Goal: Task Accomplishment & Management: Manage account settings

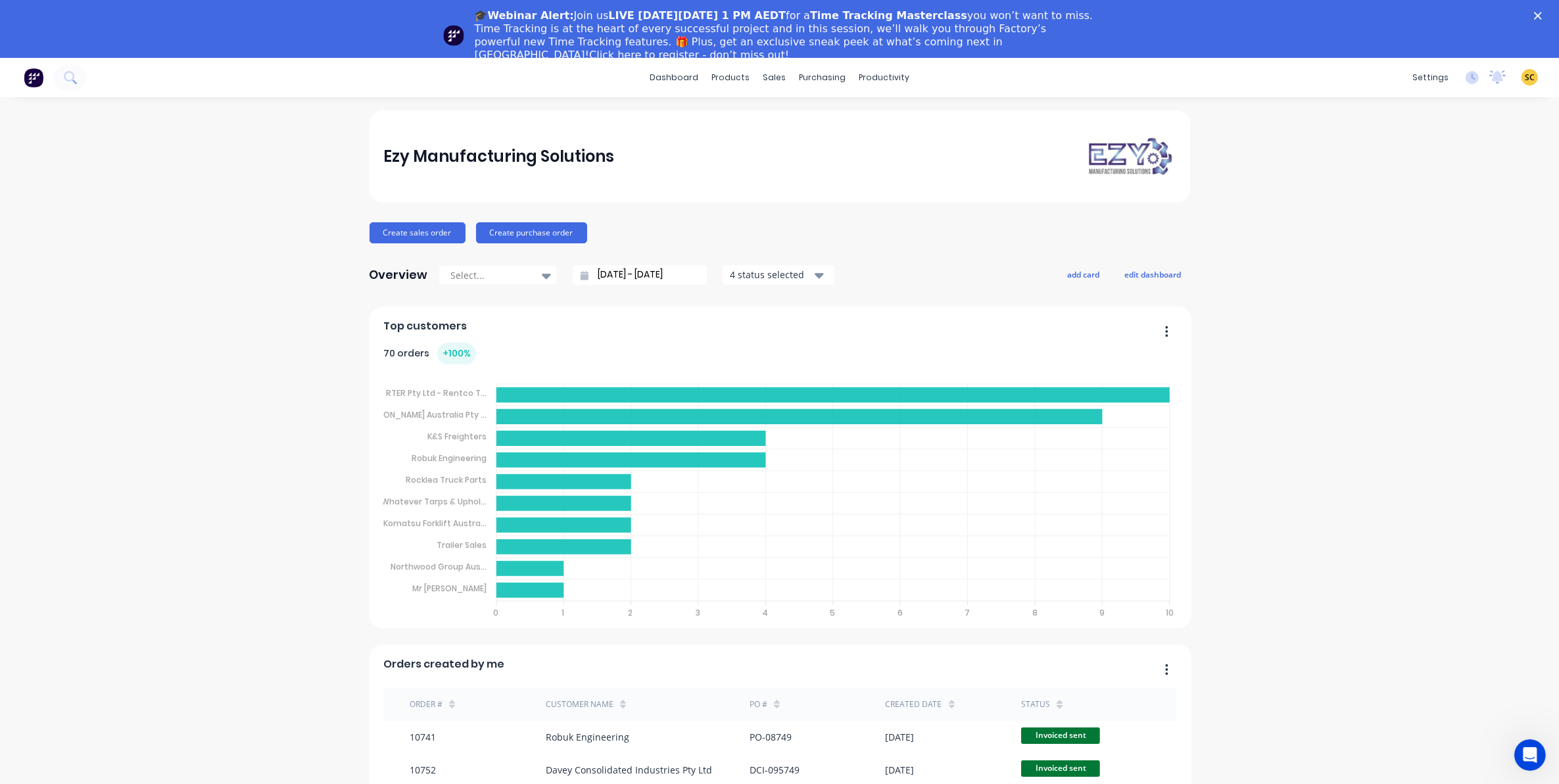
click at [1543, 18] on icon "Close" at bounding box center [1538, 16] width 8 height 8
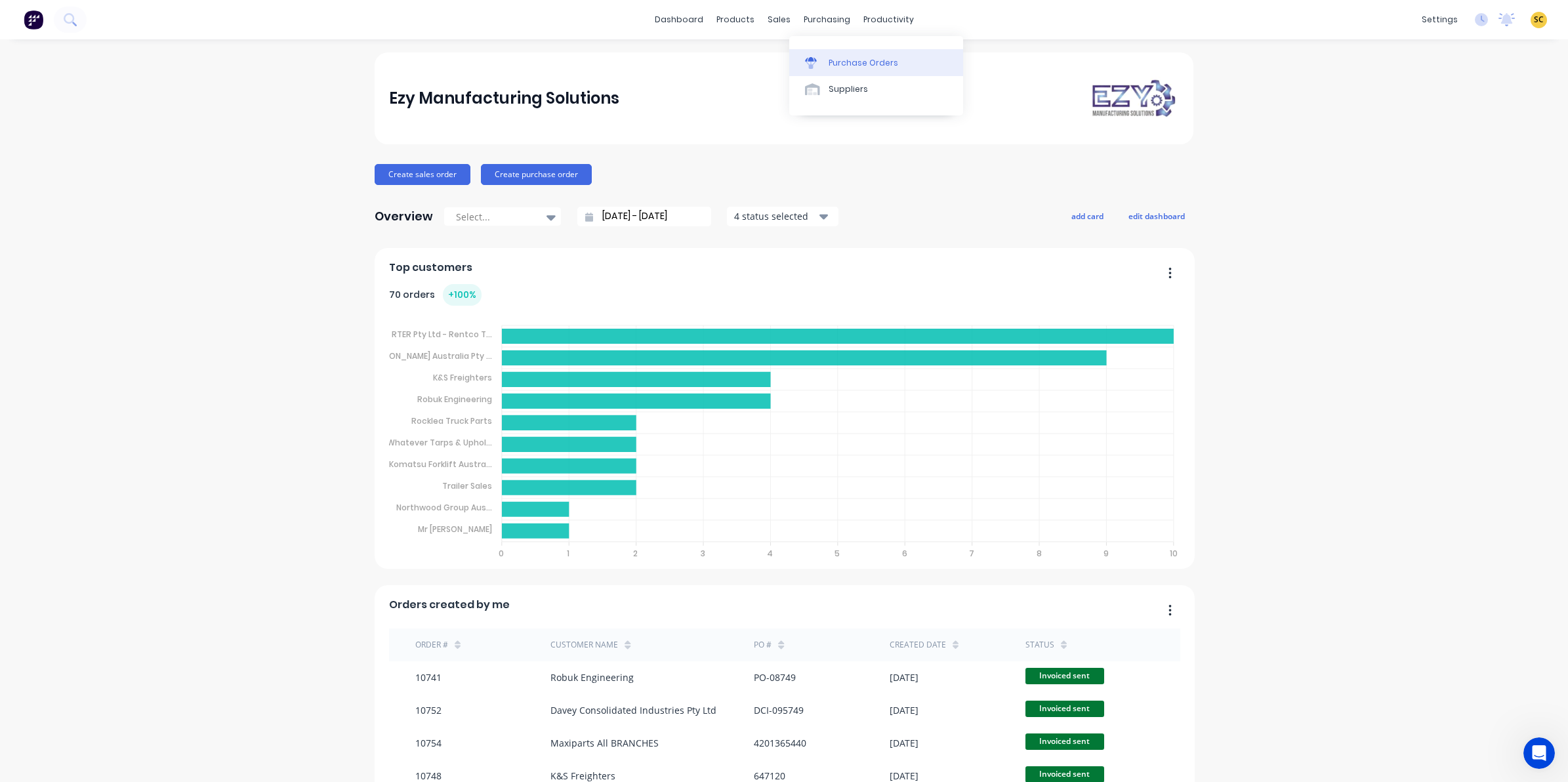
click at [818, 61] on div at bounding box center [814, 63] width 20 height 12
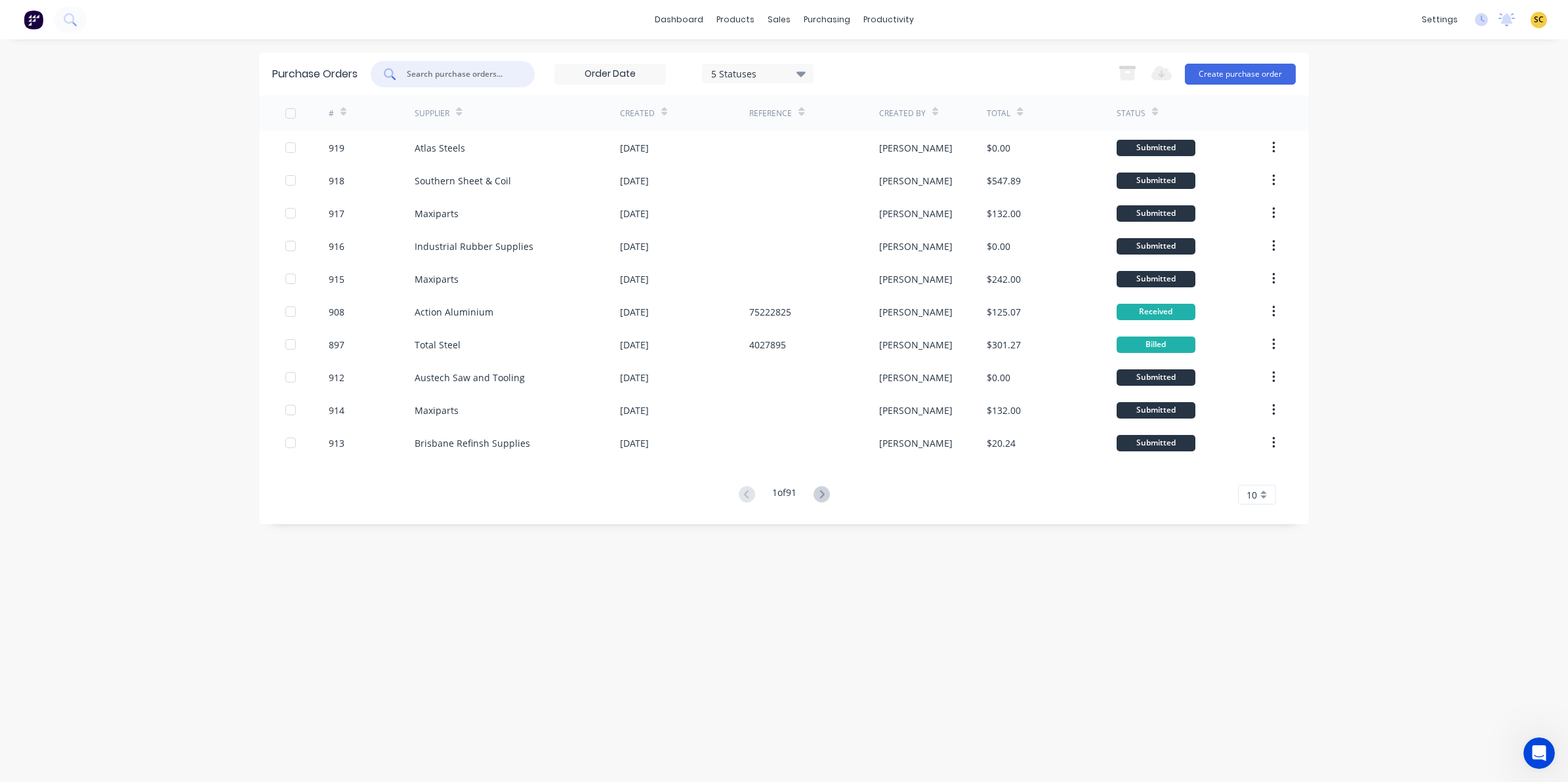
click at [441, 78] on input "text" at bounding box center [460, 74] width 109 height 13
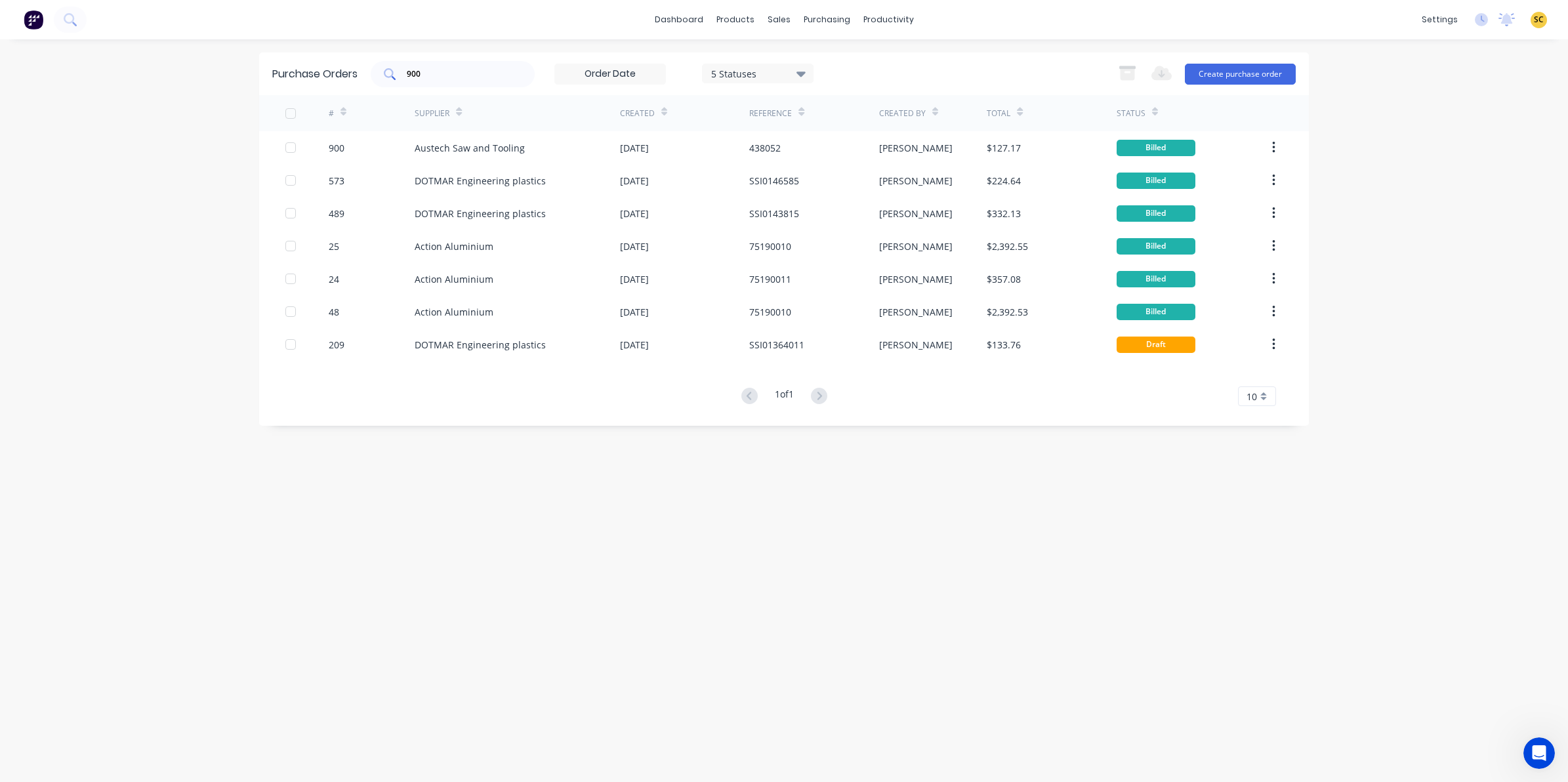
click at [458, 61] on div "900" at bounding box center [453, 74] width 164 height 26
drag, startPoint x: 471, startPoint y: 71, endPoint x: 222, endPoint y: 77, distance: 249.1
click at [222, 77] on div "dashboard products sales purchasing productivity dashboard products Product Cat…" at bounding box center [784, 391] width 1568 height 782
type input "austech saw"
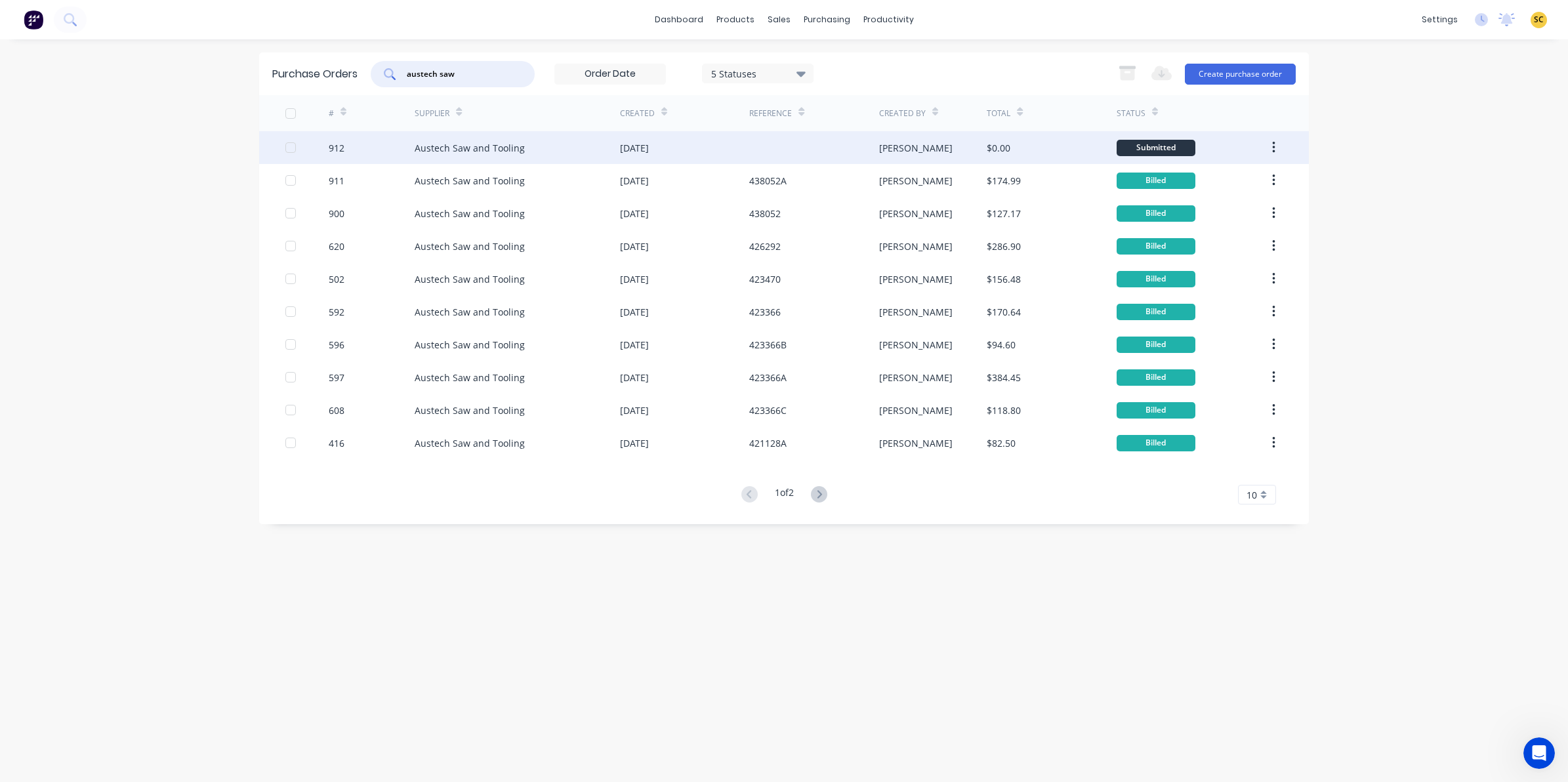
click at [759, 156] on div at bounding box center [814, 147] width 129 height 33
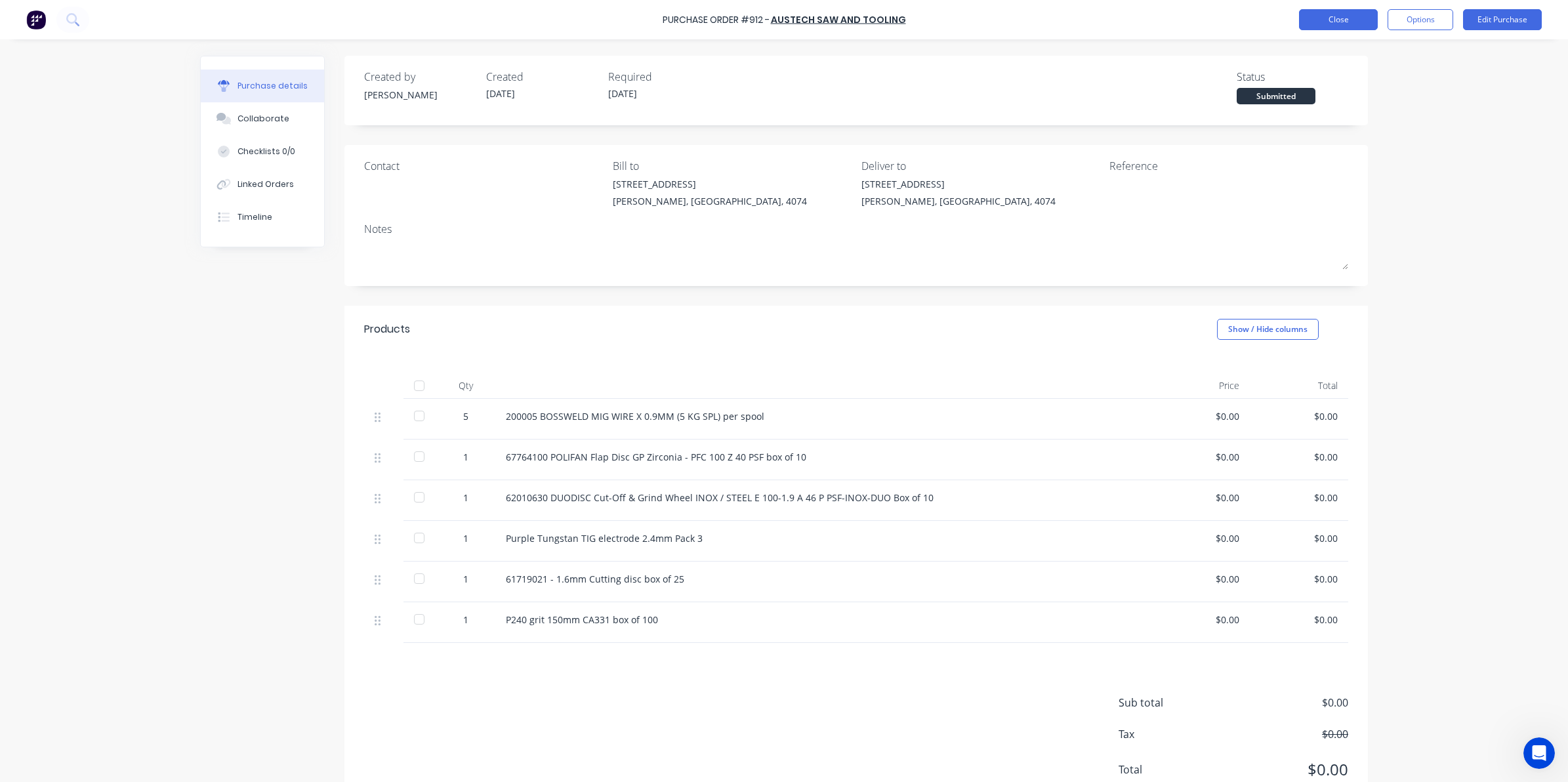
click at [1347, 21] on button "Close" at bounding box center [1337, 20] width 78 height 21
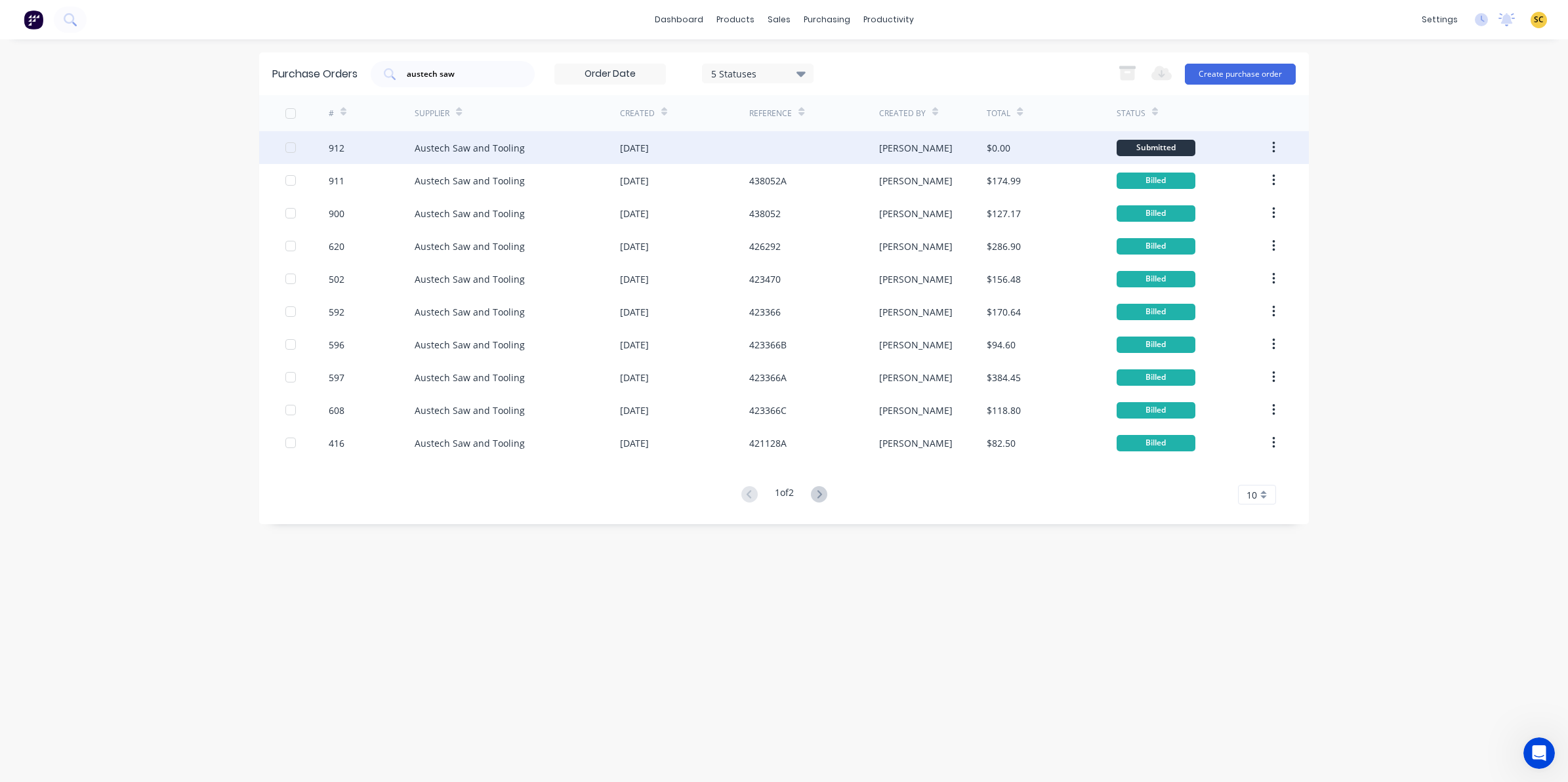
click at [713, 146] on div "[DATE]" at bounding box center [684, 147] width 129 height 33
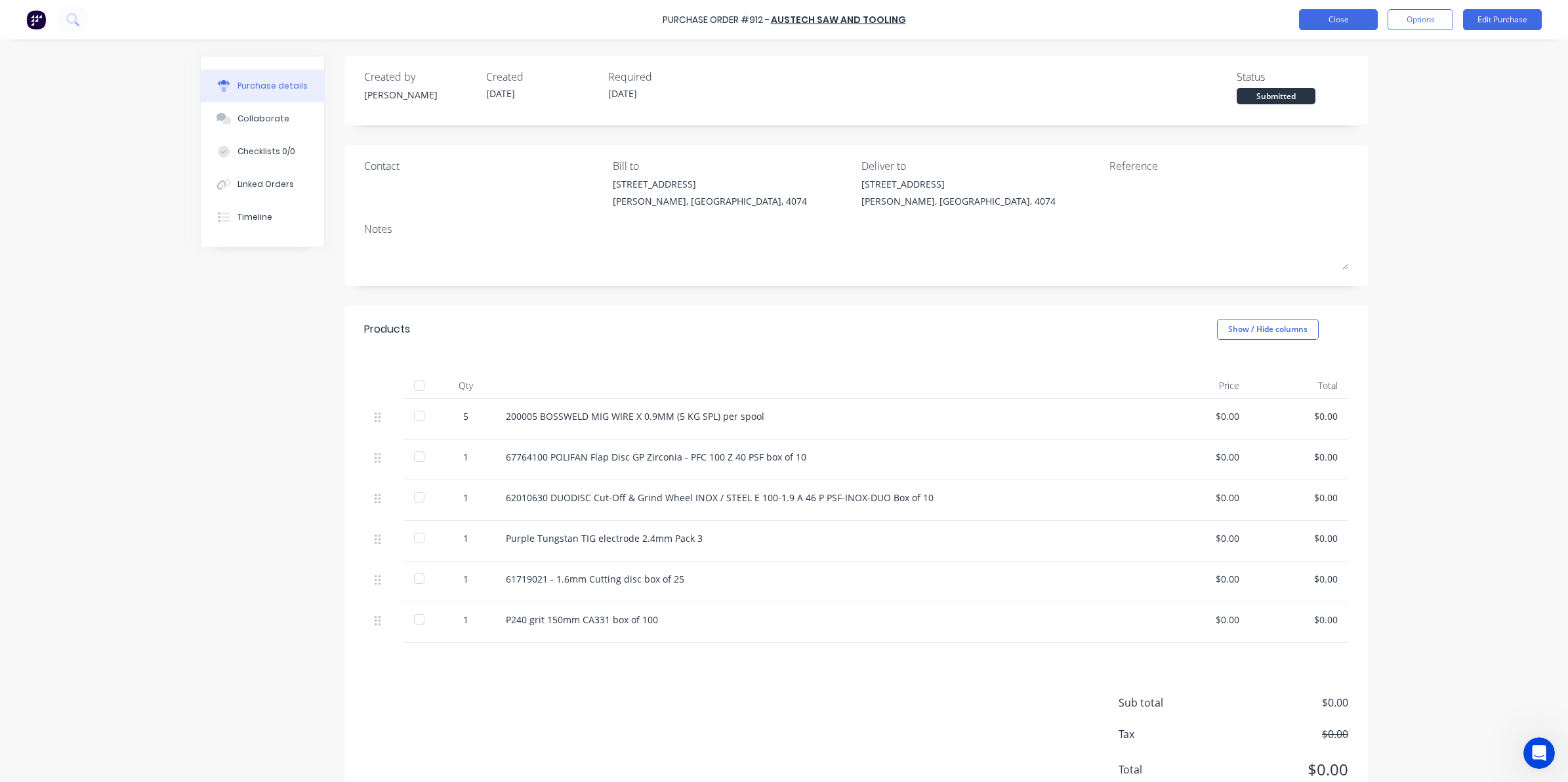
click at [1347, 21] on button "Close" at bounding box center [1337, 20] width 78 height 21
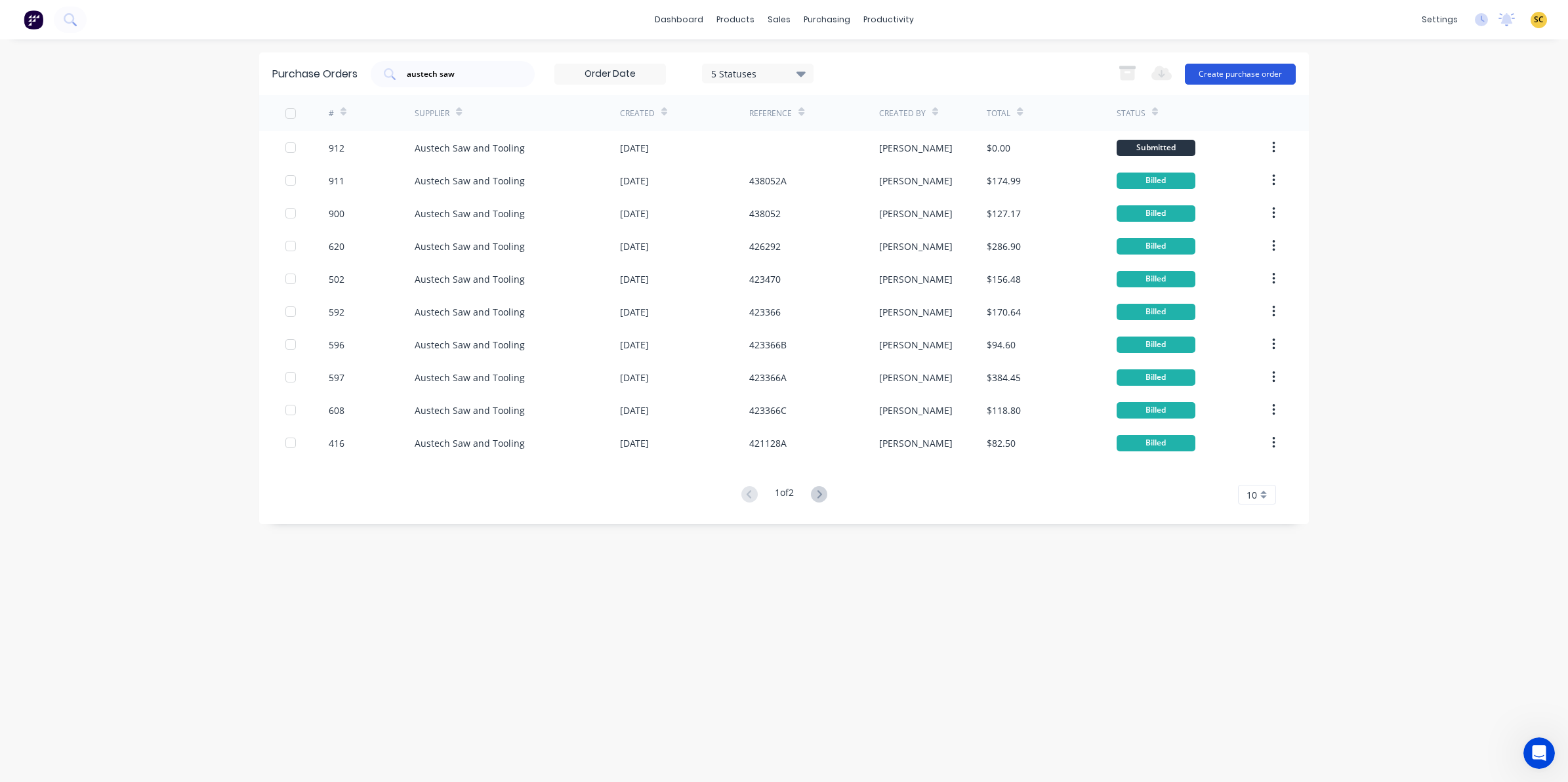
click at [1270, 73] on button "Create purchase order" at bounding box center [1240, 74] width 111 height 21
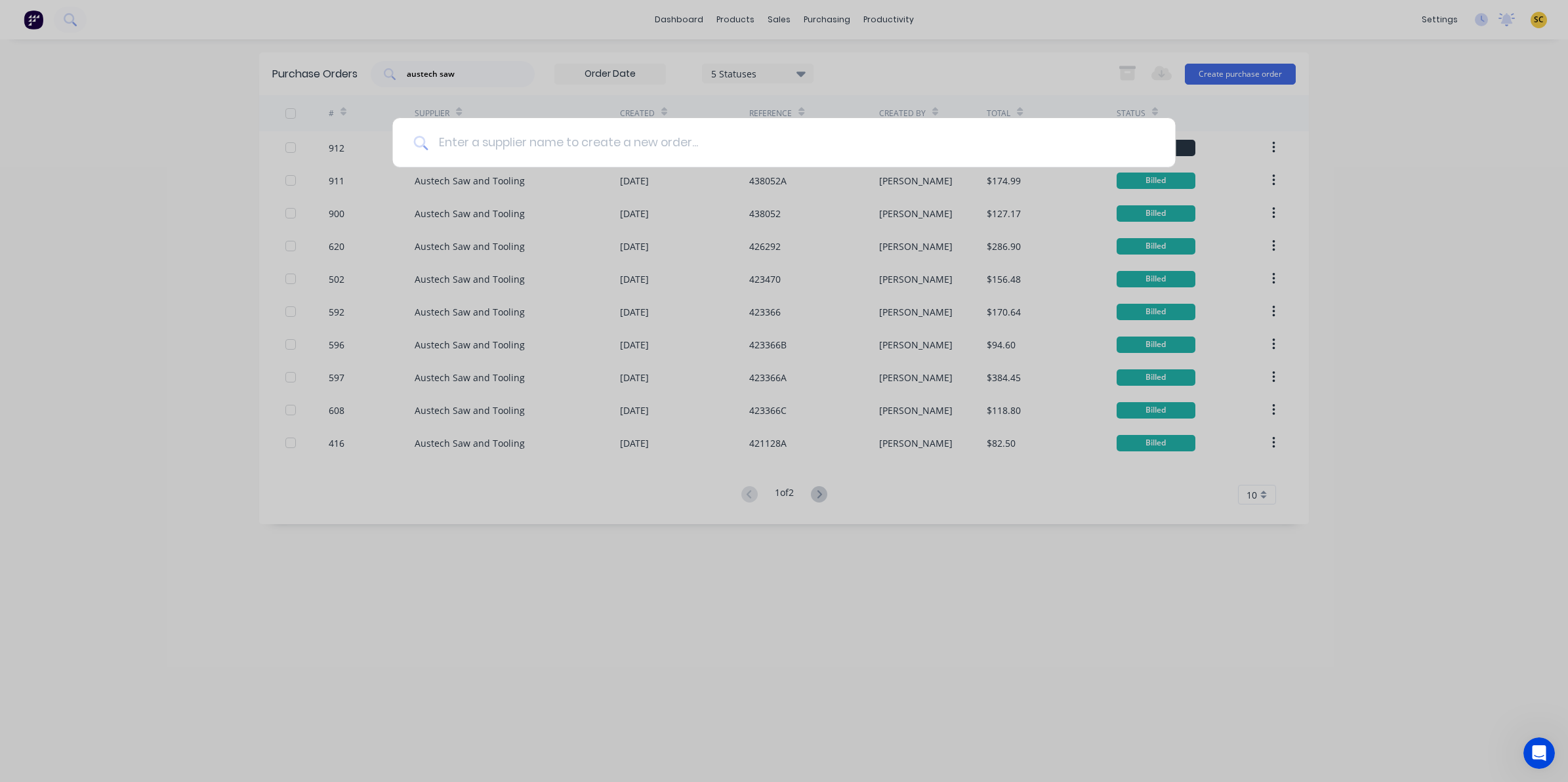
click at [481, 151] on input at bounding box center [791, 142] width 726 height 49
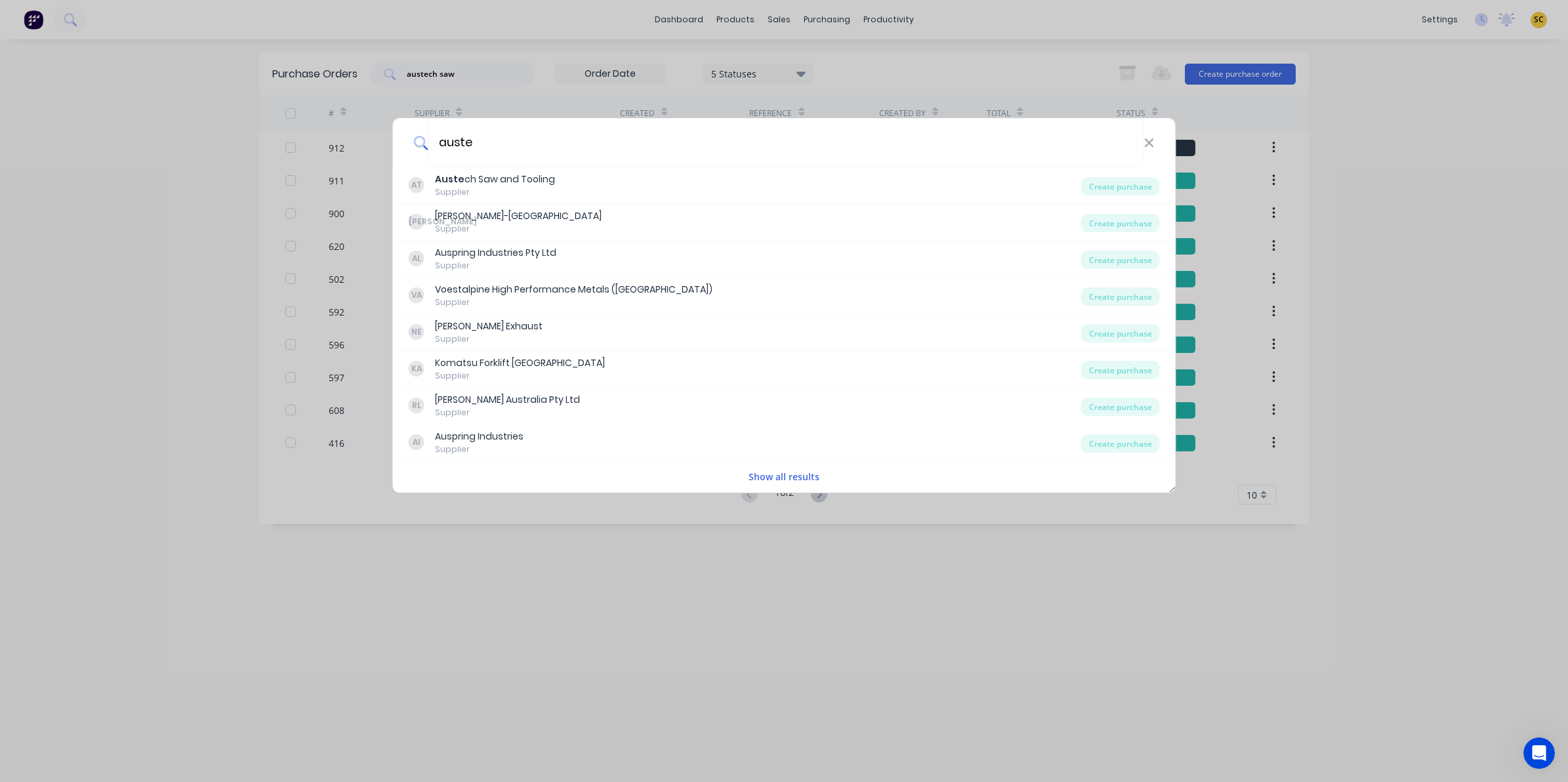
type input "austec"
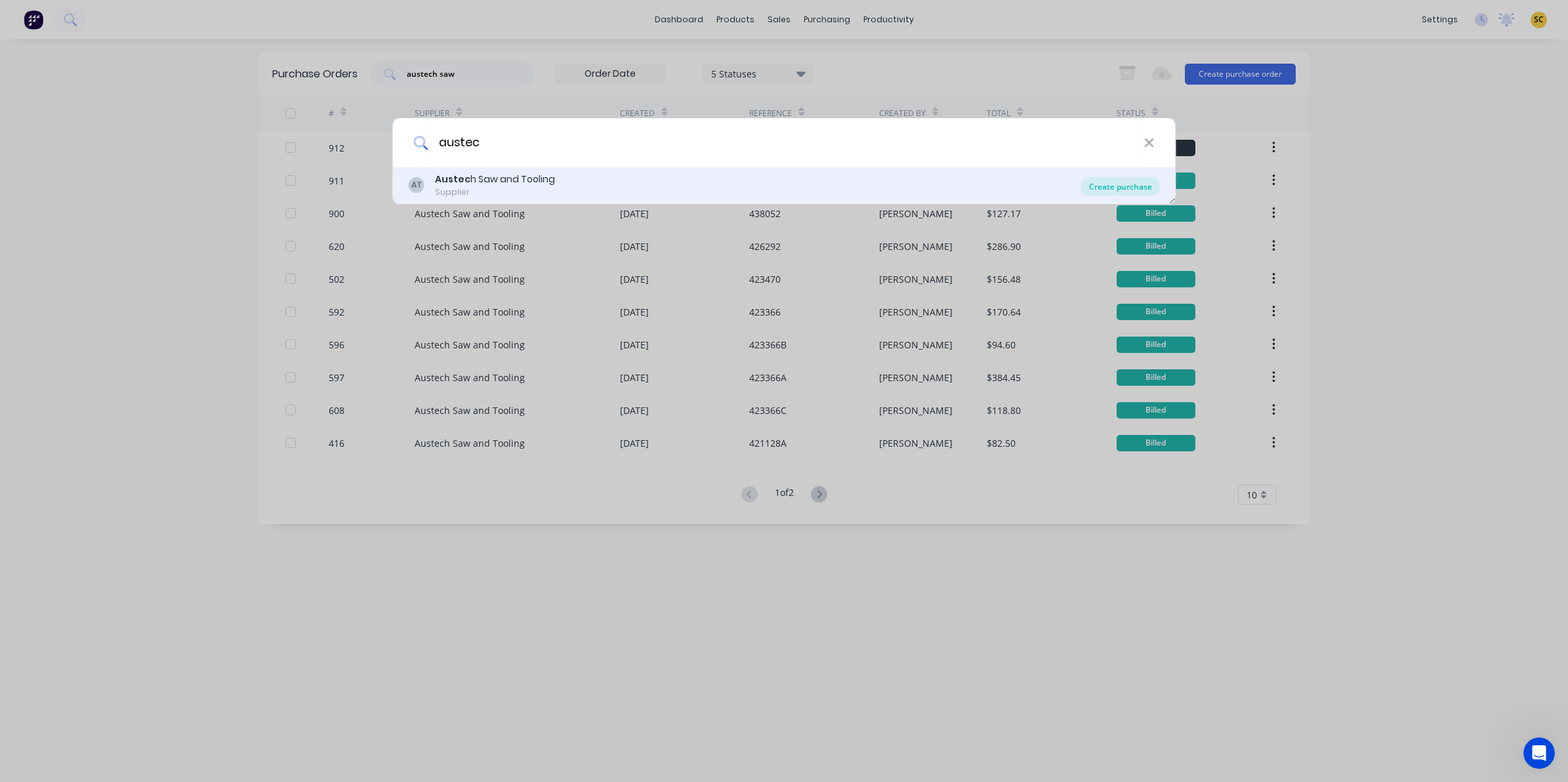
click at [1097, 188] on div "Create purchase" at bounding box center [1120, 186] width 78 height 18
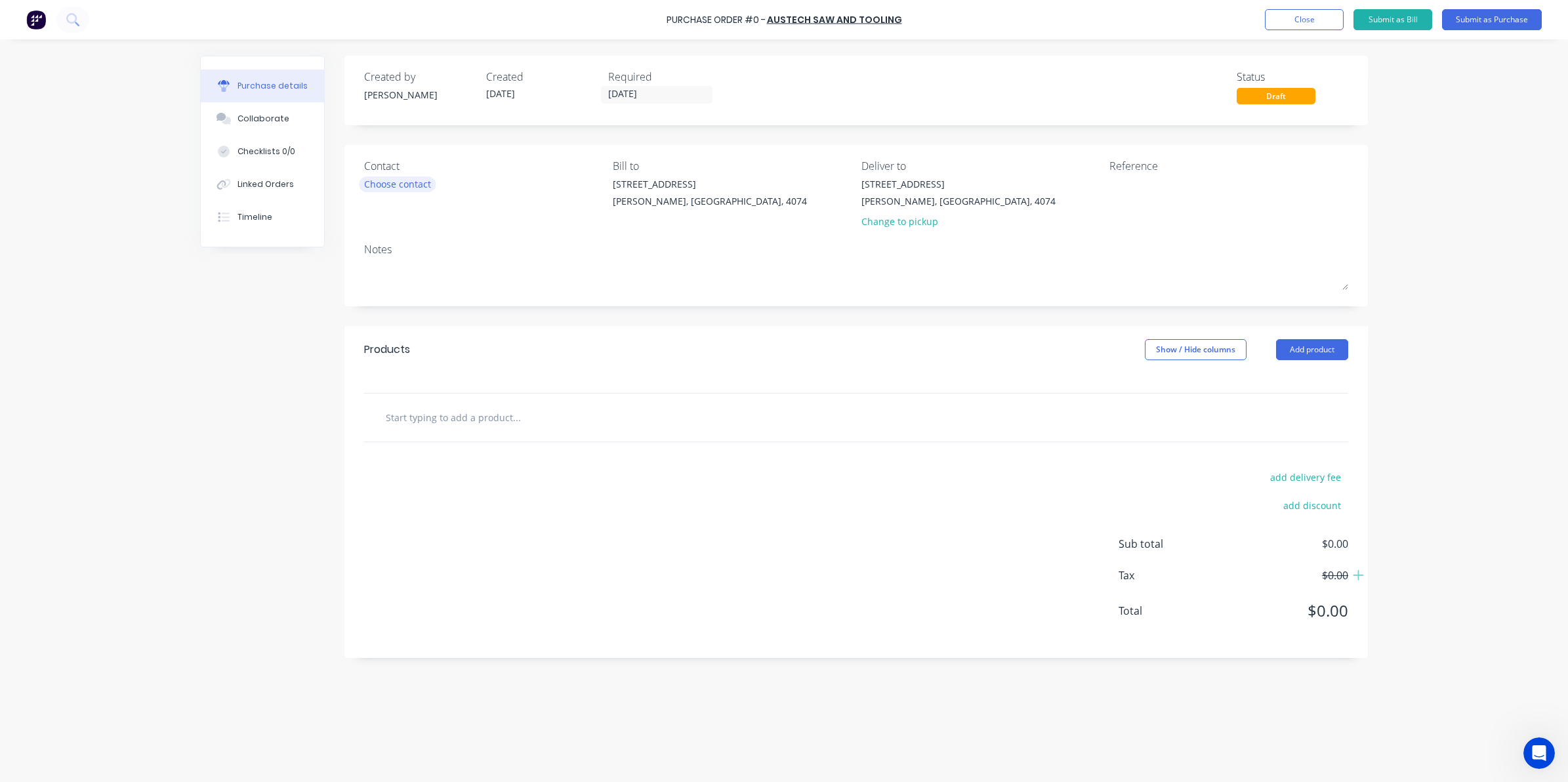
click at [385, 185] on div "Choose contact" at bounding box center [398, 184] width 67 height 14
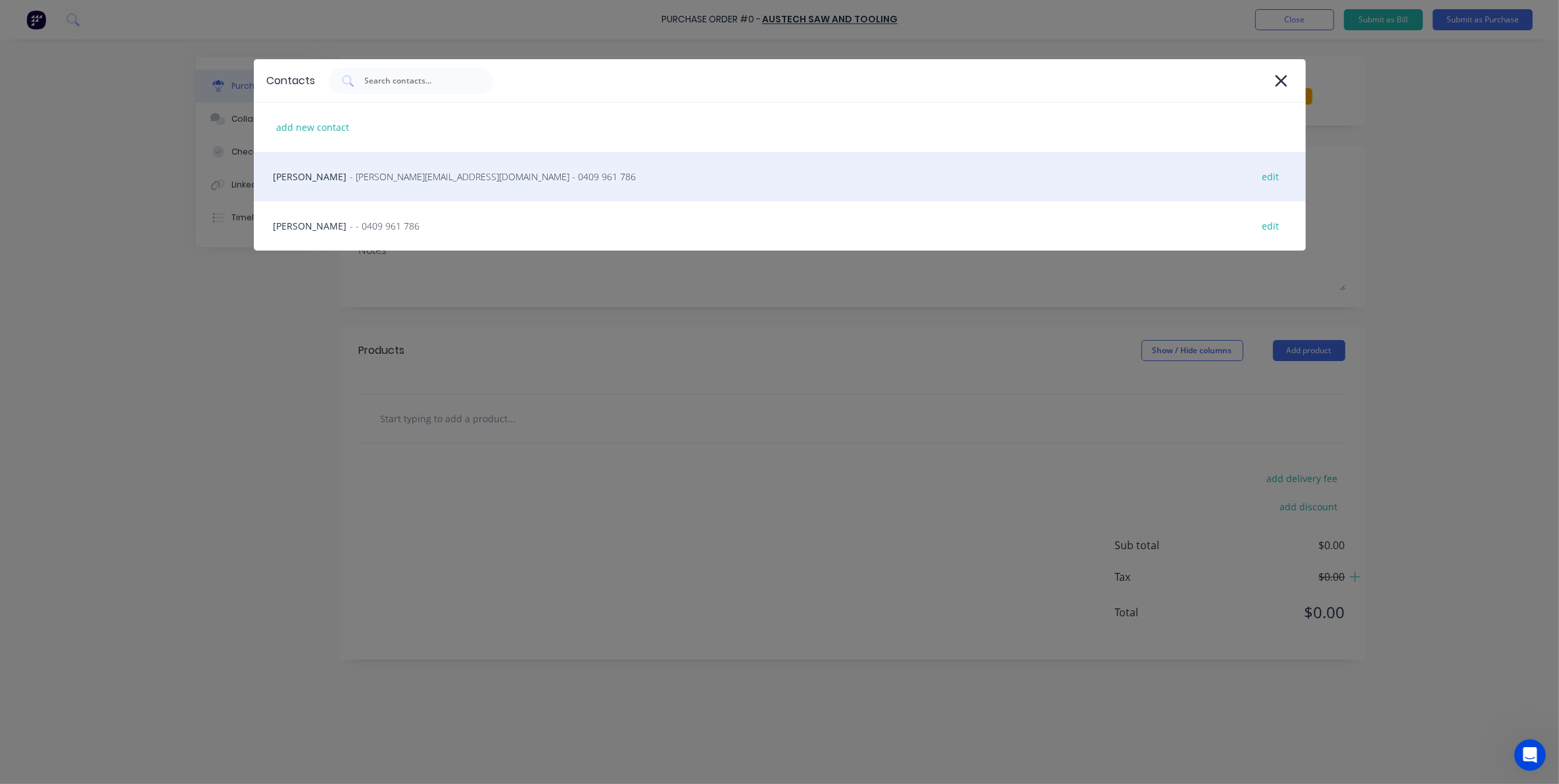
click at [350, 183] on span "- [PERSON_NAME][EMAIL_ADDRESS][DOMAIN_NAME] - 0409 961 786" at bounding box center [493, 177] width 286 height 14
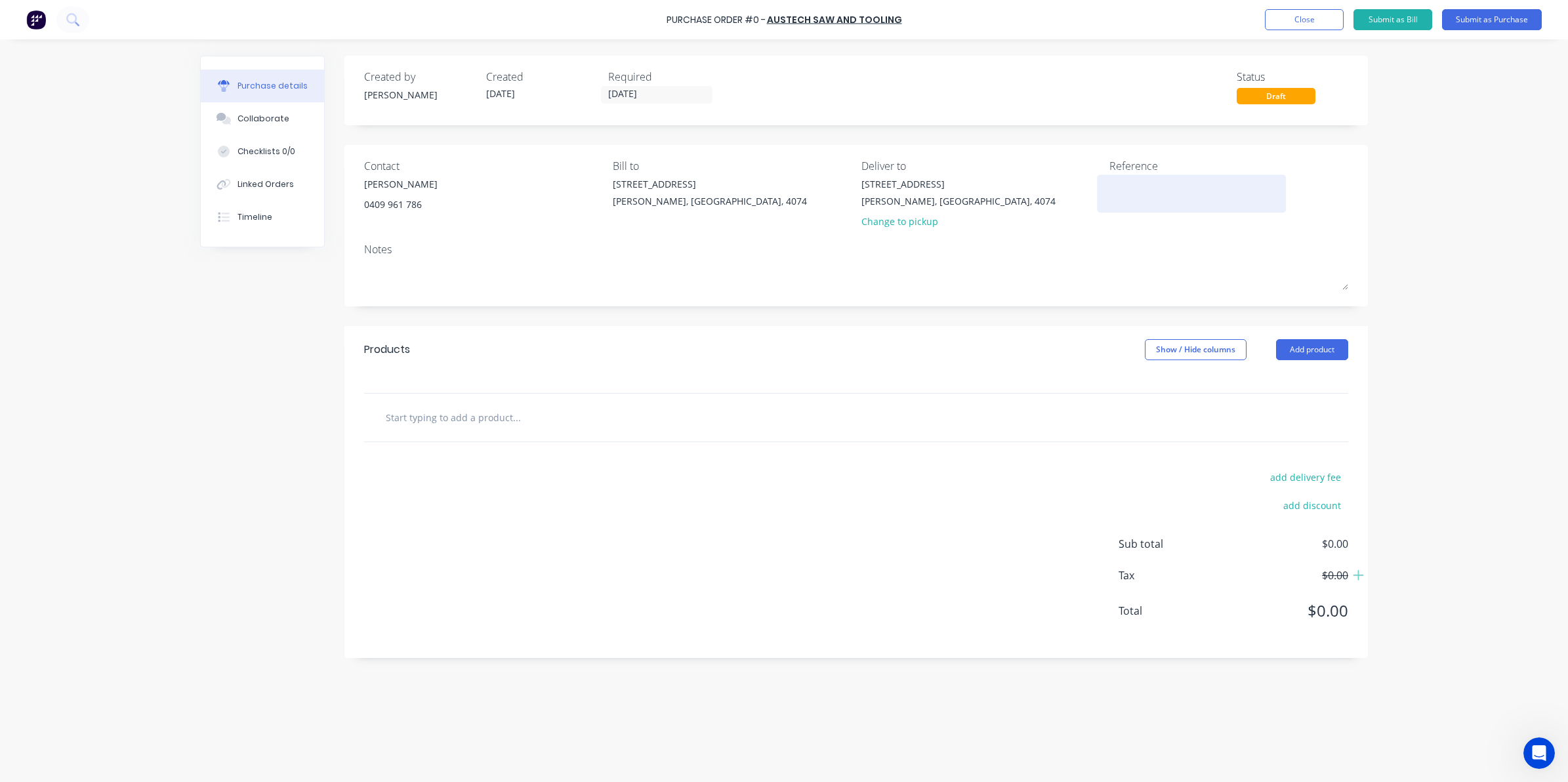
click at [1127, 187] on textarea at bounding box center [1191, 192] width 164 height 29
type textarea "438052B"
click at [422, 434] on div at bounding box center [856, 417] width 985 height 48
click at [422, 429] on input "text" at bounding box center [515, 417] width 262 height 26
click at [476, 417] on input "text" at bounding box center [515, 417] width 262 height 26
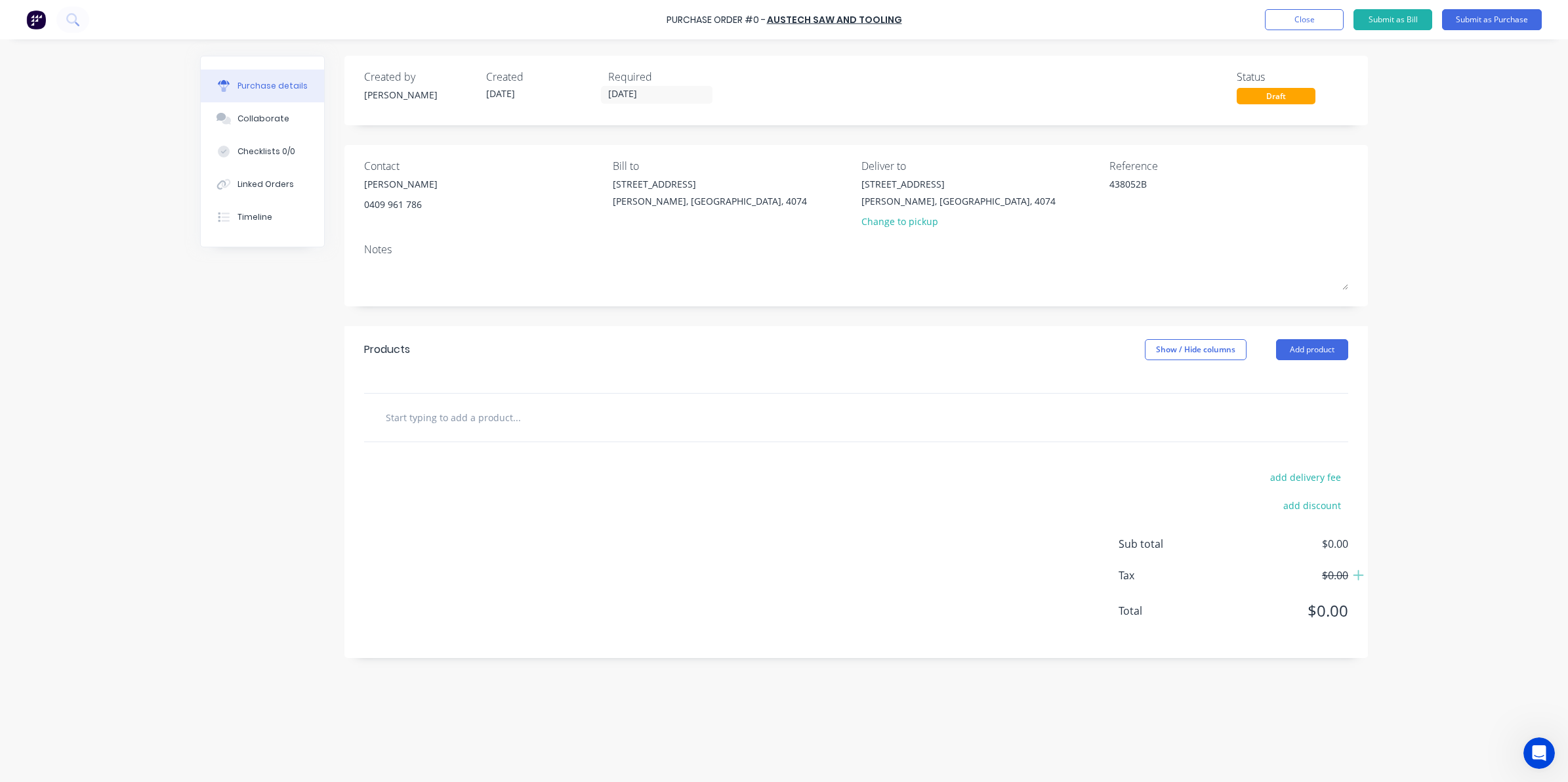
click at [453, 422] on input "text" at bounding box center [515, 417] width 262 height 26
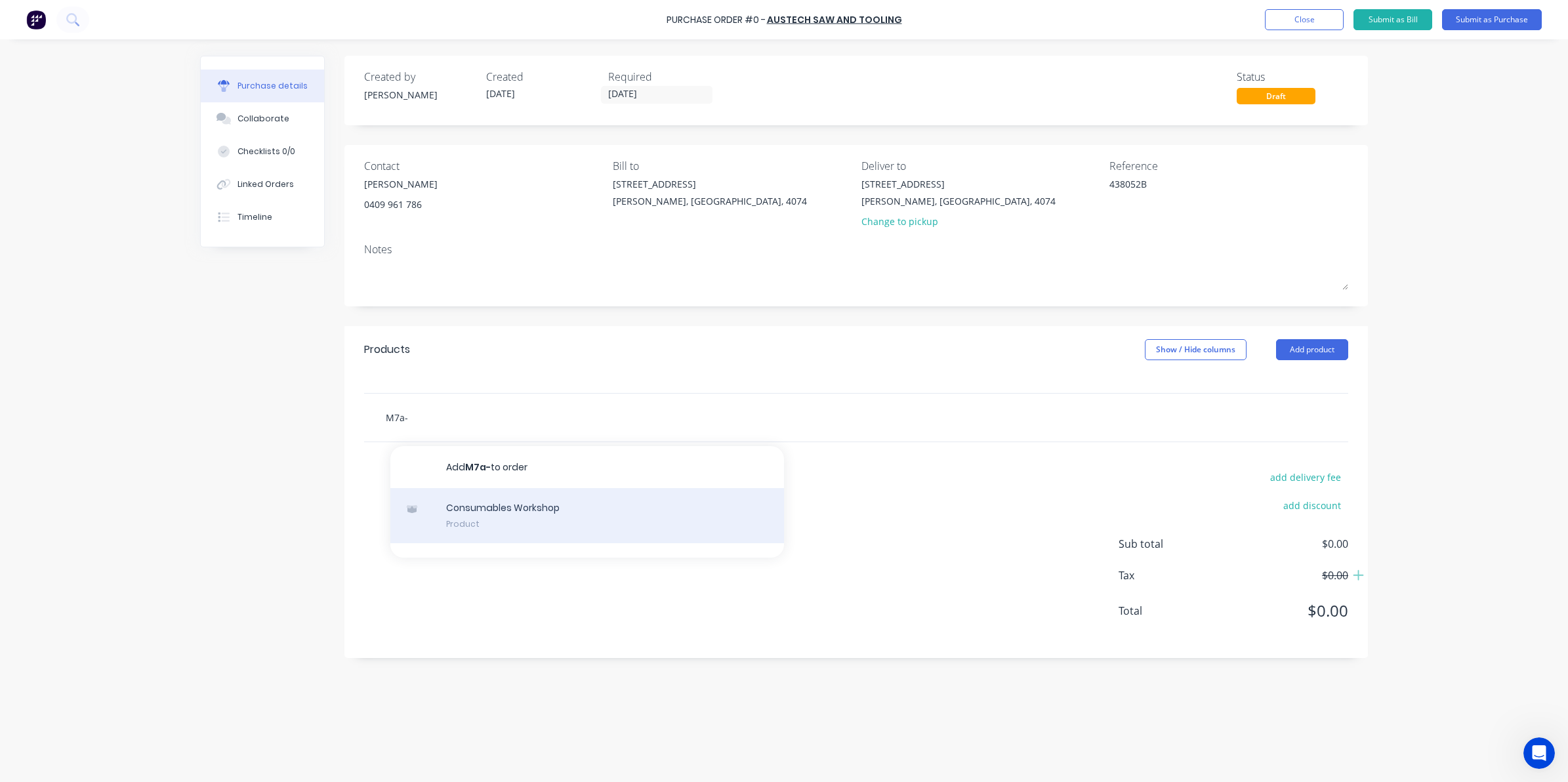
type input "M7a-"
click at [482, 517] on div "Consumables Workshop Product" at bounding box center [587, 515] width 393 height 55
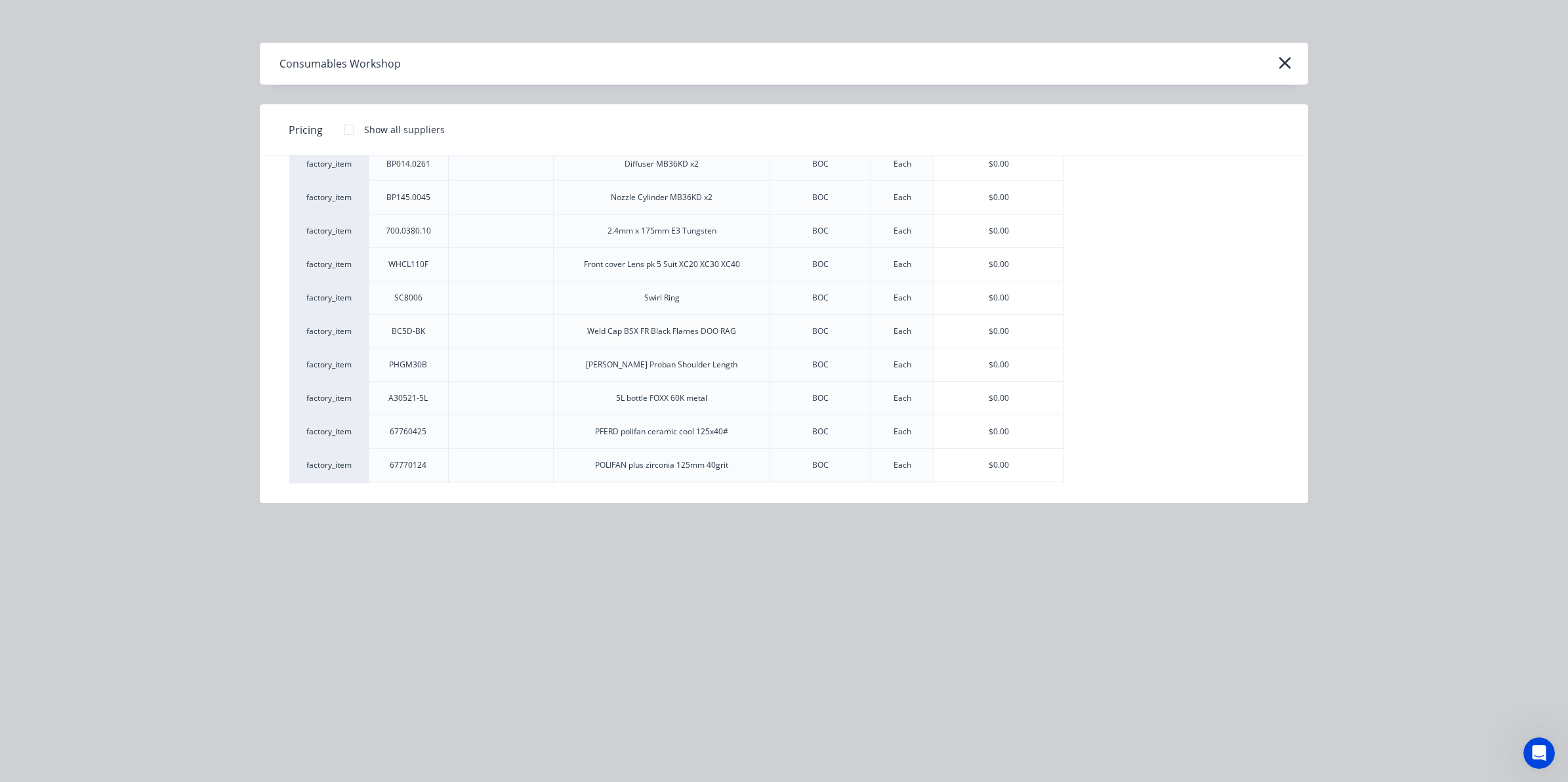
scroll to position [2418, 0]
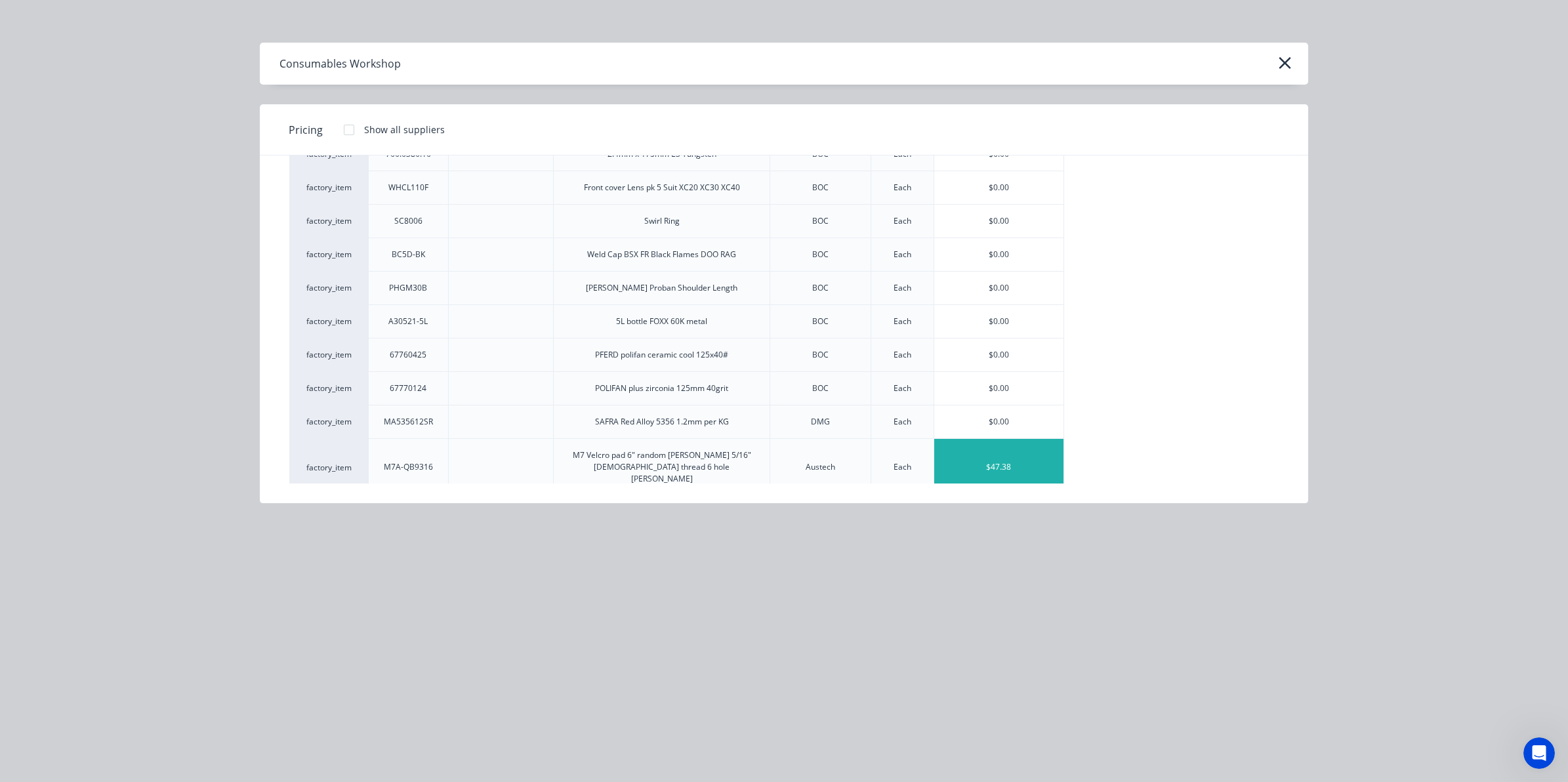
click at [1020, 468] on div "$47.38" at bounding box center [999, 467] width 130 height 57
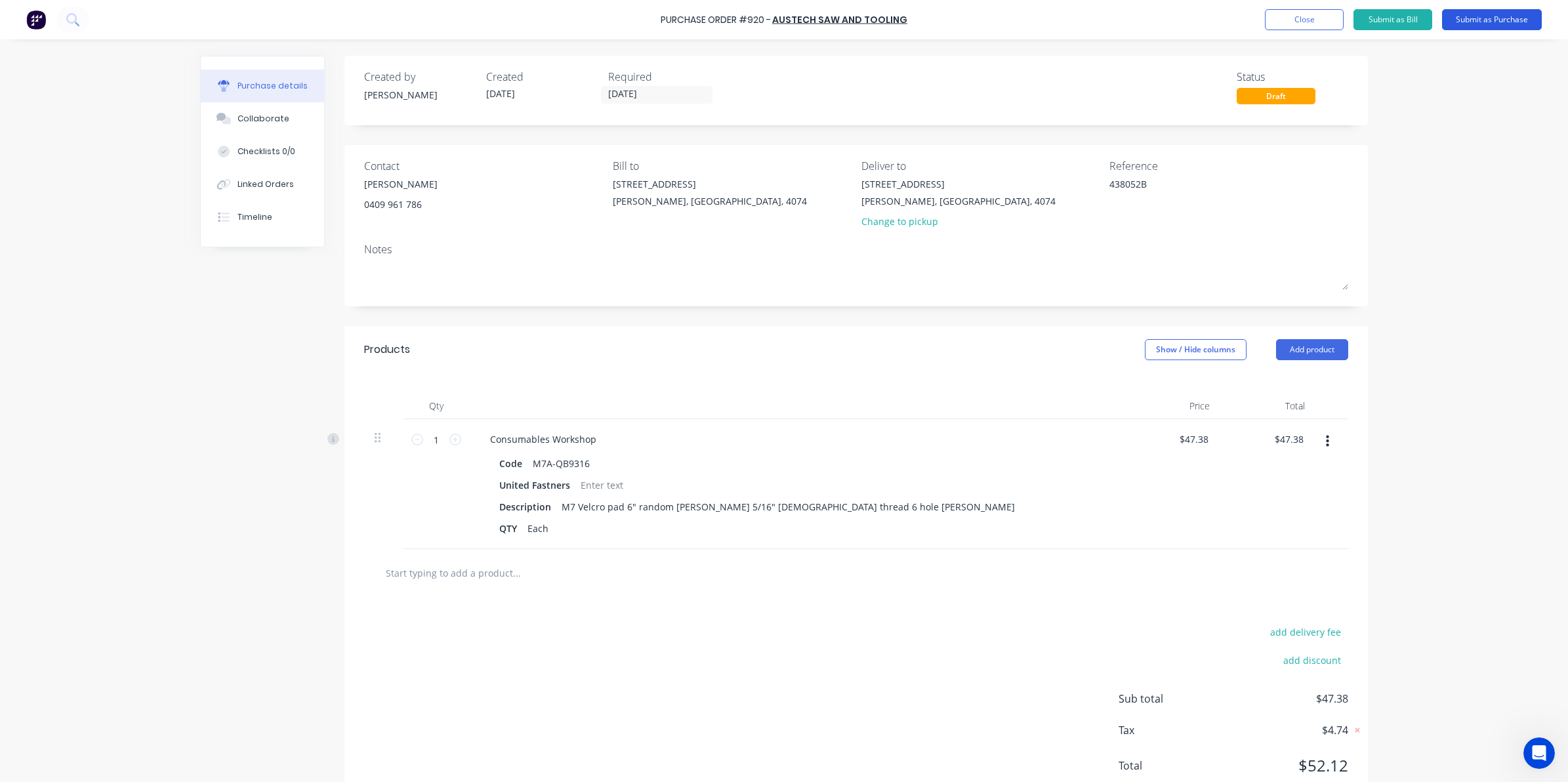
click at [1471, 17] on button "Submit as Purchase" at bounding box center [1492, 20] width 100 height 21
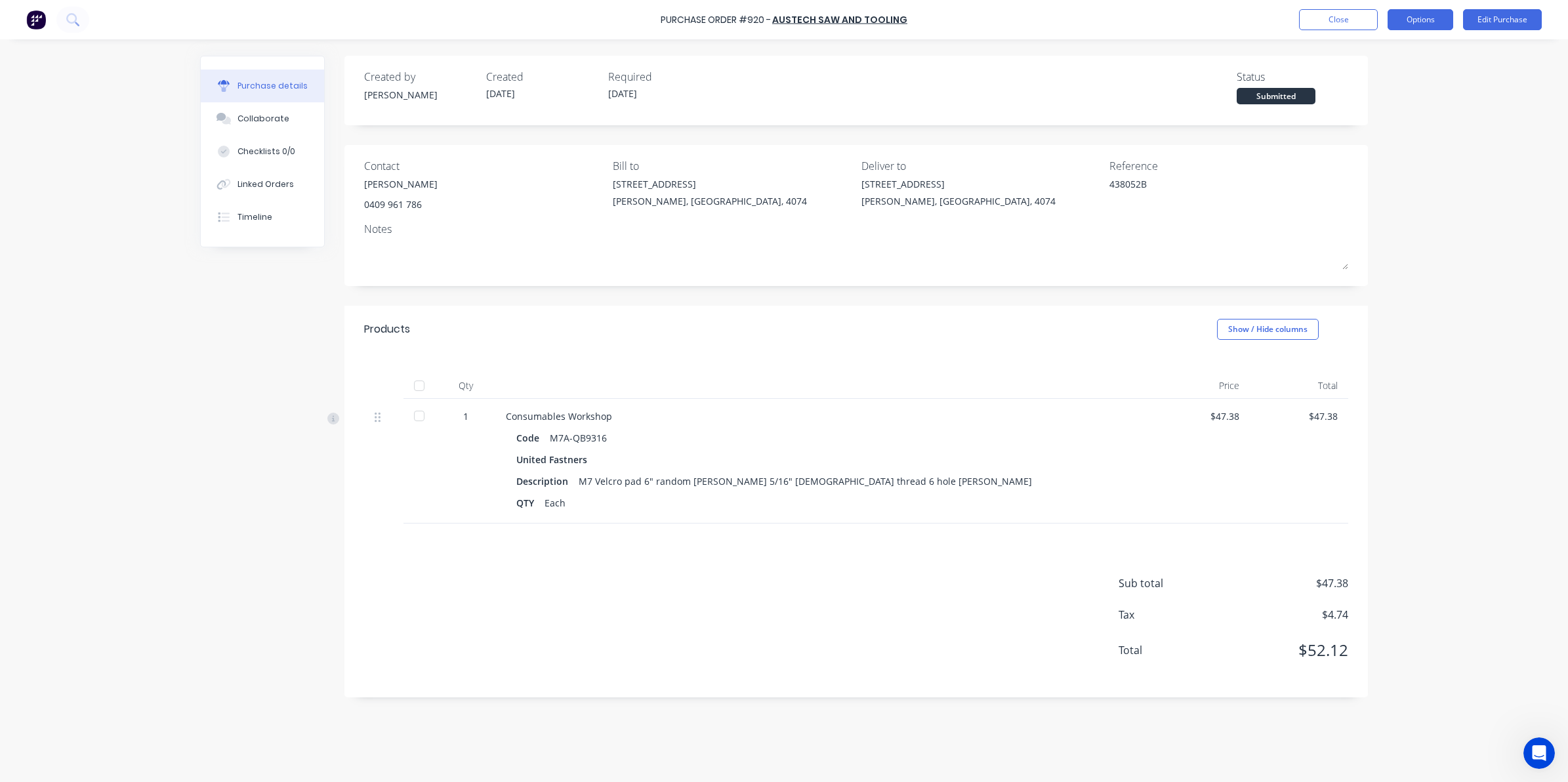
click at [1430, 18] on button "Options" at bounding box center [1420, 20] width 65 height 21
click at [1381, 77] on div "Convert to Bill" at bounding box center [1390, 80] width 101 height 19
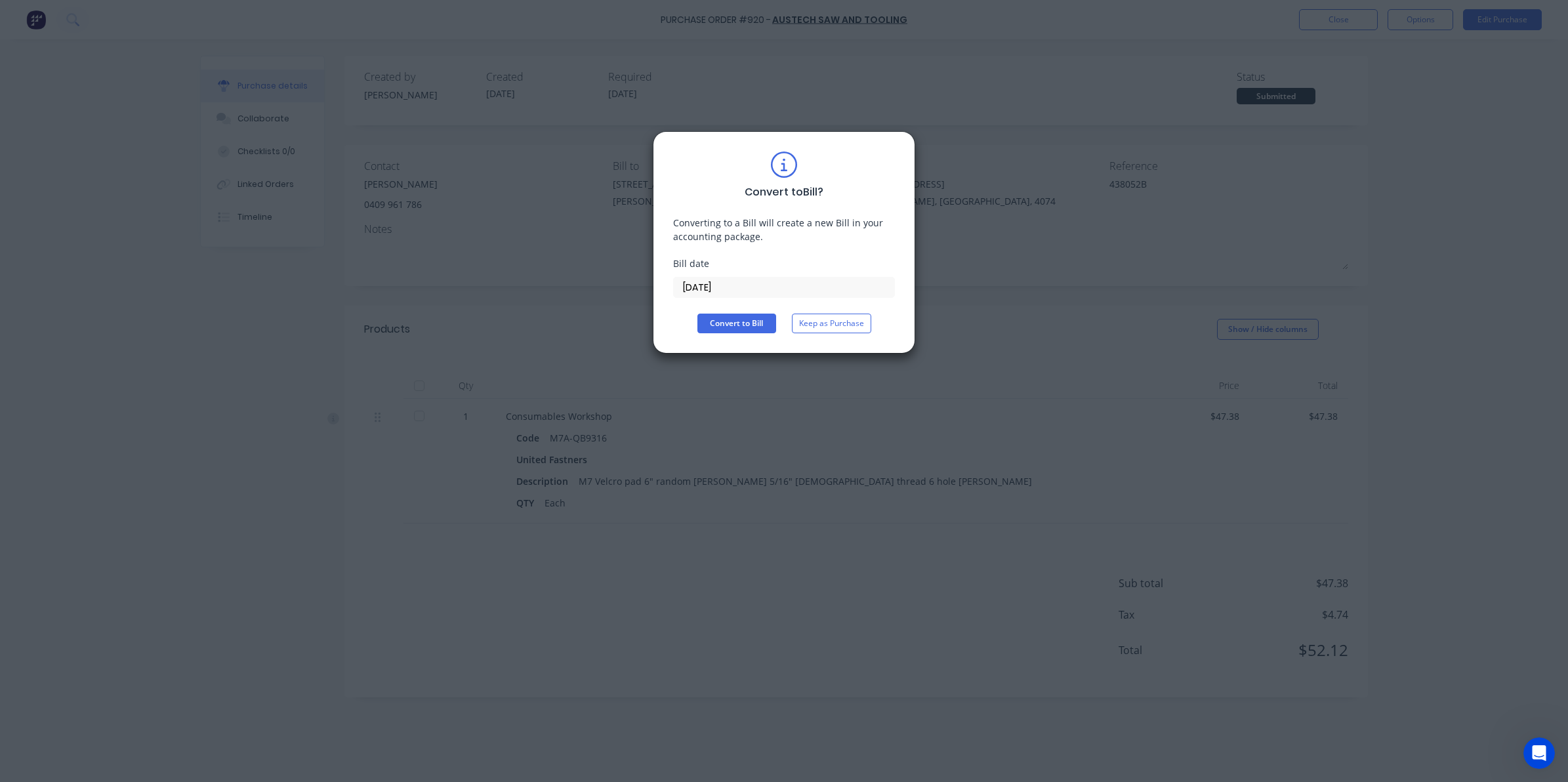
click at [769, 292] on input "[DATE]" at bounding box center [784, 286] width 220 height 20
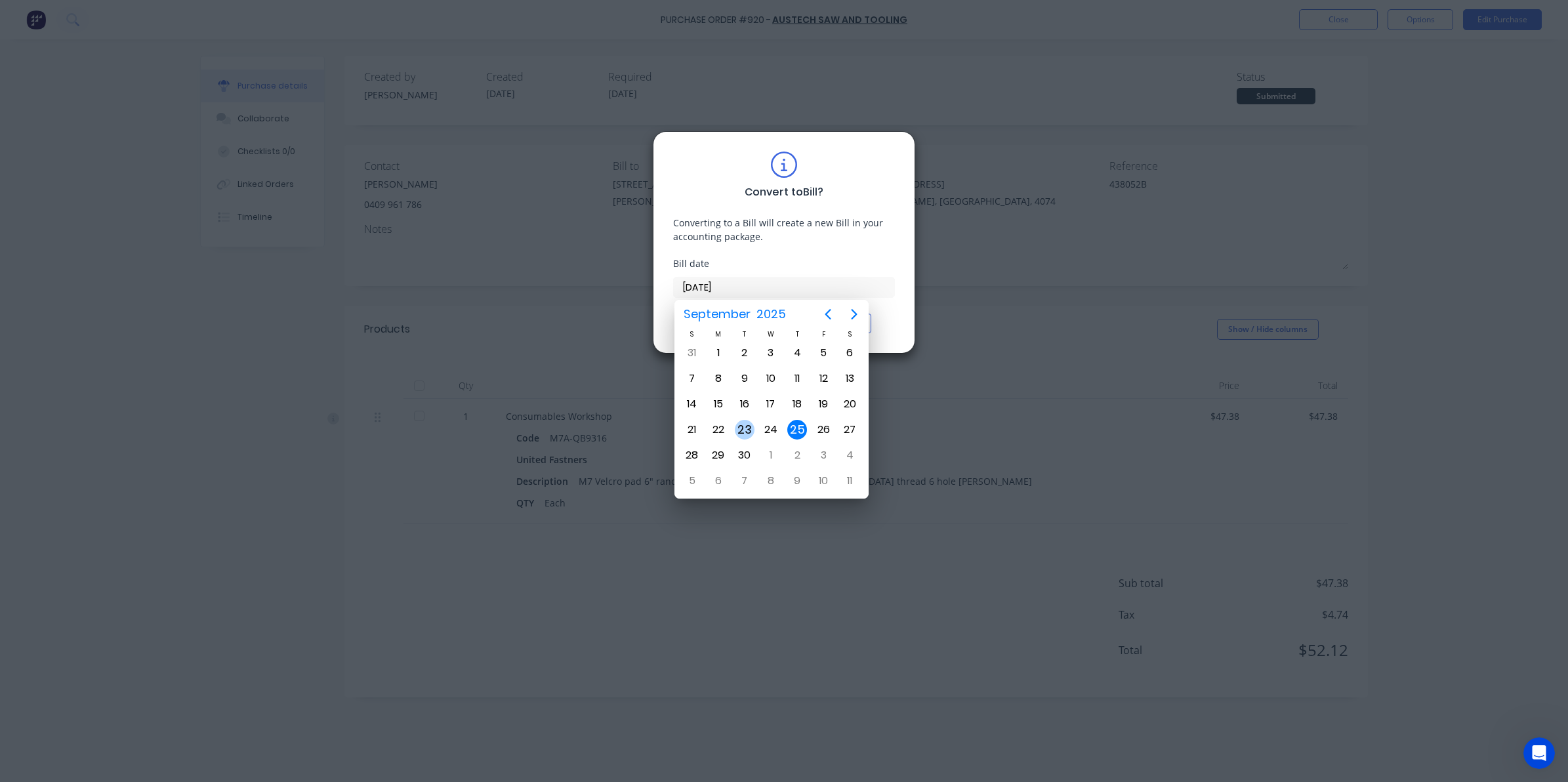
click at [751, 418] on div "23" at bounding box center [744, 429] width 26 height 25
type input "[DATE]"
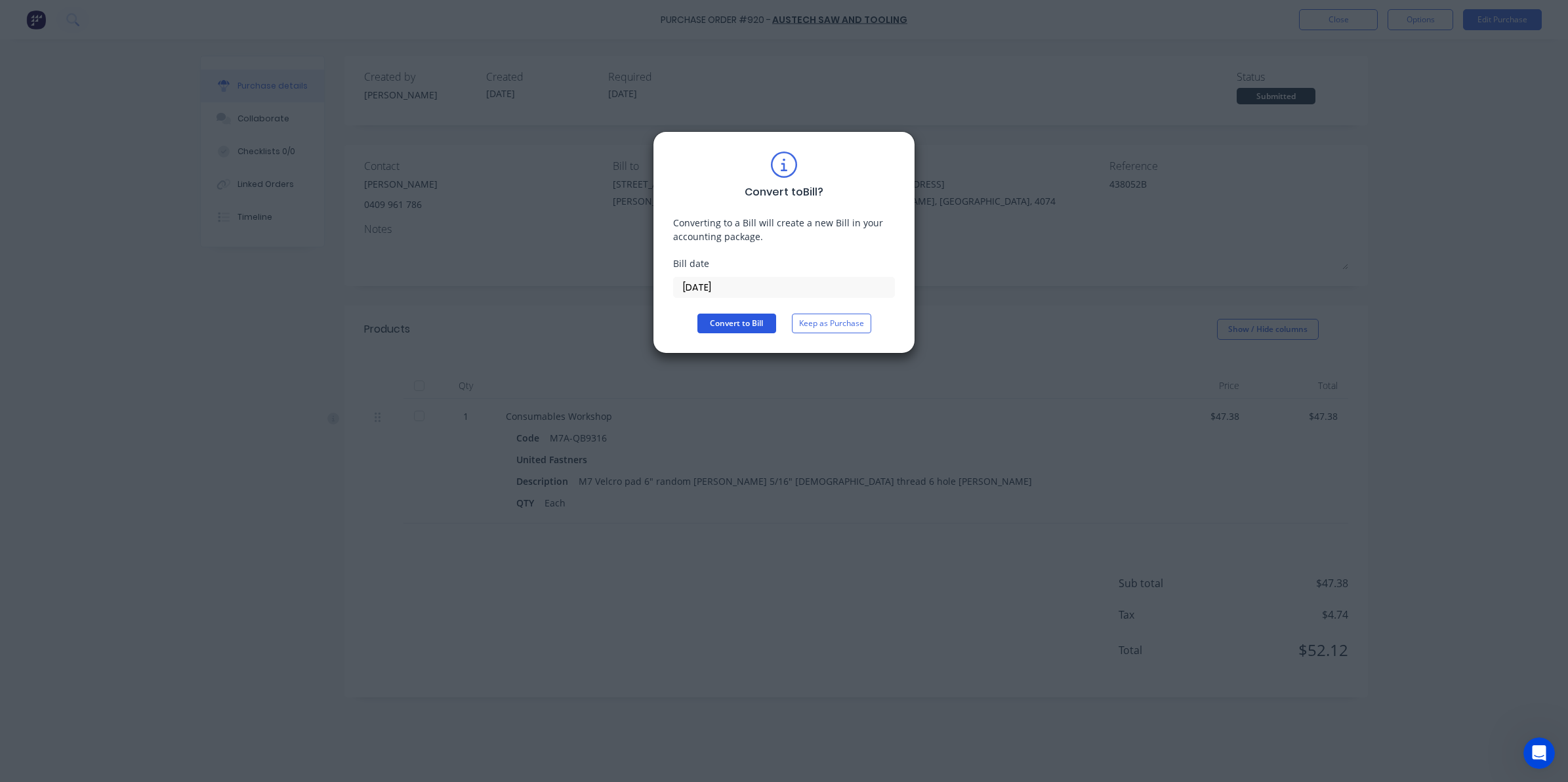
click at [730, 322] on button "Convert to Bill" at bounding box center [736, 323] width 78 height 20
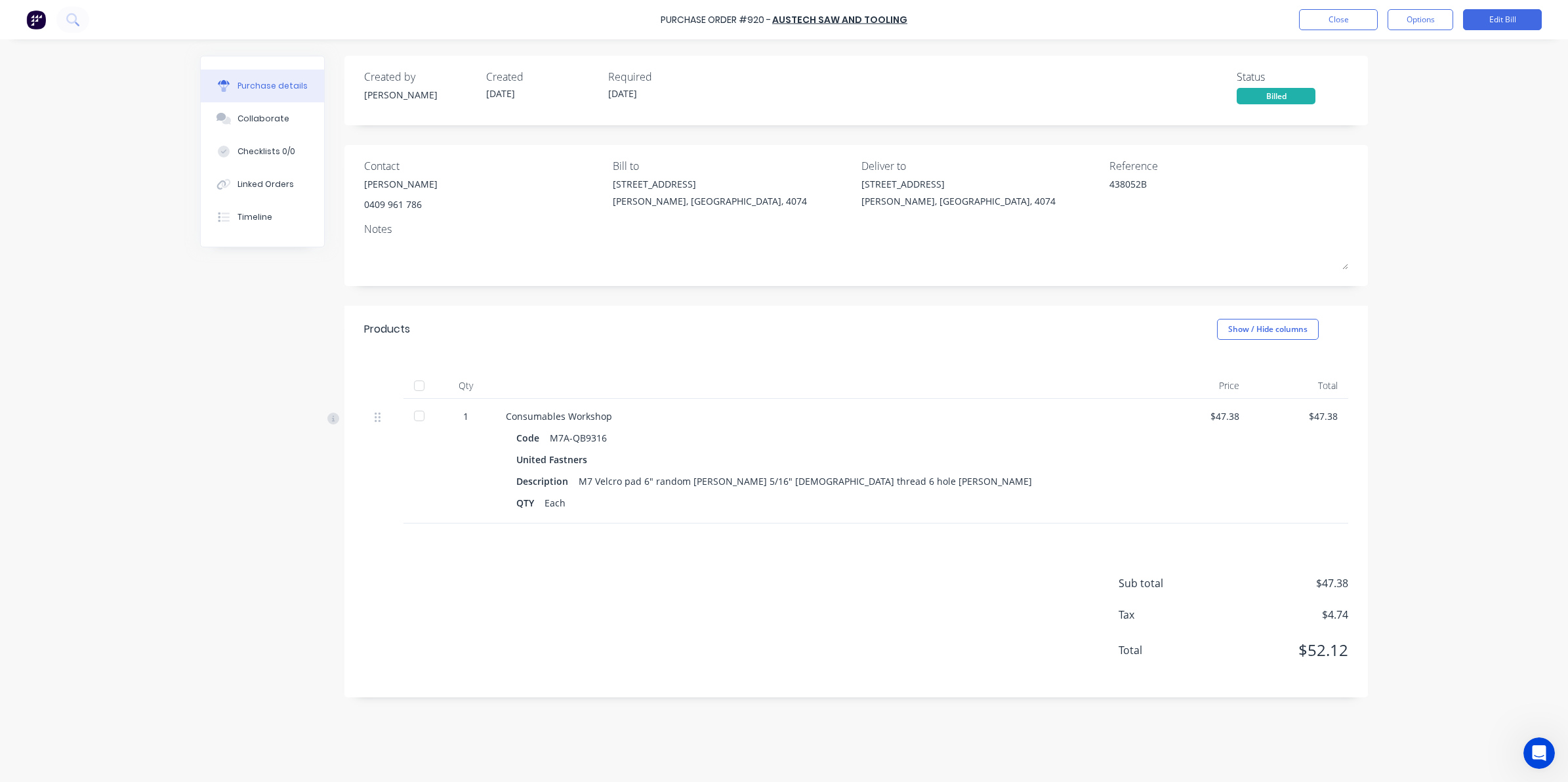
drag, startPoint x: 418, startPoint y: 381, endPoint x: 422, endPoint y: 374, distance: 8.1
click at [418, 382] on div at bounding box center [419, 385] width 26 height 26
click at [1329, 18] on button "Close" at bounding box center [1337, 20] width 78 height 21
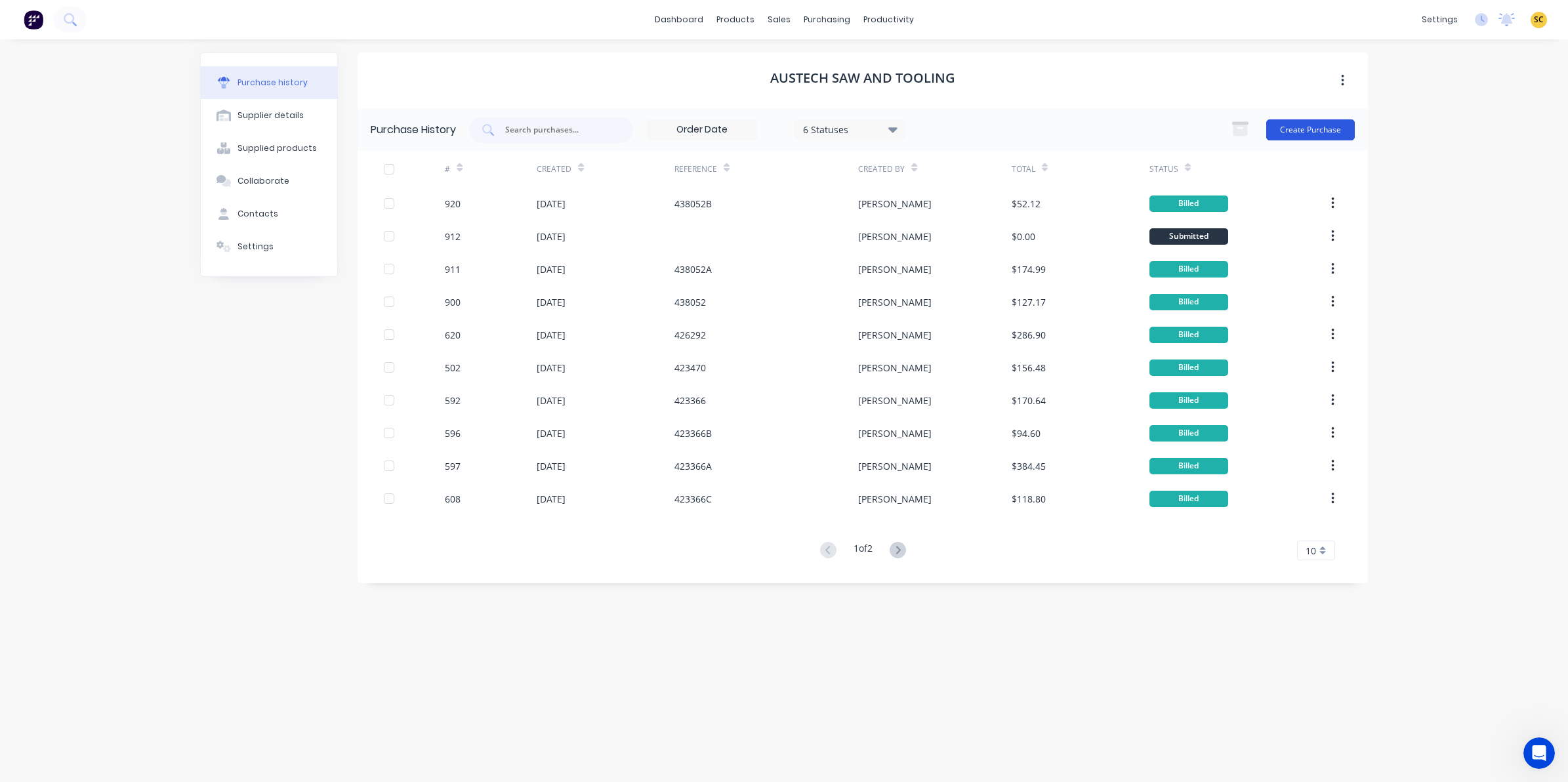
click at [1314, 120] on button "Create Purchase" at bounding box center [1310, 130] width 89 height 21
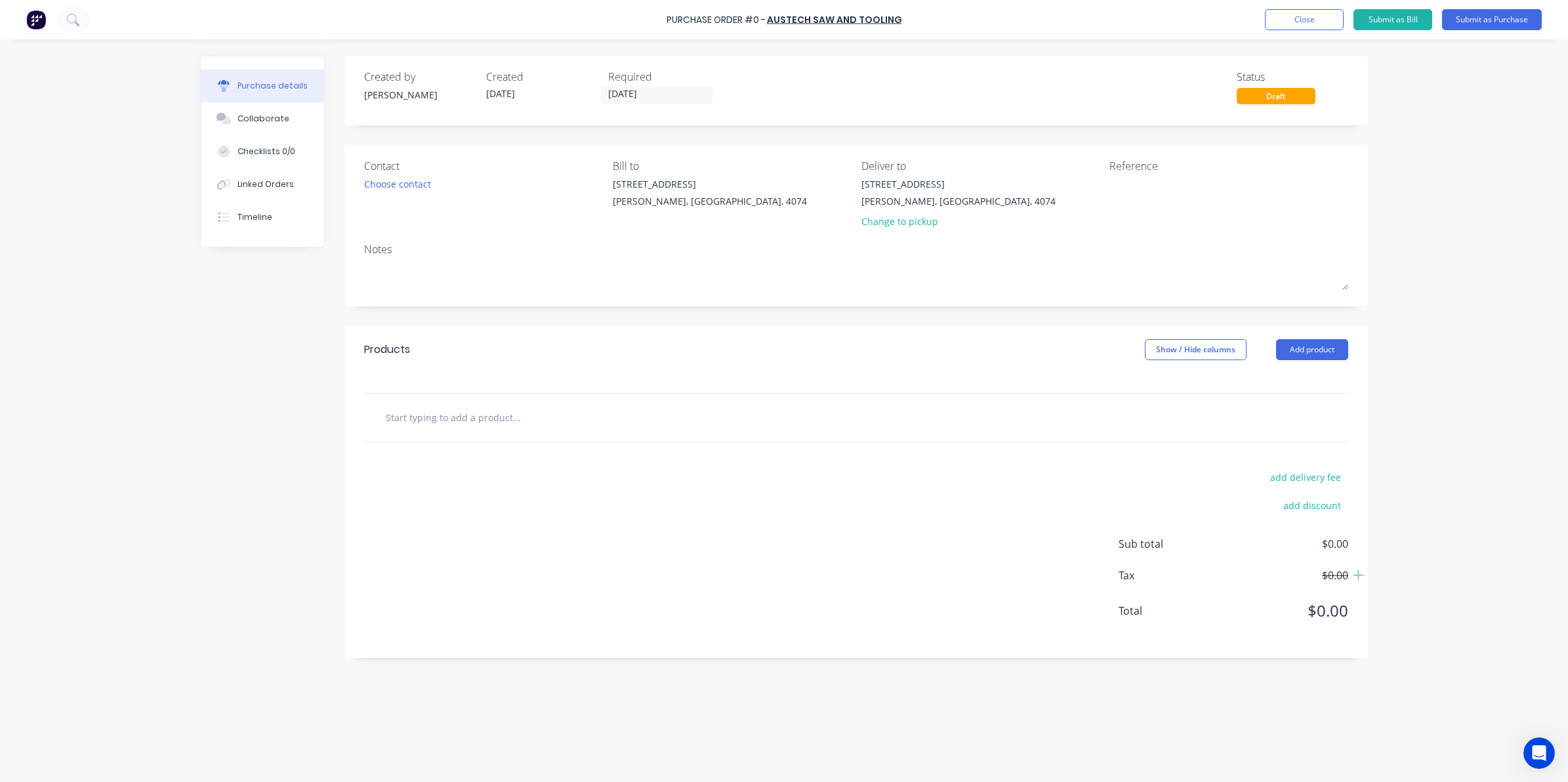
click at [421, 194] on div "Contact Choose contact" at bounding box center [483, 196] width 238 height 77
click at [416, 186] on div "Choose contact" at bounding box center [398, 184] width 67 height 14
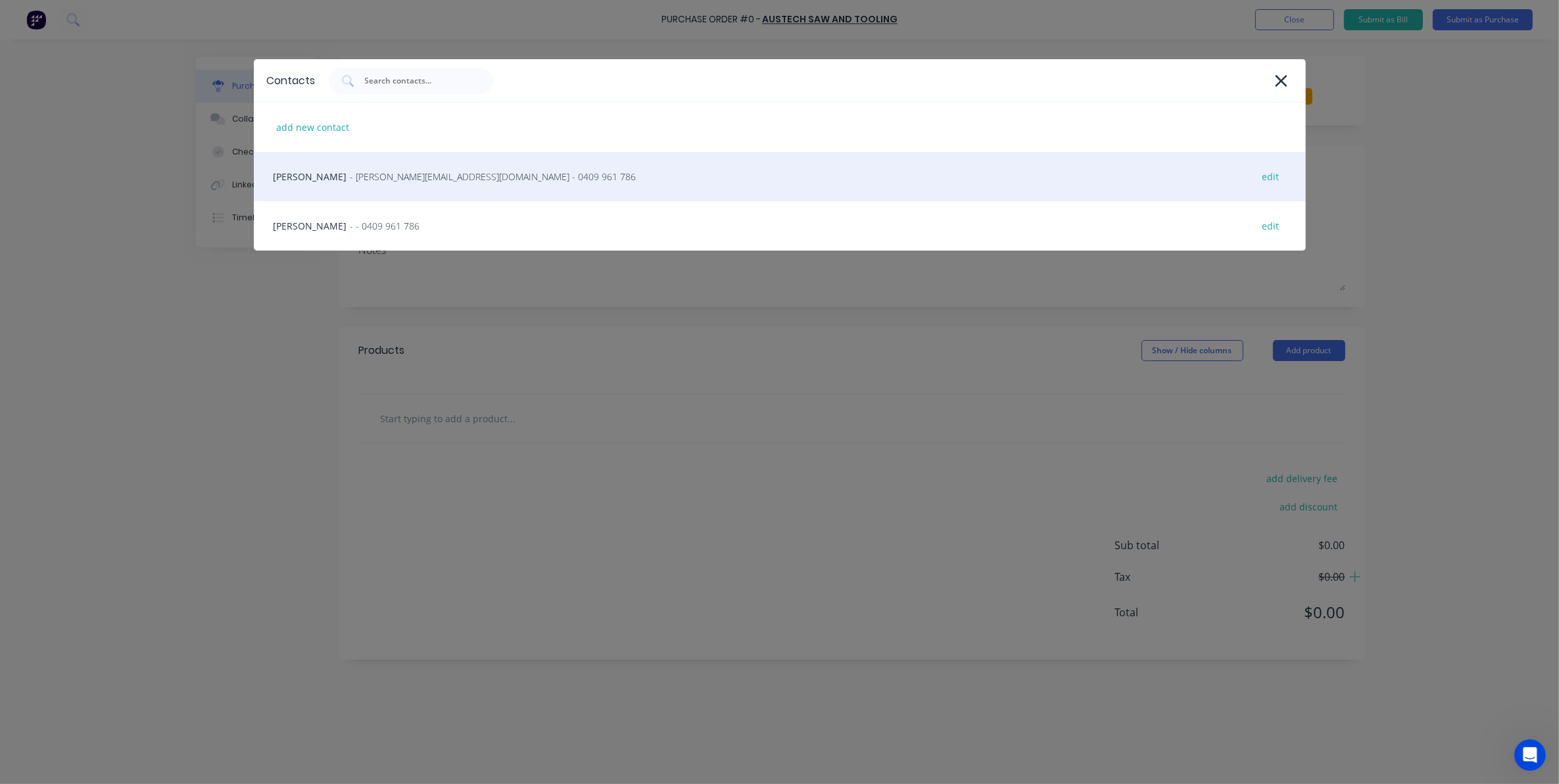
click at [417, 187] on div "Tony - [EMAIL_ADDRESS][DOMAIN_NAME] - 0409 961 786 edit" at bounding box center [780, 176] width 1053 height 49
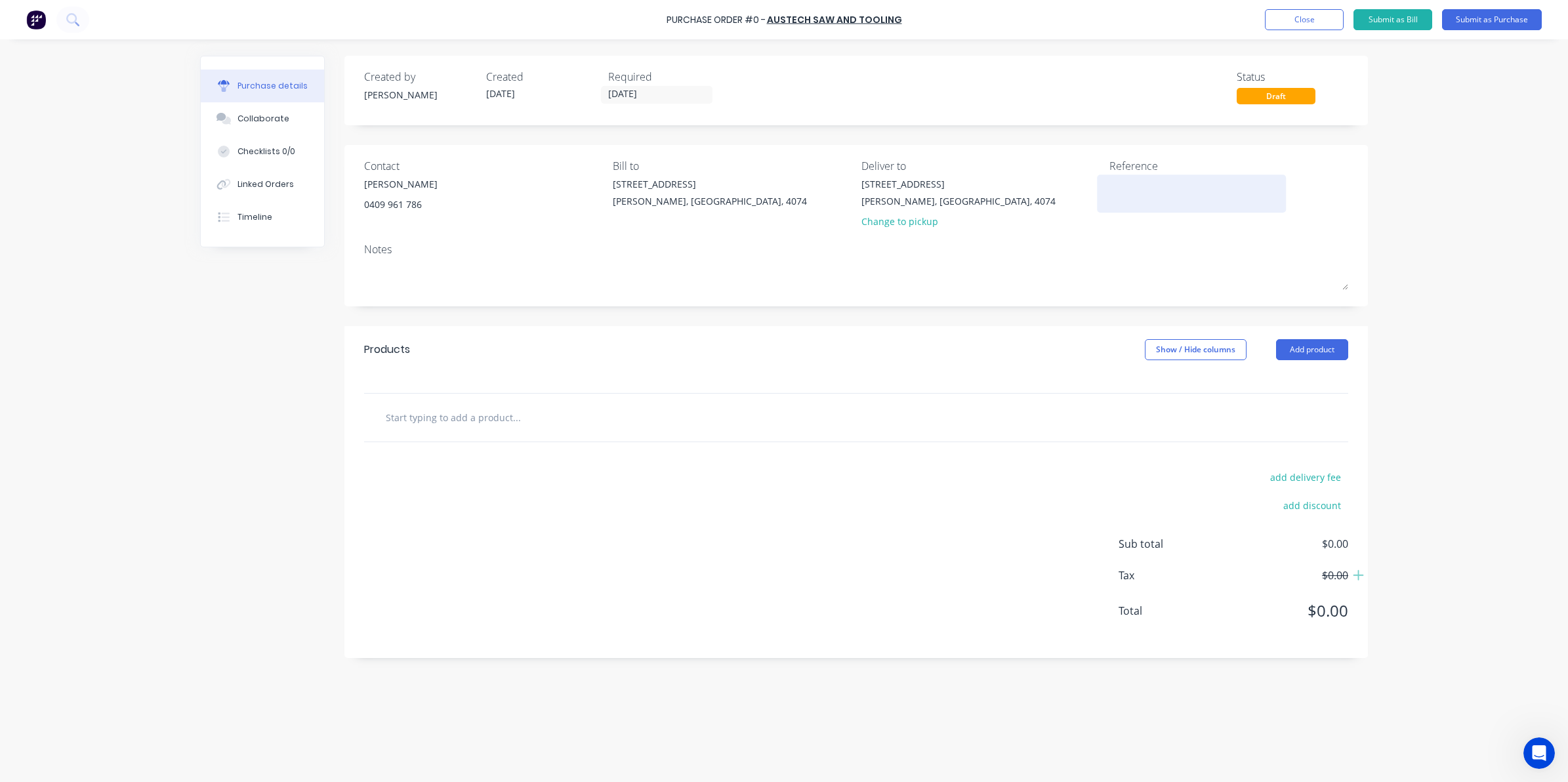
click at [1152, 194] on textarea at bounding box center [1191, 192] width 164 height 29
type textarea "438336"
click at [451, 430] on input "text" at bounding box center [515, 417] width 262 height 26
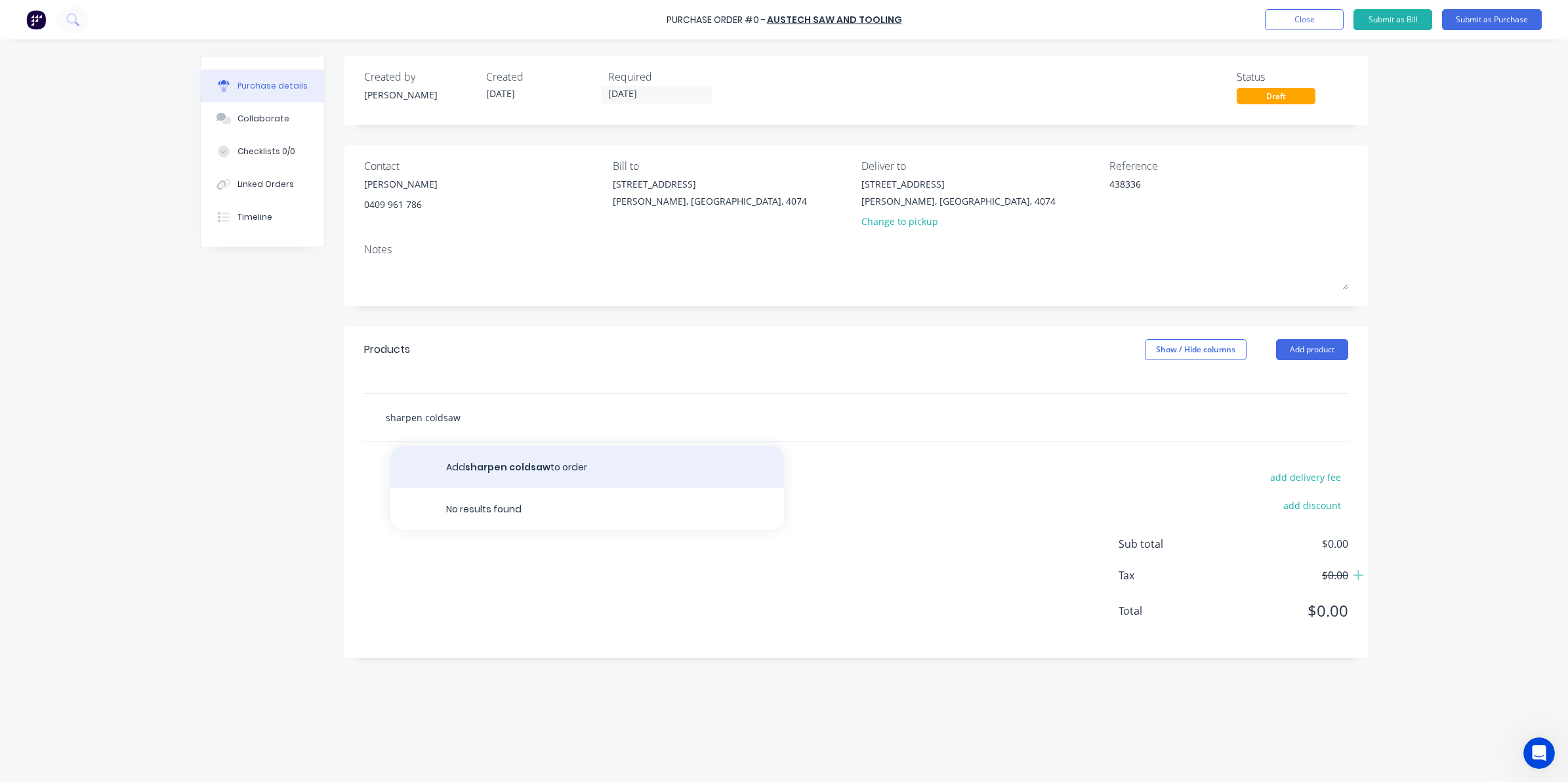
type input "sharpen coldsaw"
click at [496, 465] on button "Add sharpen coldsaw to order" at bounding box center [587, 466] width 393 height 42
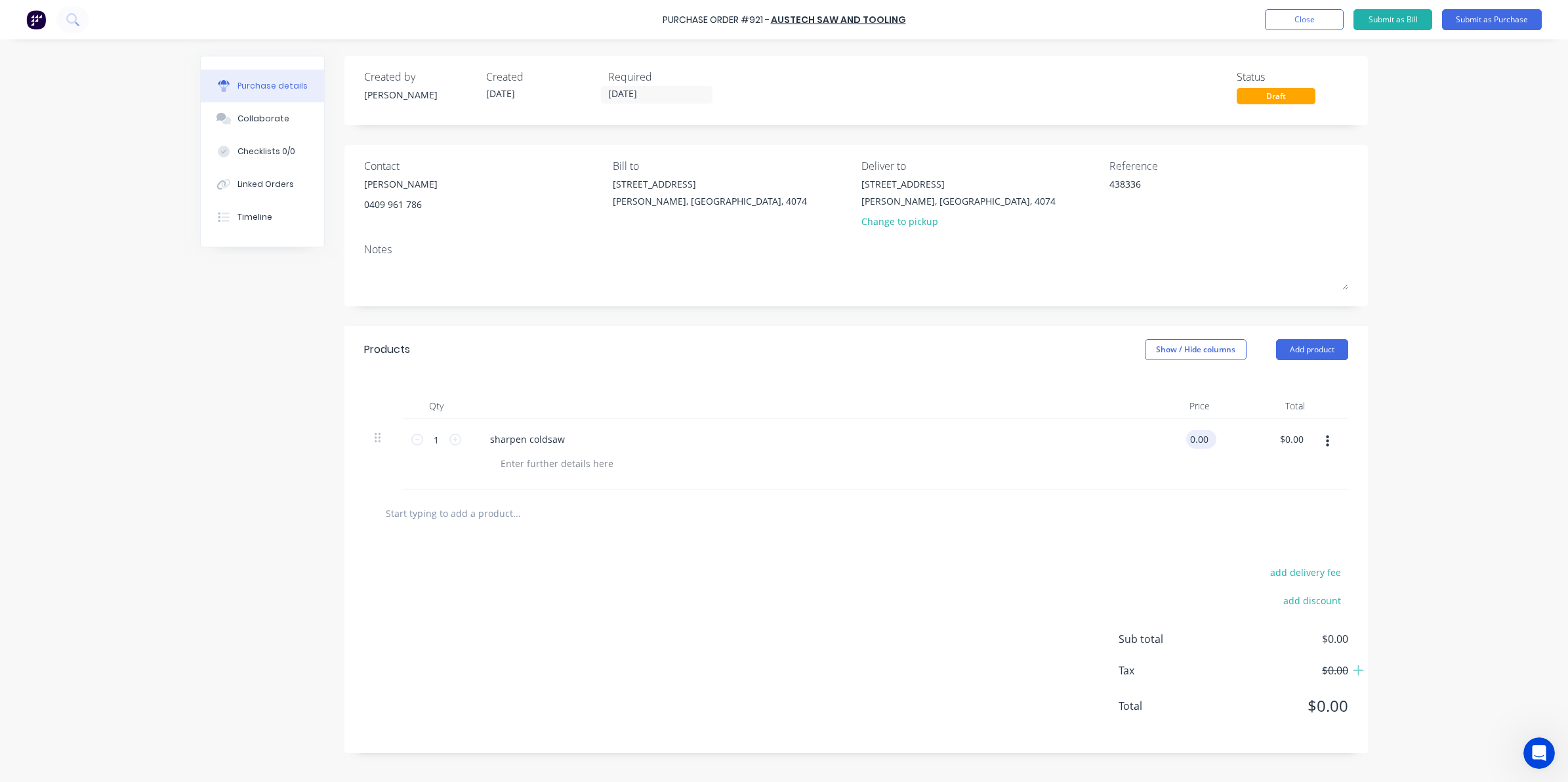
drag, startPoint x: 1188, startPoint y: 441, endPoint x: 1208, endPoint y: 440, distance: 20.0
click at [1208, 440] on input "0.00" at bounding box center [1198, 439] width 25 height 19
drag, startPoint x: 1208, startPoint y: 440, endPoint x: 1172, endPoint y: 437, distance: 36.1
click at [1172, 437] on div "0.00 0.00" at bounding box center [1172, 454] width 96 height 71
type input "$29.06"
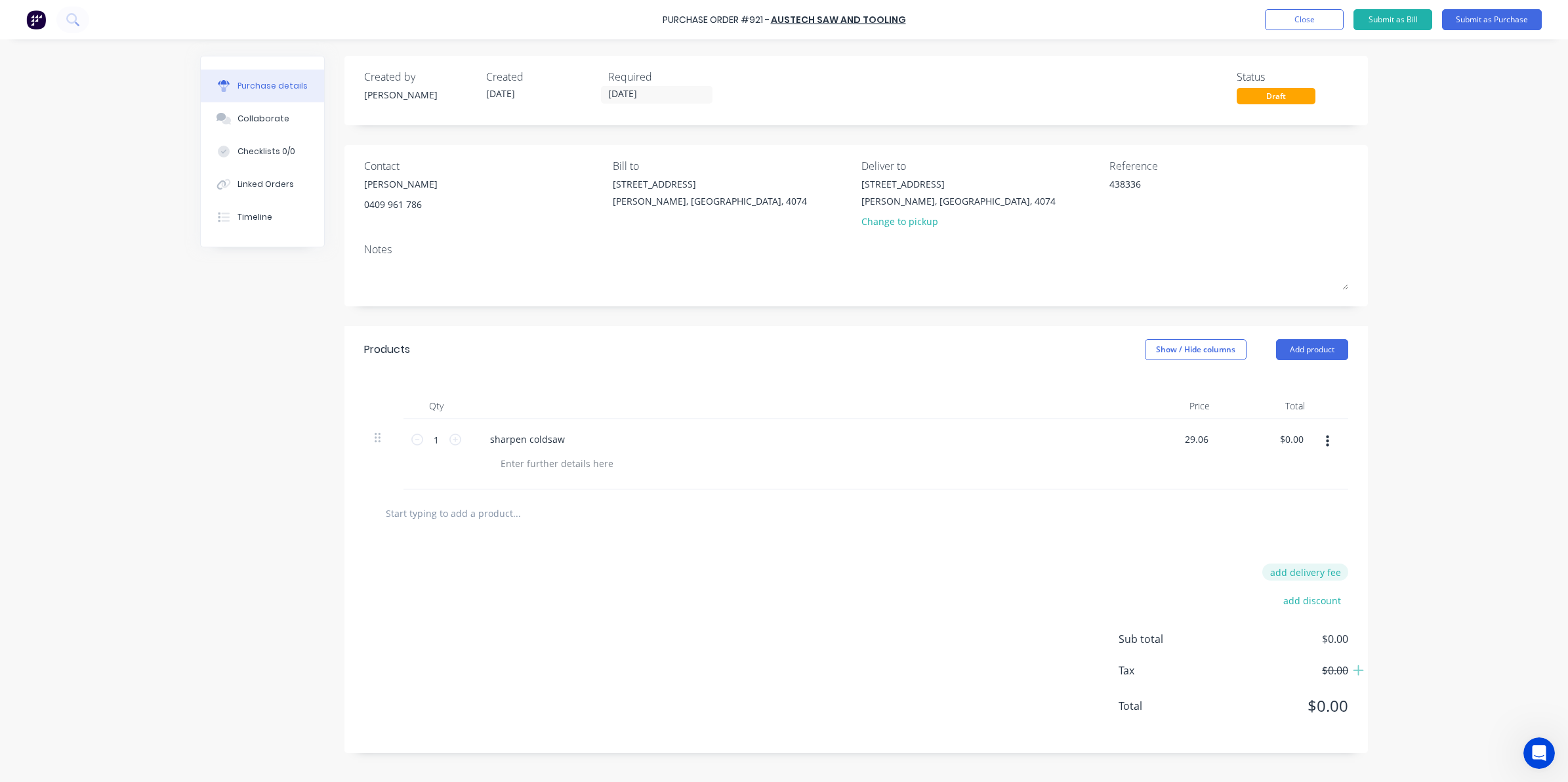
type input "$29.06"
click at [1322, 569] on button "add delivery fee" at bounding box center [1306, 572] width 86 height 17
type input "$5.00"
click at [1419, 569] on div "Purchase Order #921 - Austech Saw and Tooling Add product Close Submit as Bill …" at bounding box center [784, 391] width 1568 height 782
click at [1501, 21] on button "Submit as Purchase" at bounding box center [1492, 20] width 100 height 21
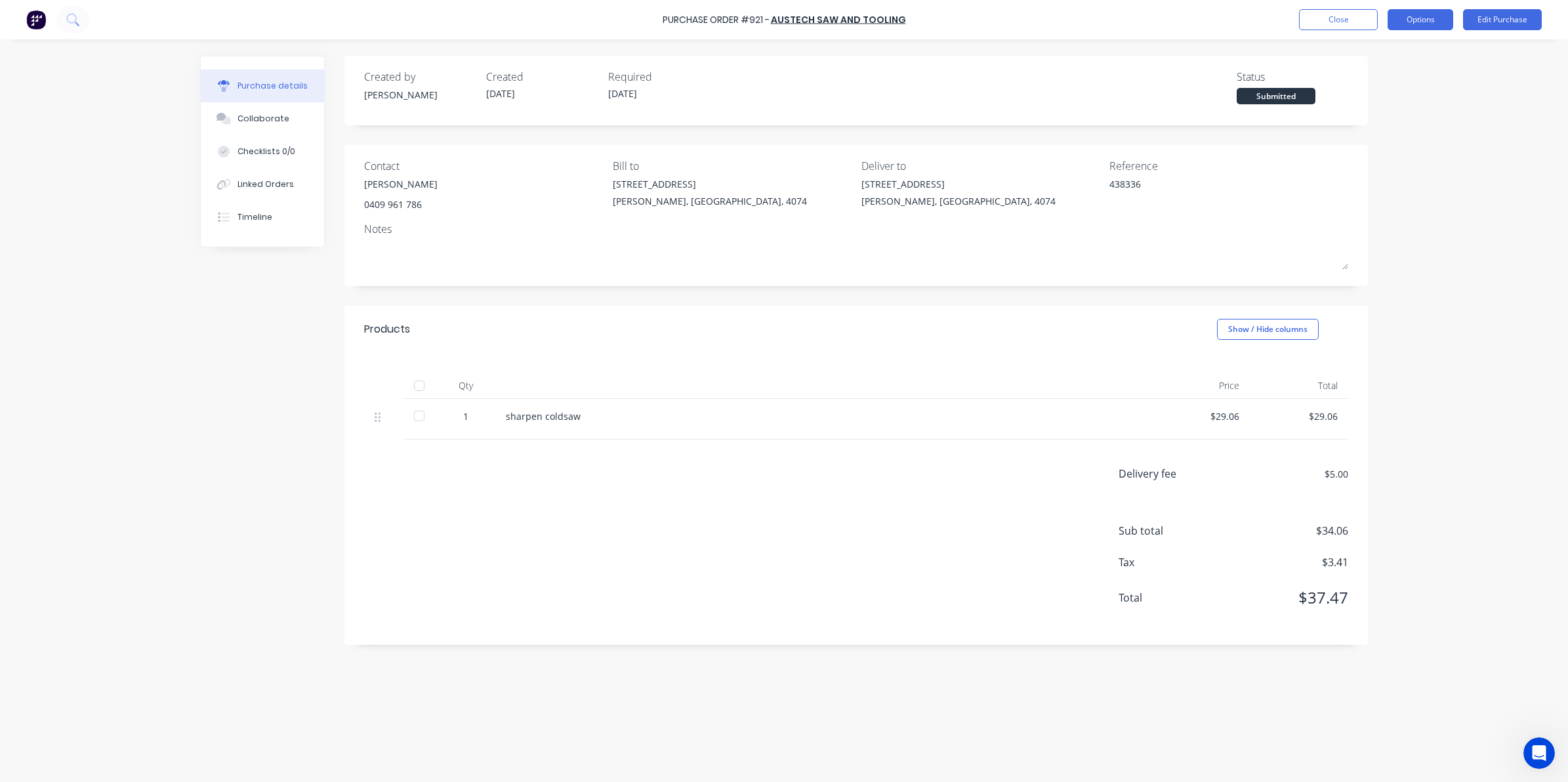
click at [1417, 18] on button "Options" at bounding box center [1420, 20] width 65 height 21
click at [1365, 87] on div "Convert to Bill" at bounding box center [1390, 80] width 101 height 19
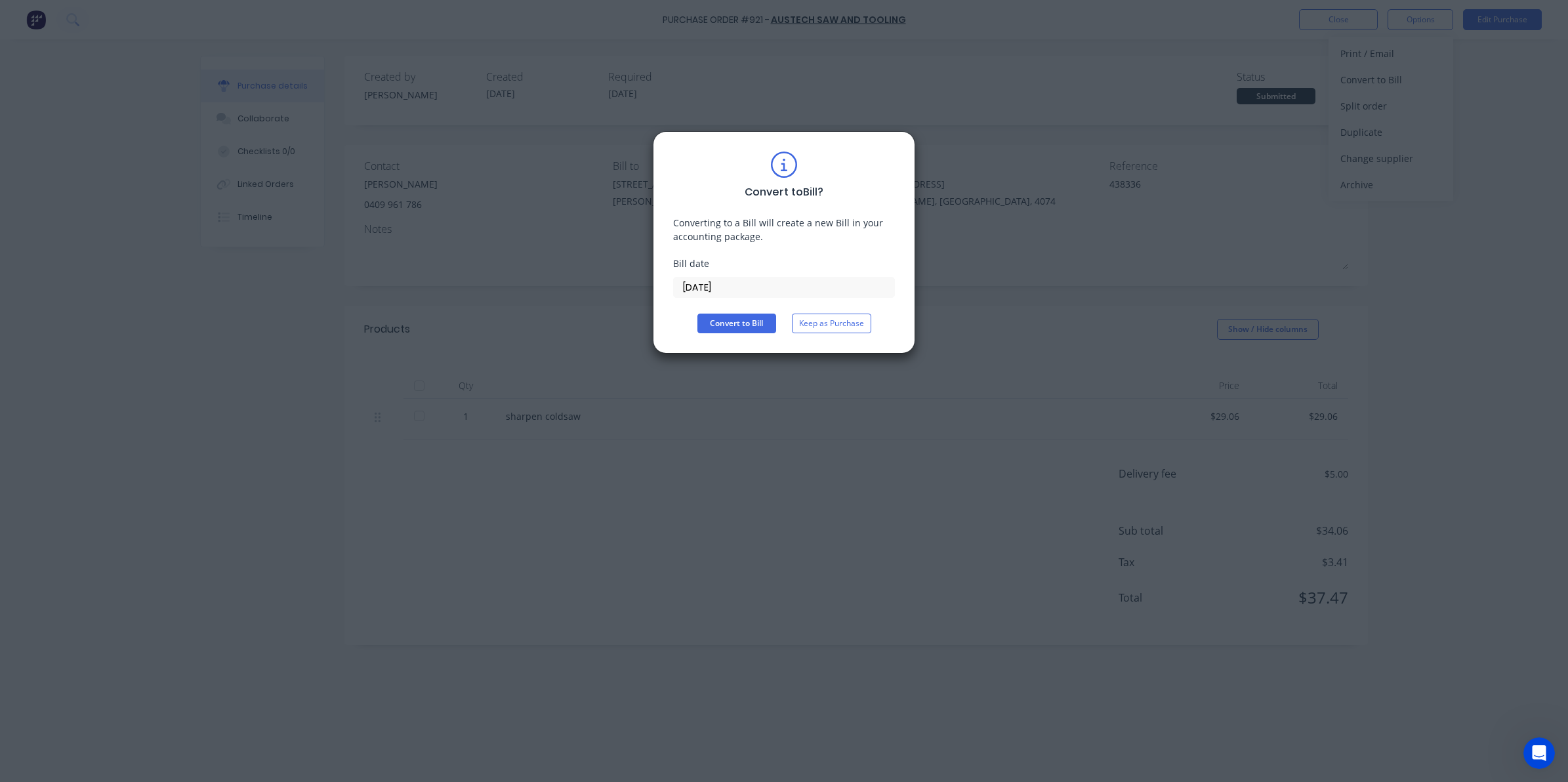
click at [793, 291] on input "[DATE]" at bounding box center [784, 286] width 220 height 20
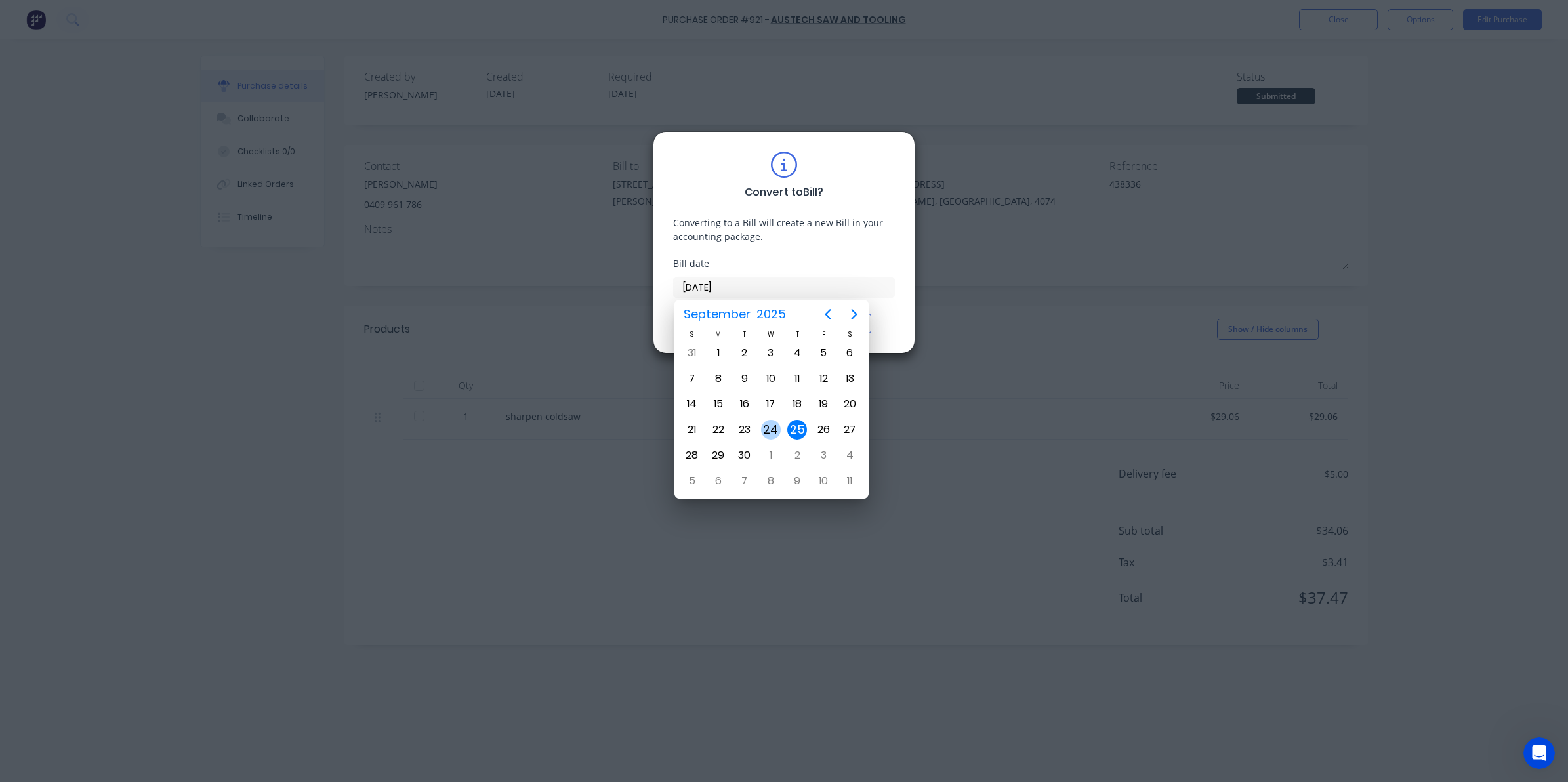
click at [772, 427] on div "24" at bounding box center [770, 429] width 20 height 20
type input "[DATE]"
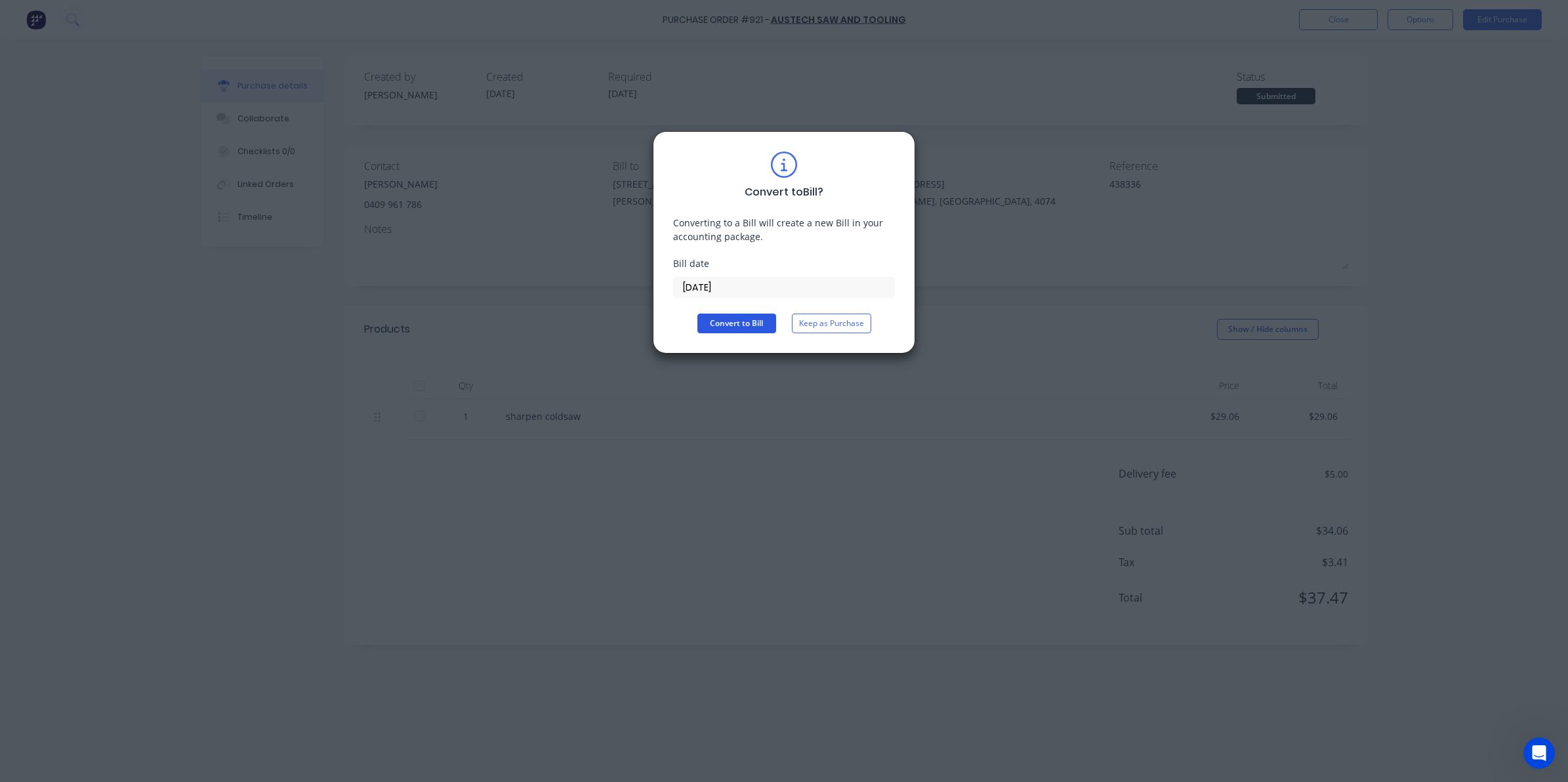
click at [732, 332] on button "Convert to Bill" at bounding box center [736, 323] width 78 height 20
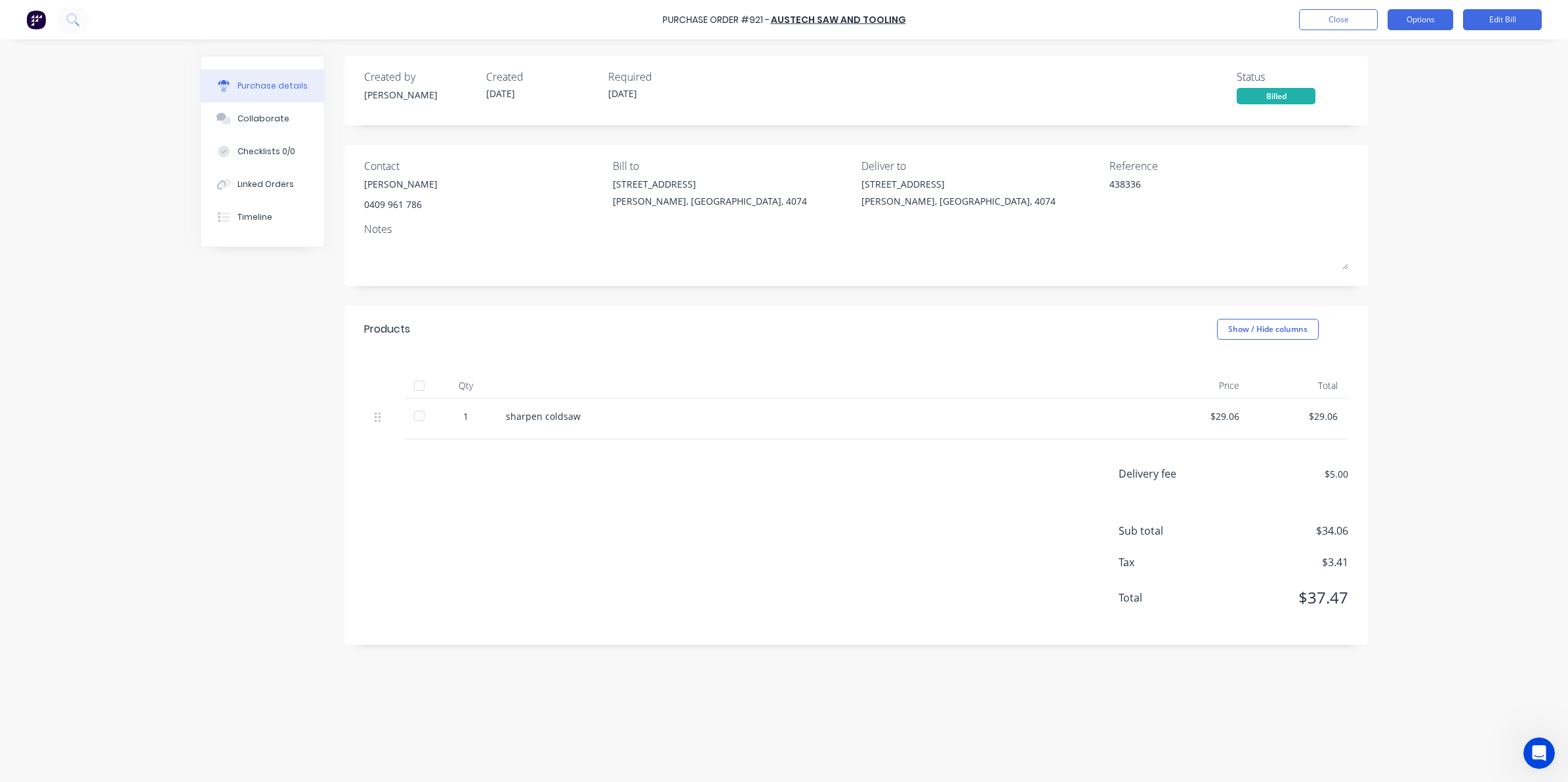
click at [1406, 21] on button "Options" at bounding box center [1420, 20] width 65 height 21
click at [420, 385] on div at bounding box center [419, 385] width 26 height 26
click at [1342, 22] on button "Close" at bounding box center [1337, 20] width 78 height 21
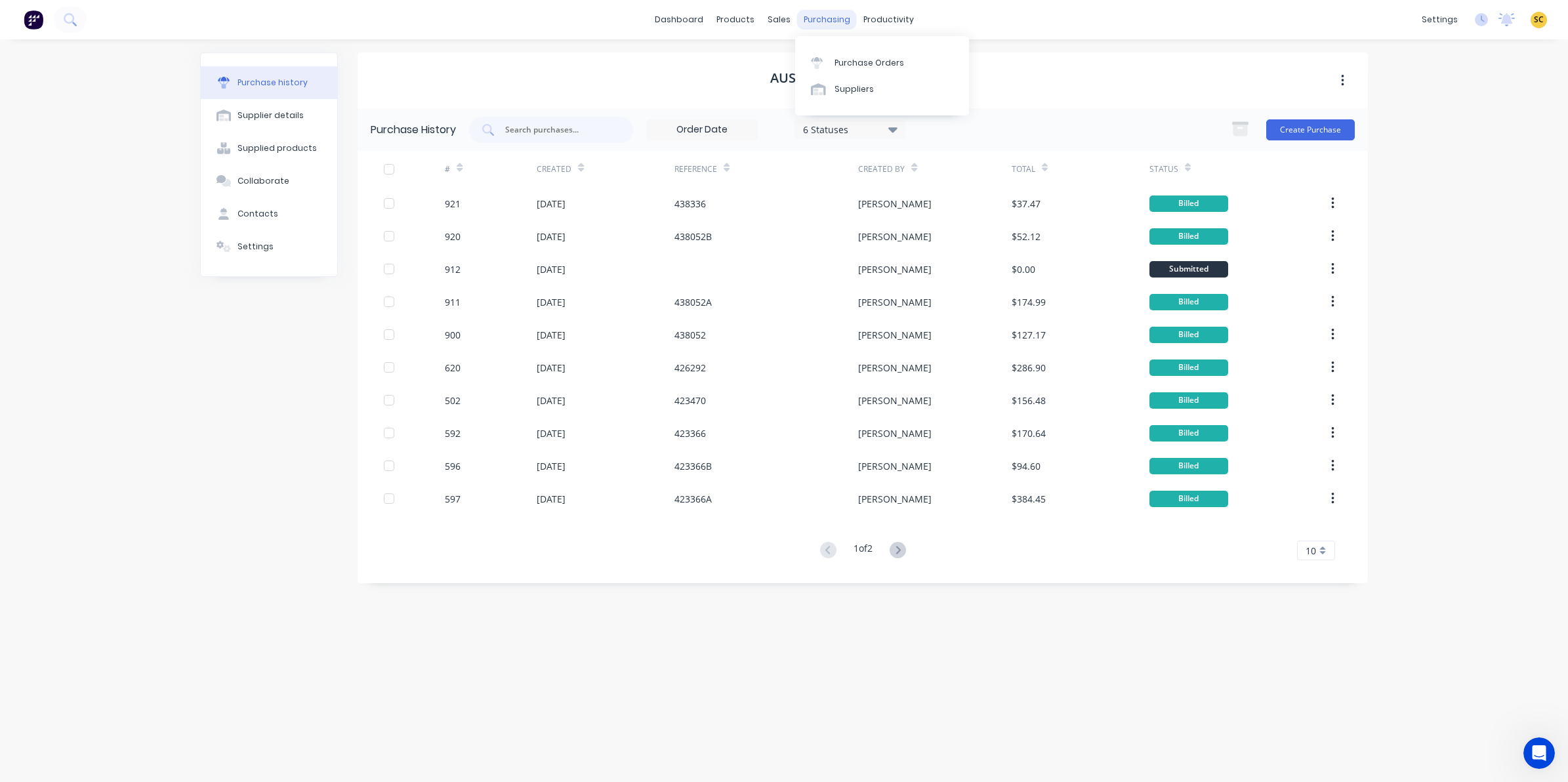
click at [831, 9] on div "purchasing" at bounding box center [826, 19] width 59 height 20
click at [849, 59] on div "Purchase Orders" at bounding box center [869, 63] width 70 height 12
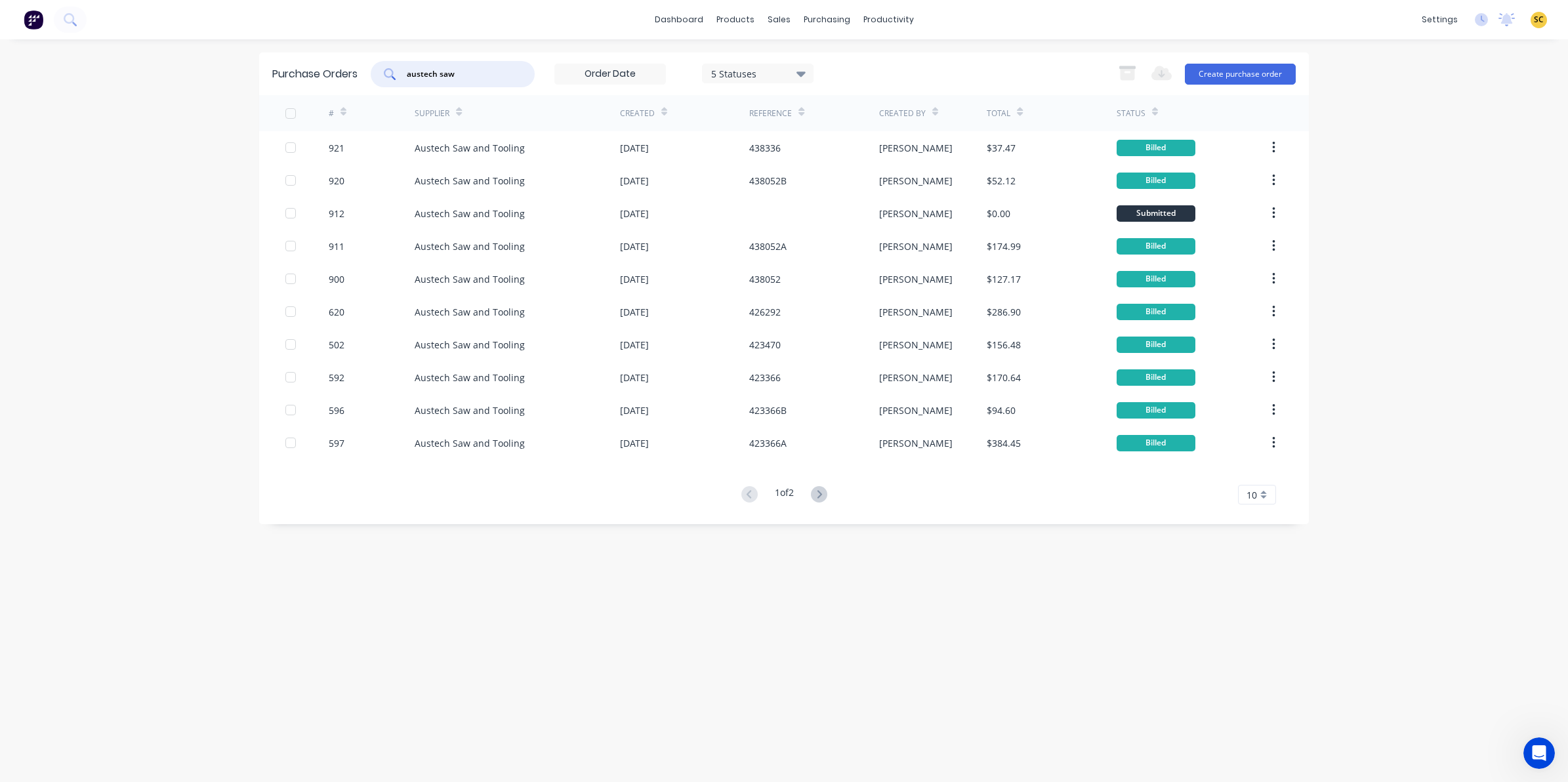
drag, startPoint x: 471, startPoint y: 79, endPoint x: 234, endPoint y: 80, distance: 237.0
click at [234, 80] on div "dashboard products sales purchasing productivity dashboard products Product Cat…" at bounding box center [784, 391] width 1568 height 782
type input "6"
type input "906"
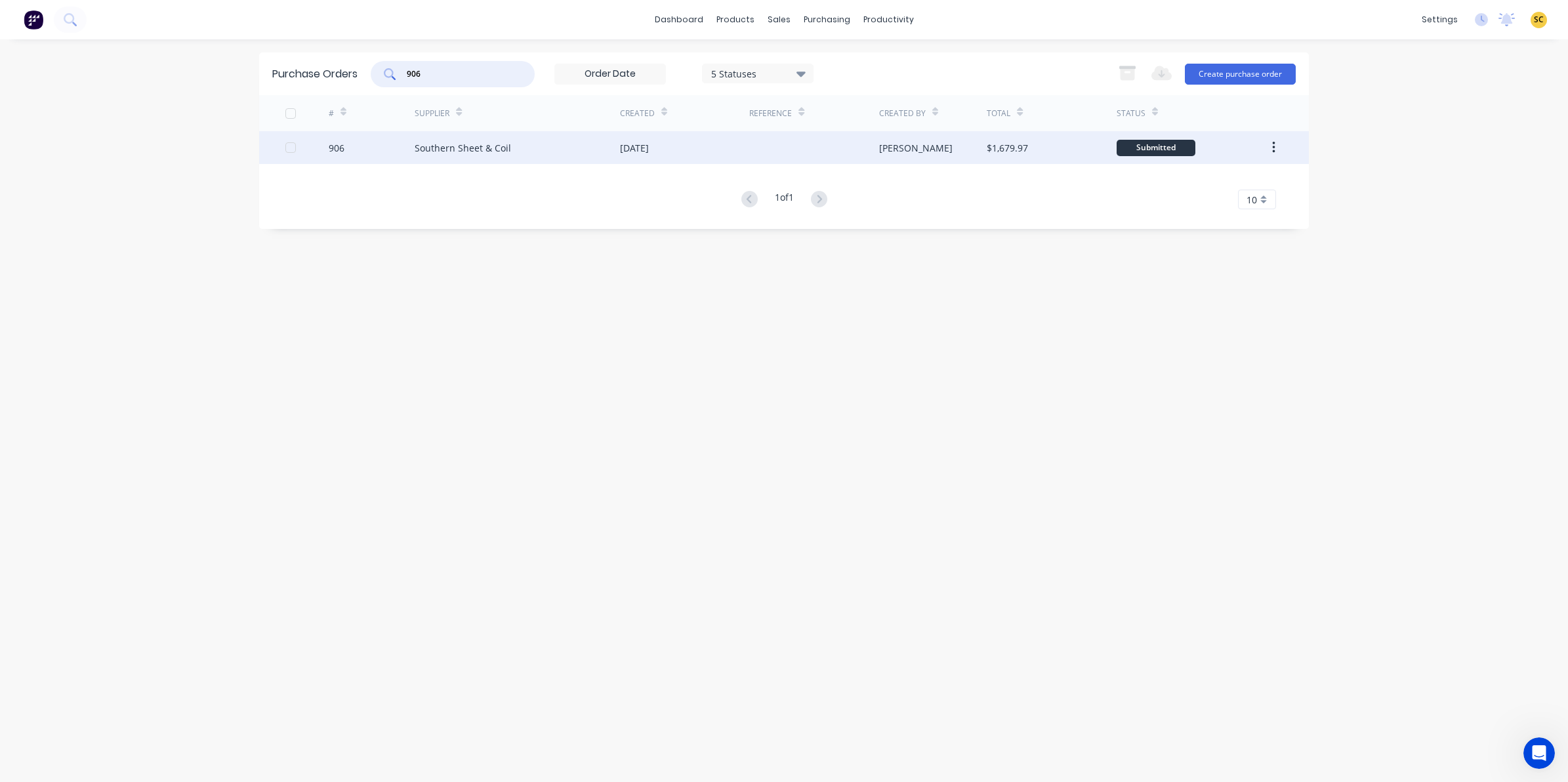
click at [562, 146] on div "Southern Sheet & Coil" at bounding box center [517, 147] width 206 height 33
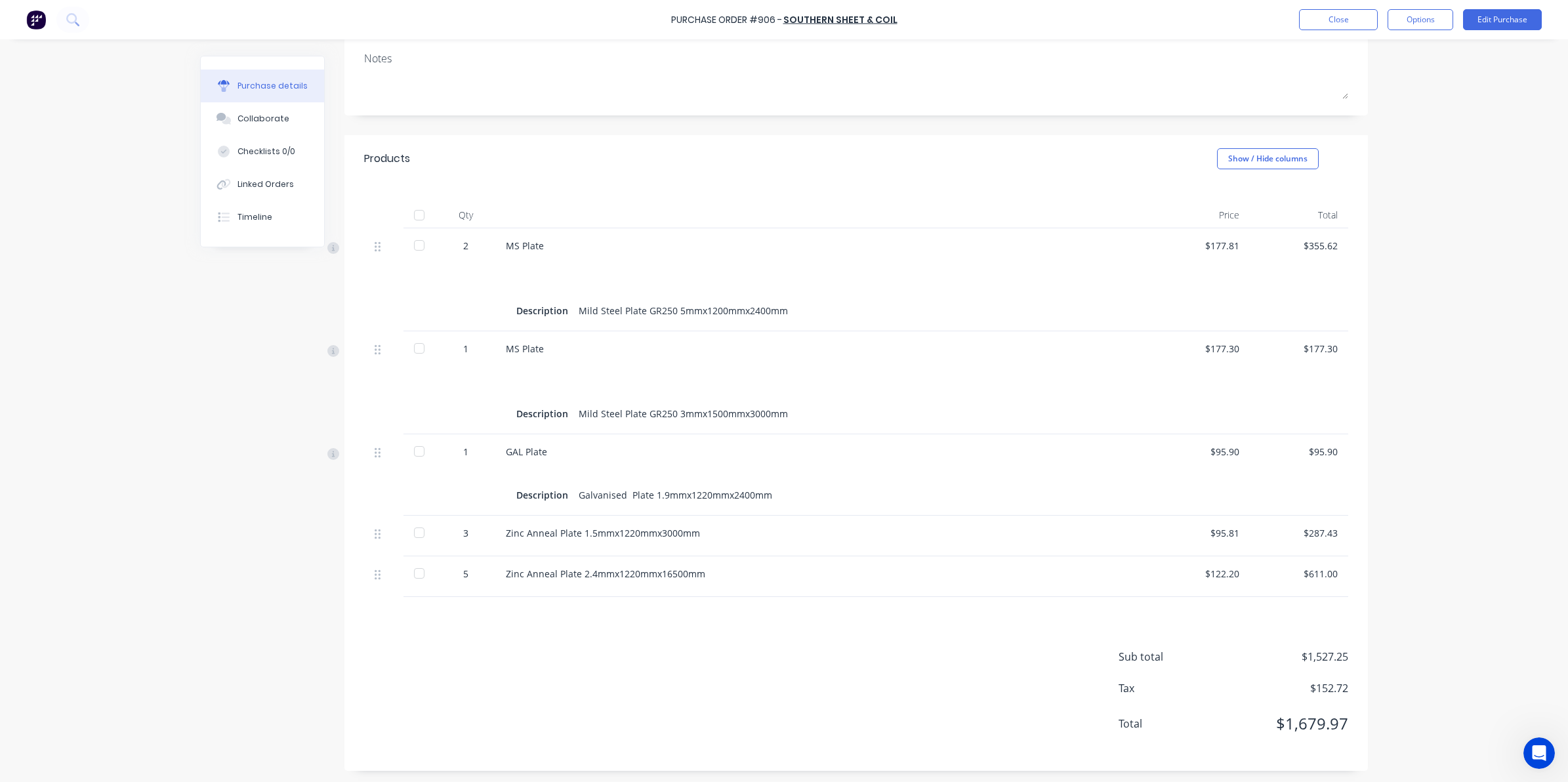
scroll to position [172, 0]
click at [1224, 534] on div "$95.81" at bounding box center [1201, 531] width 77 height 14
click at [1231, 532] on div "$95.81" at bounding box center [1201, 531] width 77 height 14
click at [1480, 24] on button "Edit Purchase" at bounding box center [1502, 20] width 78 height 21
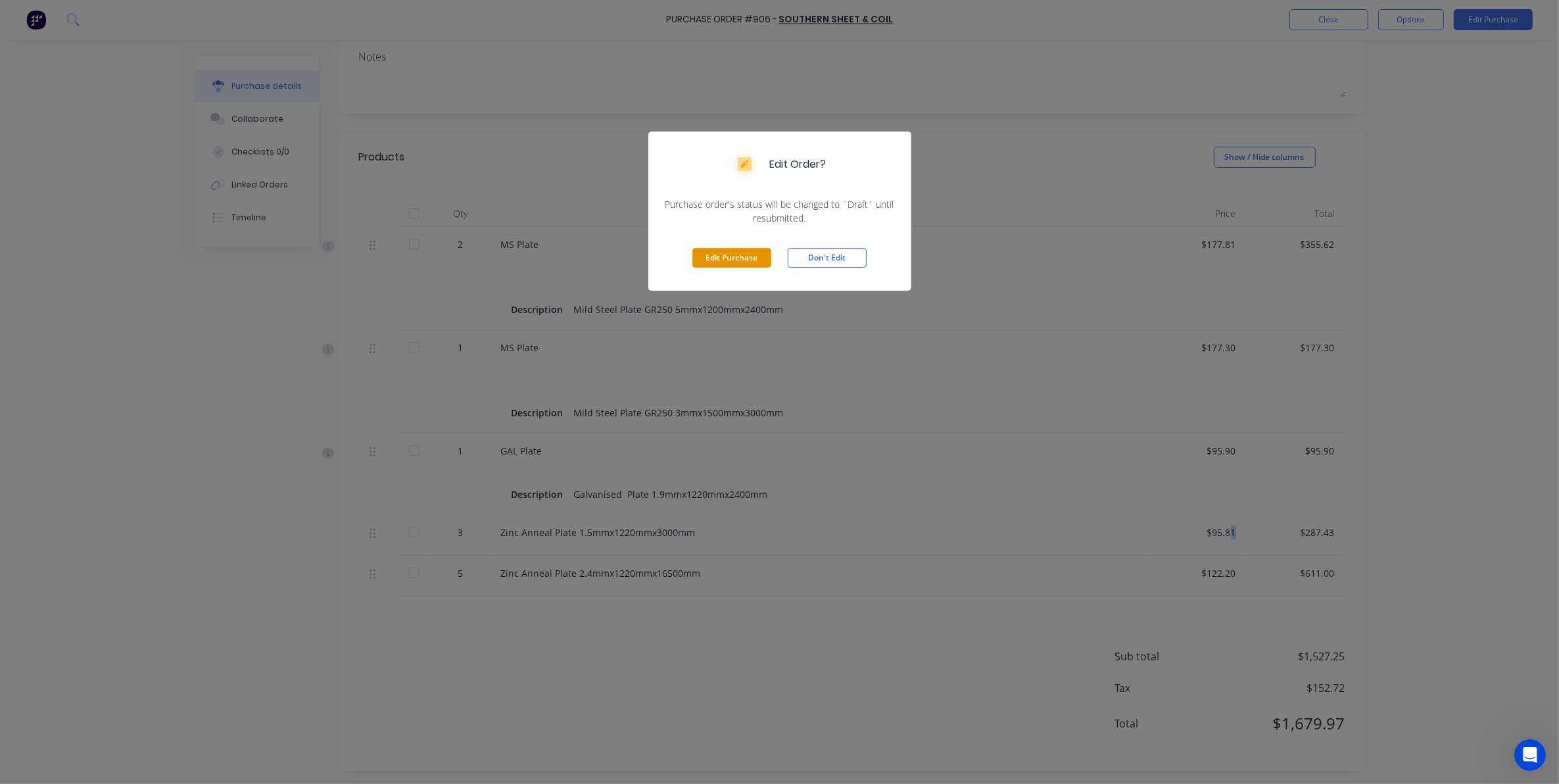
click at [763, 260] on button "Edit Purchase" at bounding box center [732, 257] width 79 height 20
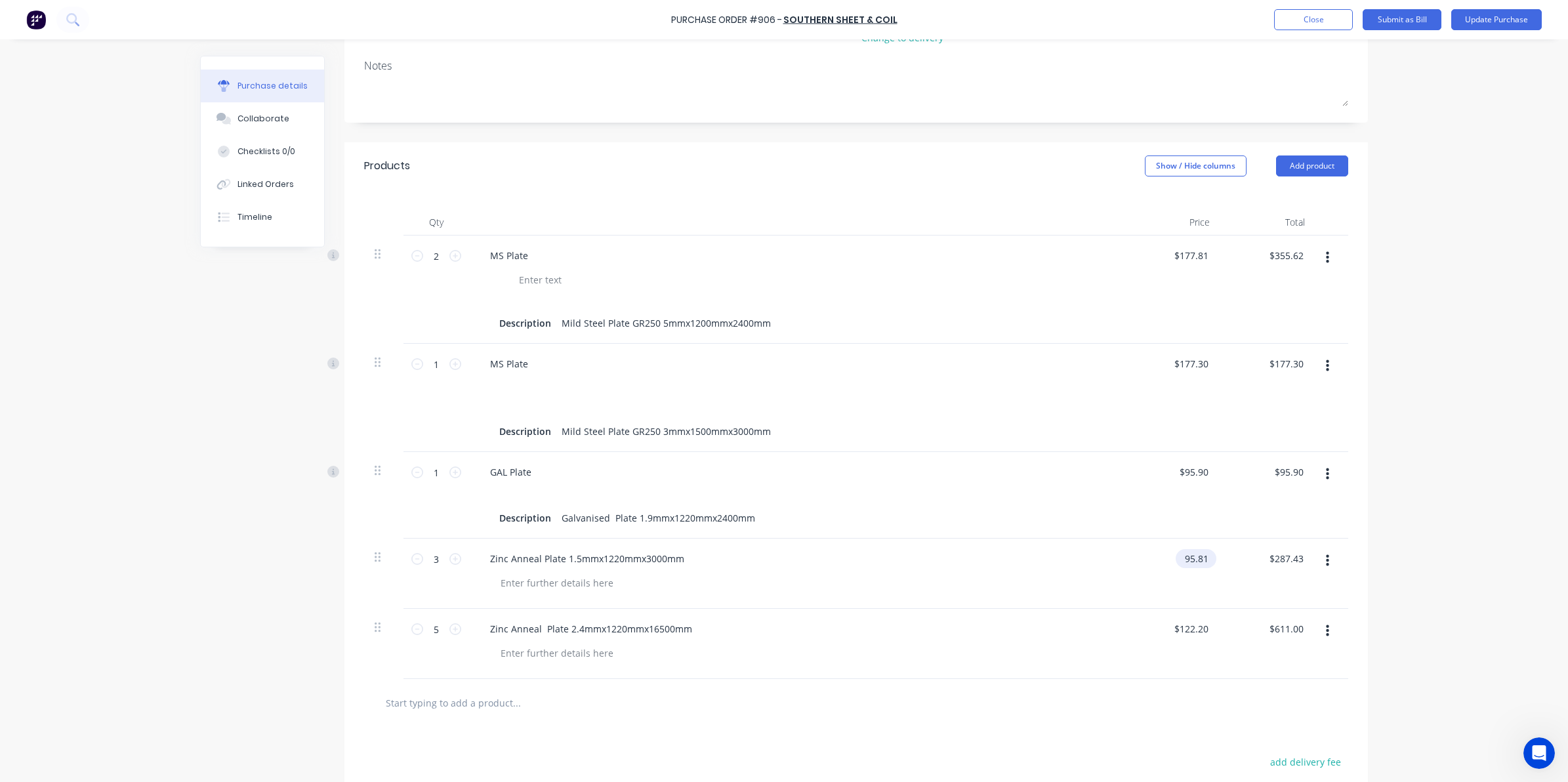
click at [1188, 563] on input "95.81" at bounding box center [1193, 558] width 35 height 19
click at [1181, 559] on input "95.81" at bounding box center [1195, 558] width 30 height 19
type input "$85.81"
type input "$257.43"
click at [1363, 663] on div "Purchase Order #906 - Southern Sheet & Coil Add product Close Submit as Bill Up…" at bounding box center [784, 391] width 1568 height 782
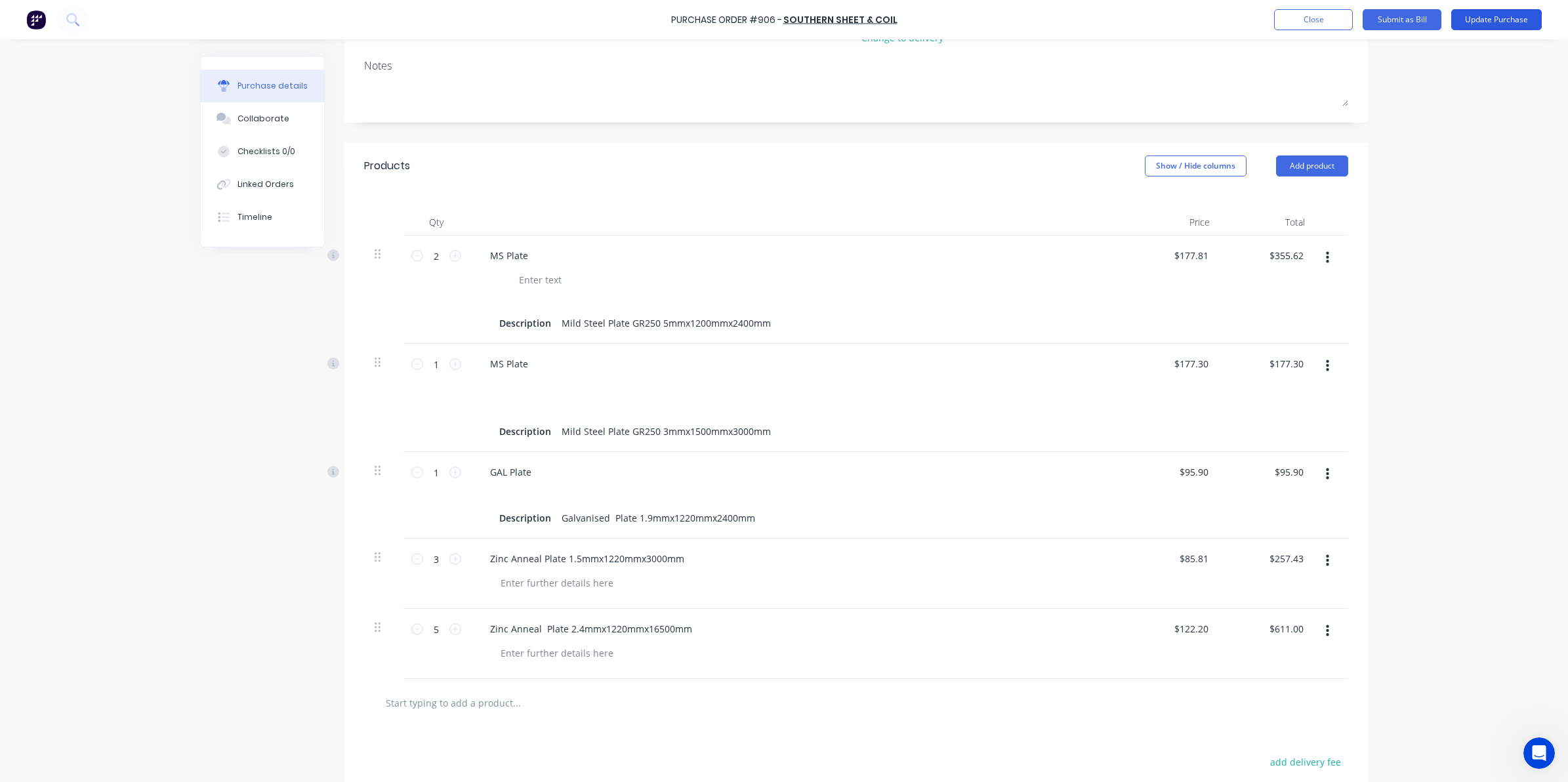
click at [1503, 29] on button "Update Purchase" at bounding box center [1496, 20] width 90 height 21
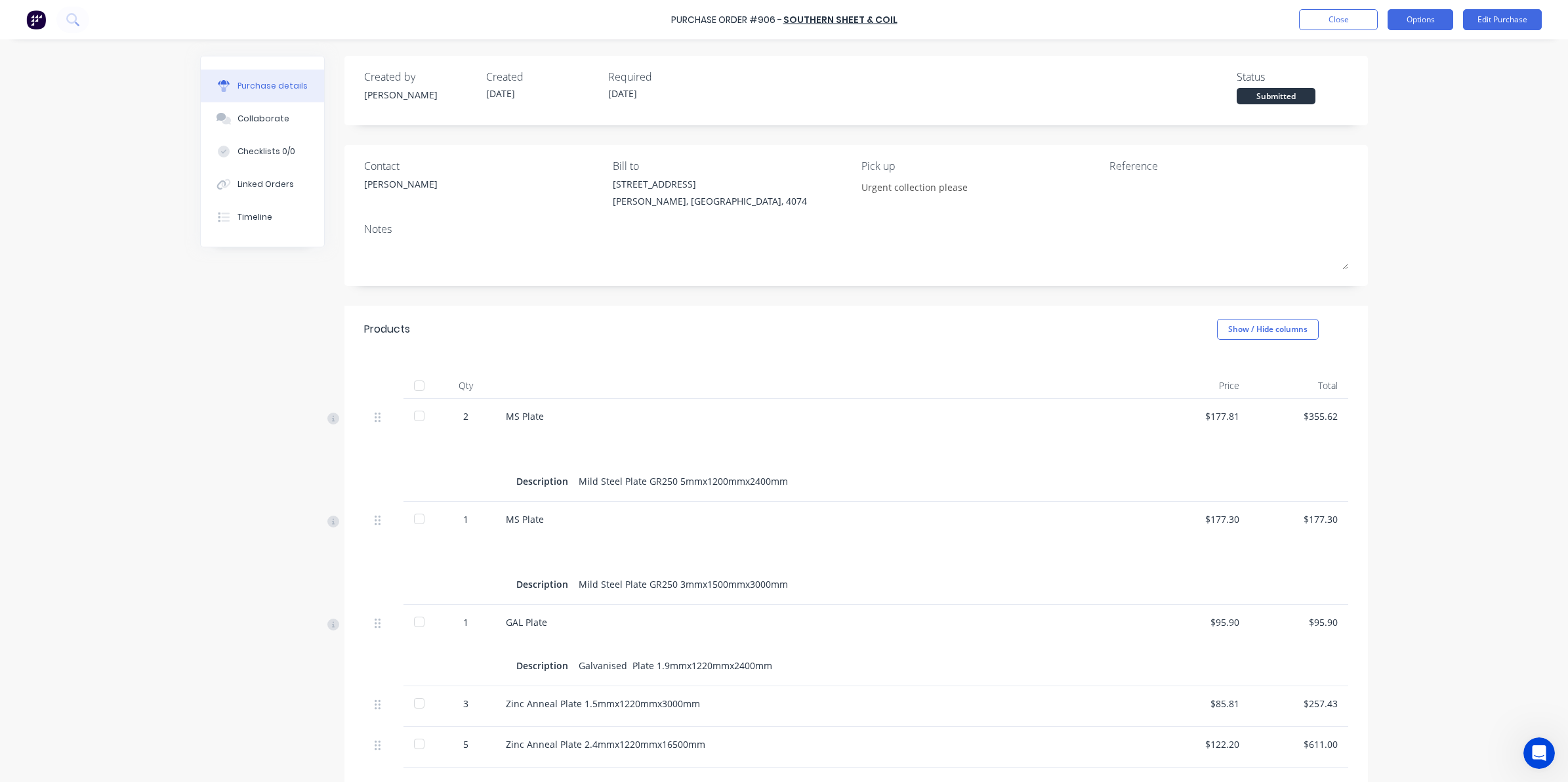
click at [1405, 23] on button "Options" at bounding box center [1420, 20] width 65 height 21
click at [1250, 141] on div "Created by [PERSON_NAME] Created [DATE] Required [DATE] Status Submitted Contac…" at bounding box center [855, 498] width 1023 height 885
click at [1499, 22] on button "Edit Purchase" at bounding box center [1502, 20] width 78 height 21
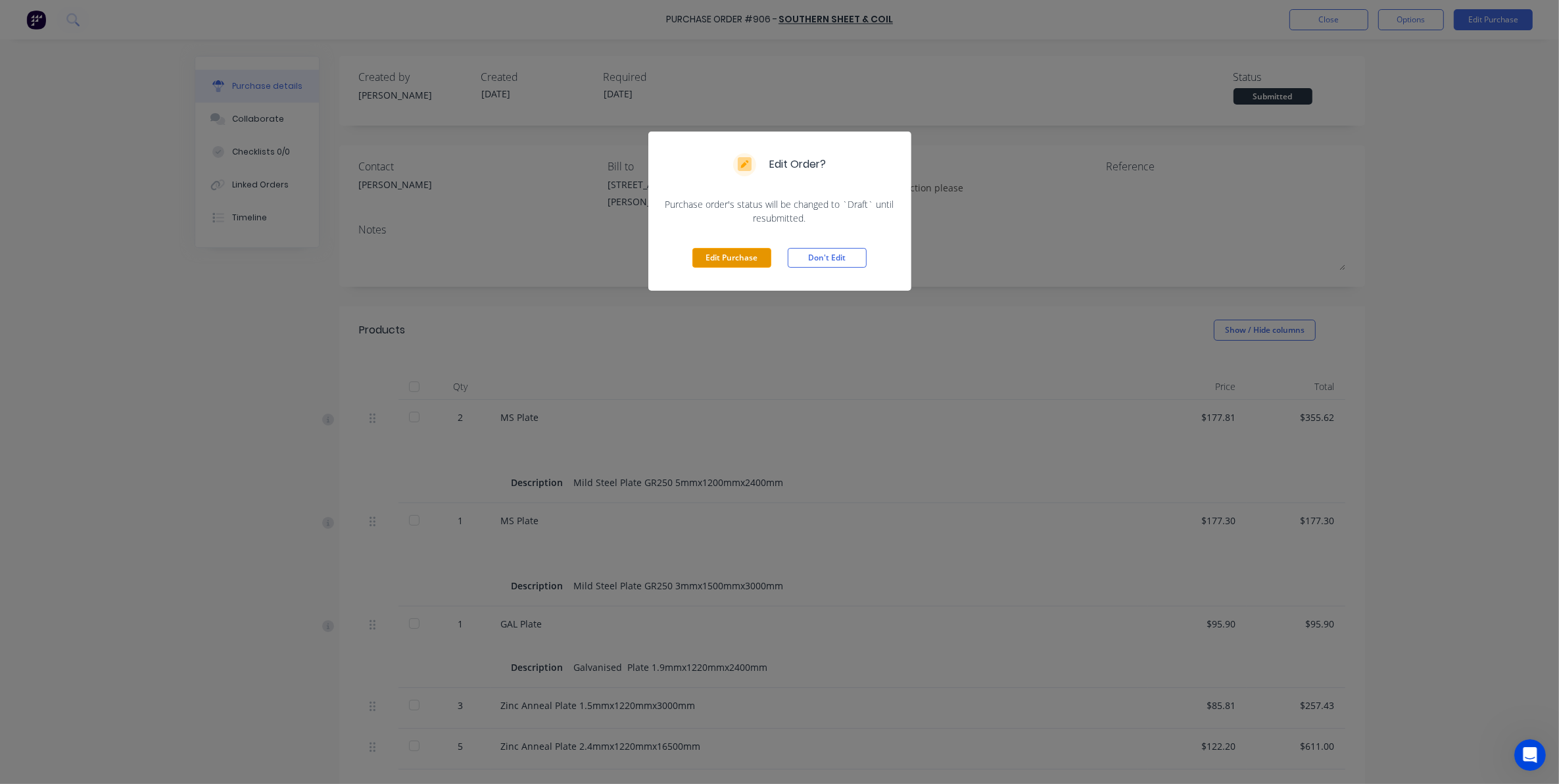
click at [728, 265] on button "Edit Purchase" at bounding box center [732, 257] width 79 height 20
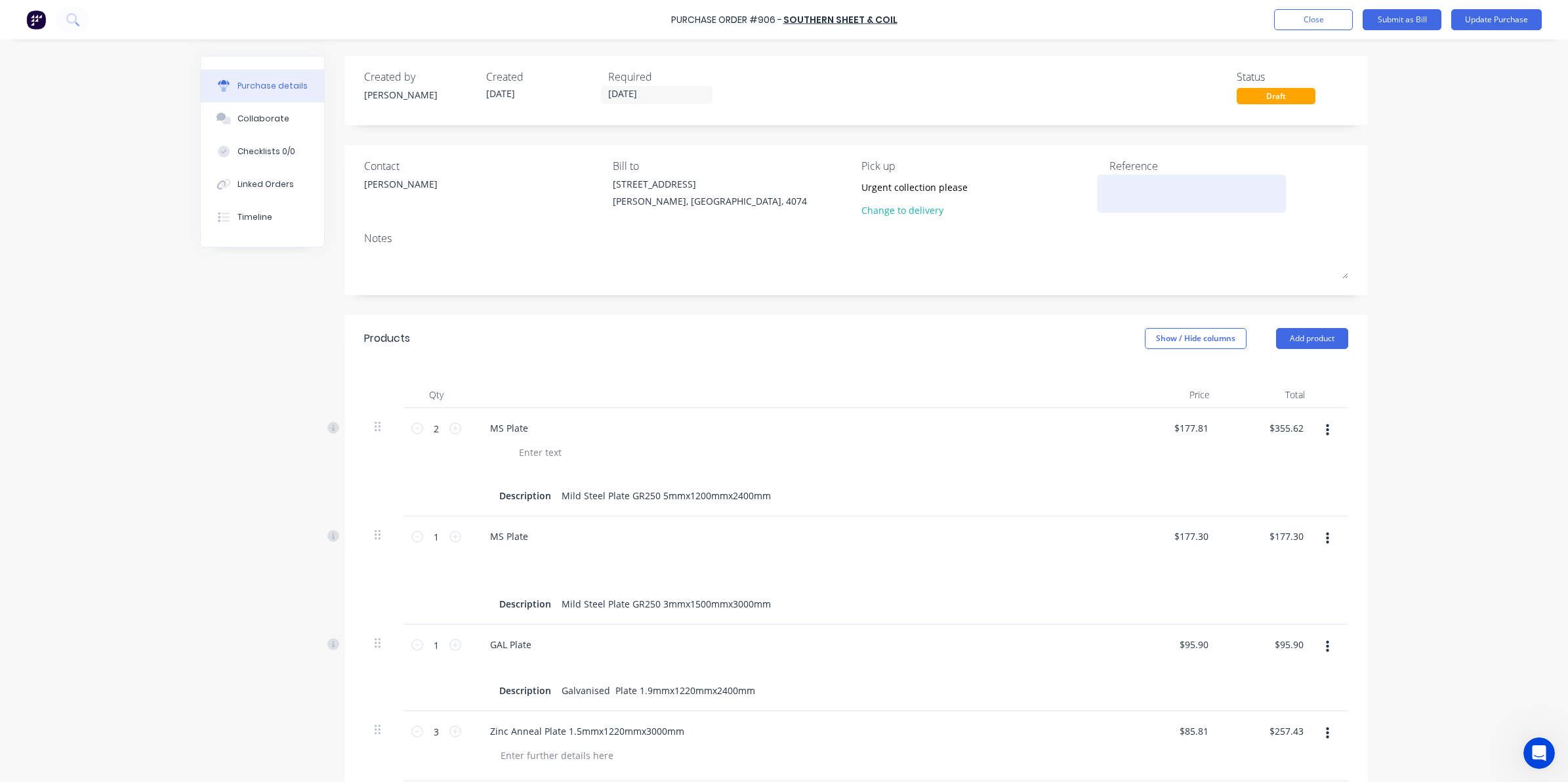
click at [1150, 192] on textarea at bounding box center [1191, 192] width 164 height 29
type textarea "355001"
click at [1484, 18] on button "Update Purchase" at bounding box center [1496, 20] width 90 height 21
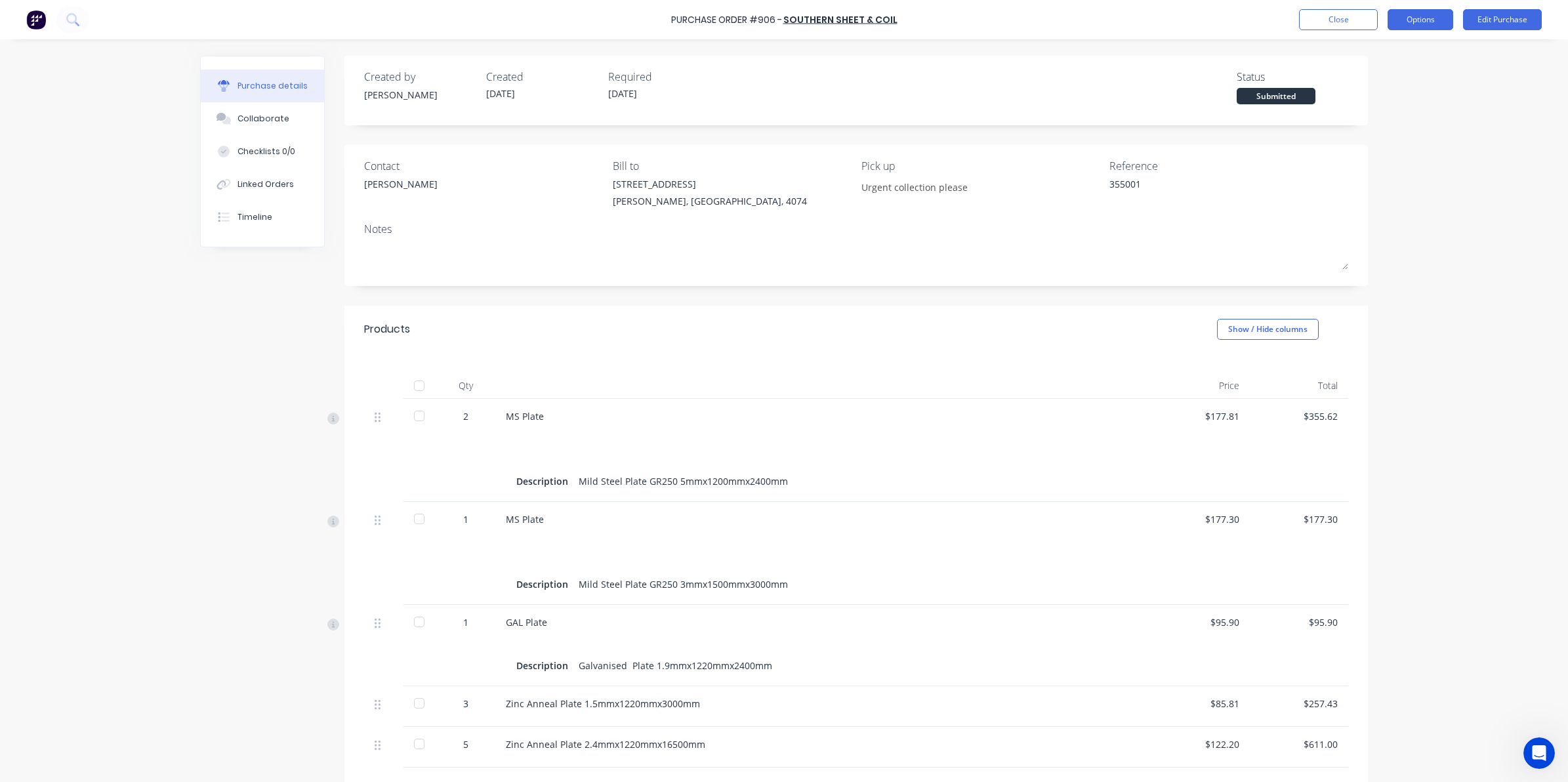
click at [1402, 18] on button "Options" at bounding box center [1420, 20] width 65 height 21
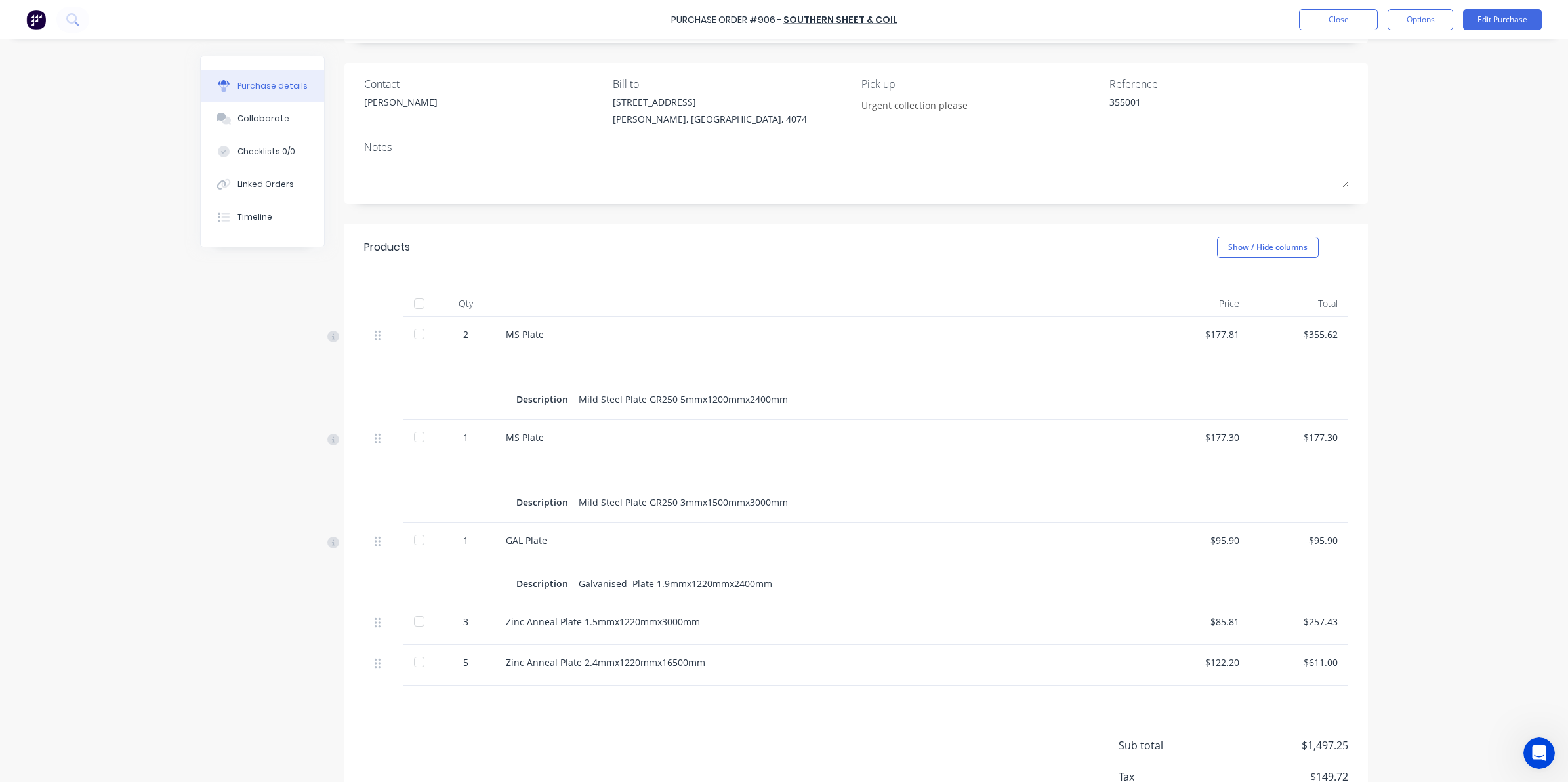
click at [1504, 410] on div "Purchase Order #906 - Southern Sheet & Coil Close Options Edit Purchase Purchas…" at bounding box center [784, 391] width 1568 height 782
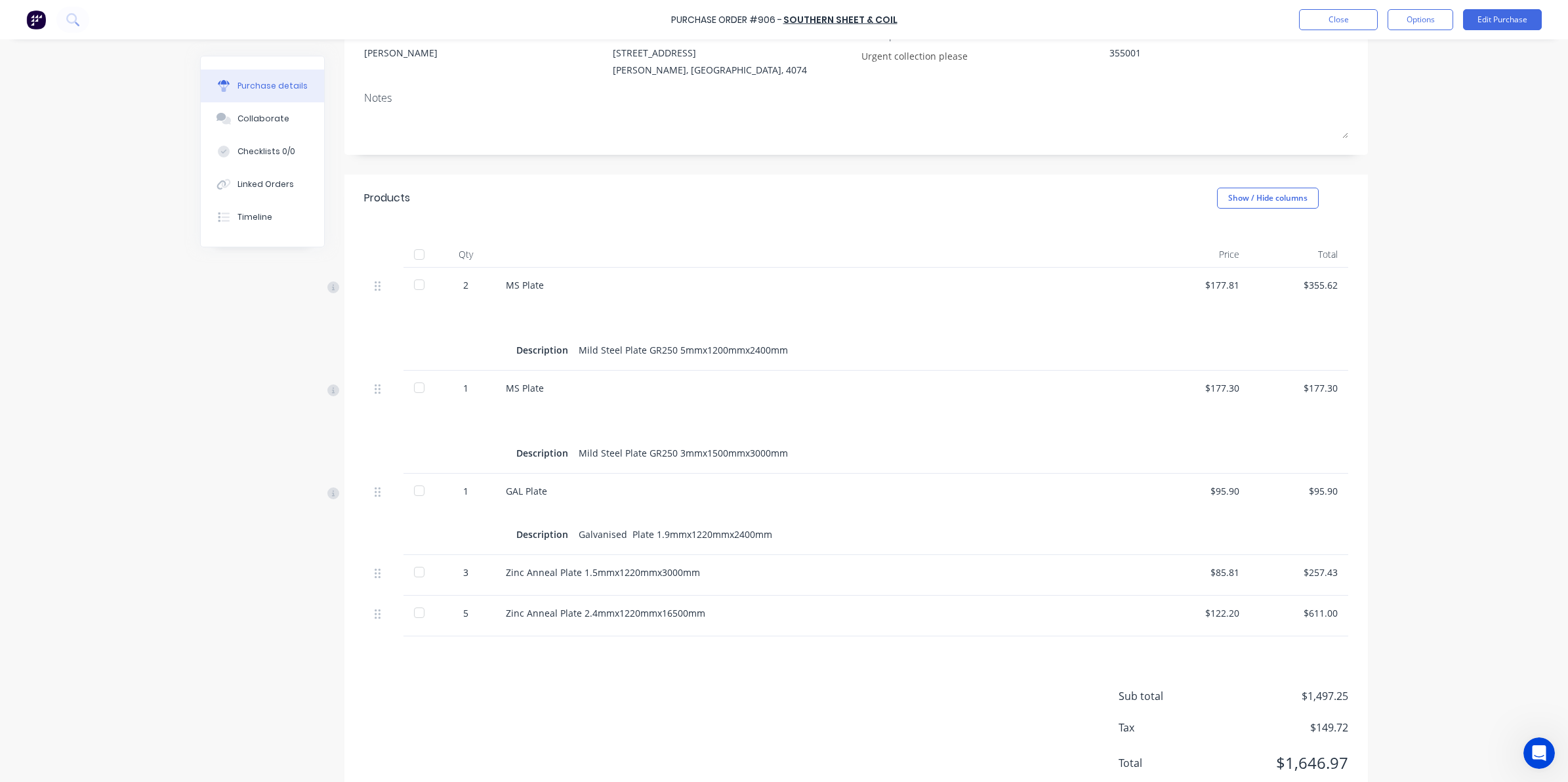
scroll to position [172, 0]
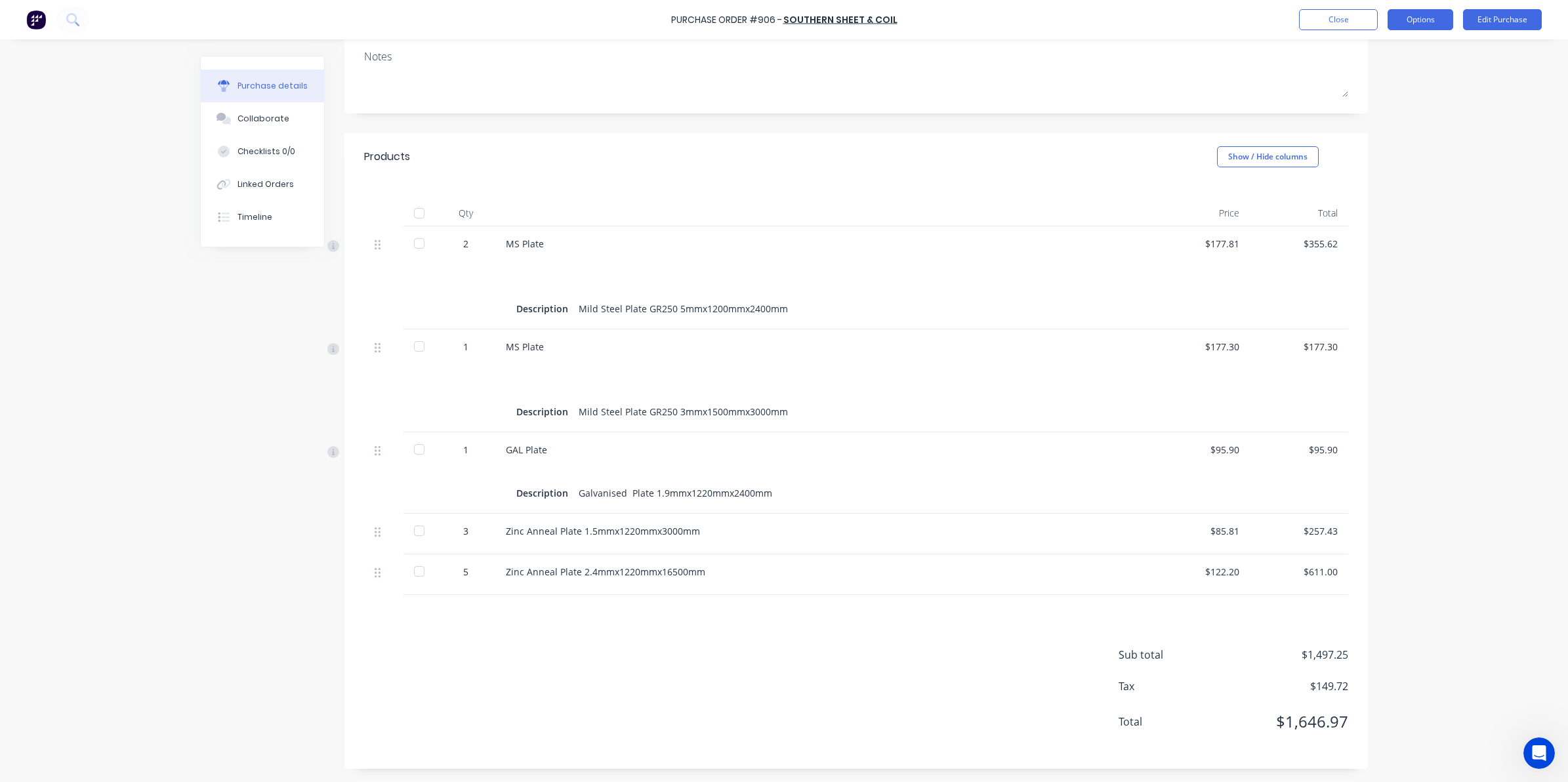
click at [1419, 15] on button "Options" at bounding box center [1420, 20] width 65 height 21
click at [1369, 79] on div "Convert to Bill" at bounding box center [1390, 80] width 101 height 19
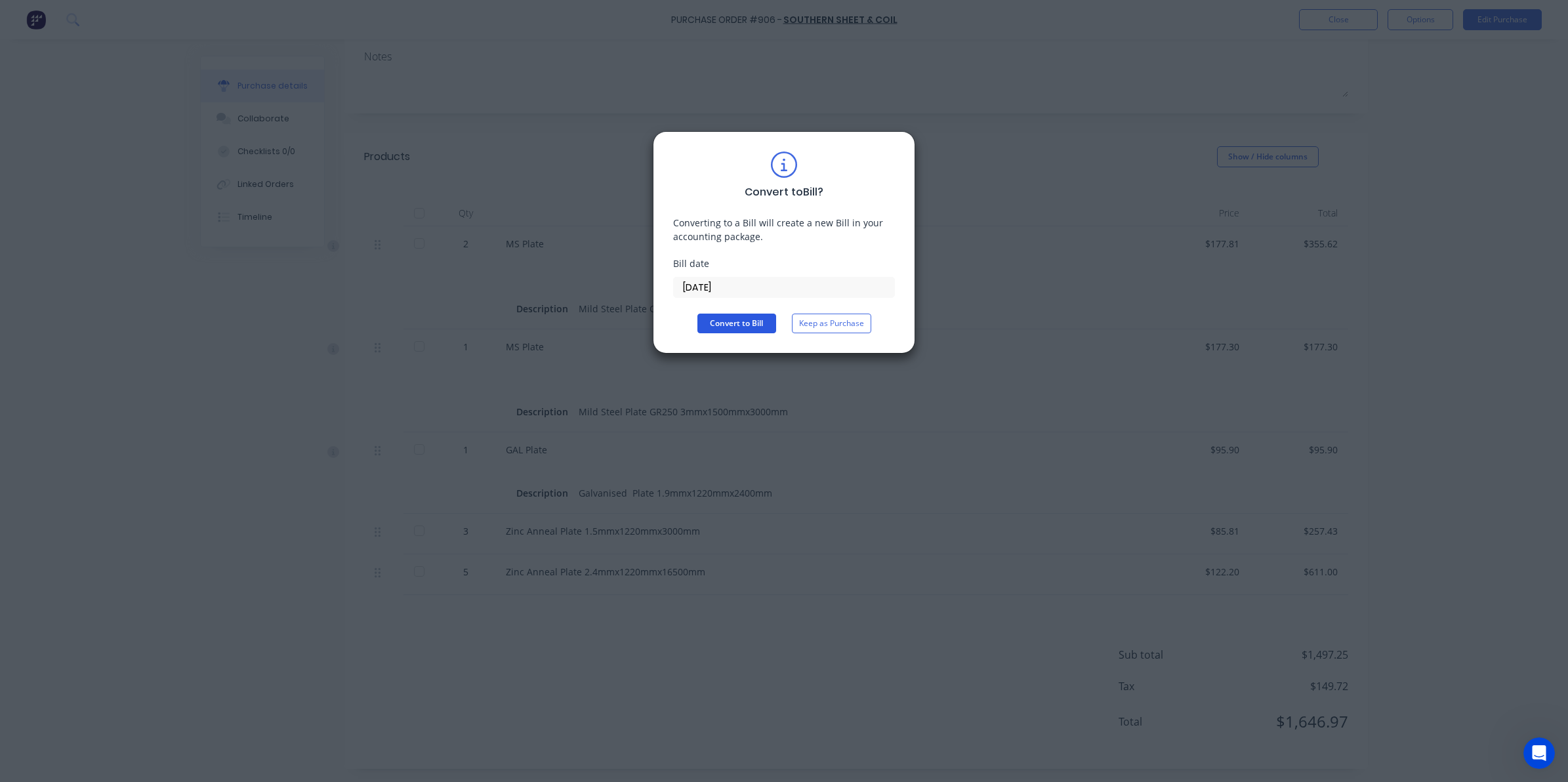
click at [722, 320] on button "Convert to Bill" at bounding box center [736, 323] width 78 height 20
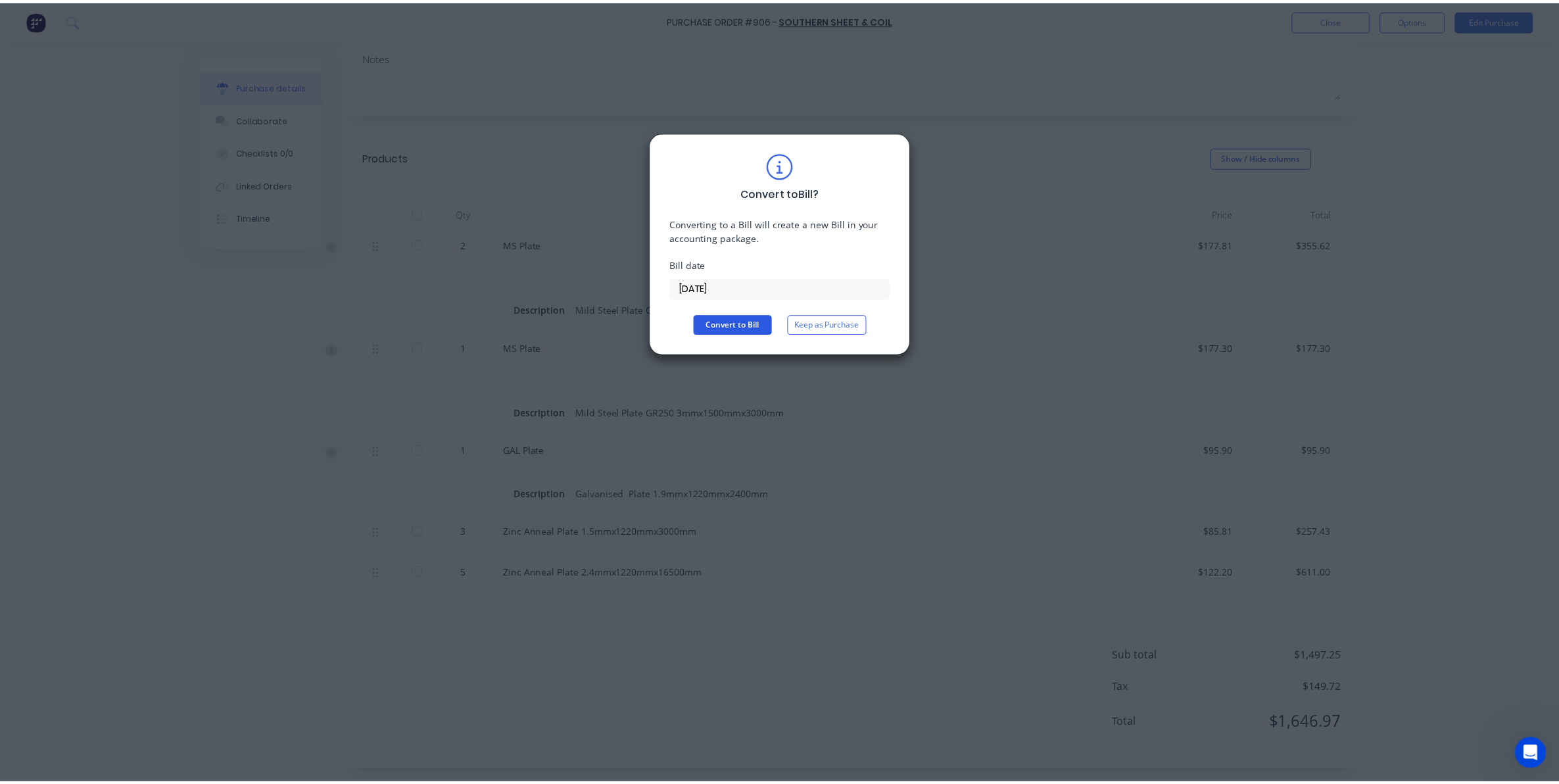
scroll to position [0, 0]
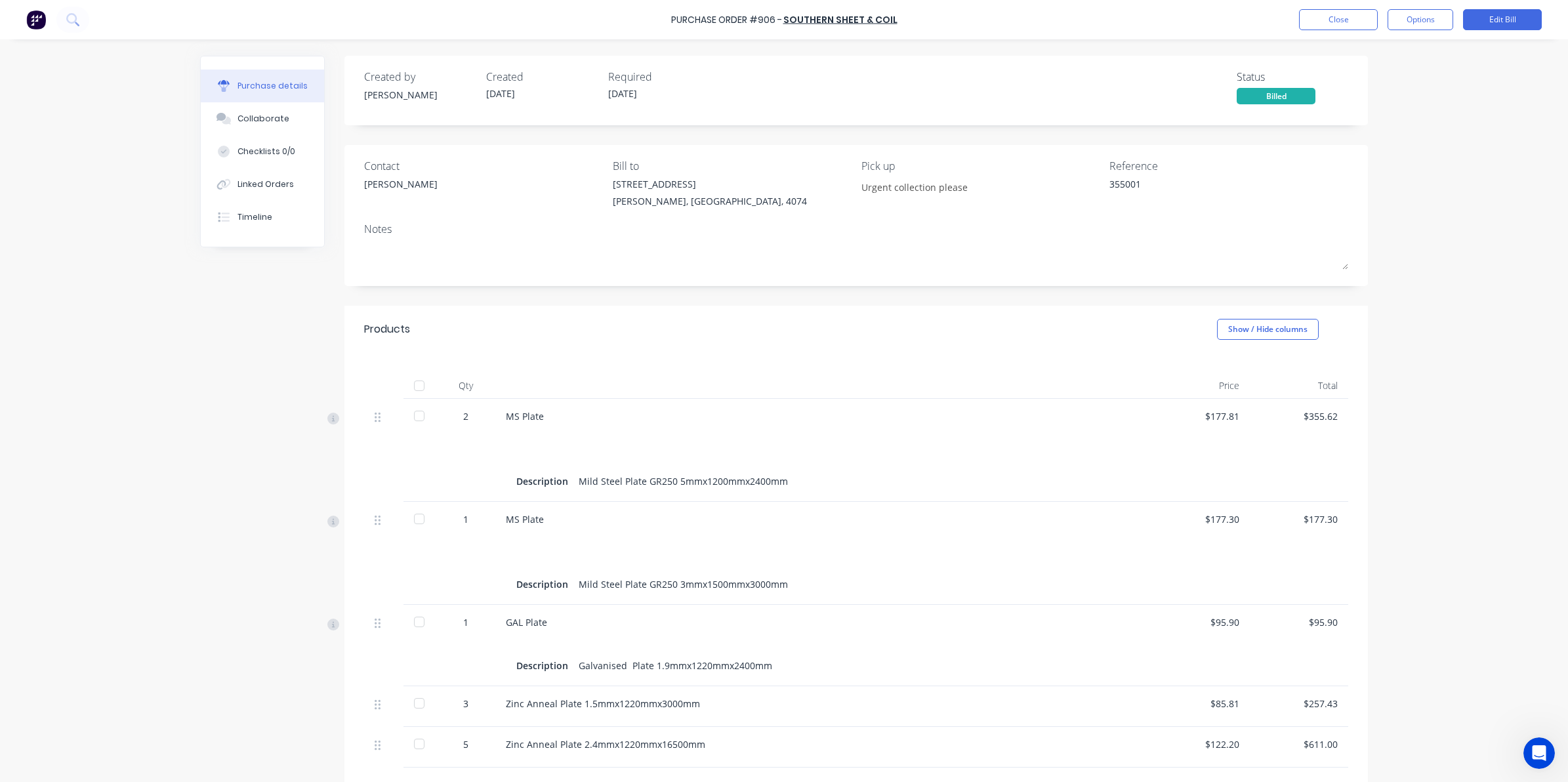
click at [414, 385] on div at bounding box center [419, 385] width 26 height 26
click at [1351, 21] on button "Close" at bounding box center [1337, 20] width 78 height 21
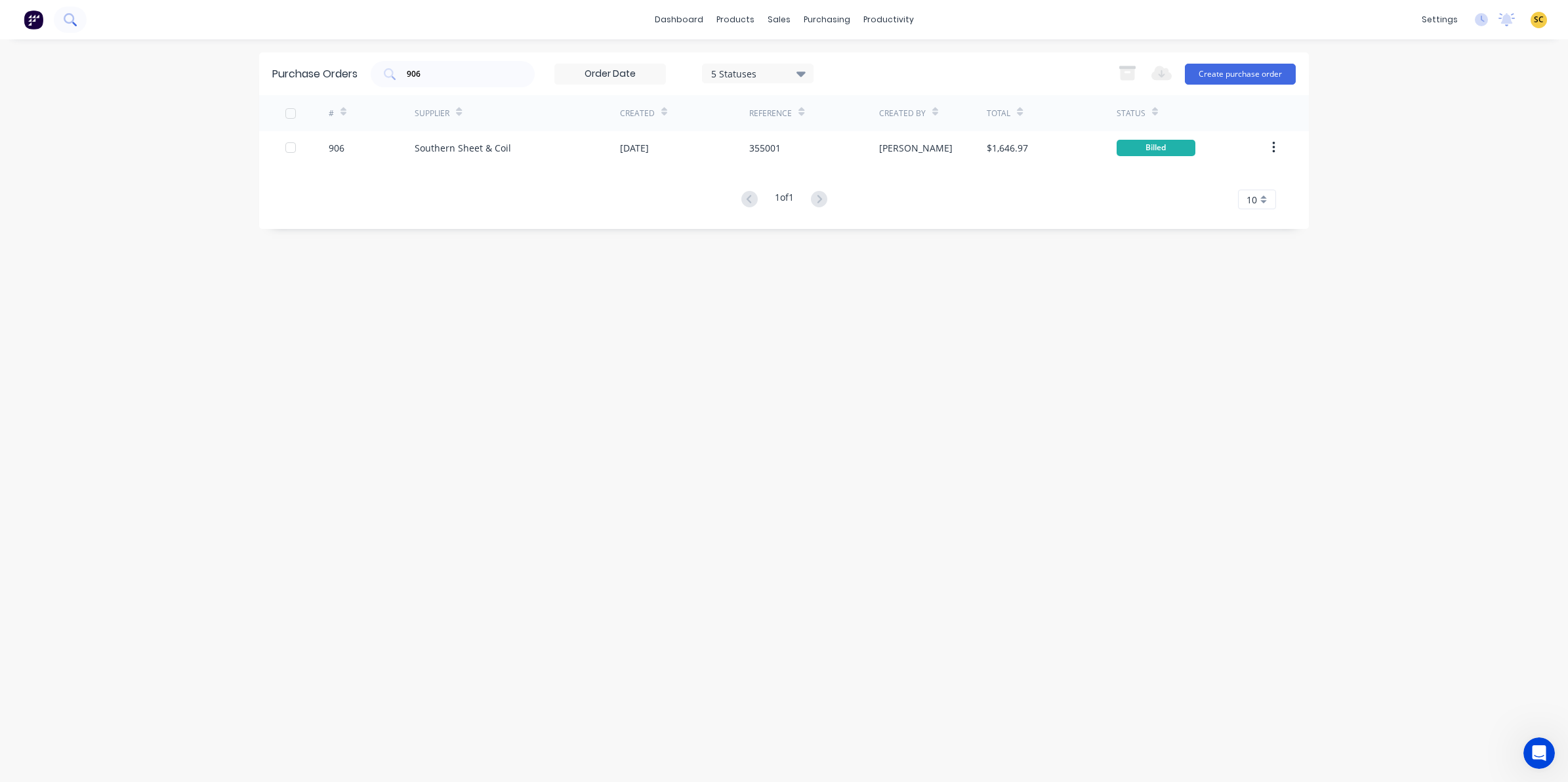
click at [72, 25] on icon at bounding box center [70, 19] width 12 height 12
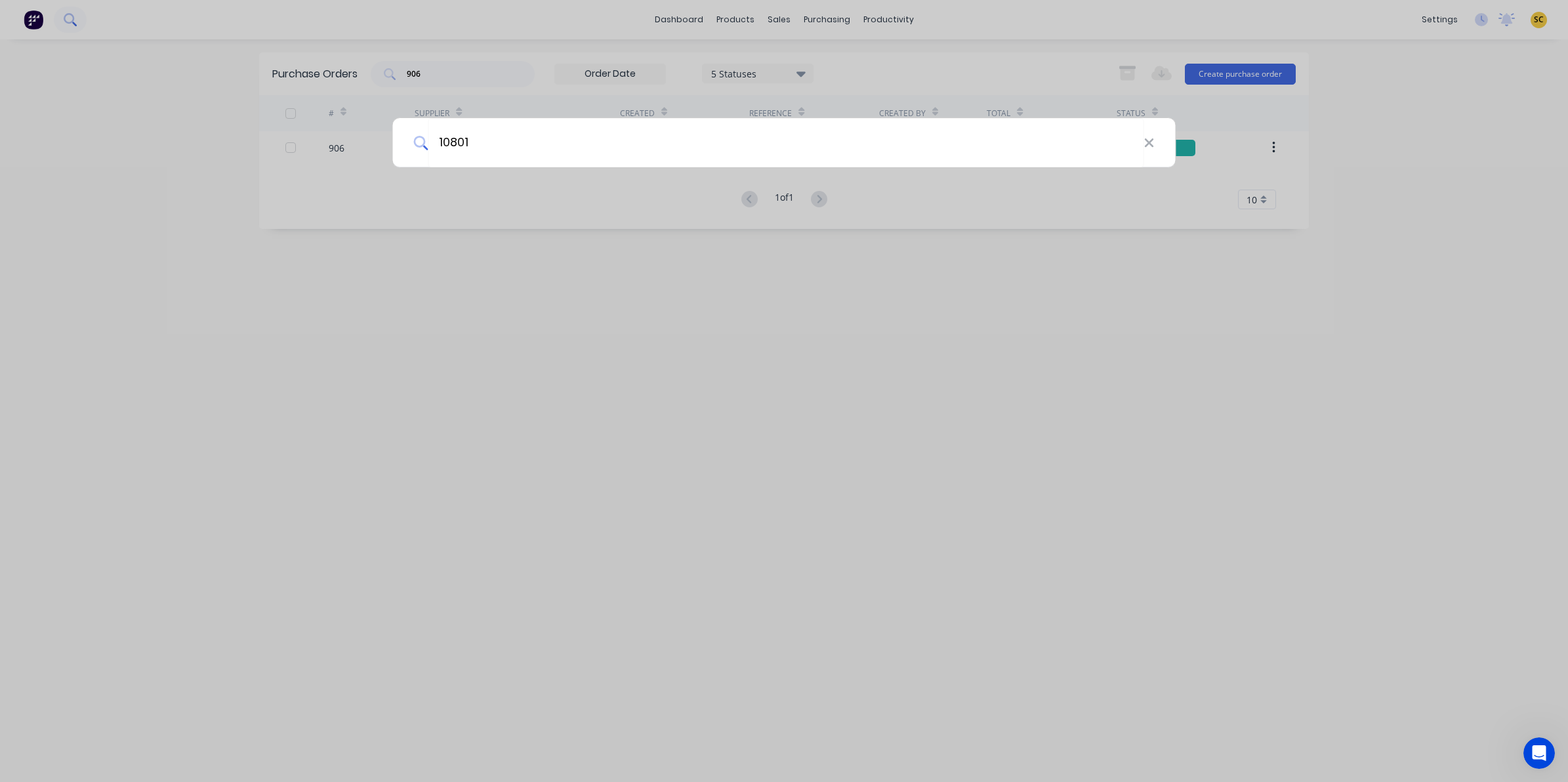
type input "10801"
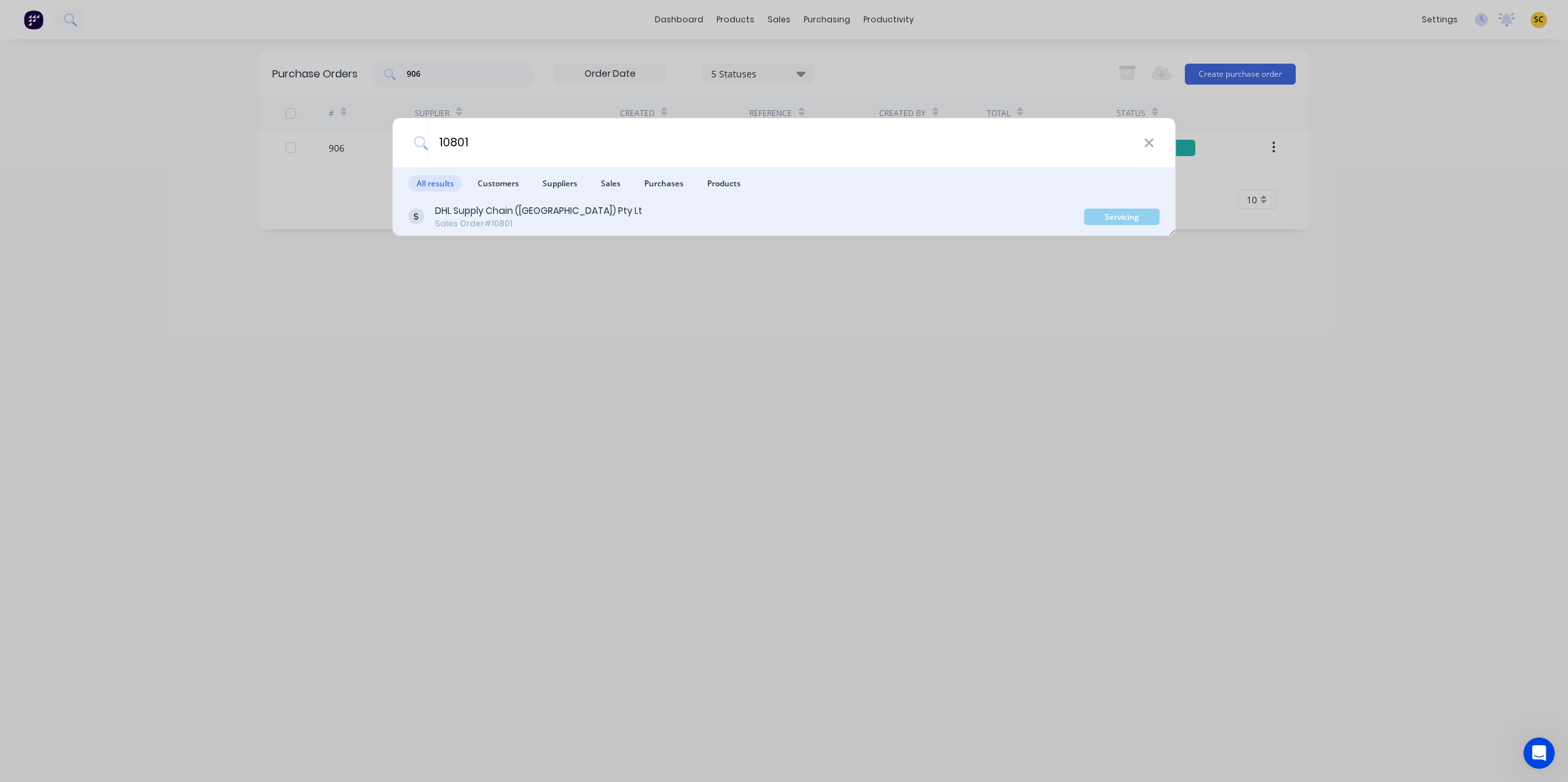
click at [681, 214] on div "DHL Supply Chain ([GEOGRAPHIC_DATA]) Pty Lt Sales Order #10801" at bounding box center [746, 217] width 676 height 26
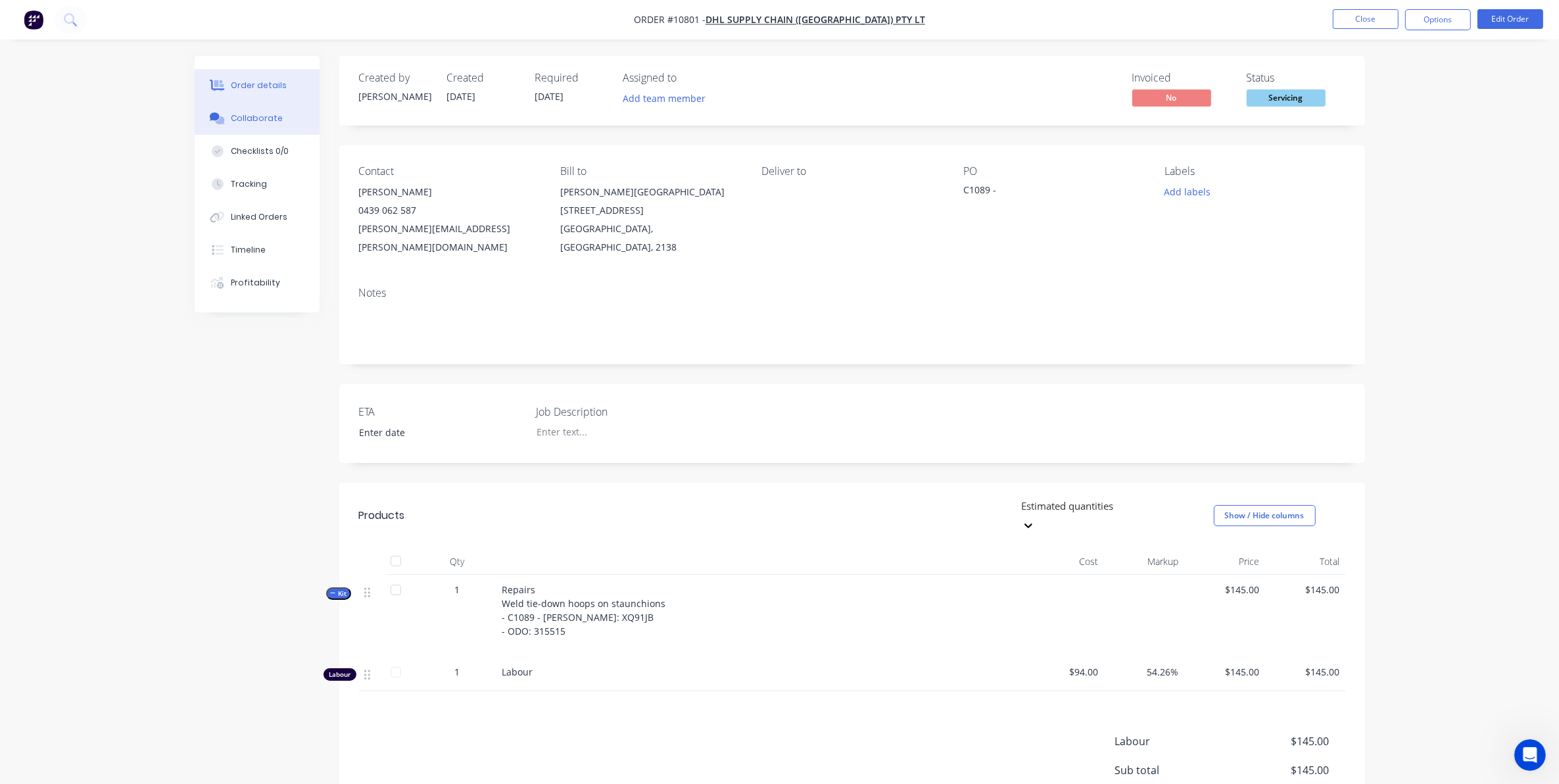
click at [256, 126] on button "Collaborate" at bounding box center [257, 118] width 125 height 33
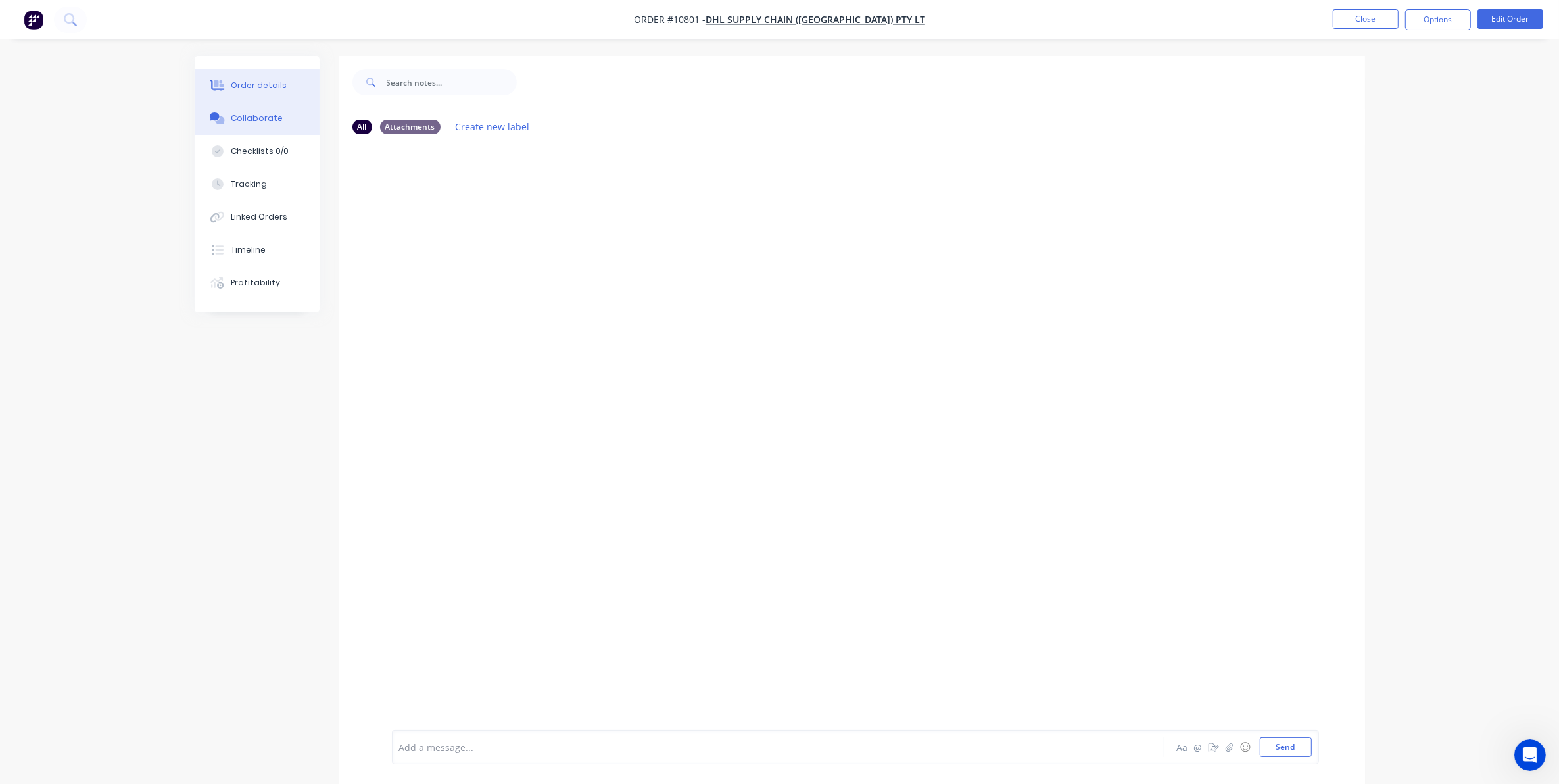
click at [263, 83] on div "Order details" at bounding box center [259, 85] width 56 height 12
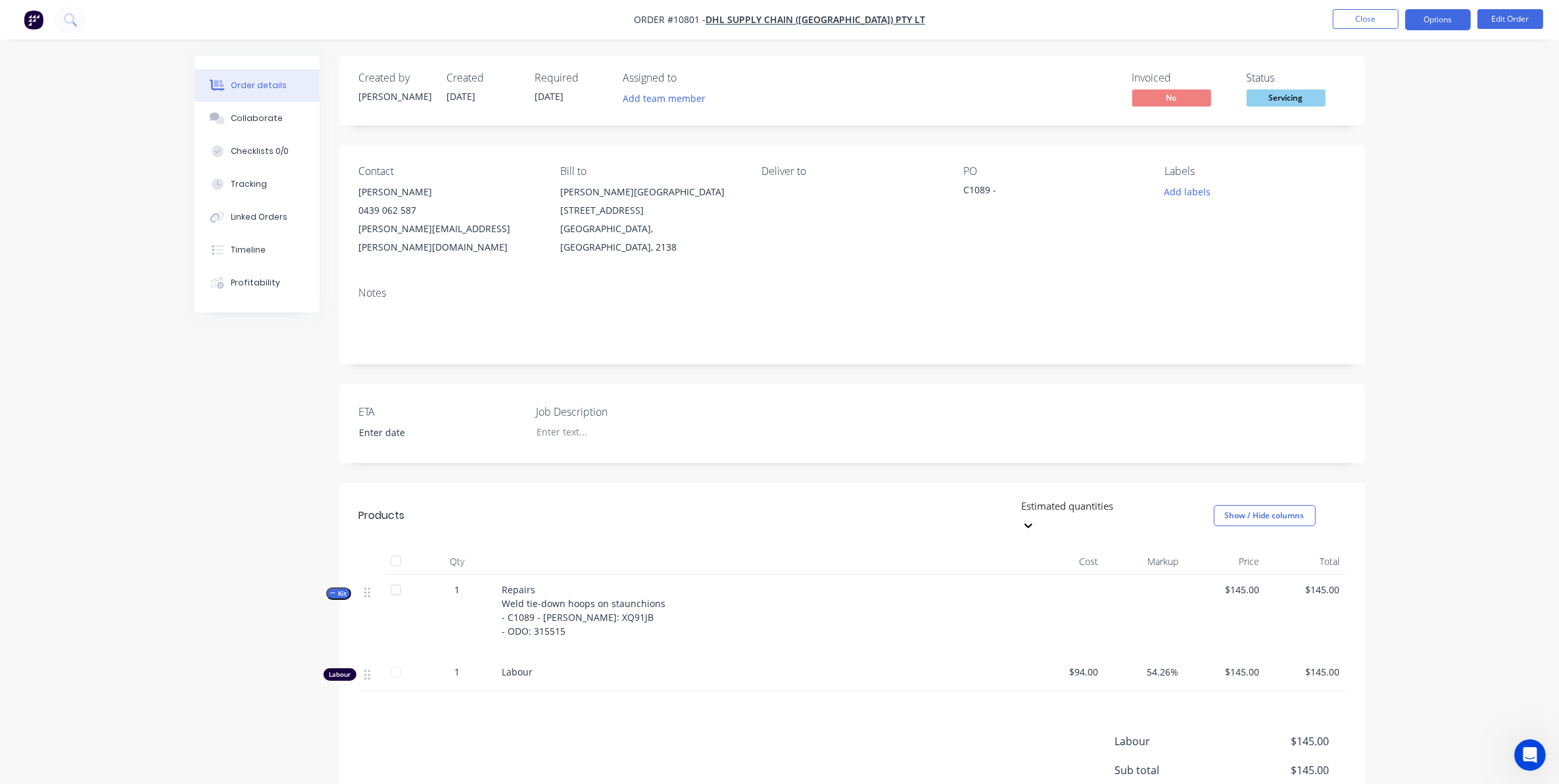
click at [1446, 11] on button "Options" at bounding box center [1438, 20] width 66 height 21
click at [1366, 181] on div "Delivery Docket" at bounding box center [1399, 185] width 121 height 19
click at [1374, 137] on div "Without pricing" at bounding box center [1399, 133] width 121 height 19
click at [241, 109] on button "Collaborate" at bounding box center [257, 118] width 125 height 33
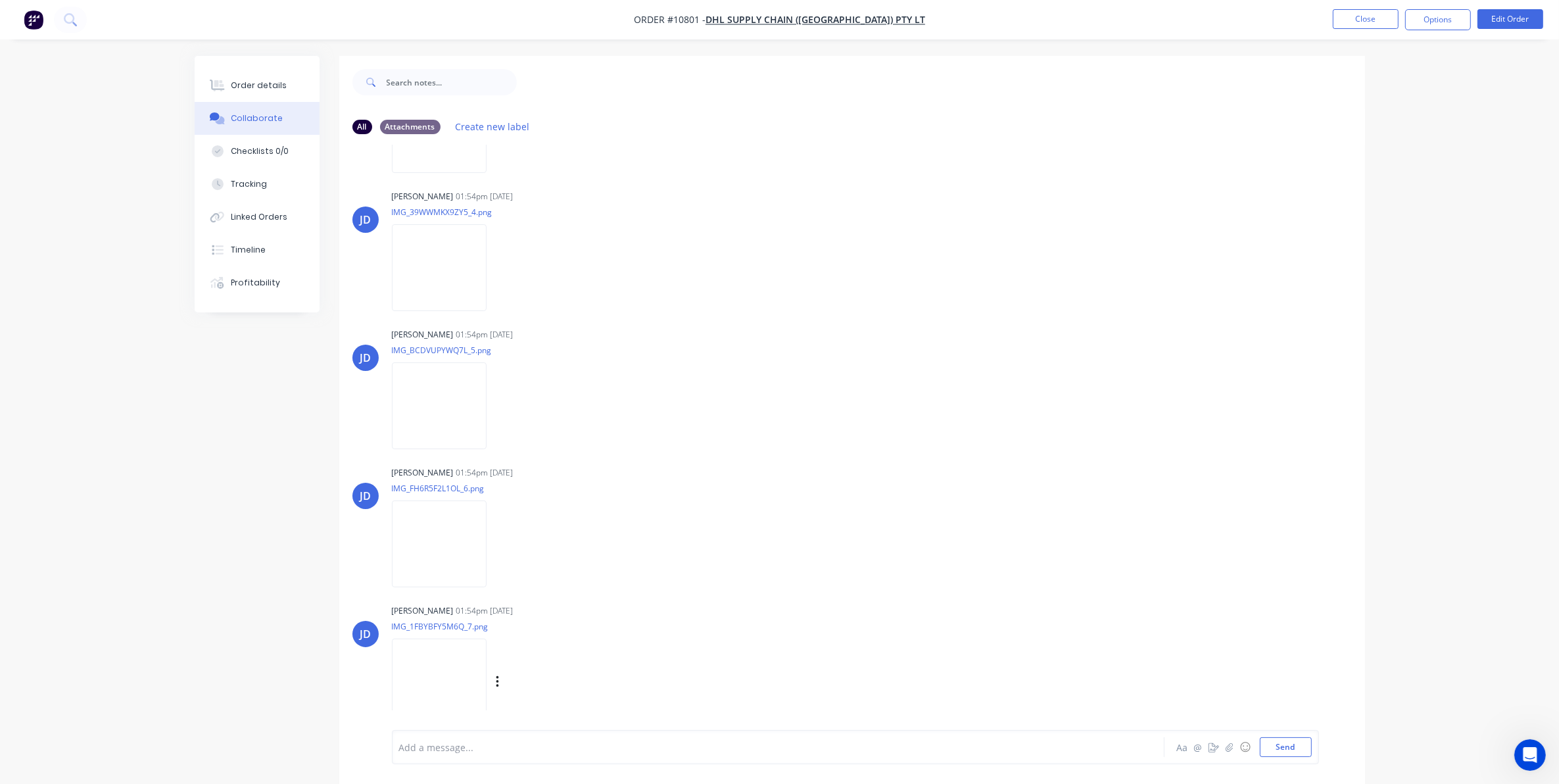
scroll to position [21, 0]
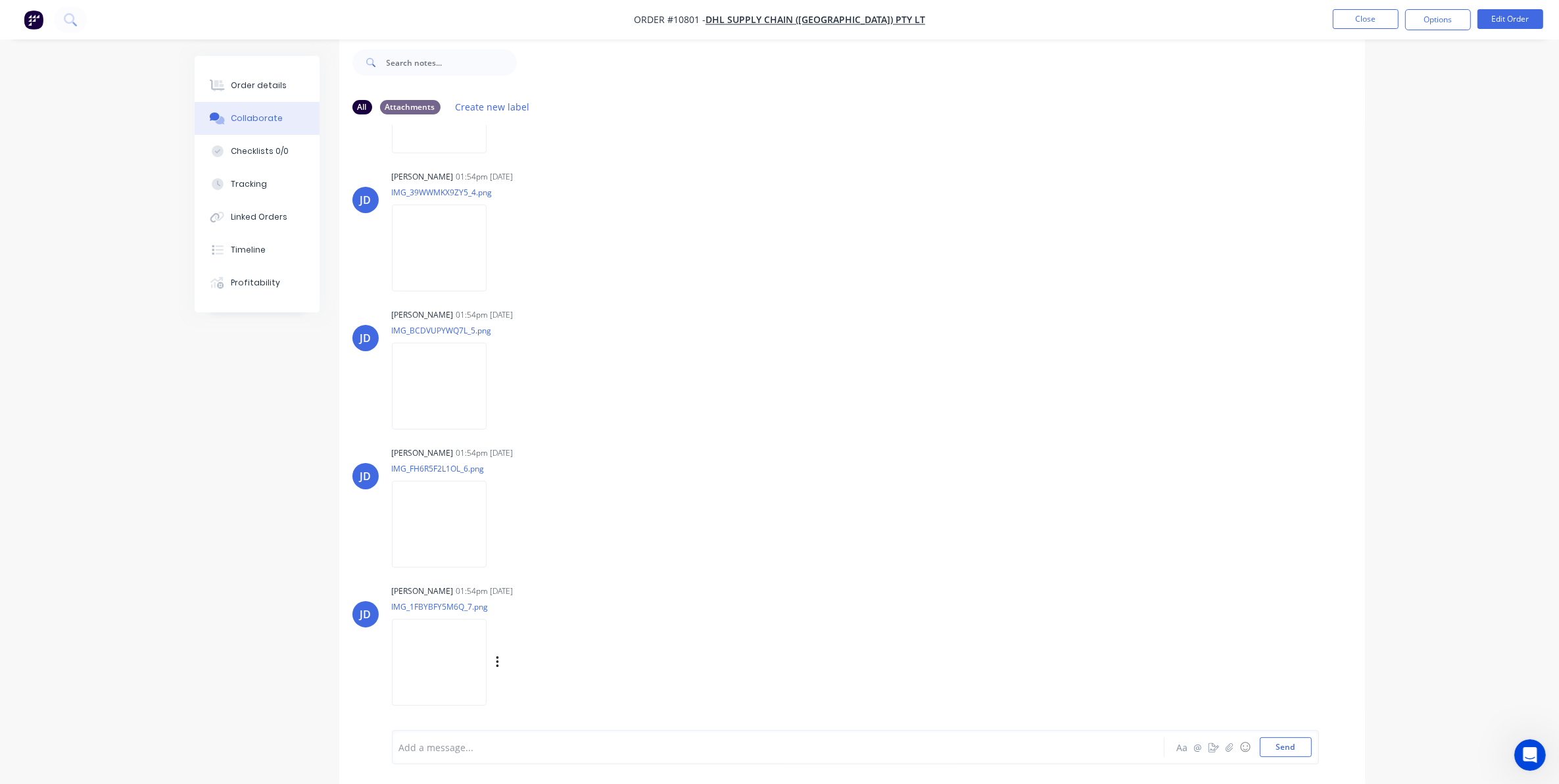
click at [471, 662] on img at bounding box center [439, 662] width 95 height 86
click at [492, 660] on div at bounding box center [442, 662] width 100 height 87
click at [500, 660] on icon "button" at bounding box center [498, 662] width 4 height 16
click at [592, 668] on button "Download" at bounding box center [585, 663] width 148 height 29
click at [231, 85] on div "Order details" at bounding box center [259, 85] width 56 height 12
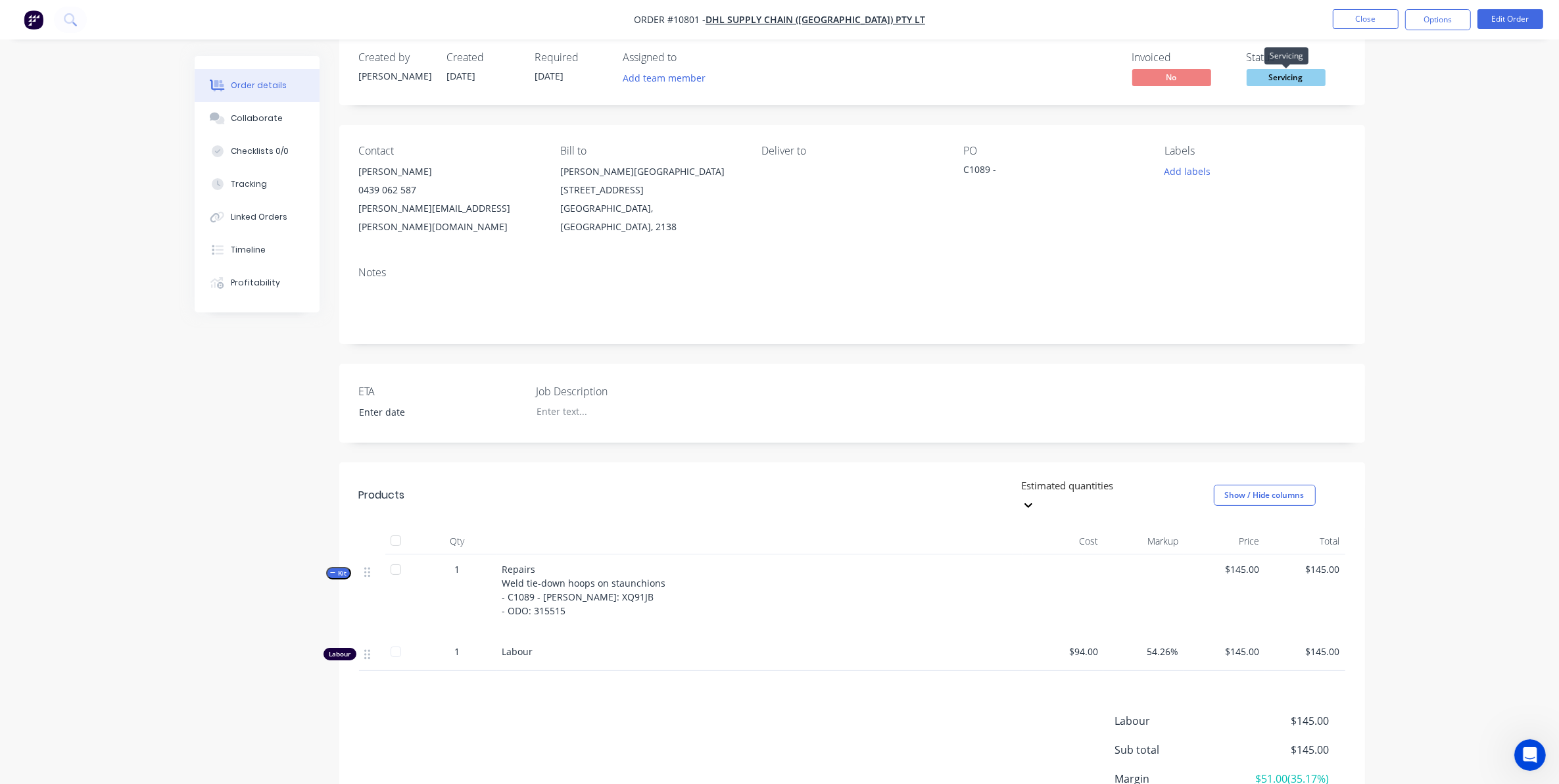
click at [1263, 73] on span "Servicing" at bounding box center [1286, 77] width 79 height 16
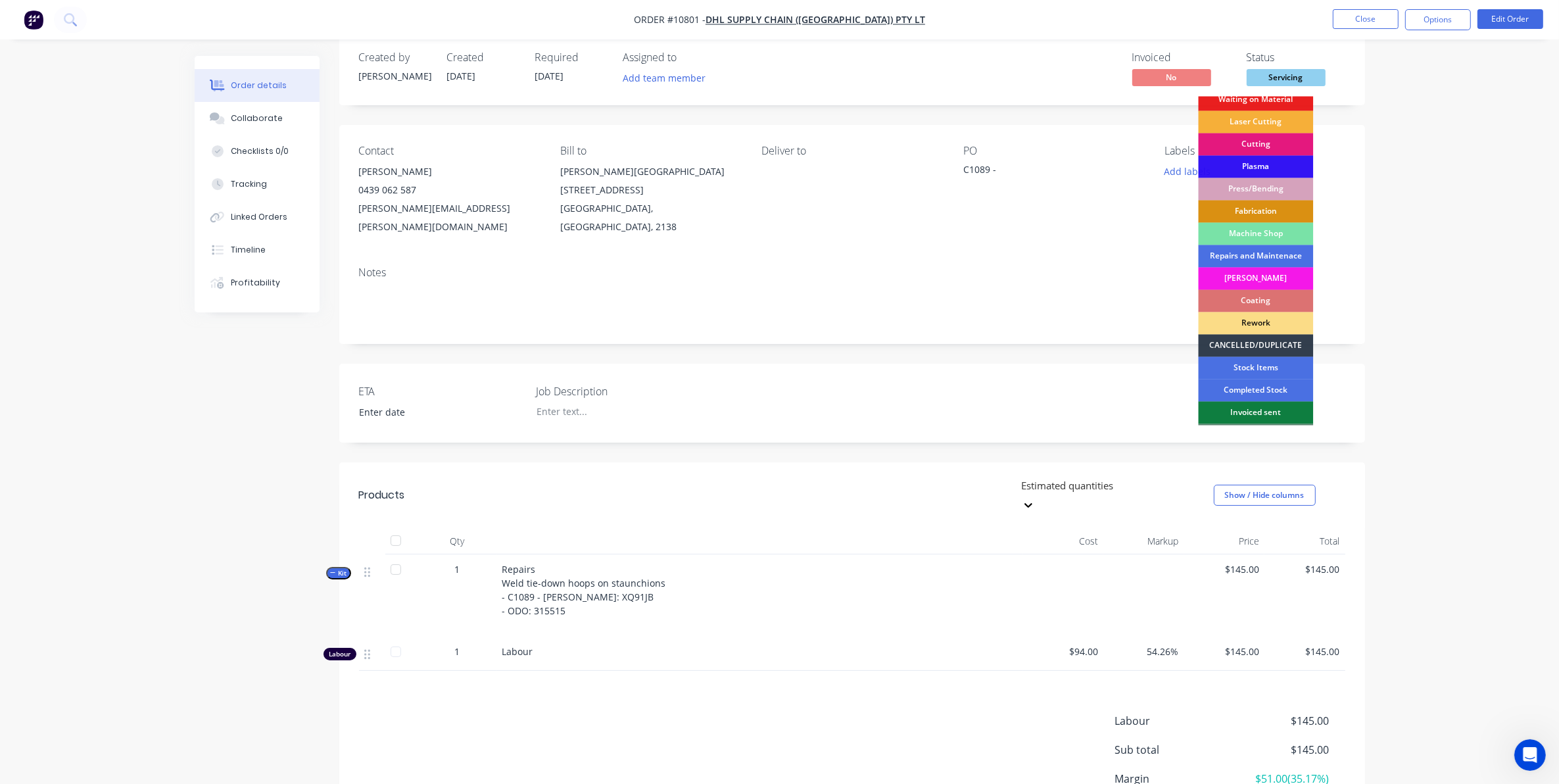
scroll to position [118, 0]
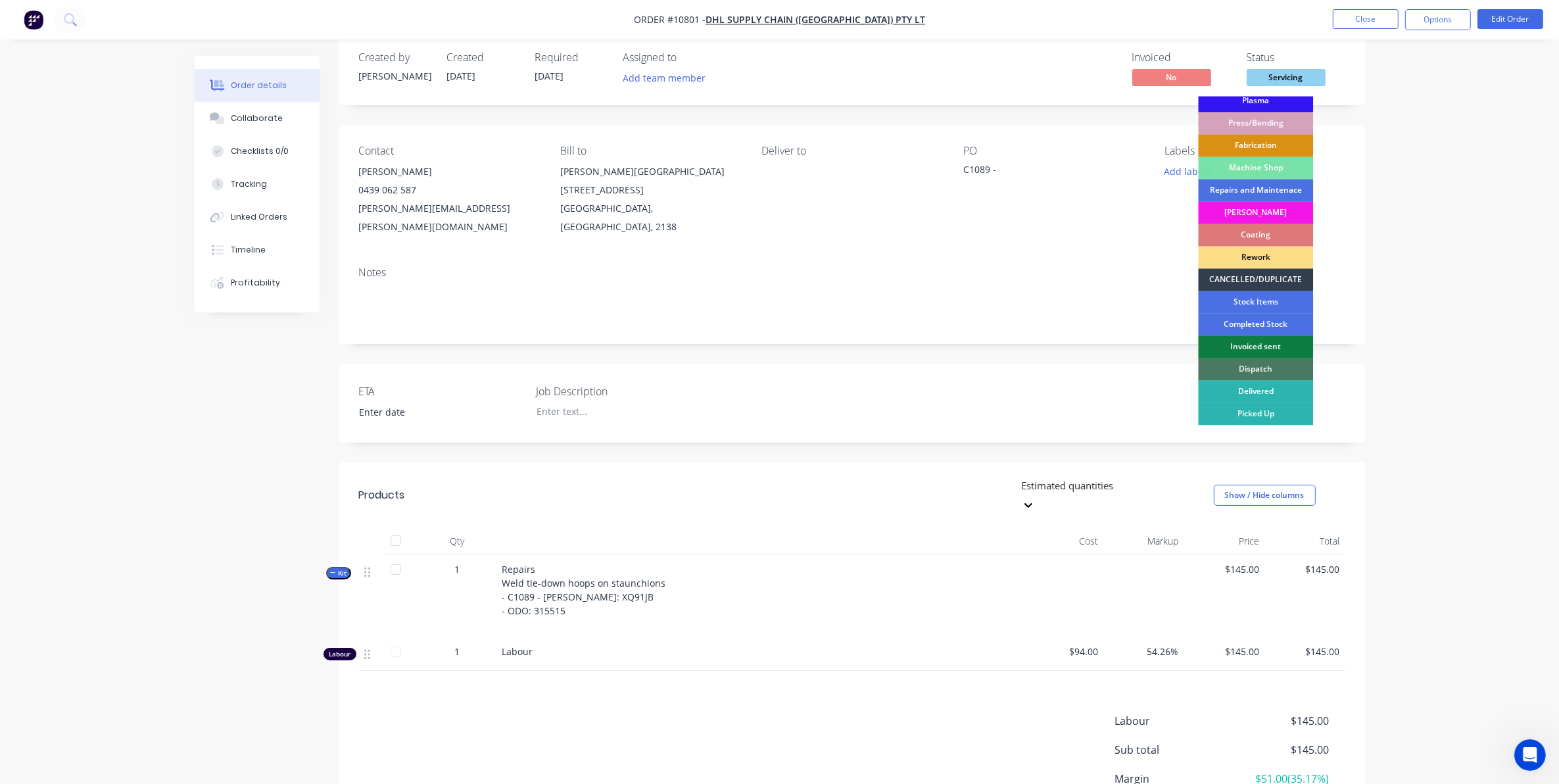
click at [1278, 369] on div "Dispatch" at bounding box center [1256, 369] width 115 height 22
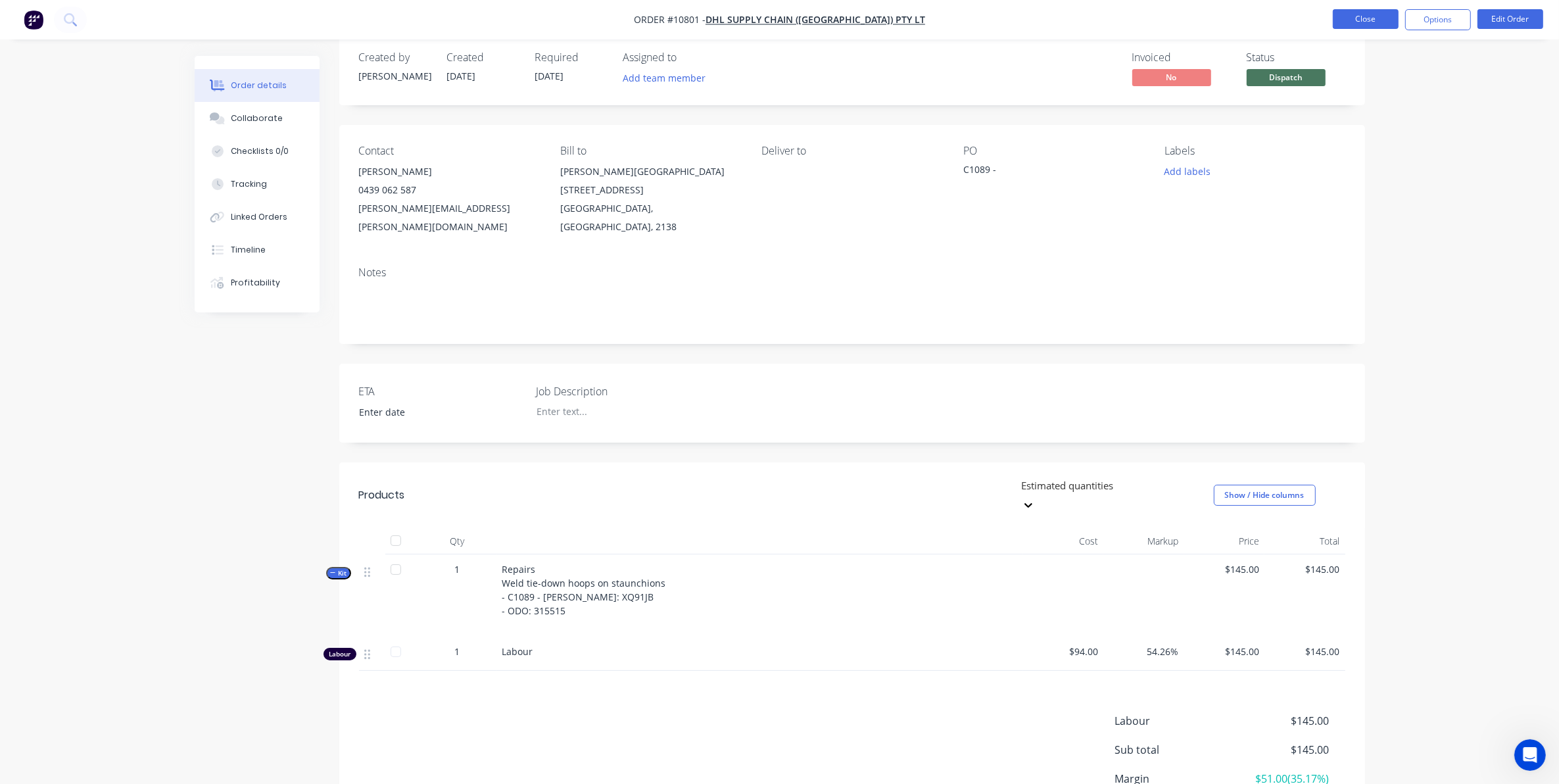
click at [1342, 28] on button "Close" at bounding box center [1366, 19] width 66 height 20
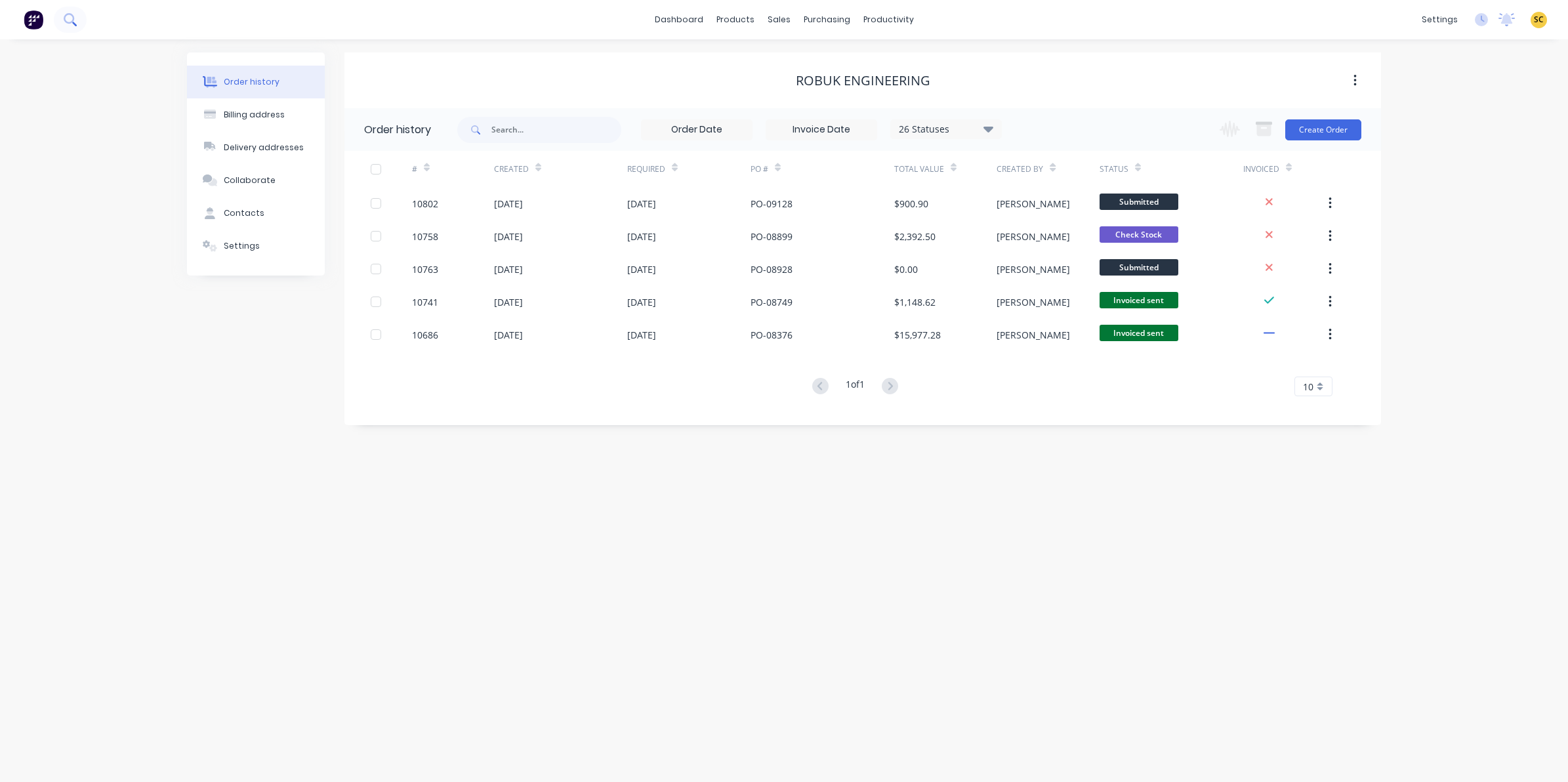
drag, startPoint x: 87, startPoint y: 21, endPoint x: 74, endPoint y: 25, distance: 13.6
click at [83, 20] on div "dashboard products sales purchasing productivity dashboard products Product Cat…" at bounding box center [784, 20] width 1568 height 40
click at [73, 28] on button at bounding box center [71, 20] width 33 height 26
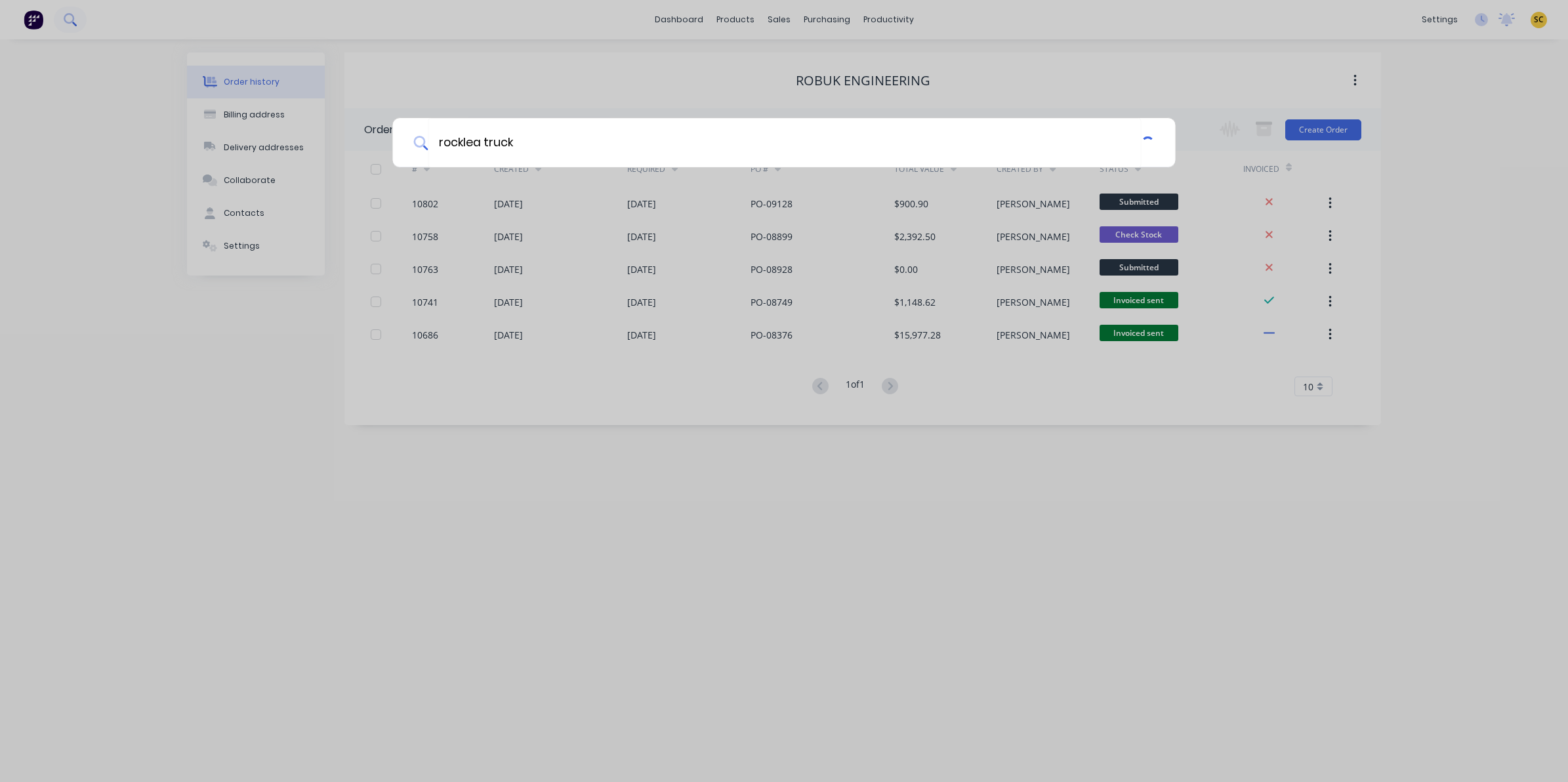
type input "rocklea truck"
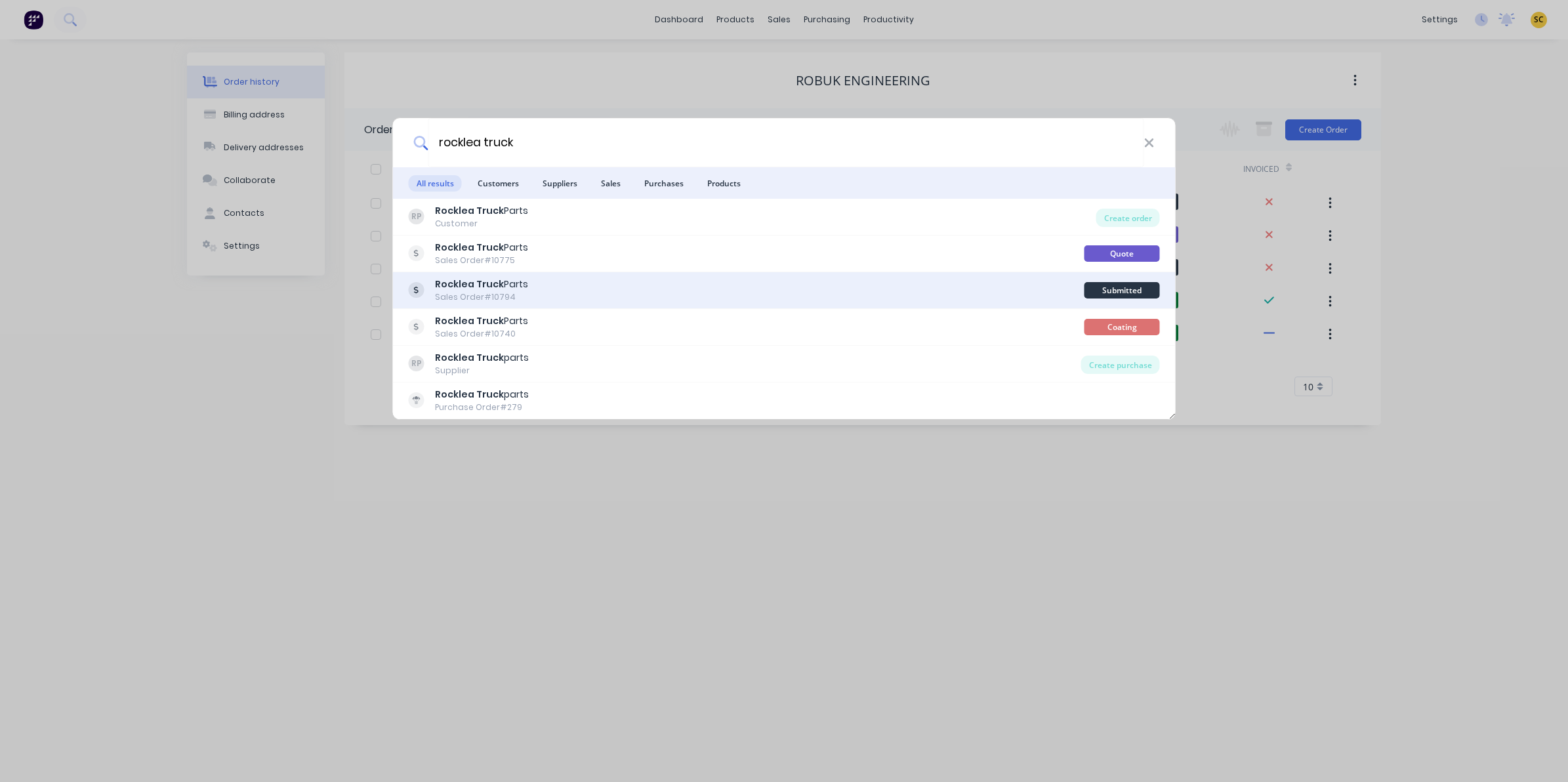
click at [573, 283] on div "Rocklea Truck Parts Sales Order #10794" at bounding box center [746, 290] width 676 height 26
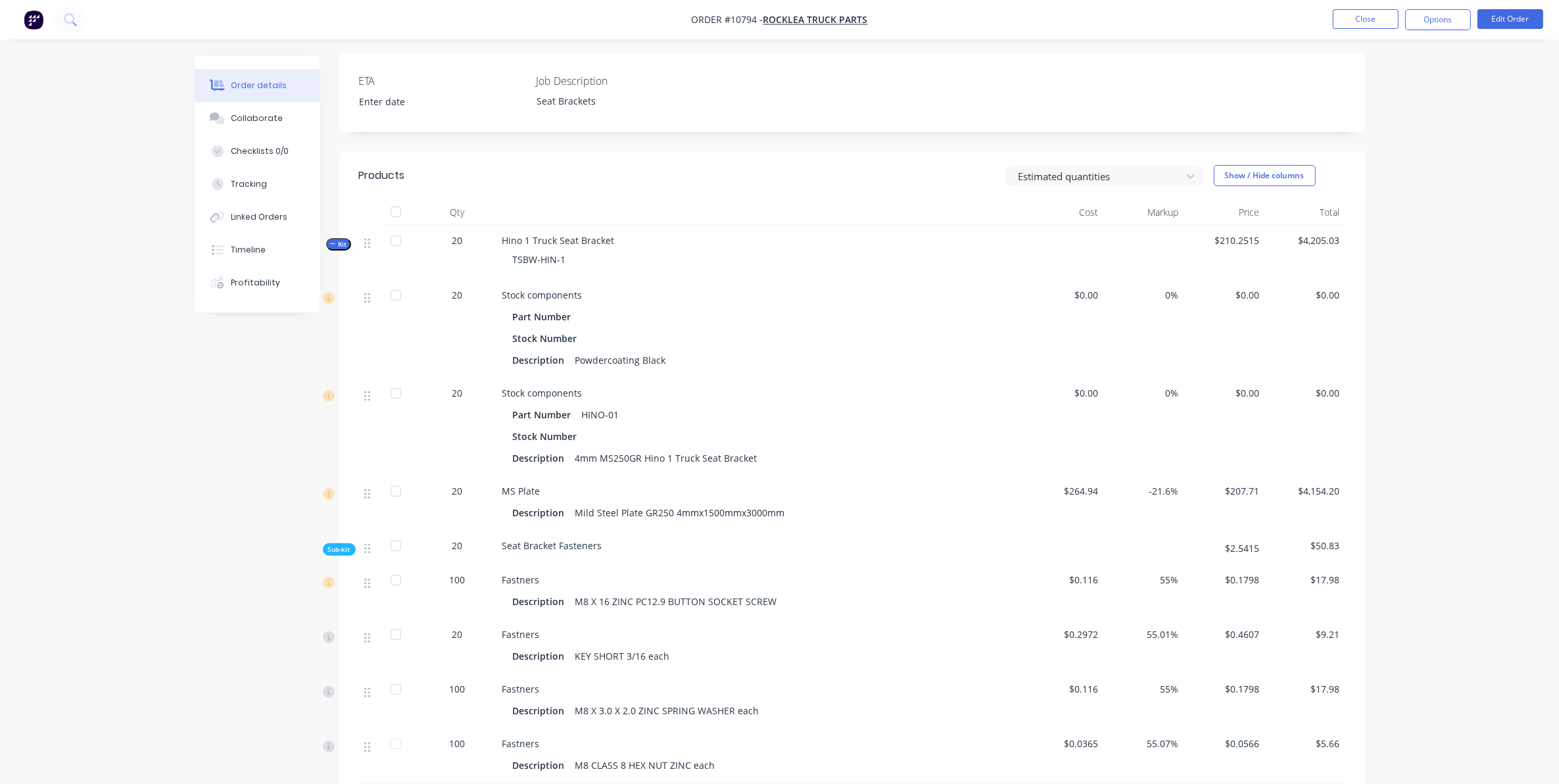
scroll to position [247, 0]
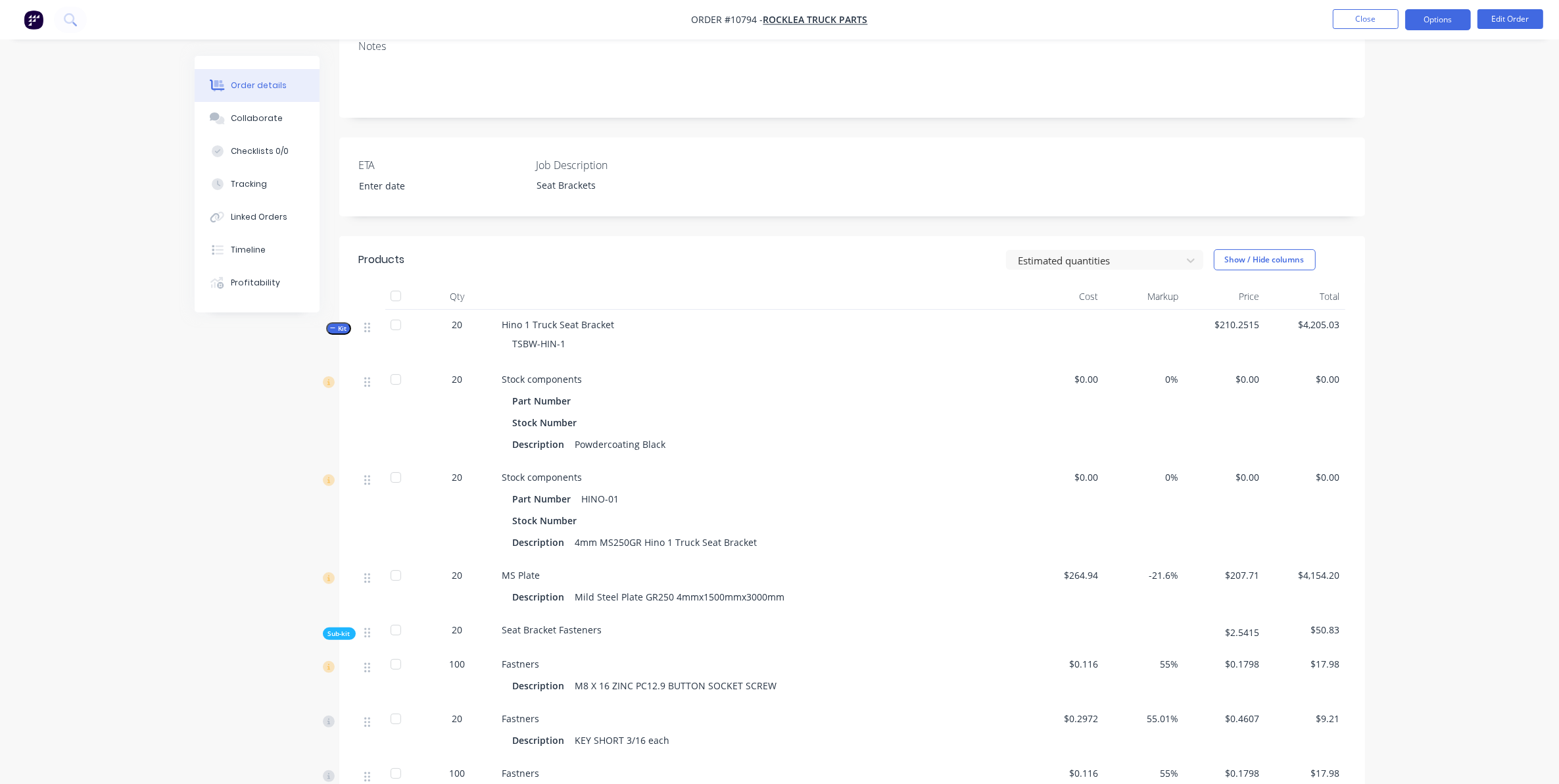
click at [1449, 10] on button "Options" at bounding box center [1438, 20] width 66 height 21
click at [1373, 234] on div "Purchase Products" at bounding box center [1399, 238] width 121 height 19
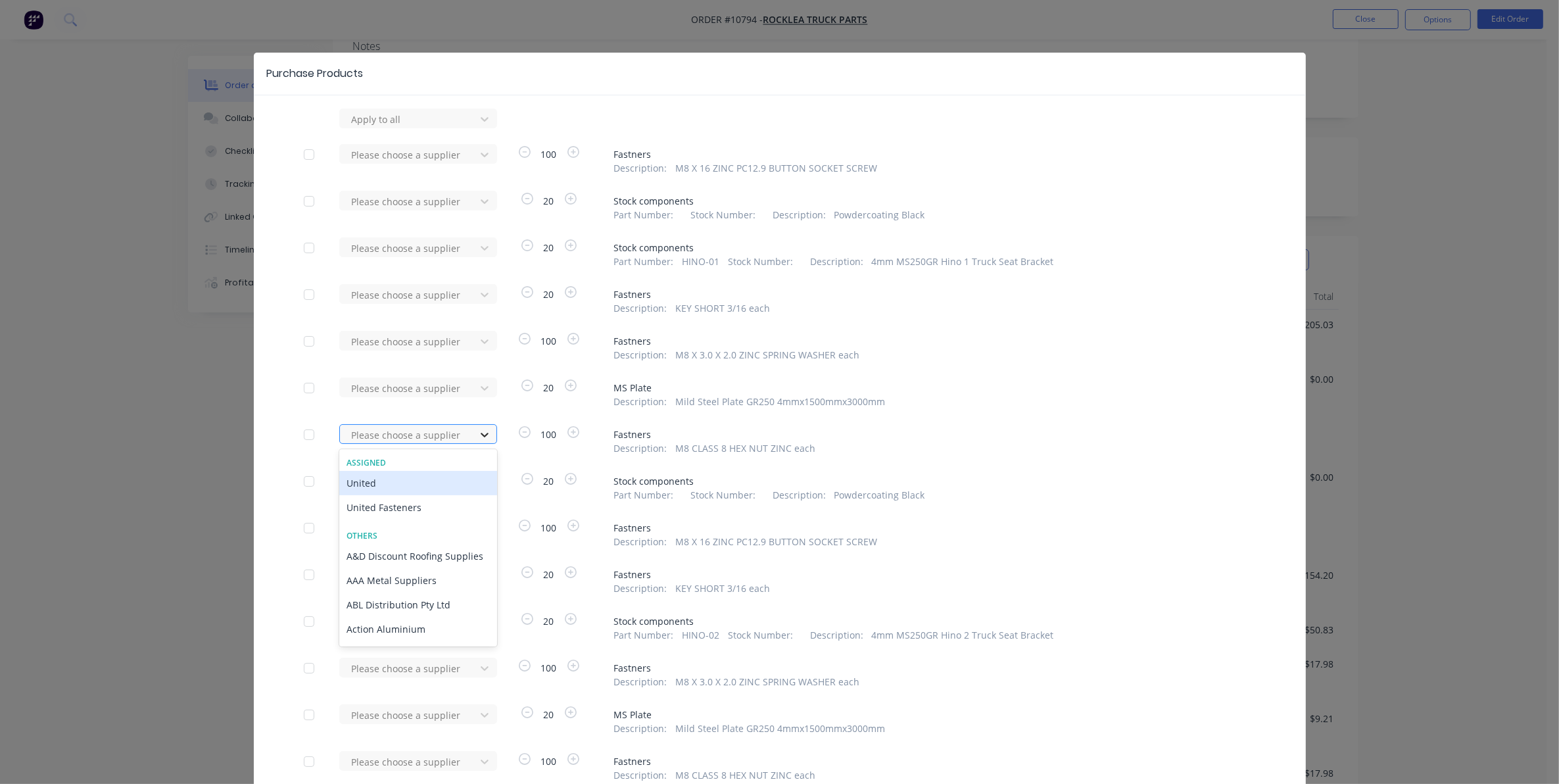
click at [473, 436] on div at bounding box center [484, 435] width 23 height 21
click at [398, 517] on div "United Fasteners" at bounding box center [418, 507] width 158 height 24
click at [402, 524] on div at bounding box center [409, 528] width 118 height 16
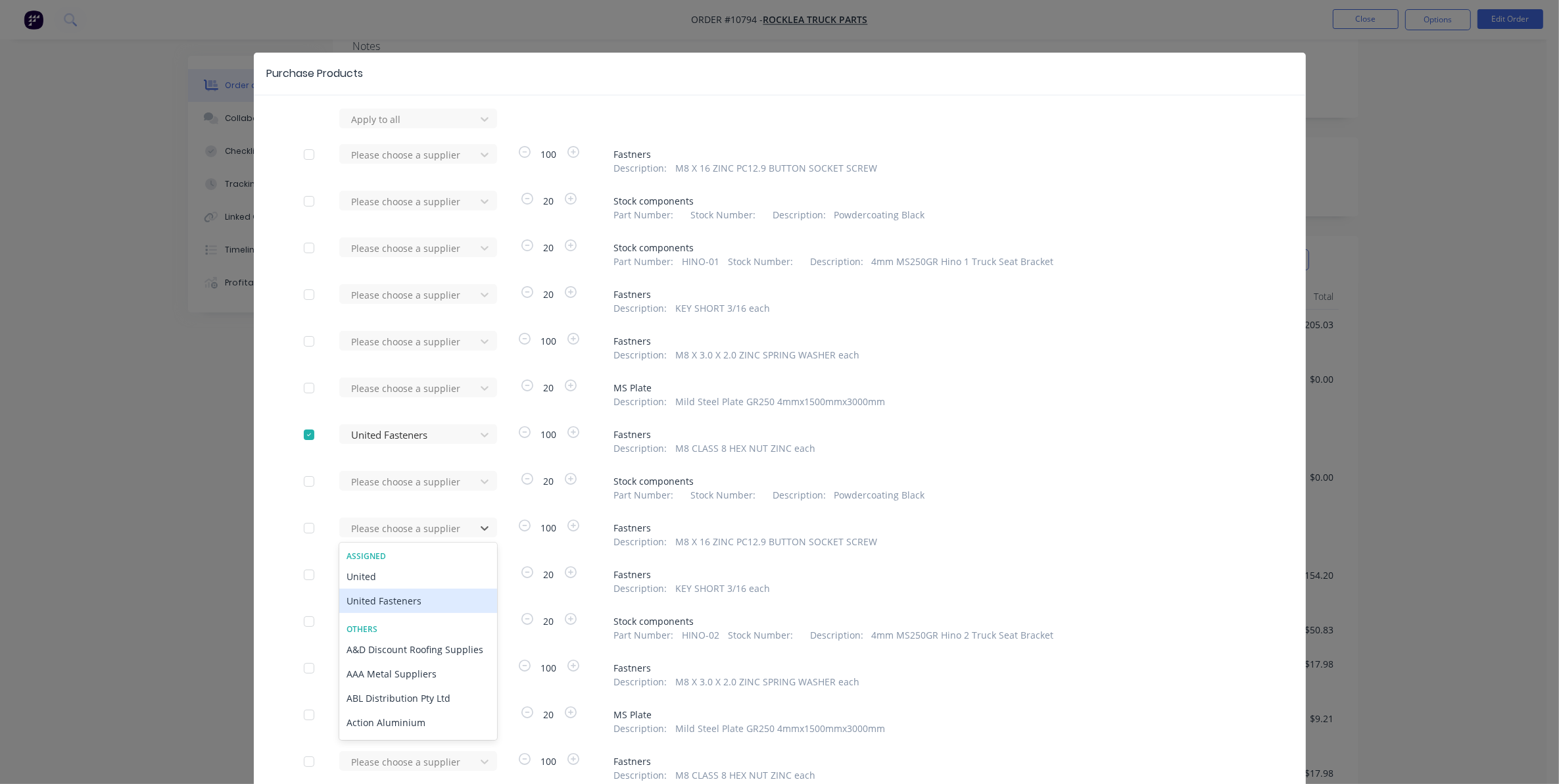
click at [393, 596] on div "United Fasteners" at bounding box center [418, 600] width 158 height 24
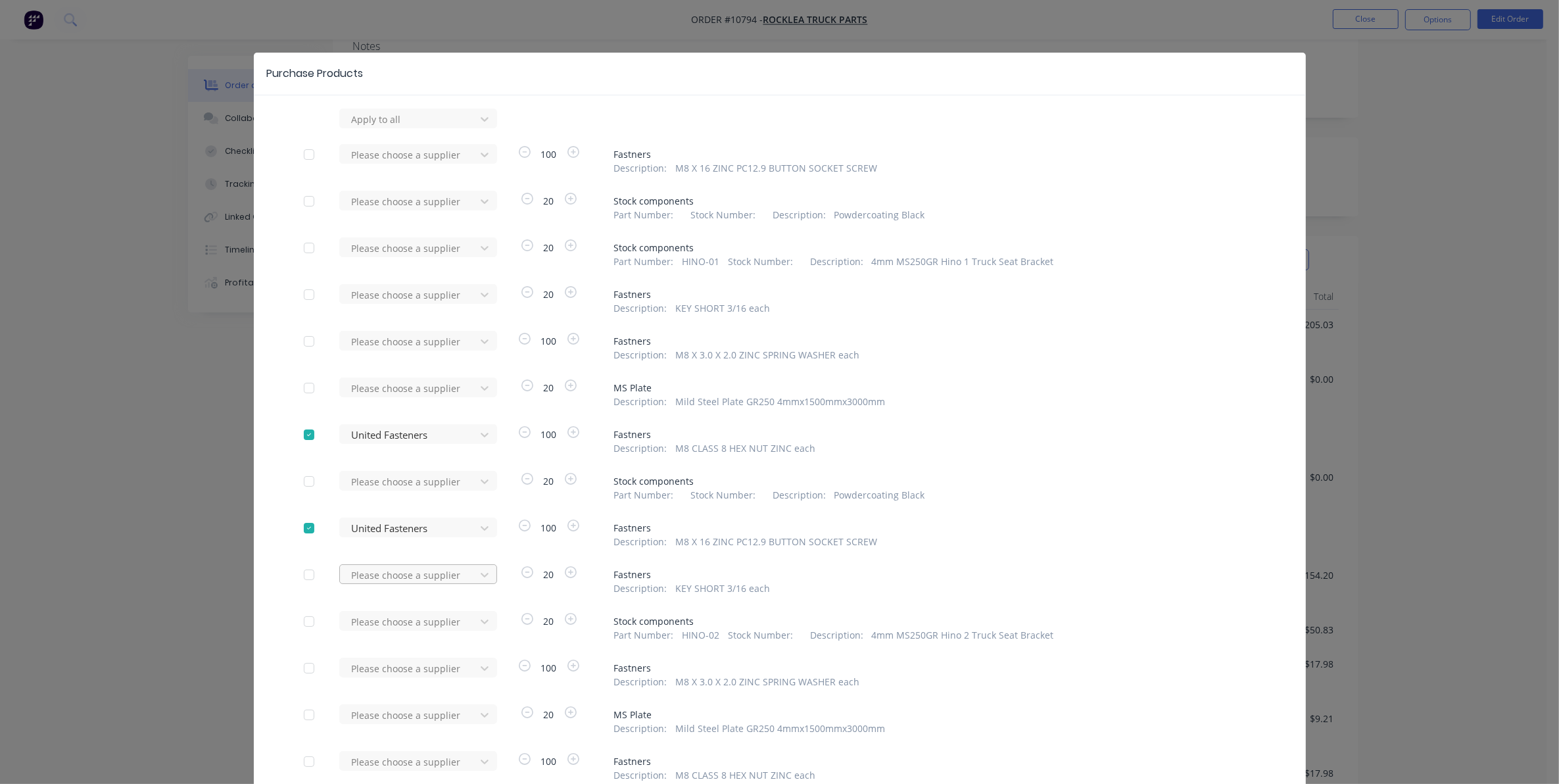
click at [393, 580] on div "Please choose a supplier" at bounding box center [412, 580] width 145 height 31
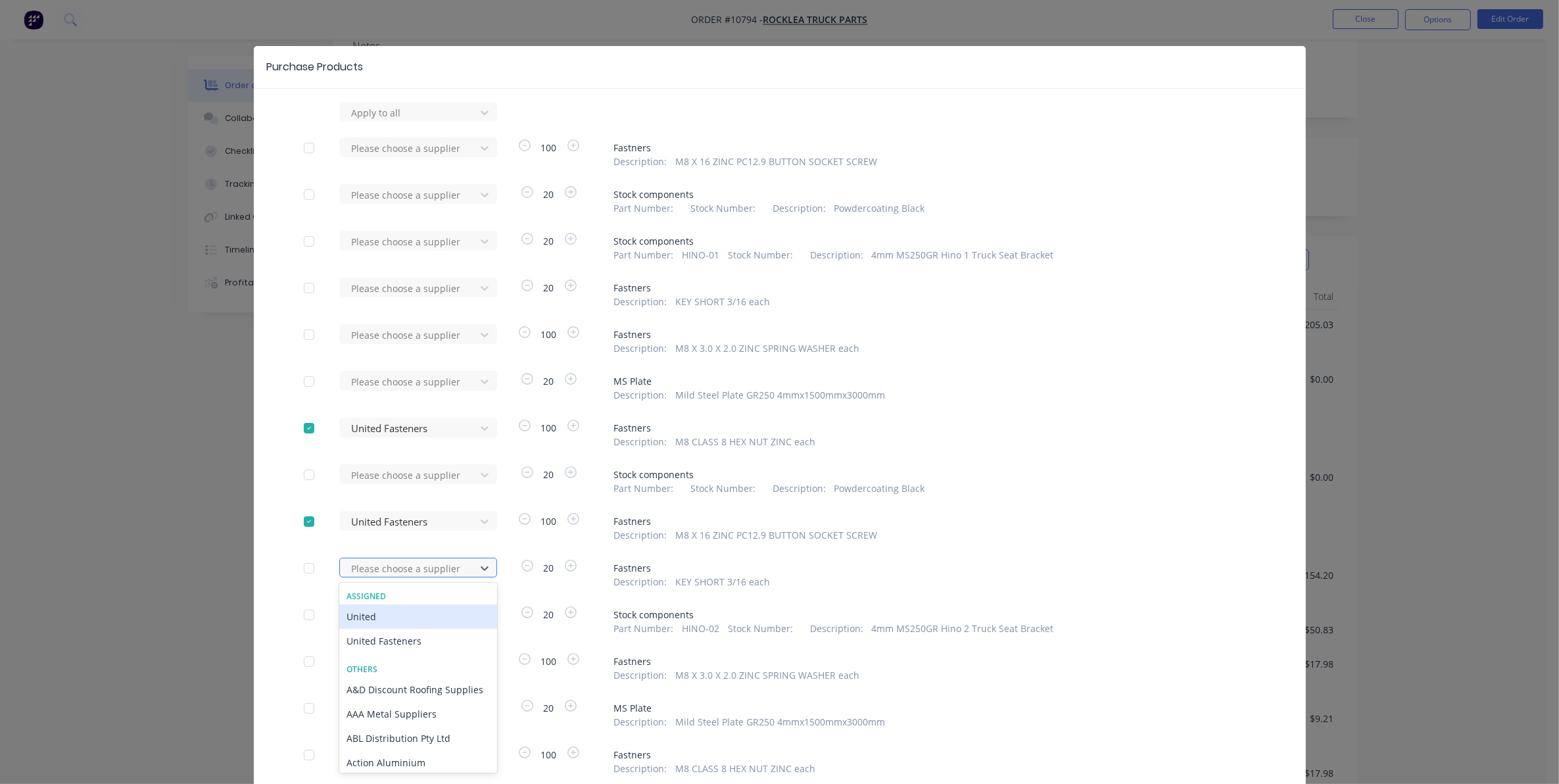
scroll to position [7, 0]
click at [383, 641] on div "United Fasteners" at bounding box center [418, 640] width 158 height 24
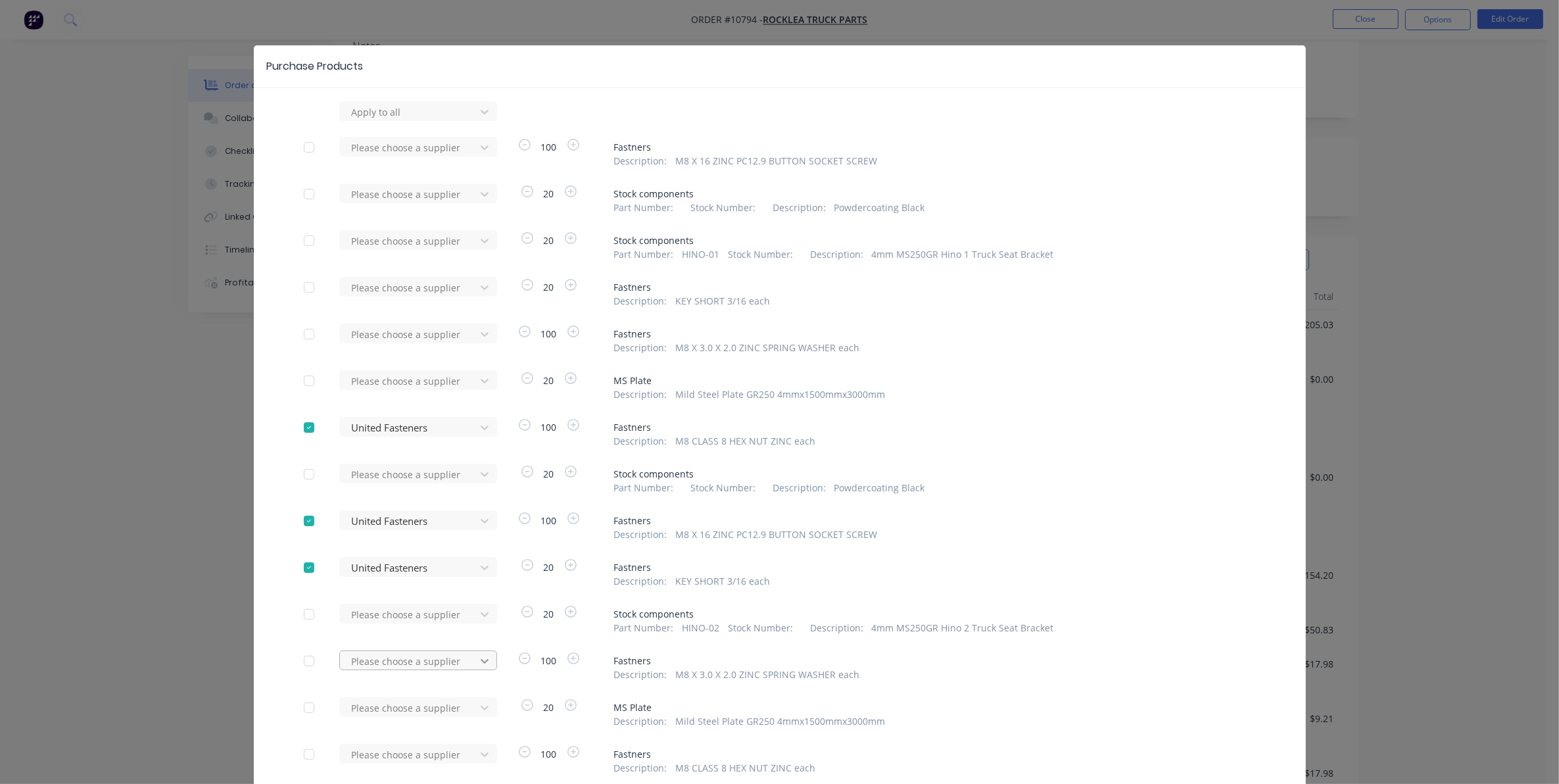
click at [467, 660] on div "Please choose a supplier" at bounding box center [412, 660] width 145 height 20
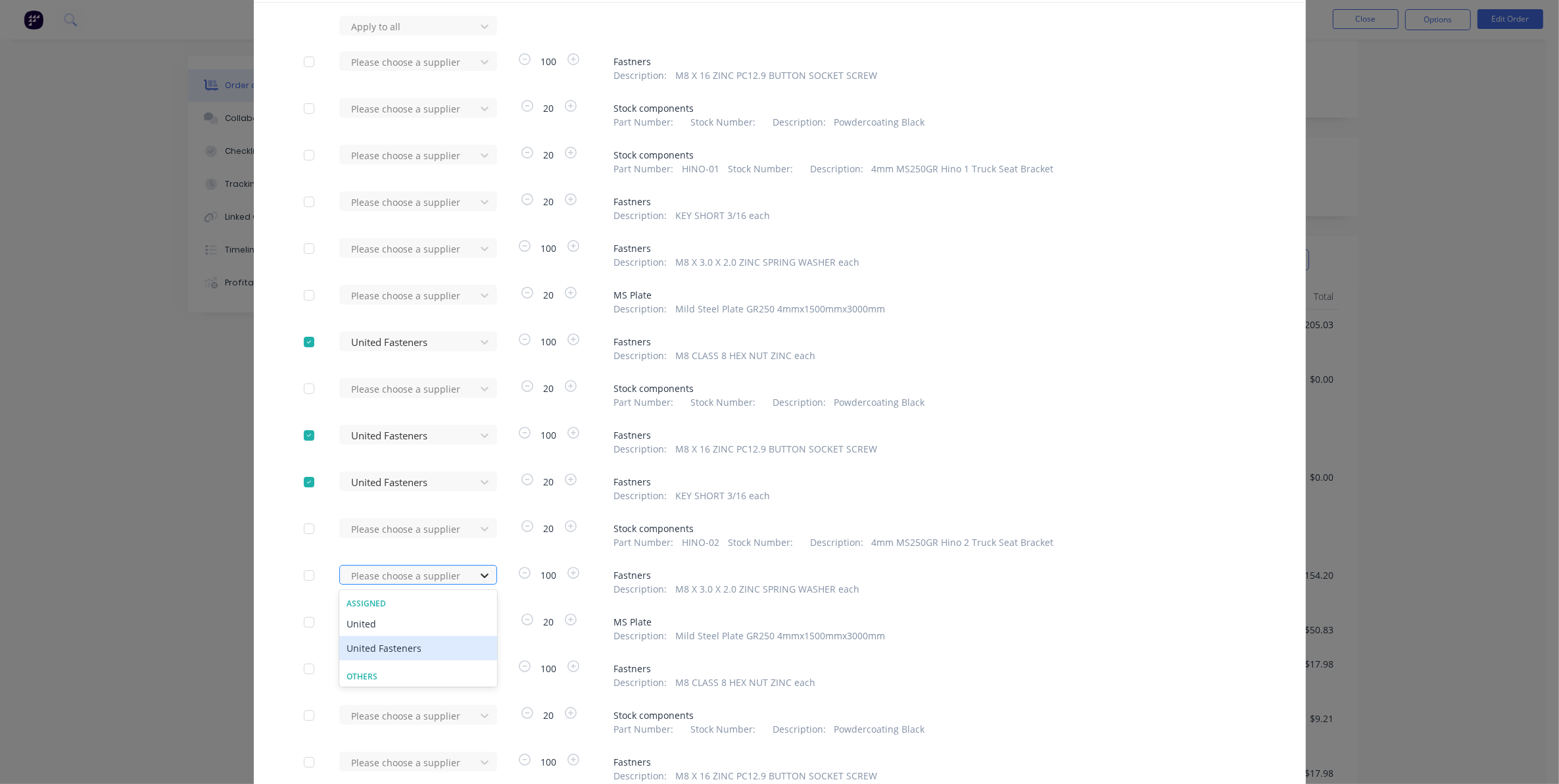
scroll to position [100, 0]
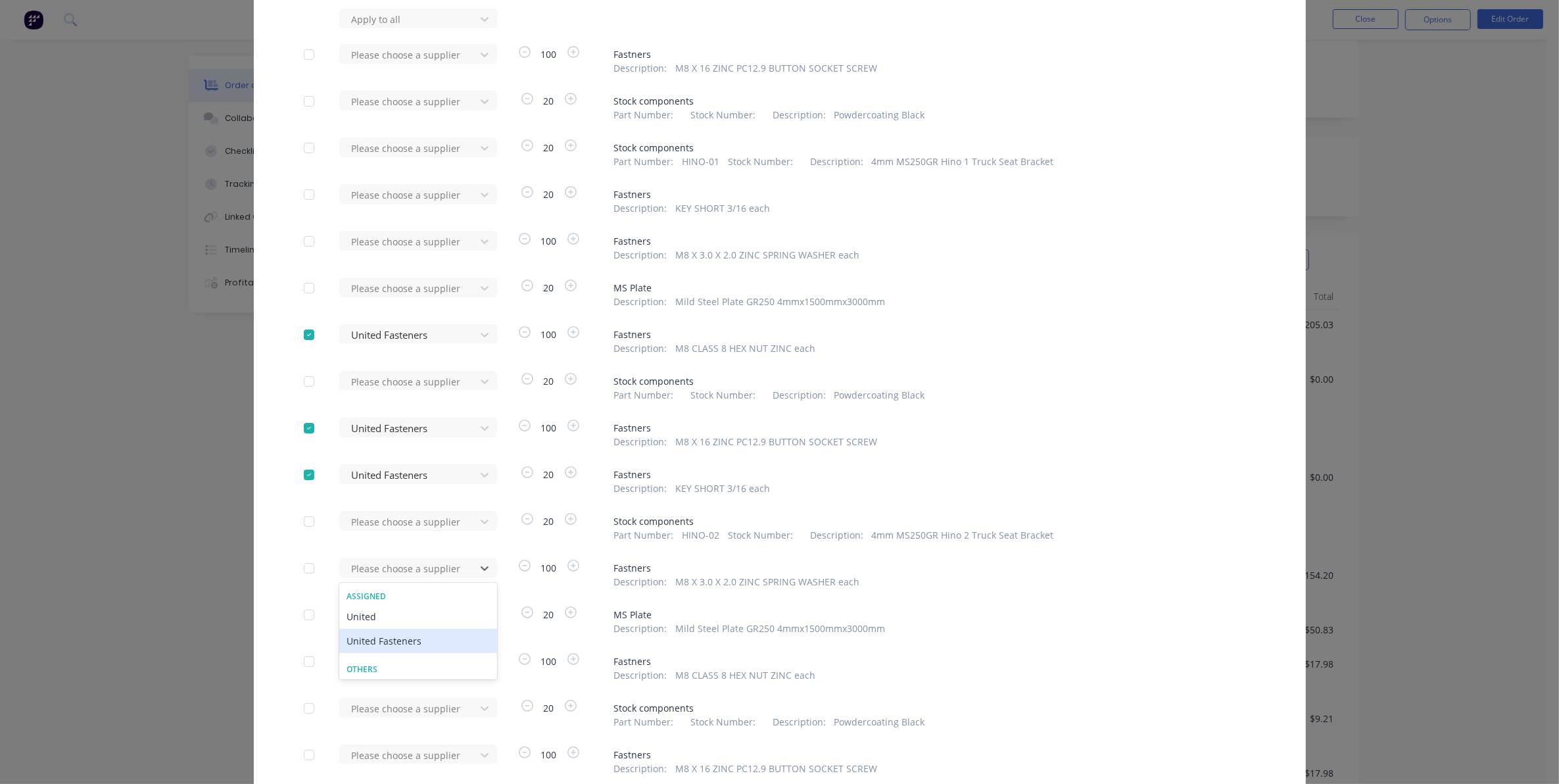
click at [411, 635] on div "United Fasteners" at bounding box center [418, 641] width 158 height 24
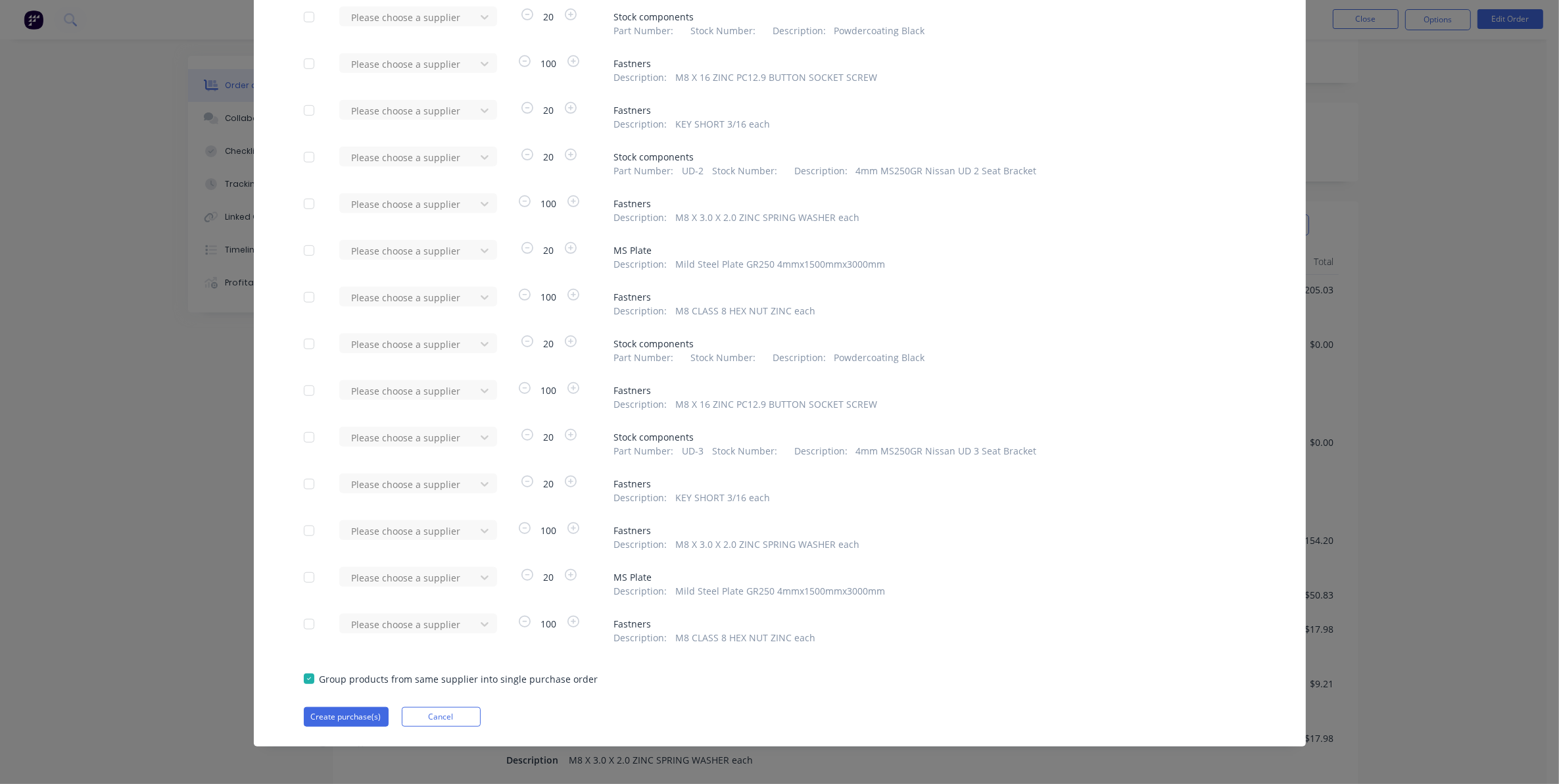
scroll to position [575, 0]
click at [336, 715] on button "Create purchase(s)" at bounding box center [346, 717] width 85 height 20
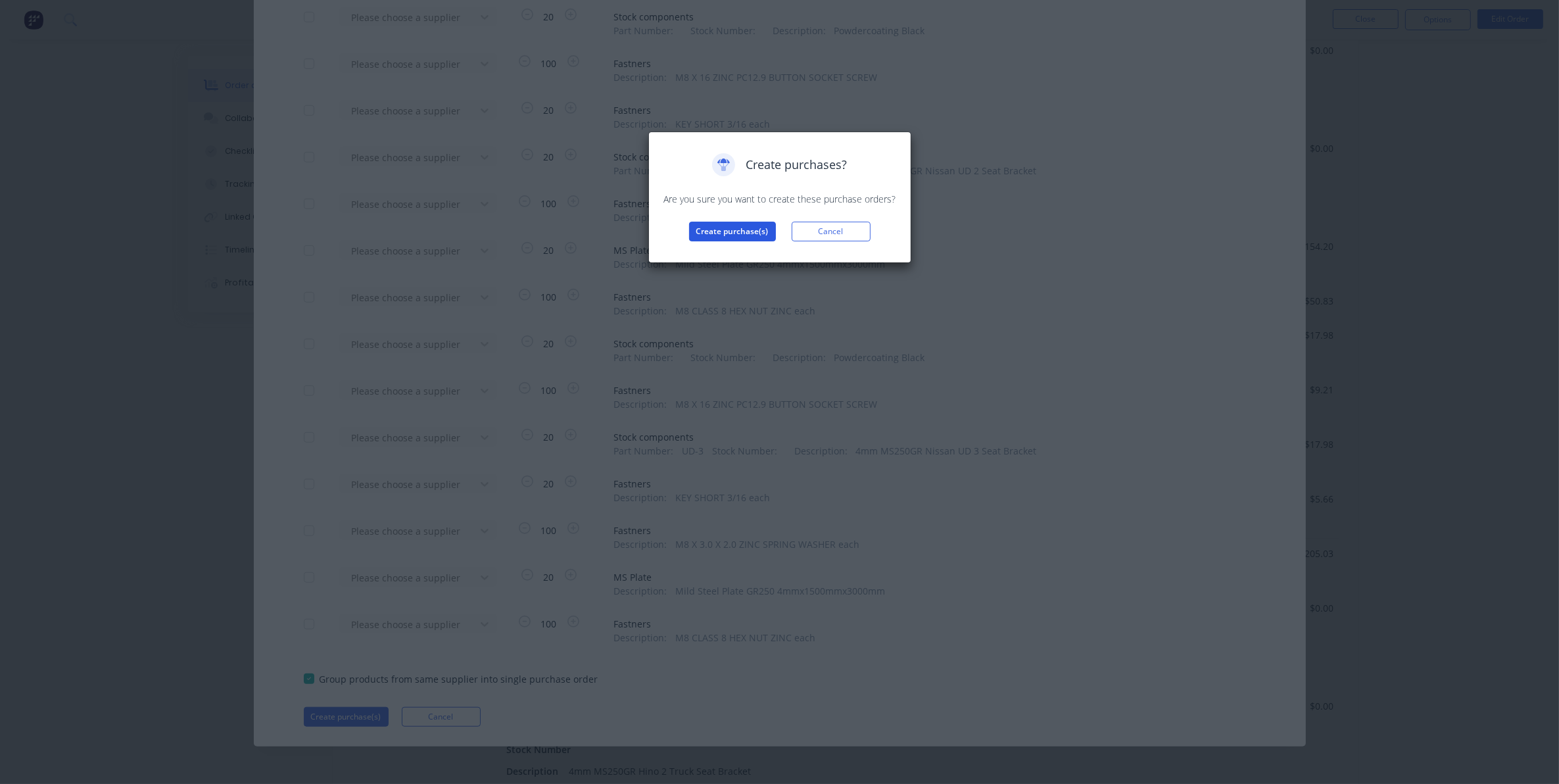
click at [726, 236] on button "Create purchase(s)" at bounding box center [732, 231] width 87 height 20
click at [738, 260] on button "View purchase(s)" at bounding box center [732, 252] width 79 height 20
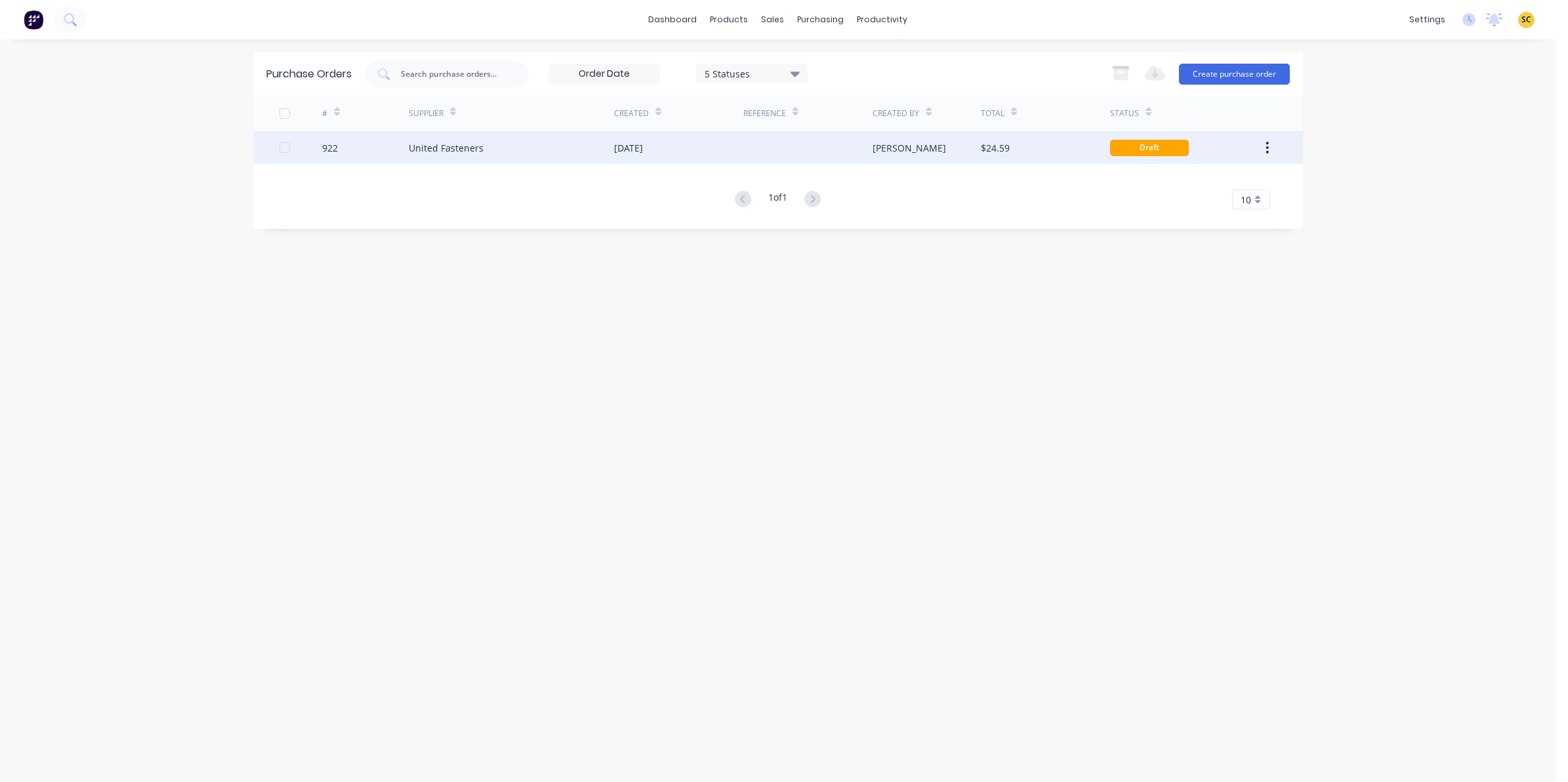
click at [732, 146] on div "[DATE]" at bounding box center [679, 147] width 129 height 33
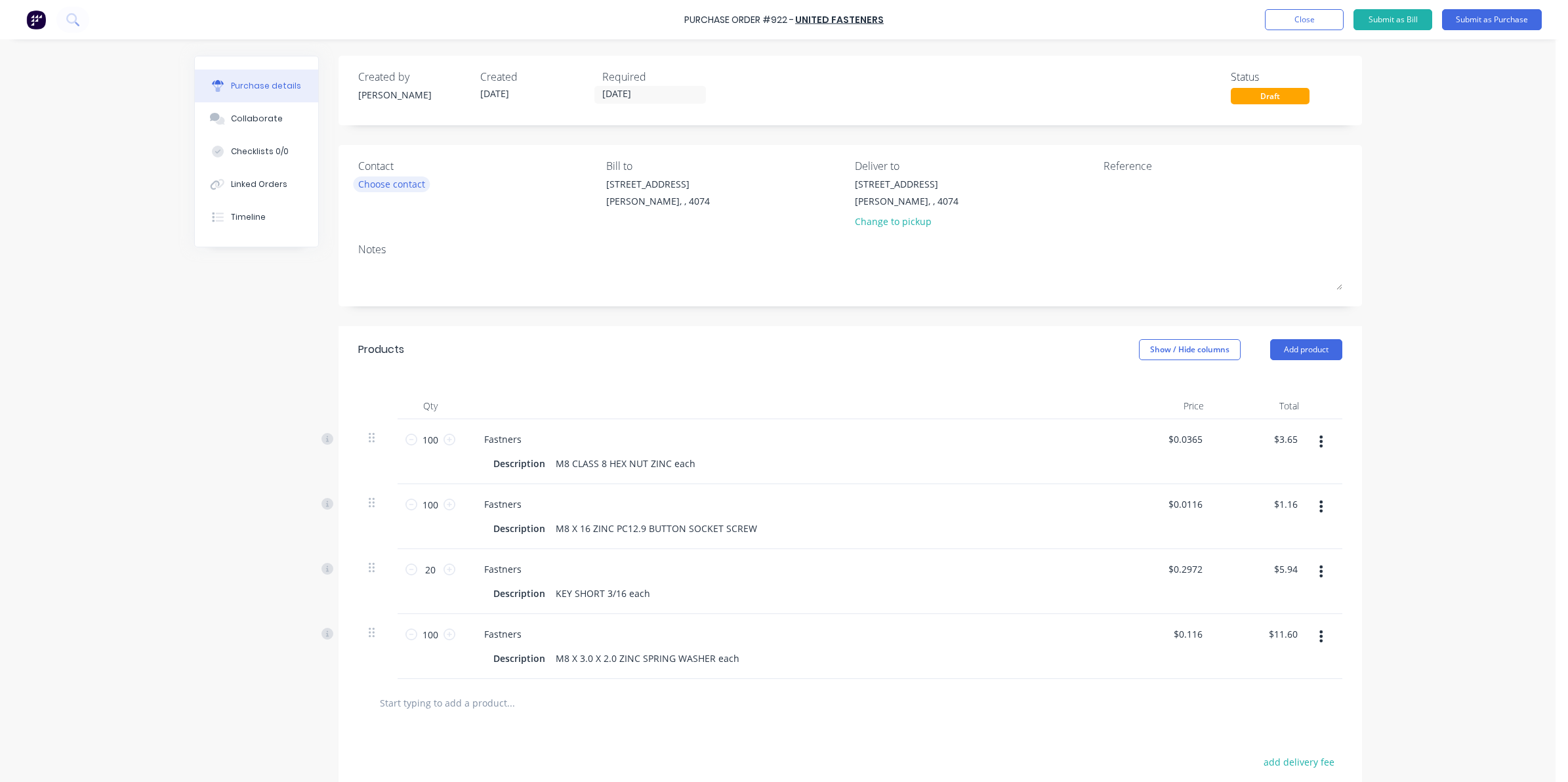
click at [398, 177] on div "Choose contact" at bounding box center [392, 184] width 67 height 14
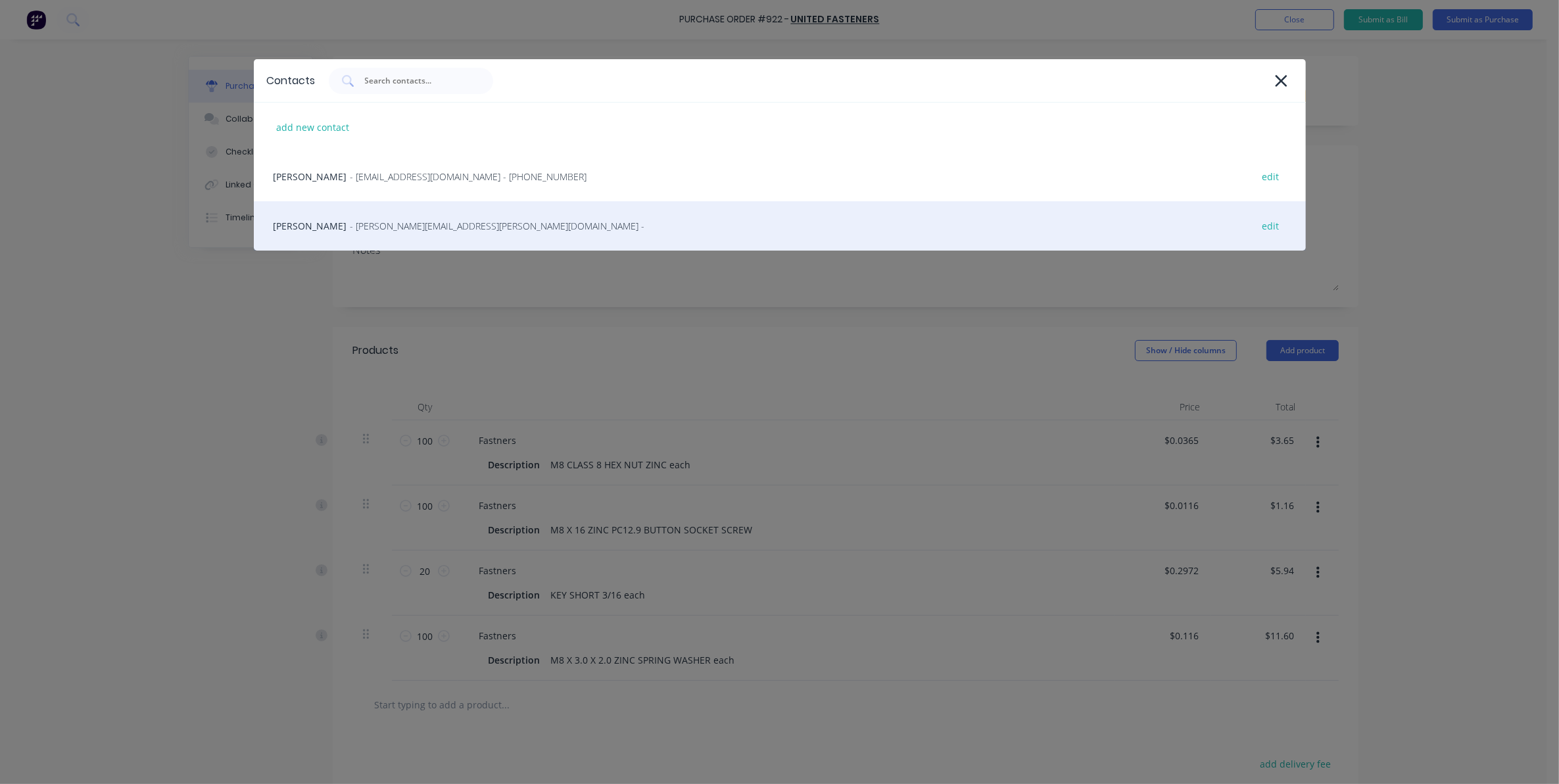
click at [376, 225] on span "- michelle.berrigan@unitedfasteners.com.au -" at bounding box center [498, 226] width 295 height 14
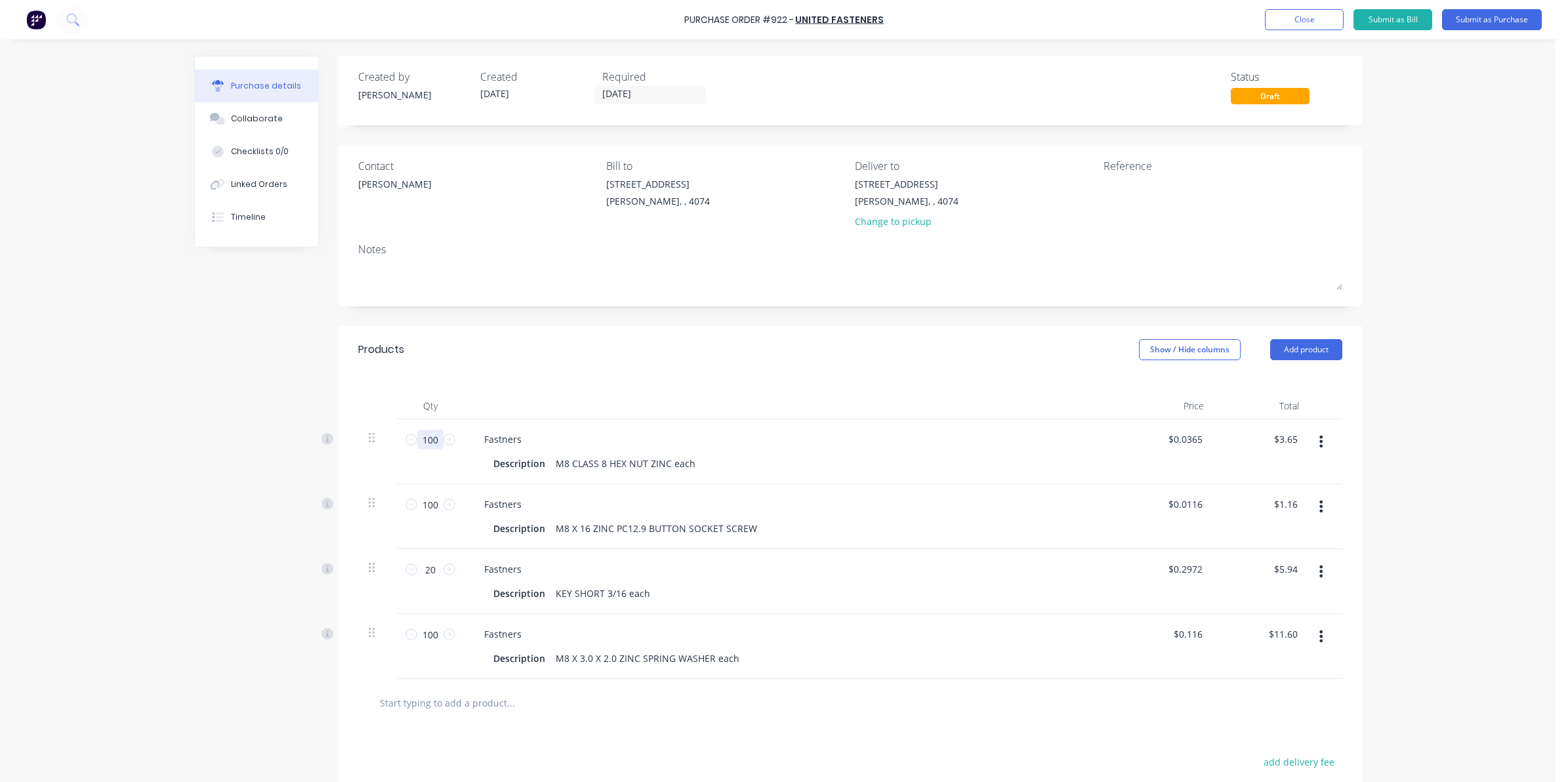
click at [431, 440] on input "100" at bounding box center [430, 439] width 26 height 20
type input "4"
type input "$0.15"
type input "40"
type input "$1.46"
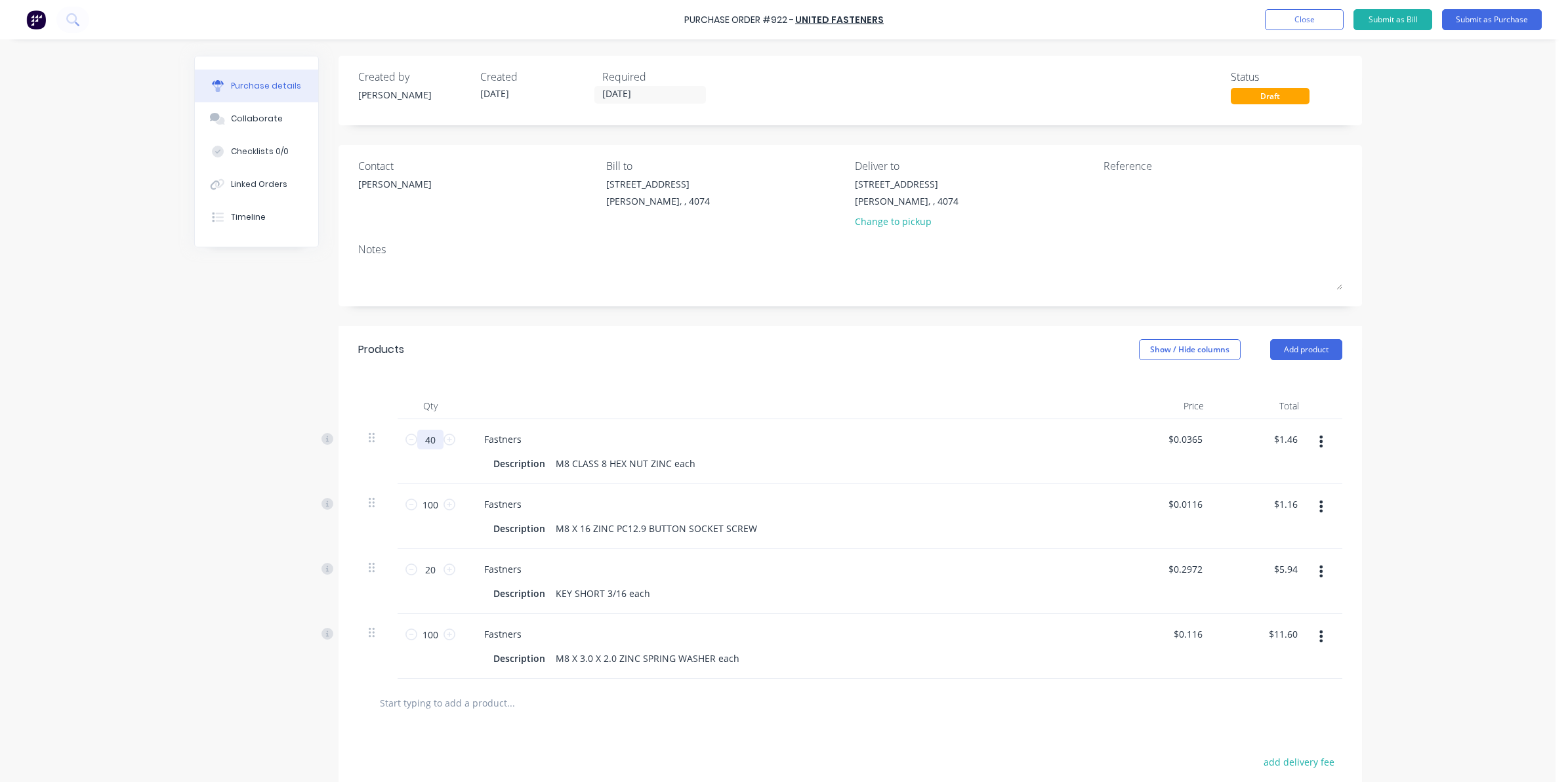
type input "400"
type input "$14.60"
type input "400"
drag, startPoint x: 434, startPoint y: 503, endPoint x: 414, endPoint y: 503, distance: 20.0
click at [417, 503] on input "100" at bounding box center [430, 504] width 26 height 20
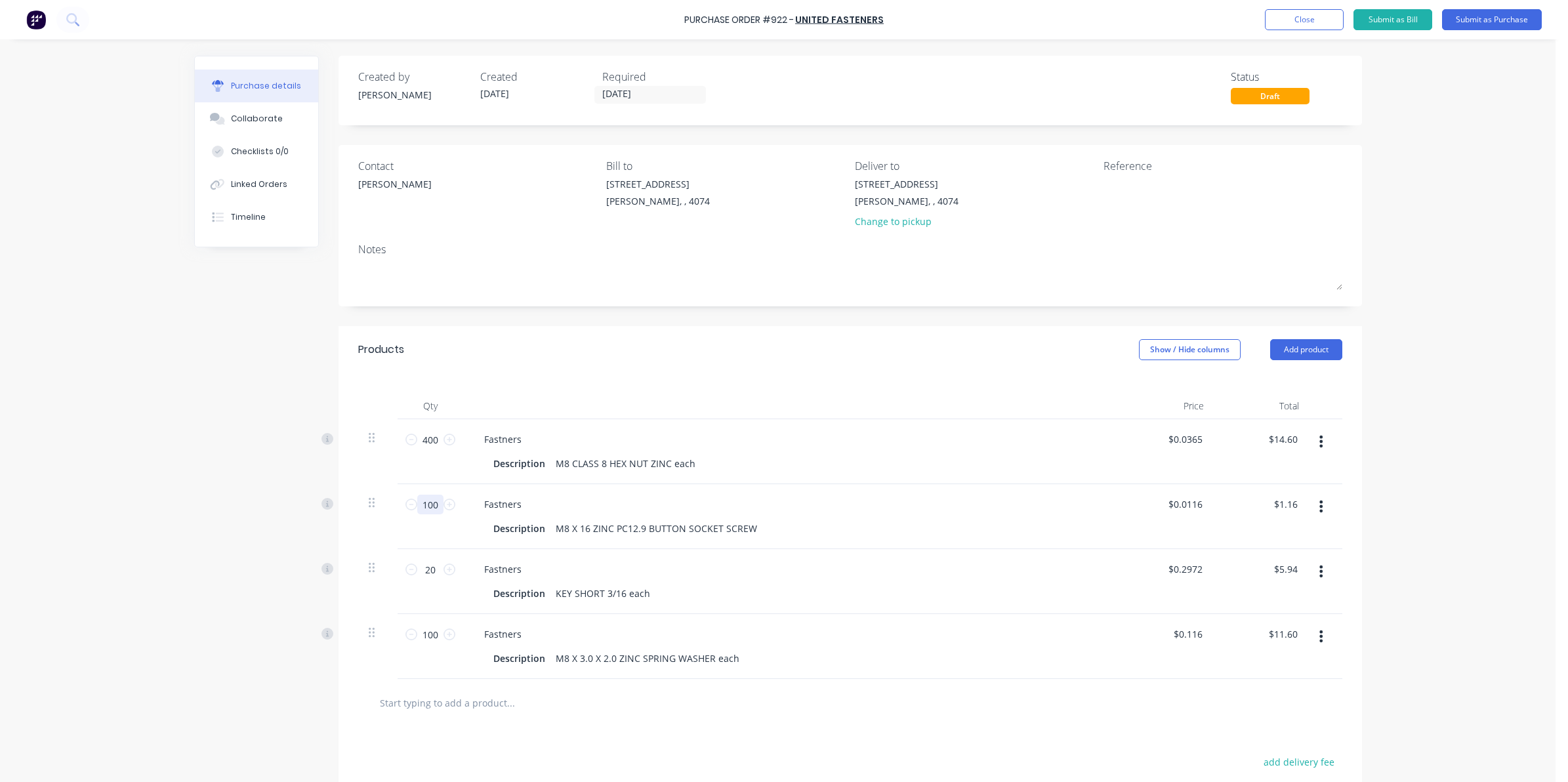
type input "4"
type input "$0.05"
type input "40"
type input "$0.46"
type input "400"
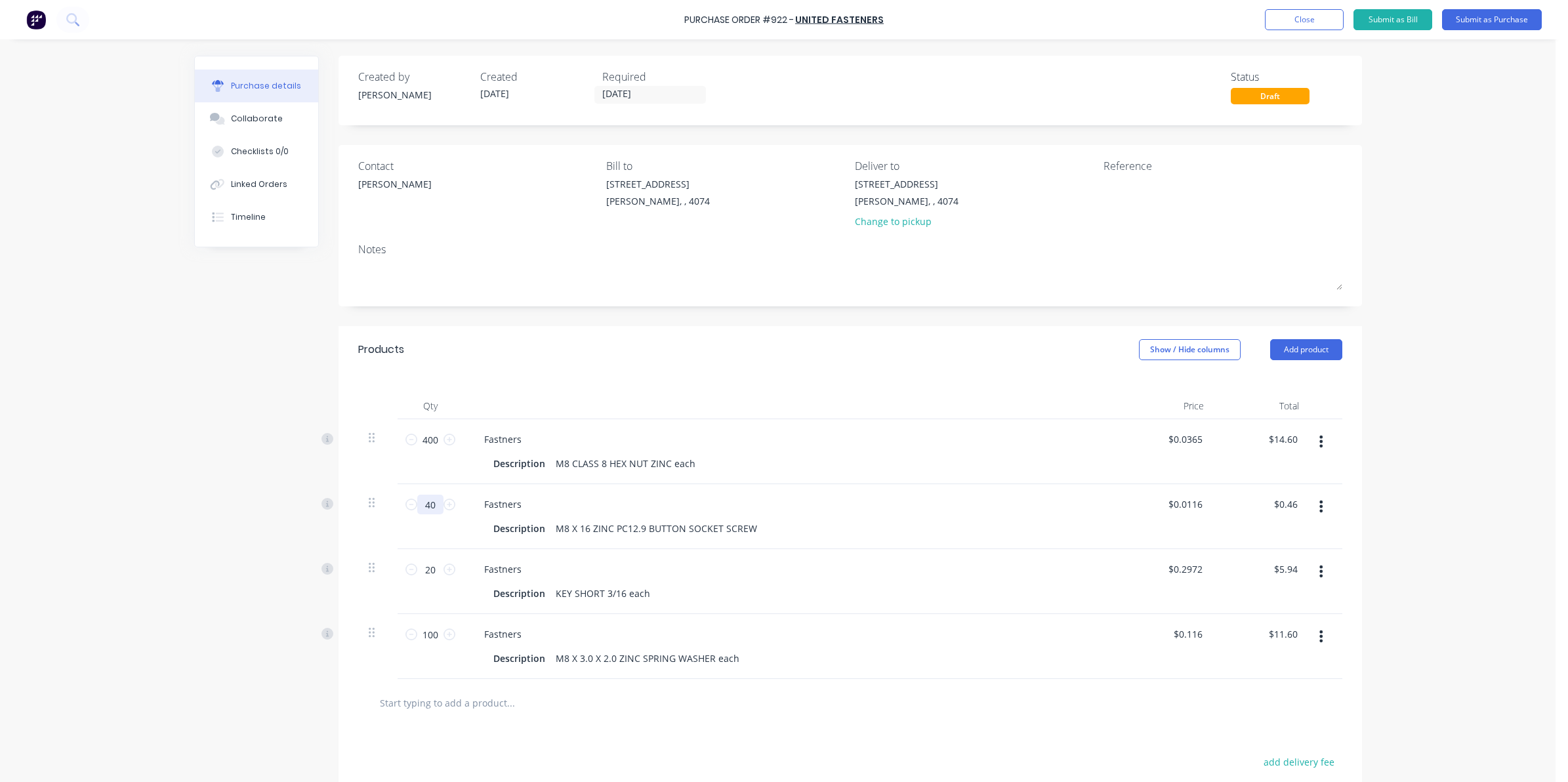
type input "$4.64"
type input "400"
drag, startPoint x: 434, startPoint y: 639, endPoint x: 410, endPoint y: 637, distance: 24.1
click at [417, 637] on input "100" at bounding box center [430, 634] width 26 height 20
type input "4"
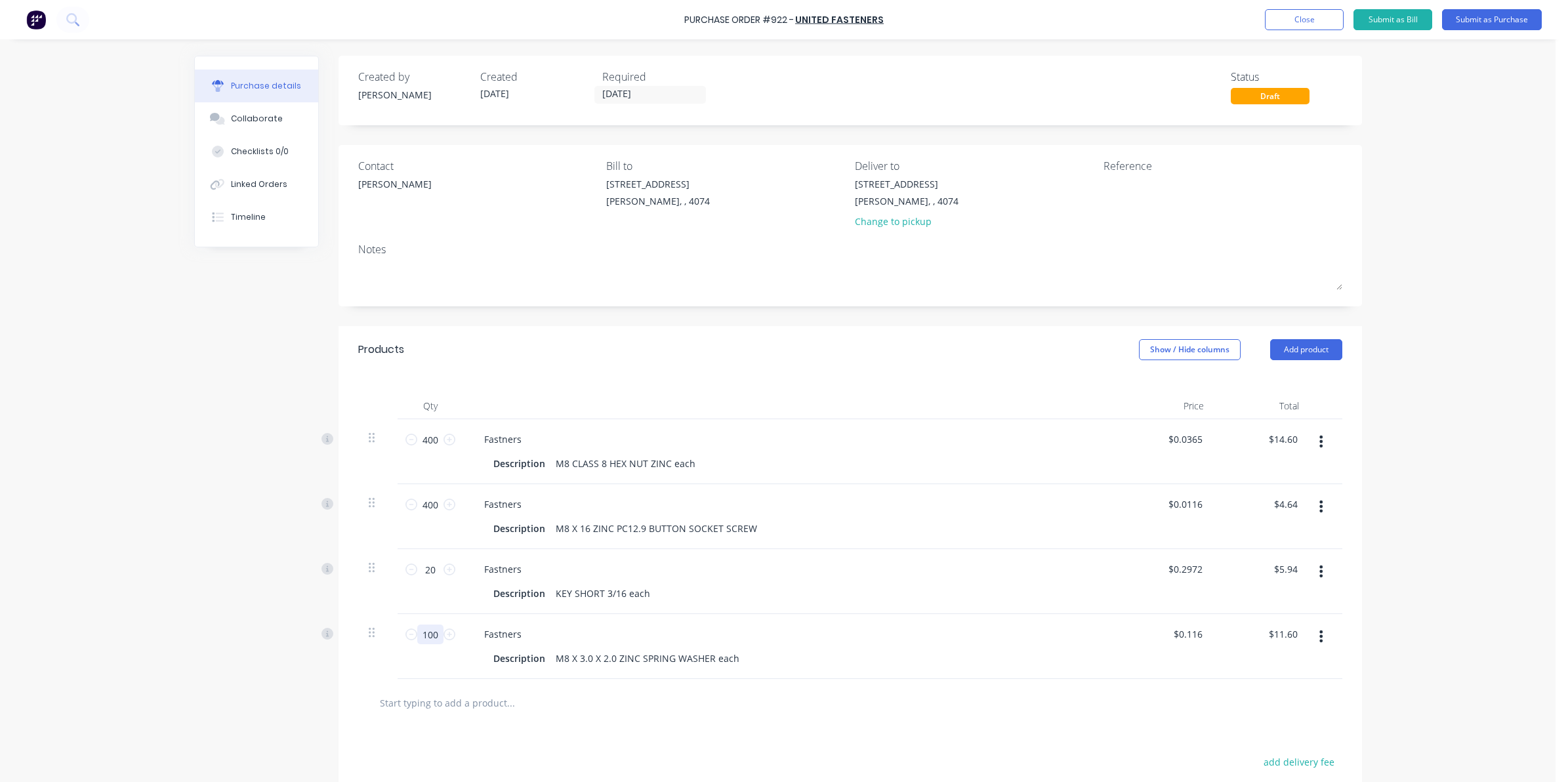
type input "$0.46"
type input "40"
type input "$4.64"
type input "400"
type input "$46.40"
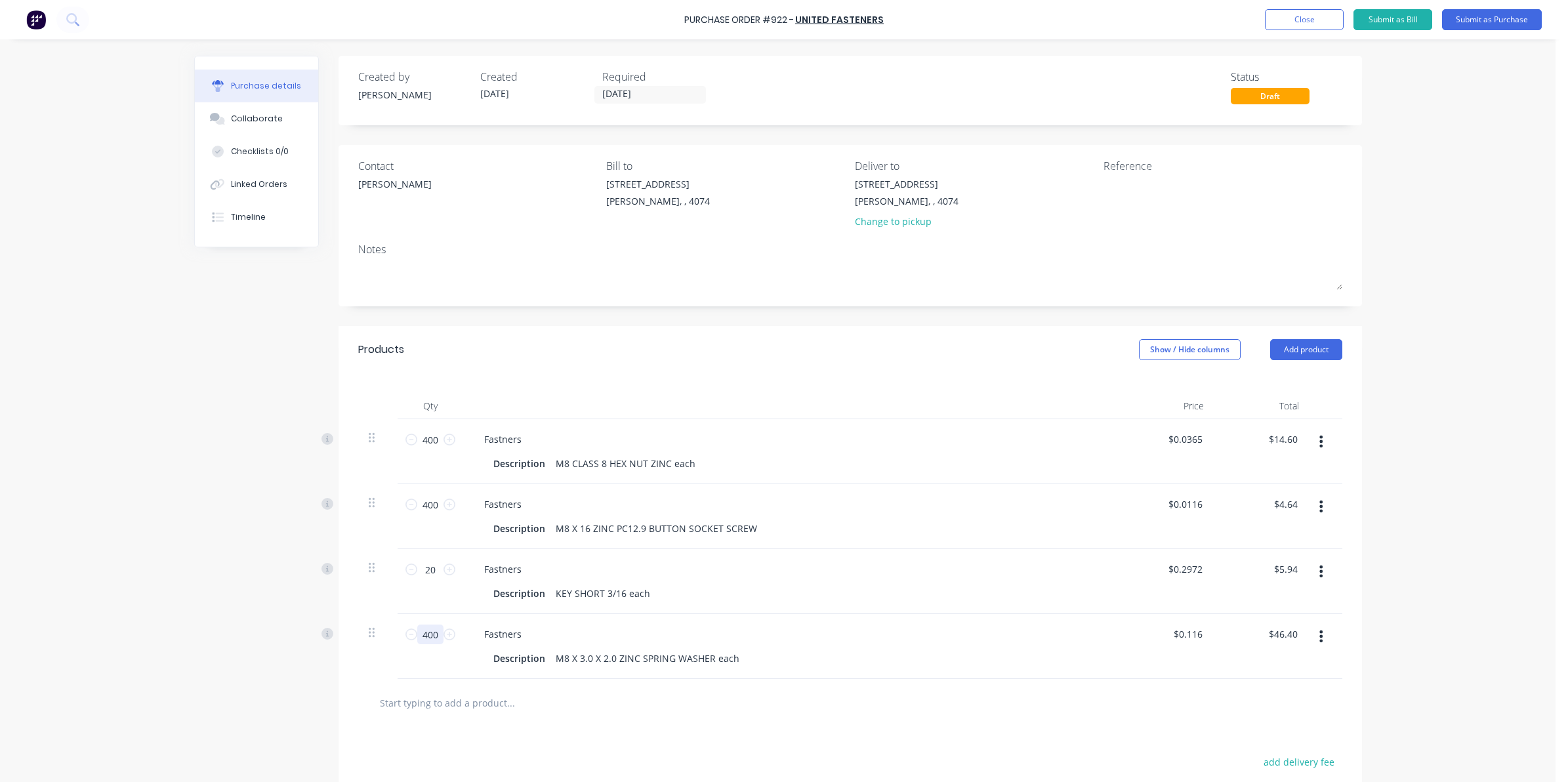
type input "400"
click at [235, 724] on div "Created by Sarah Created 25/09/25 Required 25/09/25 Status Draft Contact Michel…" at bounding box center [778, 499] width 1168 height 887
click at [135, 451] on div "Purchase Order #922 - United Fasteners Add product Close Submit as Bill Submit …" at bounding box center [777, 391] width 1555 height 782
click at [432, 570] on input "20" at bounding box center [430, 569] width 26 height 20
drag, startPoint x: 432, startPoint y: 570, endPoint x: 281, endPoint y: 620, distance: 159.1
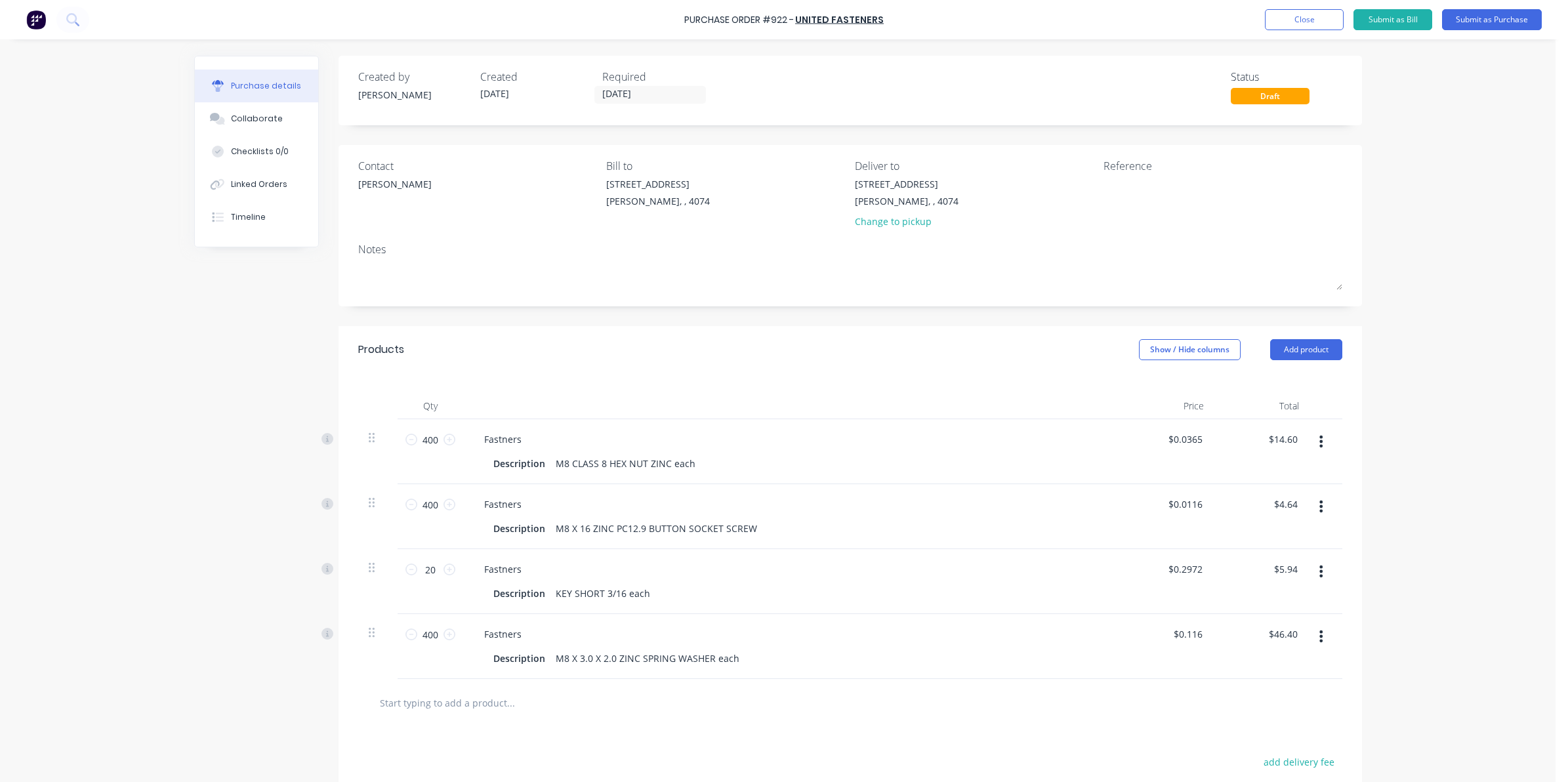
click at [281, 620] on div "Created by Sarah Created 25/09/25 Required 25/09/25 Status Draft Contact Michel…" at bounding box center [778, 499] width 1168 height 887
click at [423, 572] on input "20" at bounding box center [430, 569] width 26 height 20
type input "8"
type input "$2.38"
type input "80"
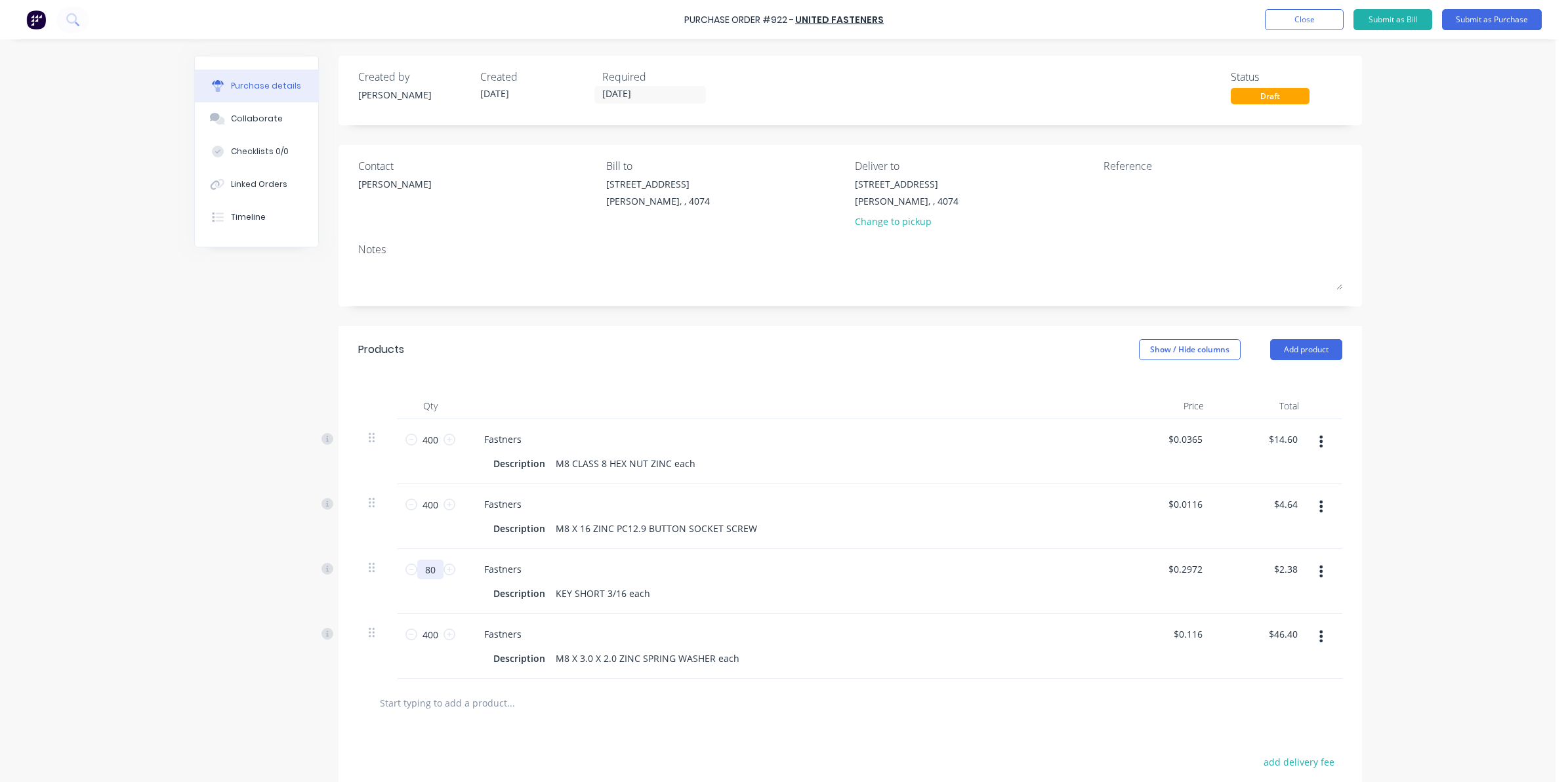
type input "$23.78"
type input "80"
click at [127, 653] on div "Purchase Order #922 - United Fasteners Add product Close Submit as Bill Submit …" at bounding box center [777, 391] width 1555 height 782
click at [1412, 185] on div "Purchase Order #922 - United Fasteners Add product Close Submit as Bill Submit …" at bounding box center [777, 391] width 1555 height 782
click at [1493, 16] on button "Submit as Purchase" at bounding box center [1492, 20] width 100 height 21
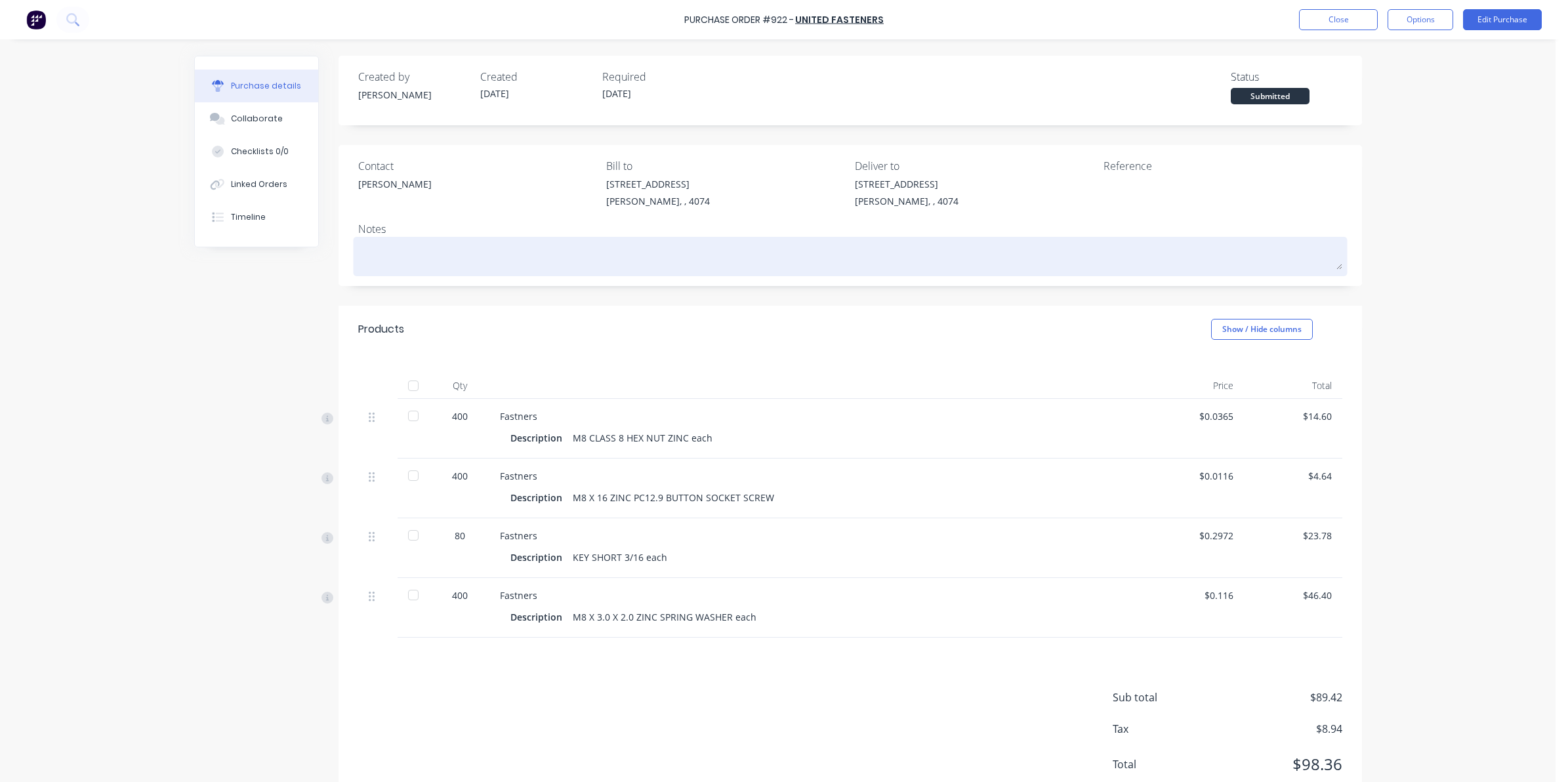
drag, startPoint x: 405, startPoint y: 288, endPoint x: 400, endPoint y: 263, distance: 25.5
click at [404, 283] on div "Created by Sarah Created 25/09/25 Required 25/09/25 Status Submitted Contact Mi…" at bounding box center [849, 434] width 1023 height 755
click at [398, 263] on textarea at bounding box center [850, 255] width 985 height 29
type textarea "x"
type textarea "f"
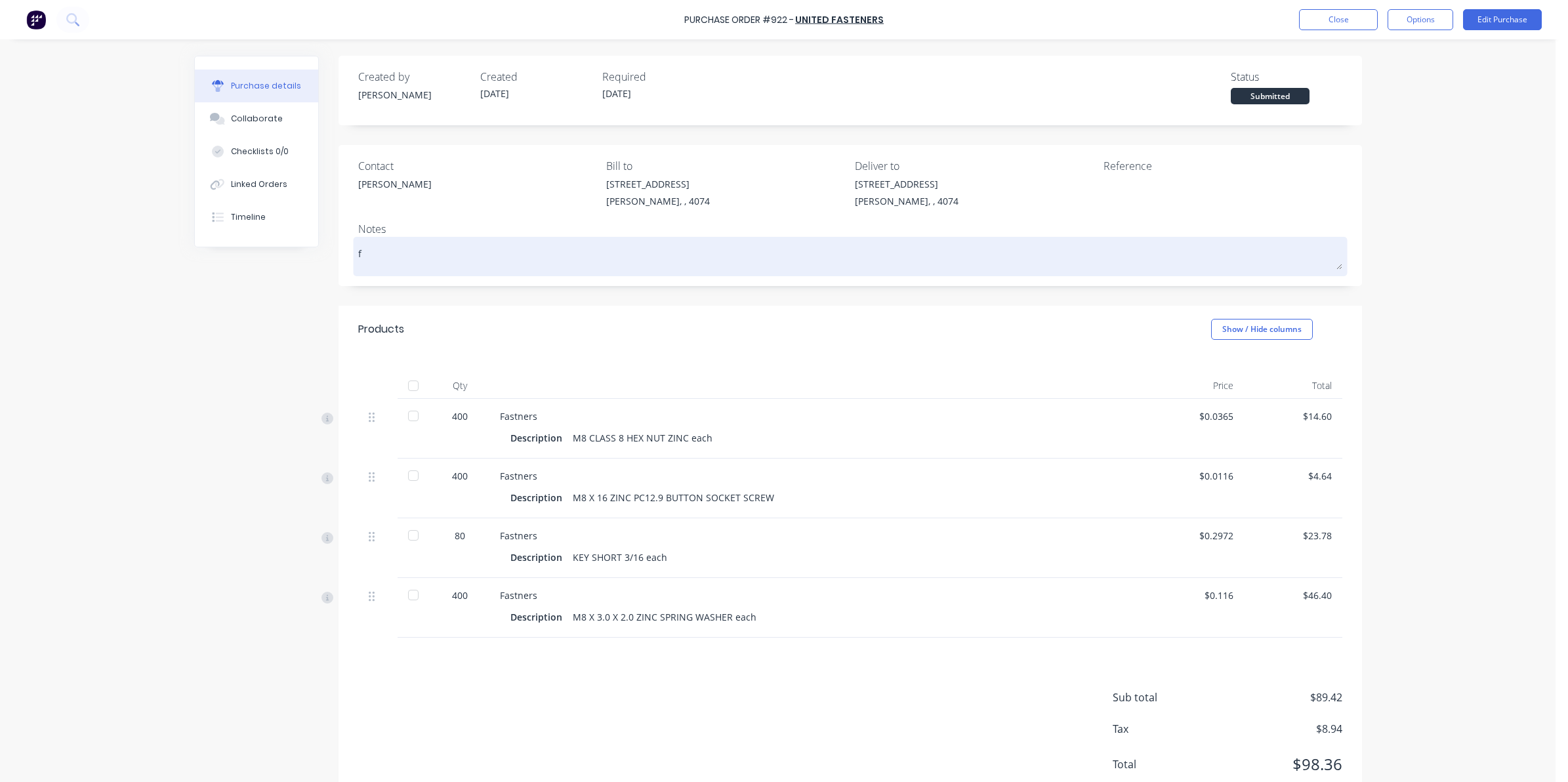
type textarea "x"
type textarea "fo"
type textarea "x"
type textarea "for"
type textarea "x"
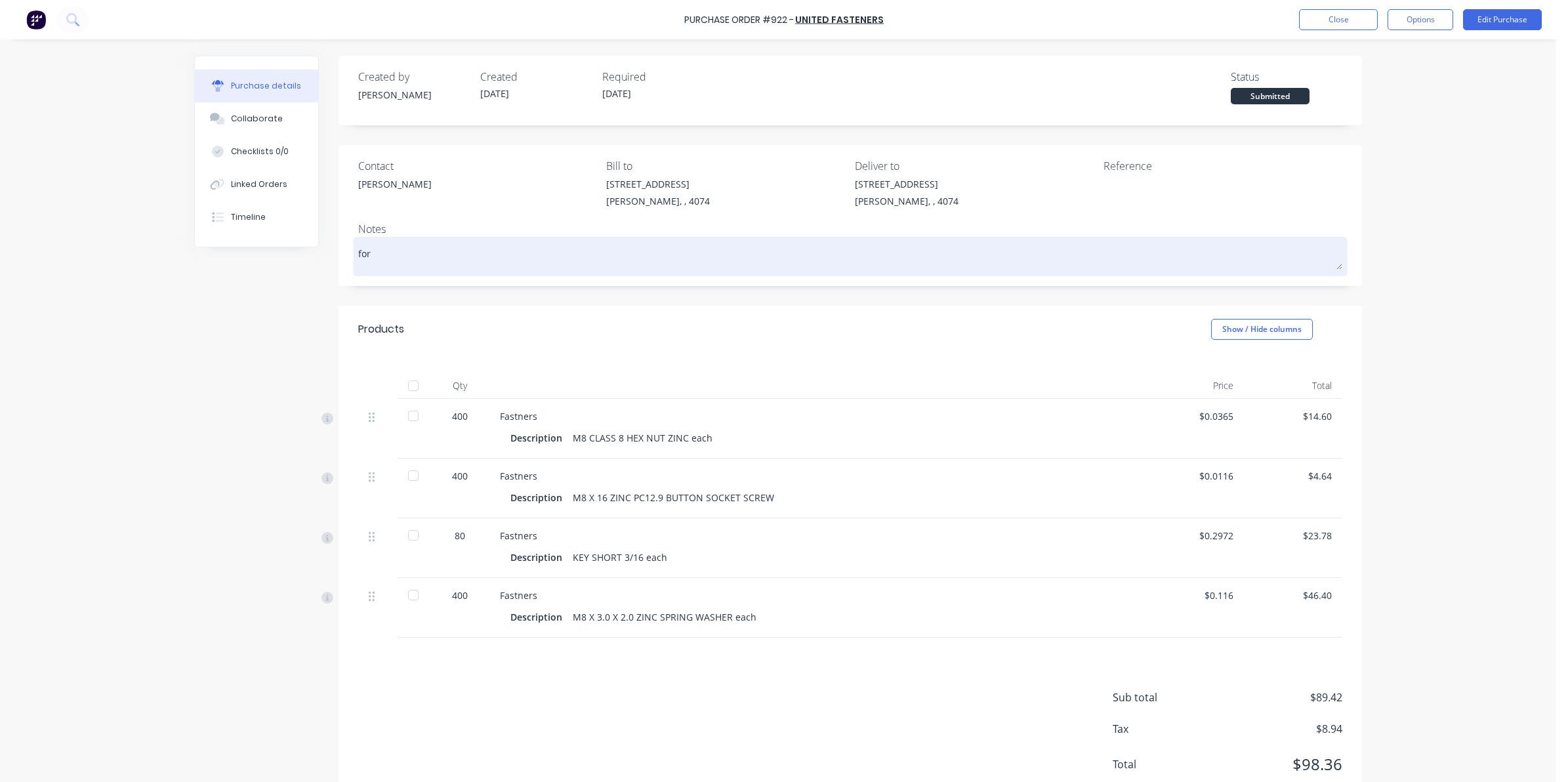
type textarea "for"
type textarea "x"
type textarea "for d"
type textarea "x"
type textarea "for de"
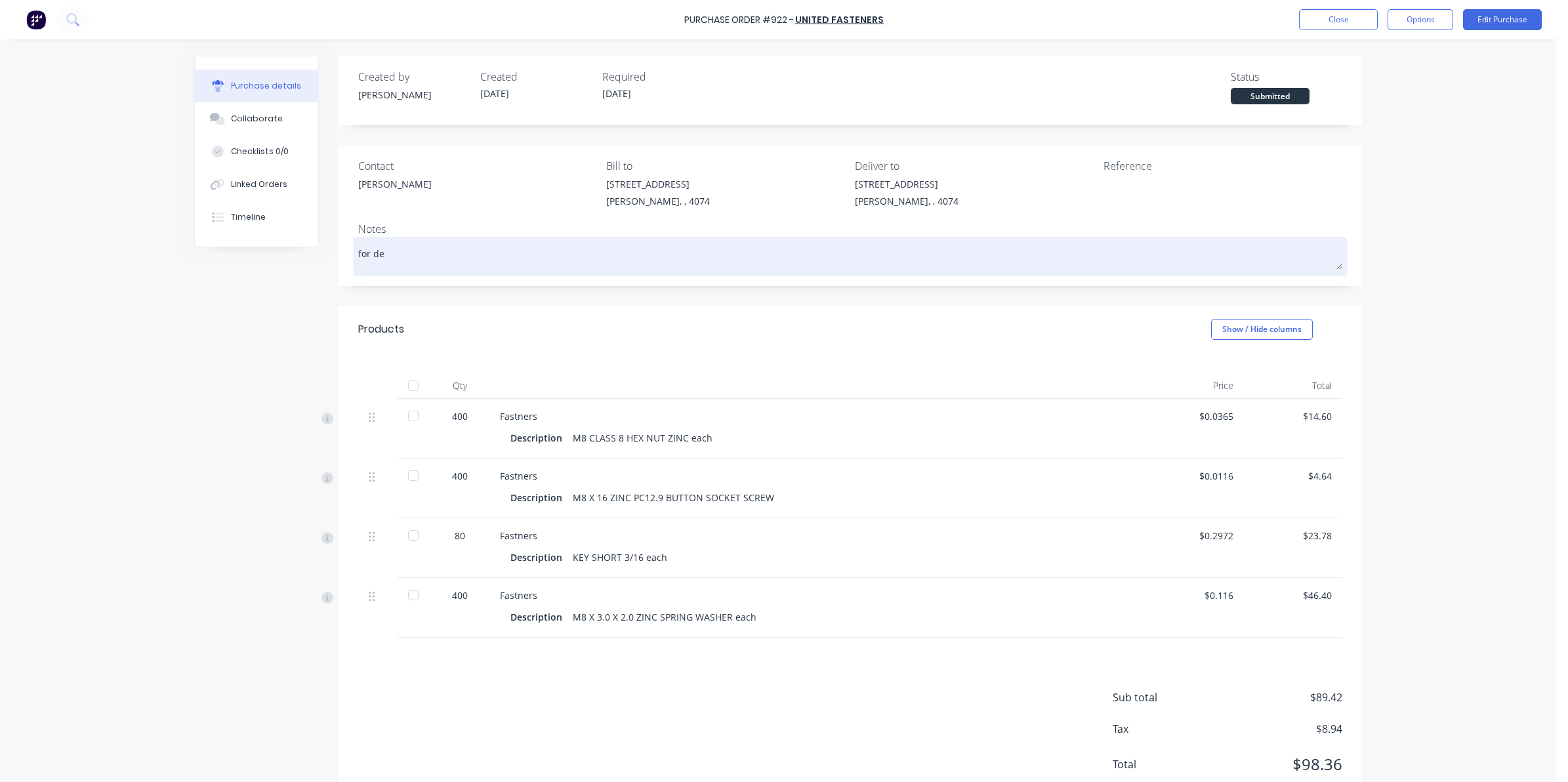
type textarea "x"
type textarea "for del"
type textarea "x"
type textarea "for deli"
type textarea "x"
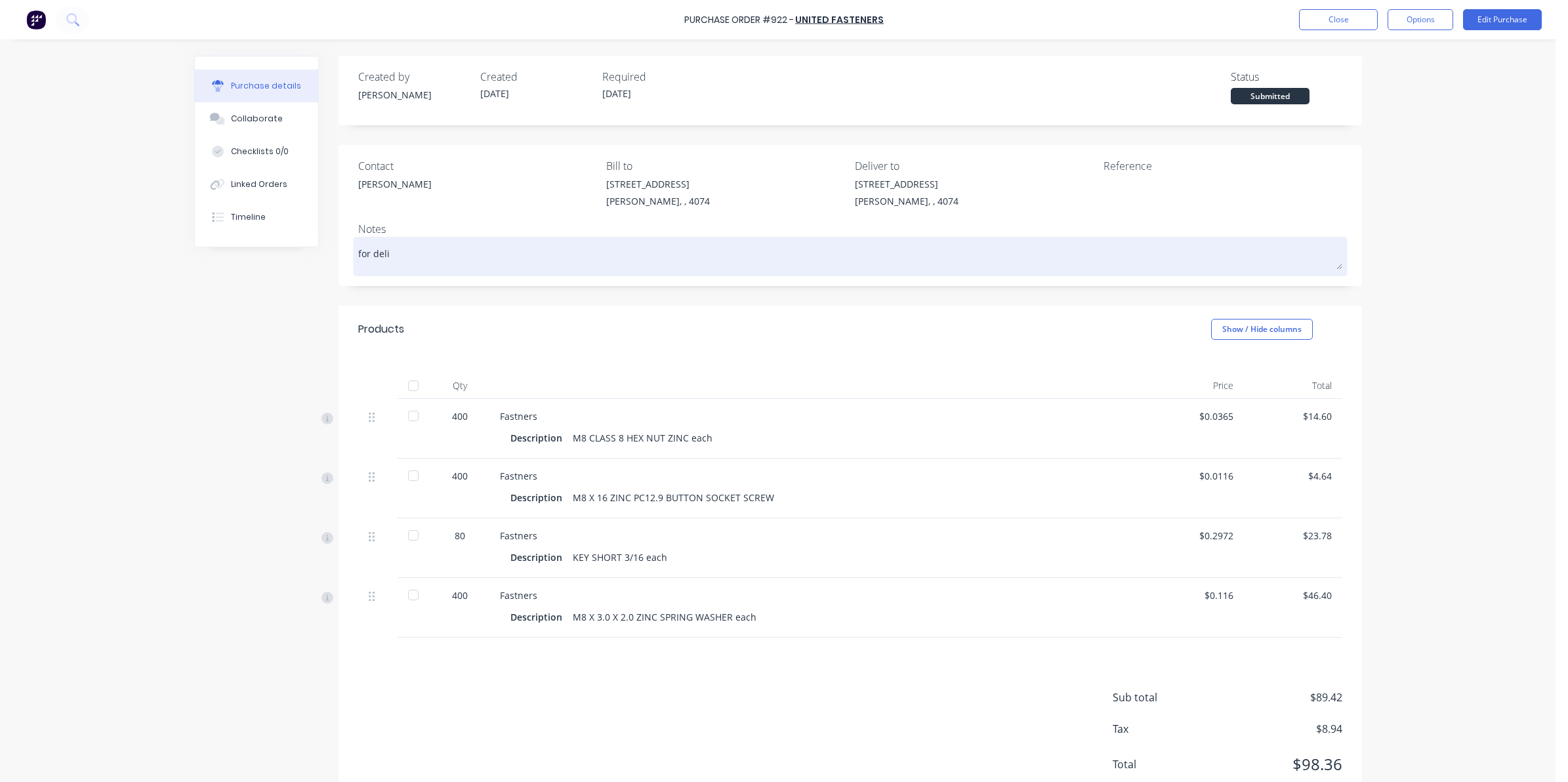
type textarea "for deliv"
type textarea "x"
type textarea "for delive"
type textarea "x"
type textarea "for deliver"
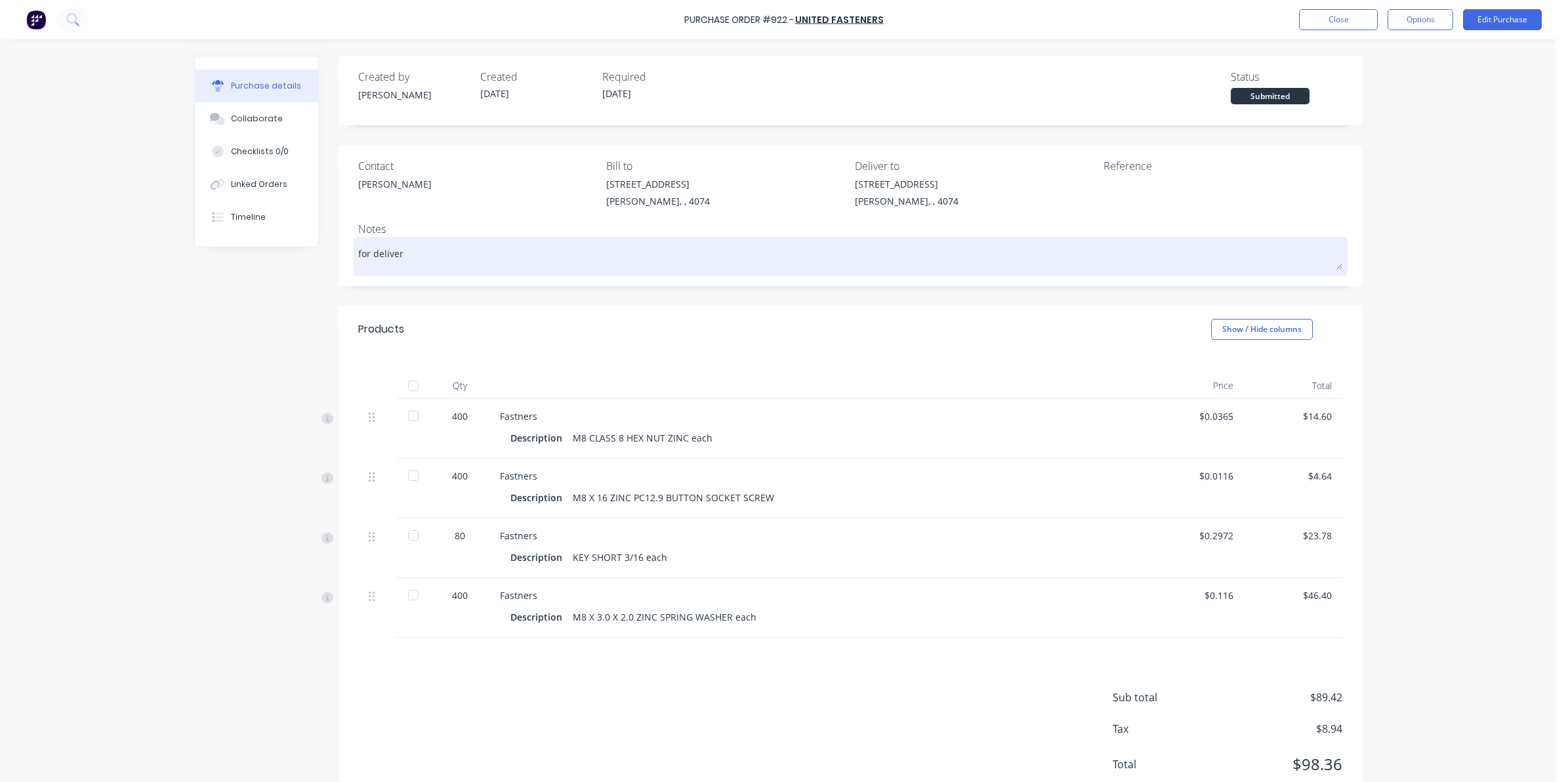
type textarea "x"
type textarea "for delivery"
type textarea "x"
type textarea "for delivery"
type textarea "x"
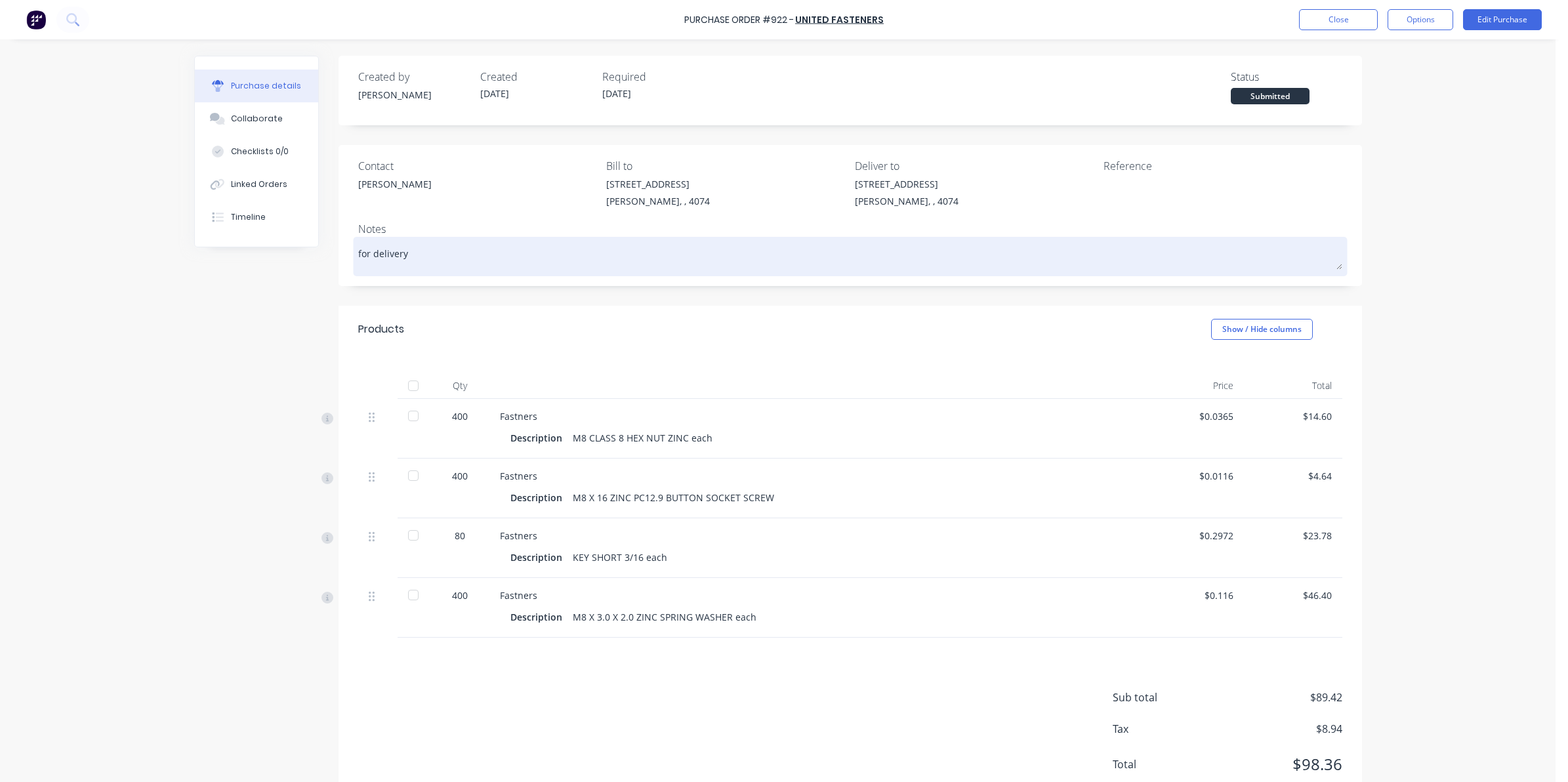
type textarea "for delivery p"
type textarea "x"
type textarea "for delivery pl"
type textarea "x"
type textarea "for delivery ple"
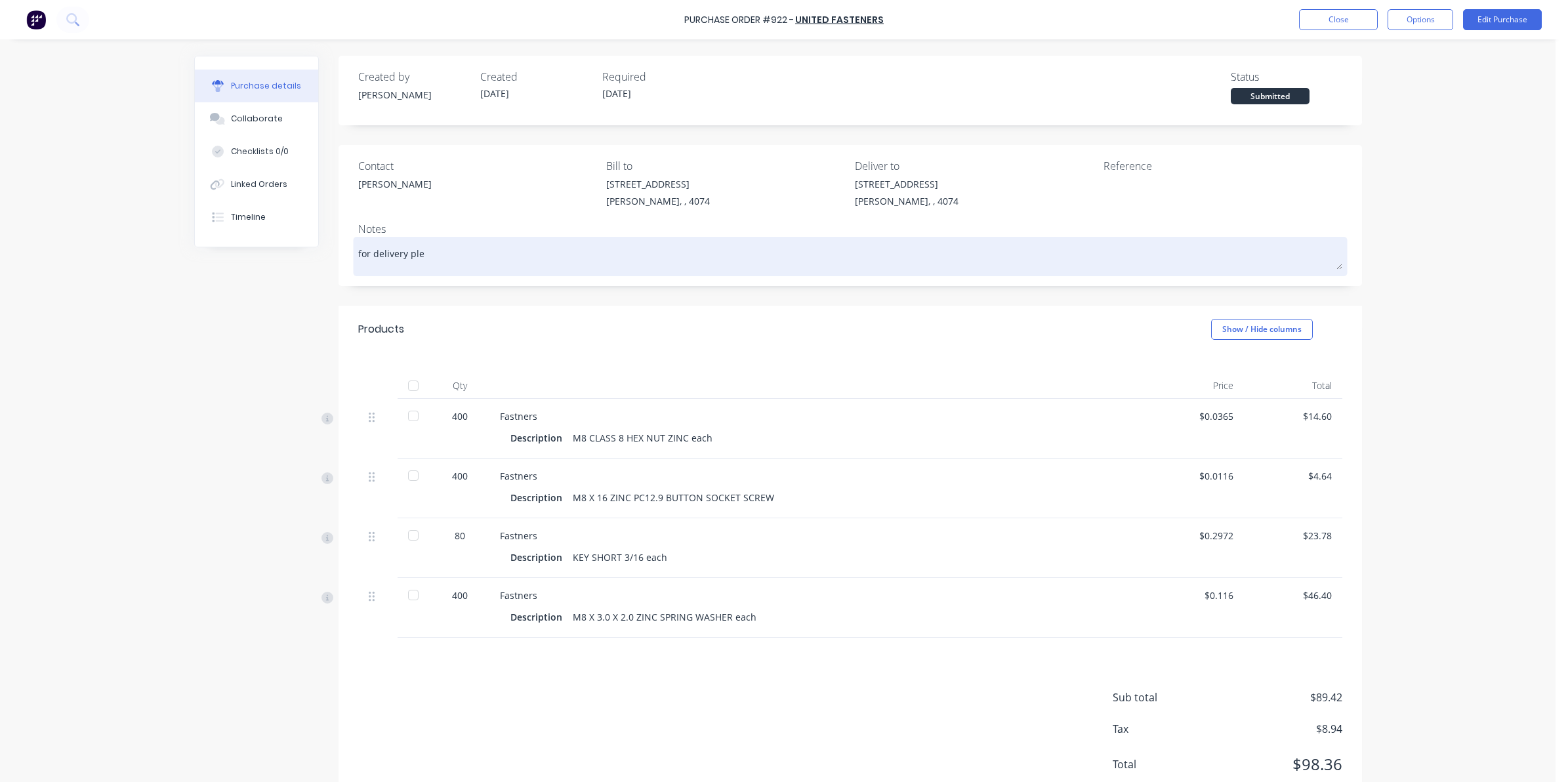
type textarea "x"
type textarea "for delivery plea"
type textarea "x"
type textarea "for delivery pleas"
type textarea "x"
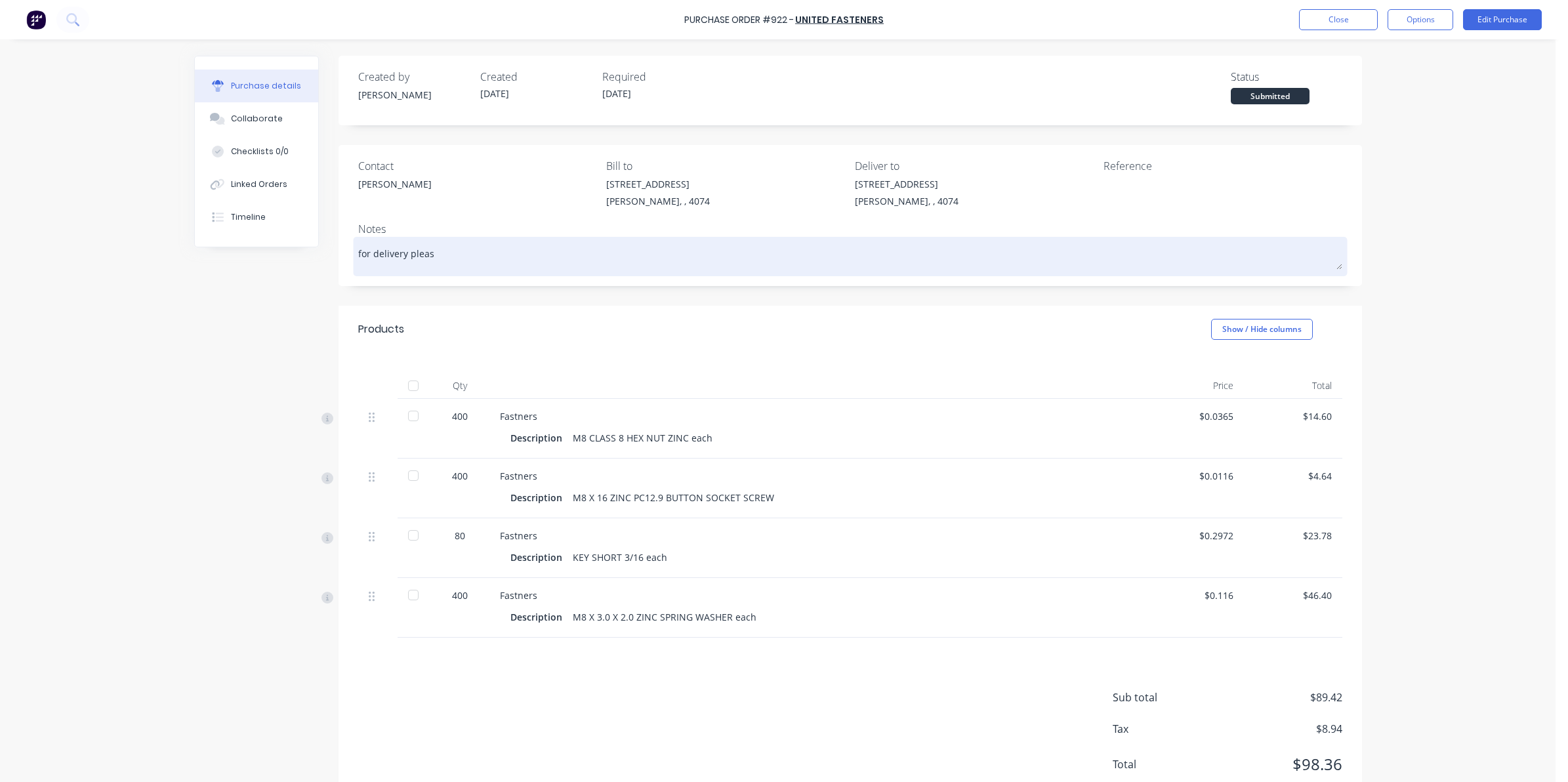
type textarea "for delivery please"
type textarea "x"
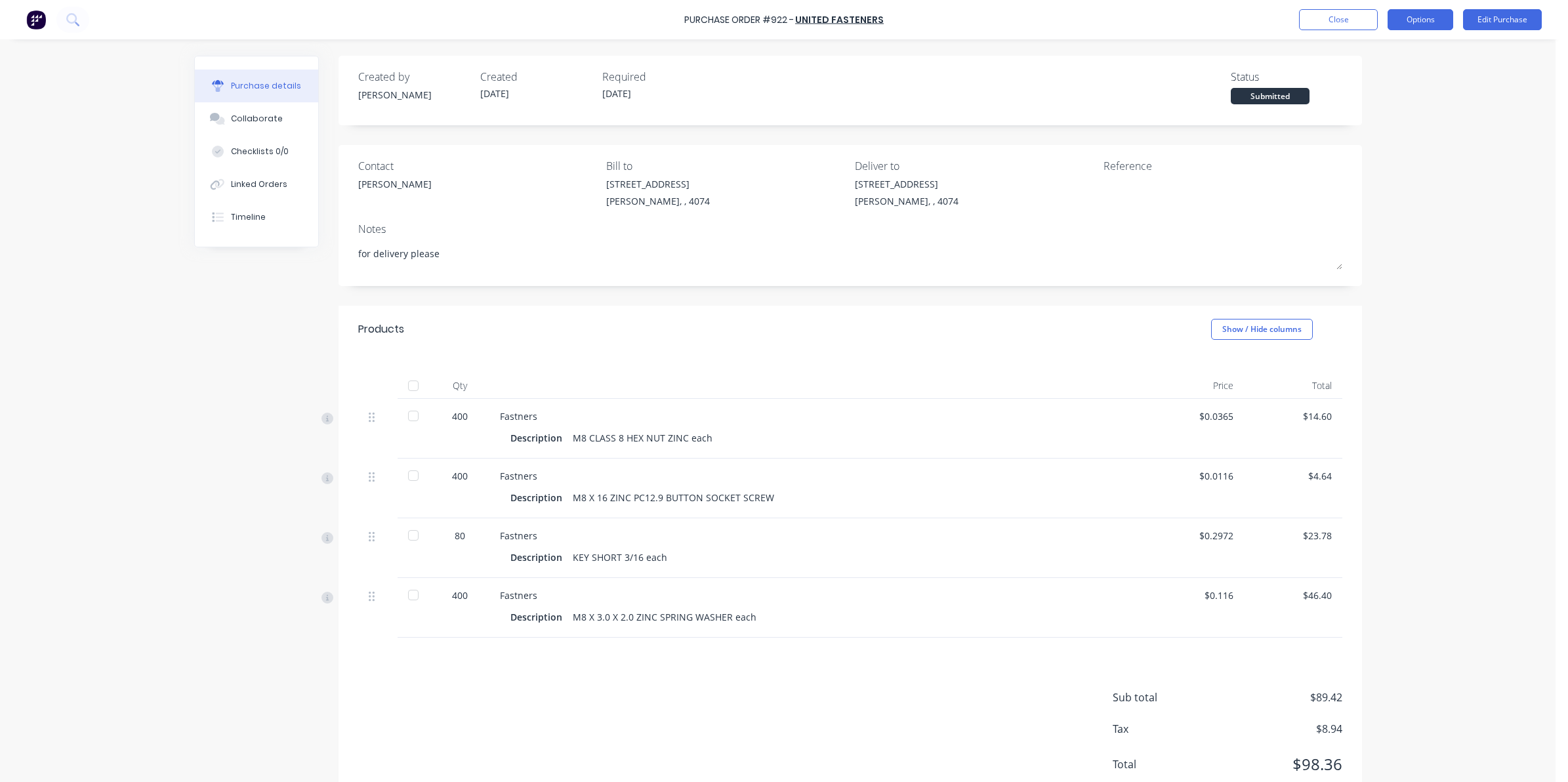
type textarea "for delivery please"
type textarea "x"
type textarea "for delivery please"
click at [1425, 27] on button "Options" at bounding box center [1420, 20] width 65 height 21
click at [1373, 54] on div "Print / Email" at bounding box center [1390, 53] width 101 height 19
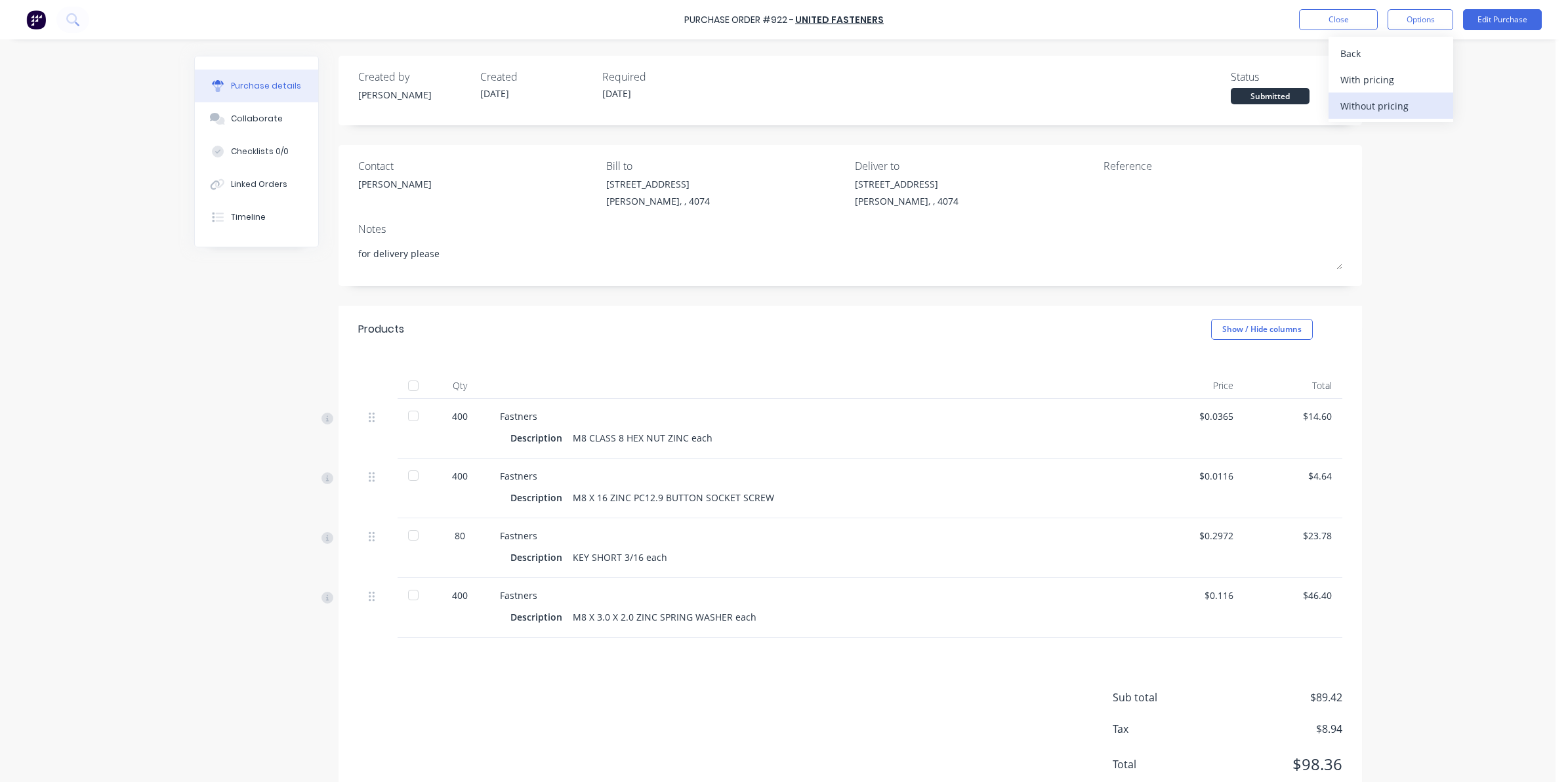
click at [1379, 98] on div "Without pricing" at bounding box center [1390, 106] width 101 height 19
type textarea "x"
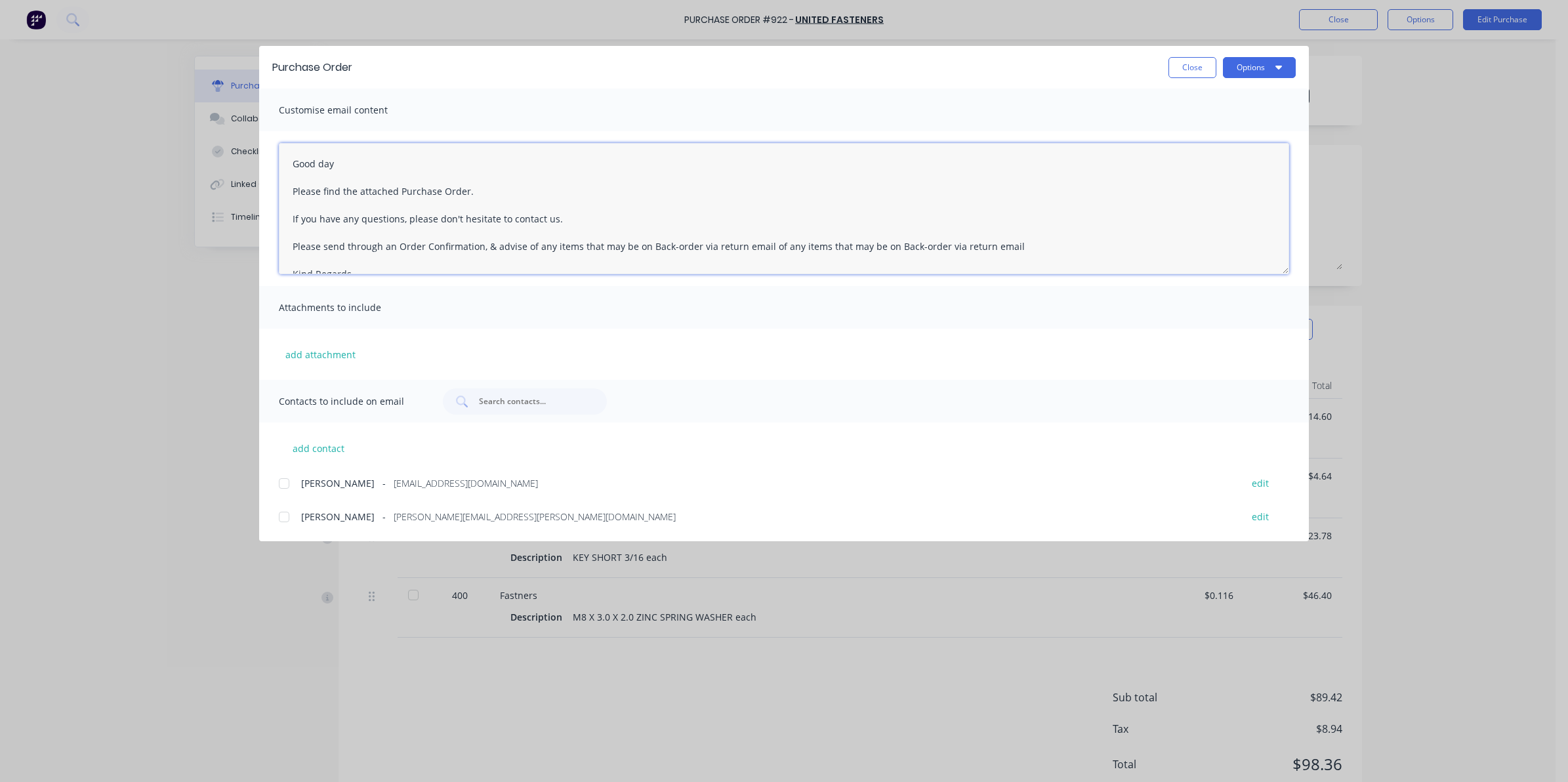
click at [479, 195] on textarea "Good day Please find the attached Purchase Order. If you have any questions, pl…" at bounding box center [784, 208] width 1010 height 131
click at [286, 517] on div at bounding box center [284, 516] width 26 height 26
type textarea "Good day Please find the attached Purchase Order. - for delivery please If you …"
click at [1262, 71] on button "Options" at bounding box center [1259, 67] width 73 height 21
click at [1238, 158] on div "Email" at bounding box center [1232, 153] width 101 height 19
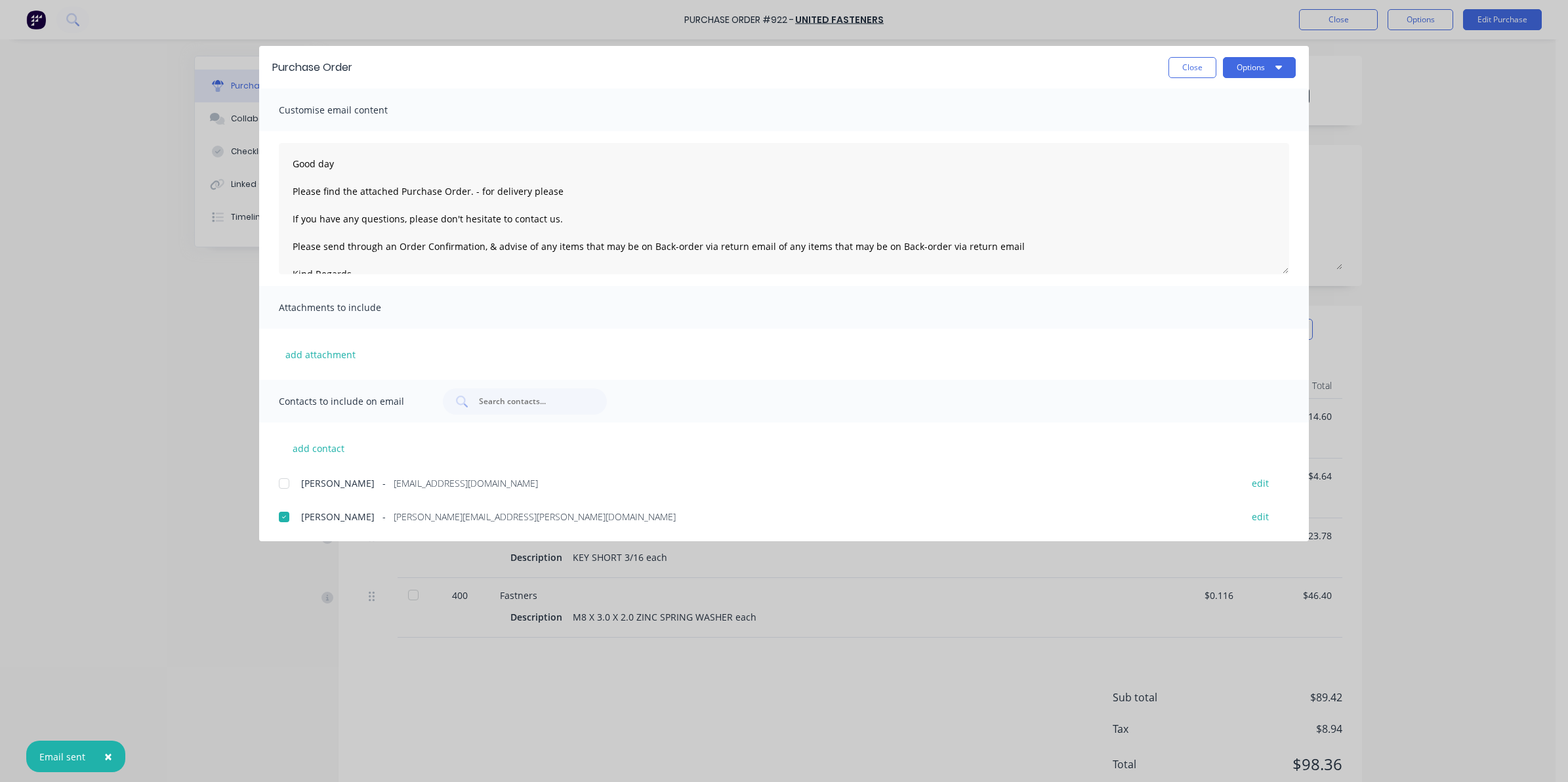
click at [1206, 71] on button "Close" at bounding box center [1193, 67] width 48 height 21
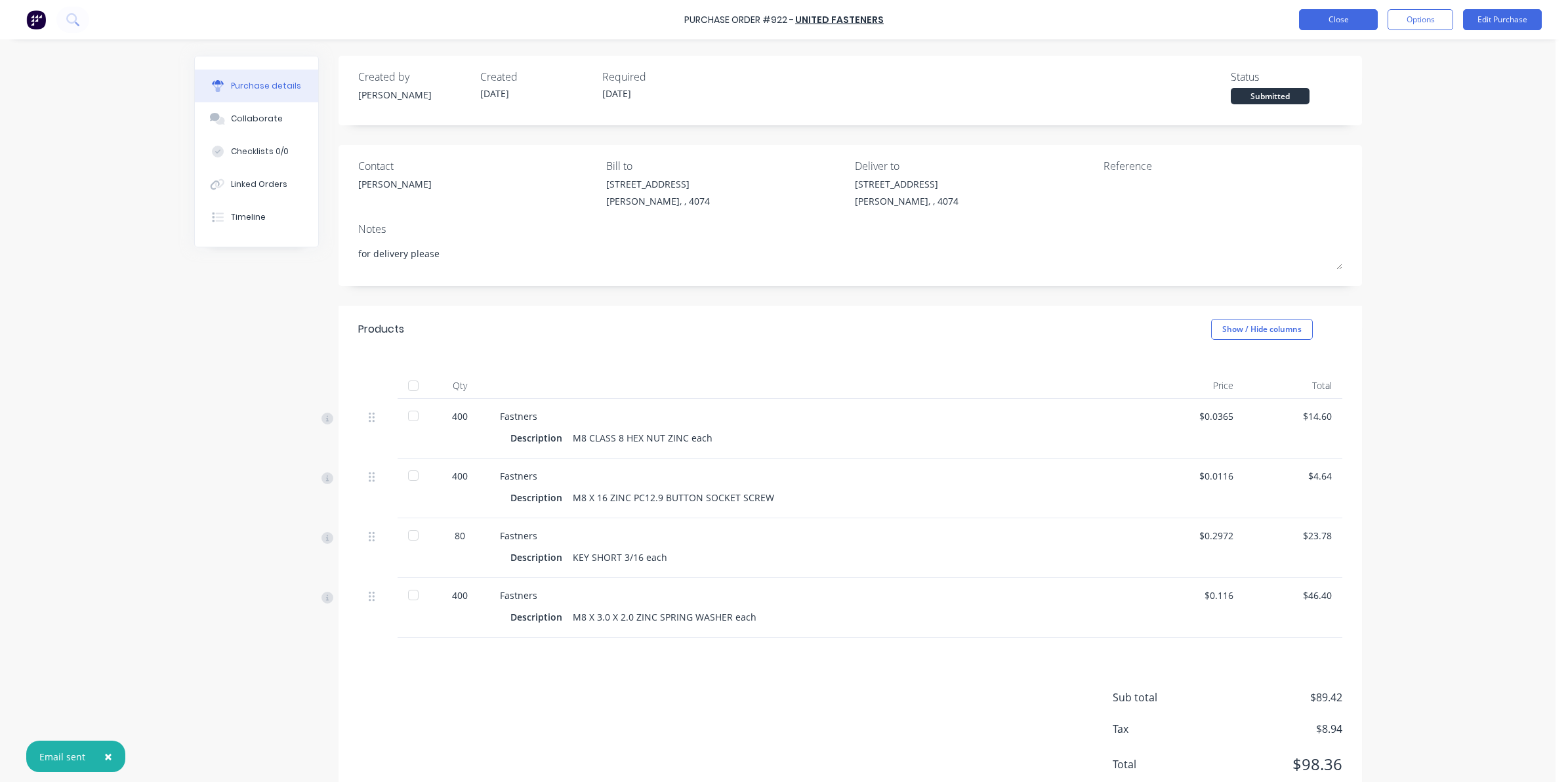
click at [1345, 23] on button "Close" at bounding box center [1337, 20] width 78 height 21
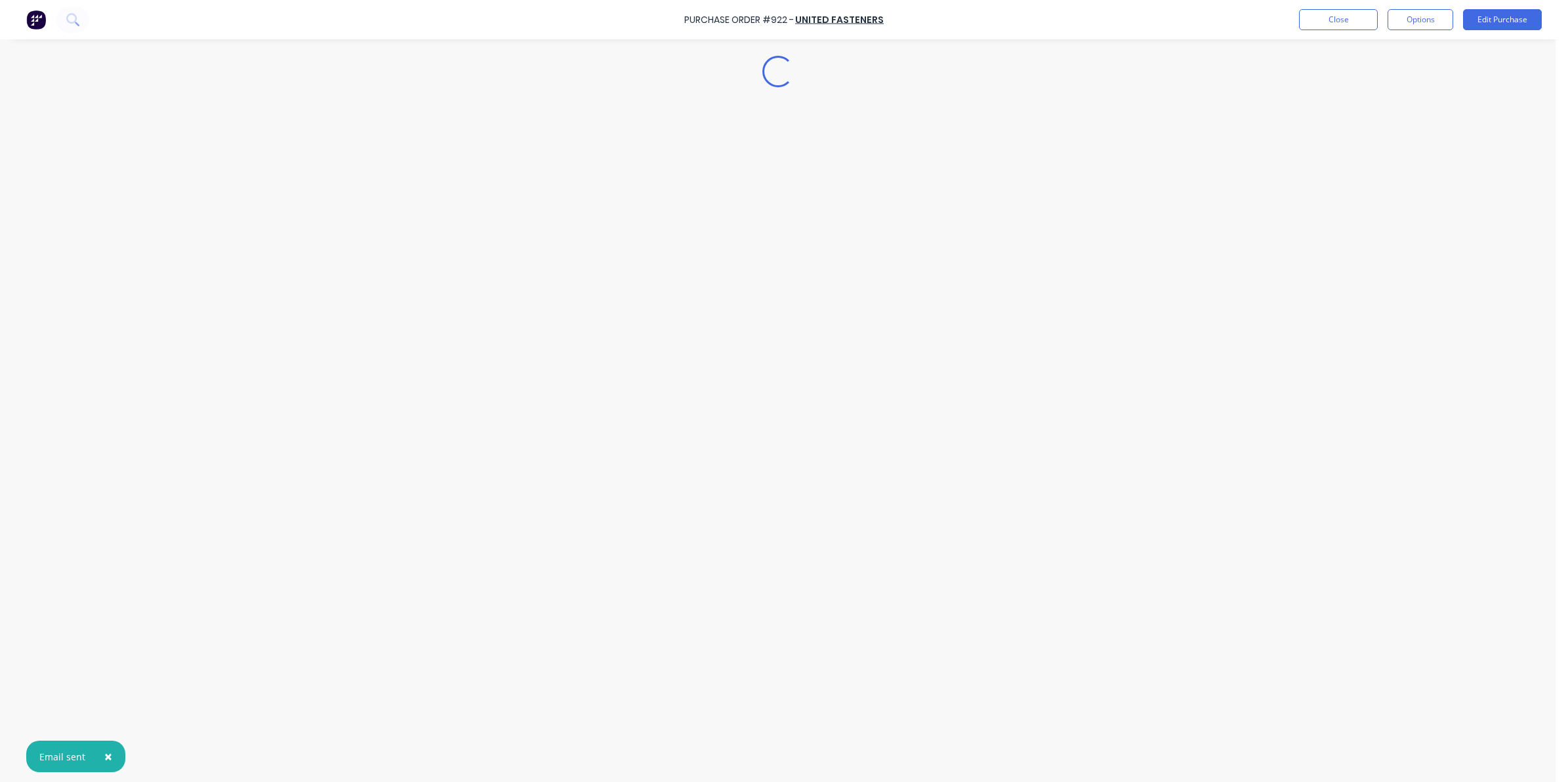
type textarea "x"
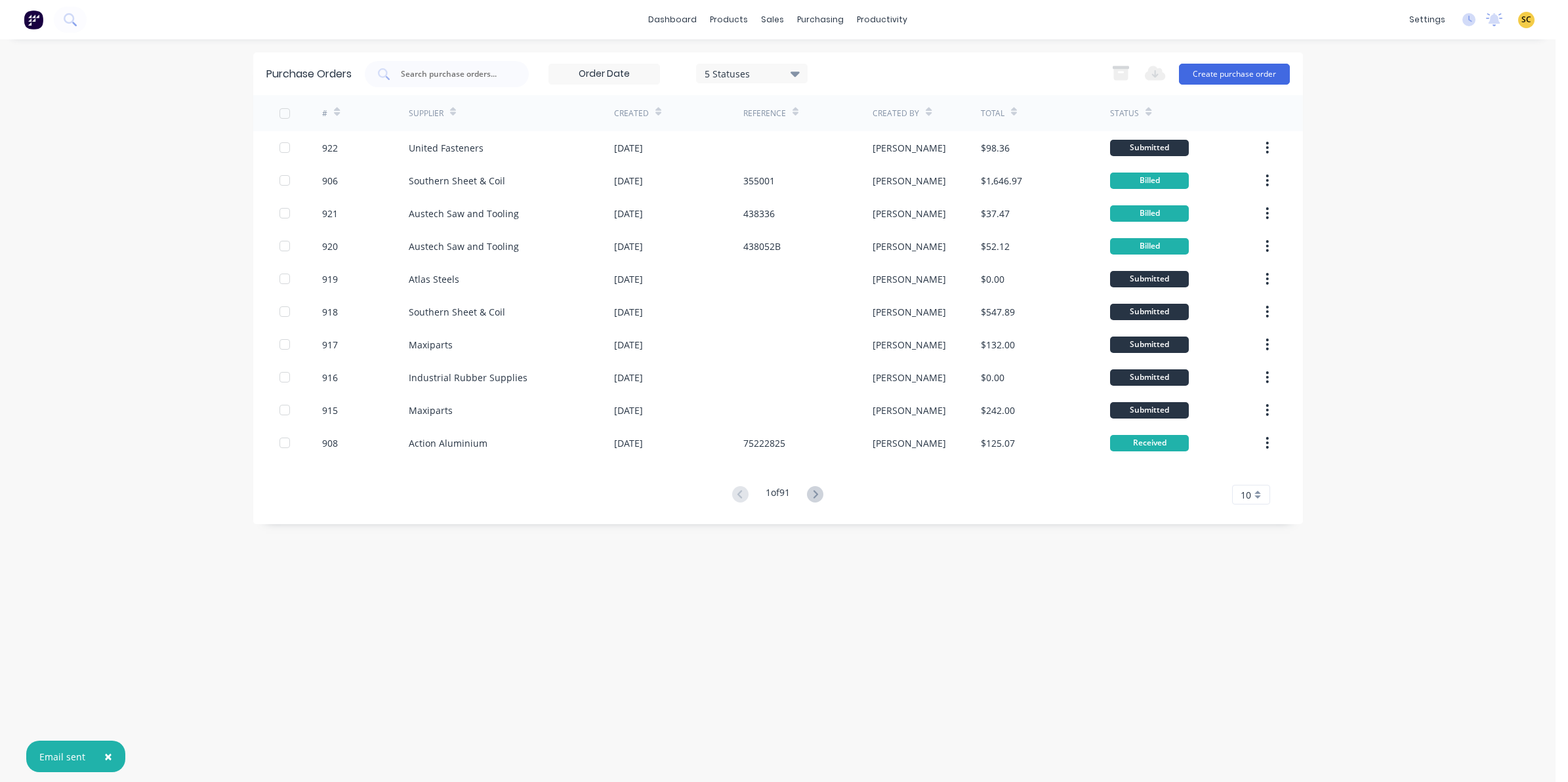
click at [108, 755] on span "×" at bounding box center [108, 755] width 8 height 18
click at [443, 78] on input "text" at bounding box center [454, 74] width 109 height 13
type input "914"
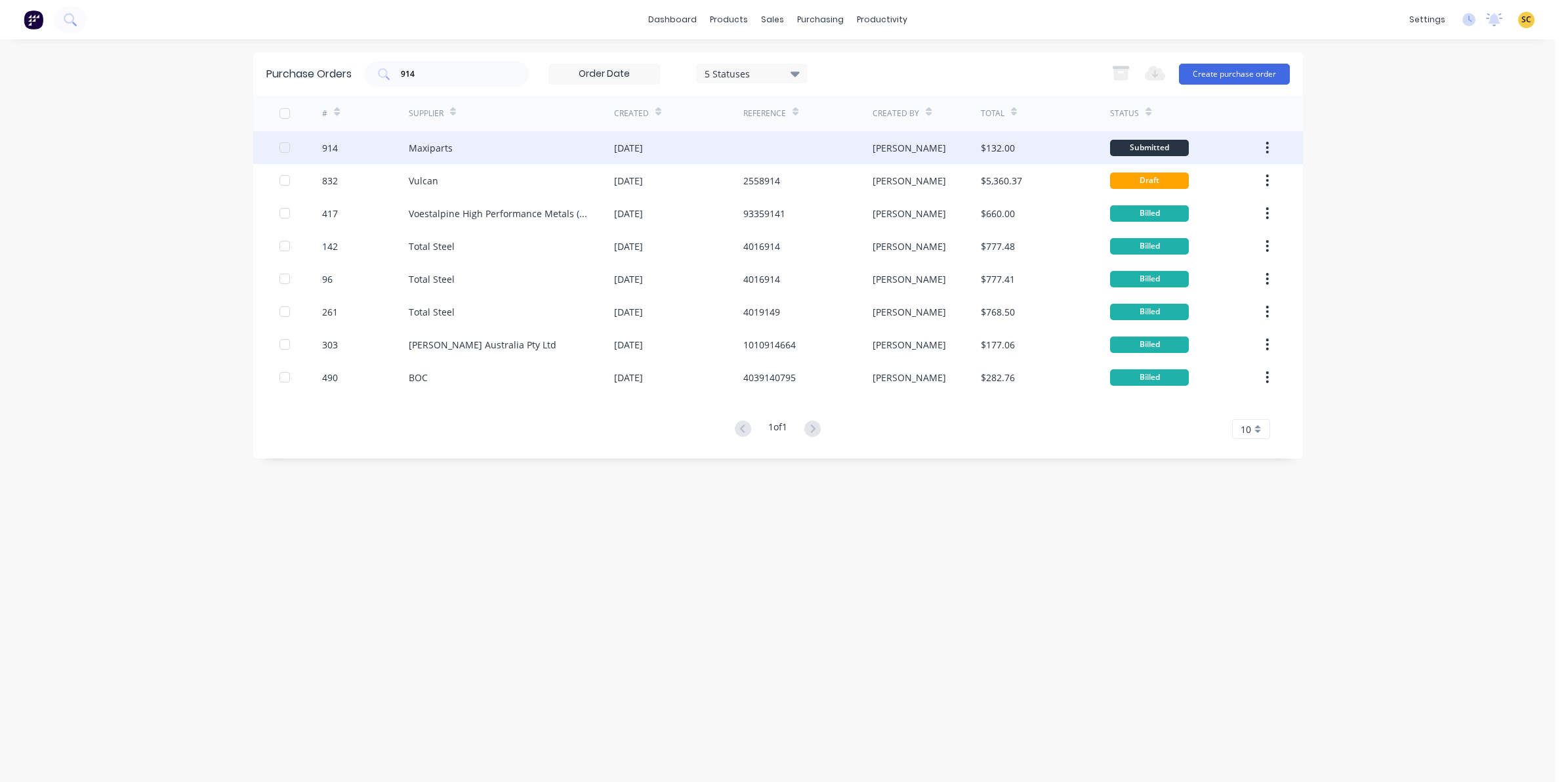
click at [422, 154] on div "Maxiparts" at bounding box center [430, 148] width 44 height 14
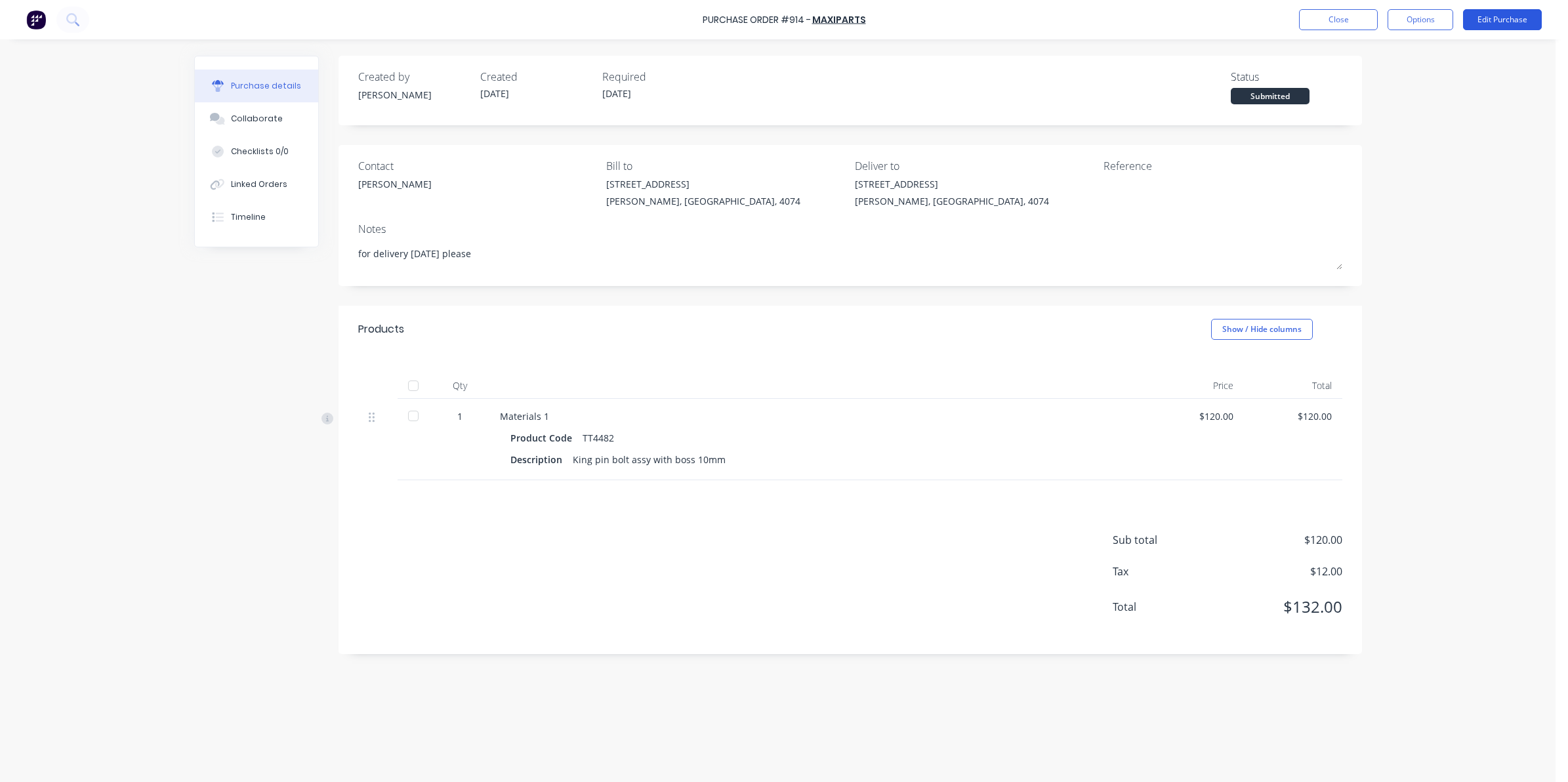
click at [1497, 18] on button "Edit Purchase" at bounding box center [1502, 20] width 78 height 21
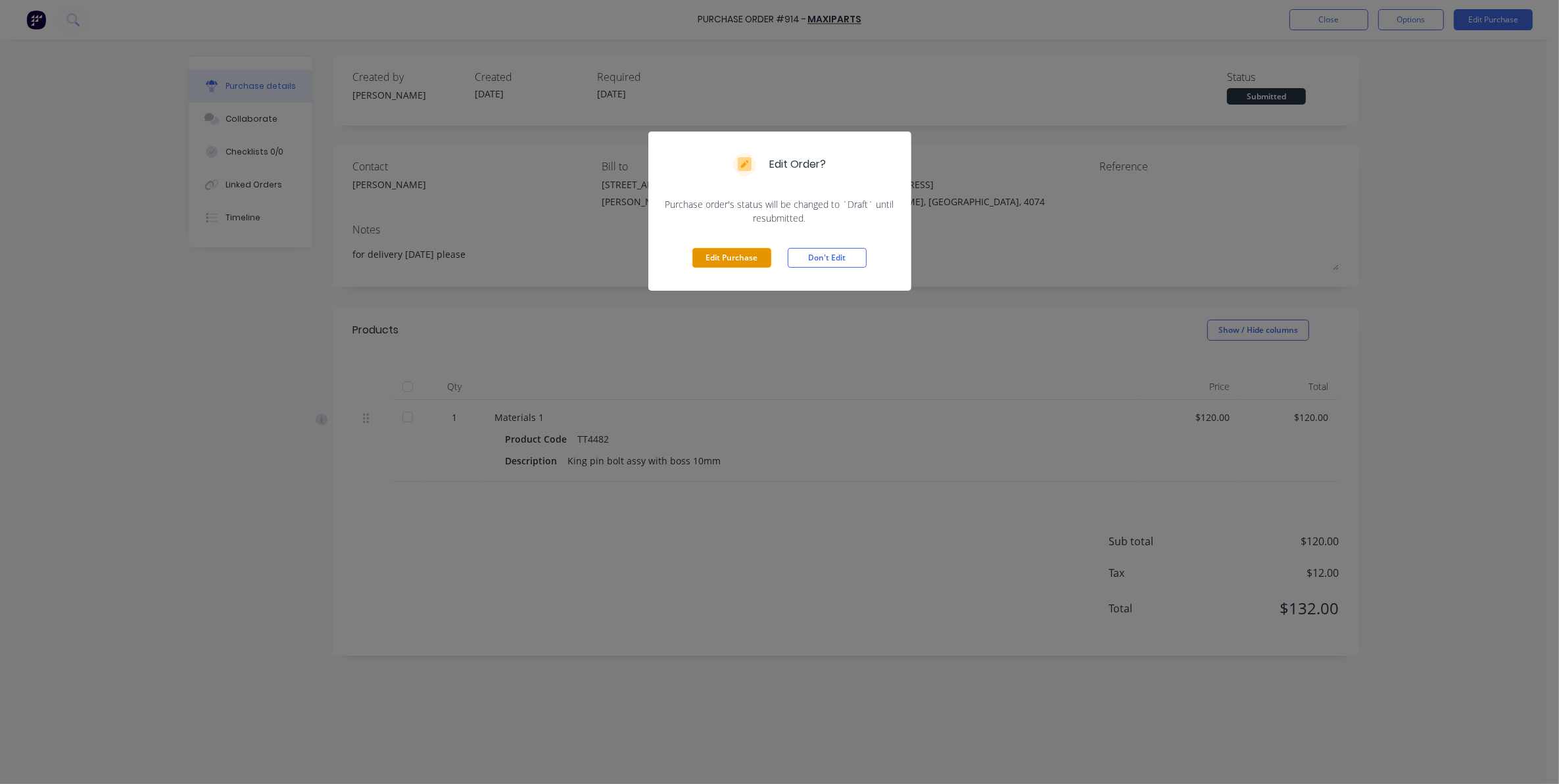
click at [753, 260] on button "Edit Purchase" at bounding box center [732, 257] width 79 height 20
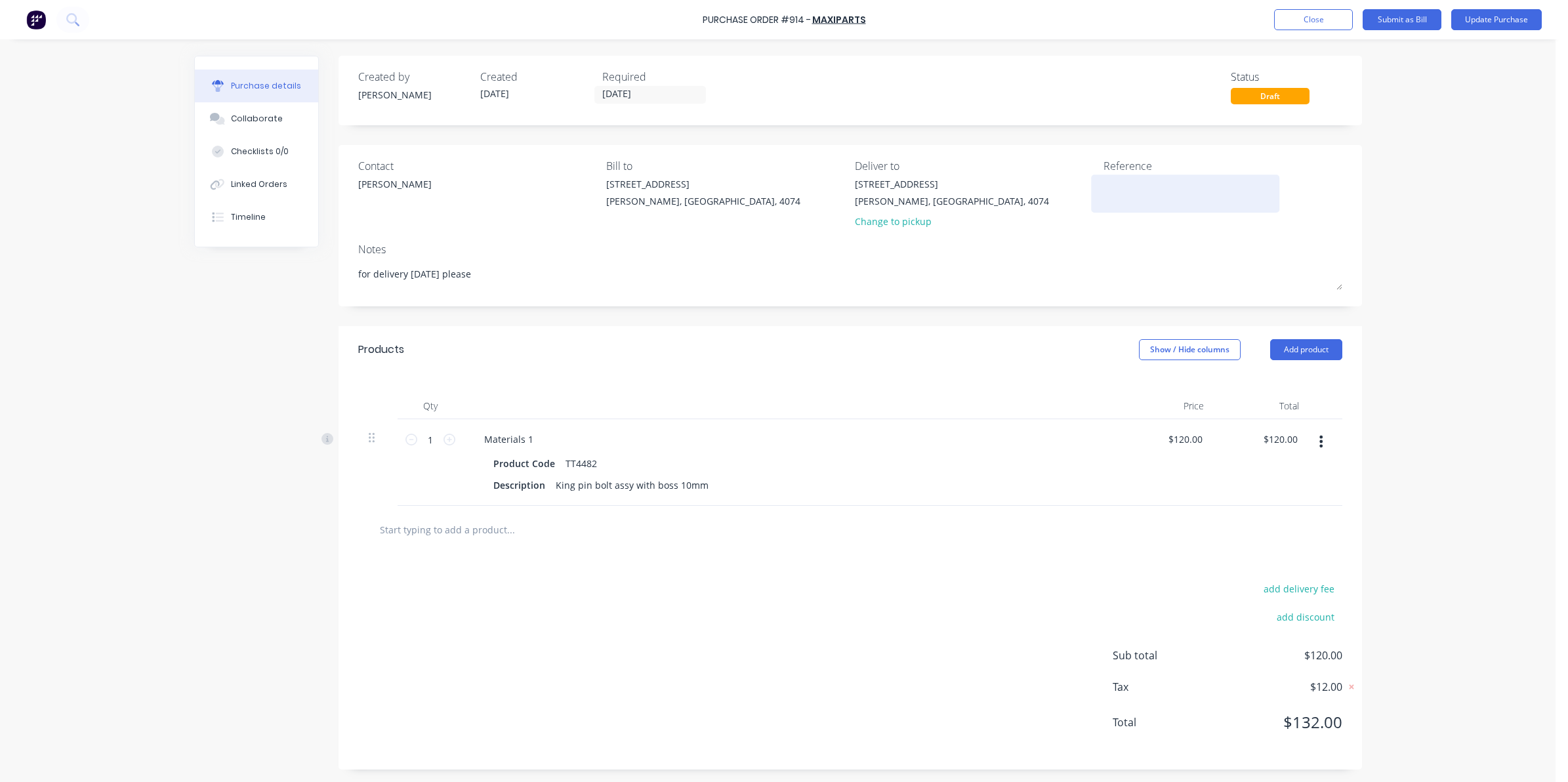
click at [1114, 192] on textarea at bounding box center [1185, 192] width 164 height 29
type textarea "6484610"
click at [890, 563] on div "add delivery fee add discount Sub total $120.00 Tax $12.00 Total $132.00" at bounding box center [849, 661] width 1023 height 216
click at [1516, 18] on button "Update Purchase" at bounding box center [1496, 20] width 90 height 21
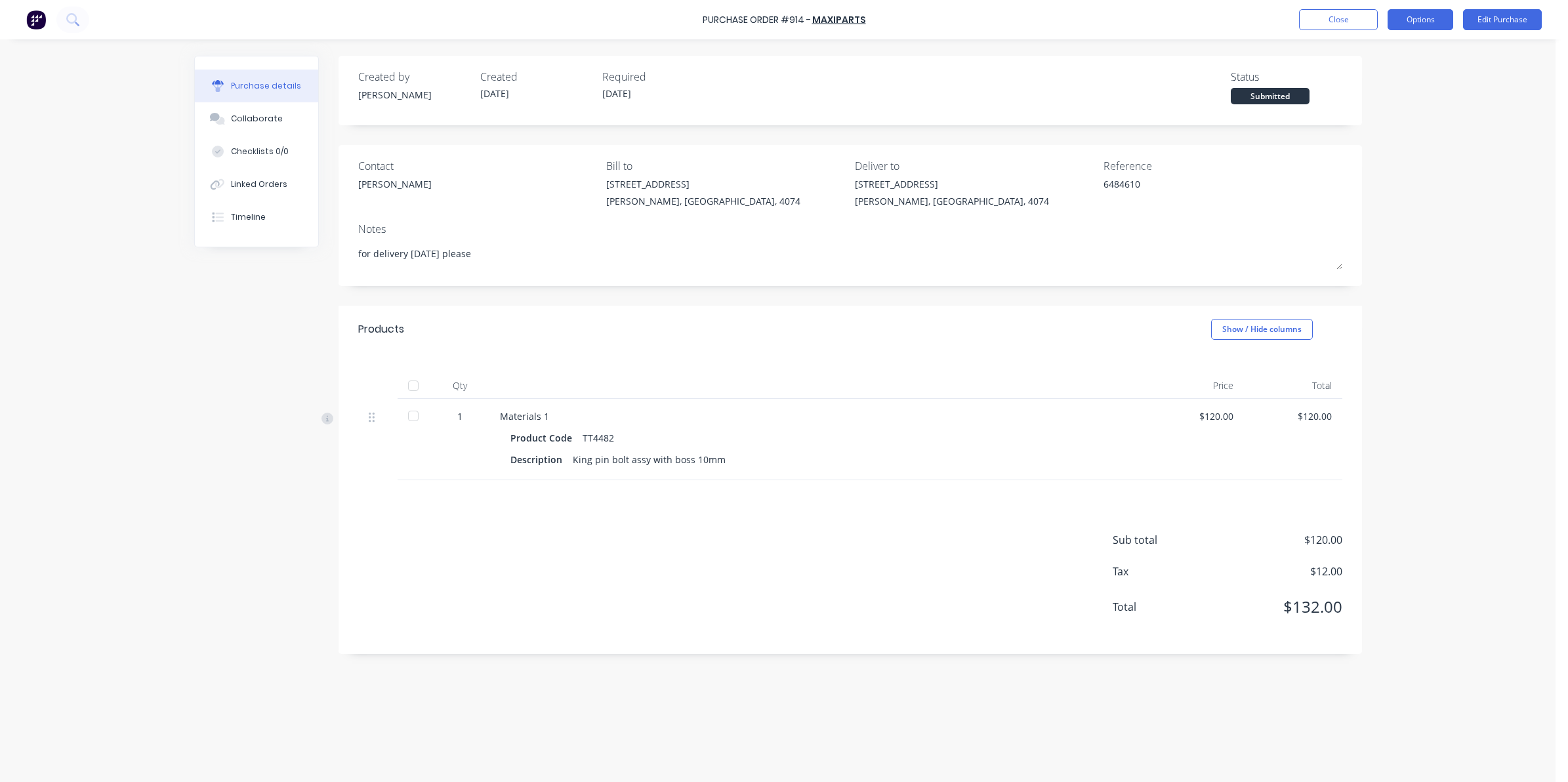
click at [1425, 10] on button "Options" at bounding box center [1420, 20] width 65 height 21
click at [1392, 85] on div "Convert to Bill" at bounding box center [1390, 80] width 101 height 19
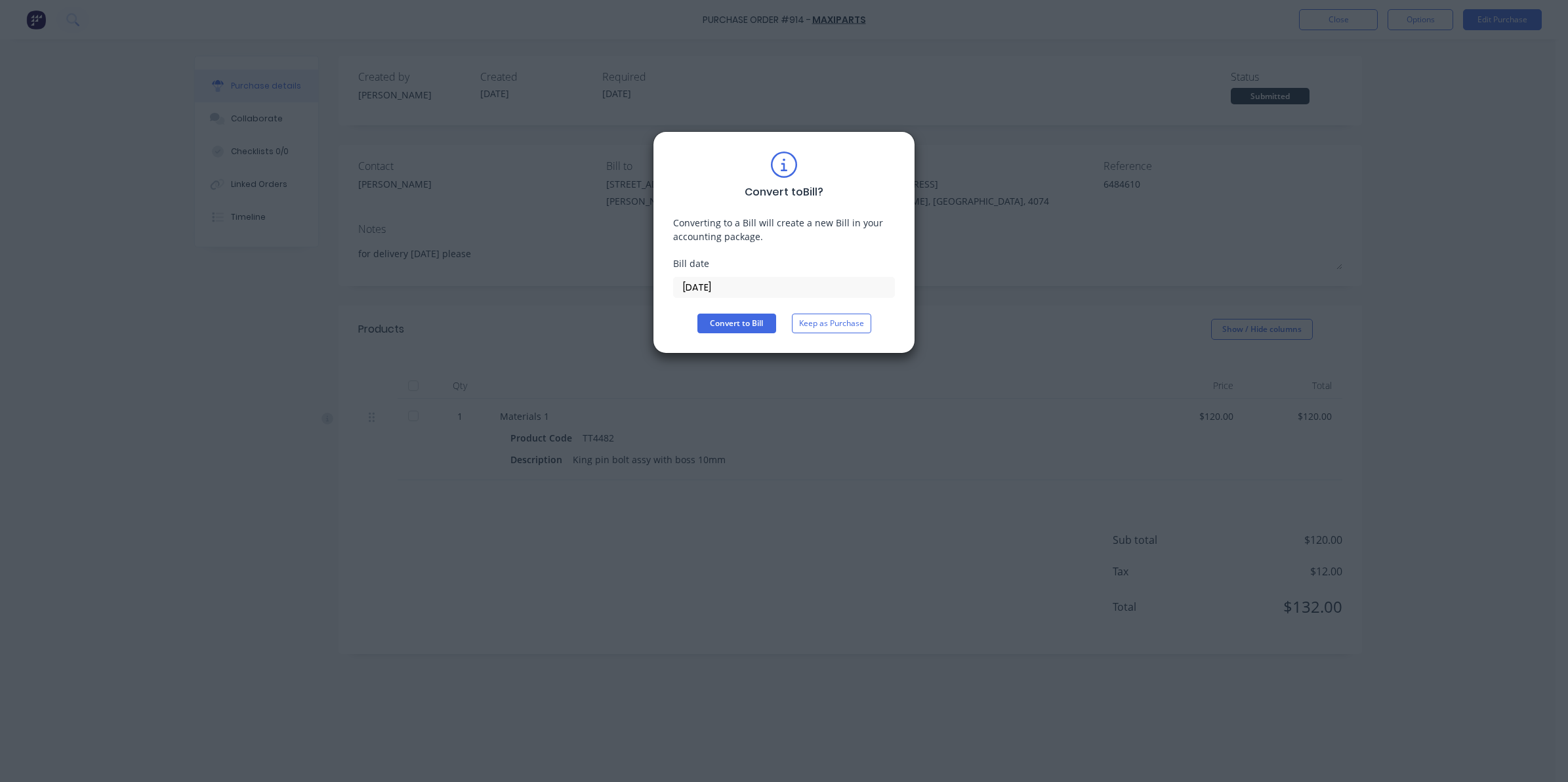
click at [766, 291] on input "[DATE]" at bounding box center [784, 286] width 220 height 20
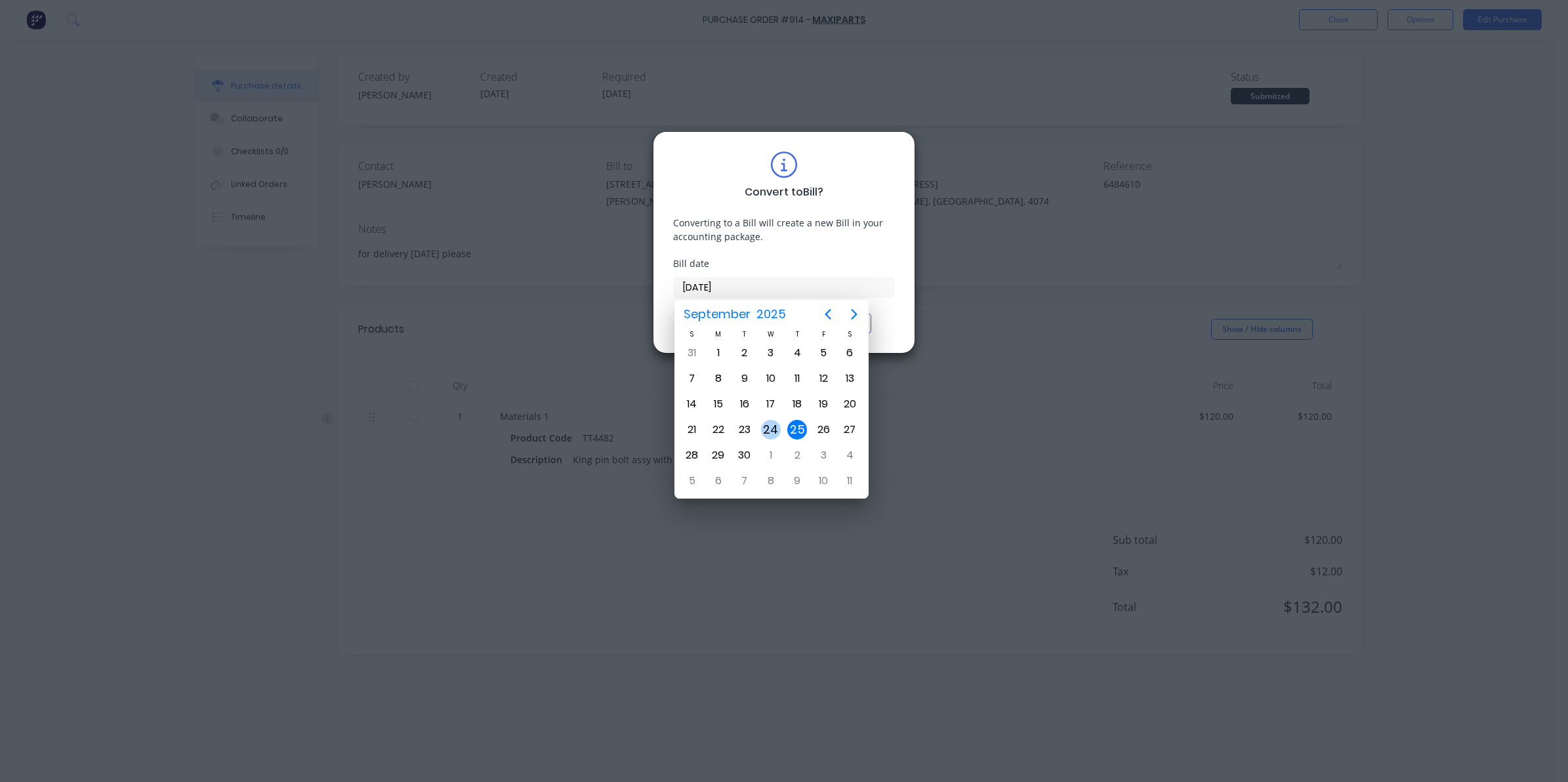
click at [769, 427] on div "24" at bounding box center [770, 429] width 20 height 20
type input "[DATE]"
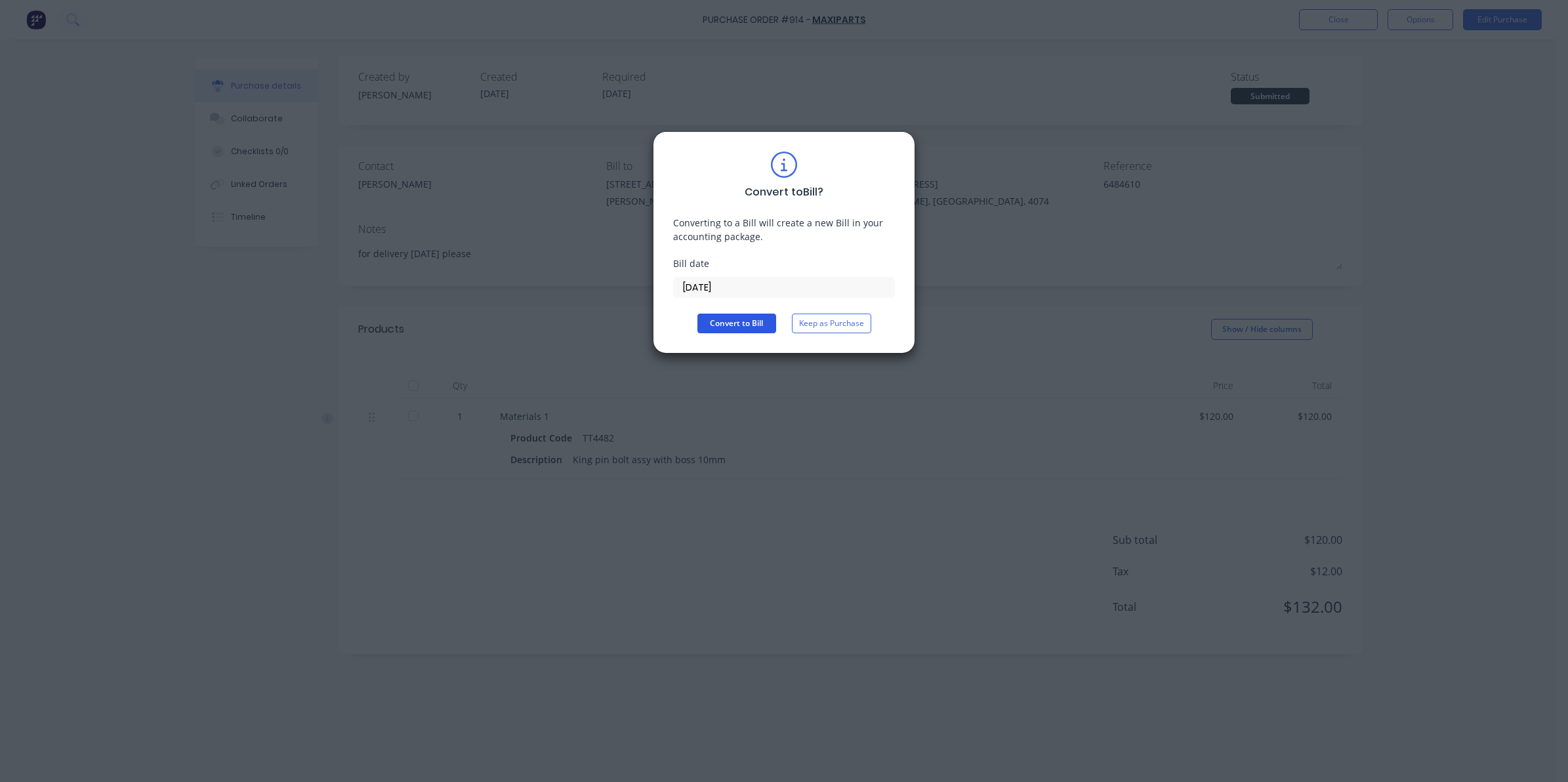
click at [728, 329] on button "Convert to Bill" at bounding box center [736, 323] width 78 height 20
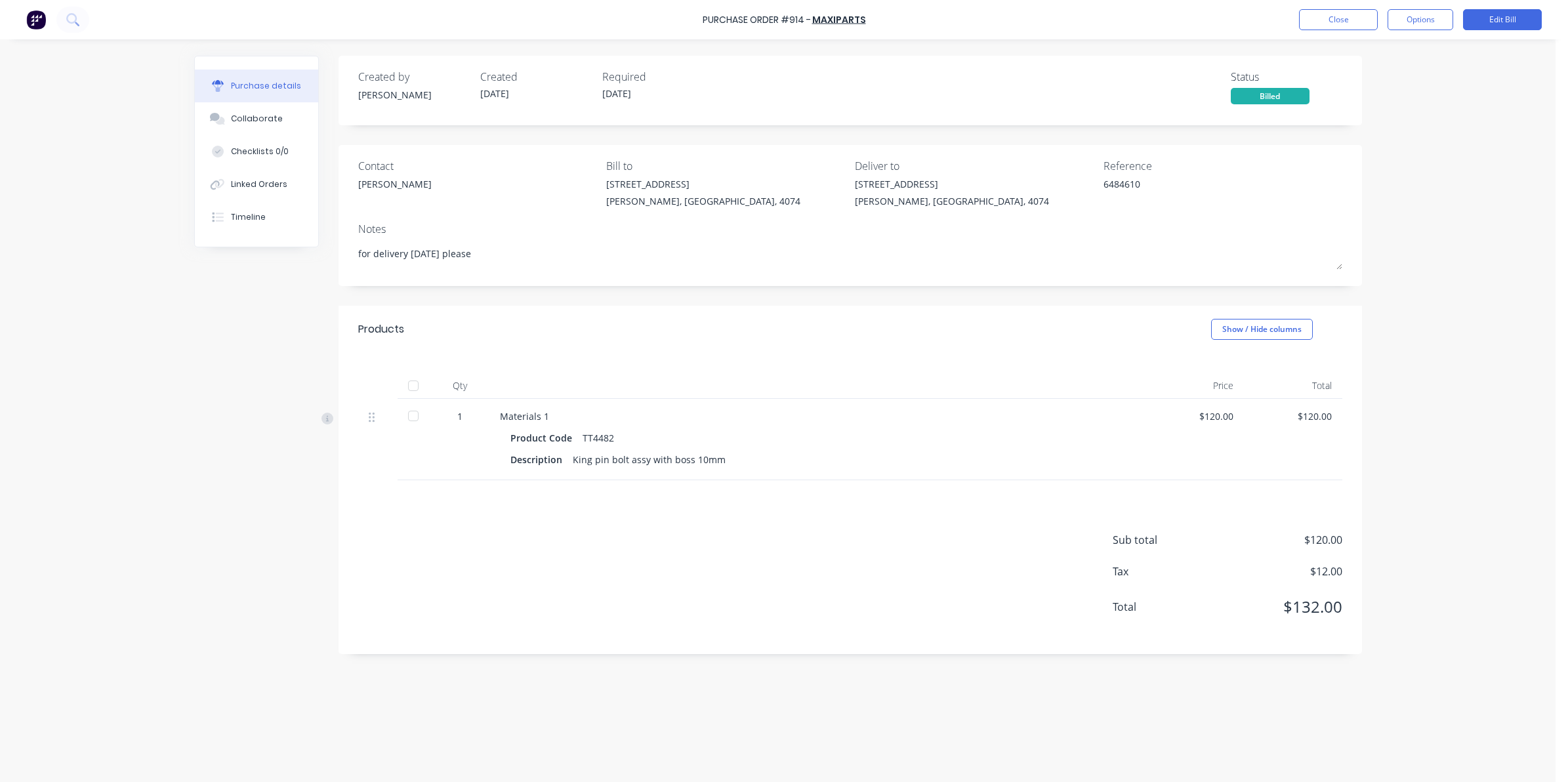
click at [421, 413] on div at bounding box center [413, 416] width 26 height 26
click at [1349, 20] on button "Close" at bounding box center [1337, 20] width 78 height 21
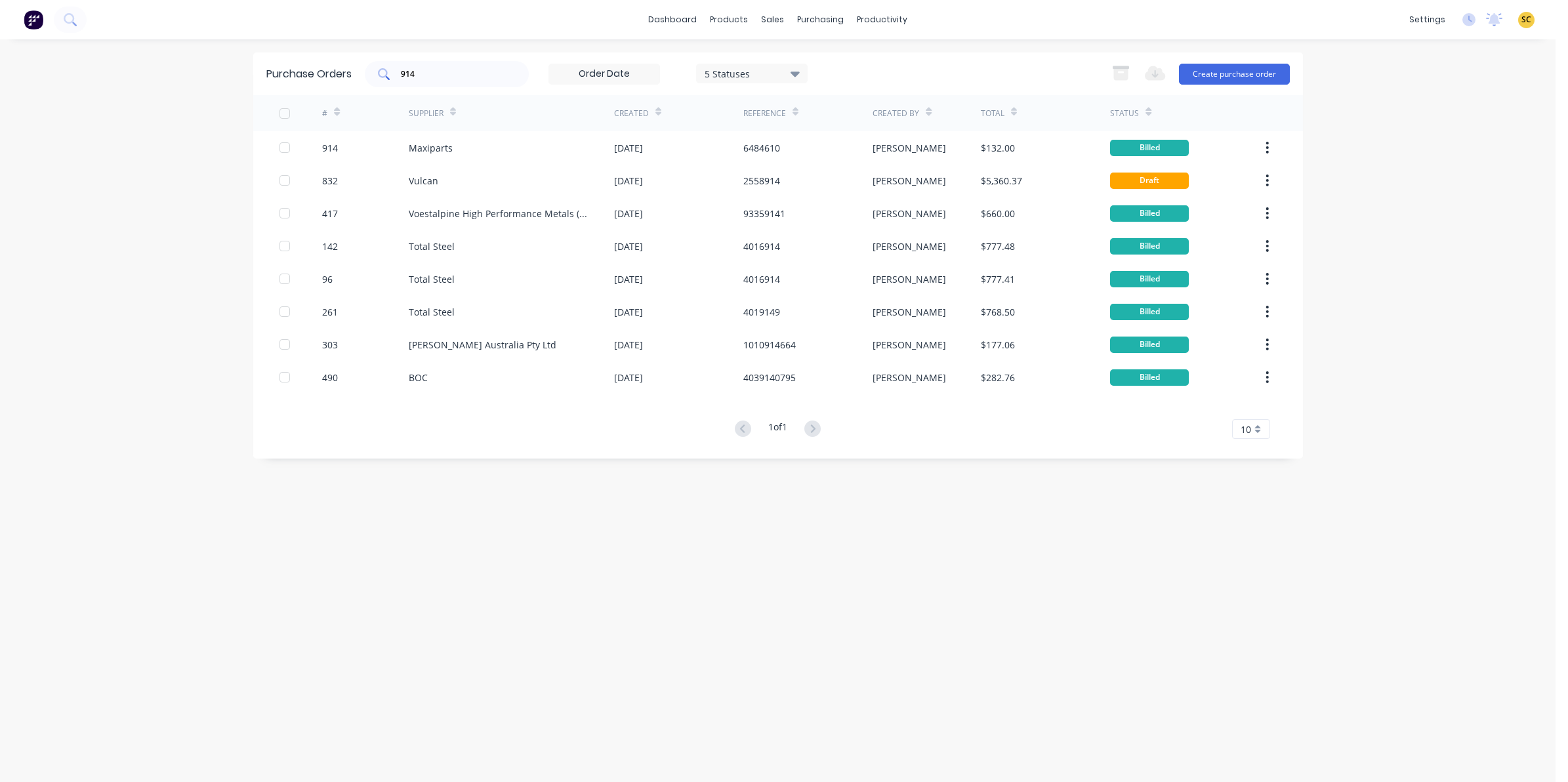
drag, startPoint x: 473, startPoint y: 63, endPoint x: 471, endPoint y: 70, distance: 7.3
click at [473, 63] on div "914" at bounding box center [447, 74] width 164 height 26
type input "916"
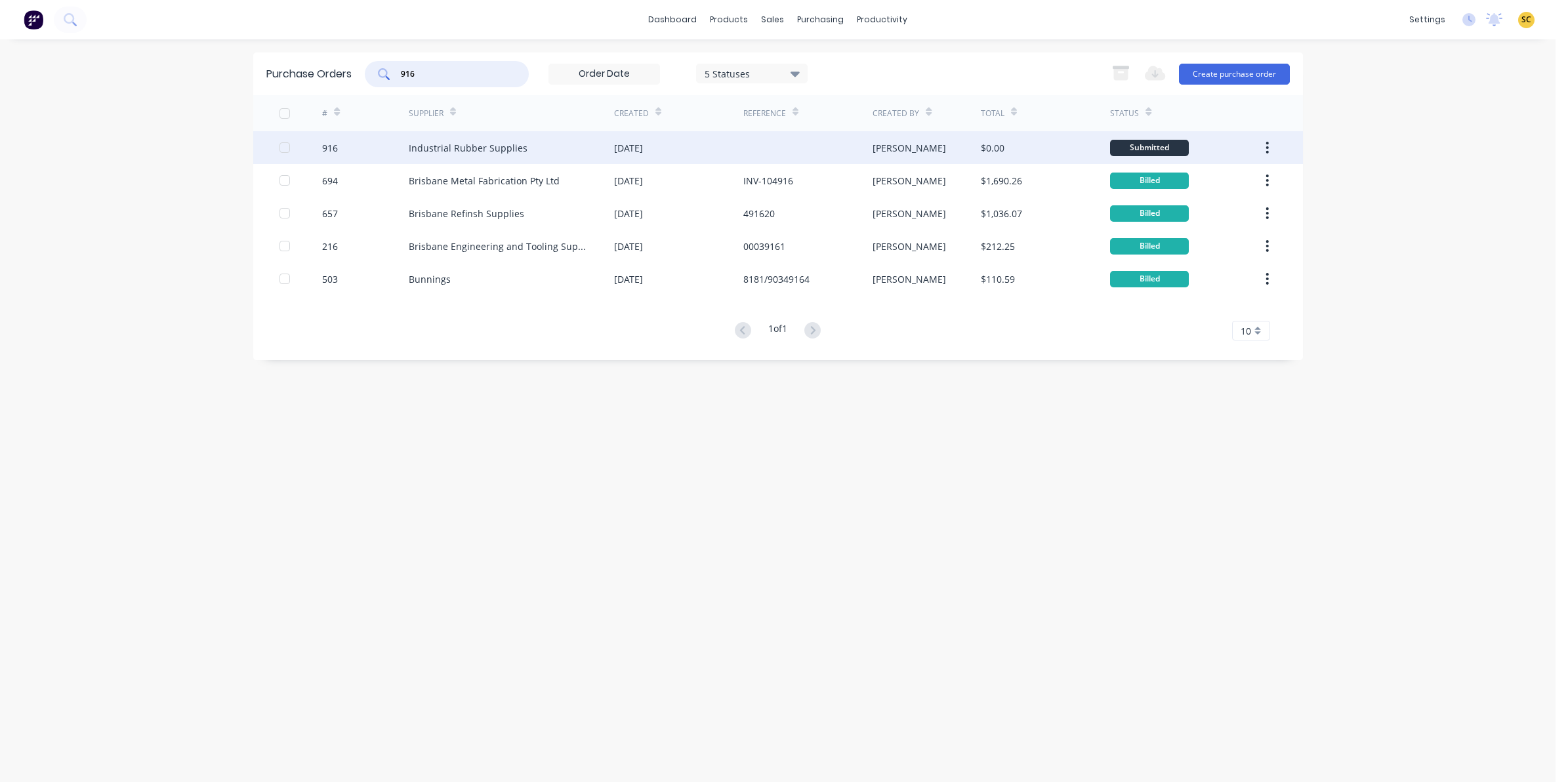
click at [431, 156] on div "Industrial Rubber Supplies" at bounding box center [511, 147] width 206 height 33
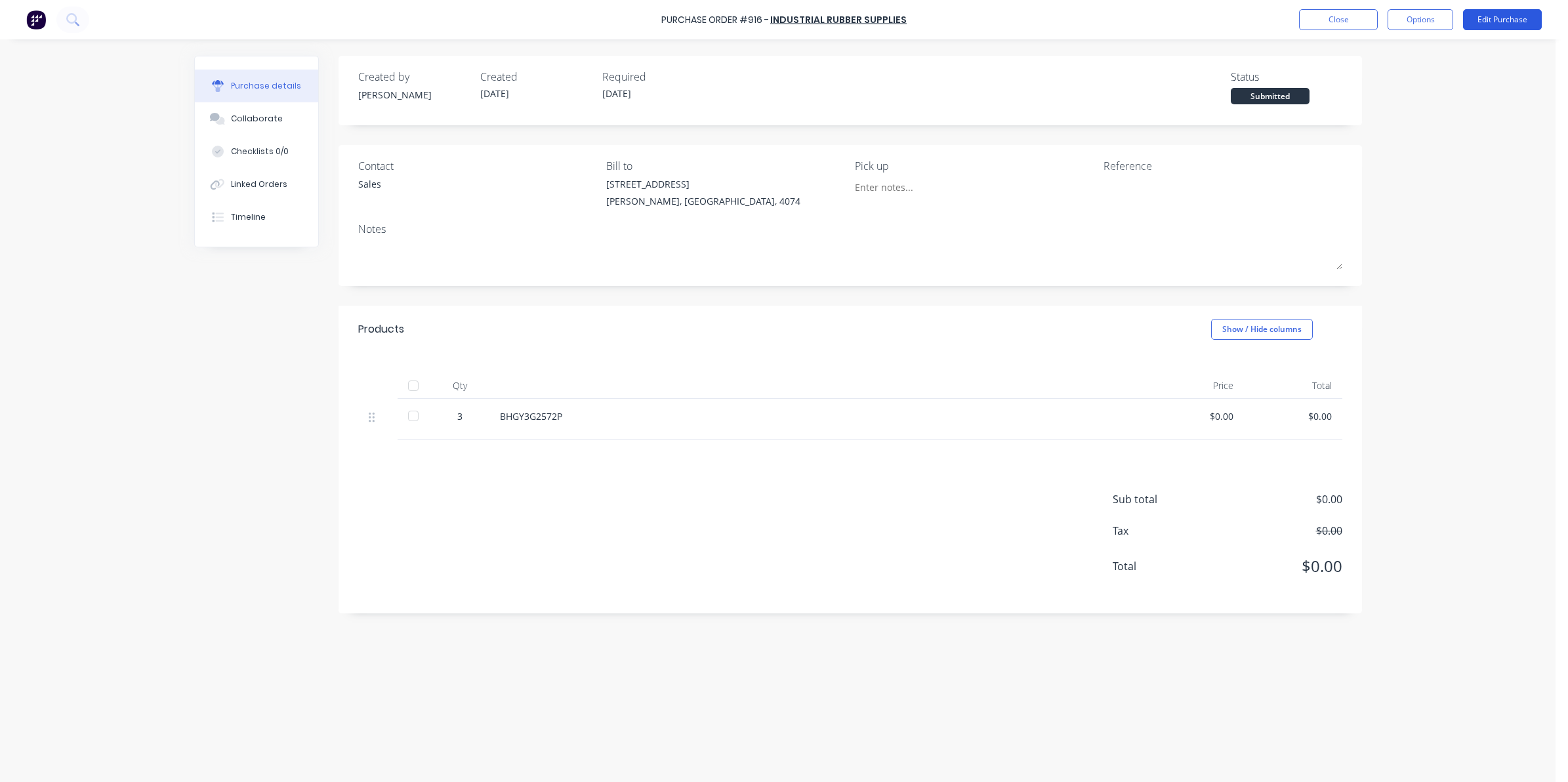
click at [1497, 18] on button "Edit Purchase" at bounding box center [1502, 20] width 78 height 21
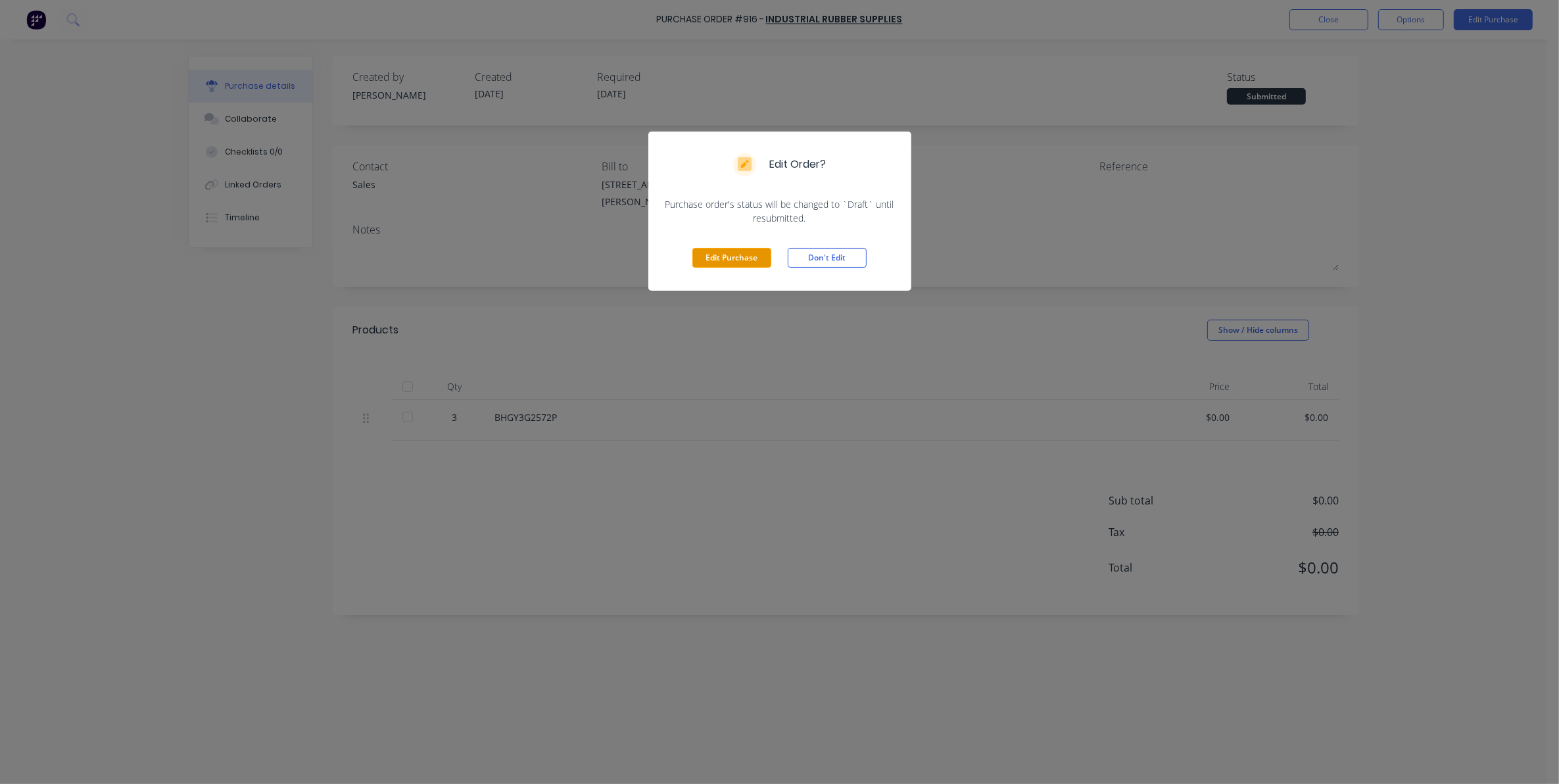
click at [709, 260] on button "Edit Purchase" at bounding box center [732, 257] width 79 height 20
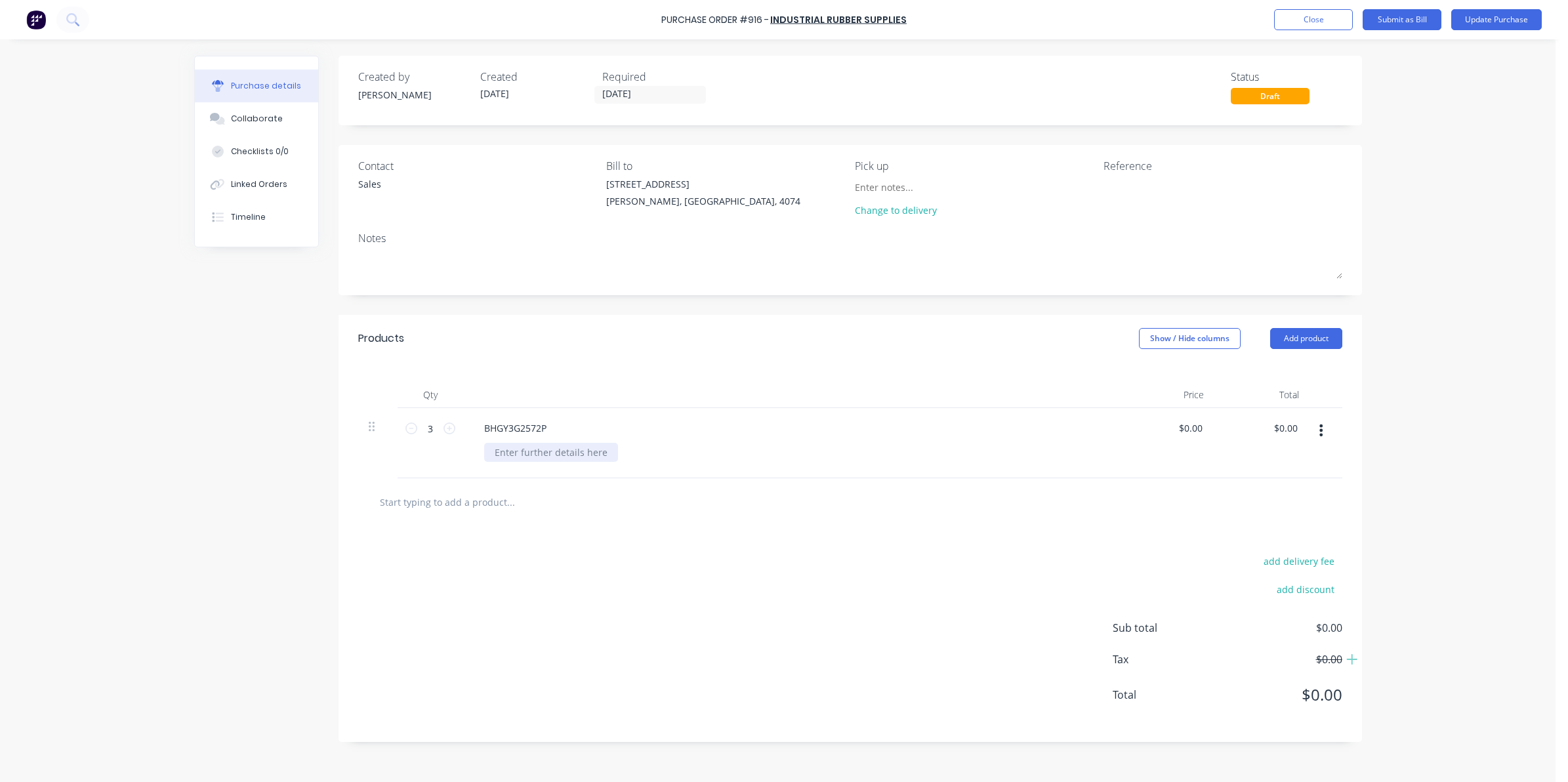
click at [513, 459] on div at bounding box center [552, 453] width 134 height 19
click at [1180, 436] on div "0.00 $0.00" at bounding box center [1189, 428] width 30 height 19
drag, startPoint x: 1182, startPoint y: 428, endPoint x: 1211, endPoint y: 427, distance: 29.0
click at [1211, 427] on div "0.00 0.00" at bounding box center [1167, 443] width 96 height 71
type input "$5.31"
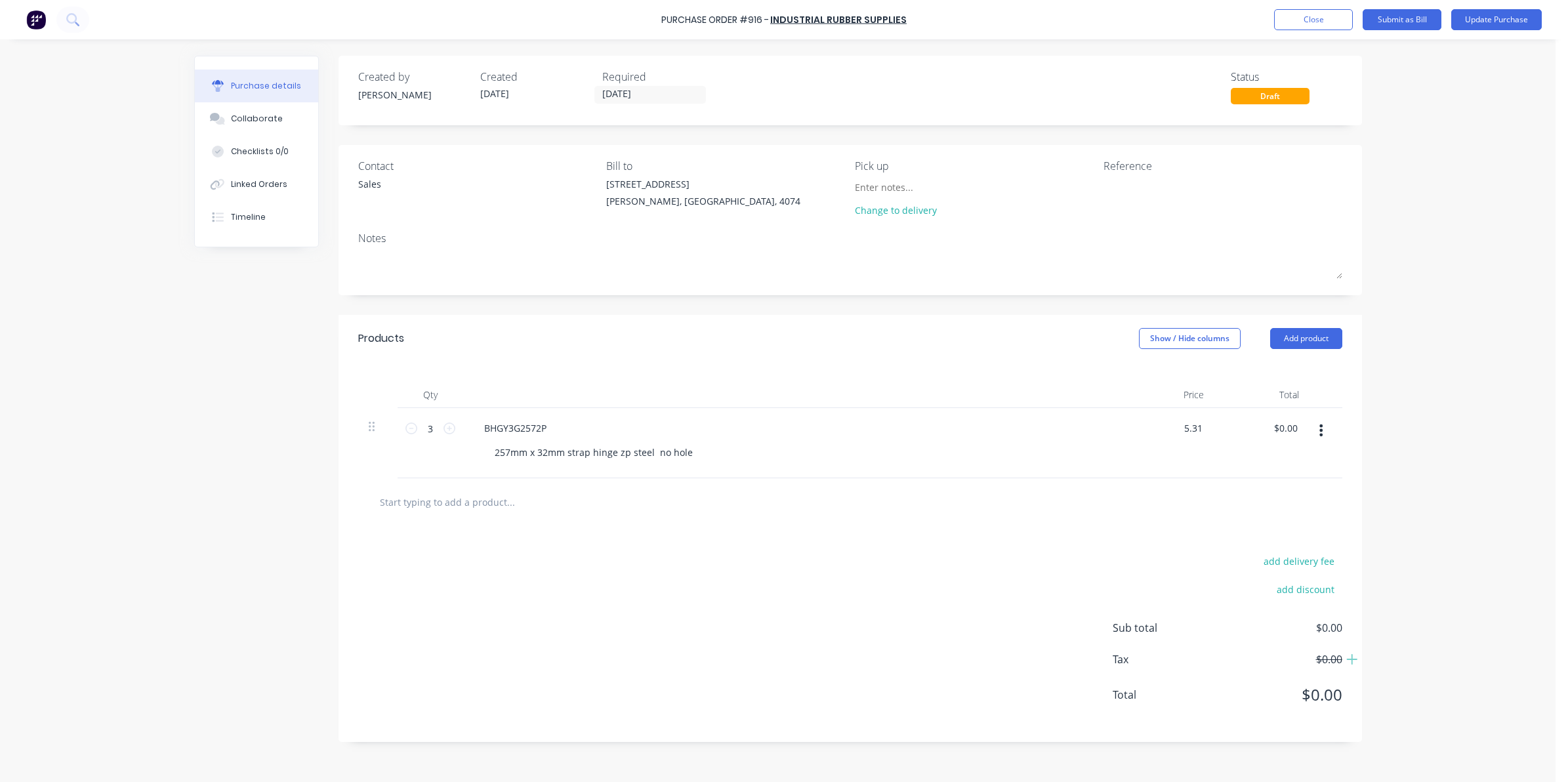
type input "$15.93"
click at [756, 597] on div "add delivery fee add discount Sub total $0.00 Tax $0.00 Total $0.00" at bounding box center [849, 633] width 1023 height 216
click at [1117, 185] on textarea at bounding box center [1185, 192] width 164 height 29
type textarea "INV686288"
click at [1497, 92] on div "Purchase Order #916 - Industrial Rubber Supplies Add product Close Submit as Bi…" at bounding box center [777, 391] width 1555 height 782
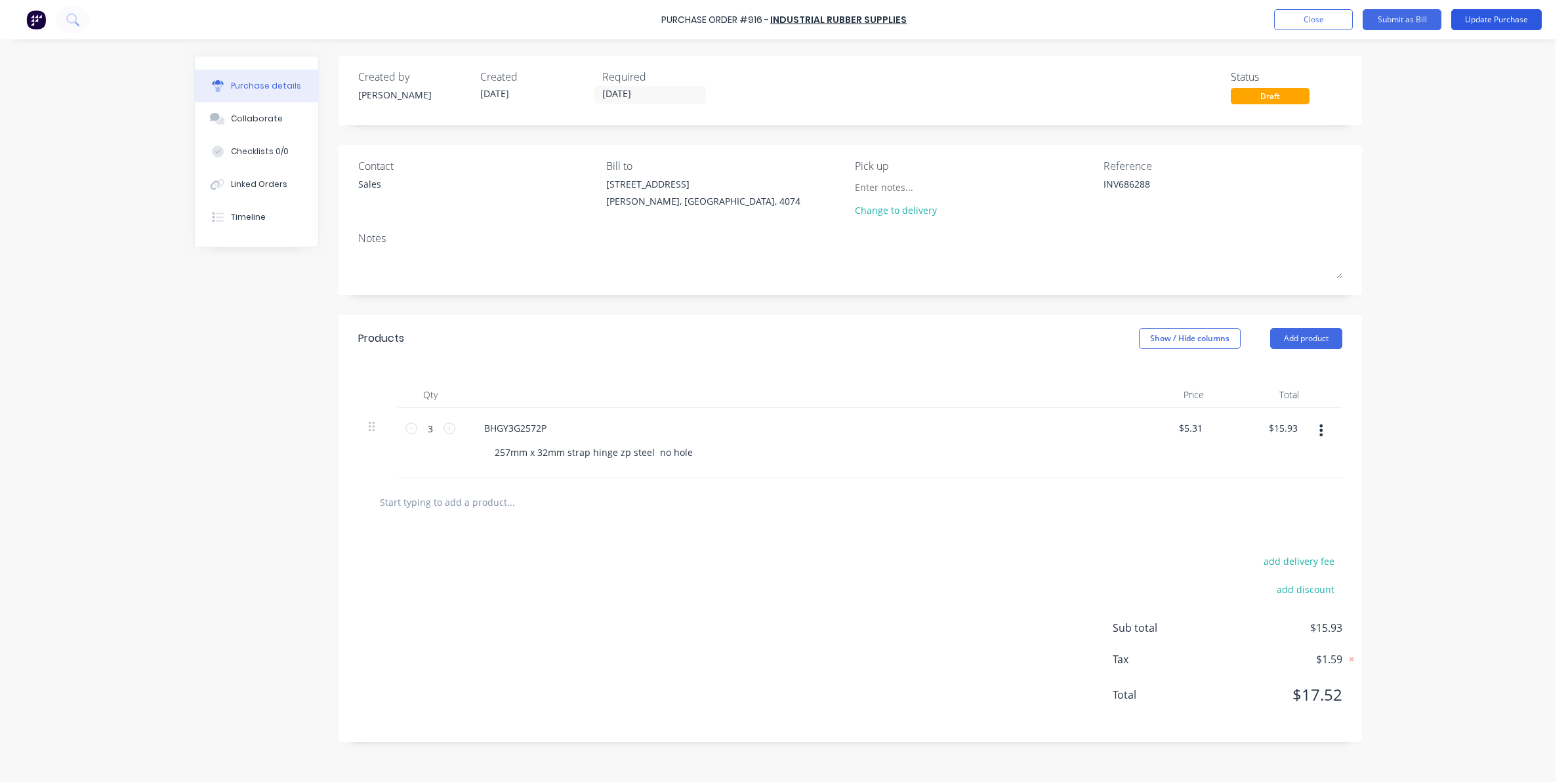
click at [1507, 16] on button "Update Purchase" at bounding box center [1496, 20] width 90 height 21
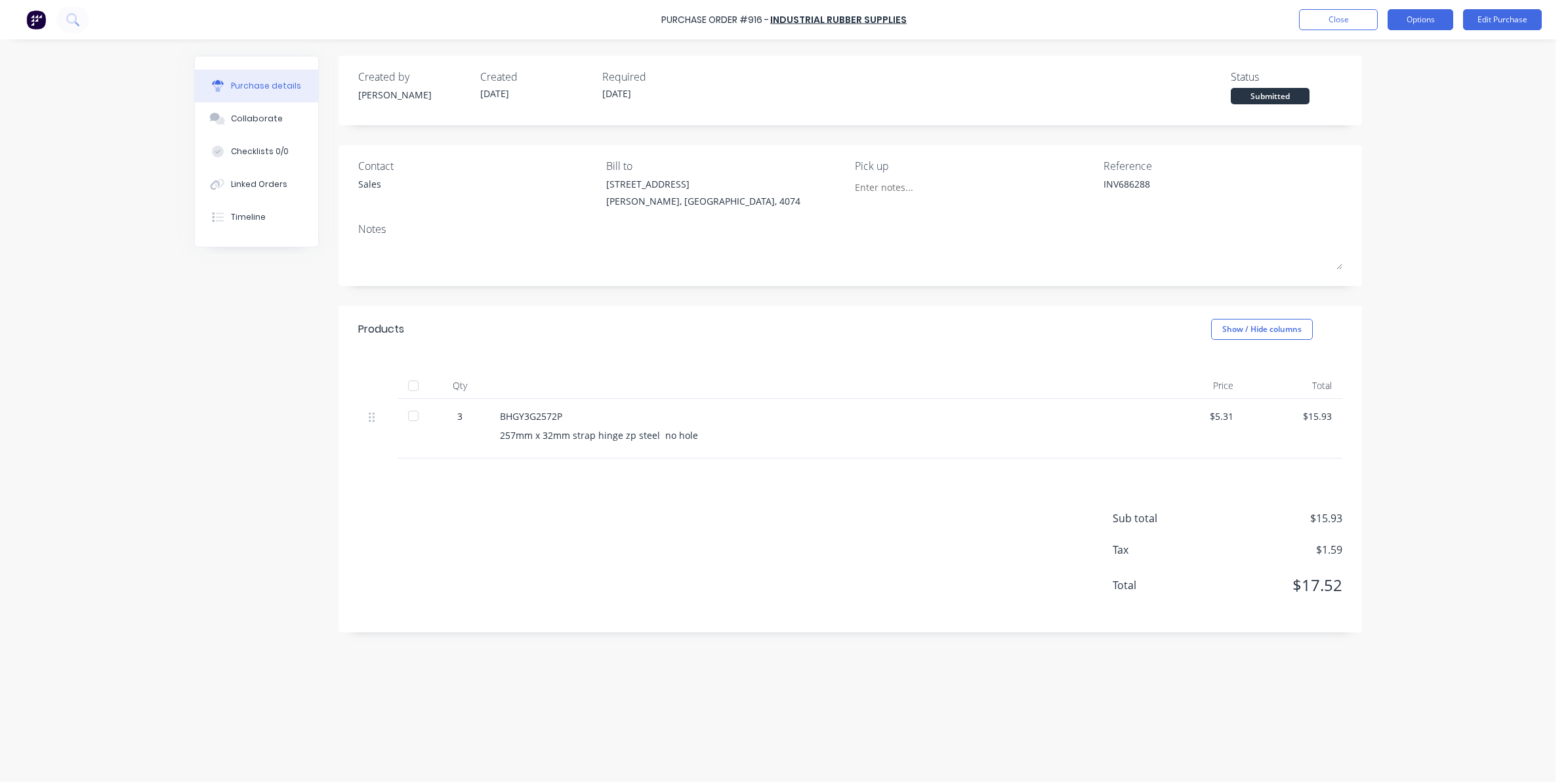
click at [1420, 18] on button "Options" at bounding box center [1420, 20] width 65 height 21
click at [1395, 74] on div "Convert to Bill" at bounding box center [1390, 80] width 101 height 19
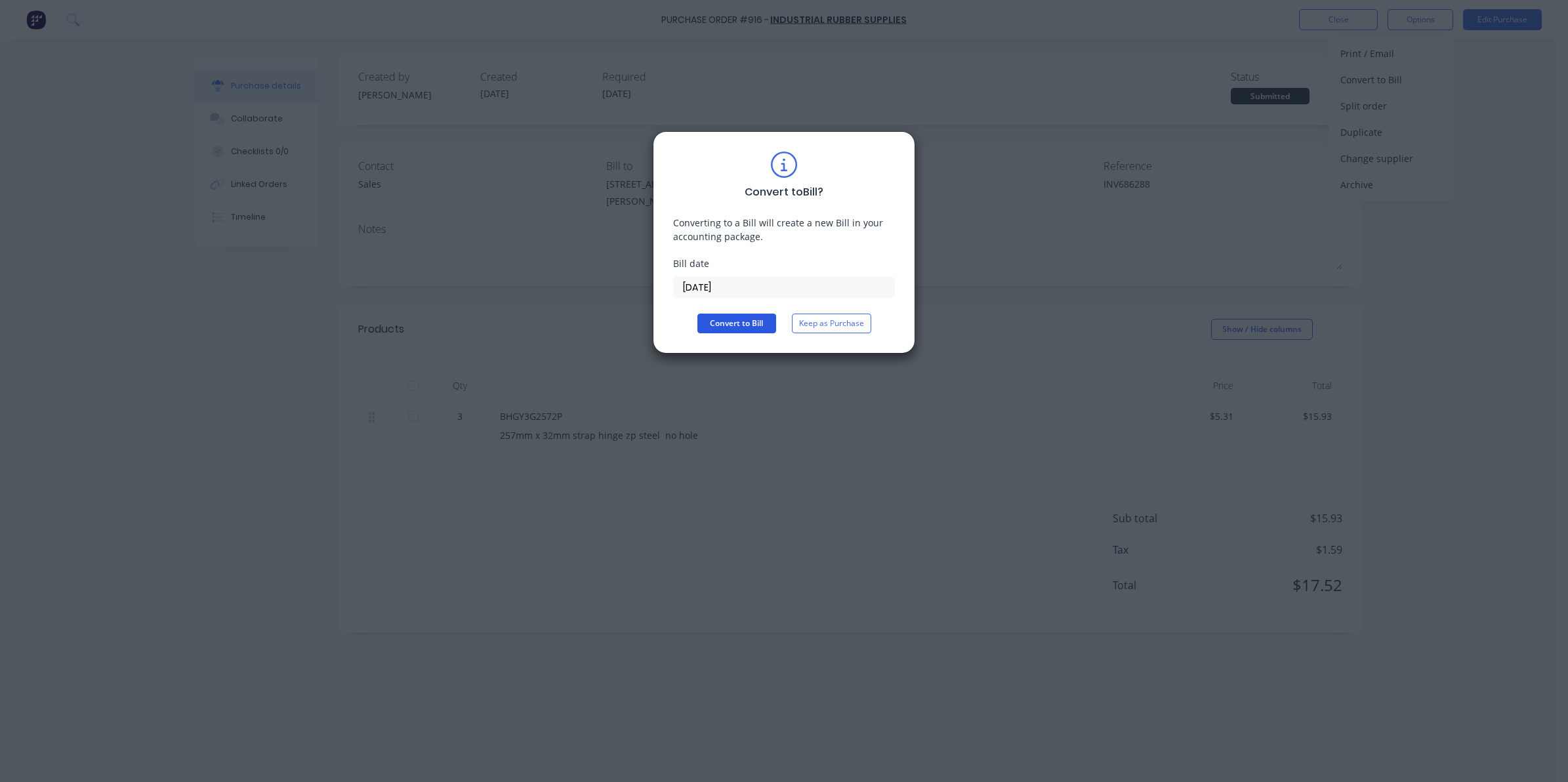
click at [750, 327] on button "Convert to Bill" at bounding box center [736, 323] width 78 height 20
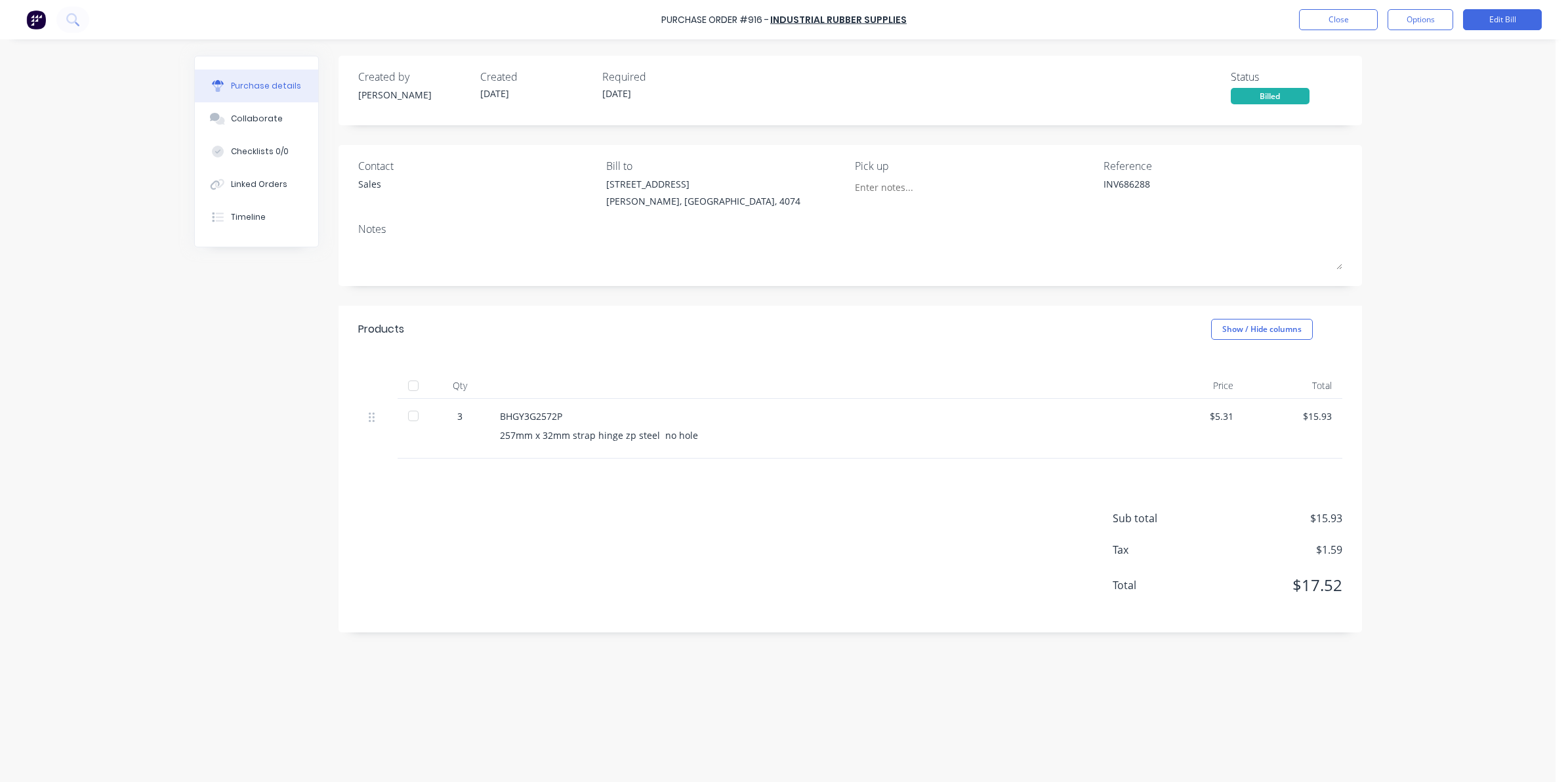
click at [417, 413] on div at bounding box center [413, 416] width 26 height 26
click at [1346, 26] on button "Close" at bounding box center [1337, 20] width 78 height 21
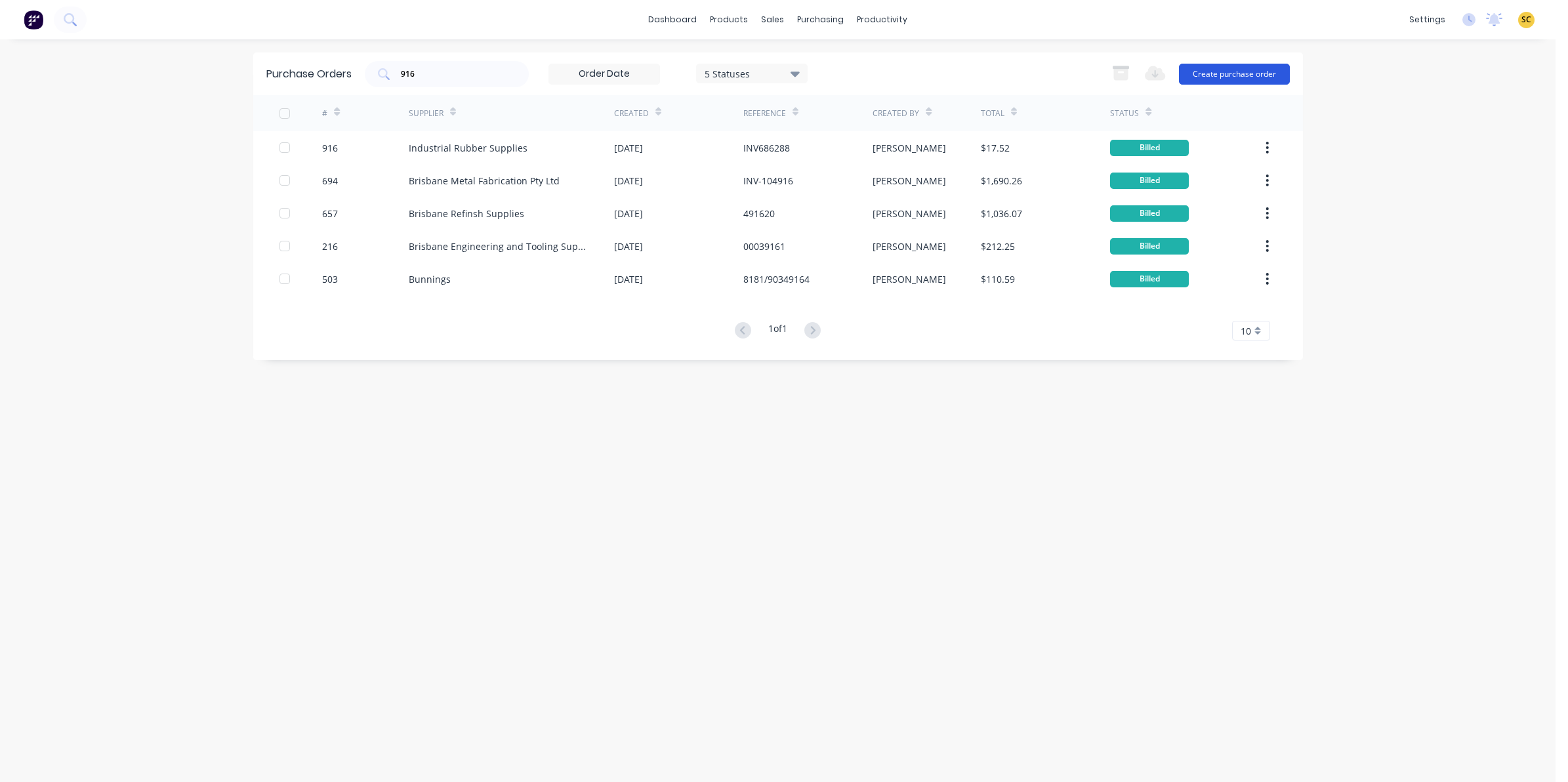
click at [1278, 73] on button "Create purchase order" at bounding box center [1234, 74] width 111 height 21
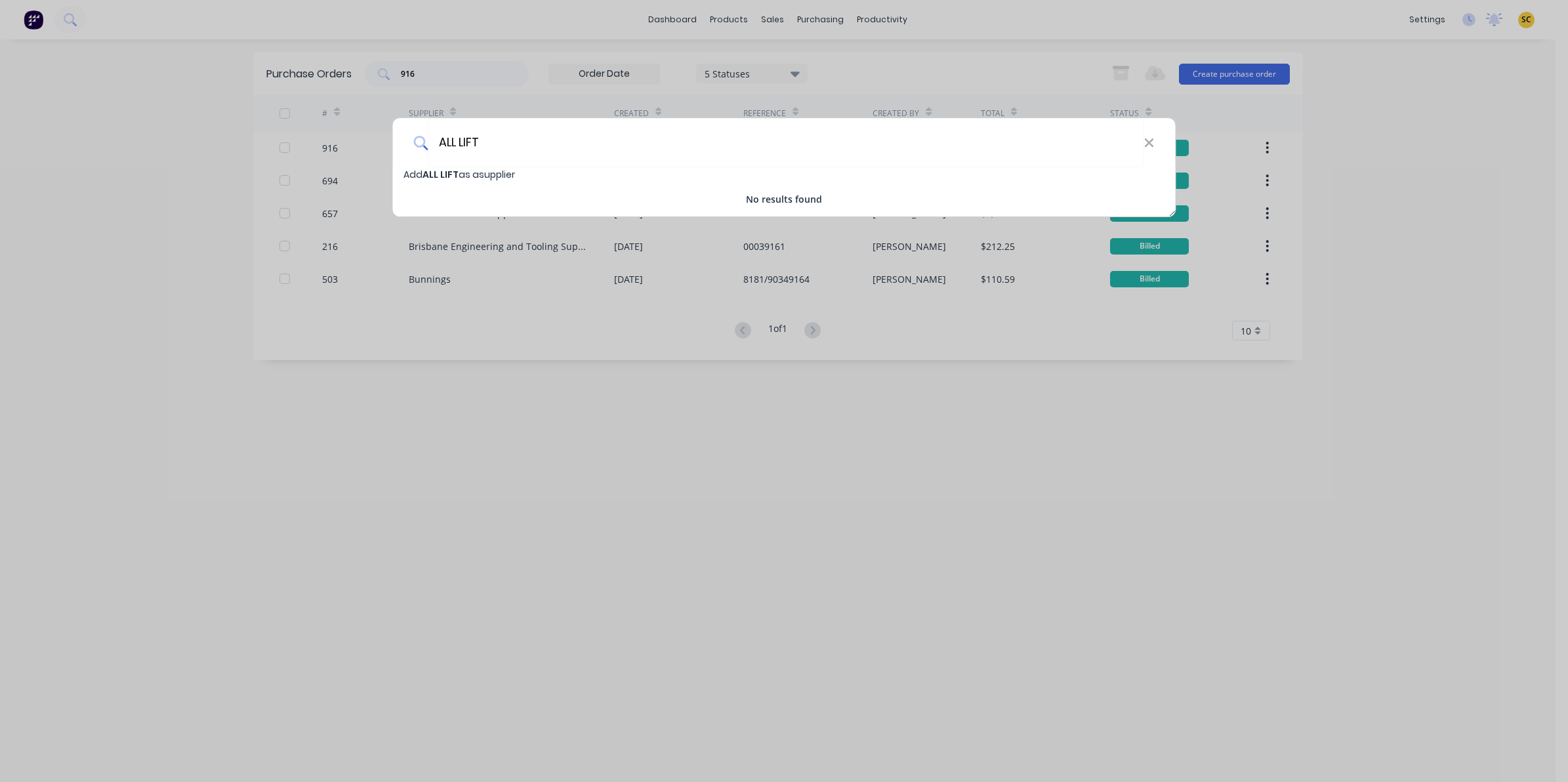
drag, startPoint x: 519, startPoint y: 139, endPoint x: 261, endPoint y: 135, distance: 258.0
click at [261, 135] on div "ALL LIFT Add ALL LIFT as a supplier No results found" at bounding box center [784, 391] width 1568 height 782
type input "a"
type input "All Lifting"
click at [438, 177] on span "All Lifting" at bounding box center [445, 174] width 46 height 13
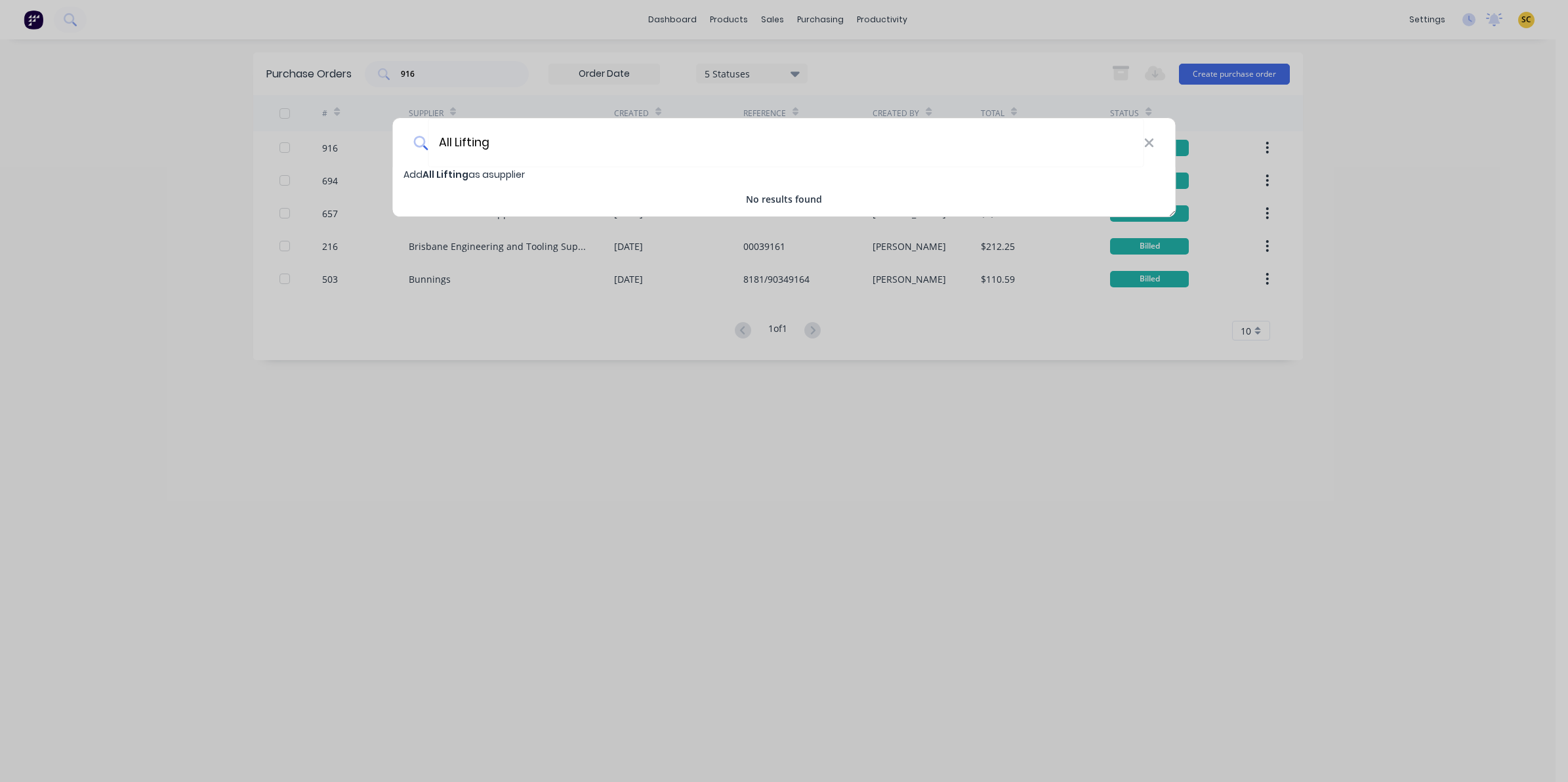
select select "AU"
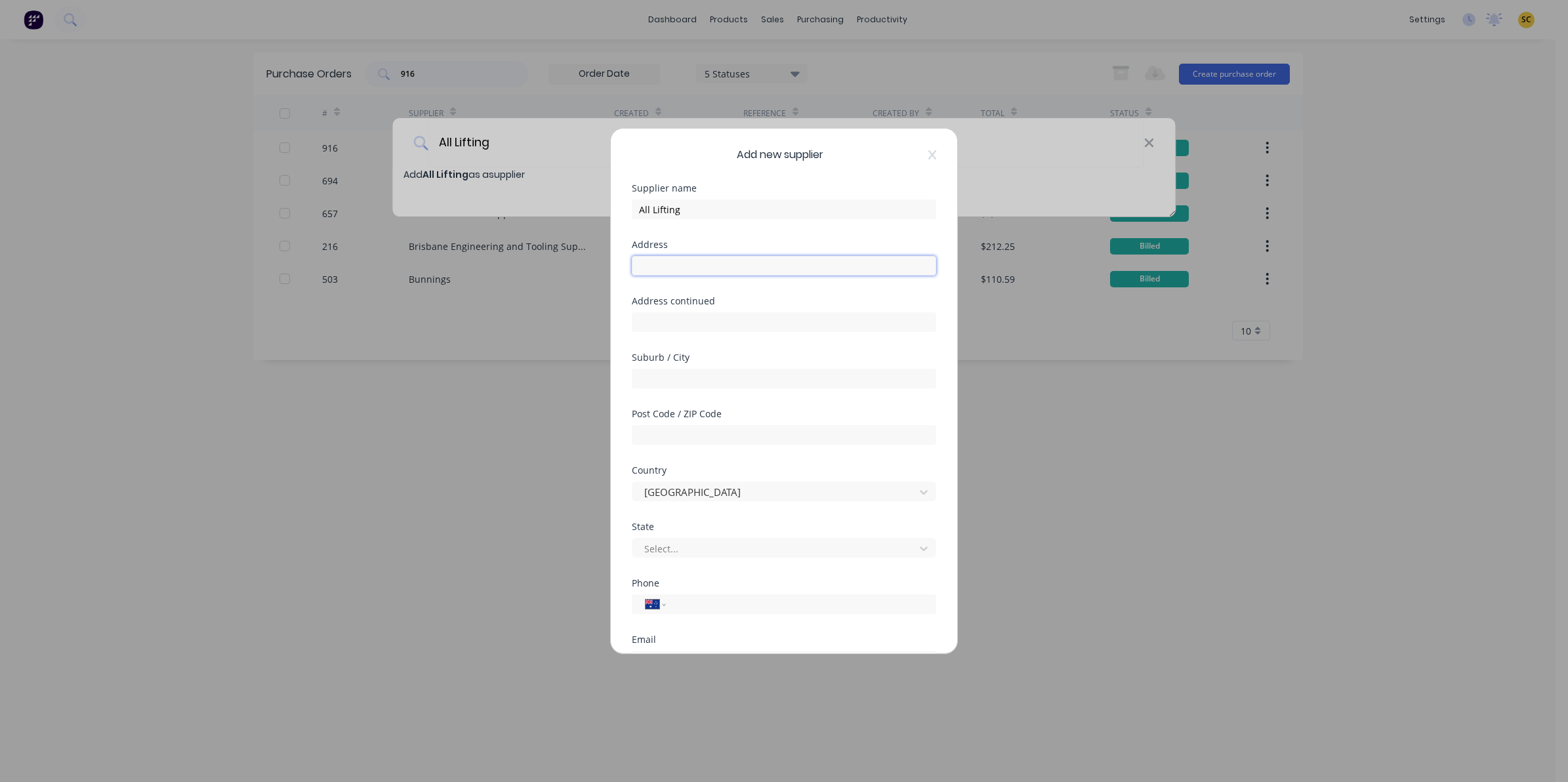
click at [687, 263] on input "text" at bounding box center [784, 265] width 305 height 20
drag, startPoint x: 706, startPoint y: 199, endPoint x: 713, endPoint y: 206, distance: 9.9
click at [706, 200] on input "All Lifting" at bounding box center [784, 209] width 305 height 20
type input "All Lifting & Saft"
click button "Save" at bounding box center [743, 796] width 72 height 21
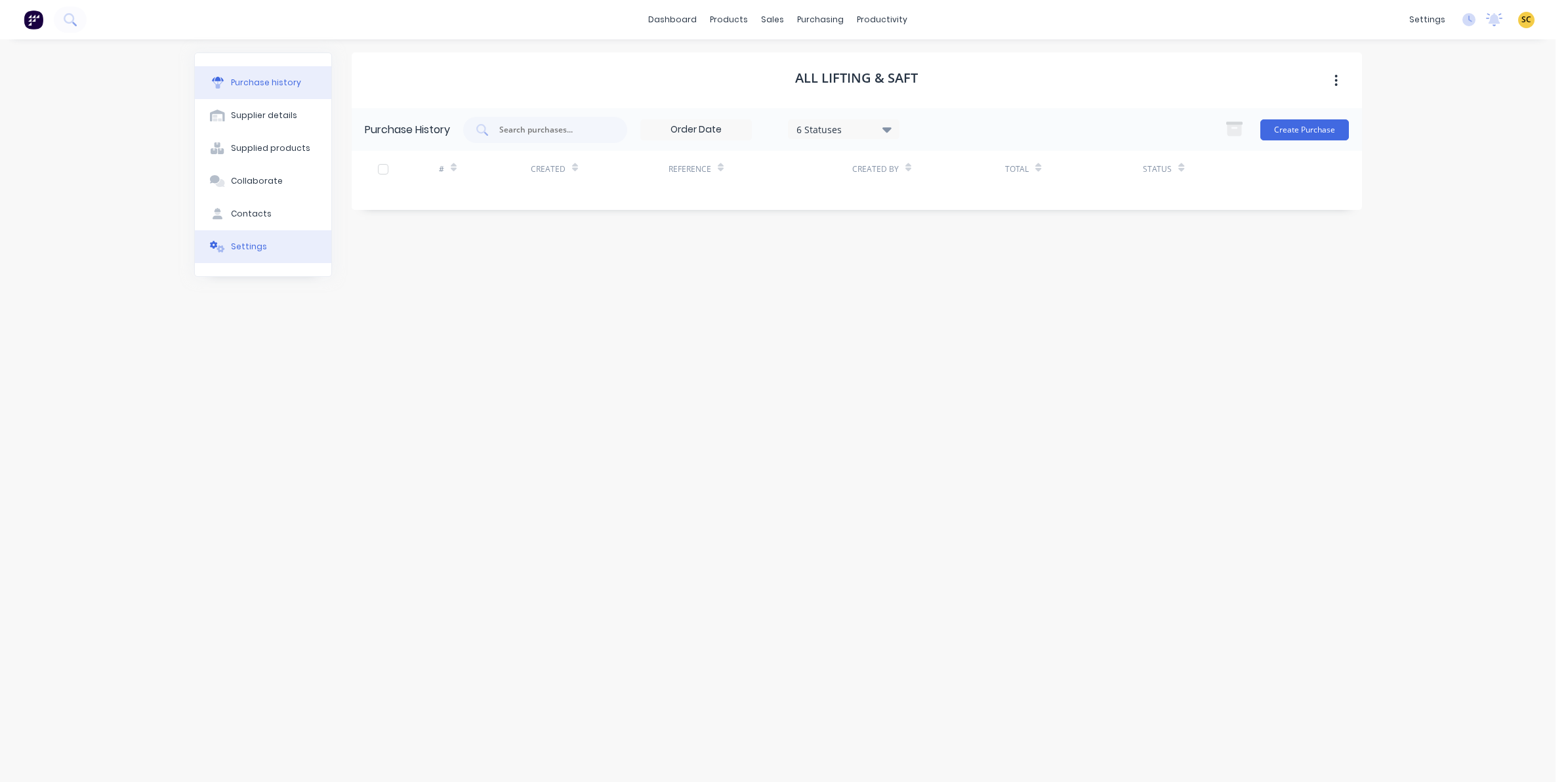
click at [230, 244] on button "Settings" at bounding box center [262, 247] width 137 height 33
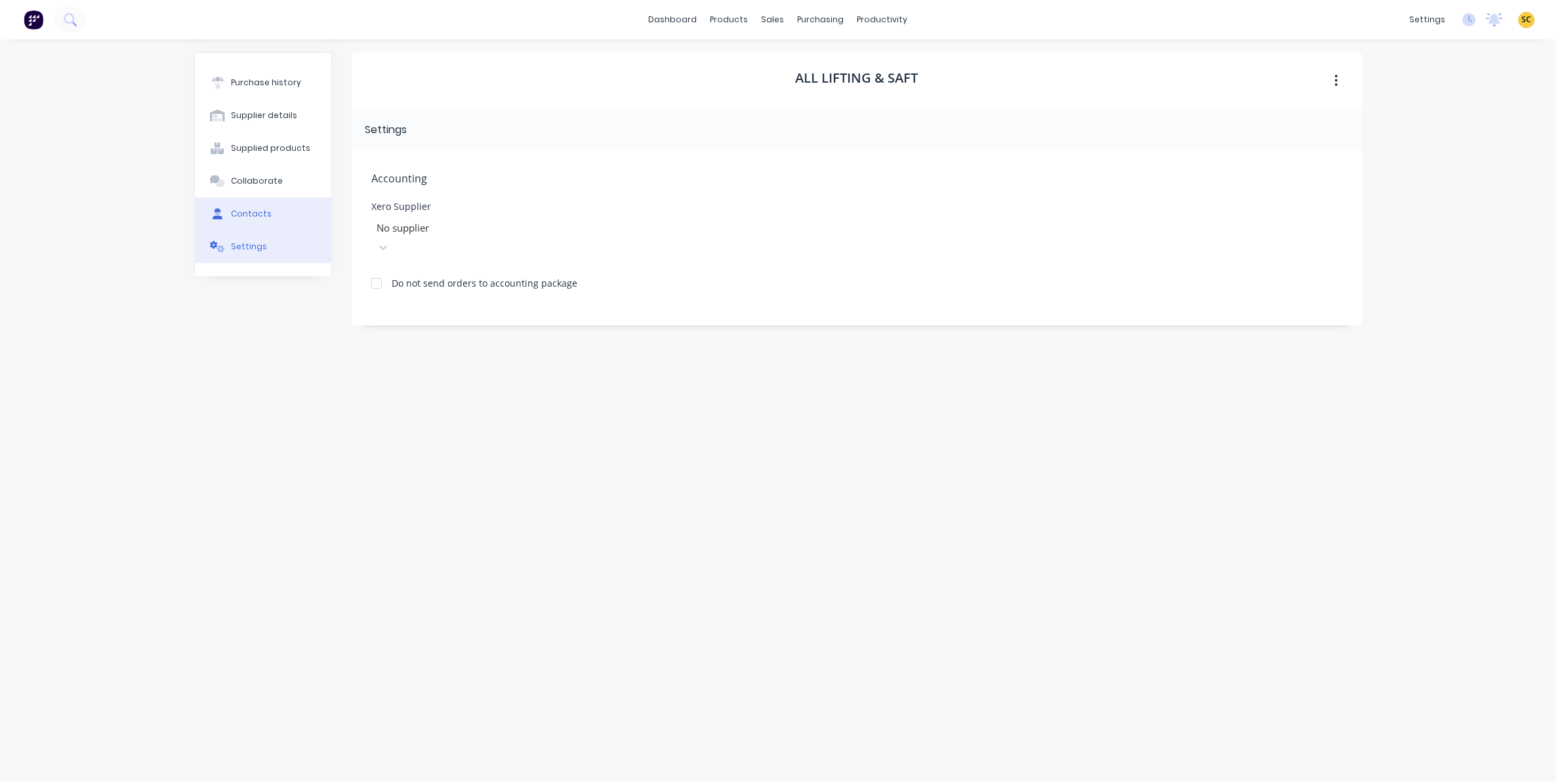
click at [233, 219] on div "Contacts" at bounding box center [250, 214] width 40 height 12
click at [234, 247] on div "Settings" at bounding box center [249, 247] width 36 height 12
click at [225, 182] on div at bounding box center [218, 182] width 20 height 12
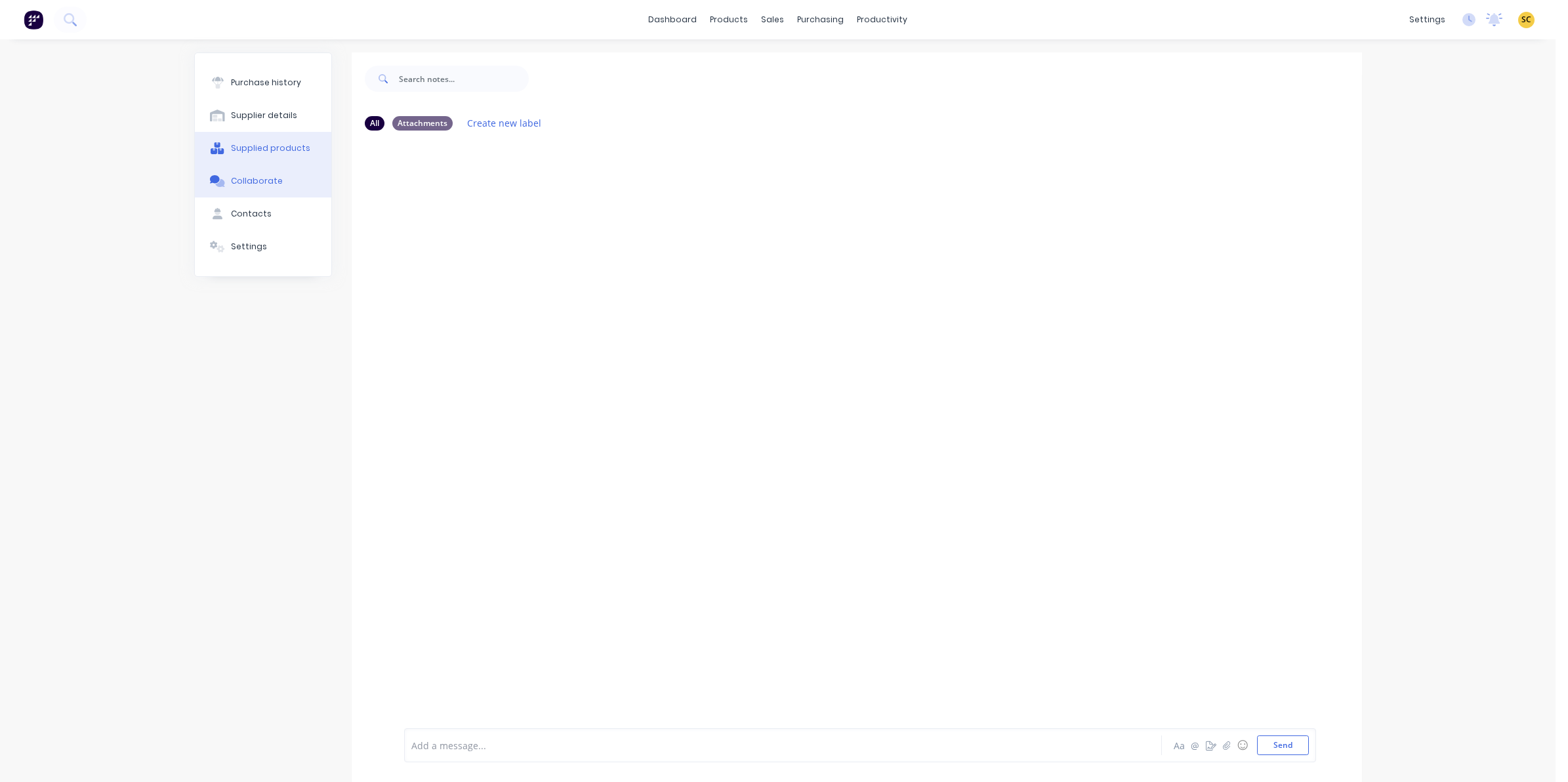
click at [246, 142] on div "Supplied products" at bounding box center [270, 148] width 79 height 12
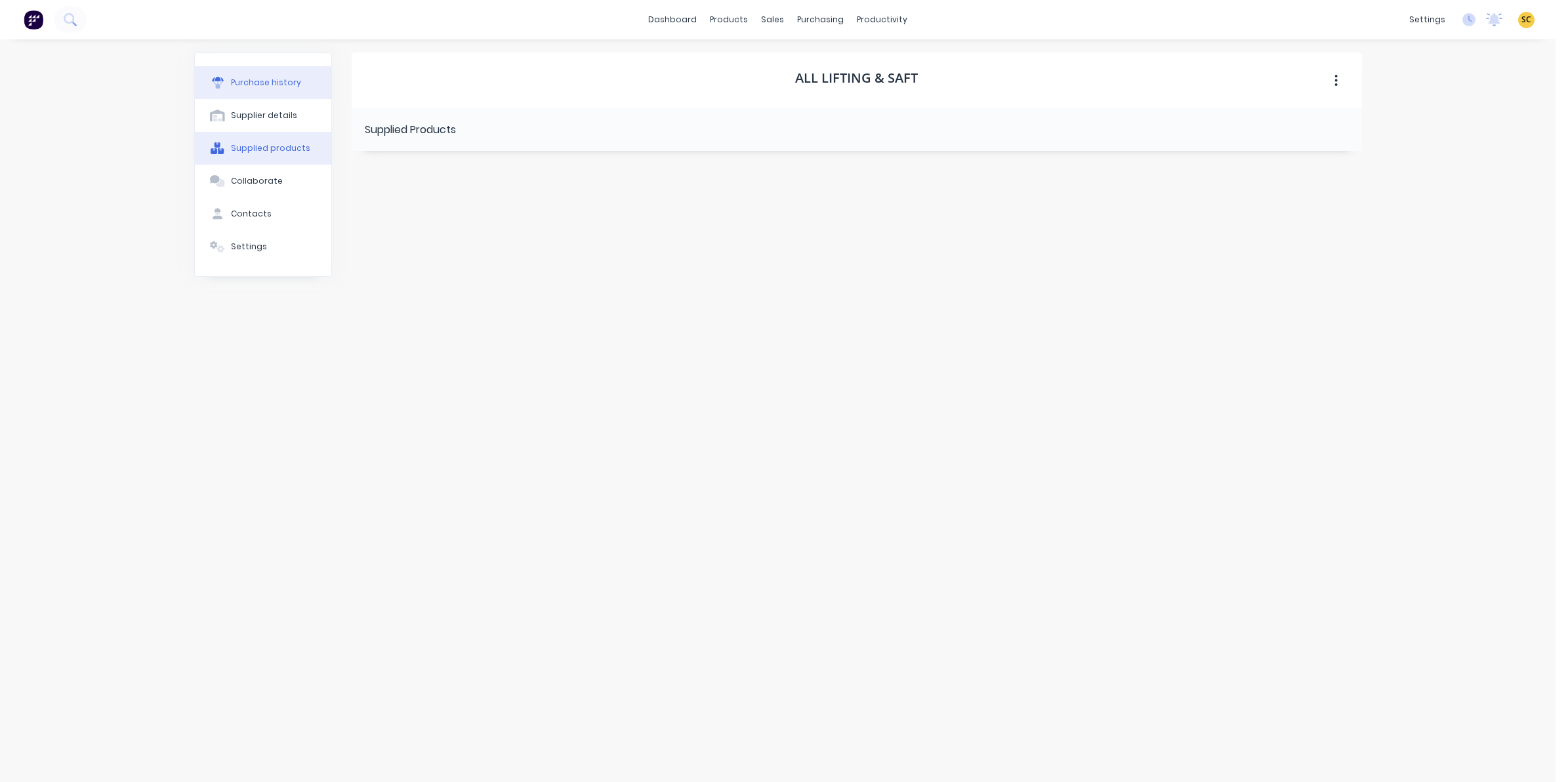
click at [256, 89] on div "Purchase history" at bounding box center [266, 83] width 71 height 12
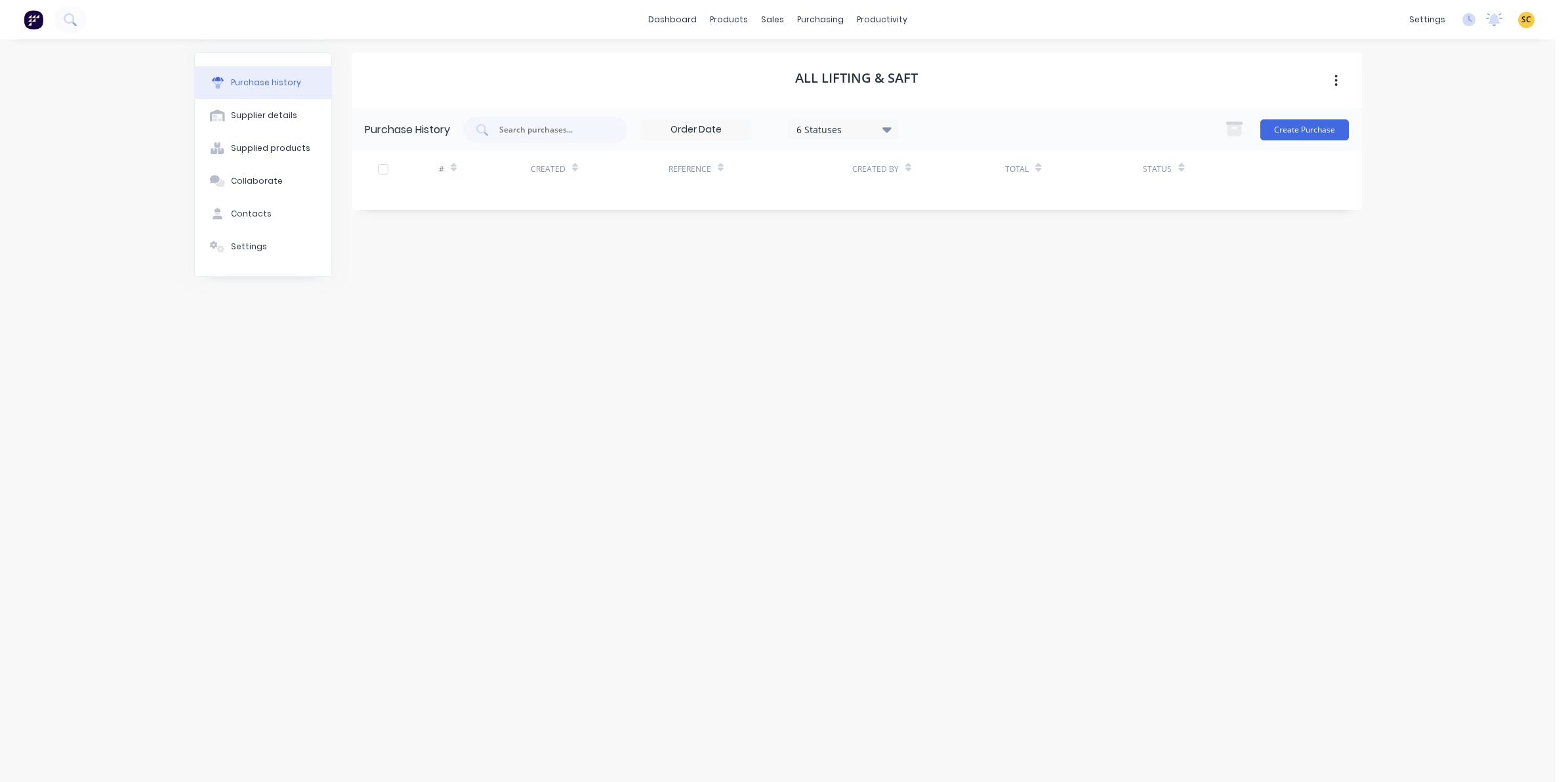
click at [810, 77] on h1 "All Lifting & Saft" at bounding box center [856, 78] width 123 height 15
click at [1339, 76] on button "button" at bounding box center [1337, 80] width 31 height 23
click at [218, 248] on icon at bounding box center [220, 249] width 8 height 7
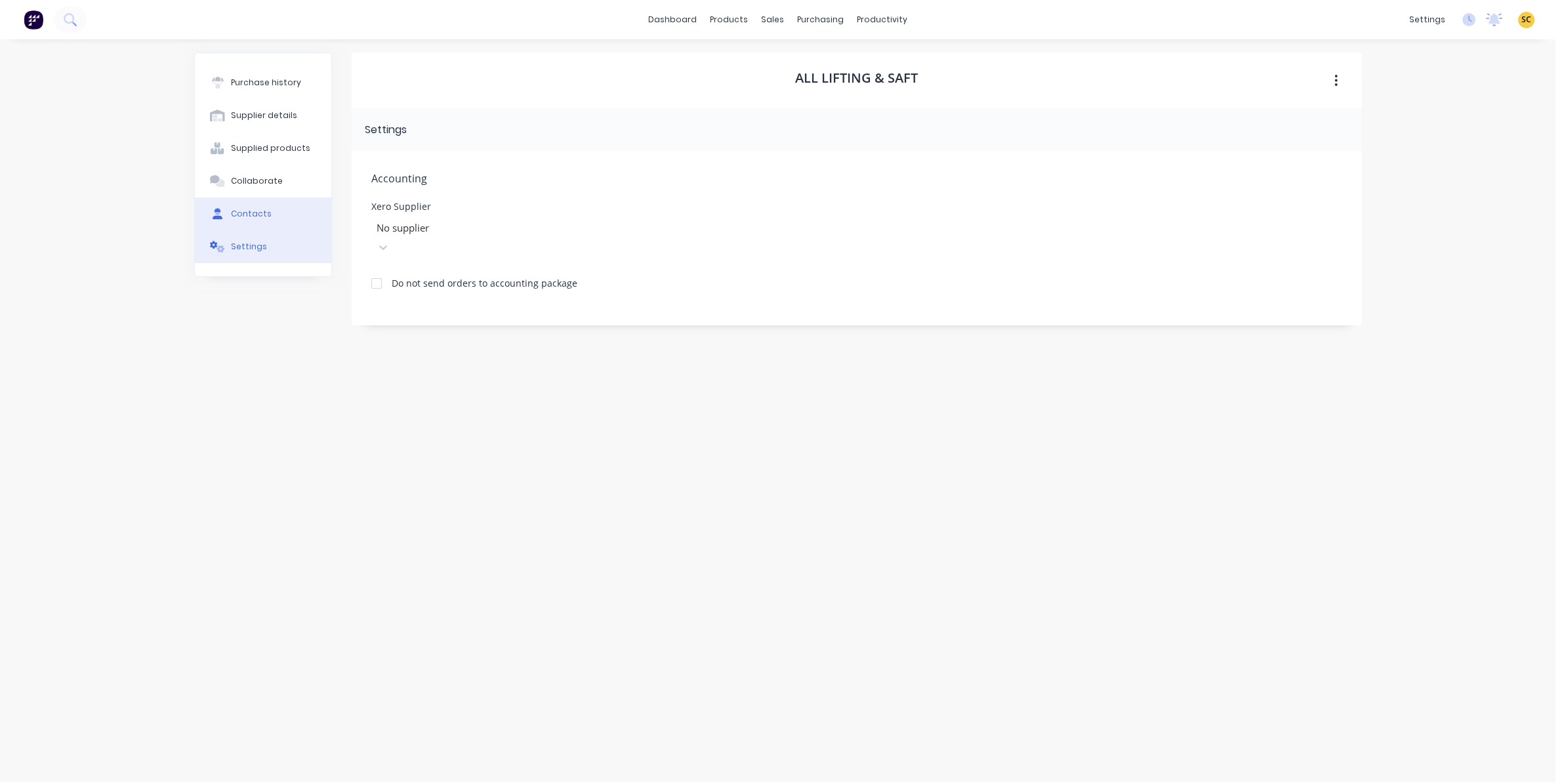
click at [243, 206] on button "Contacts" at bounding box center [262, 213] width 137 height 33
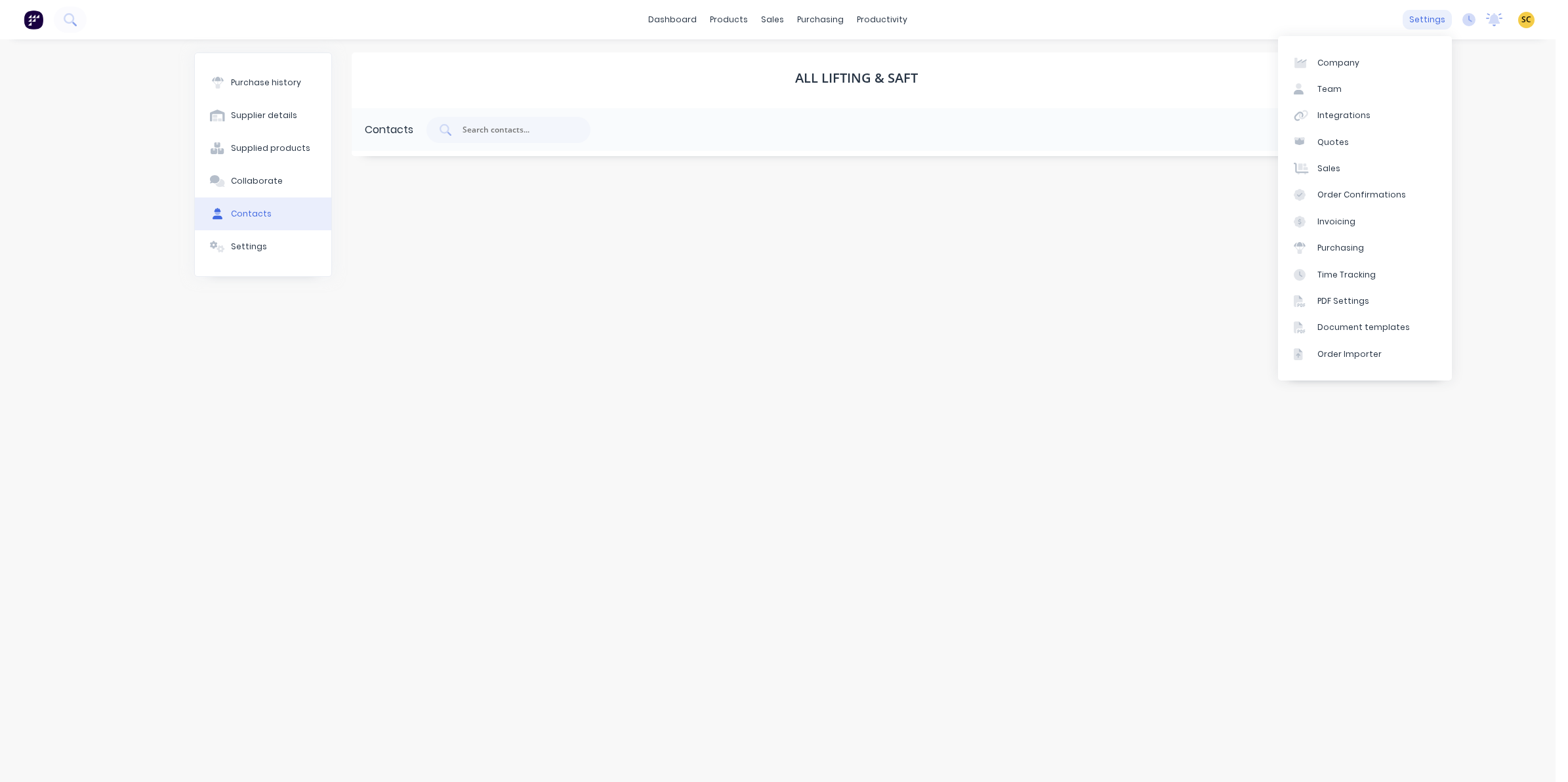
click at [1409, 22] on div "settings" at bounding box center [1427, 19] width 49 height 20
click at [1350, 167] on link "Sales" at bounding box center [1365, 169] width 174 height 26
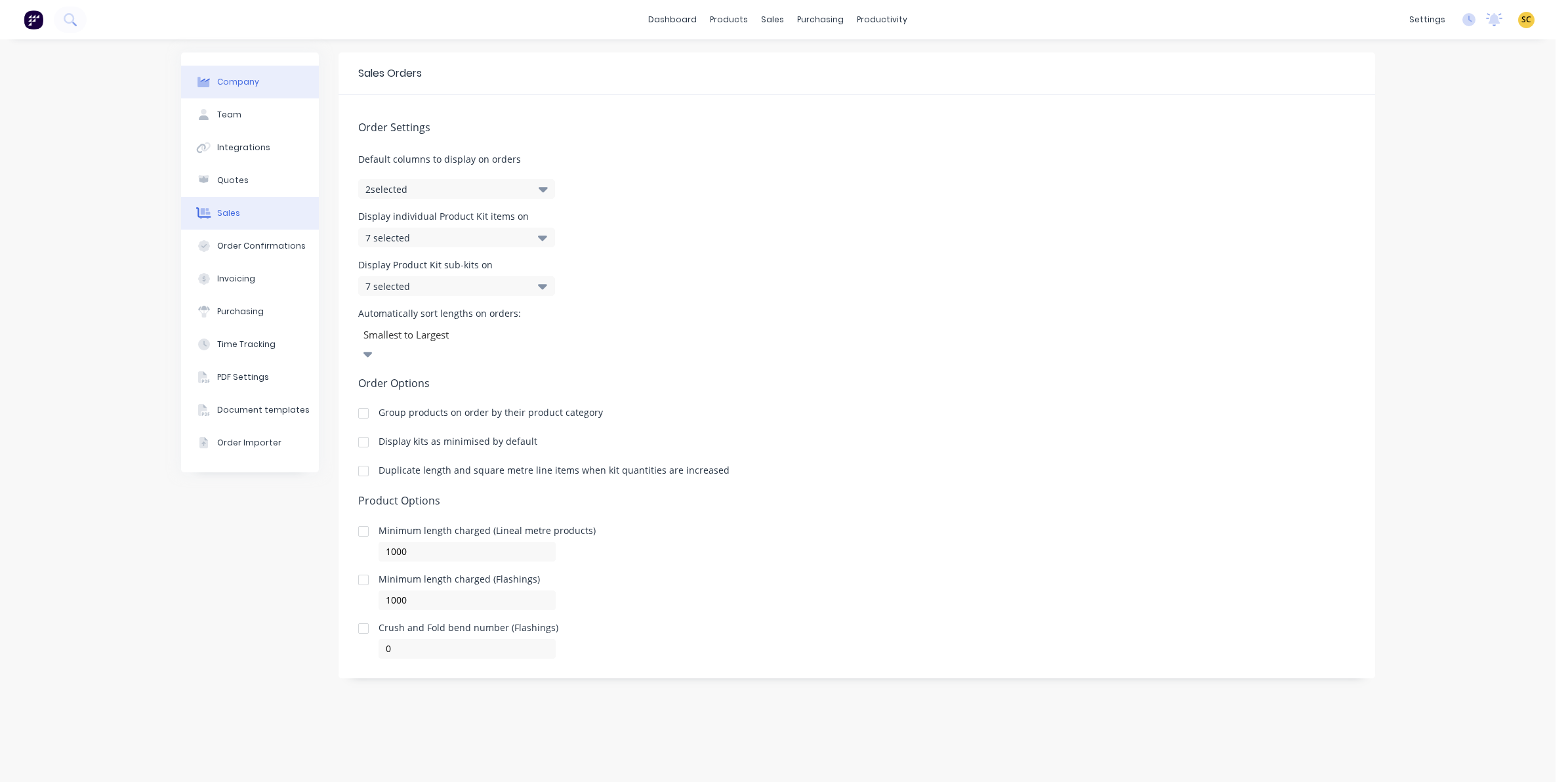
click at [228, 71] on button "Company" at bounding box center [250, 82] width 138 height 33
select select "AU"
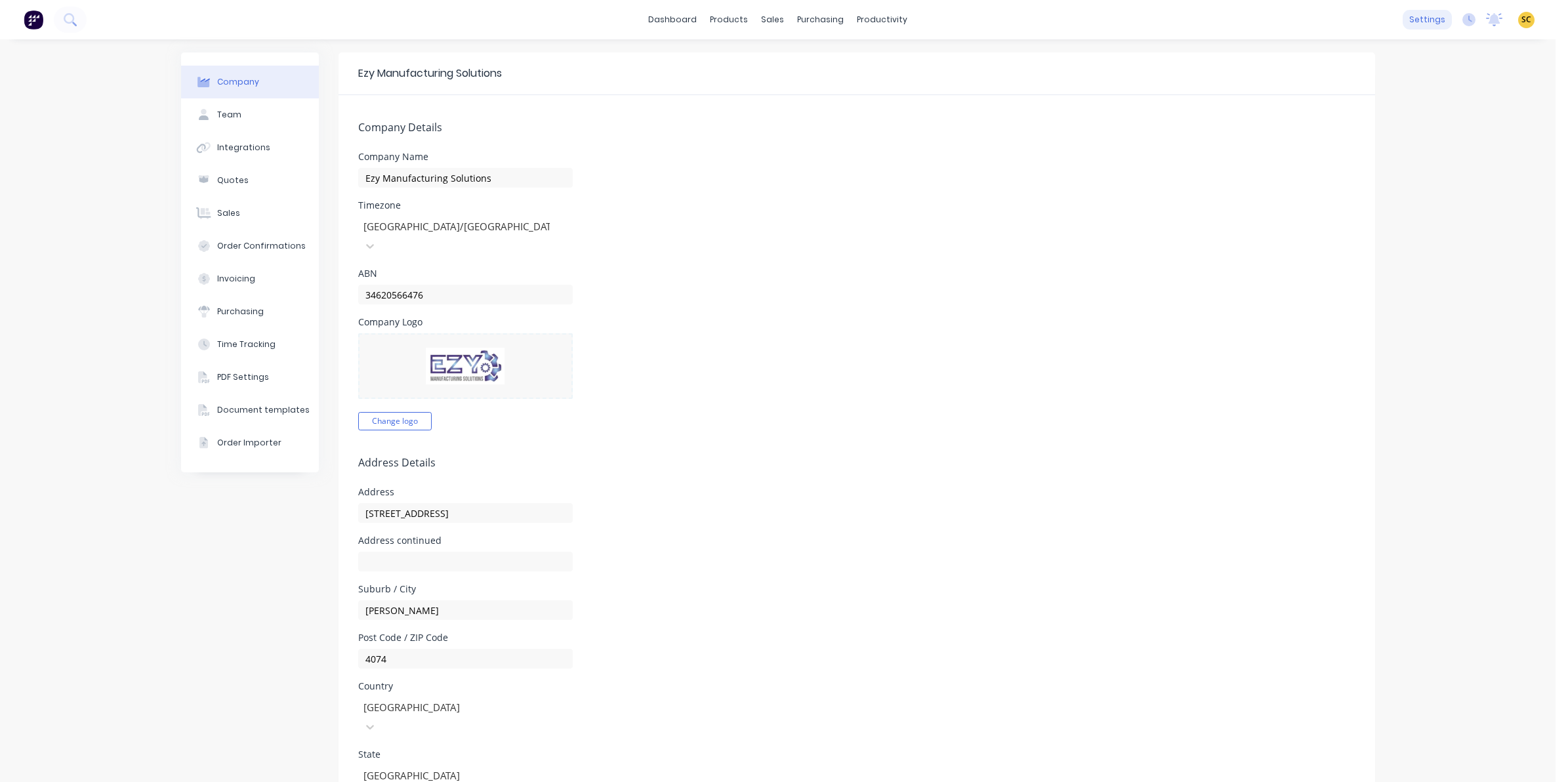
click at [1422, 18] on div "settings" at bounding box center [1427, 19] width 49 height 20
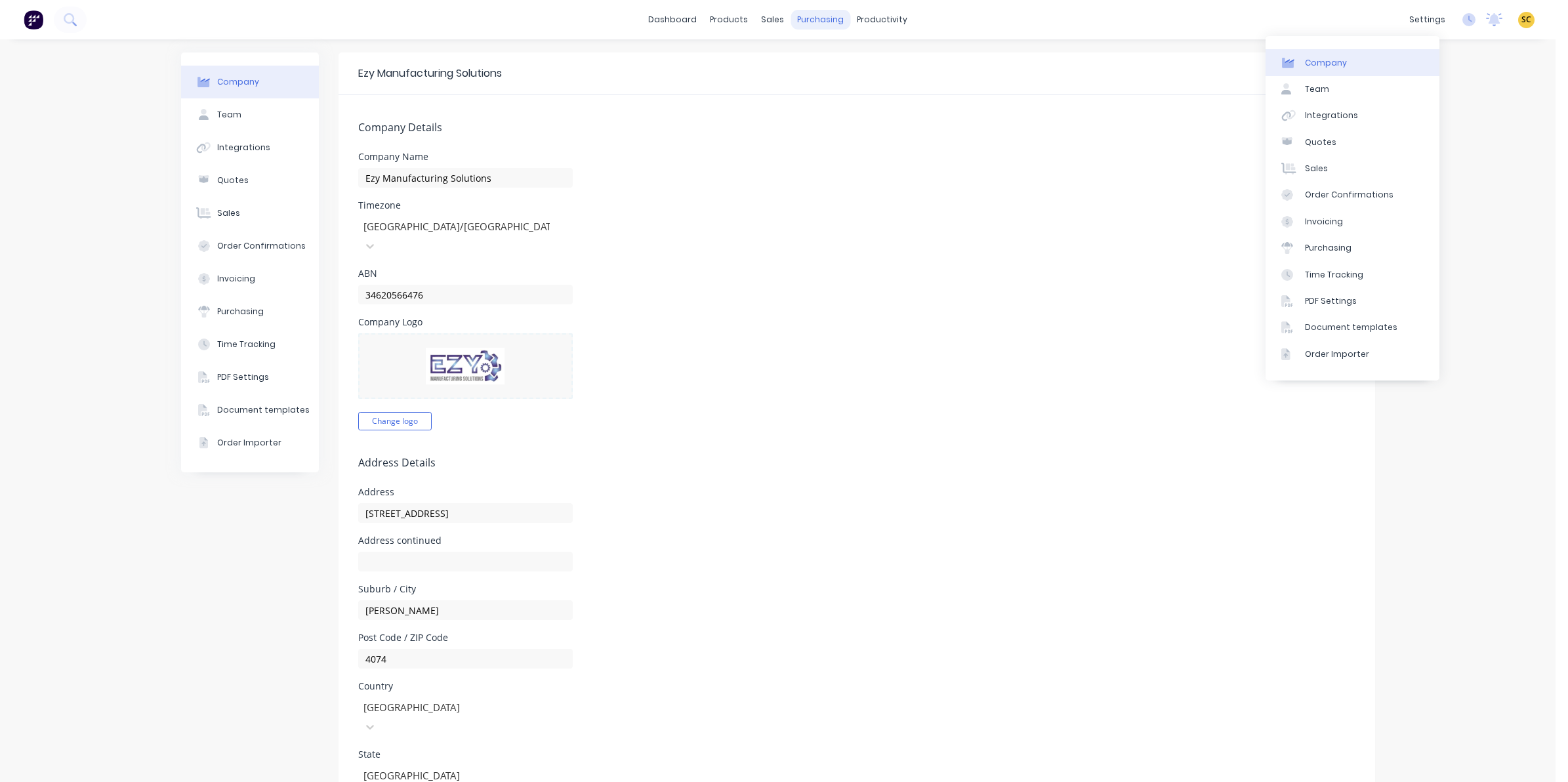
click at [824, 25] on div "purchasing" at bounding box center [820, 19] width 59 height 20
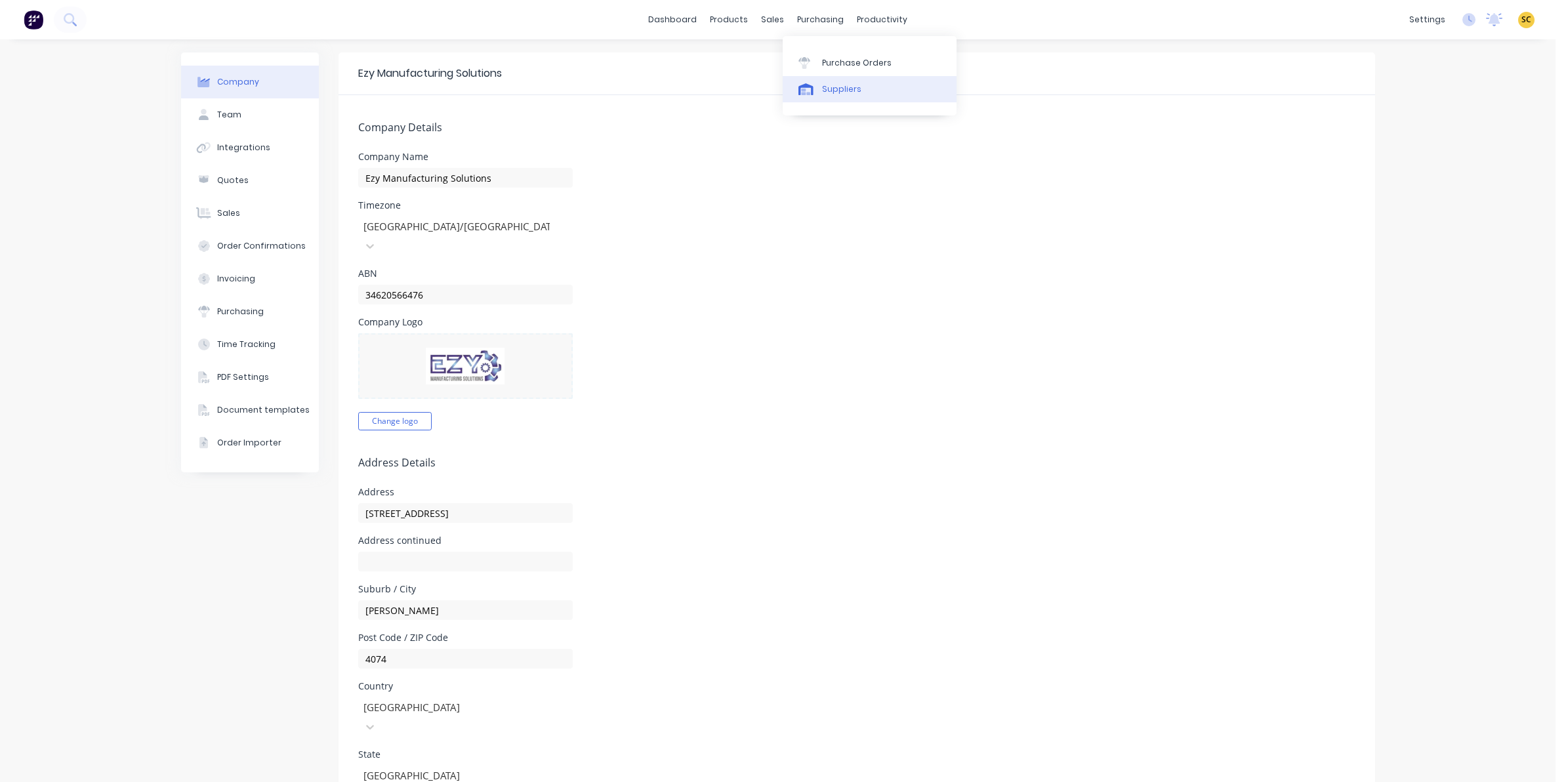
click at [821, 83] on link "Suppliers" at bounding box center [869, 89] width 174 height 26
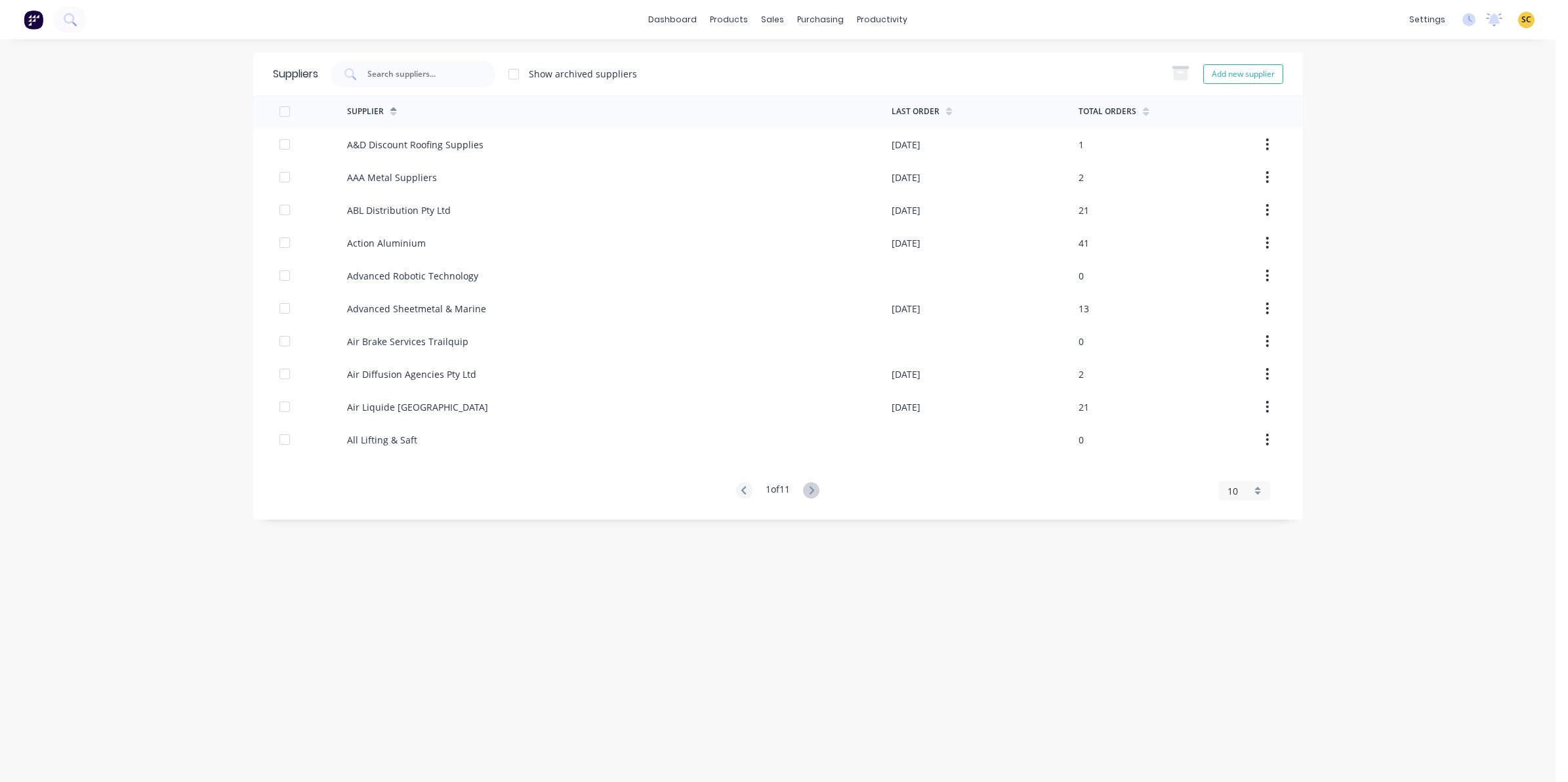
click at [805, 490] on div "1 of 11" at bounding box center [777, 490] width 83 height 18
click at [811, 487] on icon at bounding box center [811, 490] width 16 height 16
click at [749, 493] on icon at bounding box center [744, 490] width 16 height 16
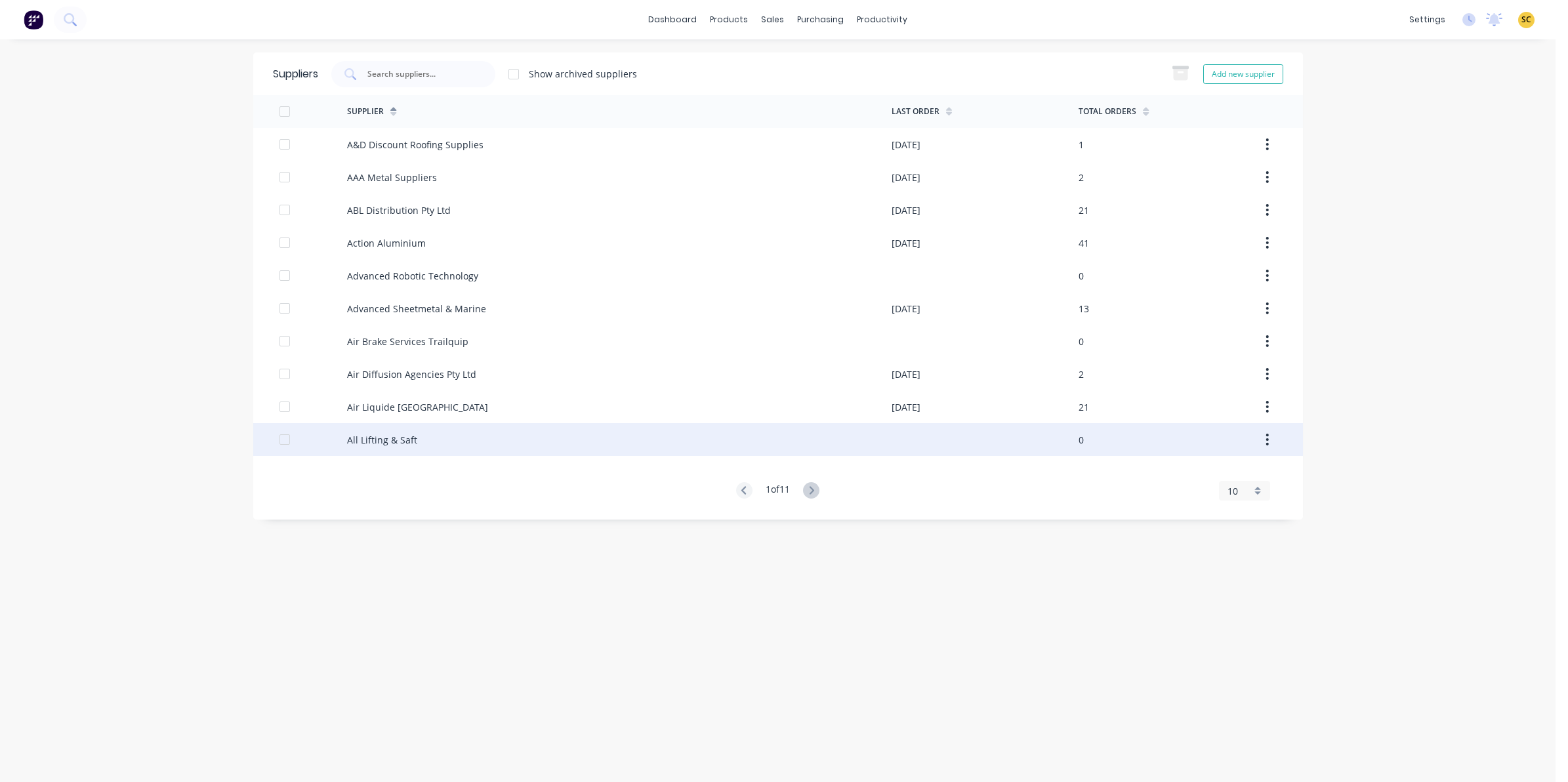
click at [435, 445] on div "All Lifting & Saft" at bounding box center [619, 440] width 545 height 33
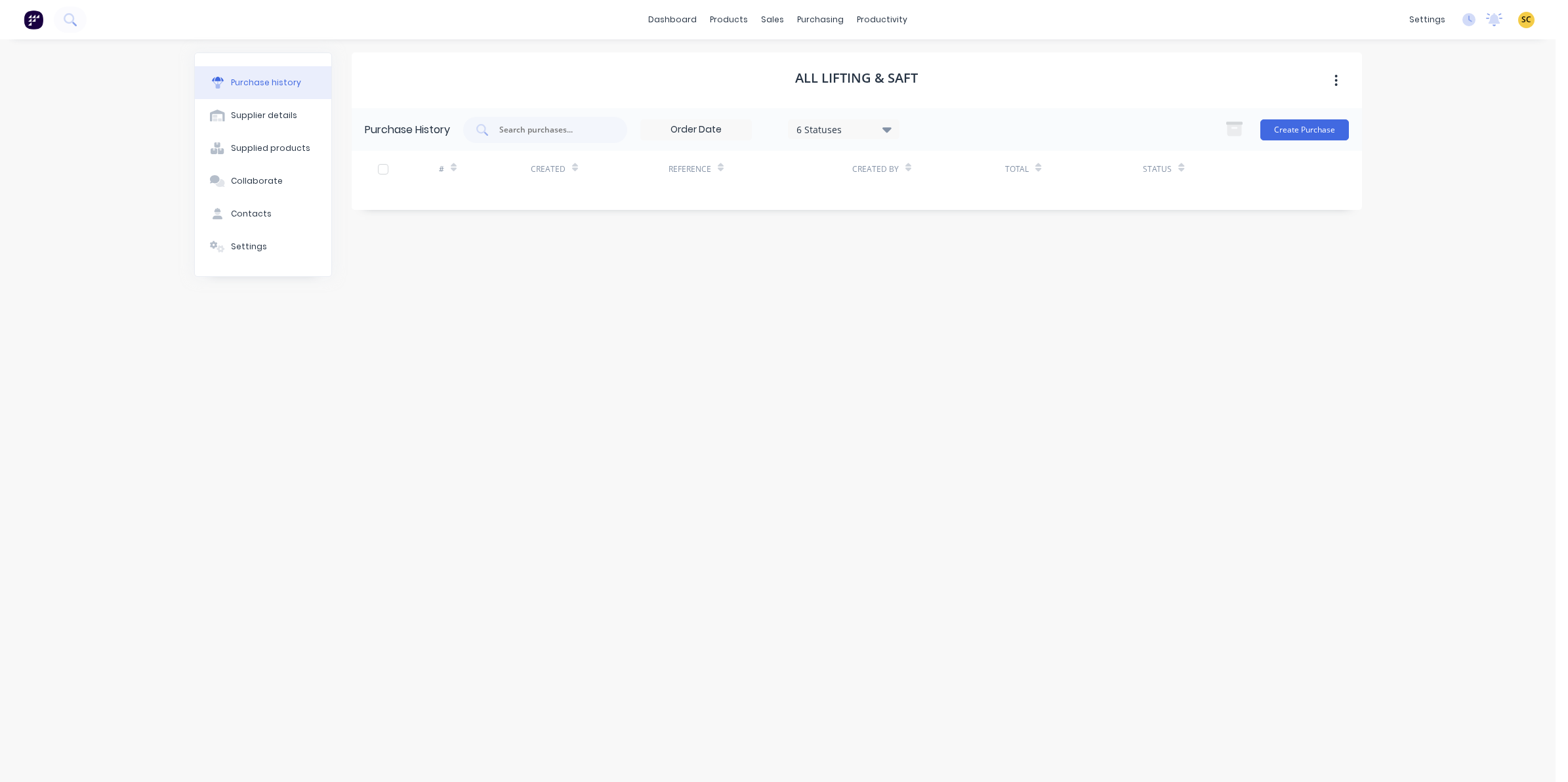
drag, startPoint x: 902, startPoint y: 73, endPoint x: 414, endPoint y: 189, distance: 501.6
click at [614, 290] on div "All Lifting & Saft Purchase History 6 Statuses 6 Statuses Create Purchase # Cre…" at bounding box center [857, 403] width 1010 height 703
click at [235, 109] on div "Supplier details" at bounding box center [263, 115] width 66 height 12
select select "AU"
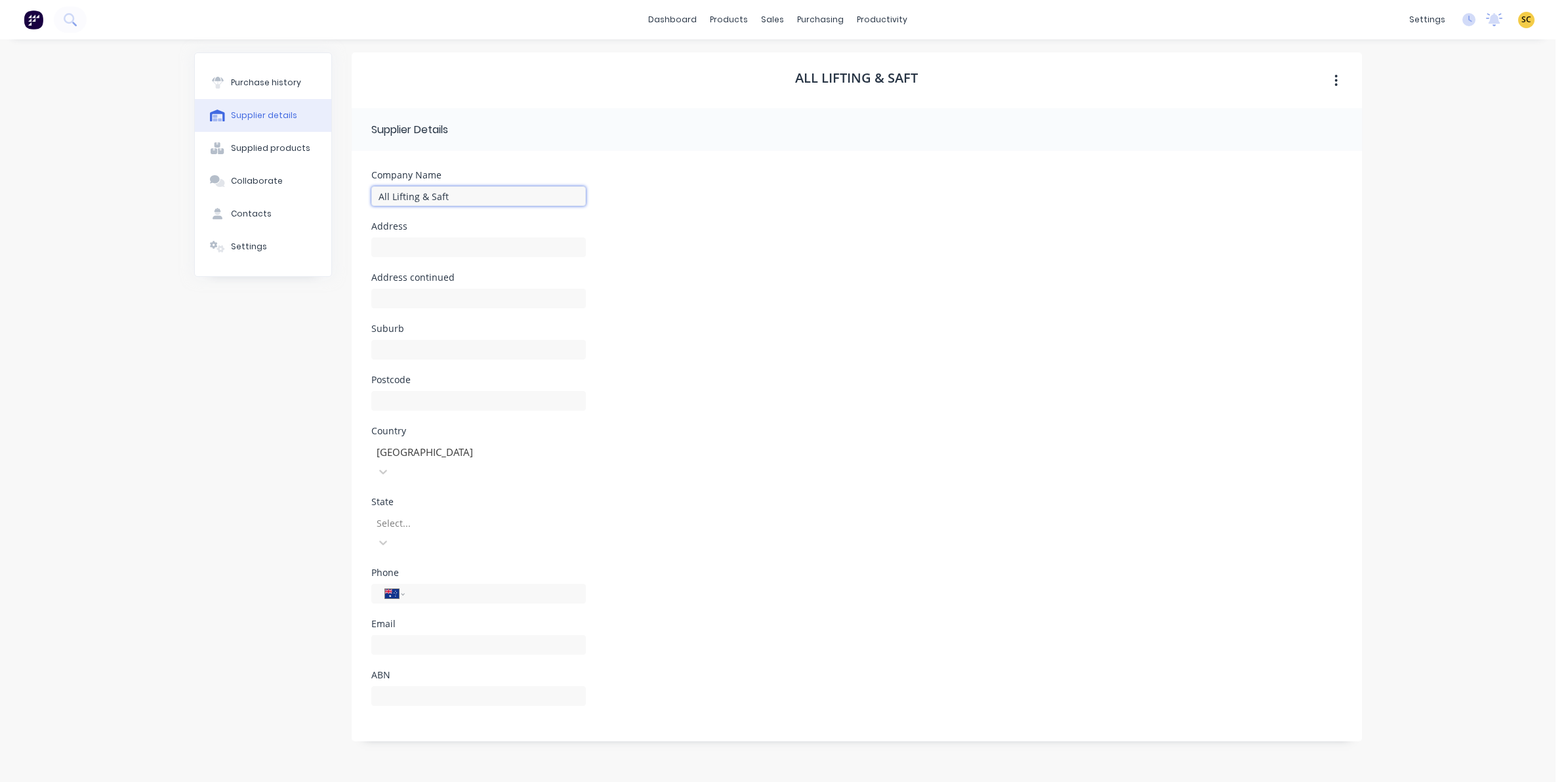
click at [471, 197] on input "All Lifting & Saft" at bounding box center [478, 196] width 214 height 20
type input "All Lifting & Safety"
type input "678 Beaudesert Rd"
type input "Rocklea"
type input "4106"
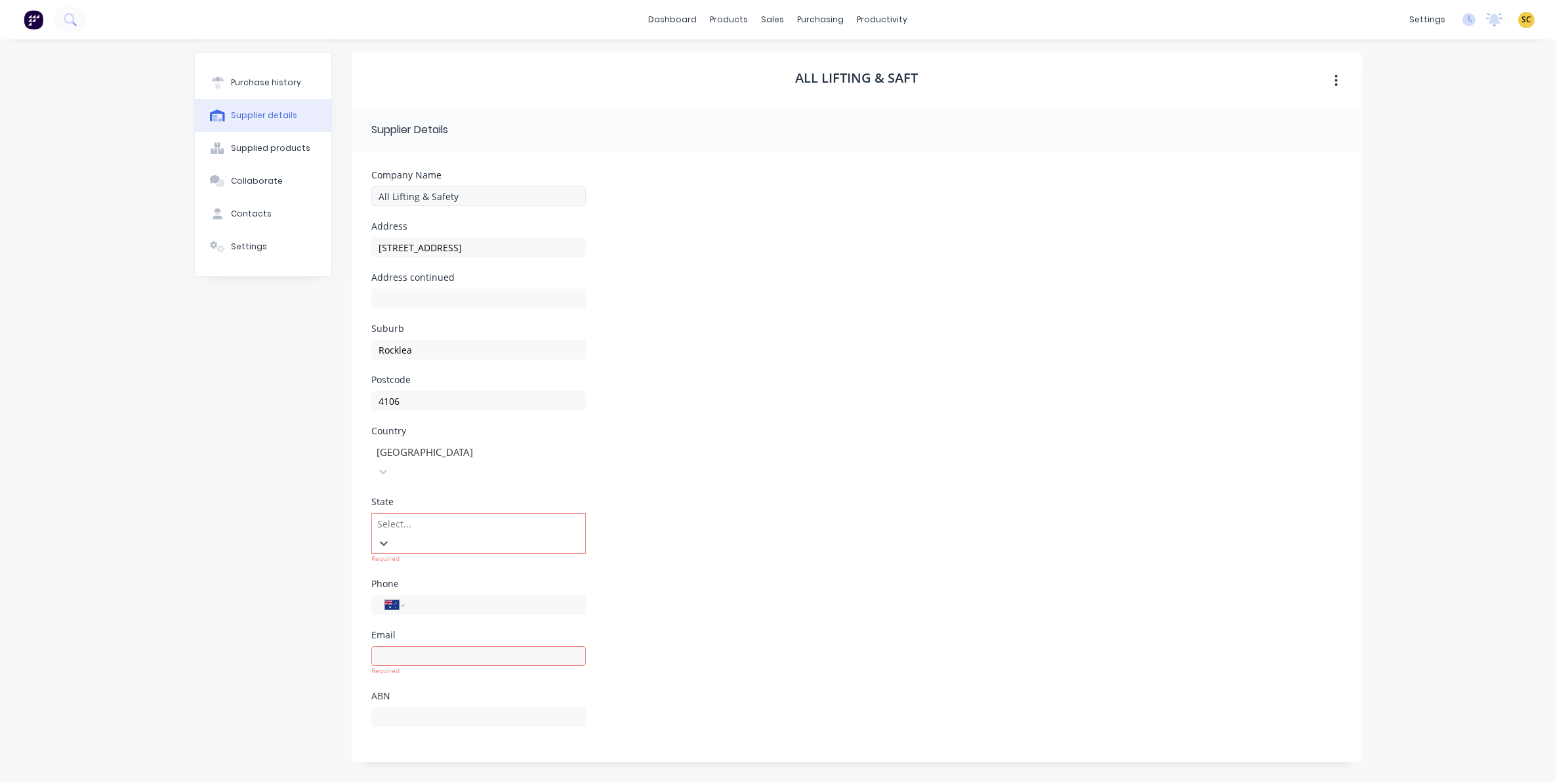
type input "q"
type input "(07) 3274 2700"
type input "48795006590"
click at [294, 642] on div "Purchase history Supplier details Supplied products Collaborate Contacts Settin…" at bounding box center [263, 403] width 138 height 703
click at [228, 243] on button "Settings" at bounding box center [262, 247] width 137 height 33
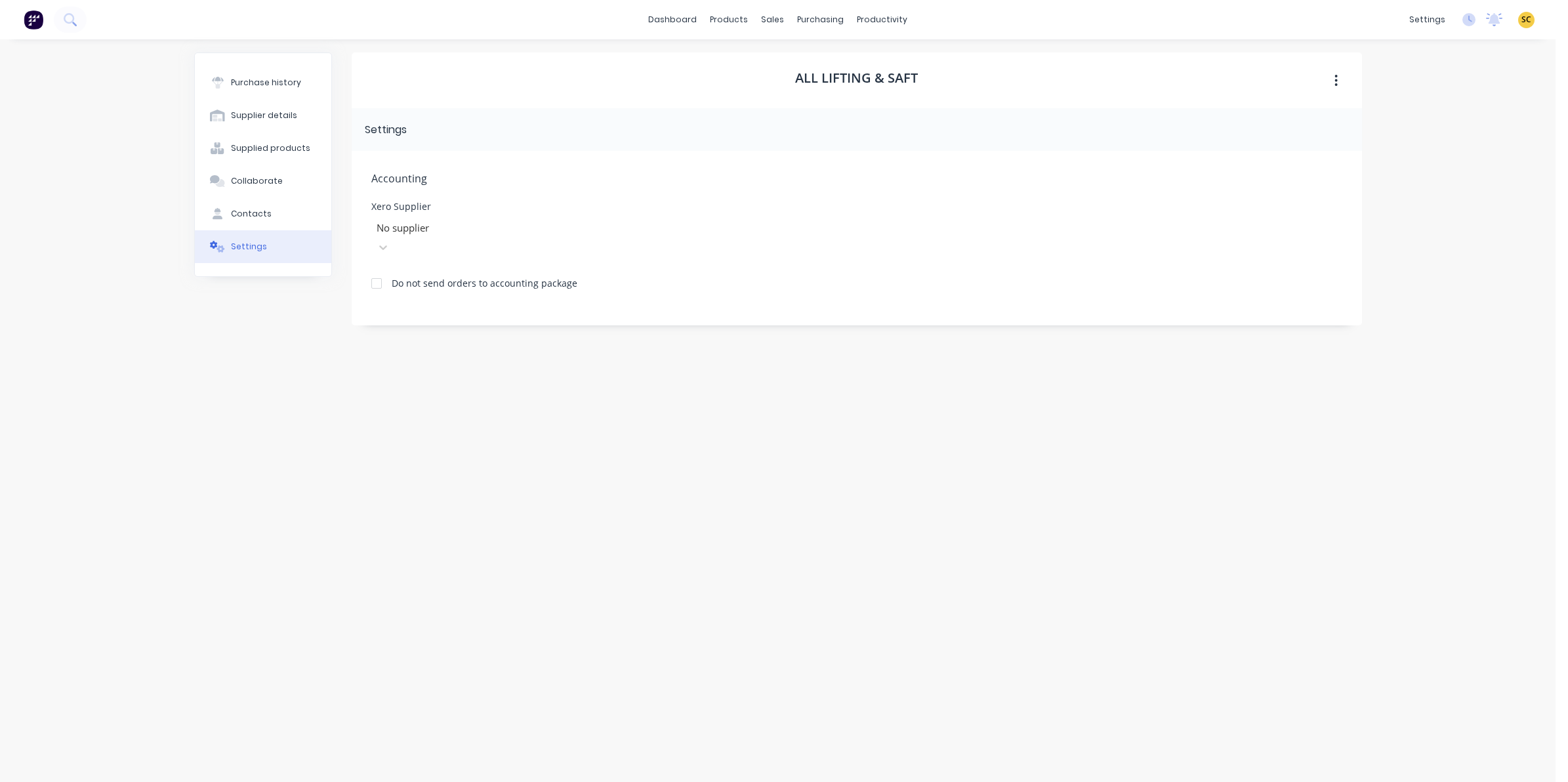
click at [392, 231] on div at bounding box center [470, 227] width 189 height 16
type input "all"
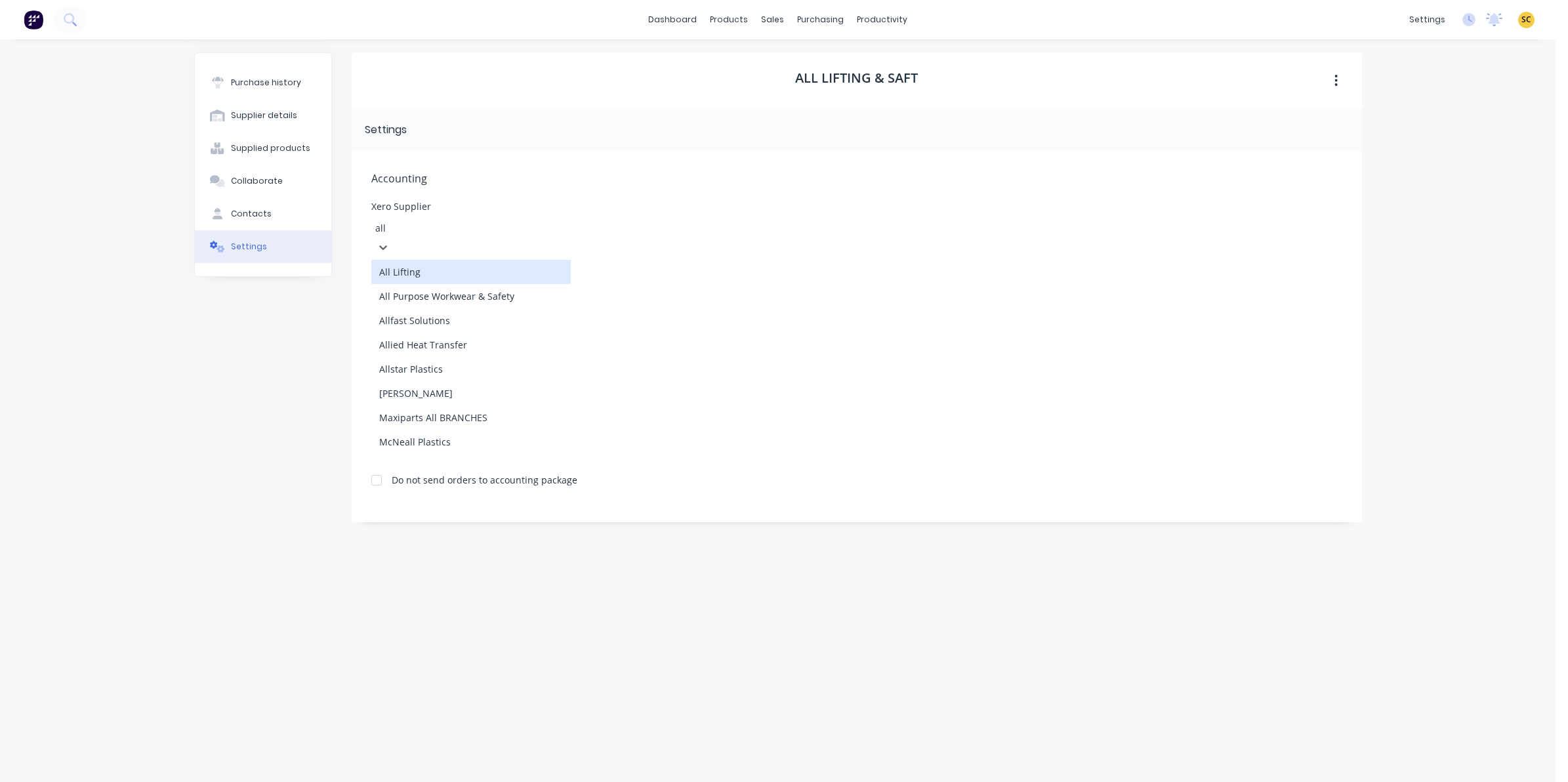
click at [423, 260] on div "All Lifting" at bounding box center [471, 272] width 200 height 24
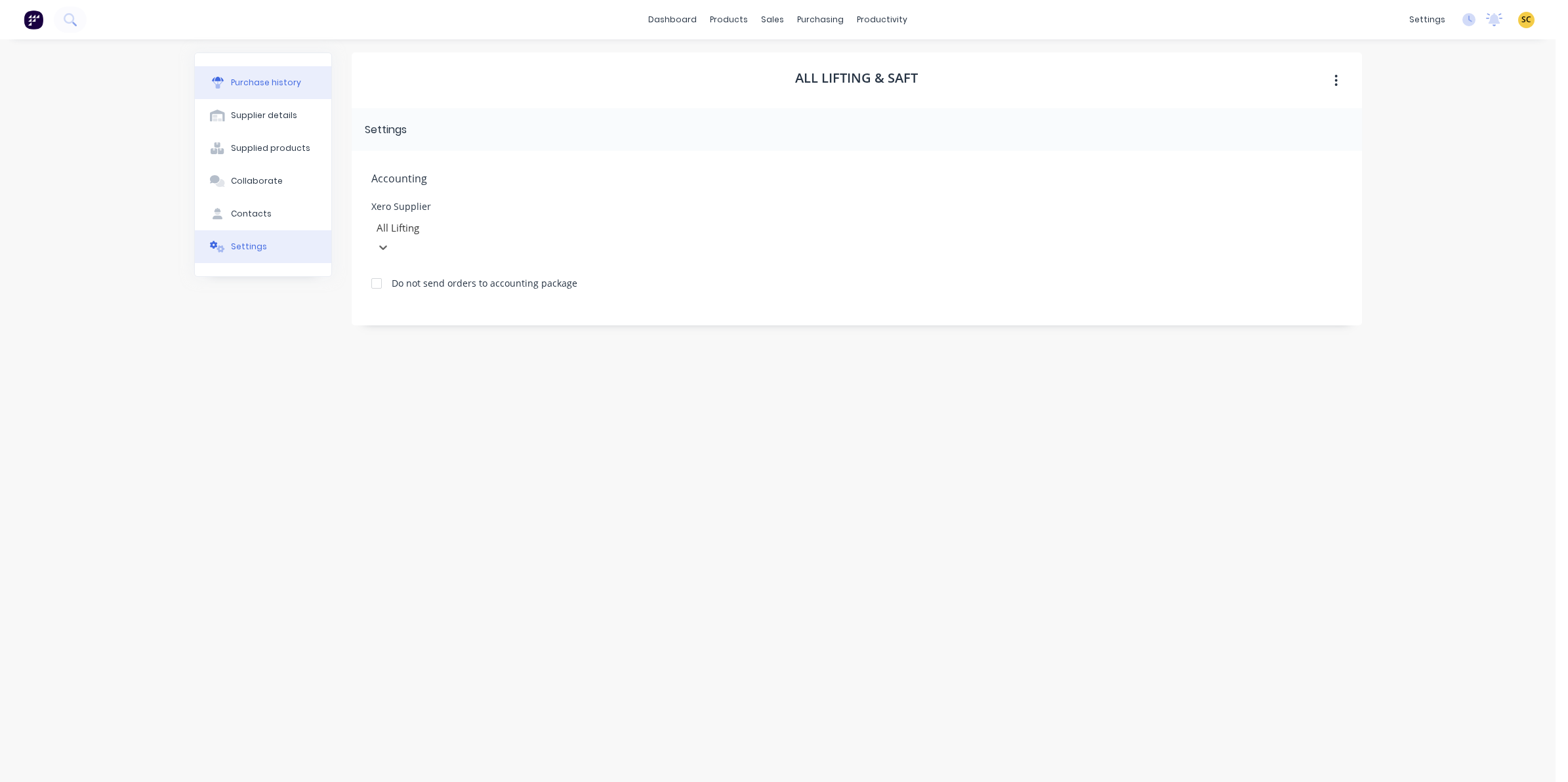
click at [231, 89] on button "Purchase history" at bounding box center [262, 83] width 137 height 33
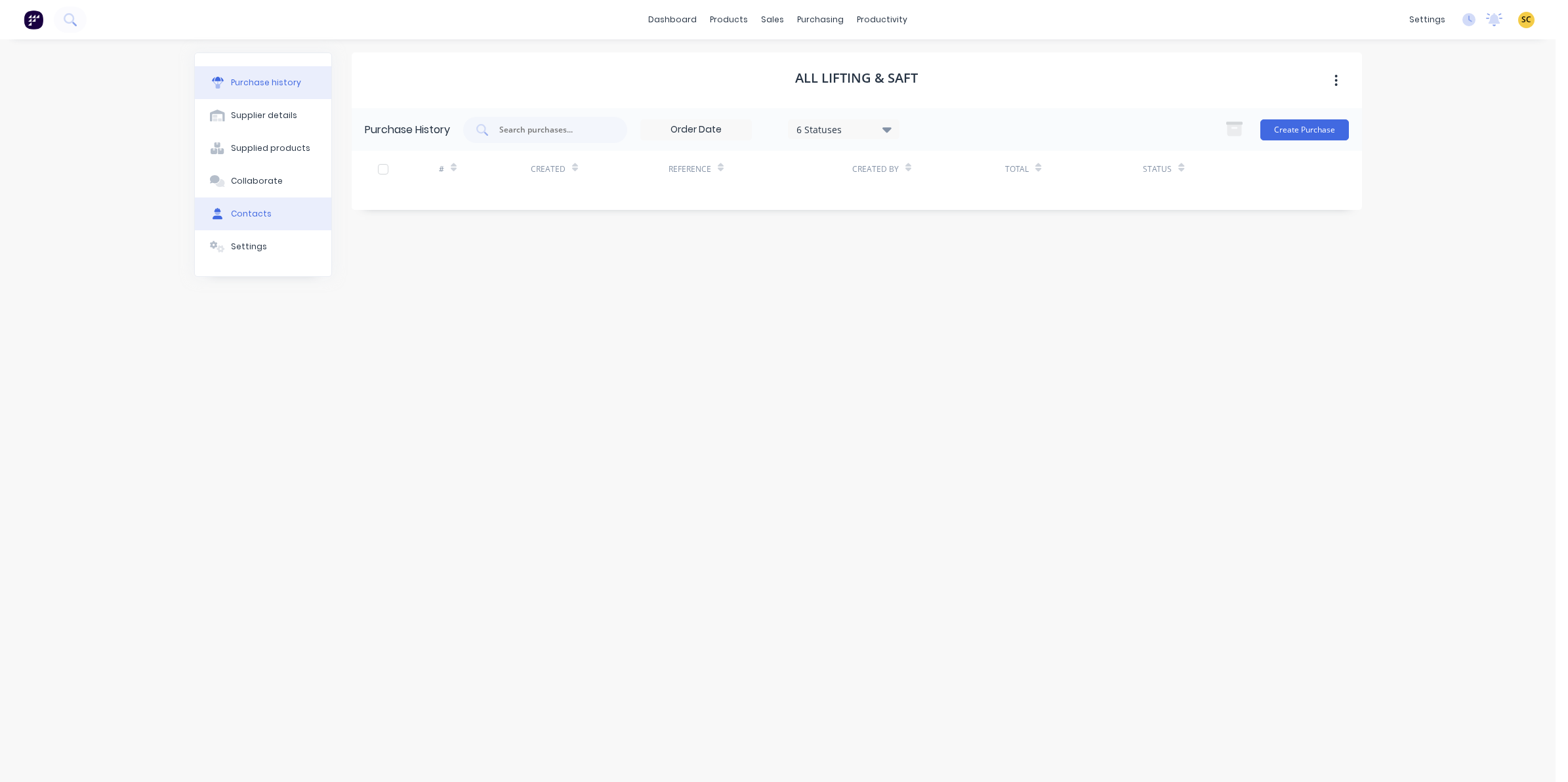
click at [256, 214] on div "Contacts" at bounding box center [250, 214] width 40 height 12
click at [251, 178] on div "Collaborate" at bounding box center [256, 182] width 52 height 12
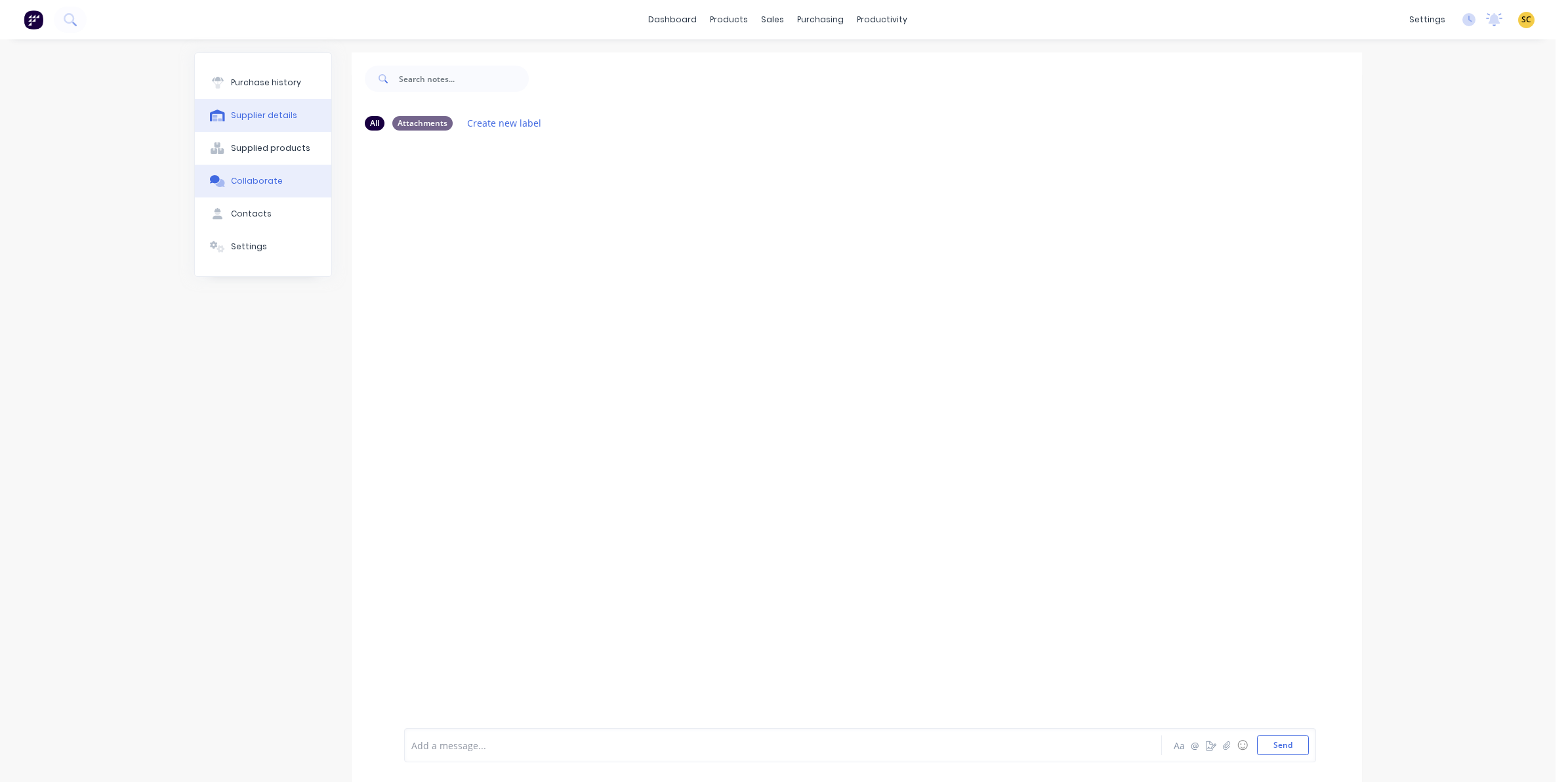
click at [250, 120] on div "Supplier details" at bounding box center [263, 115] width 66 height 12
select select "AU"
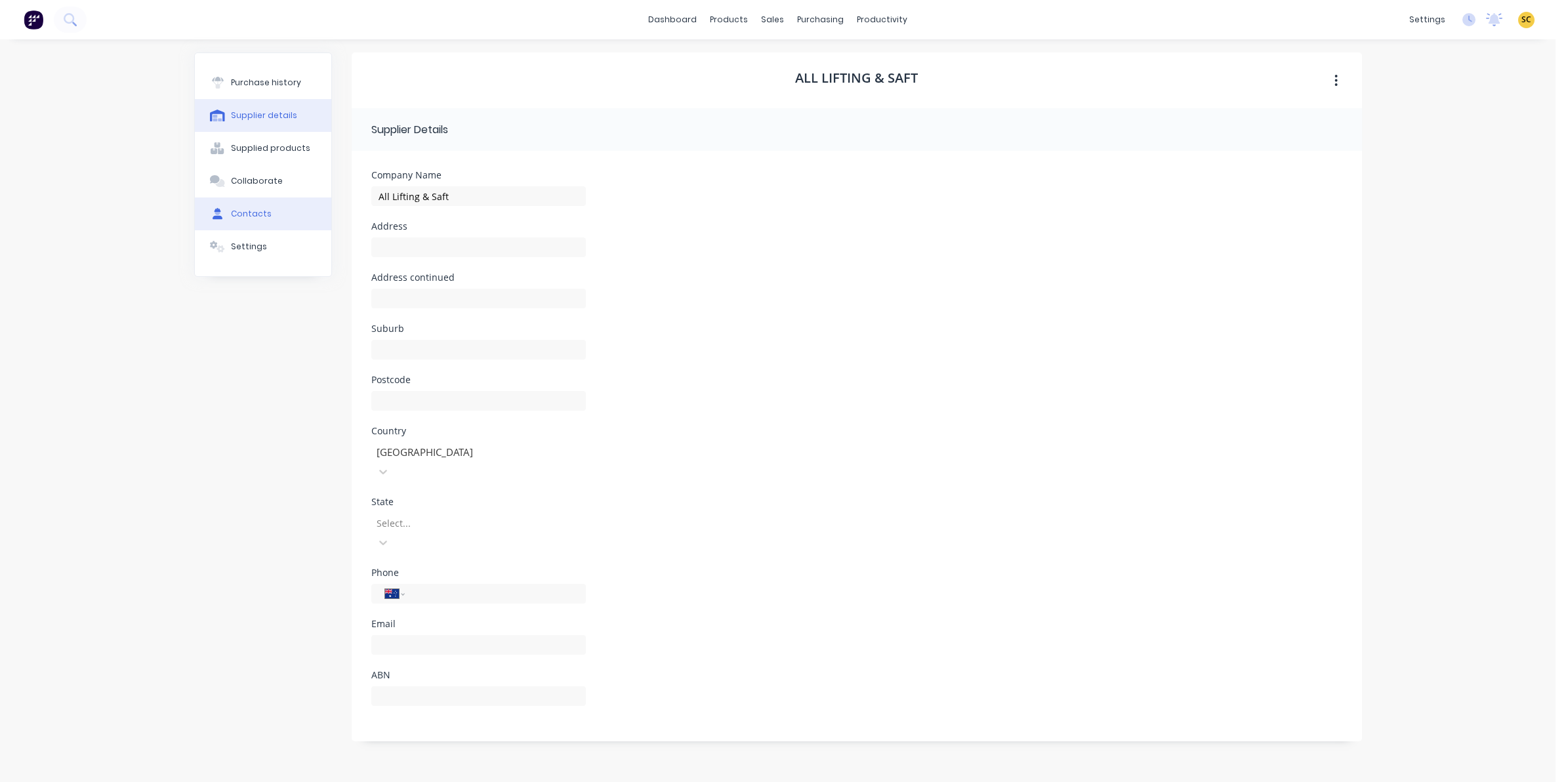
click at [267, 204] on button "Contacts" at bounding box center [262, 213] width 137 height 33
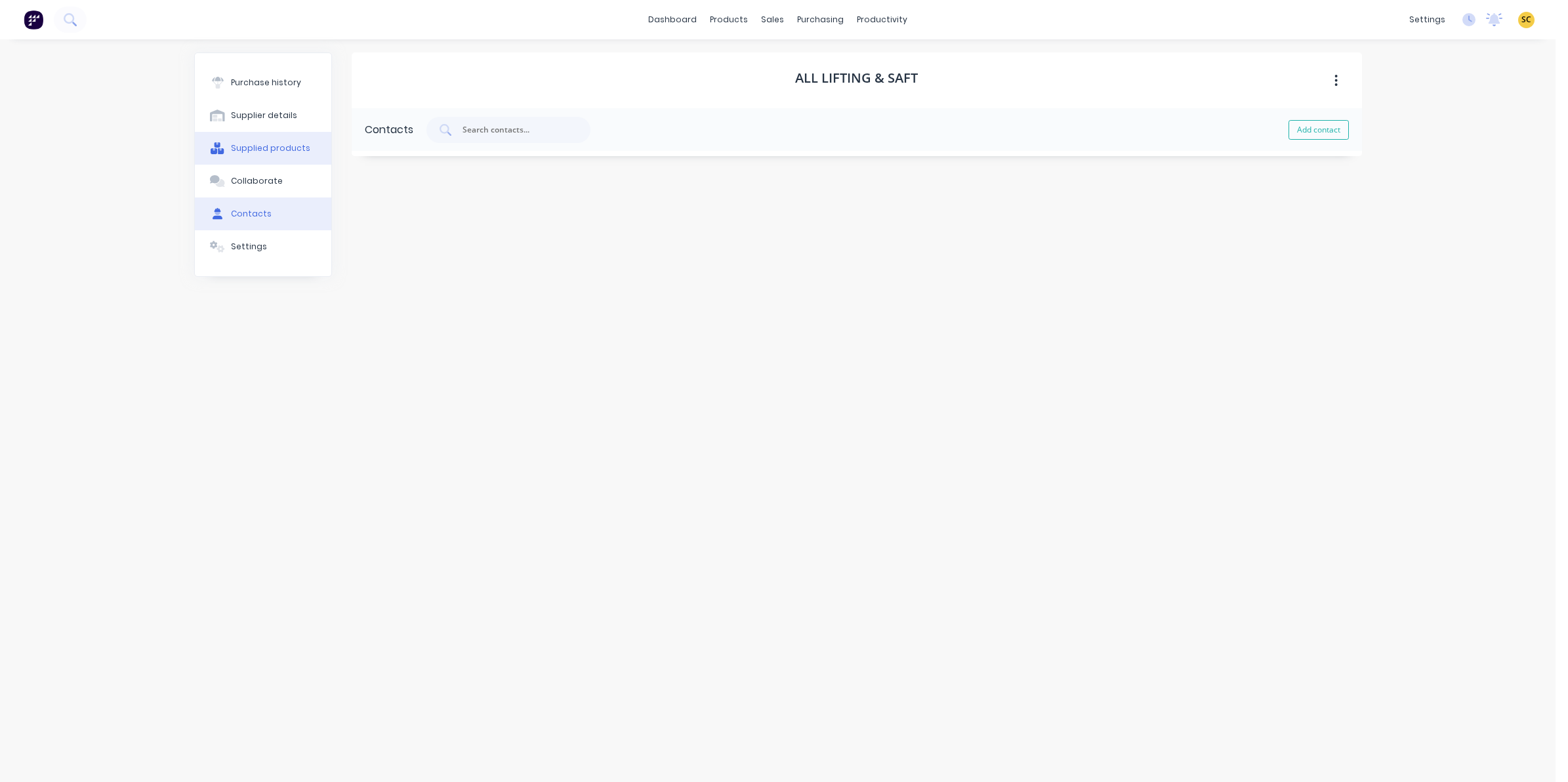
click at [270, 157] on button "Supplied products" at bounding box center [262, 148] width 137 height 33
click at [264, 116] on div "Supplier details" at bounding box center [263, 115] width 66 height 12
select select "AU"
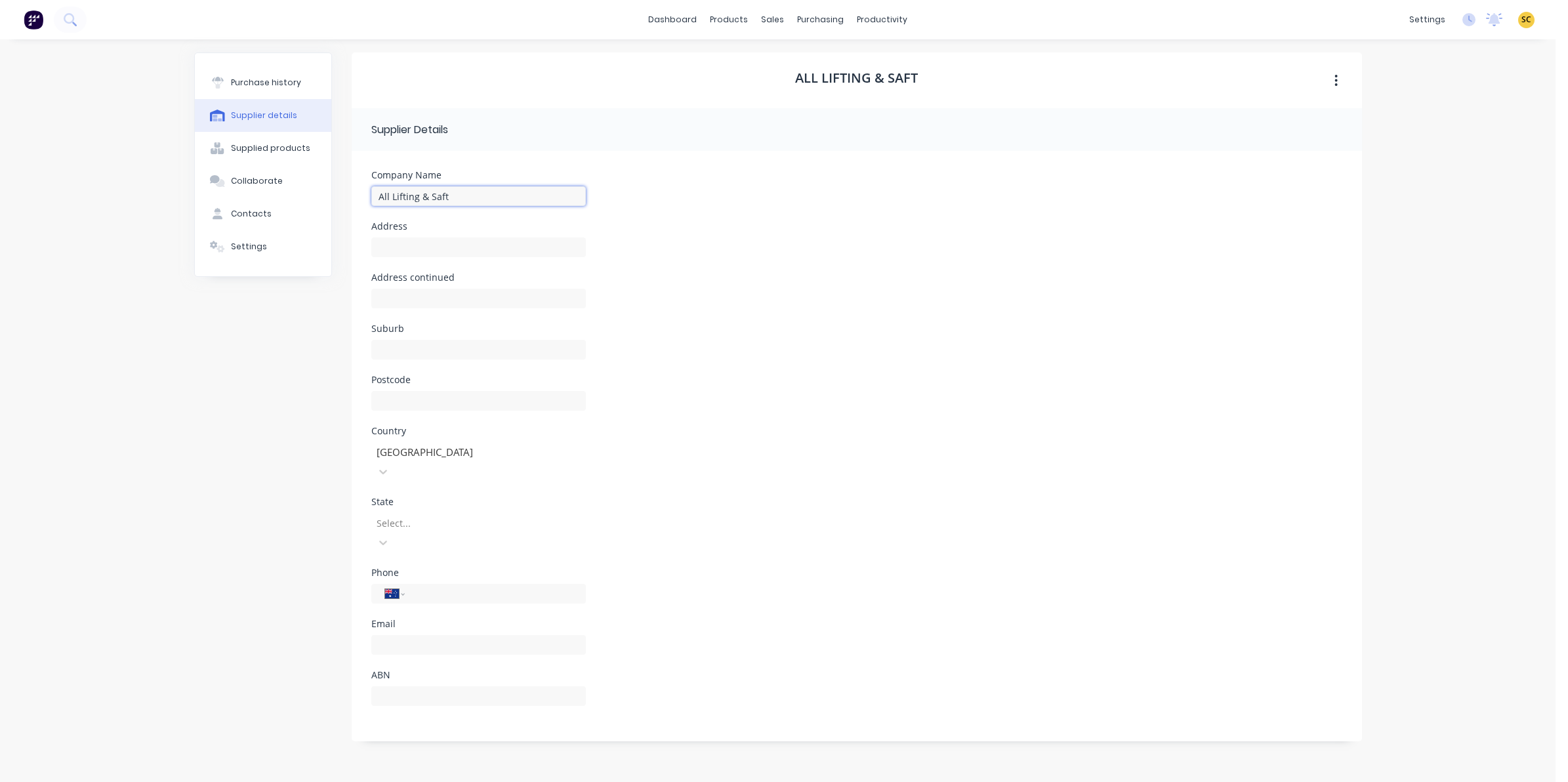
click at [479, 192] on input "All Lifting & Saft" at bounding box center [478, 196] width 214 height 20
click at [1337, 79] on icon "button" at bounding box center [1337, 80] width 3 height 15
click at [1139, 86] on div "All Lifting & Saft" at bounding box center [857, 80] width 1010 height 56
click at [240, 247] on div "Settings" at bounding box center [249, 247] width 36 height 12
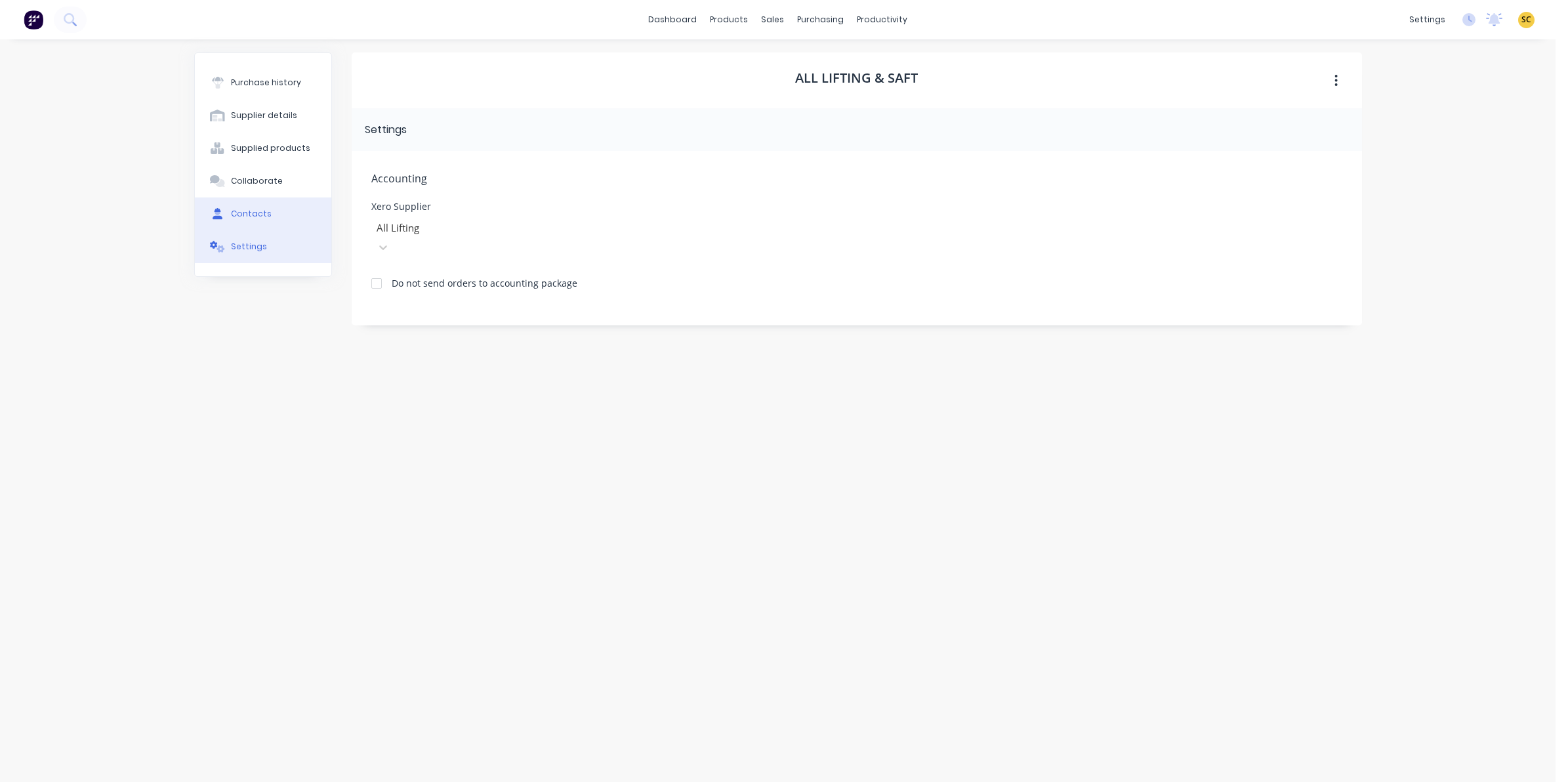
click at [266, 205] on button "Contacts" at bounding box center [262, 213] width 137 height 33
click at [264, 188] on button "Collaborate" at bounding box center [262, 181] width 137 height 33
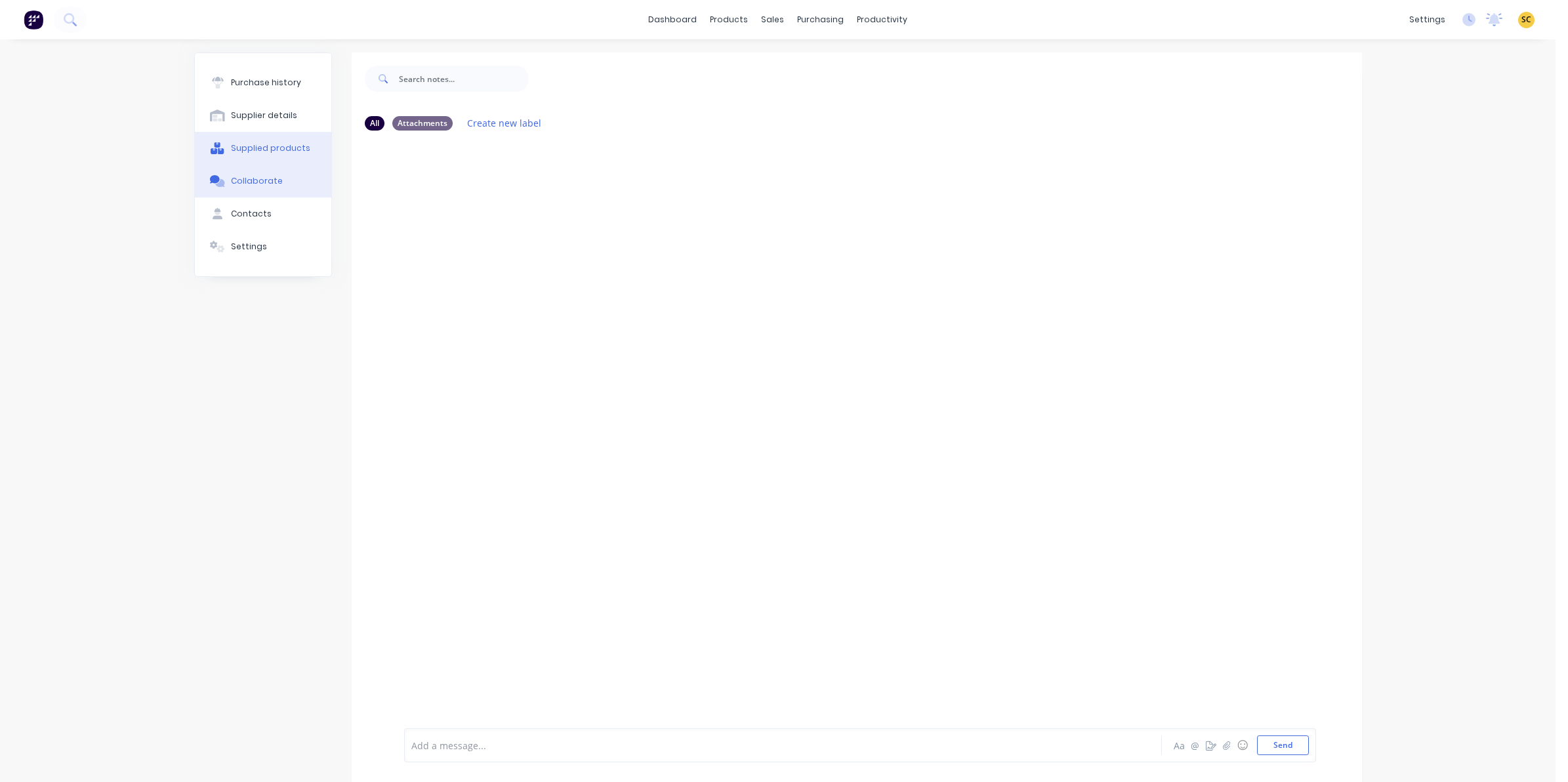
click at [272, 151] on div "Supplied products" at bounding box center [270, 148] width 79 height 12
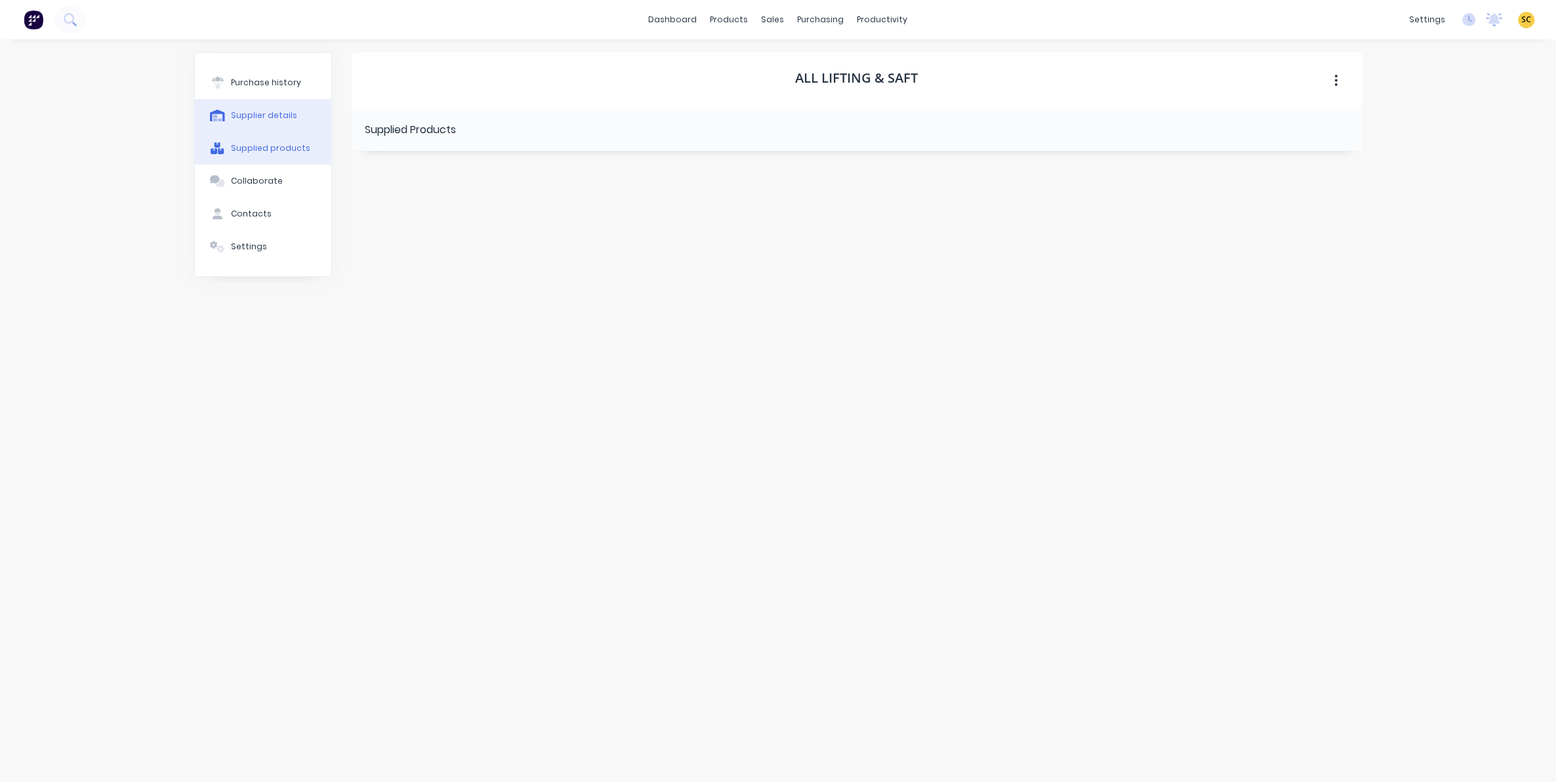
click at [287, 126] on button "Supplier details" at bounding box center [262, 115] width 137 height 33
select select "AU"
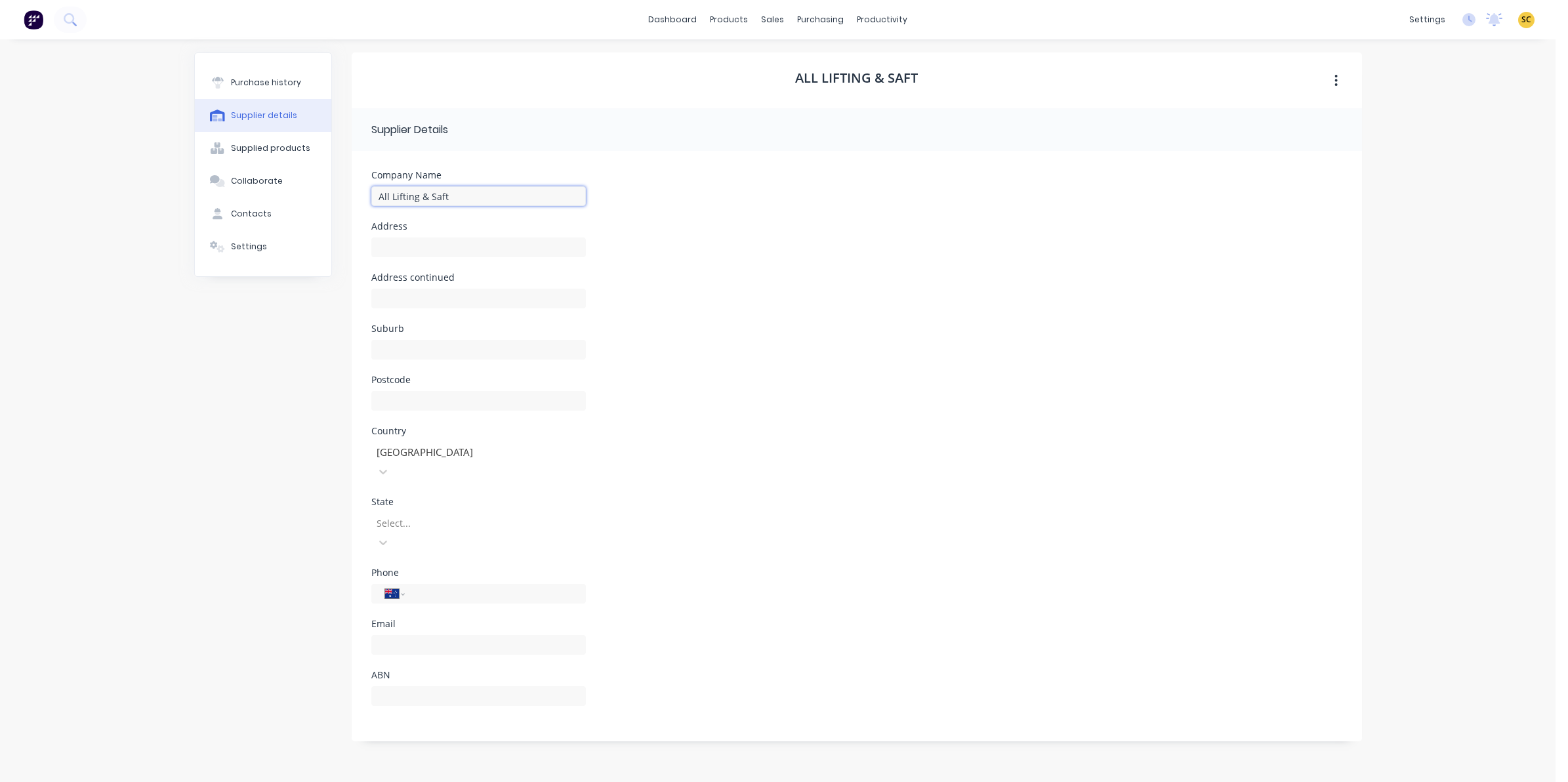
click at [473, 198] on input "All Lifting & Saft" at bounding box center [478, 196] width 214 height 20
type input "All Lifting & Safety"
type input "678 Beaudesert Rd"
type input "Rocklea"
type input "4106"
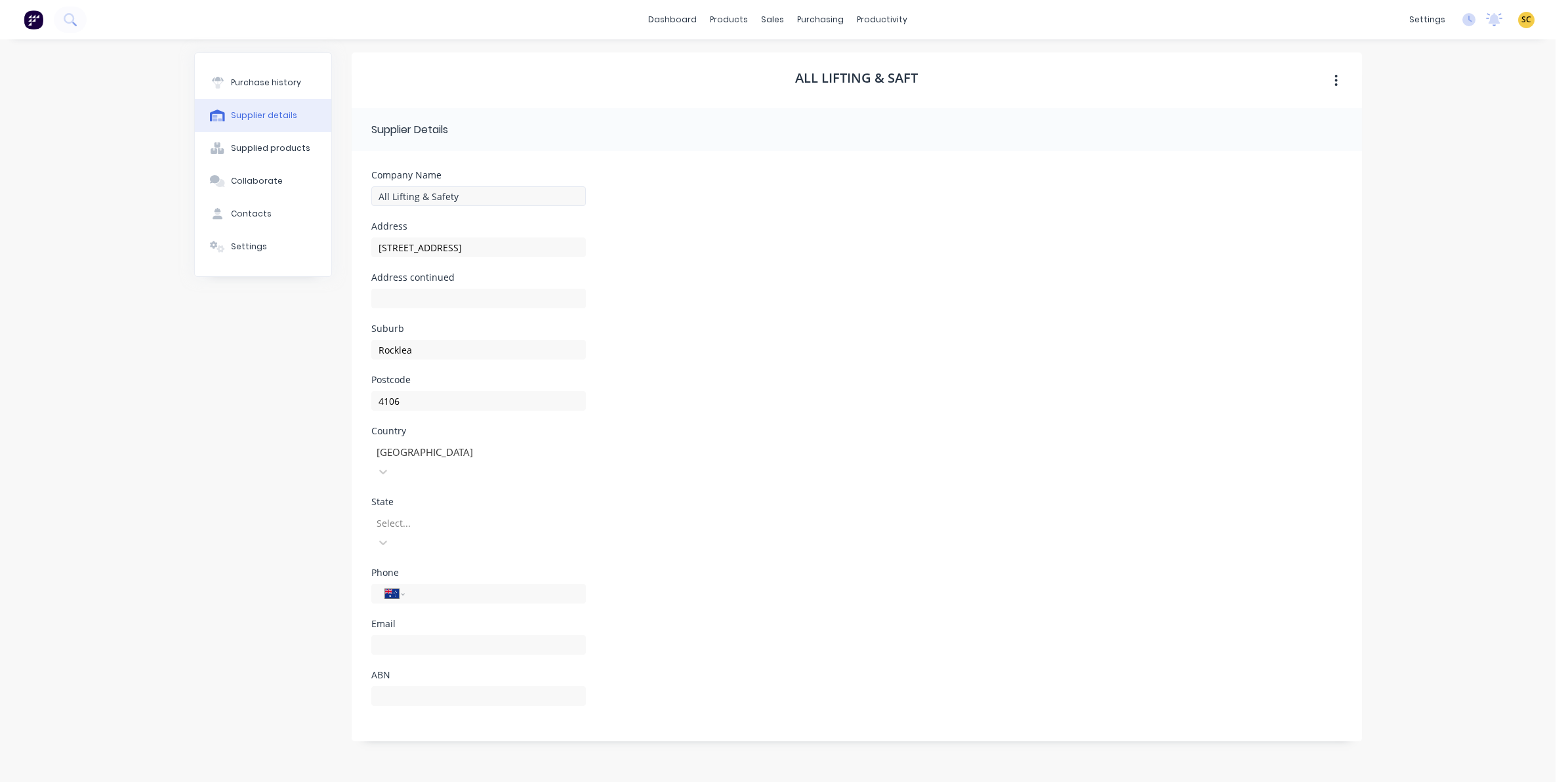
type input "(07) 3274 2700"
type input "48795006590"
type input "All Lifting & Safety"
click at [432, 514] on div at bounding box center [470, 522] width 189 height 16
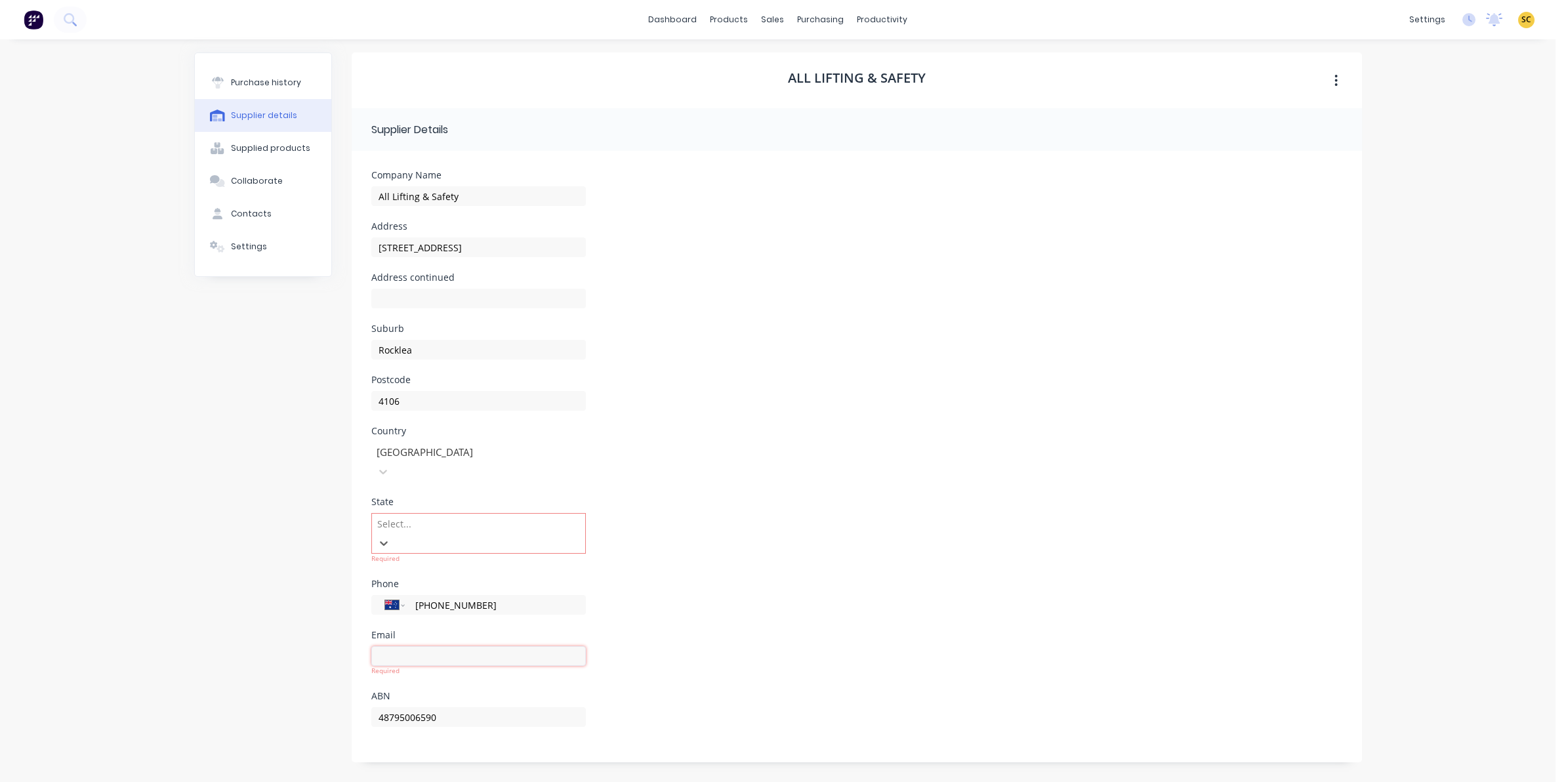
click at [423, 646] on input at bounding box center [478, 656] width 214 height 20
click at [251, 600] on div "Purchase history Supplier details Supplied products Collaborate Contacts Settin…" at bounding box center [263, 403] width 138 height 703
click at [487, 635] on input at bounding box center [478, 644] width 214 height 20
click at [427, 635] on input at bounding box center [478, 644] width 214 height 20
paste input "brissales@alllifting.com.au"
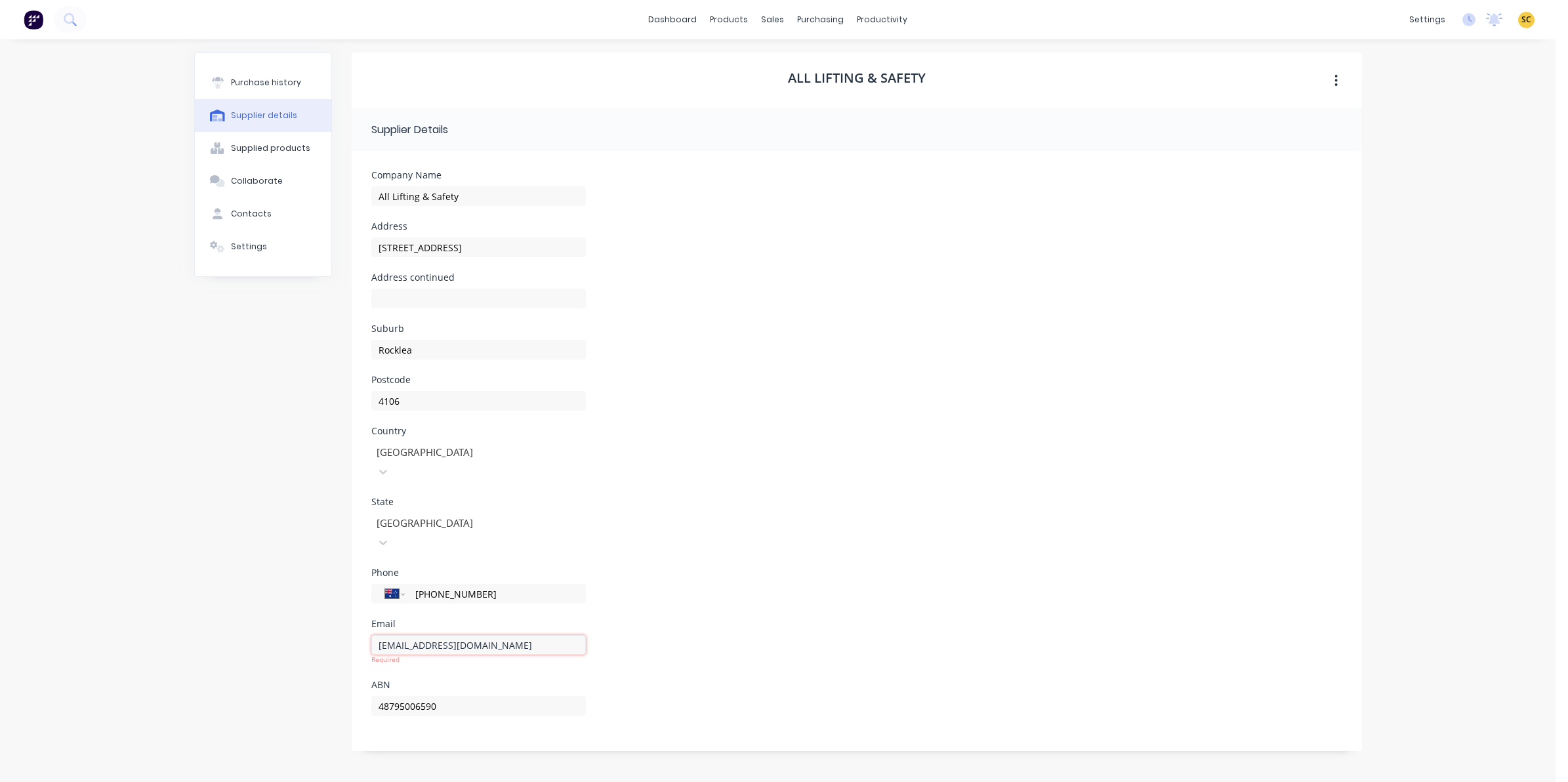
type input "brissales@alllifting.com.au"
drag, startPoint x: 664, startPoint y: 673, endPoint x: 676, endPoint y: 666, distance: 13.9
click at [664, 673] on div "ABN 48795006590" at bounding box center [856, 695] width 971 height 51
click at [262, 153] on div "Supplied products" at bounding box center [270, 148] width 79 height 12
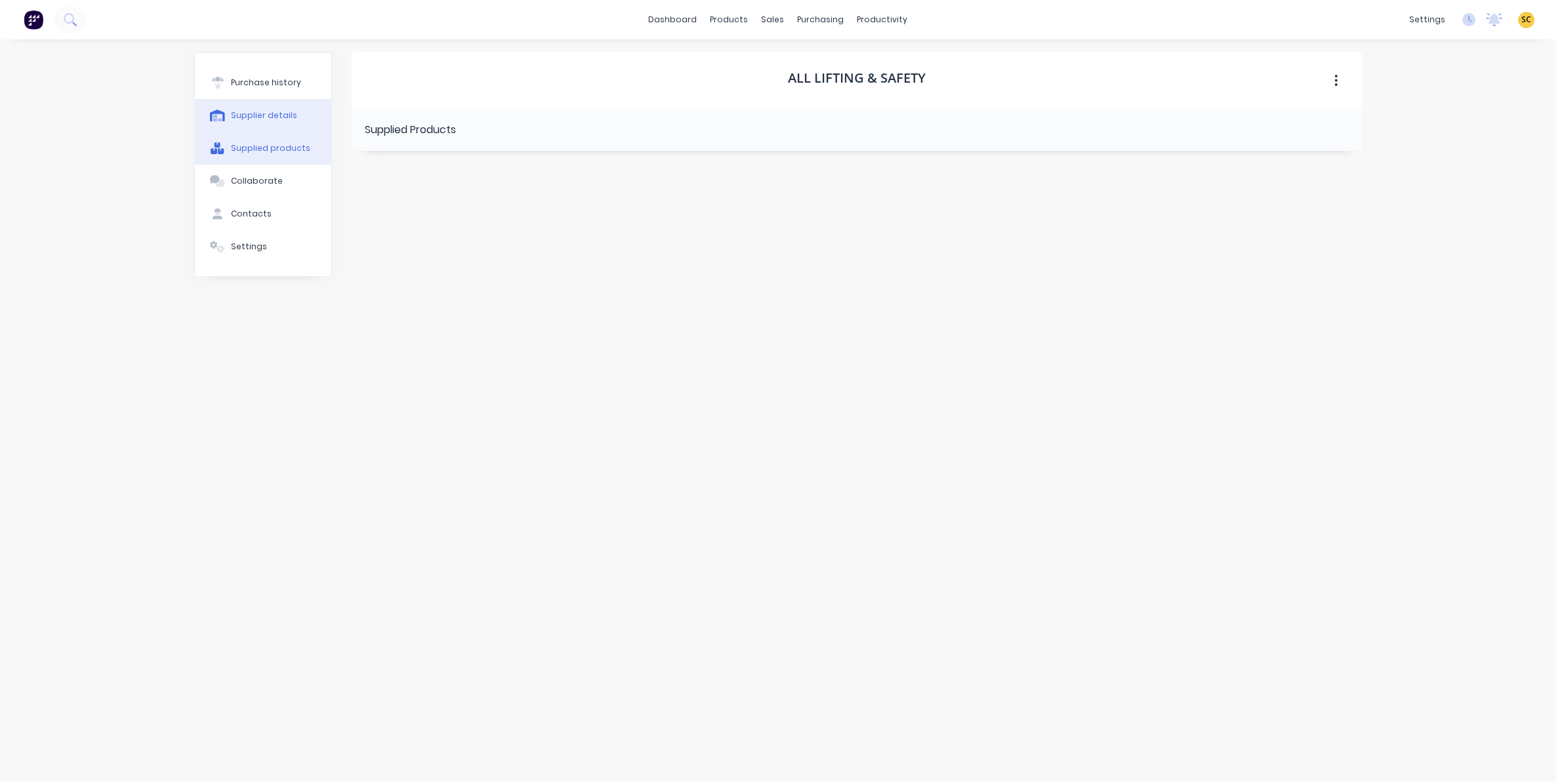
click at [269, 112] on div "Supplier details" at bounding box center [263, 115] width 66 height 12
select select "AU"
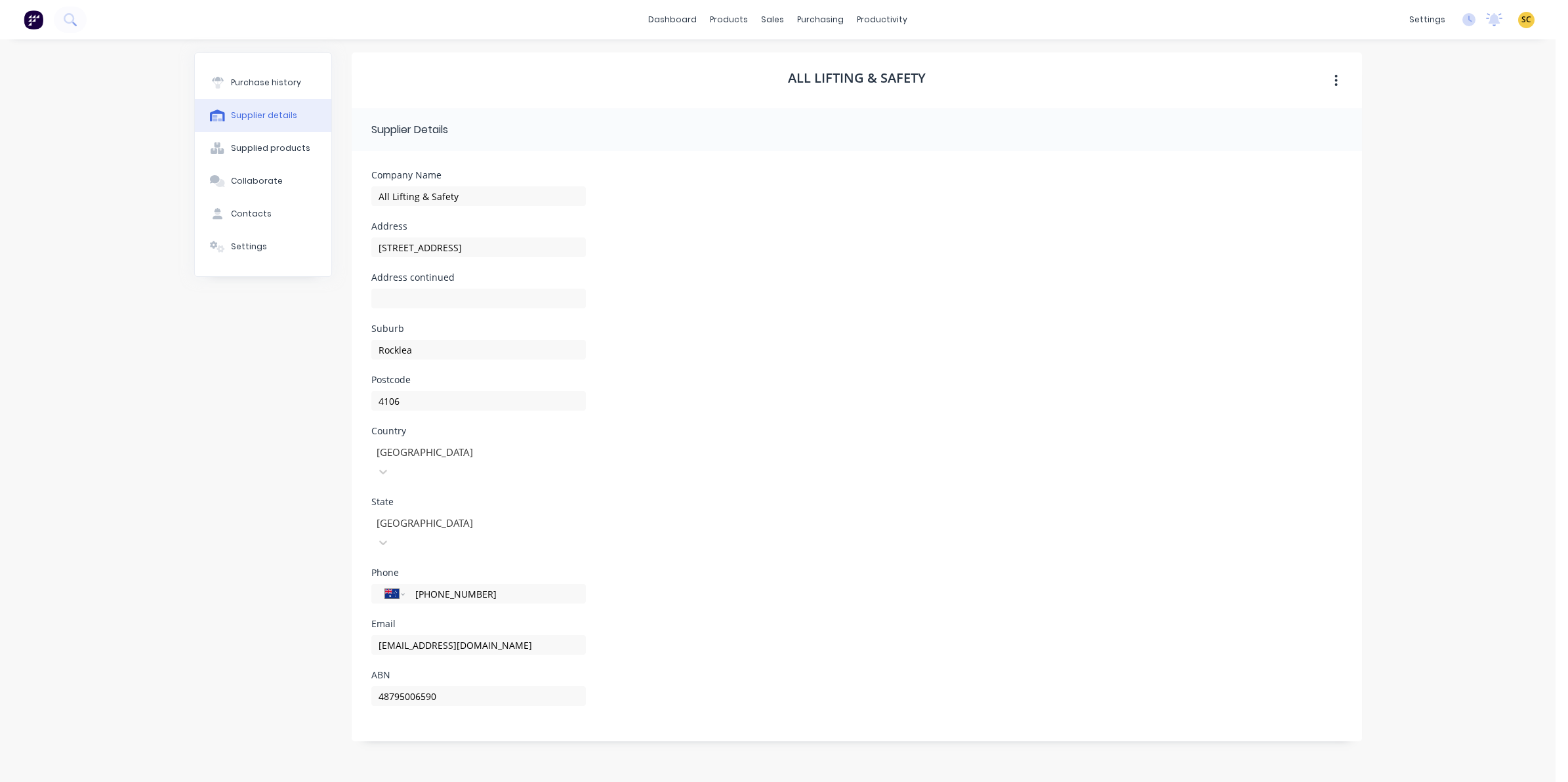
click at [208, 446] on div "Purchase history Supplier details Supplied products Collaborate Contacts Settin…" at bounding box center [263, 403] width 138 height 703
click at [269, 86] on div "Purchase history" at bounding box center [266, 83] width 71 height 12
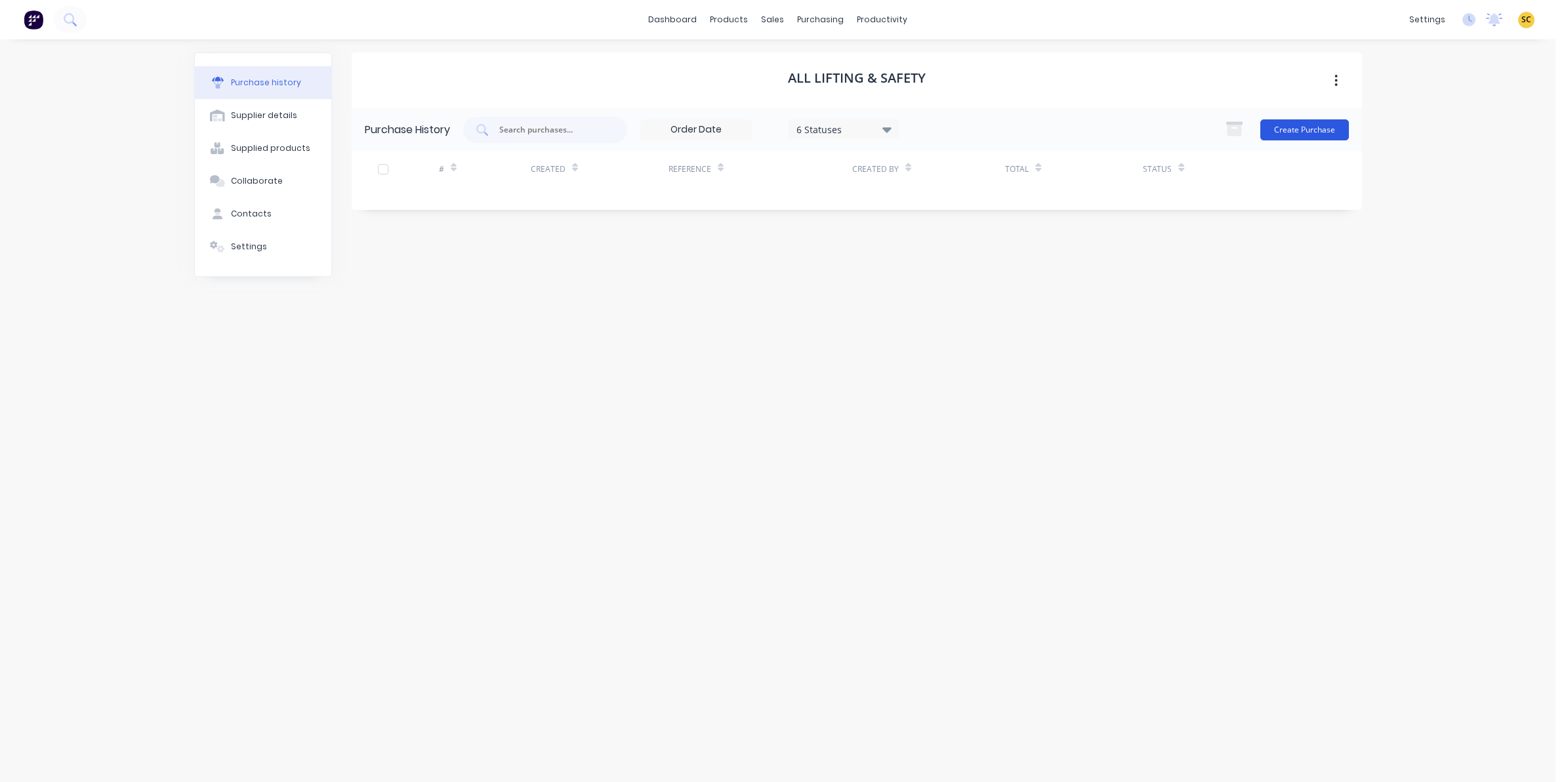
click at [1347, 129] on button "Create Purchase" at bounding box center [1304, 130] width 89 height 21
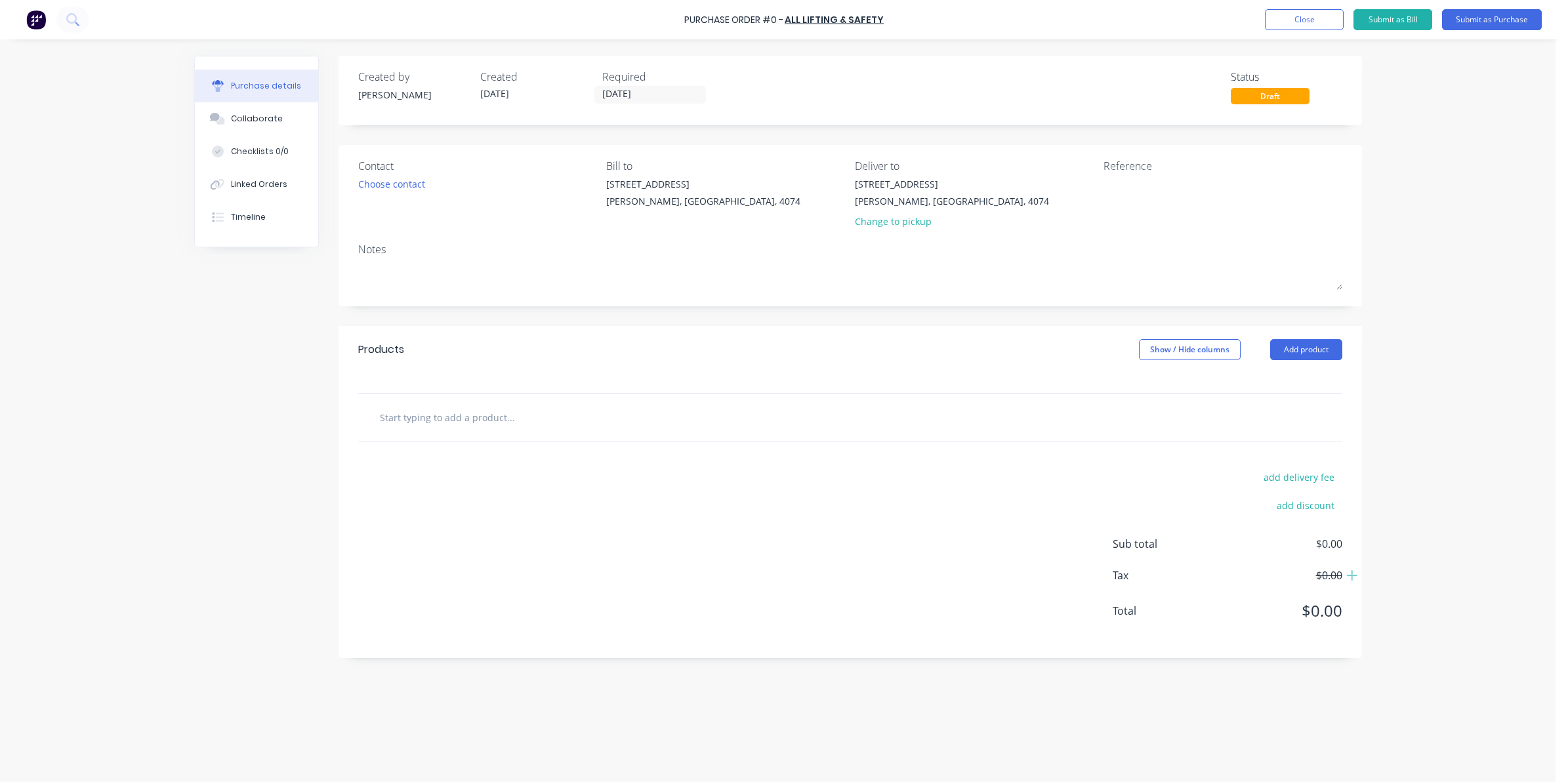
click at [404, 427] on input "text" at bounding box center [510, 417] width 262 height 26
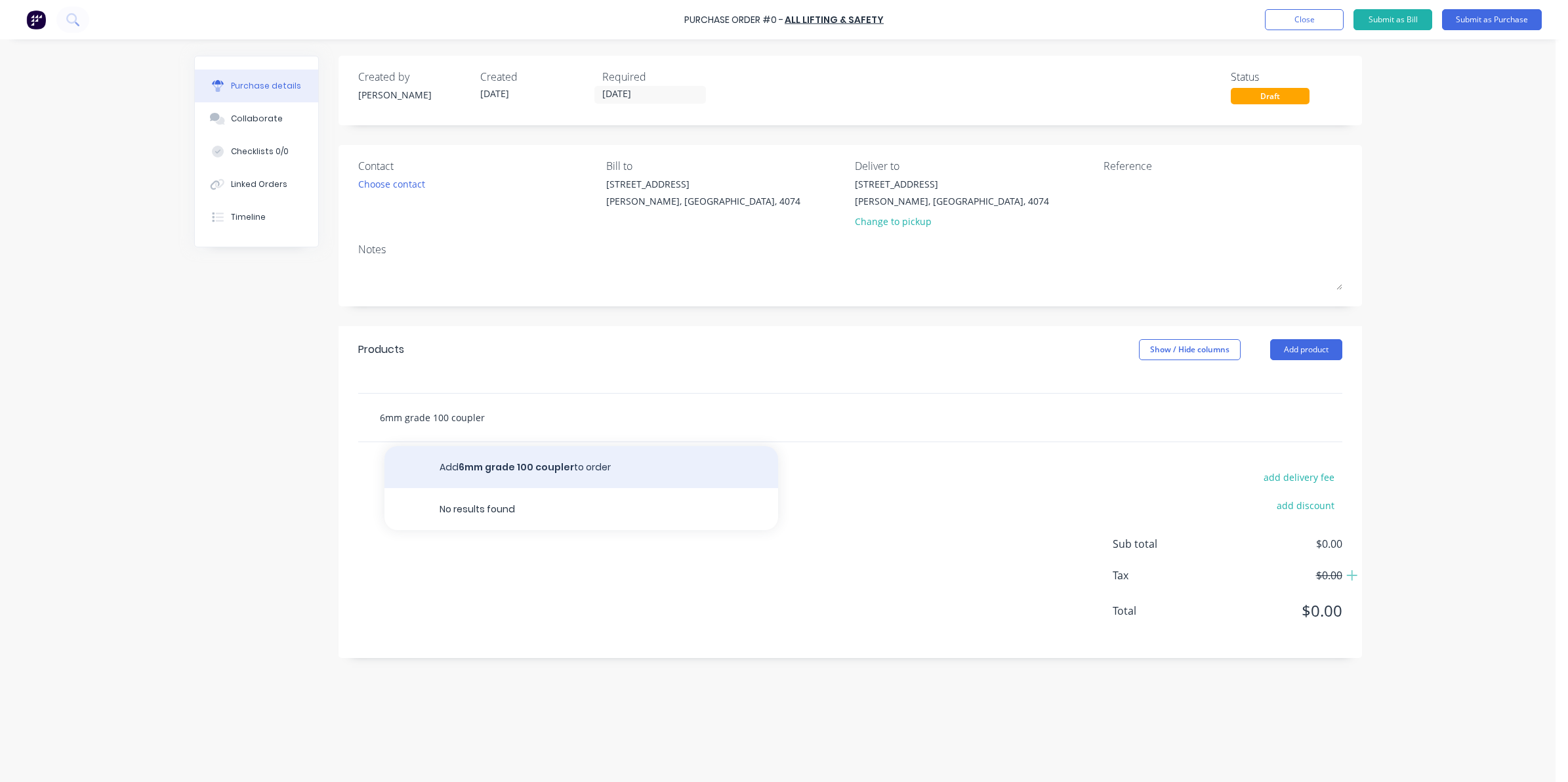
type input "6mm grade 100 coupler"
click at [493, 459] on button "Add 6mm grade 100 coupler to order" at bounding box center [581, 466] width 393 height 42
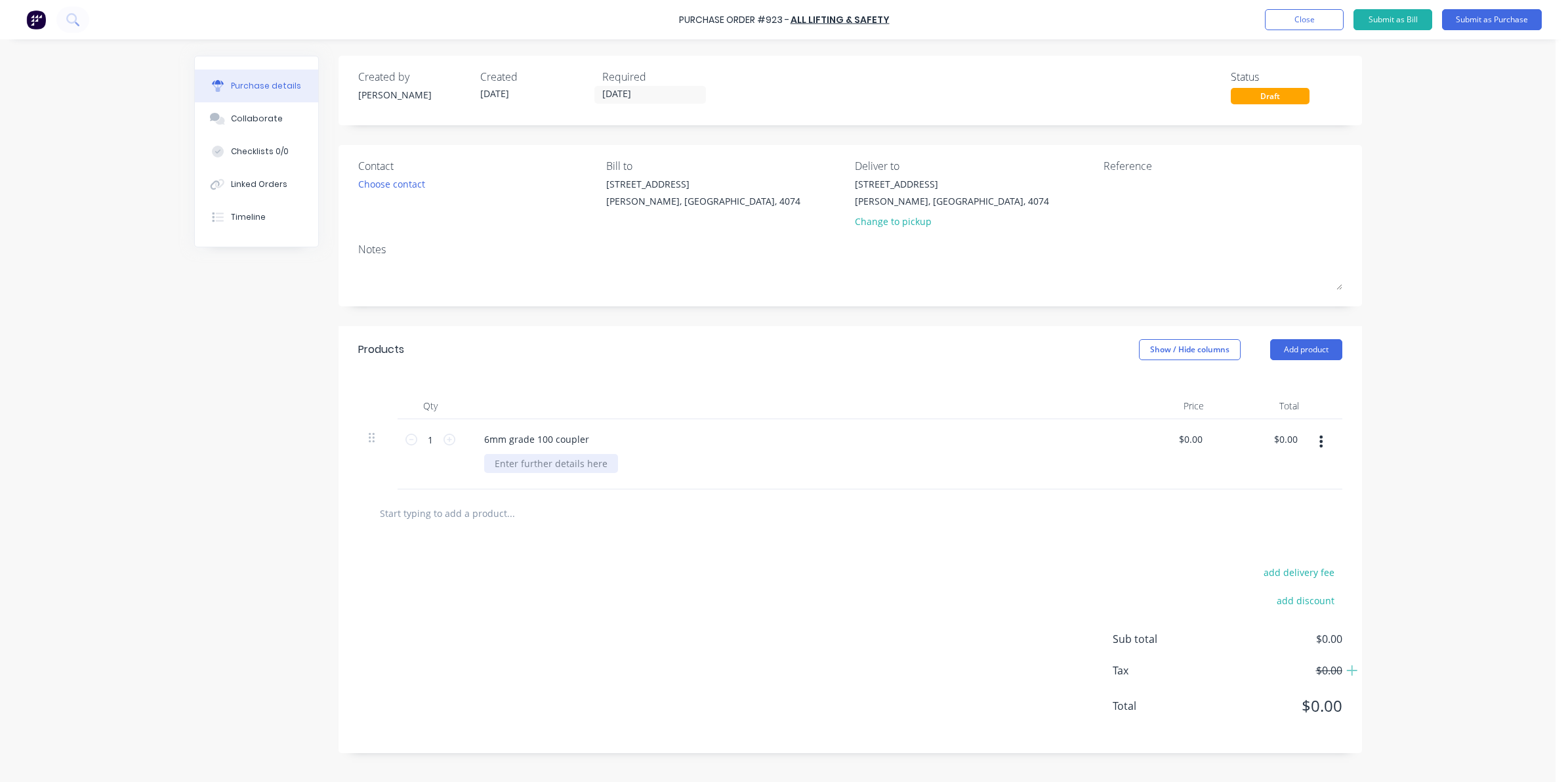
click at [521, 465] on div at bounding box center [552, 464] width 134 height 19
click at [1120, 194] on textarea at bounding box center [1185, 192] width 164 height 29
type textarea "201459"
drag, startPoint x: 1115, startPoint y: 514, endPoint x: 1103, endPoint y: 523, distance: 15.0
click at [1103, 523] on div at bounding box center [849, 513] width 963 height 26
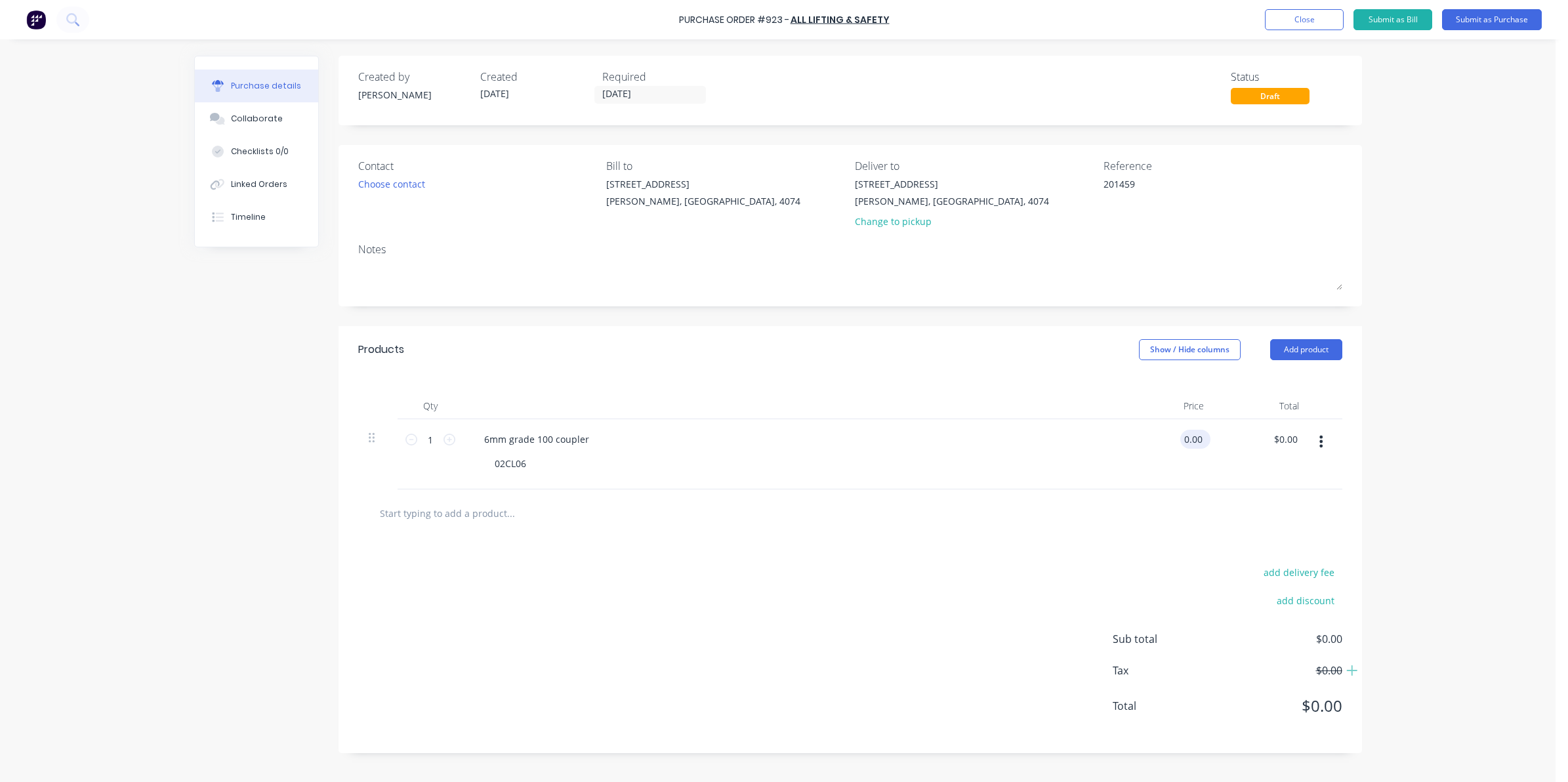
click at [1180, 441] on input "0.00" at bounding box center [1192, 439] width 25 height 19
drag, startPoint x: 1185, startPoint y: 436, endPoint x: 1202, endPoint y: 436, distance: 17.0
click at [1202, 436] on input "0.00" at bounding box center [1192, 439] width 25 height 19
type input "$19.00"
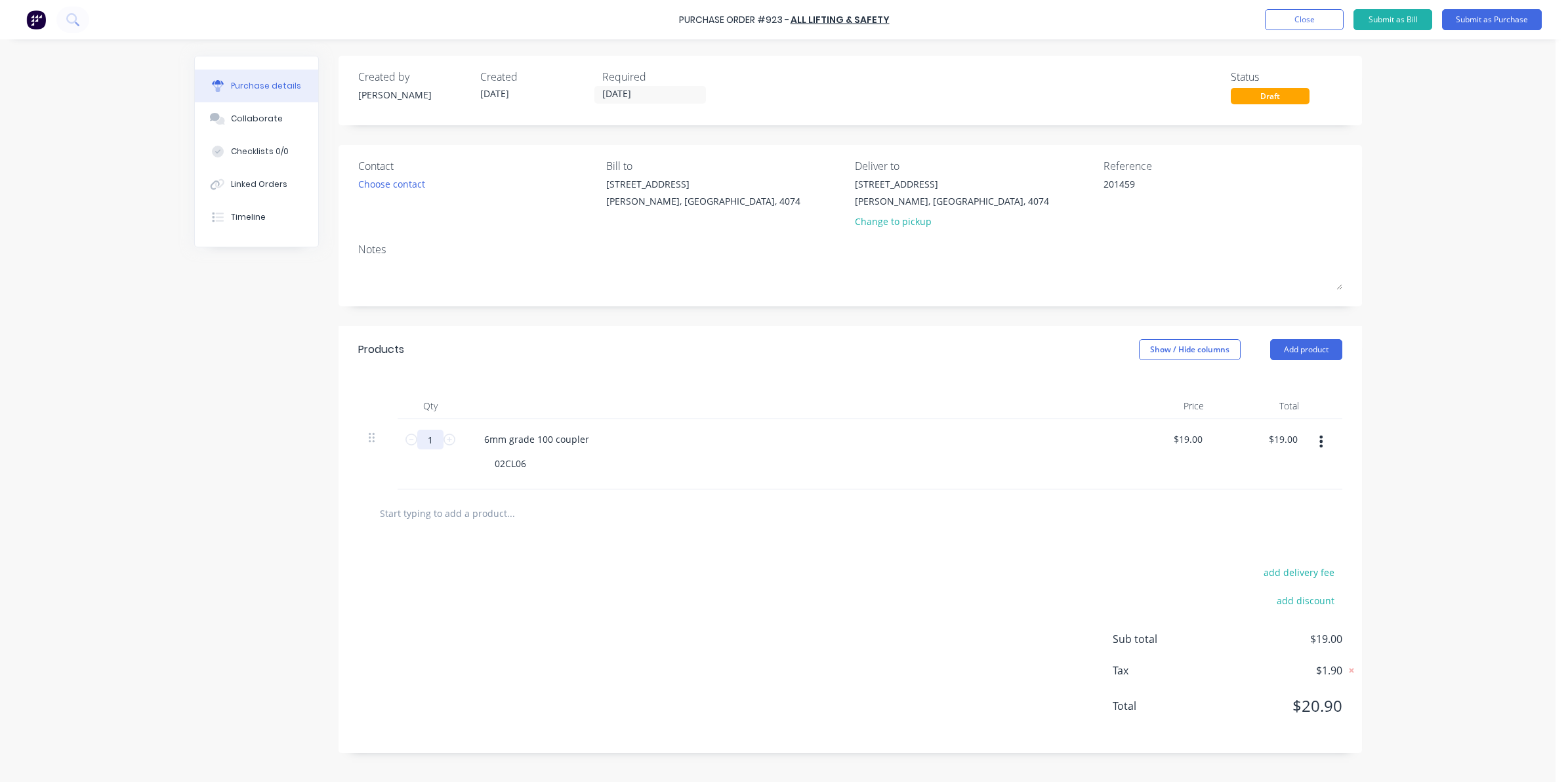
click at [437, 440] on input "1" at bounding box center [430, 439] width 26 height 20
type input "8"
type input "$152.00"
type input "8"
click at [527, 610] on div "add delivery fee add discount Sub total $152.00 Tax $15.20 Total $167.20" at bounding box center [849, 644] width 1023 height 216
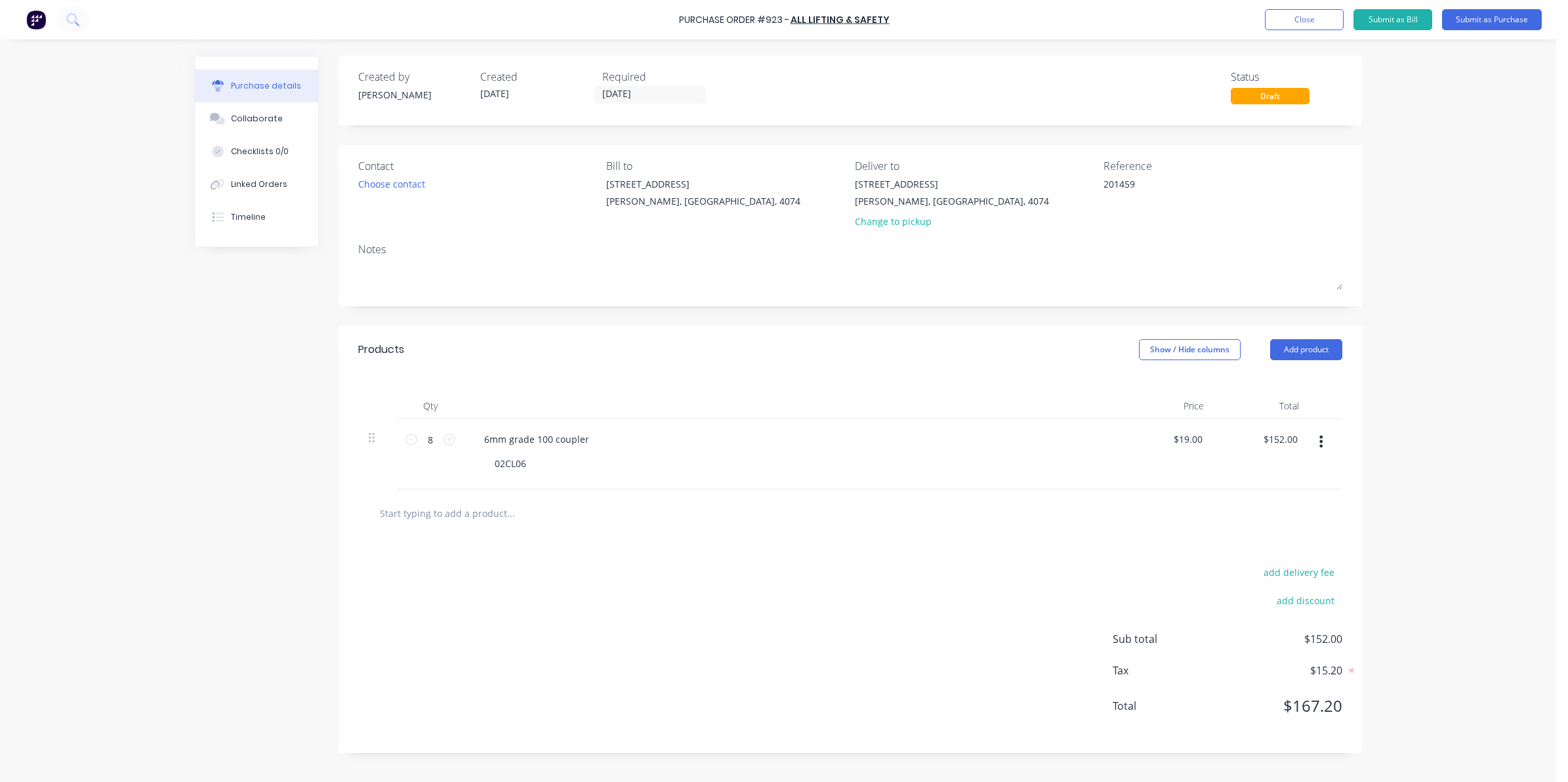
drag, startPoint x: 516, startPoint y: 689, endPoint x: 611, endPoint y: 574, distance: 149.2
click at [516, 690] on div "add delivery fee add discount Sub total $152.00 Tax $15.20 Total $167.20" at bounding box center [849, 644] width 1023 height 216
click at [1487, 20] on button "Submit as Purchase" at bounding box center [1492, 20] width 100 height 21
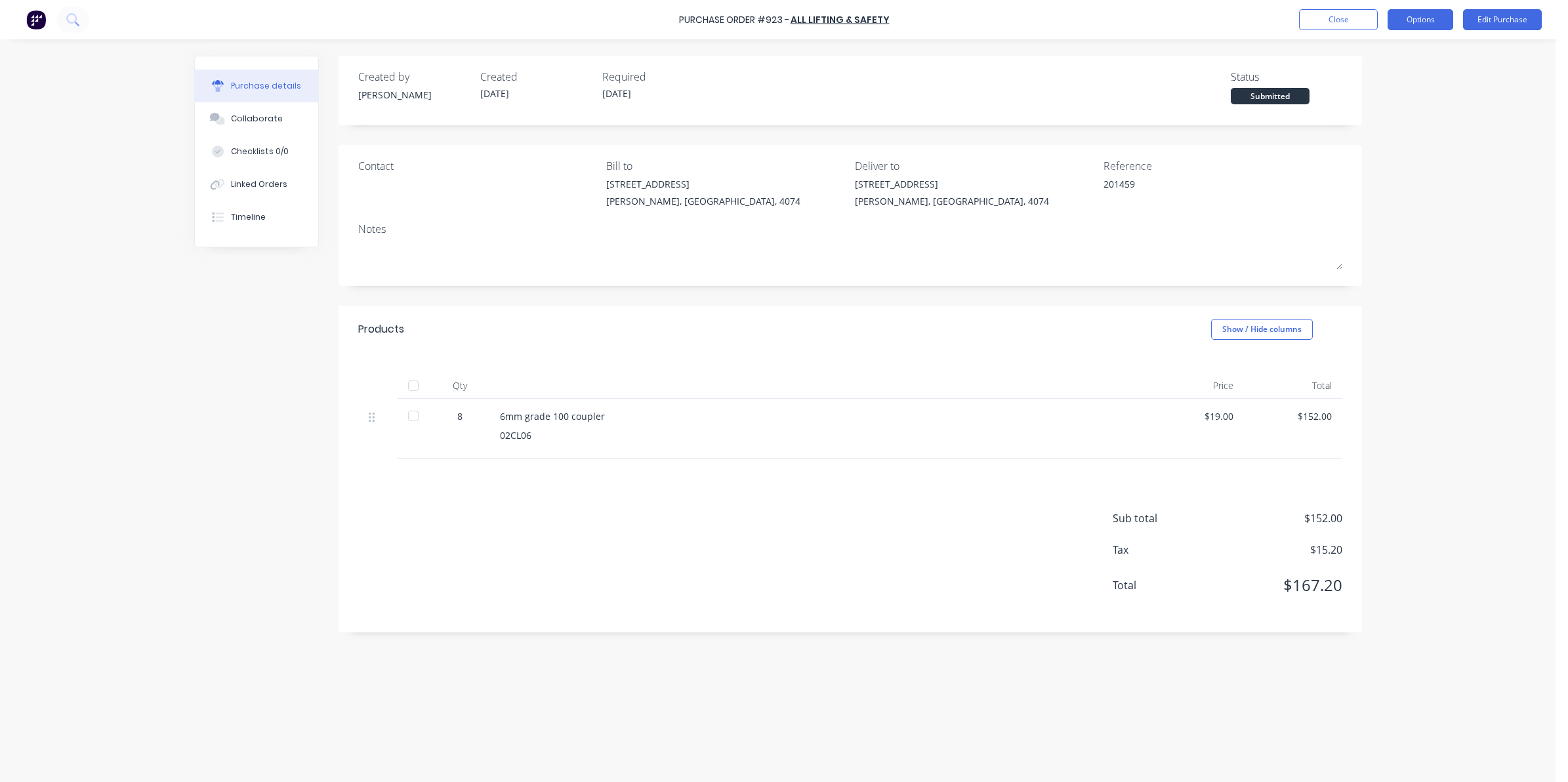
click at [1409, 23] on button "Options" at bounding box center [1420, 20] width 65 height 21
click at [1412, 85] on div "Convert to Bill" at bounding box center [1390, 80] width 101 height 19
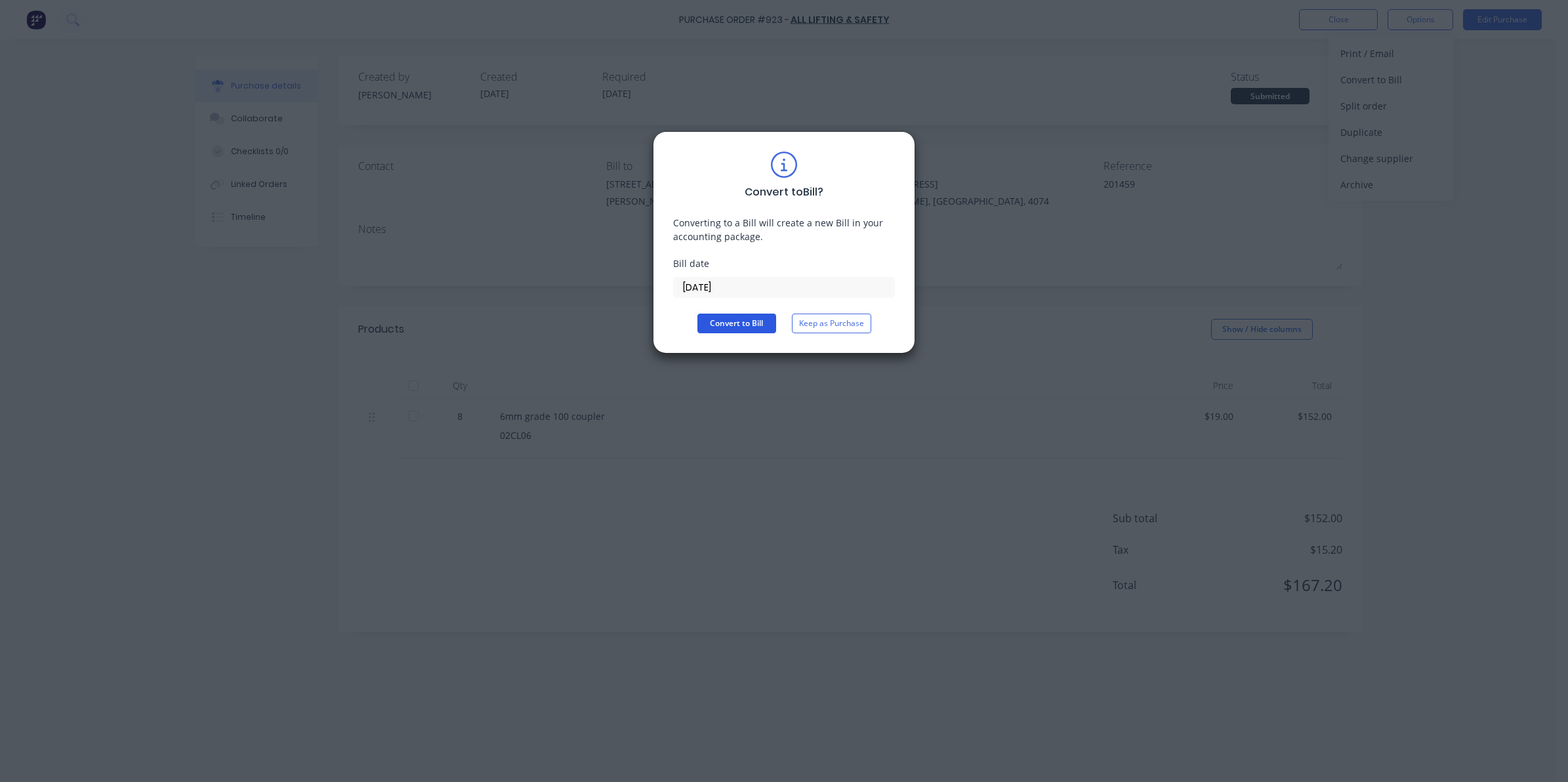
click at [746, 323] on button "Convert to Bill" at bounding box center [736, 323] width 78 height 20
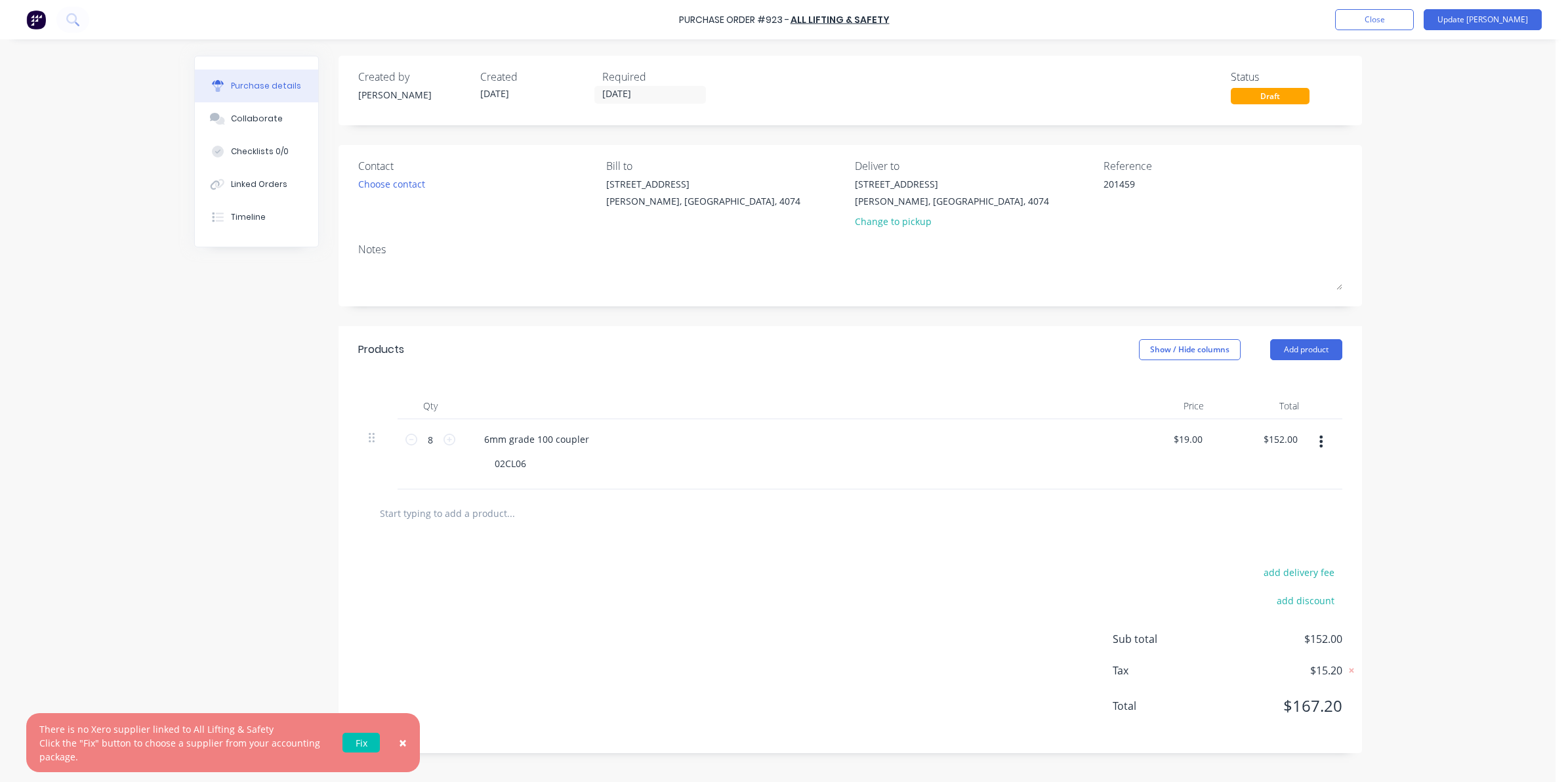
click at [363, 743] on link "Fix" at bounding box center [361, 742] width 37 height 20
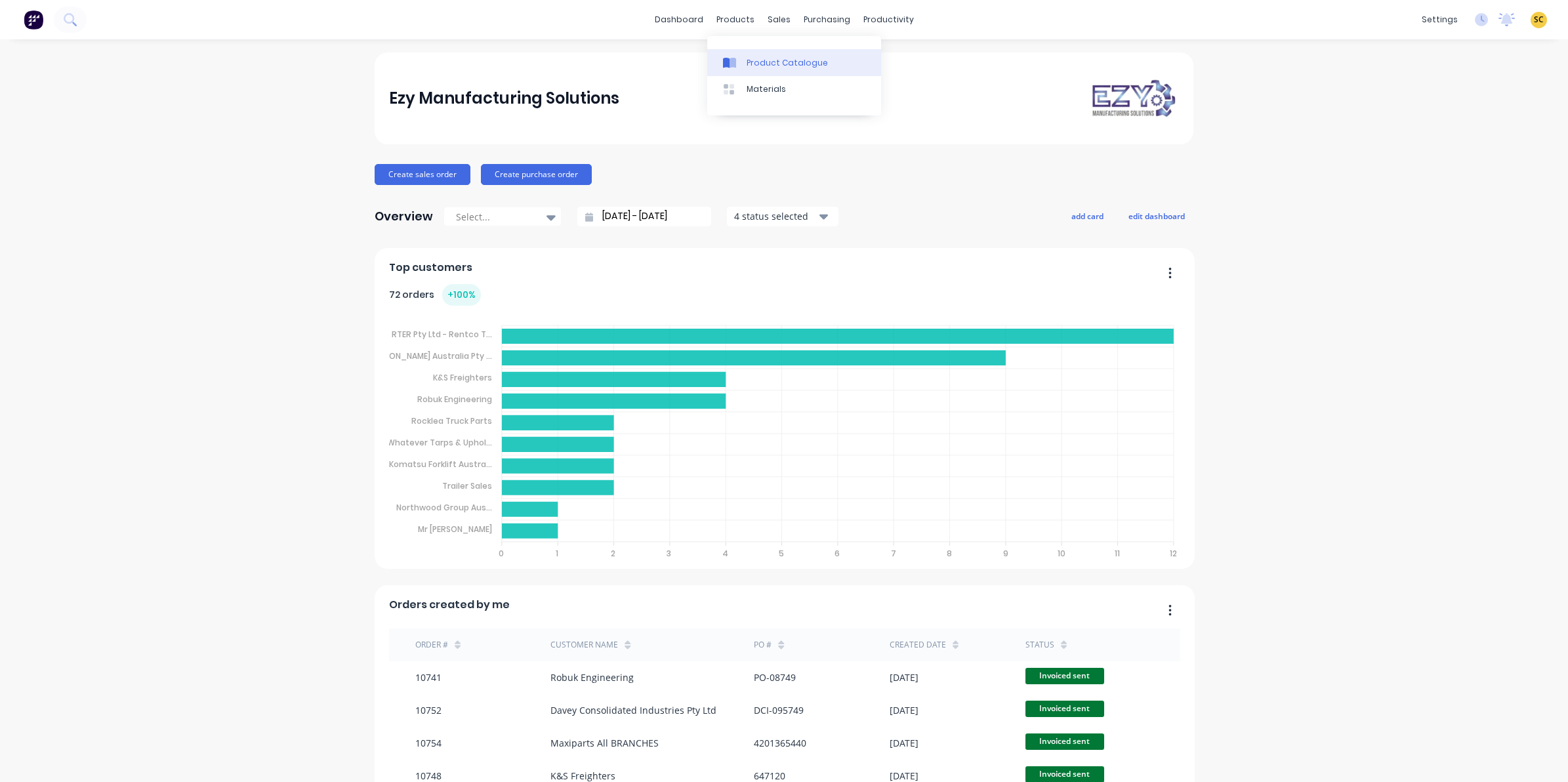
click at [756, 67] on div "Product Catalogue" at bounding box center [787, 63] width 82 height 12
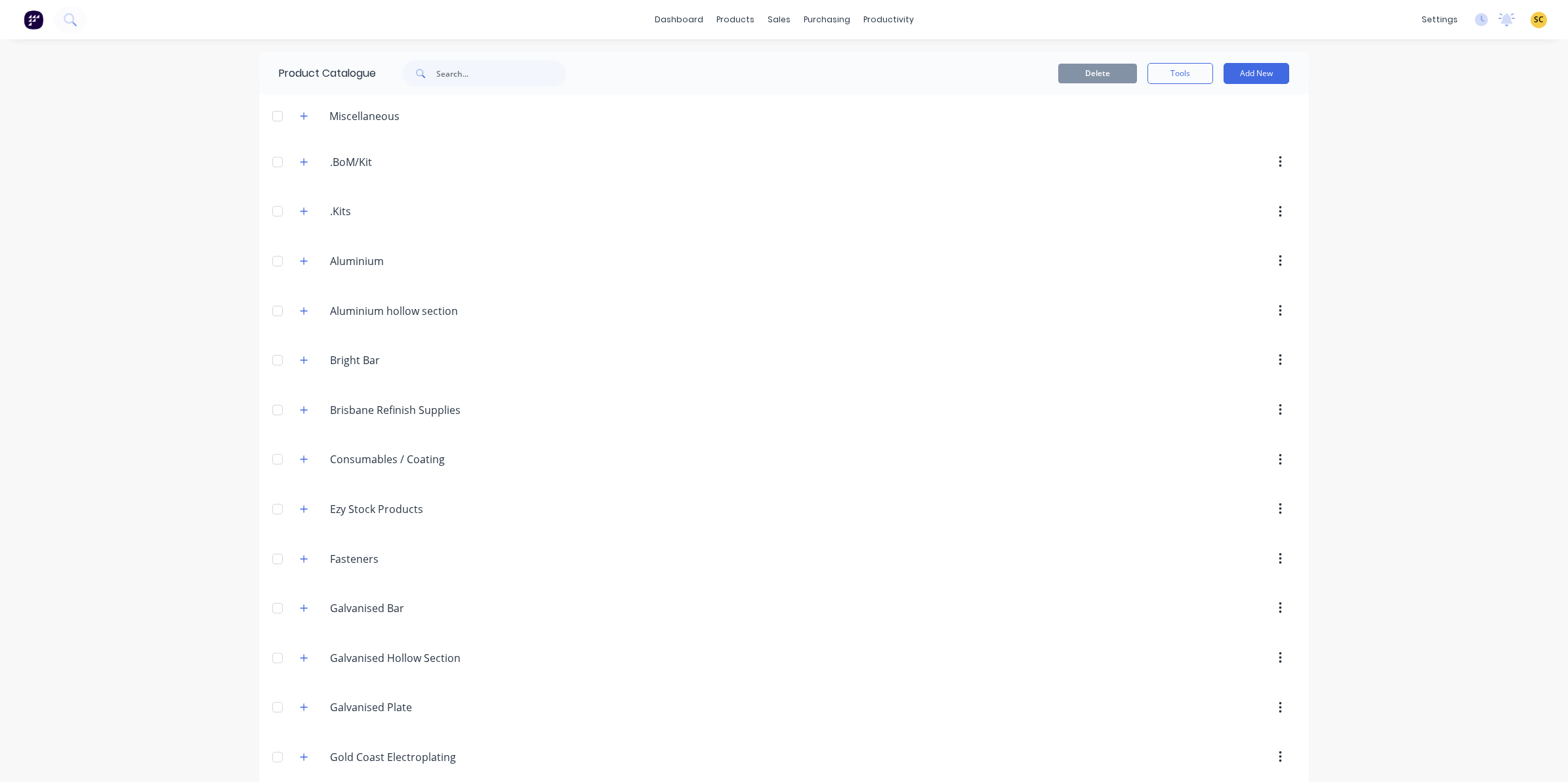
scroll to position [82, 0]
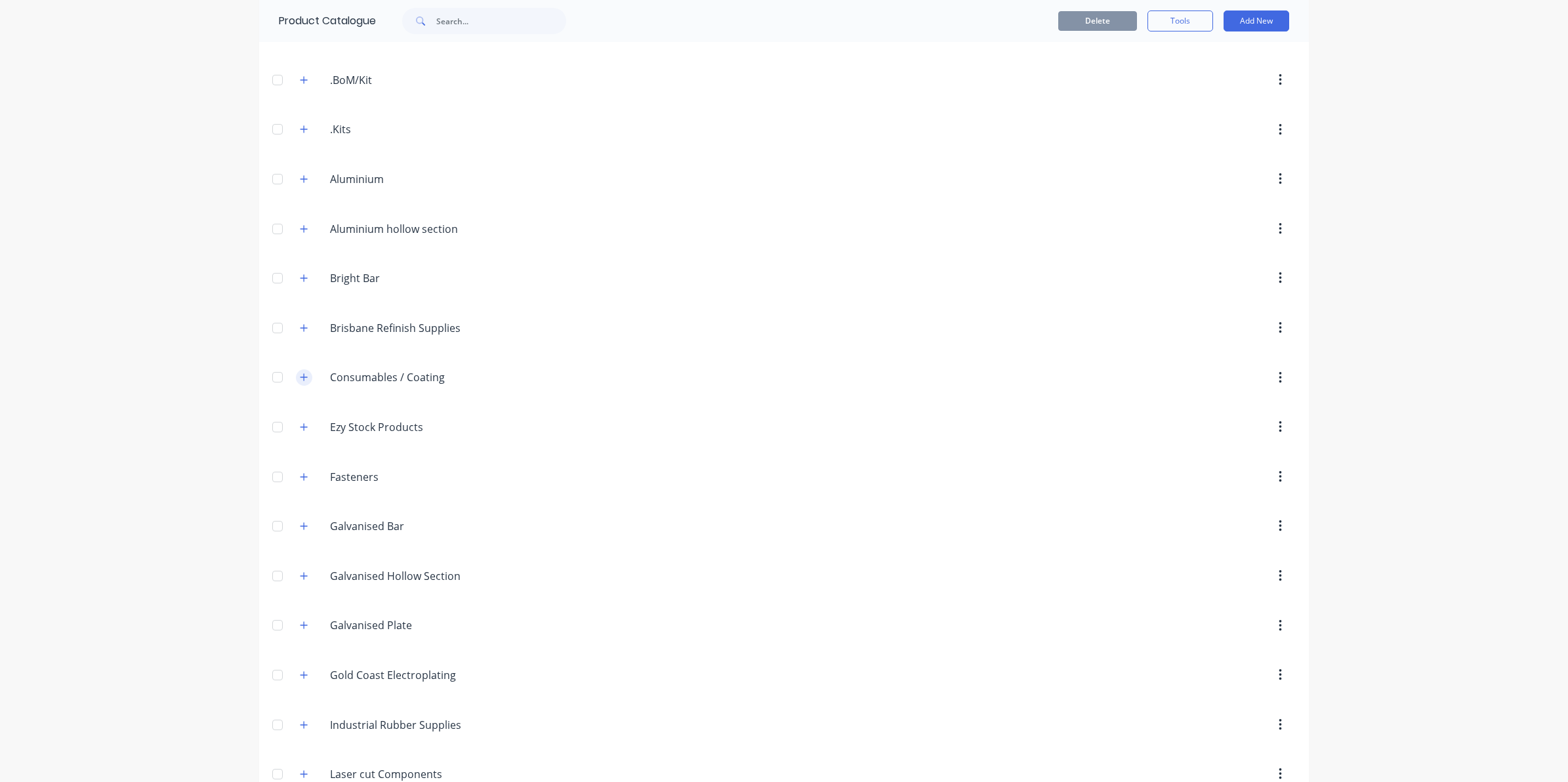
click at [296, 372] on button "button" at bounding box center [304, 377] width 16 height 16
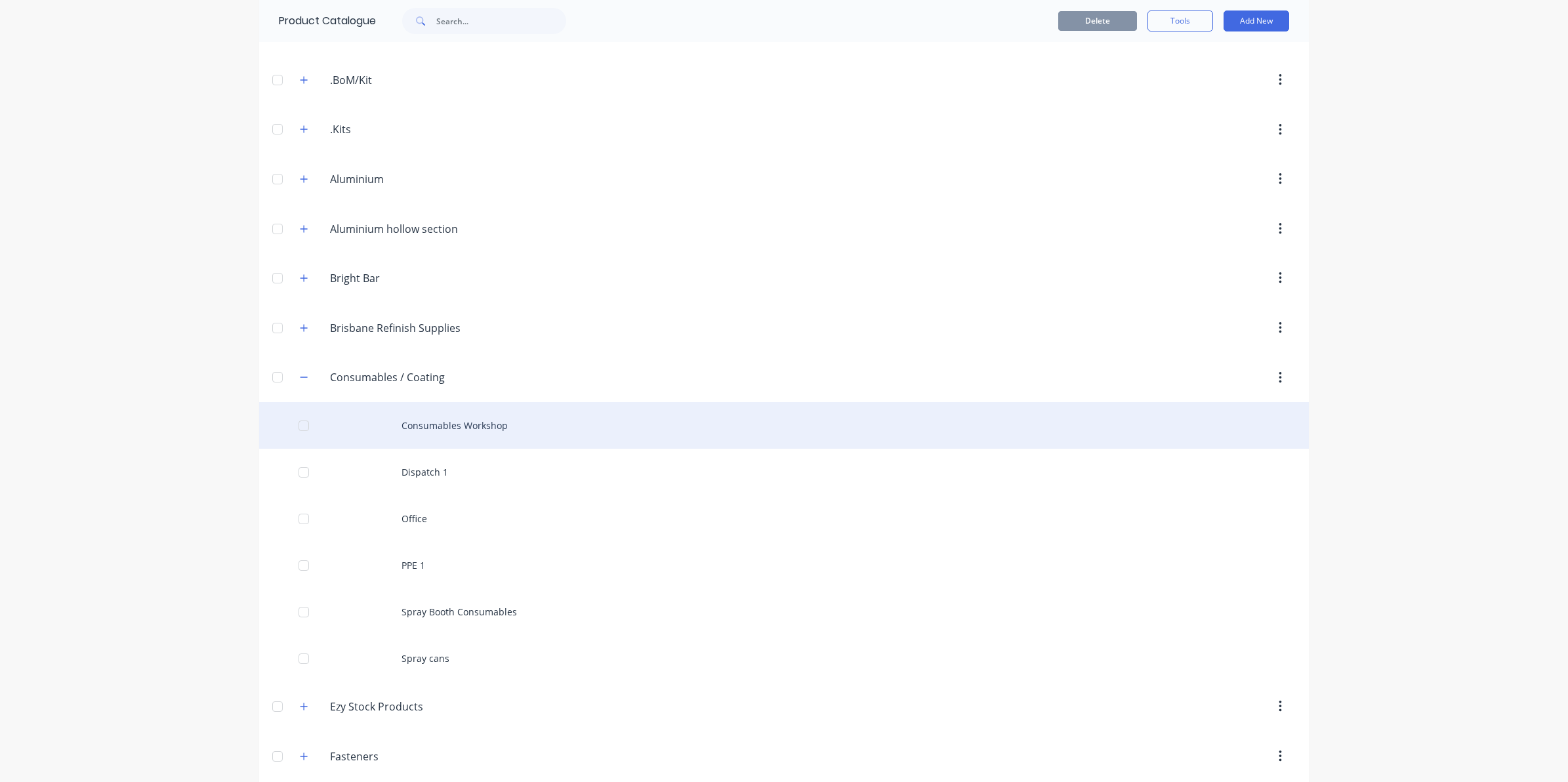
click at [446, 437] on div "Consumables Workshop" at bounding box center [784, 425] width 1050 height 46
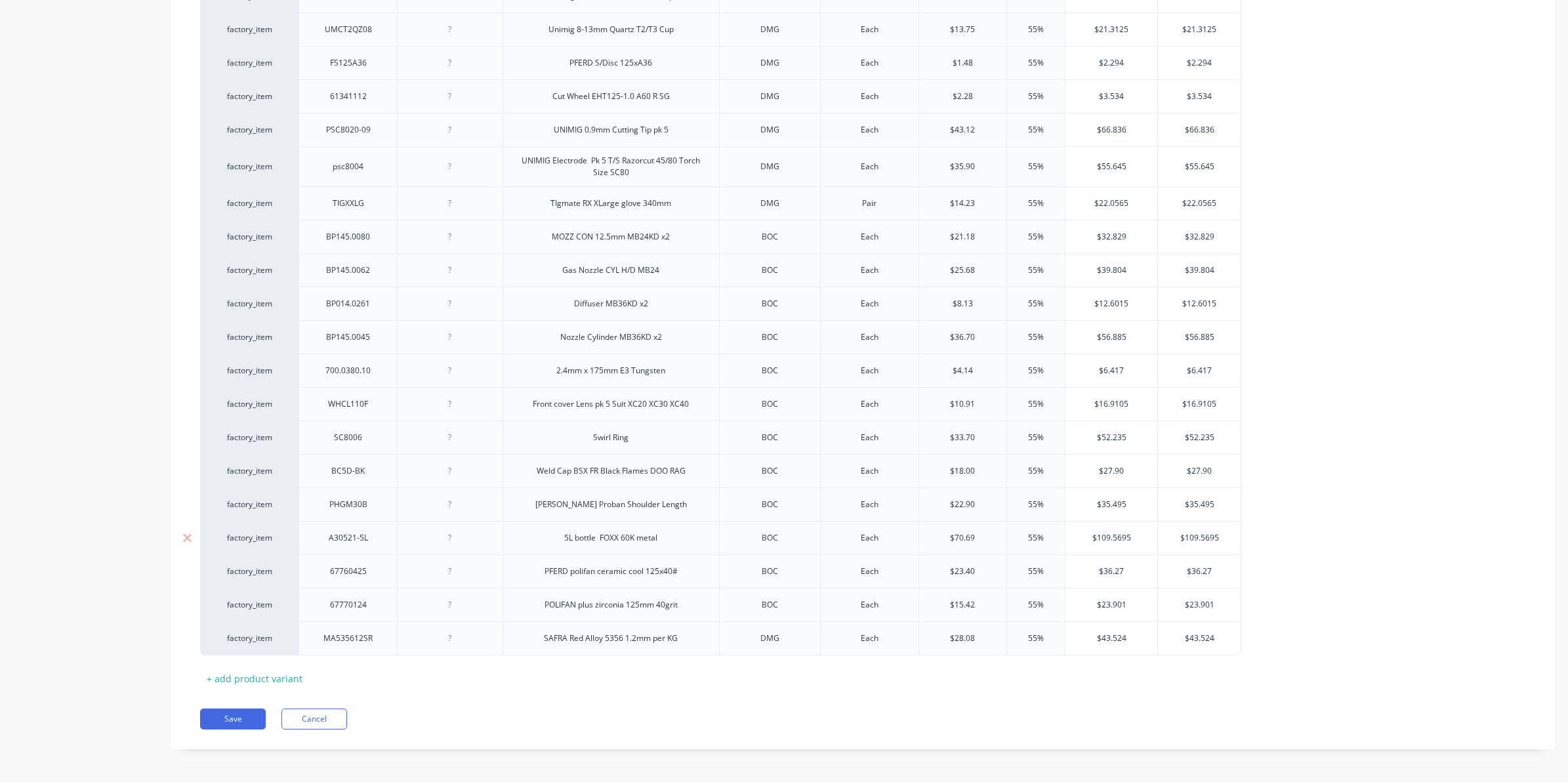
scroll to position [2291, 0]
click at [250, 669] on div "+ add product variant" at bounding box center [255, 675] width 109 height 21
type textarea "x"
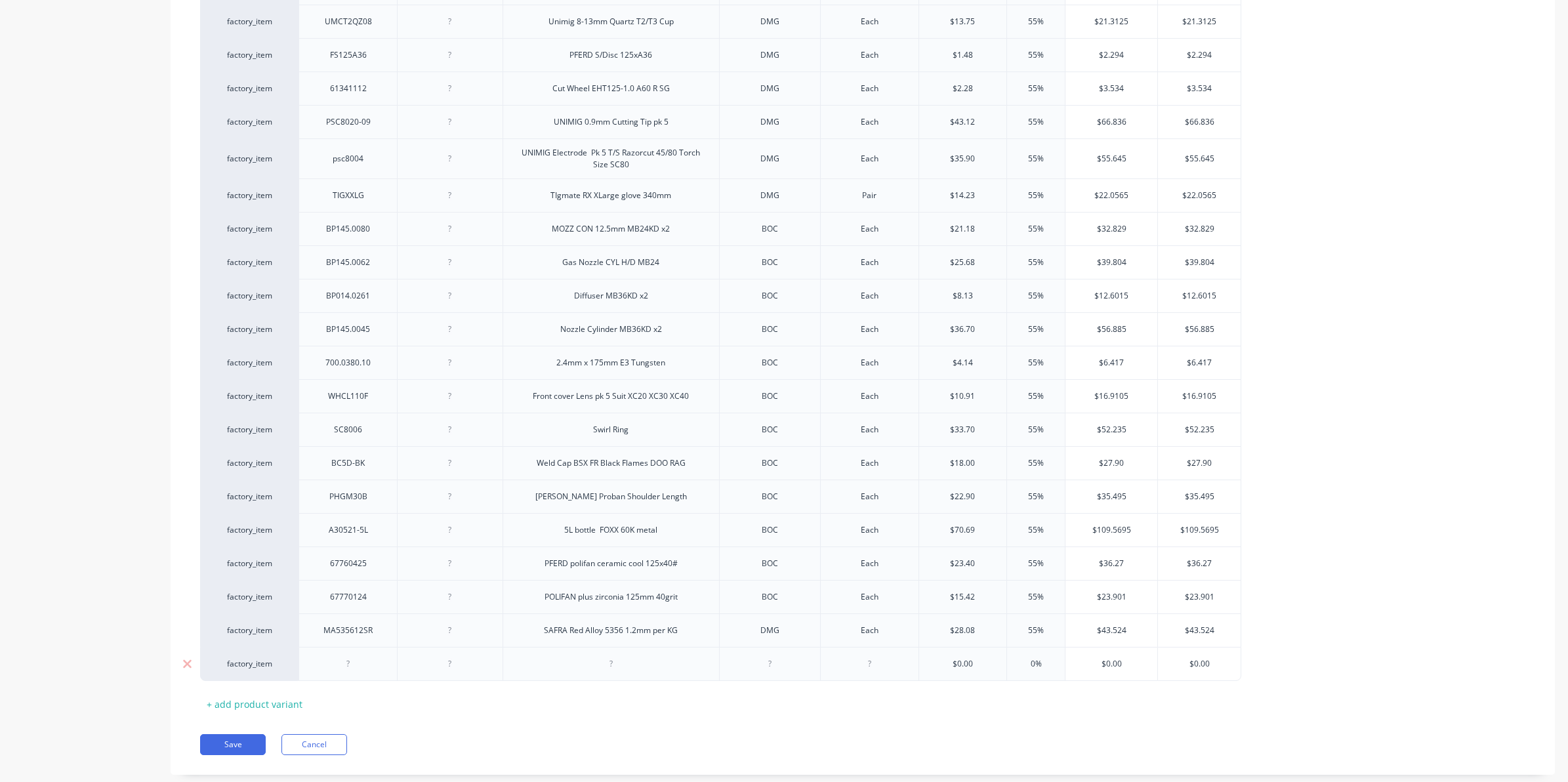
click at [338, 670] on div at bounding box center [349, 664] width 65 height 17
type textarea "x"
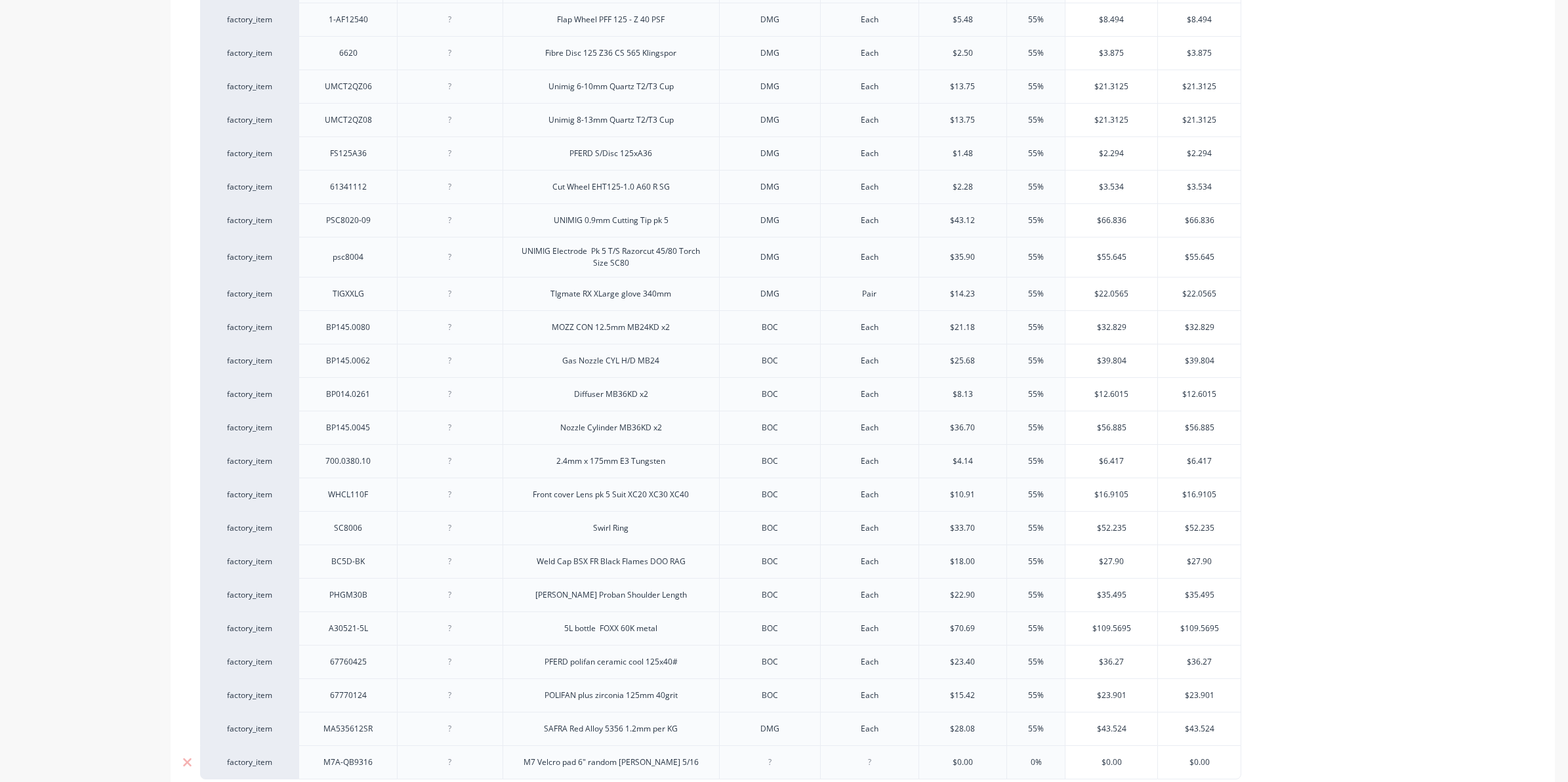
scroll to position [2324, 0]
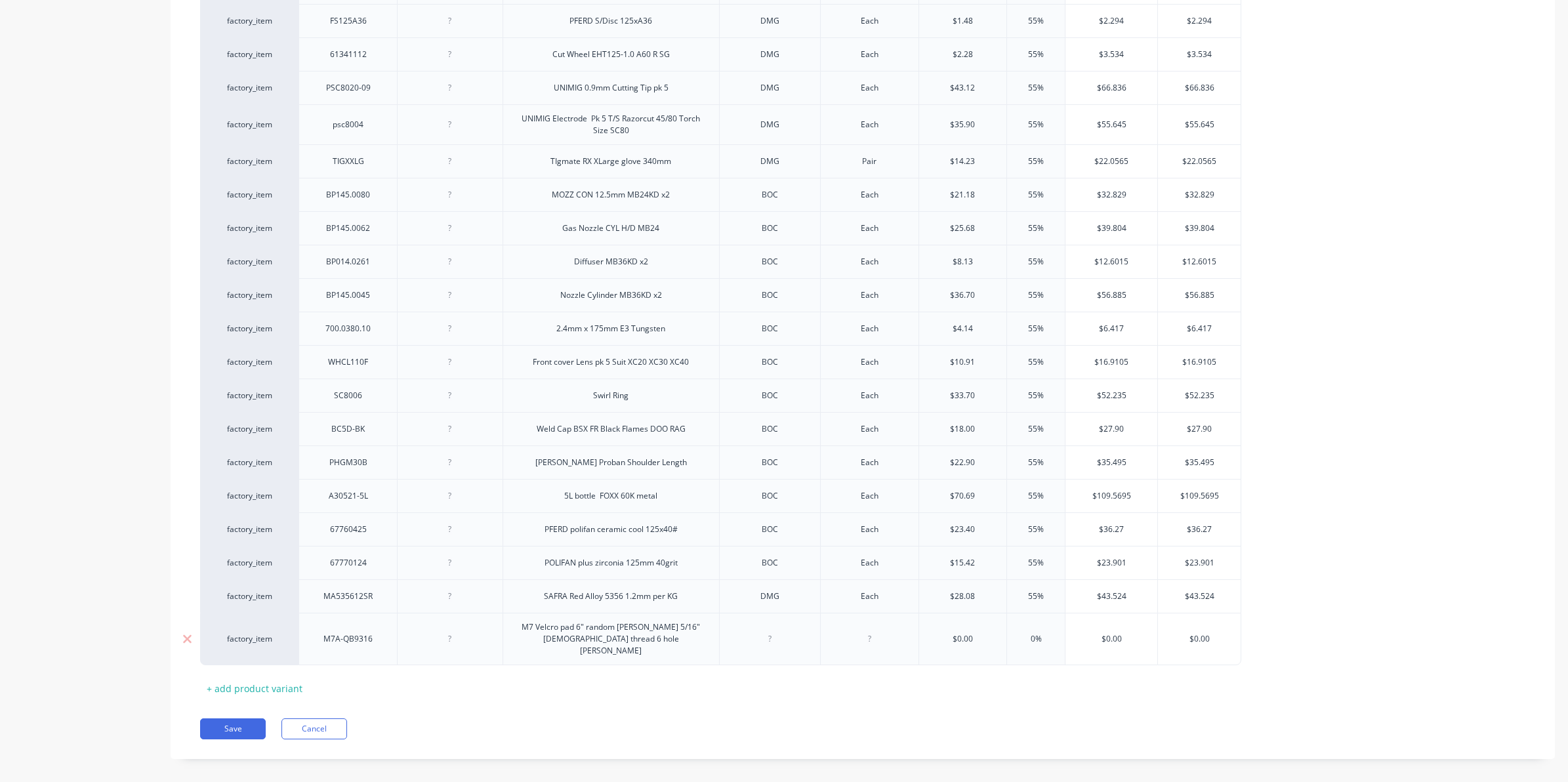
type textarea "x"
type input "$0.00"
type textarea "x"
type input "$"
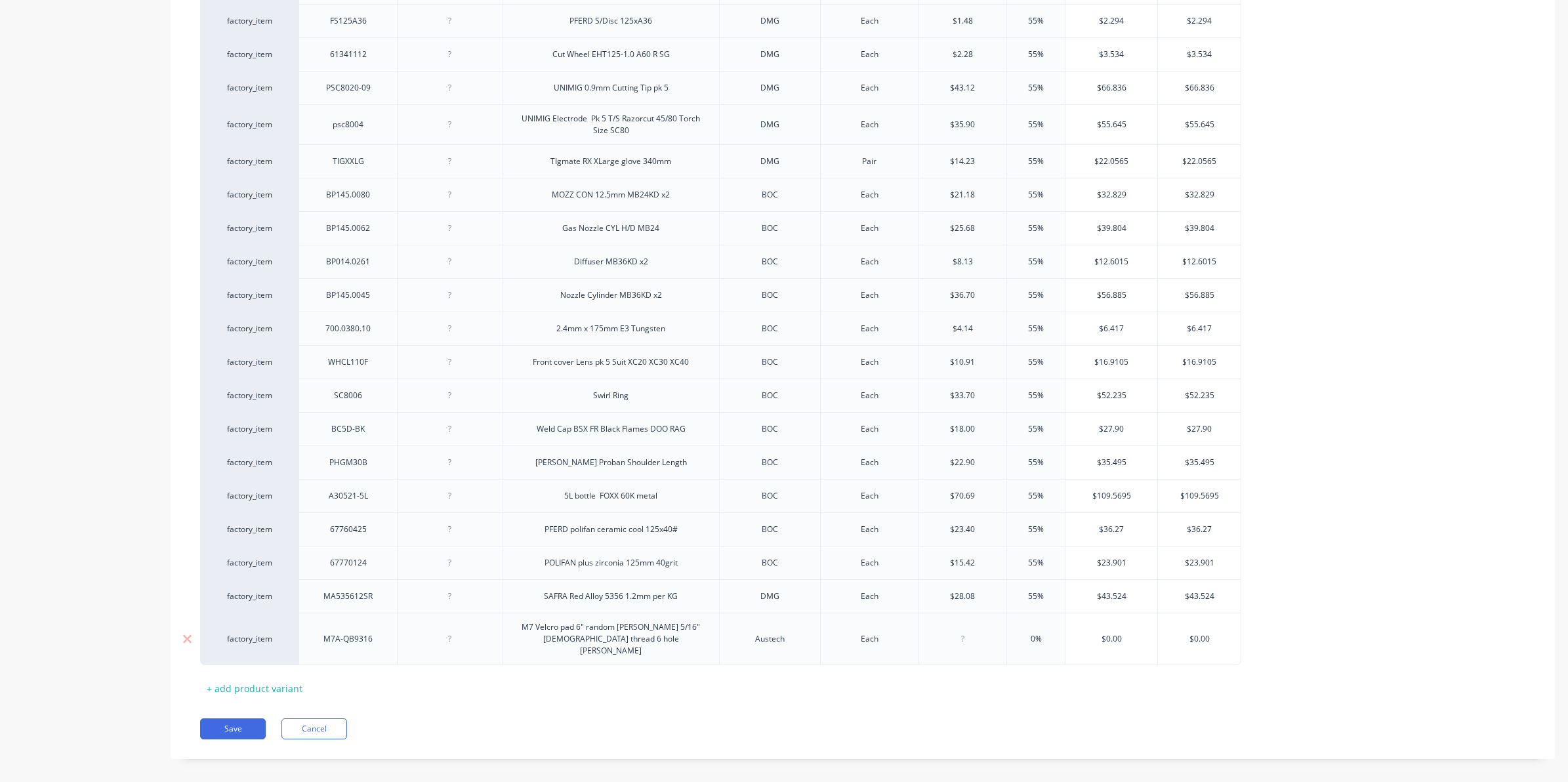
type input "2"
type textarea "x"
type input "27"
type textarea "x"
type input "27."
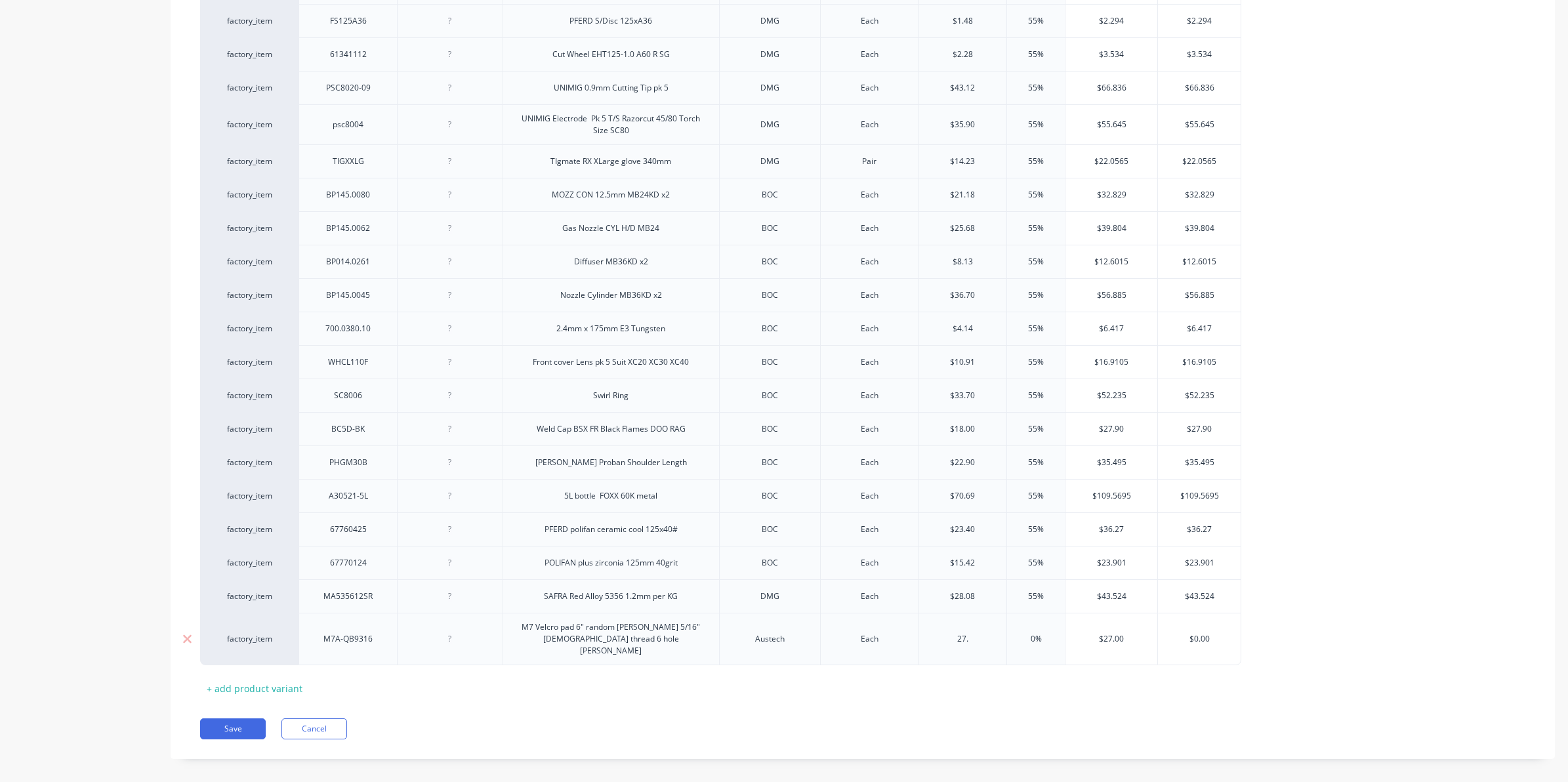
type textarea "x"
type input "27.3"
type textarea "x"
type input "27.38"
type input "0%"
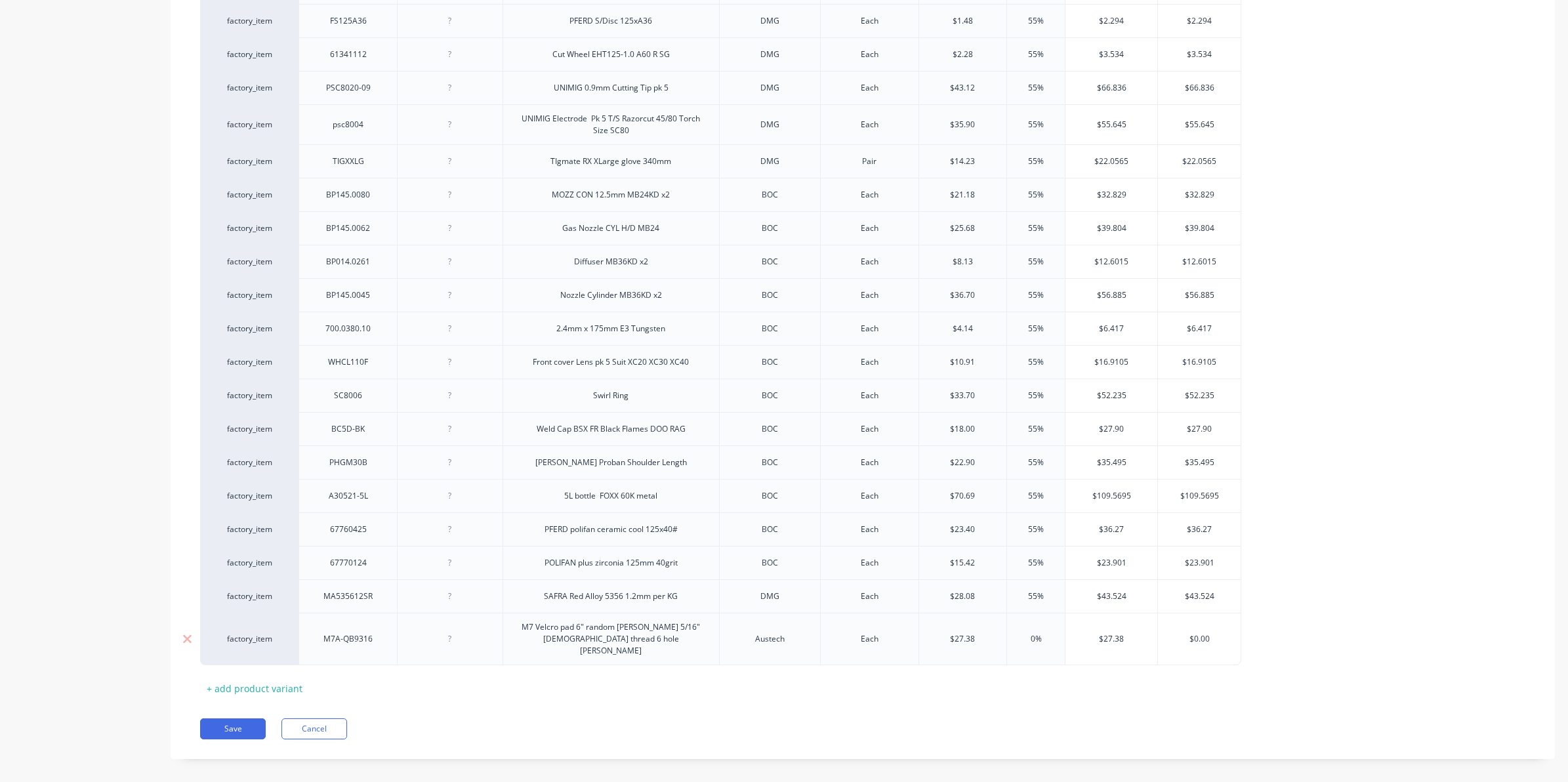
type textarea "x"
type input "0%55"
type textarea "x"
type input "$42.439"
type input "$0.0"
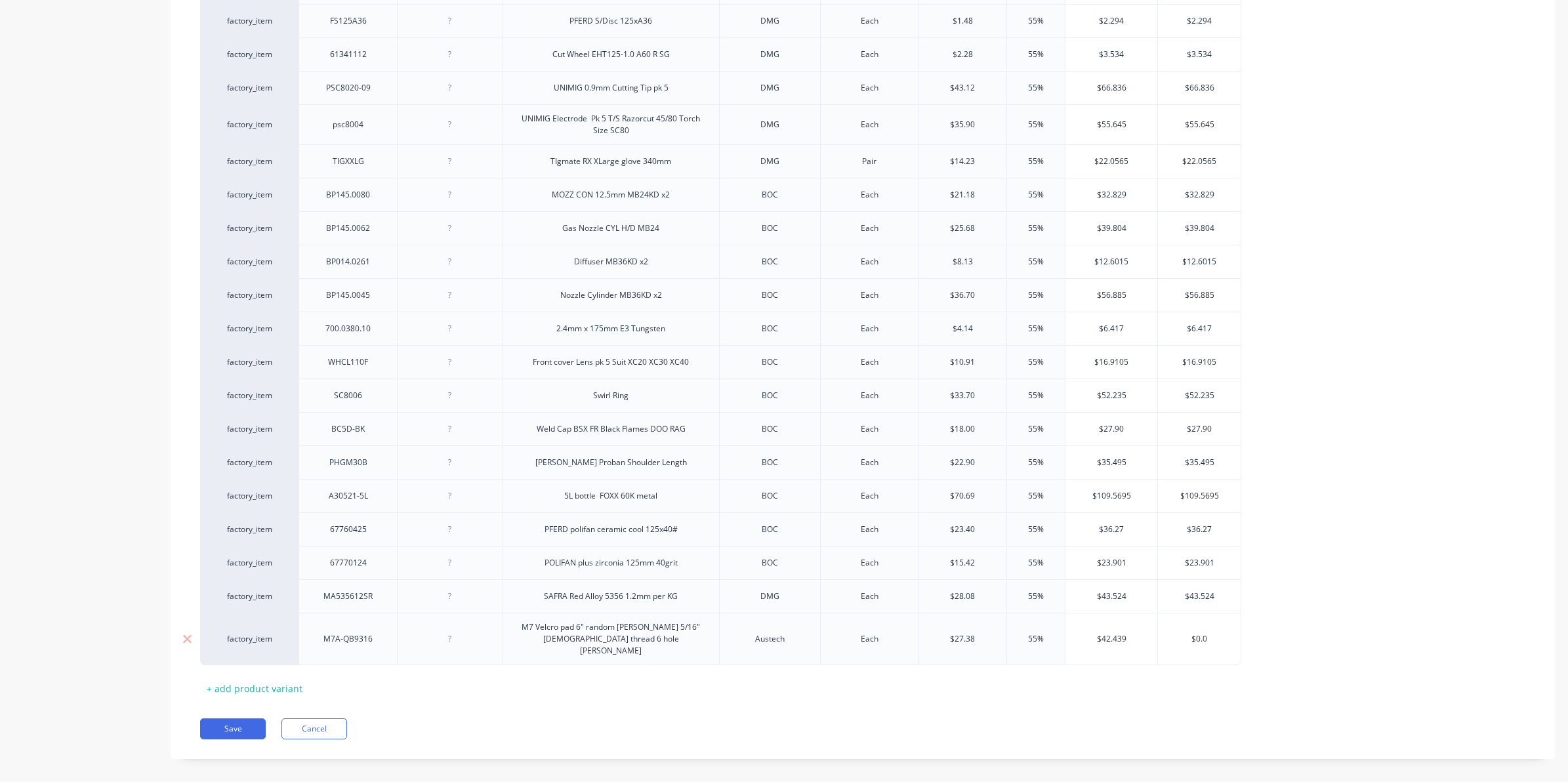
type textarea "x"
type input "$0."
type textarea "x"
type input "$0"
type textarea "x"
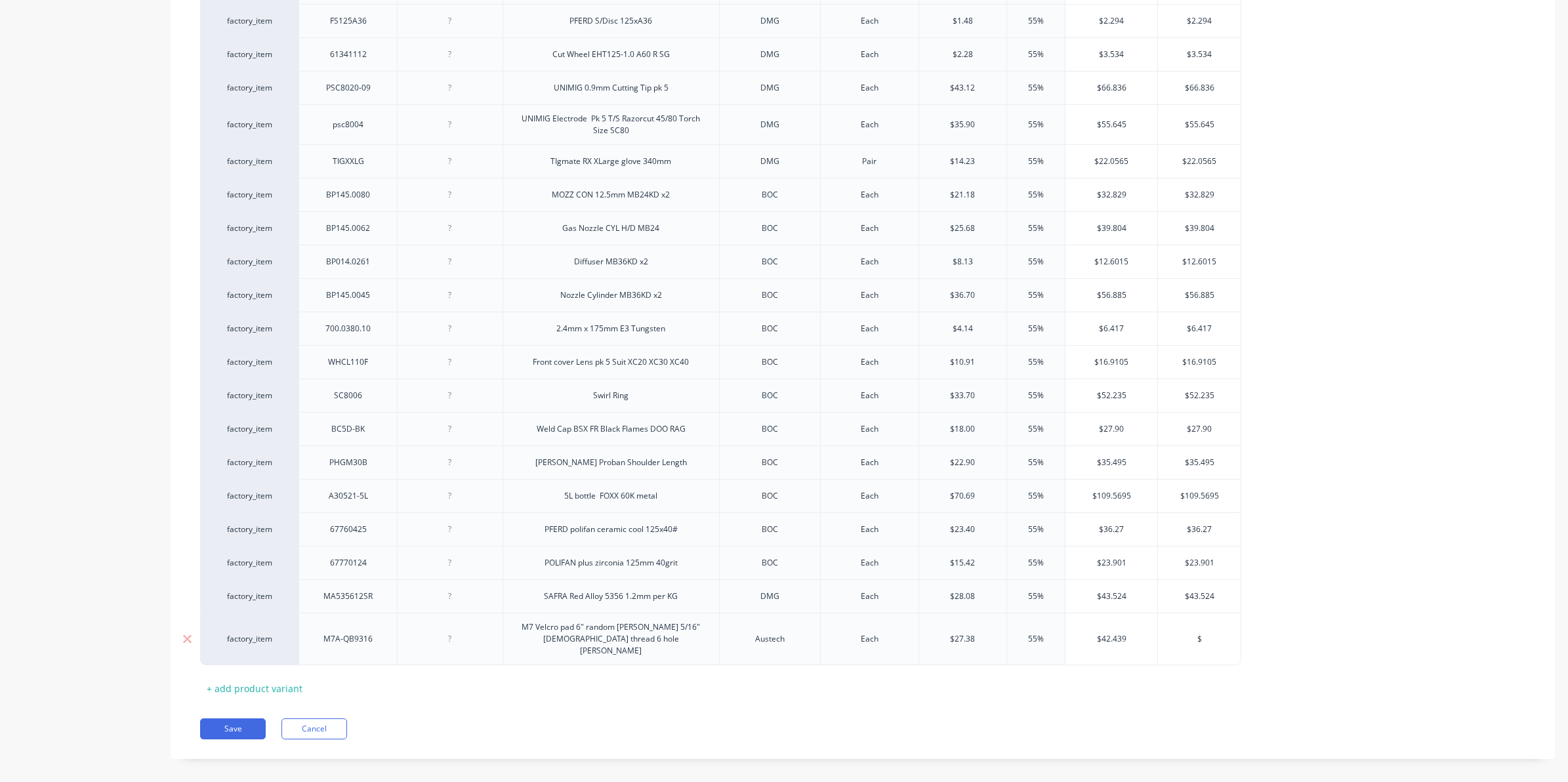
type input "$4"
type textarea "x"
type input "$42"
type textarea "x"
type input "$42.4"
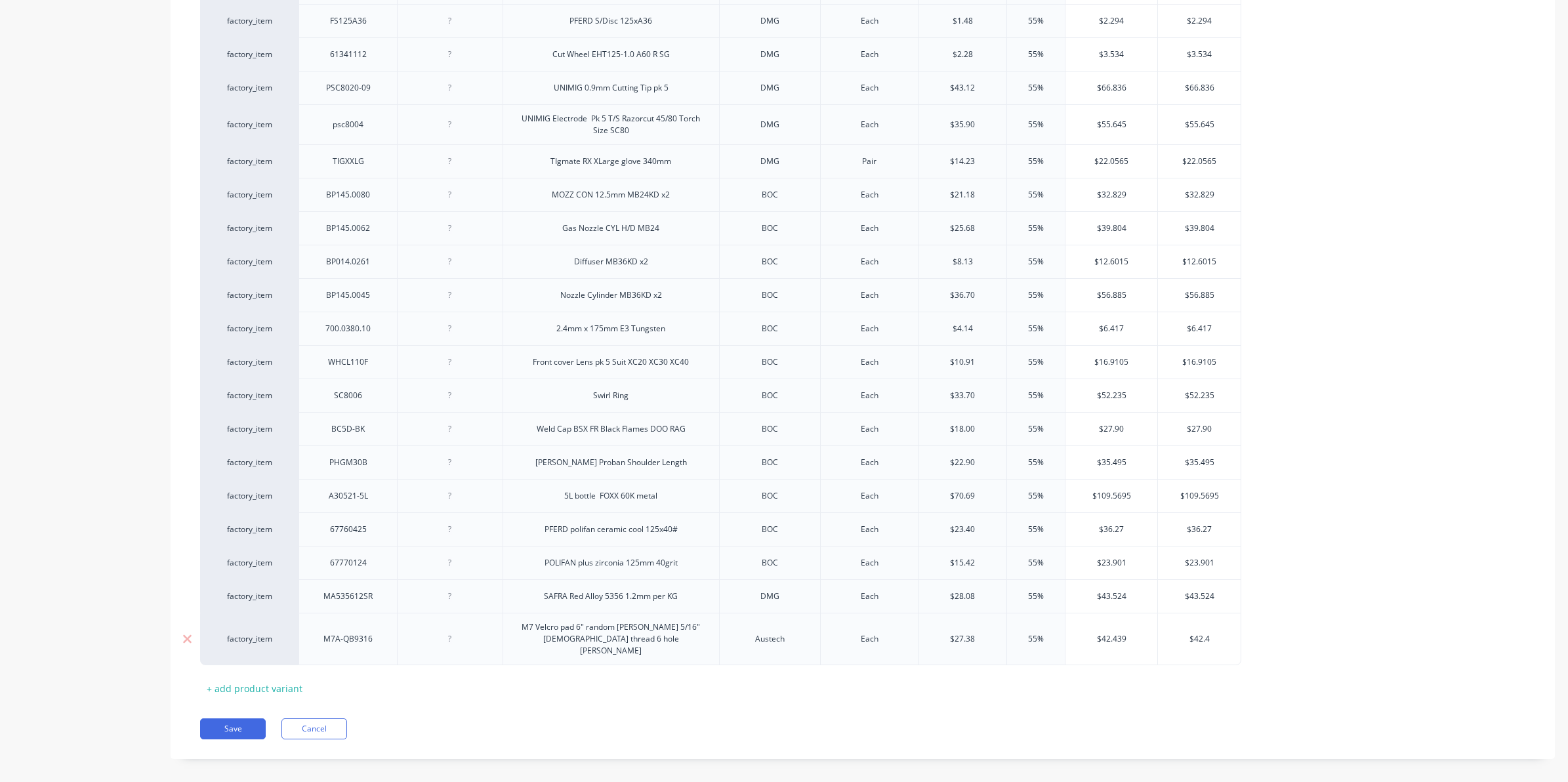
type textarea "x"
type input "$42.43"
type textarea "x"
type input "$42.439"
type textarea "x"
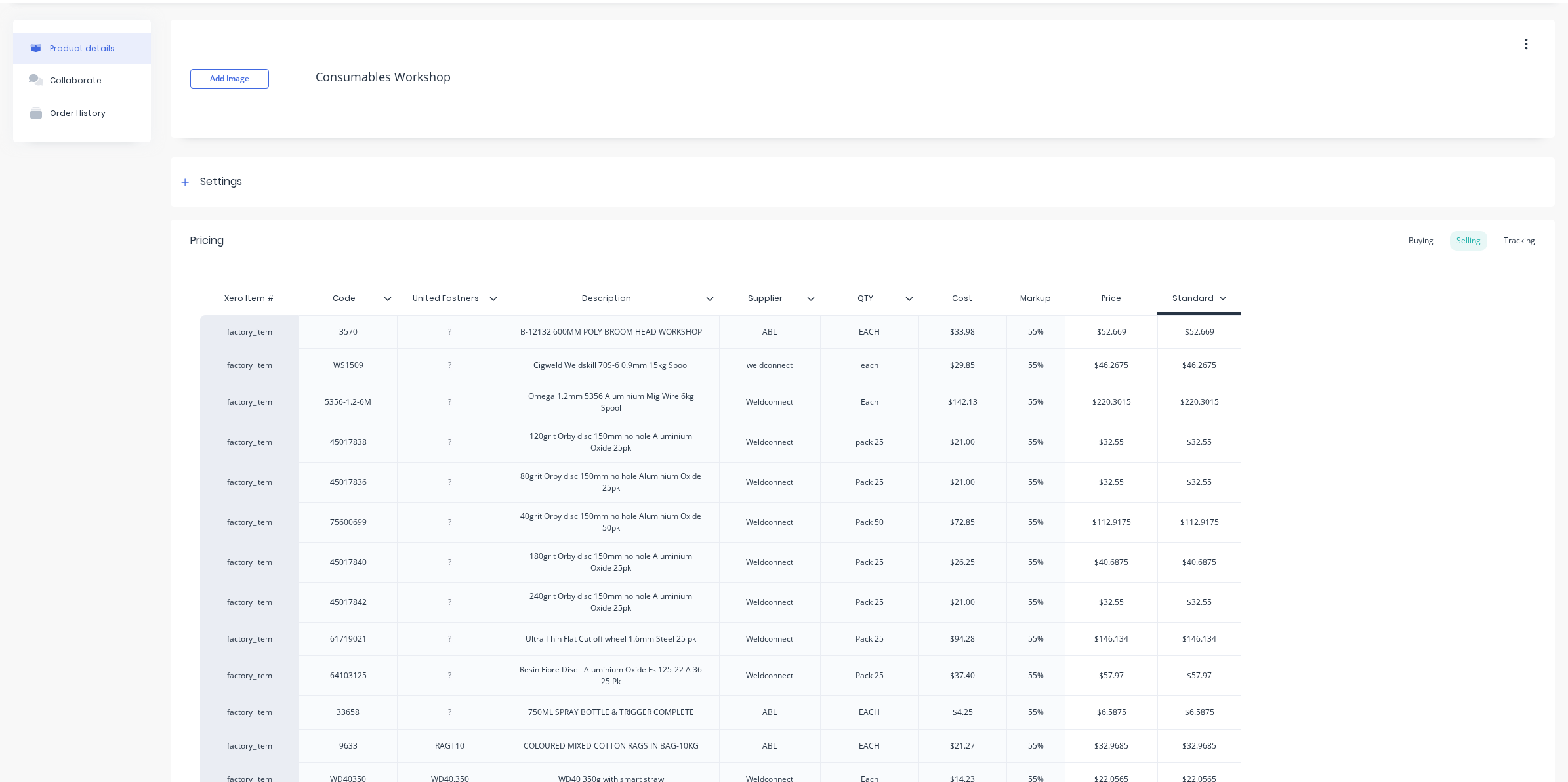
scroll to position [0, 0]
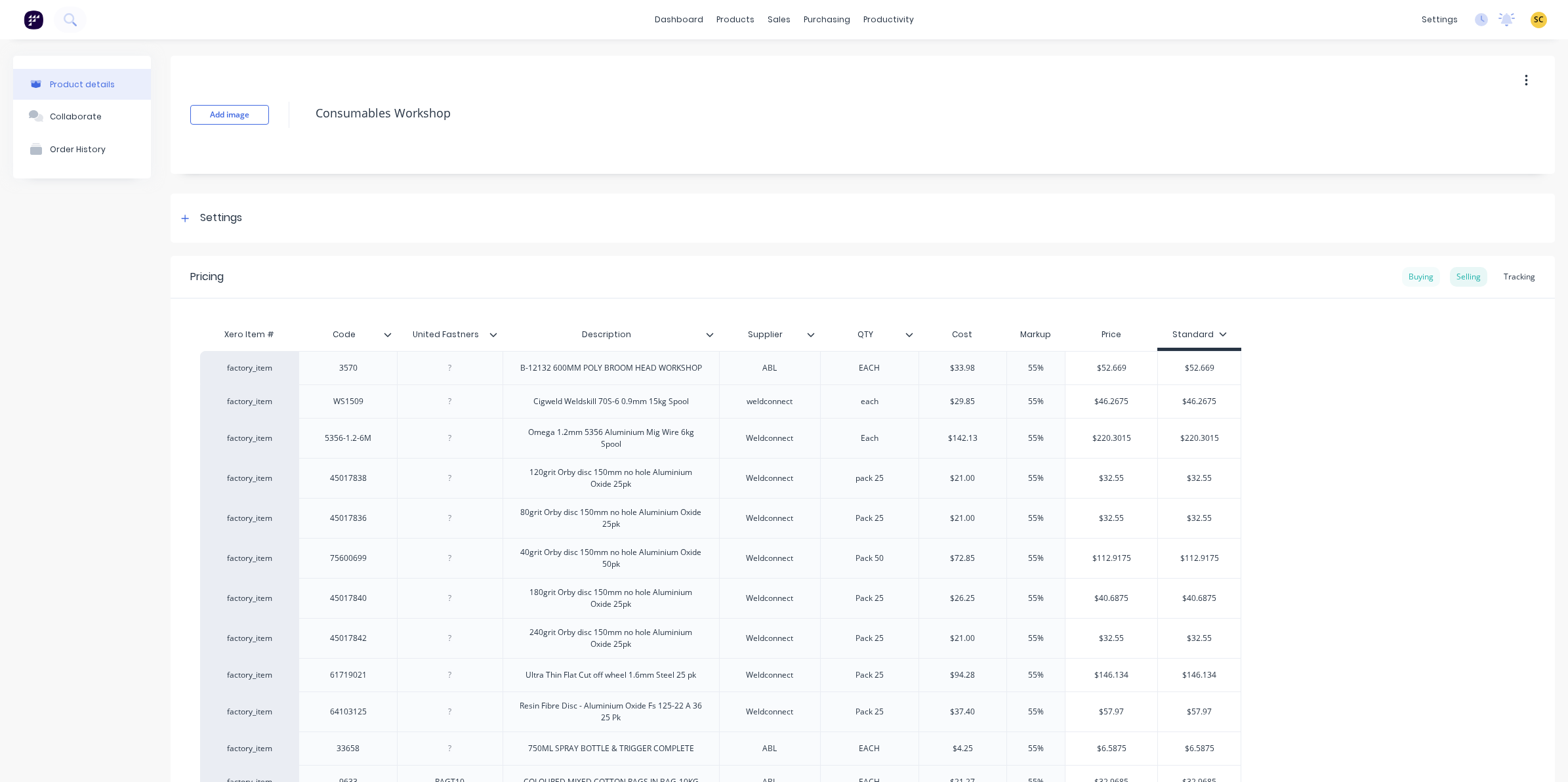
type input "$42.439"
click at [1405, 269] on div "Buying" at bounding box center [1421, 276] width 38 height 20
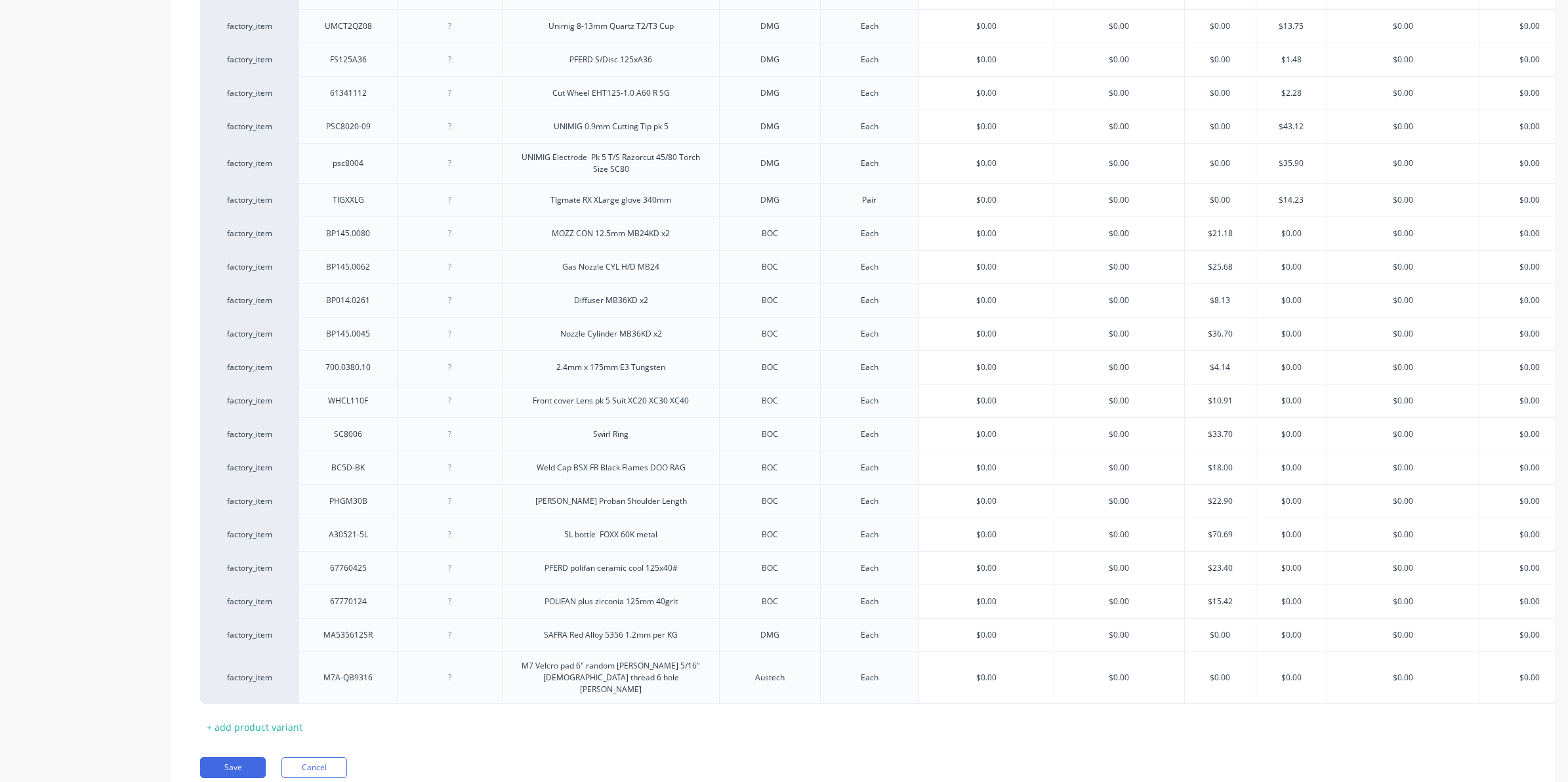
scroll to position [2340, 0]
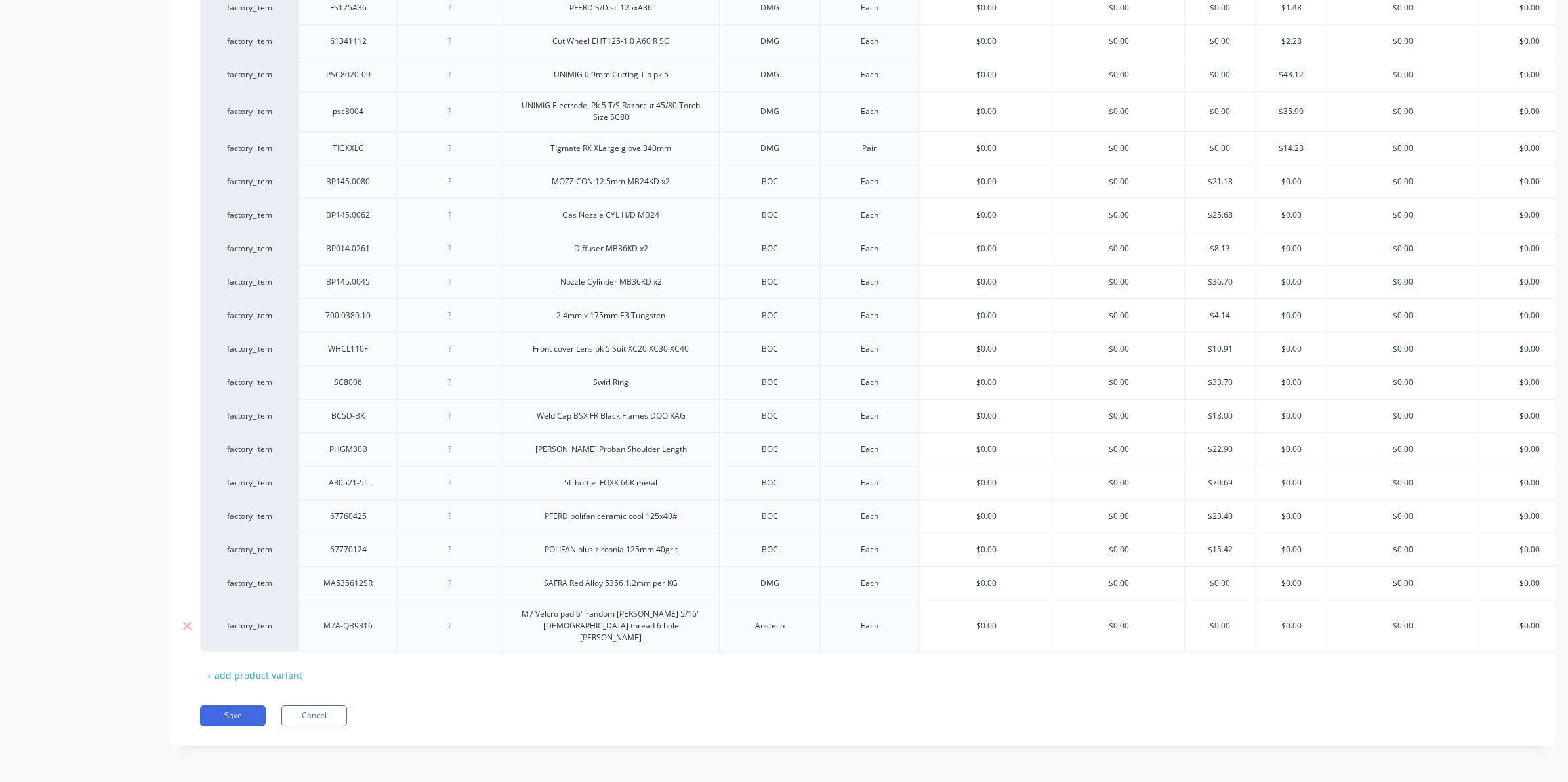
click at [1152, 619] on input "$0.00" at bounding box center [1120, 625] width 131 height 12
drag, startPoint x: 1151, startPoint y: 614, endPoint x: 1024, endPoint y: 614, distance: 127.0
click at [1024, 614] on div "factory_item M7A-QB9316 M7 Velcro pad 6" random orby sanders 5/16" male thread …" at bounding box center [930, 625] width 1460 height 52
type input "4"
type textarea "x"
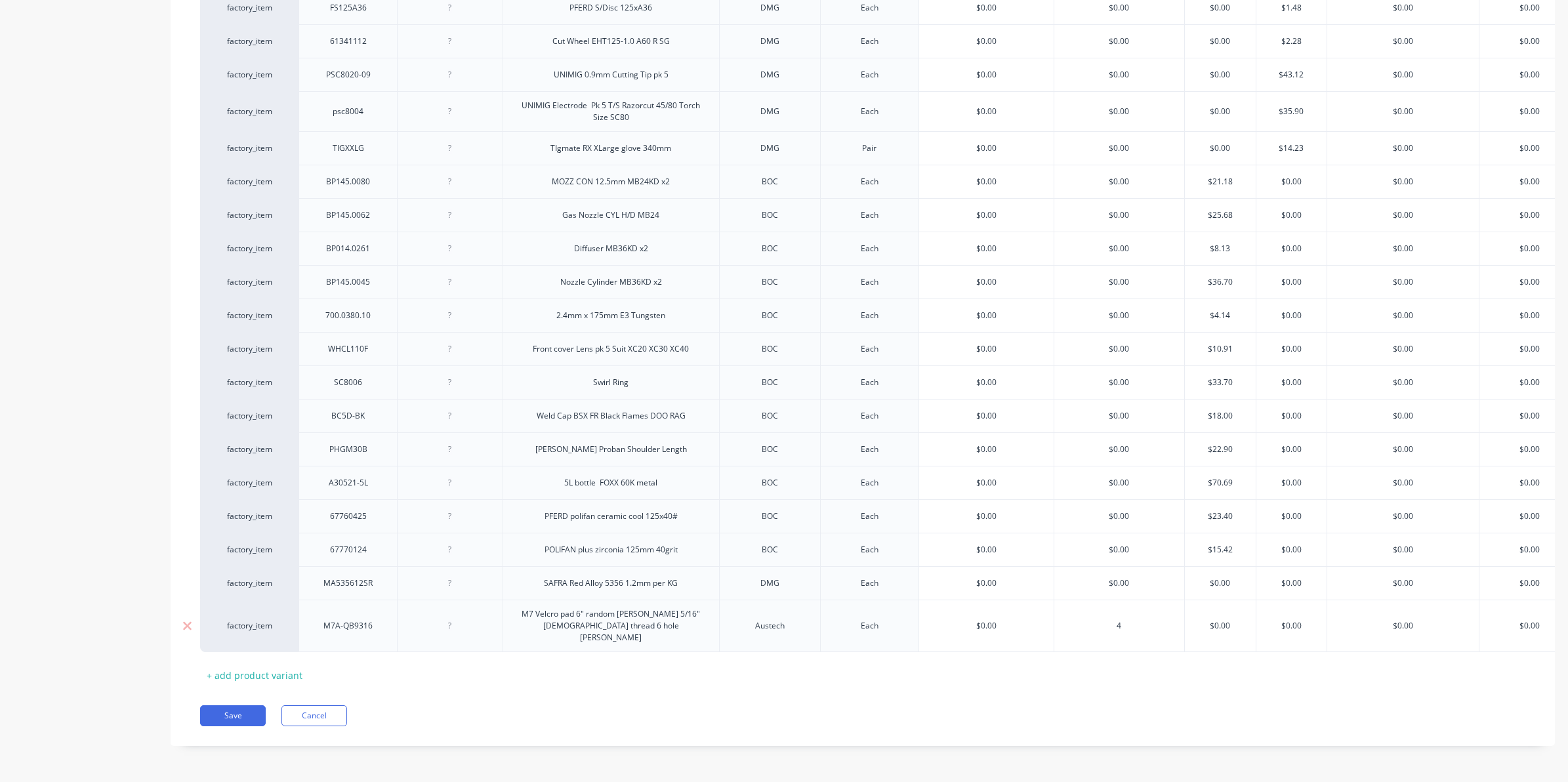
type input "47"
type textarea "x"
type input "47.3"
type textarea "x"
type input "47.38"
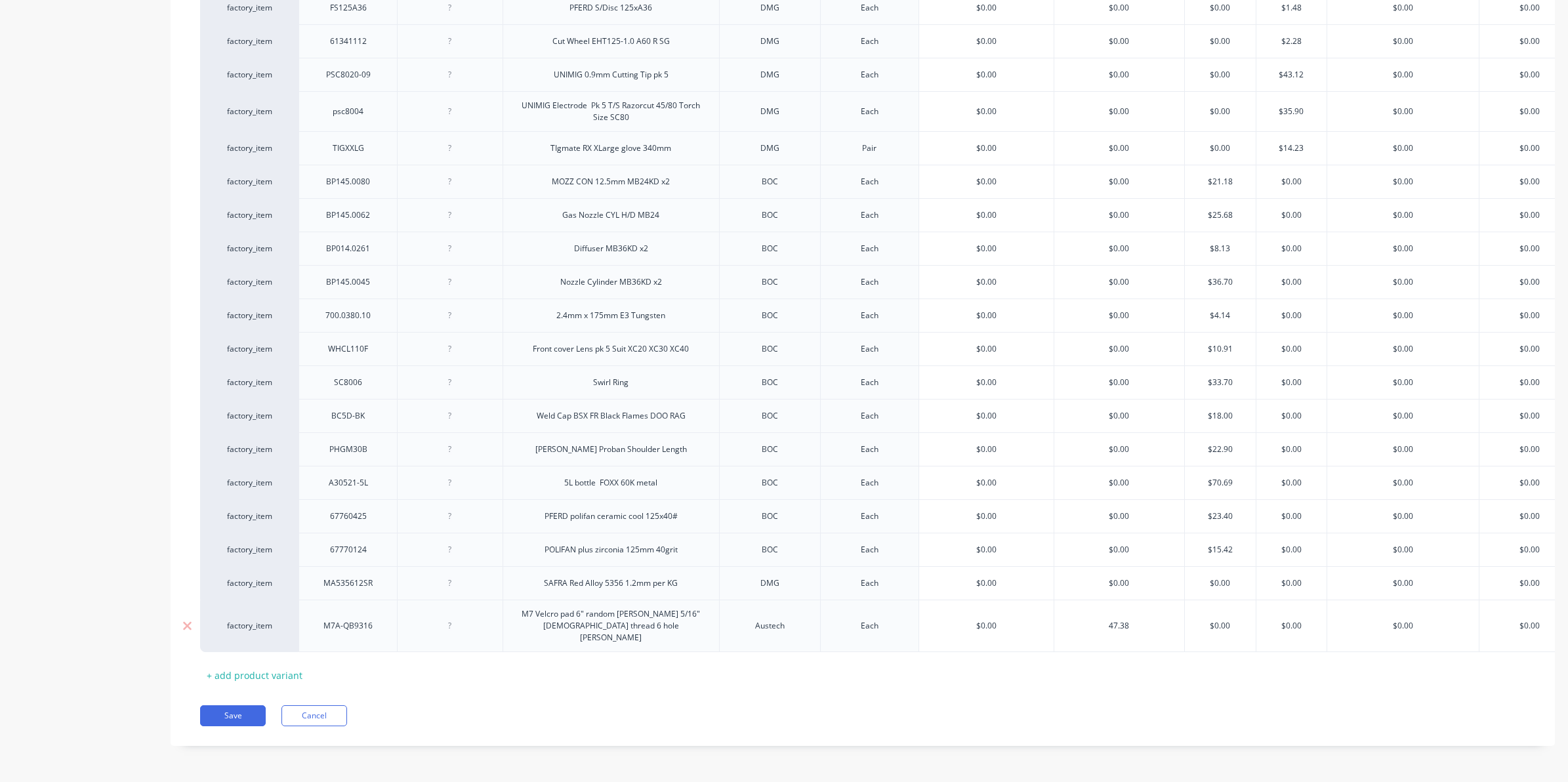
type textarea "x"
type input "47.38"
click at [472, 705] on div "Save Cancel" at bounding box center [878, 716] width 1355 height 21
click at [221, 717] on button "Save" at bounding box center [233, 716] width 65 height 21
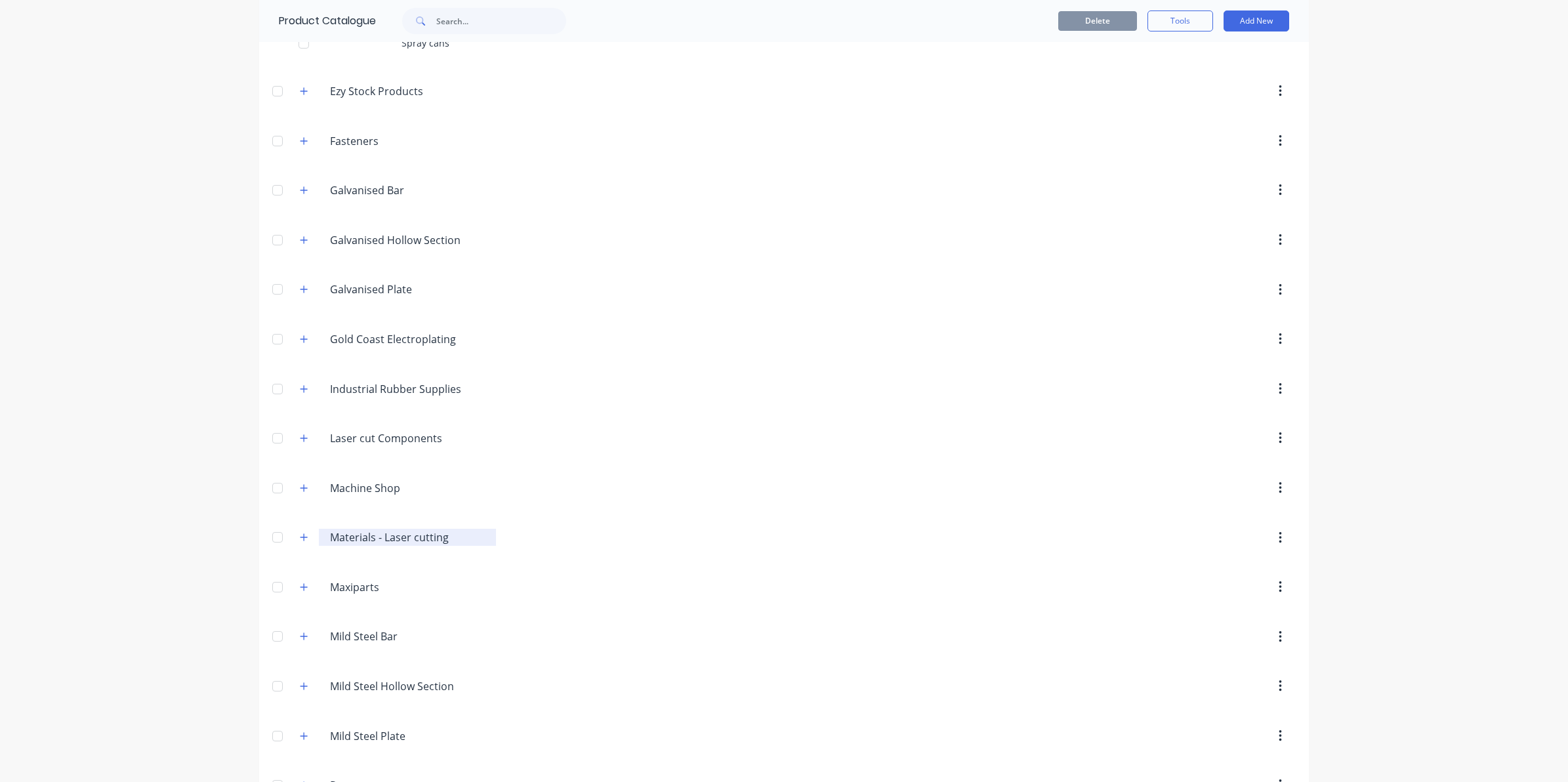
scroll to position [738, 0]
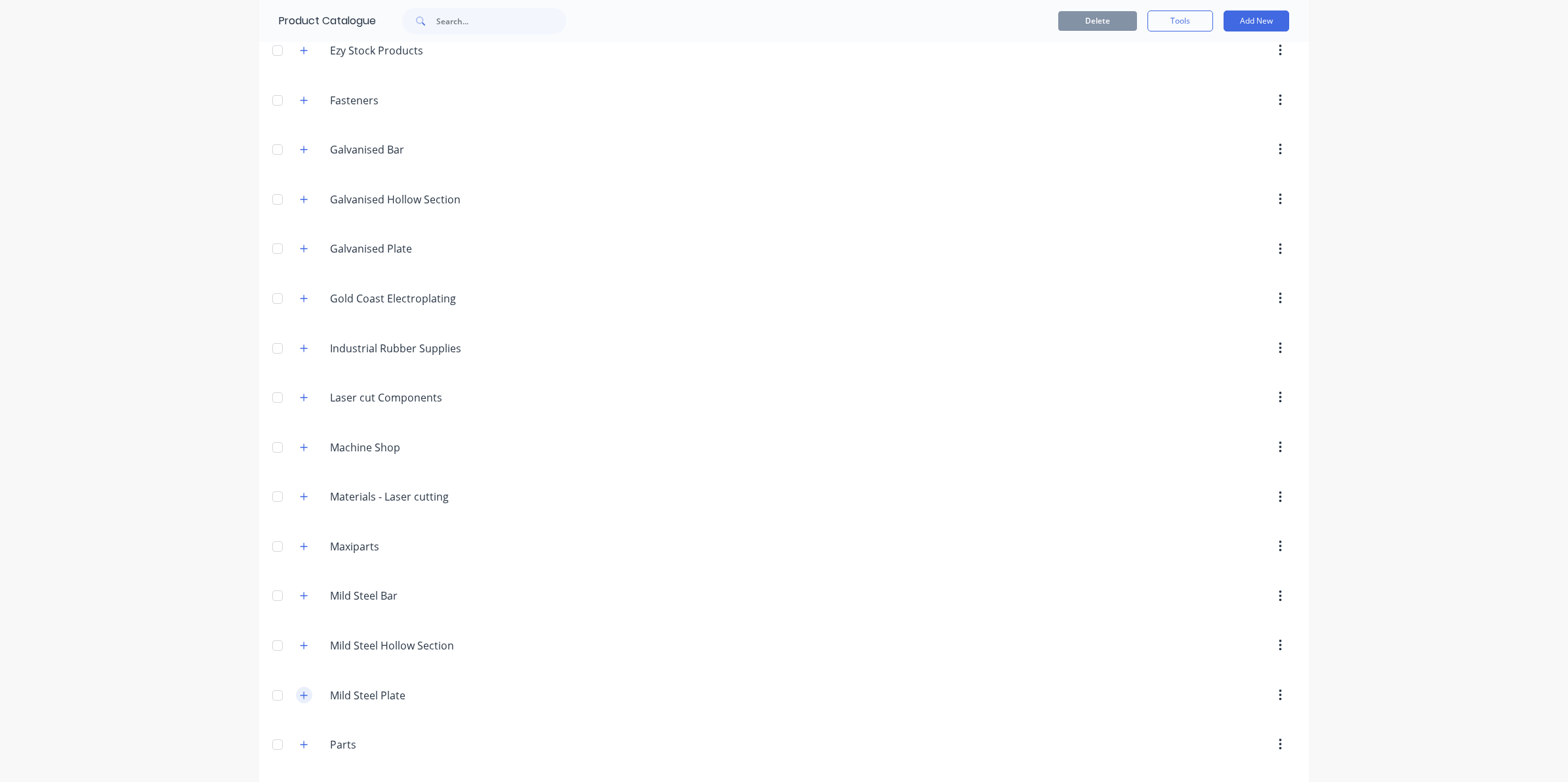
click at [300, 699] on icon "button" at bounding box center [304, 695] width 7 height 7
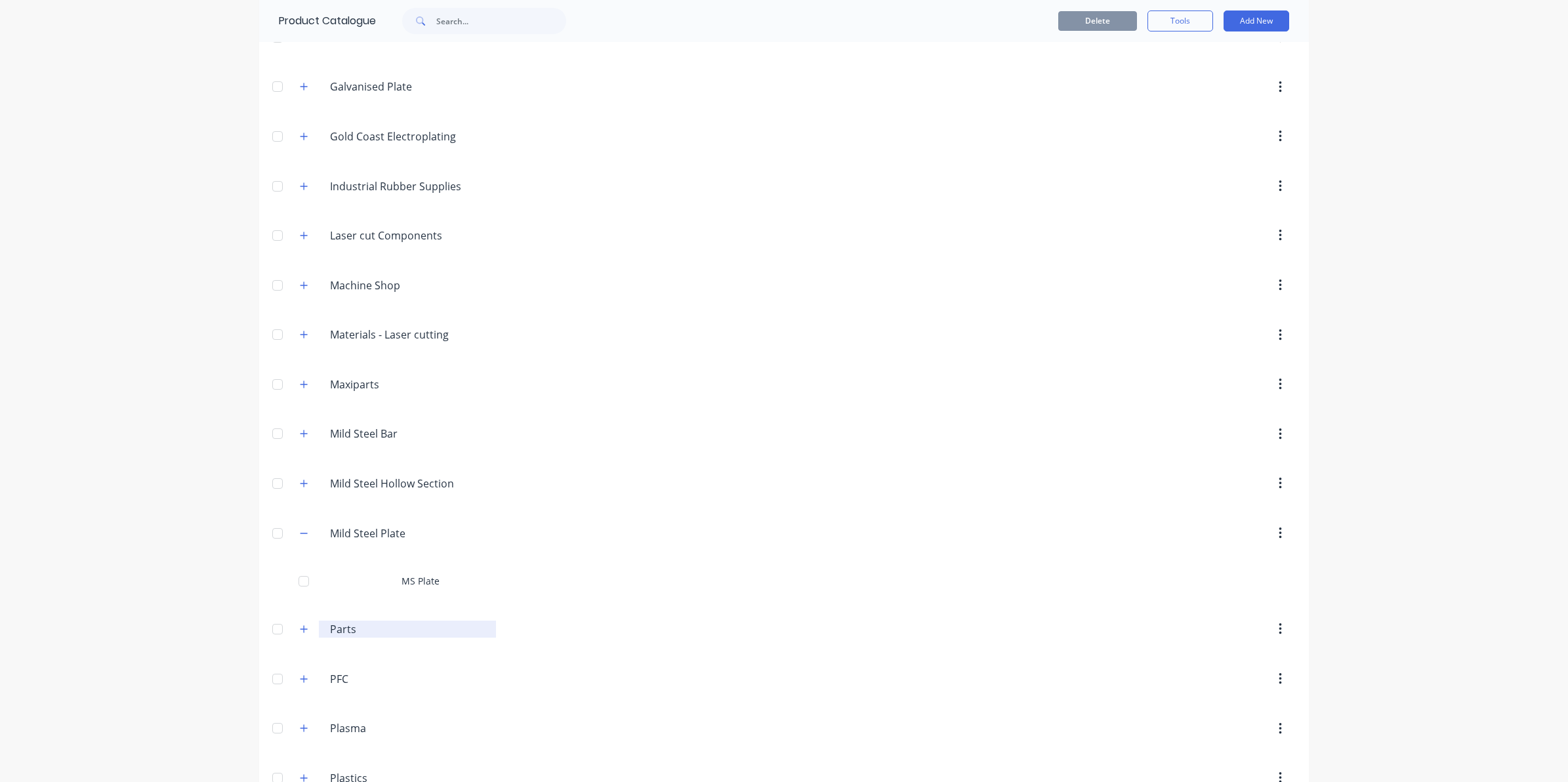
scroll to position [902, 0]
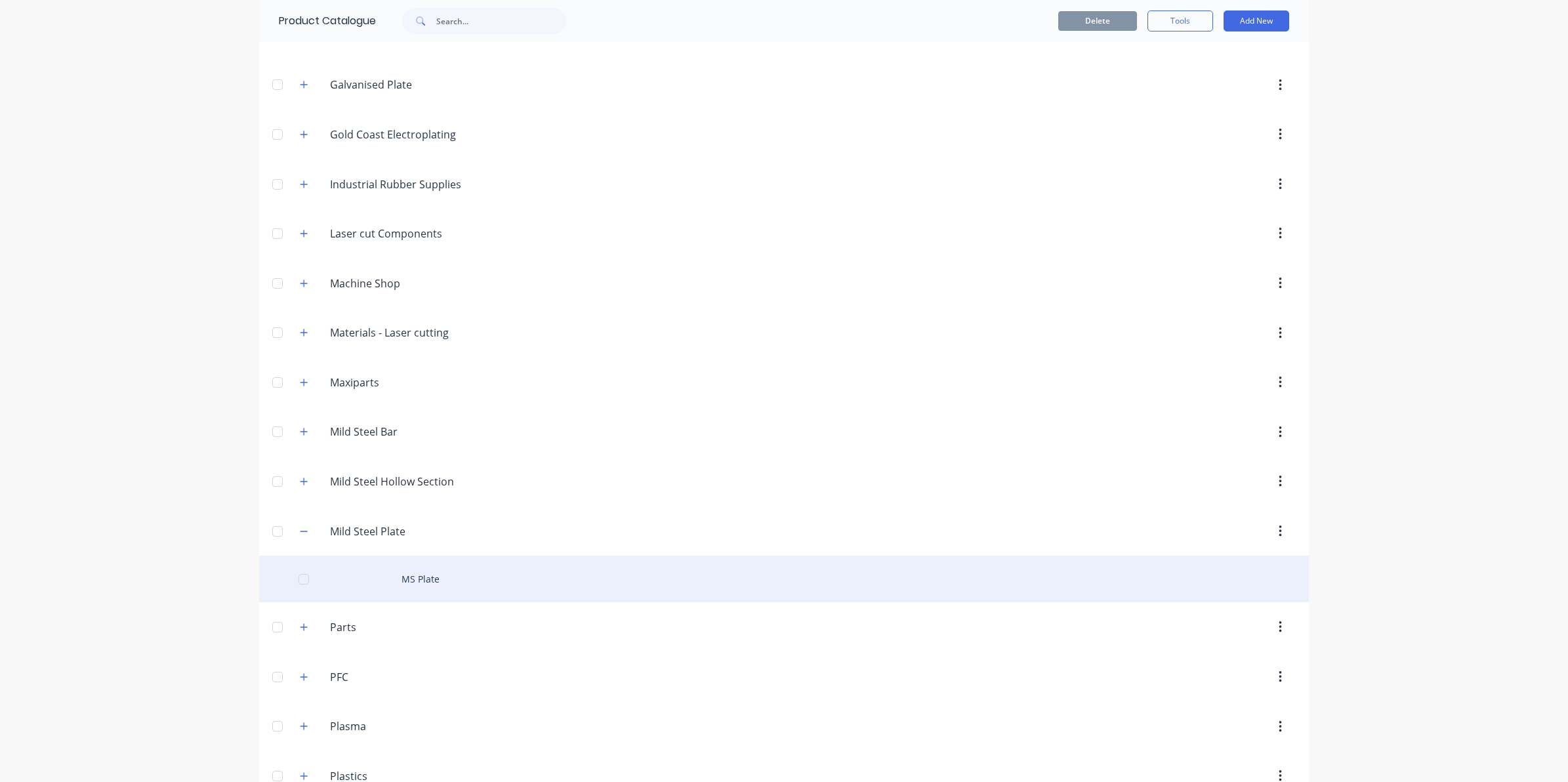
click at [405, 589] on div "MS Plate" at bounding box center [784, 579] width 1050 height 46
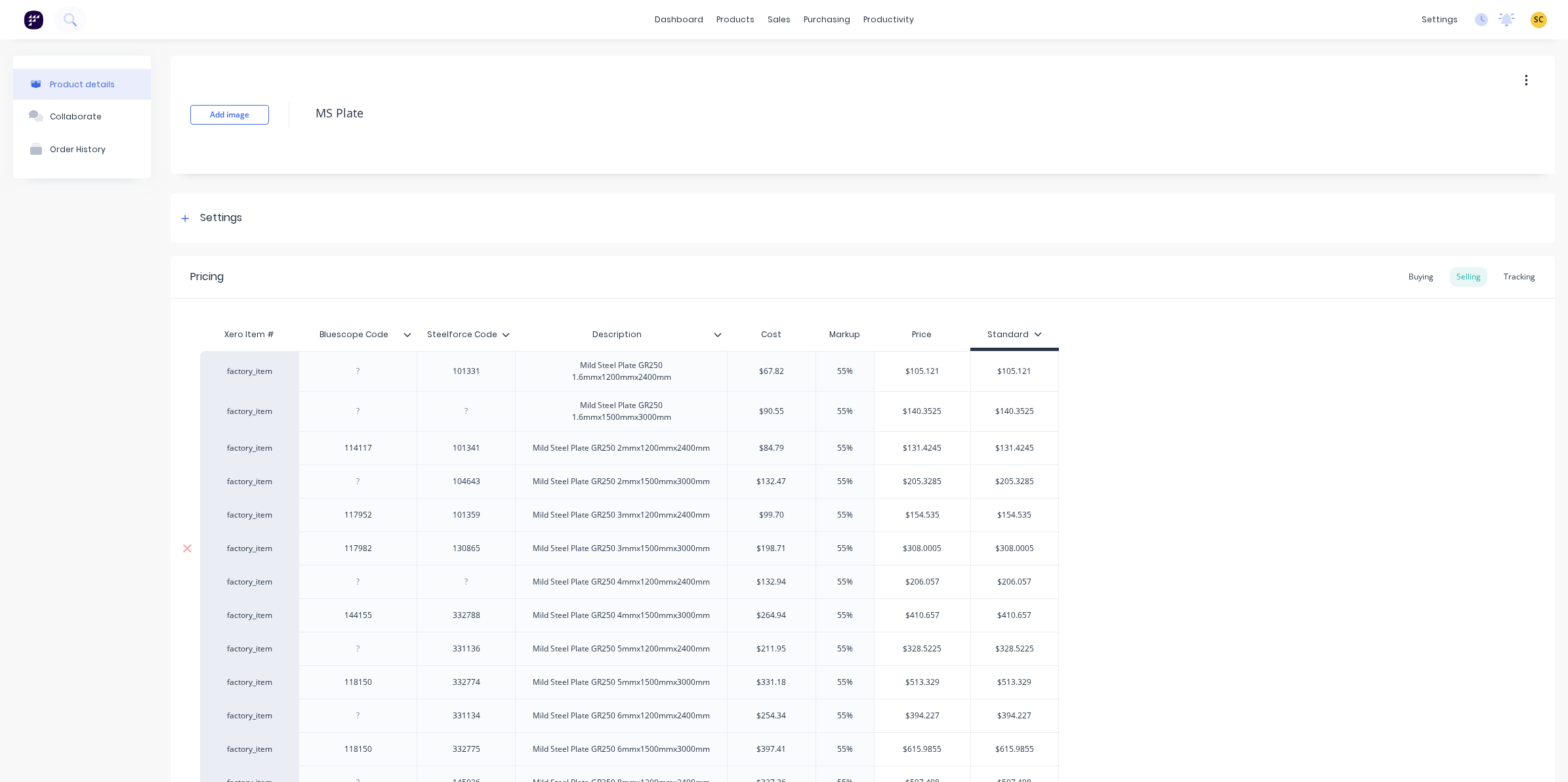
type textarea "x"
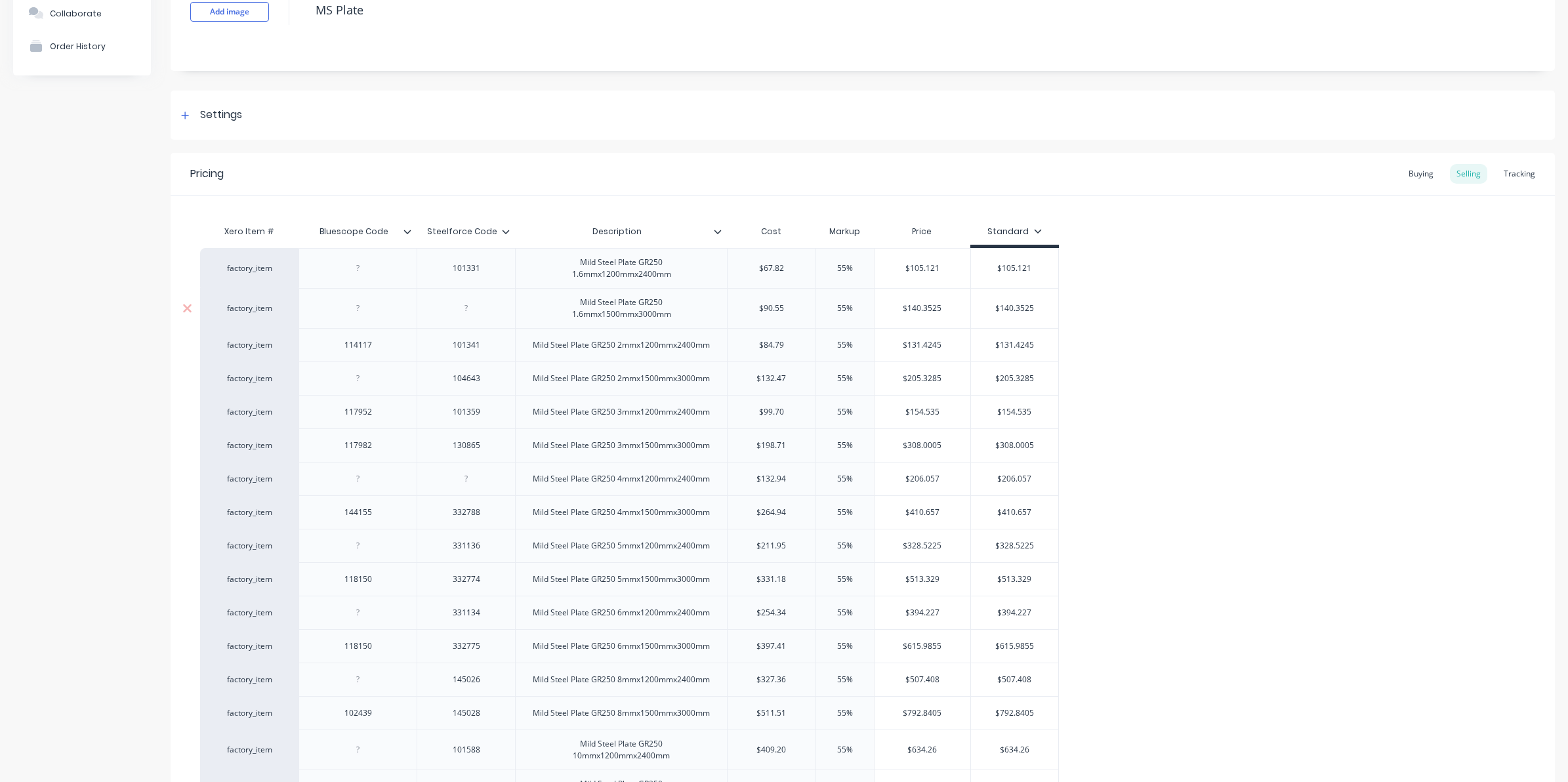
scroll to position [82, 0]
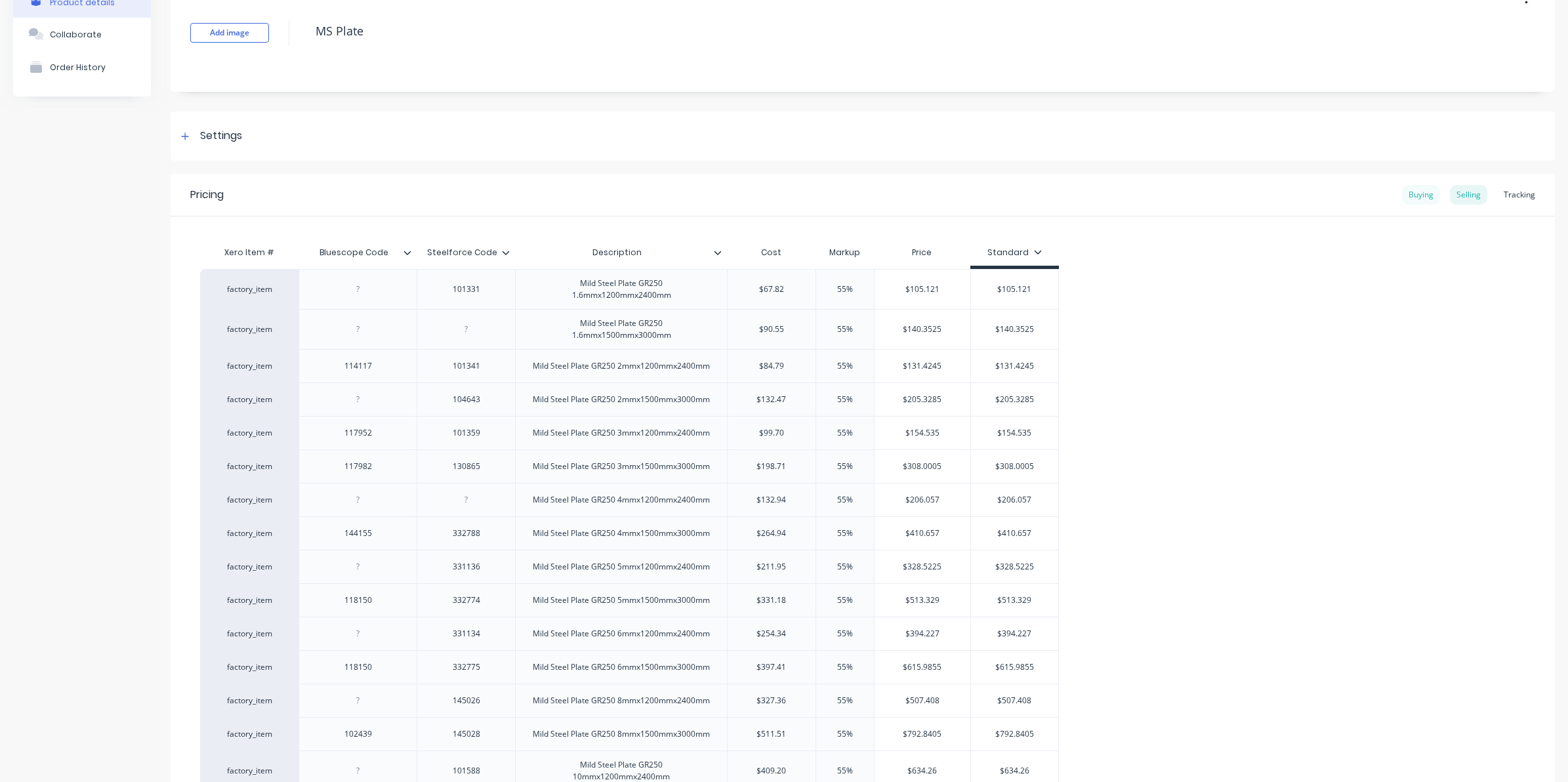
click at [1421, 195] on div "Buying" at bounding box center [1421, 194] width 38 height 20
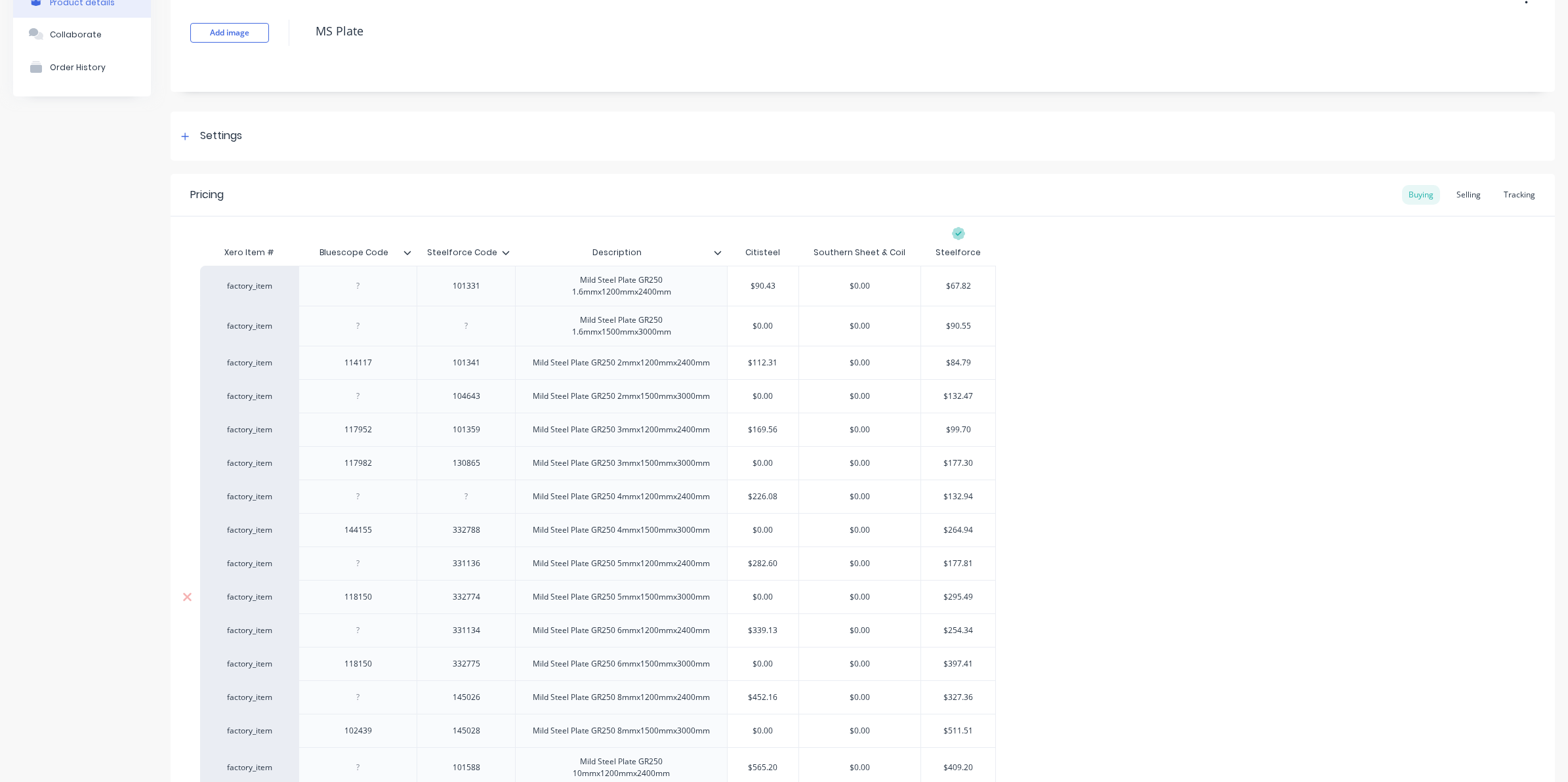
type input "$0.00"
click at [885, 603] on input "$0.00" at bounding box center [861, 597] width 122 height 12
click at [181, 131] on div at bounding box center [185, 136] width 16 height 16
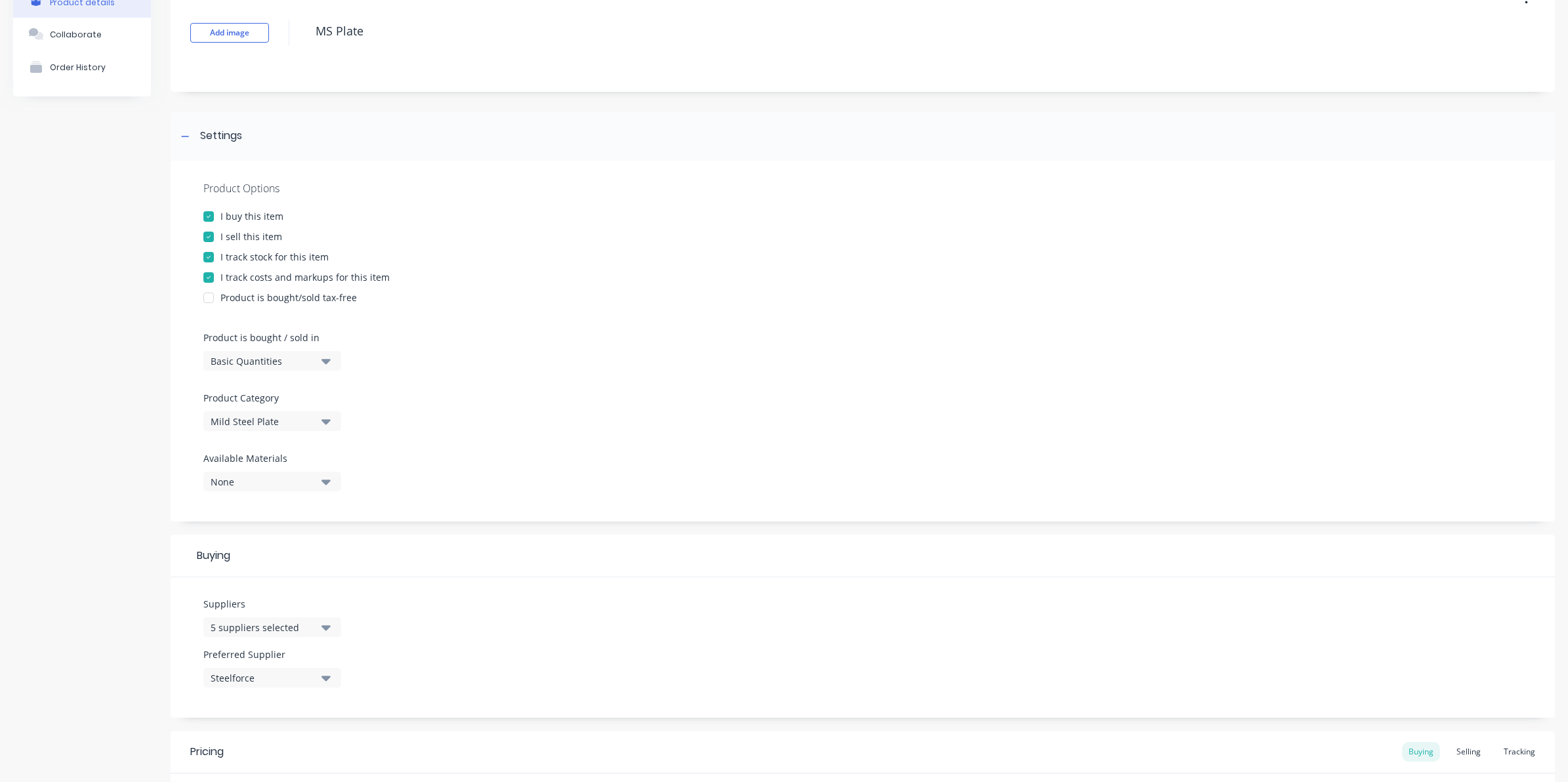
click at [330, 679] on button "Steelforce" at bounding box center [272, 677] width 138 height 20
click at [225, 643] on div "button" at bounding box center [225, 648] width 26 height 26
click at [723, 589] on div "Suppliers 5 suppliers selected Preferred Supplier Southern Sheet & Coil Souther…" at bounding box center [862, 647] width 1385 height 140
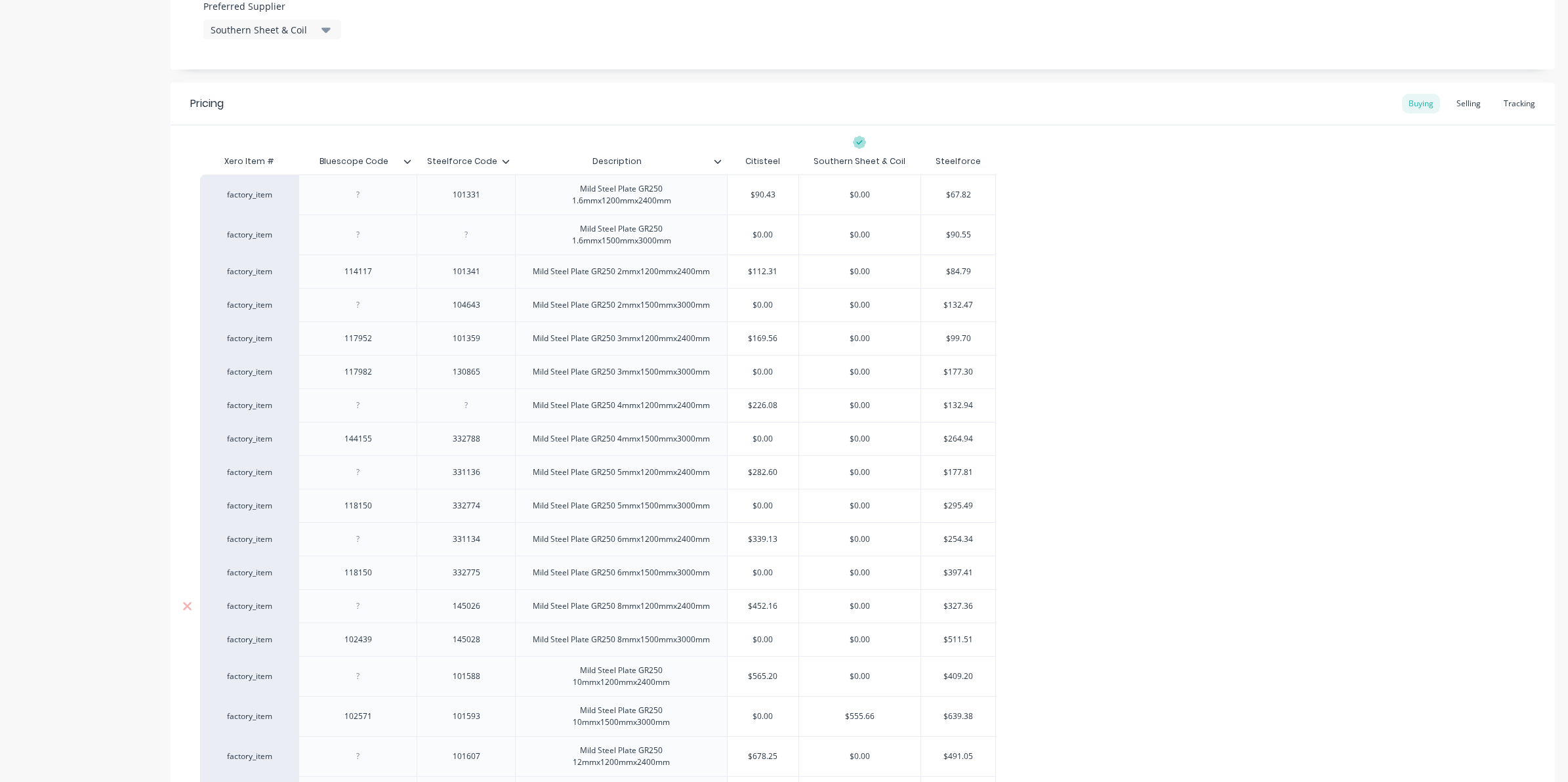
scroll to position [738, 0]
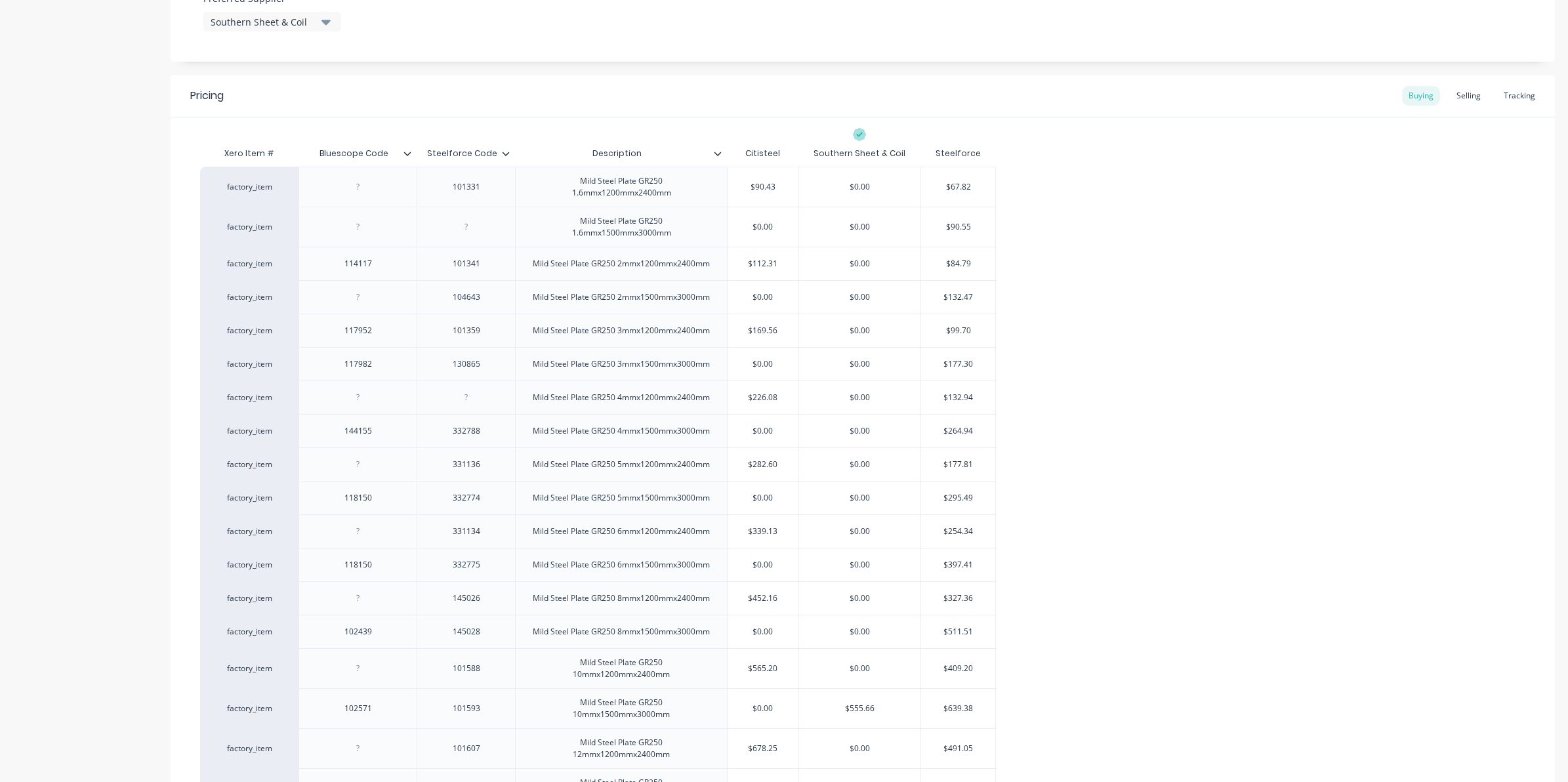
click at [1161, 489] on div "factory_item 101331 Mild Steel Plate GR250 1.6mmx1200mmx2400mm $90.43 $0.00 $67…" at bounding box center [863, 772] width 1325 height 1210
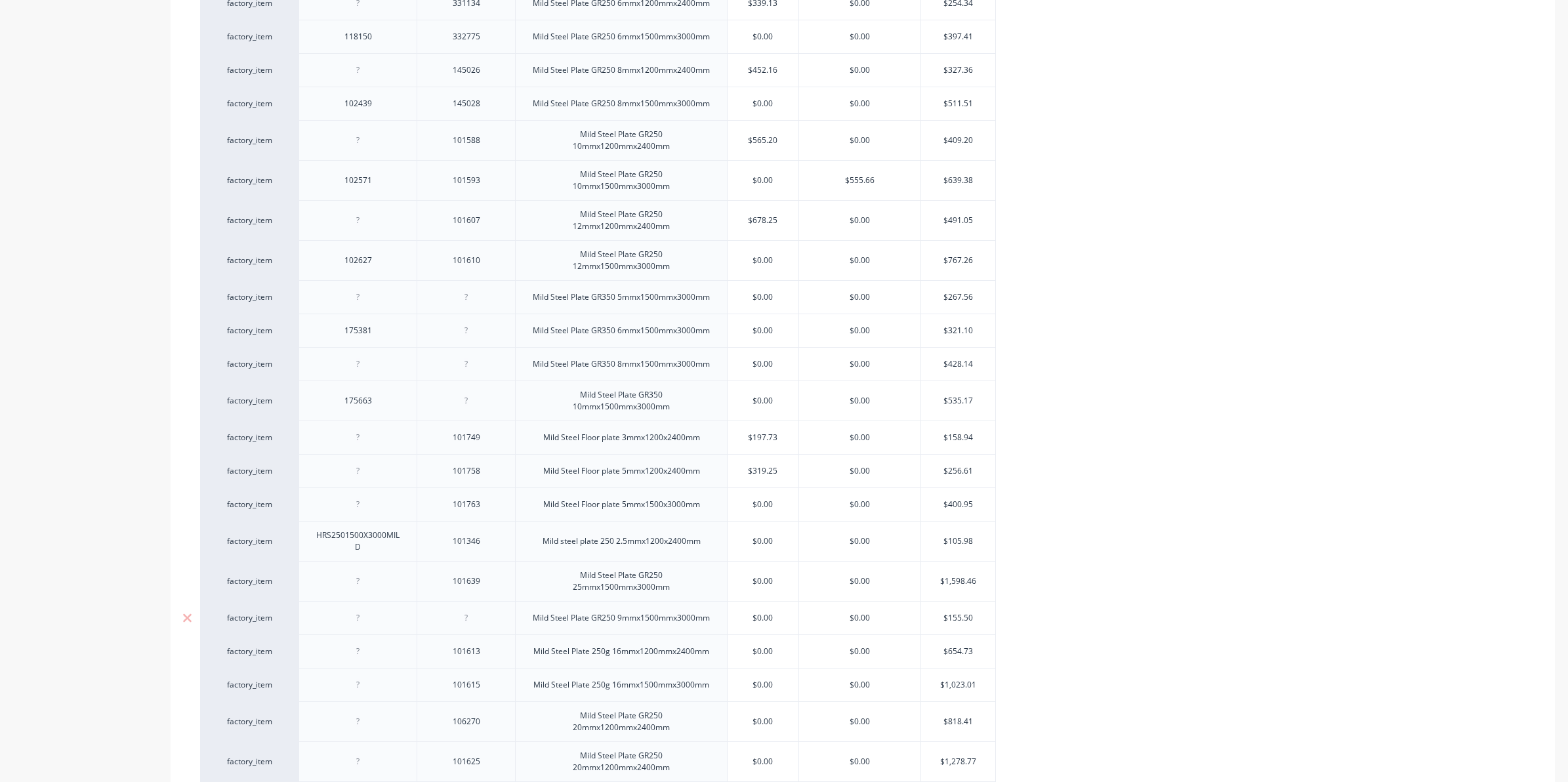
scroll to position [1467, 0]
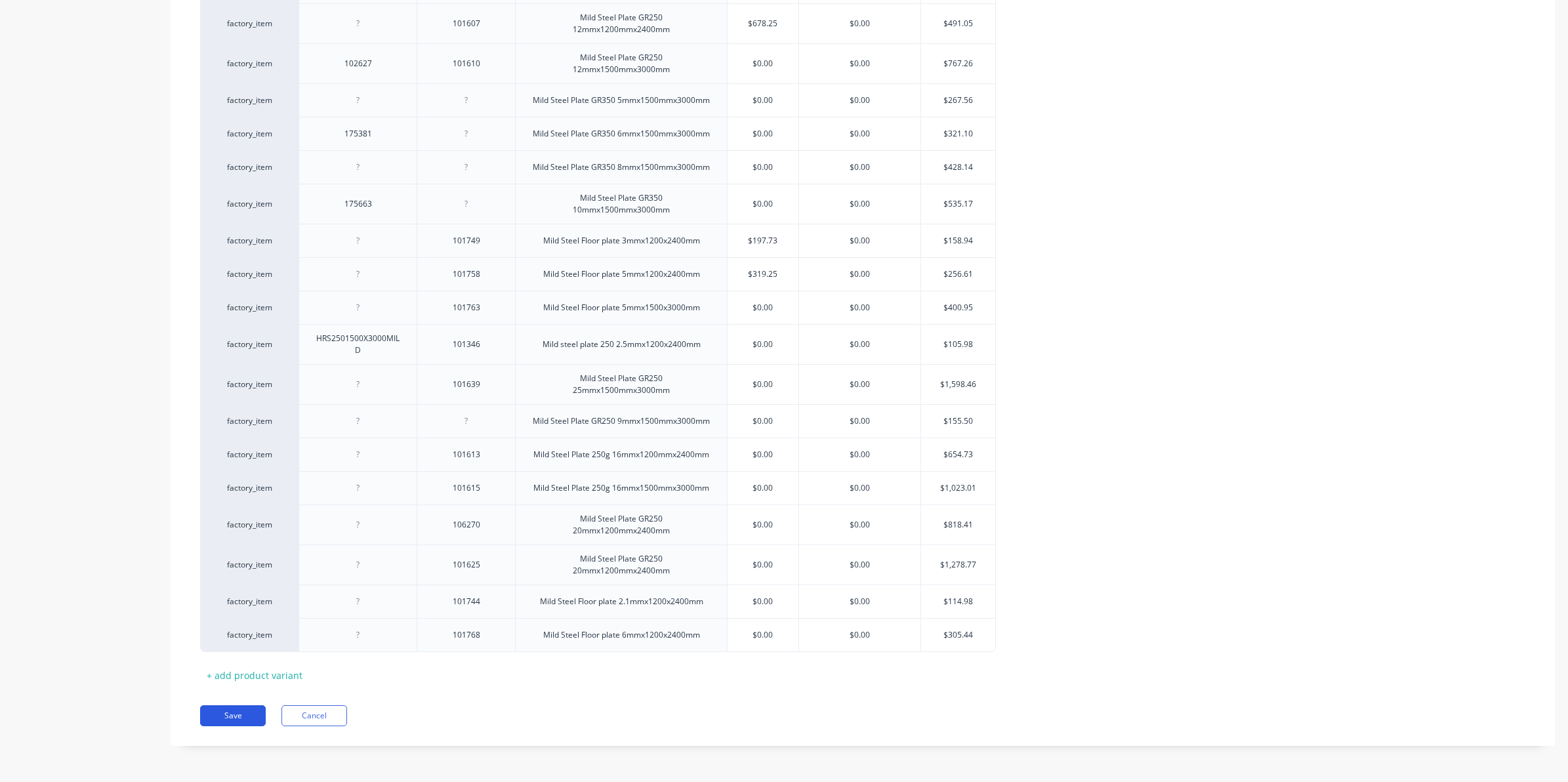
click at [226, 713] on button "Save" at bounding box center [233, 716] width 65 height 21
type textarea "x"
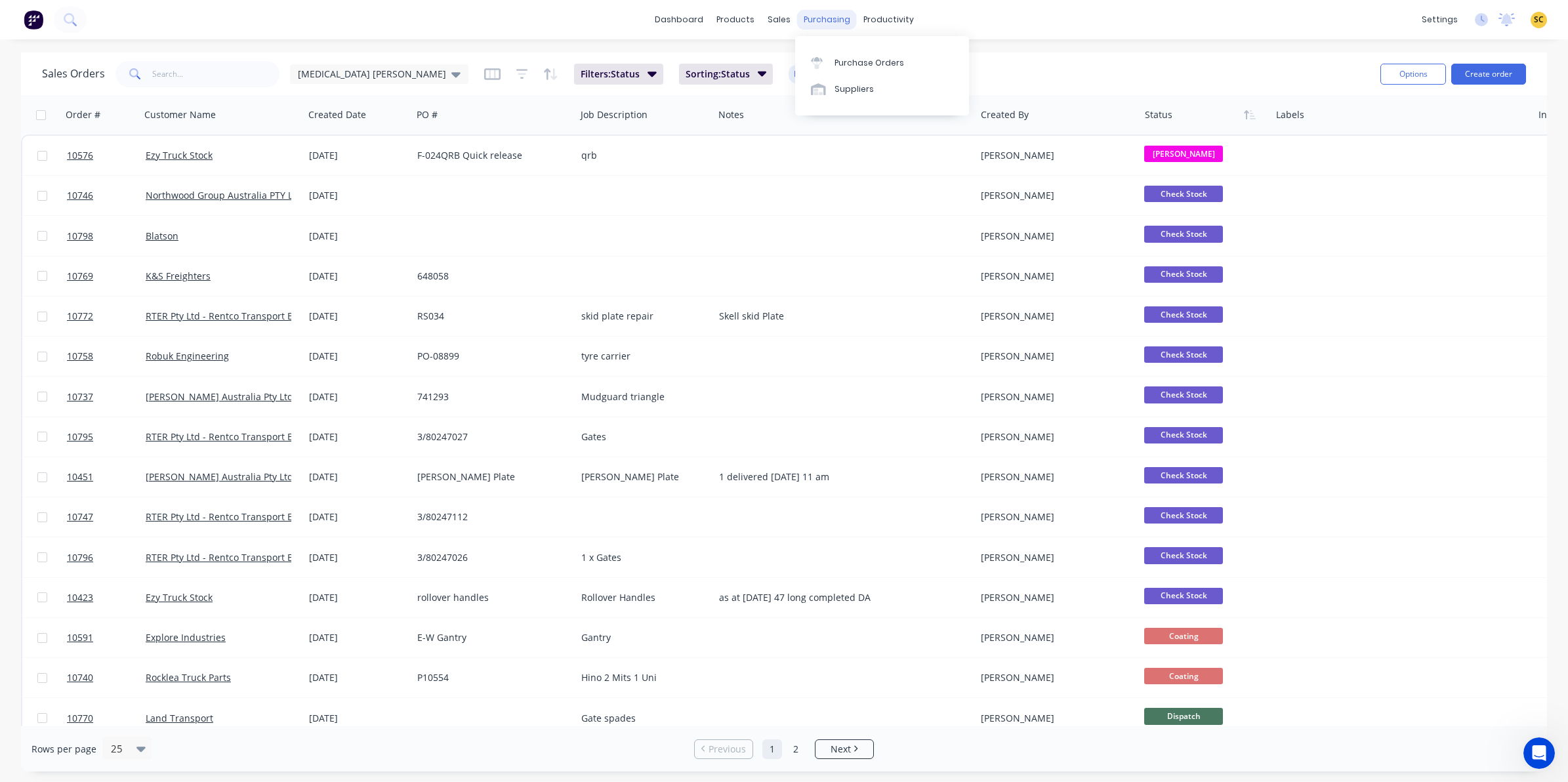
click at [820, 27] on div "purchasing" at bounding box center [826, 19] width 59 height 20
click at [818, 24] on div "purchasing" at bounding box center [826, 19] width 59 height 20
click at [831, 66] on link "Purchase Orders" at bounding box center [882, 62] width 174 height 26
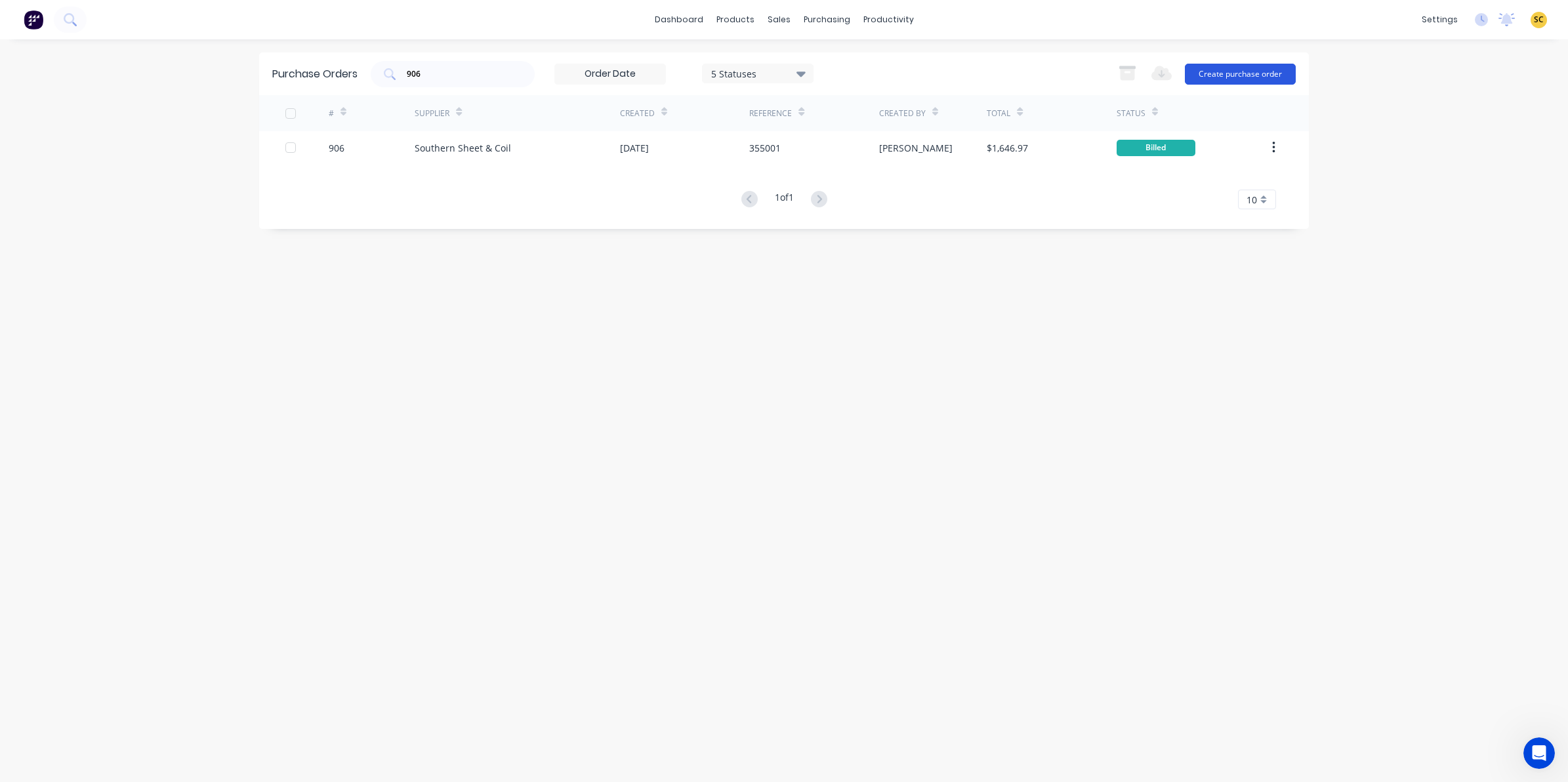
click at [1271, 77] on button "Create purchase order" at bounding box center [1240, 74] width 111 height 21
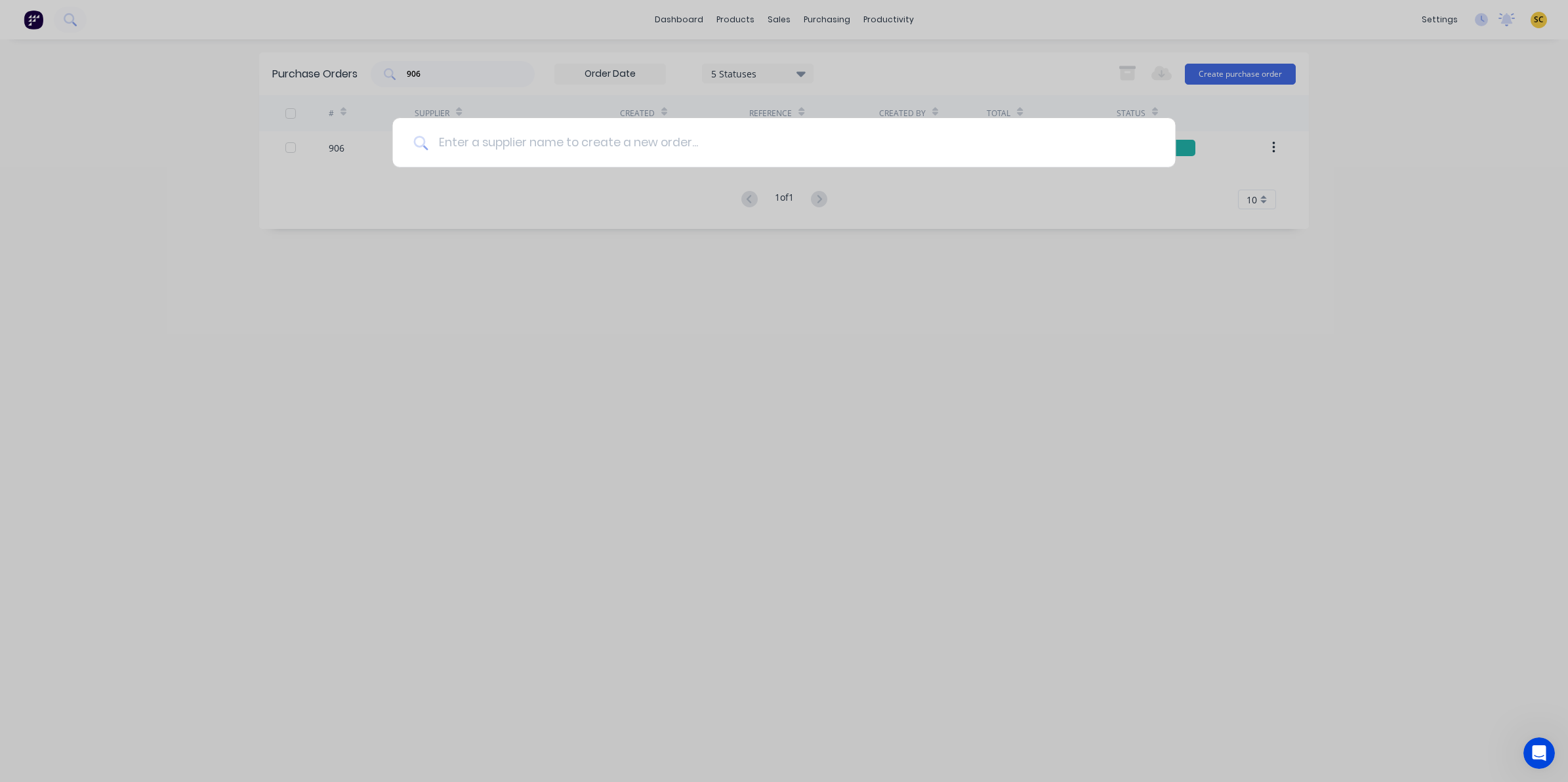
click at [514, 139] on input at bounding box center [791, 142] width 726 height 49
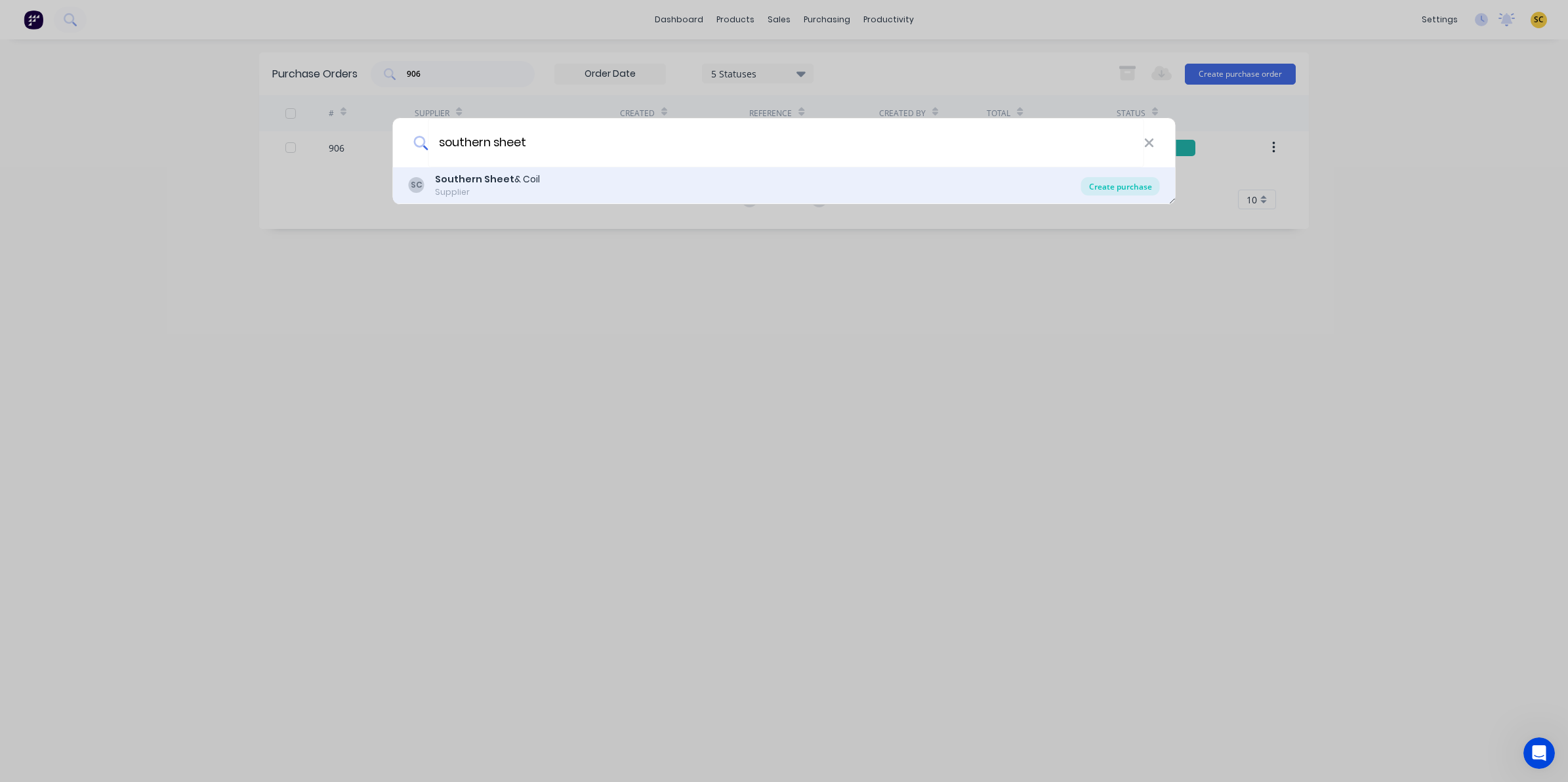
type input "southern sheet"
click at [1108, 192] on div "Create purchase" at bounding box center [1120, 186] width 78 height 18
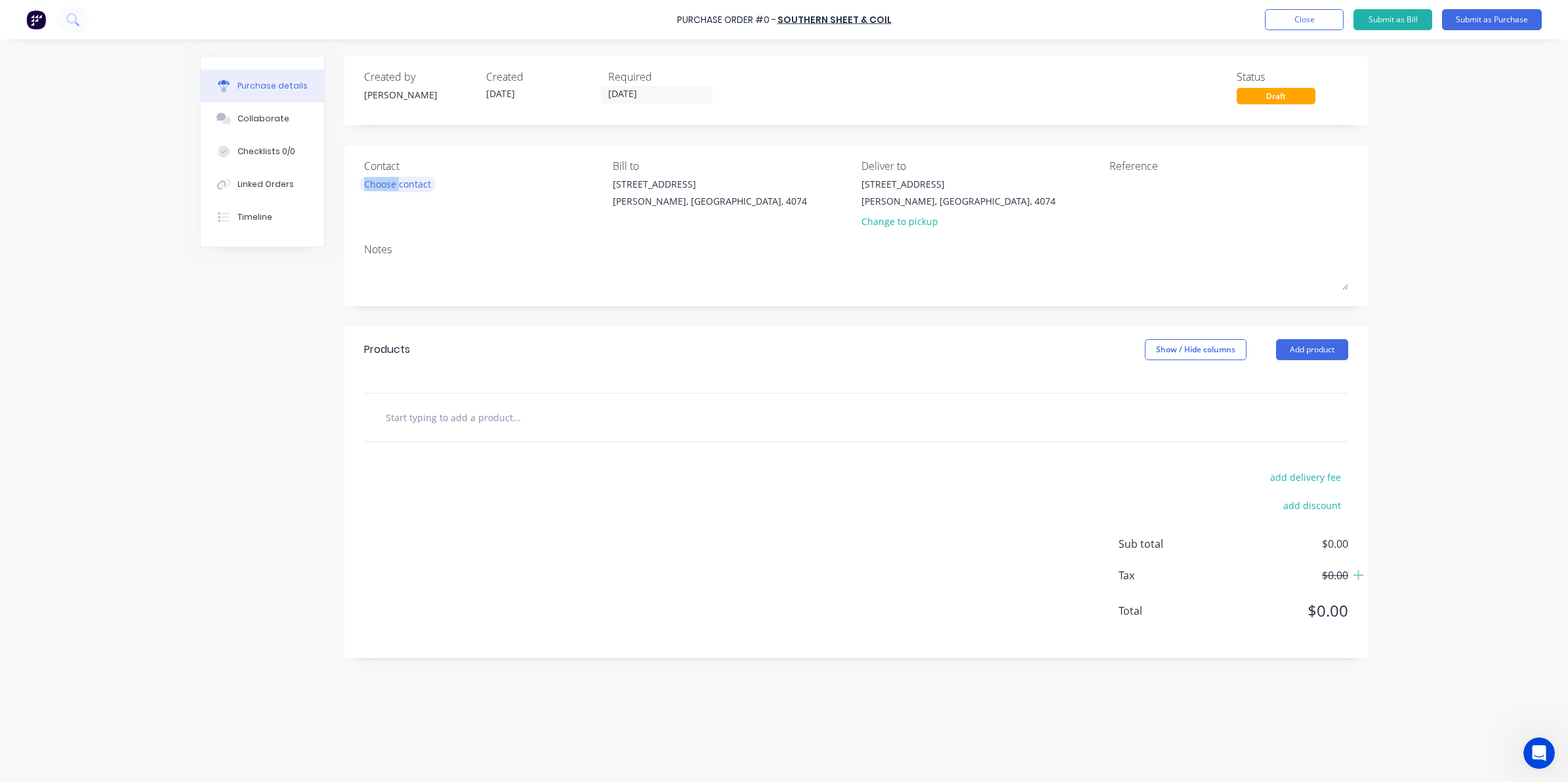
click at [398, 177] on div "Choose contact" at bounding box center [398, 184] width 67 height 14
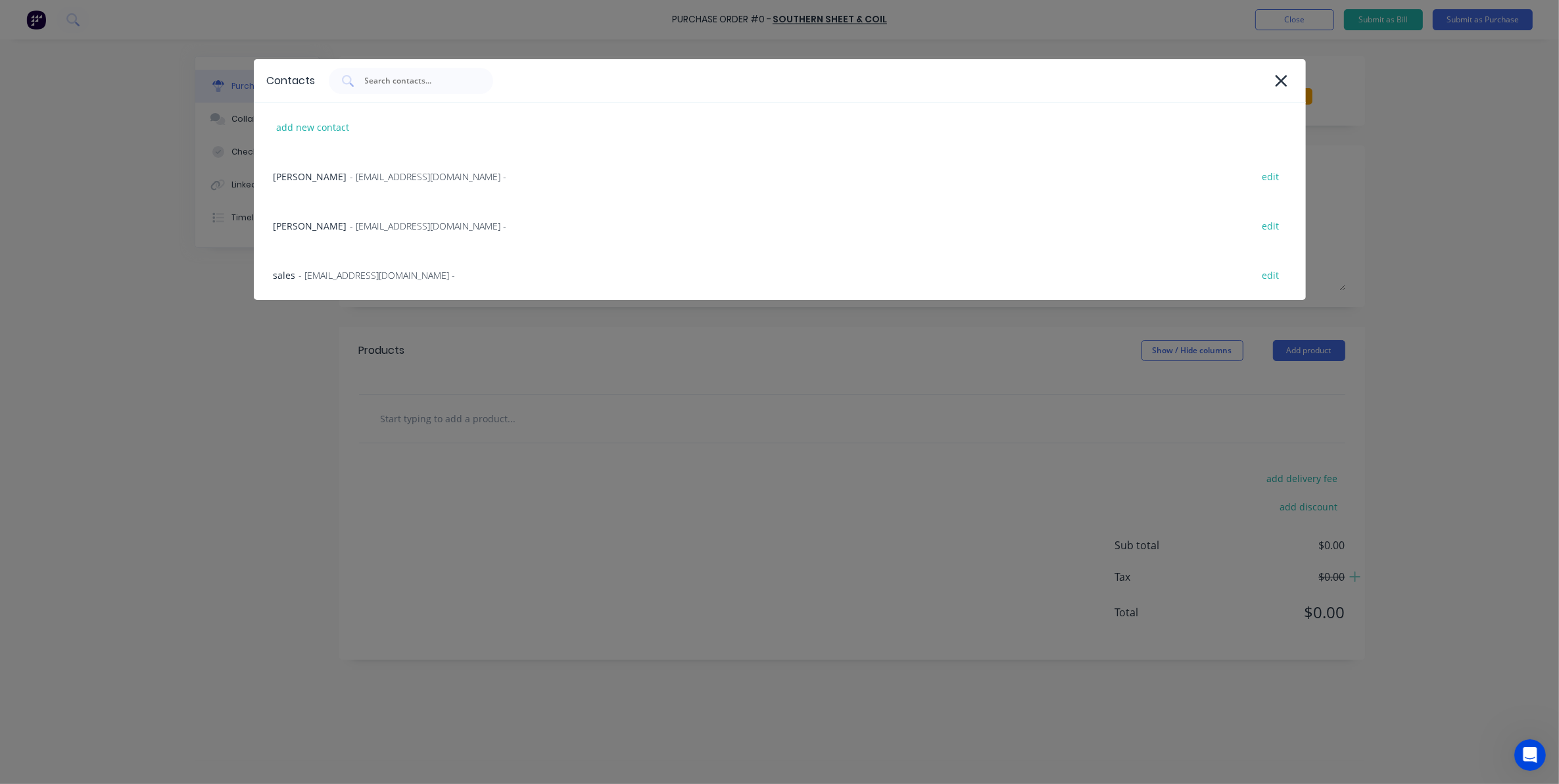
drag, startPoint x: 399, startPoint y: 176, endPoint x: 334, endPoint y: 278, distance: 121.0
click at [333, 278] on span "- salesqld@southernsheetandcoil.com.au -" at bounding box center [377, 275] width 156 height 14
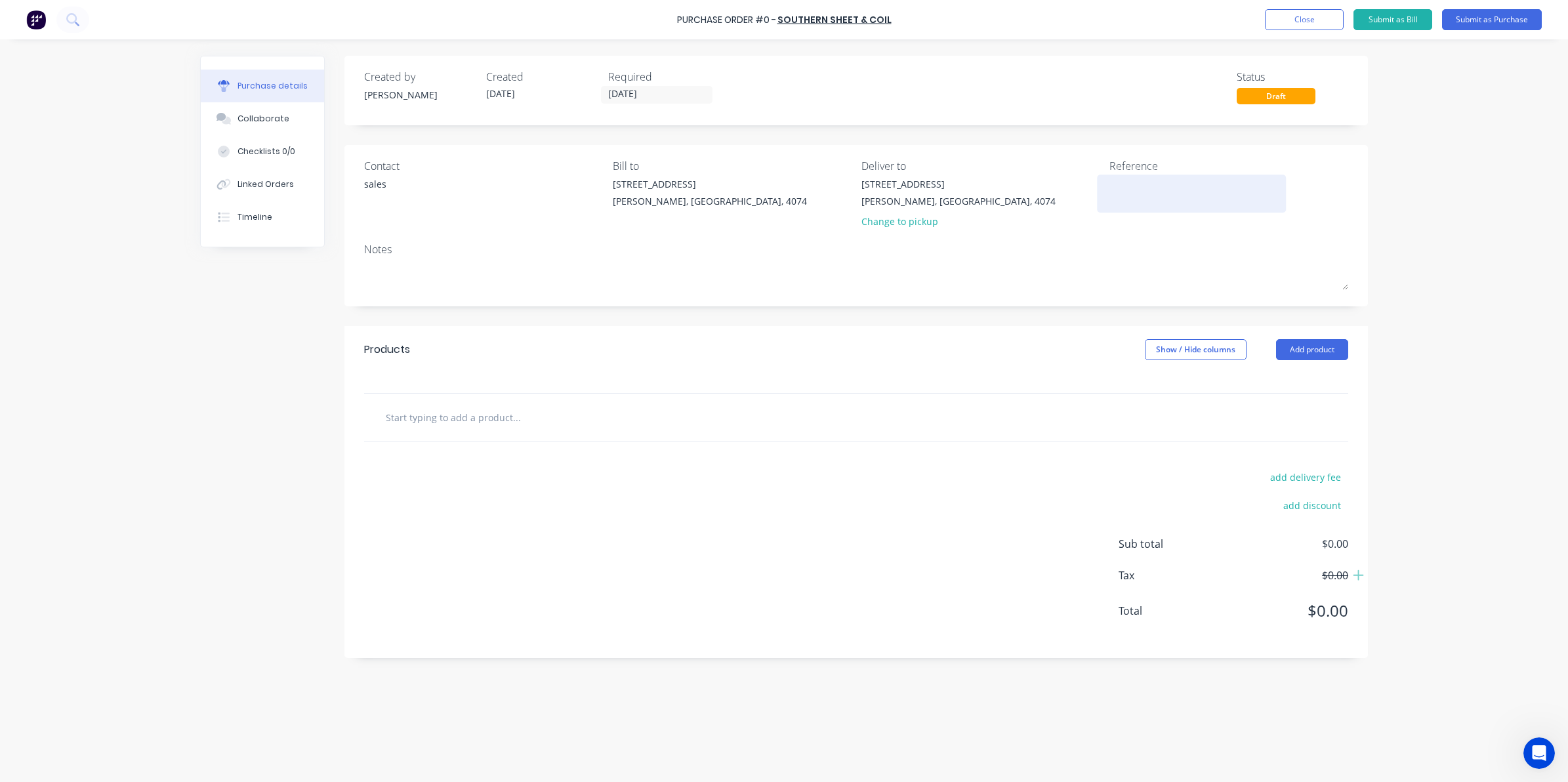
click at [1164, 181] on textarea at bounding box center [1191, 192] width 164 height 29
type textarea "355"
type textarea "x"
type textarea "3550"
type textarea "x"
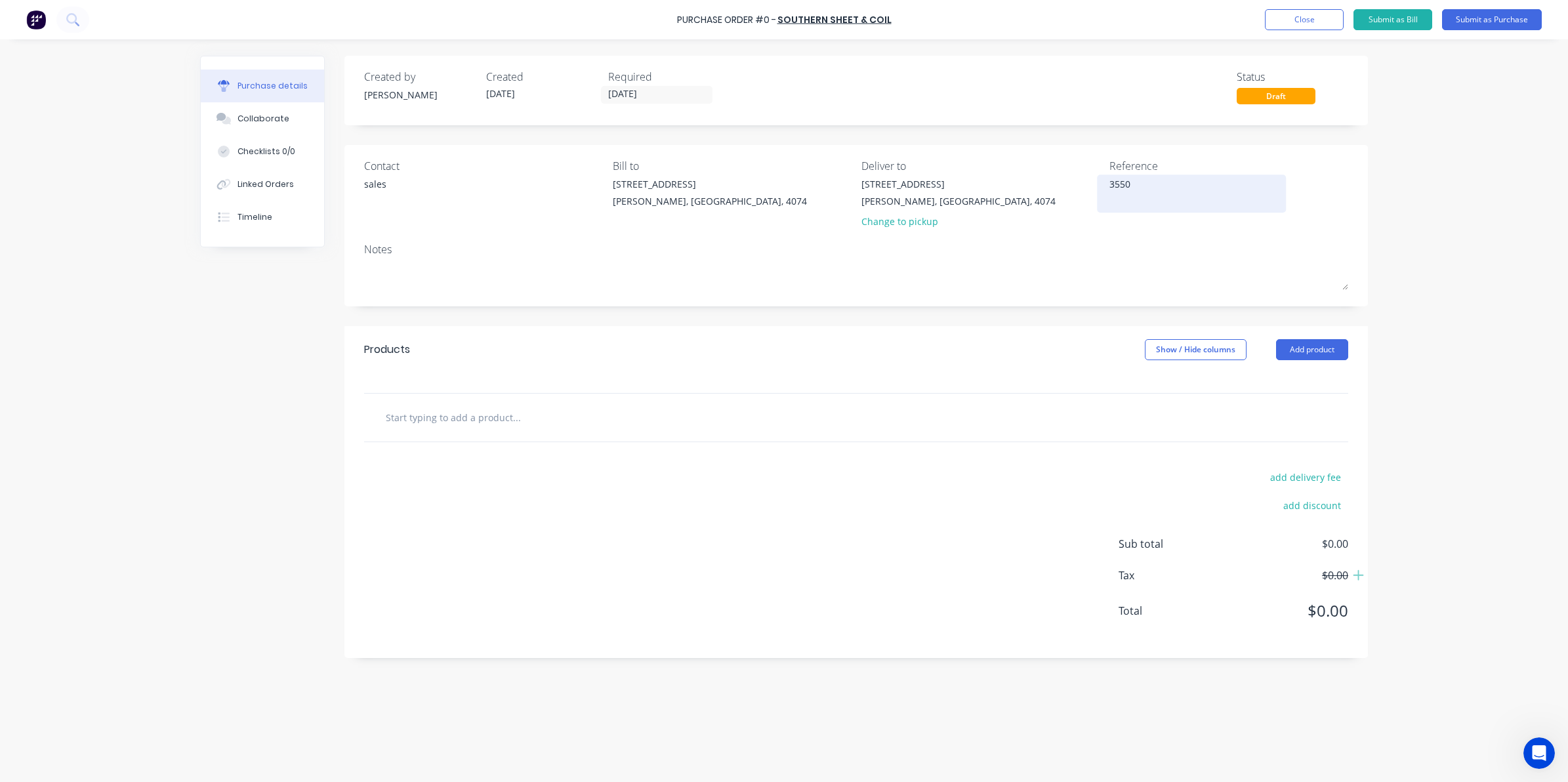
type textarea "35503"
type textarea "x"
type textarea "355032"
type textarea "x"
type textarea "355032"
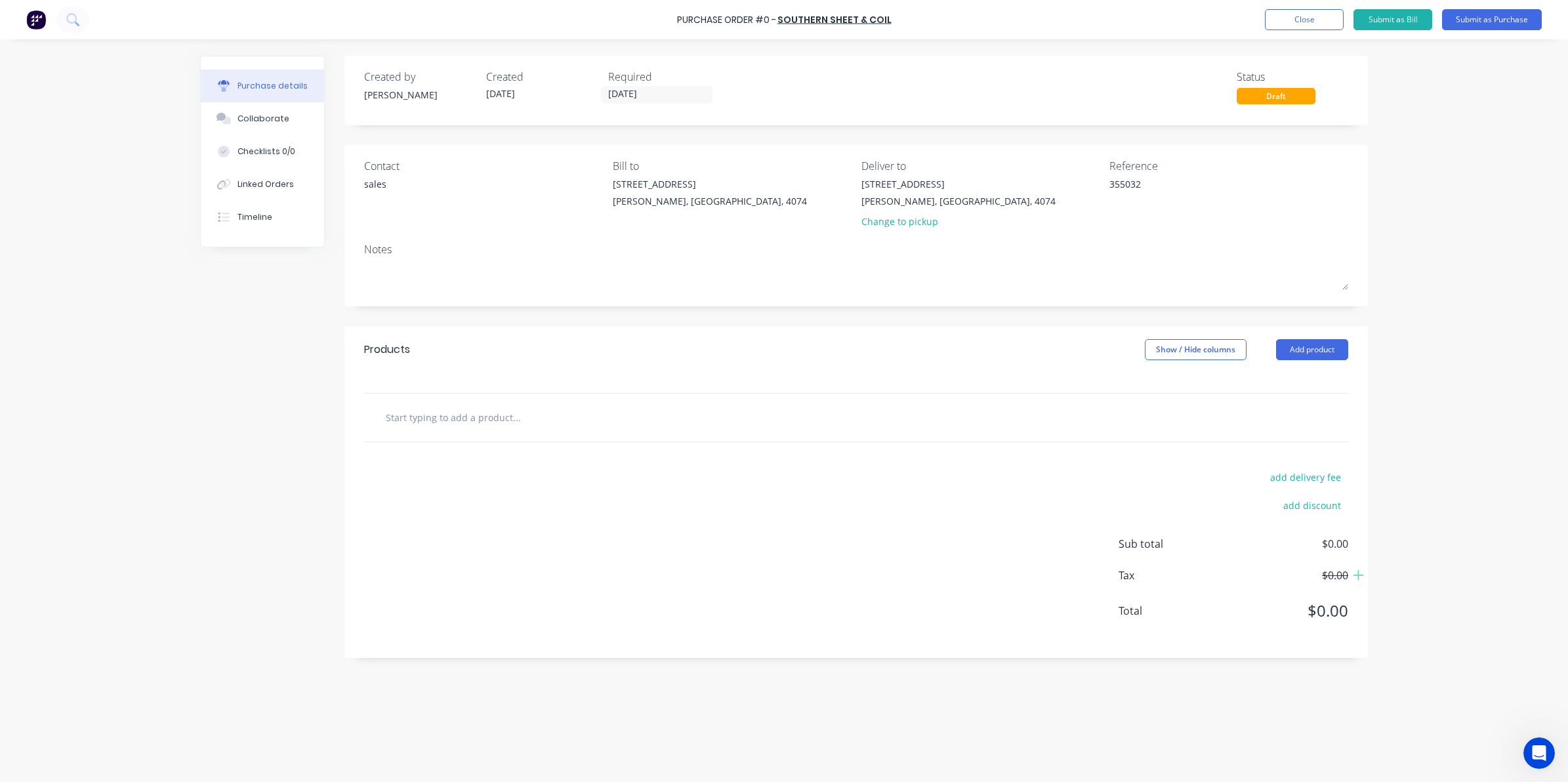
click at [418, 434] on div at bounding box center [856, 417] width 985 height 48
click at [418, 421] on input "text" at bounding box center [515, 417] width 262 height 26
type textarea "x"
type input "5"
type textarea "x"
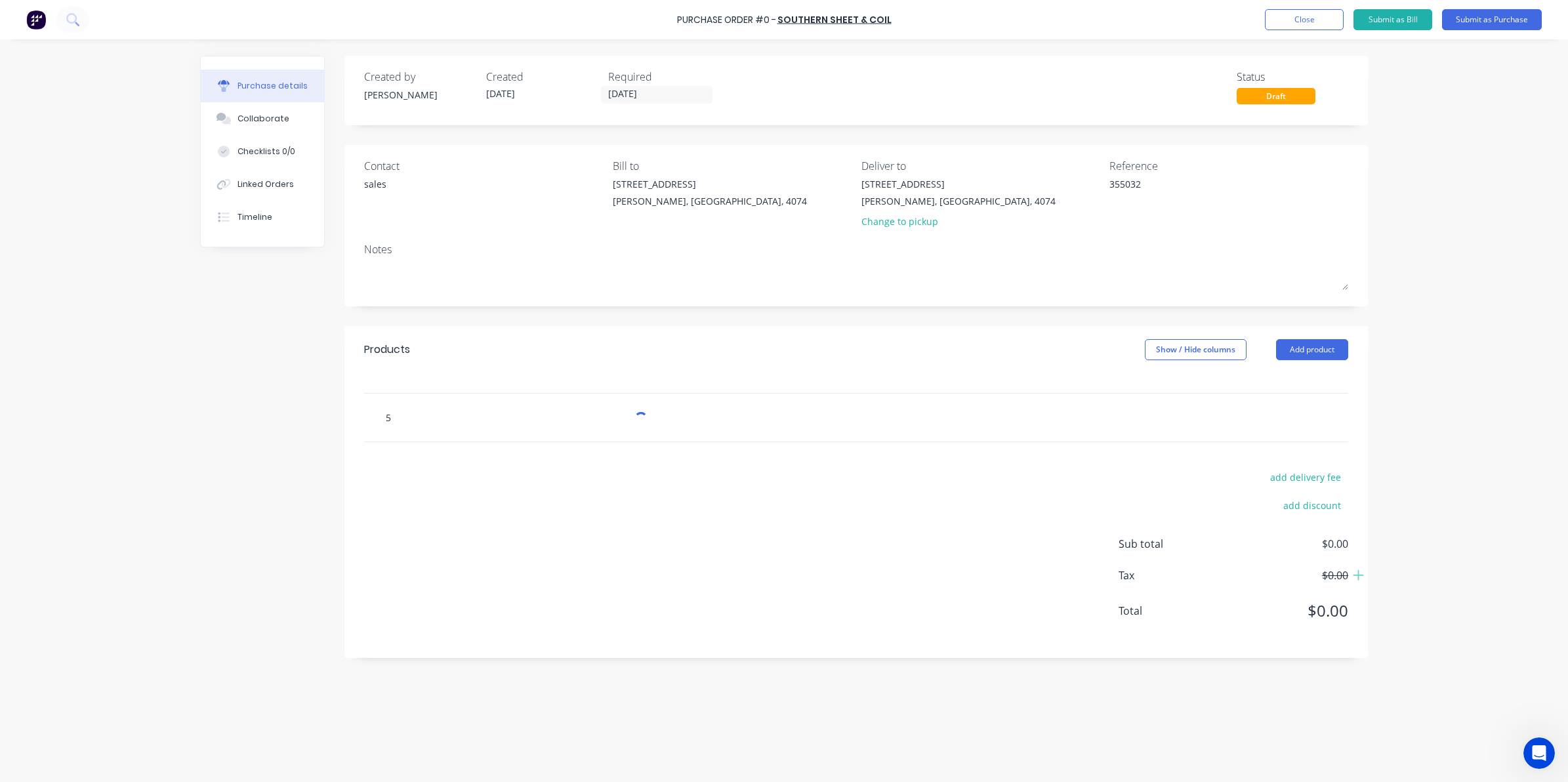
type input "5m"
type textarea "x"
type input "5mm"
type textarea "x"
type input "5mmx"
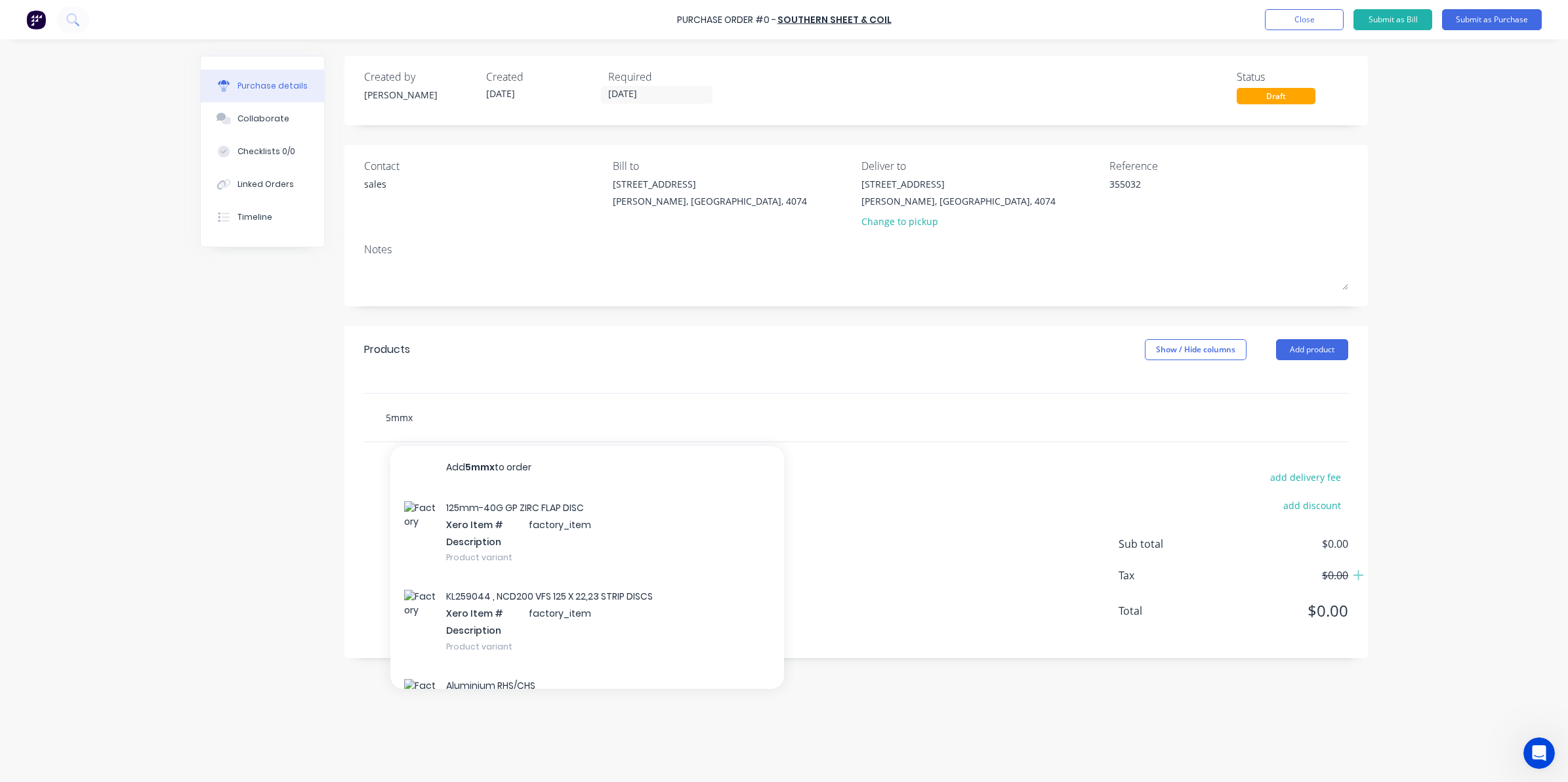
type textarea "x"
type input "5mmx1"
type textarea "x"
type input "5mmx15"
type textarea "x"
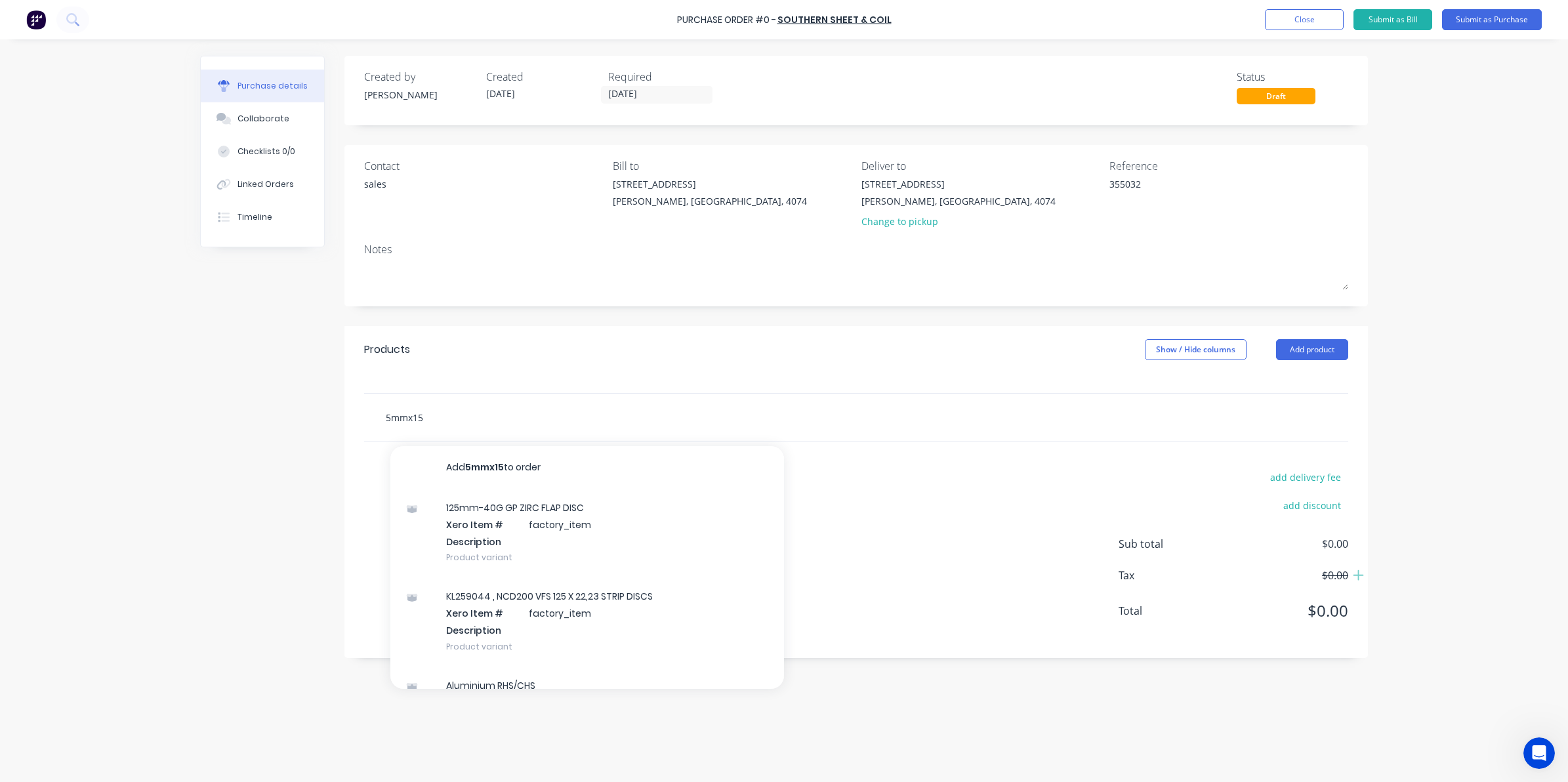
type input "5mmx150"
type textarea "x"
type input "5mmx1500"
type textarea "x"
type input "5mmx1500m"
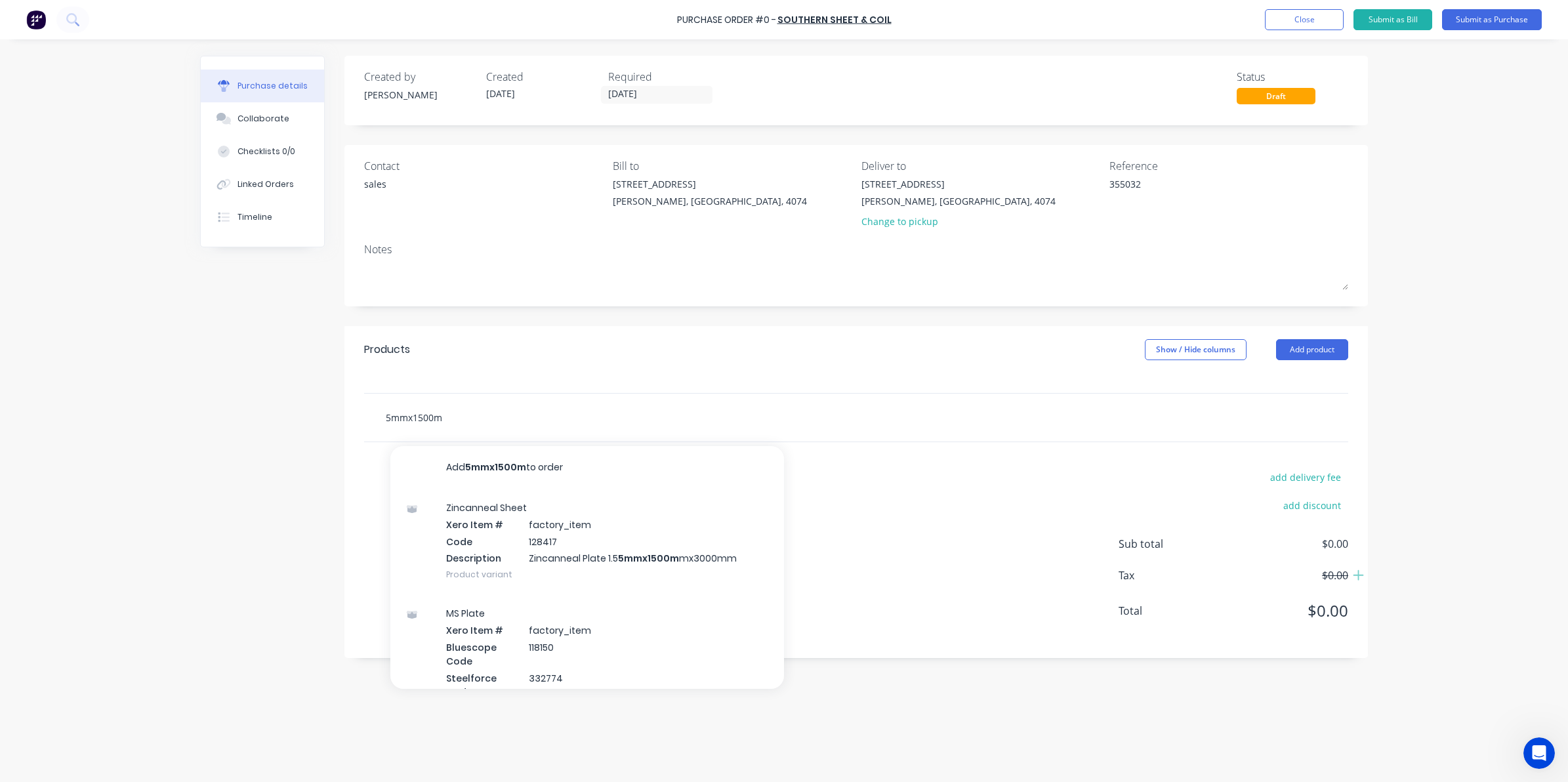
type textarea "x"
type input "5mmx1500mm"
type textarea "x"
type input "5mmx1500mmx"
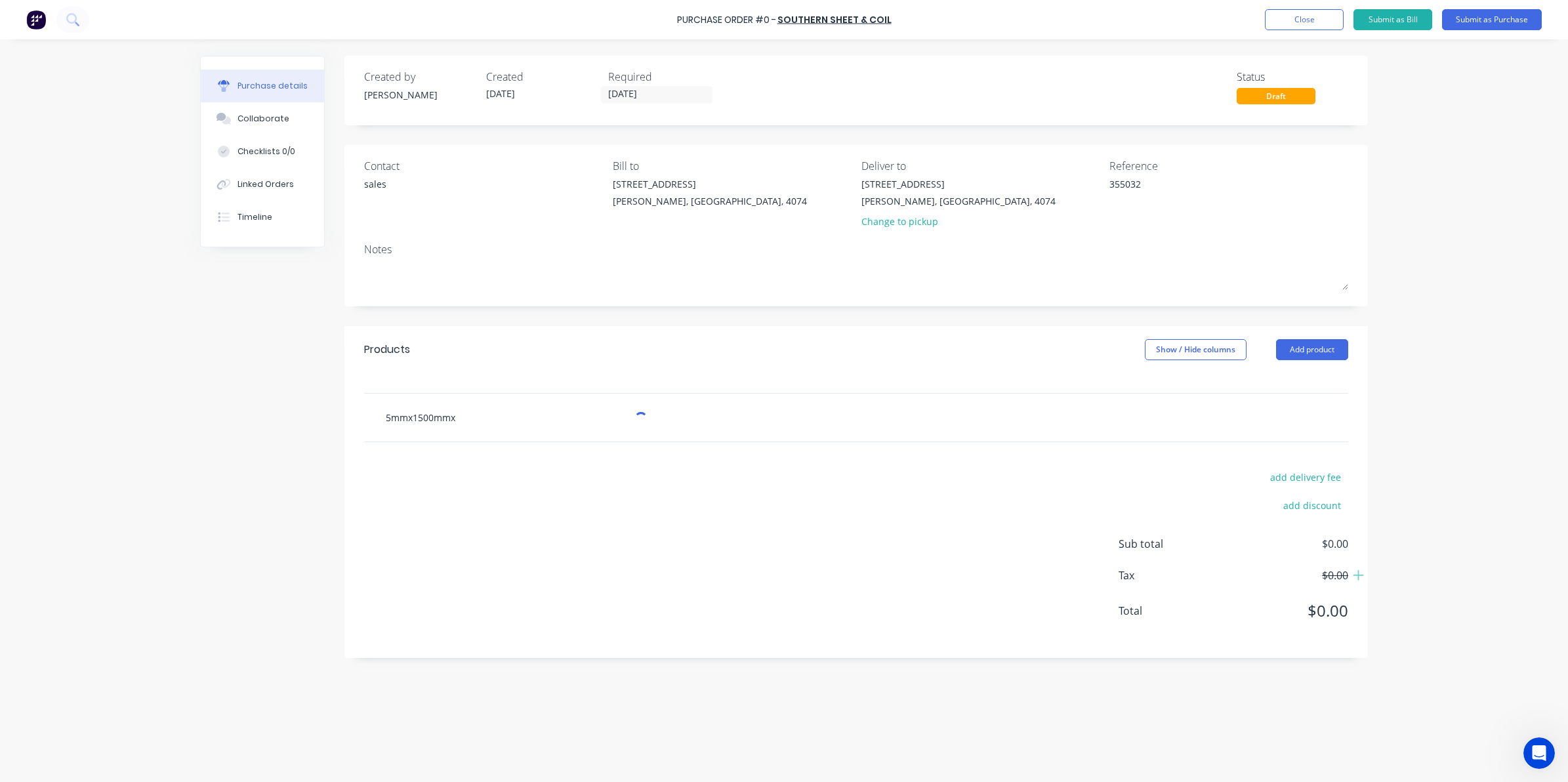
type textarea "x"
type input "5mmx1500mmx3"
type textarea "x"
type input "5mmx1500mmx30"
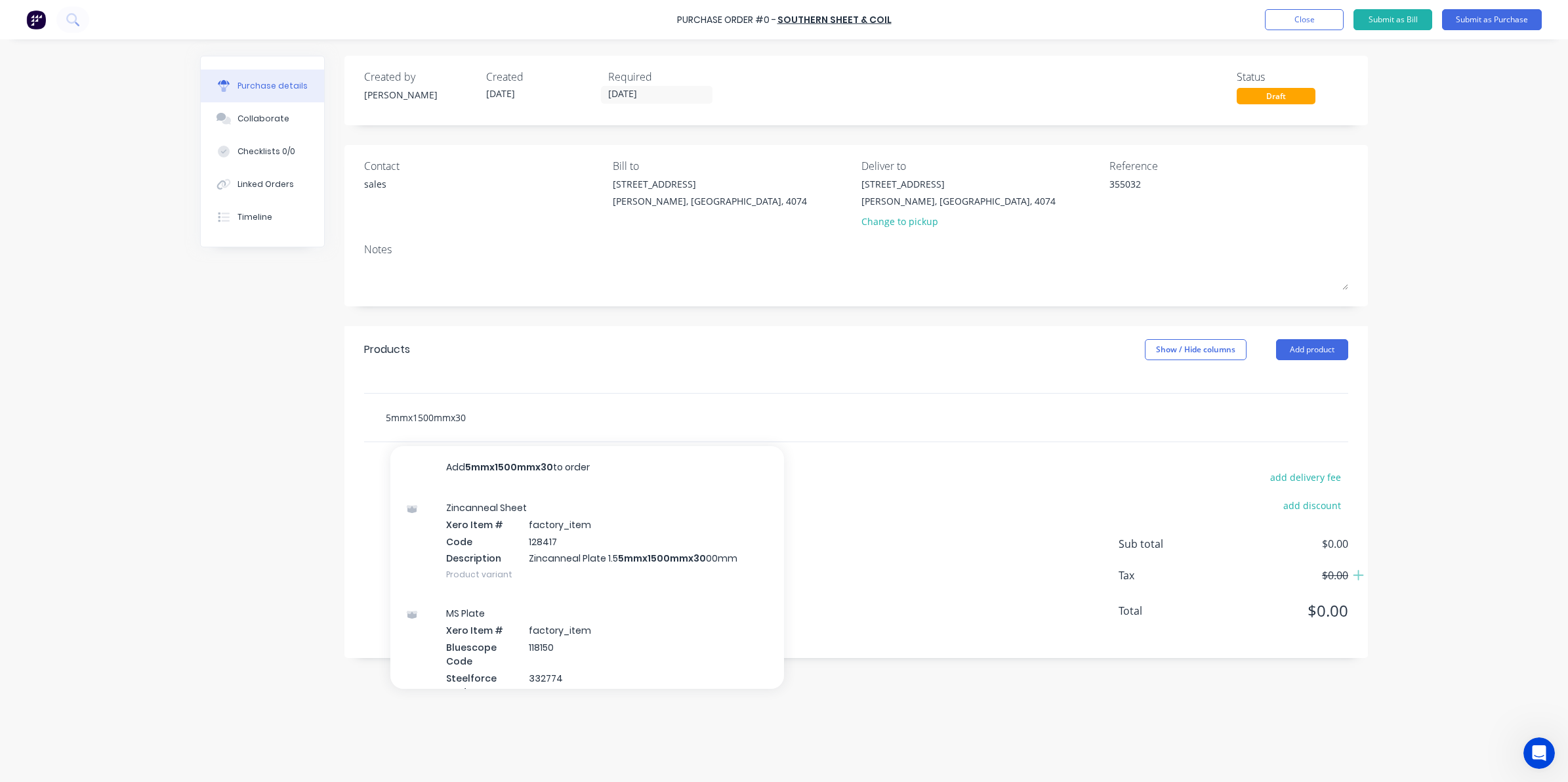
type textarea "x"
type input "5mmx1500mmx300"
type textarea "x"
type input "5mmx1500mmx3000"
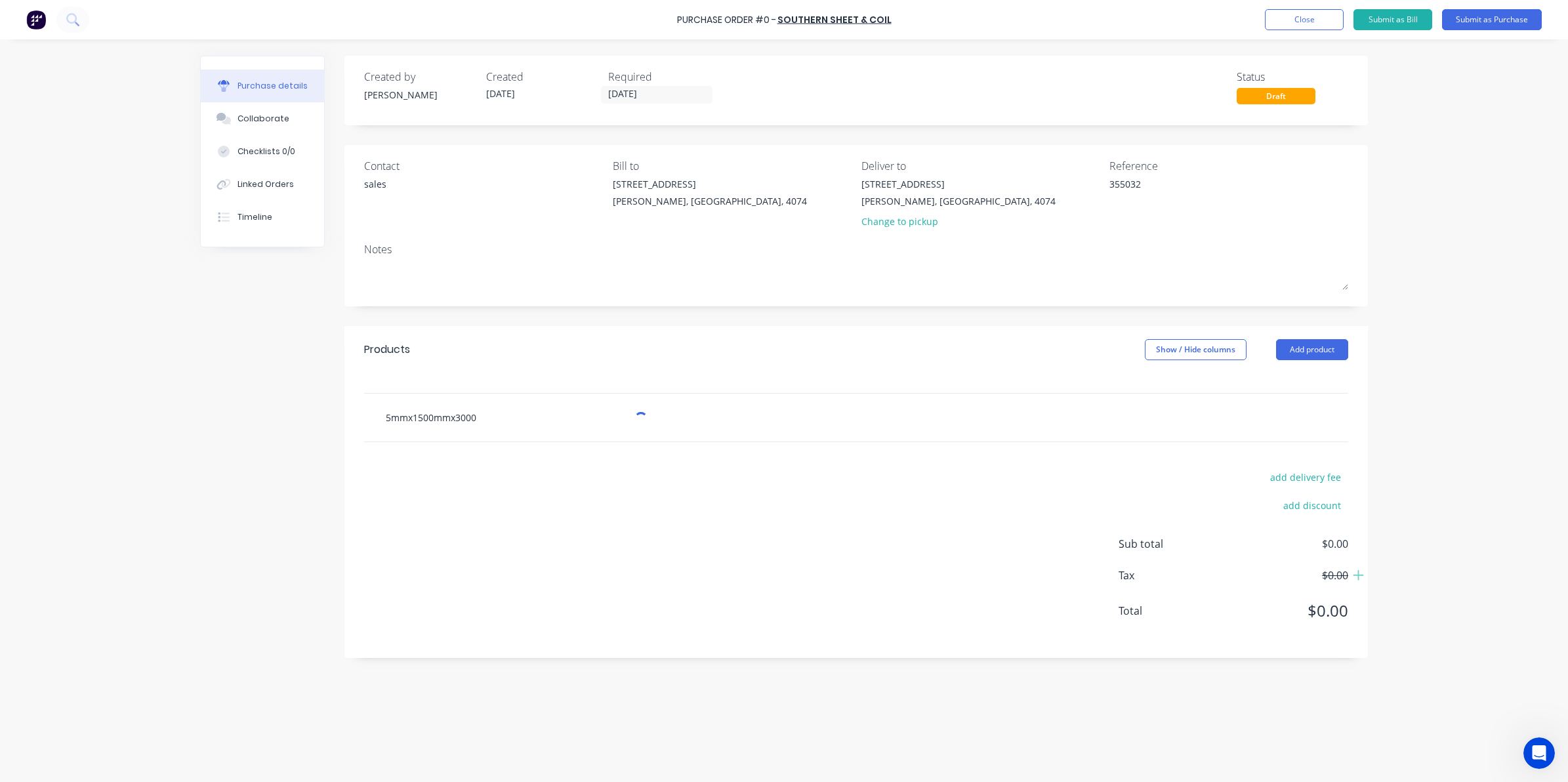
type textarea "x"
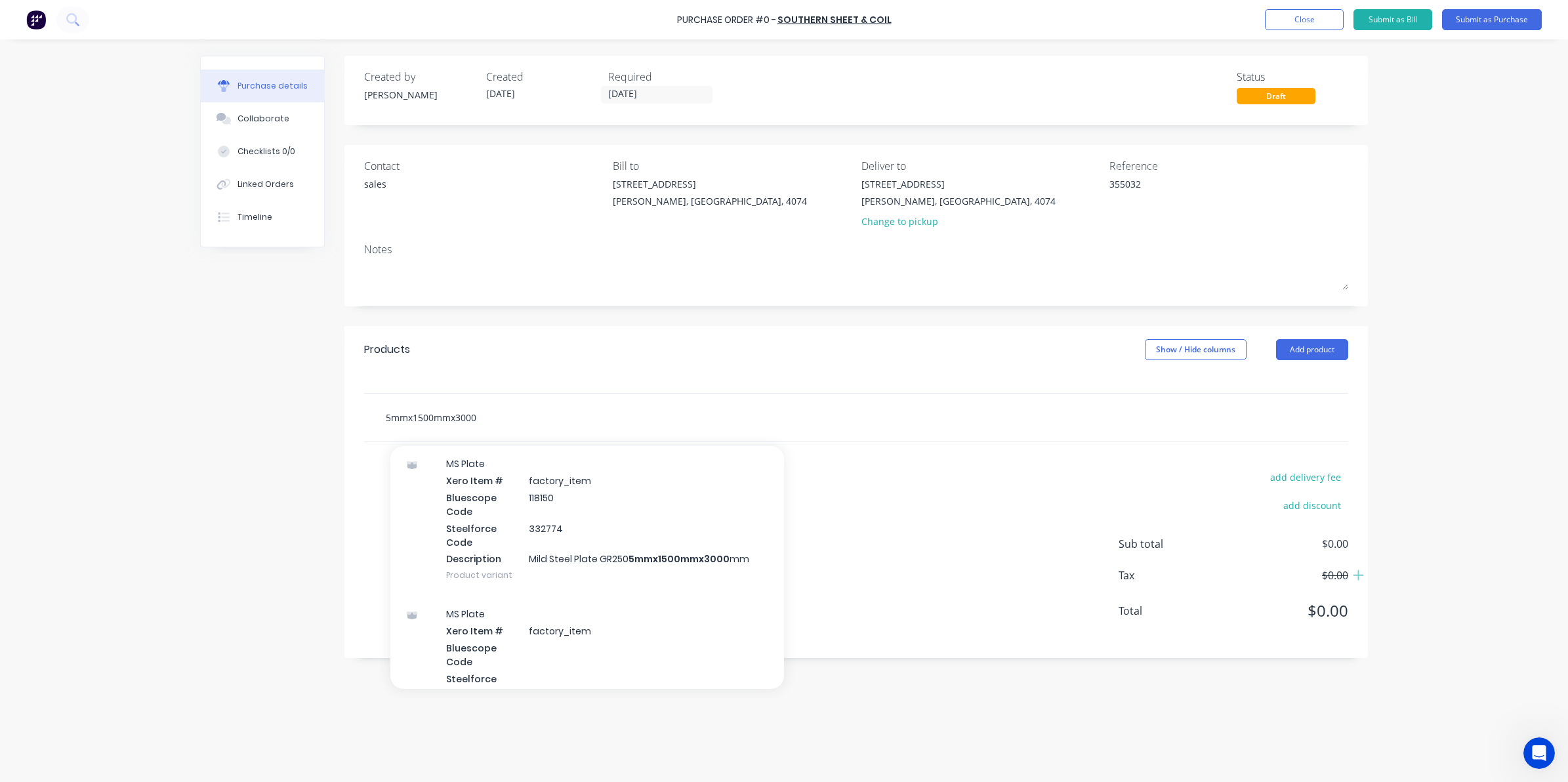
scroll to position [164, 0]
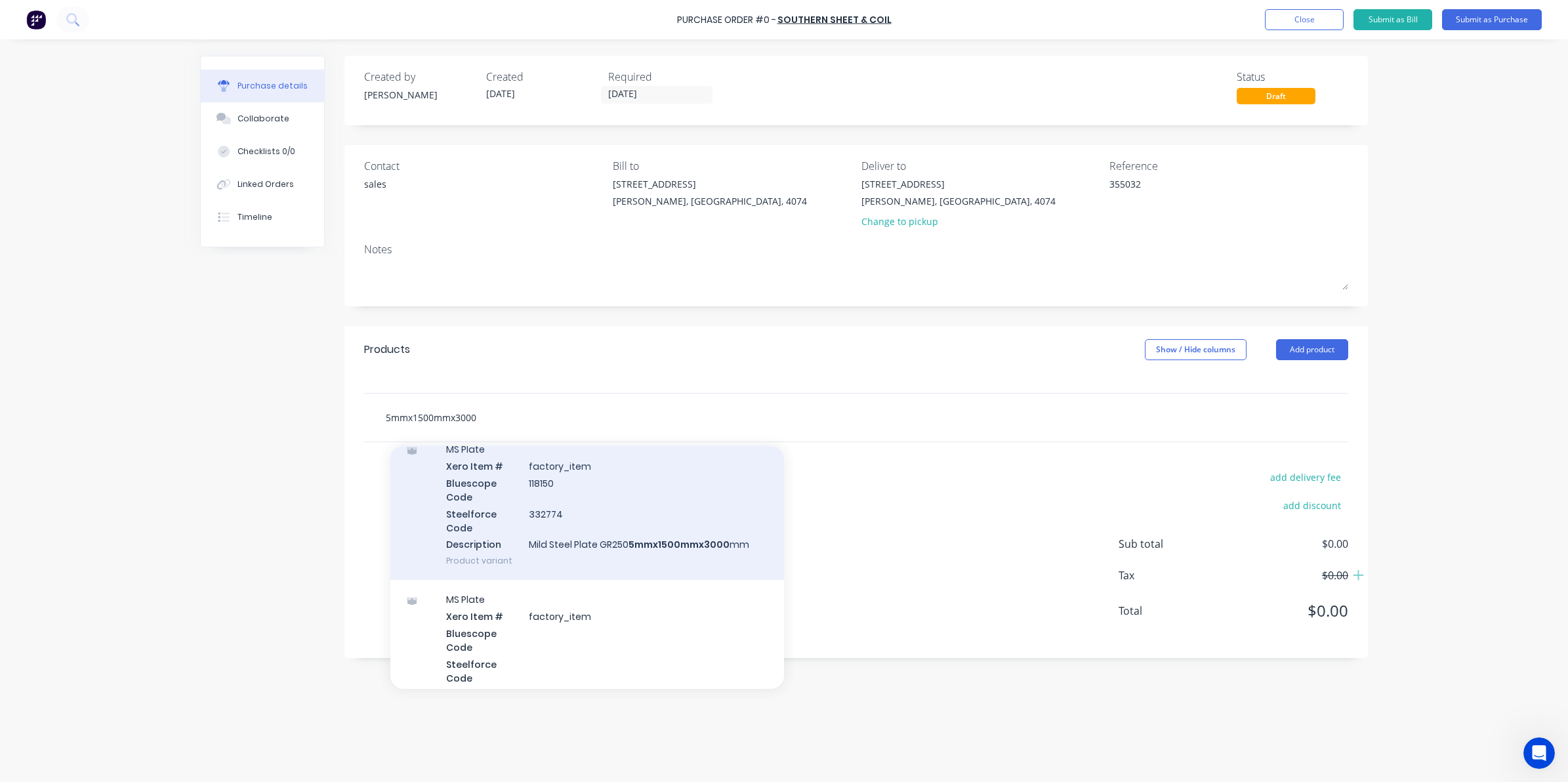
type input "5mmx1500mmx3000"
click at [640, 551] on div "MS Plate Xero Item # factory_item Bluescope Code 118150 Steelforce Code 332774 …" at bounding box center [587, 504] width 393 height 151
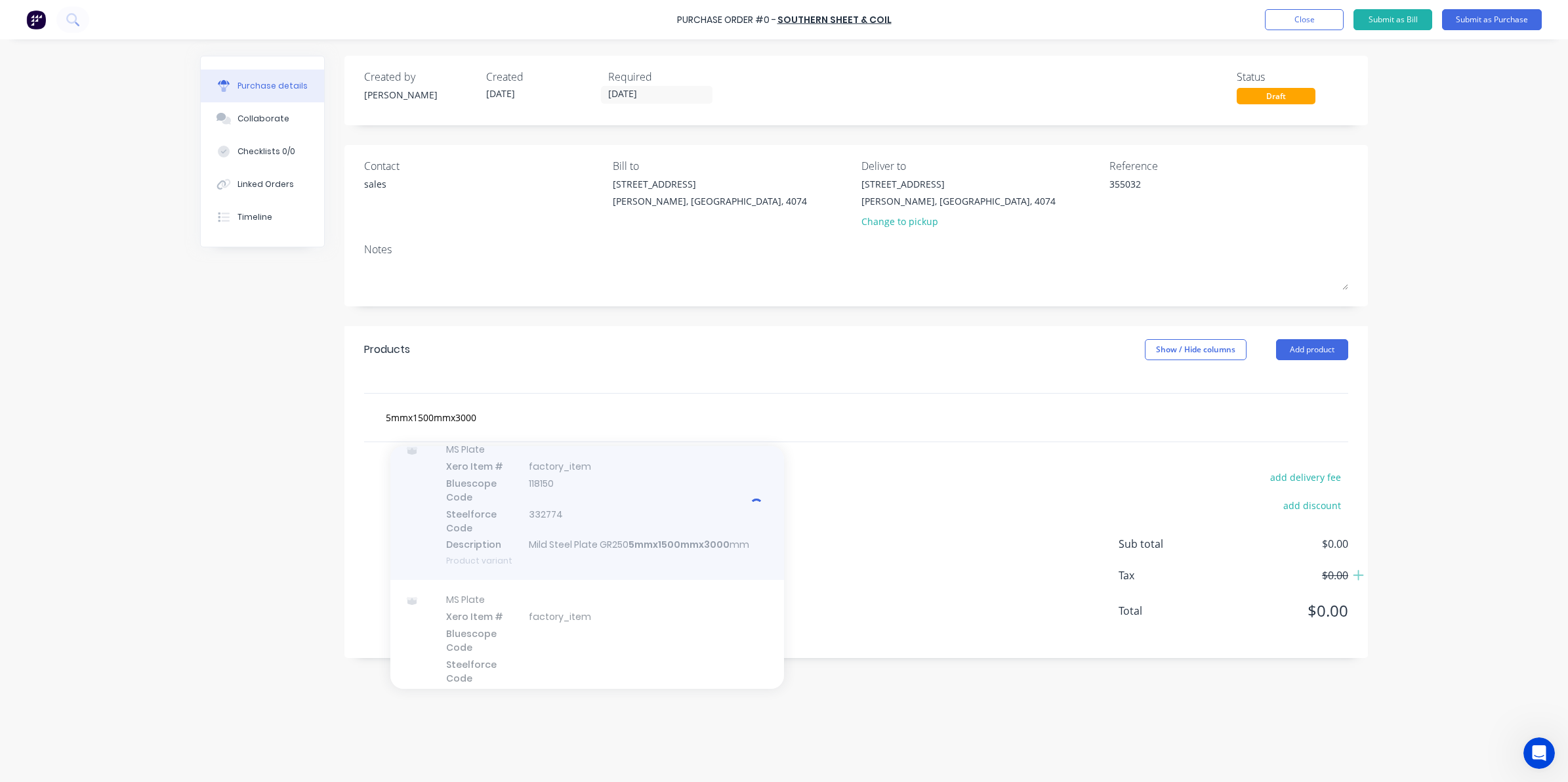
type textarea "x"
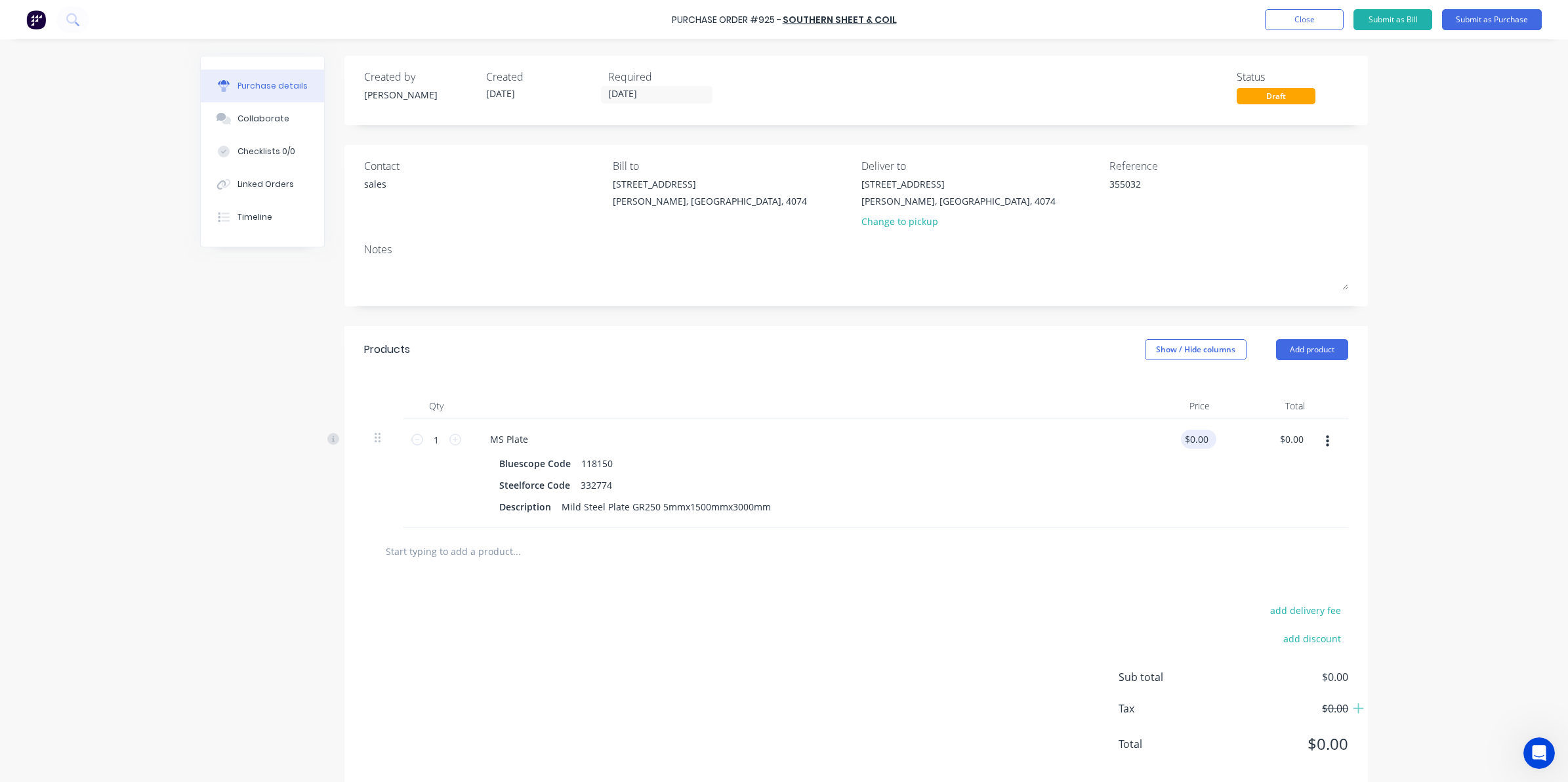
type textarea "x"
type input "0.00"
click at [1188, 441] on input "0.00" at bounding box center [1195, 439] width 30 height 19
type textarea "x"
drag, startPoint x: 1191, startPoint y: 445, endPoint x: 1212, endPoint y: 446, distance: 21.0
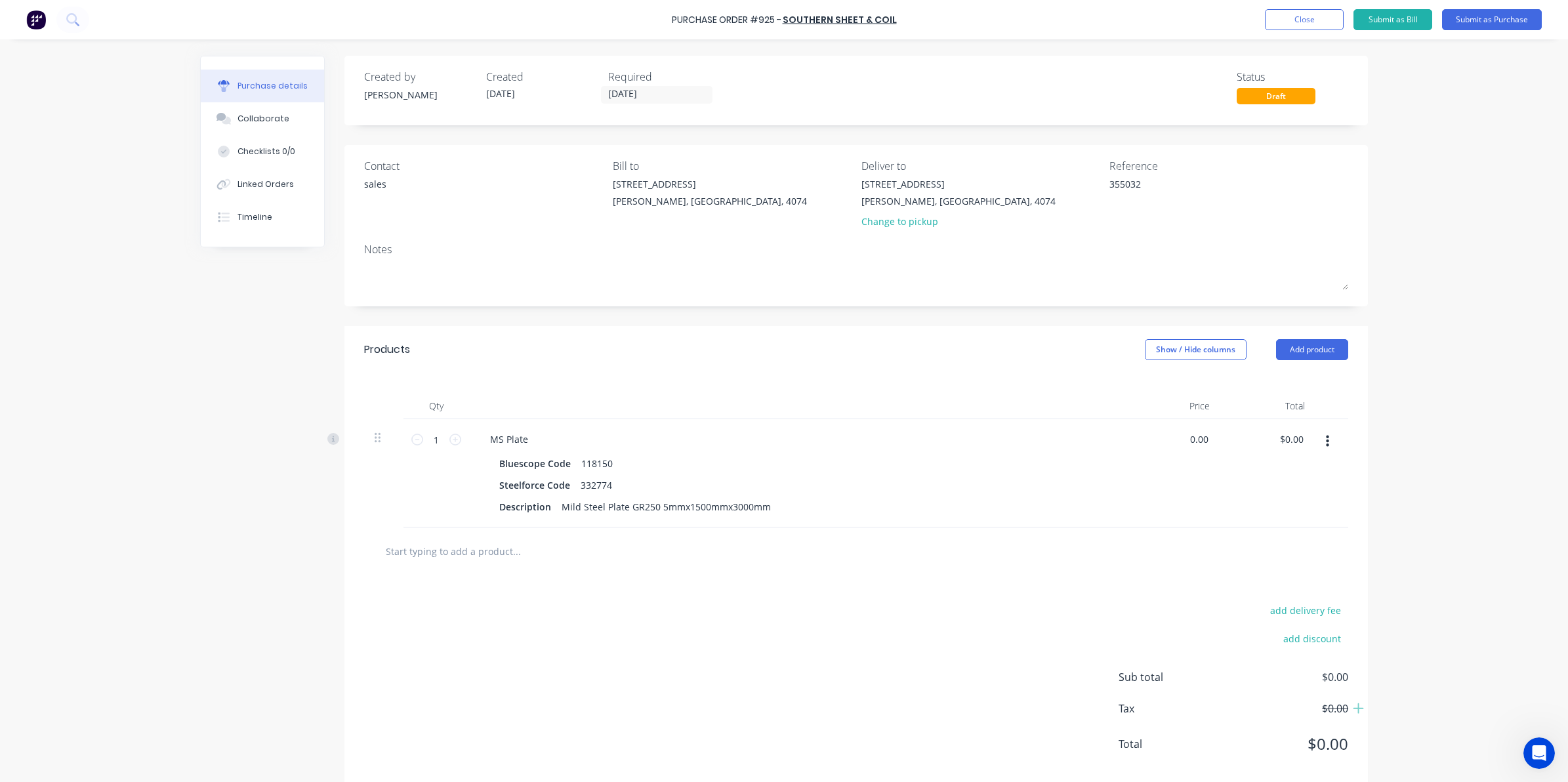
click at [1212, 446] on div "0.00 0.00" at bounding box center [1172, 473] width 96 height 108
type input "295.49"
type textarea "x"
type input "$295.49"
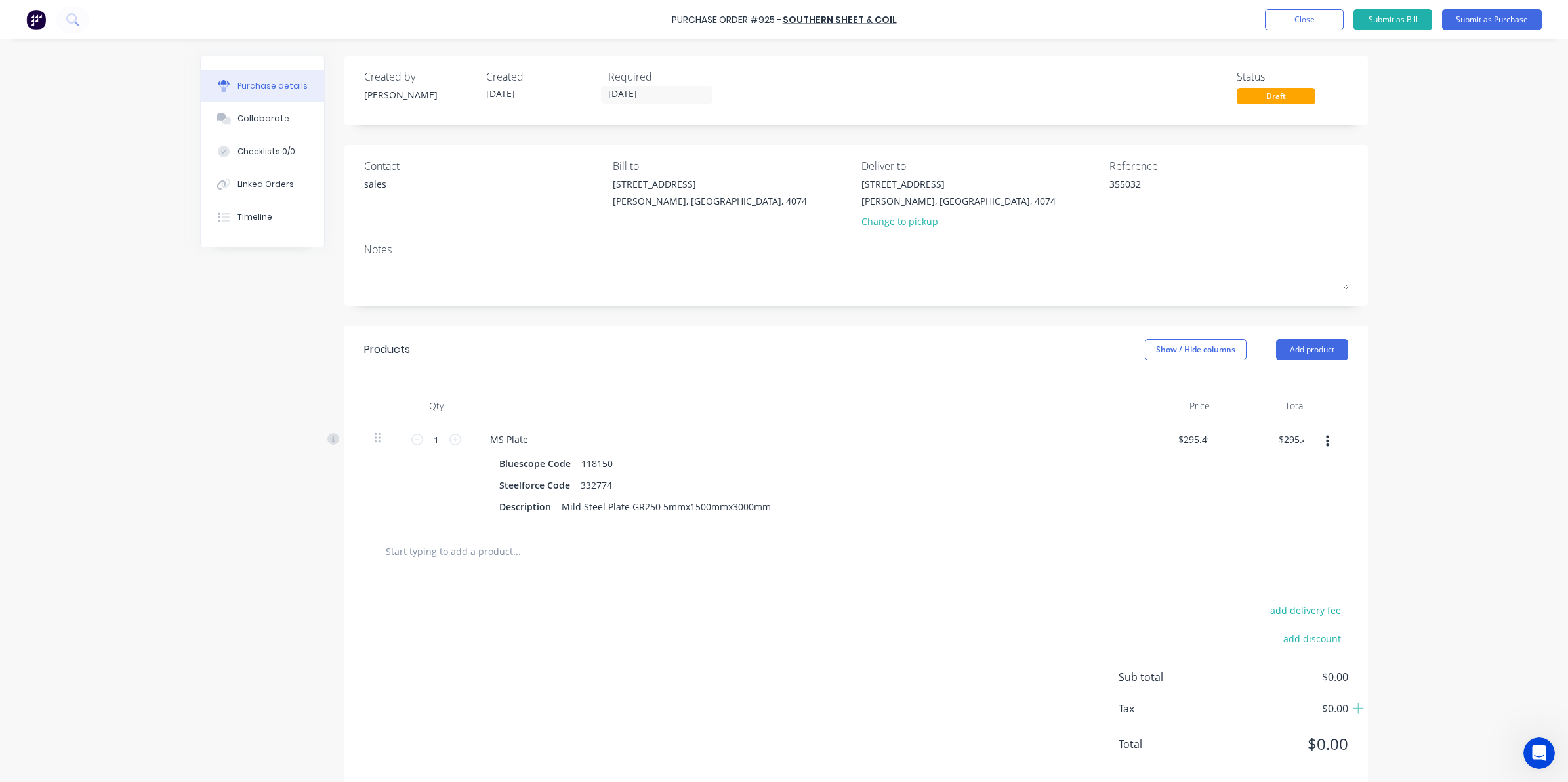
click at [921, 636] on div "add delivery fee add discount Sub total $0.00 Tax $0.00 Total $0.00" at bounding box center [855, 683] width 1023 height 216
click at [1497, 11] on button "Submit as Purchase" at bounding box center [1492, 20] width 100 height 21
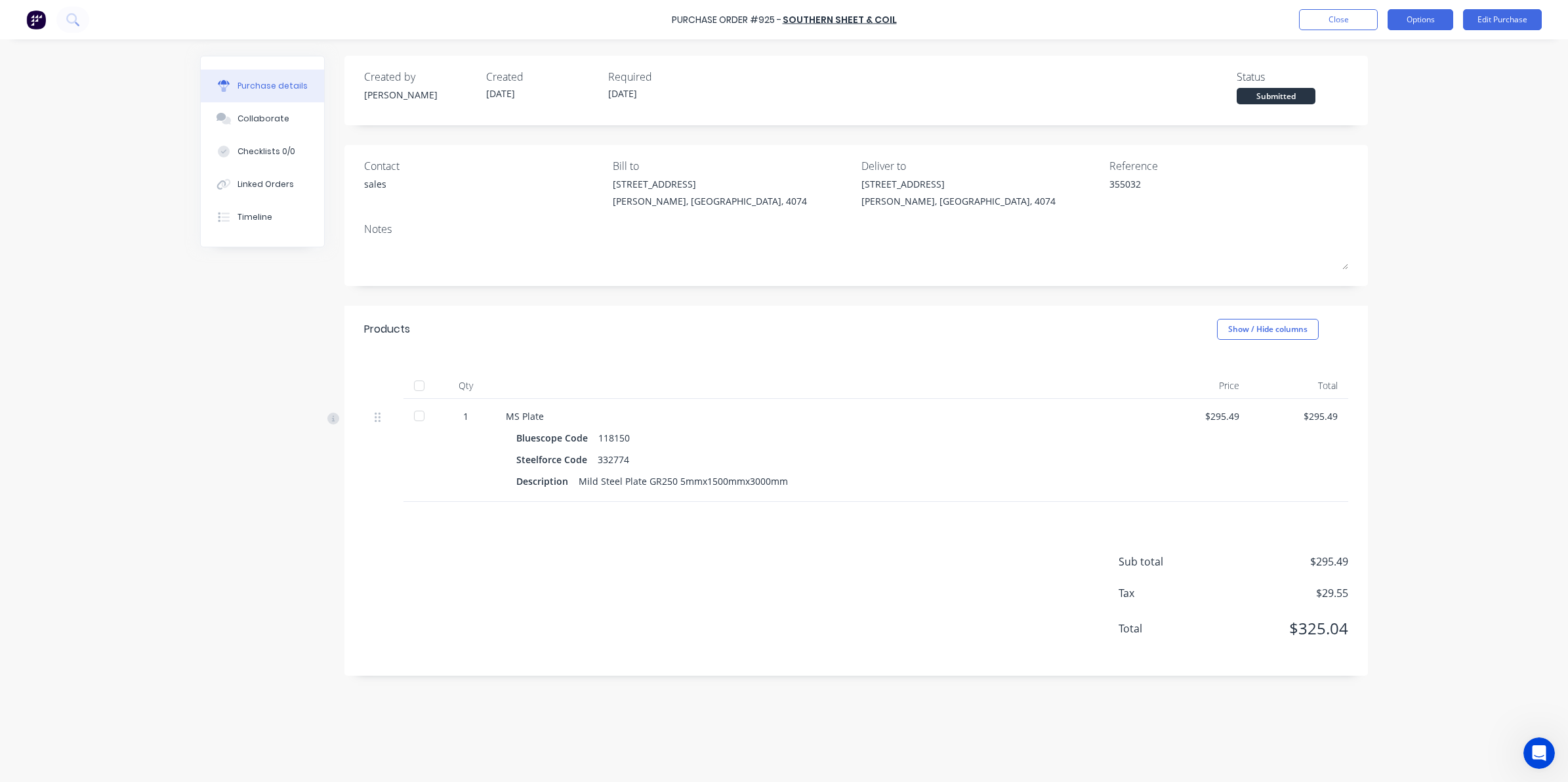
click at [1407, 20] on button "Options" at bounding box center [1420, 20] width 65 height 21
click at [1403, 78] on div "Convert to Bill" at bounding box center [1390, 80] width 101 height 19
type textarea "x"
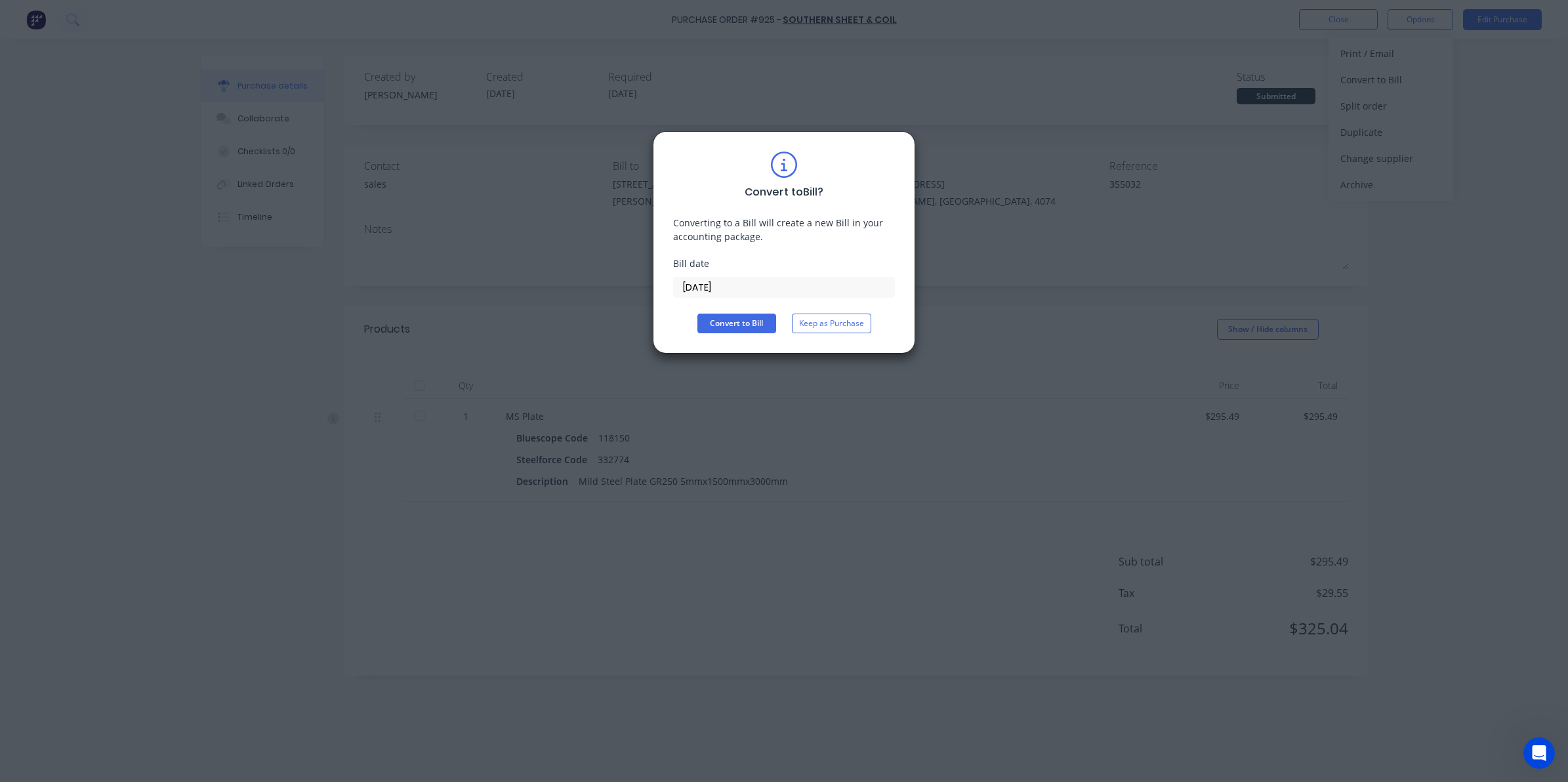
click at [694, 284] on input "[DATE]" at bounding box center [784, 286] width 220 height 20
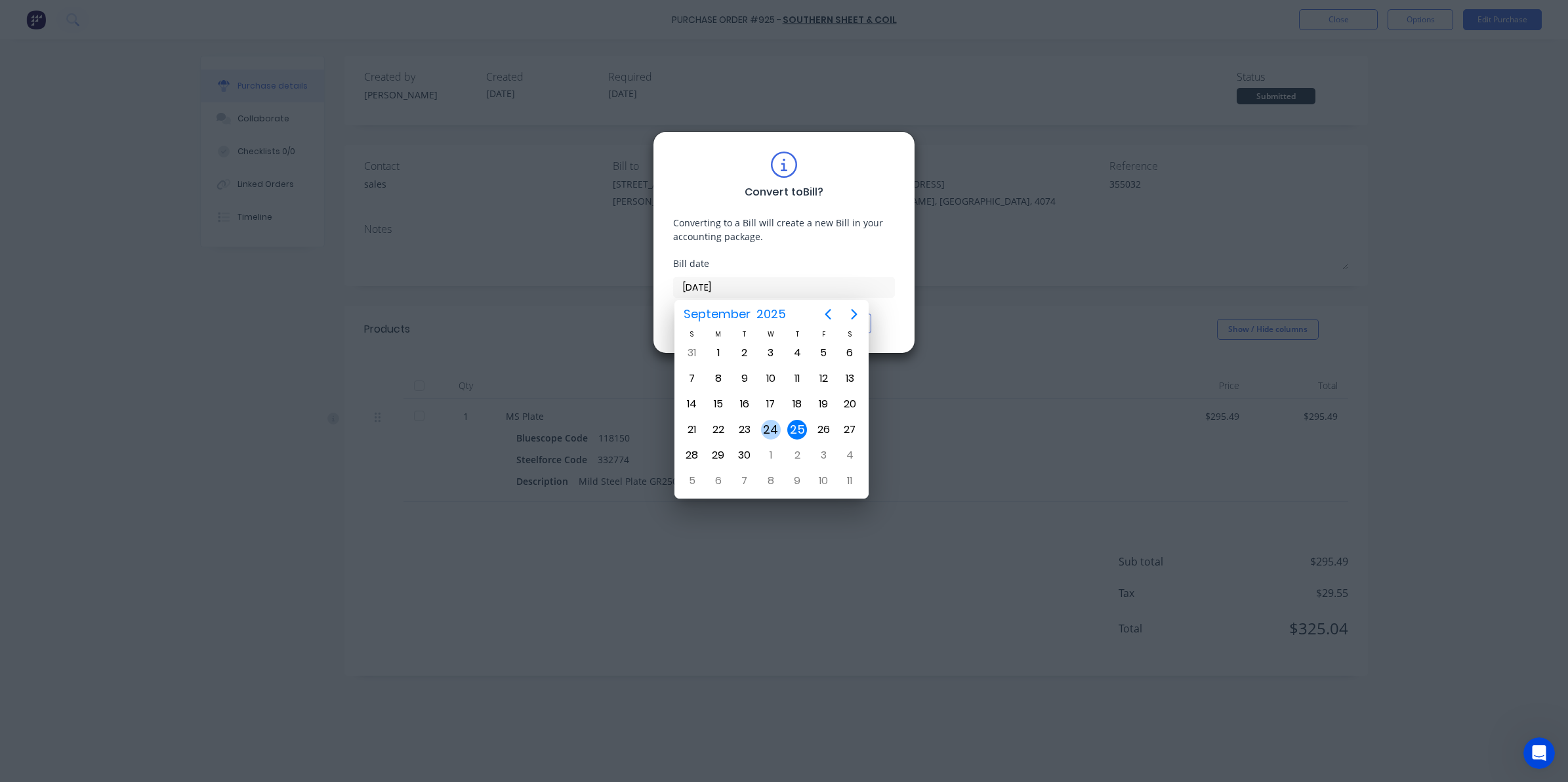
click at [769, 430] on div "24" at bounding box center [770, 429] width 20 height 20
type input "[DATE]"
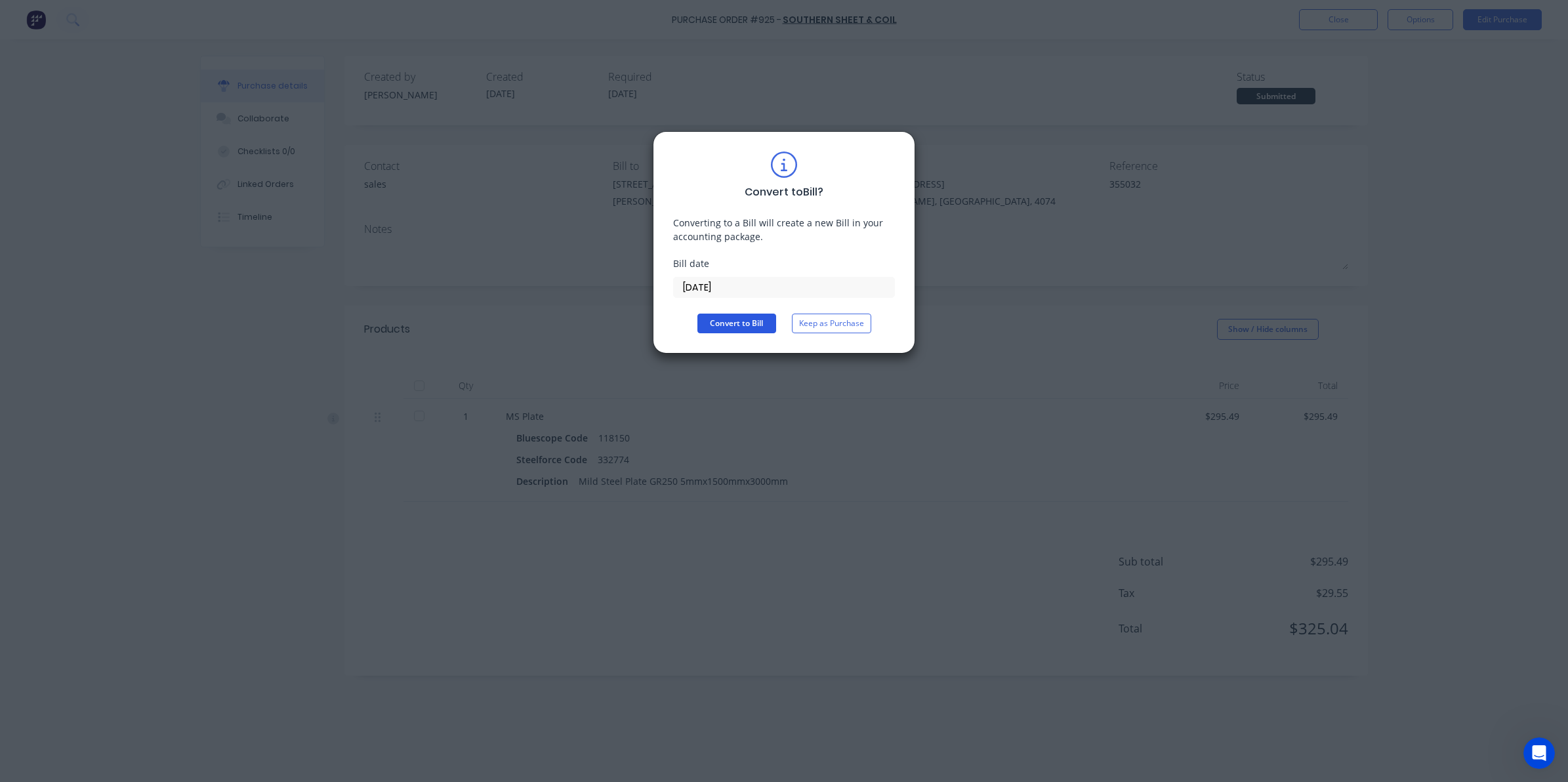
click at [728, 325] on button "Convert to Bill" at bounding box center [736, 323] width 78 height 20
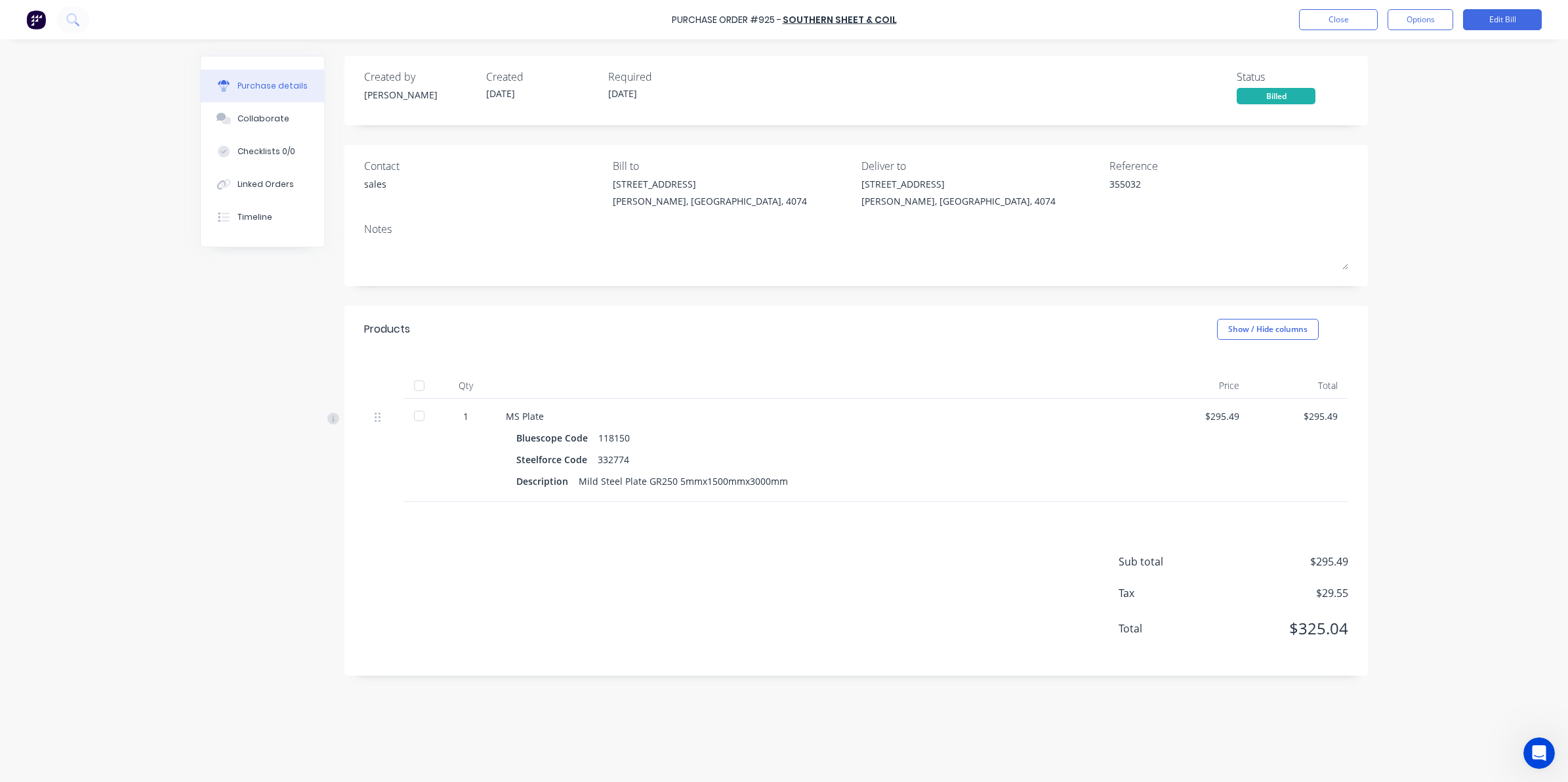
click at [418, 391] on div at bounding box center [419, 385] width 26 height 26
type textarea "x"
click at [1334, 23] on button "Close" at bounding box center [1337, 20] width 78 height 21
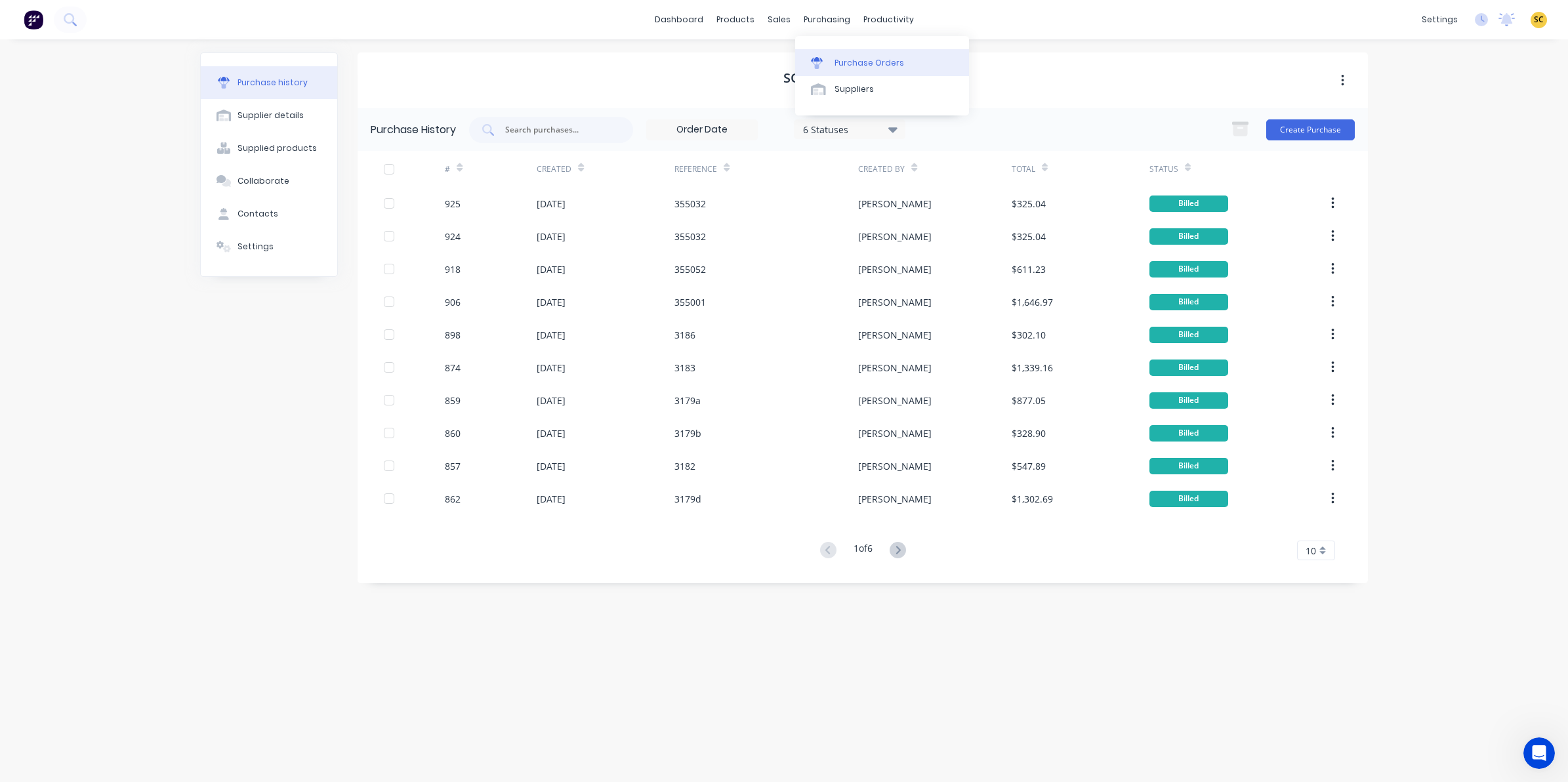
click at [829, 59] on div at bounding box center [820, 63] width 20 height 12
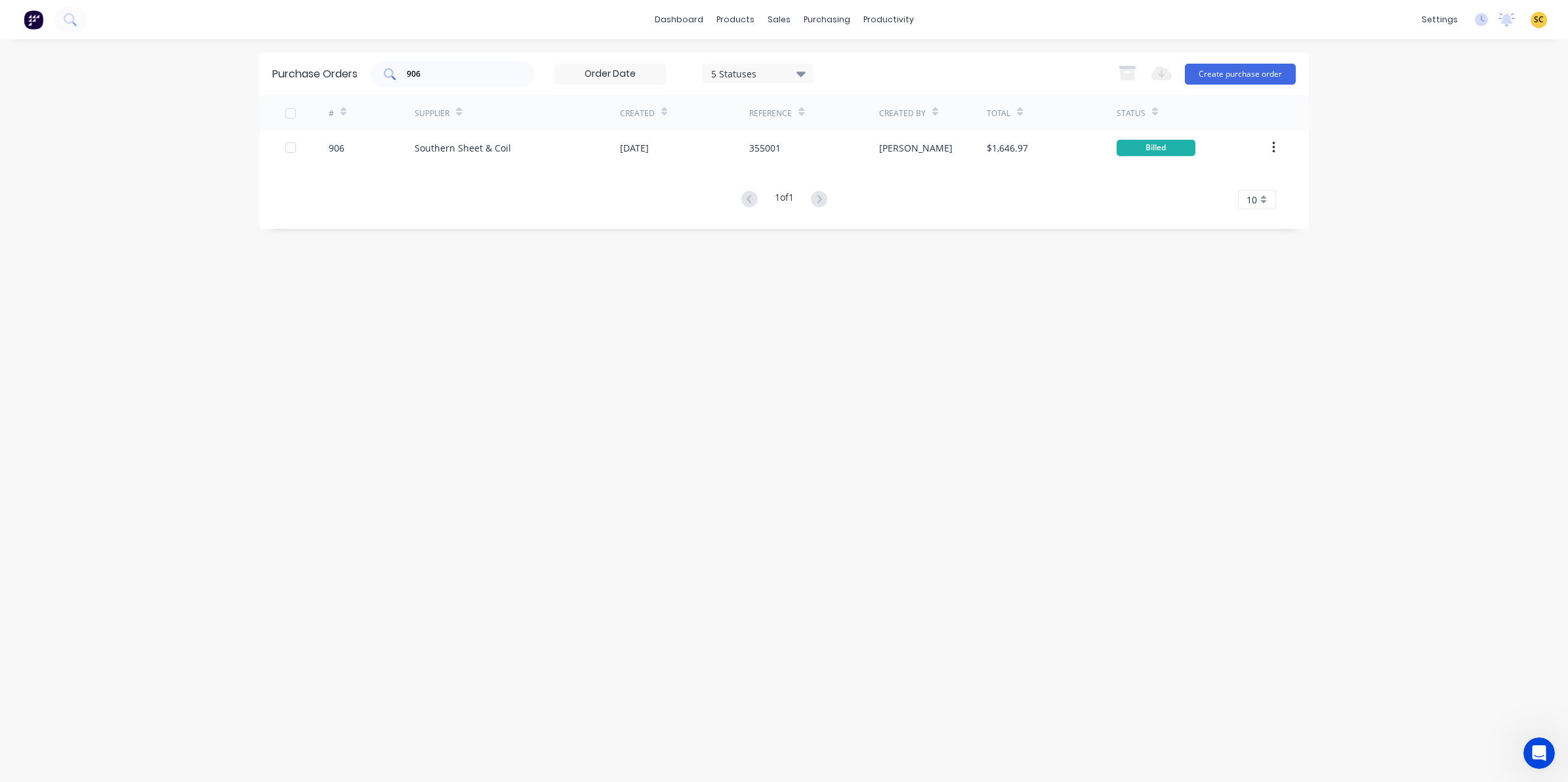
drag, startPoint x: 509, startPoint y: 84, endPoint x: 407, endPoint y: 69, distance: 103.1
click at [407, 69] on div "906" at bounding box center [453, 74] width 164 height 26
type input "9"
type input "boc"
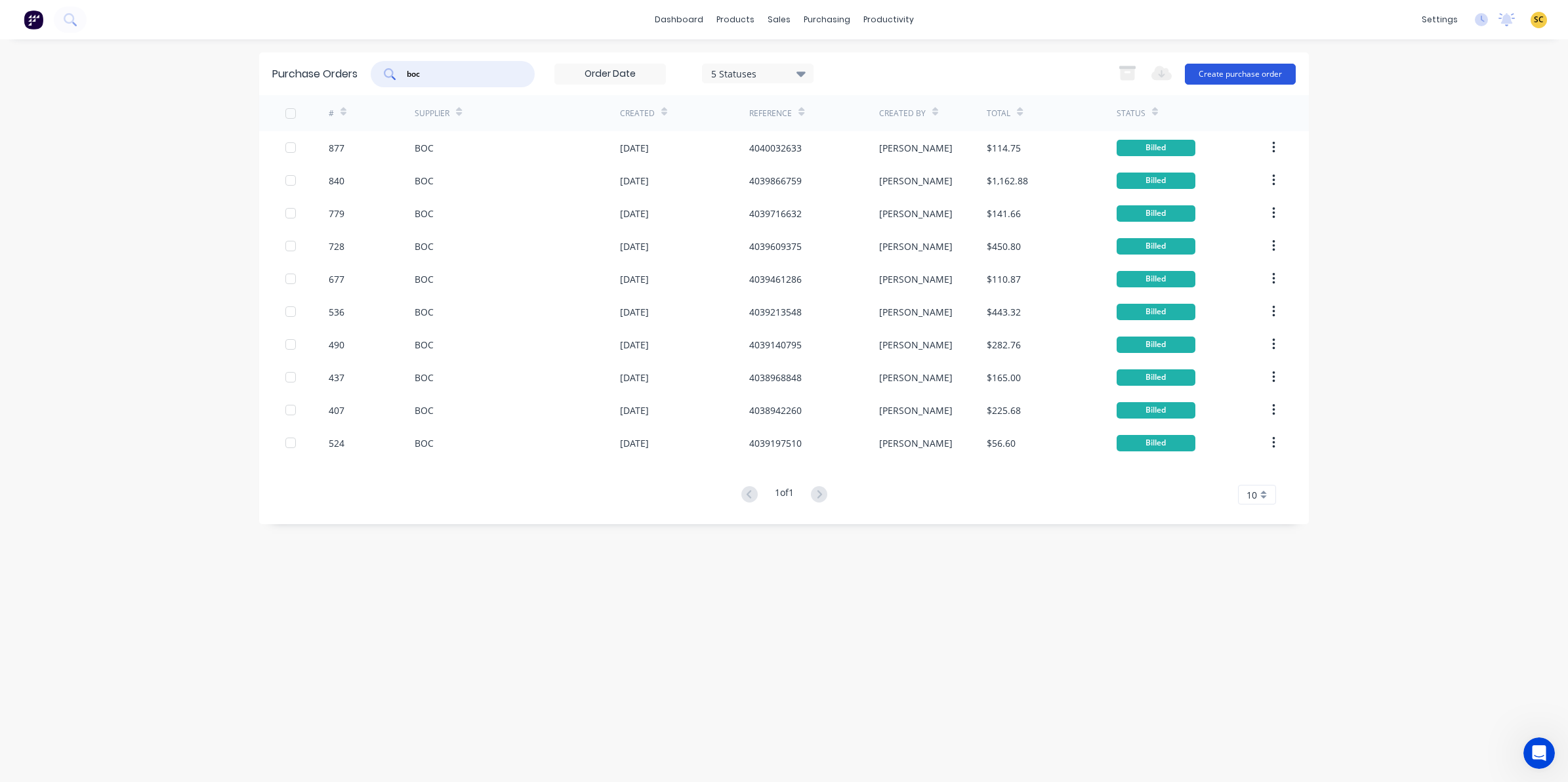
click at [1264, 73] on button "Create purchase order" at bounding box center [1240, 74] width 111 height 21
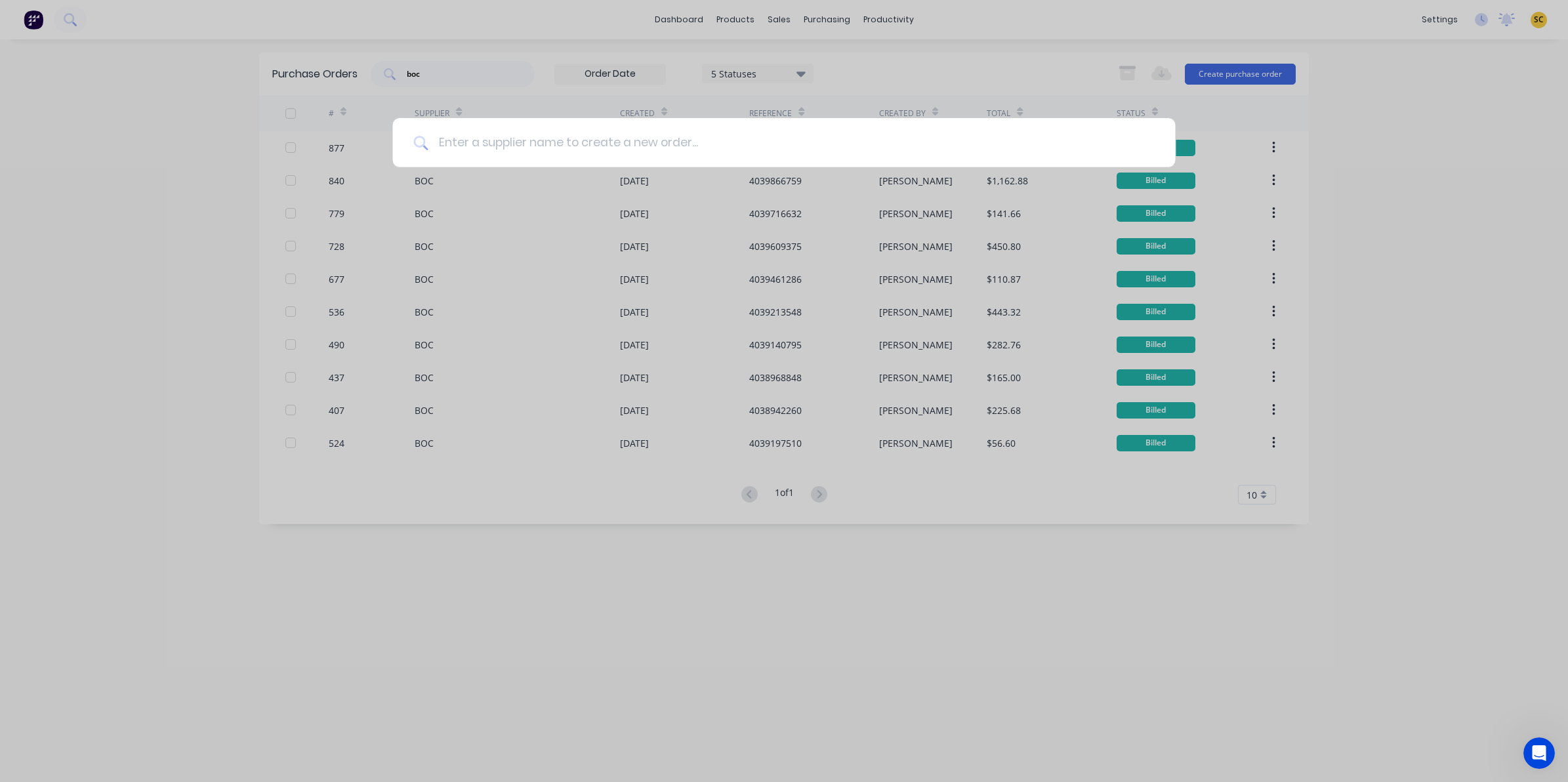
click at [664, 142] on input at bounding box center [791, 142] width 726 height 49
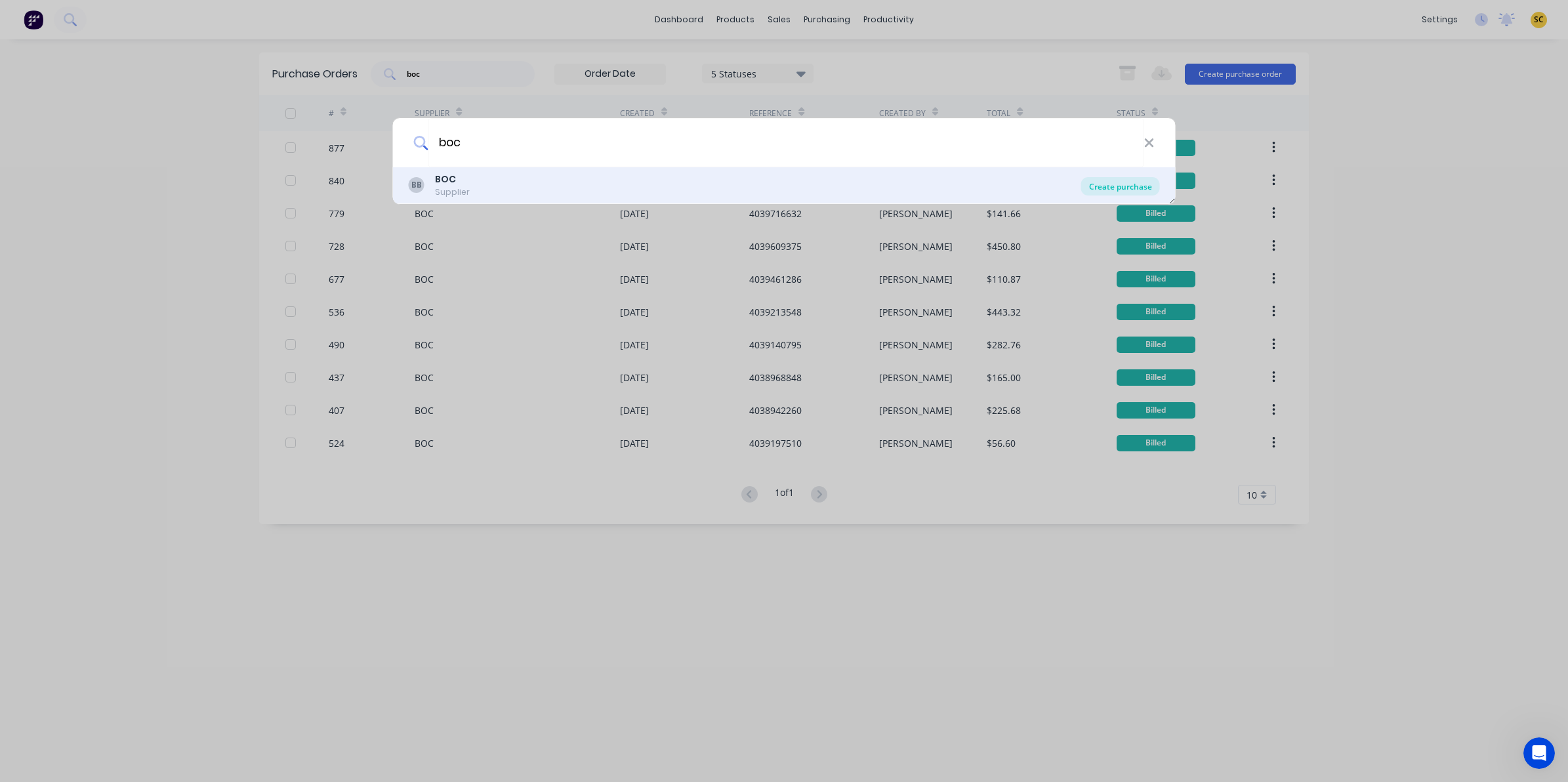
type input "boc"
click at [1145, 183] on div "Create purchase" at bounding box center [1120, 186] width 78 height 18
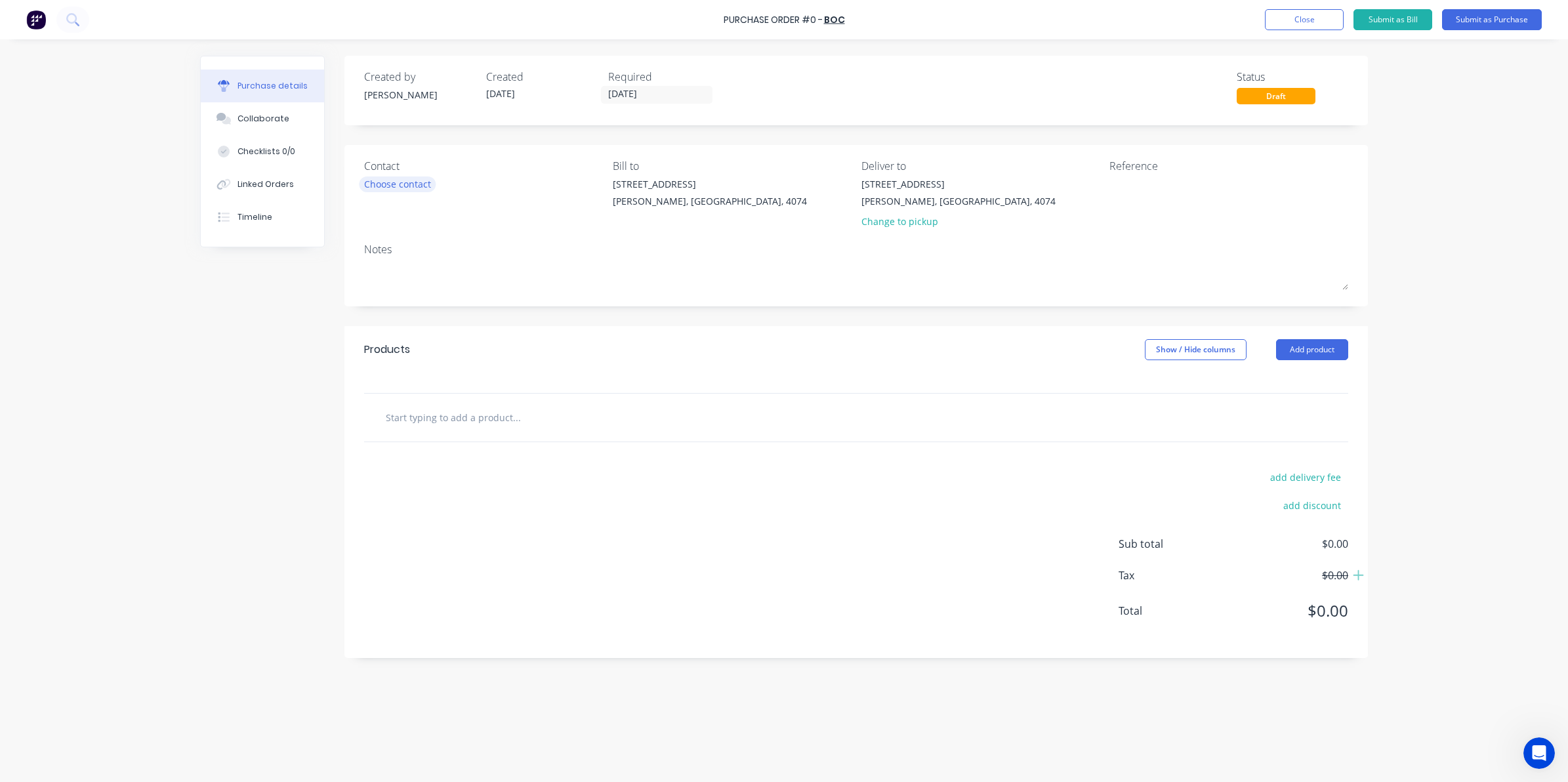
click at [418, 187] on div "Choose contact" at bounding box center [398, 184] width 67 height 14
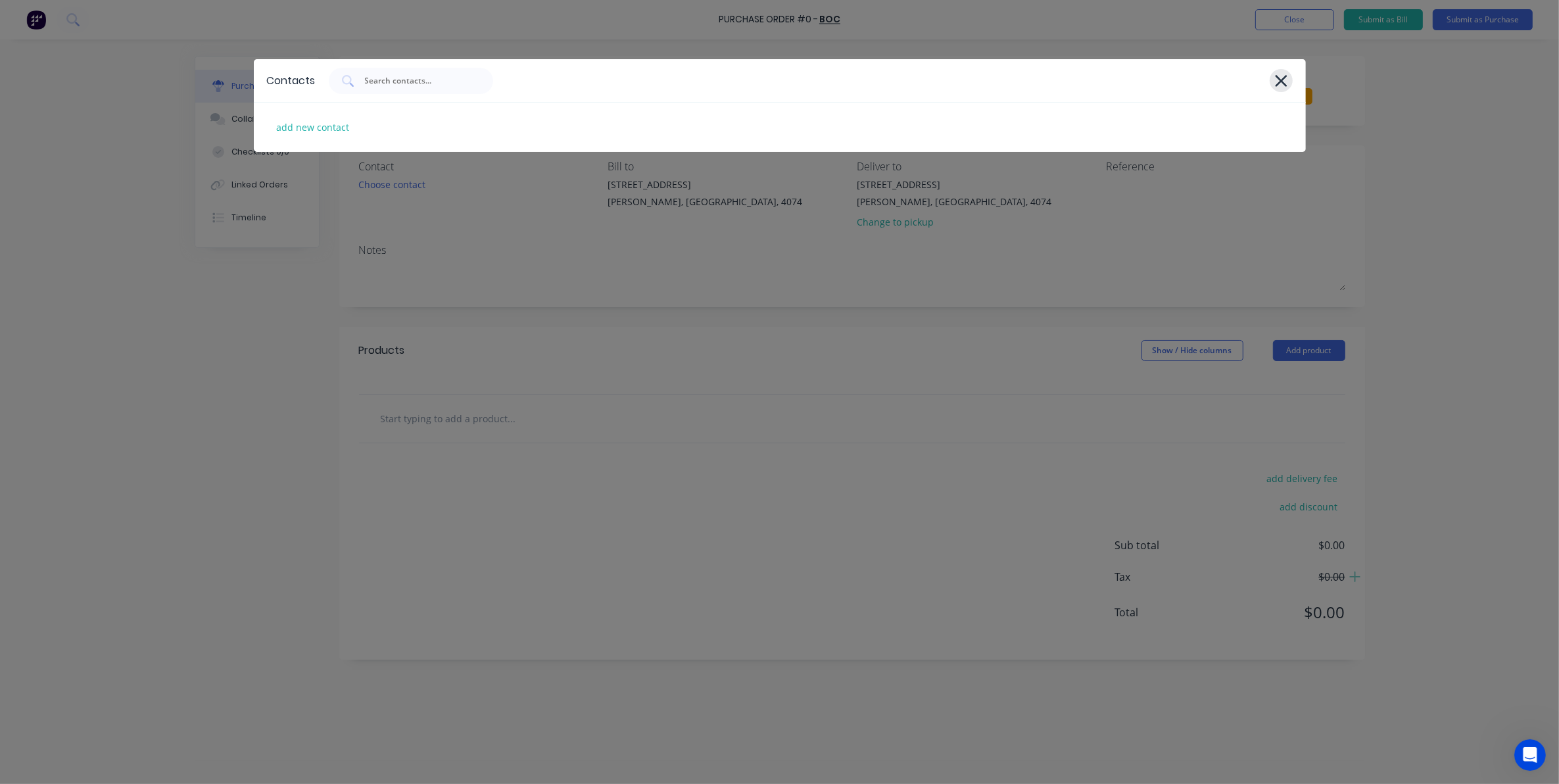
click at [1274, 78] on icon at bounding box center [1281, 80] width 14 height 18
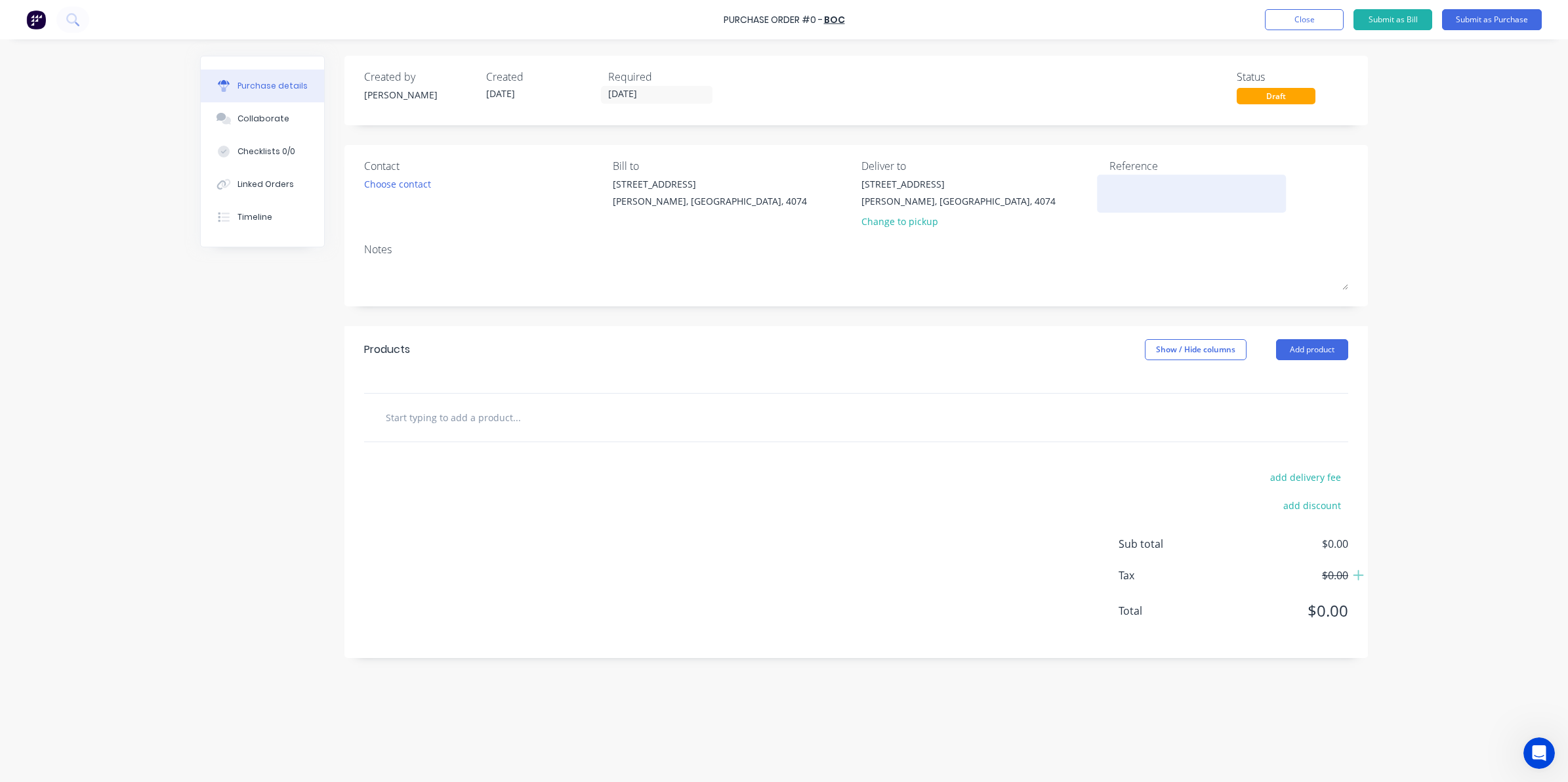
click at [1161, 185] on textarea at bounding box center [1191, 192] width 164 height 29
type textarea "40401"
type textarea "x"
type textarea "404011"
type textarea "x"
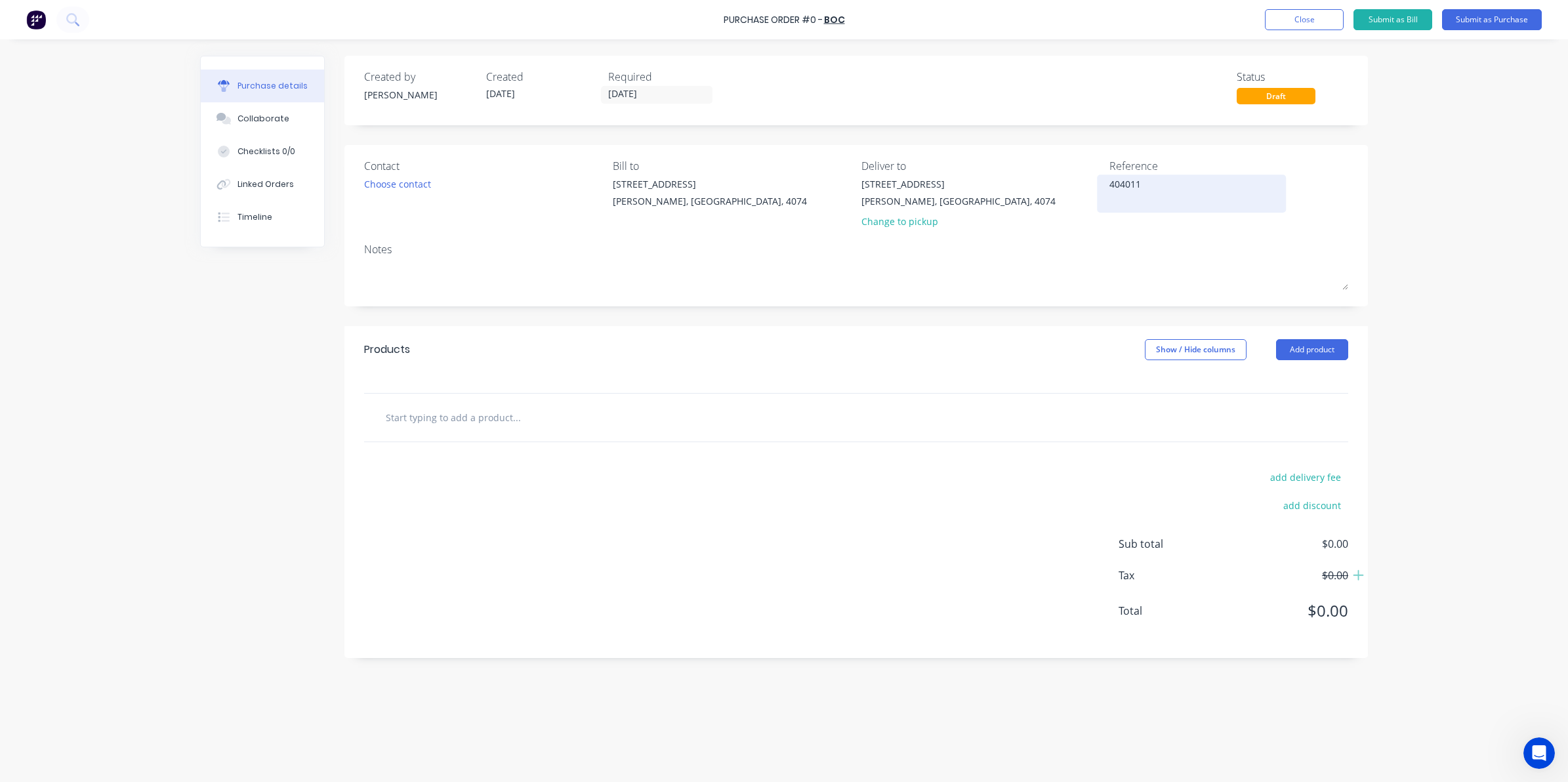
type textarea "4040110"
type textarea "x"
type textarea "40401101"
type textarea "x"
type textarea "404011011"
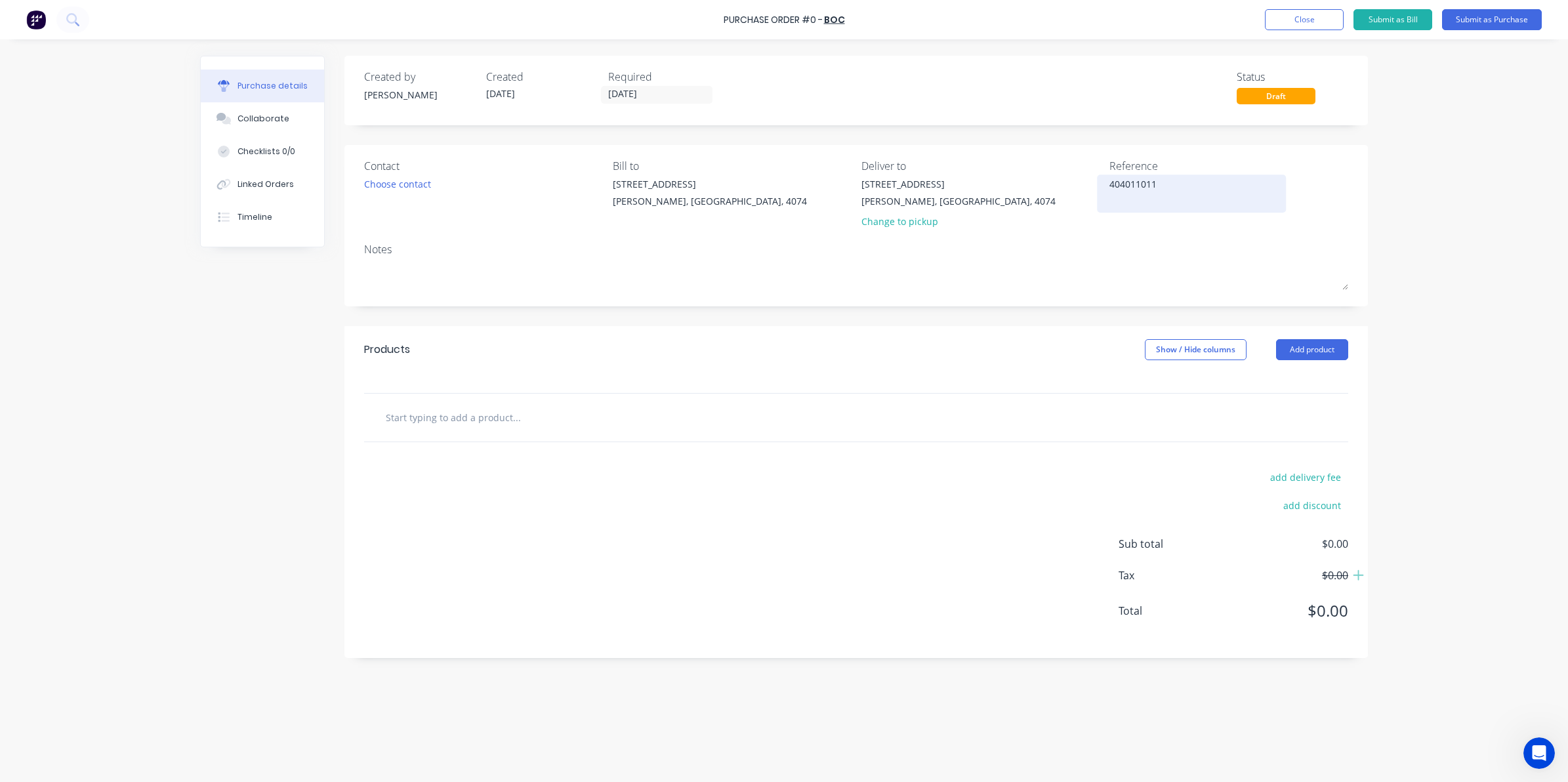
type textarea "x"
type textarea "4040110113"
type textarea "x"
type textarea "4040110113"
click at [523, 415] on input "text" at bounding box center [515, 417] width 262 height 26
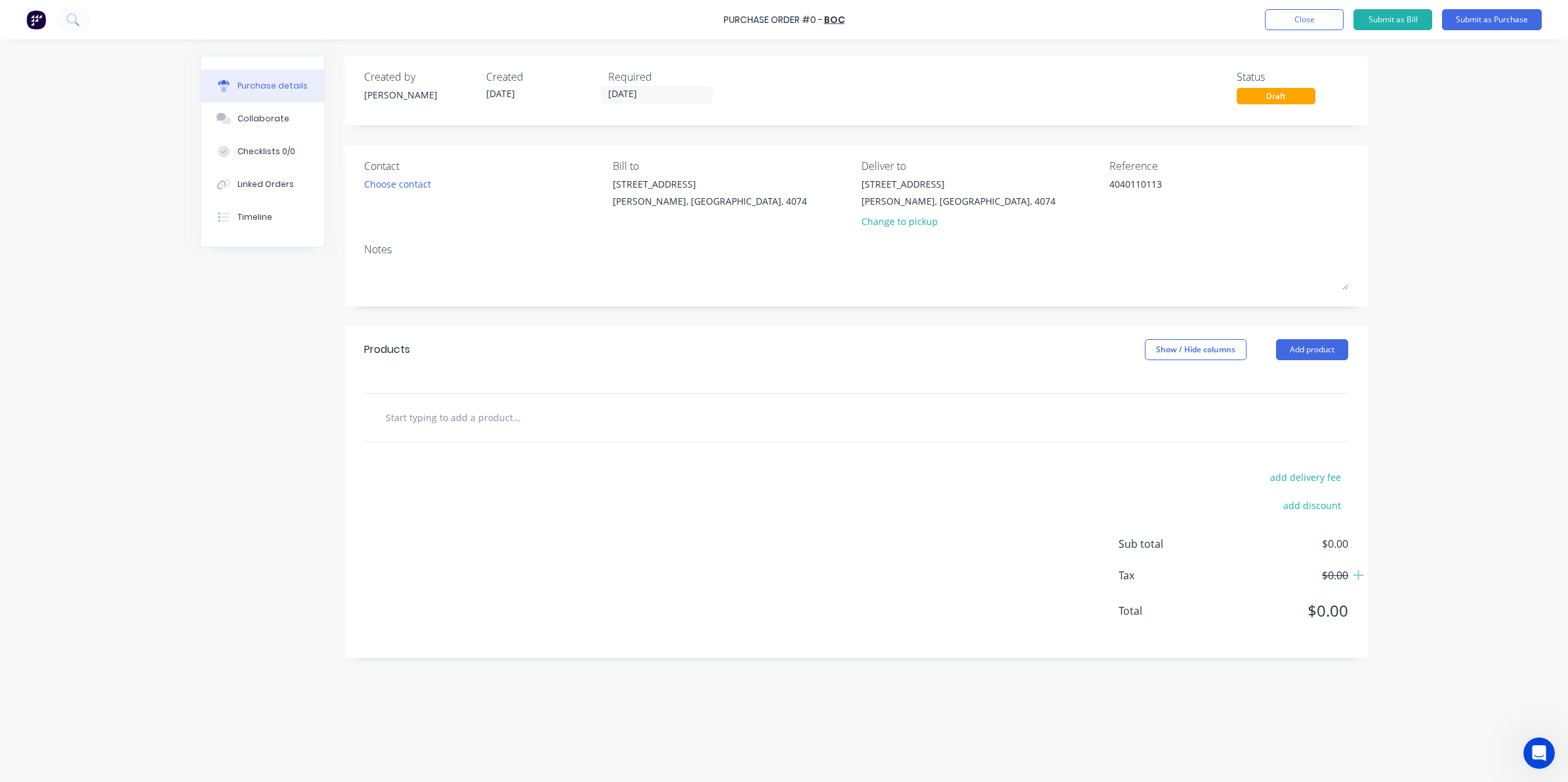
type textarea "x"
type input "f"
type textarea "x"
type input "fo"
type textarea "x"
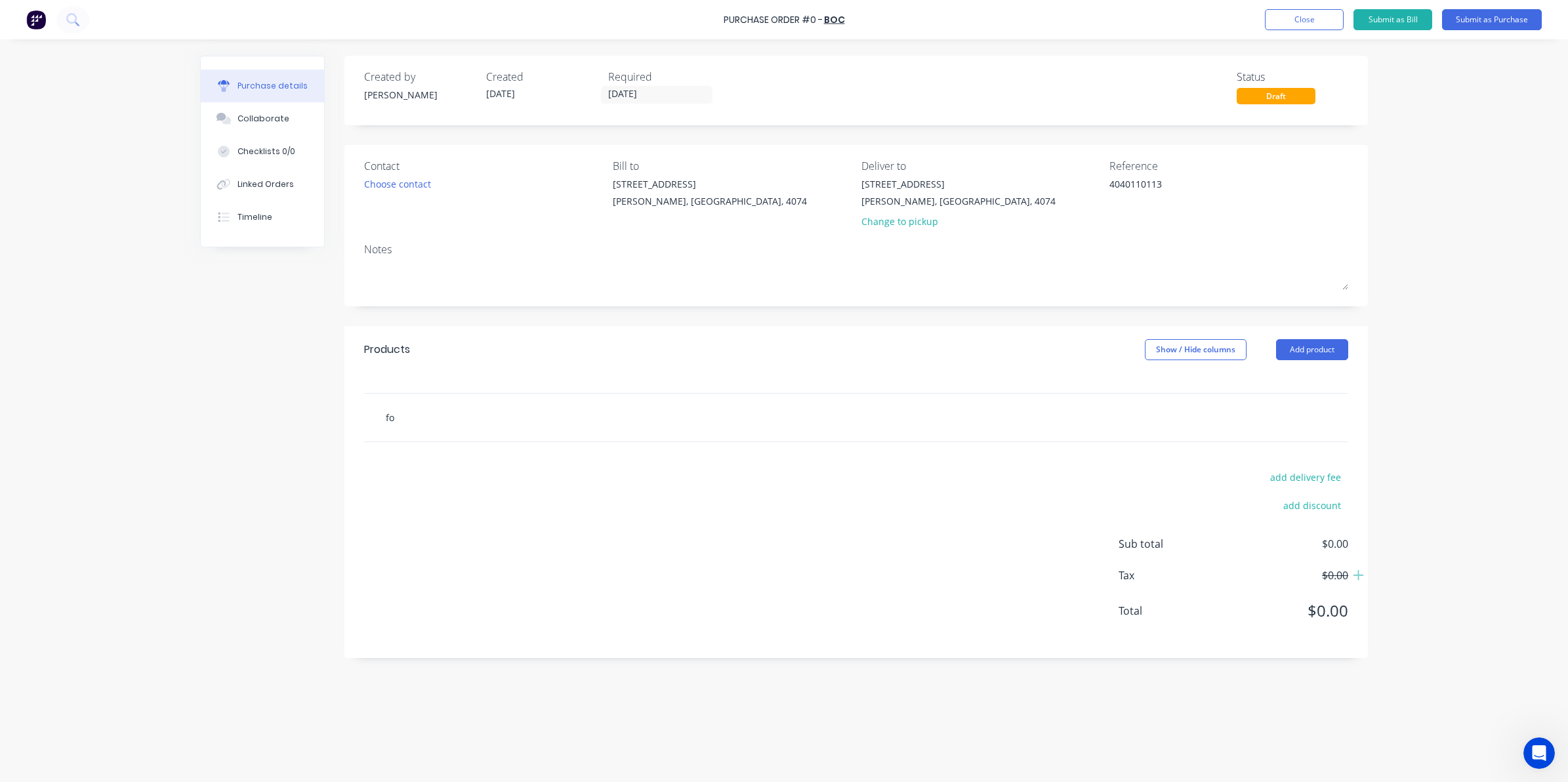
type input "for"
type textarea "x"
type input "fork"
type textarea "x"
type input "forkl"
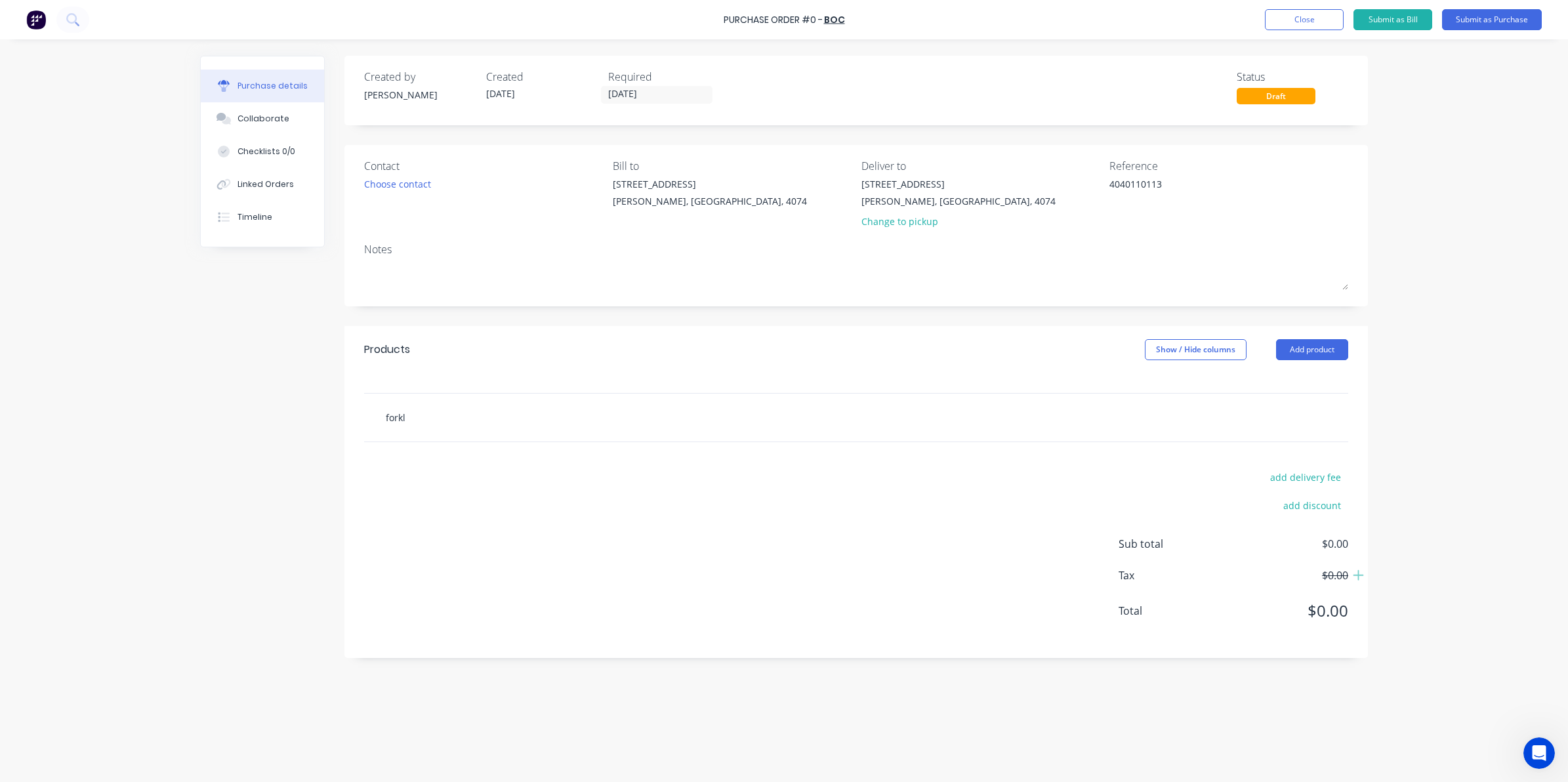
type textarea "x"
type input "forkli"
type textarea "x"
type input "forklif"
type textarea "x"
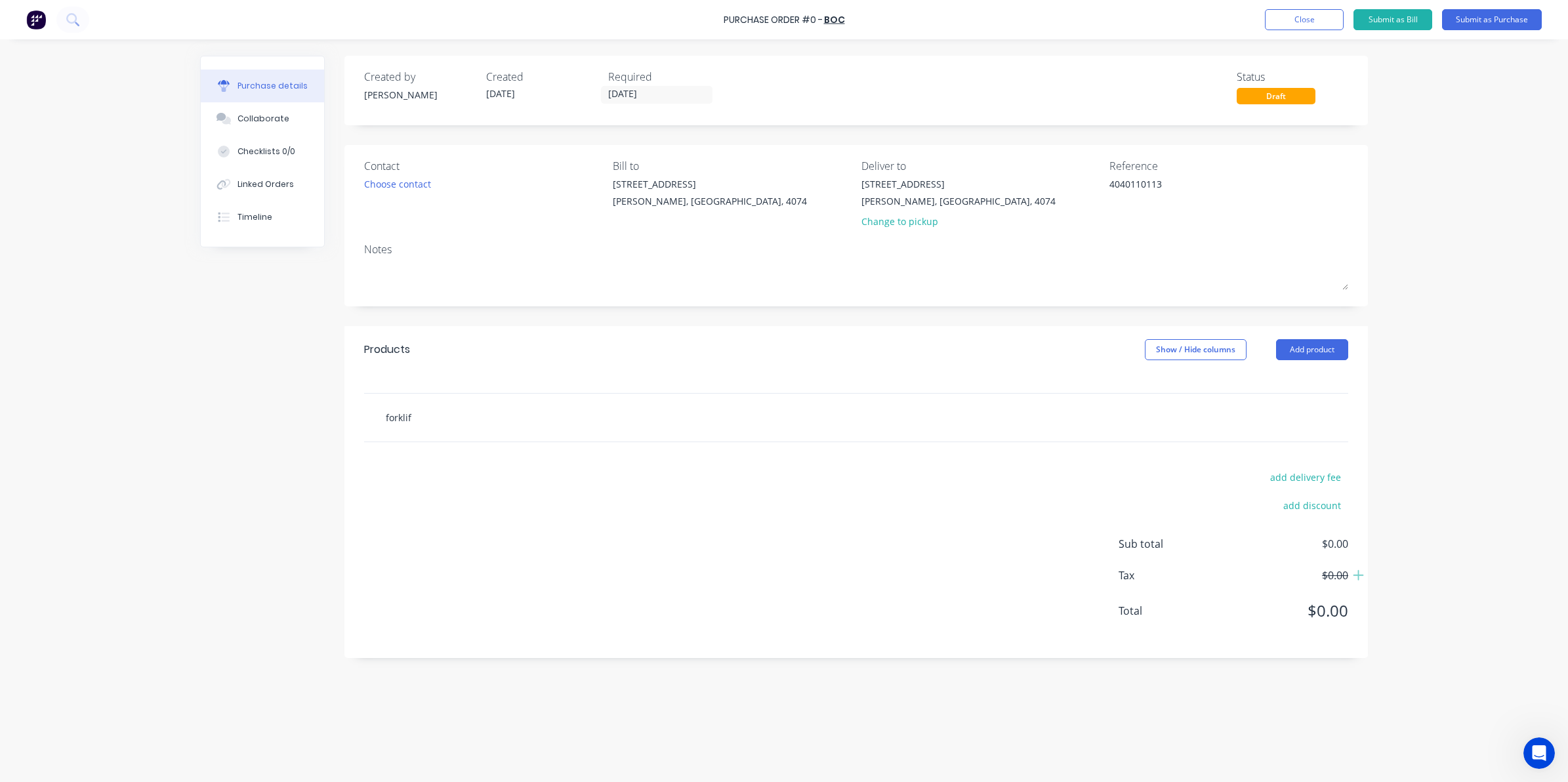
type input "forklift"
type textarea "x"
type input "forklift"
type textarea "x"
type input "forklift g"
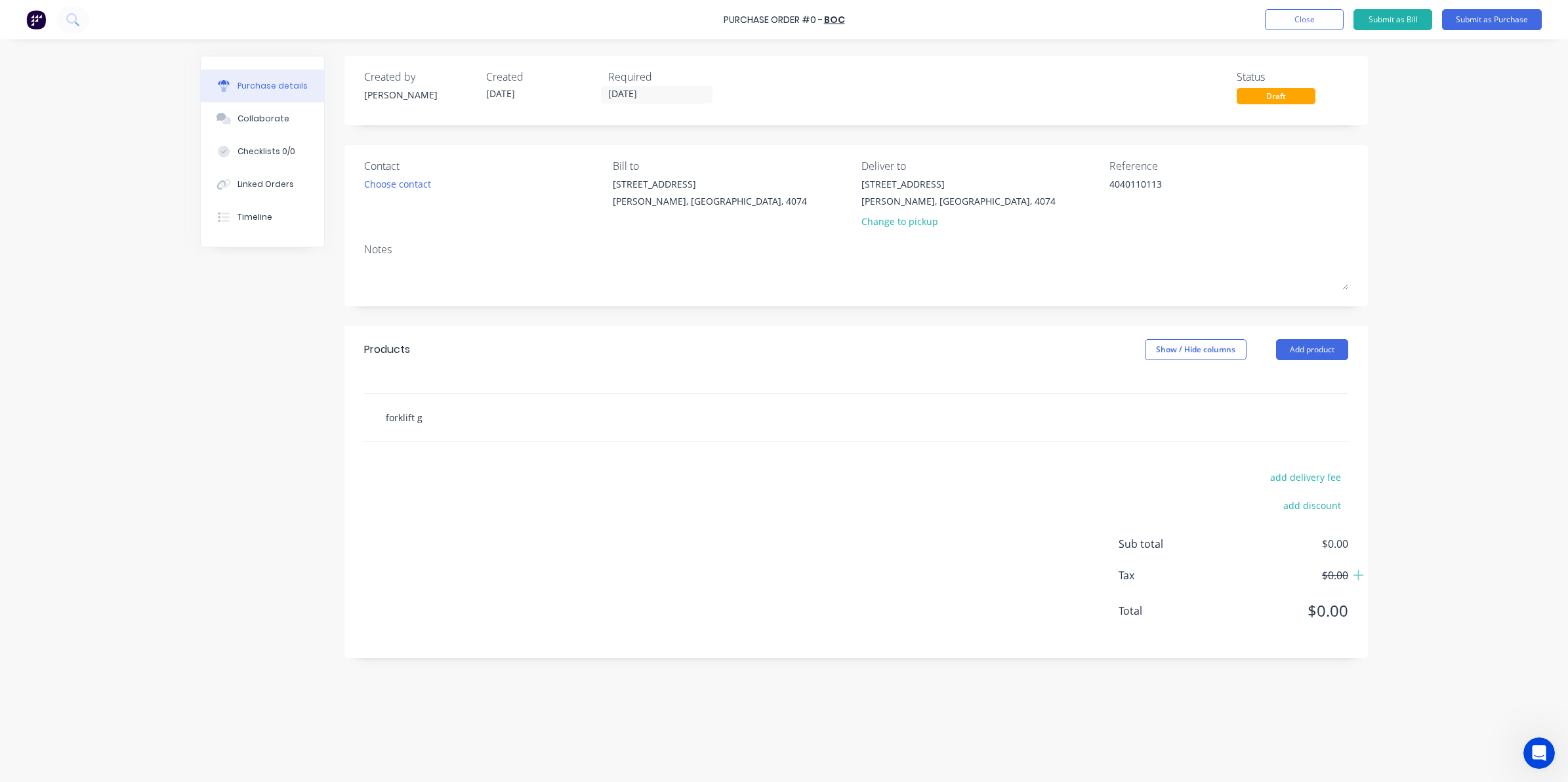
type textarea "x"
type input "forklift ga"
type textarea "x"
type input "forklift gas"
type textarea "x"
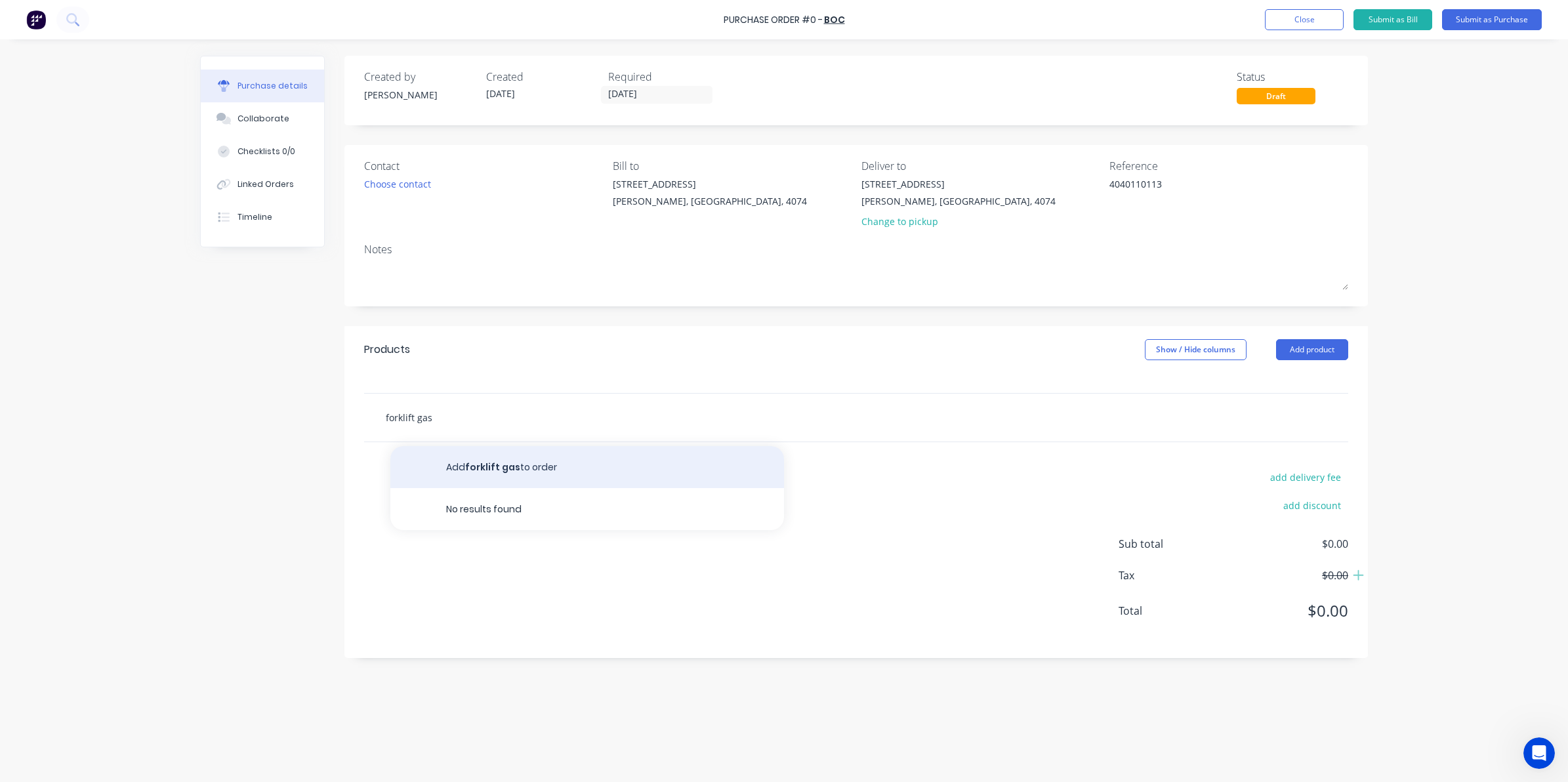
type input "forklift gas"
click at [491, 460] on button "Add forklift gas to order" at bounding box center [587, 466] width 393 height 42
type textarea "x"
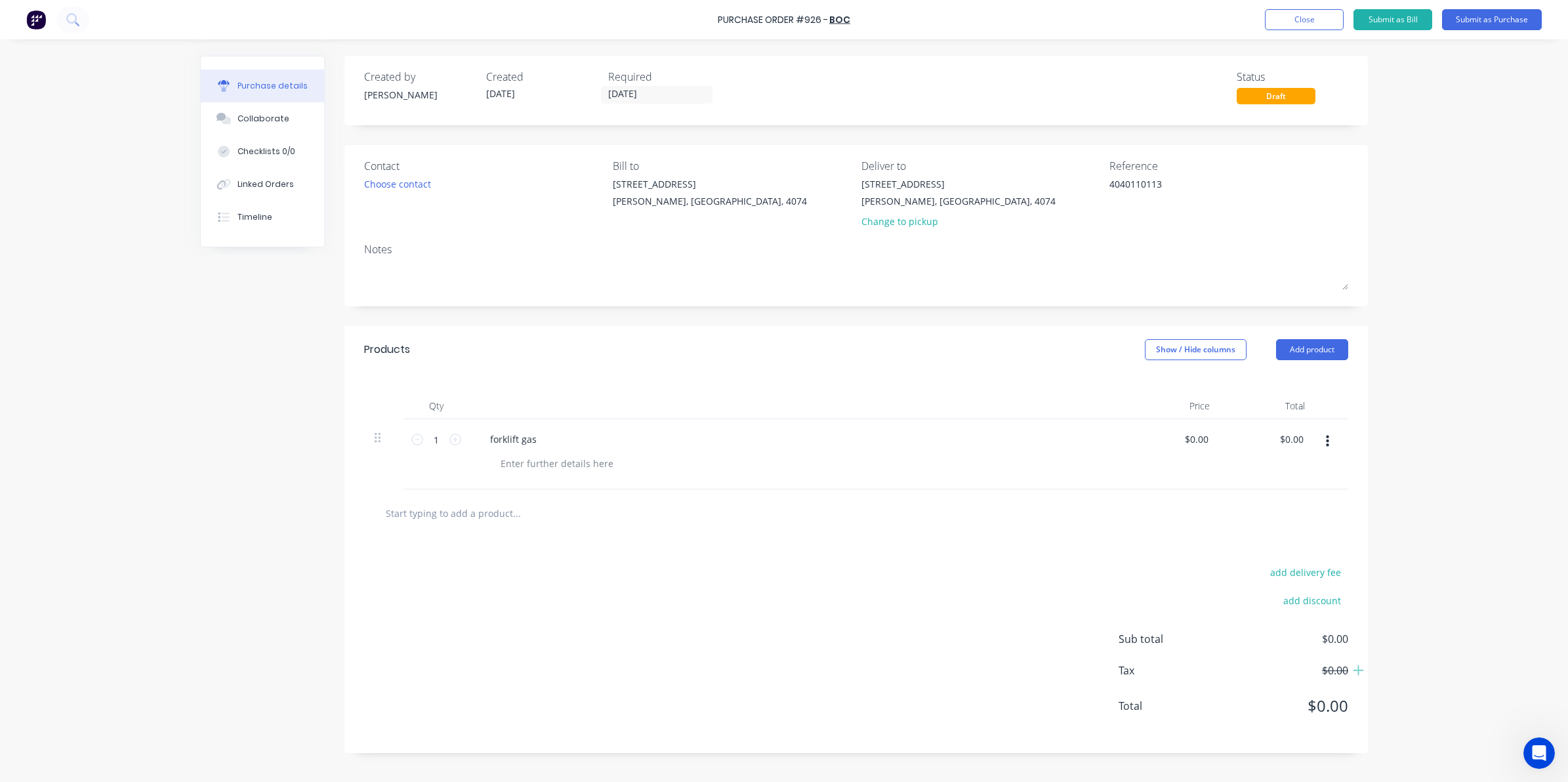
click at [1188, 451] on div "$0.00 $0.00" at bounding box center [1172, 454] width 96 height 71
type textarea "x"
type input "0.00"
click at [1191, 434] on input "0.00" at bounding box center [1198, 439] width 25 height 19
type textarea "x"
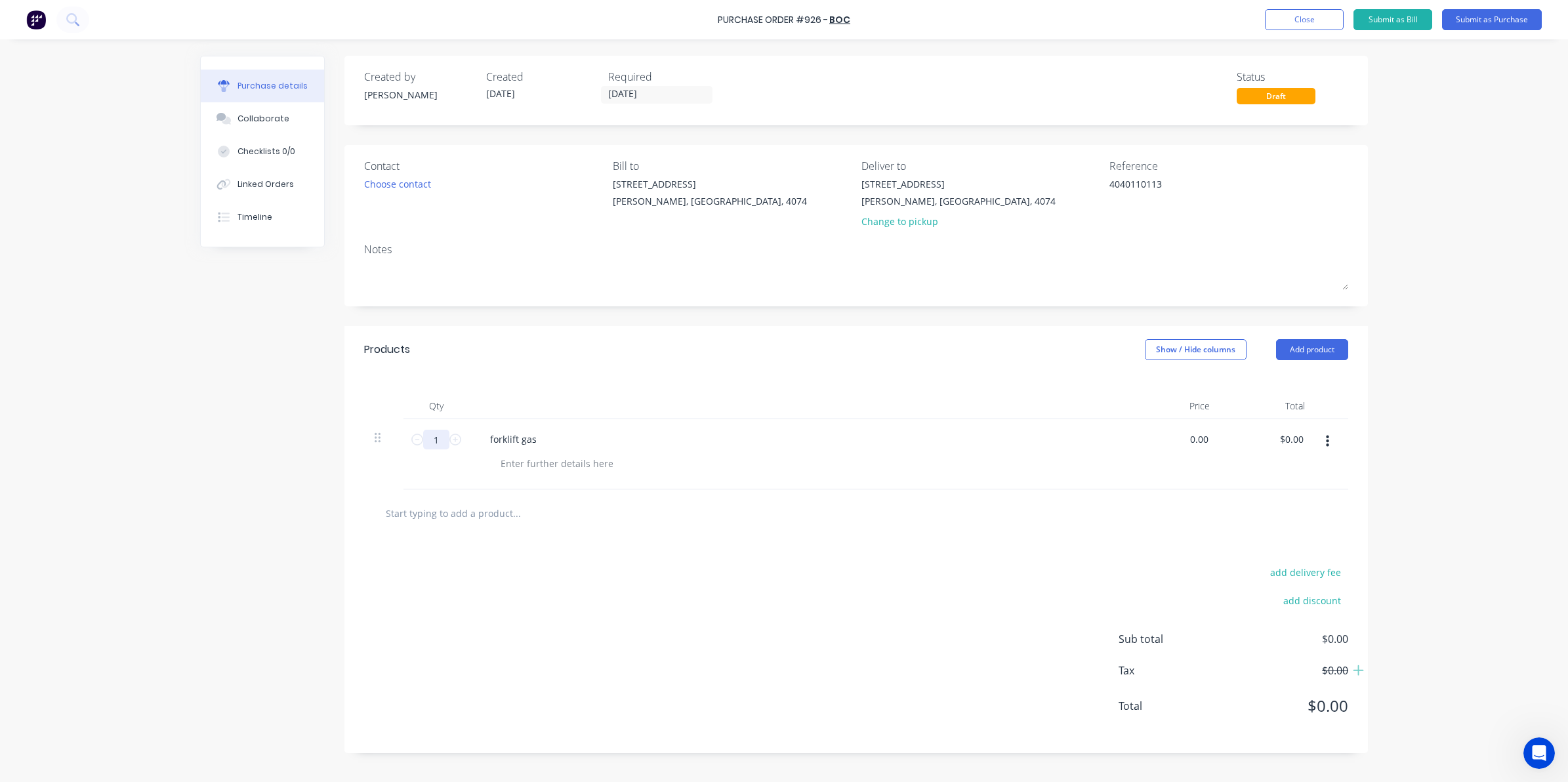
type input "$0.00"
click at [433, 446] on input "1" at bounding box center [436, 439] width 26 height 20
type textarea "x"
type input "4"
type textarea "x"
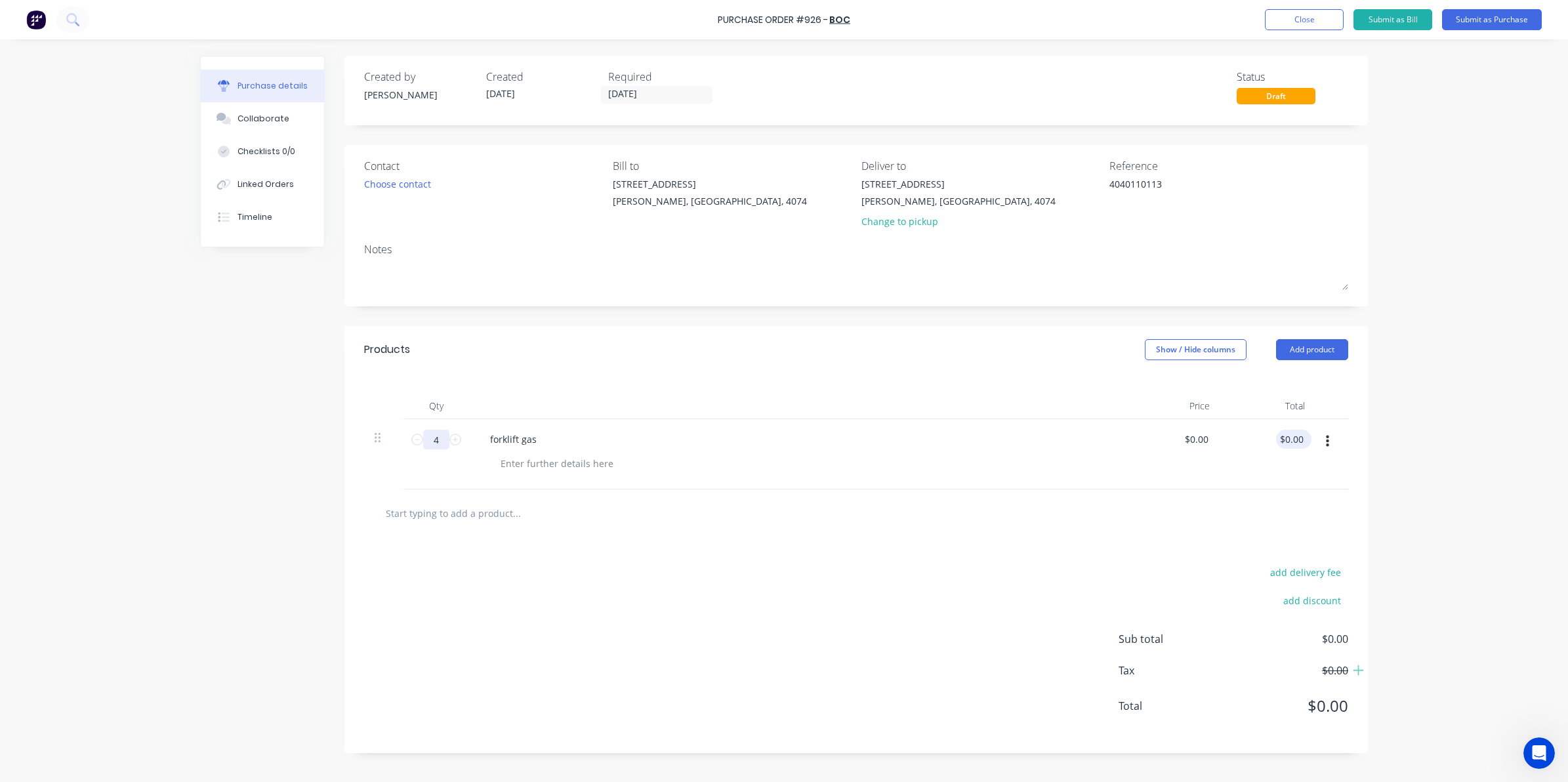
type input "4"
type textarea "x"
type input "0.00"
click at [1281, 440] on div "0.00 $0.00" at bounding box center [1291, 439] width 30 height 19
type textarea "x"
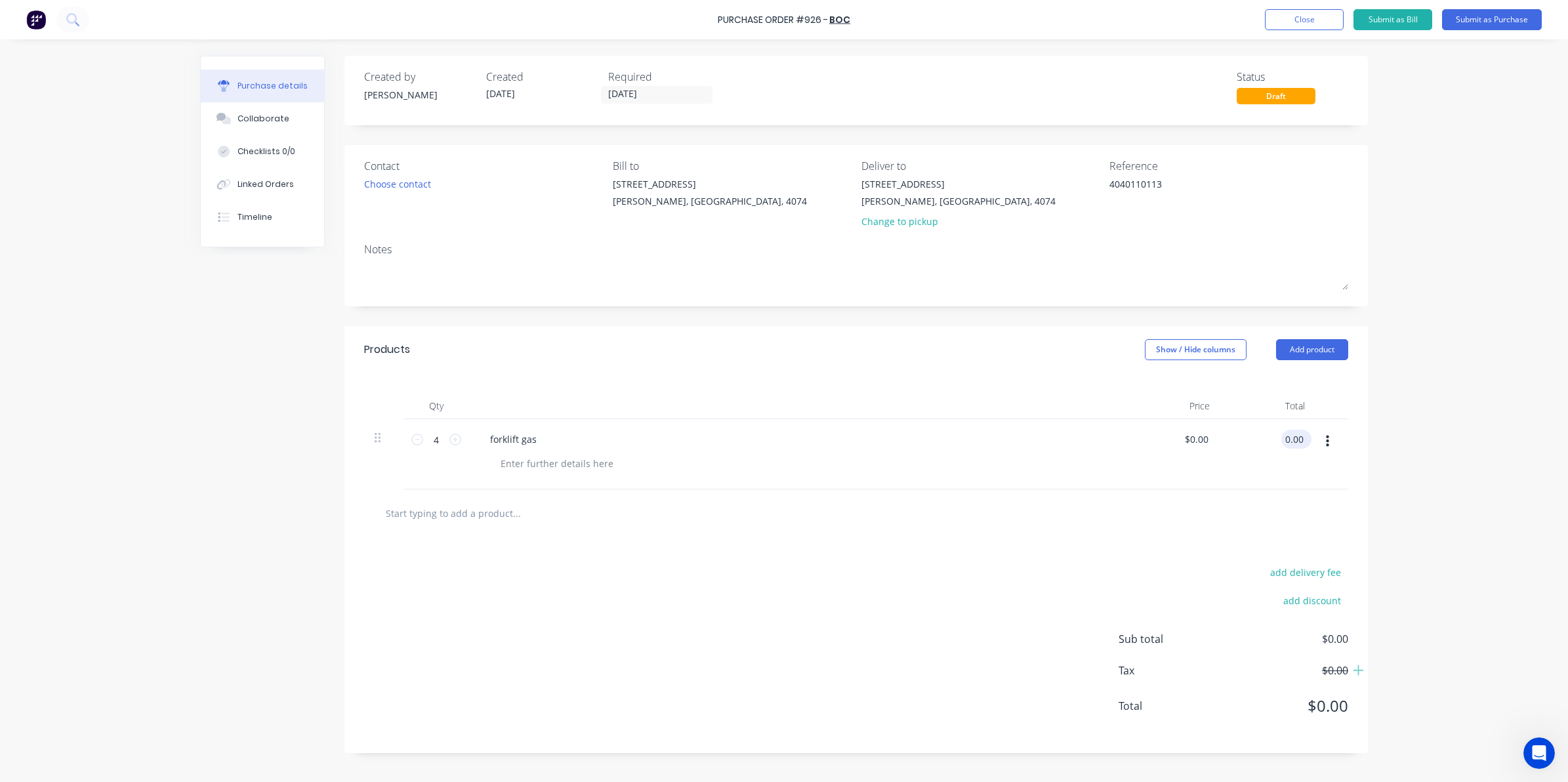
drag, startPoint x: 1286, startPoint y: 437, endPoint x: 1307, endPoint y: 437, distance: 21.0
click at [1307, 437] on div "0.00 0.00" at bounding box center [1296, 439] width 30 height 19
type input "132.64"
type textarea "x"
type input "$33.16"
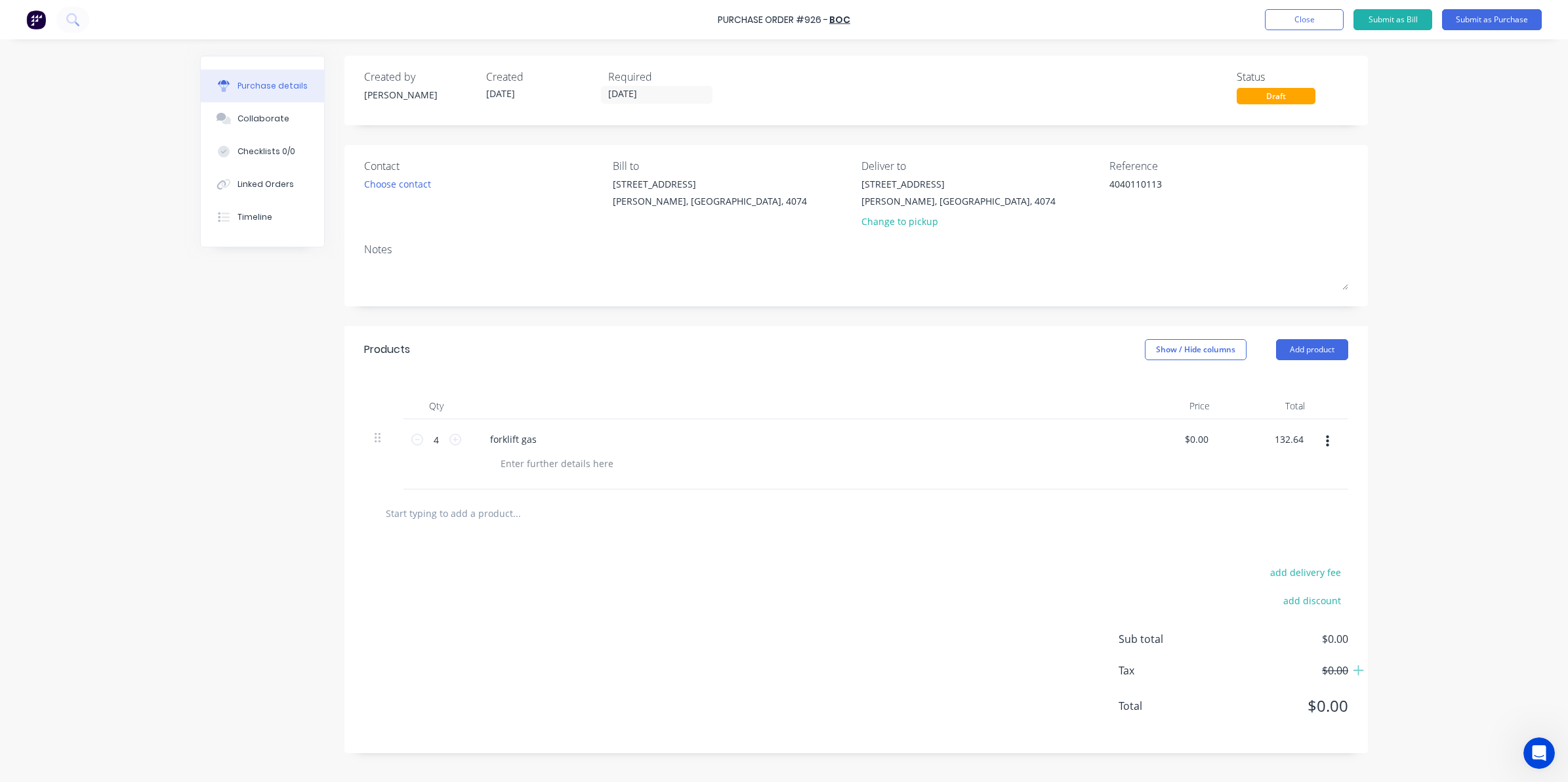
type input "$132.64"
click at [523, 522] on input "text" at bounding box center [515, 513] width 262 height 26
type textarea "x"
type input "a"
type textarea "x"
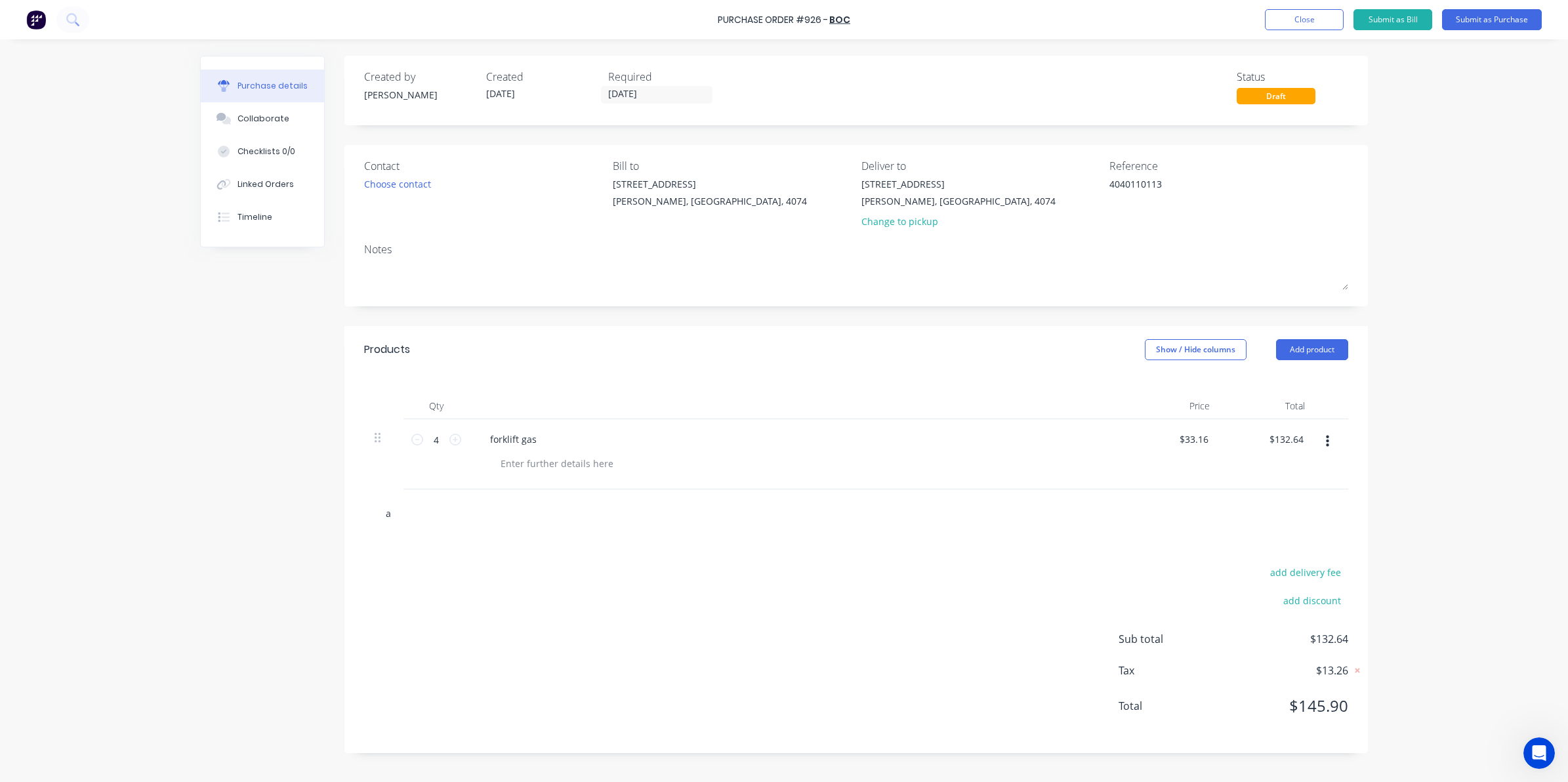
type input "ar"
type textarea "x"
type input "arg"
type textarea "x"
type input "argo"
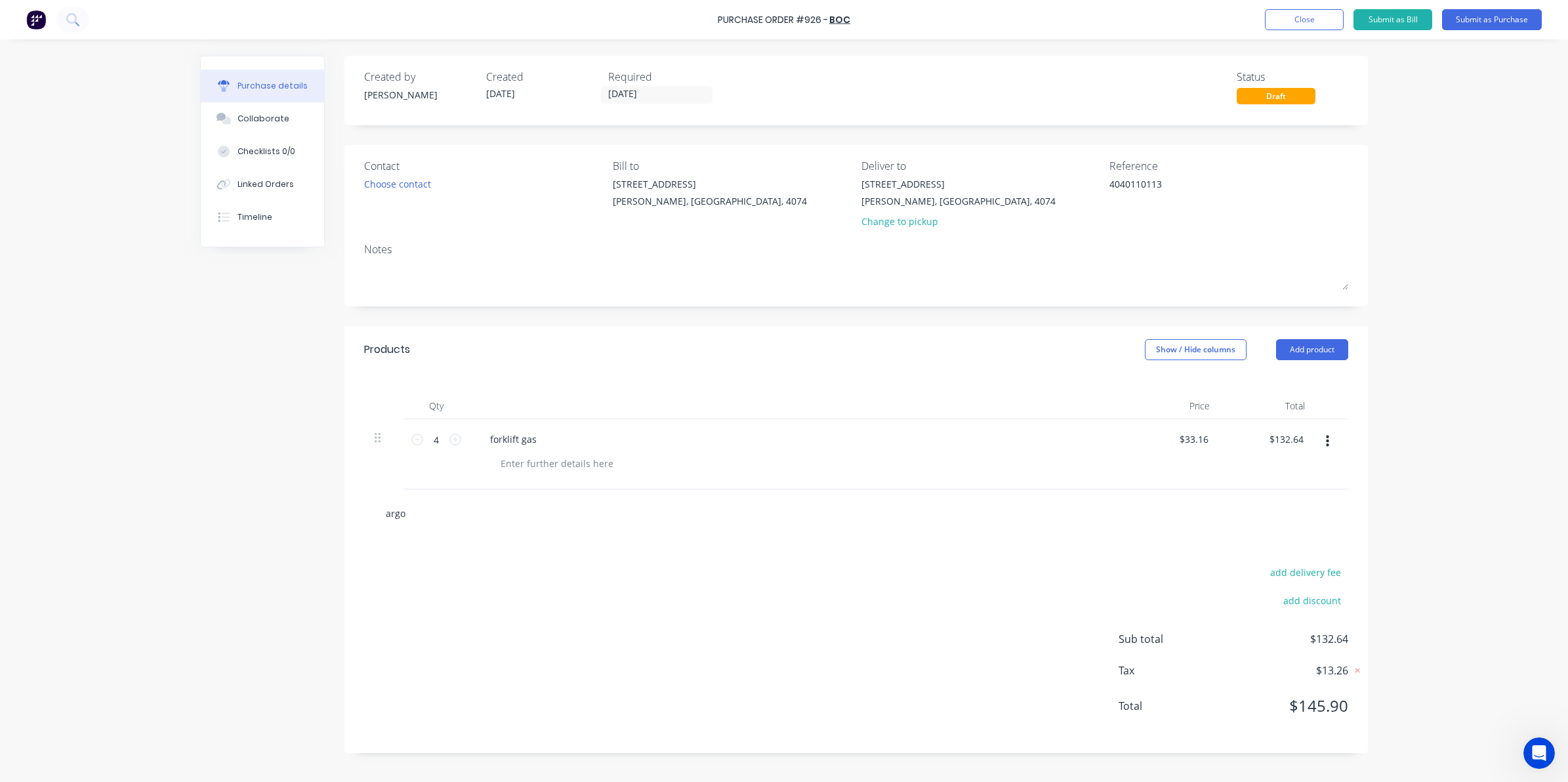
type textarea "x"
type input "argon"
type textarea "x"
type input "argon"
type textarea "x"
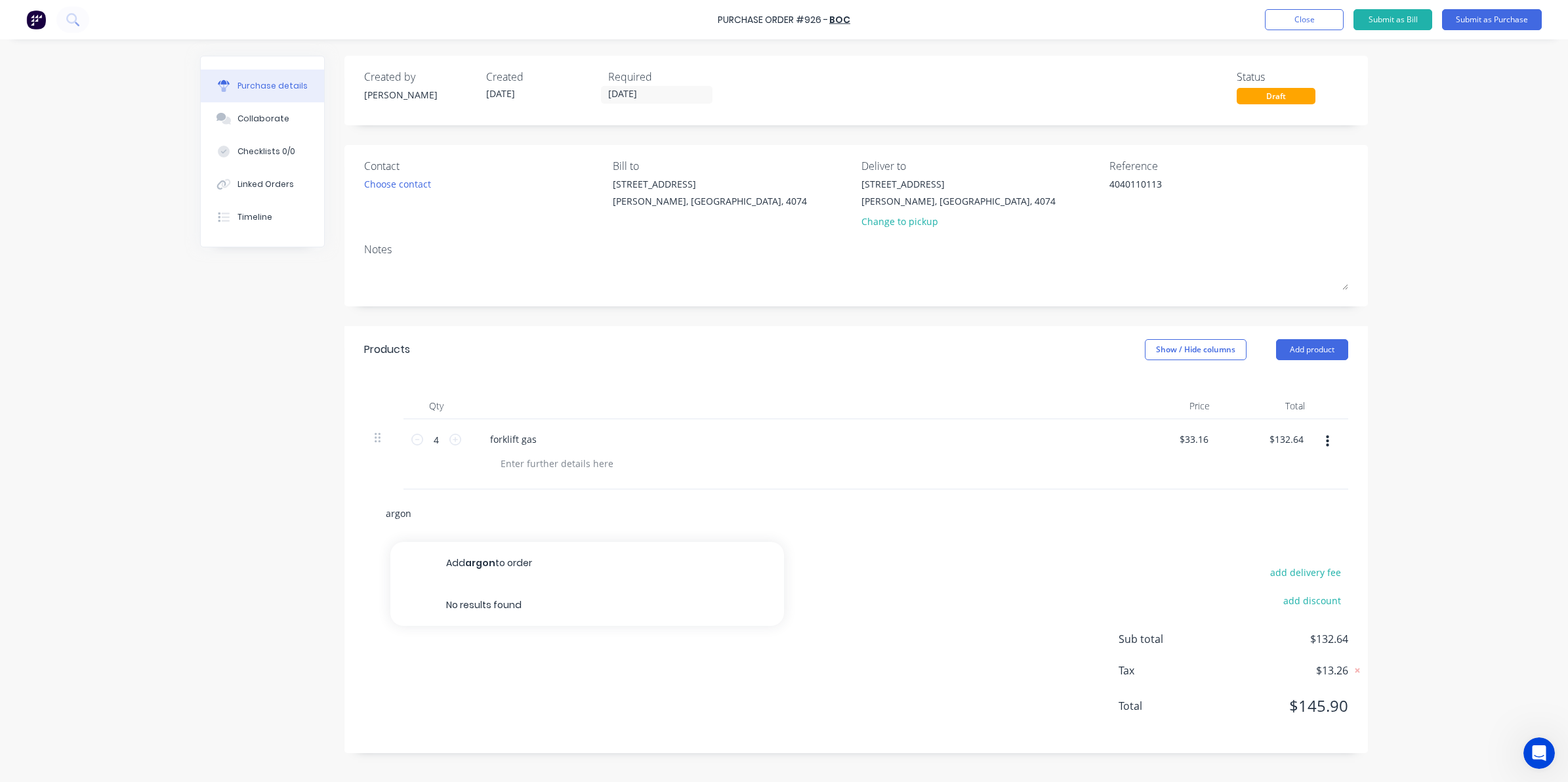
type input "argon w"
type textarea "x"
type input "argon we"
type textarea "x"
type input "argon wel"
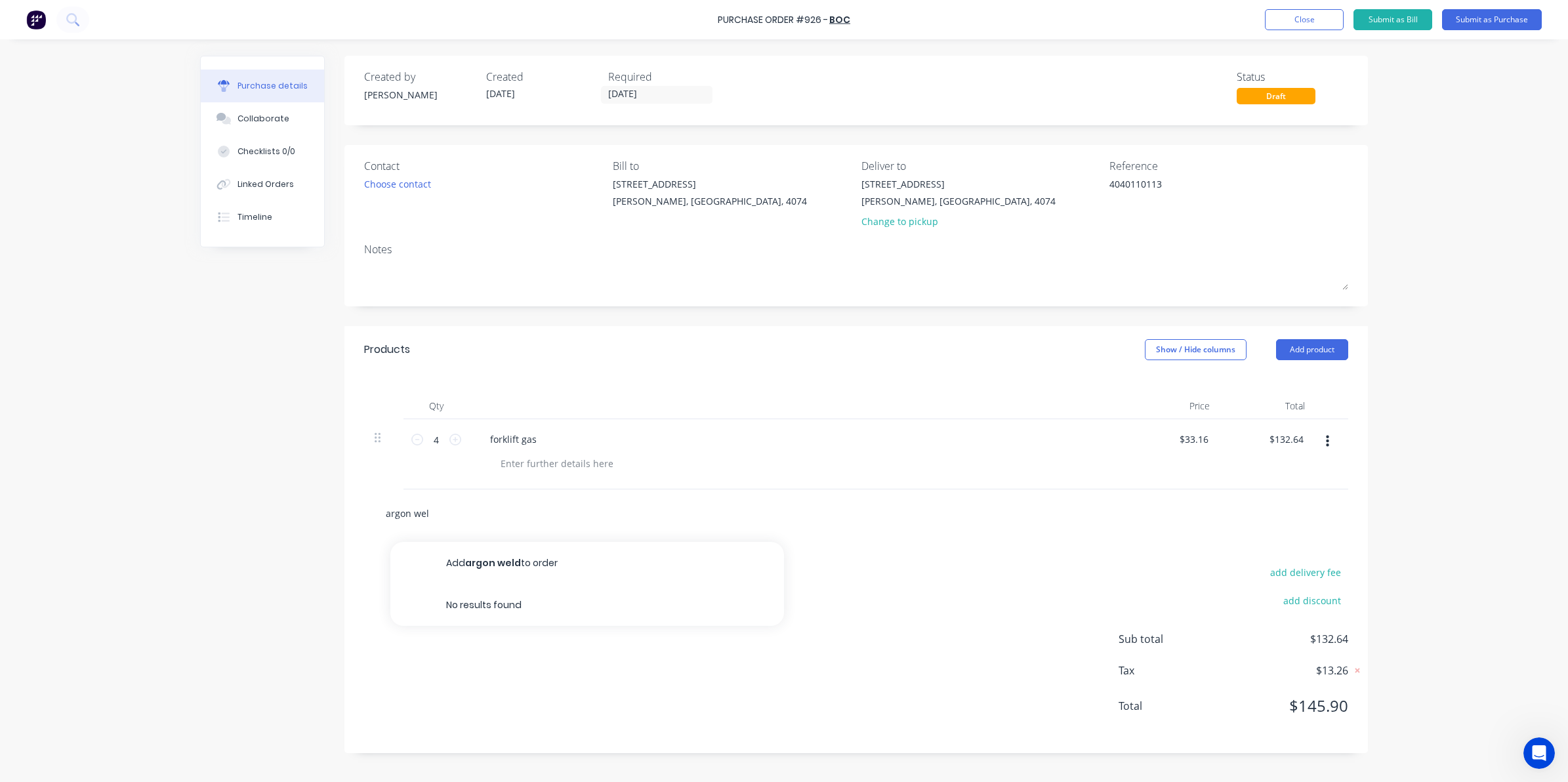
type textarea "x"
type input "argon weld"
type textarea "x"
type input "argon weldi"
type textarea "x"
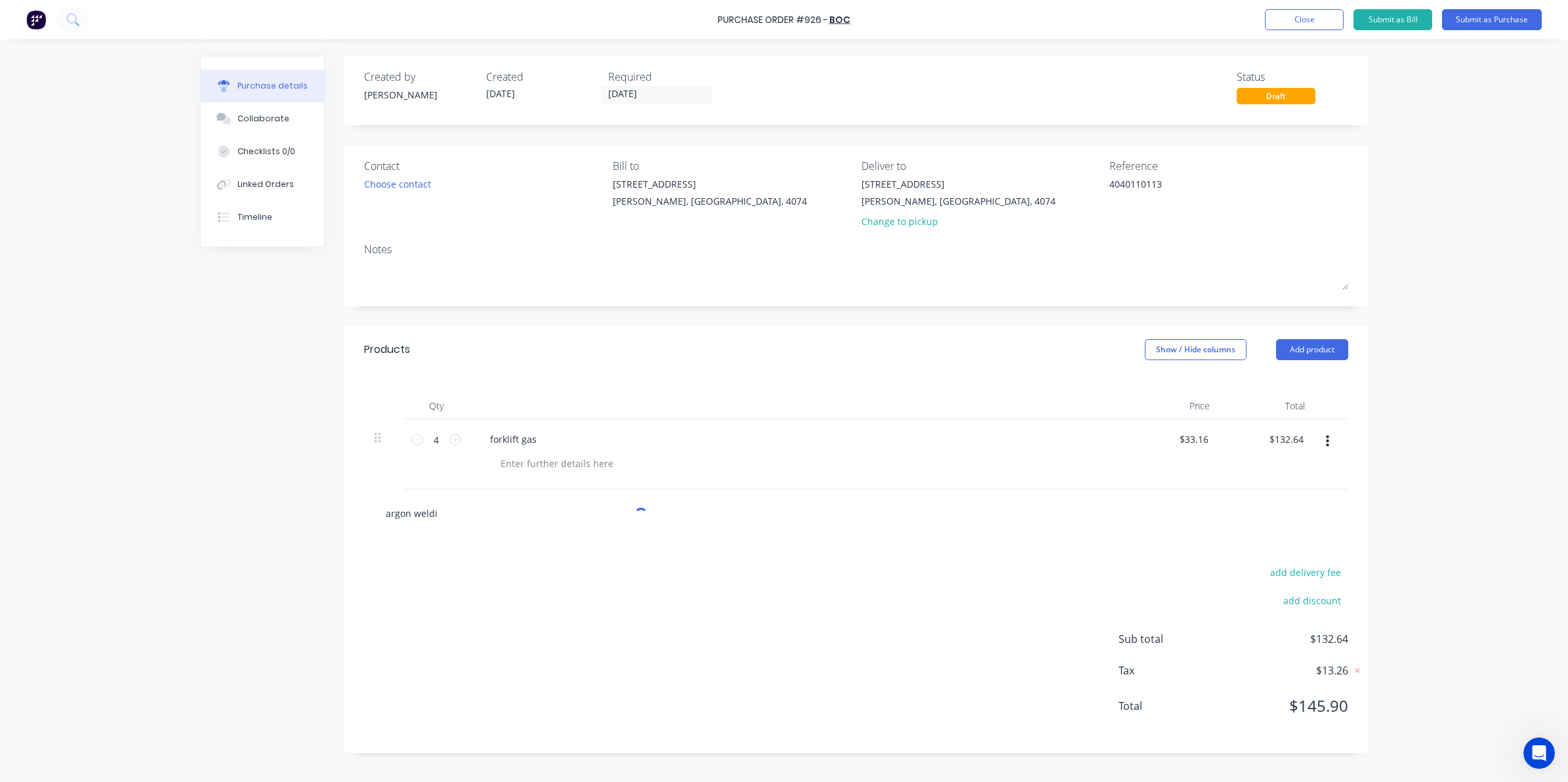
type input "argon weldin"
type textarea "x"
type input "argon welding"
type textarea "x"
type input "argon welding"
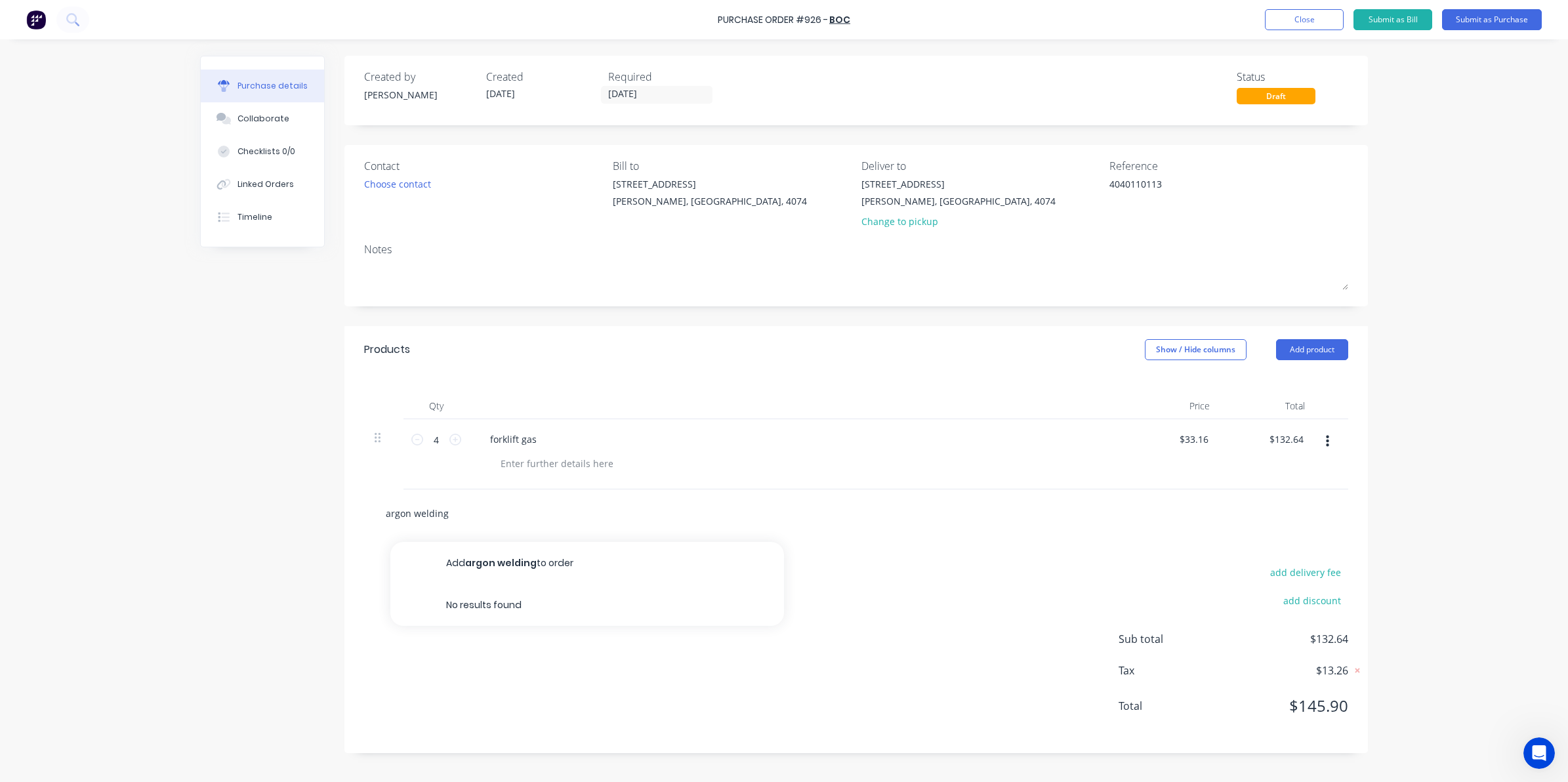
type textarea "x"
type input "argon welding F"
type textarea "x"
type input "argon welding F3"
type textarea "x"
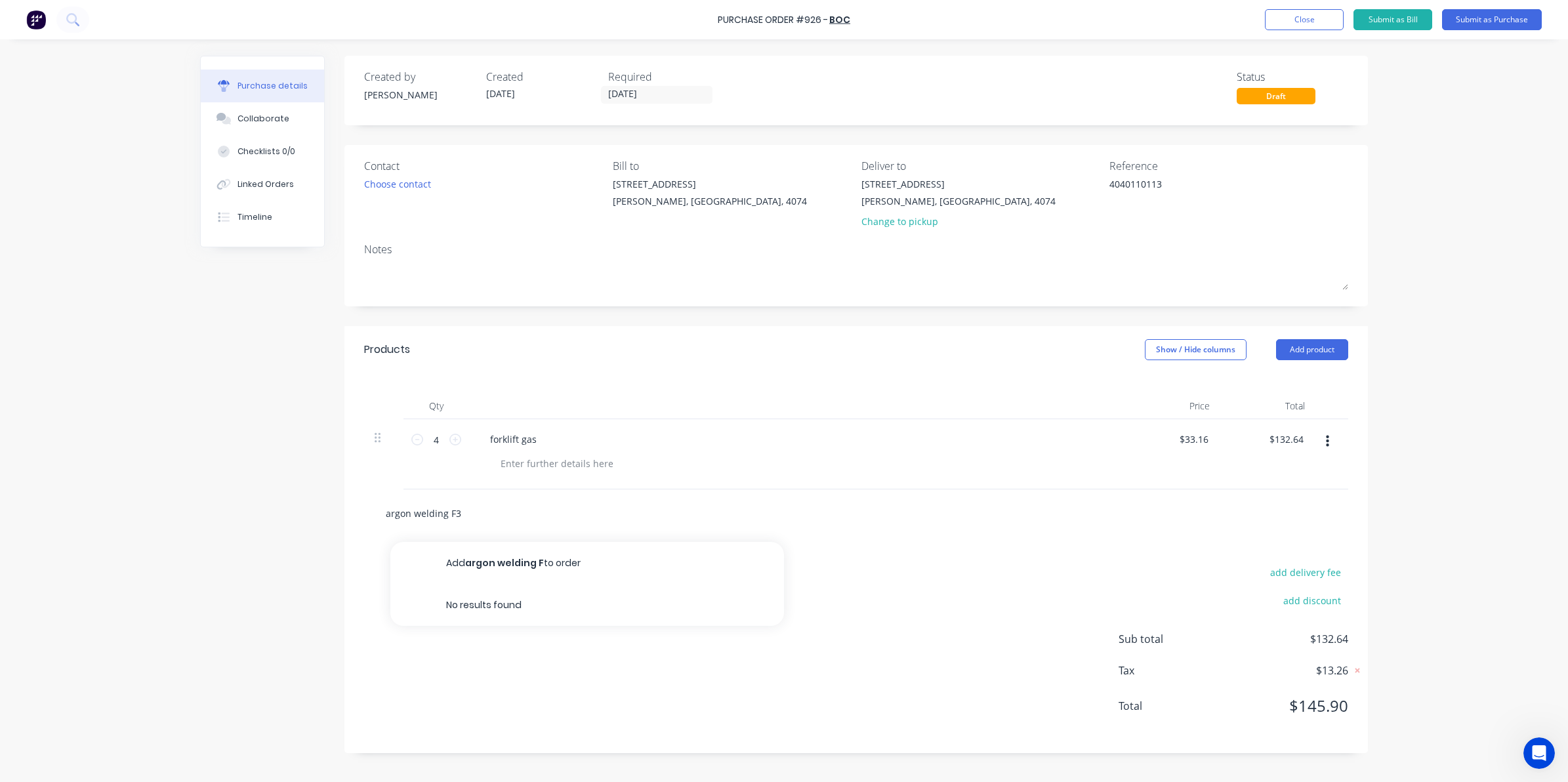
type input "argon welding F3"
type textarea "x"
type input "argon welding F3 V"
type textarea "x"
type input "argon welding F3 VI"
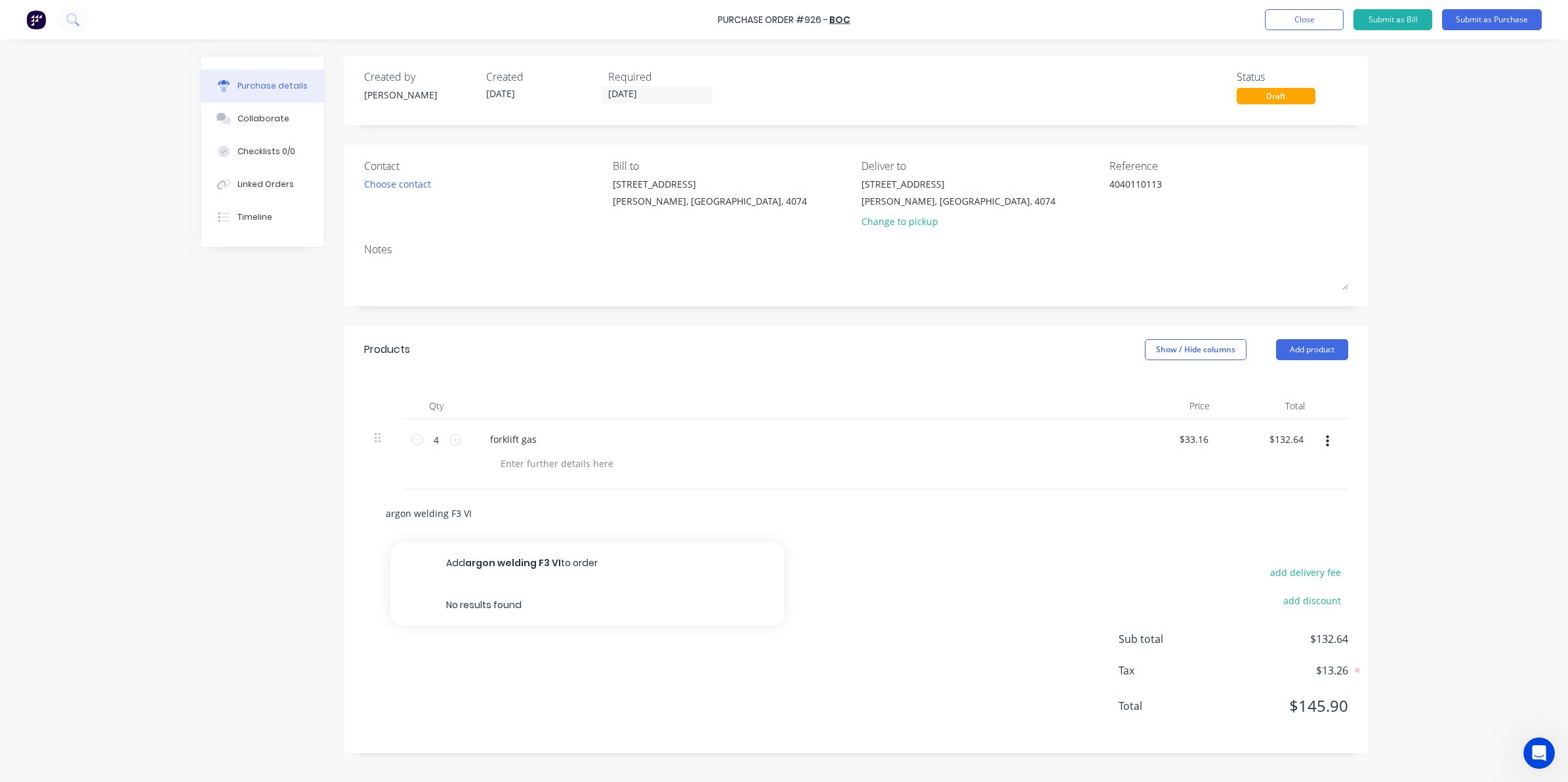
type textarea "x"
type input "argon welding F3 VIP"
type textarea "x"
type input "argon welding F3 VIPR"
type textarea "x"
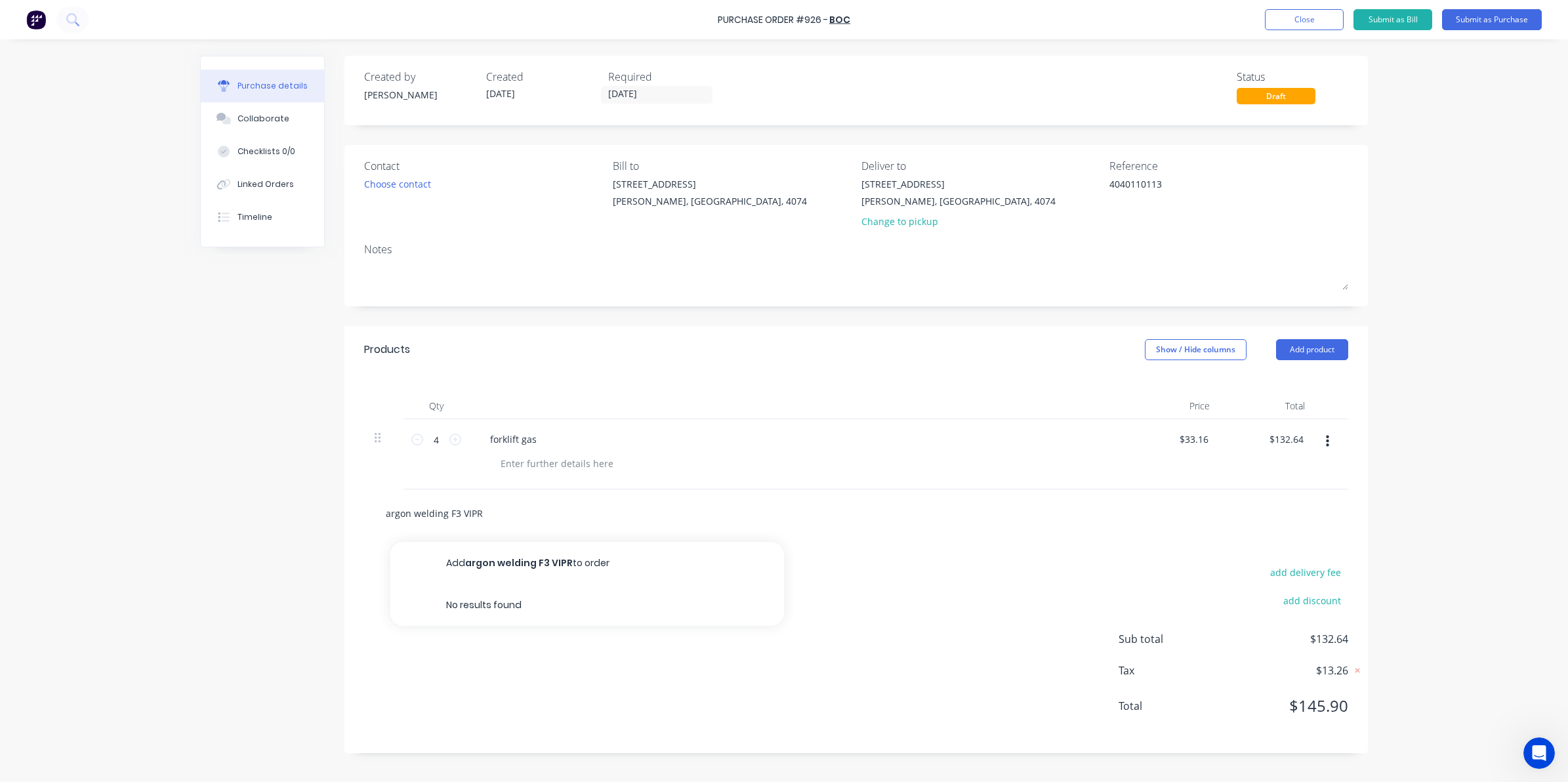
type input "argon welding F3 VIPR"
type textarea "x"
type input "argon welding F3 VIPR s"
type textarea "x"
type input "argon welding F3 VIPR si"
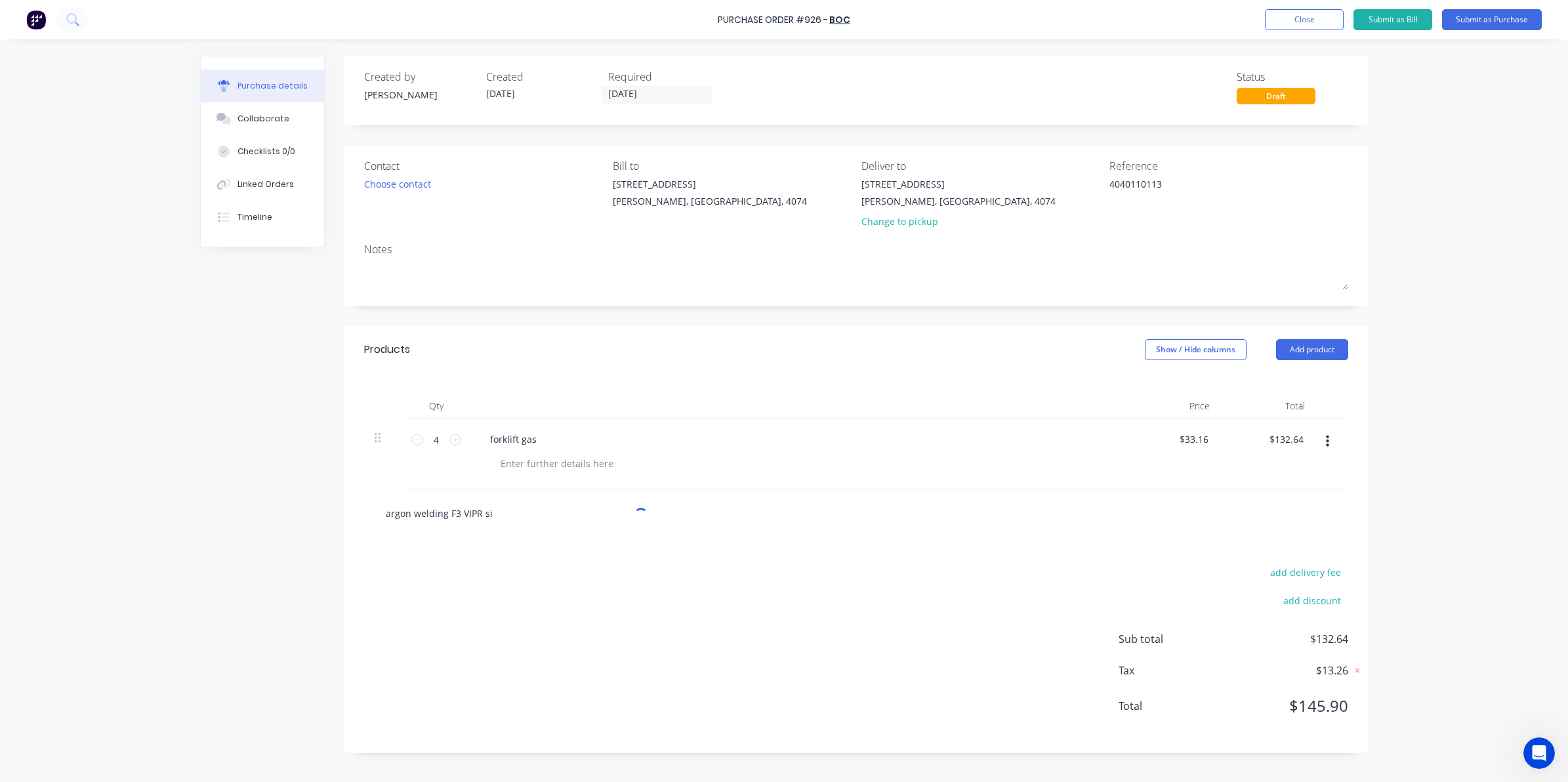
type textarea "x"
type input "argon welding F3 VIPR siz"
type textarea "x"
type input "argon welding F3 VIPR size"
type textarea "x"
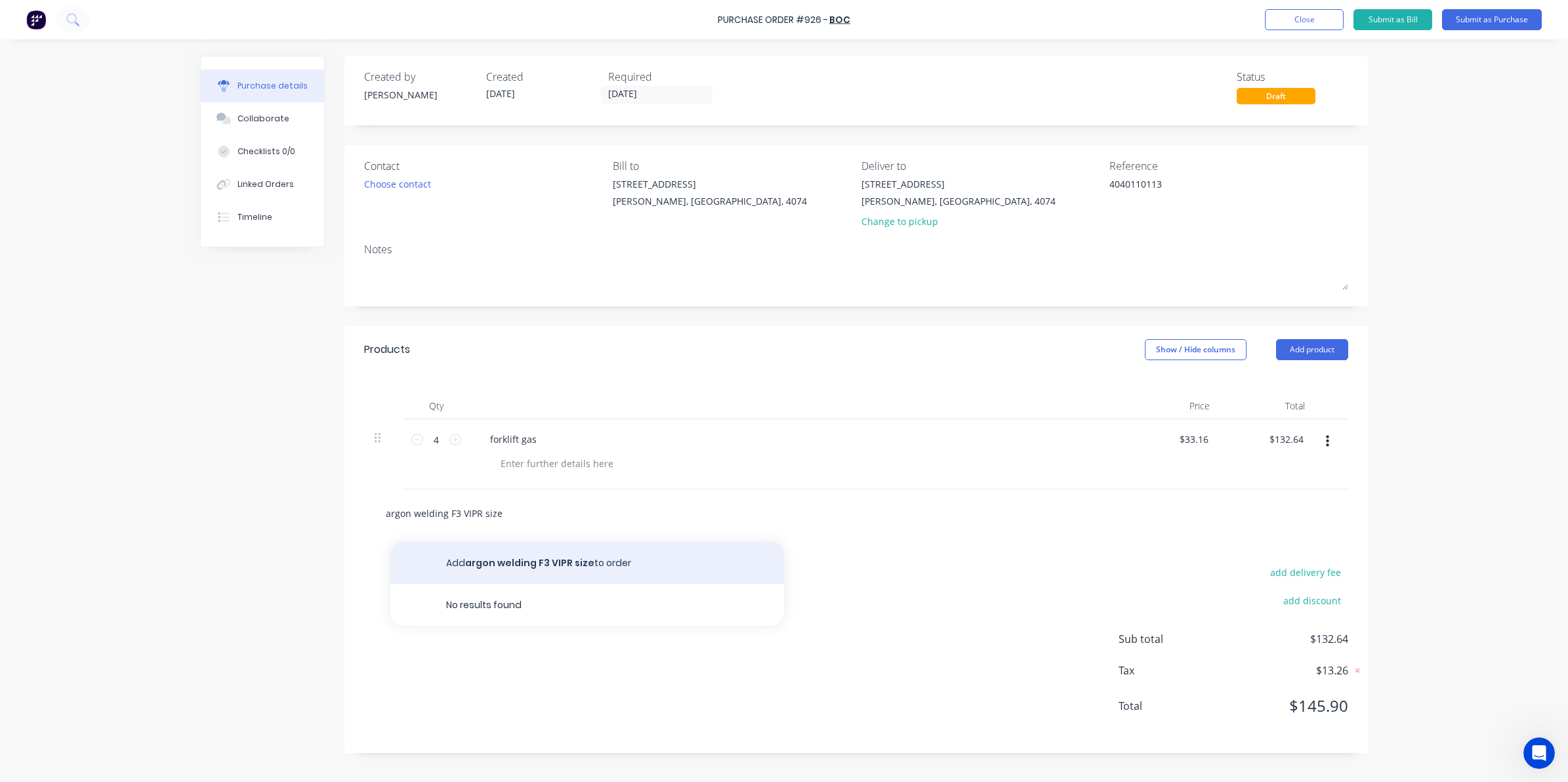
type input "argon welding F3 VIPR size"
click at [551, 565] on button "Add argon welding F3 VIPR size to order" at bounding box center [587, 563] width 393 height 42
type textarea "x"
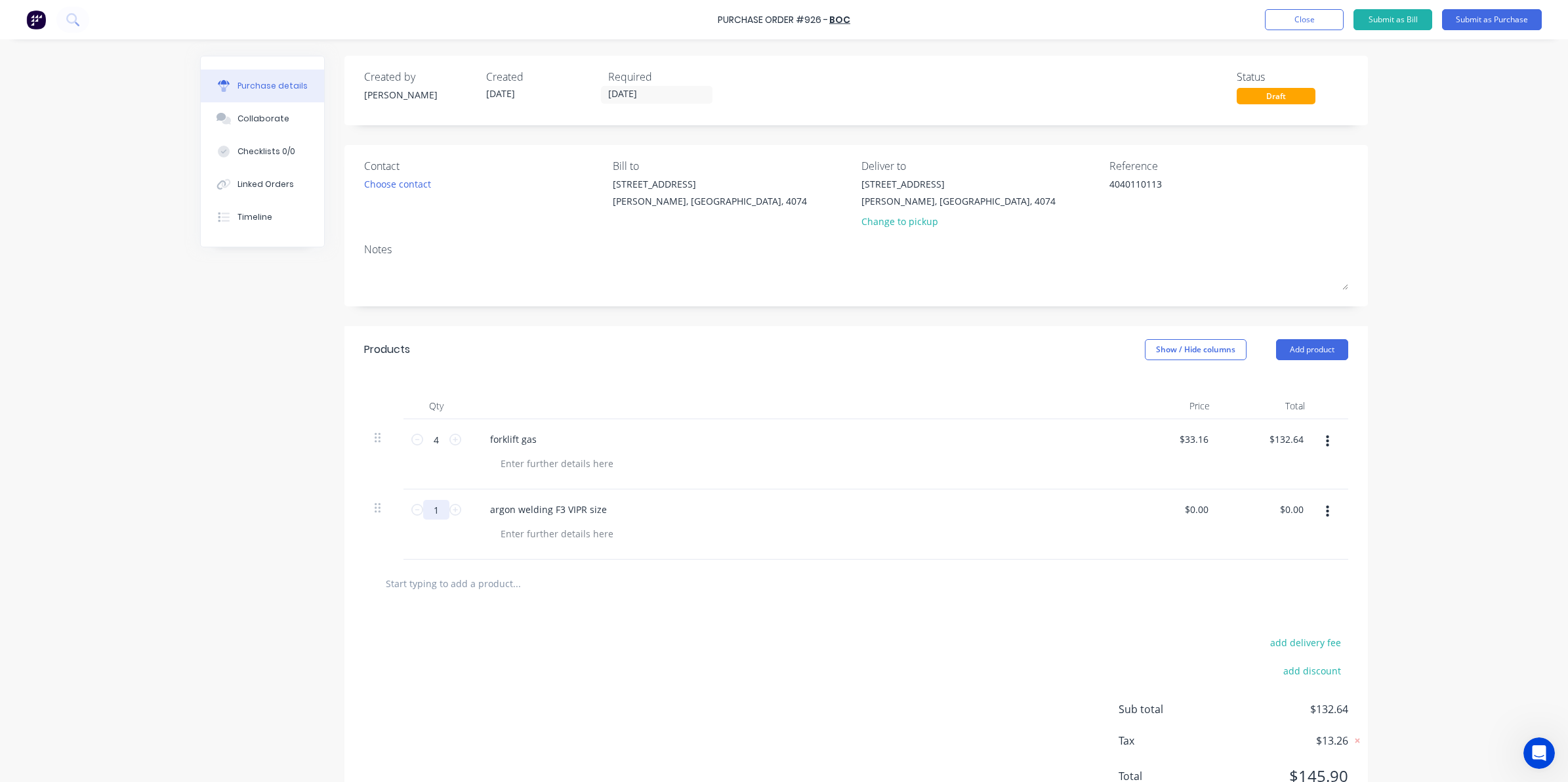
click at [430, 508] on input "1" at bounding box center [436, 509] width 26 height 20
type textarea "x"
type input "3"
type textarea "x"
type input "3"
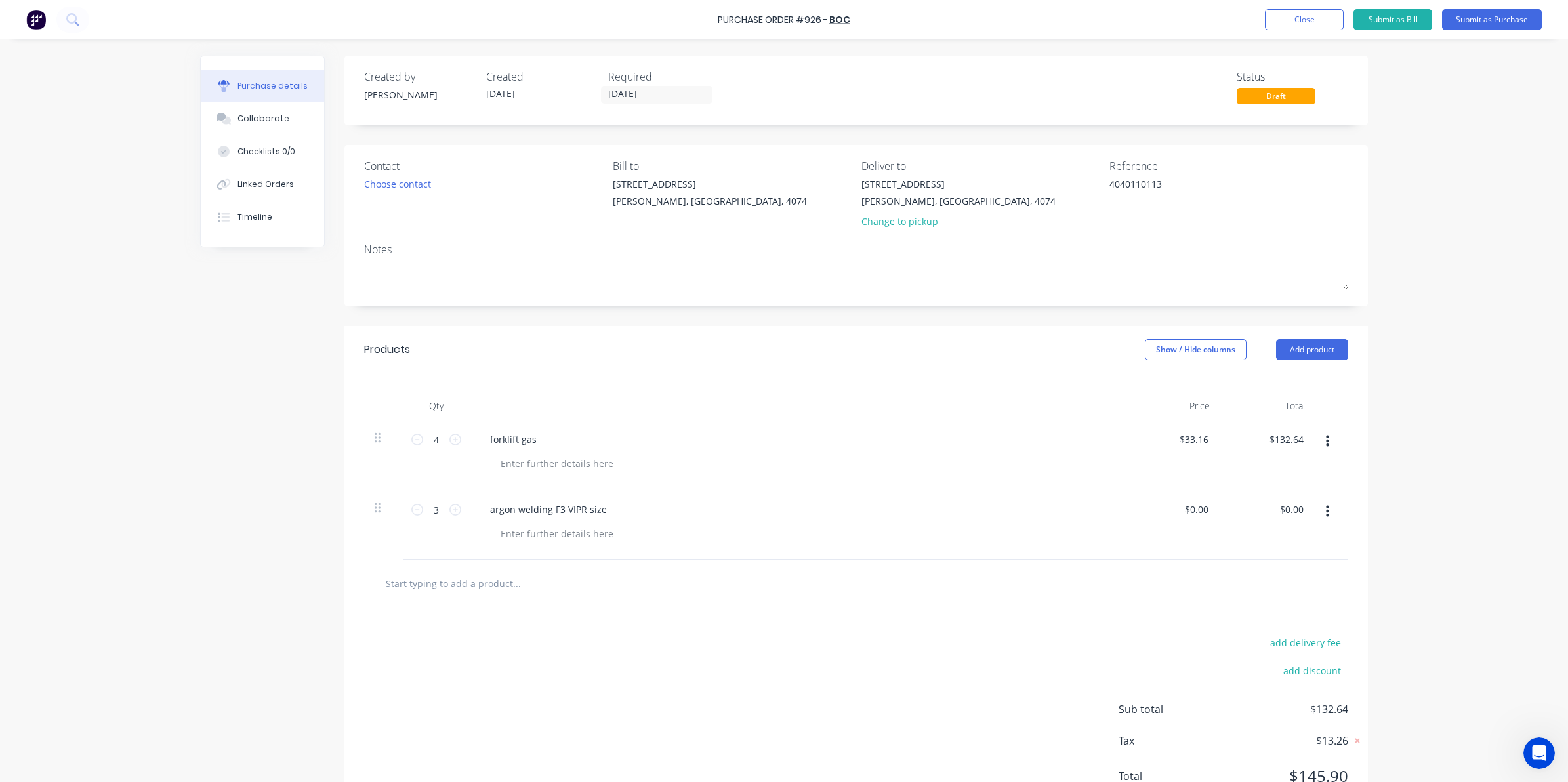
click at [1267, 506] on div "$0.00 $0.00" at bounding box center [1268, 525] width 96 height 71
type textarea "x"
drag, startPoint x: 1277, startPoint y: 502, endPoint x: 1302, endPoint y: 512, distance: 26.9
click at [1302, 512] on div "0.00 0.00" at bounding box center [1296, 509] width 30 height 19
type input "156.48"
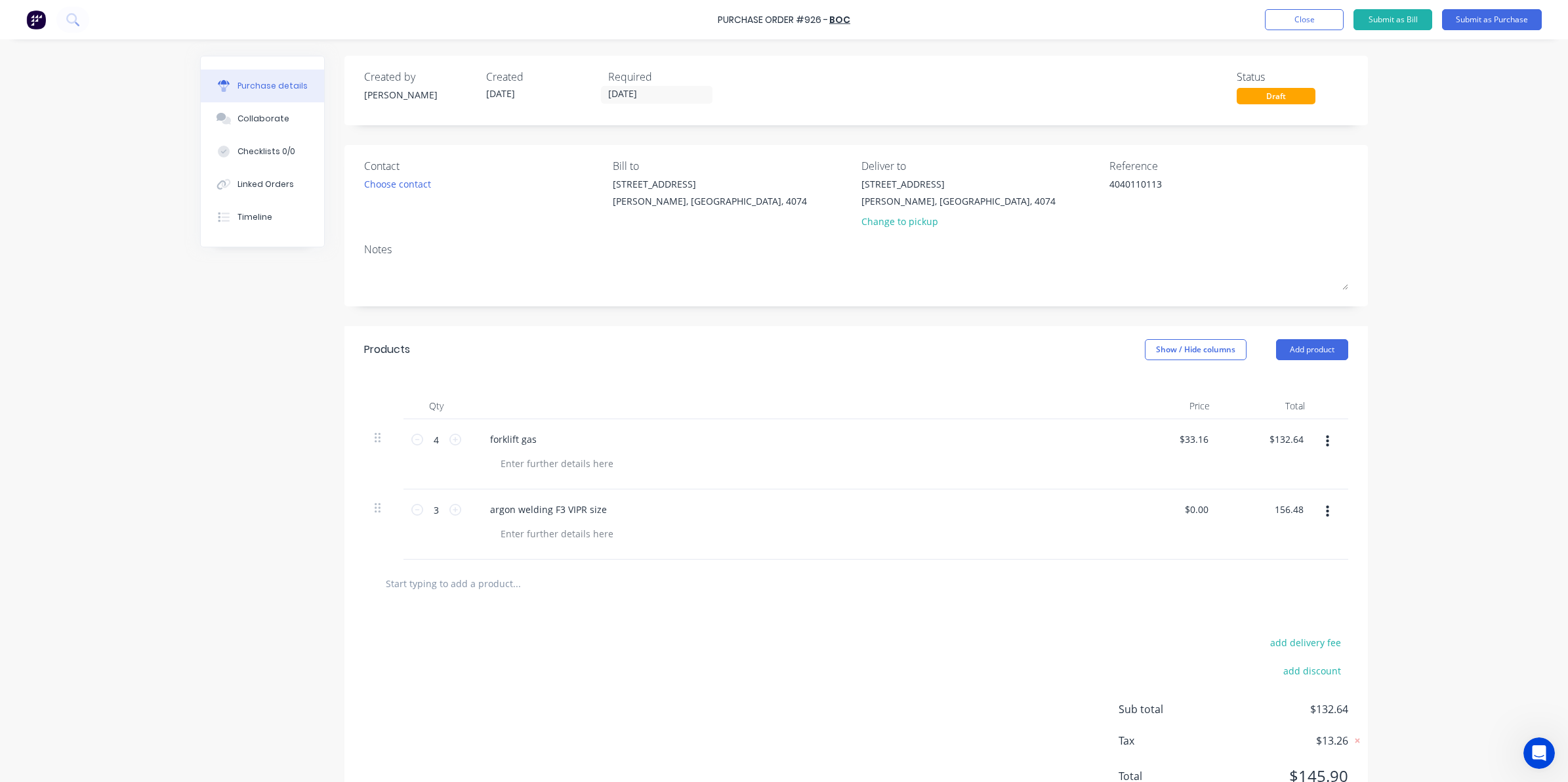
type textarea "x"
type input "$52.16"
type input "$156.48"
click at [1402, 522] on div "Purchase Order #926 - BOC Add product Close Submit as Bill Submit as Purchase P…" at bounding box center [784, 391] width 1568 height 782
click at [1510, 17] on button "Submit as Purchase" at bounding box center [1492, 20] width 100 height 21
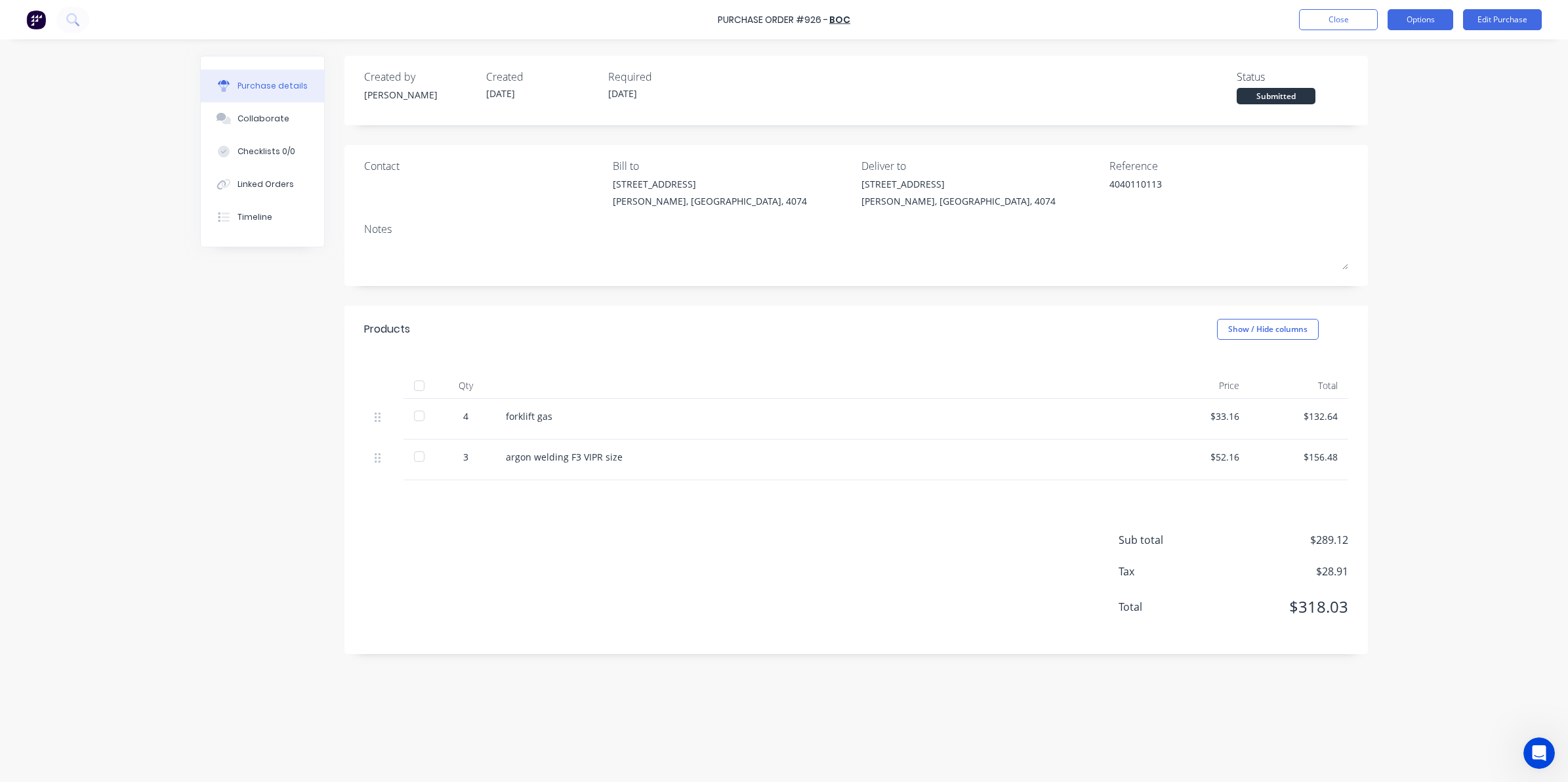
click at [1417, 16] on button "Options" at bounding box center [1420, 20] width 65 height 21
click at [1401, 82] on div "Convert to Bill" at bounding box center [1390, 80] width 101 height 19
type textarea "x"
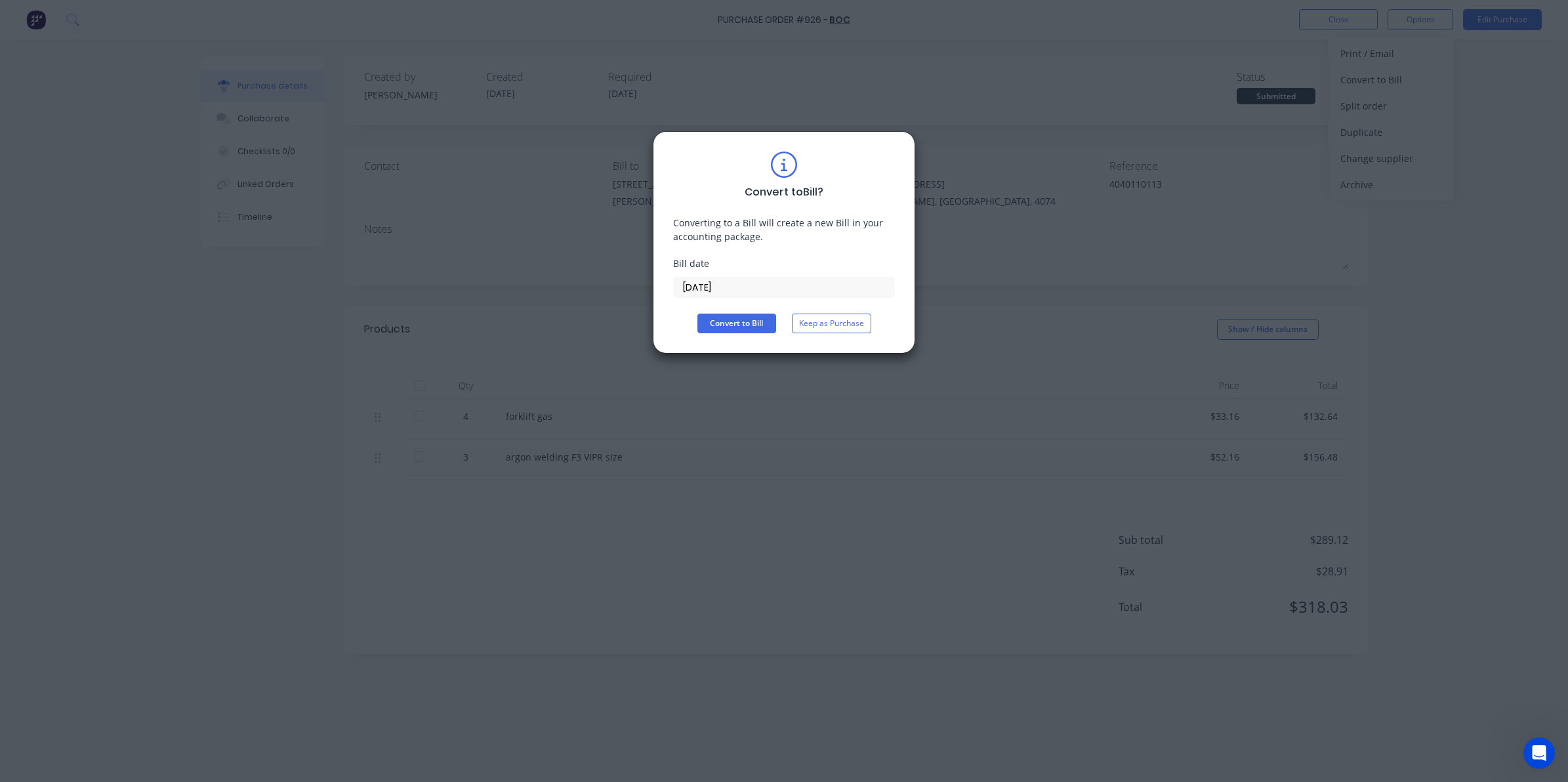
click at [747, 289] on input "[DATE]" at bounding box center [784, 286] width 220 height 20
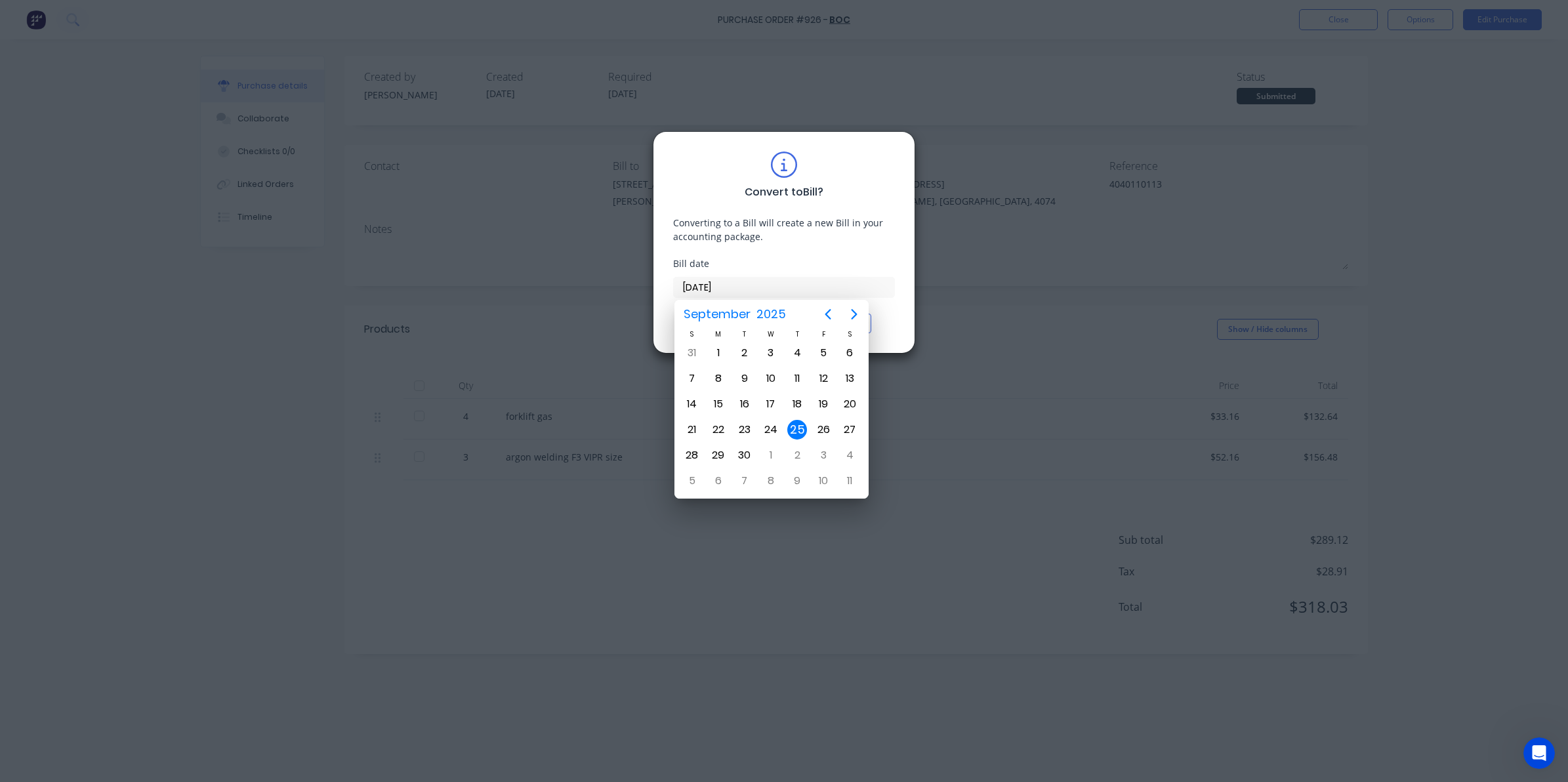
click at [782, 427] on div "24" at bounding box center [770, 429] width 26 height 25
type input "[DATE]"
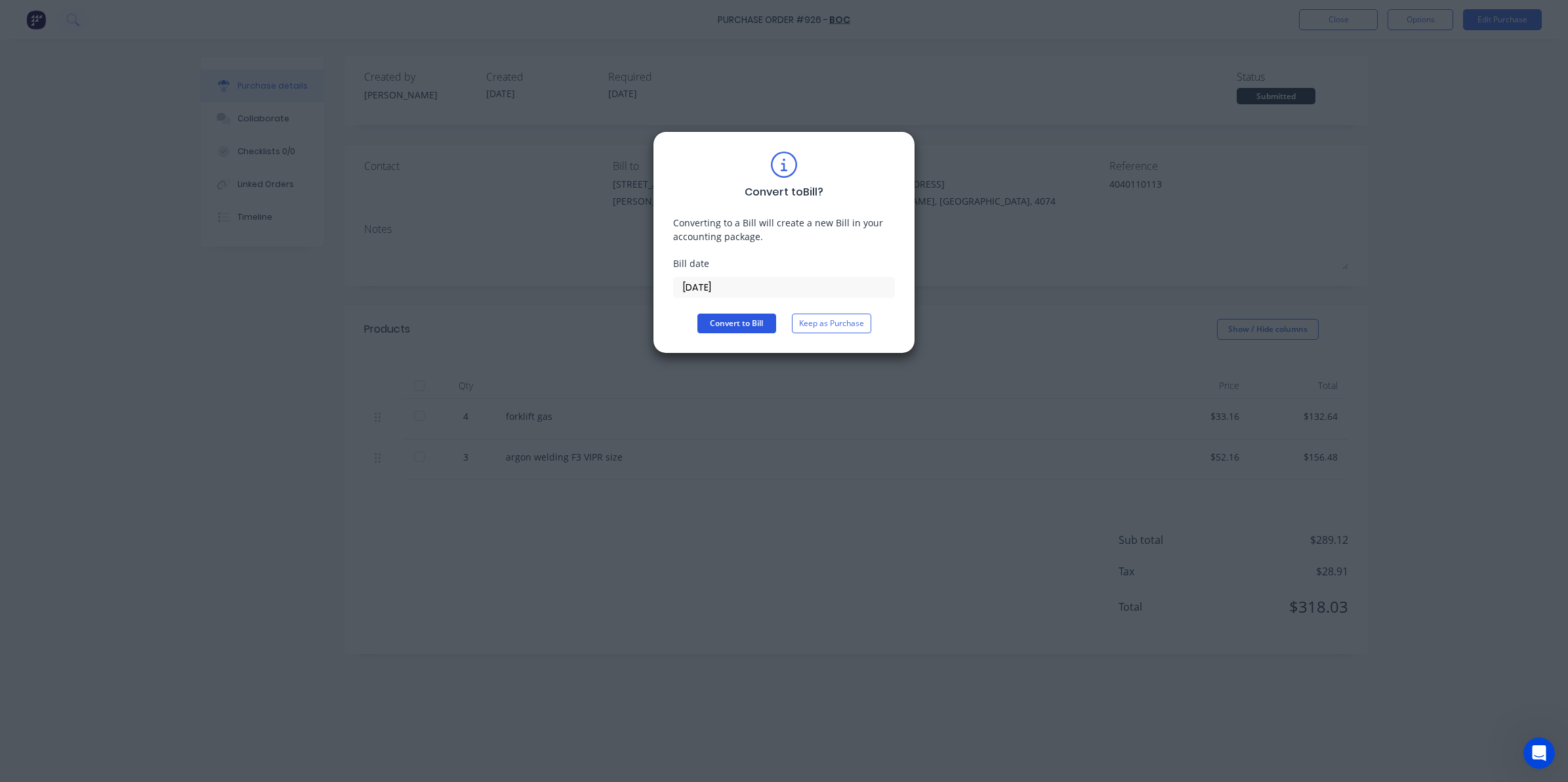
click at [725, 329] on button "Convert to Bill" at bounding box center [736, 323] width 78 height 20
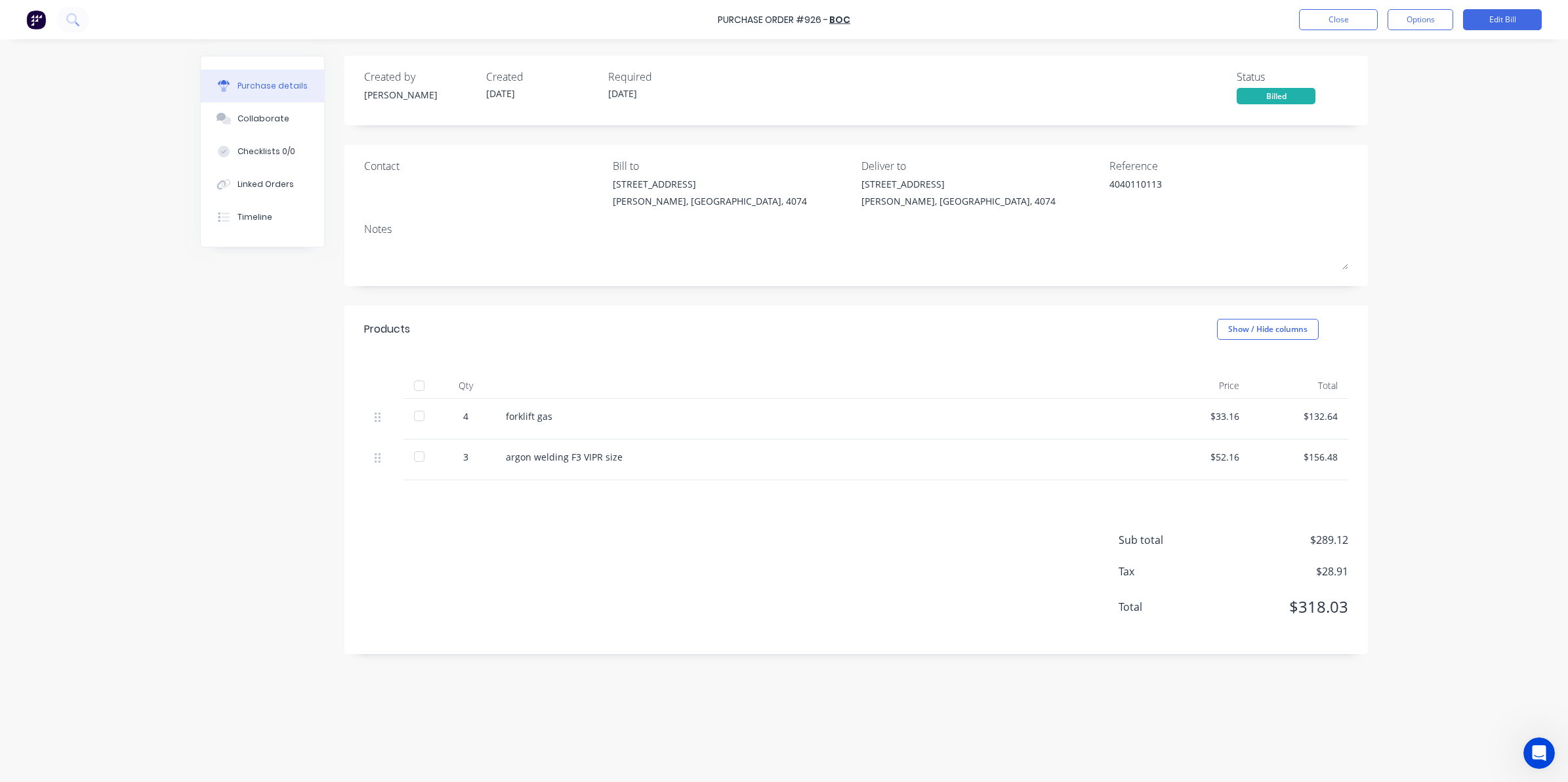
click at [421, 382] on div at bounding box center [419, 385] width 26 height 26
type textarea "x"
click at [1333, 23] on button "Close" at bounding box center [1337, 20] width 78 height 21
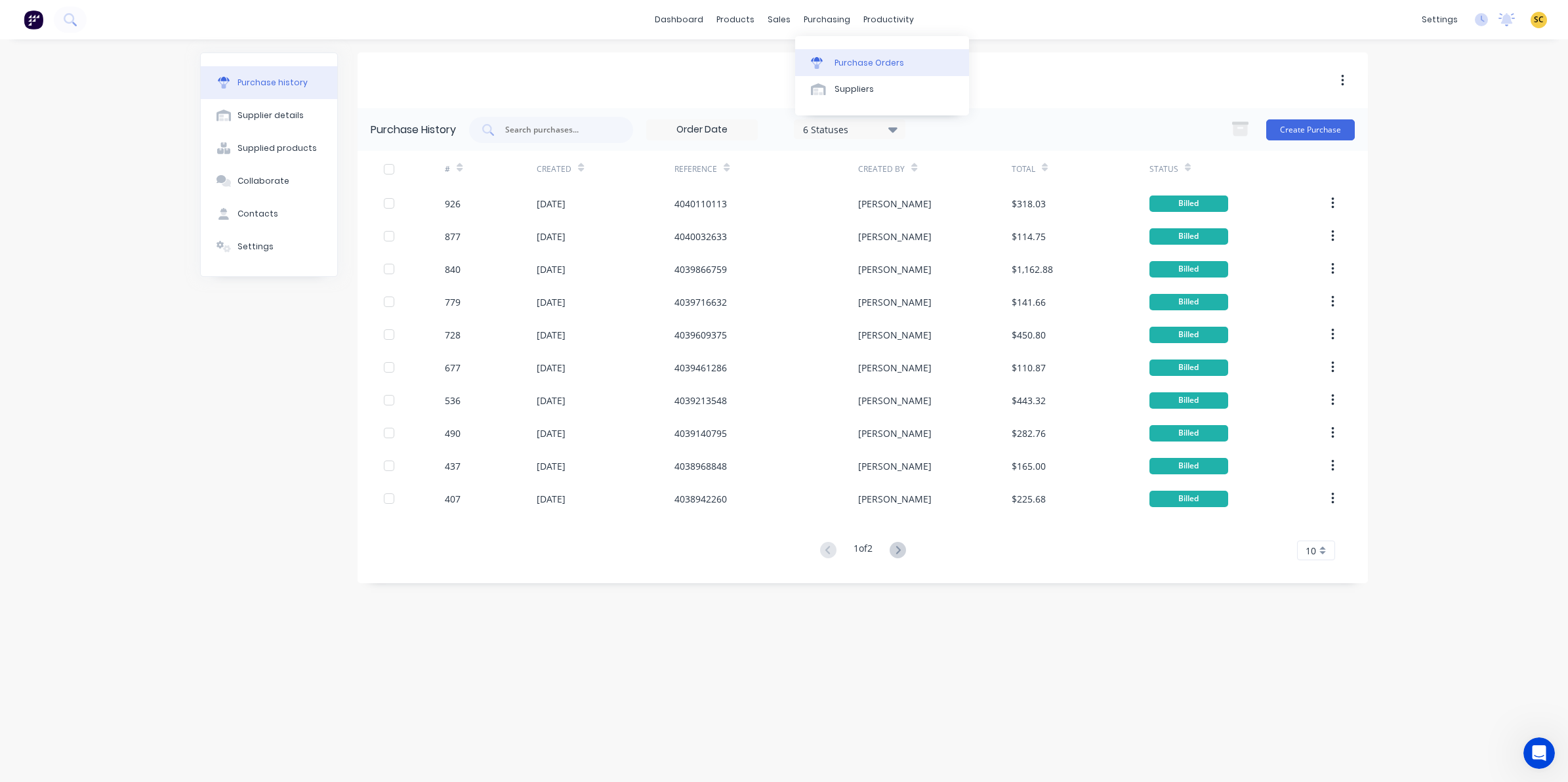
click at [845, 54] on link "Purchase Orders" at bounding box center [882, 62] width 174 height 26
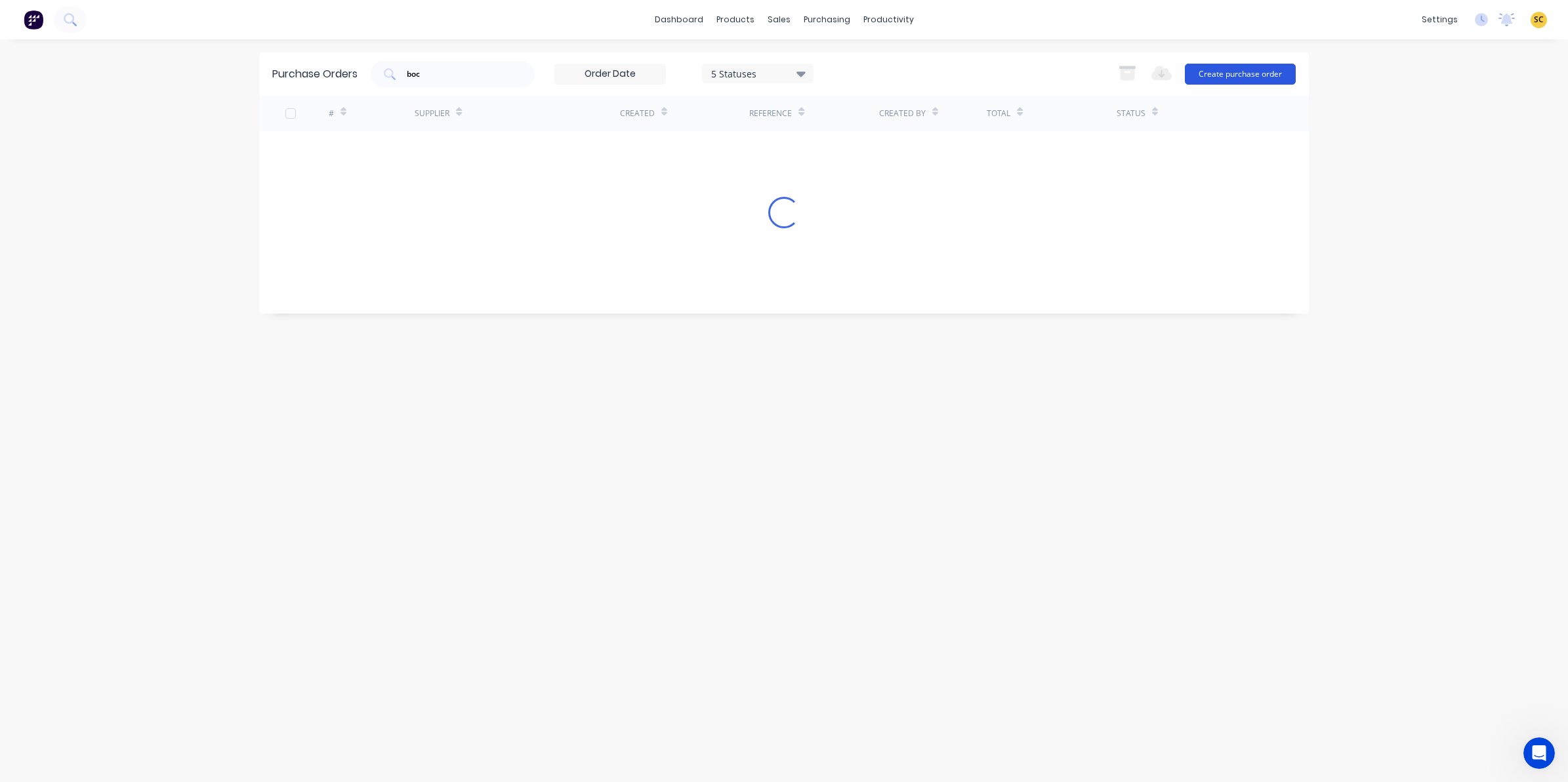
click at [1262, 67] on button "Create purchase order" at bounding box center [1240, 74] width 111 height 21
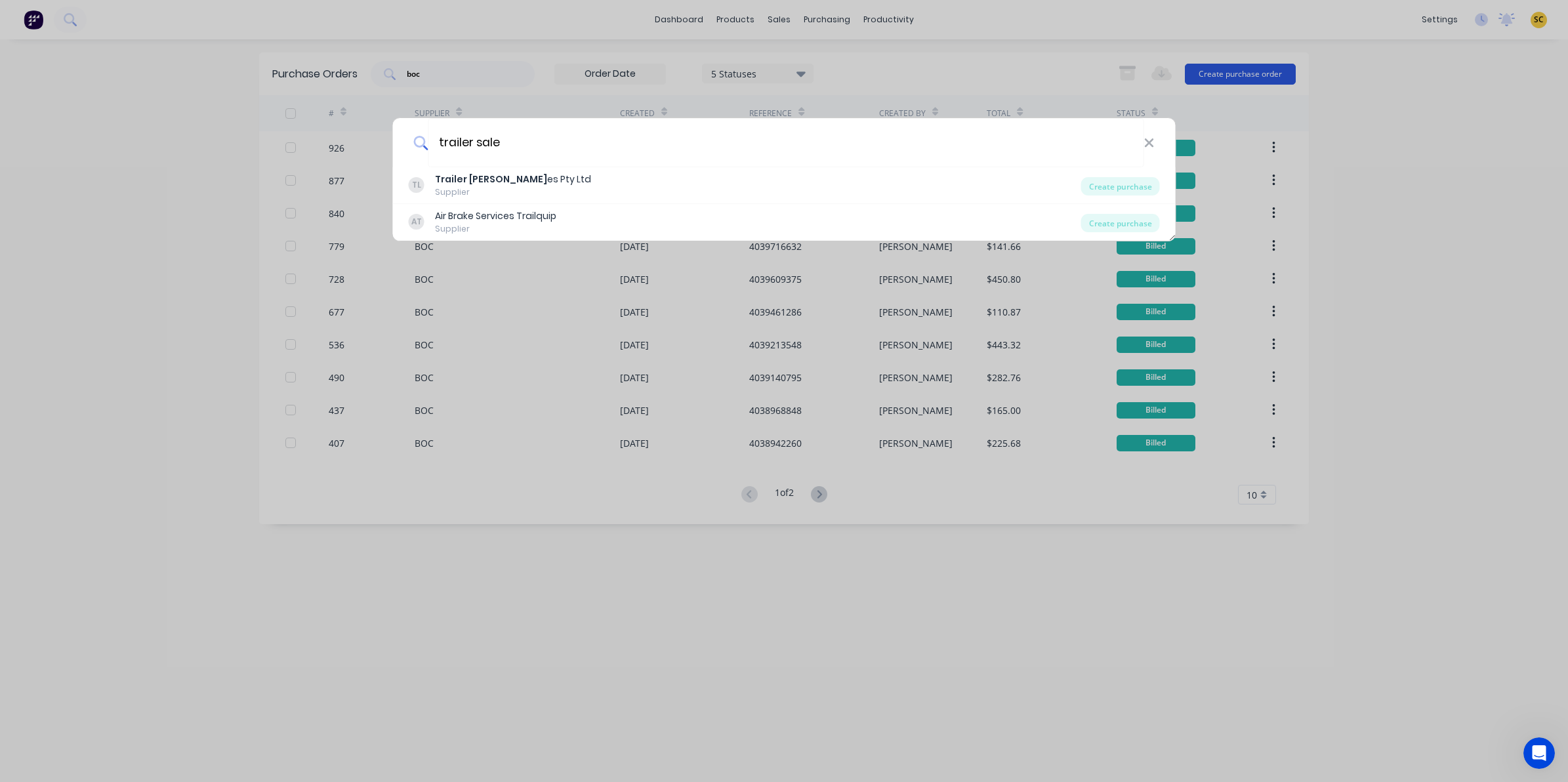
type input "trailer sales"
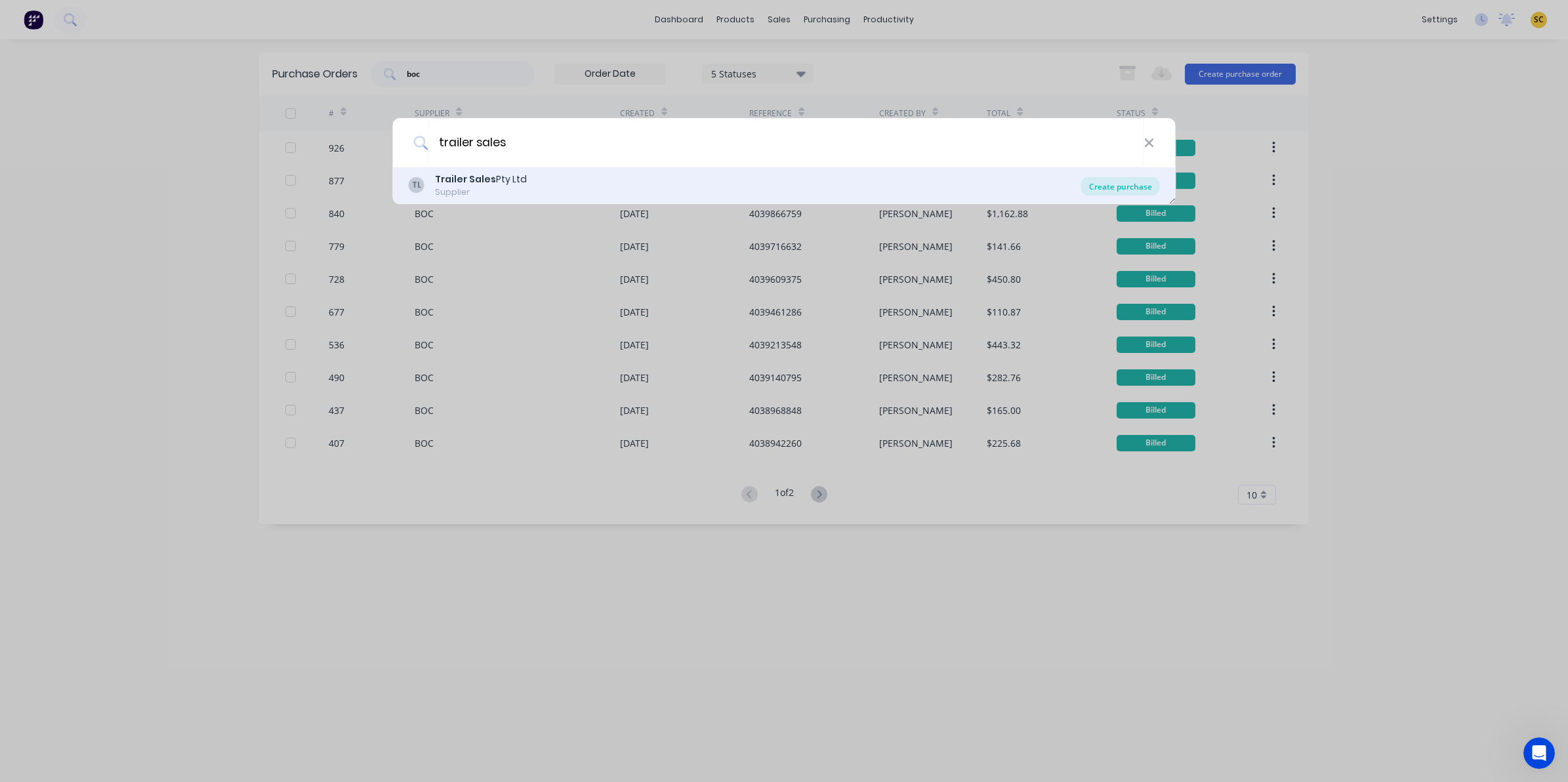
click at [1126, 183] on div "Create purchase" at bounding box center [1120, 186] width 78 height 18
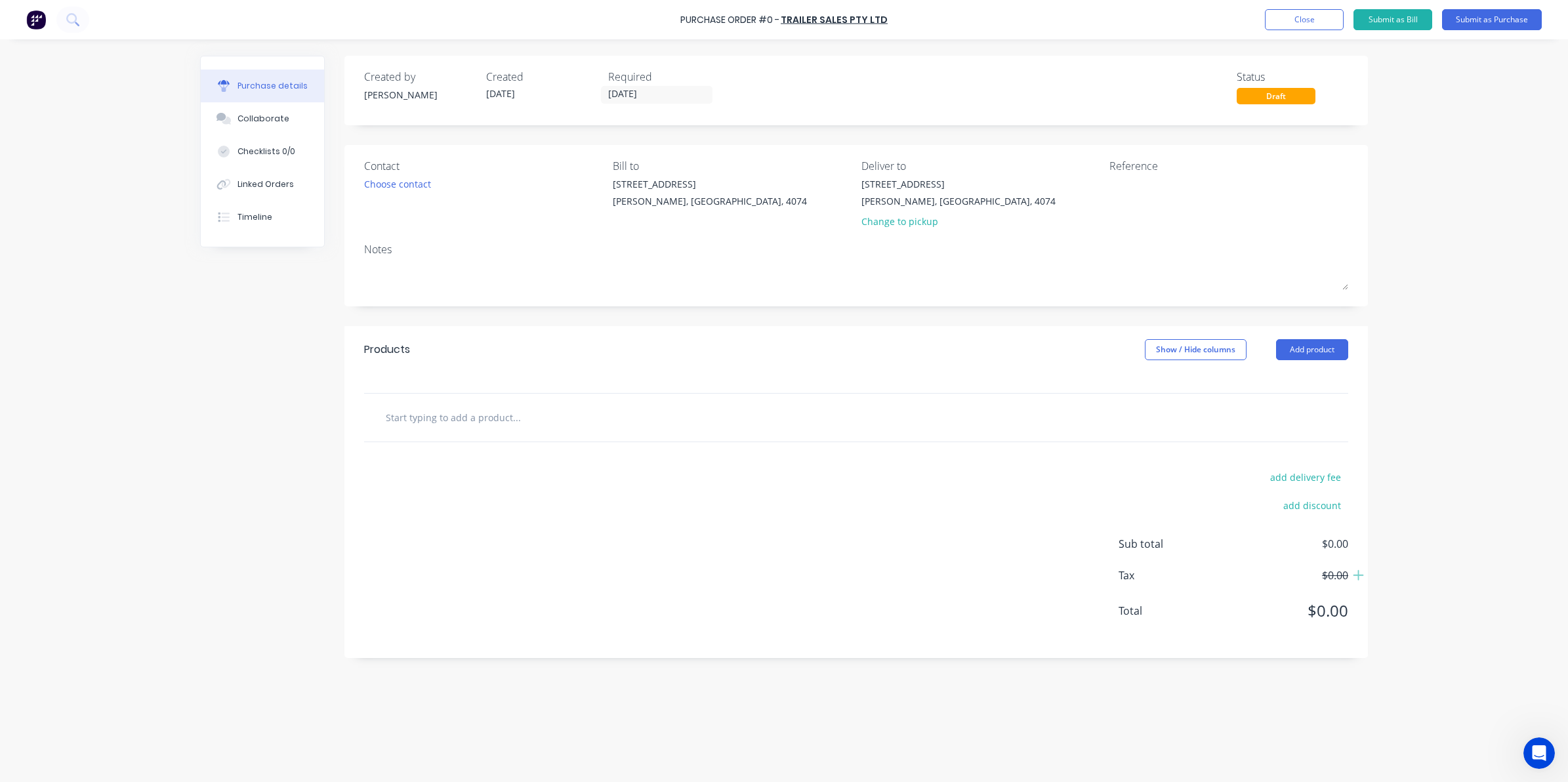
click at [470, 417] on input "text" at bounding box center [515, 417] width 262 height 26
type input "tow eye"
drag, startPoint x: 473, startPoint y: 421, endPoint x: 369, endPoint y: 407, distance: 104.9
click at [369, 407] on div "tow eye Add tow eye to order No results found" at bounding box center [856, 417] width 985 height 48
click at [1327, 341] on button "Add product" at bounding box center [1312, 349] width 72 height 21
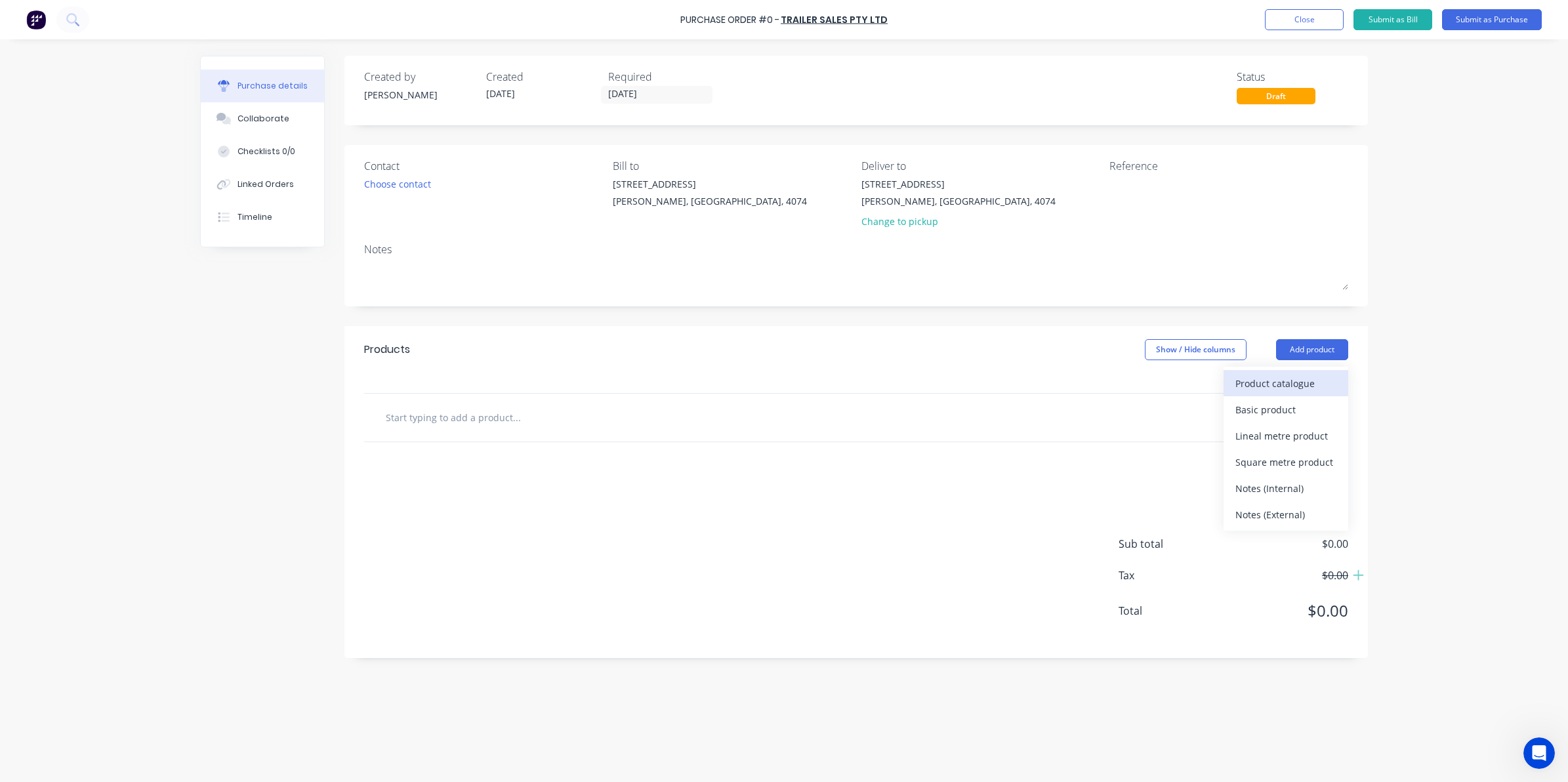
click at [1287, 376] on div "Product catalogue" at bounding box center [1285, 384] width 101 height 19
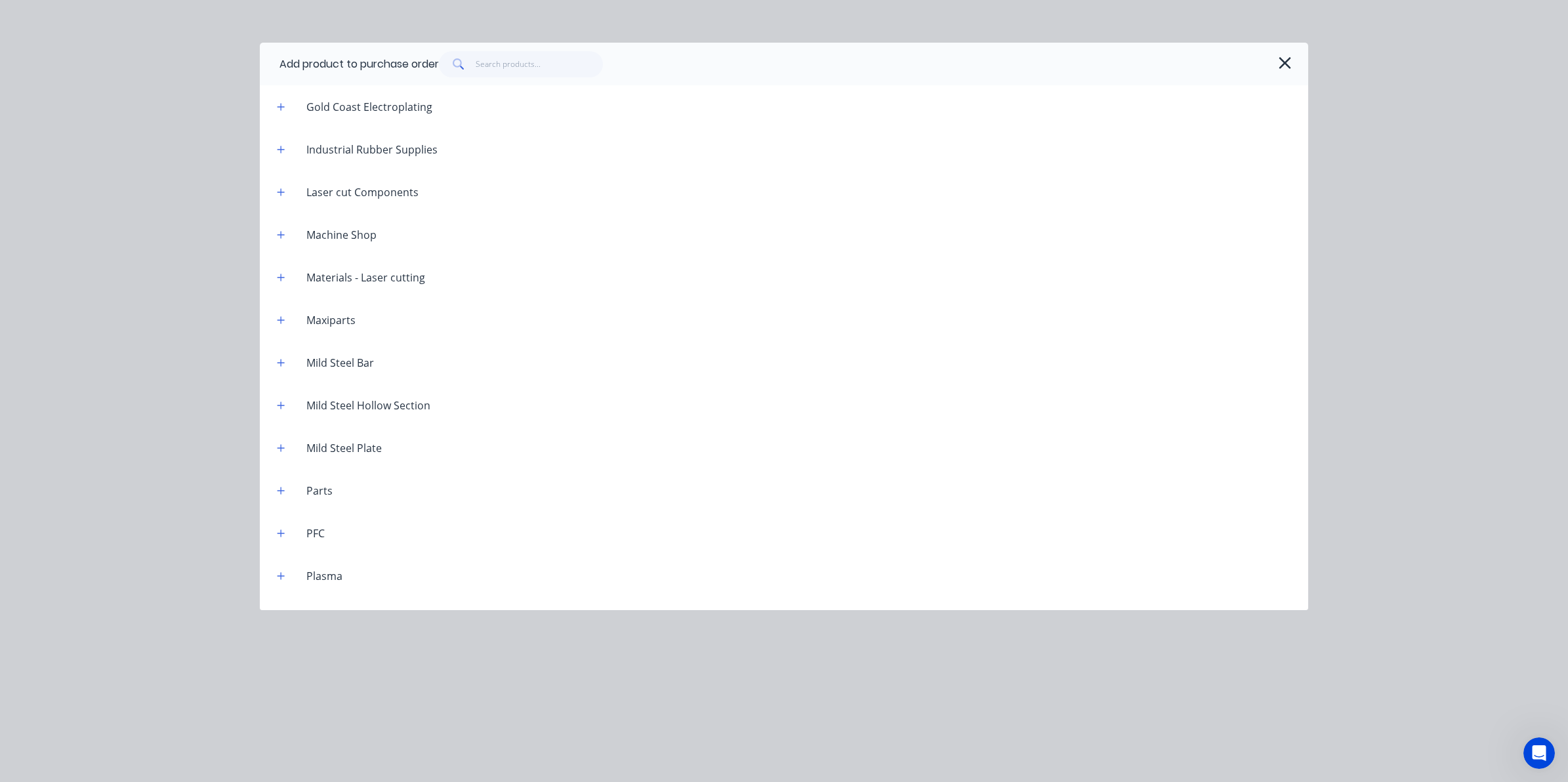
scroll to position [738, 0]
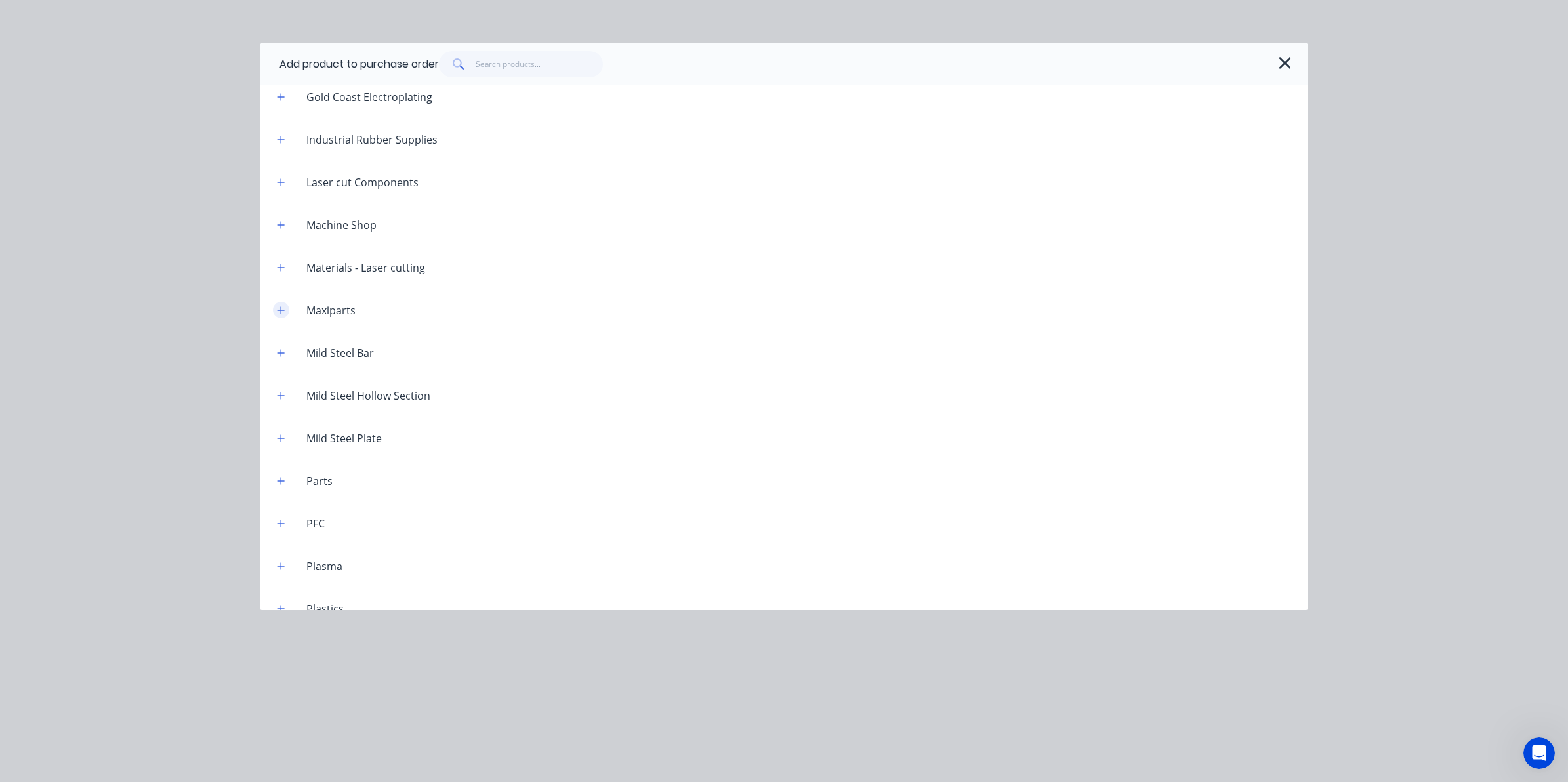
click at [283, 315] on button "button" at bounding box center [281, 310] width 16 height 16
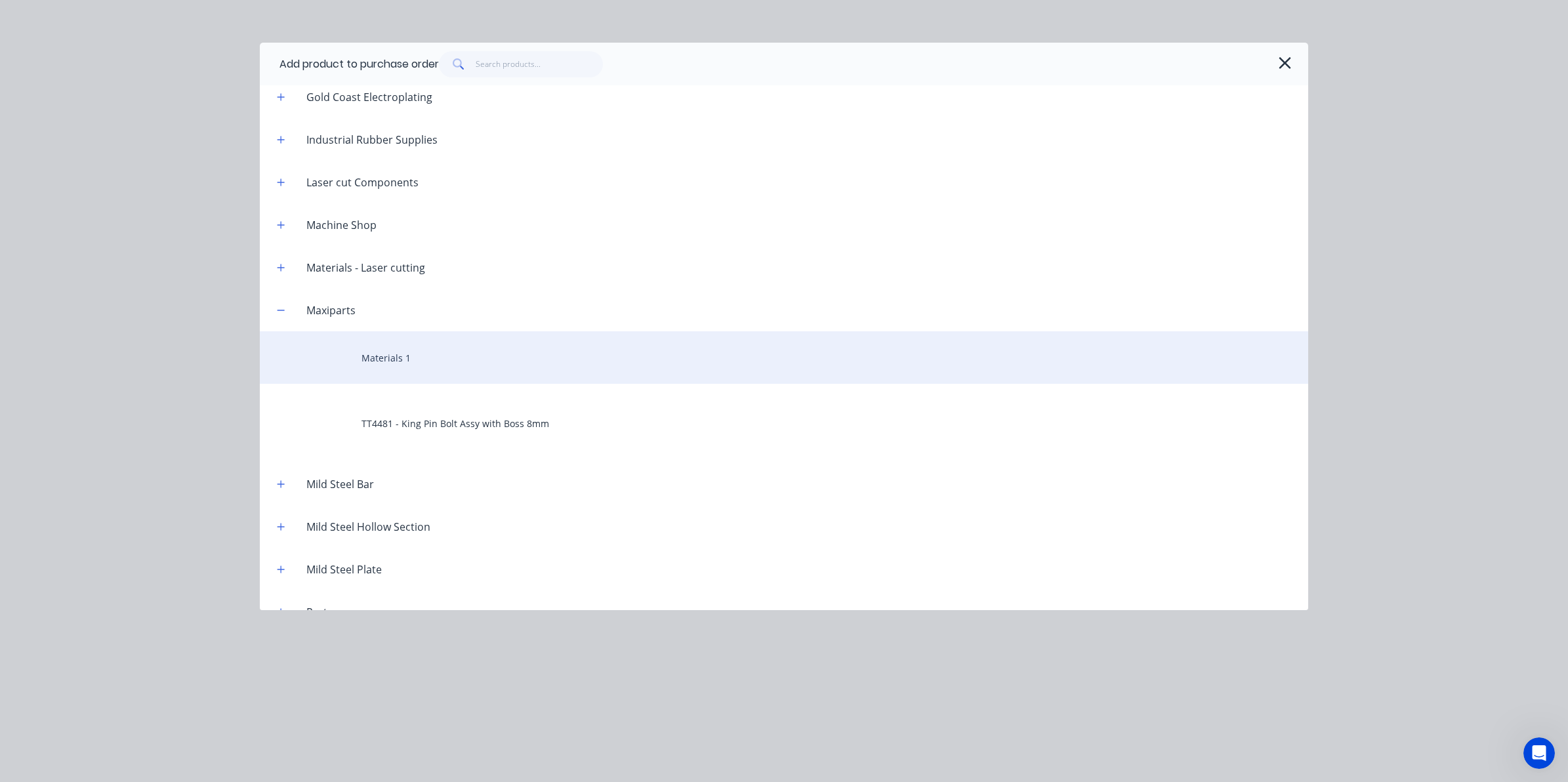
click at [357, 352] on div "Materials 1" at bounding box center [784, 357] width 1048 height 52
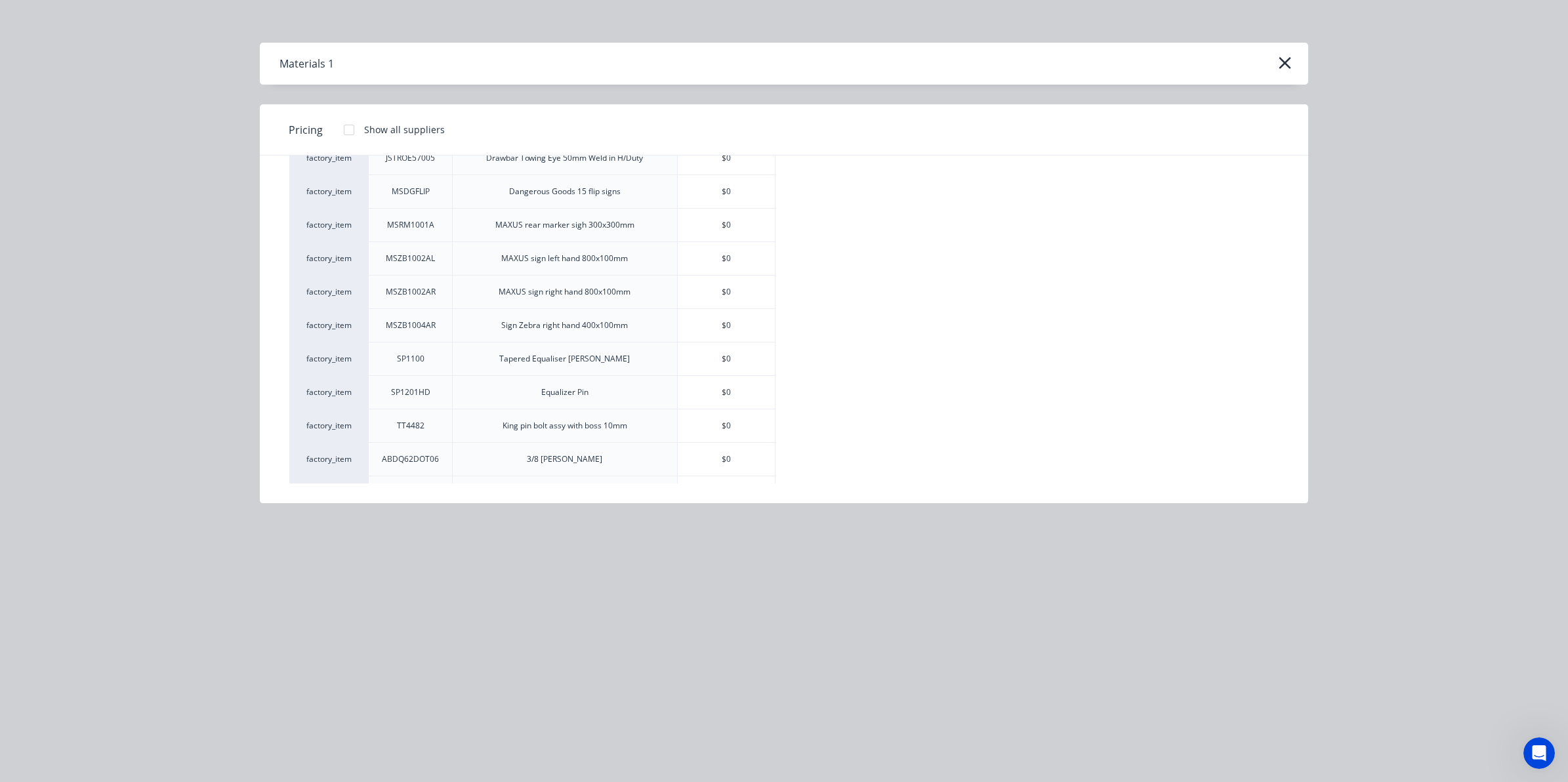
scroll to position [201, 0]
click at [717, 186] on div "$0" at bounding box center [725, 188] width 97 height 33
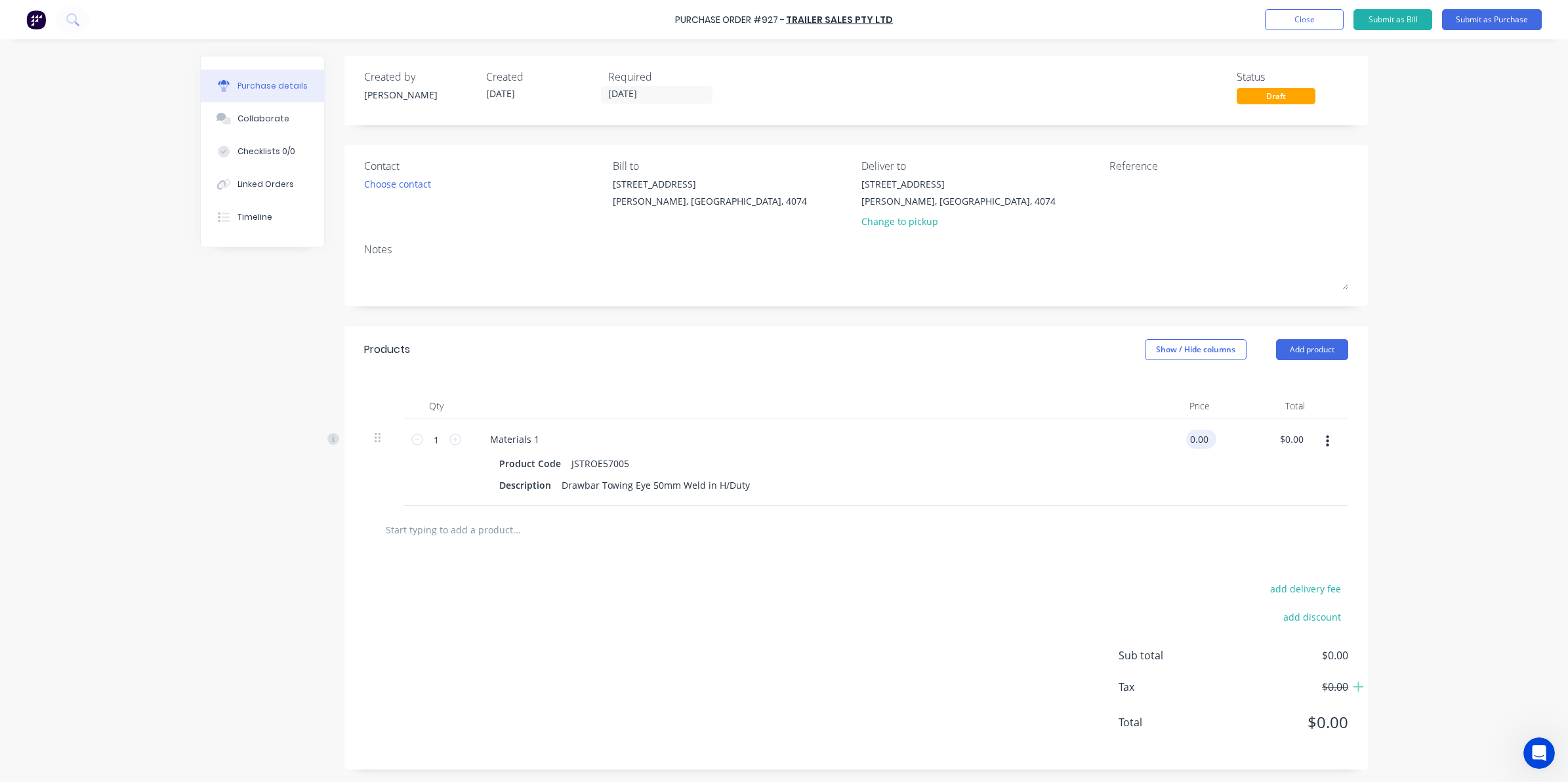
click at [1196, 441] on input "0.00" at bounding box center [1198, 439] width 25 height 19
drag, startPoint x: 1189, startPoint y: 440, endPoint x: 1225, endPoint y: 436, distance: 36.2
click at [1225, 436] on div "1 1 Materials 1 Product Code JSTROE57005 Description Drawbar Towing Eye 50mm We…" at bounding box center [856, 462] width 985 height 87
type input "$250.00"
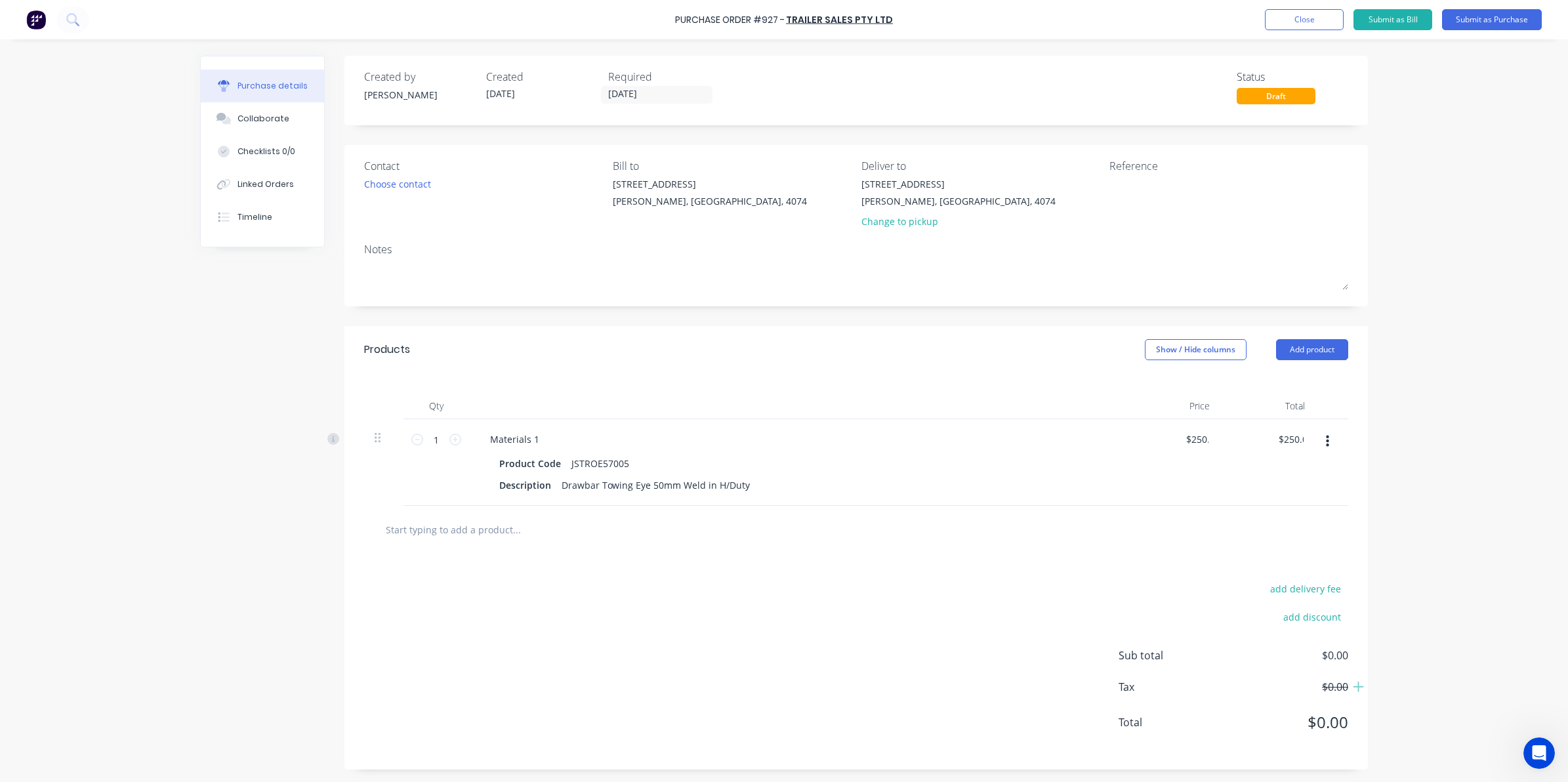
click at [1266, 520] on div at bounding box center [855, 529] width 963 height 26
click at [1158, 204] on textarea at bounding box center [1191, 192] width 164 height 29
type textarea "831327"
type textarea "x"
type textarea "831327"
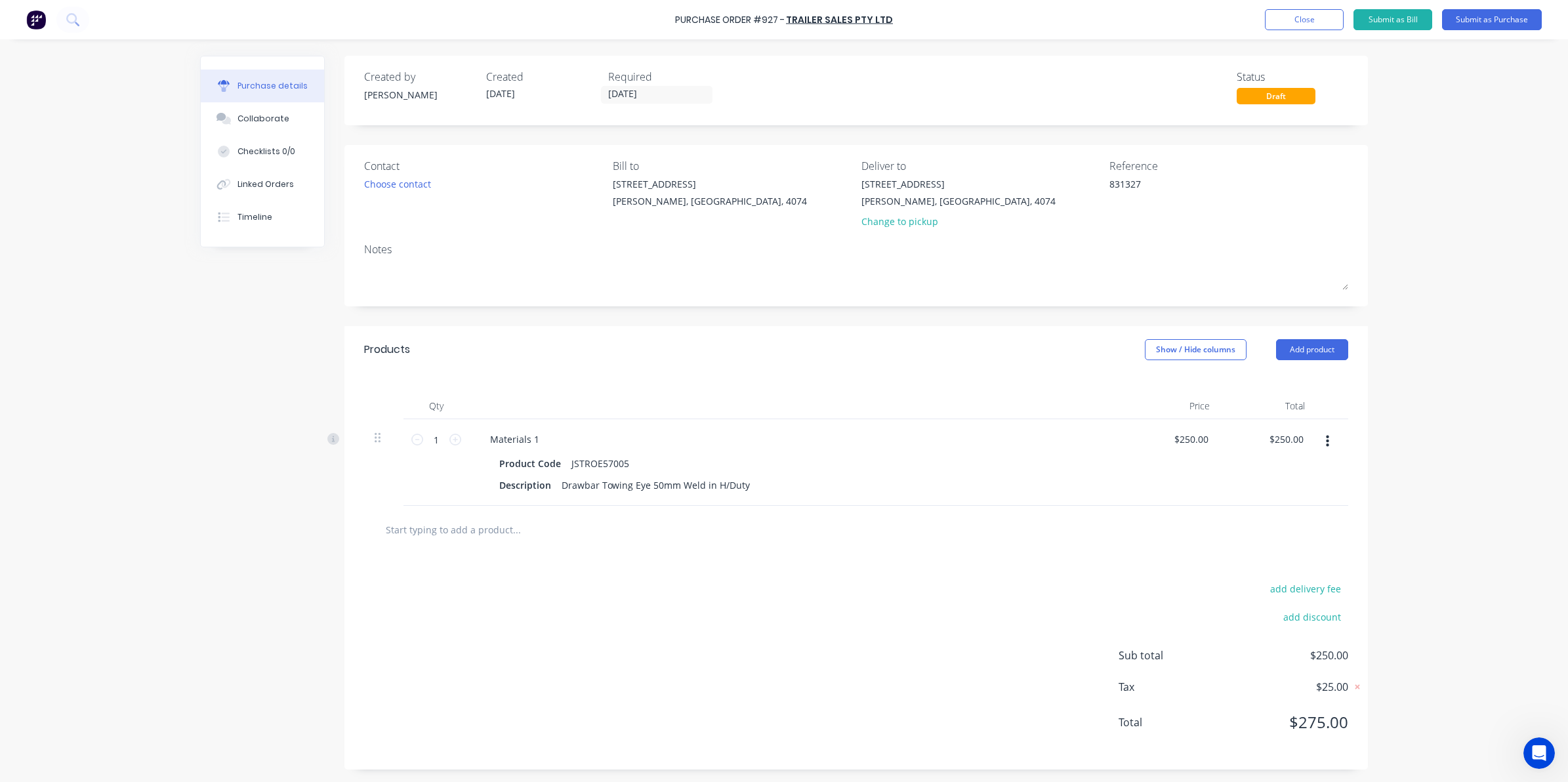
click at [929, 385] on div "Qty Price Total 1 1 Materials 1 Product Code JSTROE57005 Description Drawbar To…" at bounding box center [855, 440] width 1023 height 132
click at [1376, 17] on button "Submit as Bill" at bounding box center [1392, 20] width 78 height 21
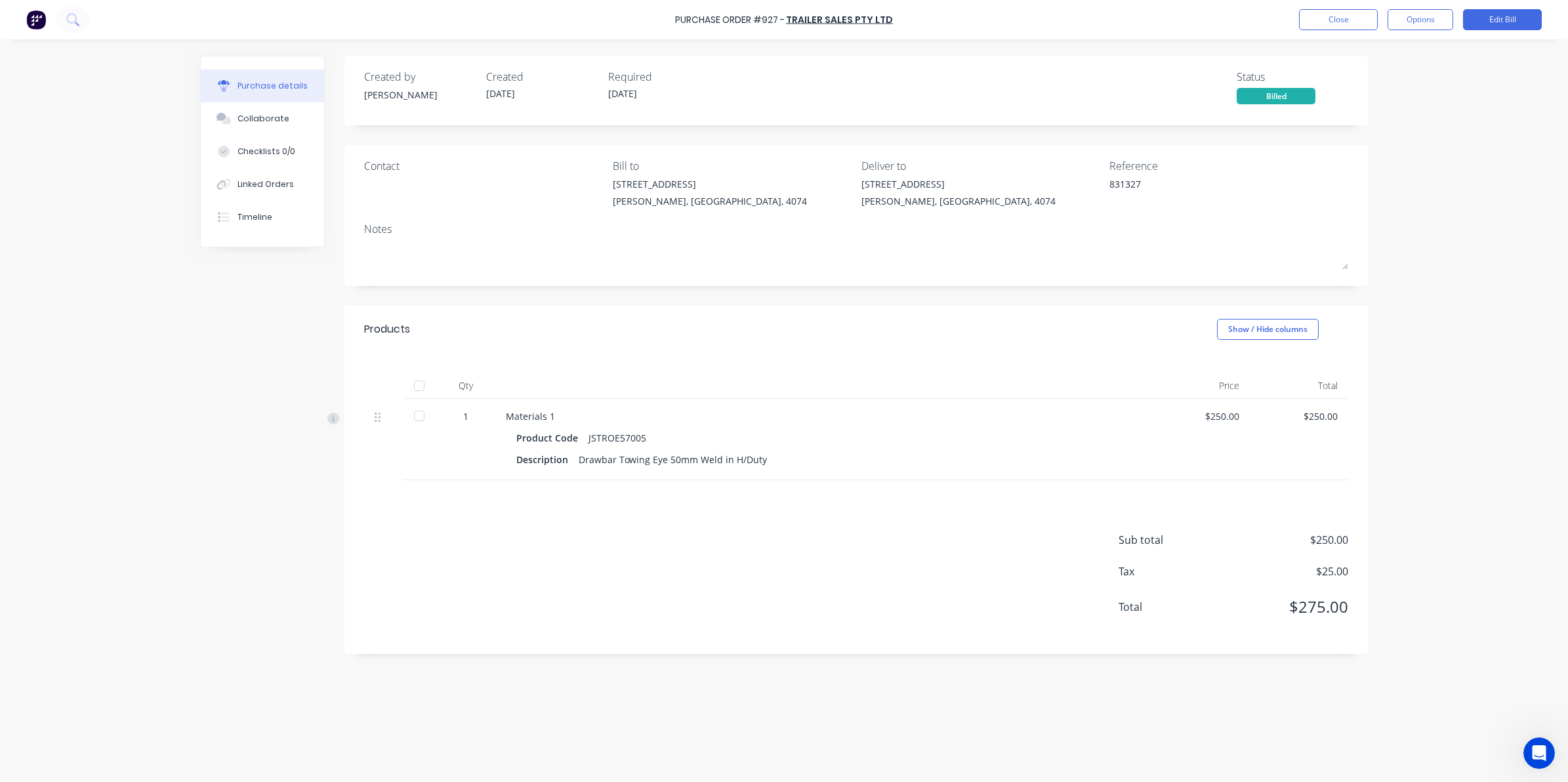
click at [418, 387] on div at bounding box center [419, 385] width 26 height 26
type textarea "x"
click at [1357, 16] on button "Close" at bounding box center [1337, 20] width 78 height 21
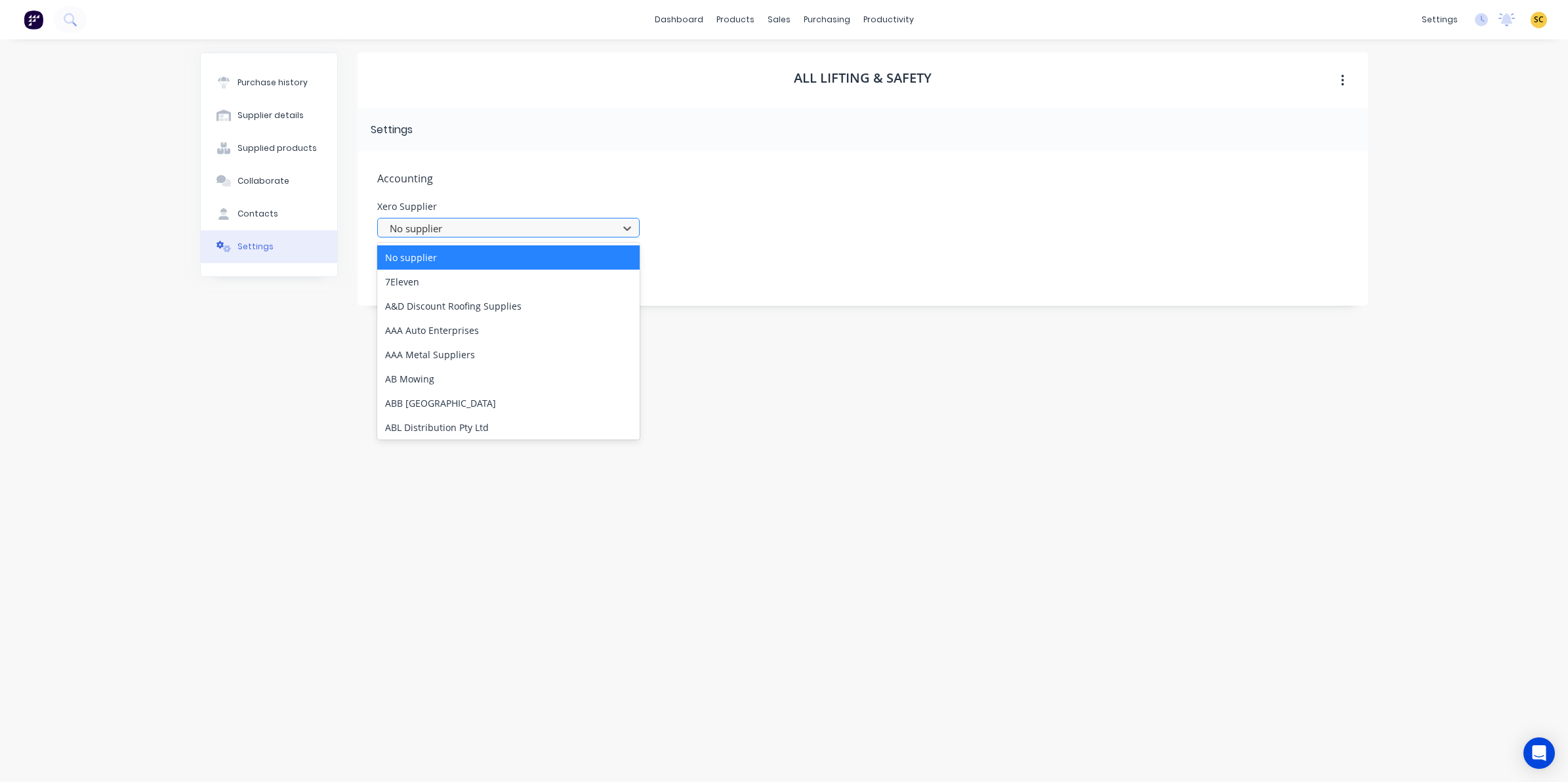
click at [415, 225] on div at bounding box center [499, 228] width 223 height 16
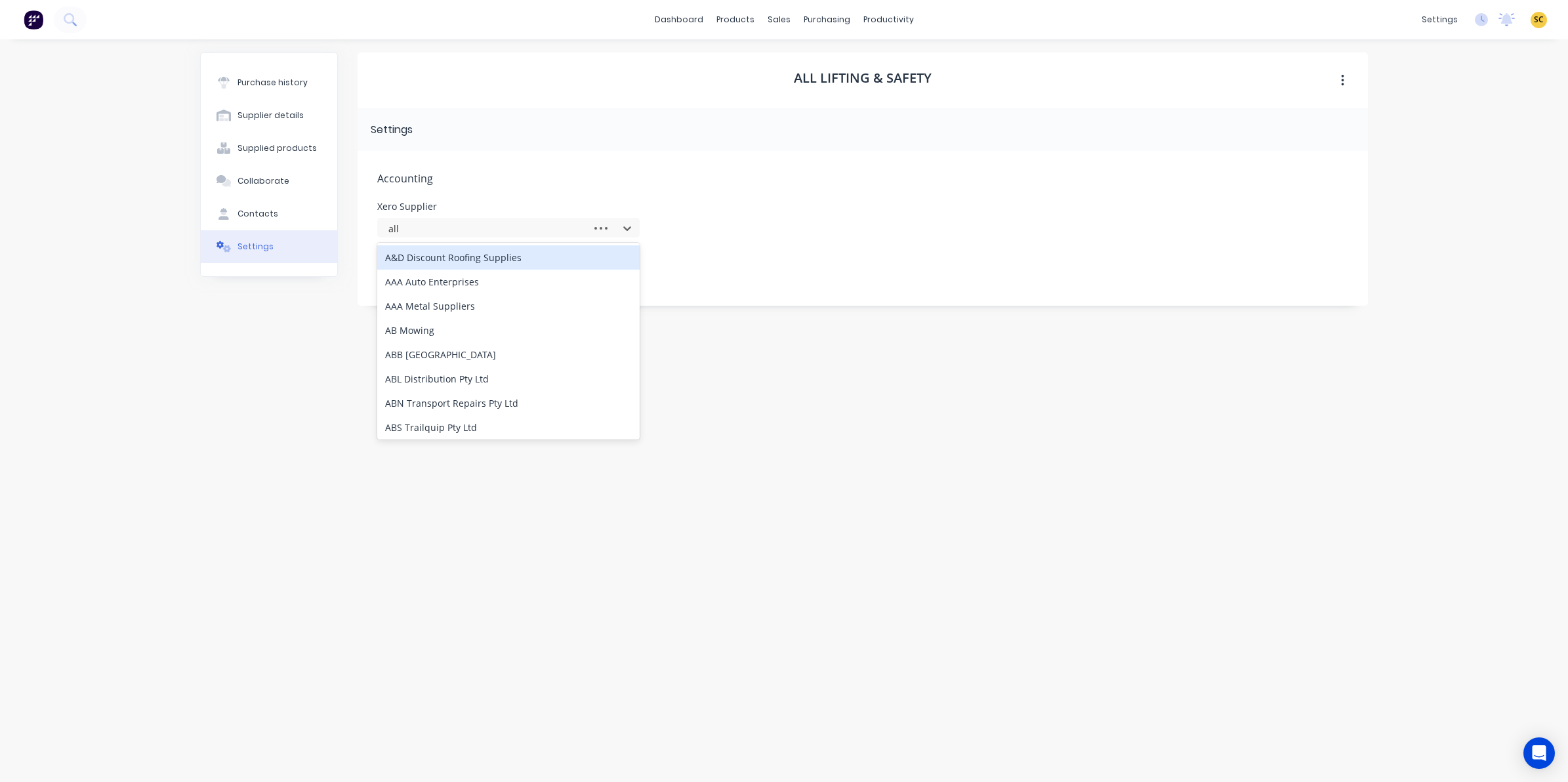
type input "all"
click at [434, 247] on div "All Lifting" at bounding box center [508, 257] width 262 height 24
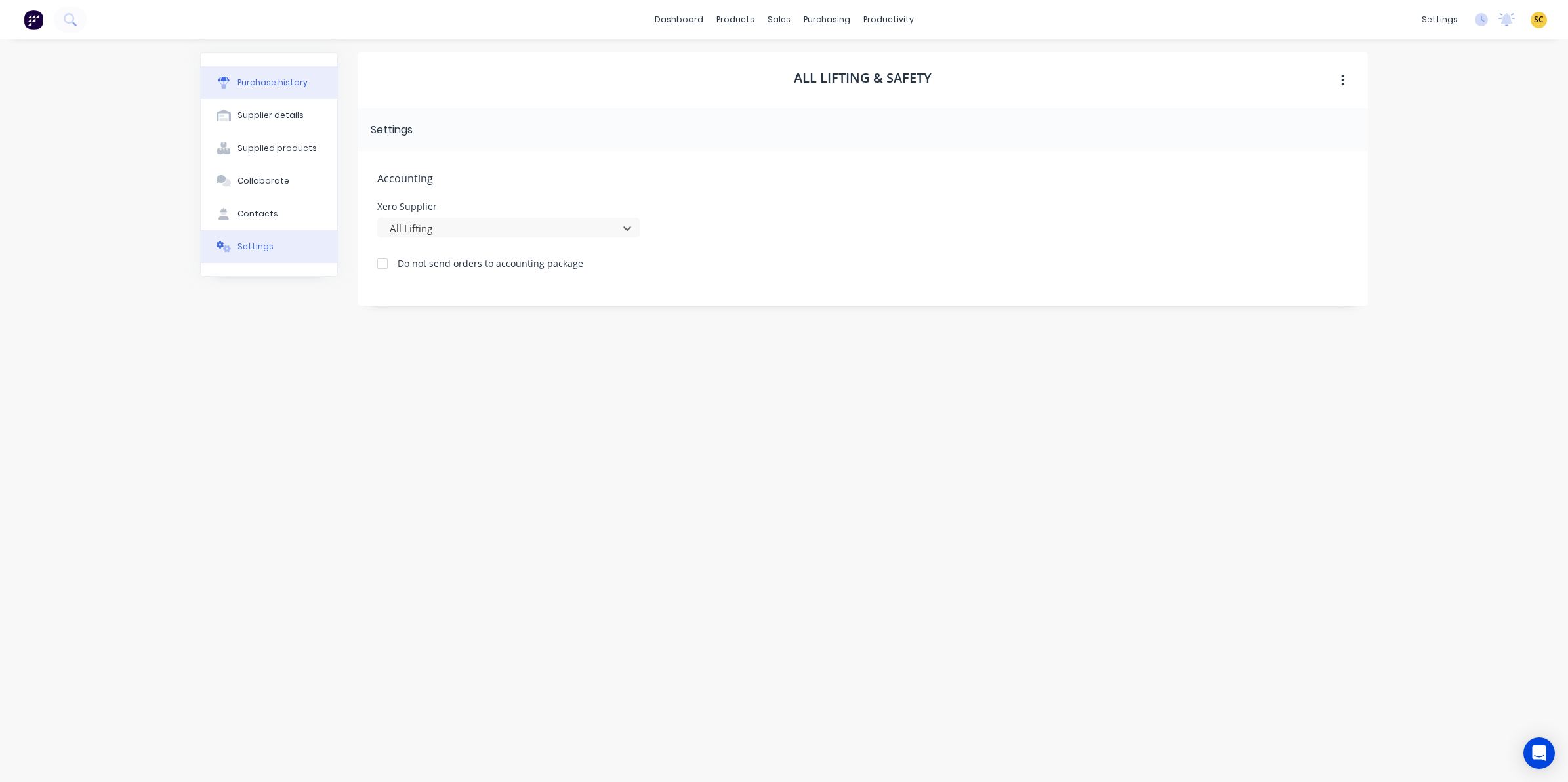
click at [263, 77] on div "Purchase history" at bounding box center [273, 83] width 71 height 12
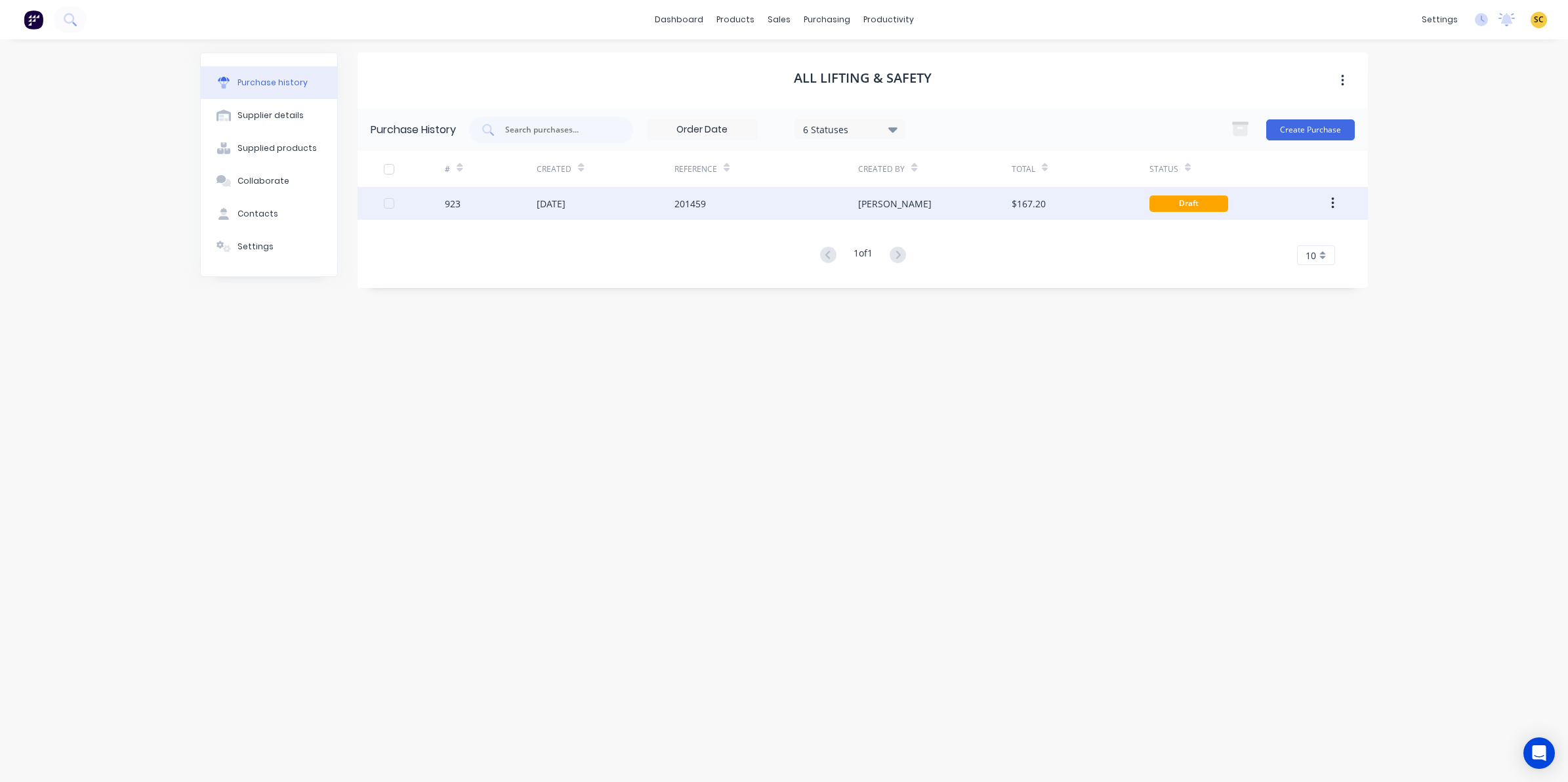
click at [1092, 211] on div "$167.20" at bounding box center [1081, 203] width 138 height 33
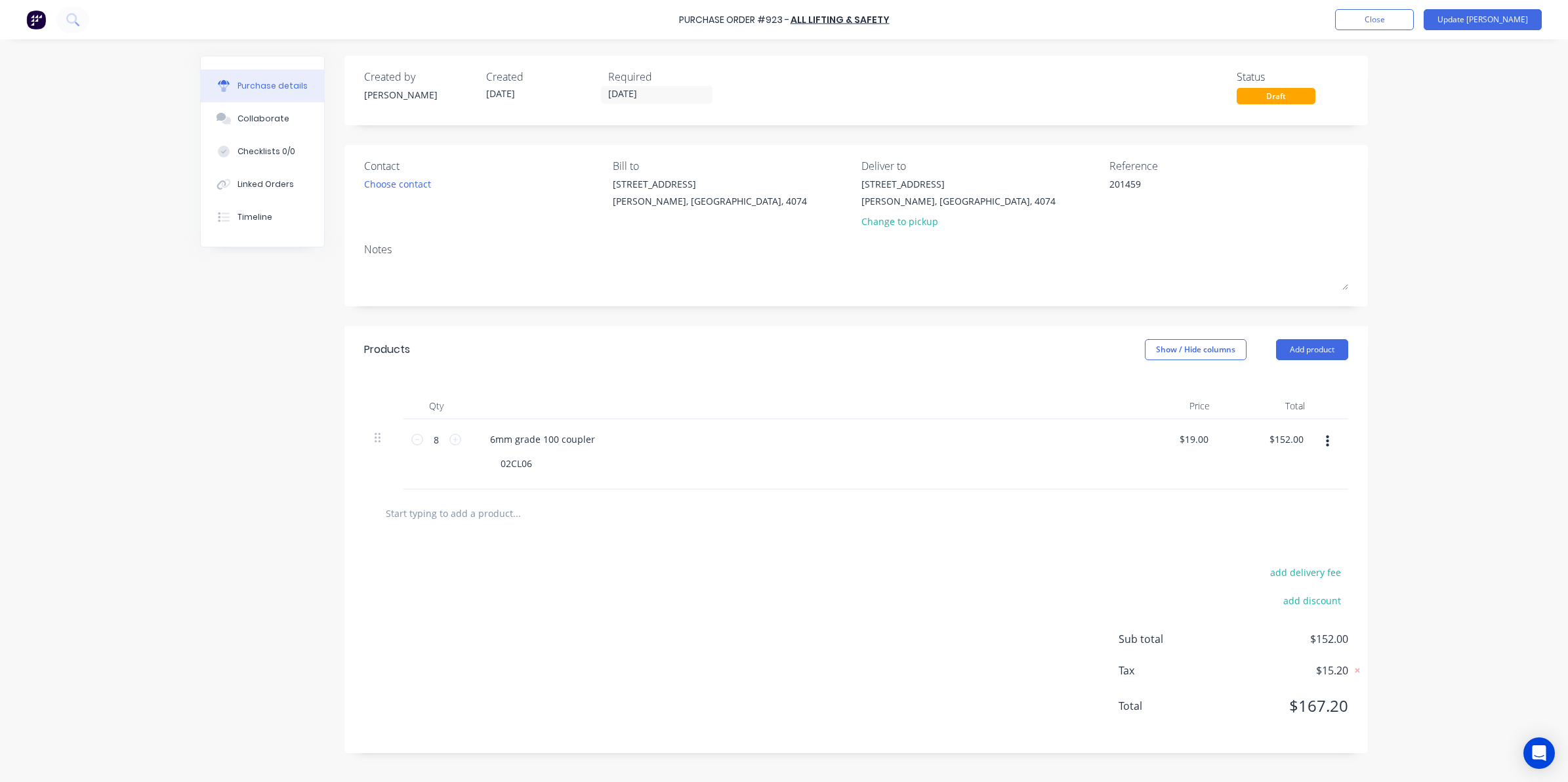
click at [1506, 4] on div "Purchase Order #923 - All Lifting & Safety Add product Close Update Bill" at bounding box center [784, 20] width 1568 height 40
click at [1512, 13] on button "Update [PERSON_NAME]" at bounding box center [1482, 20] width 118 height 21
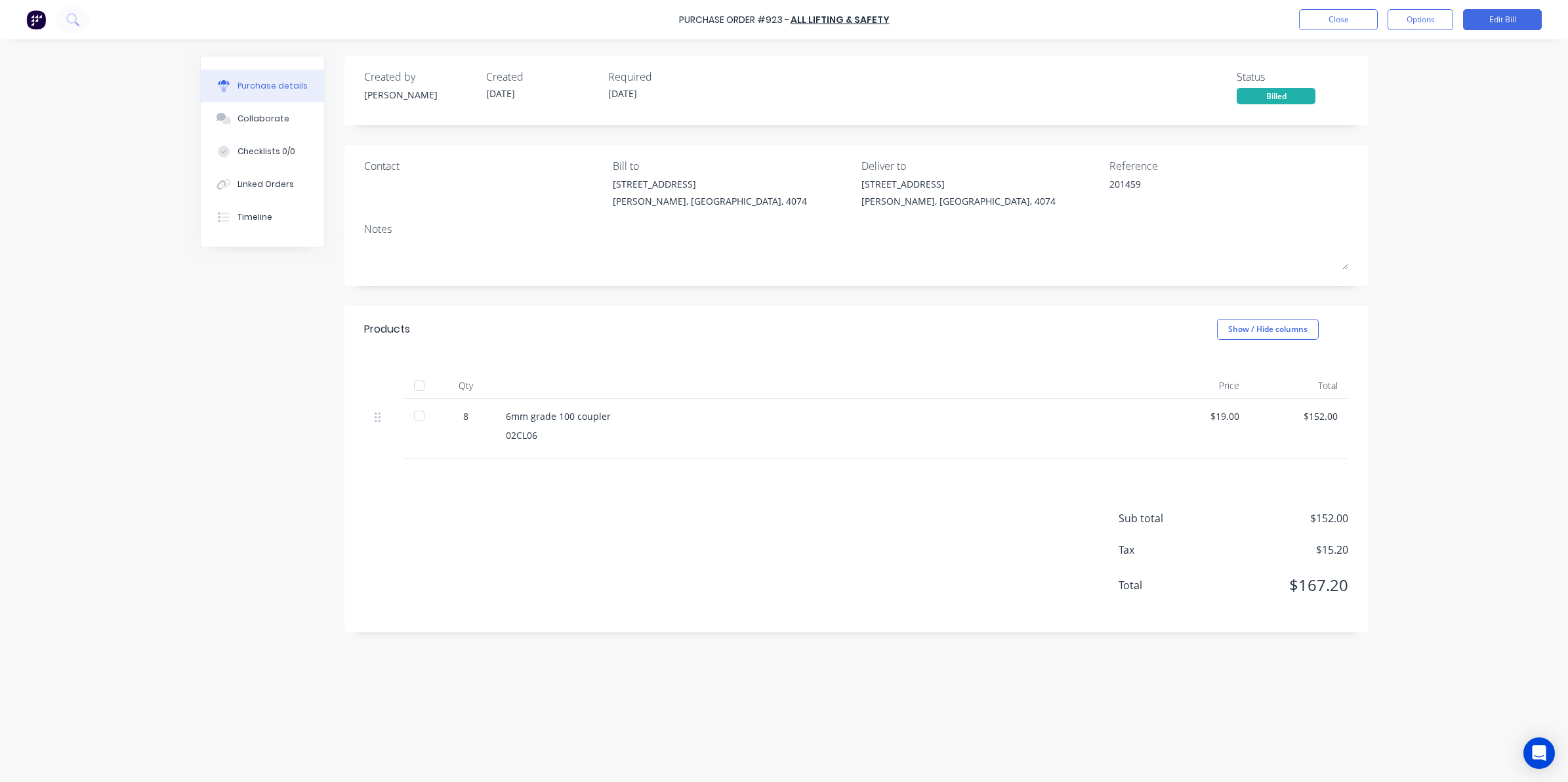
click at [417, 423] on div at bounding box center [419, 416] width 26 height 26
type textarea "x"
drag, startPoint x: 415, startPoint y: 422, endPoint x: 234, endPoint y: 594, distance: 249.7
click at [234, 594] on div "Created by [PERSON_NAME] Created [DATE] Required [DATE] Status Billed Contact B…" at bounding box center [784, 407] width 1168 height 703
click at [1427, 18] on button "Options" at bounding box center [1420, 20] width 65 height 21
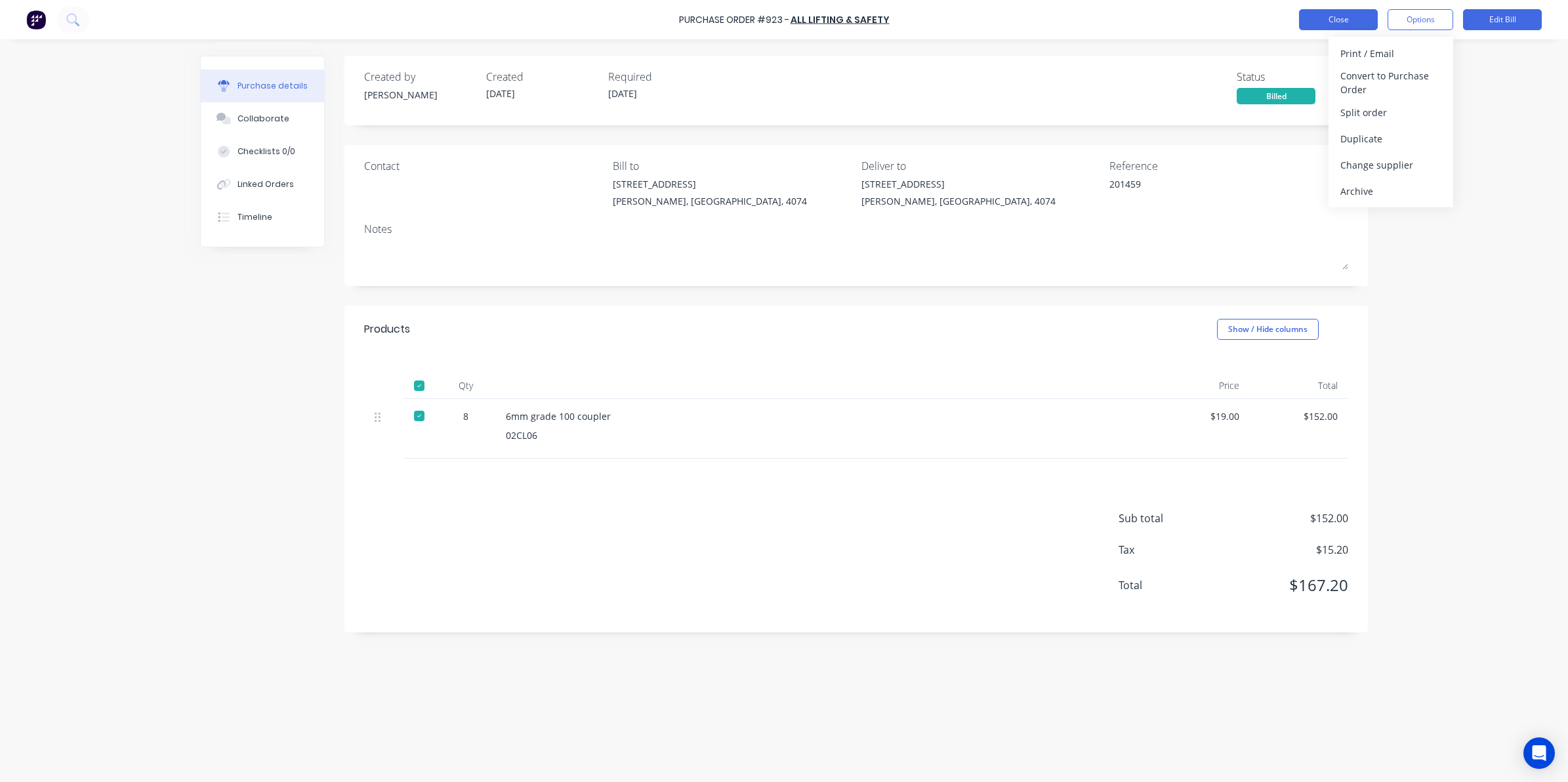
click at [1329, 27] on button "Close" at bounding box center [1337, 20] width 78 height 21
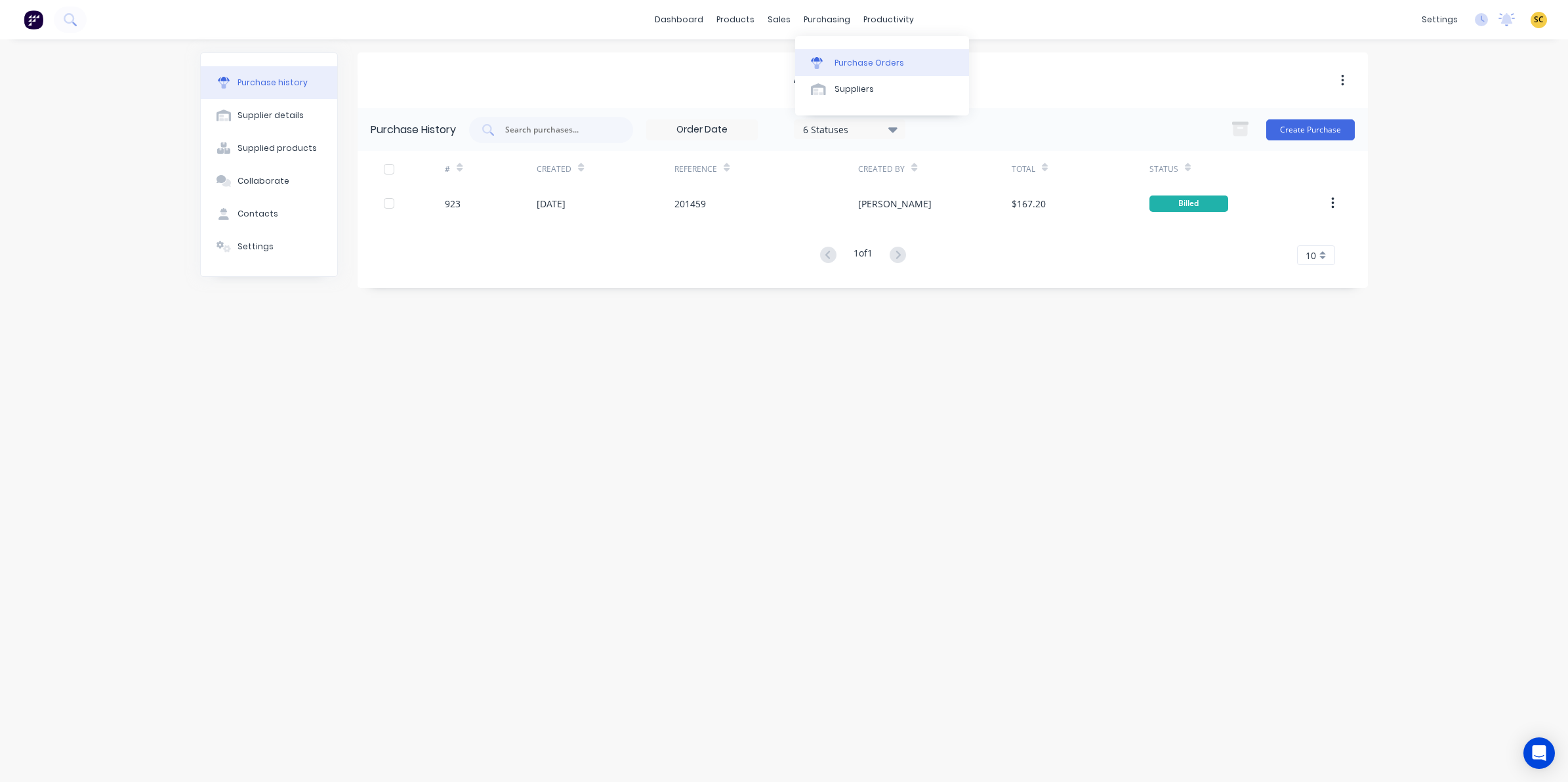
click at [849, 57] on div "Purchase Orders" at bounding box center [869, 63] width 70 height 12
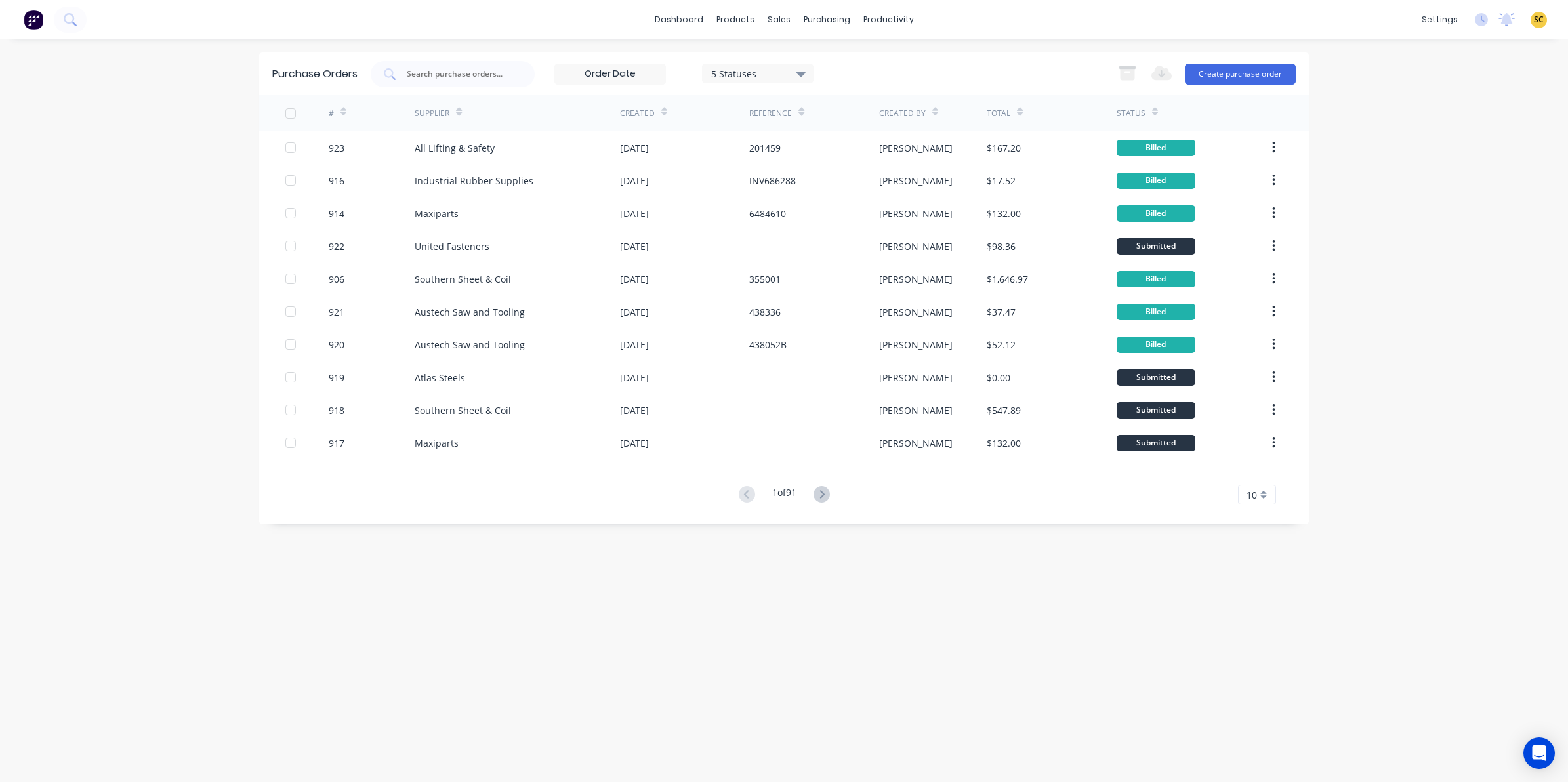
click at [480, 59] on div "Purchase Orders 5 Statuses 5 Statuses Export to Excel (XLSX) Create purchase or…" at bounding box center [784, 74] width 1050 height 43
click at [486, 72] on input "text" at bounding box center [460, 74] width 109 height 13
type input "918"
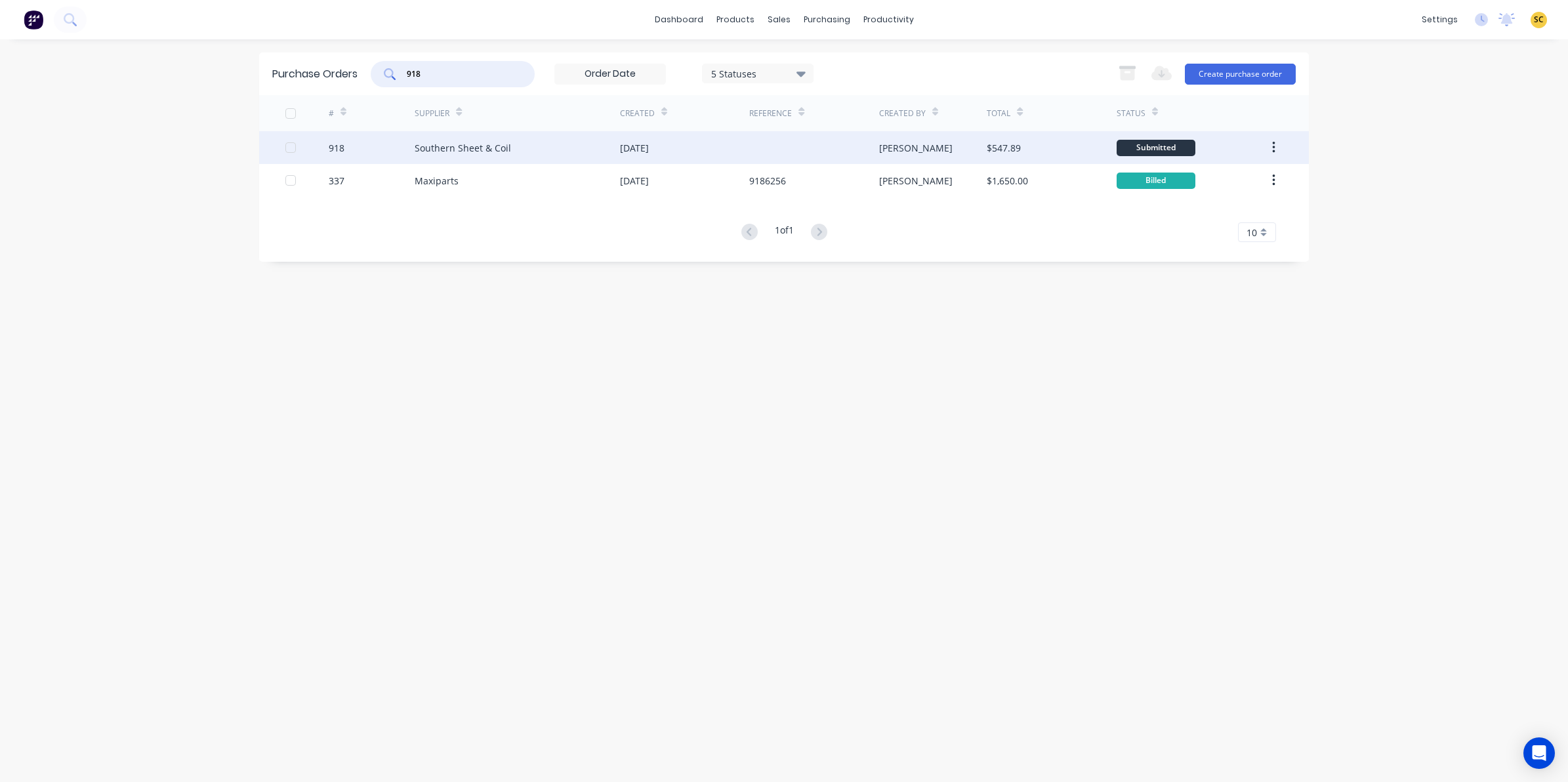
click at [497, 148] on div "Southern Sheet & Coil" at bounding box center [463, 148] width 96 height 14
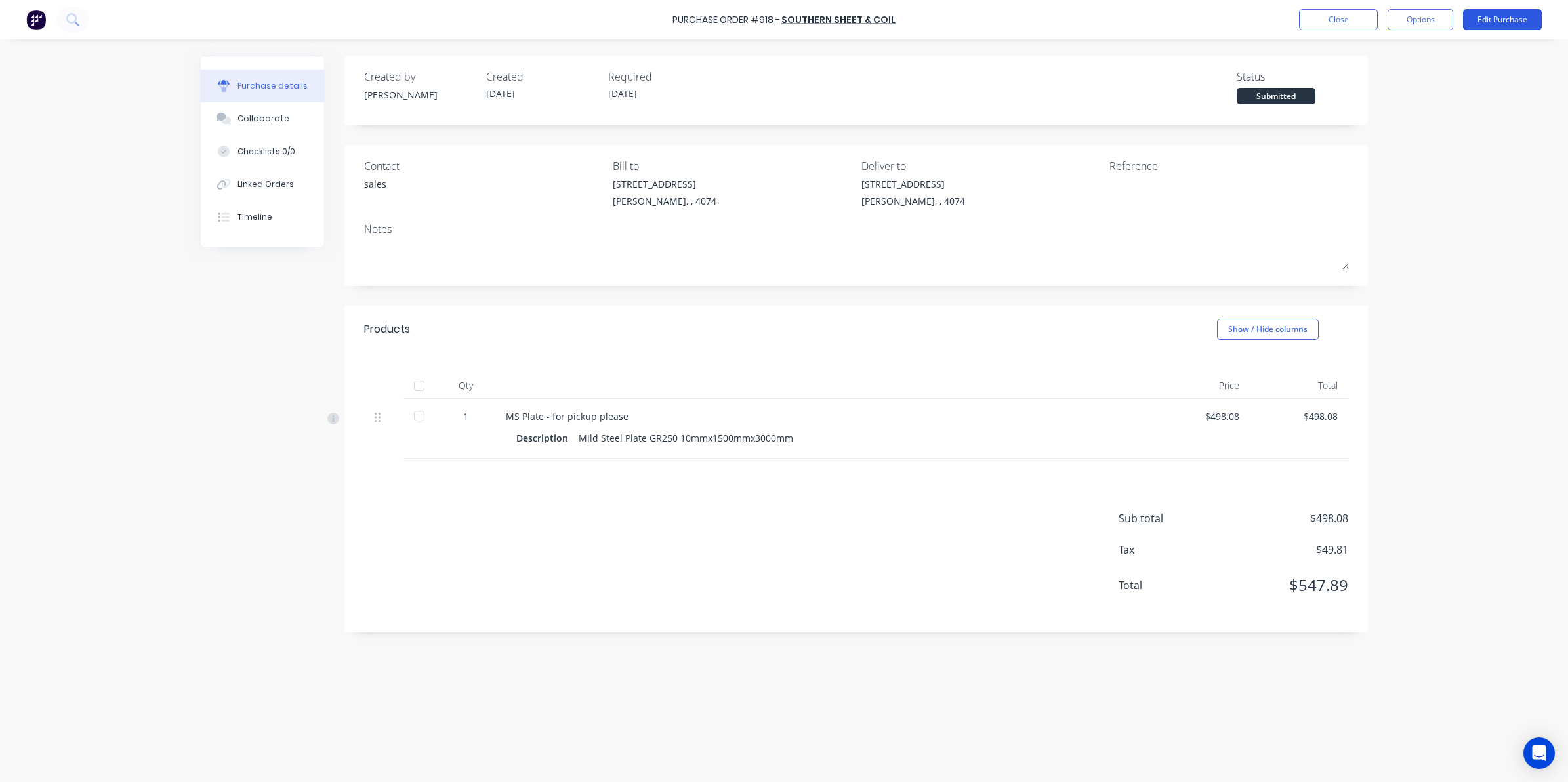
click at [1528, 14] on button "Edit Purchase" at bounding box center [1502, 20] width 78 height 21
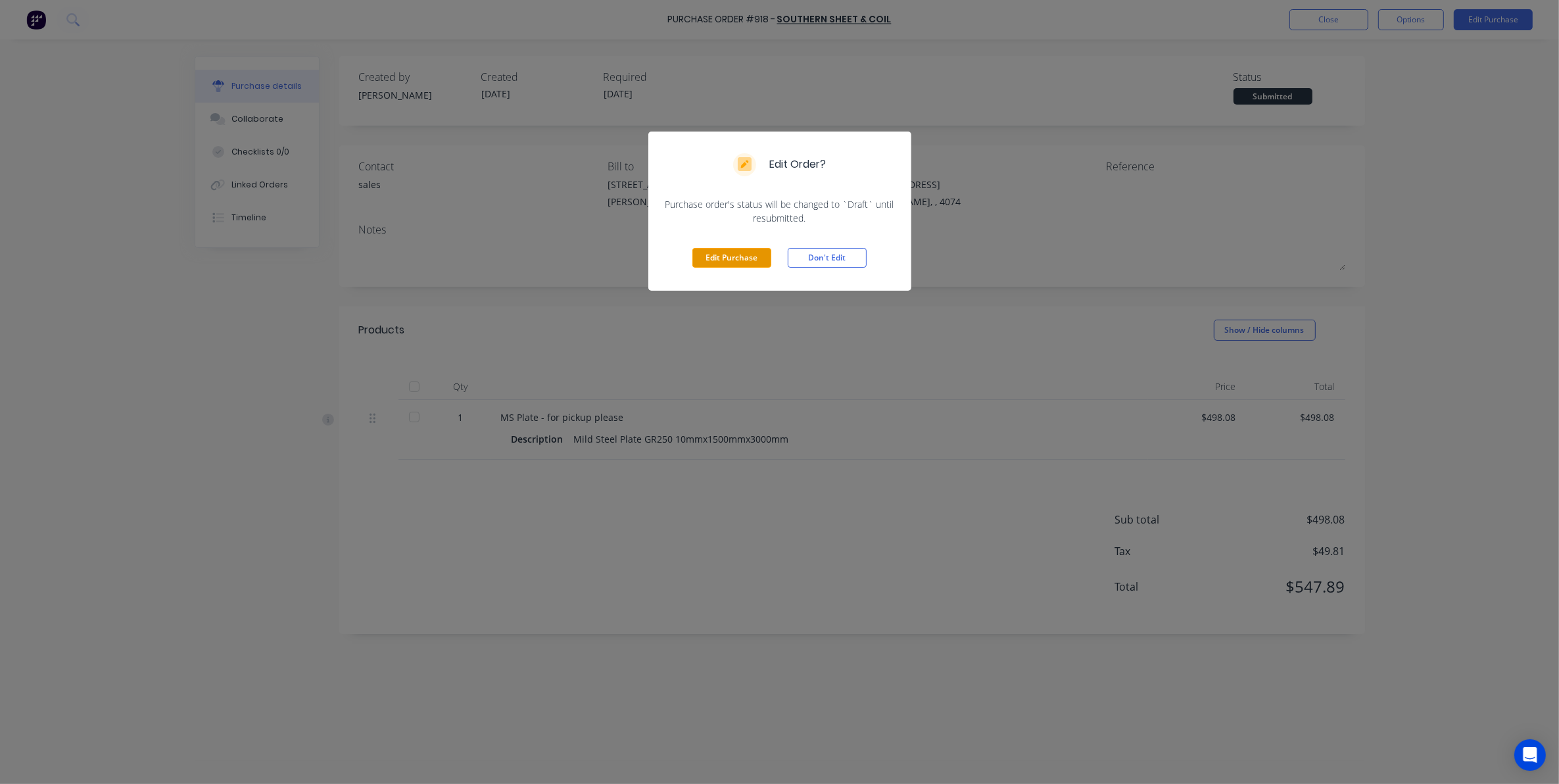
drag, startPoint x: 729, startPoint y: 258, endPoint x: 946, endPoint y: 243, distance: 217.5
click at [727, 258] on button "Edit Purchase" at bounding box center [732, 257] width 79 height 20
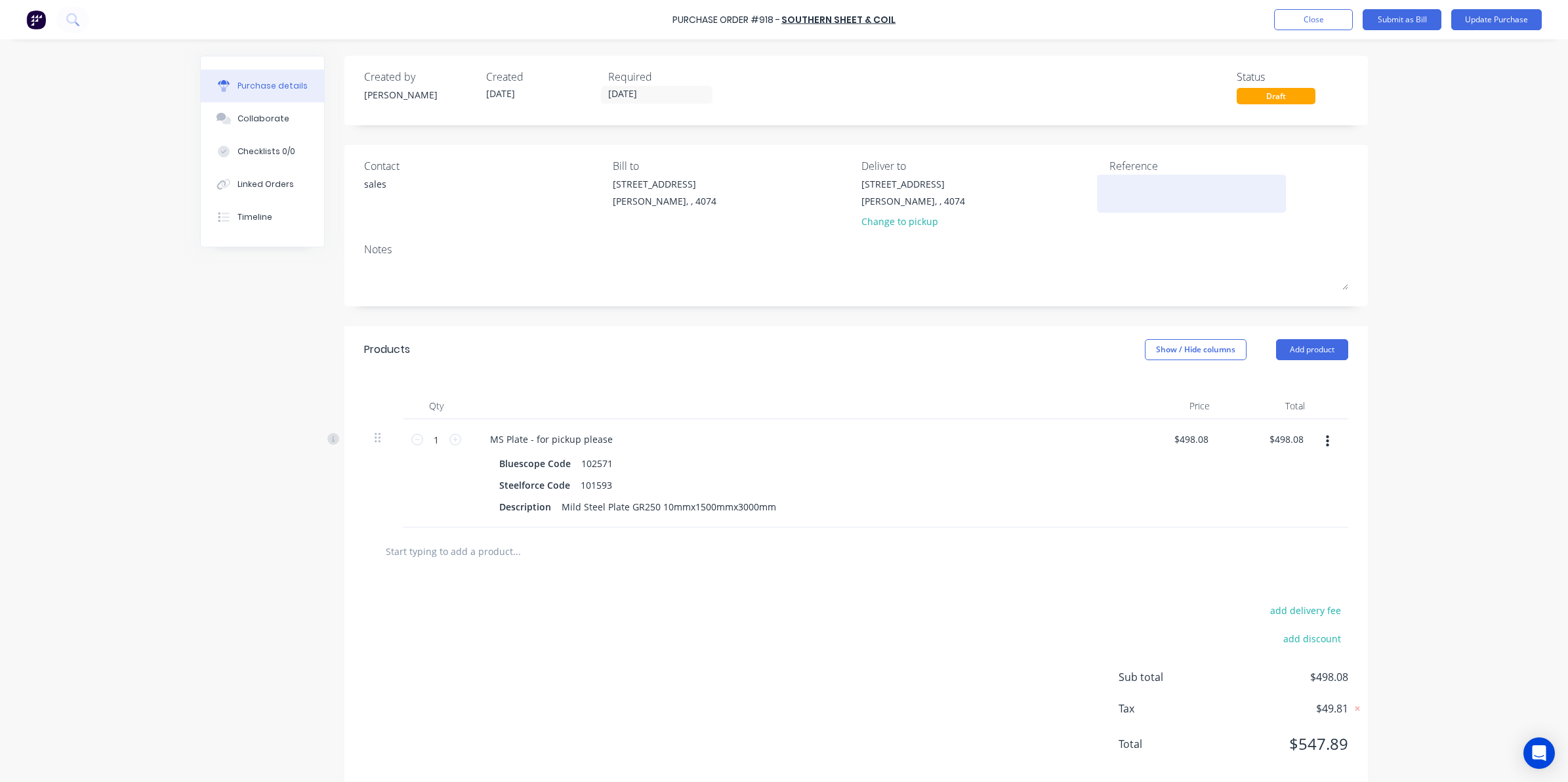
drag, startPoint x: 1096, startPoint y: 175, endPoint x: 1117, endPoint y: 181, distance: 21.8
click at [1109, 178] on div at bounding box center [1191, 194] width 164 height 33
click at [1123, 182] on textarea at bounding box center [1191, 192] width 164 height 29
type textarea "355052"
click at [1201, 437] on input "498.08" at bounding box center [1190, 439] width 40 height 19
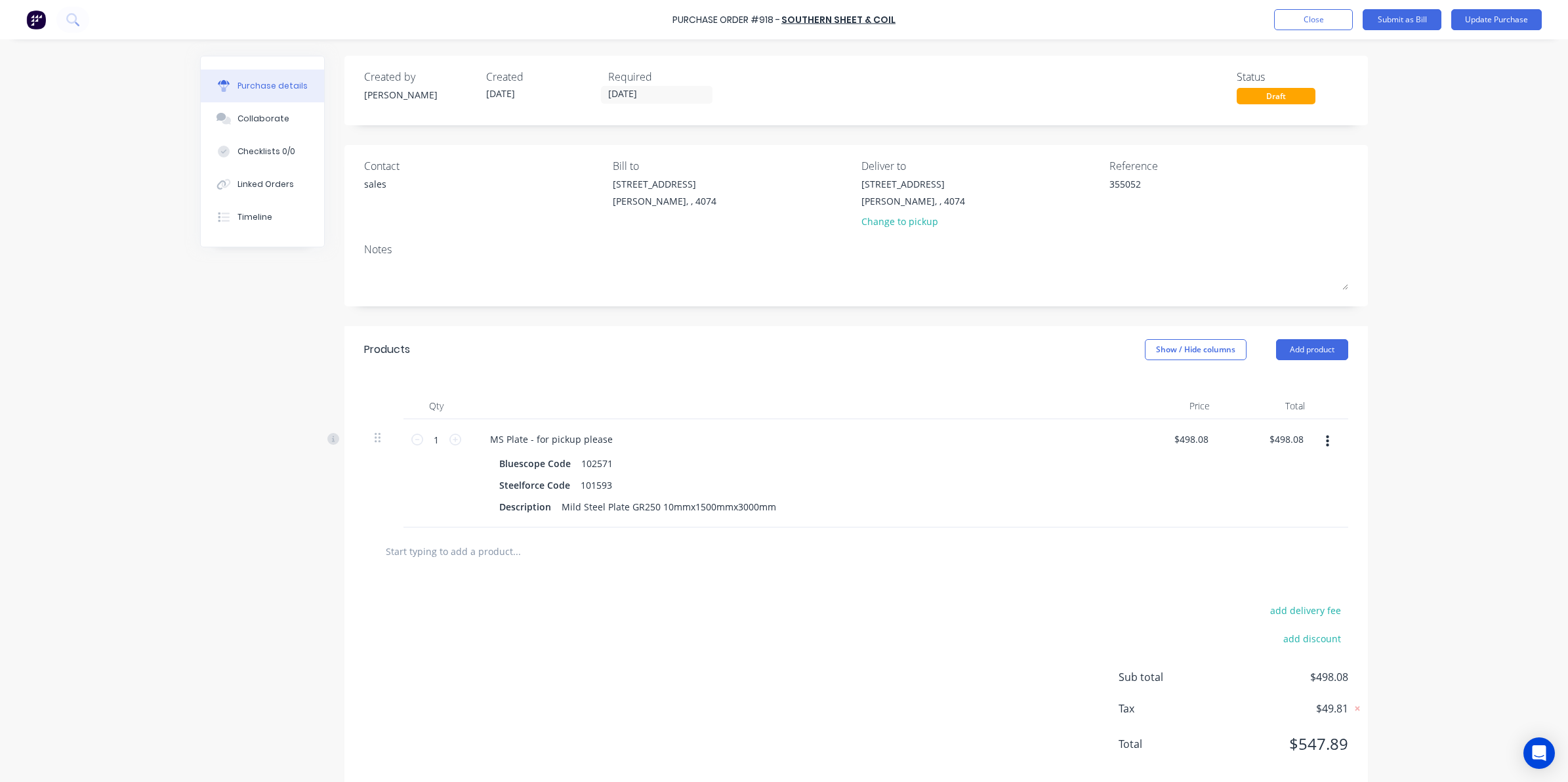
drag, startPoint x: 1206, startPoint y: 438, endPoint x: 1125, endPoint y: 440, distance: 81.0
click at [1125, 440] on div "$498.08 $498.08" at bounding box center [1172, 473] width 96 height 108
drag, startPoint x: 1125, startPoint y: 440, endPoint x: 1155, endPoint y: 466, distance: 39.7
click at [1155, 466] on div "$498.08 $498.08" at bounding box center [1172, 473] width 96 height 108
click at [1182, 471] on div "$498.08 $498.08" at bounding box center [1172, 473] width 96 height 108
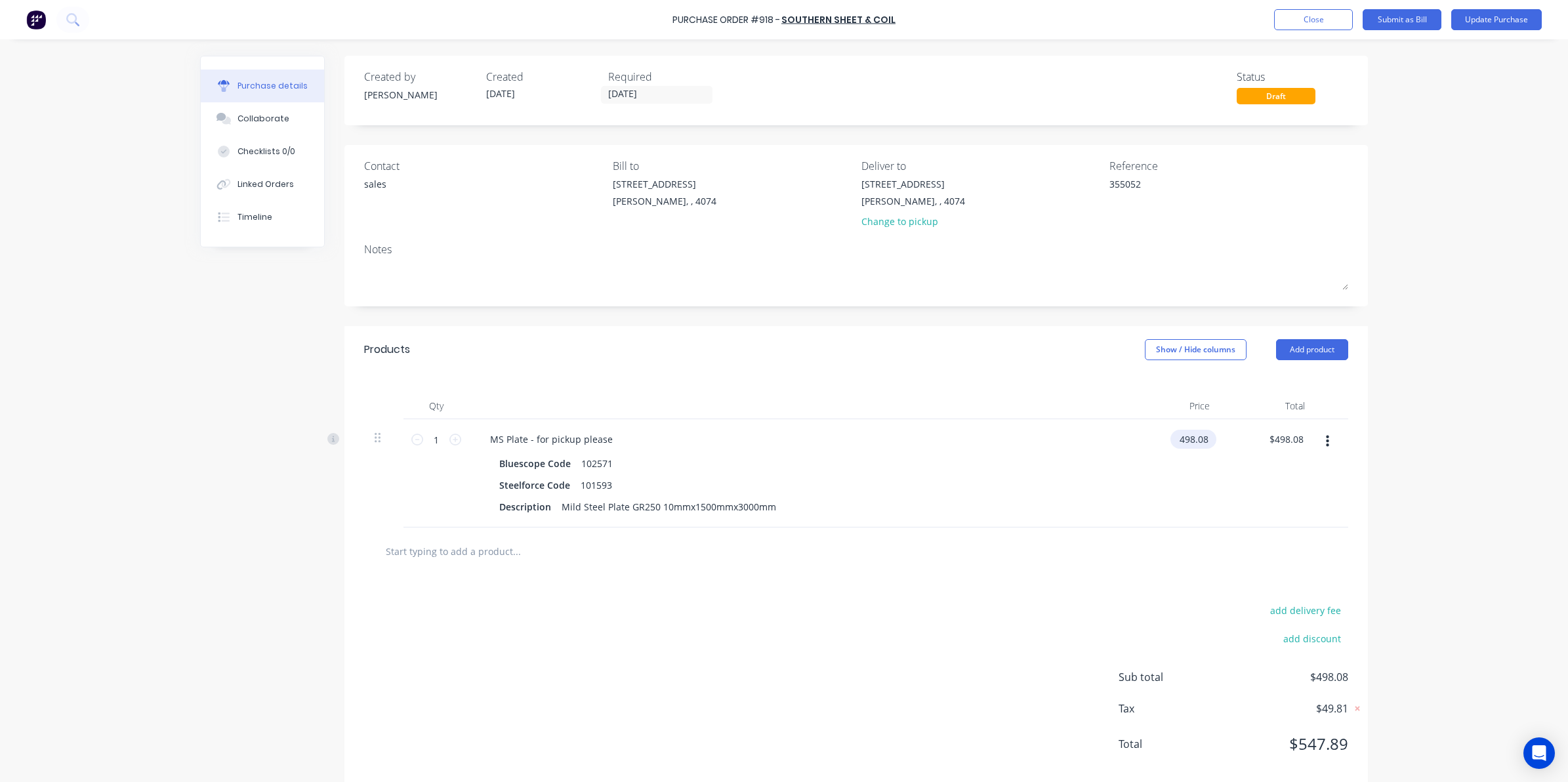
click at [1181, 432] on input "498.08" at bounding box center [1190, 439] width 40 height 19
drag, startPoint x: 1178, startPoint y: 432, endPoint x: 1225, endPoint y: 434, distance: 47.0
click at [1225, 434] on div "1 1 MS Plate - for pickup please Bluescope Code 102571 Steelforce Code 101593 D…" at bounding box center [856, 473] width 985 height 108
type input "$555.66"
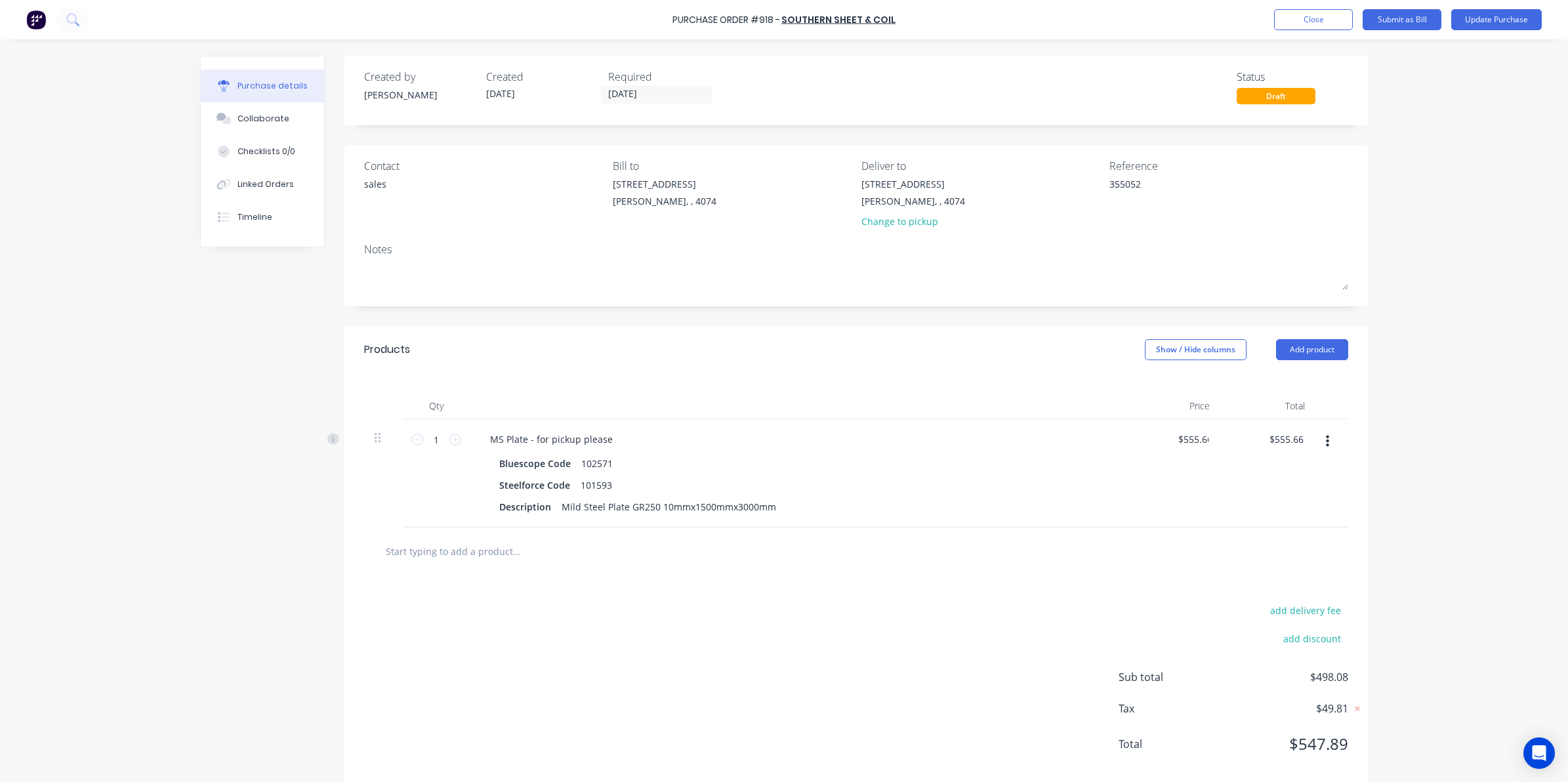
click at [1094, 539] on div at bounding box center [855, 551] width 963 height 26
click at [1480, 23] on button "Update Purchase" at bounding box center [1496, 20] width 90 height 21
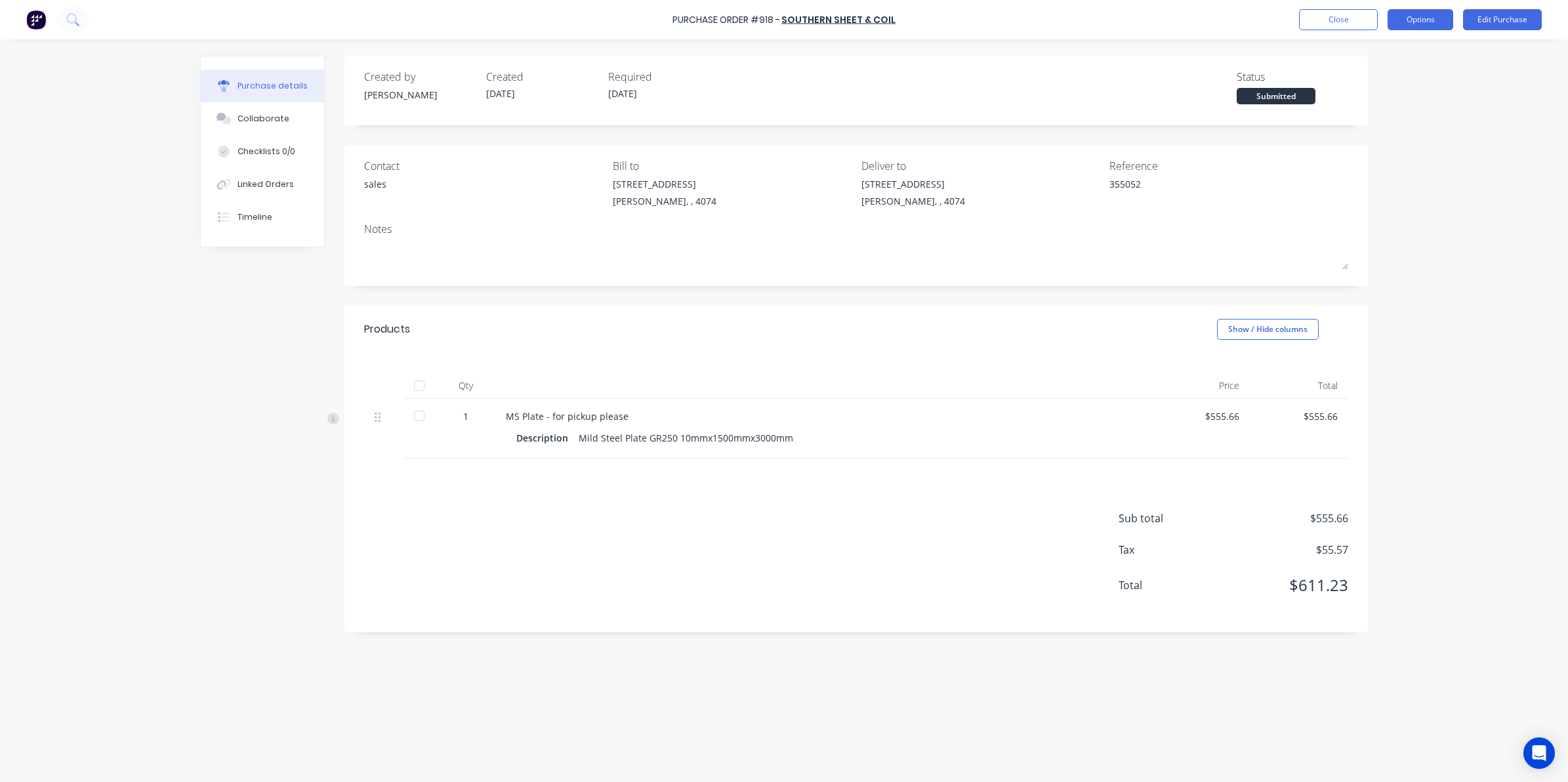
click at [1414, 13] on button "Options" at bounding box center [1420, 20] width 65 height 21
click at [1390, 83] on div "Convert to Bill" at bounding box center [1390, 80] width 101 height 19
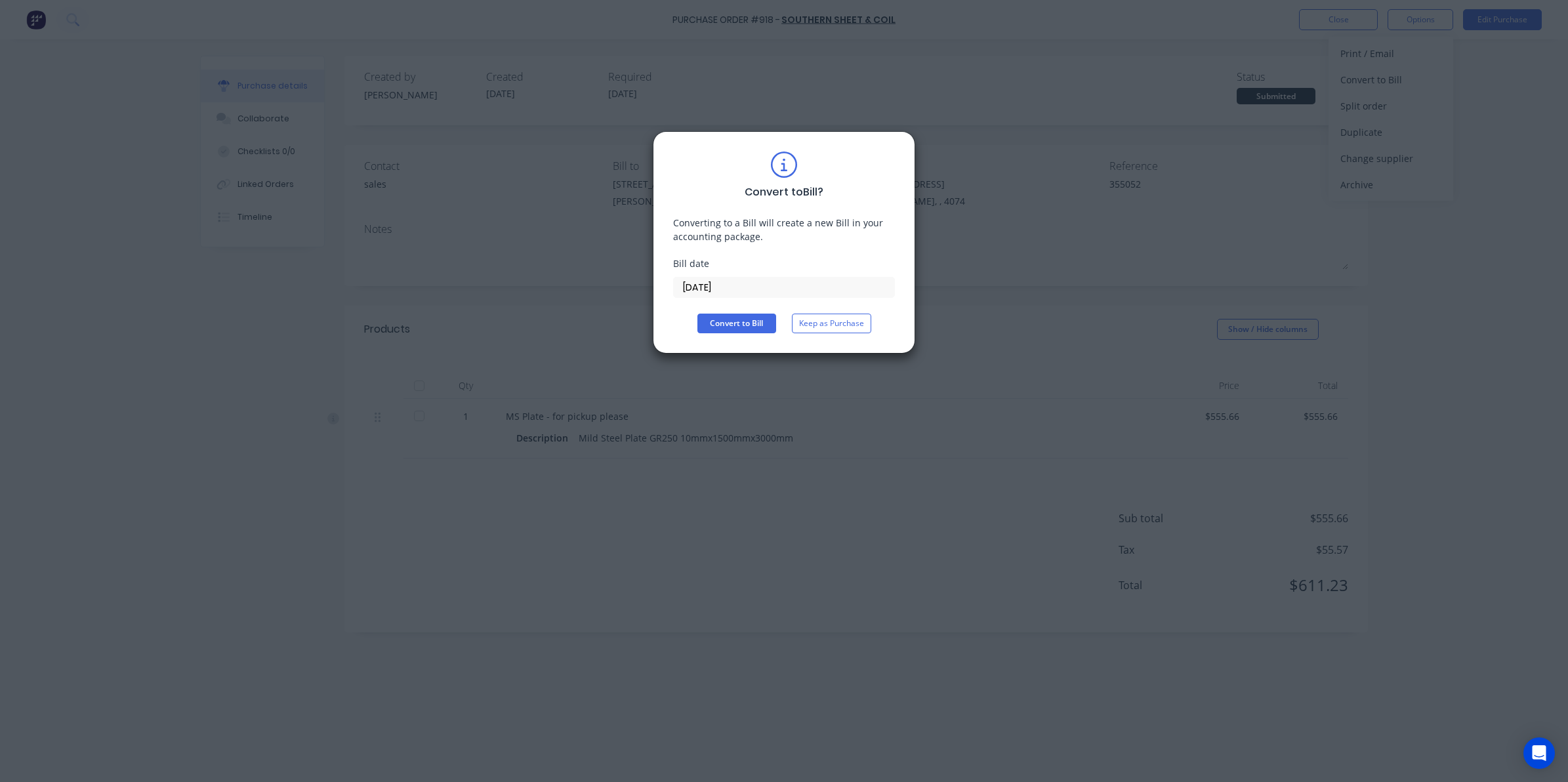
click at [742, 339] on div "Convert to Bill ? Converting to a Bill will create a new Bill in your accountin…" at bounding box center [784, 242] width 262 height 222
click at [741, 335] on div "Convert to Bill ? Converting to a Bill will create a new Bill in your accountin…" at bounding box center [784, 242] width 262 height 222
click at [738, 327] on button "Convert to Bill" at bounding box center [736, 323] width 78 height 20
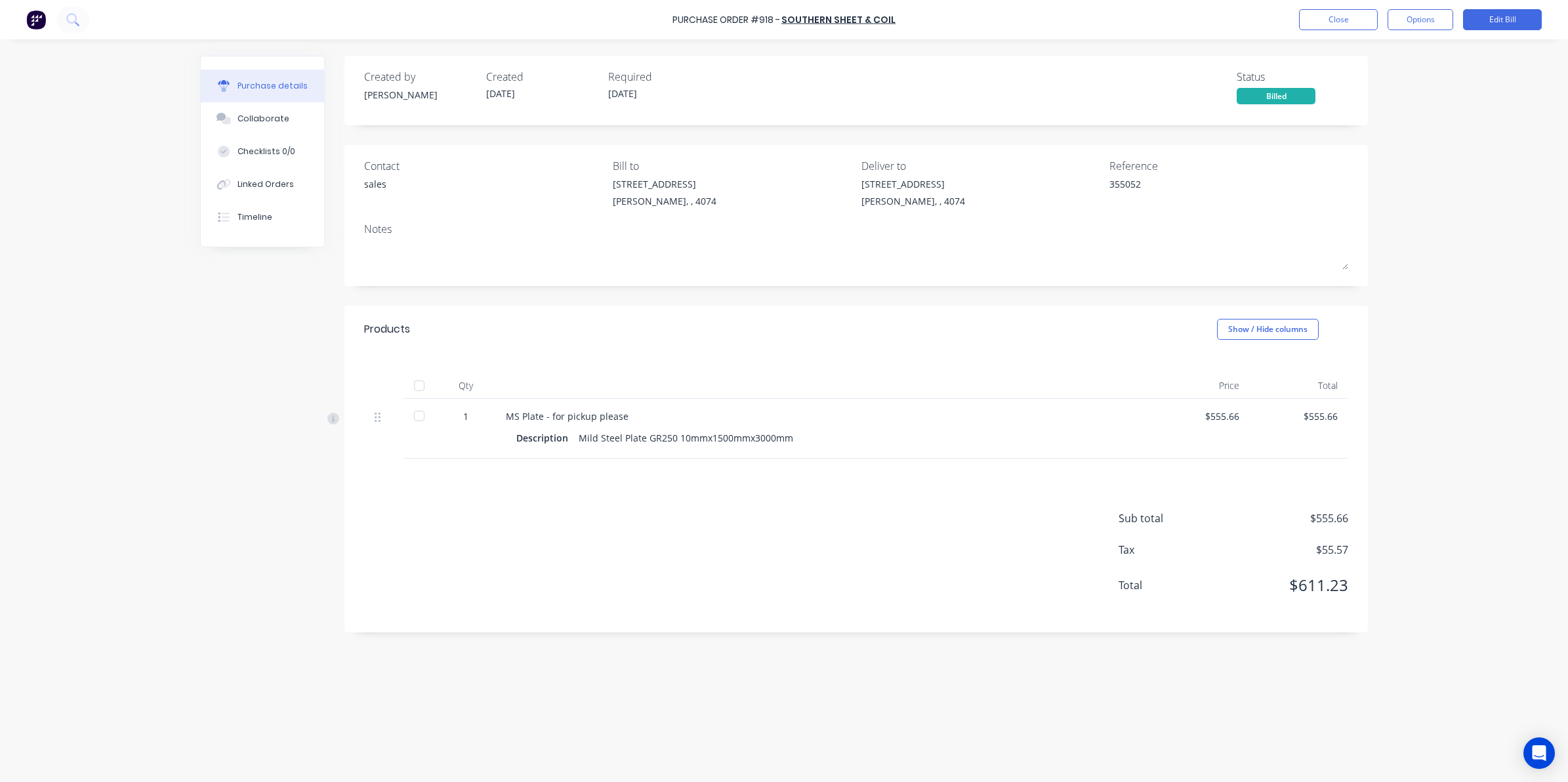
click at [418, 391] on div at bounding box center [419, 385] width 26 height 26
click at [1339, 13] on button "Close" at bounding box center [1337, 20] width 78 height 21
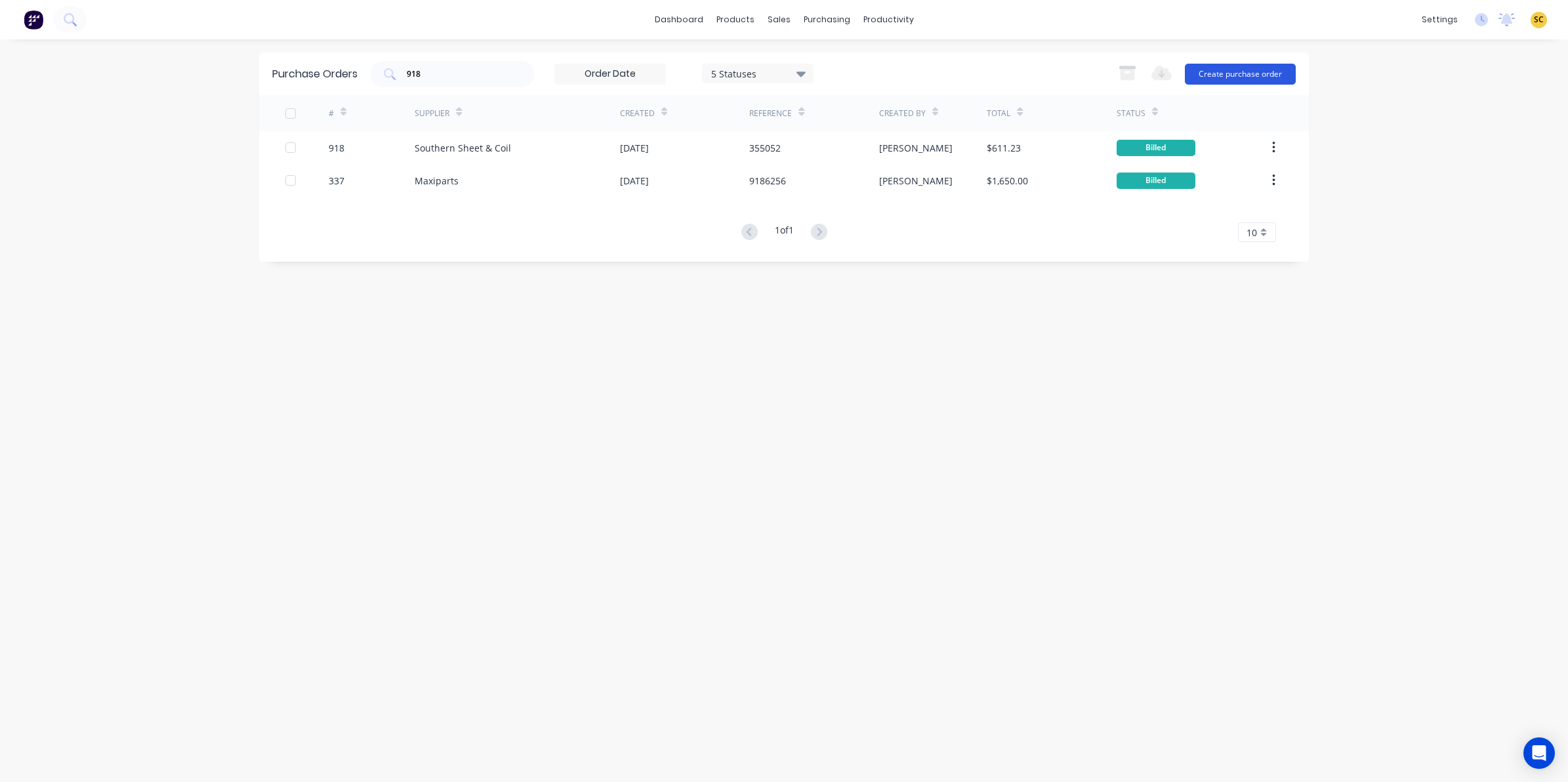
click at [1266, 67] on button "Create purchase order" at bounding box center [1240, 74] width 111 height 21
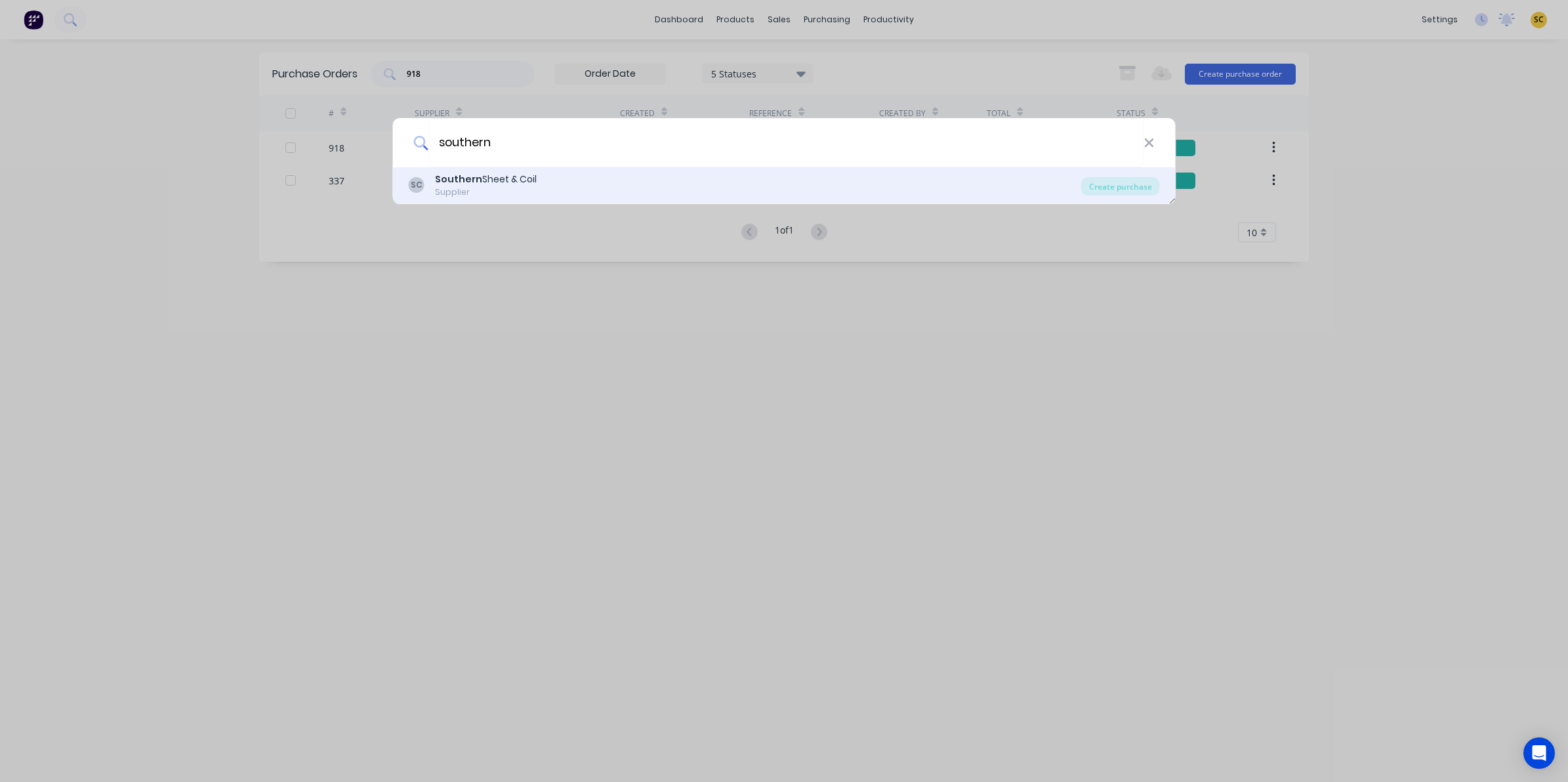
type input "southern"
click at [912, 188] on div "SC Southern Sheet & Coil Supplier" at bounding box center [744, 185] width 672 height 26
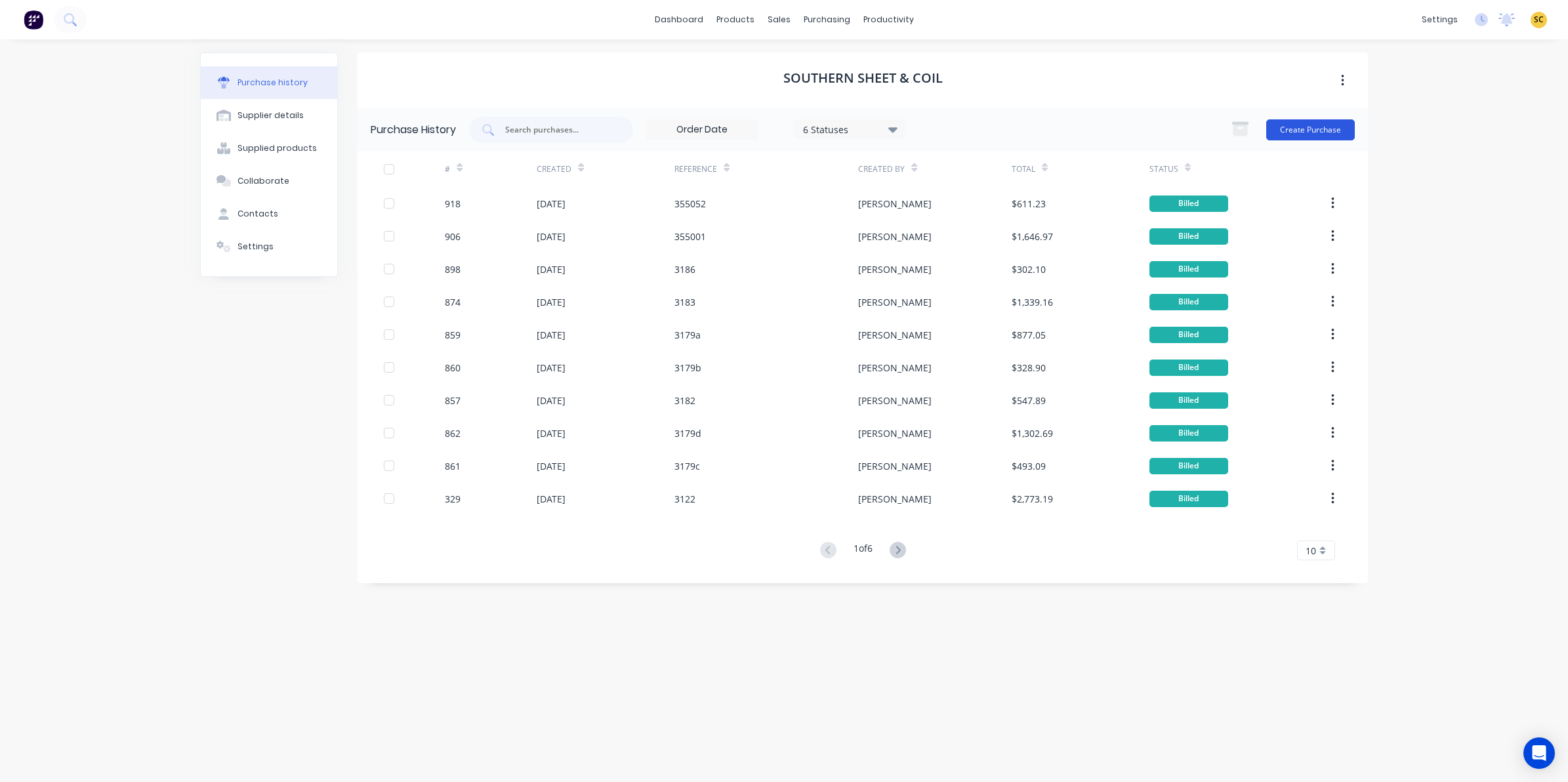
click at [1332, 132] on button "Create Purchase" at bounding box center [1310, 130] width 89 height 21
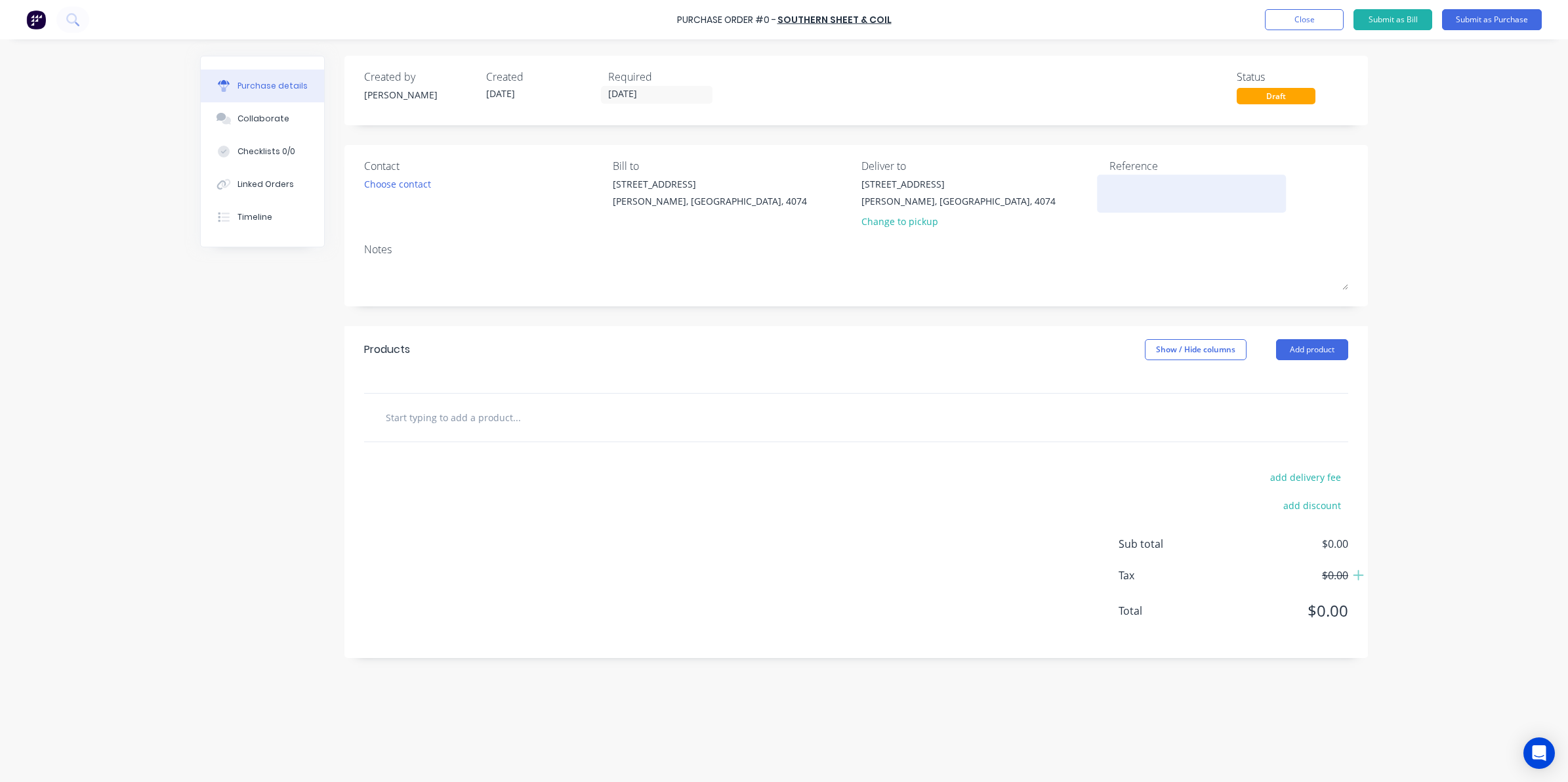
click at [1139, 194] on textarea at bounding box center [1191, 192] width 164 height 29
type textarea "355032"
click at [389, 178] on div "Choose contact" at bounding box center [398, 184] width 67 height 14
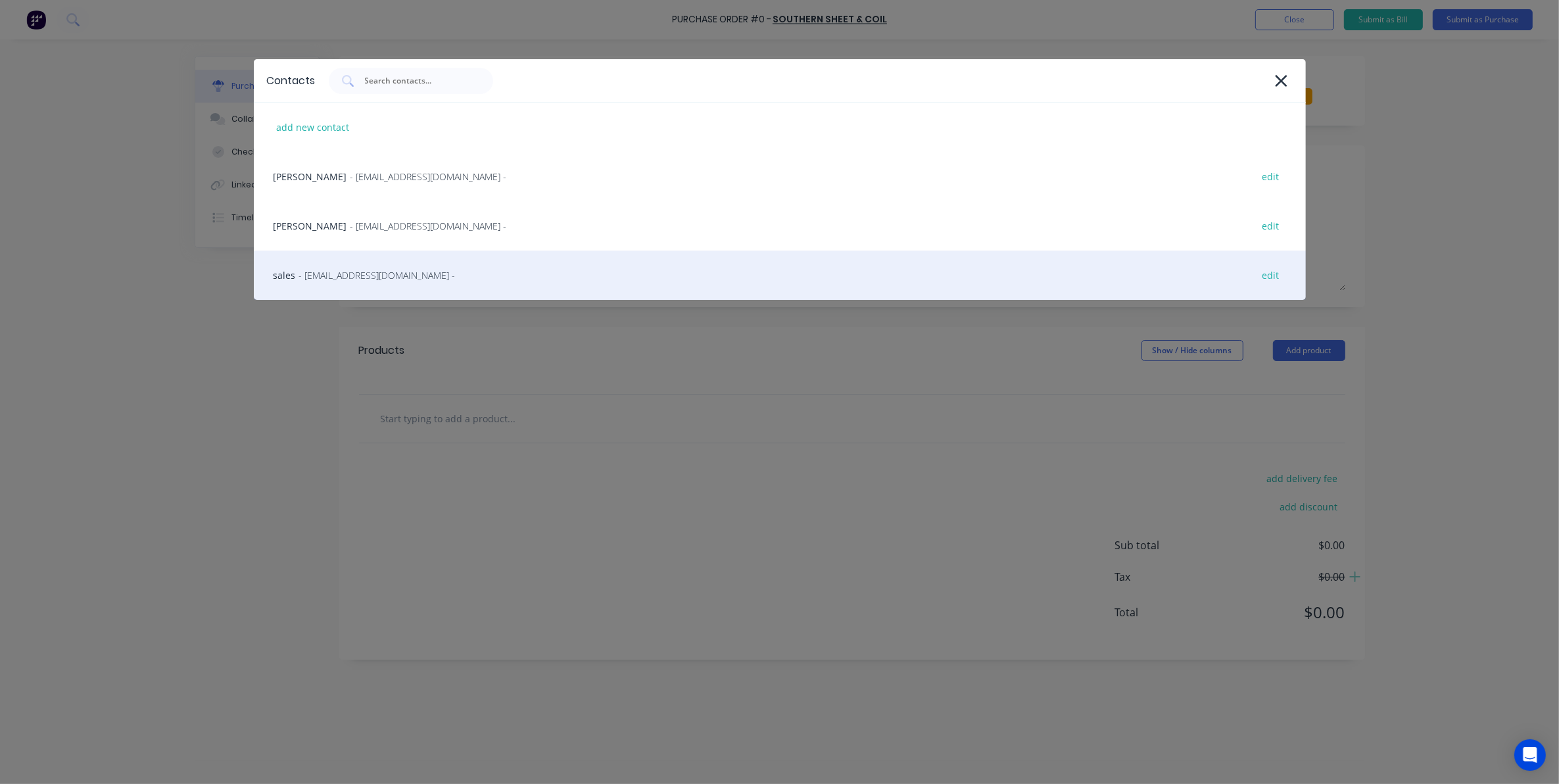
click at [345, 272] on span "- salesqld@southernsheetandcoil.com.au -" at bounding box center [377, 275] width 156 height 14
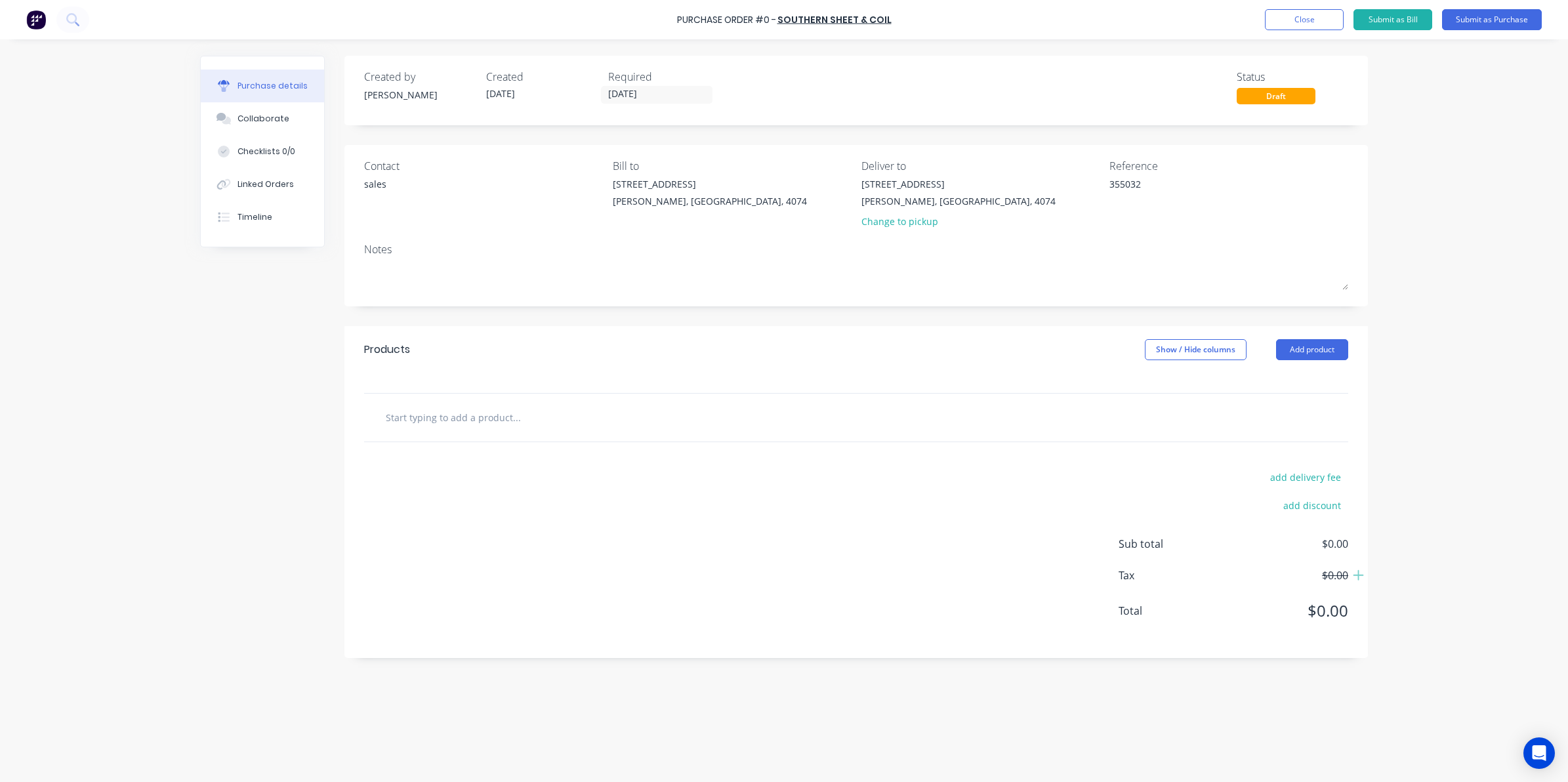
click at [461, 416] on input "text" at bounding box center [515, 417] width 262 height 26
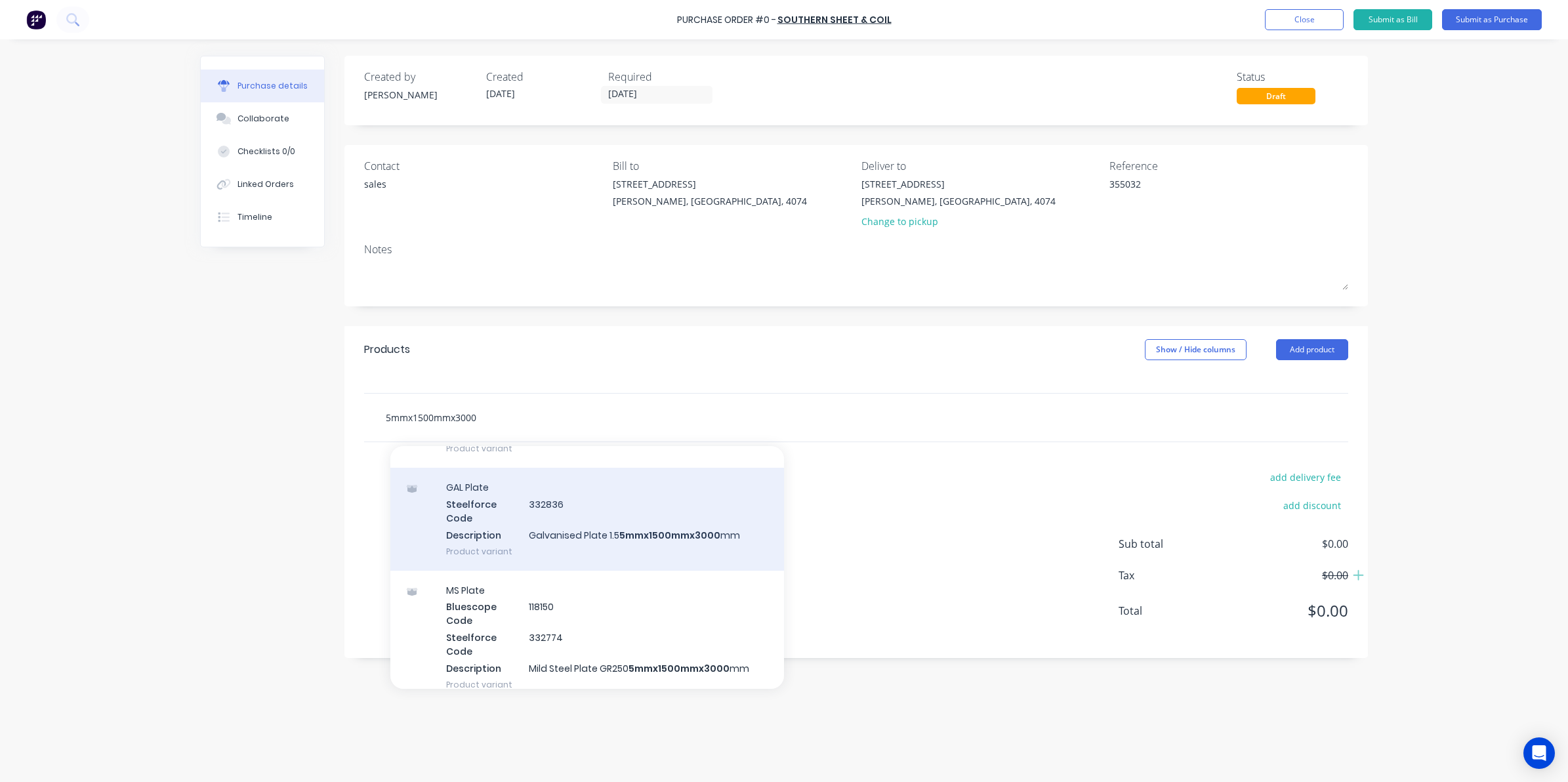
scroll to position [164, 0]
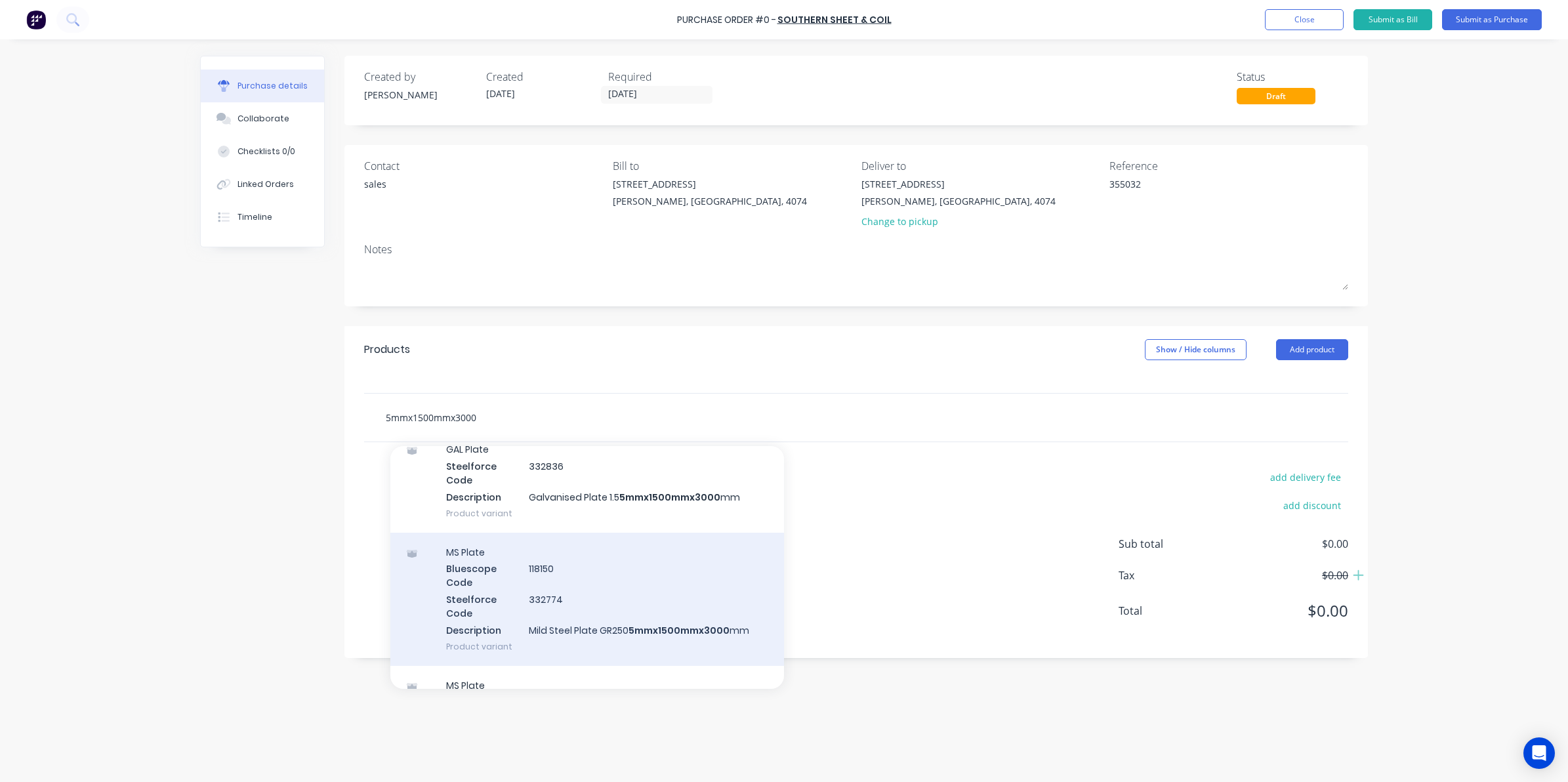
type input "5mmx1500mmx3000"
click at [615, 602] on div "MS Plate Bluescope Code 118150 Steelforce Code 332774 Description Mild Steel Pl…" at bounding box center [587, 599] width 393 height 133
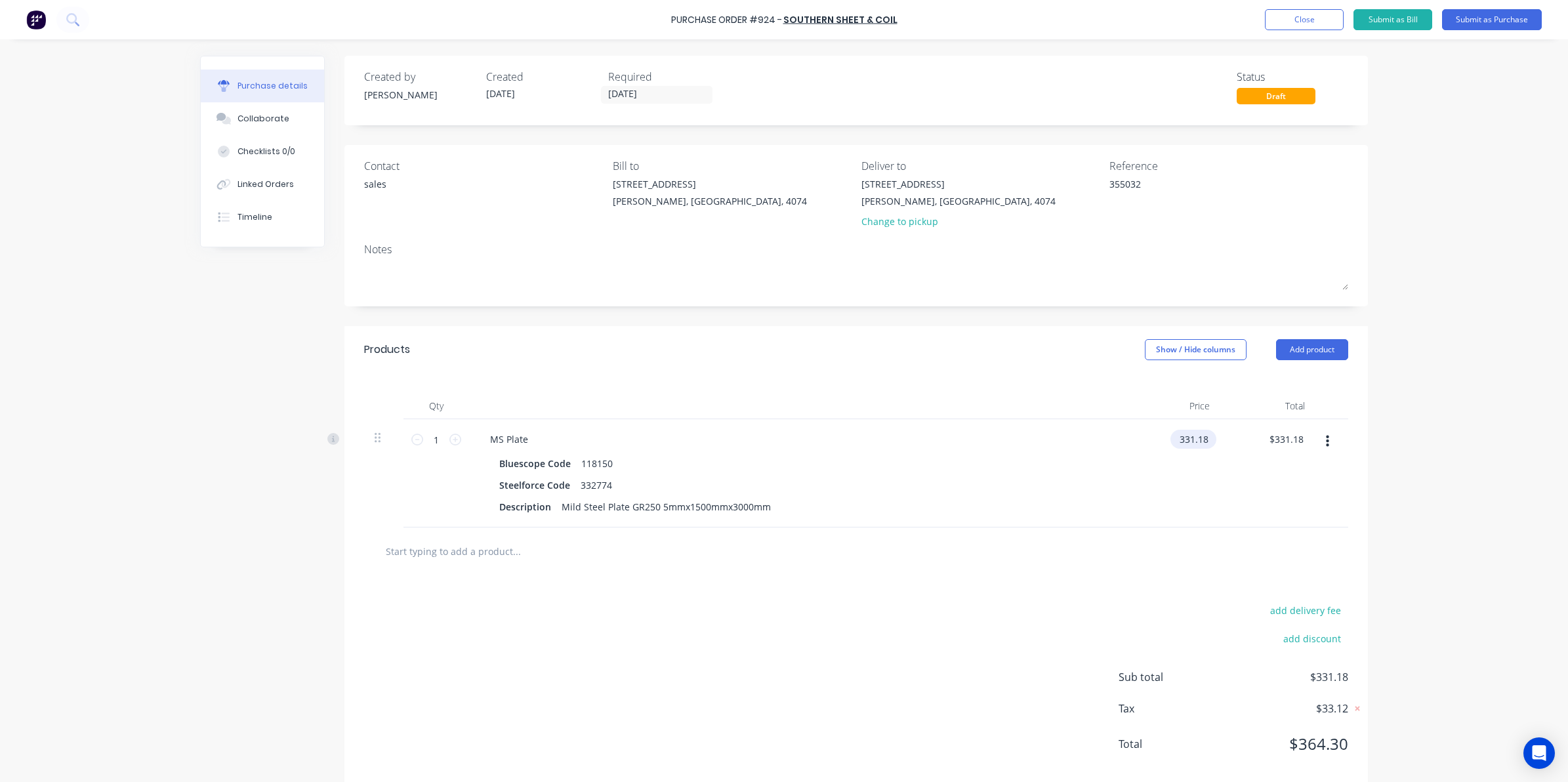
click at [1172, 434] on input "331.18" at bounding box center [1190, 439] width 40 height 19
drag, startPoint x: 1172, startPoint y: 437, endPoint x: 1281, endPoint y: 450, distance: 109.8
click at [1281, 450] on div "1 1 MS Plate Bluescope Code 118150 Steelforce Code 332774 Description Mild Stee…" at bounding box center [856, 473] width 985 height 108
type input "$295.49"
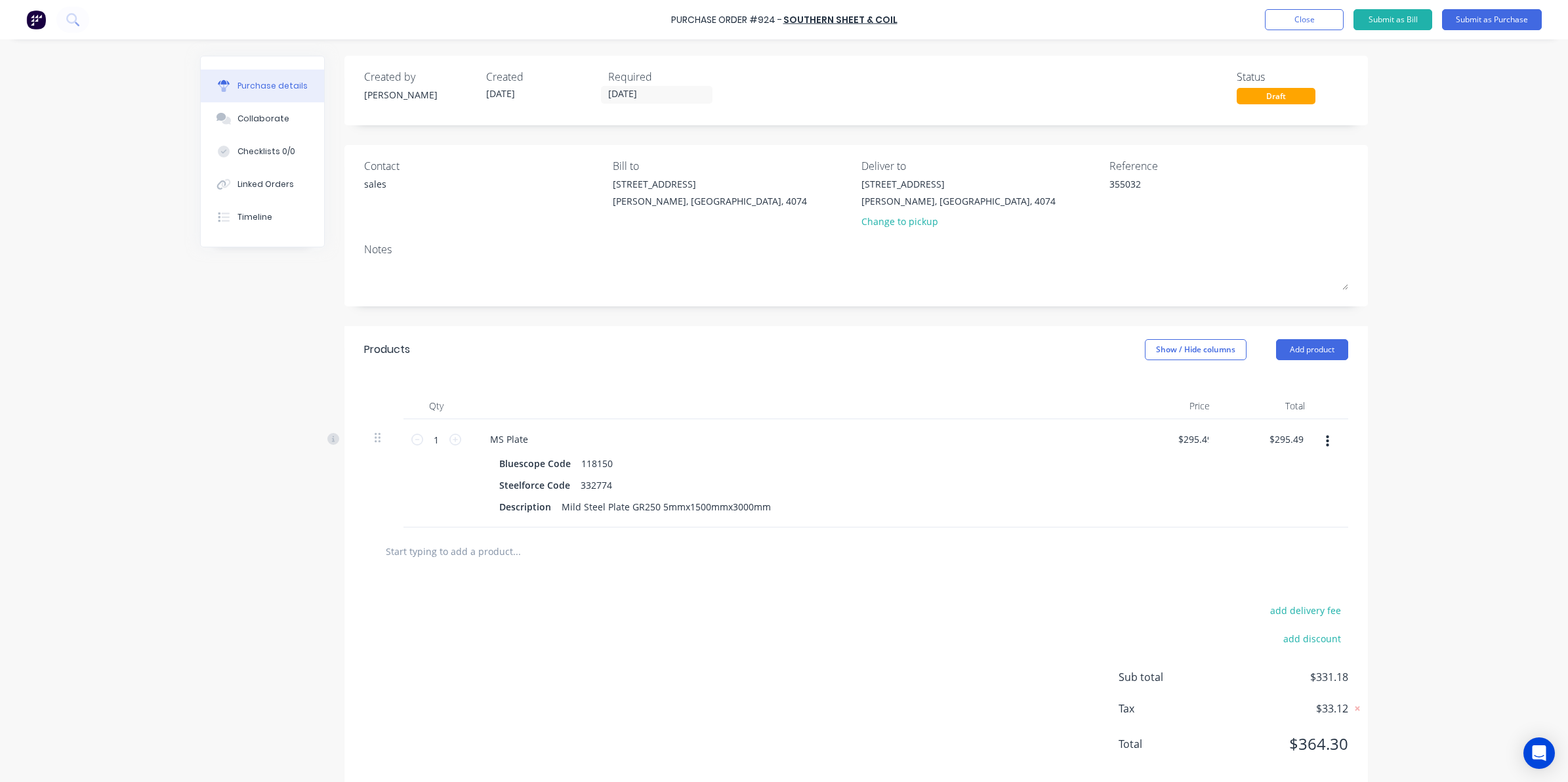
click at [1150, 564] on div at bounding box center [855, 551] width 963 height 26
click at [1507, 28] on button "Submit as Purchase" at bounding box center [1492, 20] width 100 height 21
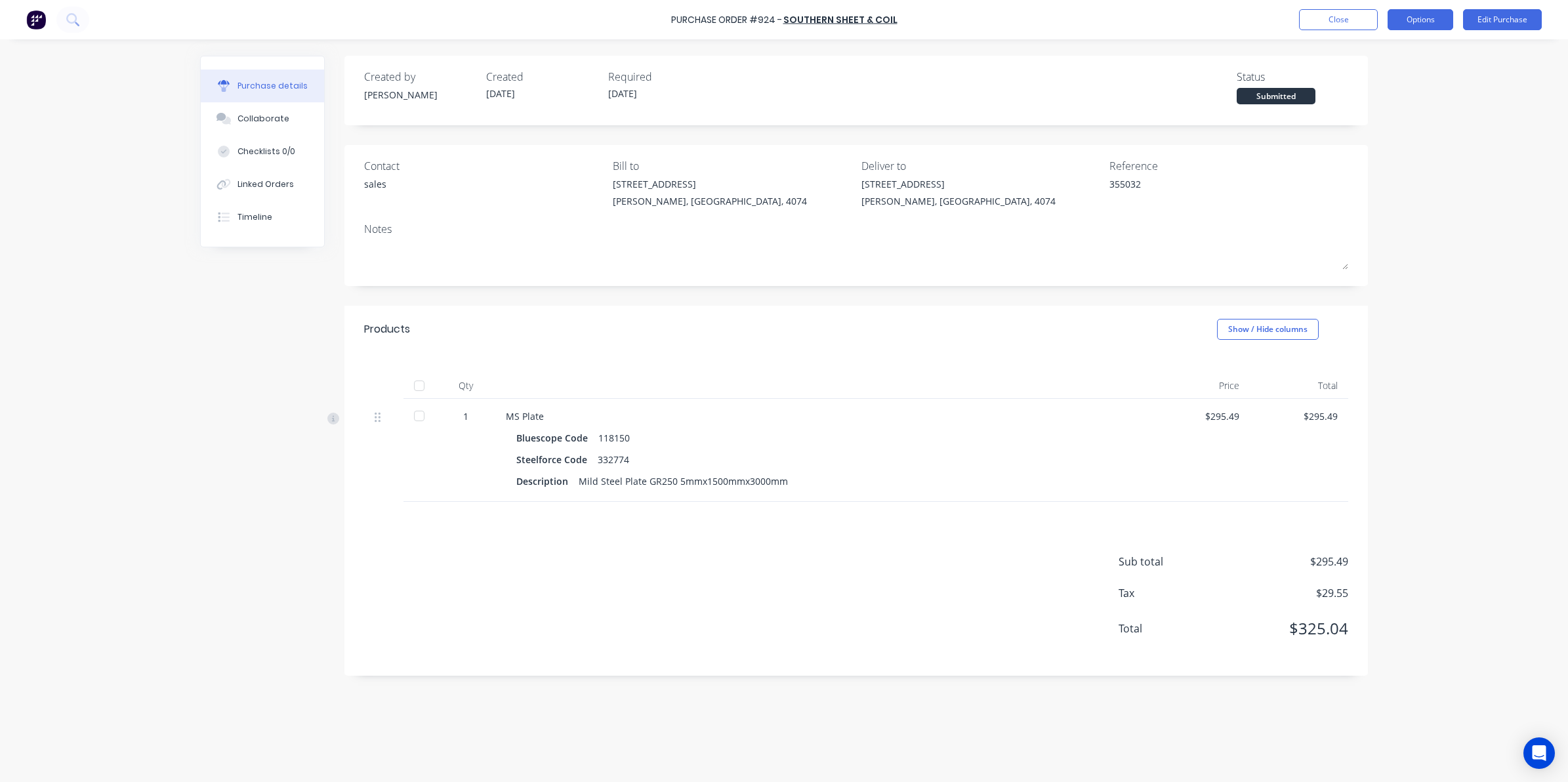
click at [1427, 20] on button "Options" at bounding box center [1420, 20] width 65 height 21
click at [1349, 87] on div "Convert to Bill" at bounding box center [1390, 80] width 101 height 19
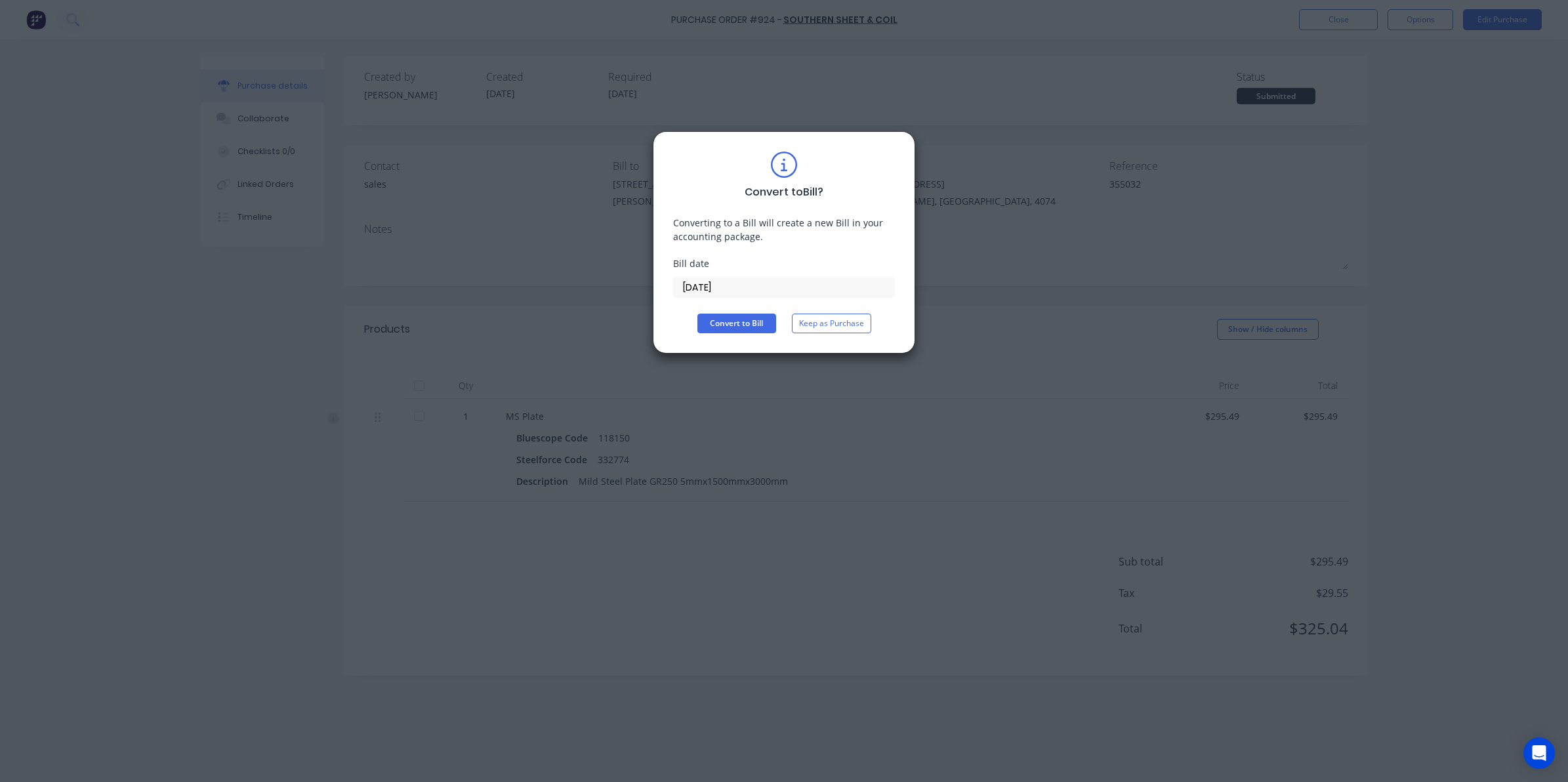
click at [740, 291] on input "25/09/25" at bounding box center [784, 286] width 220 height 20
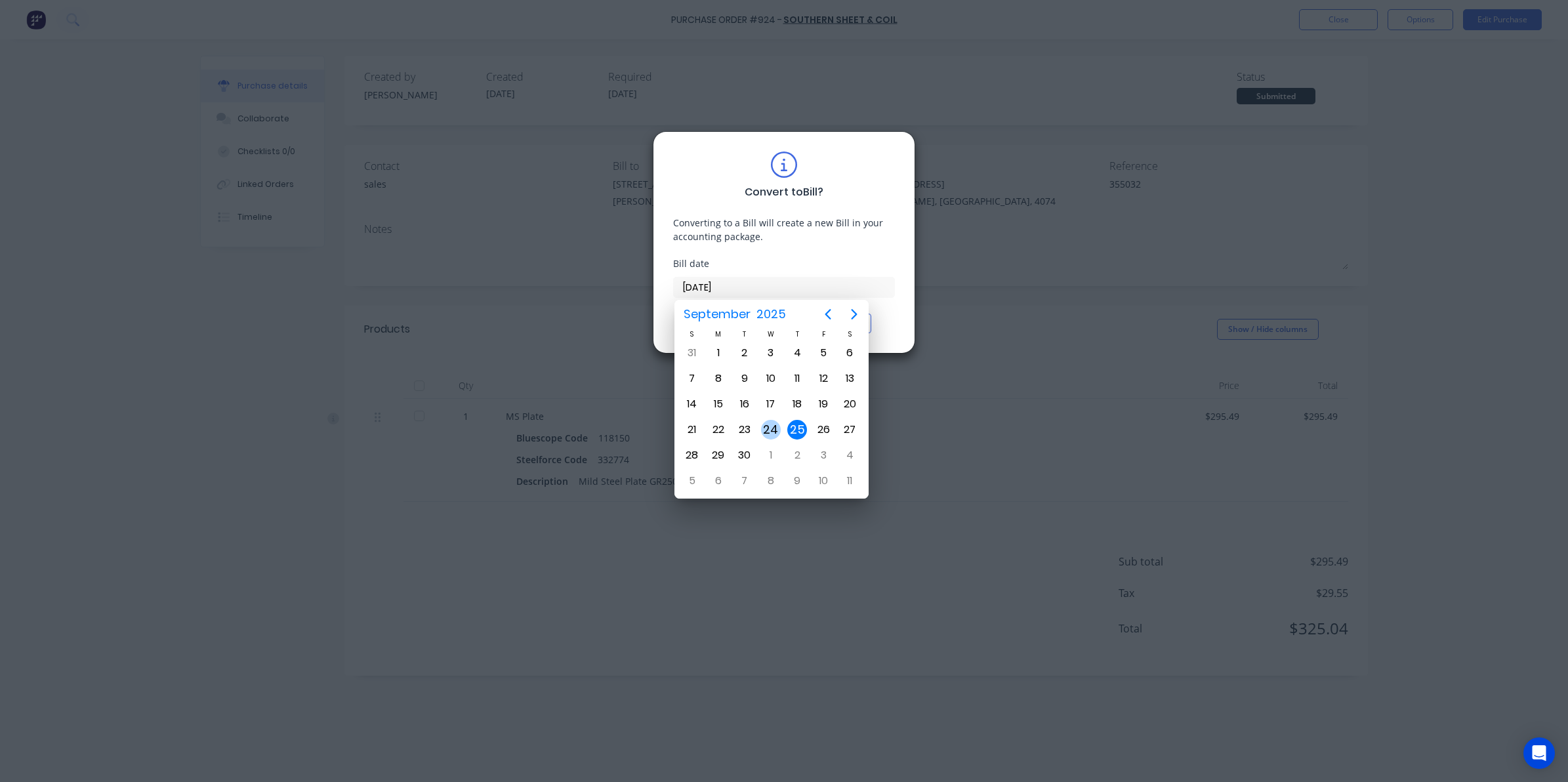
click at [776, 428] on div "24" at bounding box center [770, 429] width 20 height 20
type input "24/09/25"
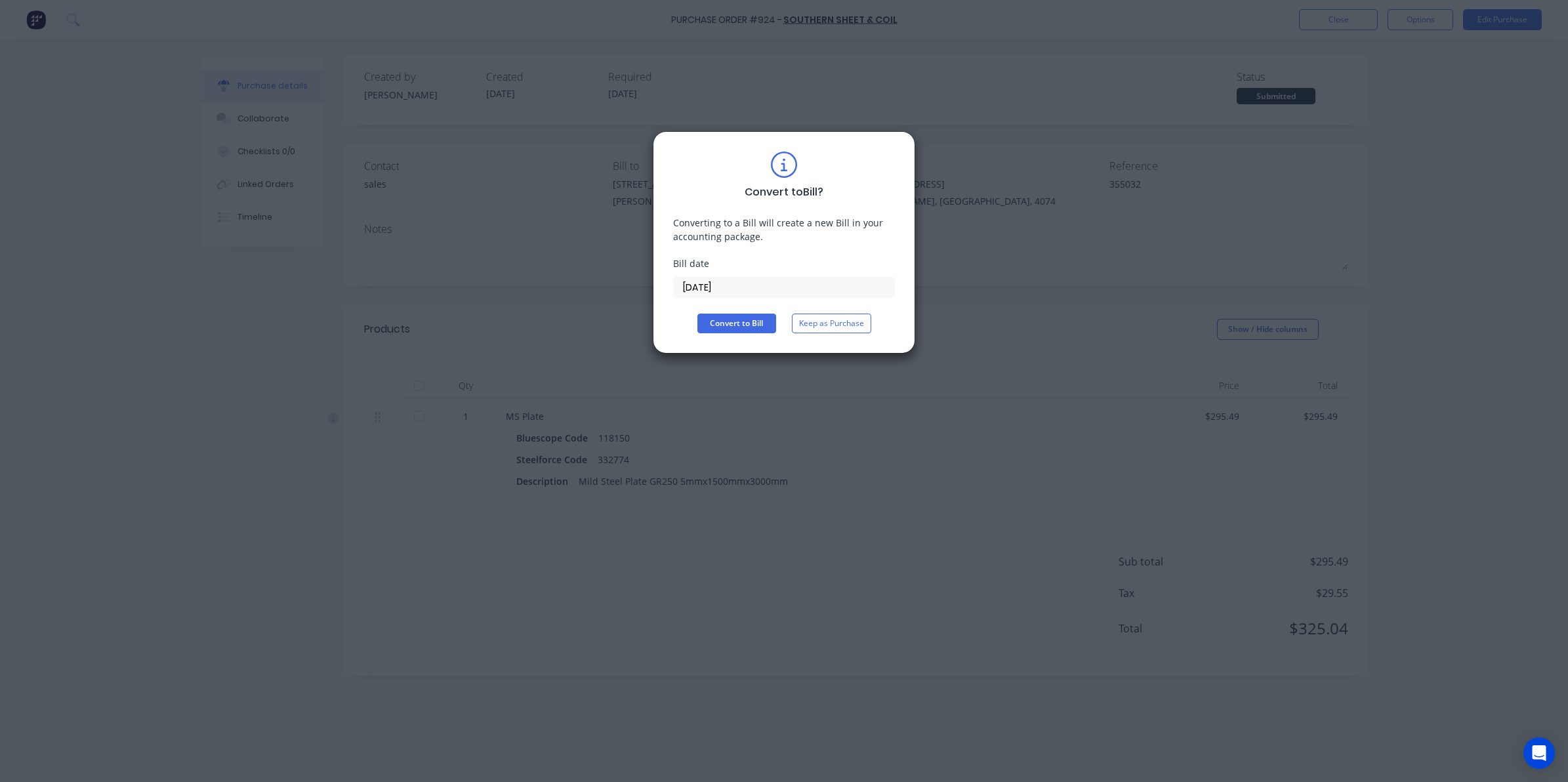
click at [742, 312] on div "Convert to Bill ? Converting to a Bill will create a new Bill in your accountin…" at bounding box center [784, 242] width 222 height 182
click at [745, 317] on button "Convert to Bill" at bounding box center [736, 323] width 78 height 20
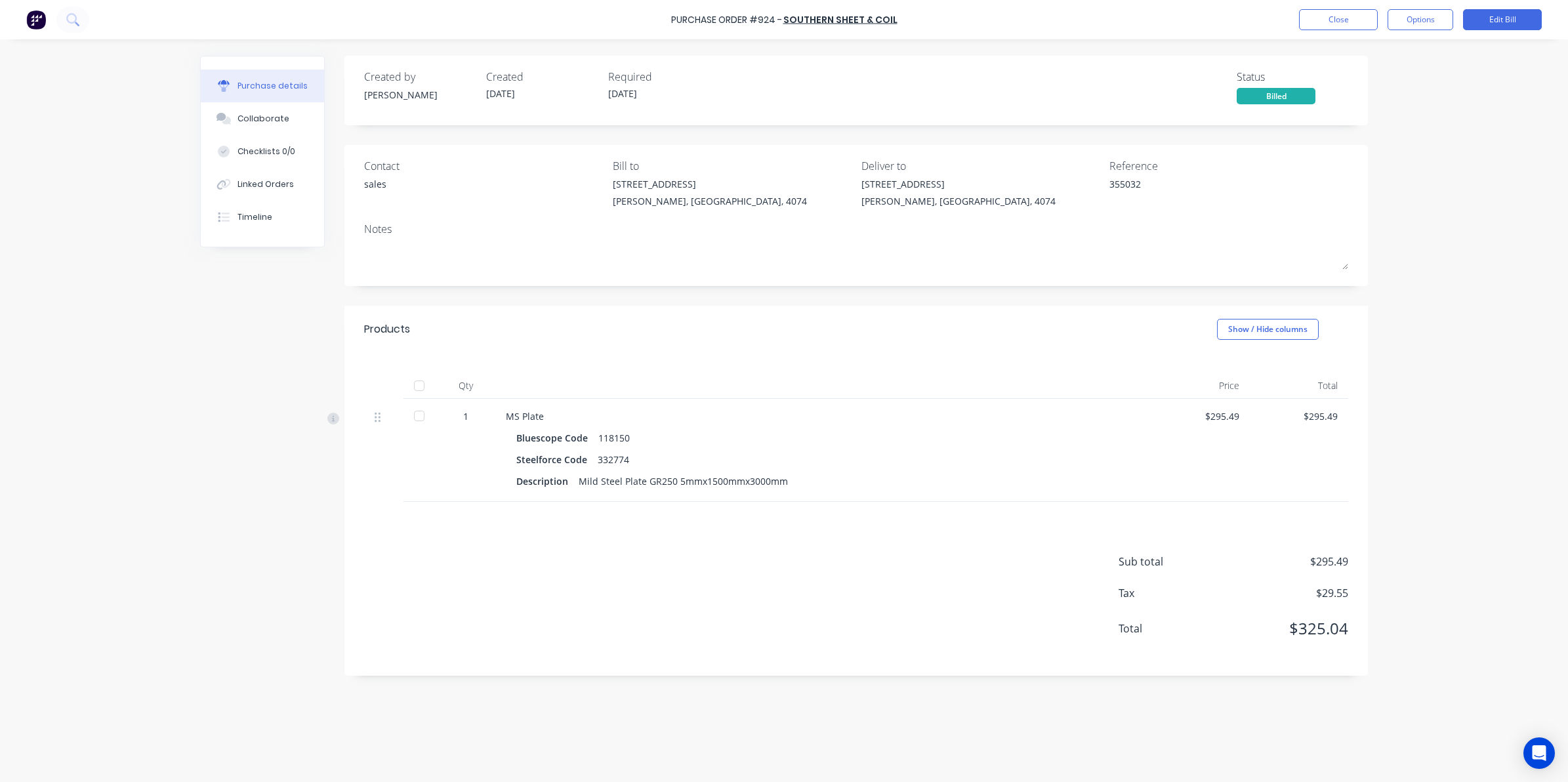
click at [414, 382] on div at bounding box center [419, 385] width 26 height 26
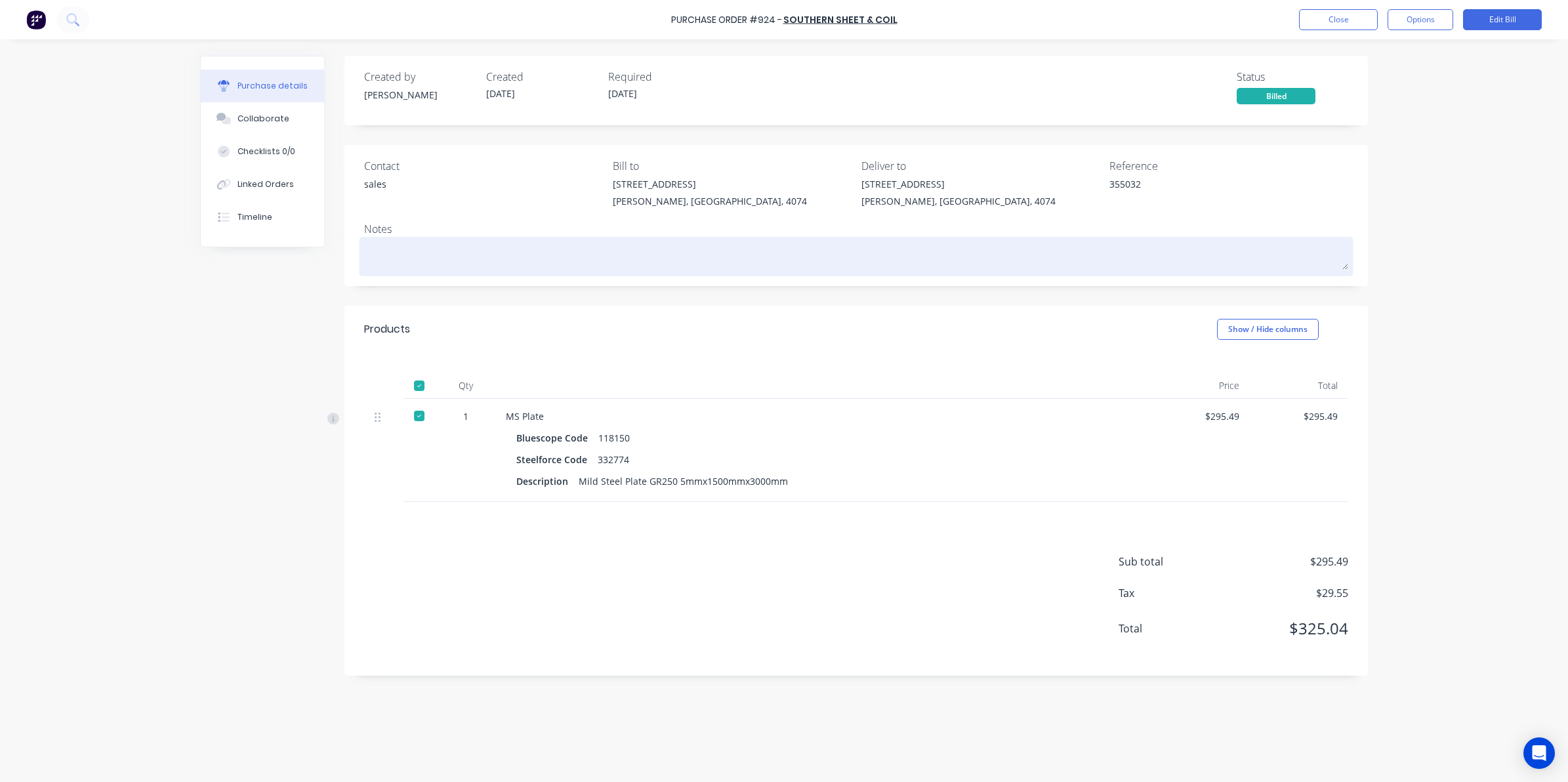
click at [717, 249] on textarea at bounding box center [856, 255] width 985 height 29
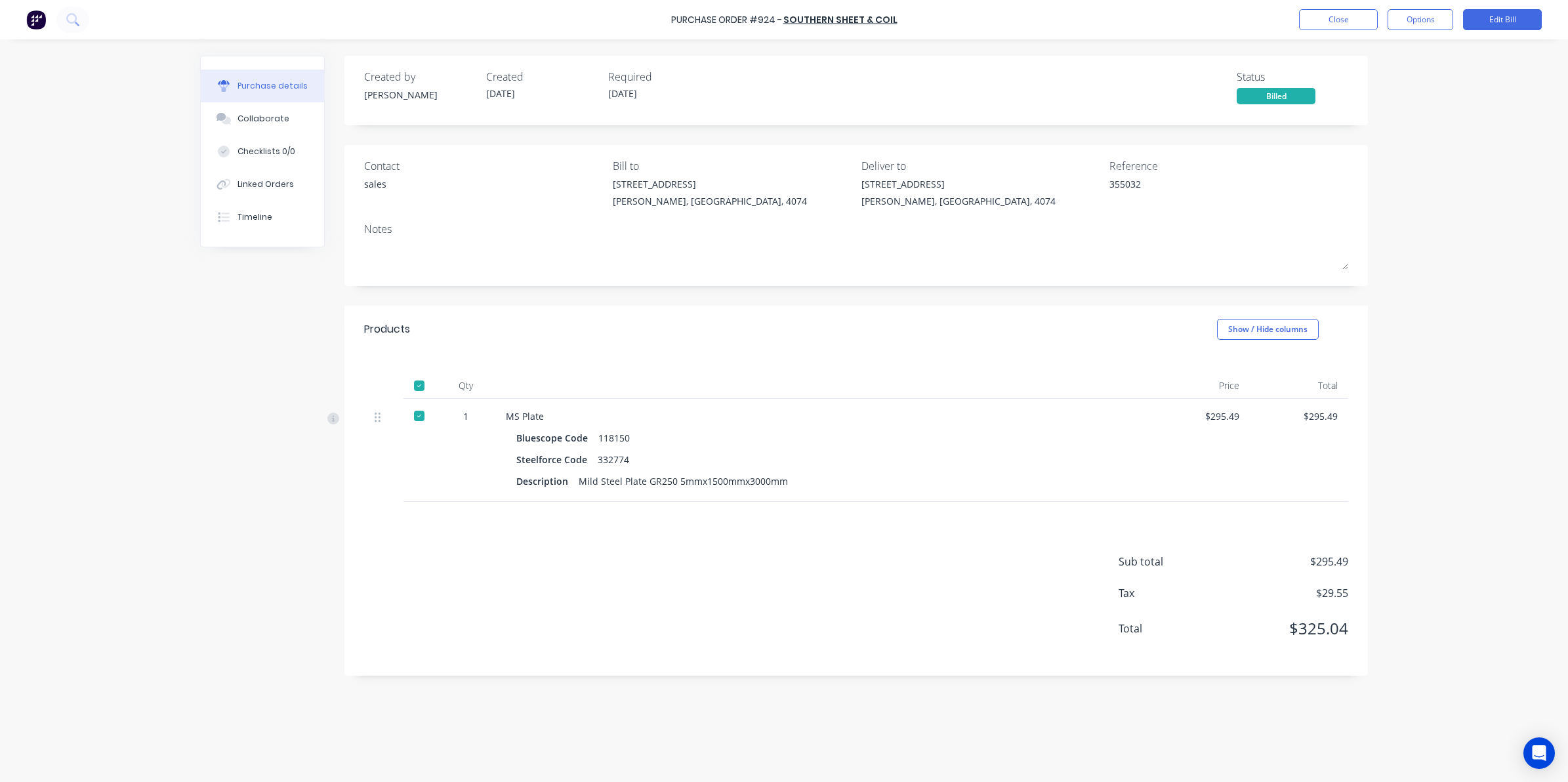
click at [317, 564] on div "Created by Sarah Created 25/09/25 Required 25/09/25 Status Billed Contact sales…" at bounding box center [784, 407] width 1168 height 703
click at [1345, 16] on button "Close" at bounding box center [1337, 20] width 78 height 21
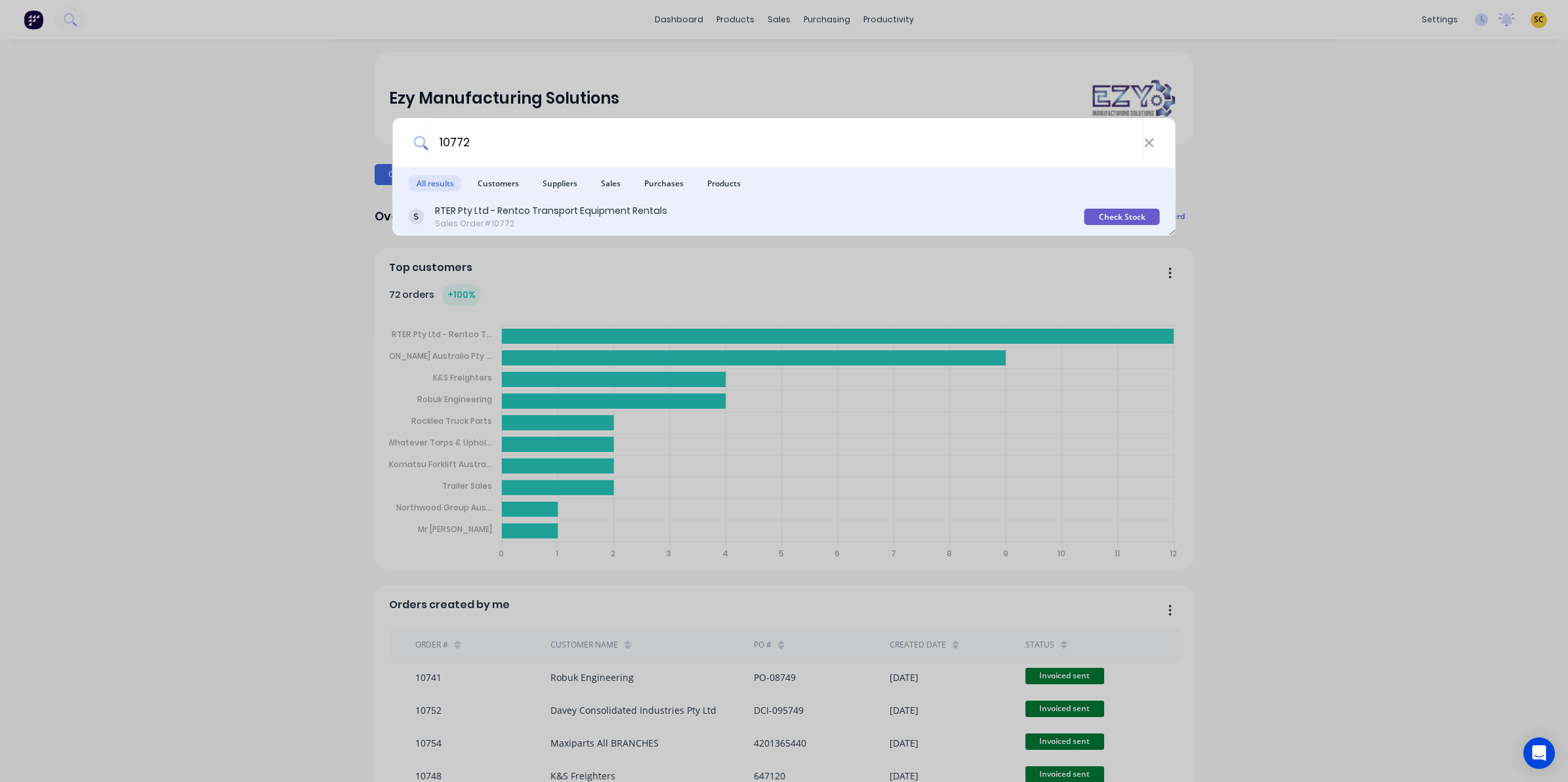
type input "10772"
click at [503, 219] on div "Sales Order #10772" at bounding box center [551, 224] width 232 height 12
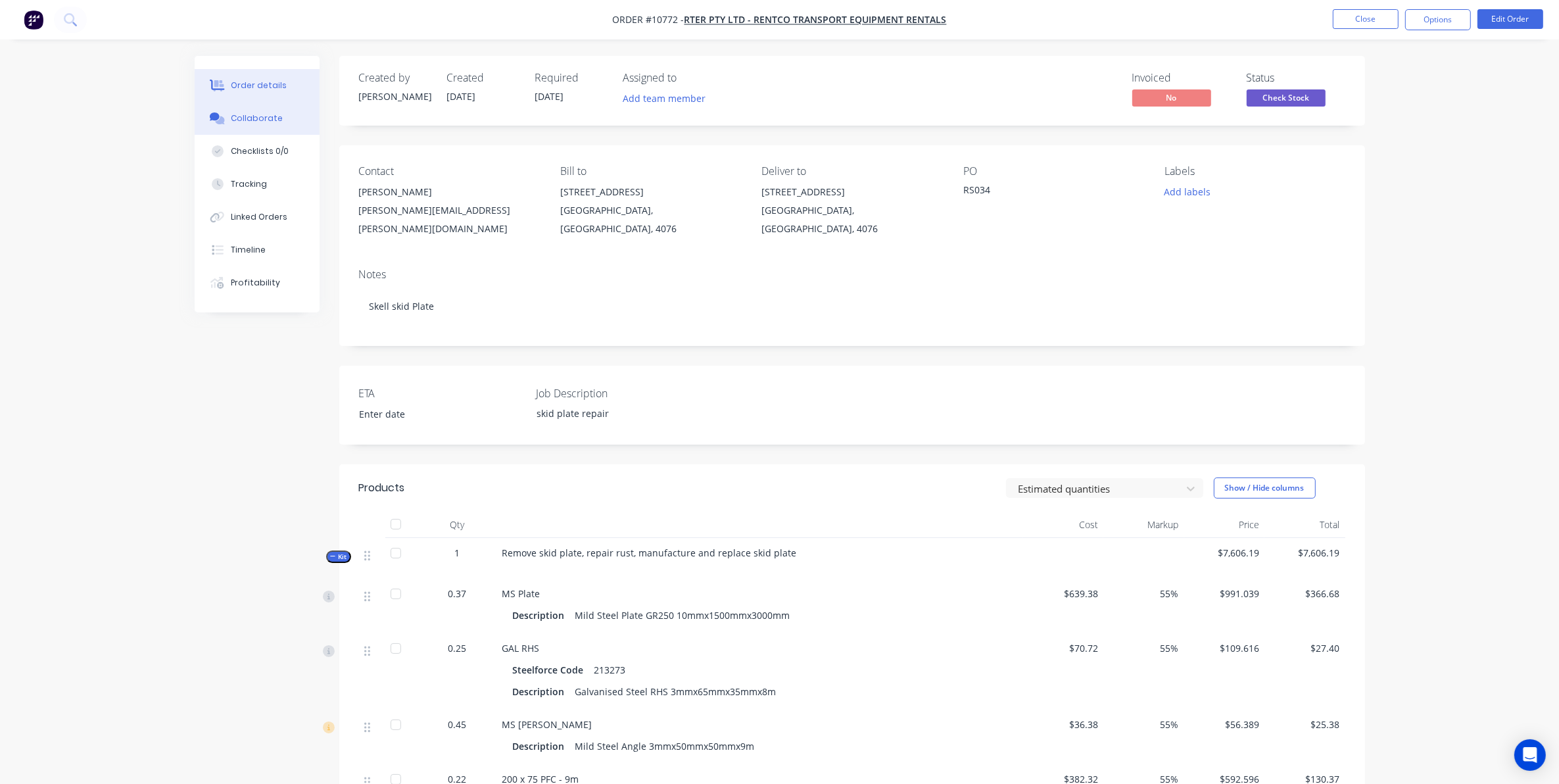
click at [250, 123] on div "Collaborate" at bounding box center [257, 118] width 52 height 12
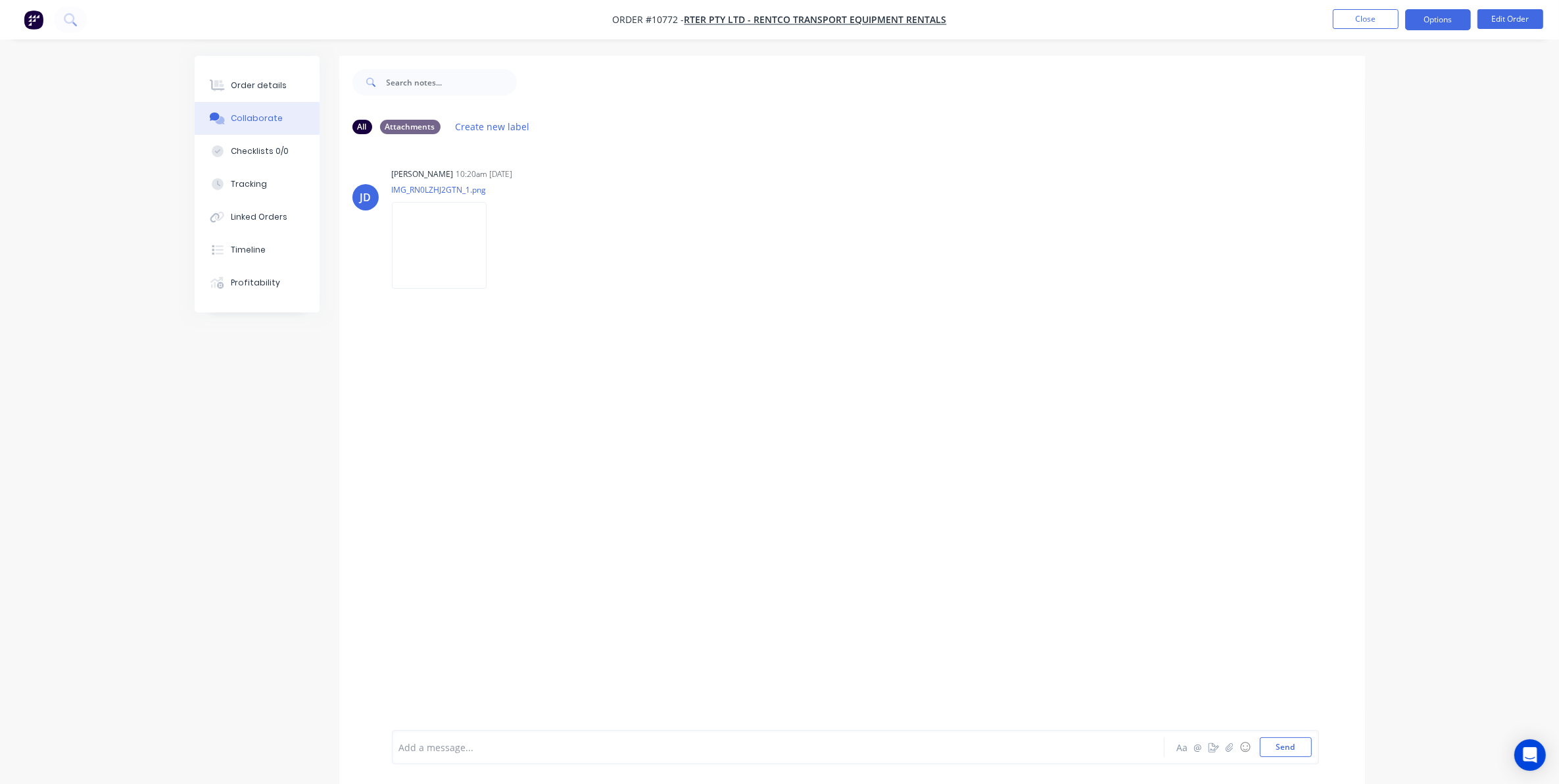
click at [1449, 10] on button "Options" at bounding box center [1438, 20] width 66 height 21
click at [1378, 190] on div "Delivery Docket" at bounding box center [1399, 185] width 121 height 19
click at [1373, 162] on div "Custom" at bounding box center [1399, 159] width 121 height 19
click at [1370, 135] on div "Without pricing" at bounding box center [1399, 133] width 121 height 19
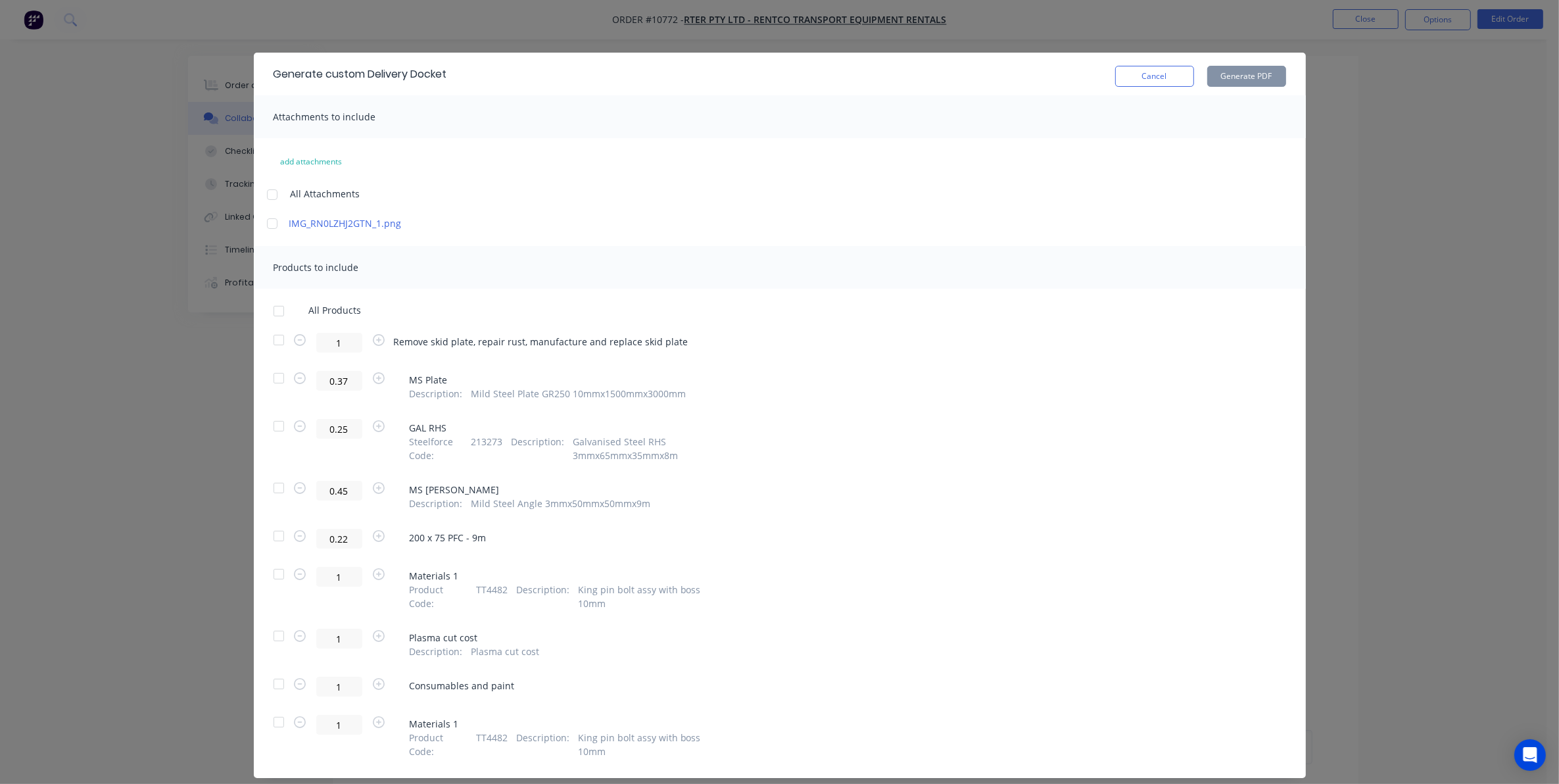
click at [270, 225] on div at bounding box center [272, 223] width 26 height 26
click at [273, 337] on div at bounding box center [279, 340] width 26 height 26
click at [1222, 76] on button "Generate PDF" at bounding box center [1247, 76] width 79 height 21
click at [1128, 76] on button "Cancel" at bounding box center [1154, 76] width 79 height 21
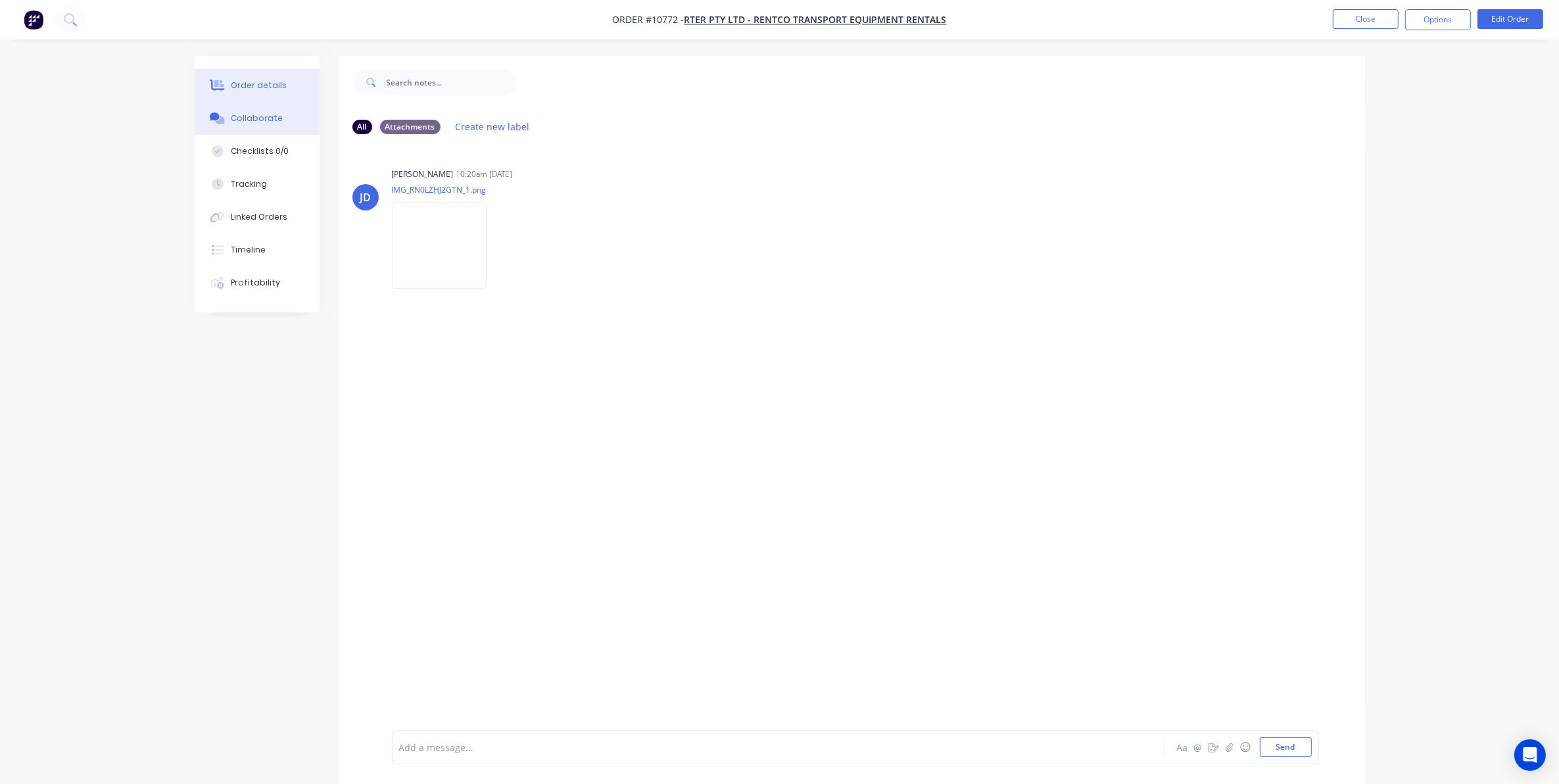
click at [273, 83] on div "Order details" at bounding box center [259, 85] width 56 height 12
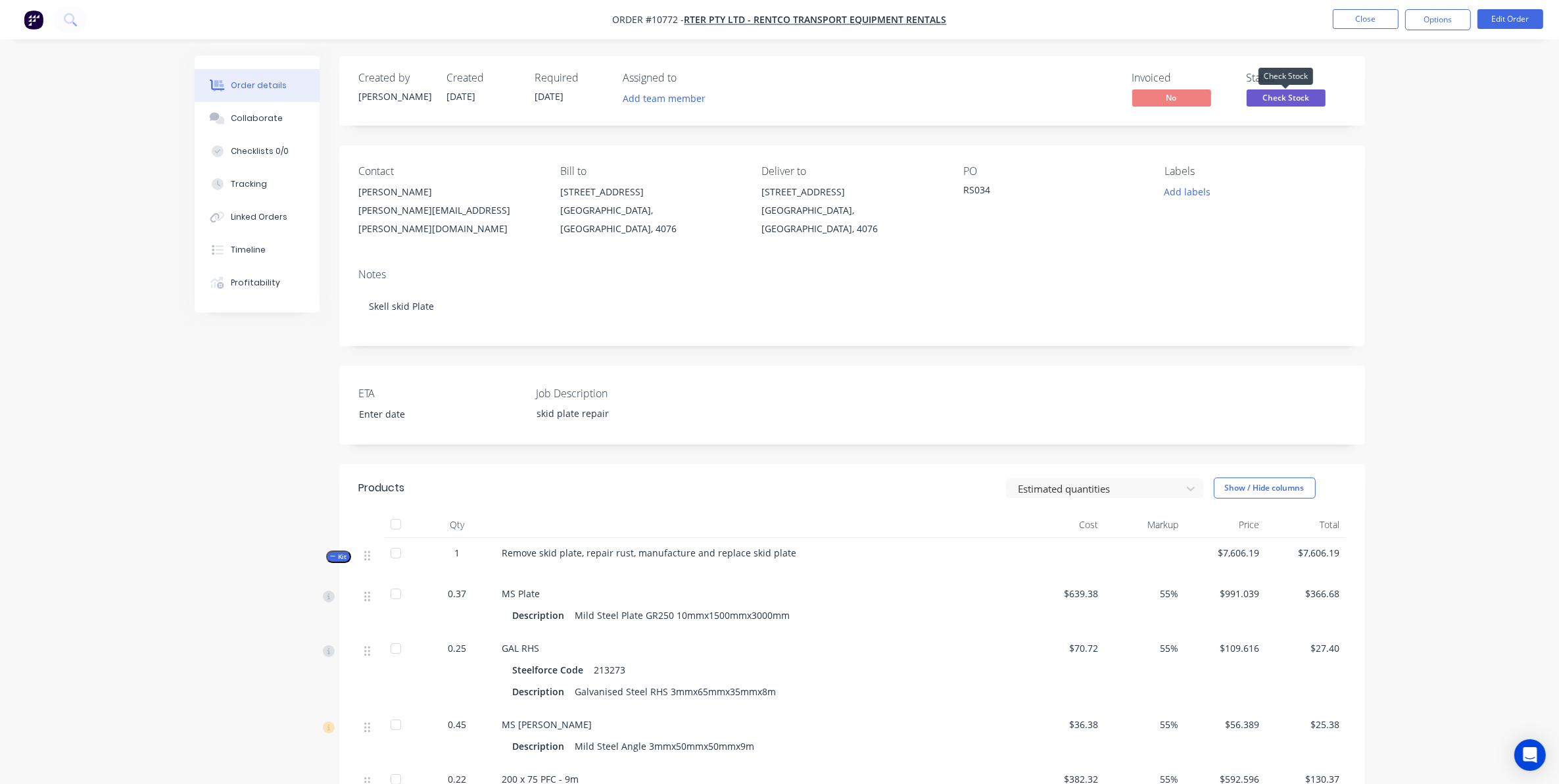
click at [1267, 97] on span "Check Stock" at bounding box center [1286, 97] width 79 height 16
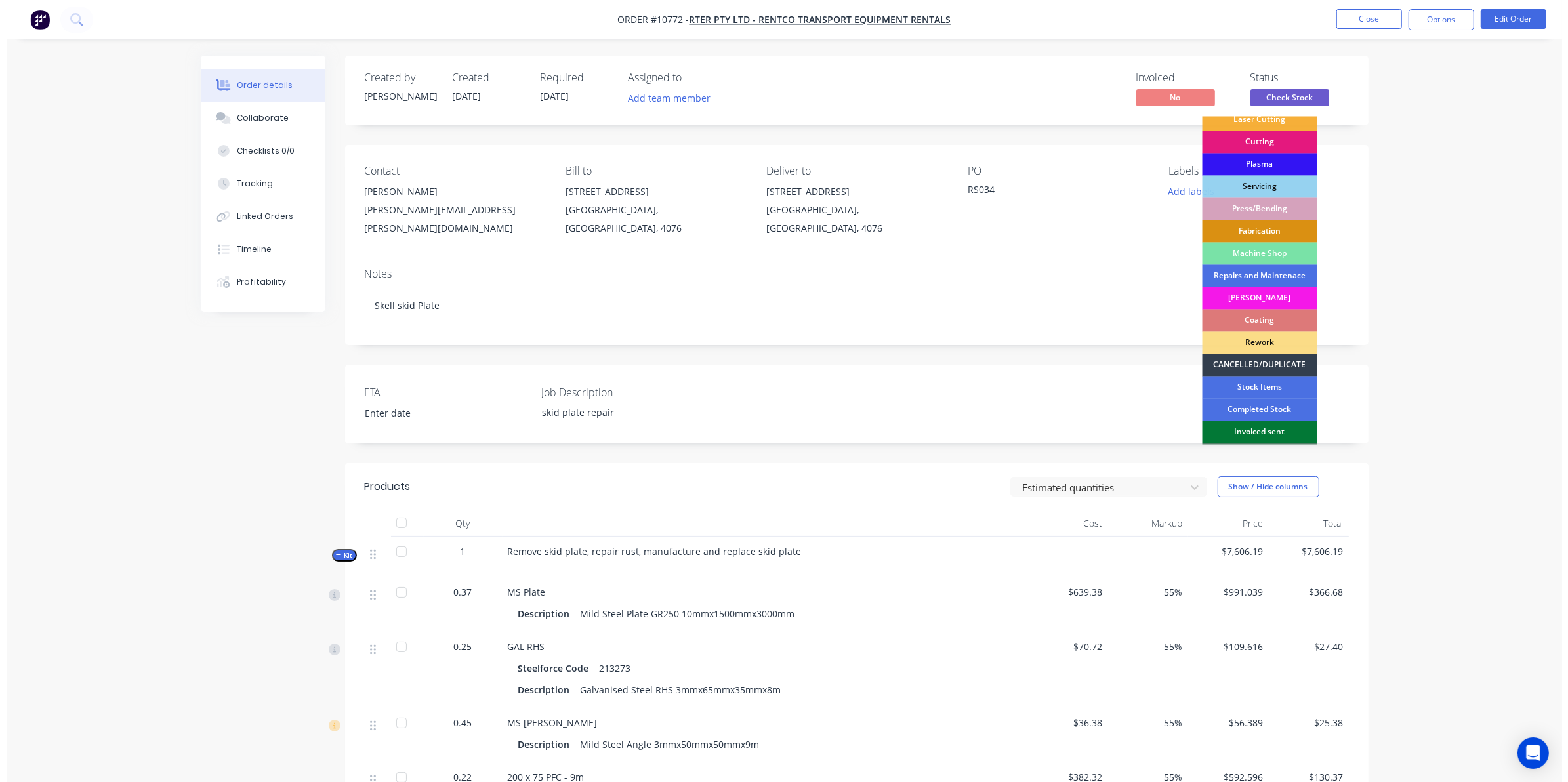
scroll to position [118, 0]
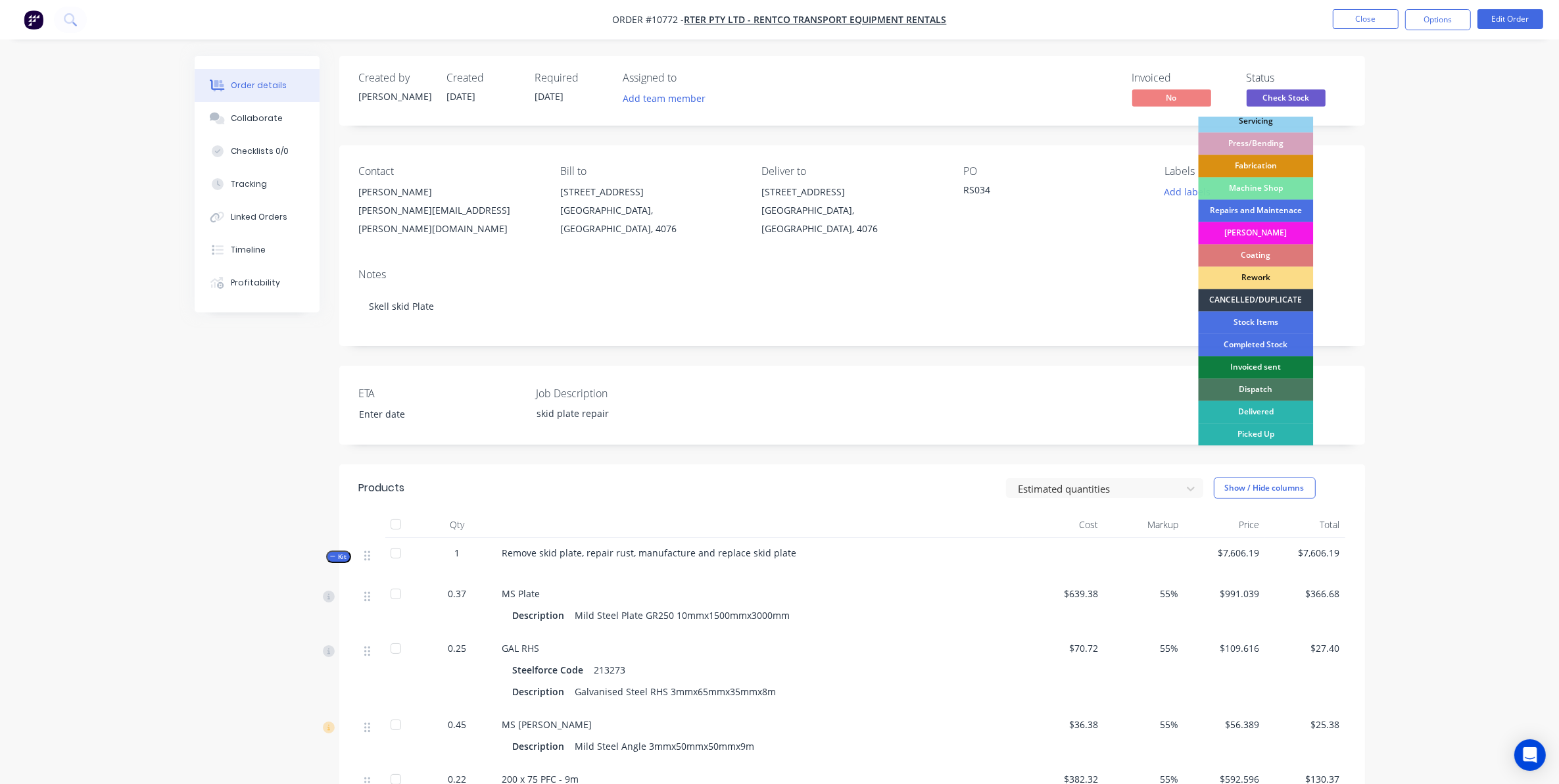
click at [1263, 389] on div "Dispatch" at bounding box center [1256, 390] width 115 height 22
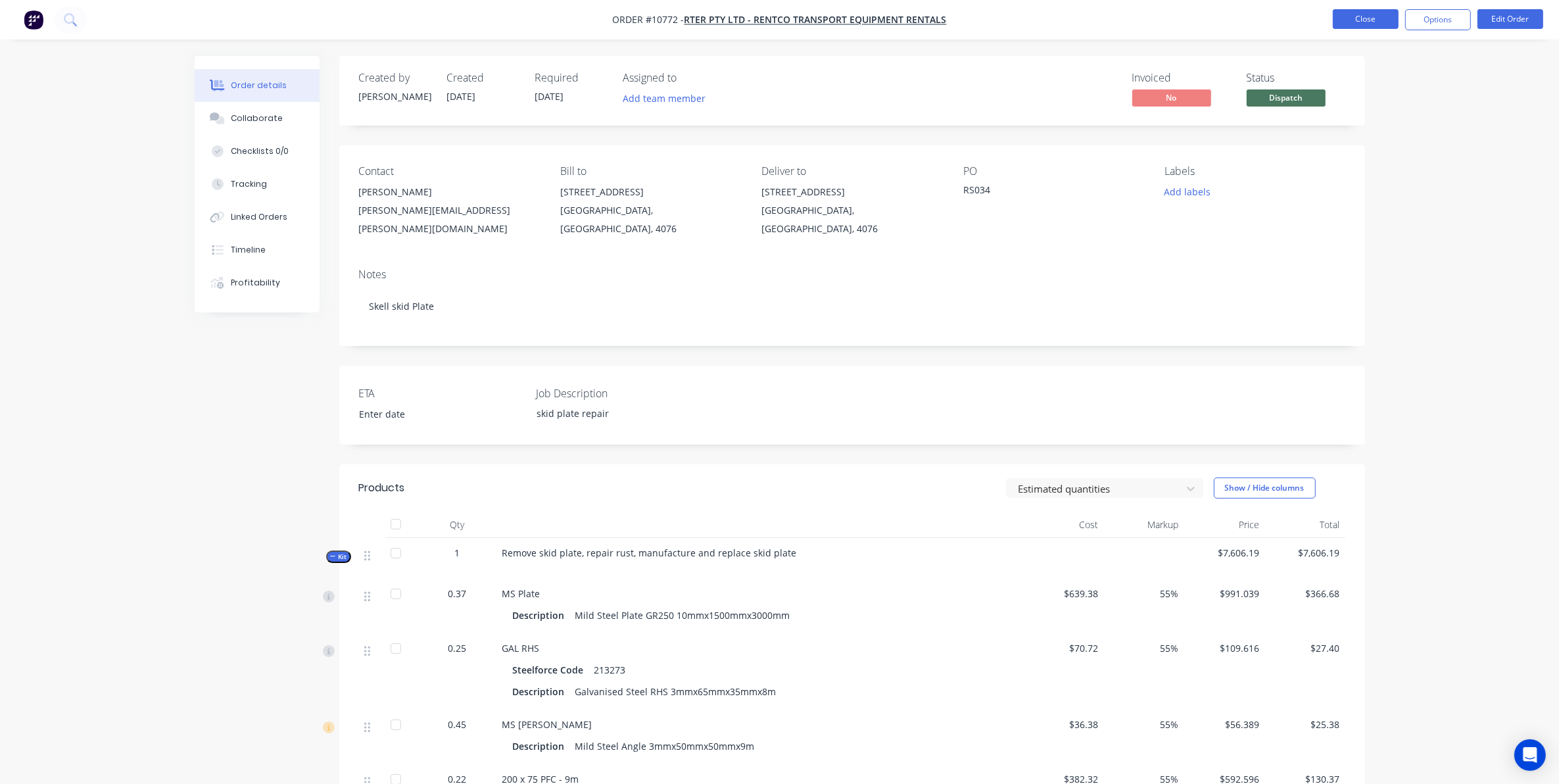
click at [1375, 17] on button "Close" at bounding box center [1366, 19] width 66 height 20
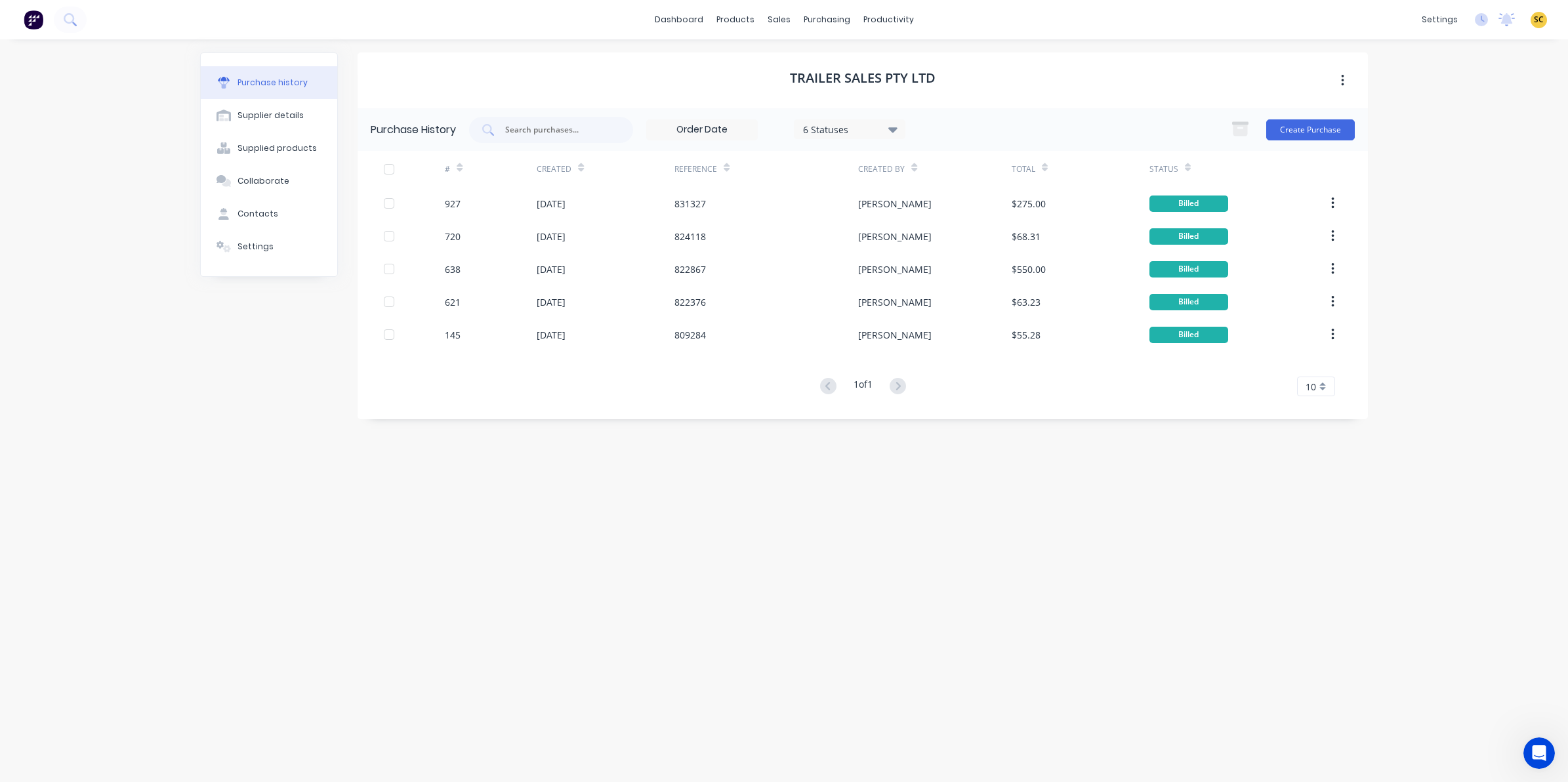
drag, startPoint x: 338, startPoint y: 280, endPoint x: 34, endPoint y: 269, distance: 304.2
click at [332, 275] on div "Purchase history Supplier details Supplied products Collaborate Contacts Settin…" at bounding box center [784, 403] width 1168 height 703
click at [86, 15] on button at bounding box center [71, 20] width 33 height 26
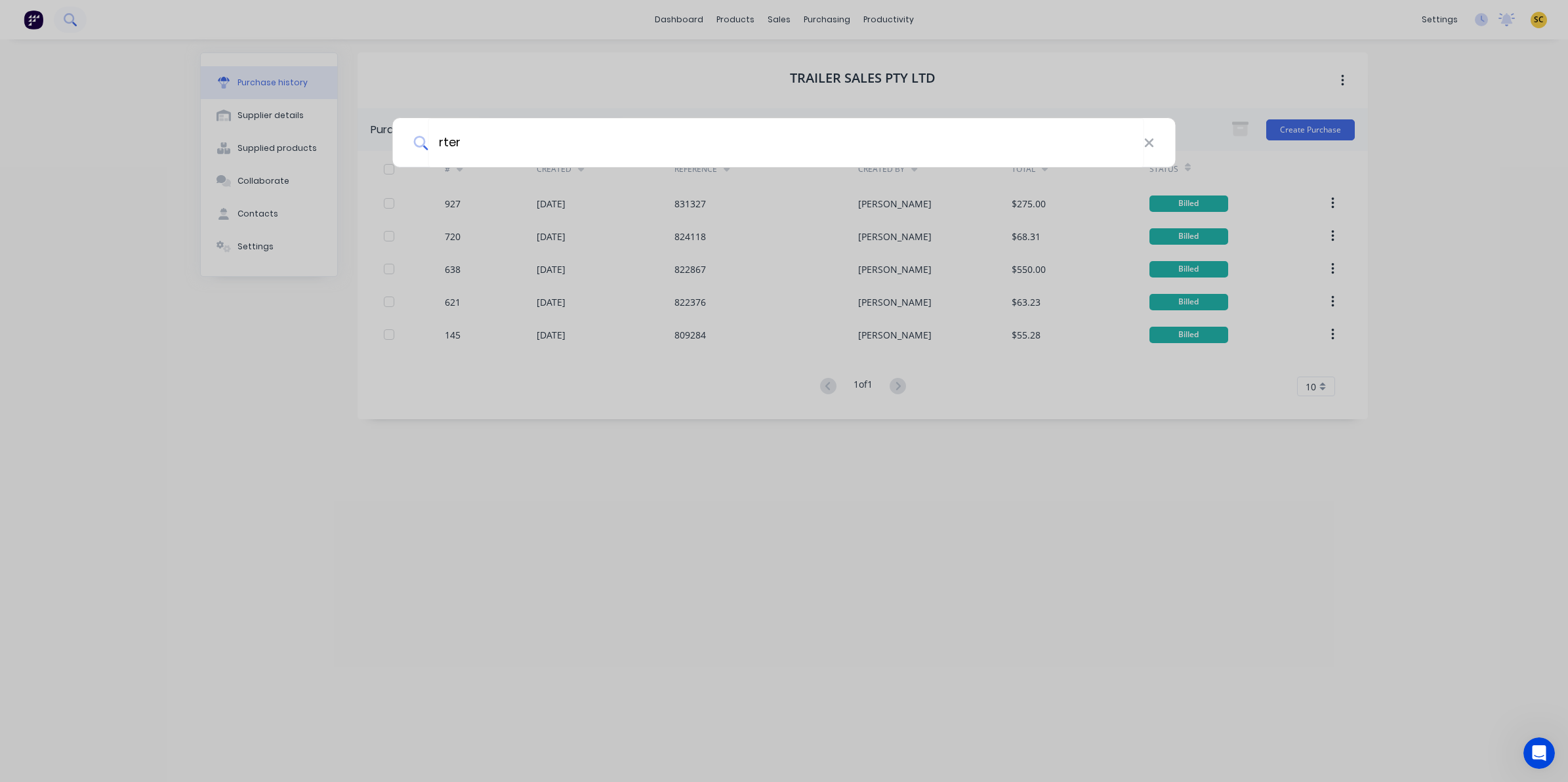
type input "rter"
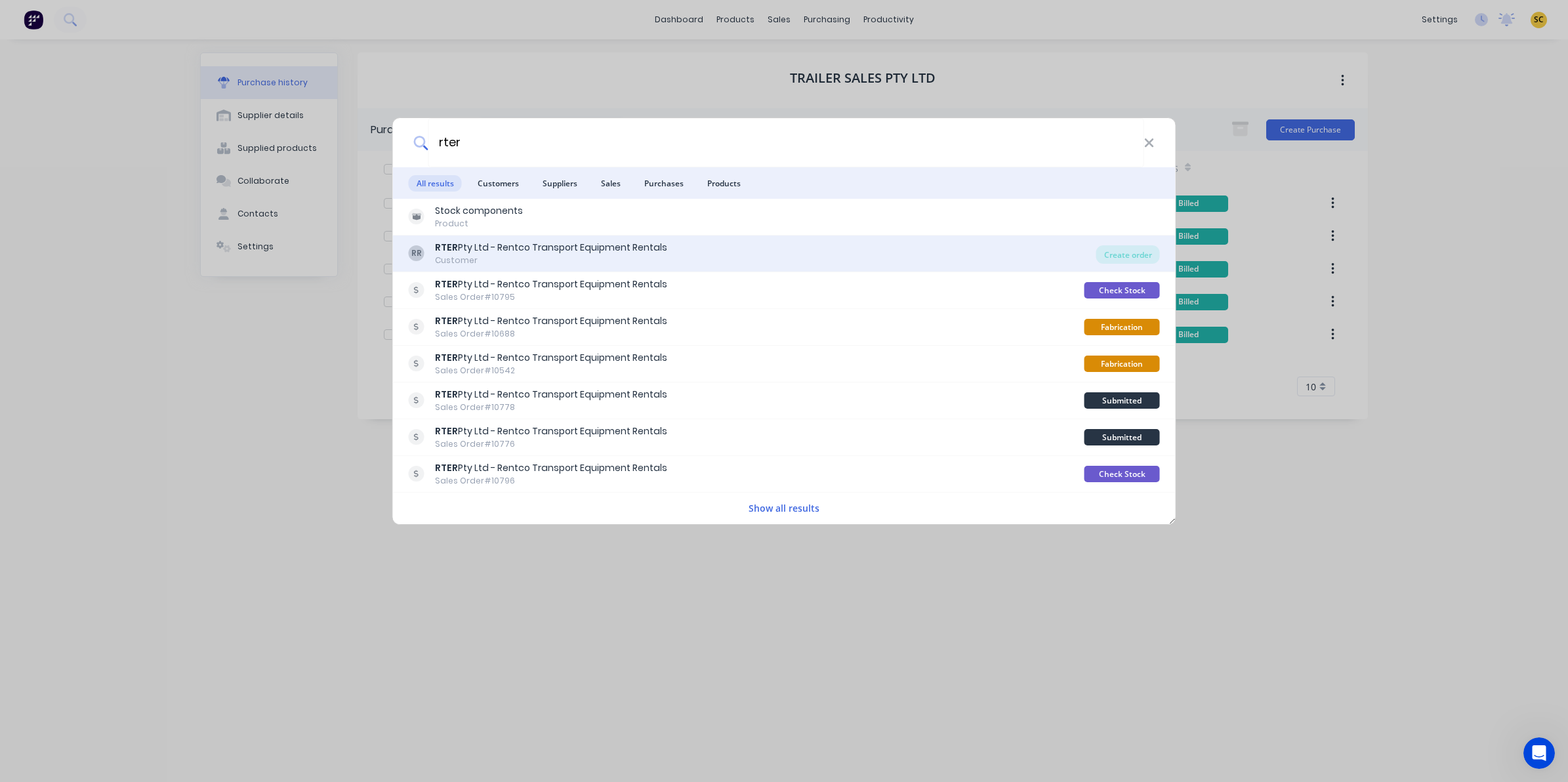
click at [523, 247] on div "RTER Pty Ltd - Rentco Transport Equipment Rentals" at bounding box center [551, 248] width 232 height 14
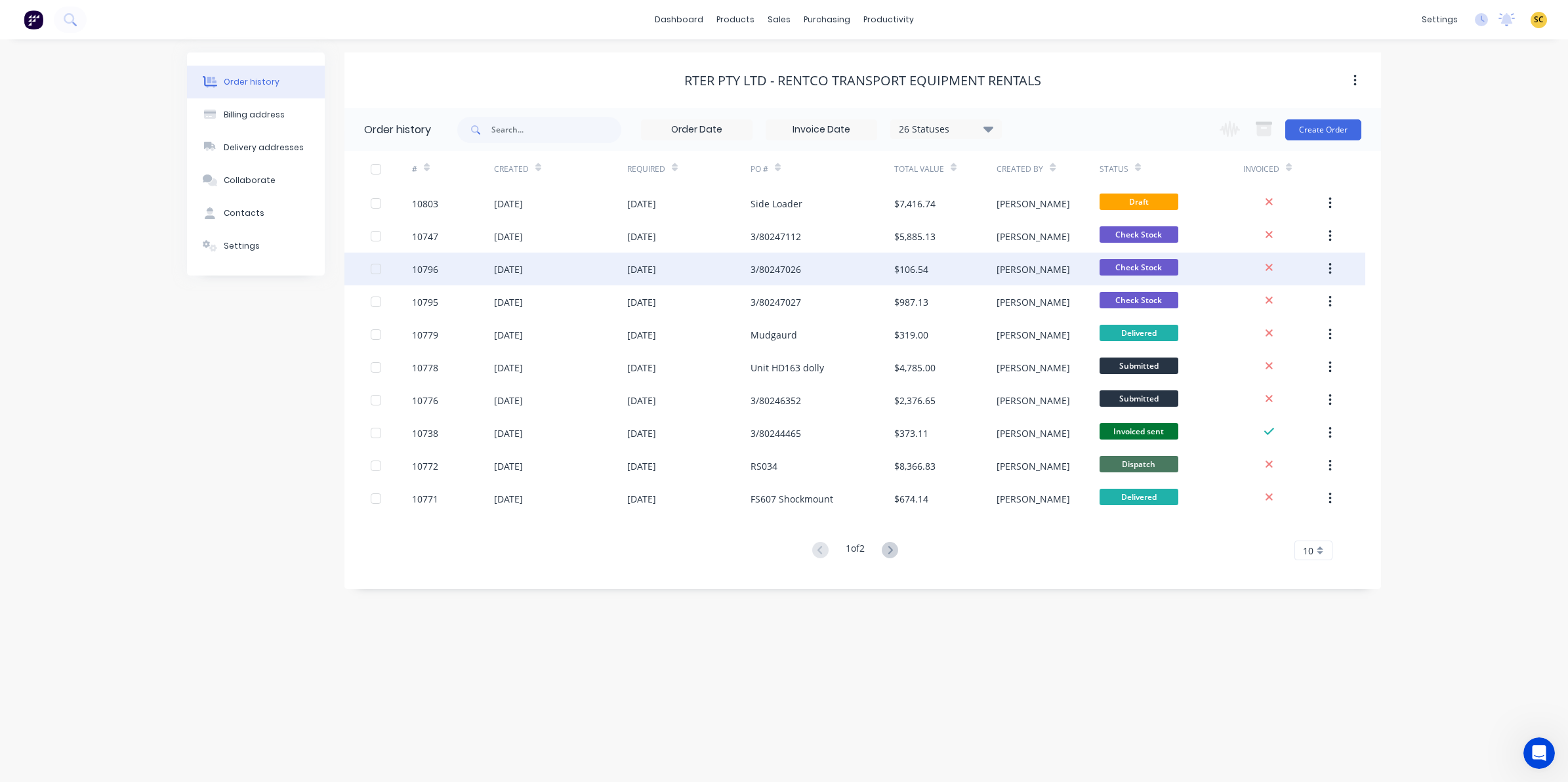
click at [656, 264] on div "[DATE]" at bounding box center [642, 269] width 29 height 14
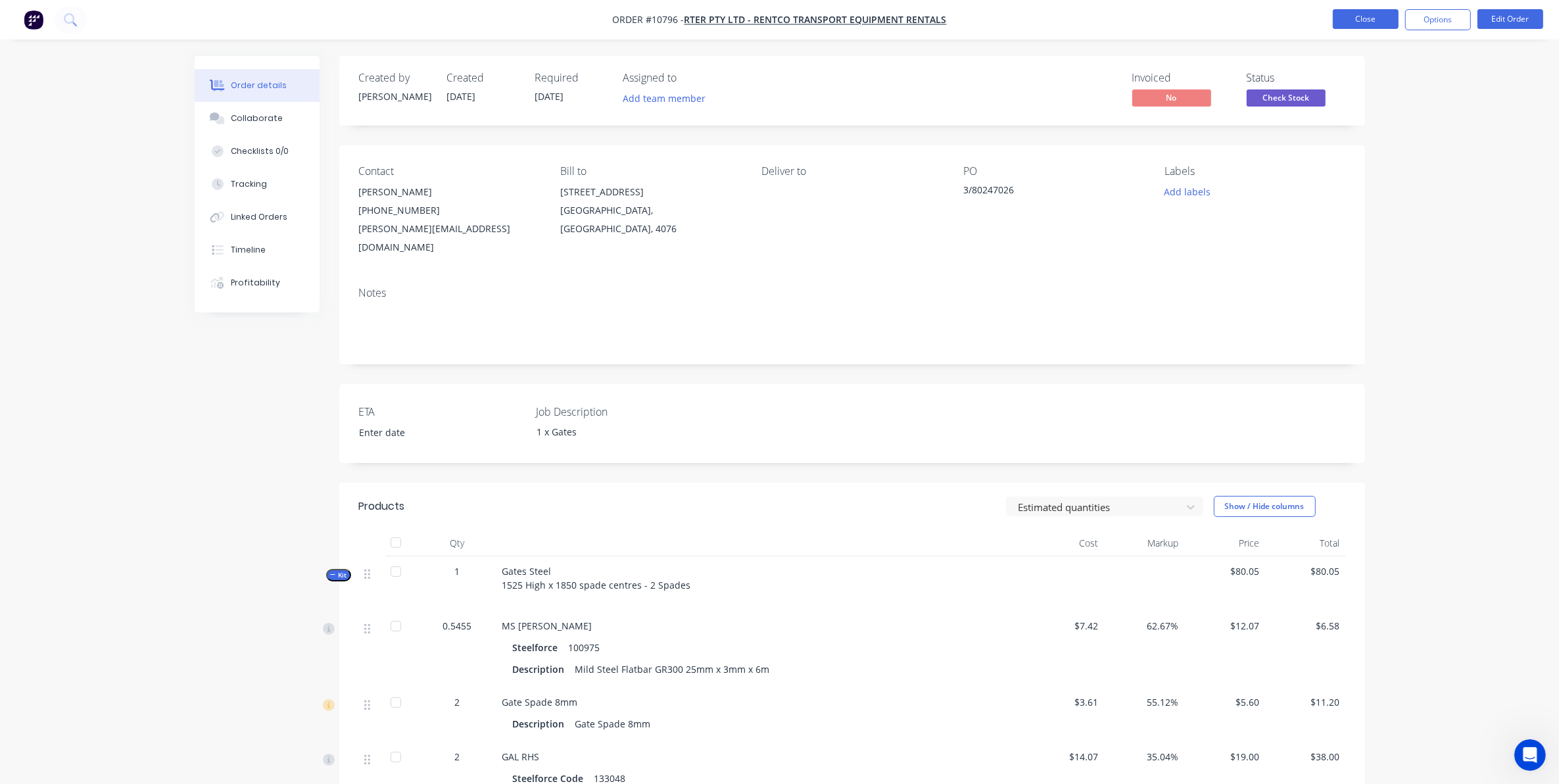
click at [1359, 17] on button "Close" at bounding box center [1366, 19] width 66 height 20
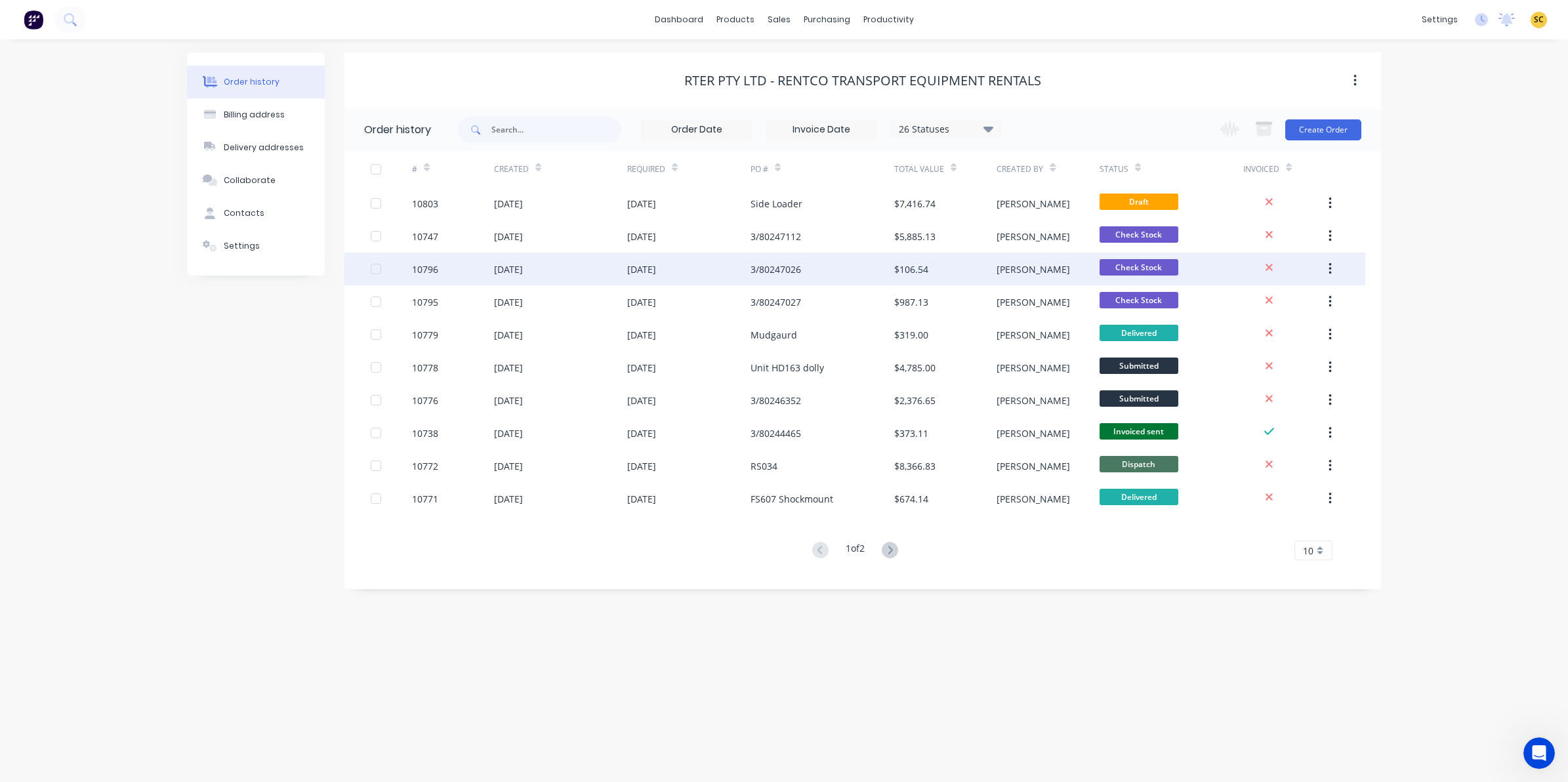
click at [598, 279] on div "[DATE]" at bounding box center [560, 268] width 133 height 33
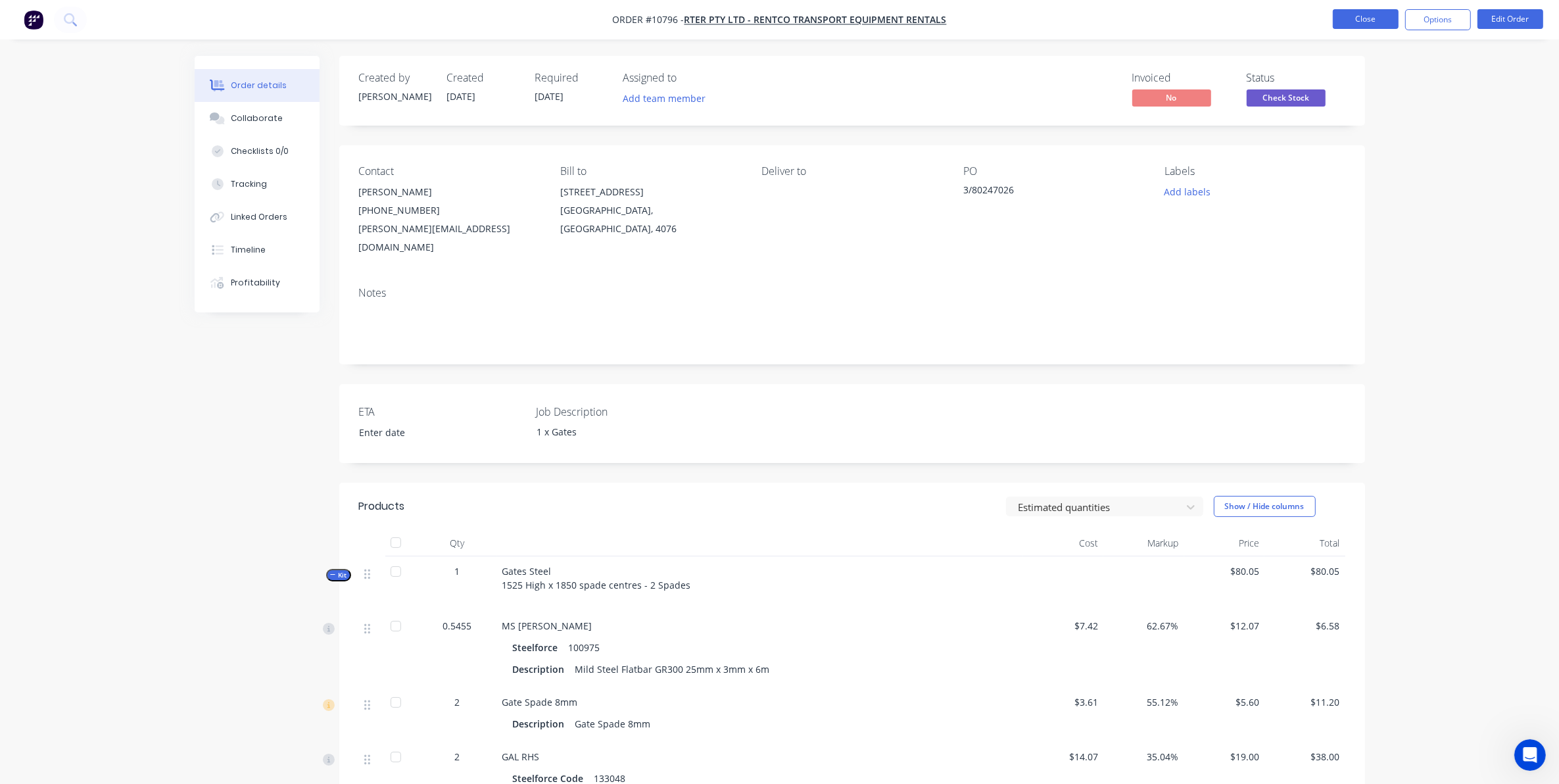
click at [1347, 21] on button "Close" at bounding box center [1366, 19] width 66 height 20
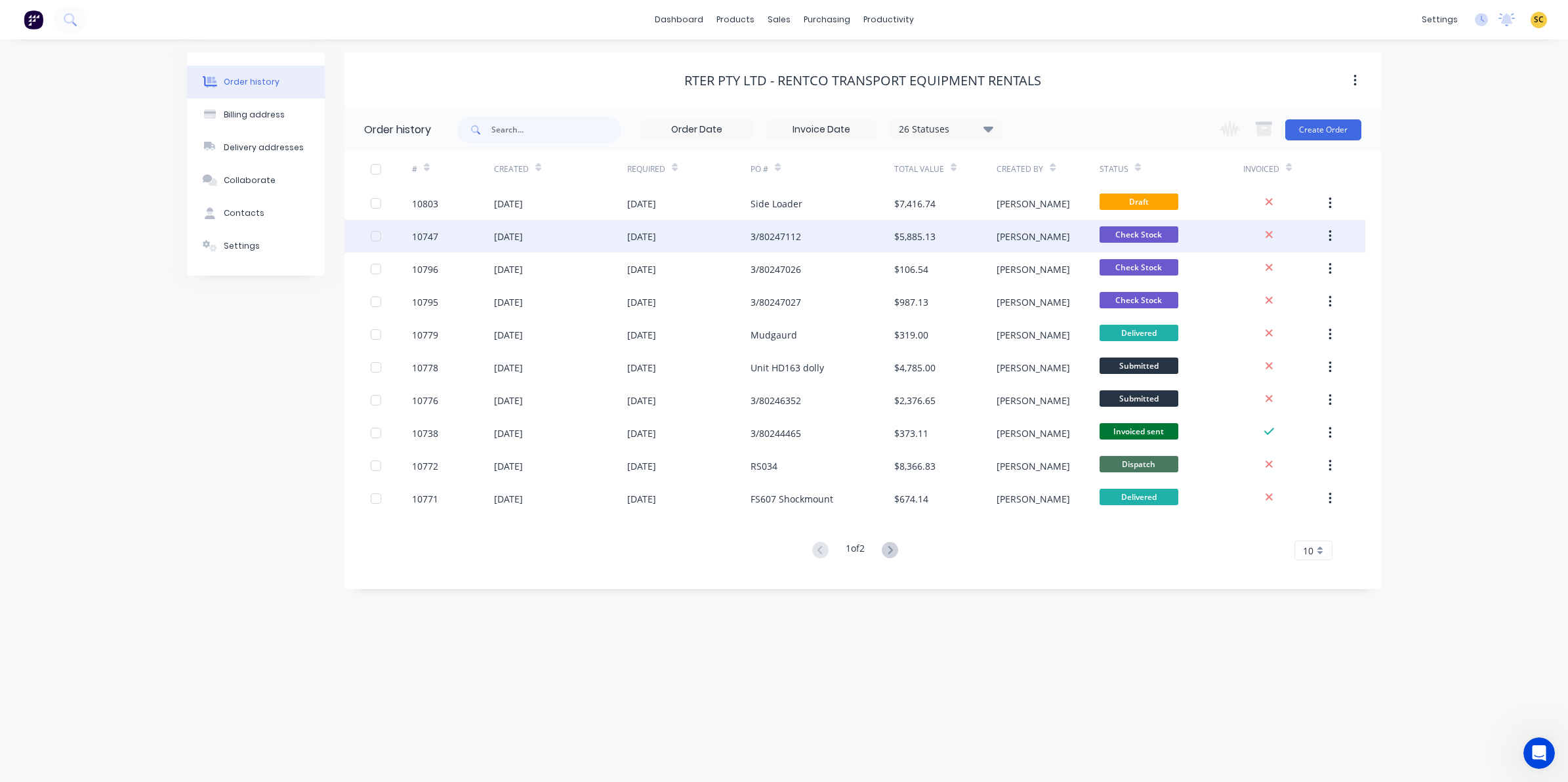
click at [654, 231] on div "[DATE]" at bounding box center [642, 237] width 29 height 14
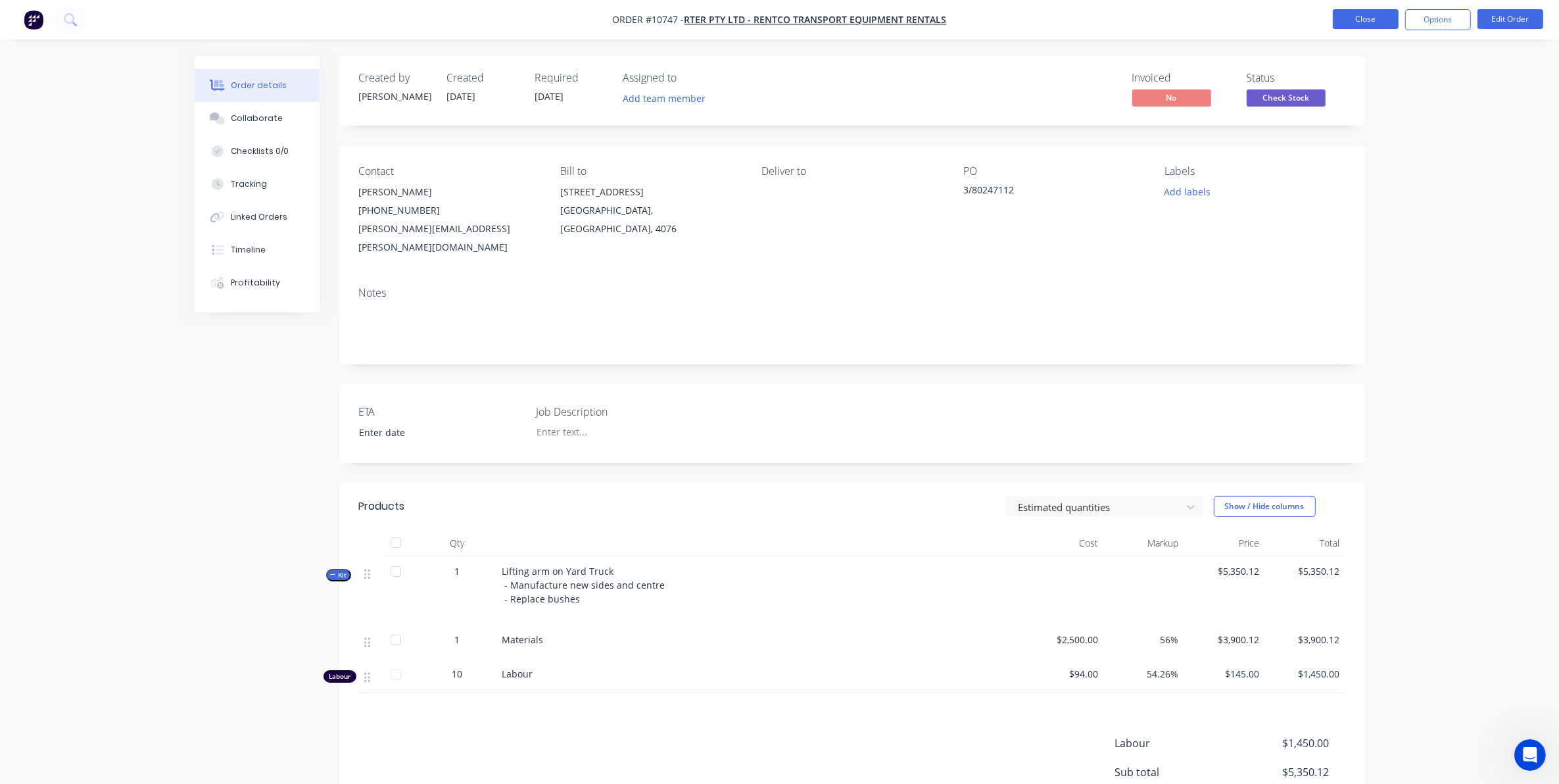
click at [1390, 18] on button "Close" at bounding box center [1366, 19] width 66 height 20
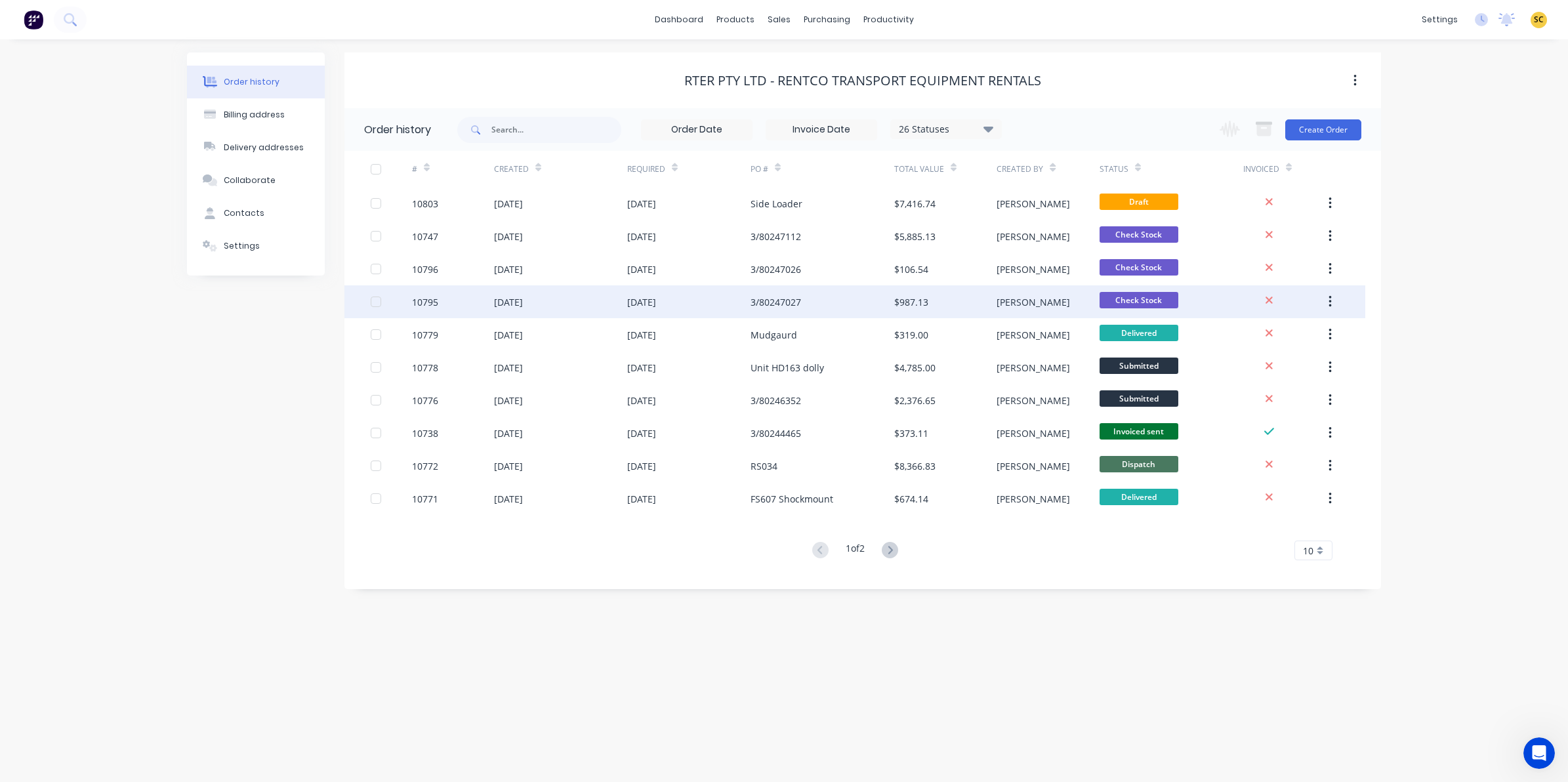
click at [776, 305] on div "3/80247027" at bounding box center [775, 302] width 51 height 14
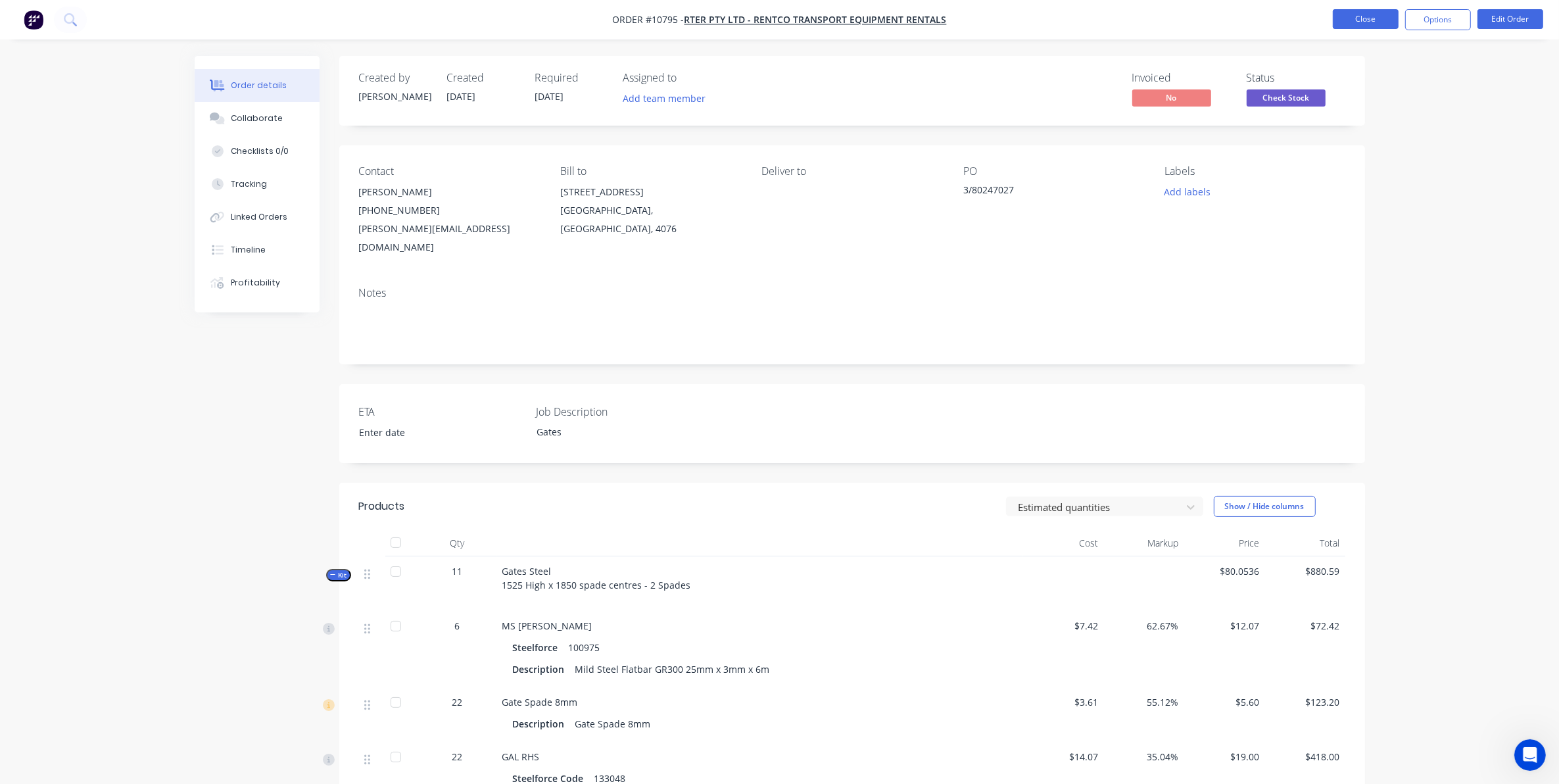
click at [1350, 18] on button "Close" at bounding box center [1366, 19] width 66 height 20
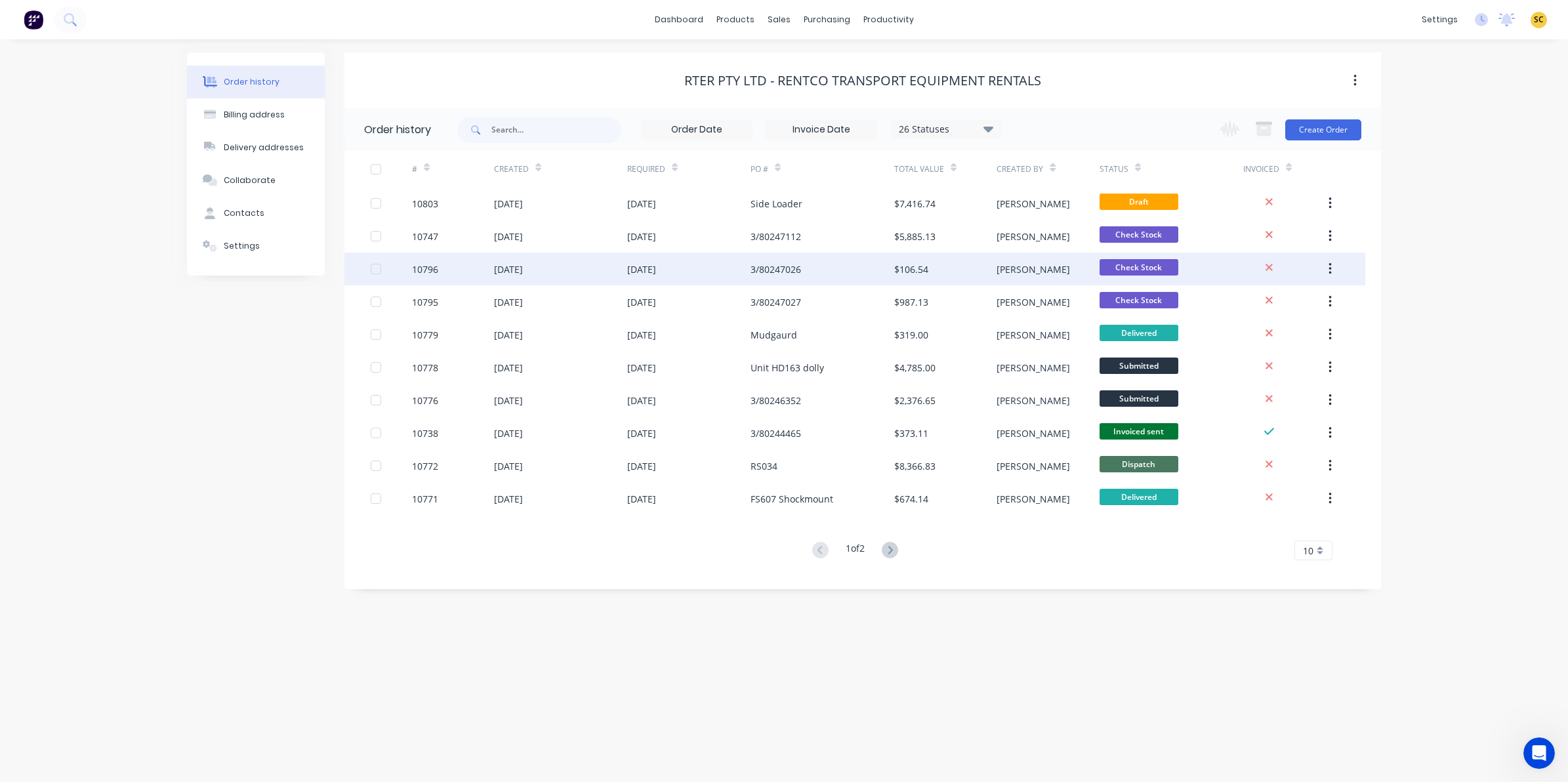
click at [701, 275] on div "[DATE]" at bounding box center [688, 268] width 123 height 33
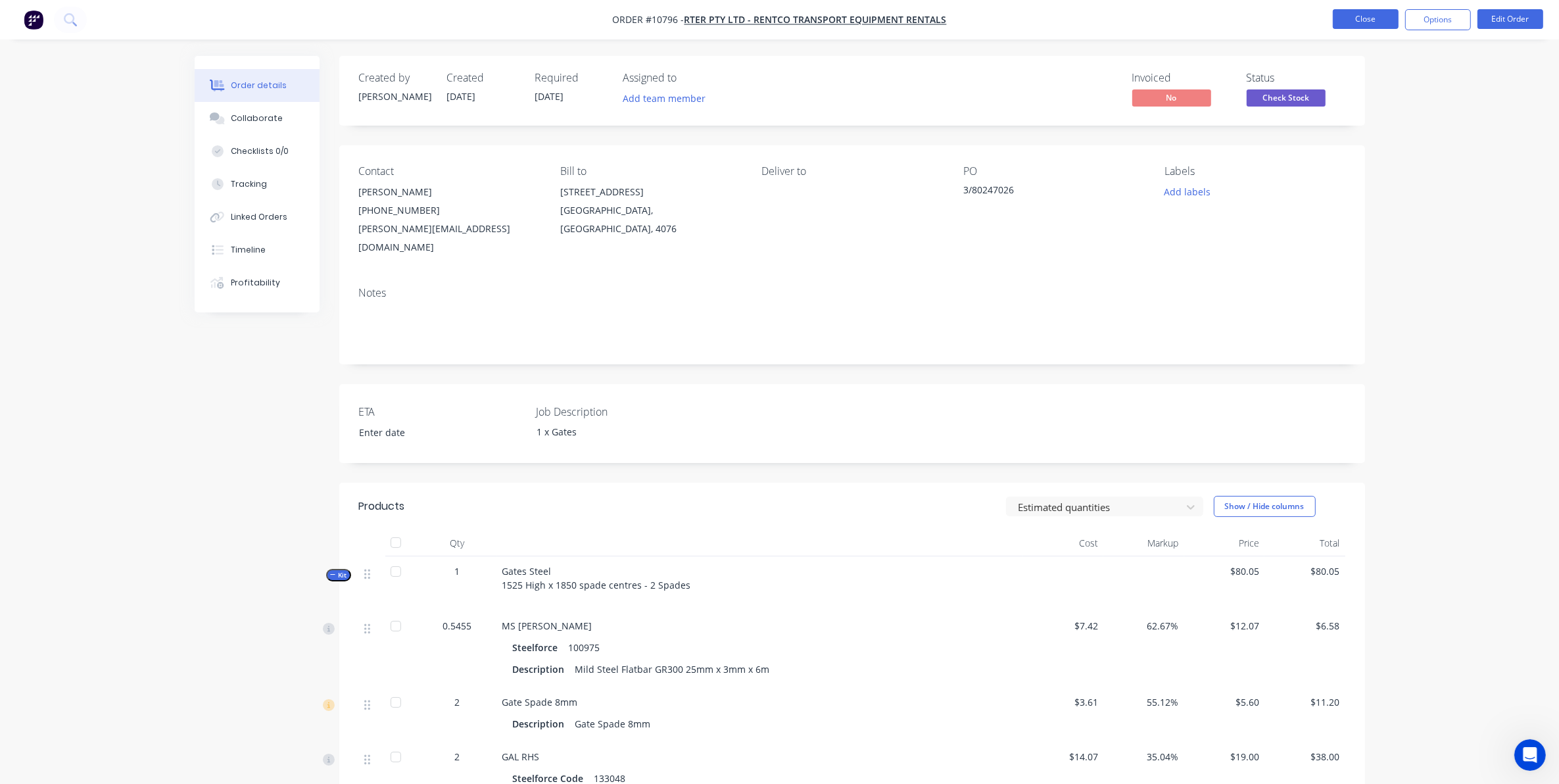
click at [1391, 21] on button "Close" at bounding box center [1366, 19] width 66 height 20
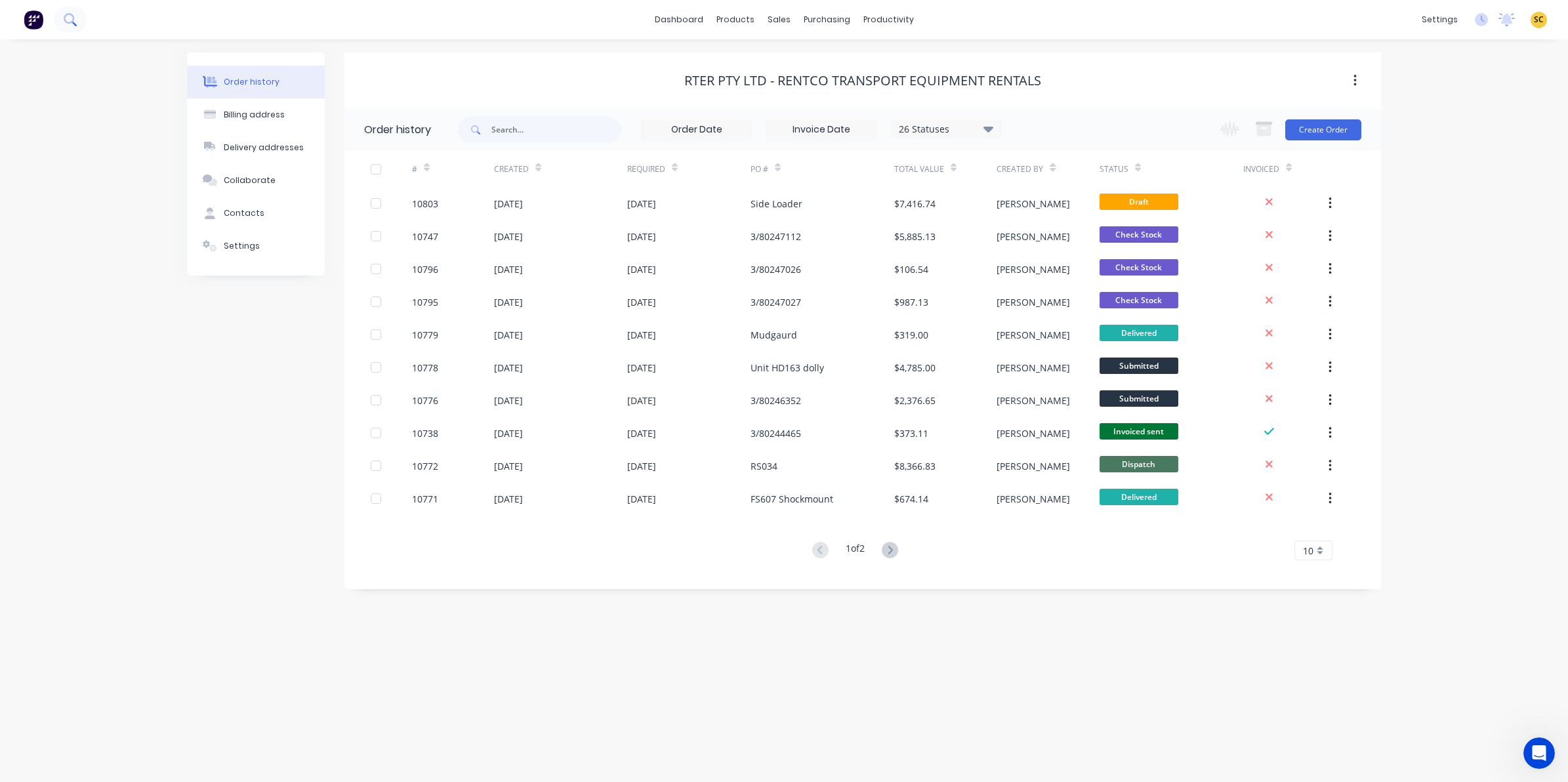
click at [76, 16] on icon at bounding box center [70, 19] width 12 height 12
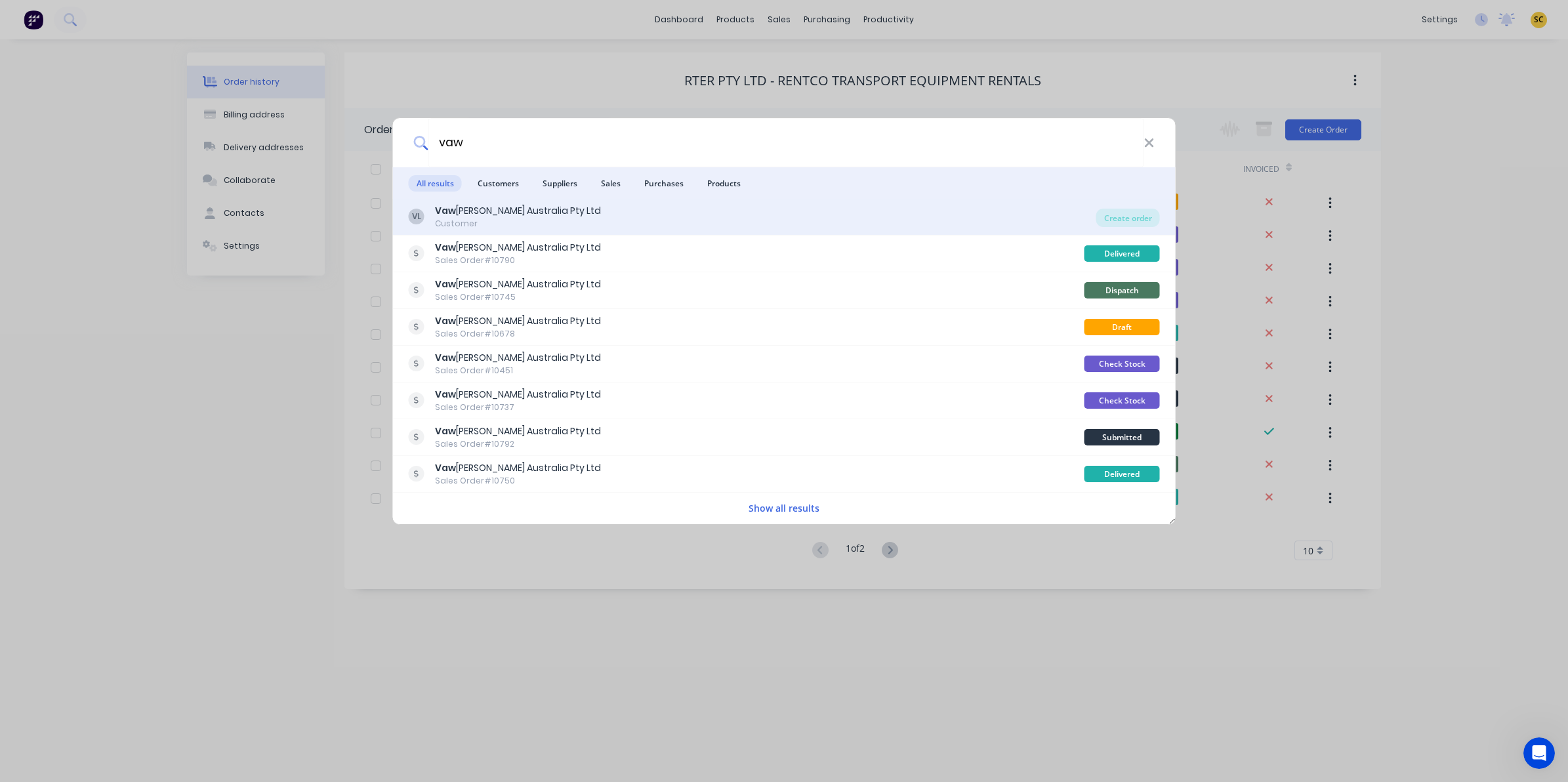
type input "vaw"
click at [628, 212] on div "VL Vaw [PERSON_NAME] Australia Pty Ltd Customer" at bounding box center [752, 217] width 688 height 26
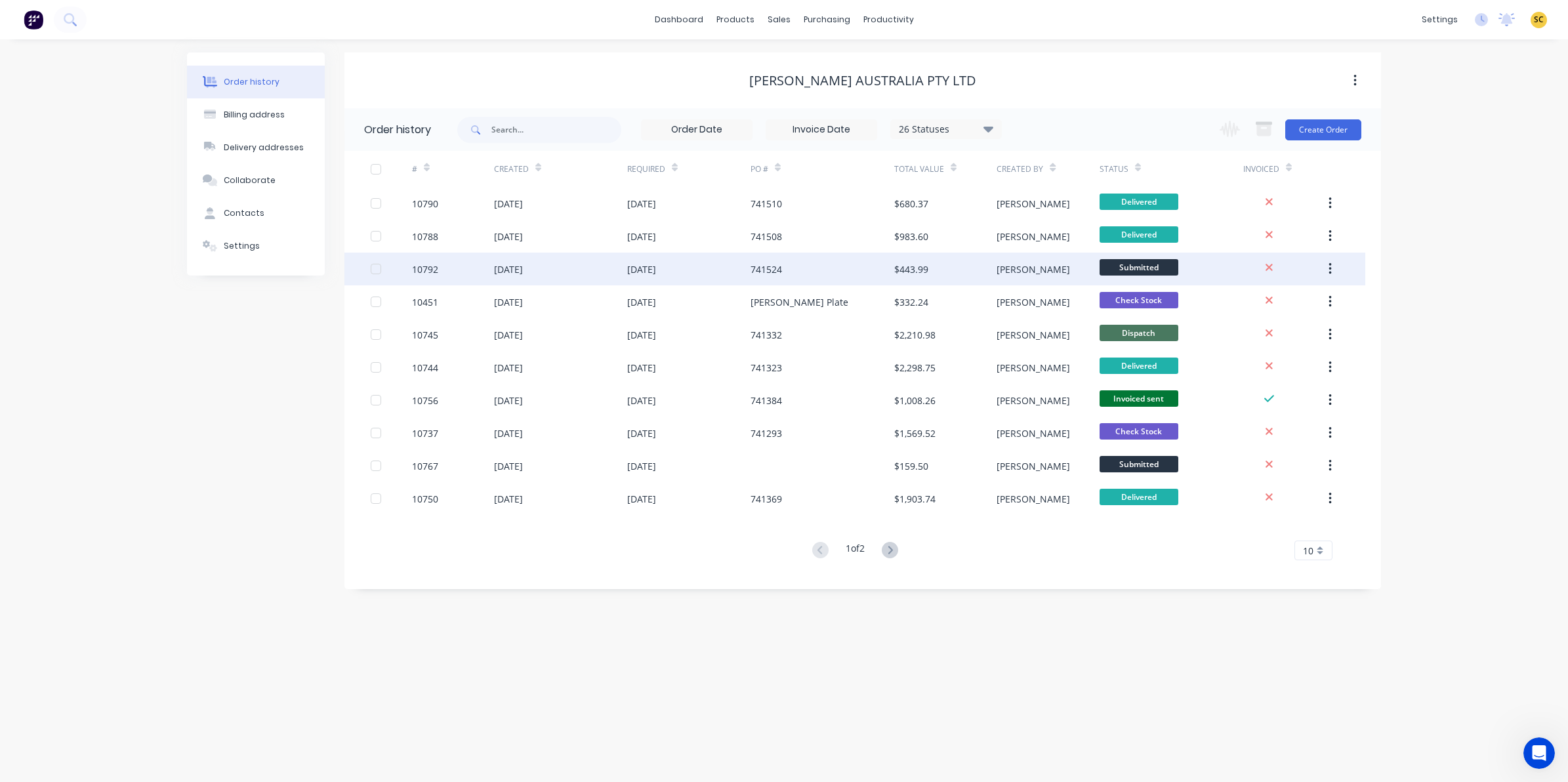
click at [651, 274] on div "[DATE]" at bounding box center [642, 269] width 29 height 14
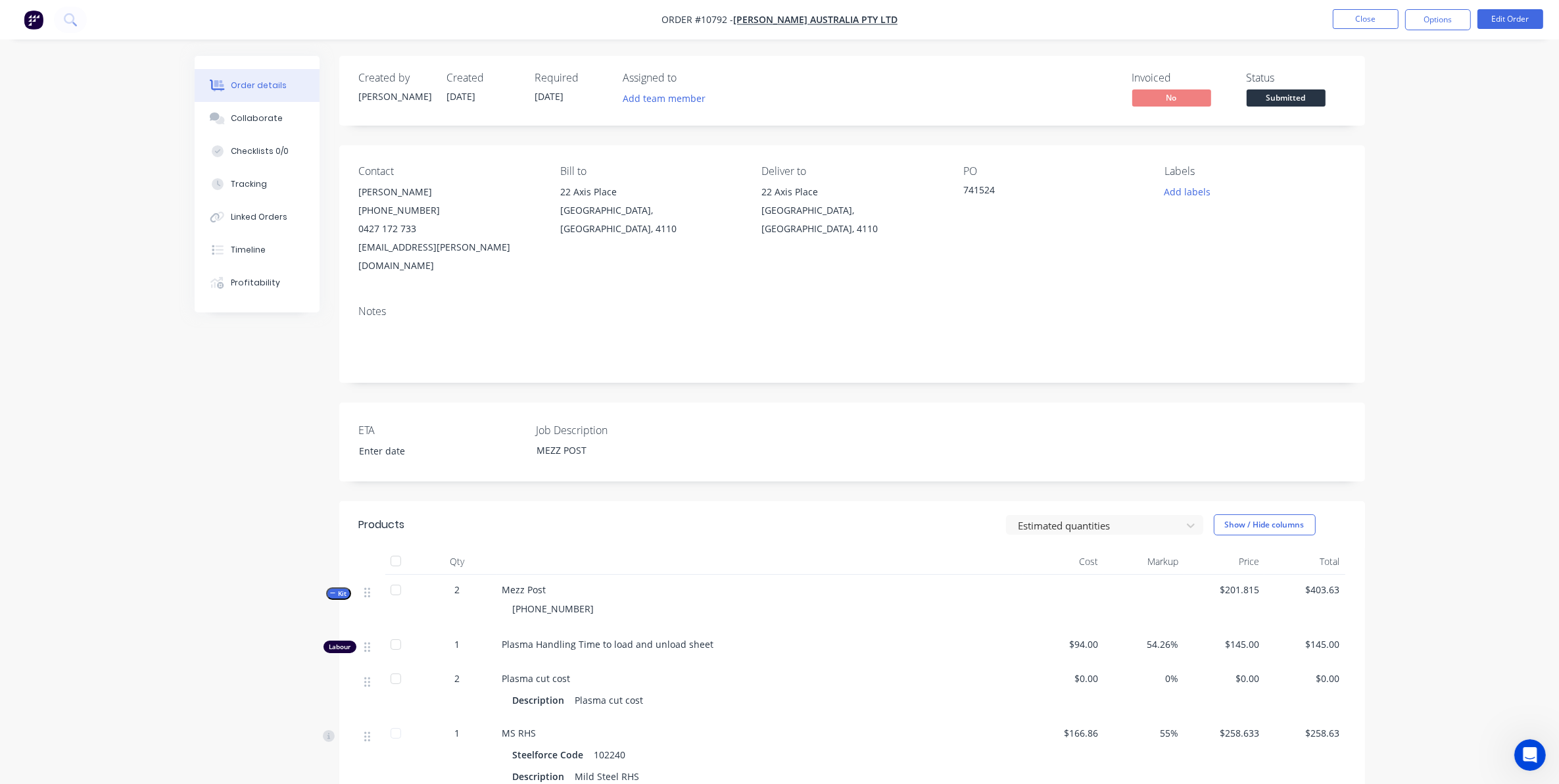
click at [1339, 29] on li "Close" at bounding box center [1366, 20] width 66 height 21
click at [1347, 25] on button "Close" at bounding box center [1366, 19] width 66 height 20
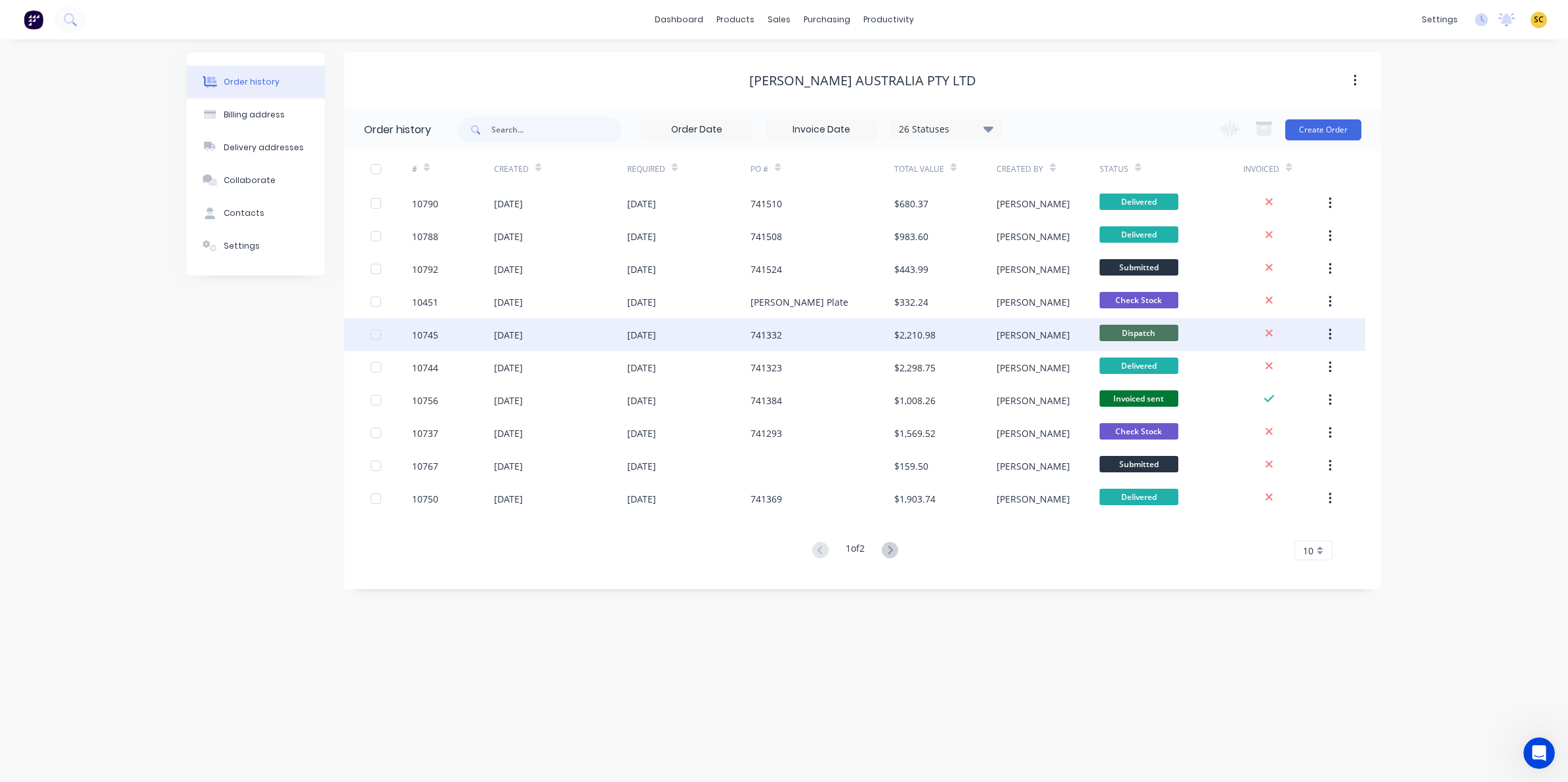
click at [782, 338] on div "741332" at bounding box center [822, 335] width 144 height 33
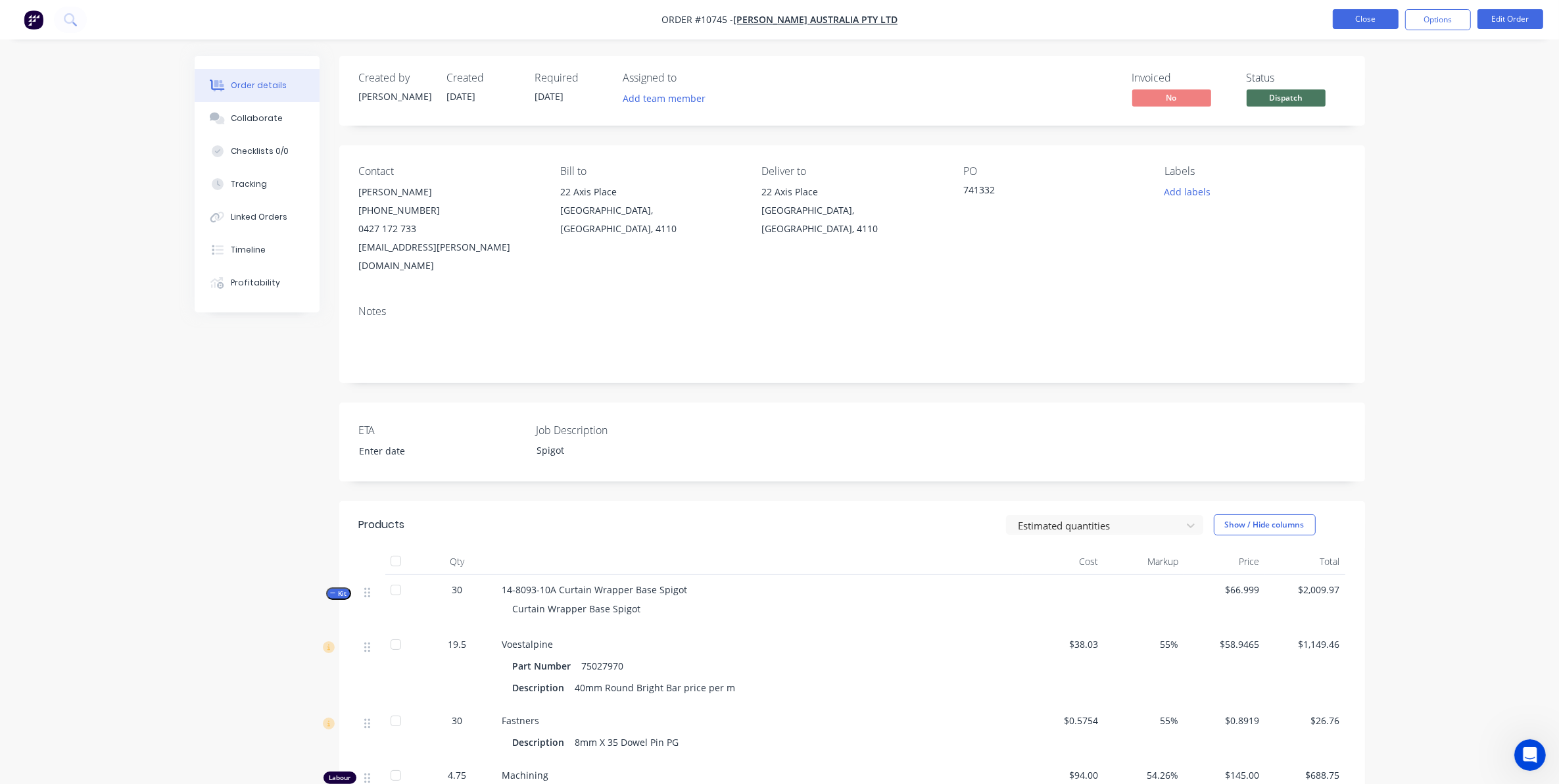
click at [1333, 24] on button "Close" at bounding box center [1366, 19] width 66 height 20
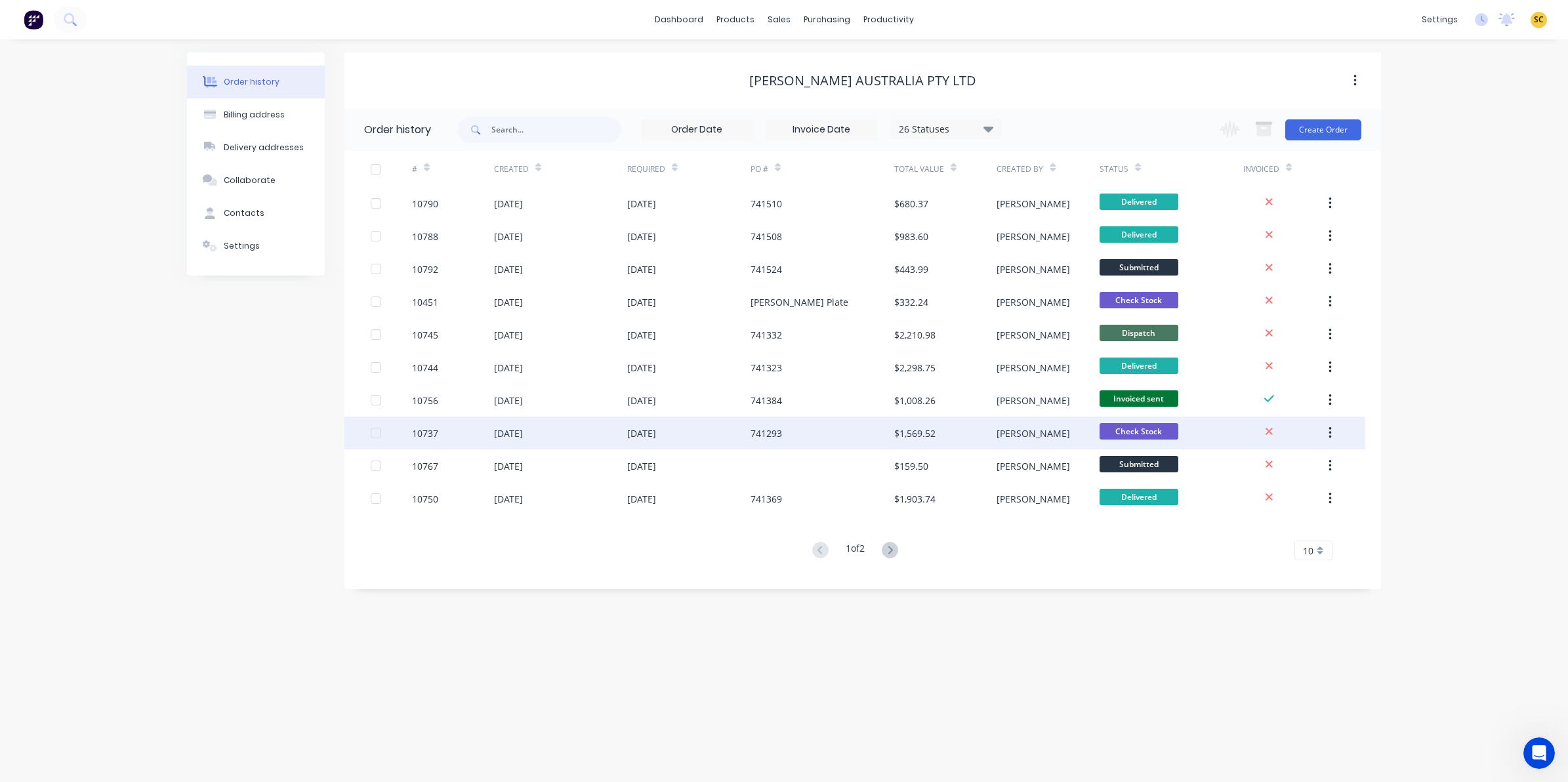
click at [793, 433] on div "741293" at bounding box center [822, 433] width 144 height 33
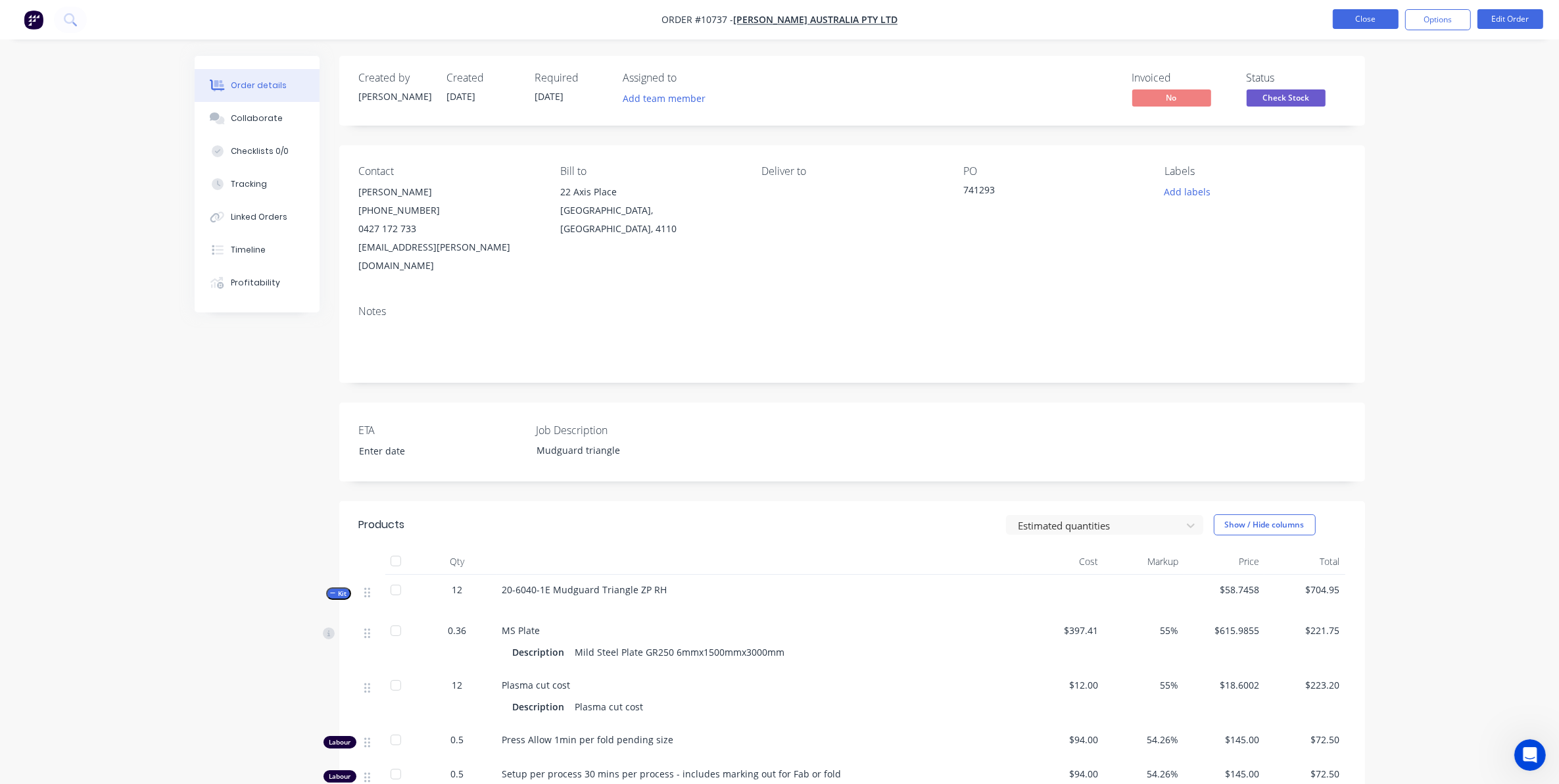
click at [1362, 21] on button "Close" at bounding box center [1366, 19] width 66 height 20
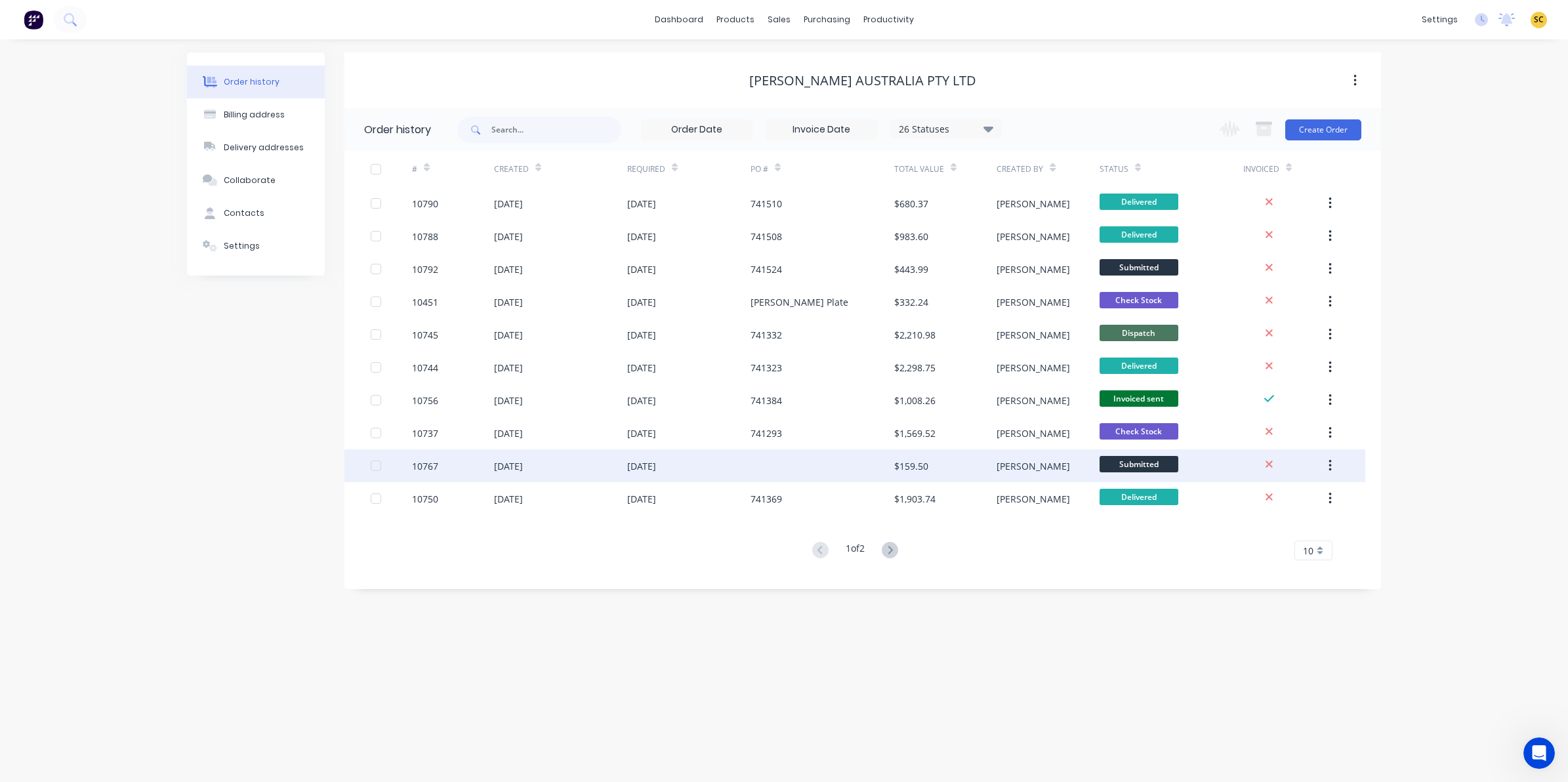
click at [812, 465] on div at bounding box center [822, 465] width 144 height 33
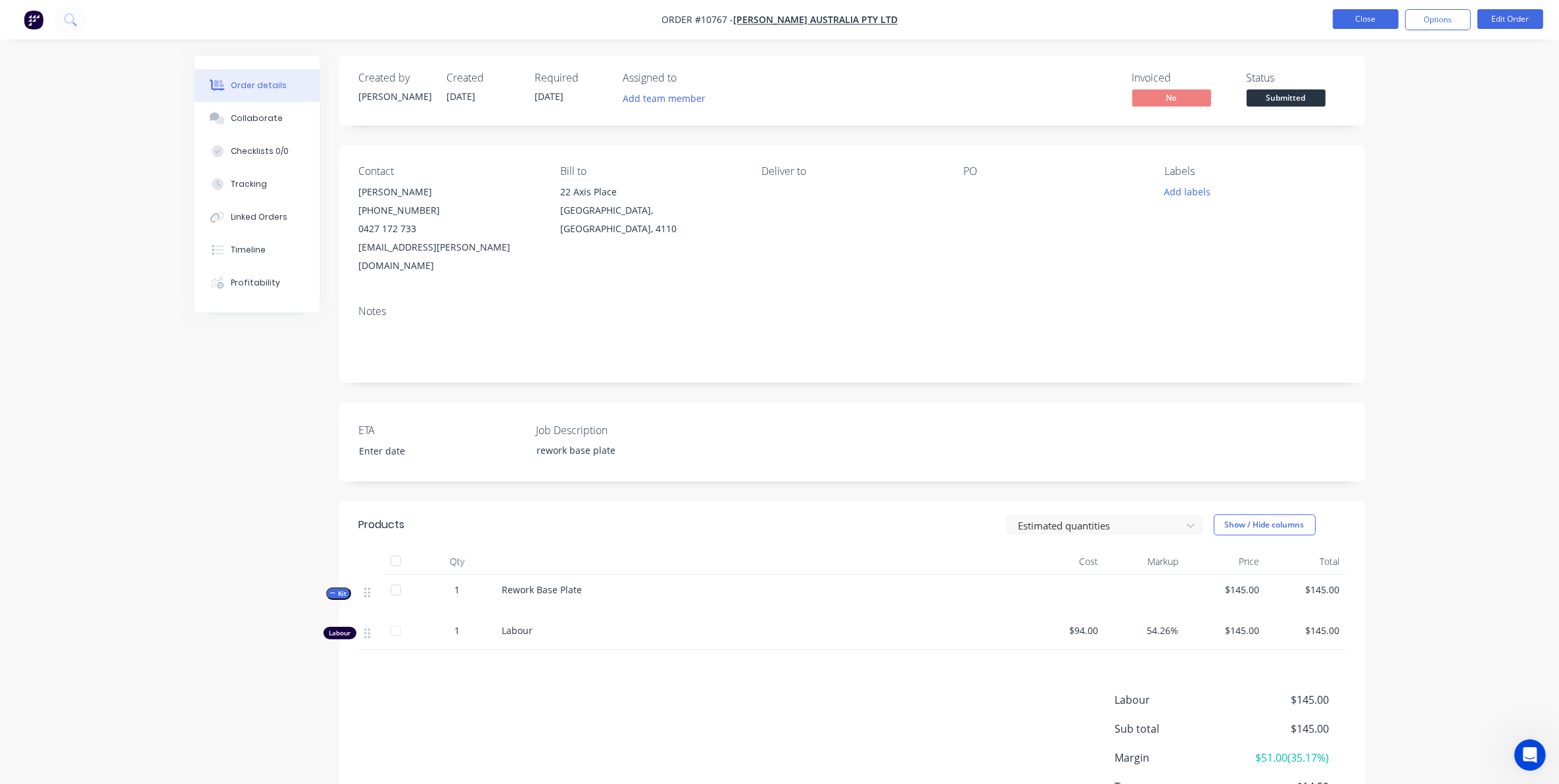
click at [1365, 23] on button "Close" at bounding box center [1366, 19] width 66 height 20
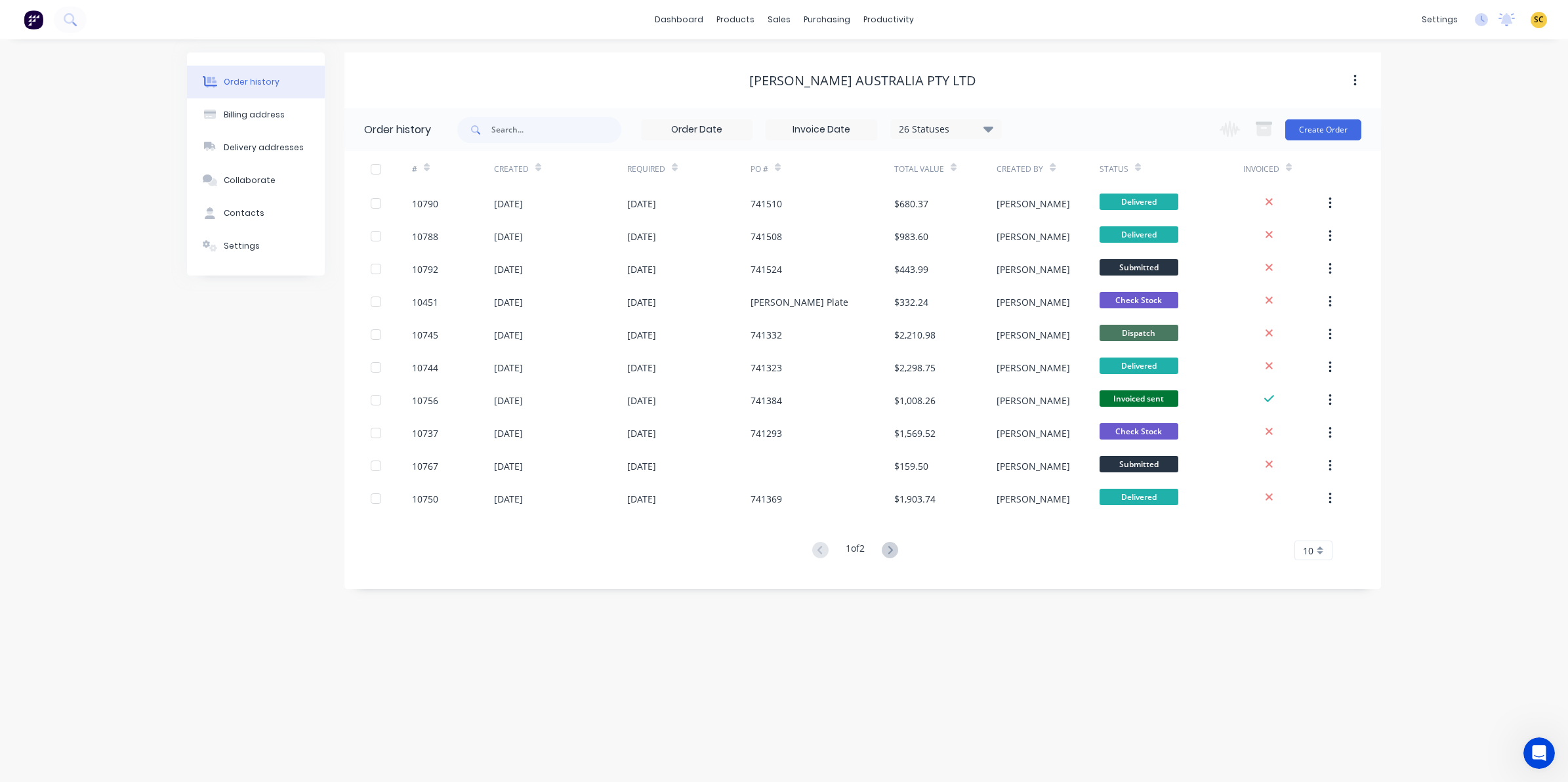
click at [1136, 170] on icon at bounding box center [1138, 167] width 6 height 9
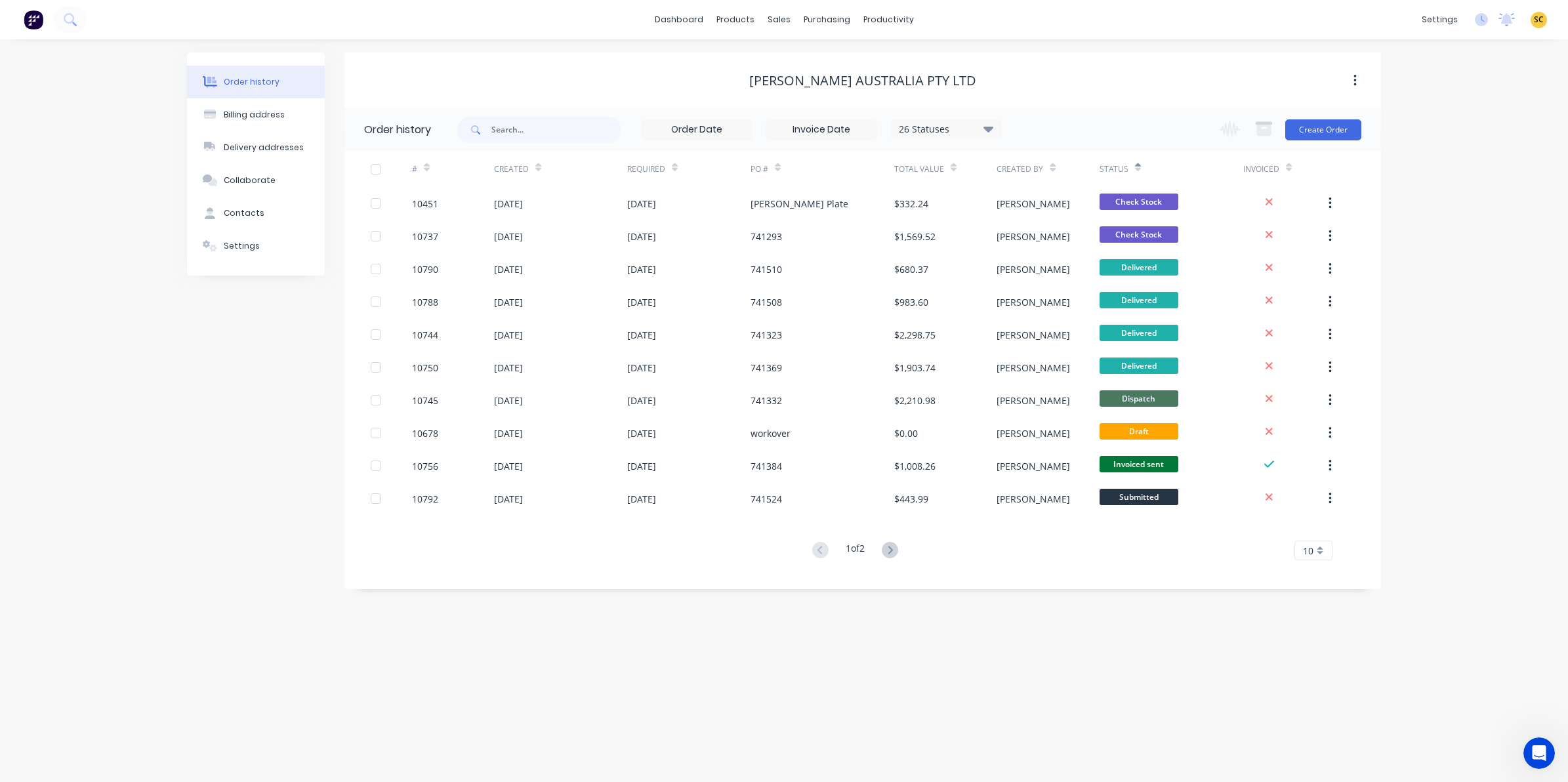
click at [1137, 175] on div at bounding box center [1138, 167] width 6 height 20
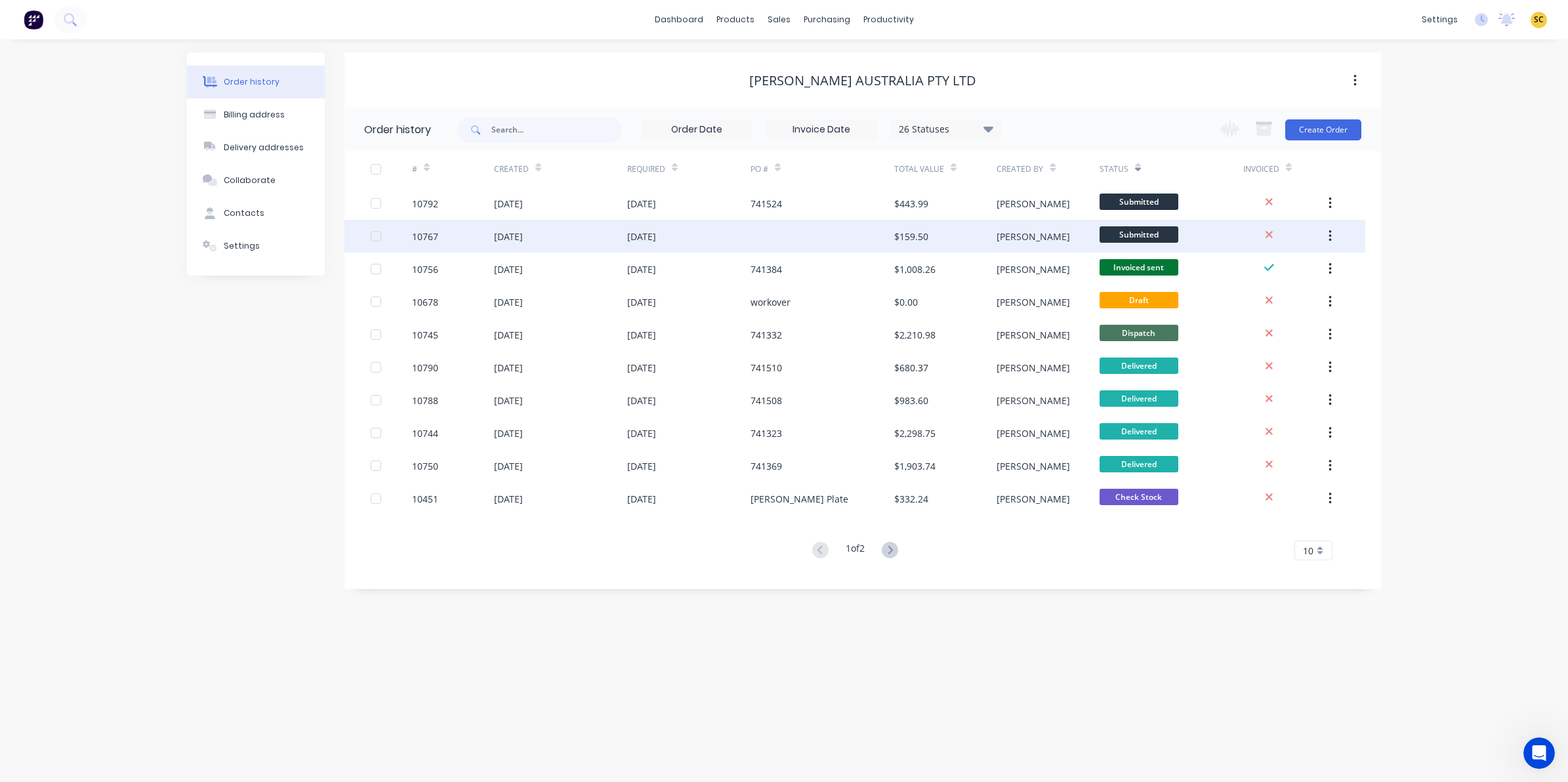
click at [776, 225] on div at bounding box center [822, 236] width 144 height 33
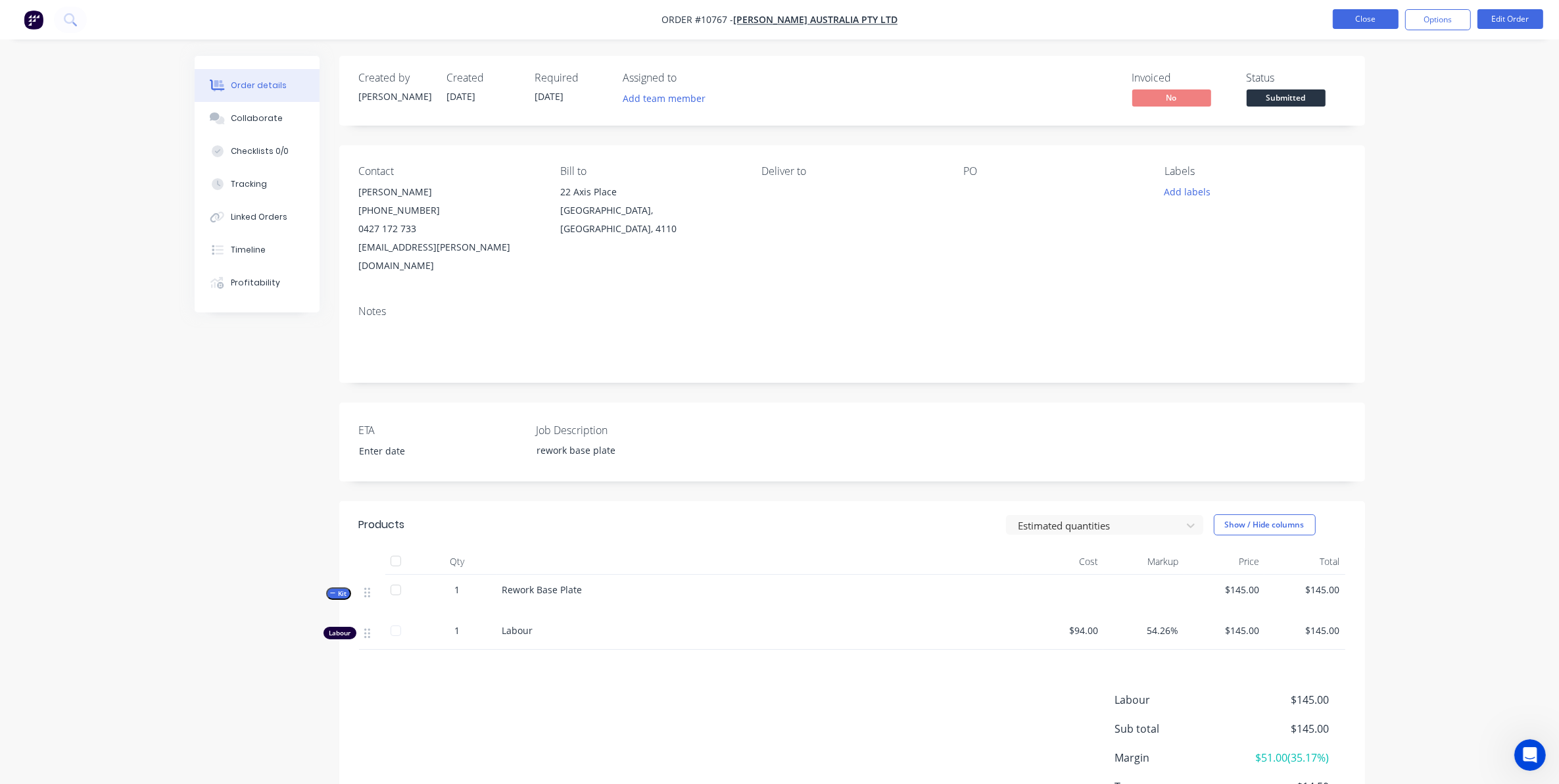
click at [1365, 9] on button "Close" at bounding box center [1366, 19] width 66 height 20
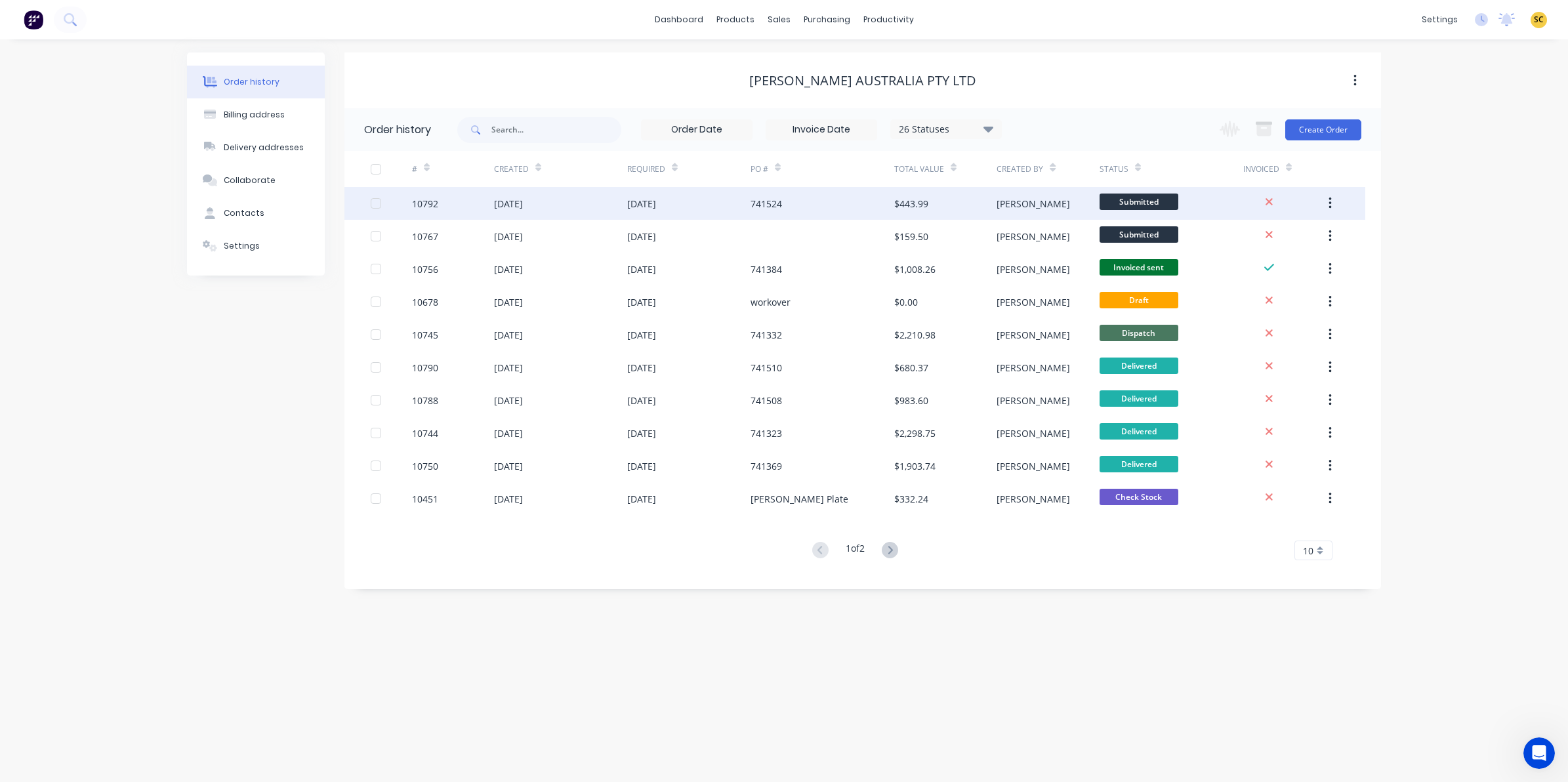
click at [841, 205] on div "741524" at bounding box center [822, 203] width 144 height 33
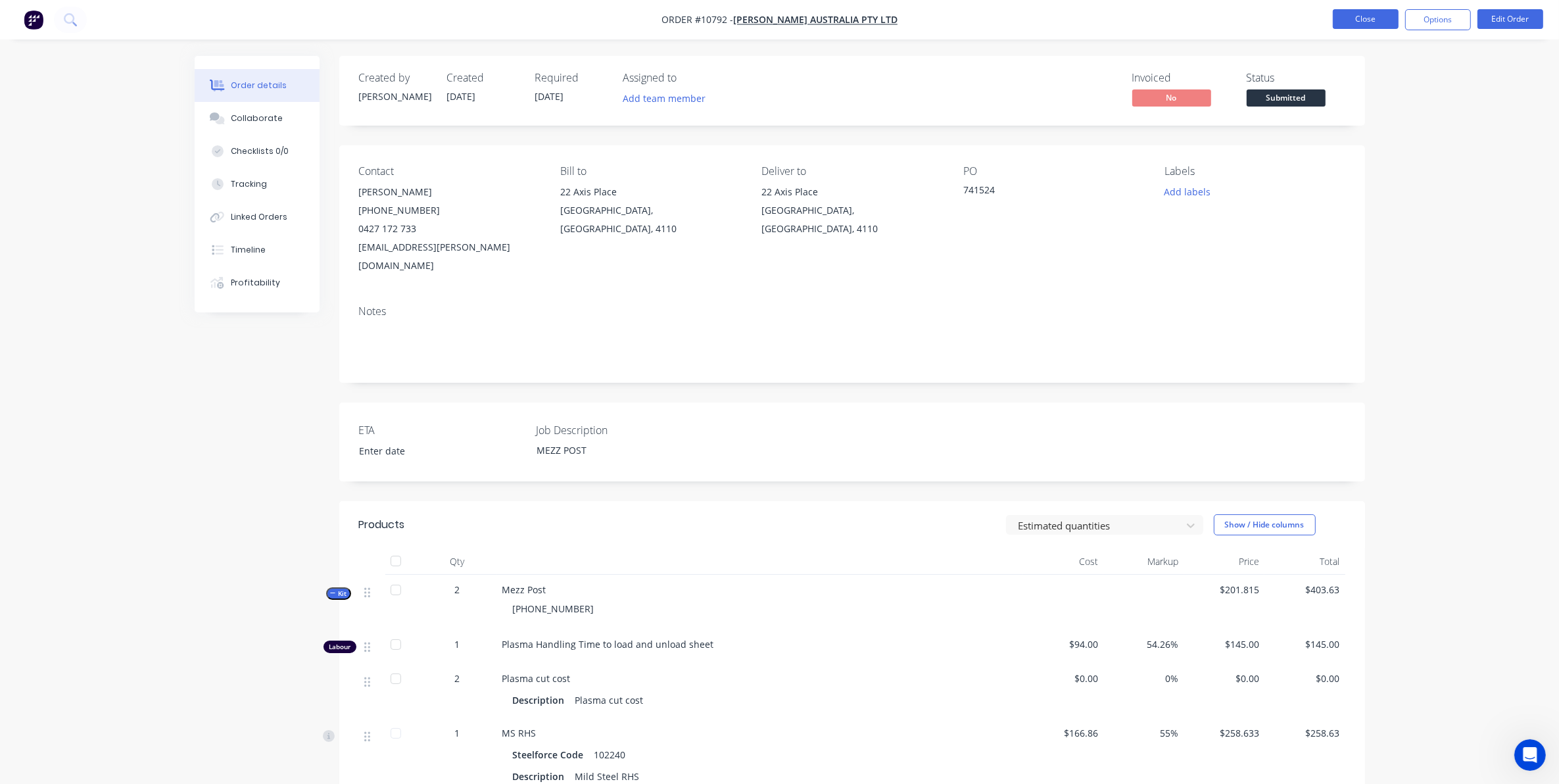
click at [1374, 16] on button "Close" at bounding box center [1366, 19] width 66 height 20
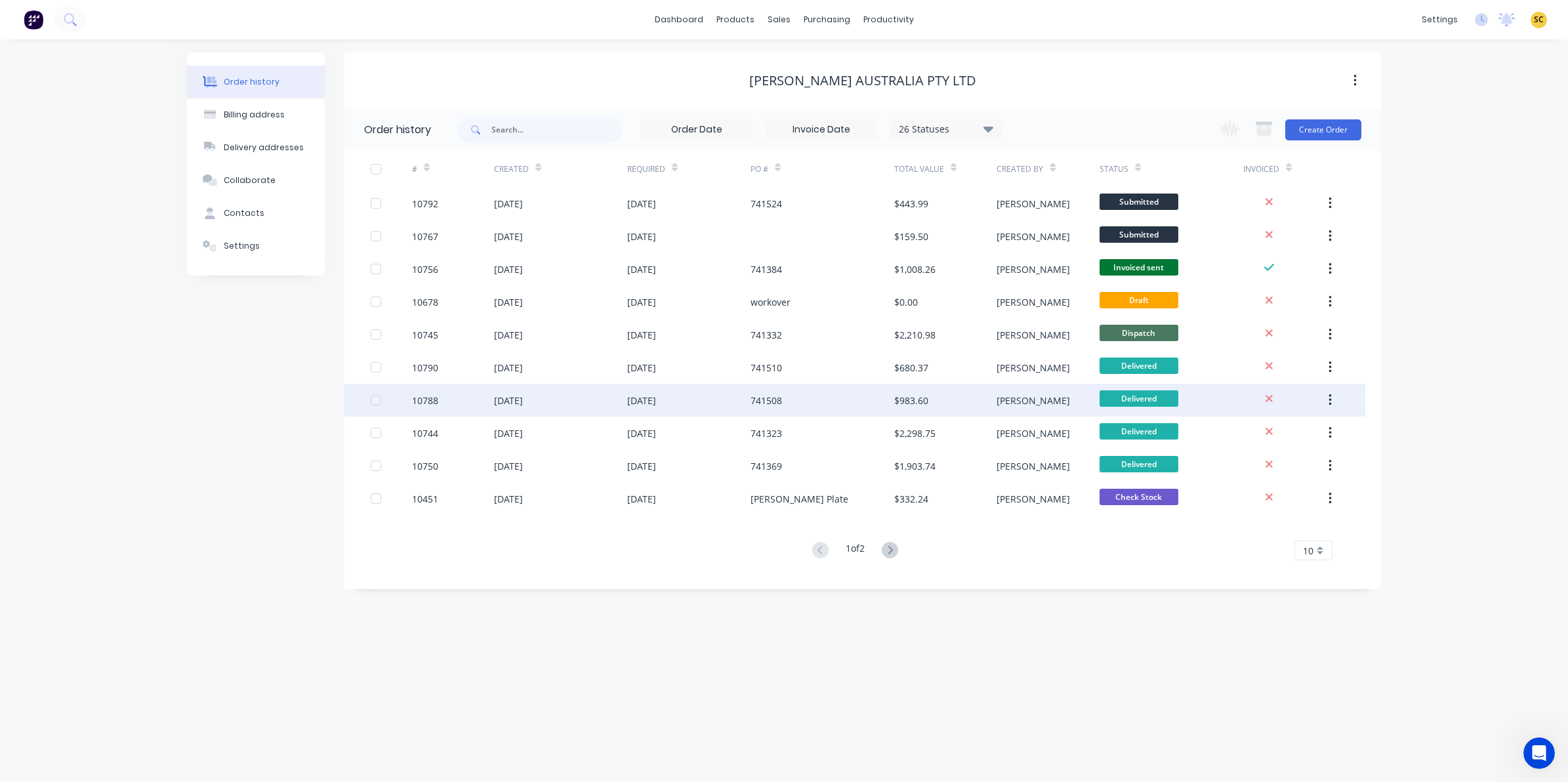
drag, startPoint x: 807, startPoint y: 395, endPoint x: 786, endPoint y: 394, distance: 21.0
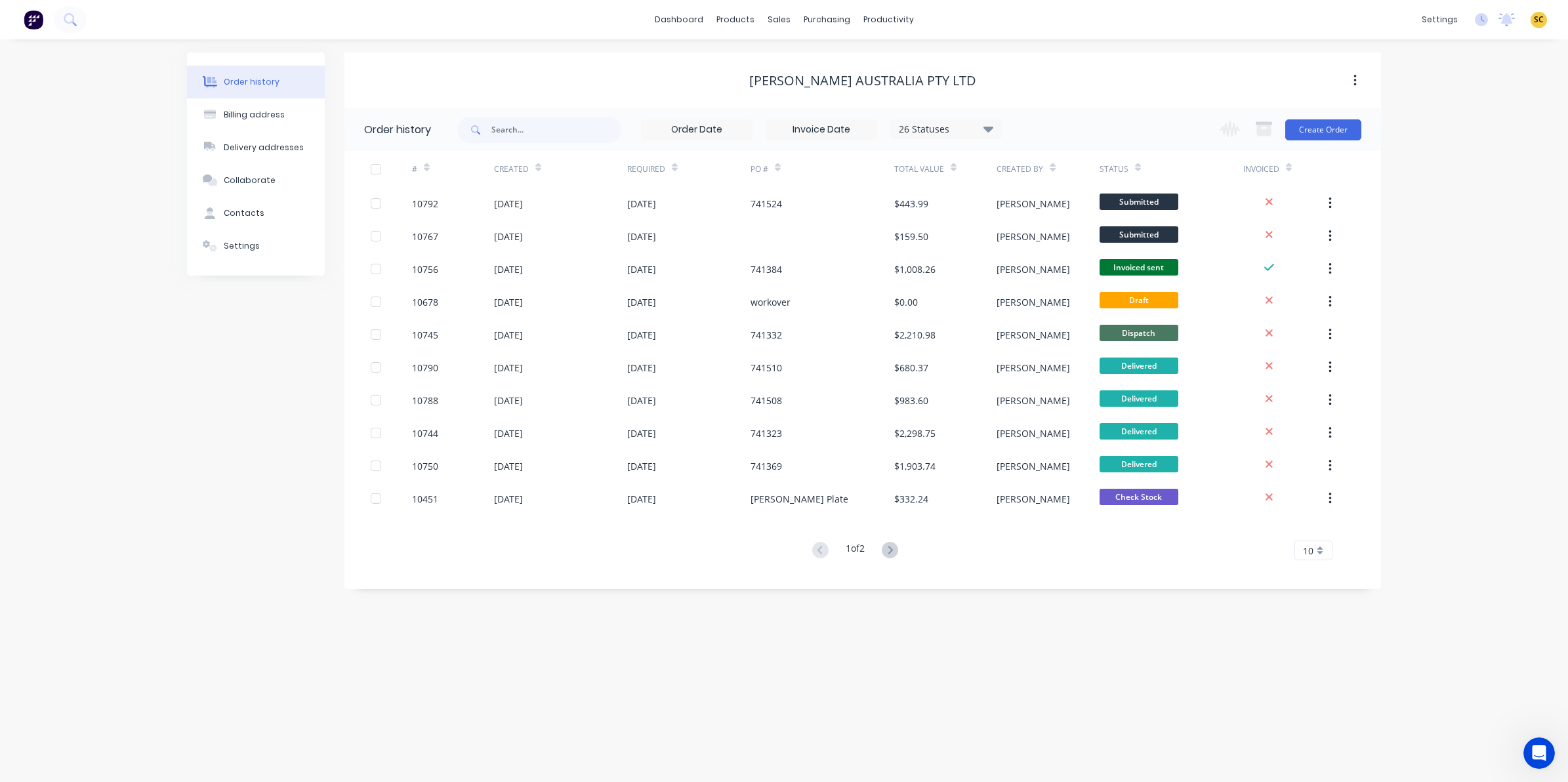
drag, startPoint x: 786, startPoint y: 394, endPoint x: 647, endPoint y: 577, distance: 229.8
click at [647, 577] on div "Order history 26 Statuses Invoice Status Invoiced Not Invoiced Partial Order St…" at bounding box center [862, 348] width 1036 height 481
click at [901, 548] on button at bounding box center [890, 551] width 24 height 19
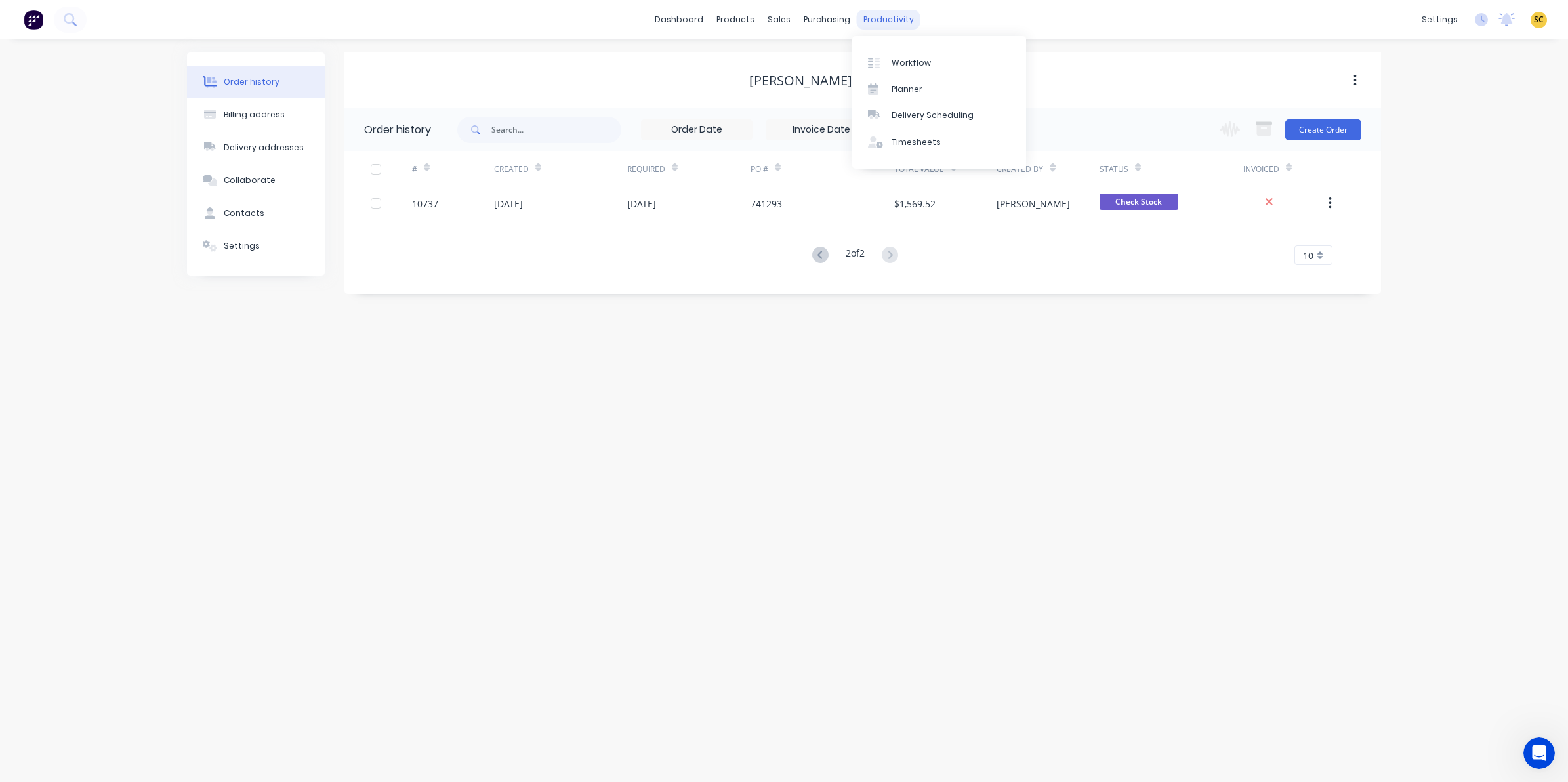
click at [890, 16] on div "productivity" at bounding box center [889, 19] width 64 height 20
click at [929, 133] on link "Timesheets" at bounding box center [939, 142] width 174 height 26
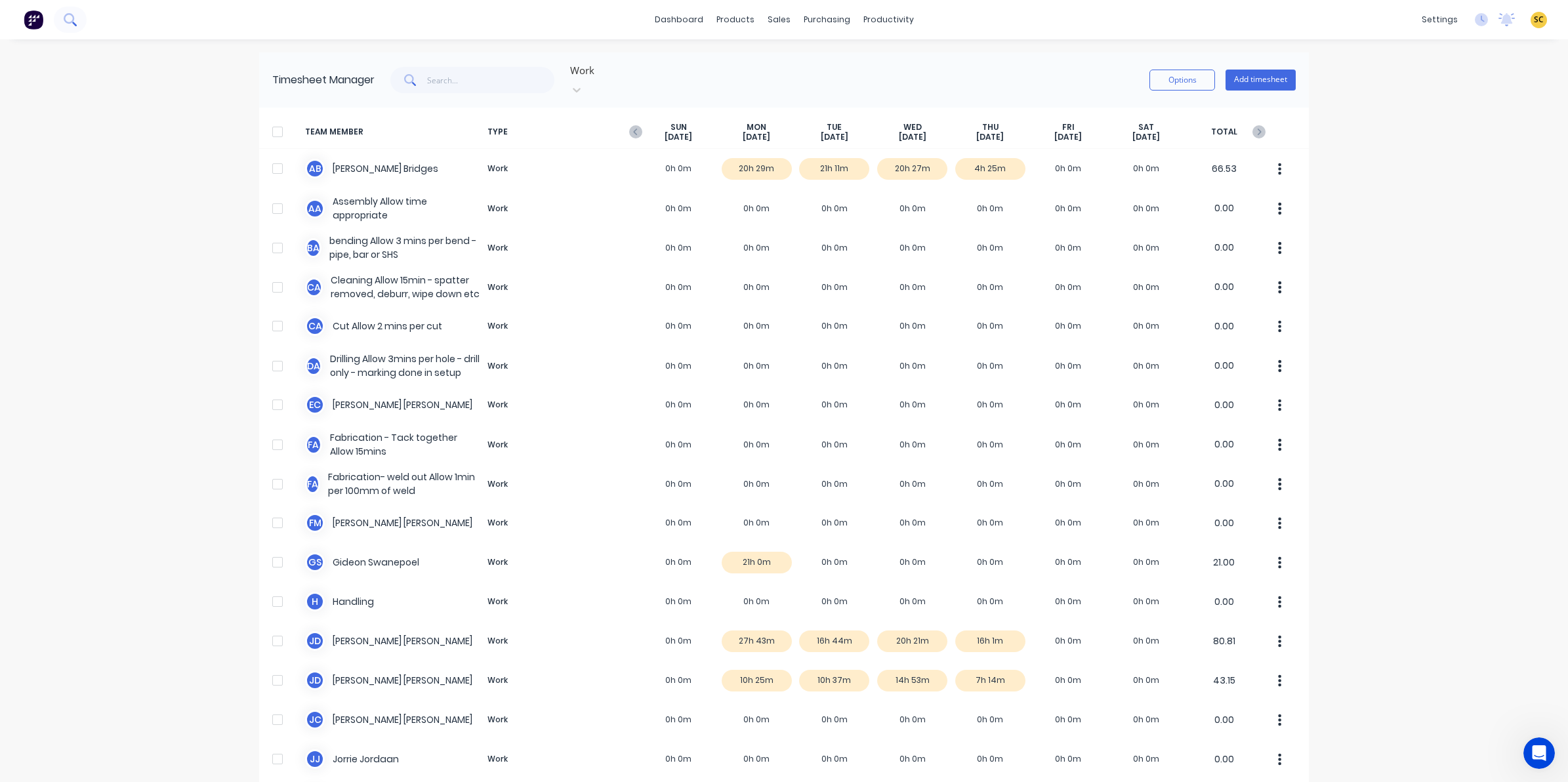
click at [72, 26] on button at bounding box center [71, 20] width 33 height 26
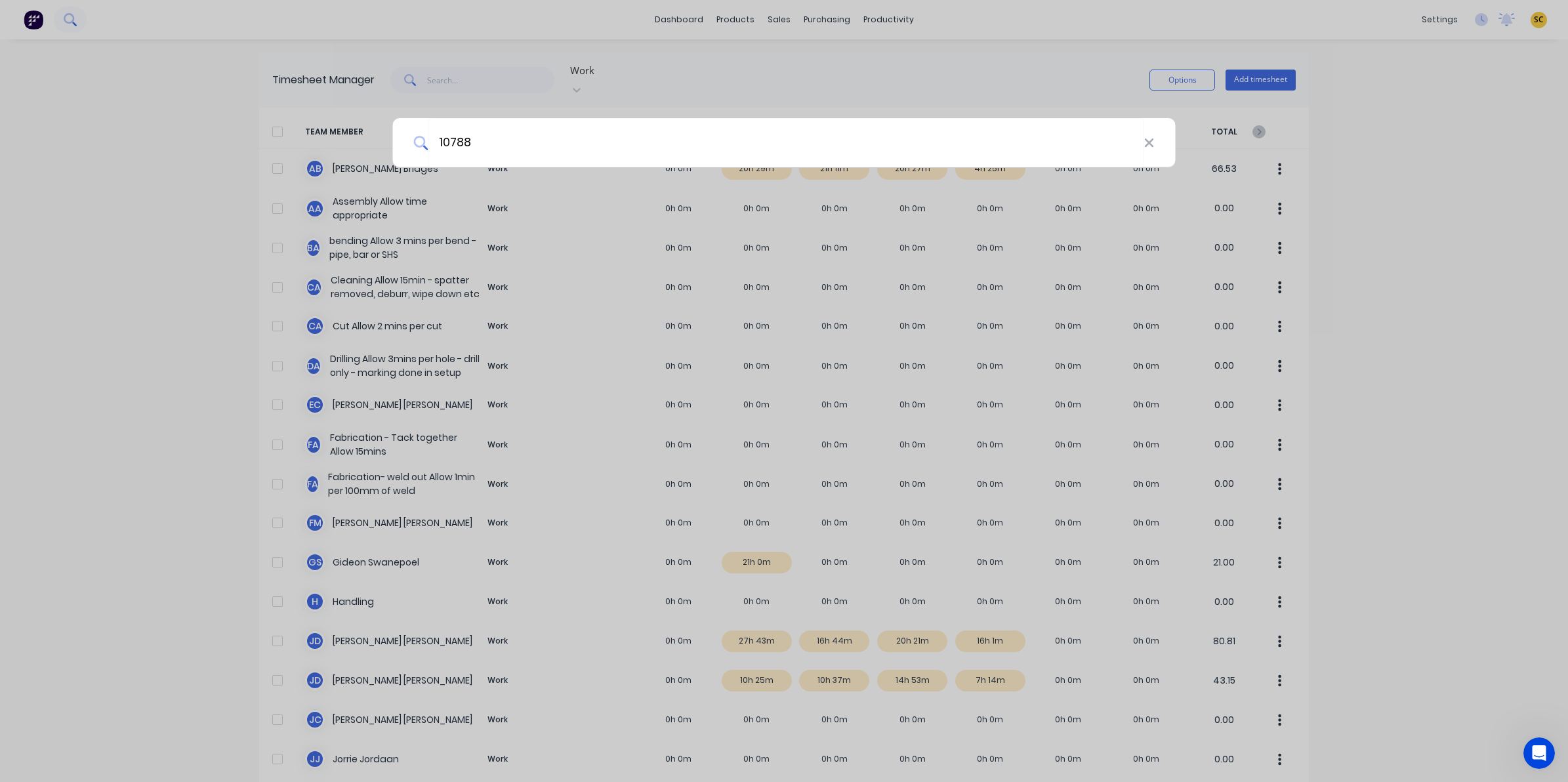
type input "10788"
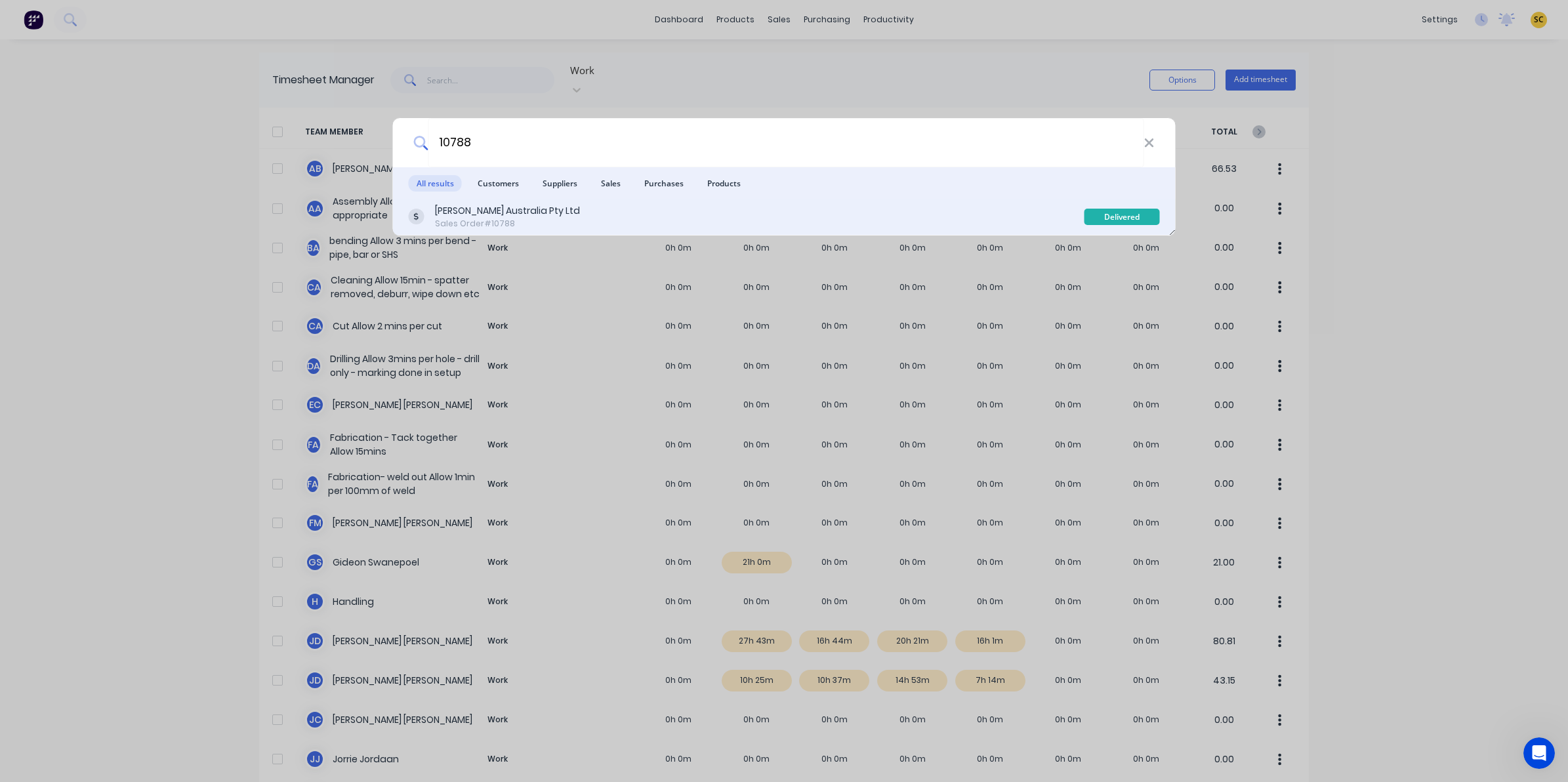
click at [509, 217] on div "[PERSON_NAME] Australia Pty Ltd" at bounding box center [507, 211] width 145 height 14
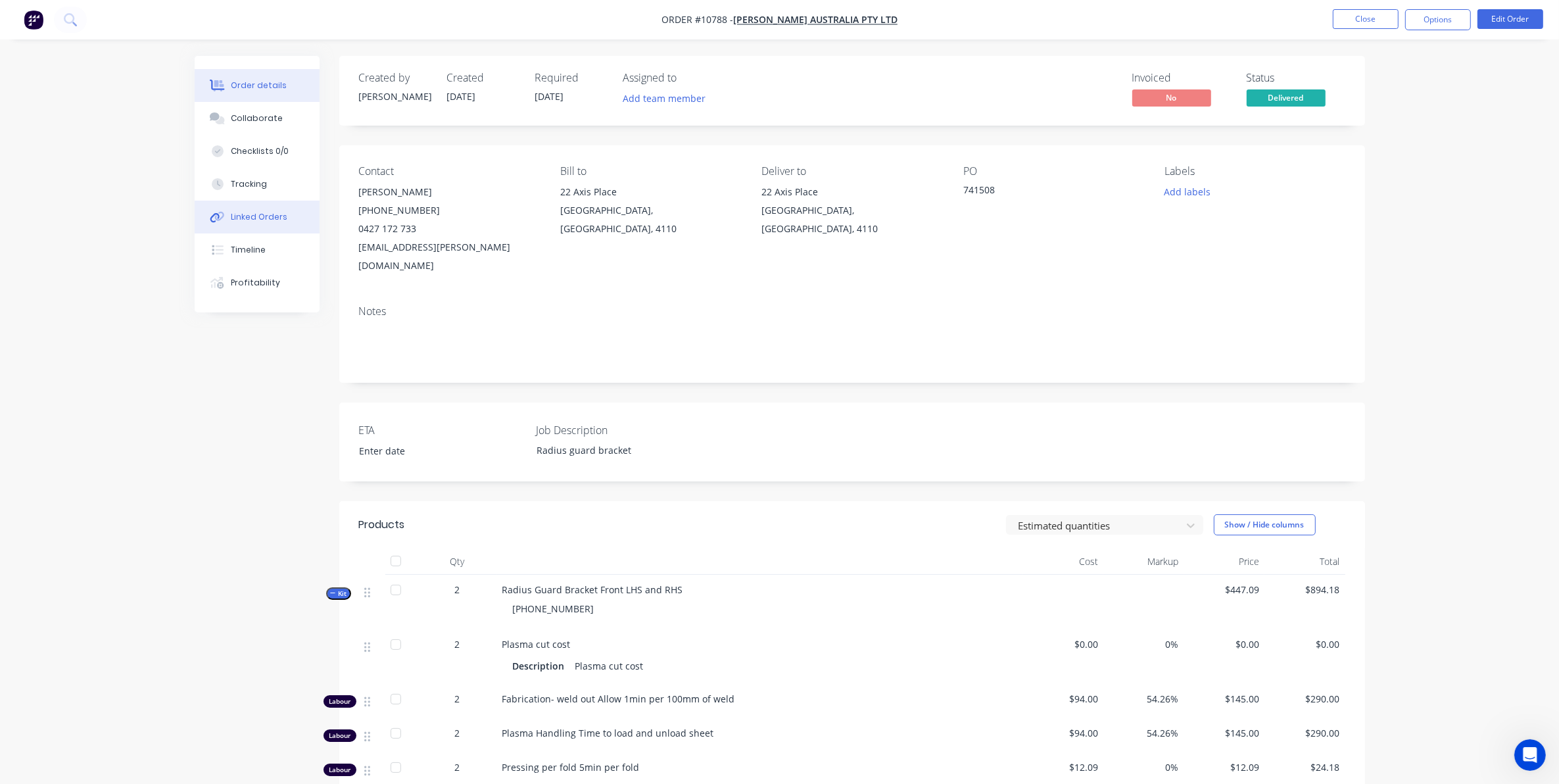
click at [267, 212] on div "Linked Orders" at bounding box center [260, 217] width 57 height 12
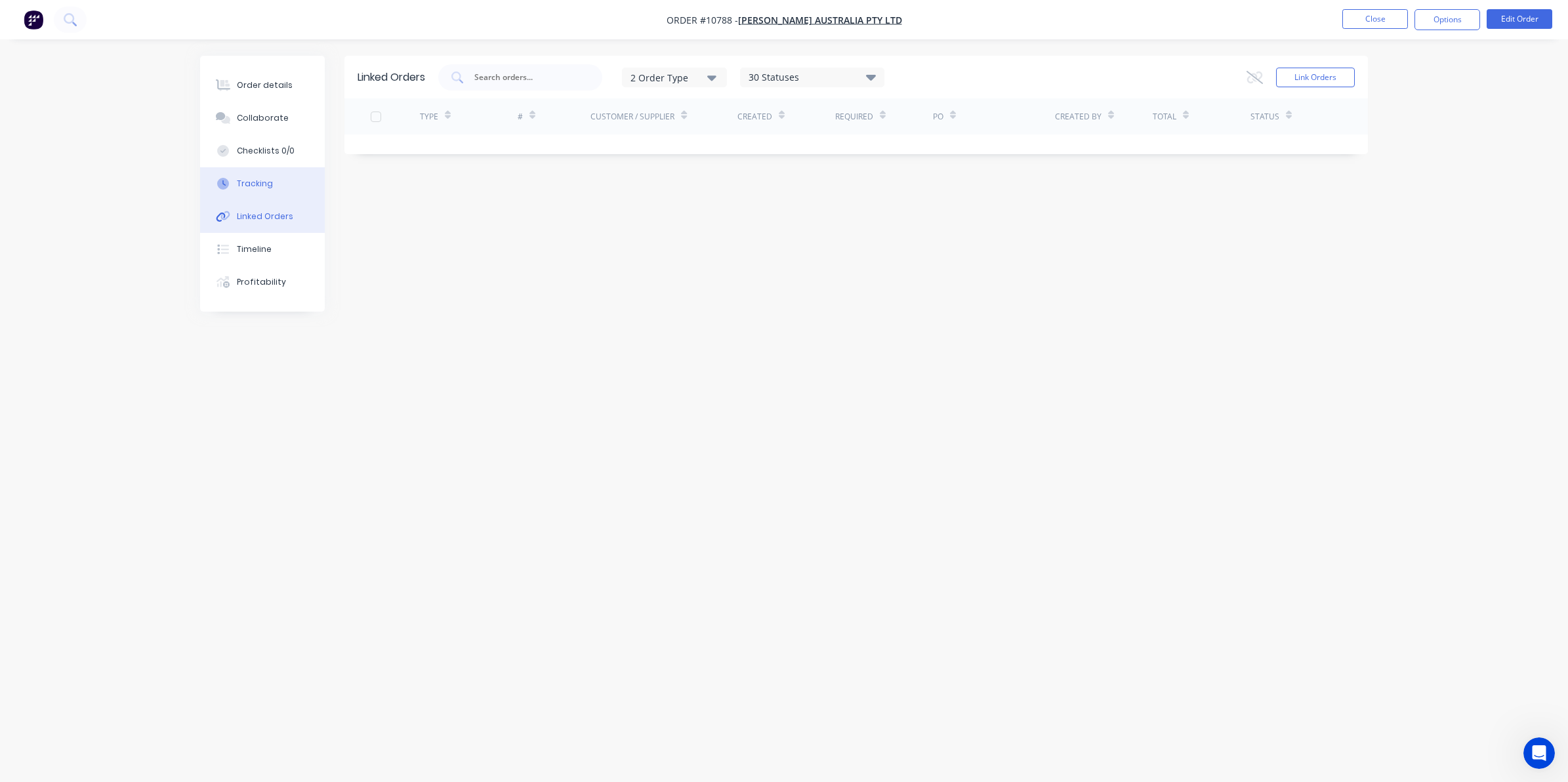
click at [269, 191] on button "Tracking" at bounding box center [262, 183] width 125 height 33
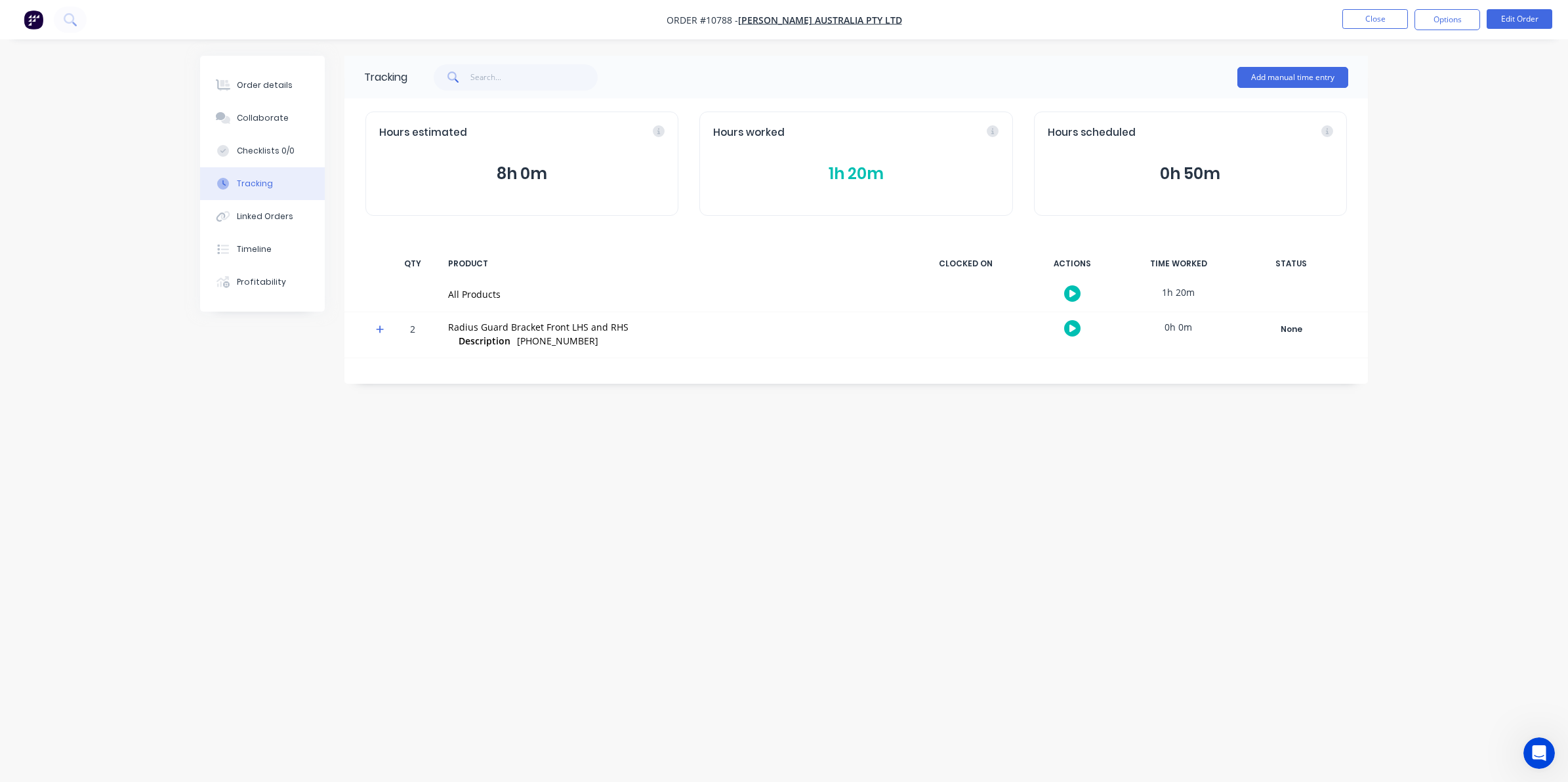
click at [992, 128] on g at bounding box center [993, 132] width 12 height 12
click at [995, 129] on div "Hours worked" at bounding box center [856, 133] width 286 height 15
click at [893, 134] on g at bounding box center [892, 132] width 12 height 12
click at [873, 188] on div "Hours worked 1h 20m" at bounding box center [856, 163] width 313 height 104
click at [857, 177] on button "1h 20m" at bounding box center [856, 174] width 286 height 25
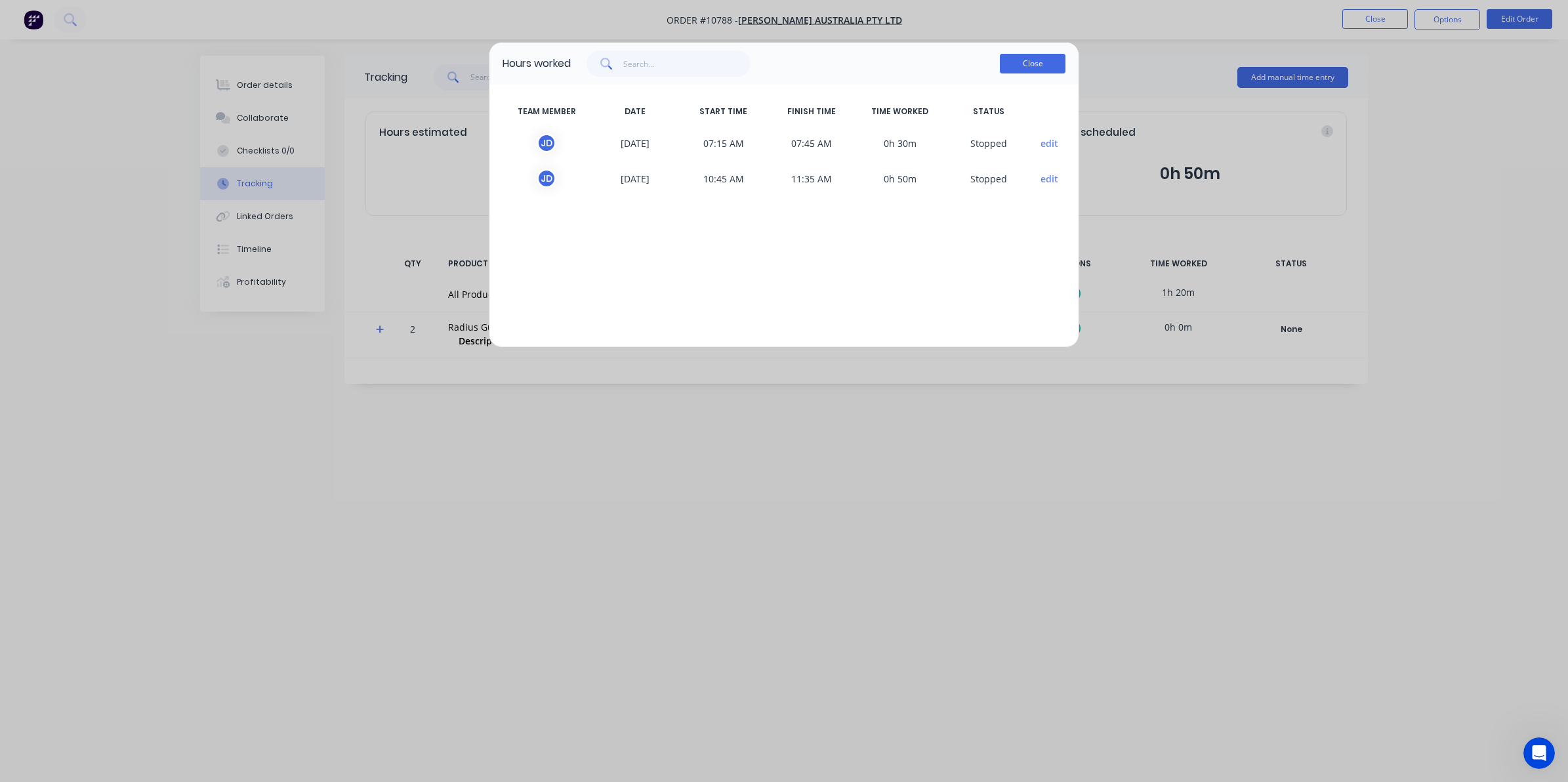
click at [1064, 62] on button "Close" at bounding box center [1033, 64] width 65 height 20
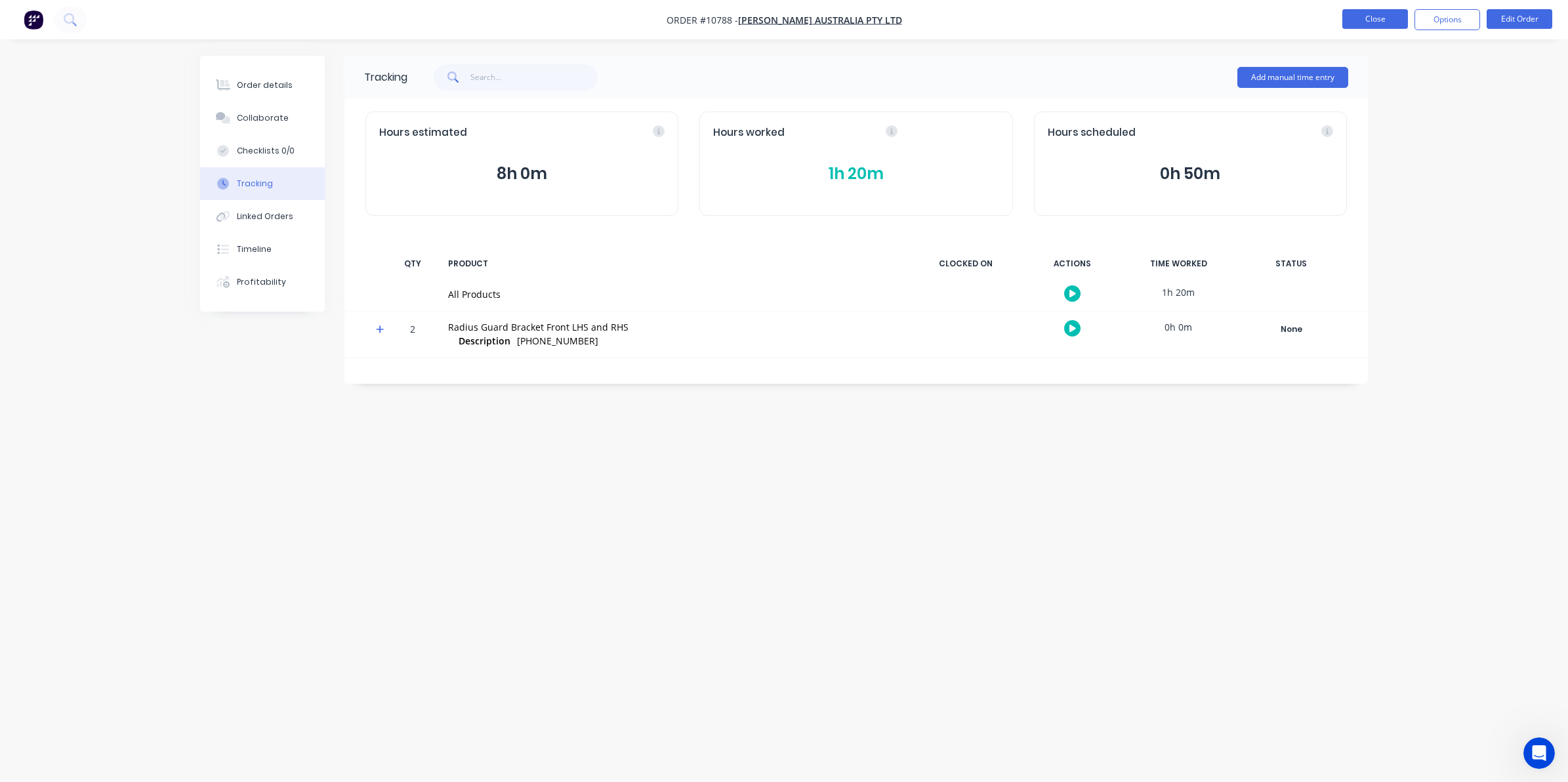
click at [1404, 18] on button "Close" at bounding box center [1375, 19] width 65 height 20
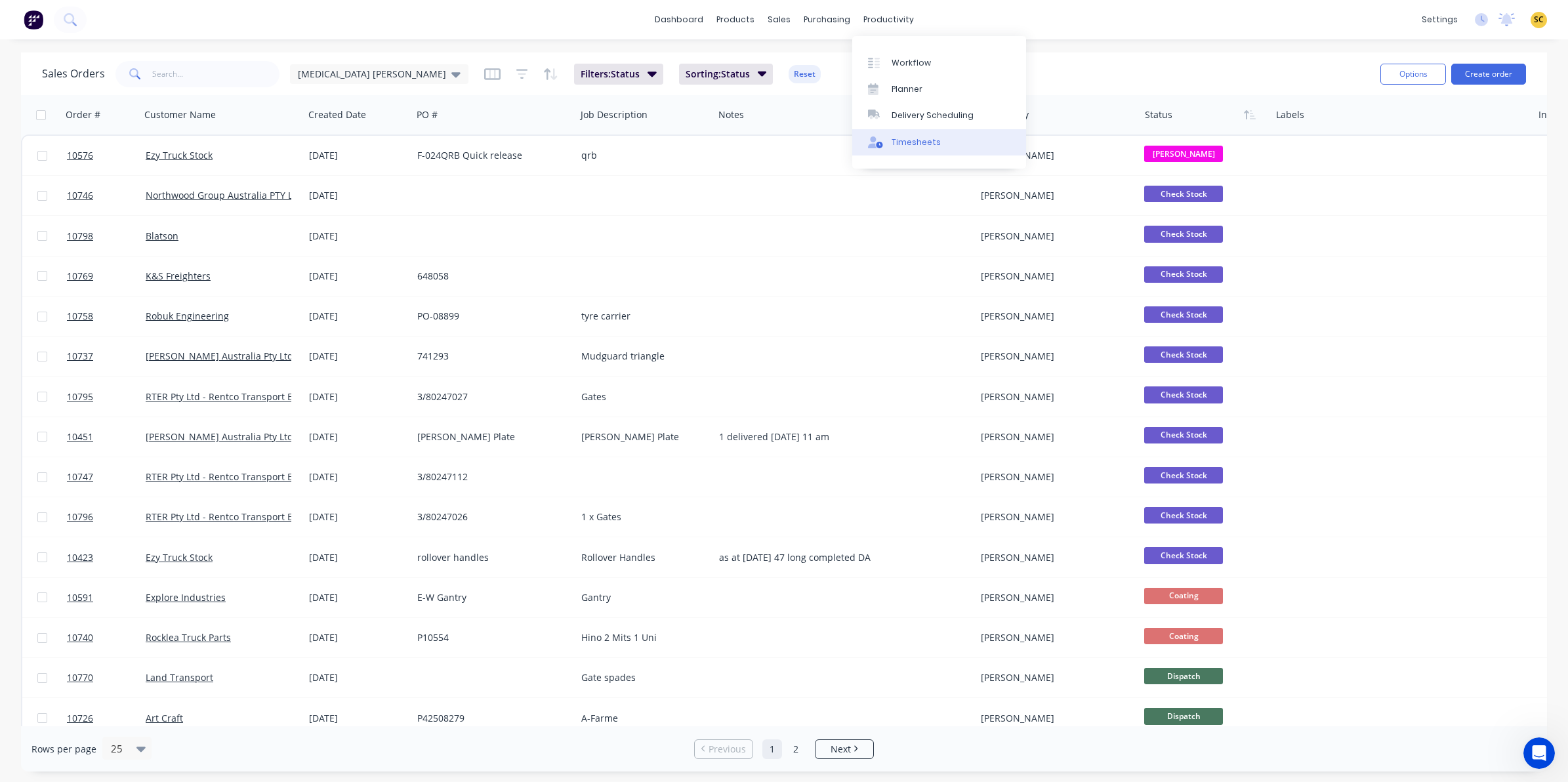
click at [912, 142] on div "Timesheets" at bounding box center [916, 143] width 49 height 12
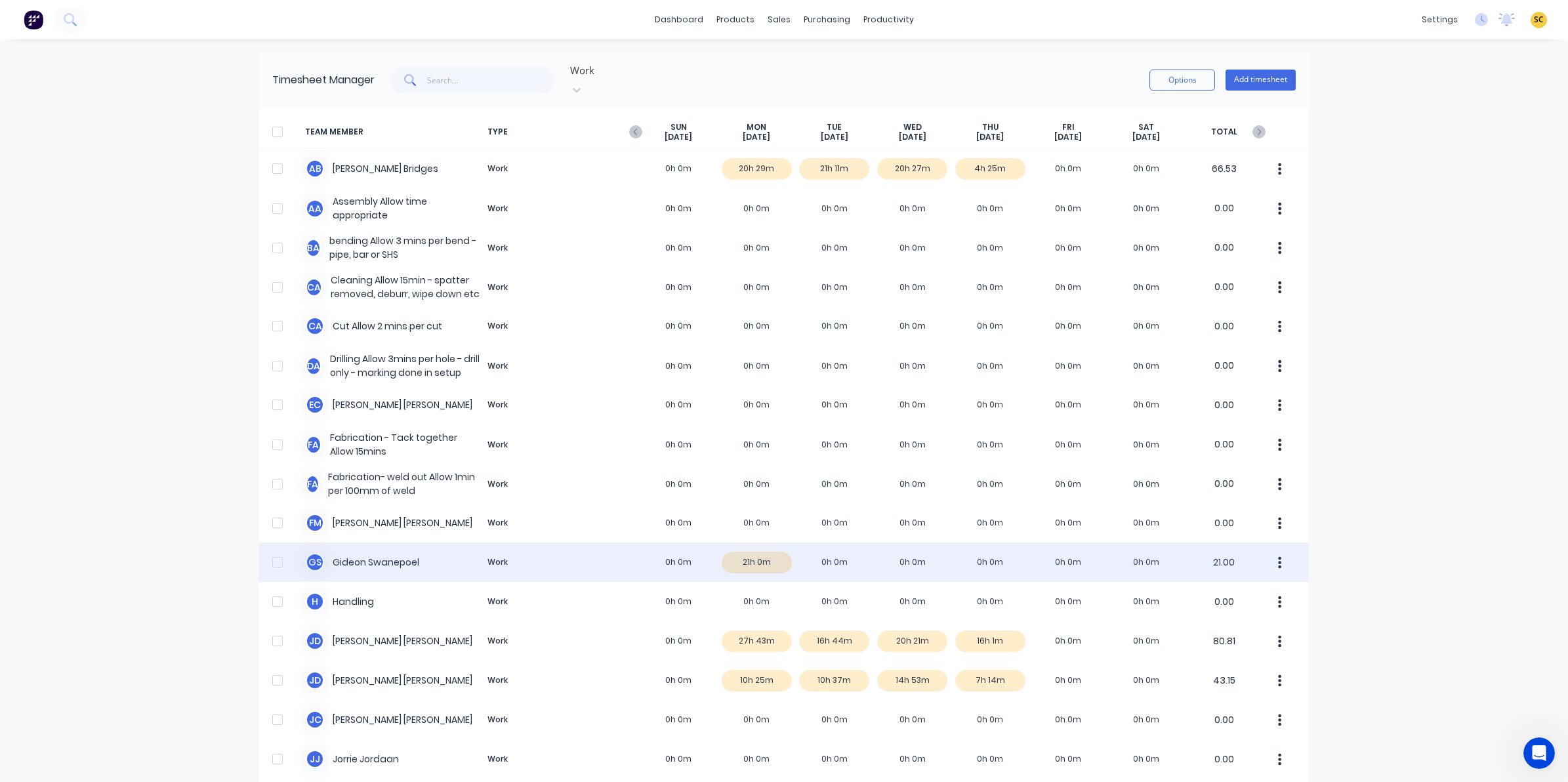
click at [822, 558] on div "[PERSON_NAME] Work 0h 0m 21h 0m 0h 0m 0h 0m 0h 0m 0h 0m 0h 0m 21.00" at bounding box center [784, 562] width 1050 height 40
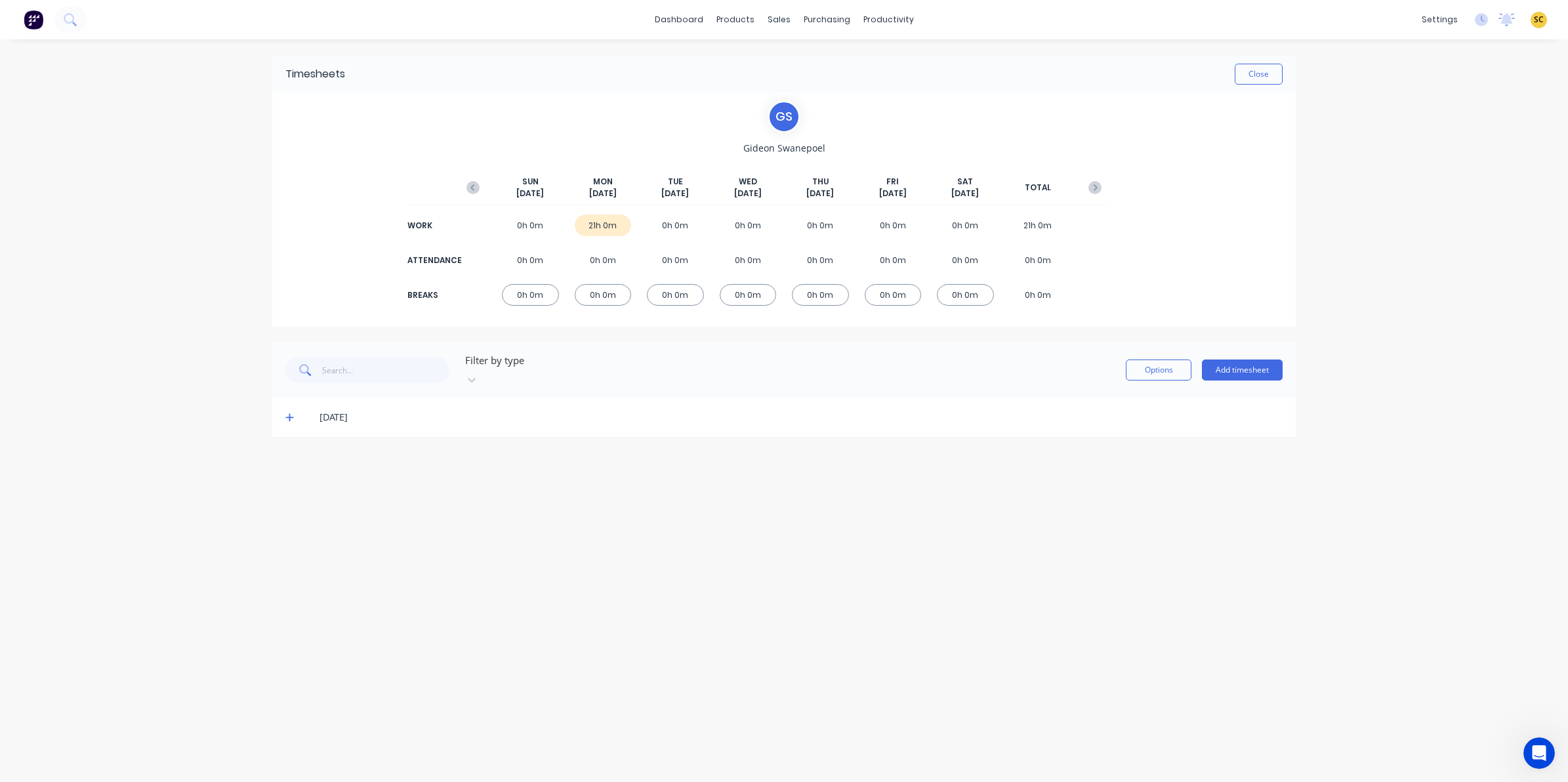
click at [1257, 377] on div "Filter by type Options Add timesheet" at bounding box center [783, 370] width 1023 height 55
click at [1250, 371] on button "Add timesheet" at bounding box center [1243, 370] width 81 height 21
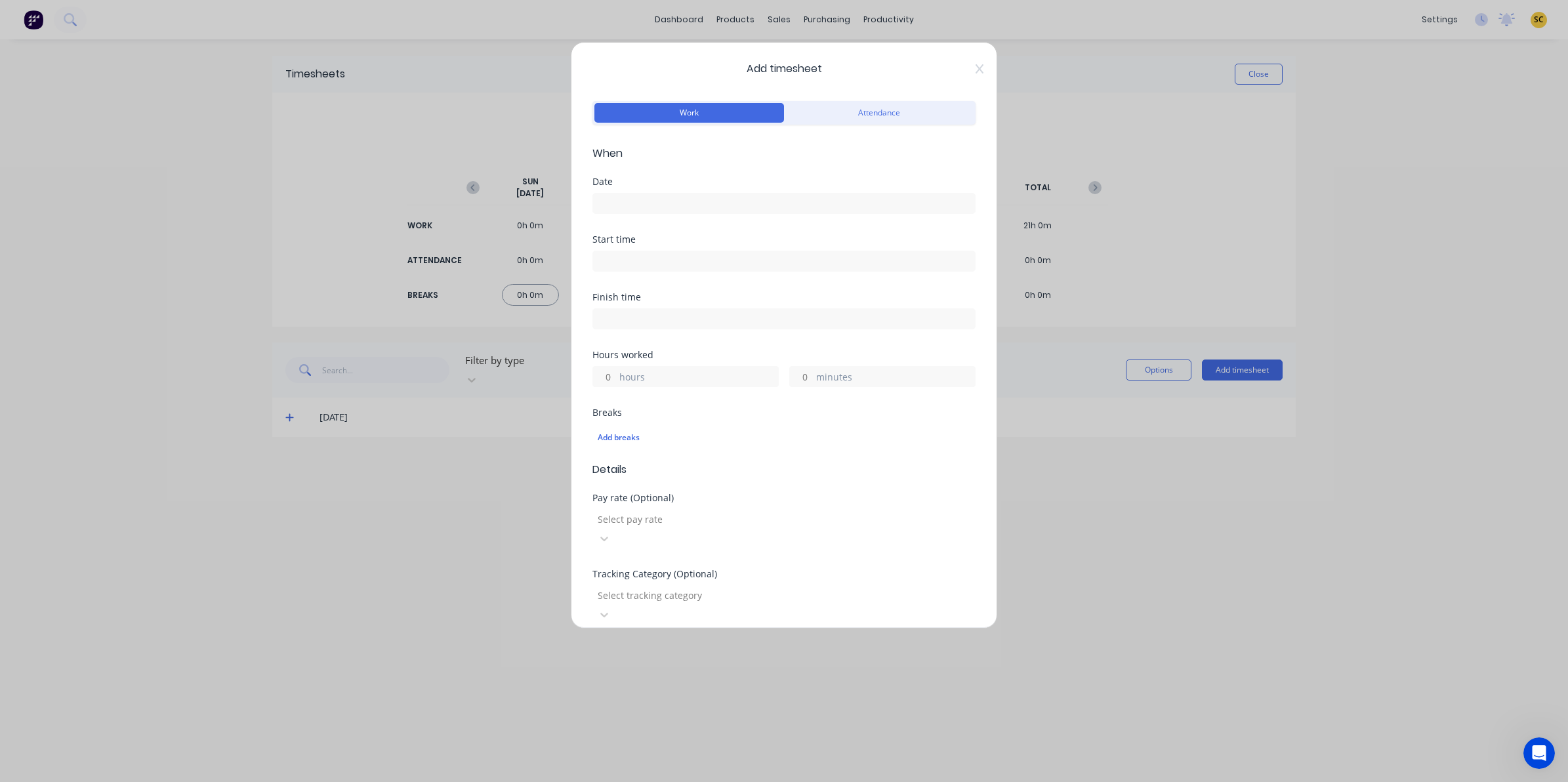
drag, startPoint x: 690, startPoint y: 182, endPoint x: 687, endPoint y: 203, distance: 21.2
click at [690, 184] on div "Date" at bounding box center [783, 182] width 383 height 9
click at [687, 203] on input at bounding box center [784, 203] width 382 height 20
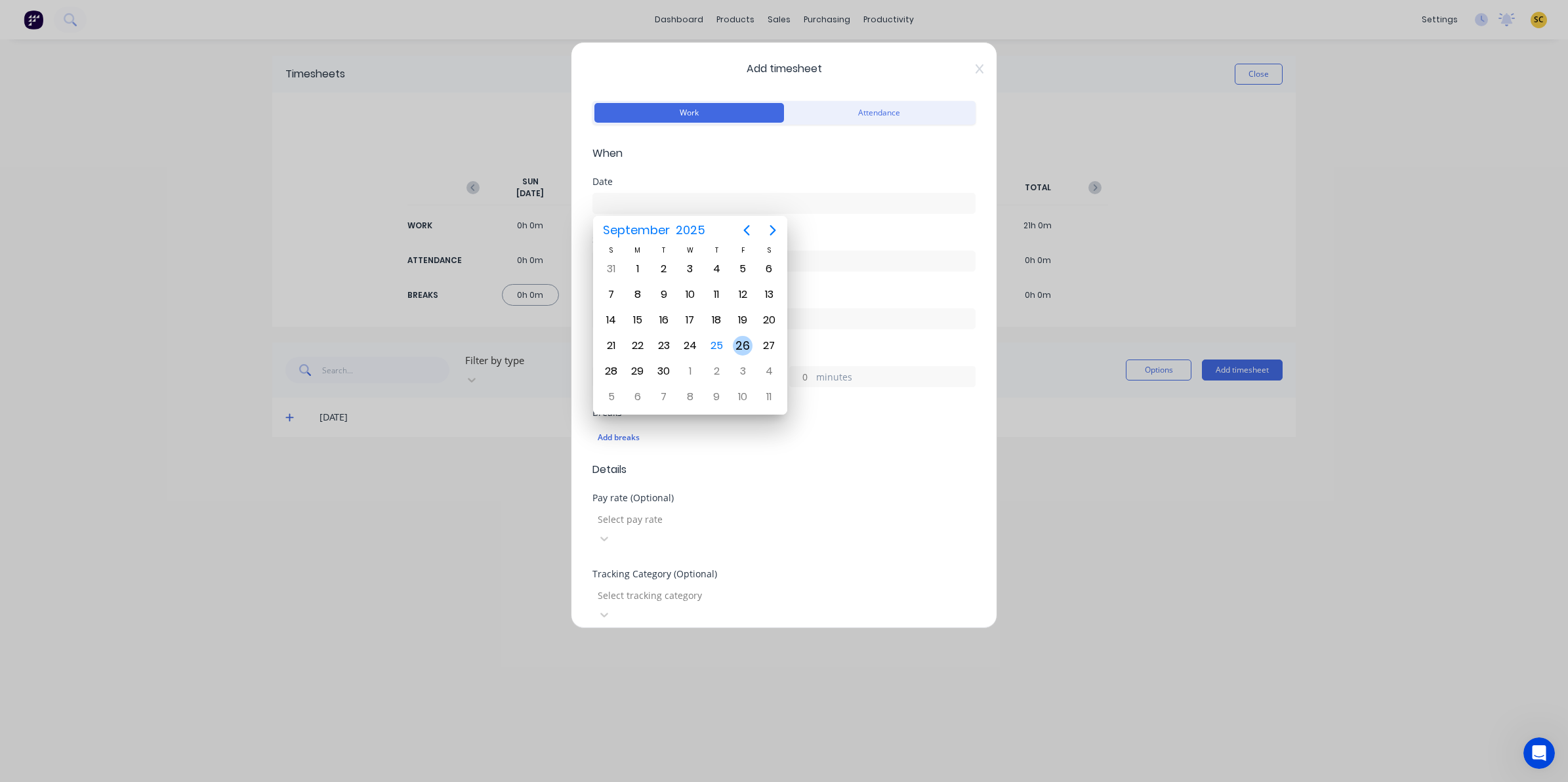
click at [723, 342] on div "25" at bounding box center [716, 345] width 20 height 20
type input "[DATE]"
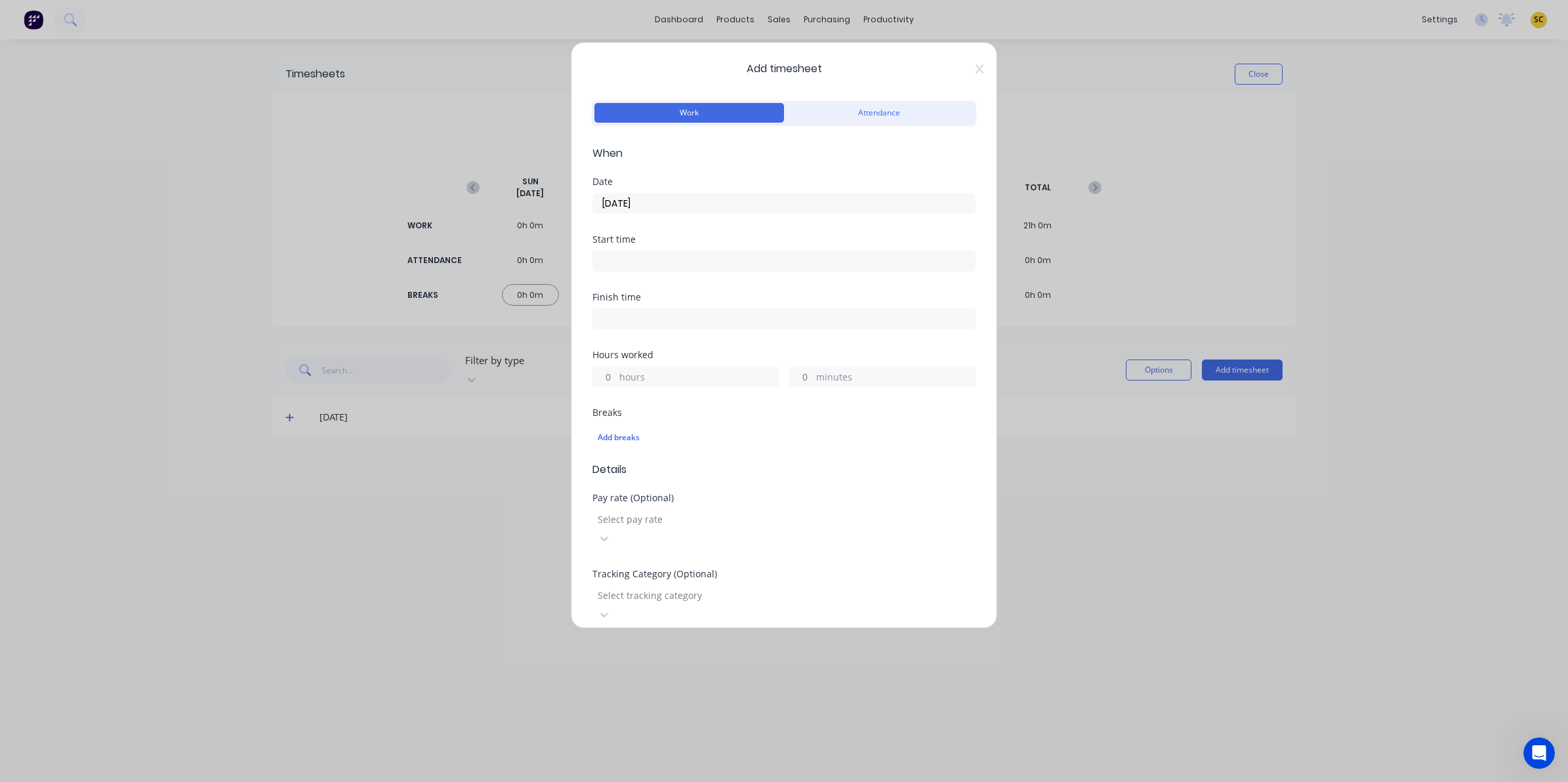
click at [668, 253] on input at bounding box center [784, 261] width 382 height 20
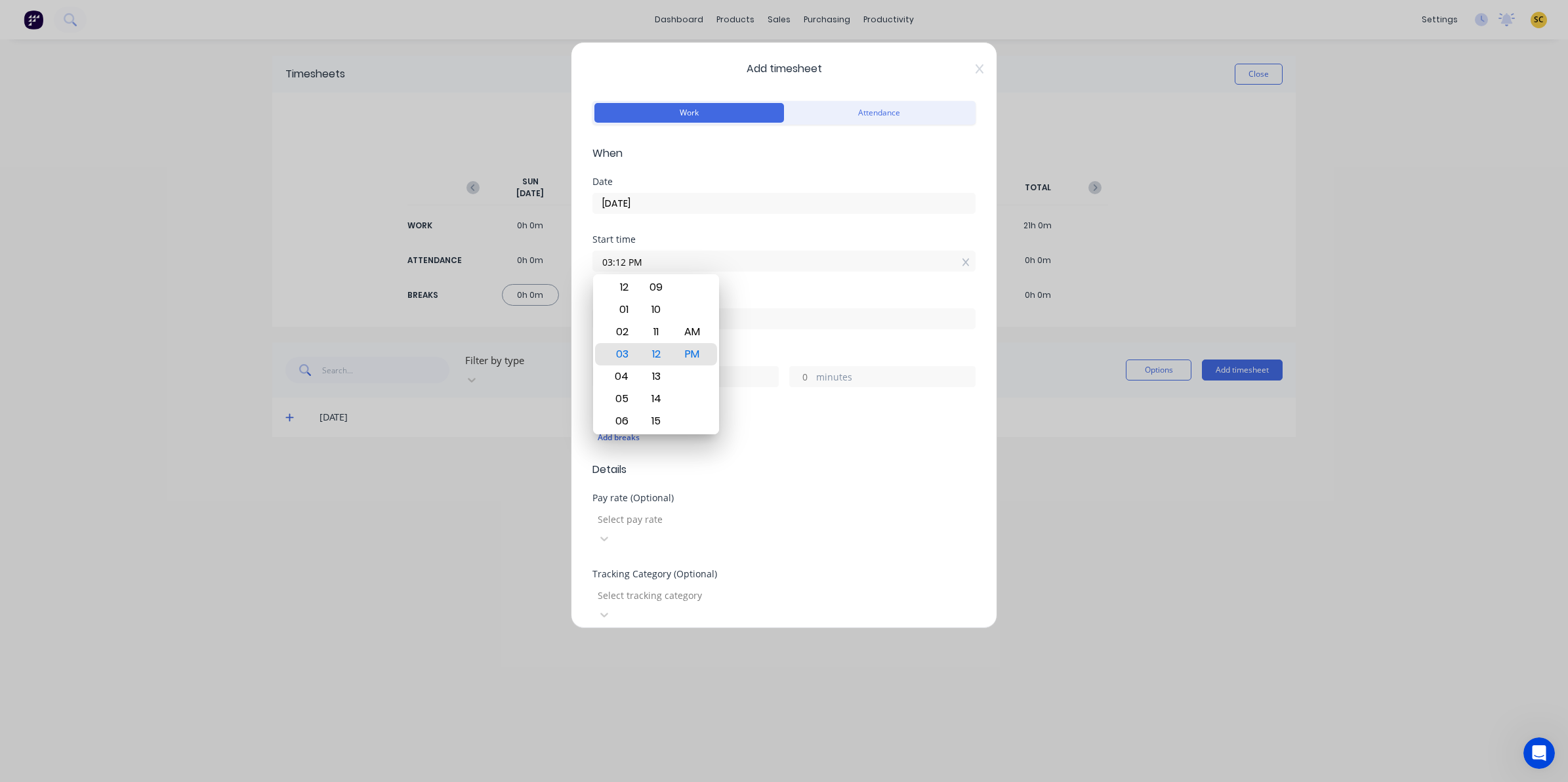
drag, startPoint x: 679, startPoint y: 264, endPoint x: 476, endPoint y: 263, distance: 203.0
click at [476, 263] on div "Add timesheet Work Attendance When Date [DATE] Start time 03:12 PM Finish time …" at bounding box center [784, 391] width 1568 height 782
type input "06:00 AM"
click at [834, 336] on div "Finish time" at bounding box center [783, 321] width 383 height 58
click at [818, 323] on input at bounding box center [784, 318] width 382 height 20
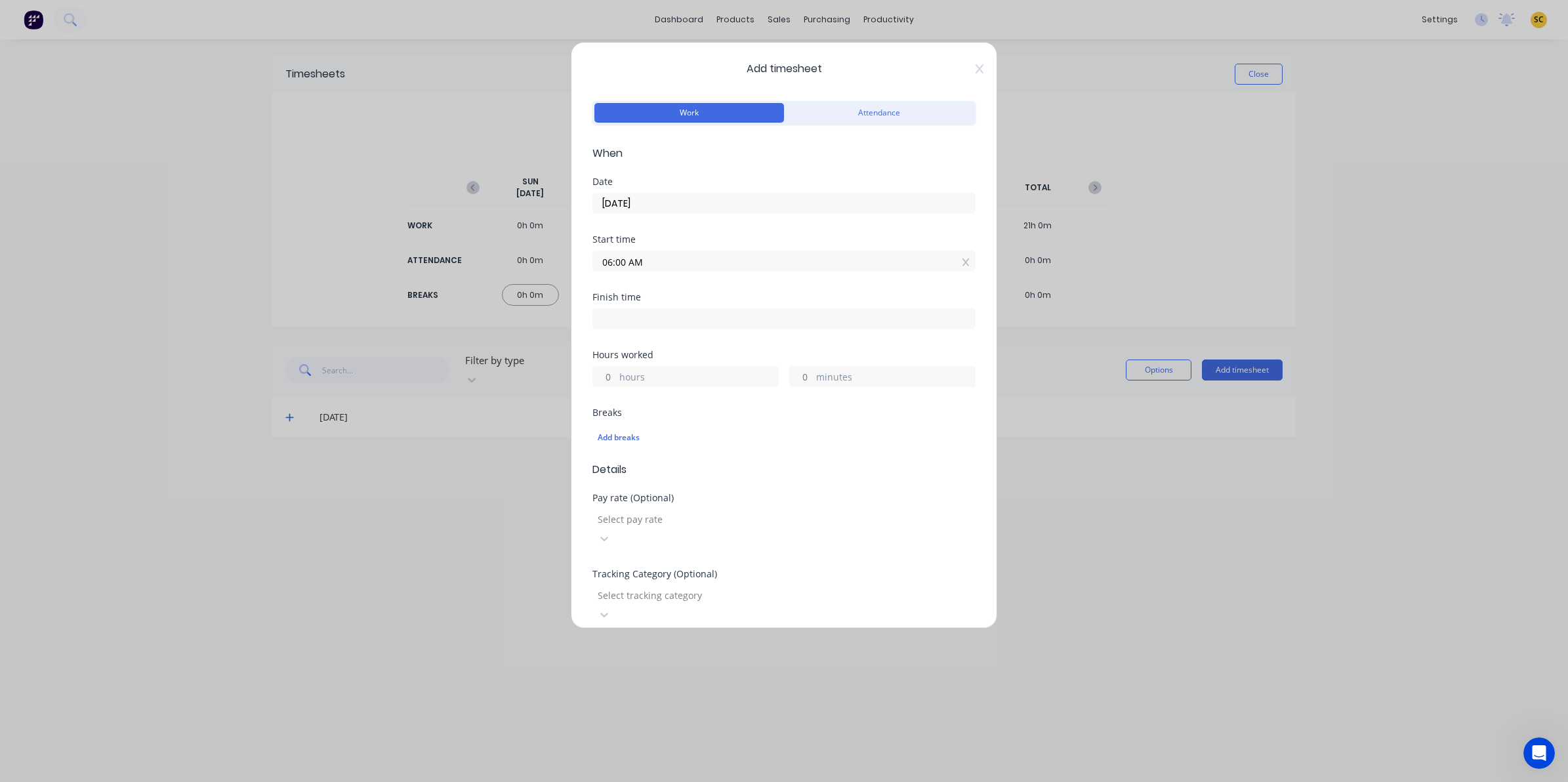
type input "03:12 PM"
type input "9"
type input "12"
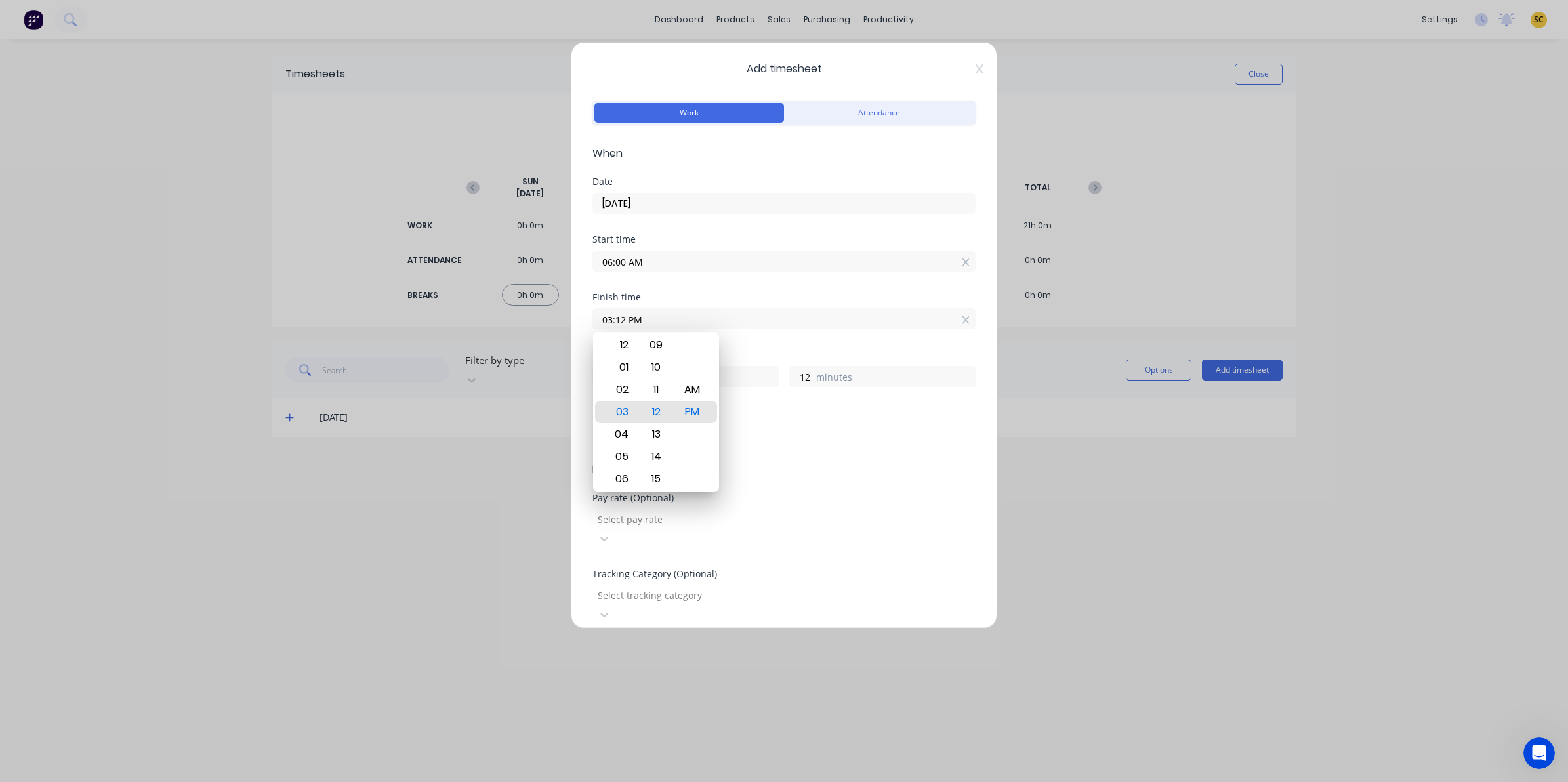
drag, startPoint x: 818, startPoint y: 323, endPoint x: 437, endPoint y: 352, distance: 382.1
click at [437, 352] on div "Add timesheet Work Attendance When Date [DATE] Start time 06:00 AM Finish time …" at bounding box center [784, 391] width 1568 height 782
type input "02:30 PM"
type input "8"
type input "30"
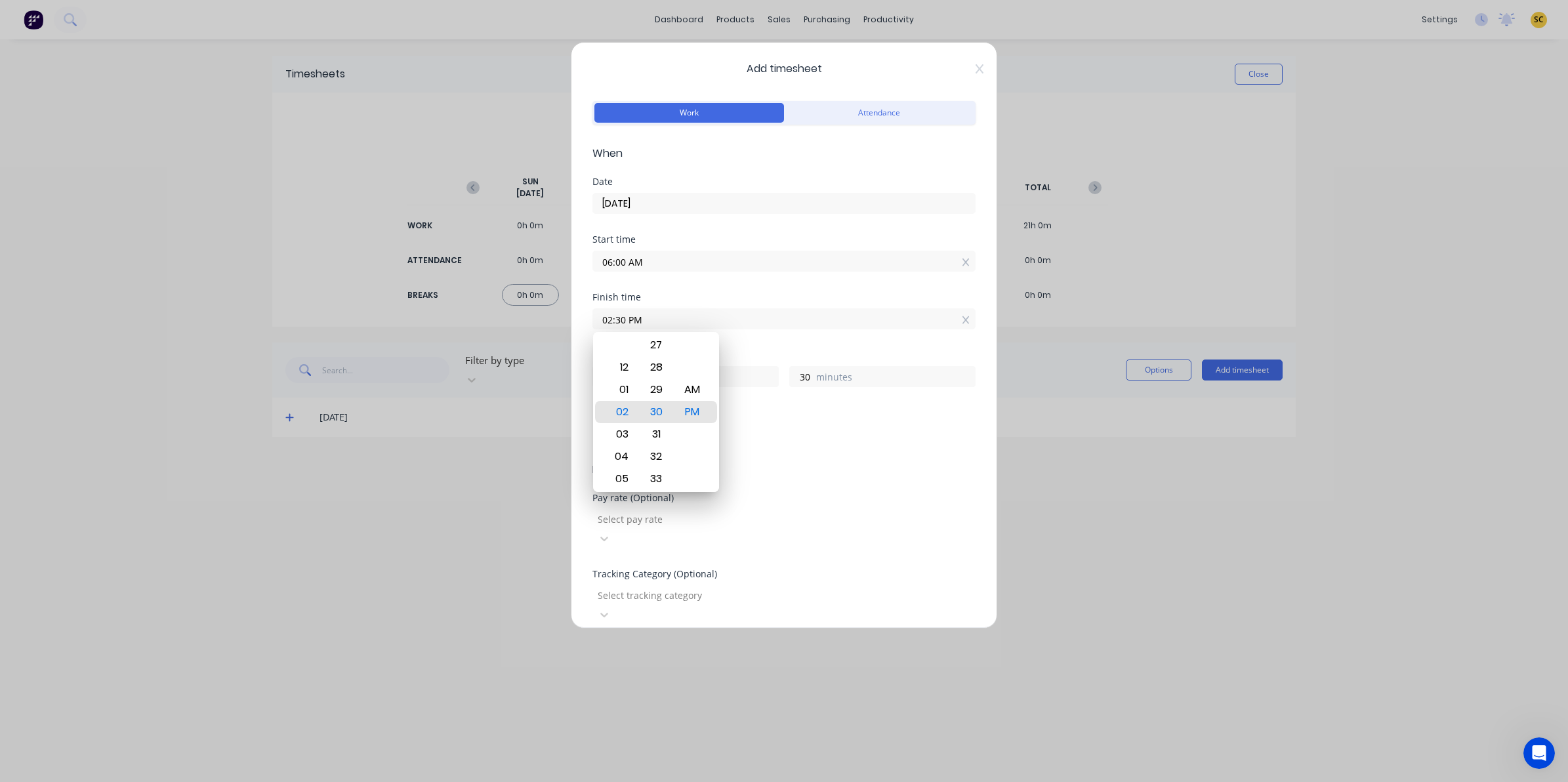
click at [893, 481] on form "Work Attendance When Date 25/09/2025 Start time 06:00 AM Finish time 02:30 PM H…" at bounding box center [783, 492] width 383 height 788
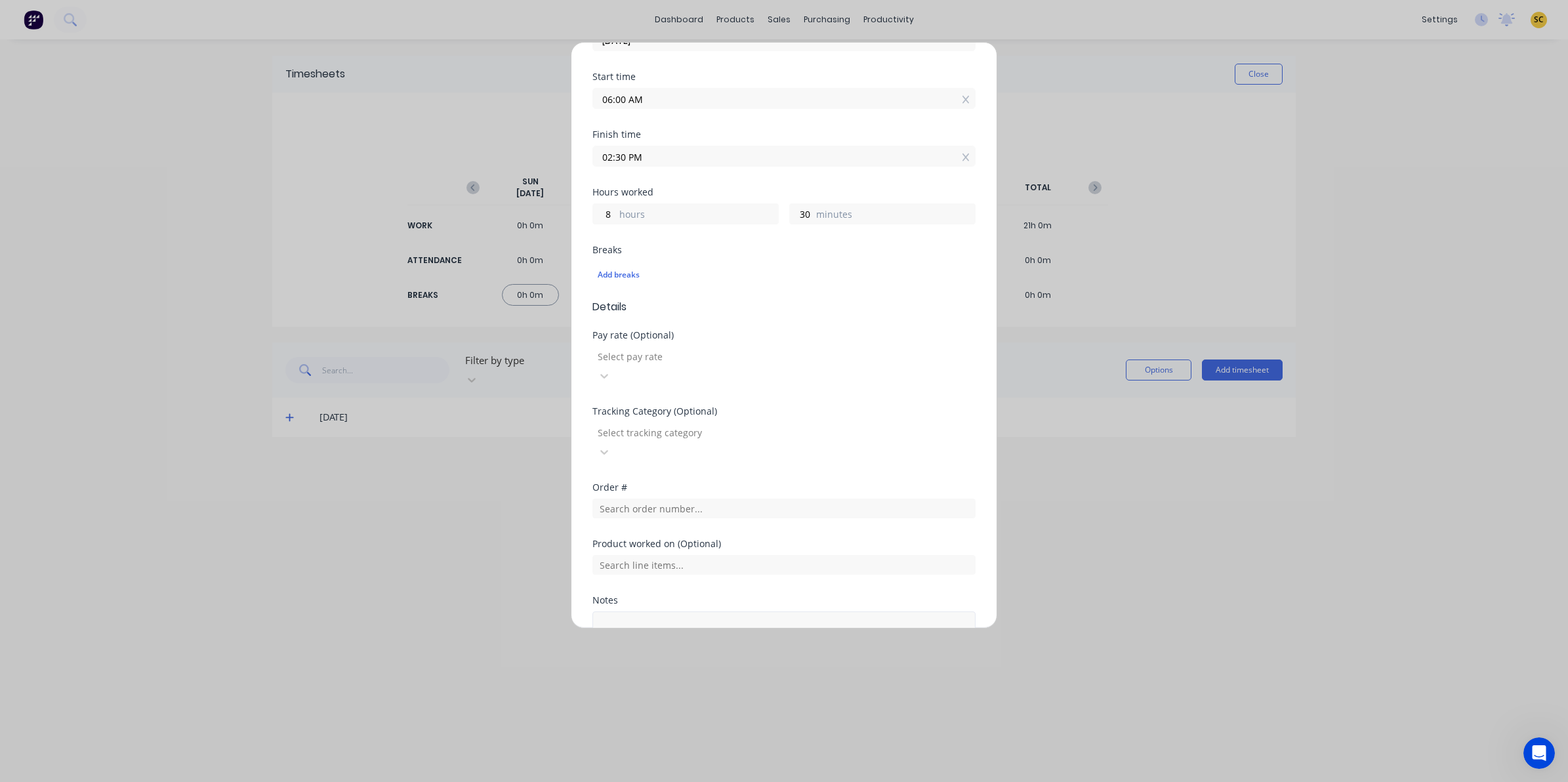
scroll to position [164, 0]
click at [645, 539] on div "Product worked on (Optional)" at bounding box center [783, 566] width 383 height 57
click at [650, 594] on div "Notes" at bounding box center [783, 637] width 383 height 85
click at [651, 610] on textarea at bounding box center [783, 644] width 383 height 70
drag, startPoint x: 723, startPoint y: 590, endPoint x: 398, endPoint y: 570, distance: 325.6
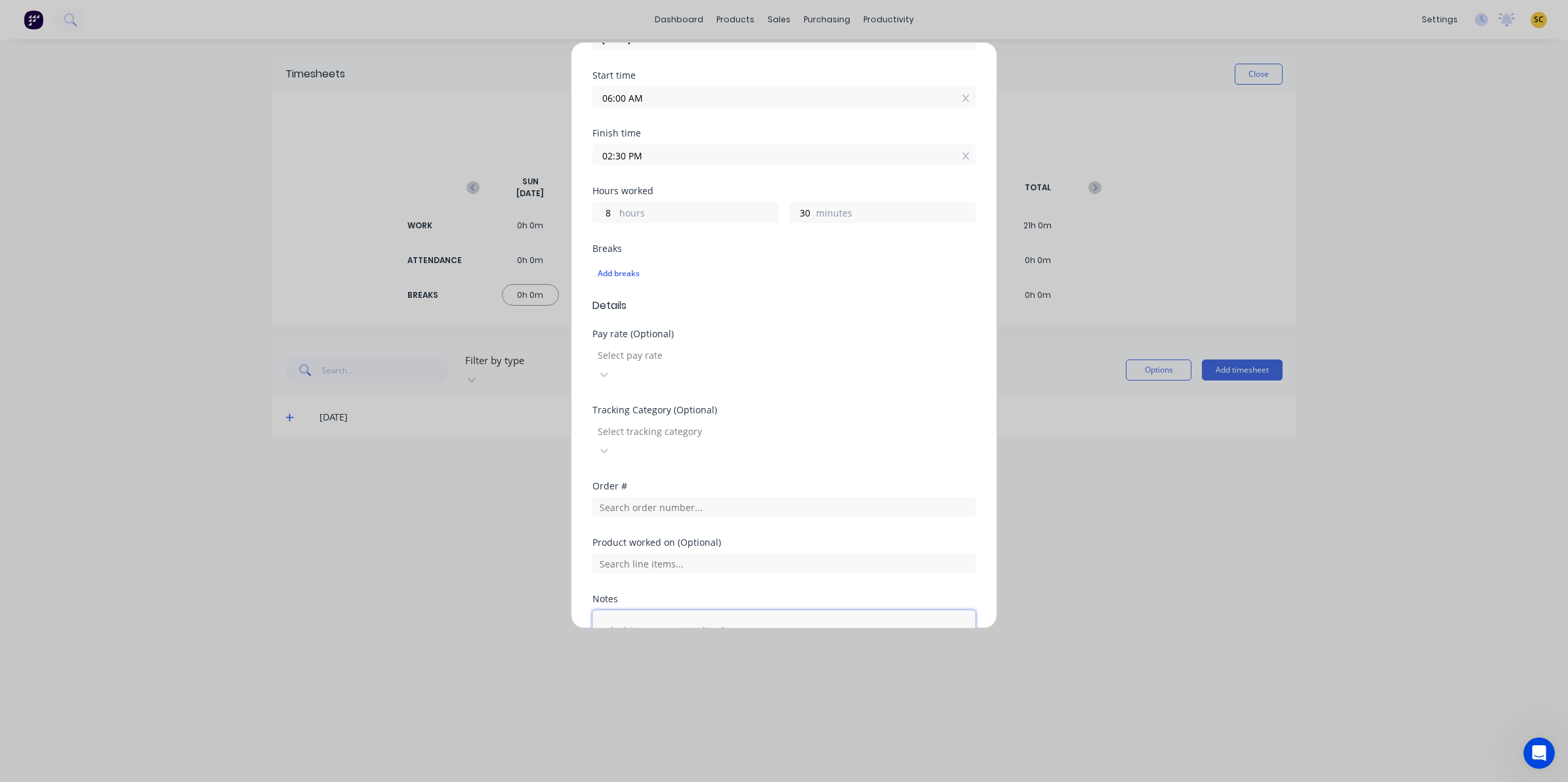
click at [407, 578] on div "Add timesheet Work Attendance When Date 25/09/2025 Start time 06:00 AM Finish t…" at bounding box center [784, 391] width 1568 height 782
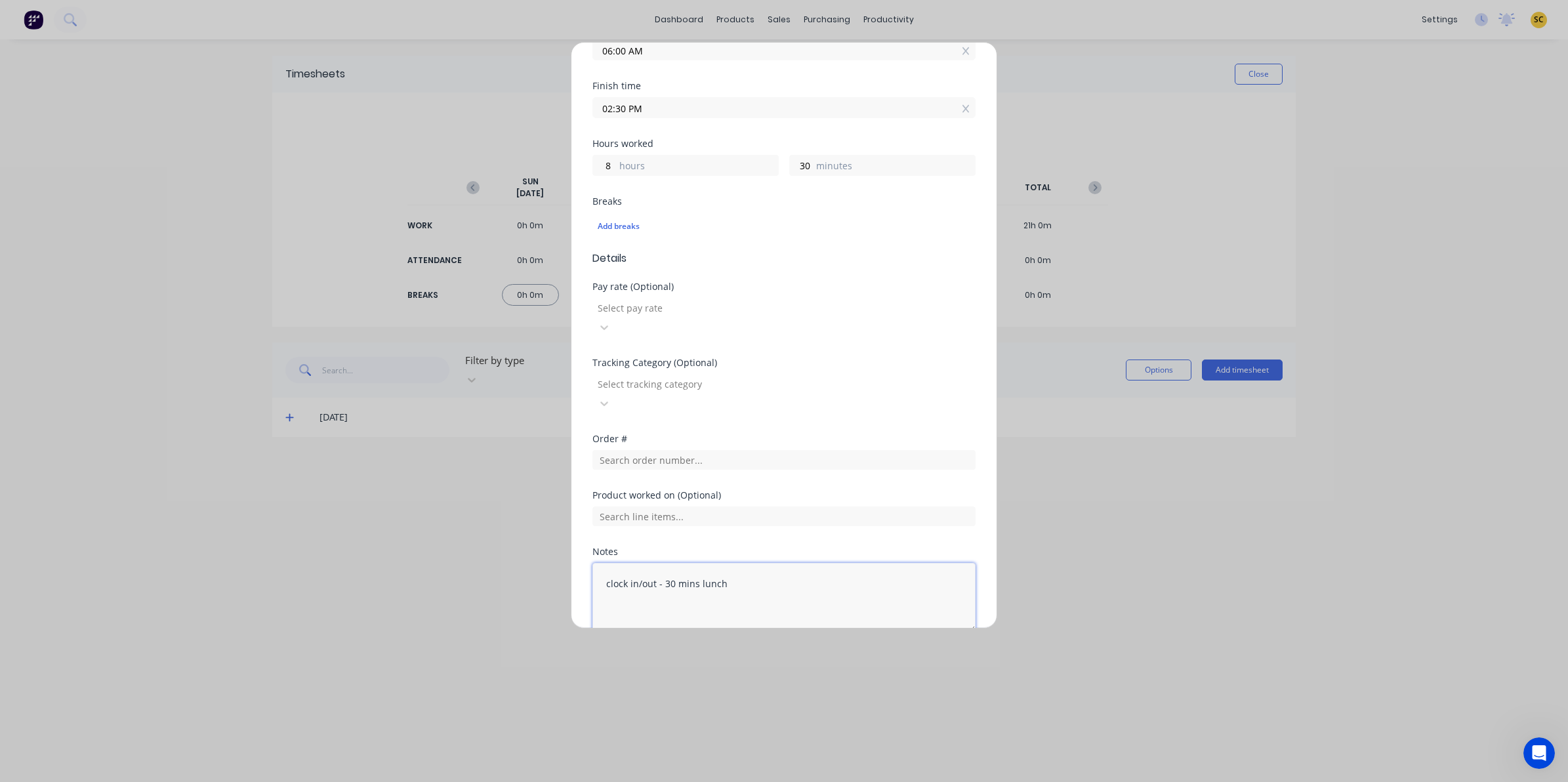
scroll to position [237, 0]
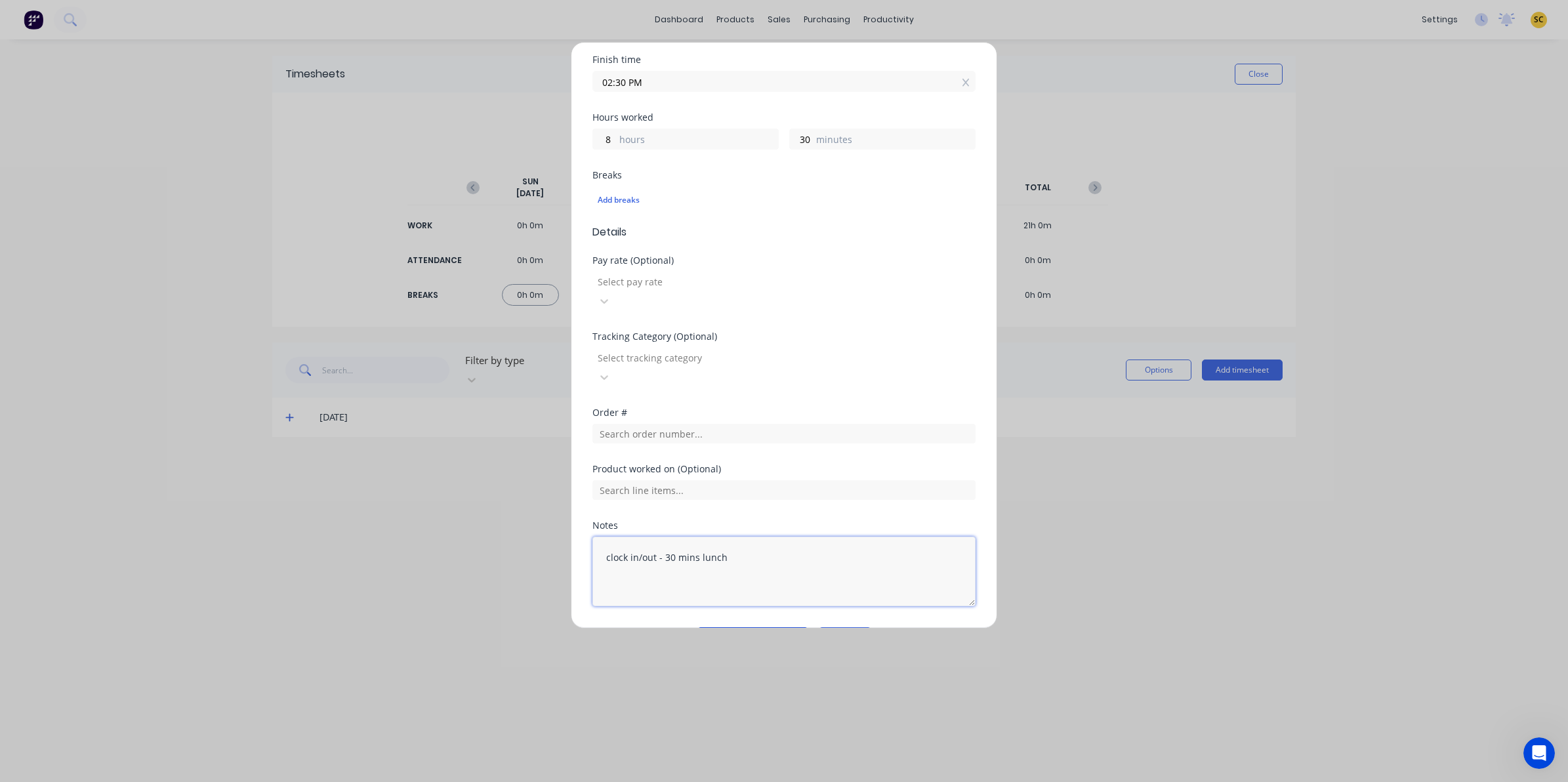
type textarea "clock in/out - 30 mins lunch"
drag, startPoint x: 756, startPoint y: 599, endPoint x: 745, endPoint y: 592, distance: 13.0
click at [755, 627] on button "Add manual time entry" at bounding box center [752, 637] width 111 height 21
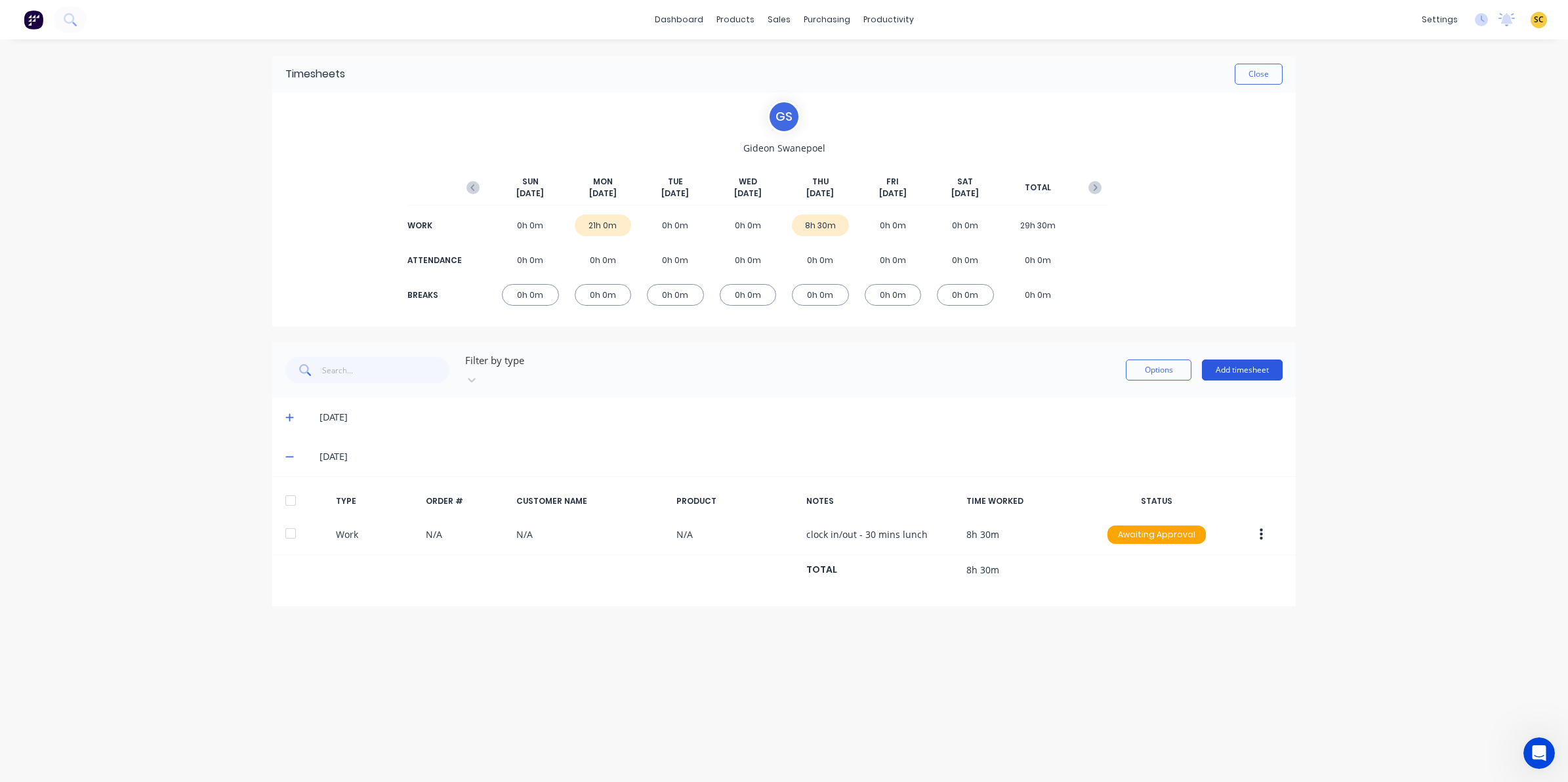
click at [1233, 368] on button "Add timesheet" at bounding box center [1243, 370] width 81 height 21
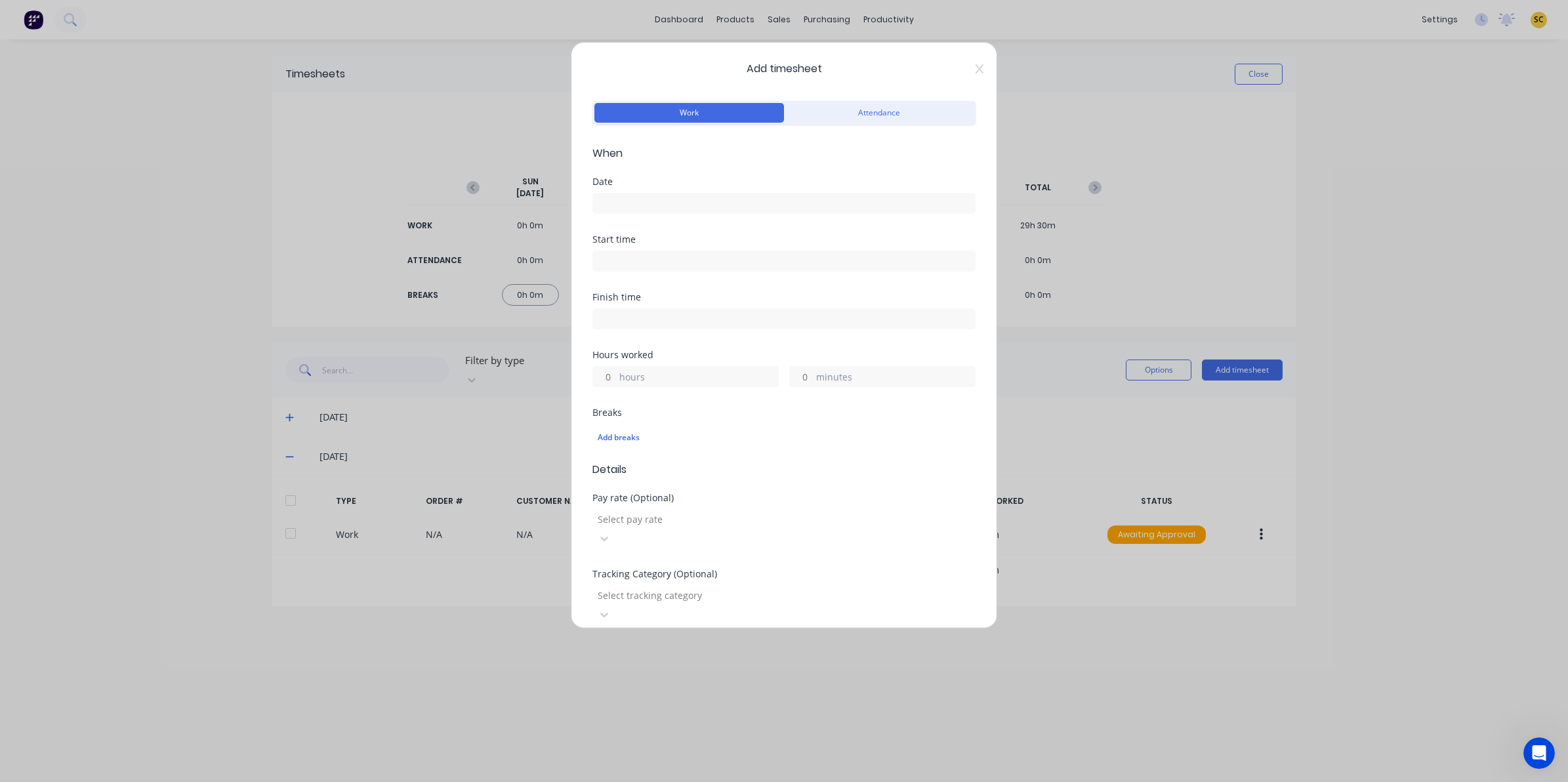
click at [627, 179] on div "Date" at bounding box center [783, 182] width 383 height 9
click at [630, 200] on input at bounding box center [784, 203] width 382 height 20
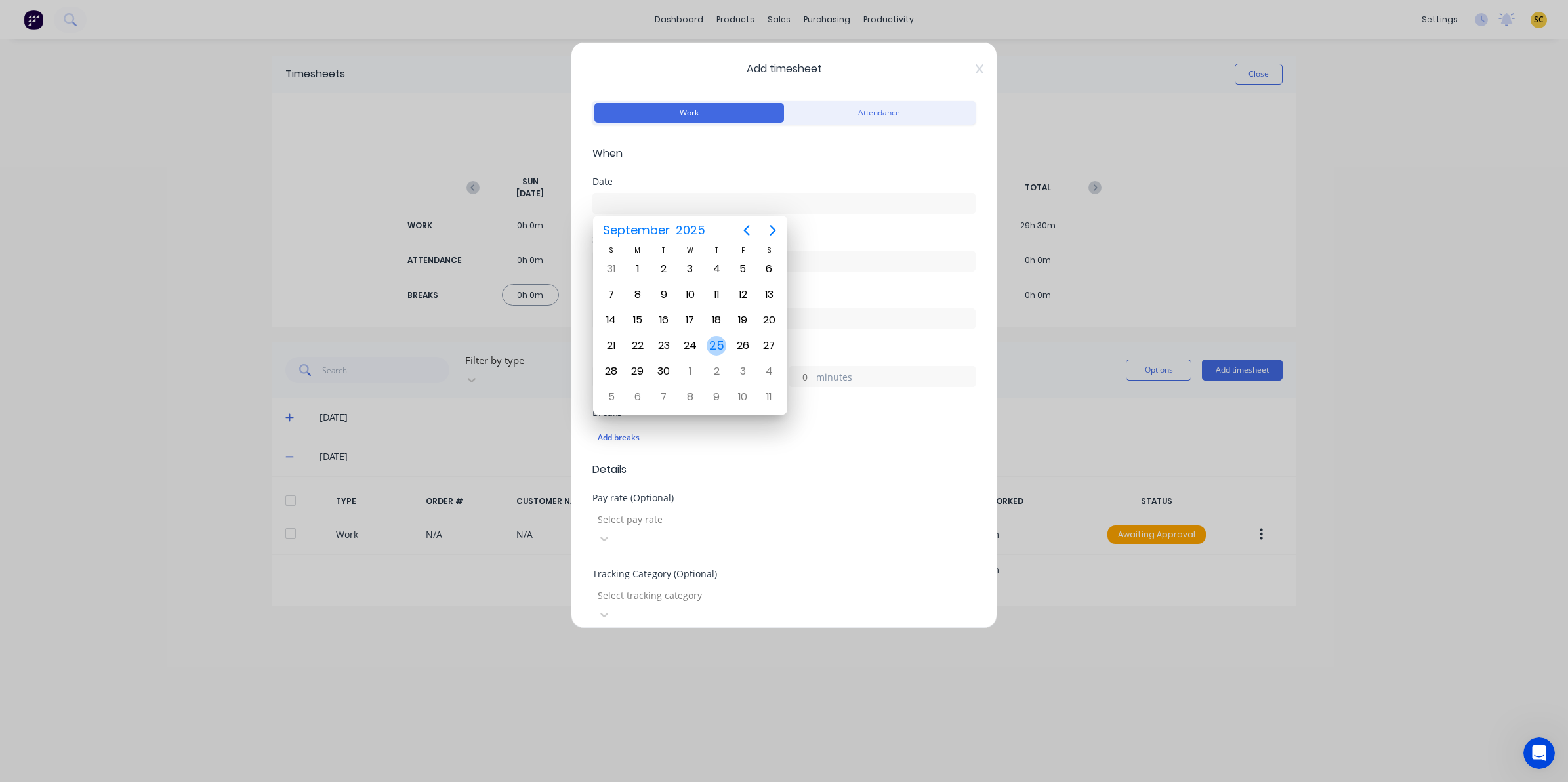
click at [713, 345] on div "25" at bounding box center [716, 345] width 20 height 20
type input "[DATE]"
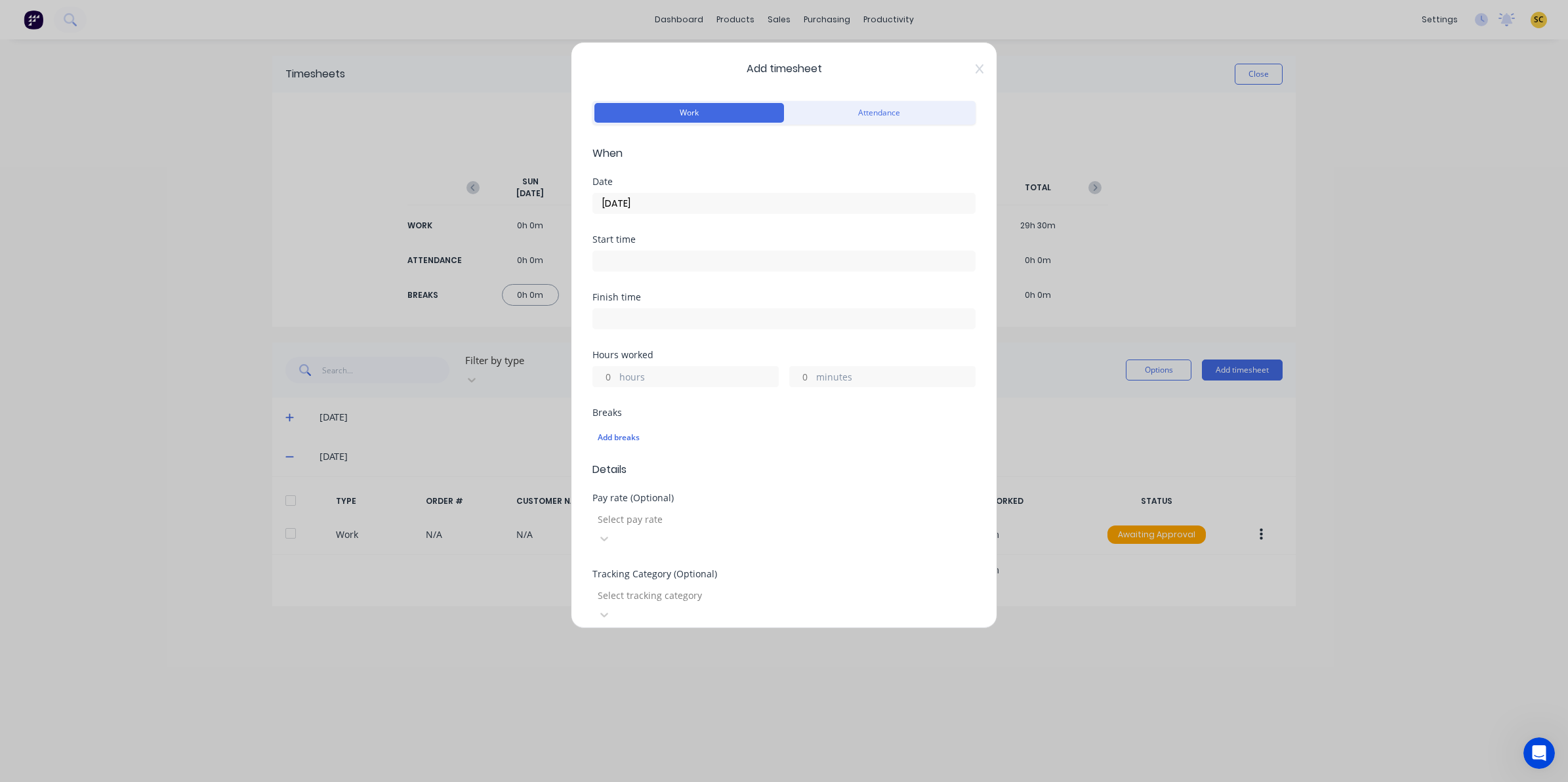
click at [661, 286] on div "Start time" at bounding box center [783, 263] width 383 height 58
click at [659, 268] on input at bounding box center [784, 261] width 382 height 20
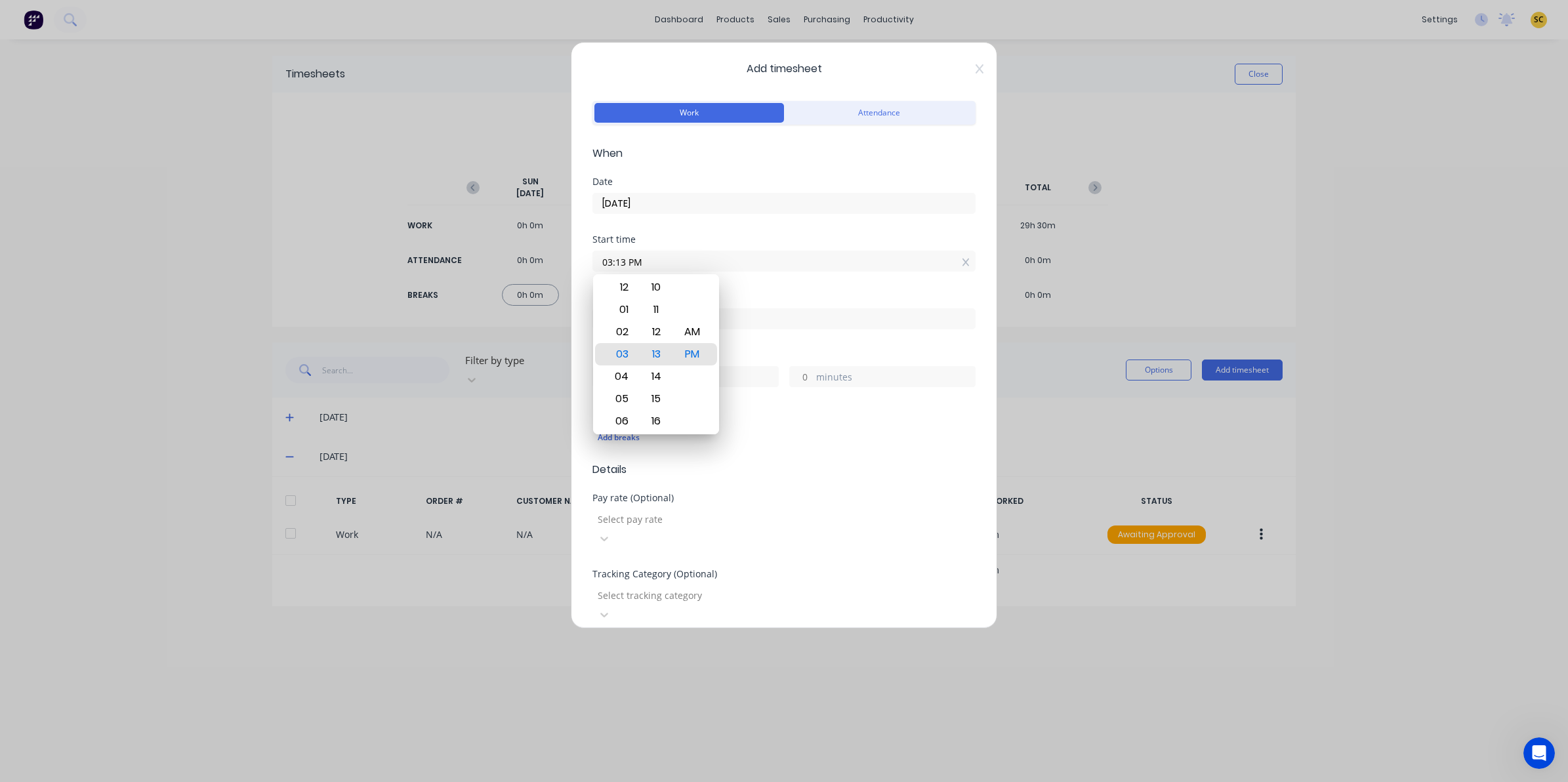
drag, startPoint x: 670, startPoint y: 256, endPoint x: 380, endPoint y: 235, distance: 290.8
click at [380, 235] on div "Add timesheet Work Attendance When Date 25/09/2025 Start time 03:13 PM Finish t…" at bounding box center [784, 391] width 1568 height 782
type input "06:00 AM"
click at [773, 323] on input at bounding box center [784, 318] width 382 height 20
type input "03:13 PM"
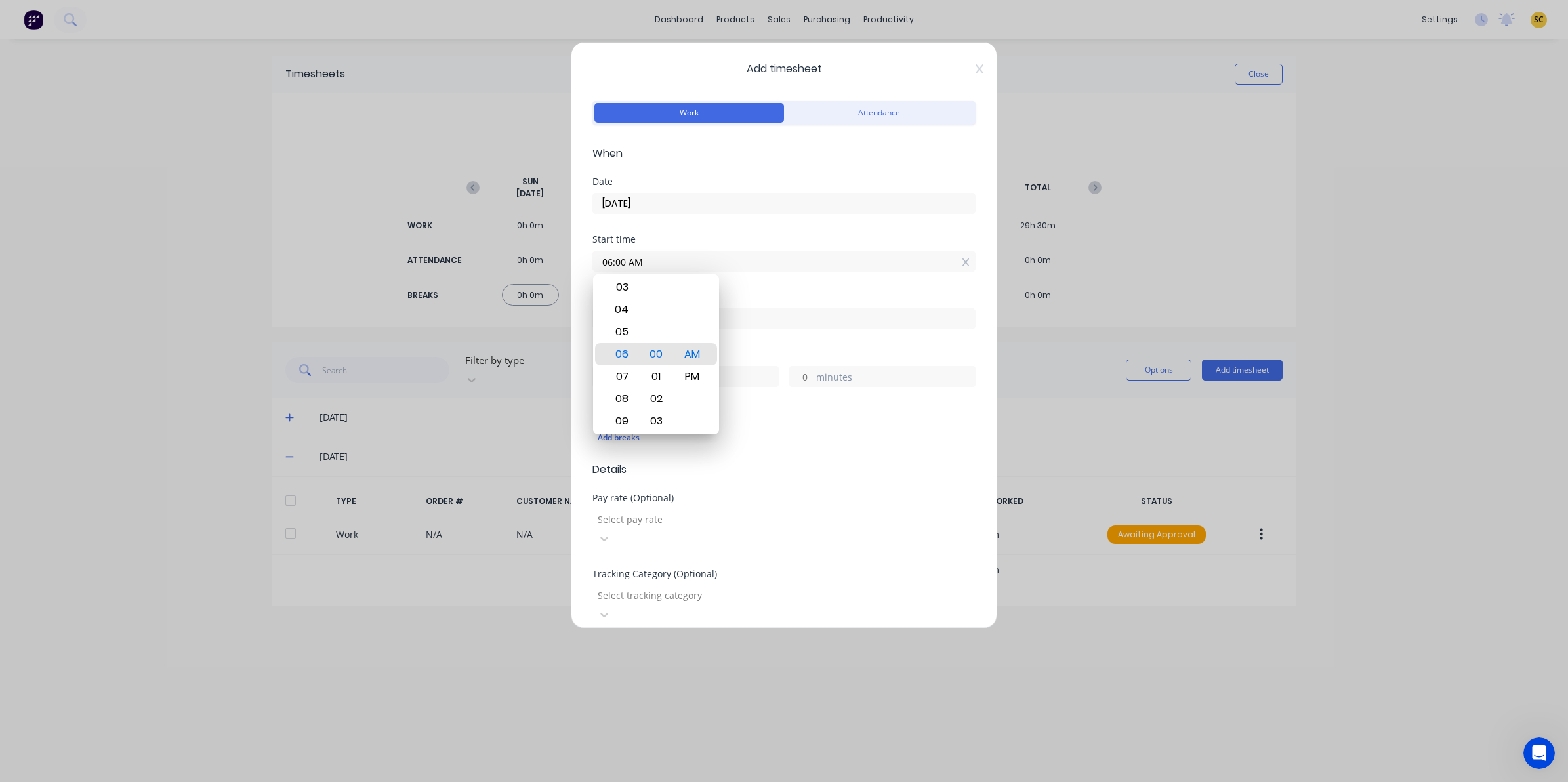
type input "9"
type input "13"
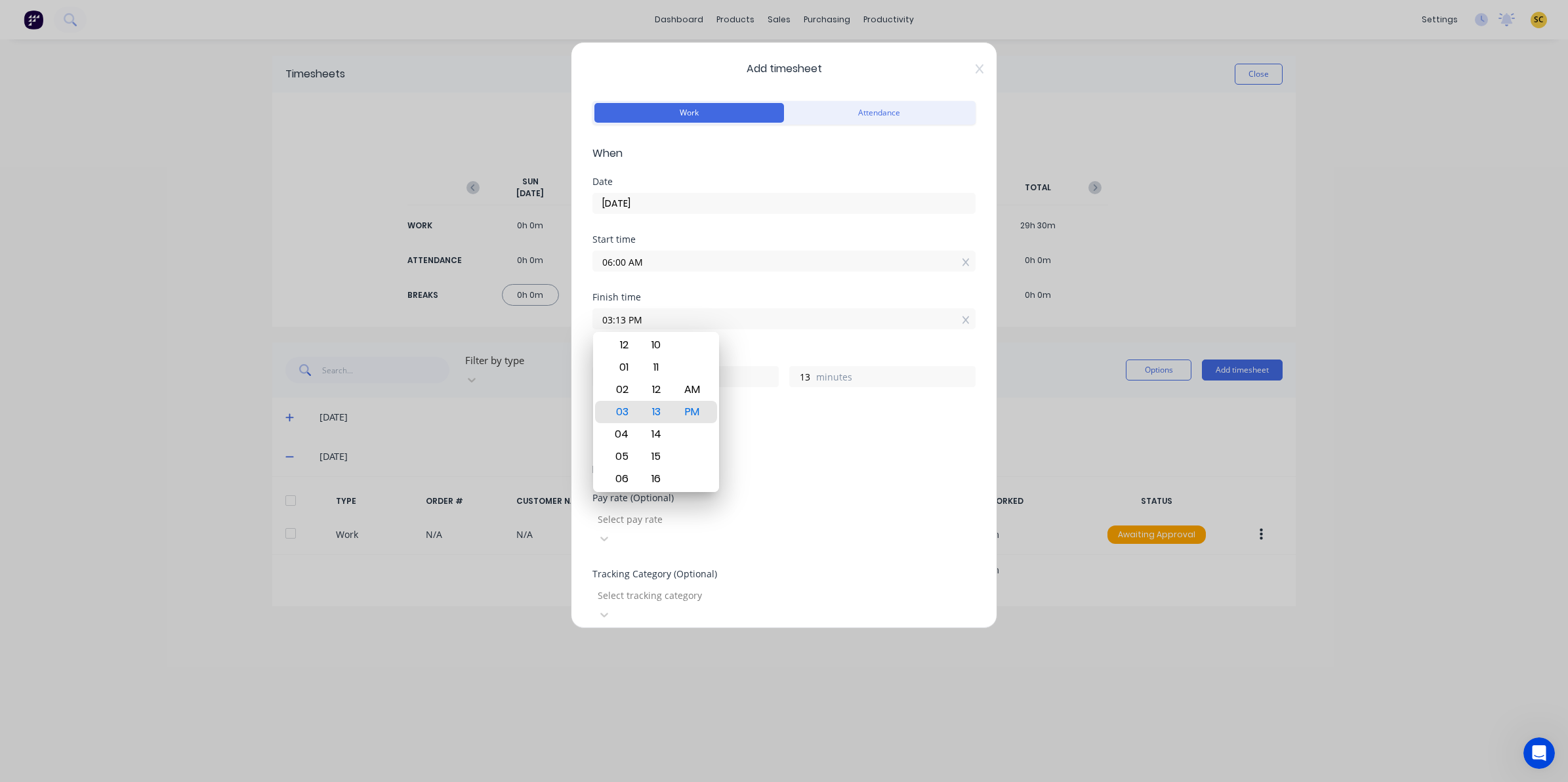
drag, startPoint x: 773, startPoint y: 323, endPoint x: 586, endPoint y: 318, distance: 187.1
click at [586, 318] on div "Add timesheet Work Attendance When Date 25/09/2025 Start time 06:00 AM Finish t…" at bounding box center [784, 336] width 427 height 587
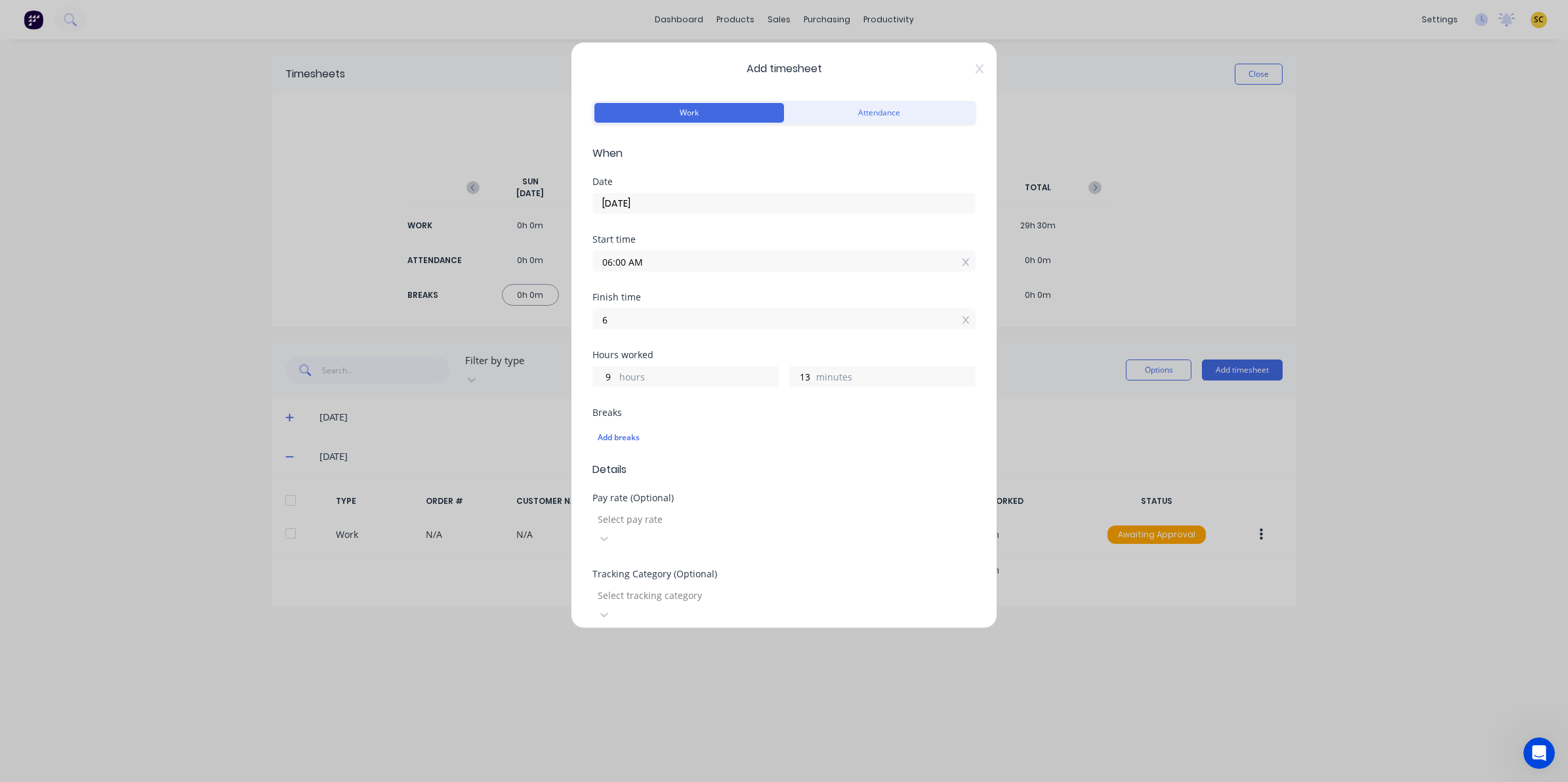
type input "06:00 AM"
type input "0"
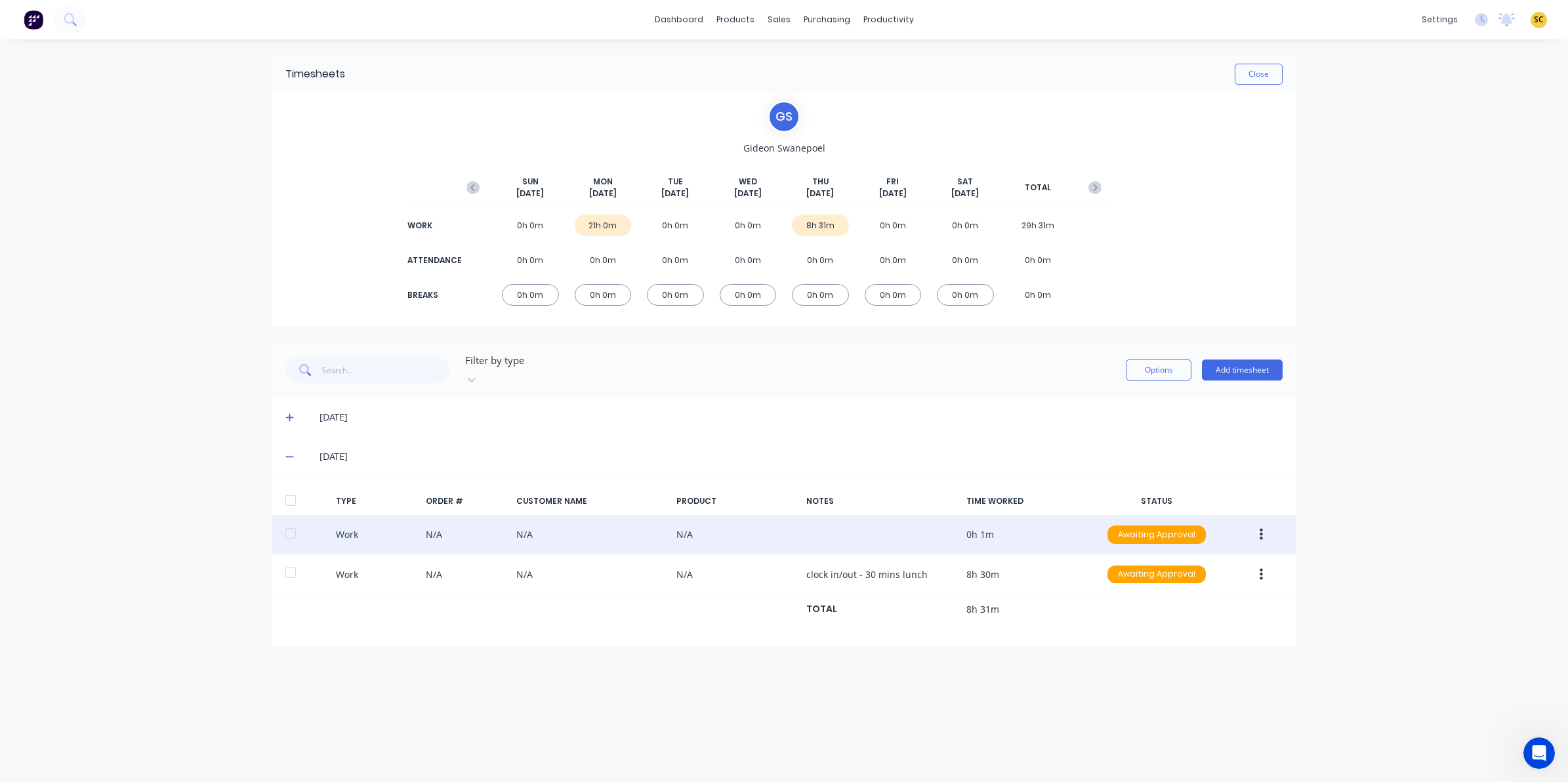
click at [1260, 528] on icon "button" at bounding box center [1262, 534] width 3 height 12
click at [1185, 480] on div "Edit" at bounding box center [1213, 485] width 101 height 19
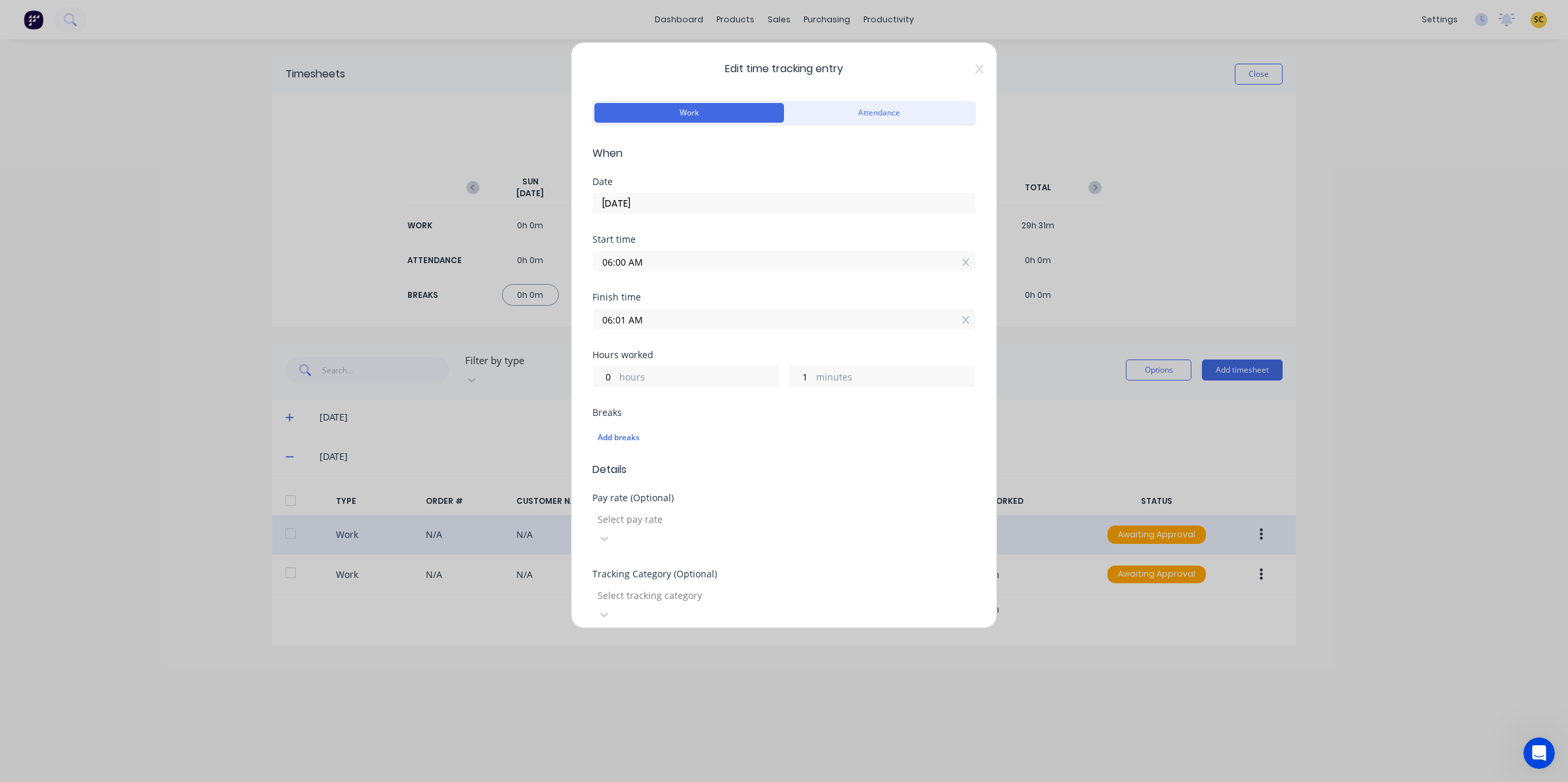
drag, startPoint x: 686, startPoint y: 318, endPoint x: 679, endPoint y: 316, distance: 7.3
click at [683, 317] on input "06:01 AM" at bounding box center [784, 318] width 382 height 20
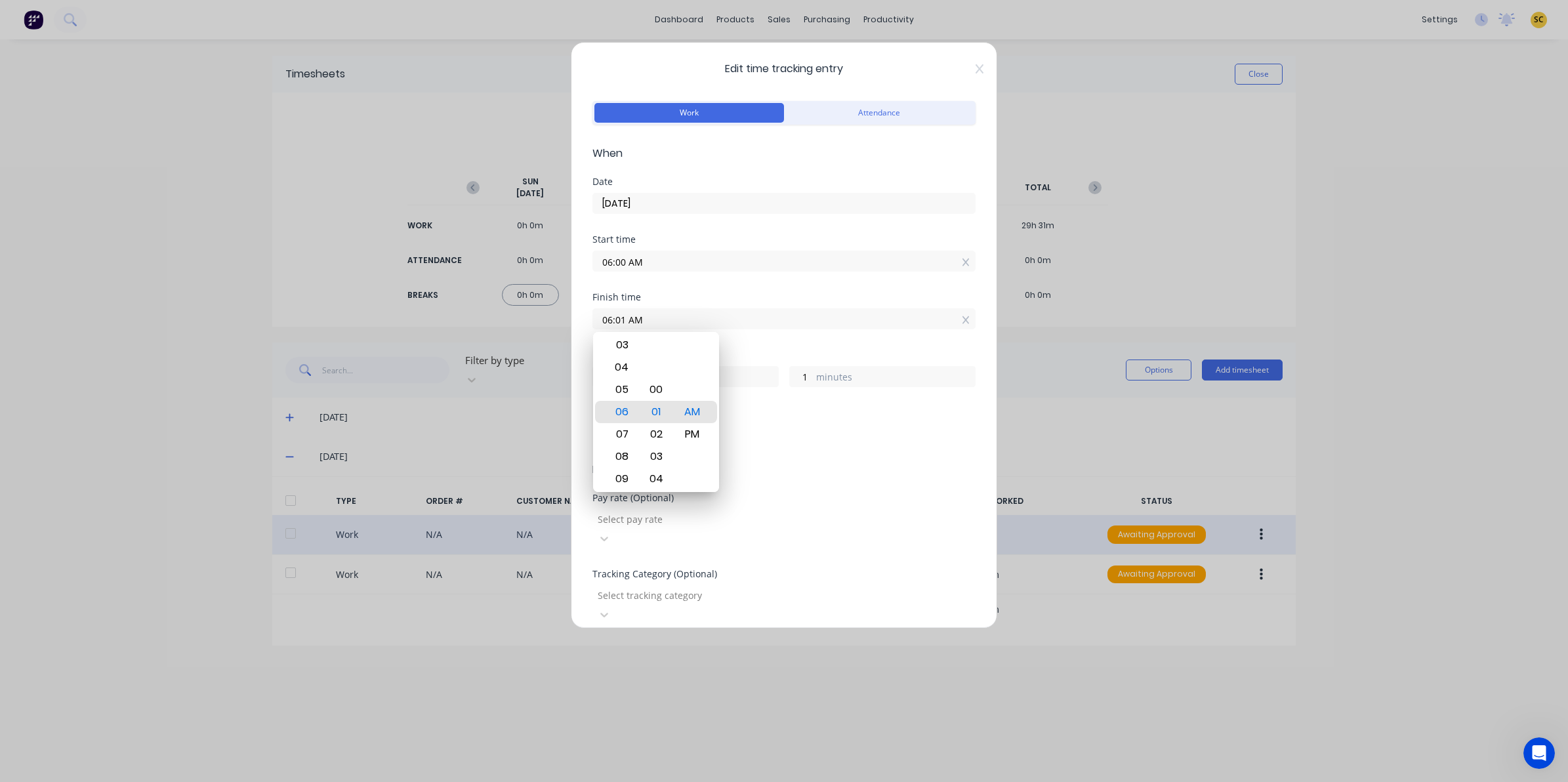
drag, startPoint x: 558, startPoint y: 318, endPoint x: 364, endPoint y: 297, distance: 195.1
click at [389, 305] on div "Edit time tracking entry Work Attendance When Date 25/09/2025 Start time 06:00 …" at bounding box center [784, 391] width 1568 height 782
type input "06:45 AM"
type input "45"
click at [637, 645] on div "Order #" at bounding box center [783, 650] width 383 height 9
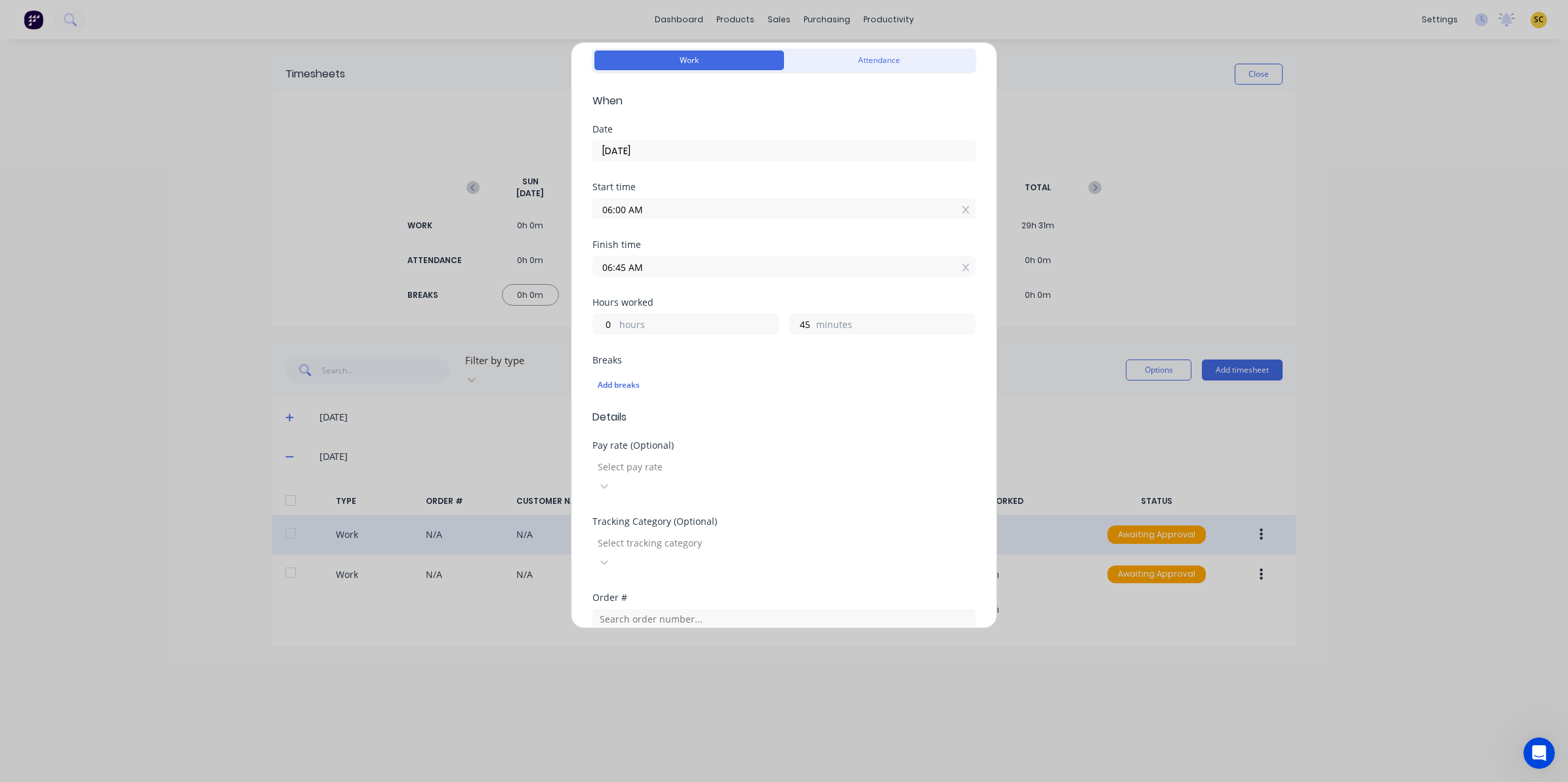
scroll to position [82, 0]
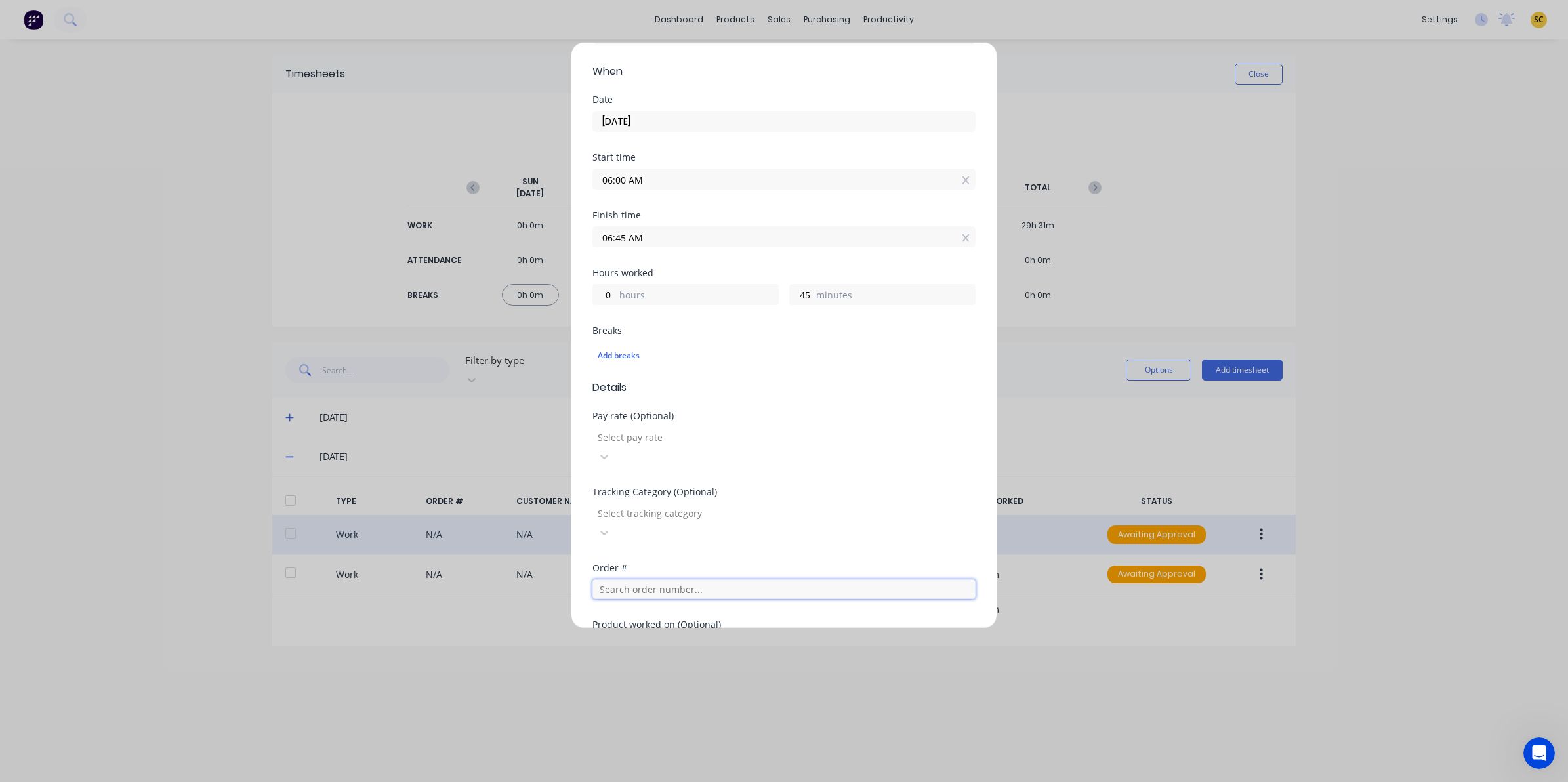
click at [611, 579] on input "text" at bounding box center [783, 588] width 383 height 20
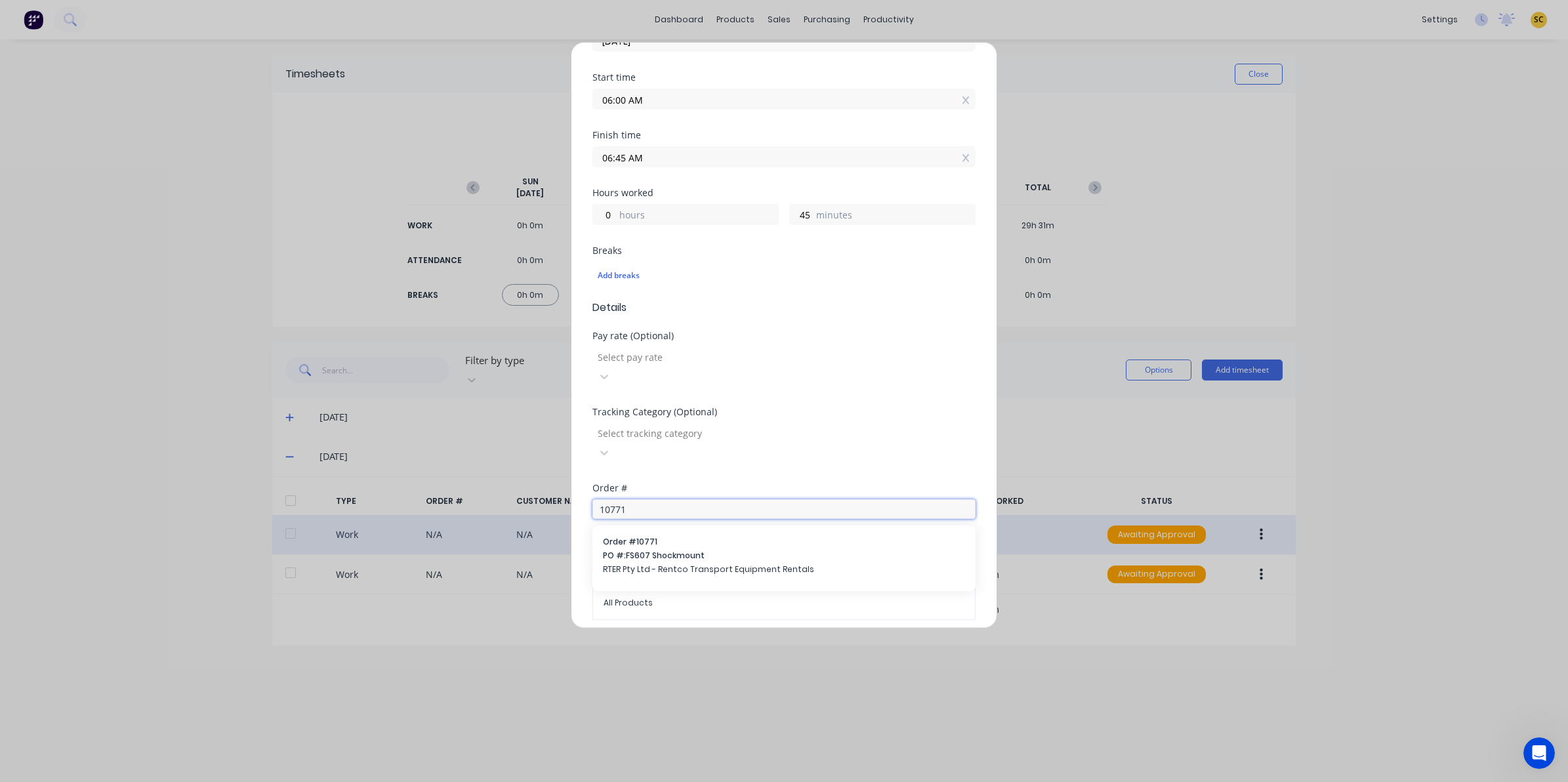
scroll to position [164, 0]
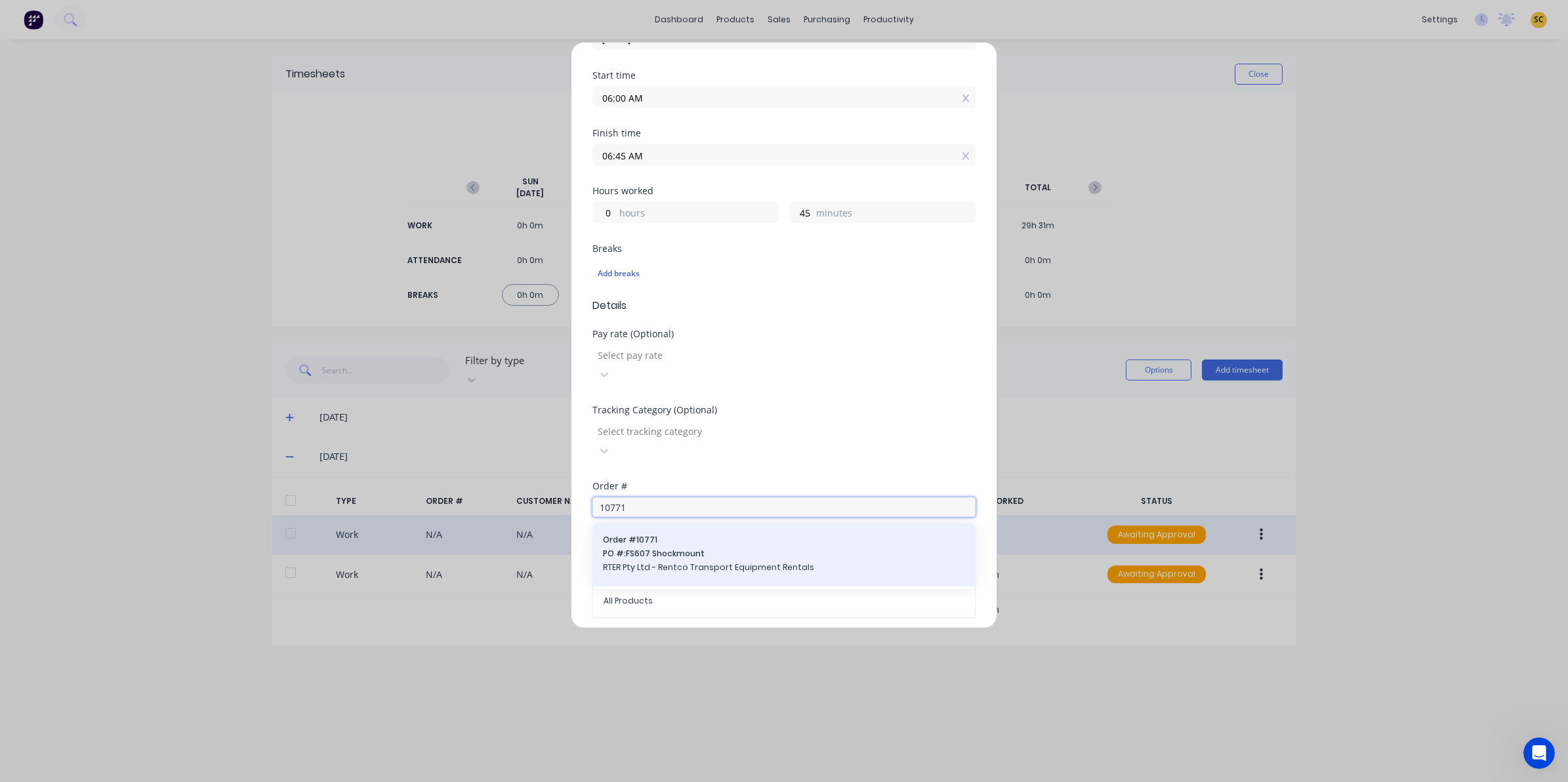
type input "10771"
click at [688, 548] on span "PO #: FS607 Shockmount" at bounding box center [784, 554] width 362 height 12
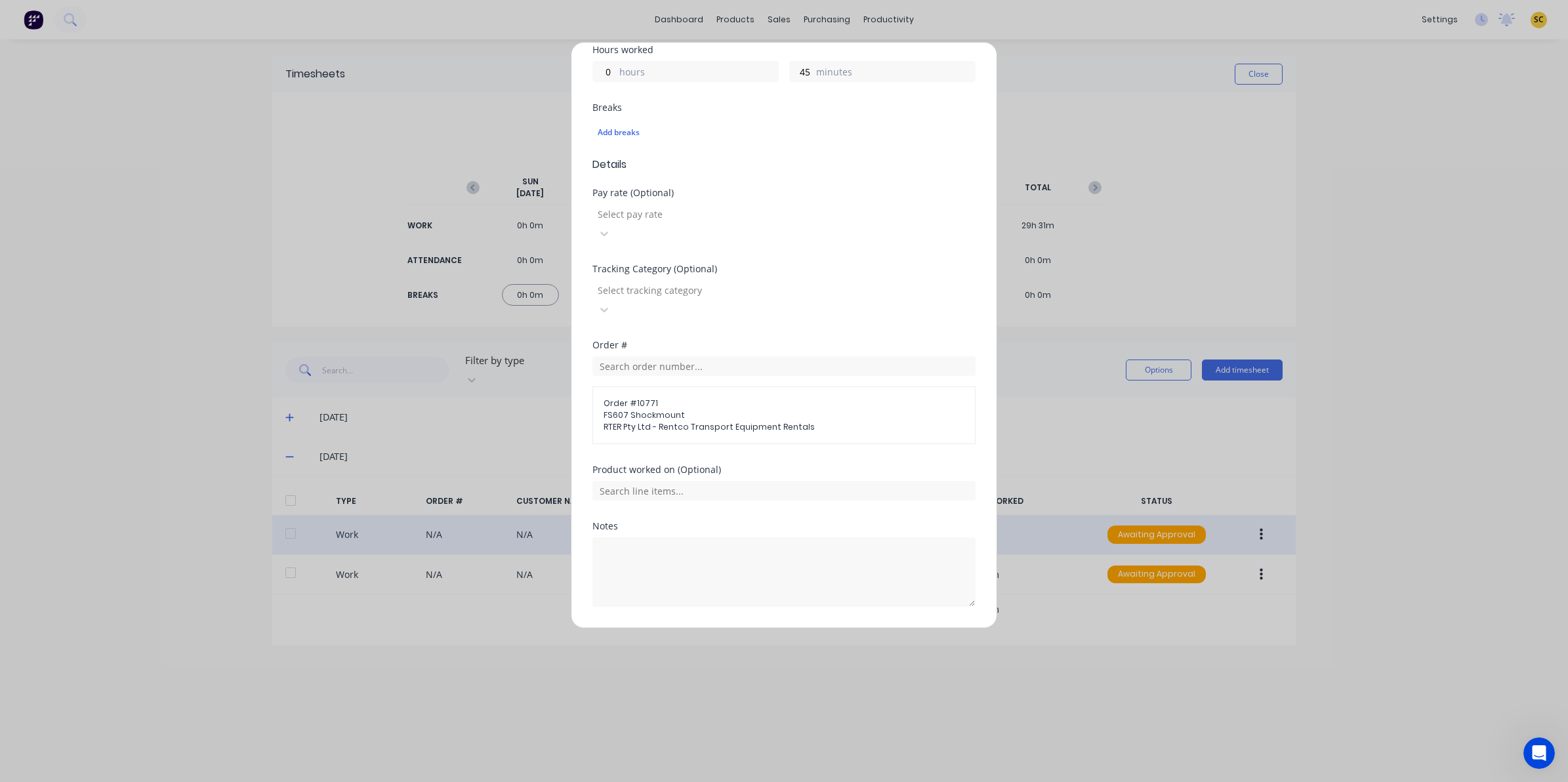
scroll to position [306, 0]
click at [727, 626] on button "Edit time tracking entry" at bounding box center [753, 637] width 112 height 21
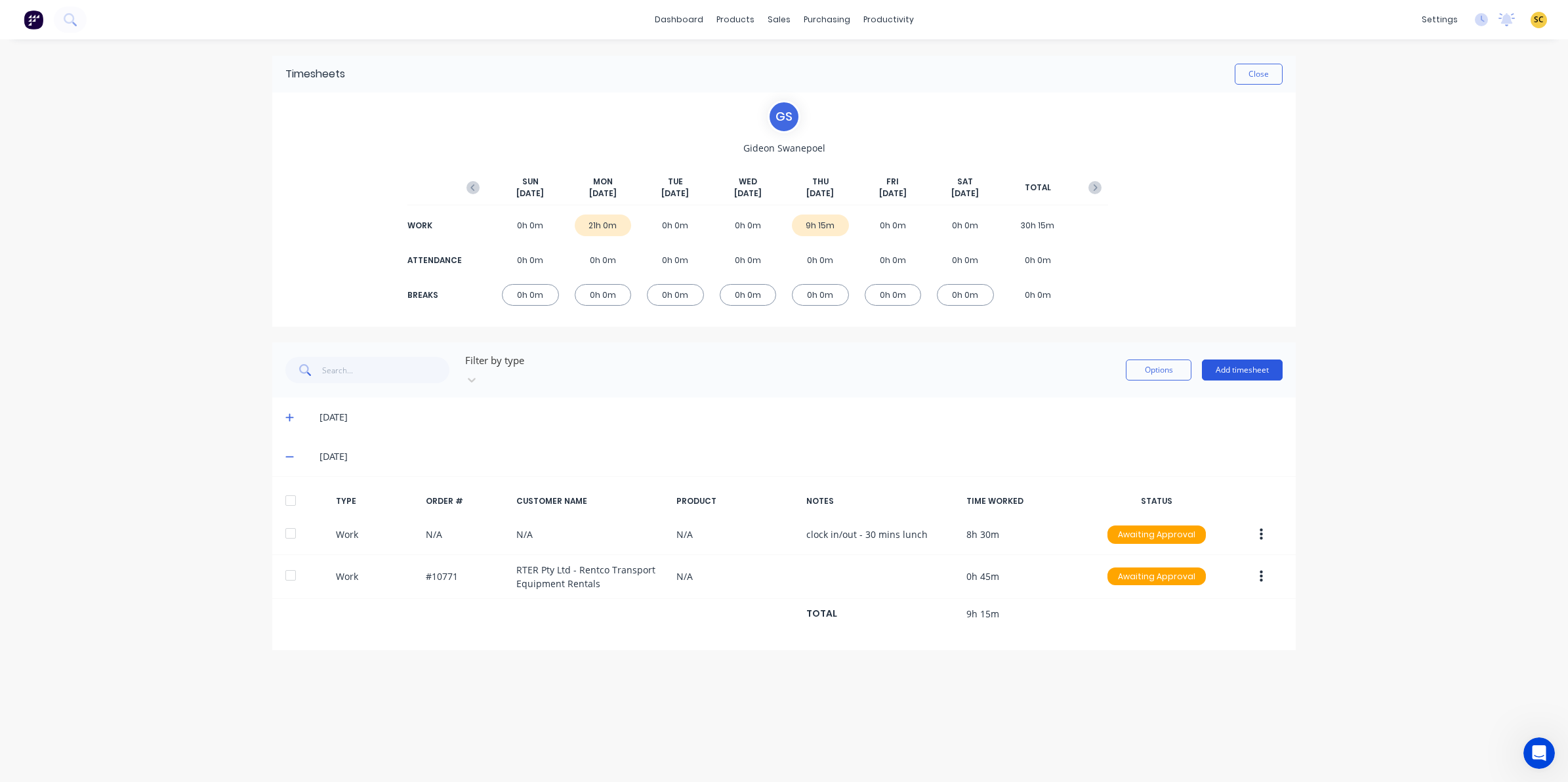
click at [1274, 360] on button "Add timesheet" at bounding box center [1243, 370] width 81 height 21
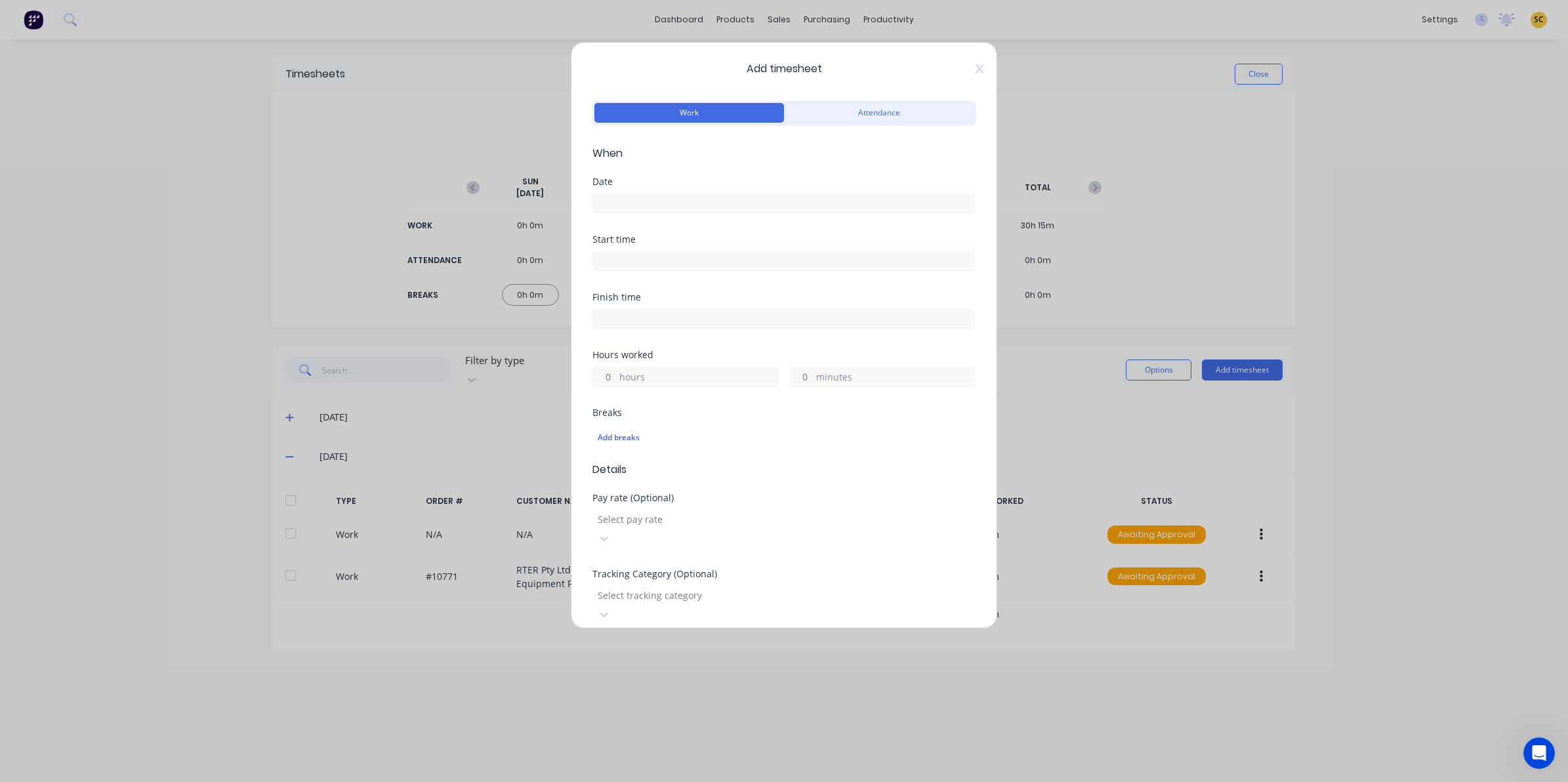
click at [626, 214] on label at bounding box center [783, 203] width 383 height 21
click at [626, 213] on input at bounding box center [784, 203] width 382 height 20
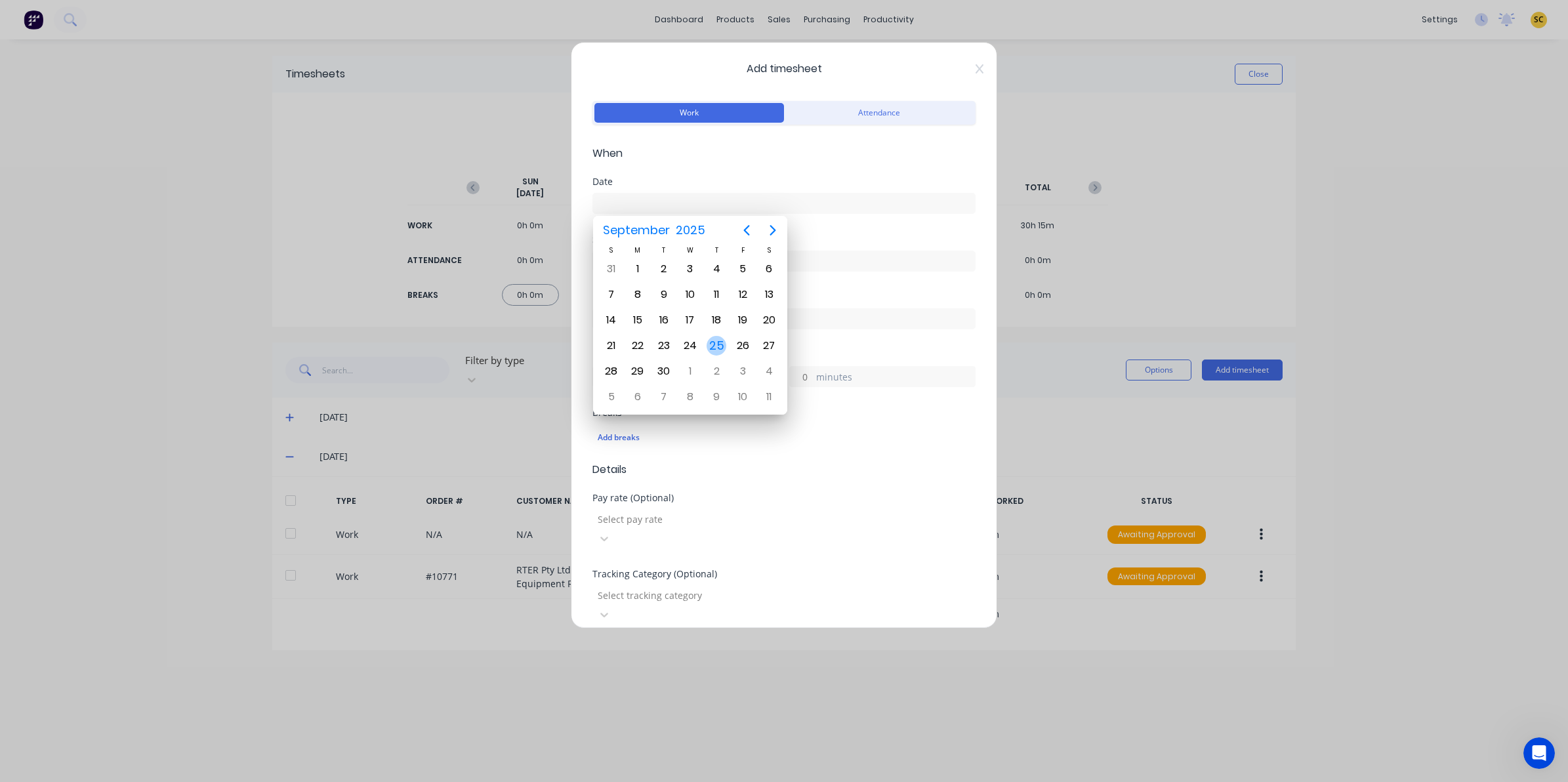
click at [706, 345] on div "25" at bounding box center [716, 345] width 26 height 25
type input "[DATE]"
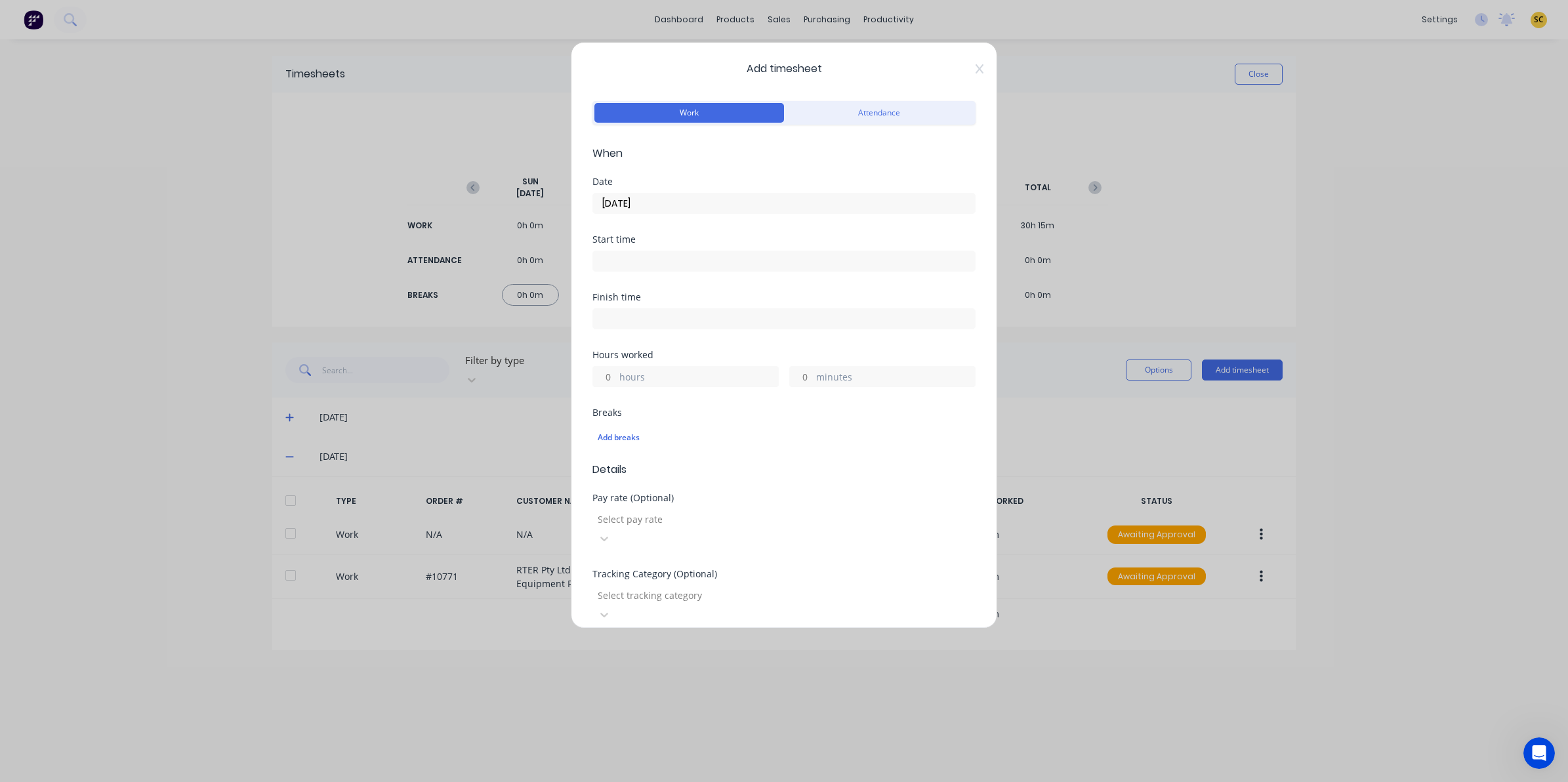
click at [672, 266] on input at bounding box center [784, 261] width 382 height 20
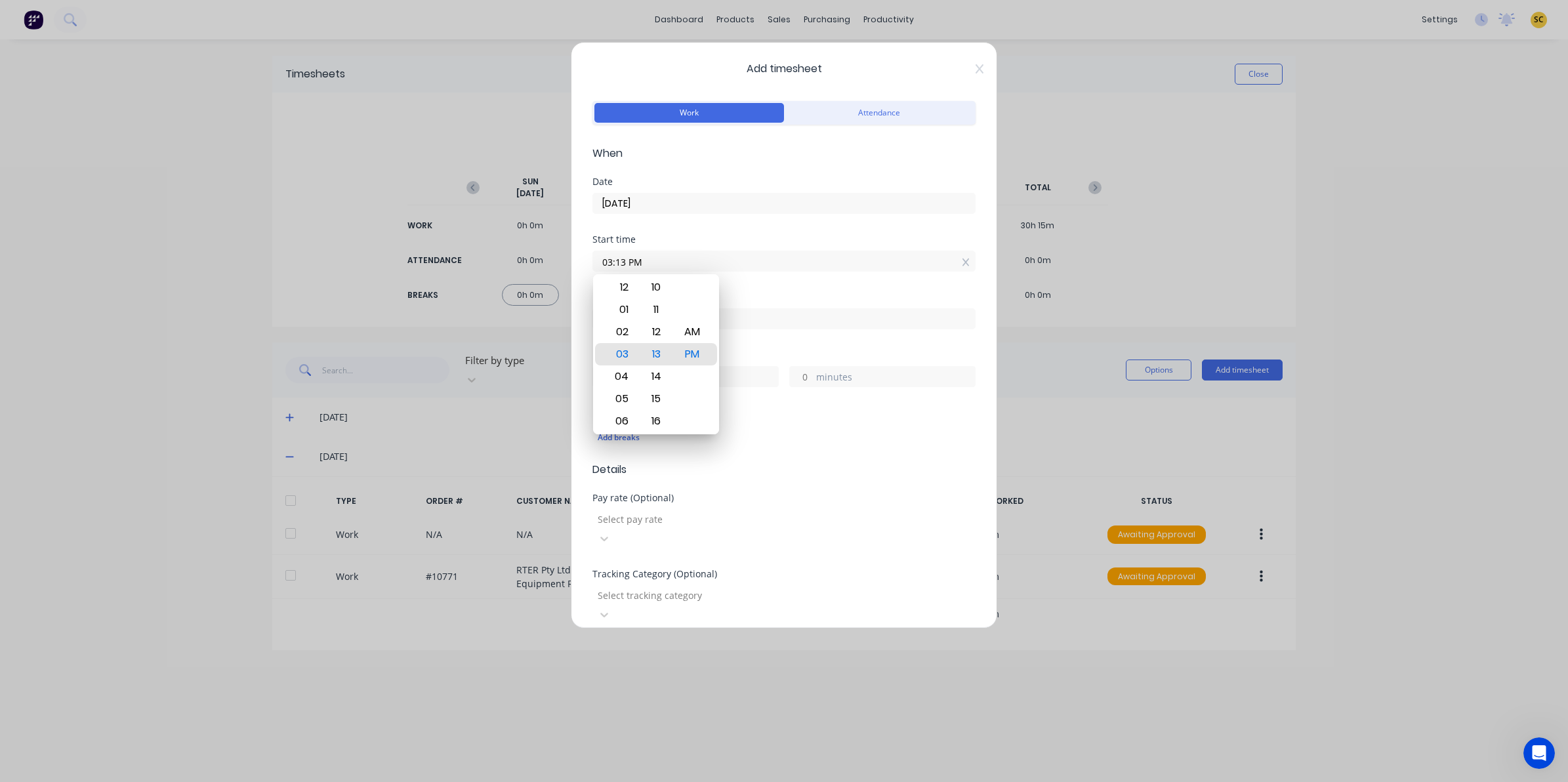
drag, startPoint x: 595, startPoint y: 274, endPoint x: 396, endPoint y: 269, distance: 199.1
click at [398, 270] on div "Add timesheet Work Attendance When Date 25/09/2025 Start time 03:13 PM Finish t…" at bounding box center [784, 391] width 1568 height 782
drag, startPoint x: 647, startPoint y: 261, endPoint x: 468, endPoint y: 267, distance: 179.1
click at [479, 267] on div "Add timesheet Work Attendance When Date 25/09/2025 Start time 03:13 PM Finish t…" at bounding box center [784, 391] width 1568 height 782
type input "06:45 AM"
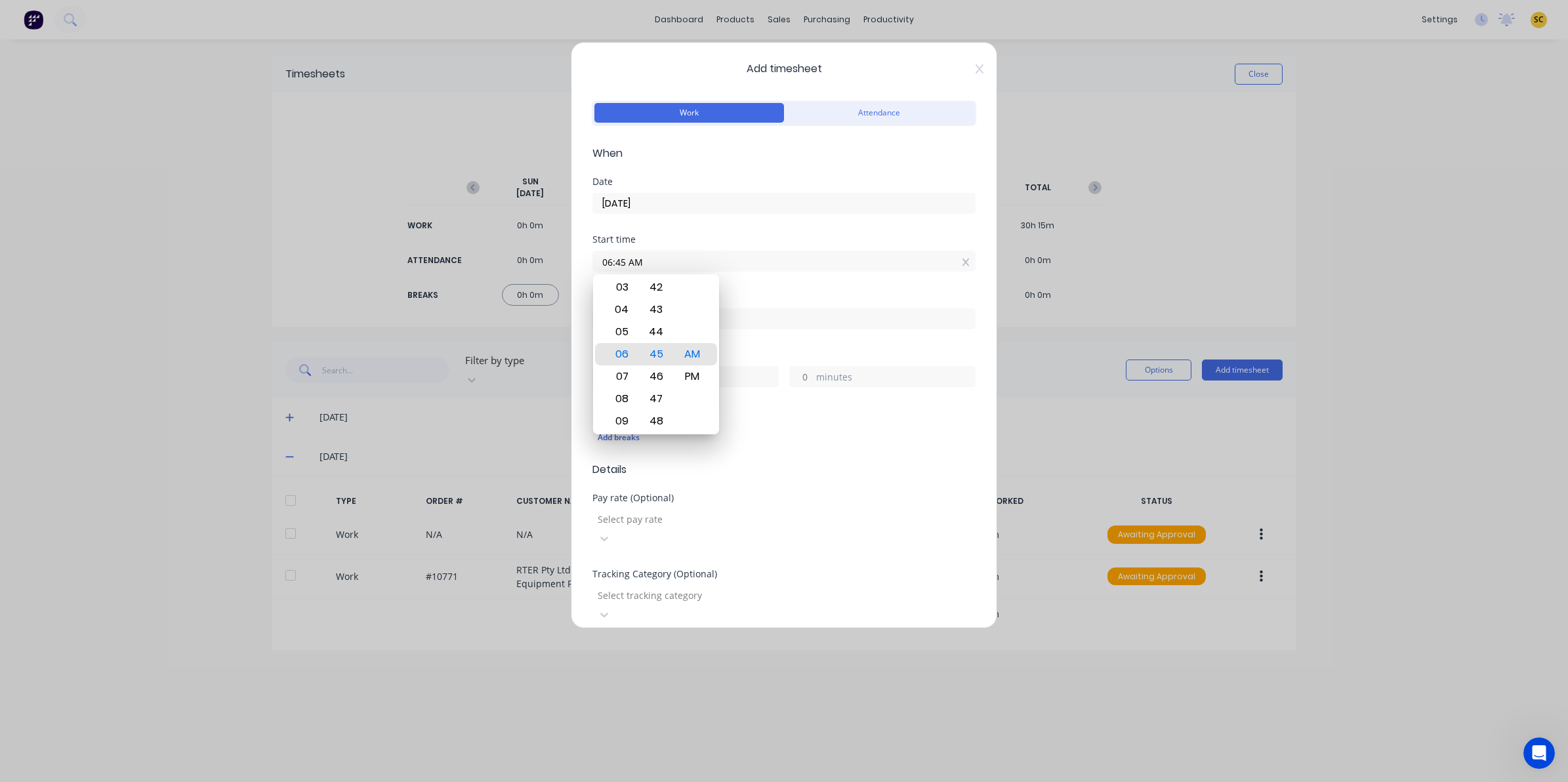
drag, startPoint x: 876, startPoint y: 288, endPoint x: 876, endPoint y: 307, distance: 19.0
click at [876, 296] on form "Work Attendance When Date 25/09/2025 Start time 06:45 AM Finish time Hours work…" at bounding box center [783, 492] width 383 height 788
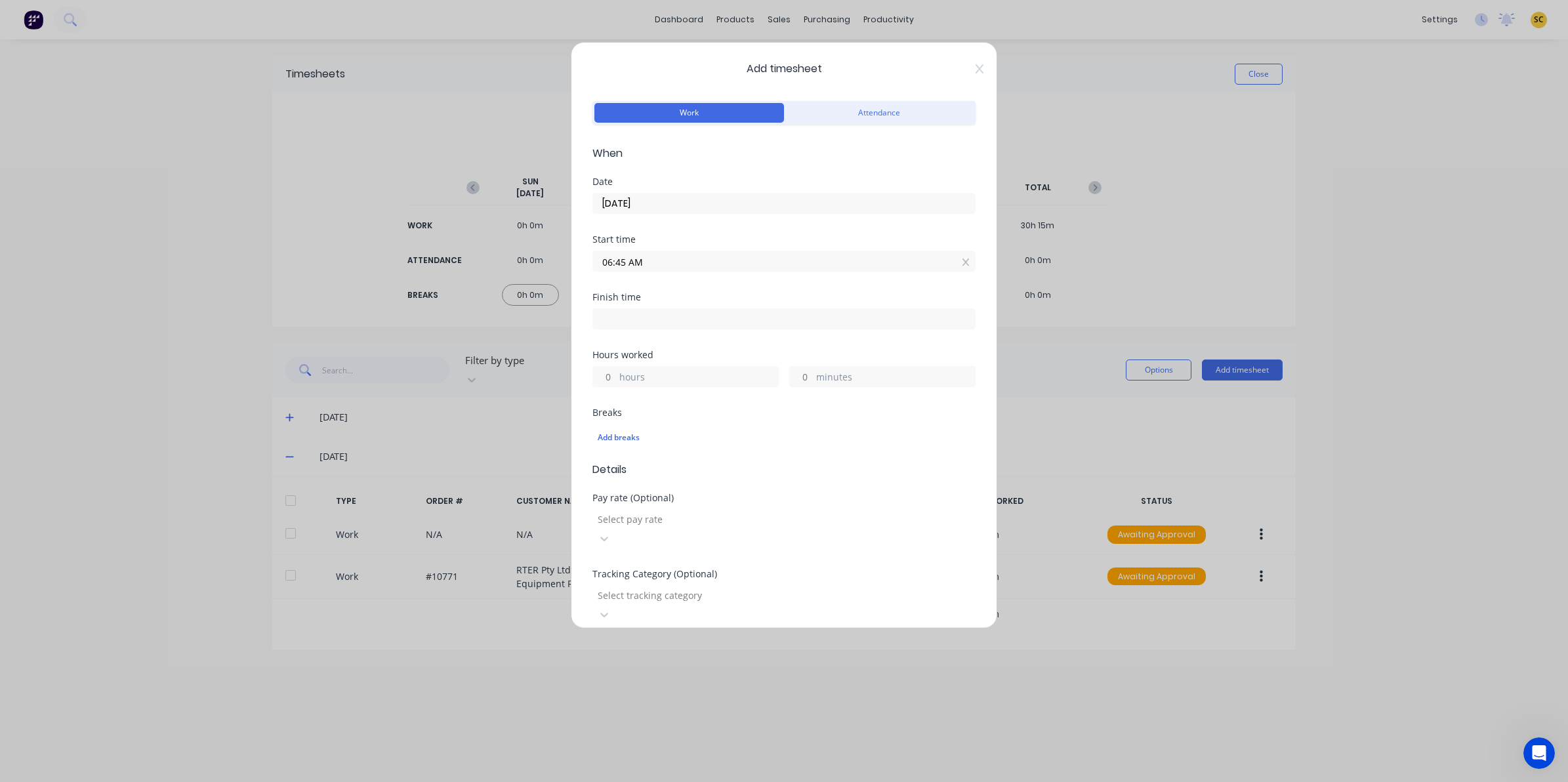
drag, startPoint x: 871, startPoint y: 322, endPoint x: 869, endPoint y: 329, distance: 7.3
click at [871, 323] on input at bounding box center [784, 318] width 382 height 20
type input "03:13 PM"
type input "8"
type input "28"
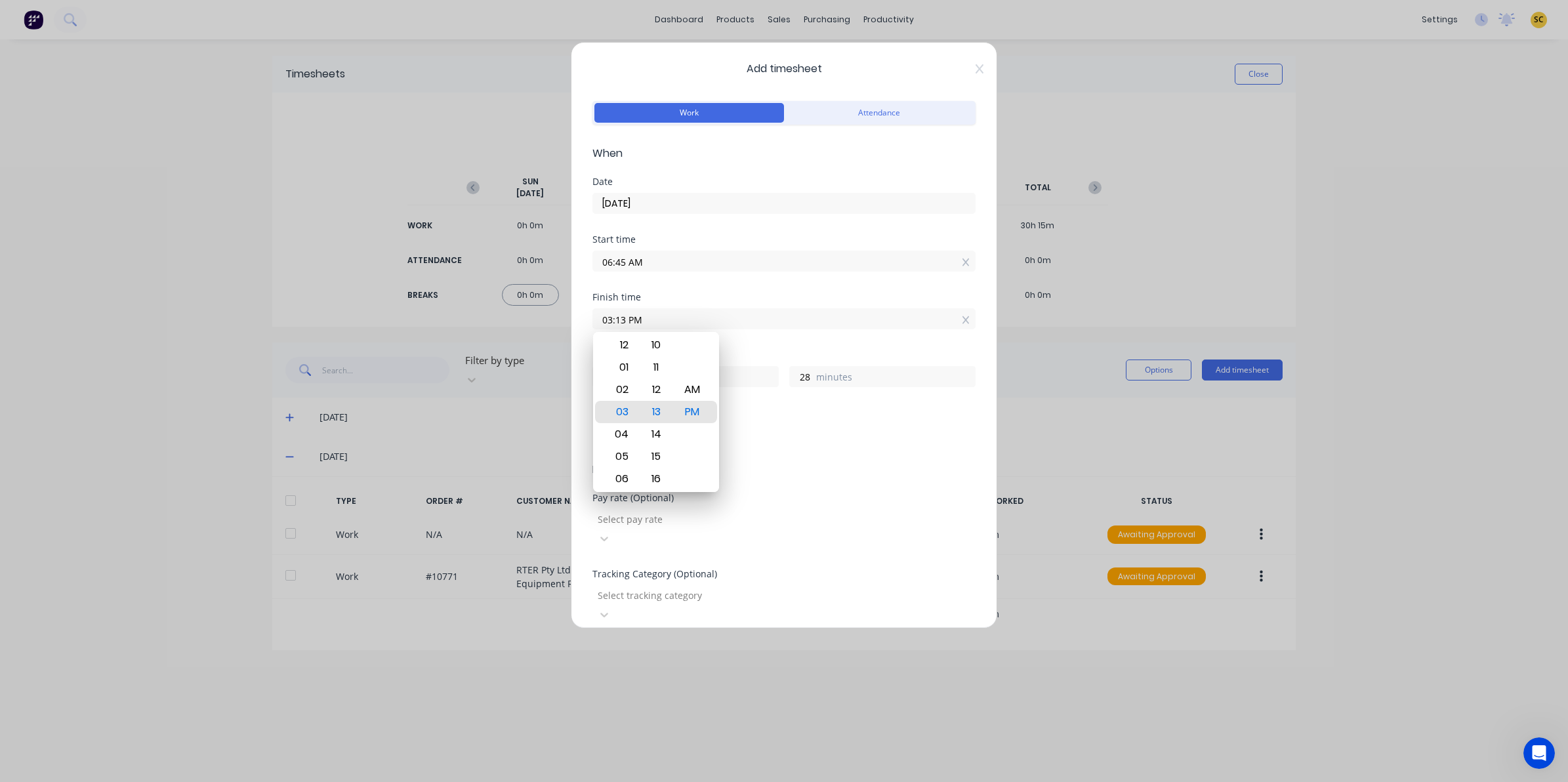
drag, startPoint x: 821, startPoint y: 329, endPoint x: 487, endPoint y: 308, distance: 334.7
click at [460, 299] on div "Add timesheet Work Attendance When Date 25/09/2025 Start time 06:45 AM Finish t…" at bounding box center [784, 391] width 1568 height 782
drag, startPoint x: 651, startPoint y: 323, endPoint x: 590, endPoint y: 324, distance: 61.0
click at [590, 323] on div "Add timesheet Work Attendance When Date 25/09/2025 Start time 06:45 AM Finish t…" at bounding box center [784, 336] width 427 height 587
type input "07:30 AM"
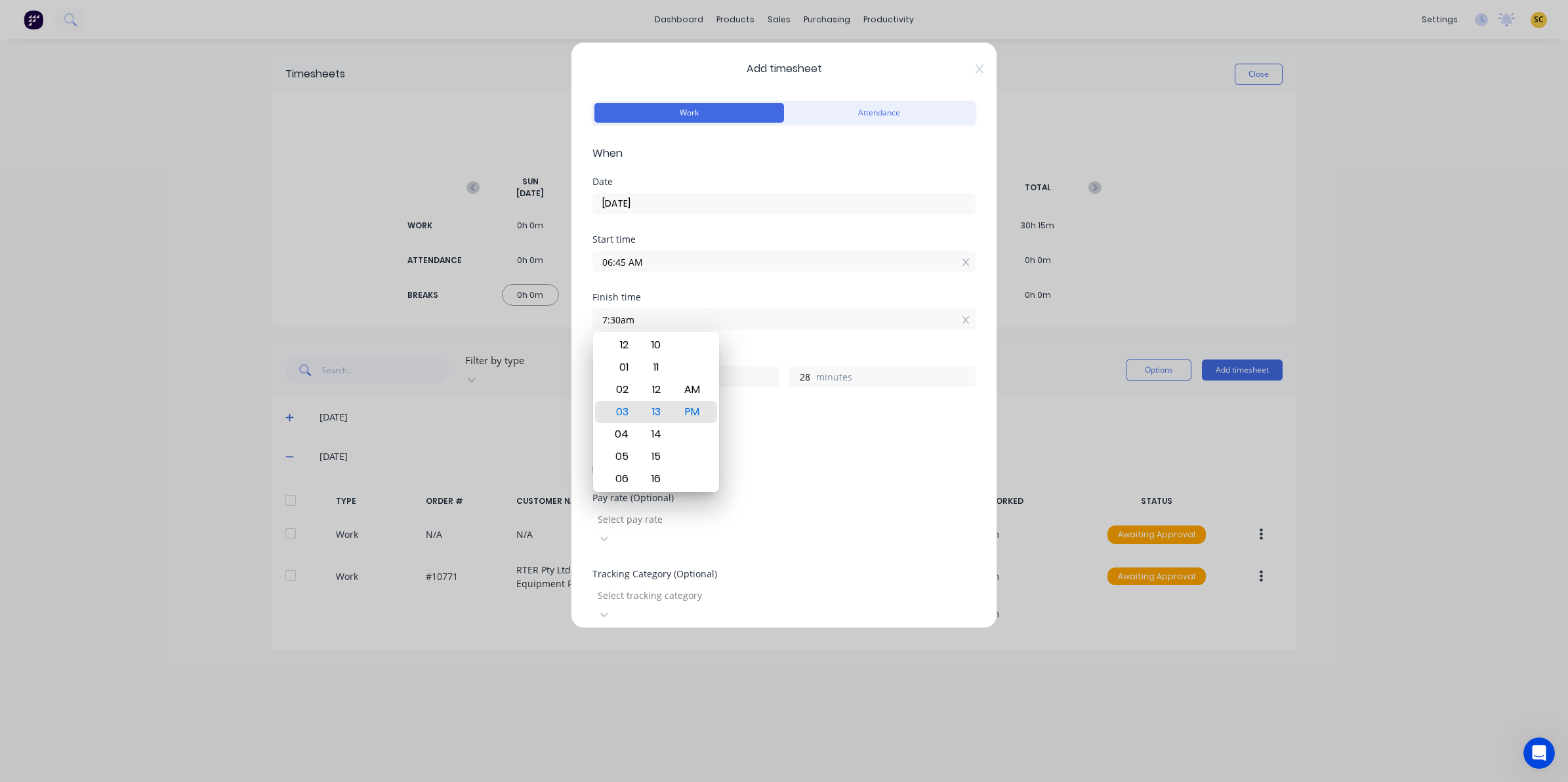
type input "0"
type input "45"
click at [641, 597] on div "Tracking Category (Optional) Select tracking category" at bounding box center [783, 607] width 383 height 76
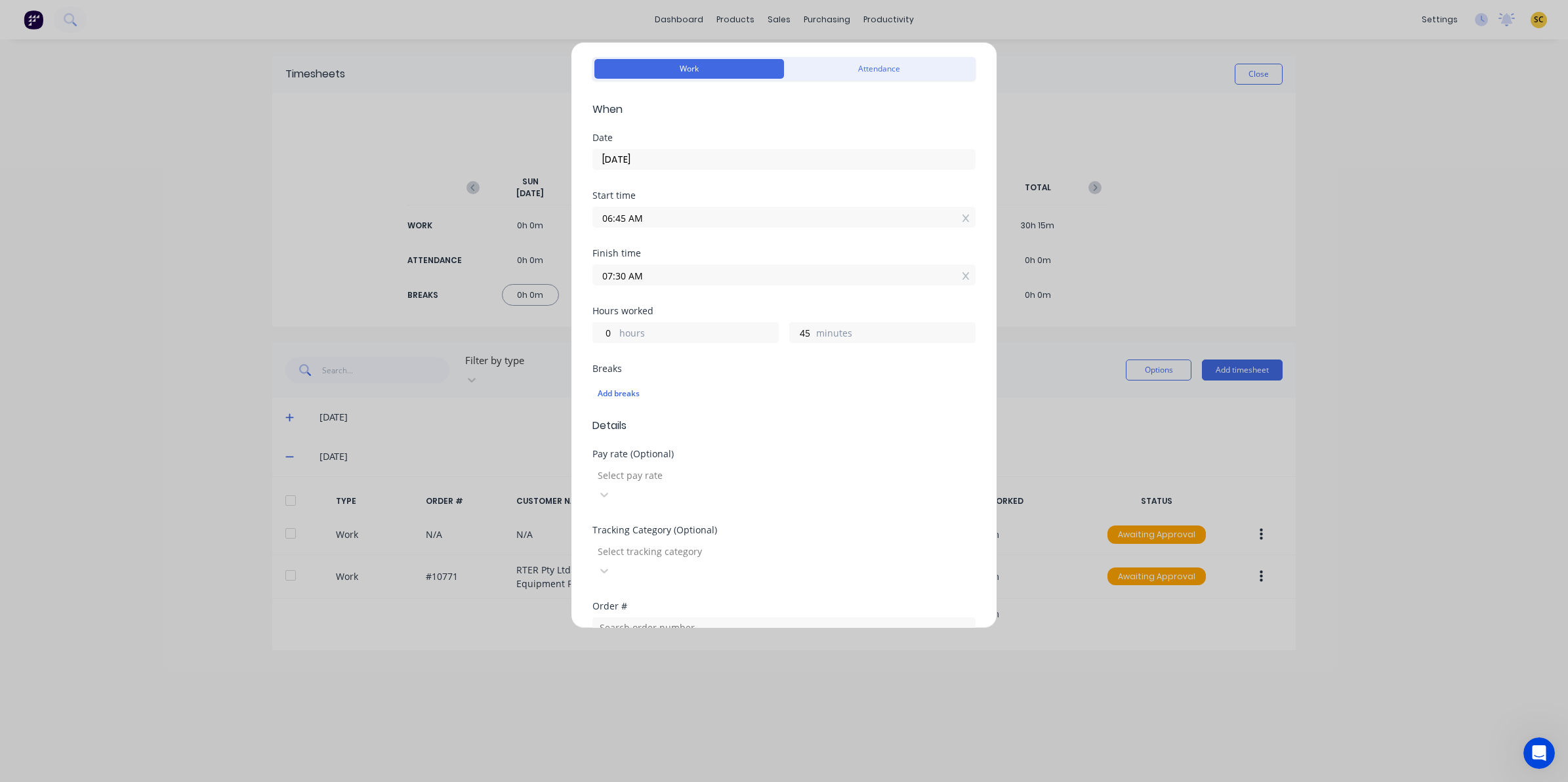
scroll to position [82, 0]
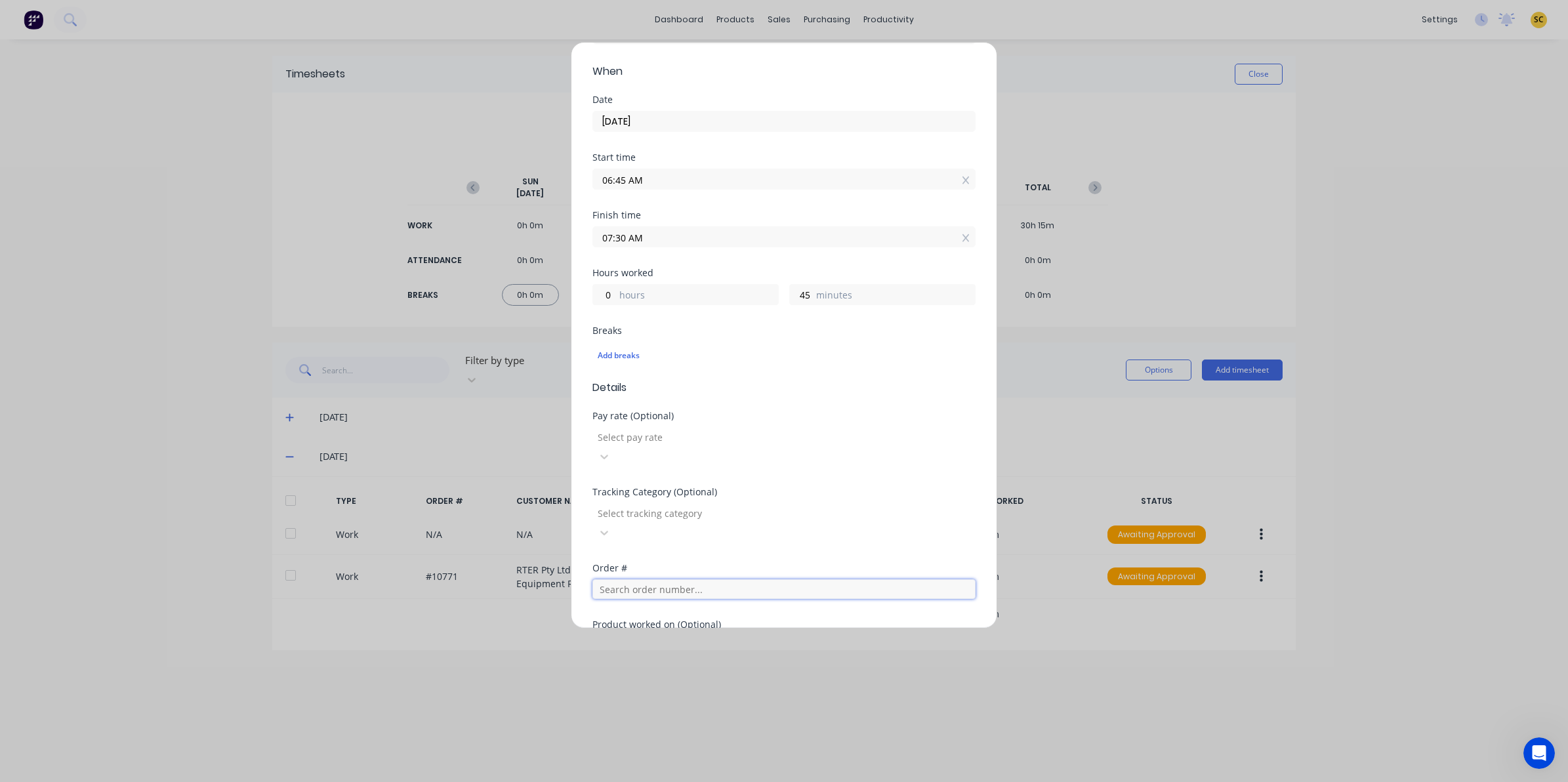
click at [622, 579] on input "text" at bounding box center [783, 588] width 383 height 20
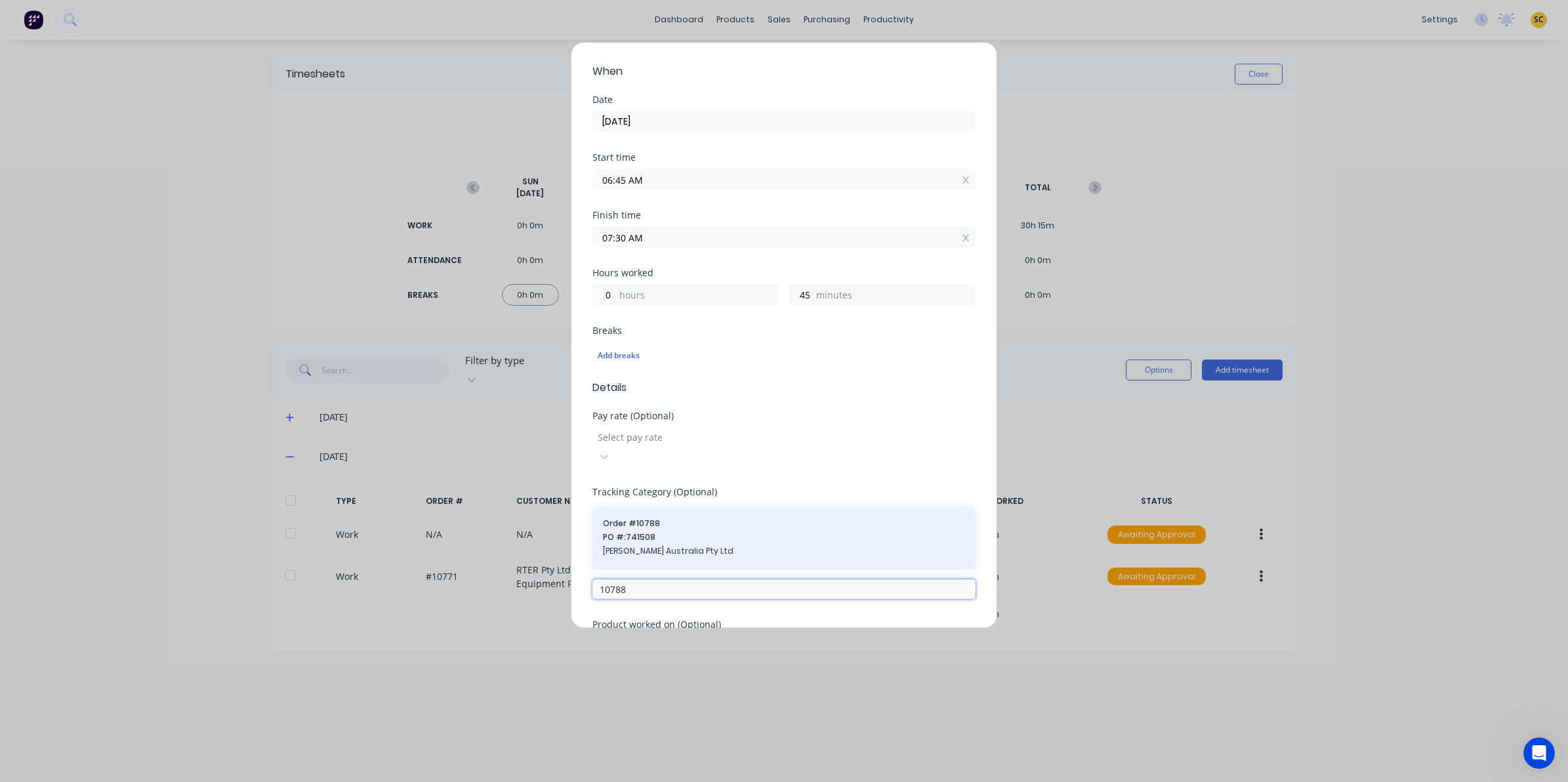
type input "10788"
click at [632, 545] on span "[PERSON_NAME] Australia Pty Ltd" at bounding box center [784, 551] width 362 height 12
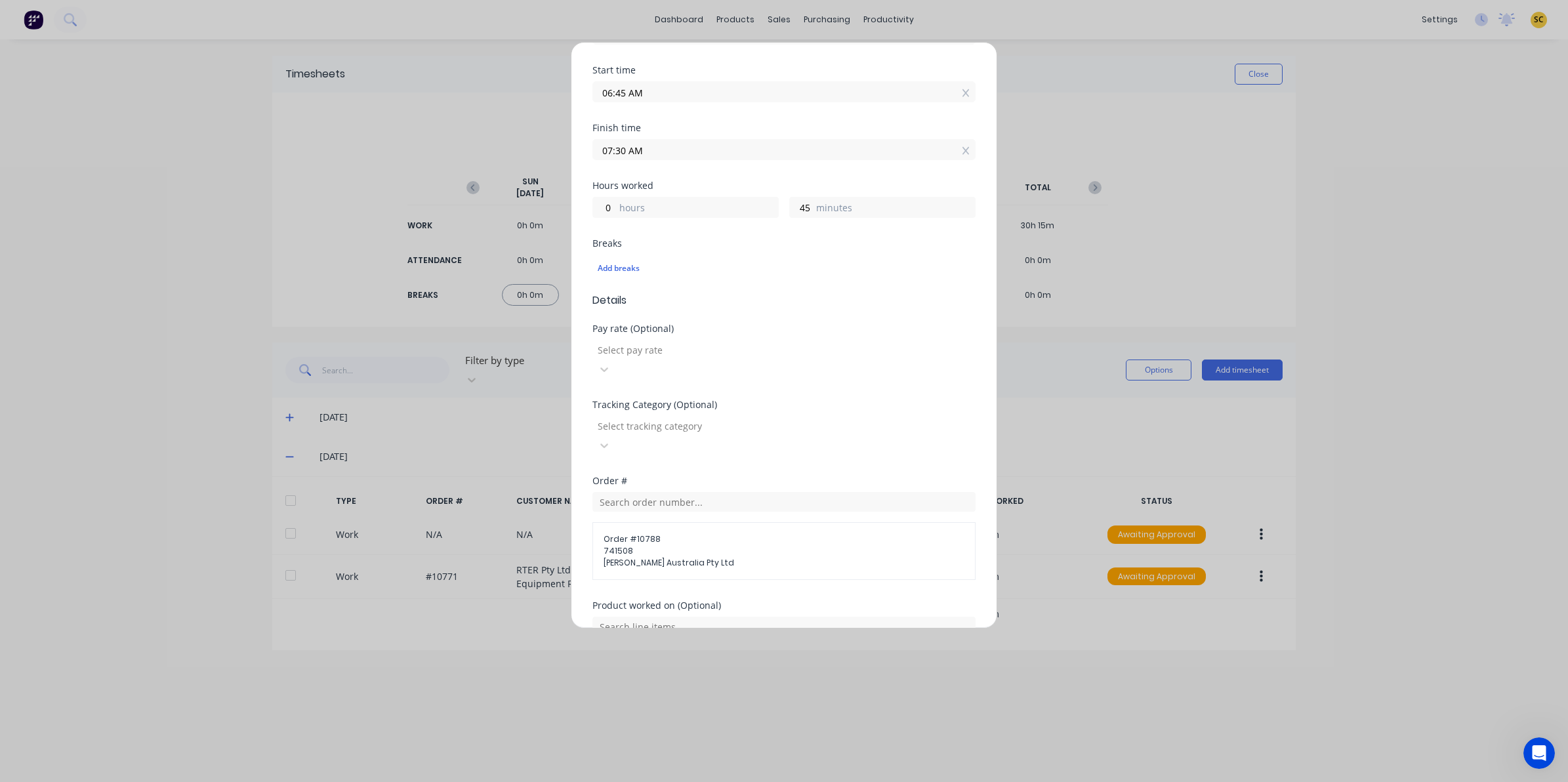
scroll to position [306, 0]
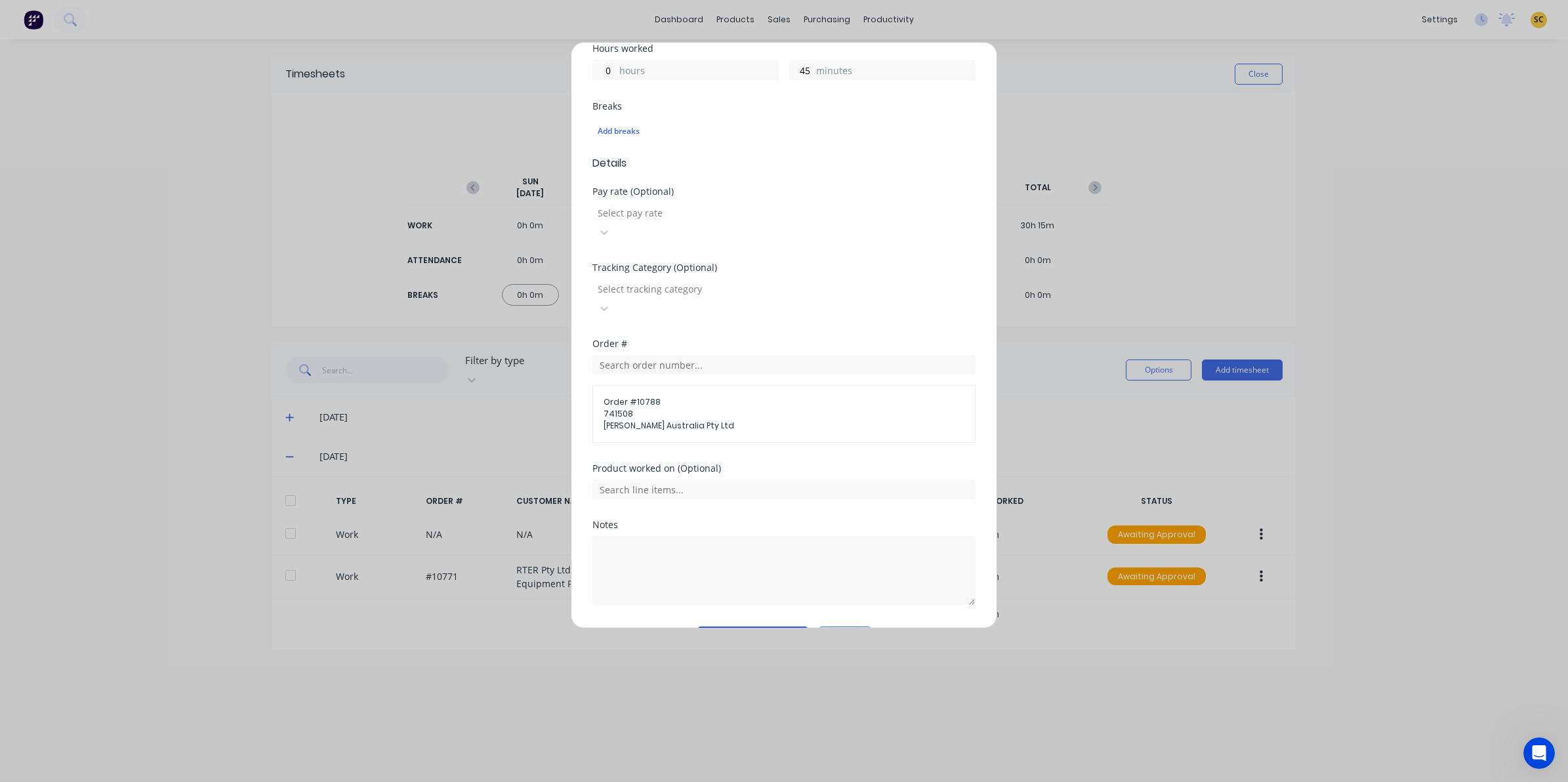
click at [708, 626] on button "Add manual time entry" at bounding box center [752, 637] width 111 height 21
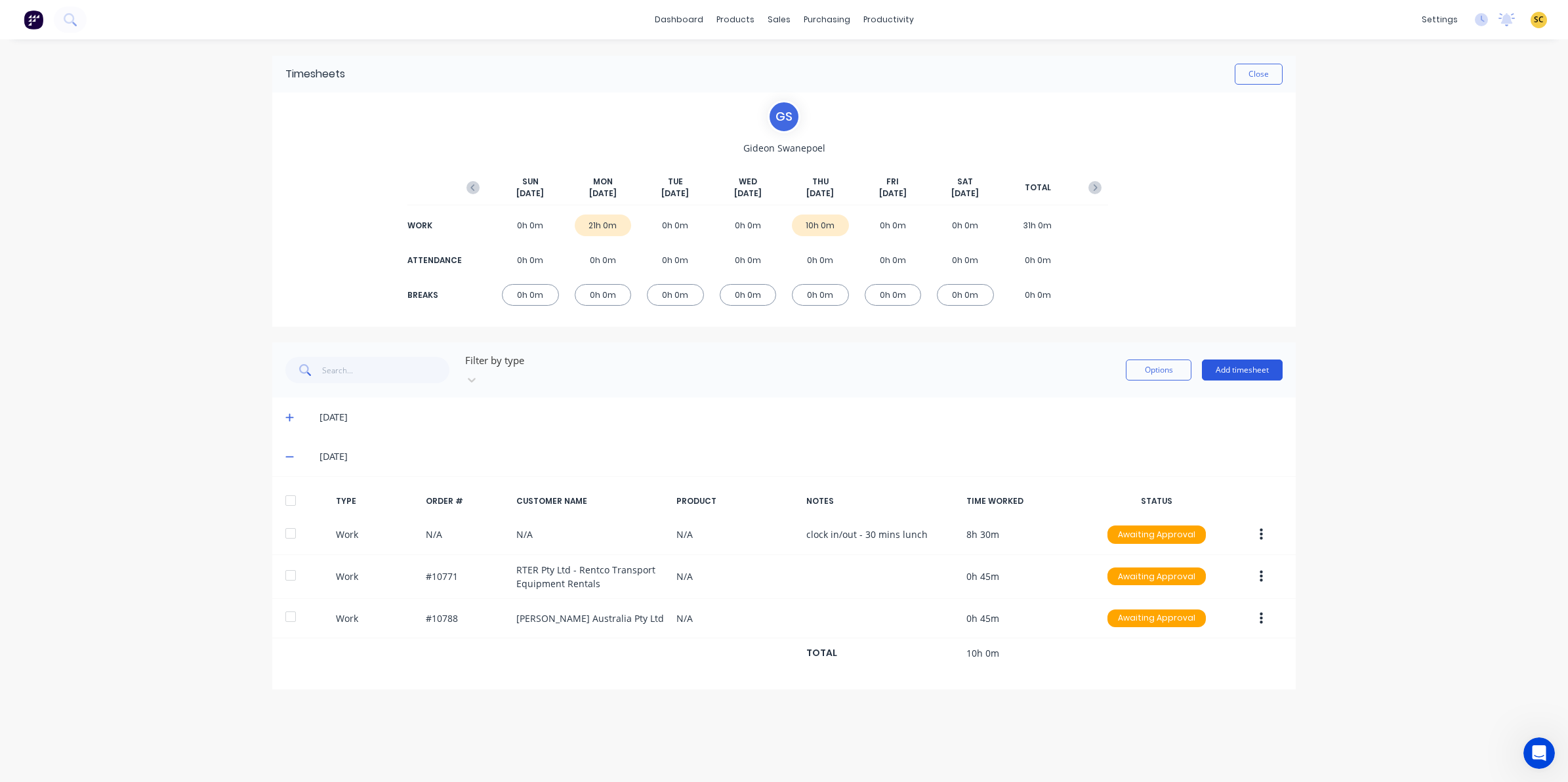
click at [1238, 360] on button "Add timesheet" at bounding box center [1243, 370] width 81 height 21
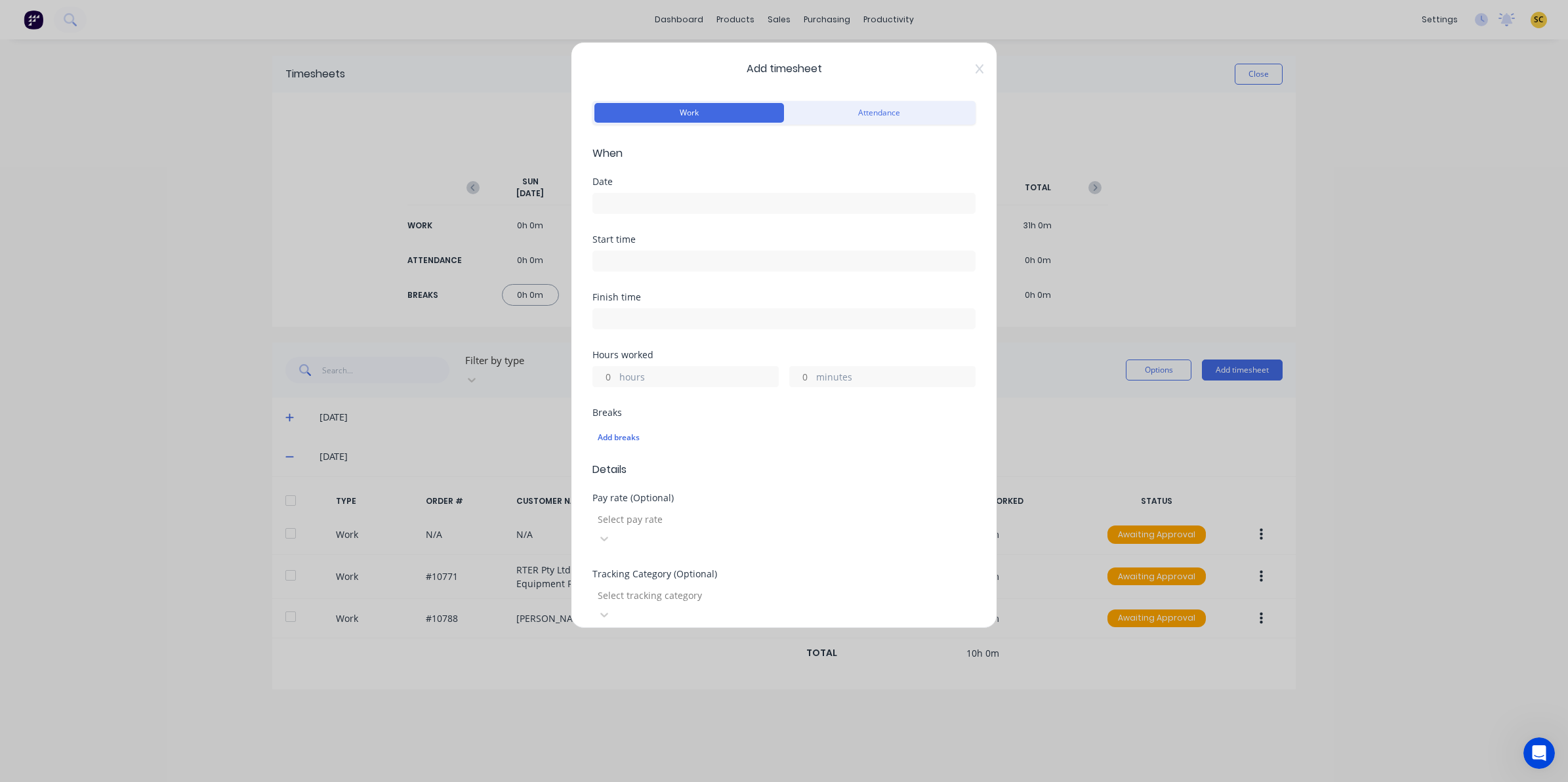
click at [628, 202] on input at bounding box center [784, 203] width 382 height 20
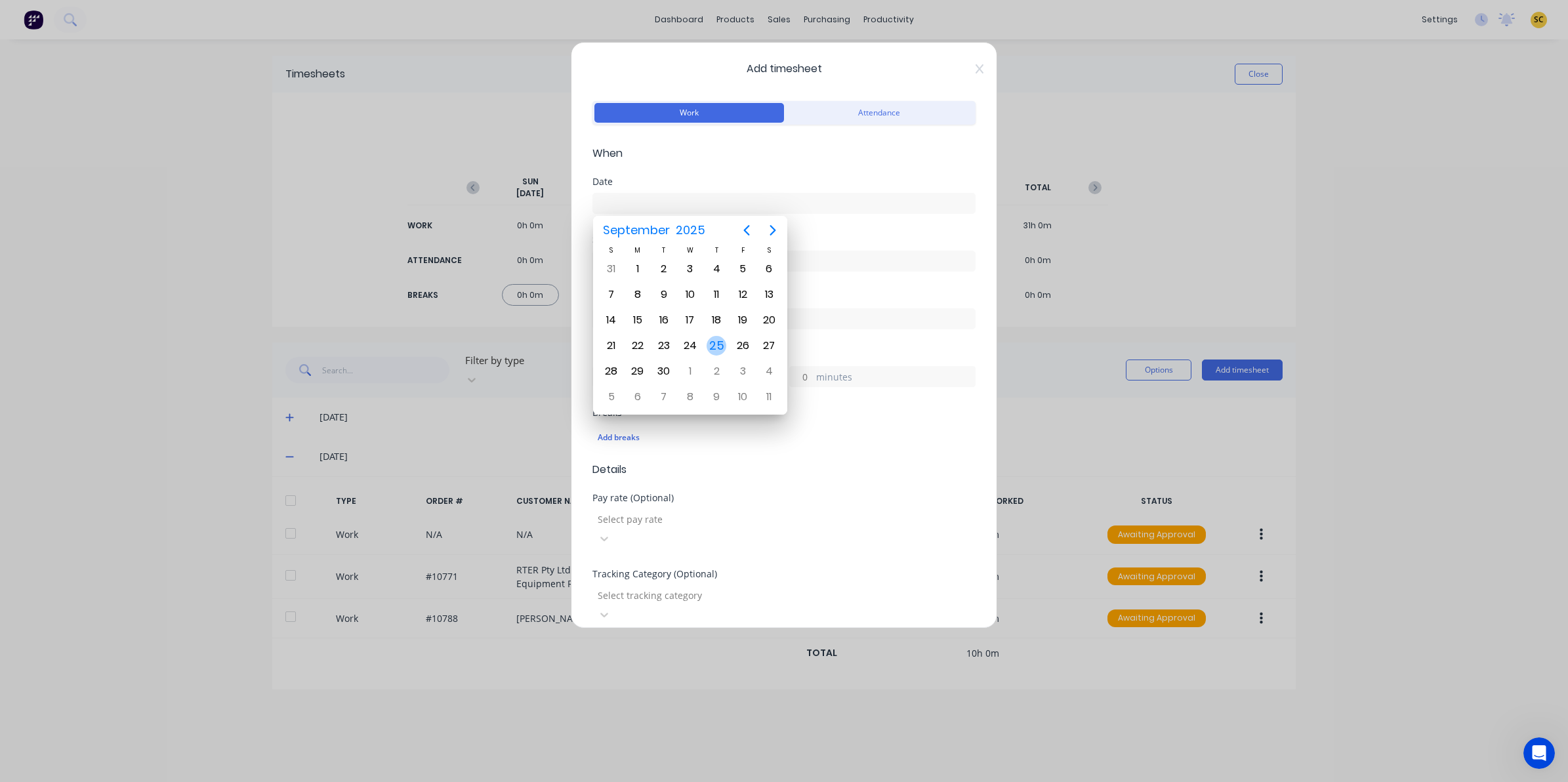
click at [713, 344] on div "25" at bounding box center [716, 345] width 20 height 20
type input "[DATE]"
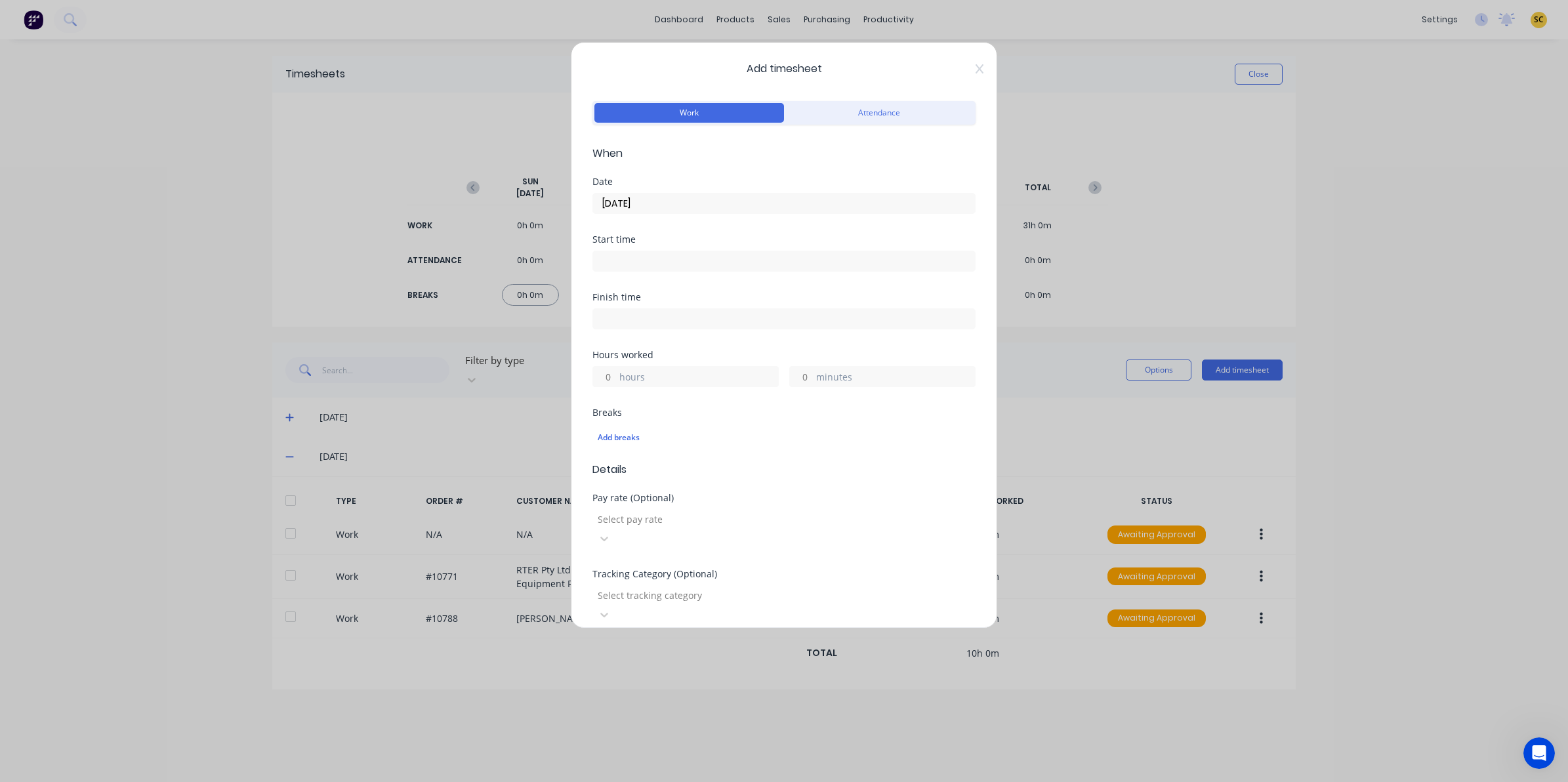
click at [666, 270] on label at bounding box center [783, 261] width 383 height 21
click at [666, 270] on input at bounding box center [784, 261] width 382 height 20
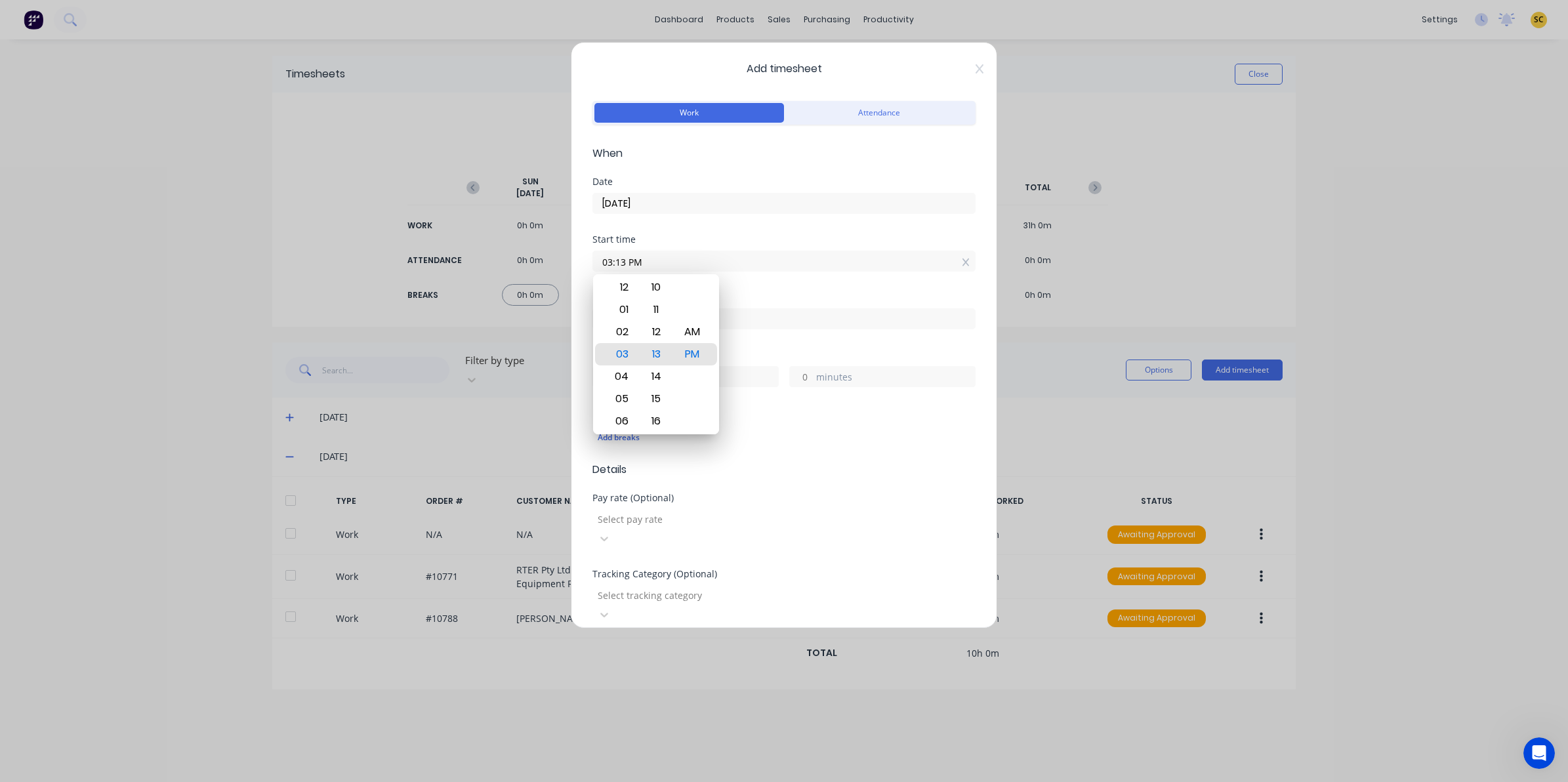
drag, startPoint x: 674, startPoint y: 262, endPoint x: 432, endPoint y: 263, distance: 242.0
click at [432, 263] on div "Add timesheet Work Attendance When Date 25/09/2025 Start time 03:13 PM Finish t…" at bounding box center [784, 391] width 1568 height 782
type input "07:30 AM"
click at [789, 324] on input at bounding box center [784, 318] width 382 height 20
type input "03:13 PM"
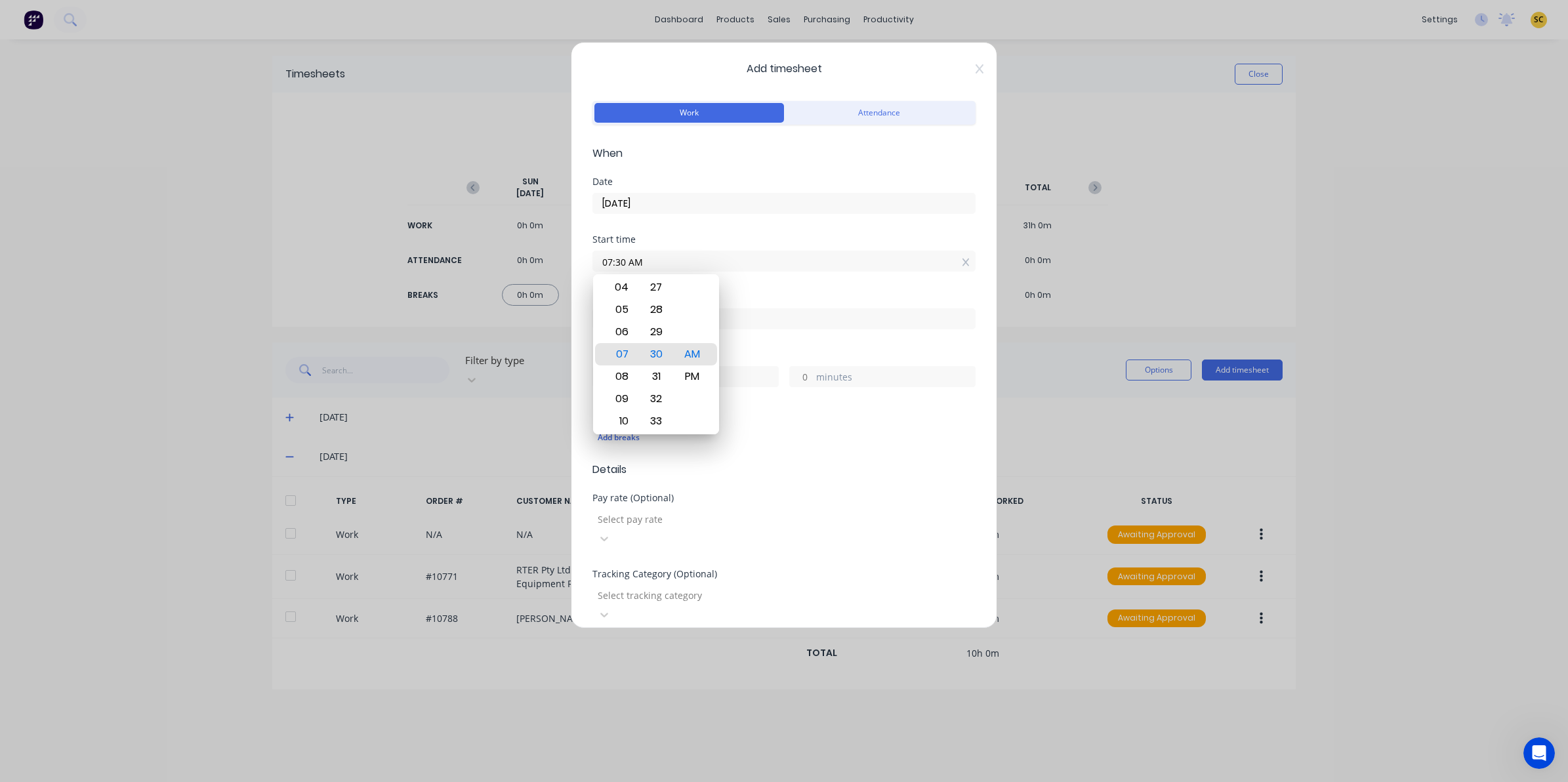
type input "7"
type input "43"
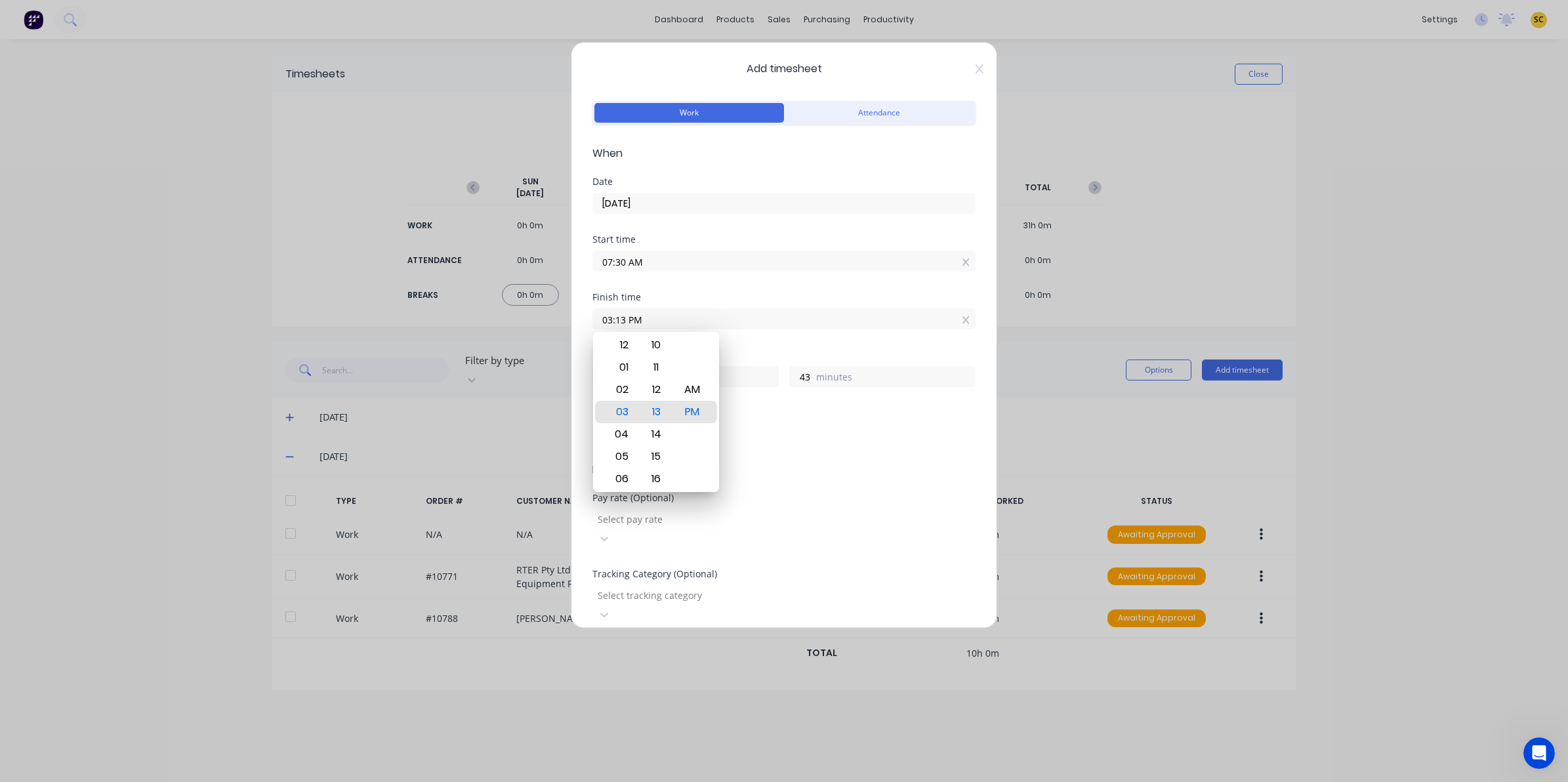
drag, startPoint x: 788, startPoint y: 320, endPoint x: 493, endPoint y: 306, distance: 295.3
click at [501, 308] on div "Add timesheet Work Attendance When Date 25/09/2025 Start time 07:30 AM Finish t…" at bounding box center [784, 391] width 1568 height 782
type input "08:05 AM"
type input "0"
type input "35"
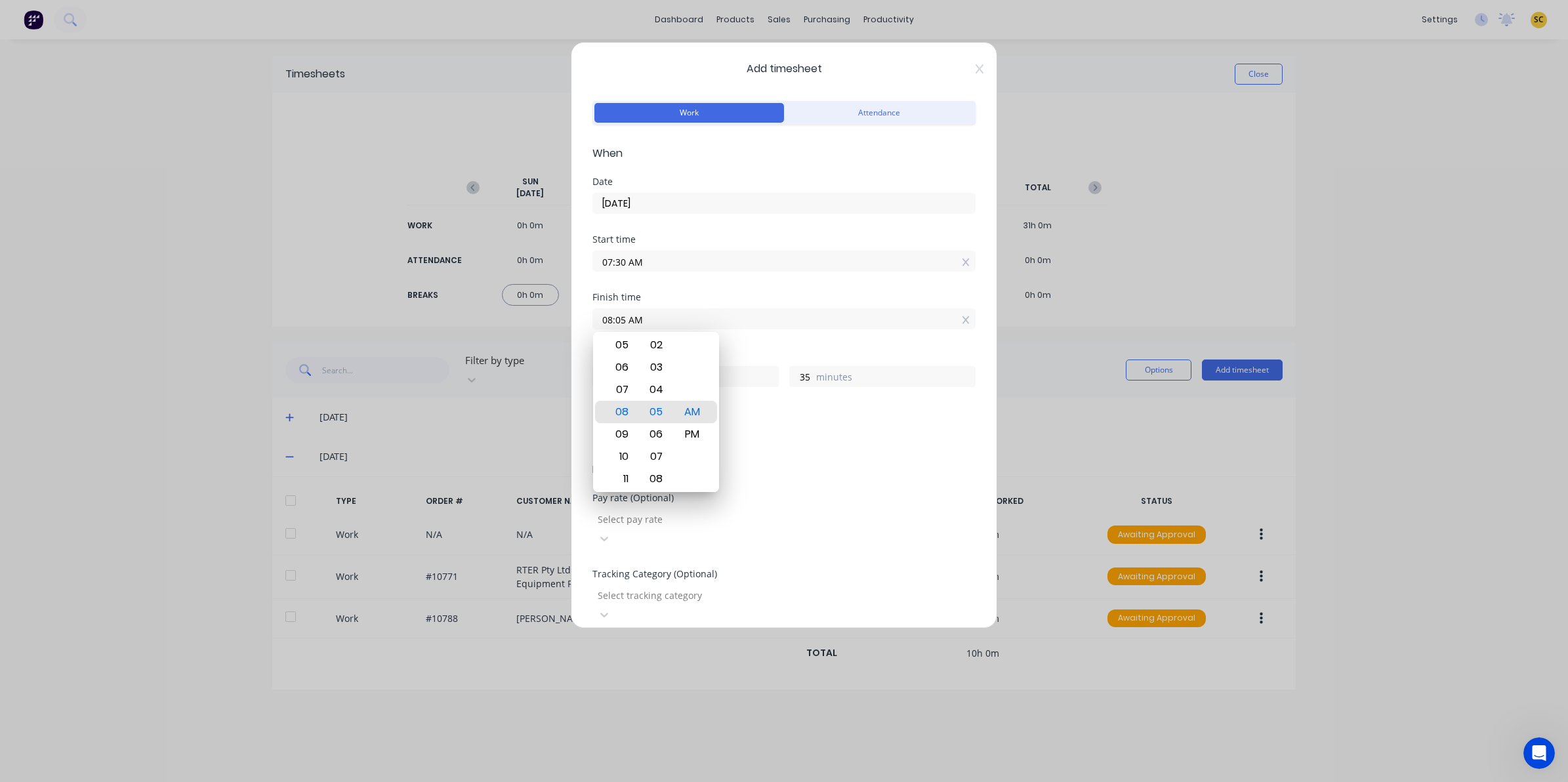
click at [658, 602] on div "Tracking Category (Optional) Select tracking category" at bounding box center [783, 607] width 383 height 76
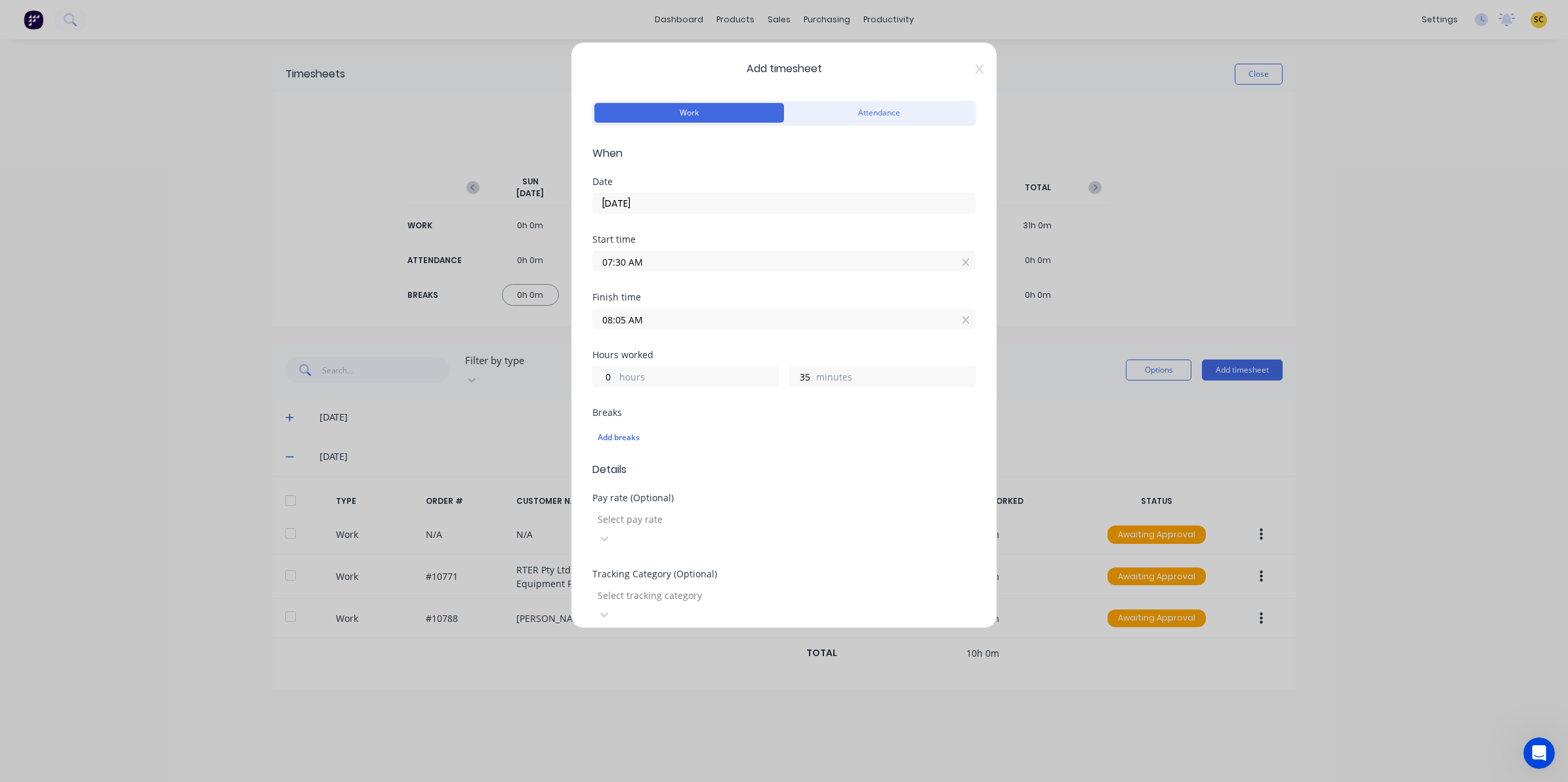
click at [639, 598] on div "Tracking Category (Optional) Select tracking category" at bounding box center [783, 607] width 383 height 76
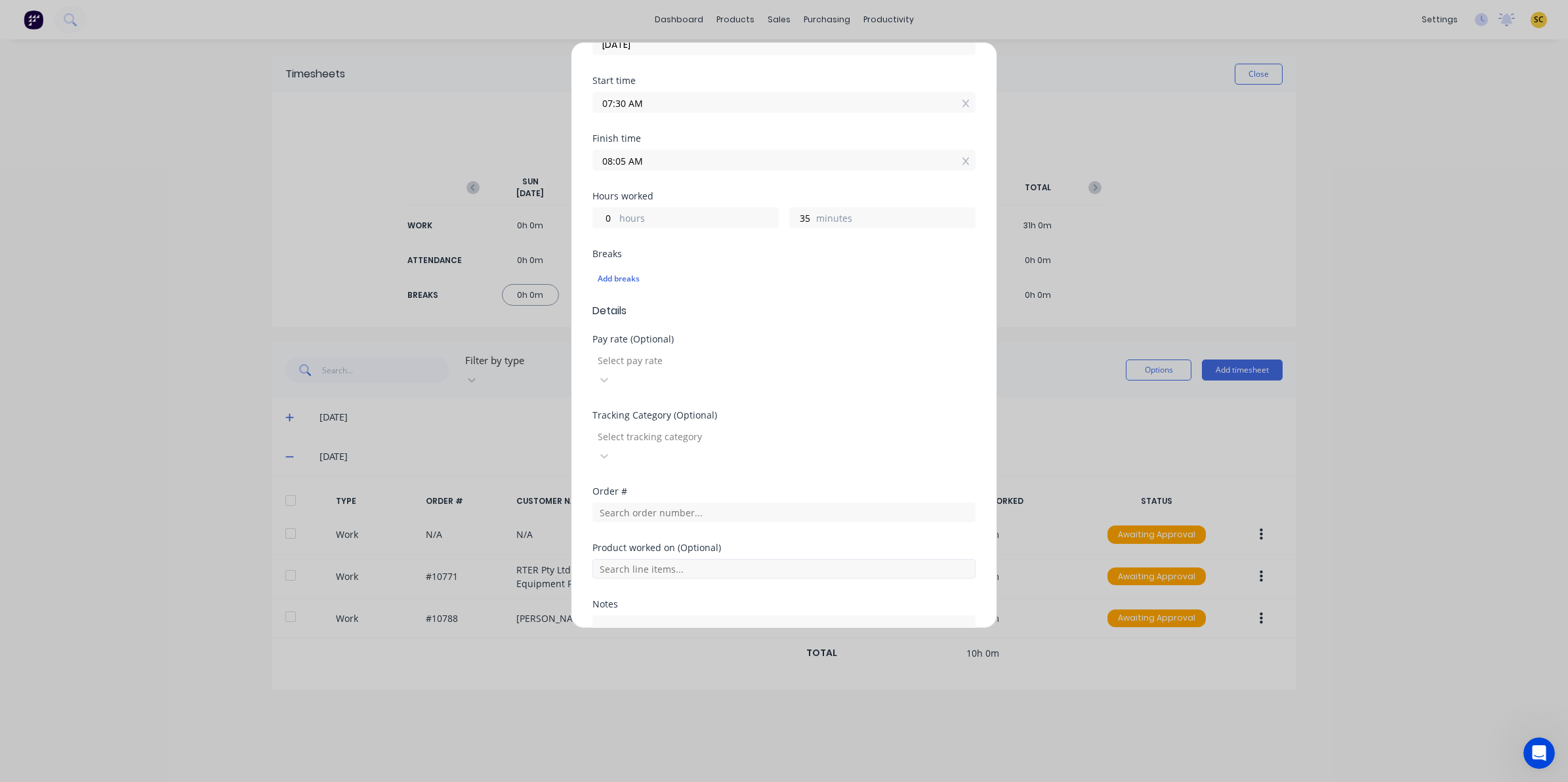
scroll to position [164, 0]
click at [628, 483] on div "Order #" at bounding box center [783, 510] width 383 height 57
click at [625, 482] on div "Order #" at bounding box center [783, 510] width 383 height 57
click at [602, 497] on input "text" at bounding box center [783, 507] width 383 height 20
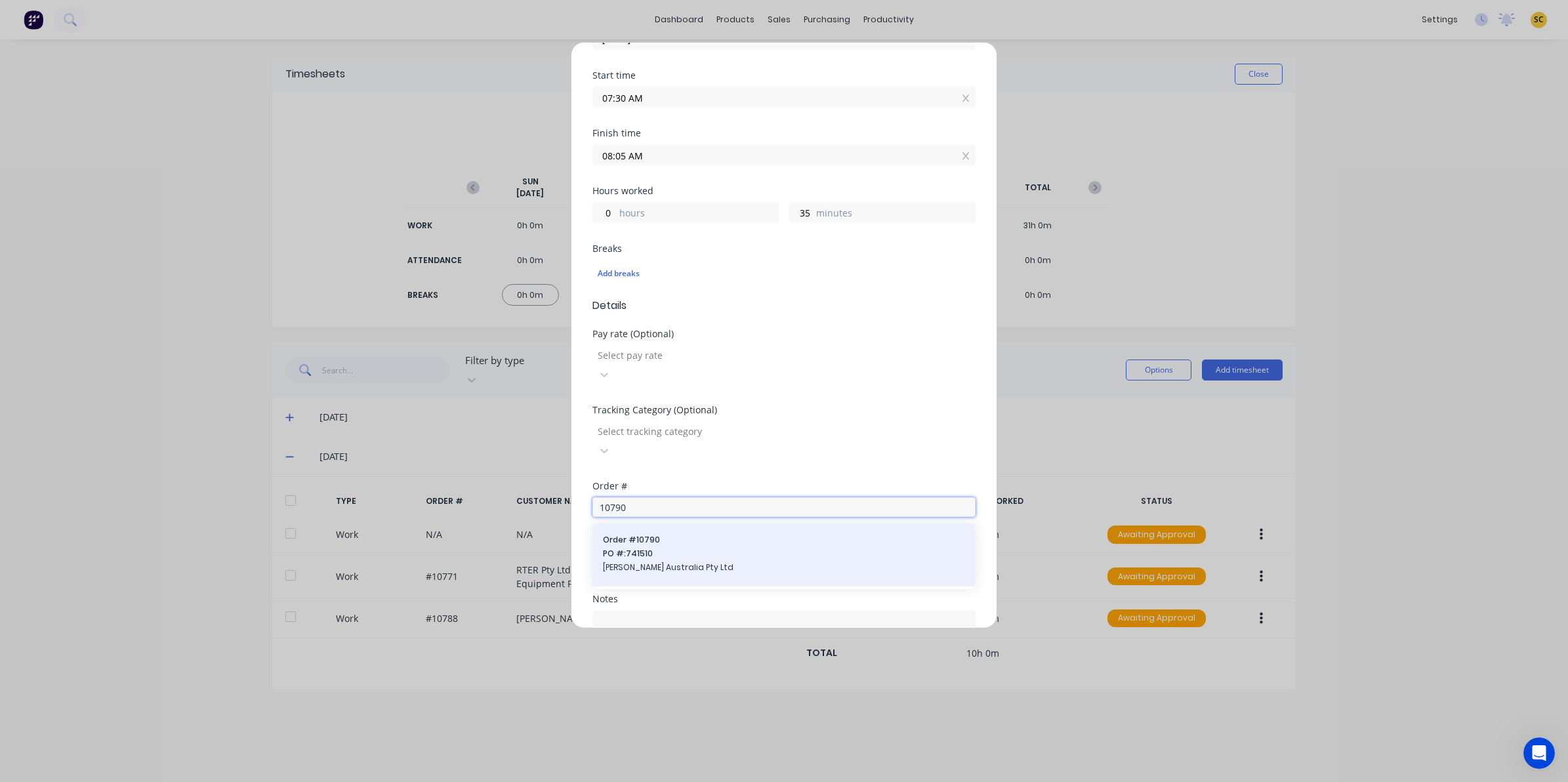
type input "10790"
click at [672, 562] on span "[PERSON_NAME] Australia Pty Ltd" at bounding box center [784, 568] width 362 height 12
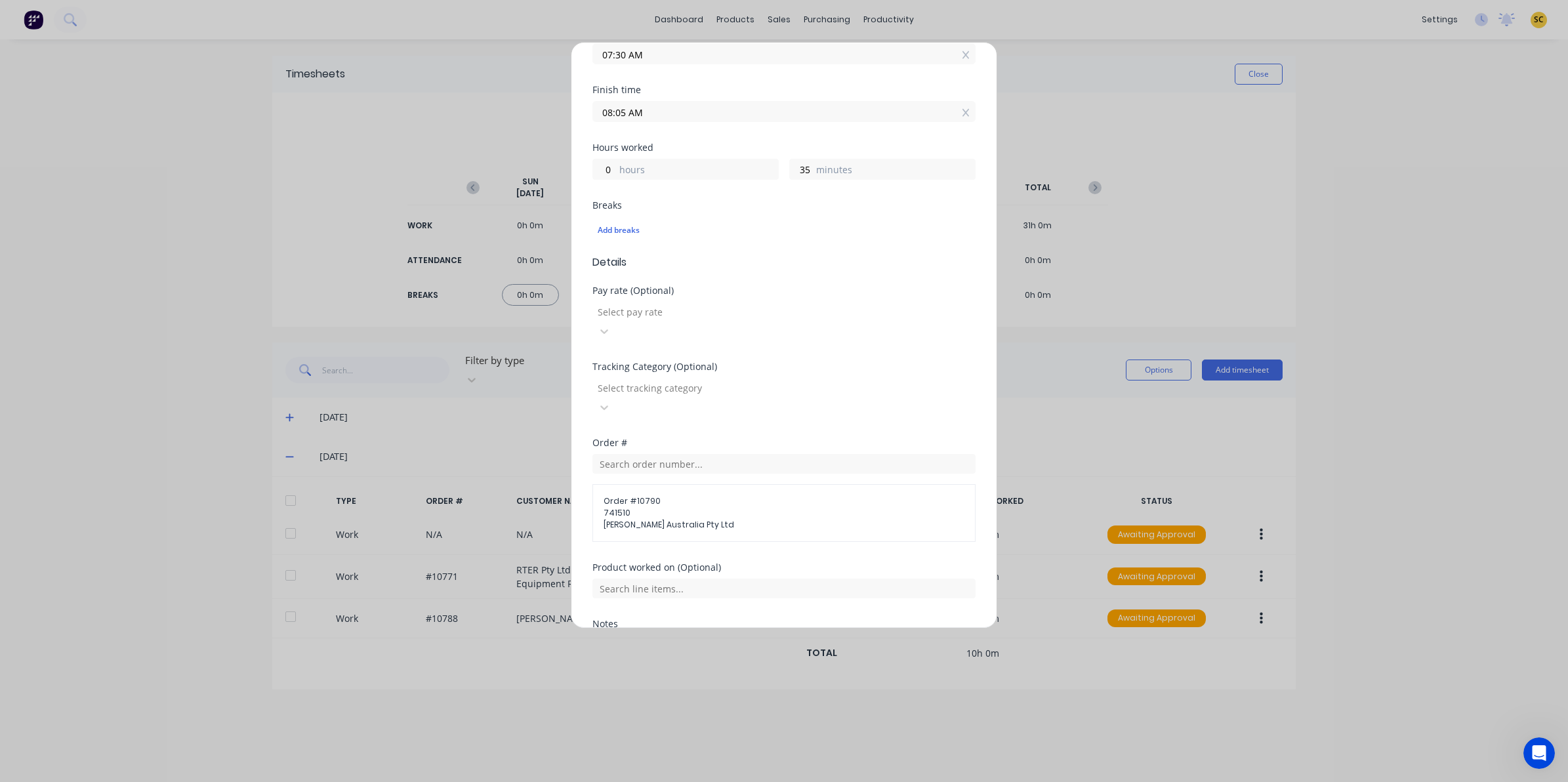
scroll to position [306, 0]
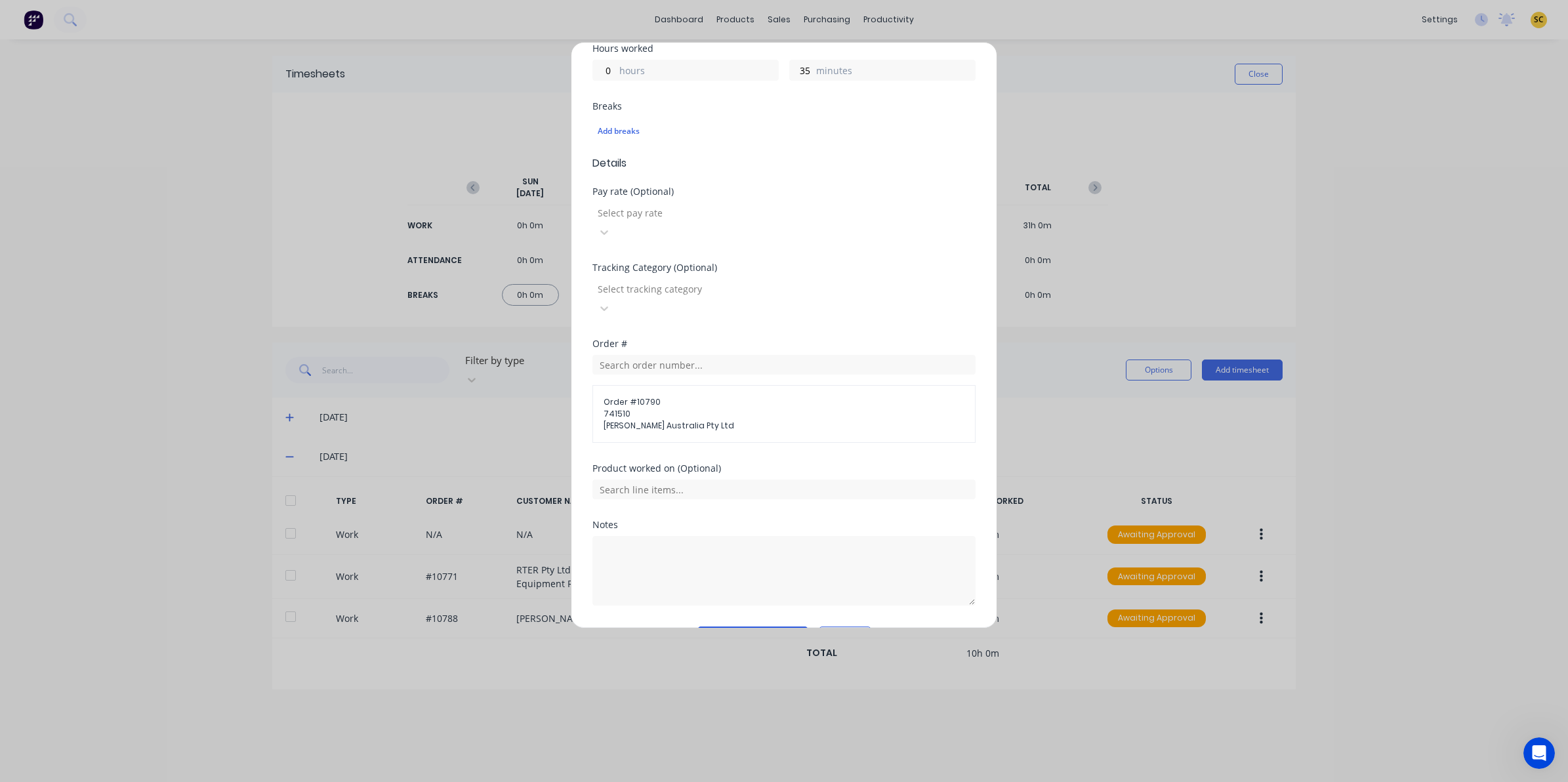
drag, startPoint x: 760, startPoint y: 595, endPoint x: 749, endPoint y: 594, distance: 11.0
click at [758, 626] on button "Add manual time entry" at bounding box center [752, 637] width 111 height 21
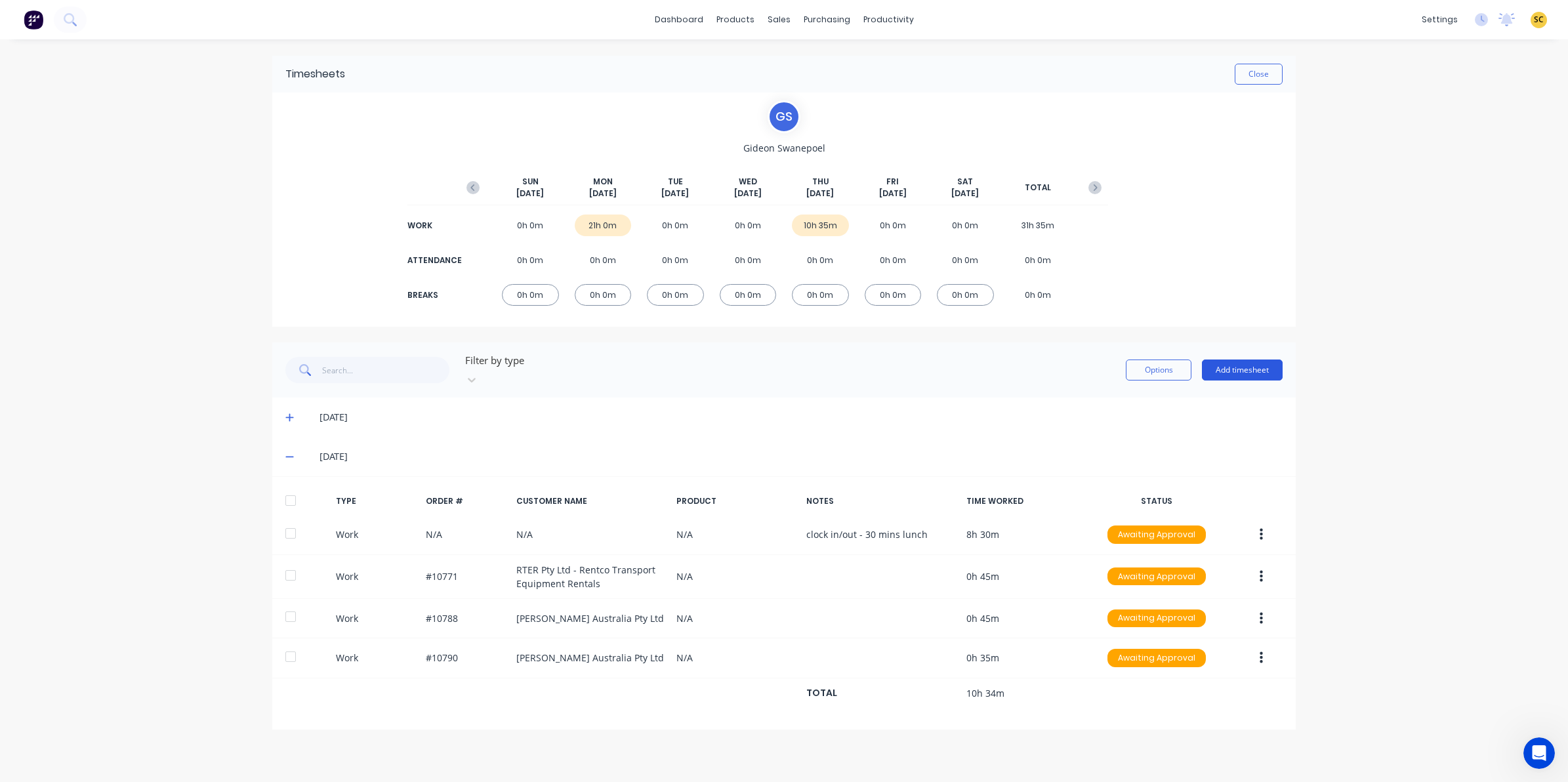
click at [1235, 362] on button "Add timesheet" at bounding box center [1243, 370] width 81 height 21
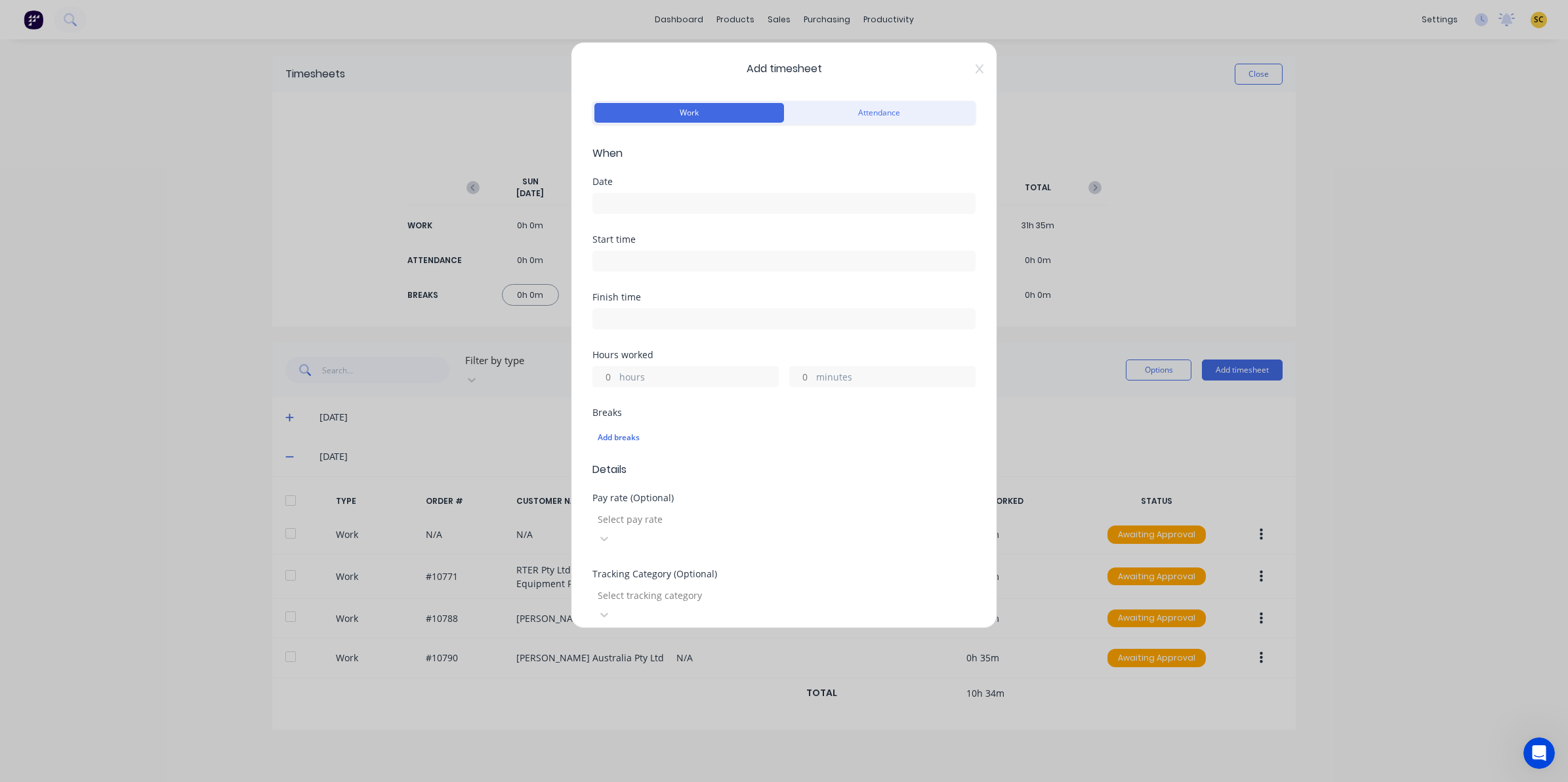
drag, startPoint x: 677, startPoint y: 215, endPoint x: 664, endPoint y: 207, distance: 15.3
click at [670, 211] on div "Date" at bounding box center [783, 206] width 383 height 58
click at [648, 200] on input at bounding box center [784, 203] width 382 height 20
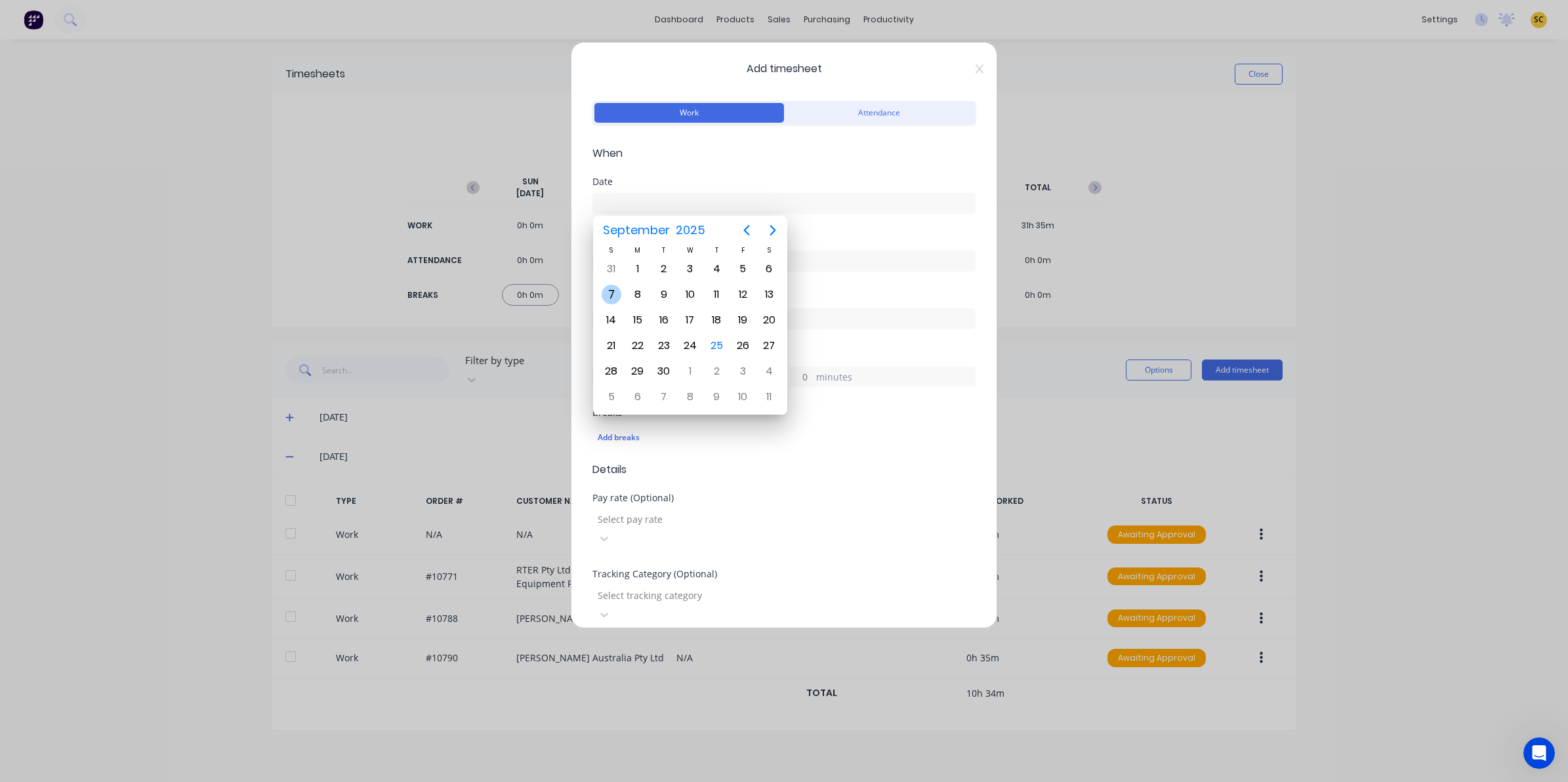
drag, startPoint x: 651, startPoint y: 201, endPoint x: 688, endPoint y: 305, distance: 110.4
click at [657, 299] on body "dashboard products sales purchasing productivity dashboard products Product Cat…" at bounding box center [784, 391] width 1568 height 782
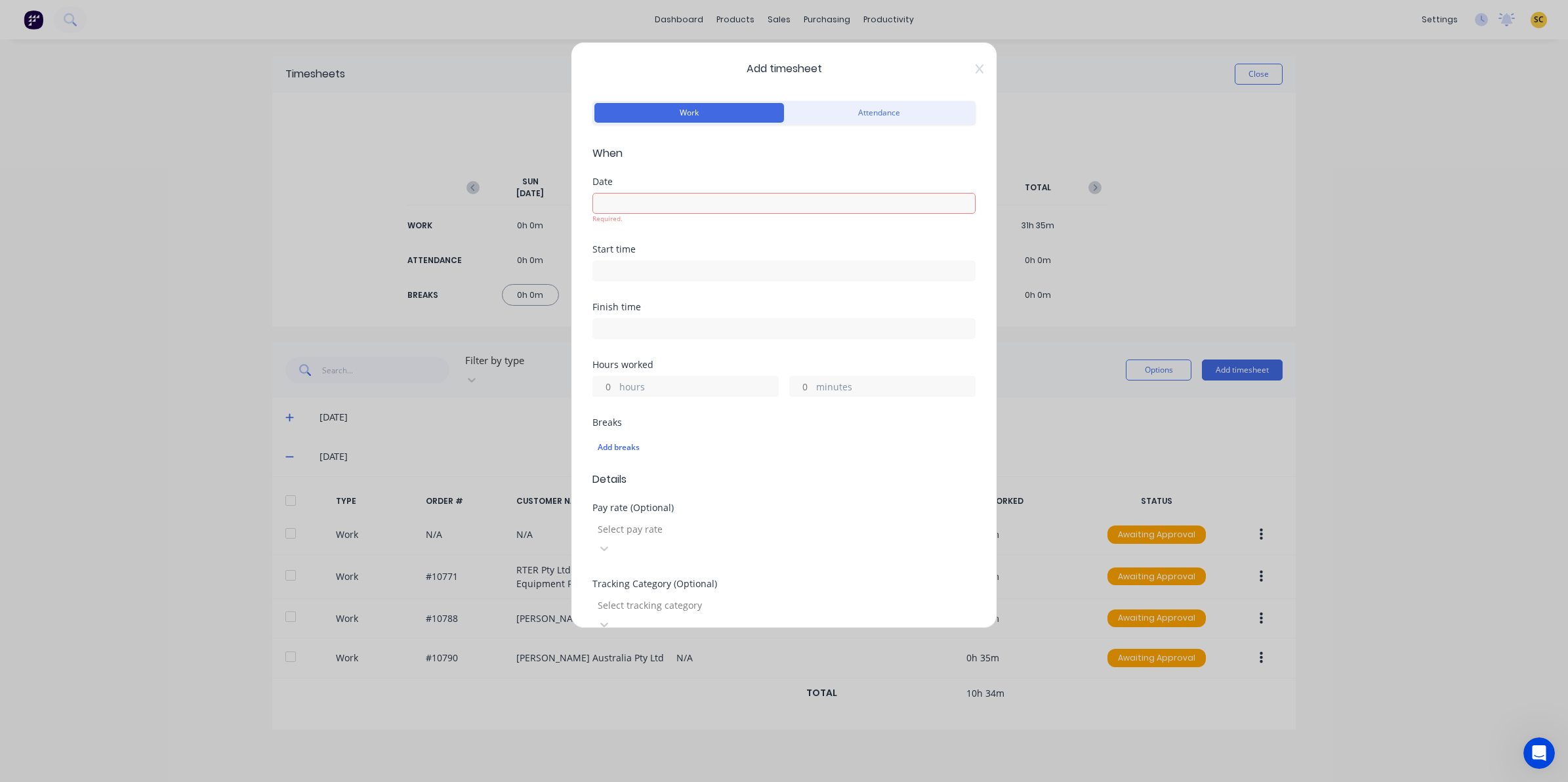
click at [661, 211] on input at bounding box center [784, 203] width 382 height 20
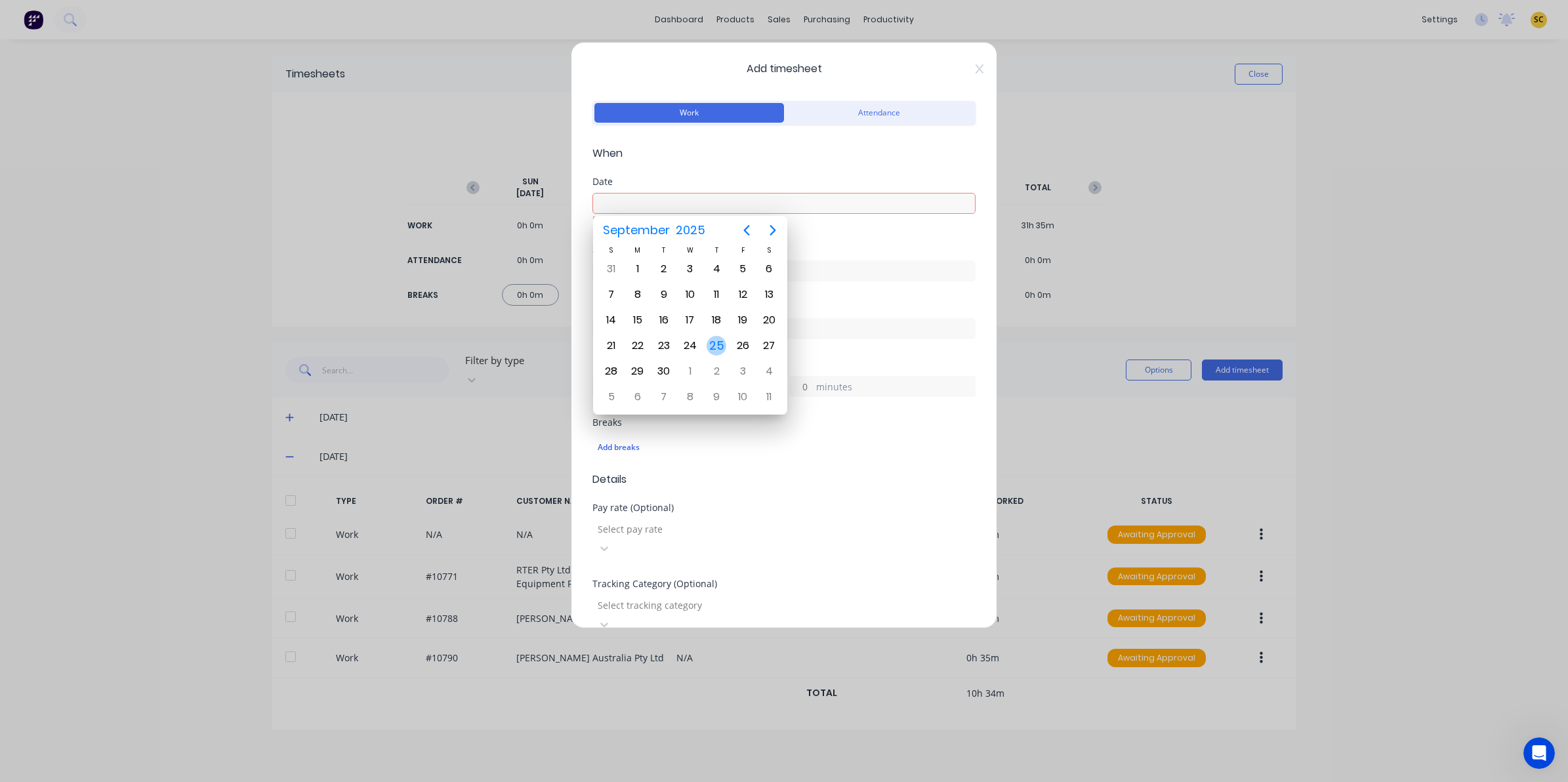
click at [719, 338] on div "25" at bounding box center [716, 345] width 20 height 20
type input "[DATE]"
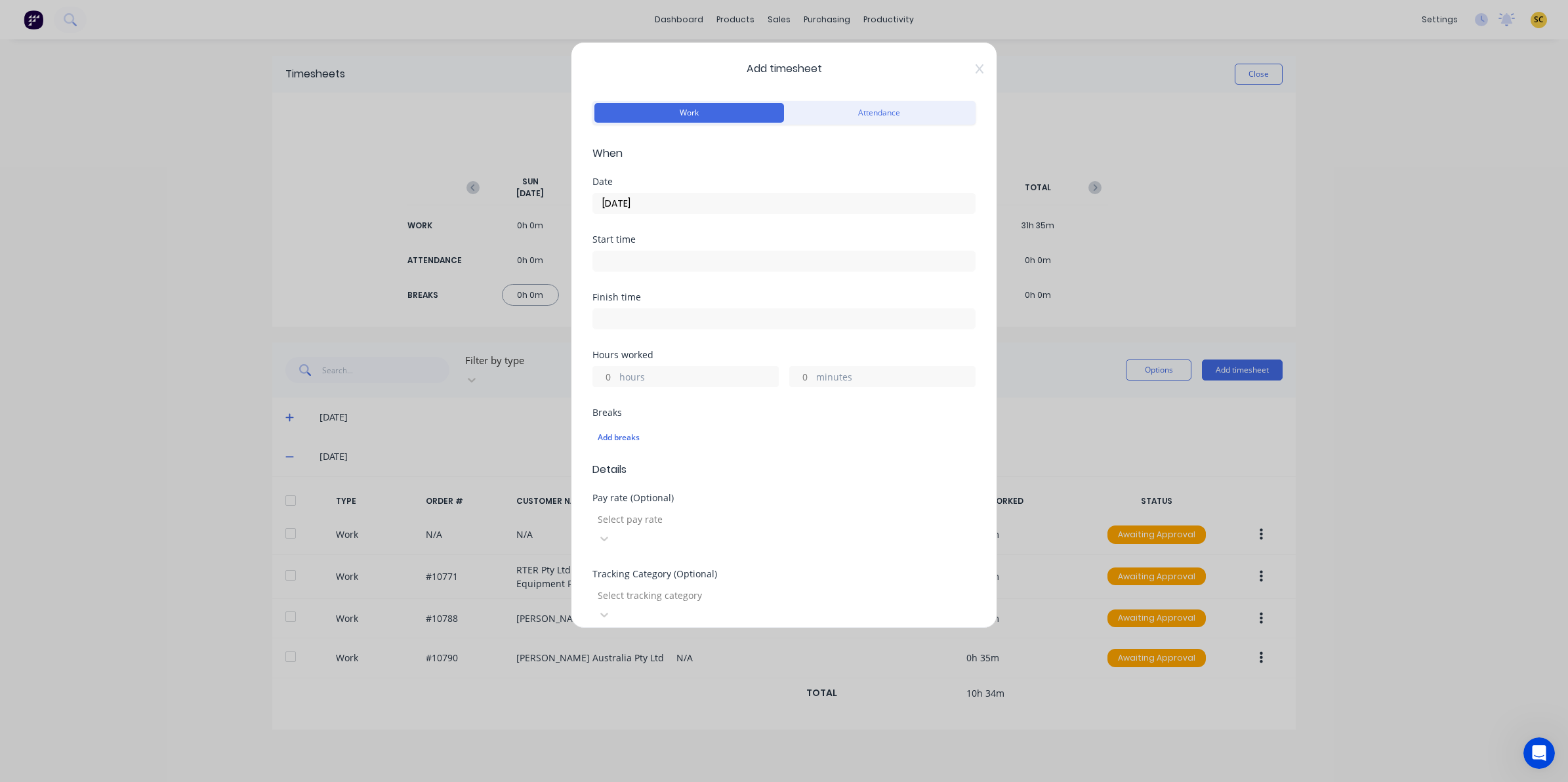
click at [658, 277] on div "Start time" at bounding box center [783, 263] width 383 height 58
click at [657, 269] on input at bounding box center [784, 261] width 382 height 20
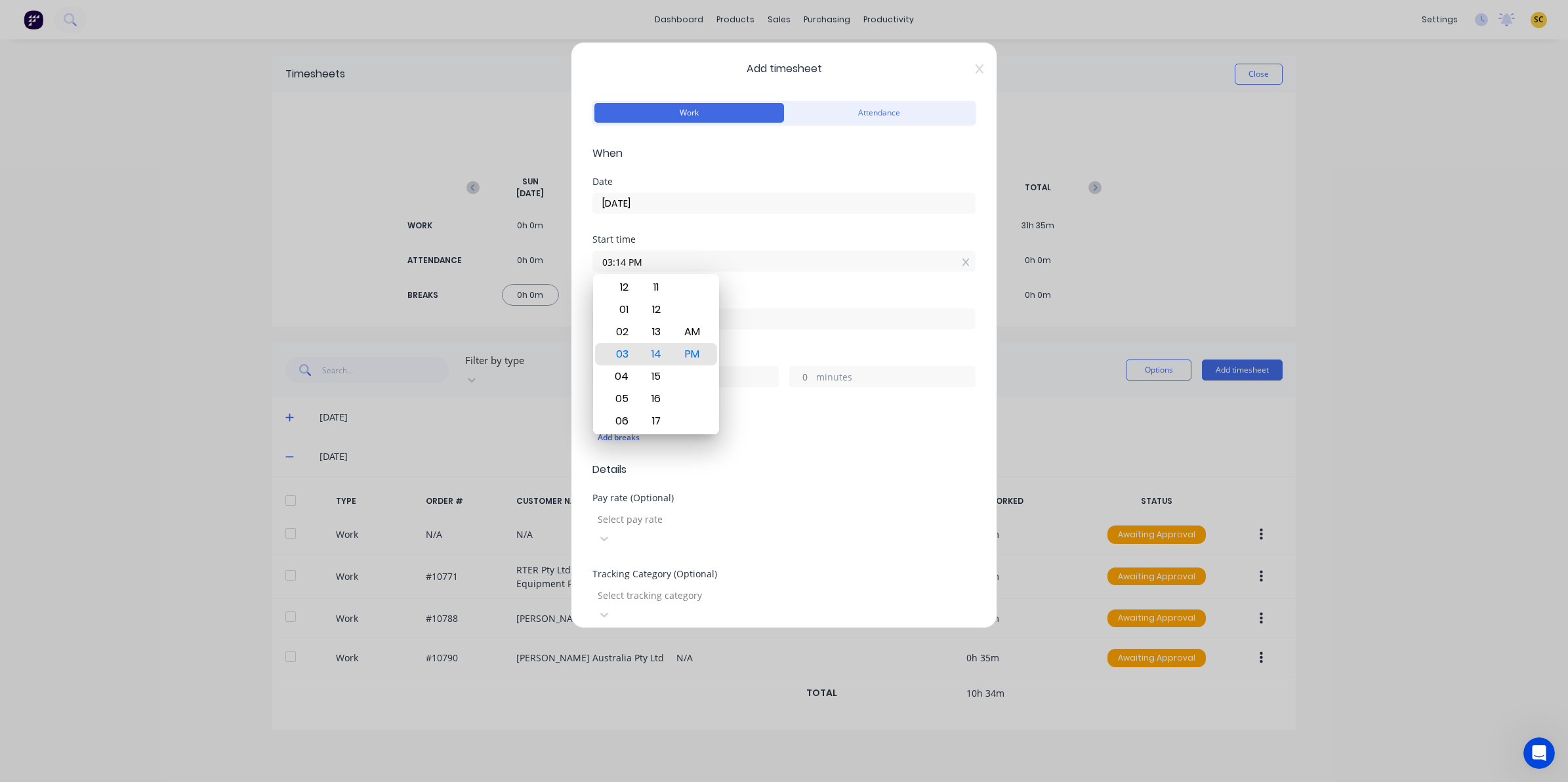
drag, startPoint x: 675, startPoint y: 261, endPoint x: 356, endPoint y: 269, distance: 319.1
click at [358, 269] on div "Add timesheet Work Attendance When Date 25/09/2025 Start time 03:14 PM Finish t…" at bounding box center [784, 391] width 1568 height 782
type input "08:10 AM"
click at [779, 347] on div "Finish time" at bounding box center [783, 321] width 383 height 58
click at [761, 320] on input at bounding box center [784, 318] width 382 height 20
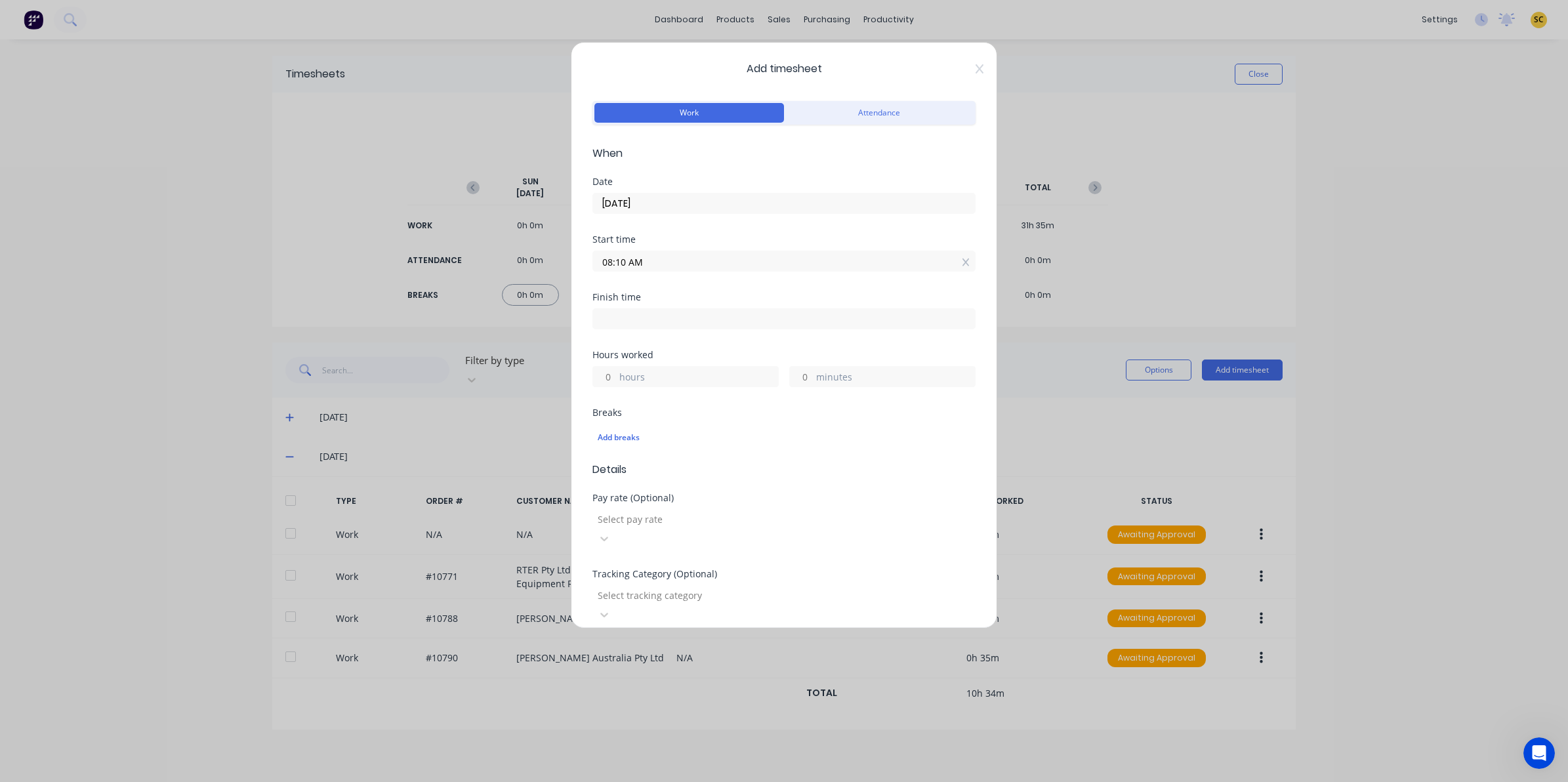
type input "03:14 PM"
type input "7"
type input "4"
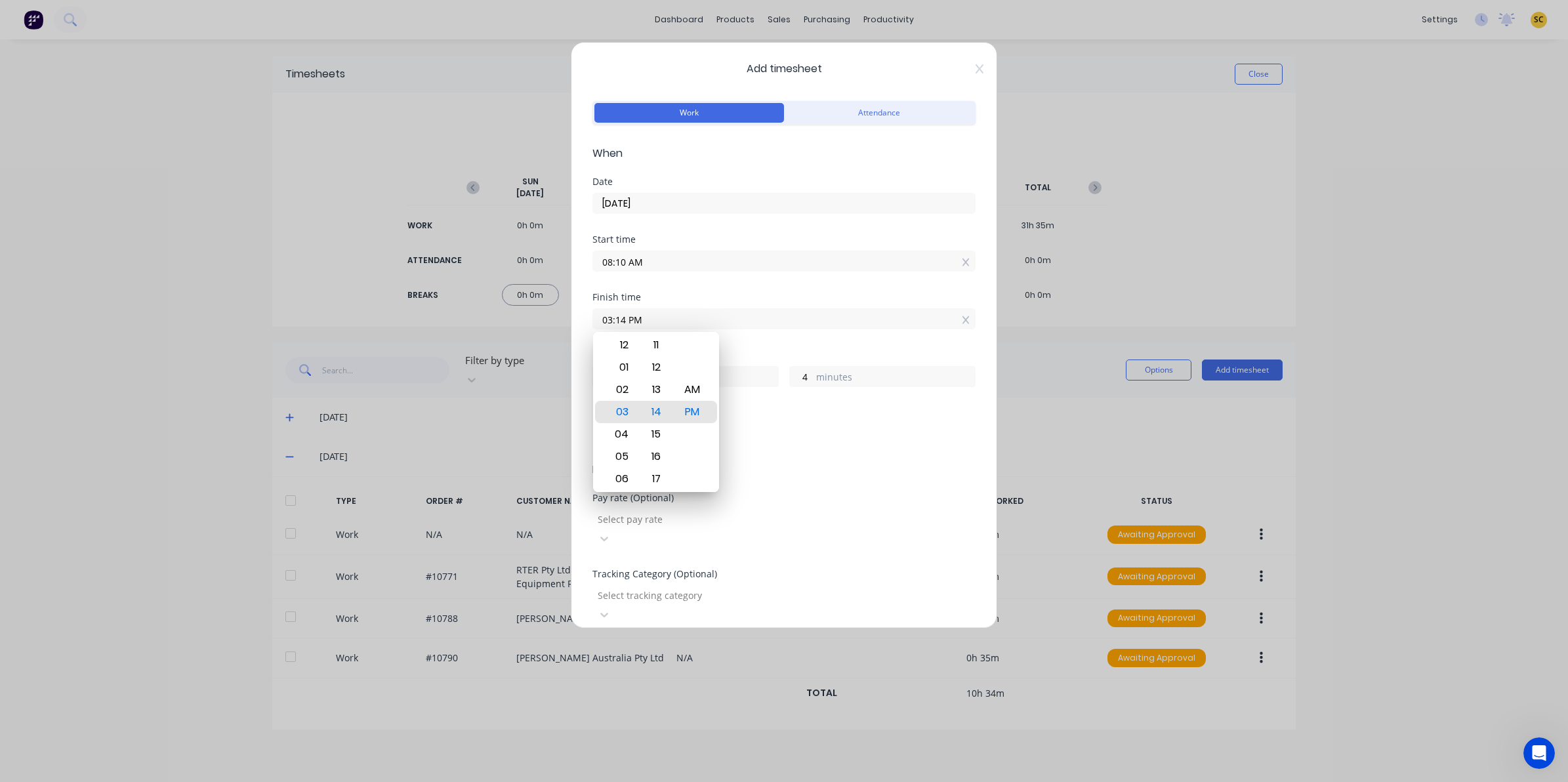
drag, startPoint x: 592, startPoint y: 318, endPoint x: 444, endPoint y: 318, distance: 148.0
click at [445, 318] on div "Add timesheet Work Attendance When Date 25/09/2025 Start time 08:10 AM Finish t…" at bounding box center [784, 391] width 1568 height 782
type input "08:30 AM"
type input "0"
type input "20"
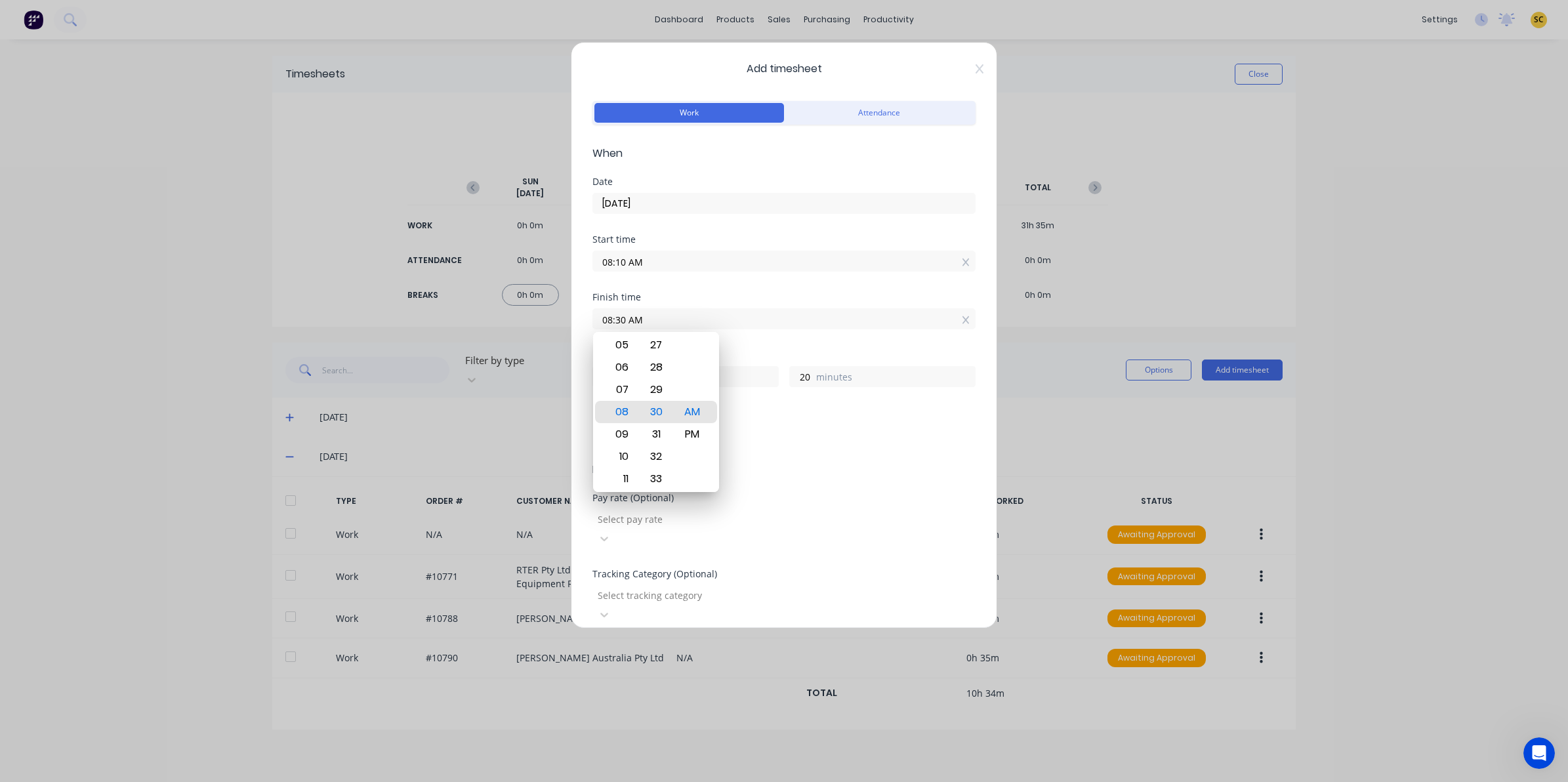
click at [827, 548] on div "Pay rate (Optional) Select pay rate" at bounding box center [783, 531] width 383 height 76
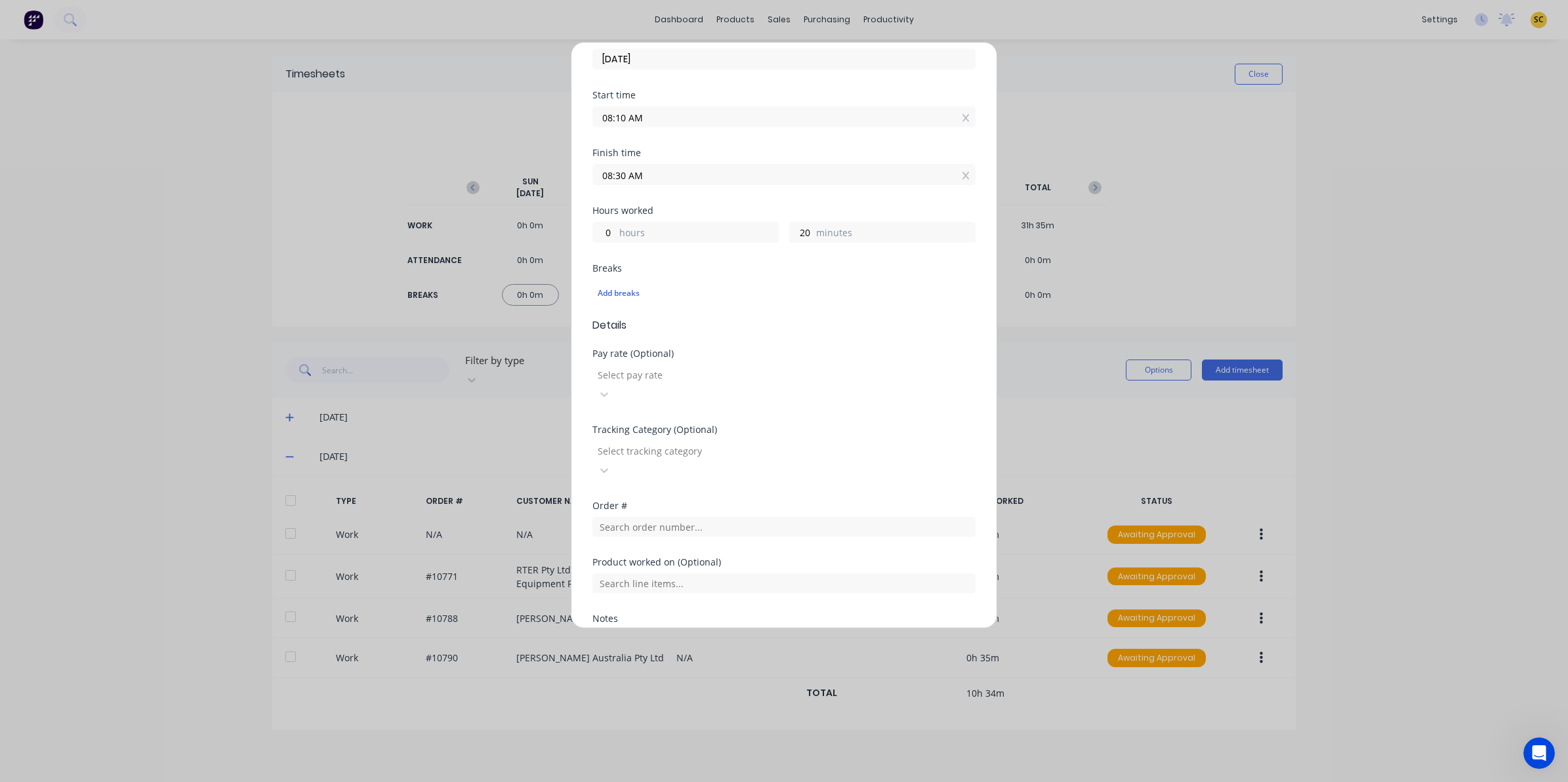
scroll to position [164, 0]
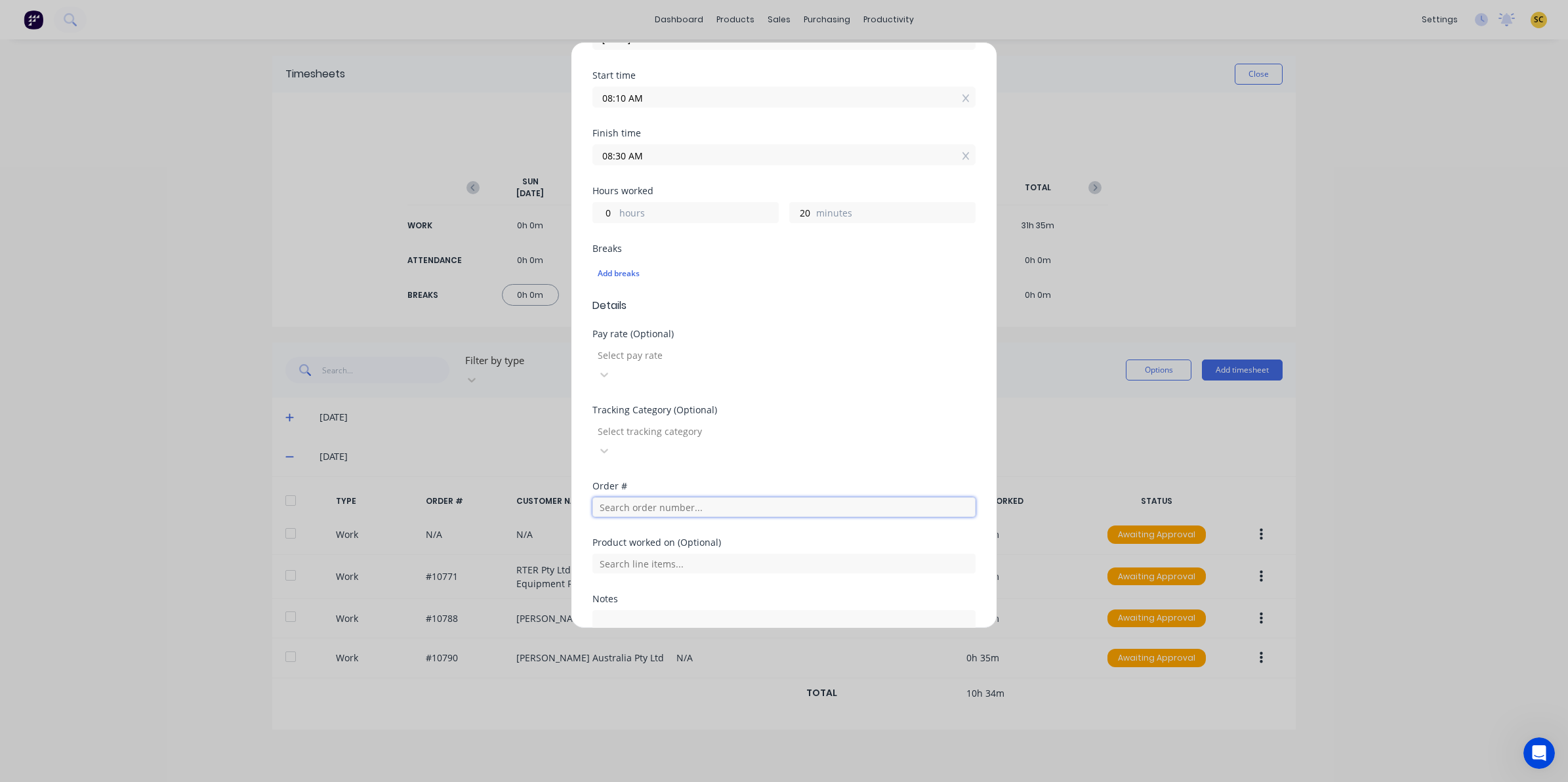
click at [634, 497] on input "text" at bounding box center [783, 507] width 383 height 20
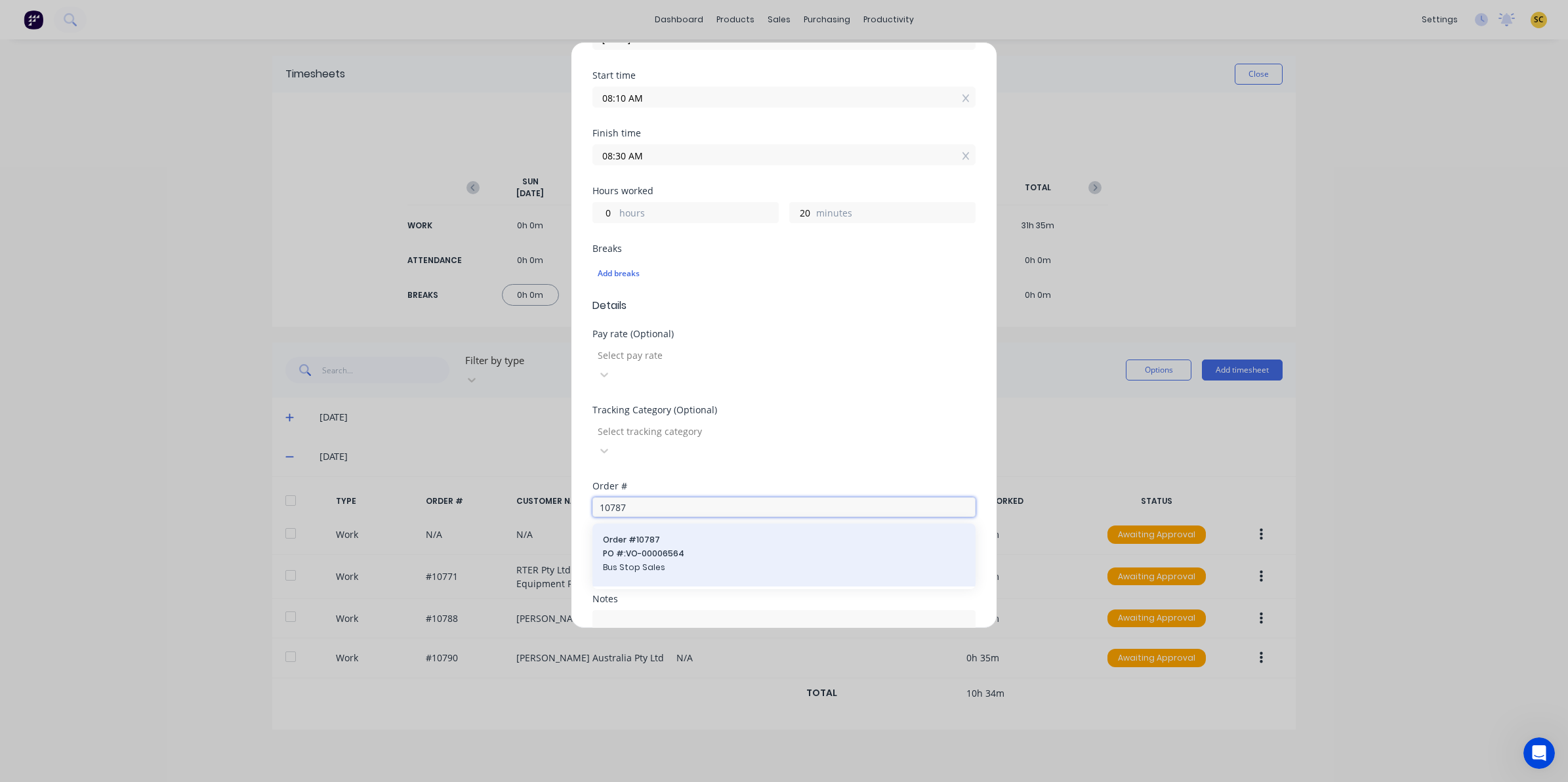
type input "10787"
click at [661, 548] on span "PO #: VO-00006564" at bounding box center [784, 554] width 362 height 12
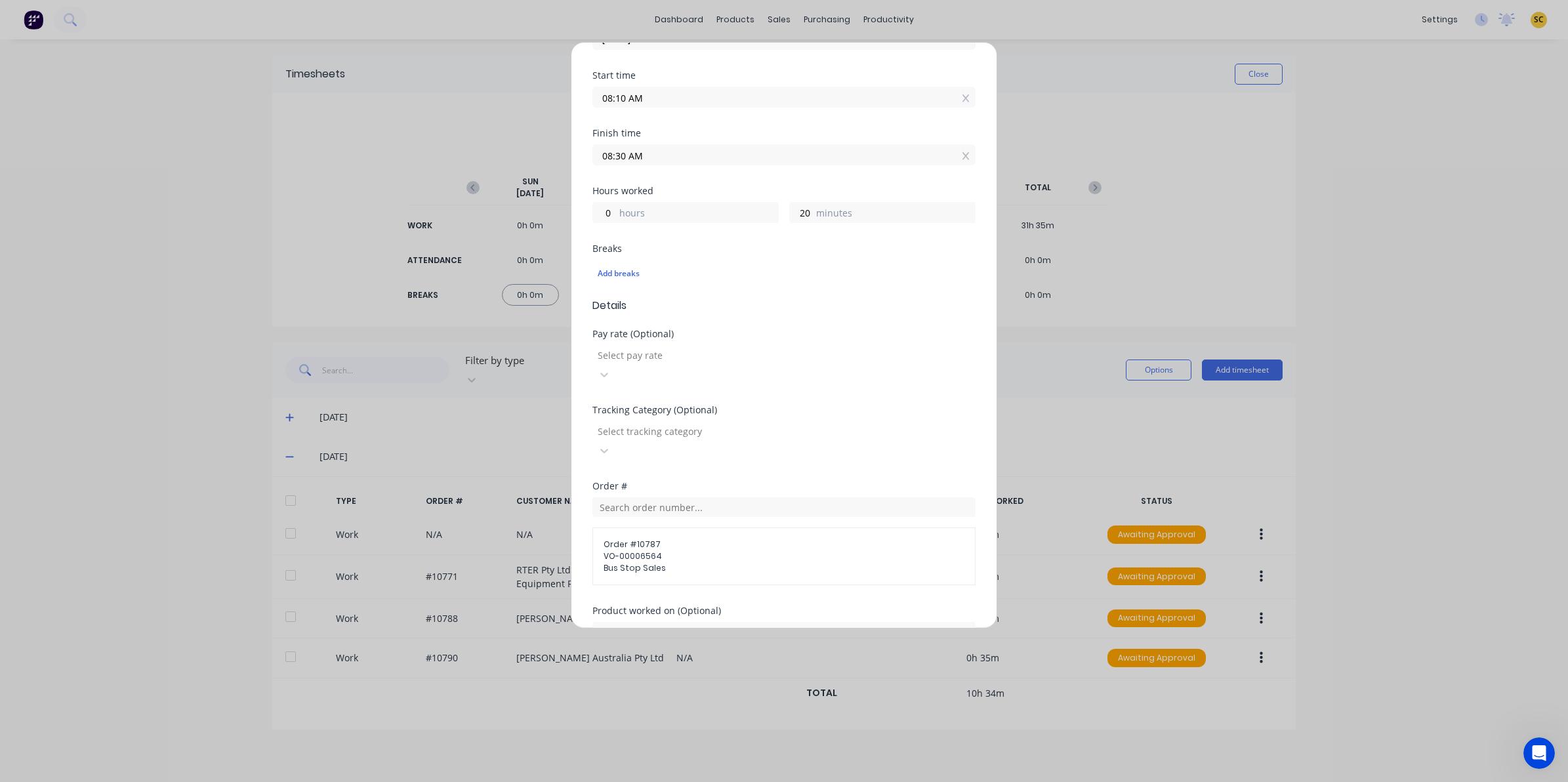
scroll to position [306, 0]
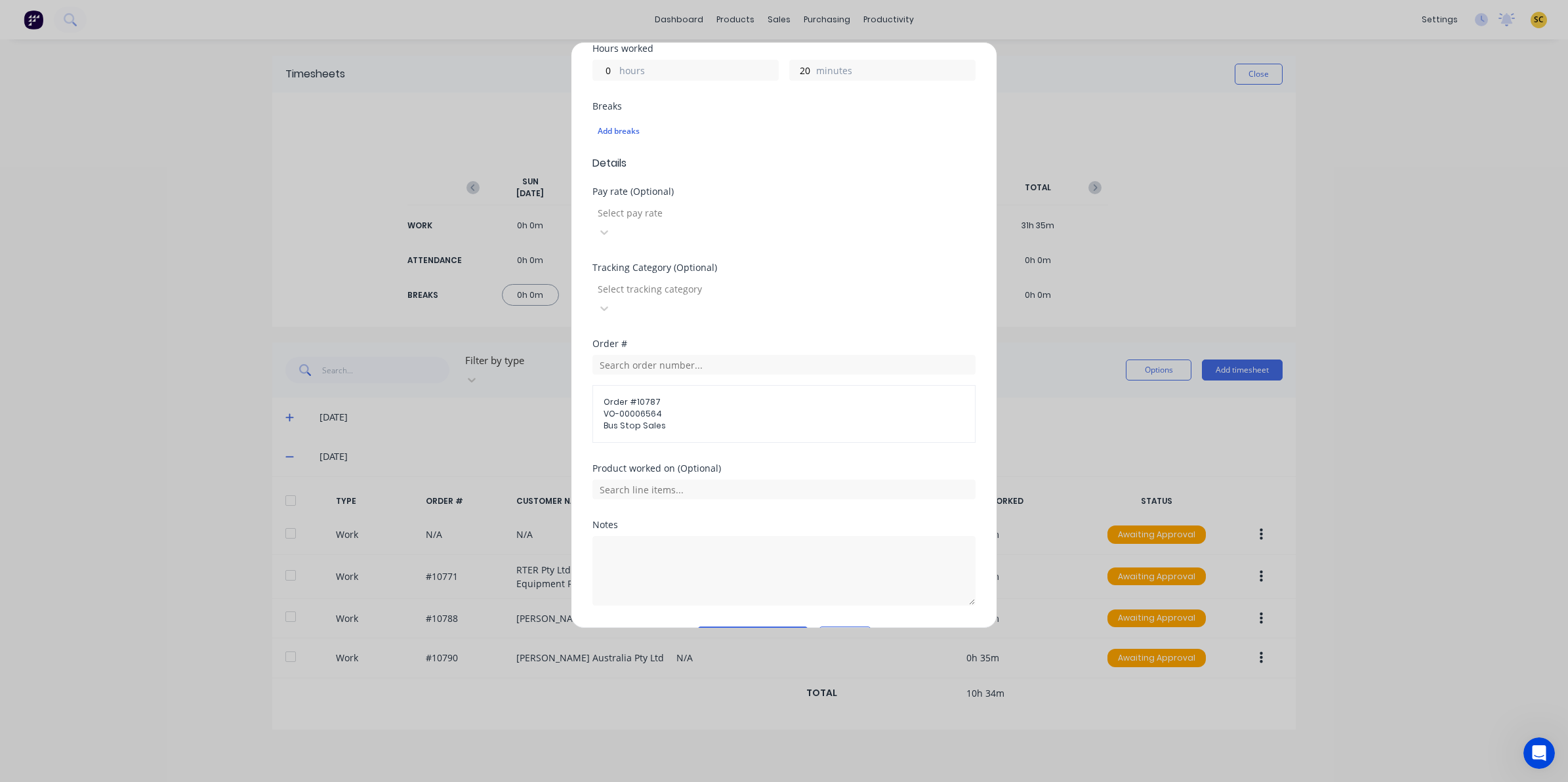
click at [741, 579] on div "Notes" at bounding box center [783, 573] width 383 height 106
click at [746, 626] on button "Add manual time entry" at bounding box center [752, 637] width 111 height 21
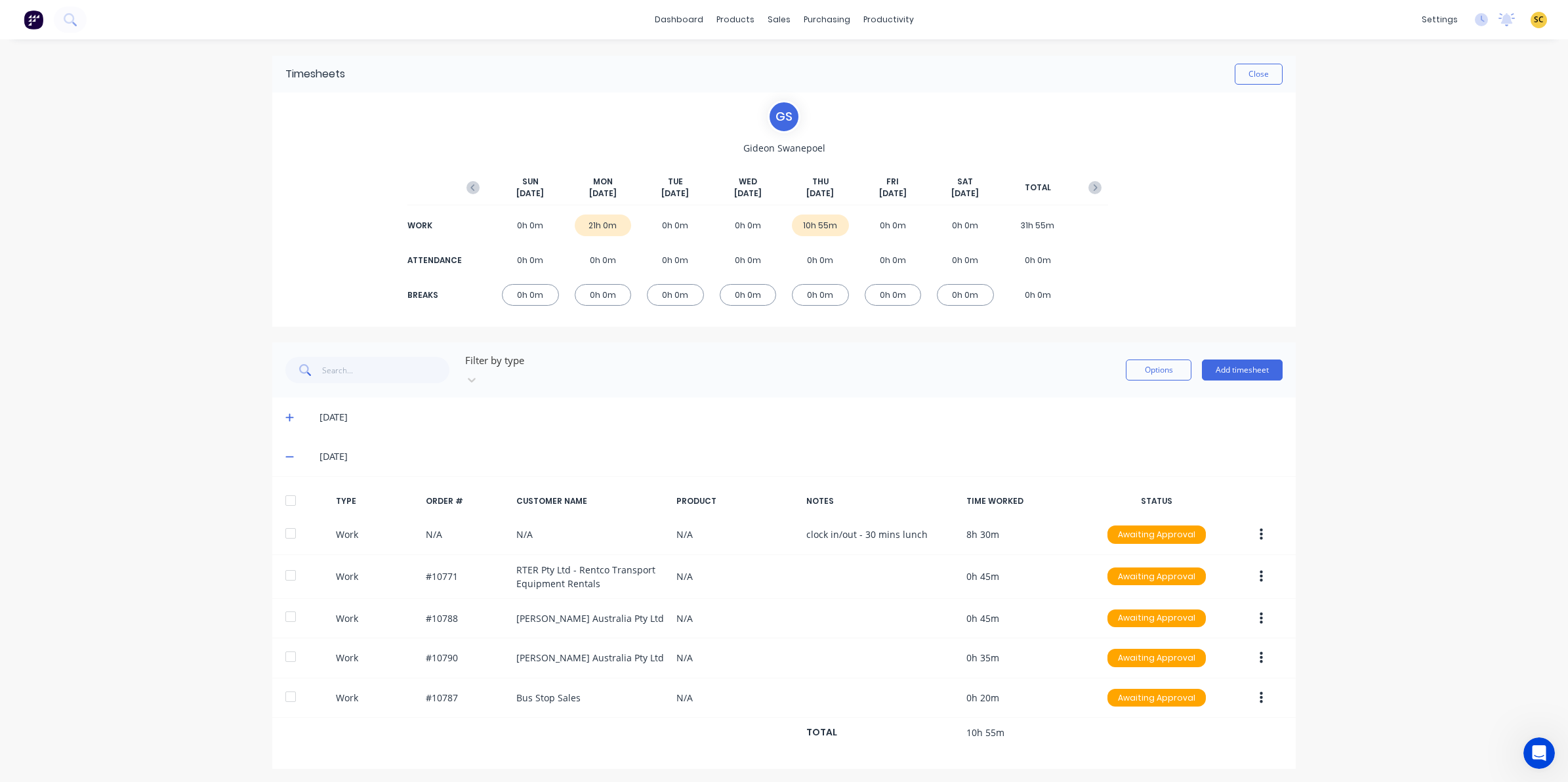
click at [1285, 365] on div "Filter by type Options Add timesheet" at bounding box center [783, 370] width 1023 height 55
click at [1271, 360] on button "Add timesheet" at bounding box center [1243, 370] width 81 height 21
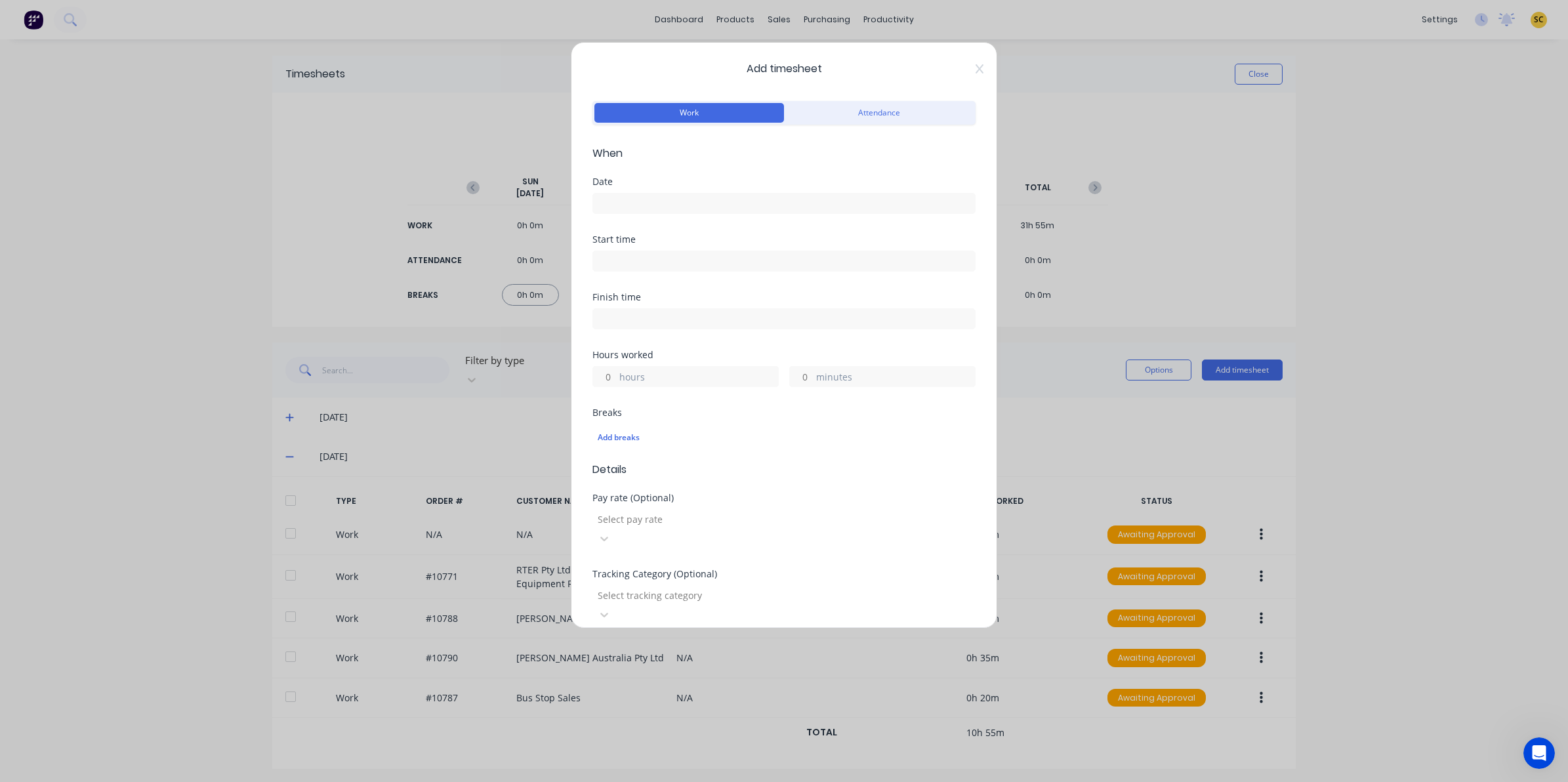
click at [664, 182] on div "Date" at bounding box center [783, 182] width 383 height 9
click at [668, 199] on input at bounding box center [784, 203] width 382 height 20
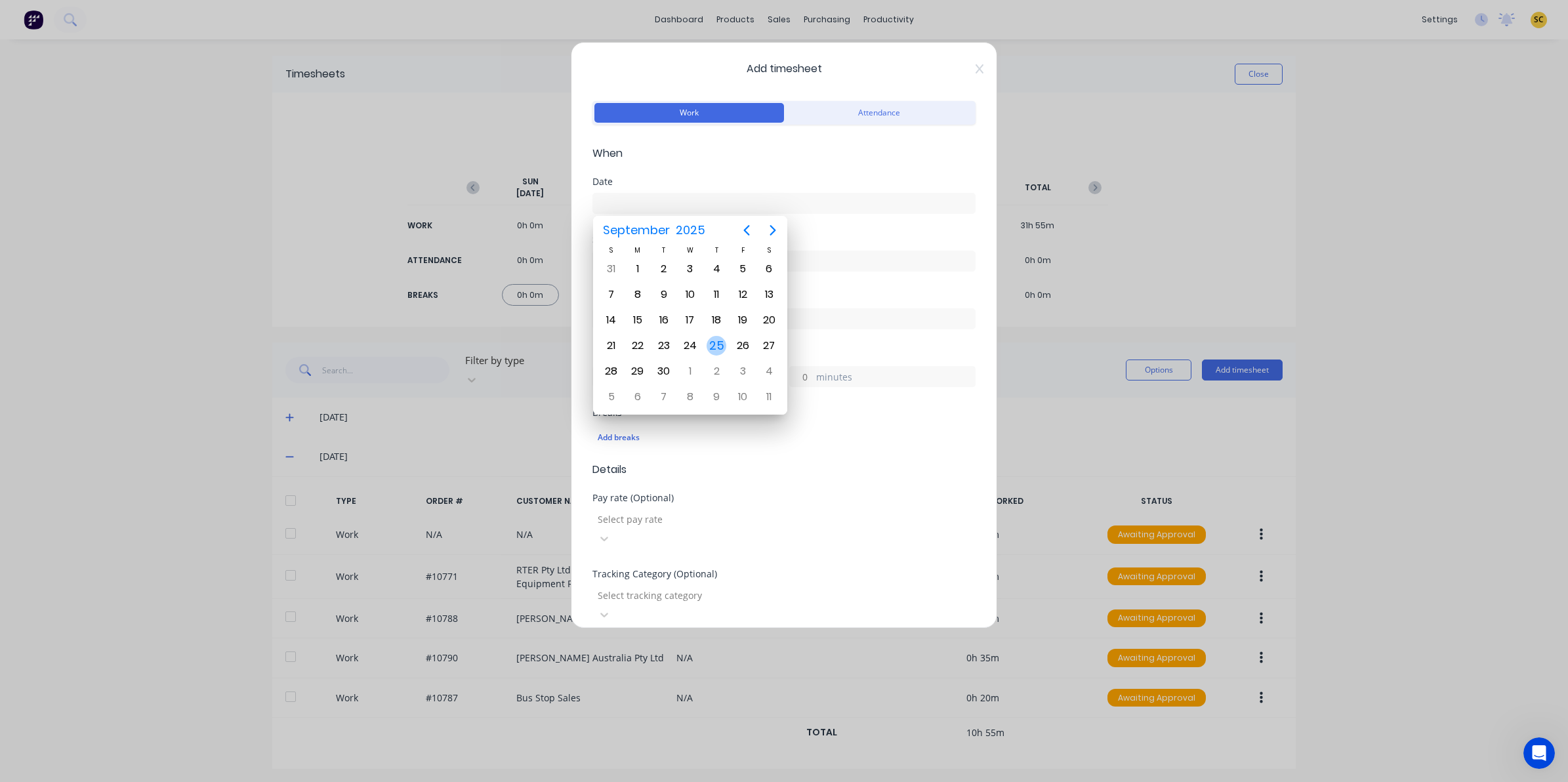
click at [716, 347] on div "25" at bounding box center [716, 345] width 20 height 20
type input "[DATE]"
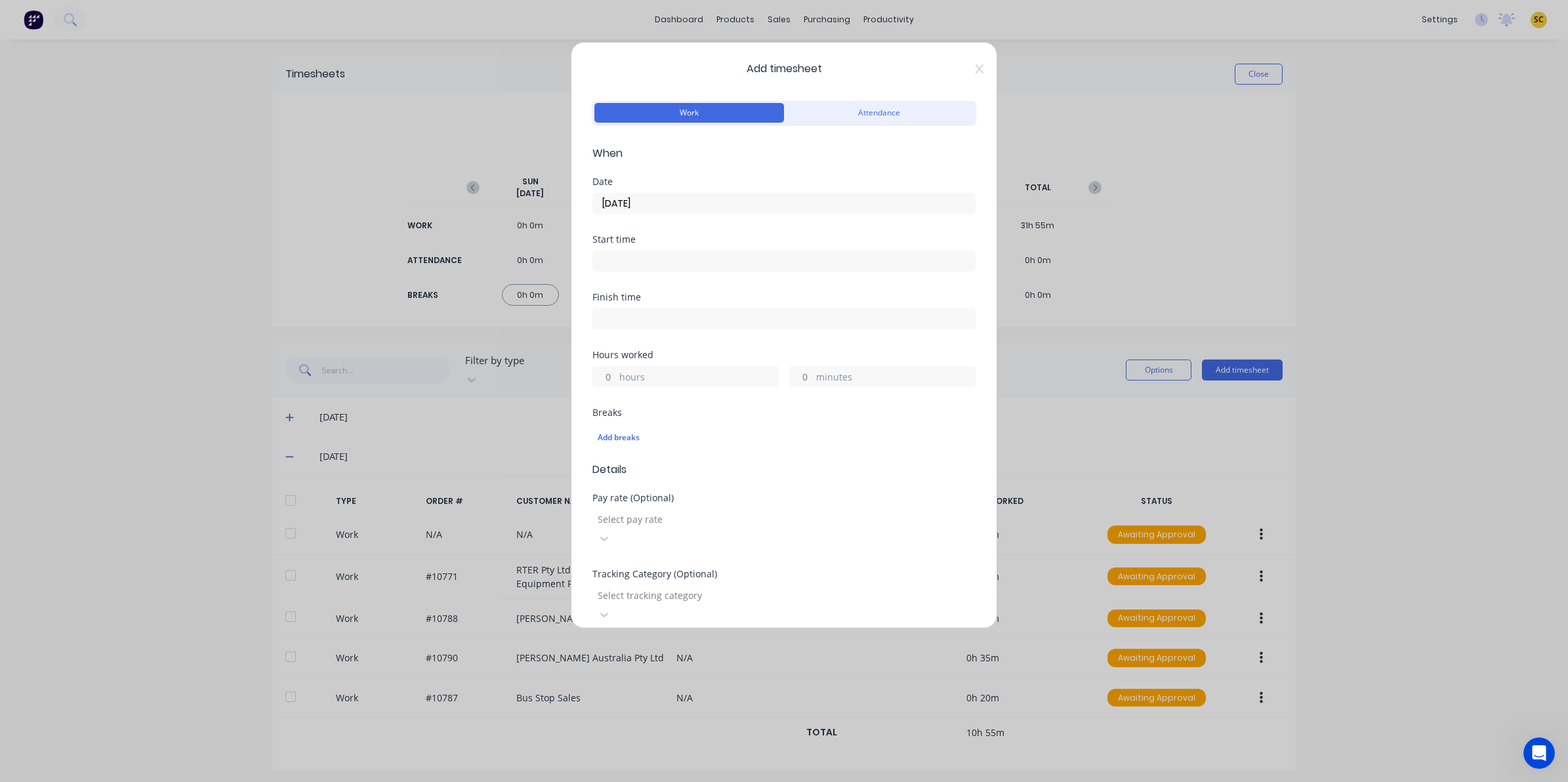
click at [694, 263] on input at bounding box center [784, 261] width 382 height 20
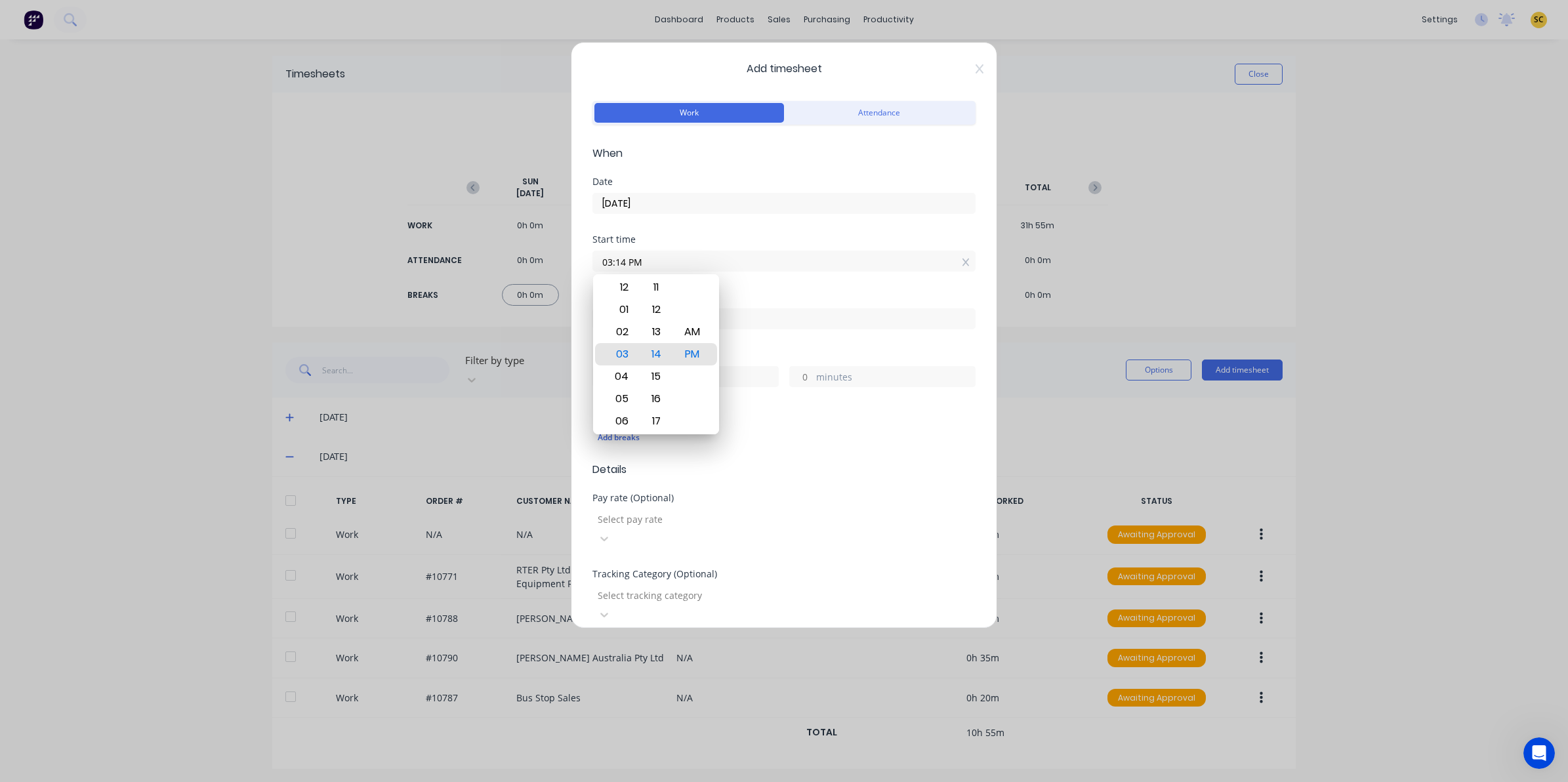
drag, startPoint x: 695, startPoint y: 267, endPoint x: 539, endPoint y: 261, distance: 156.1
click at [539, 261] on div "Add timesheet Work Attendance When Date 25/09/2025 Start time 03:14 PM Finish t…" at bounding box center [784, 391] width 1568 height 782
type input "08:30 AM"
drag, startPoint x: 791, startPoint y: 336, endPoint x: 781, endPoint y: 322, distance: 17.2
click at [789, 336] on div "Finish time" at bounding box center [783, 321] width 383 height 58
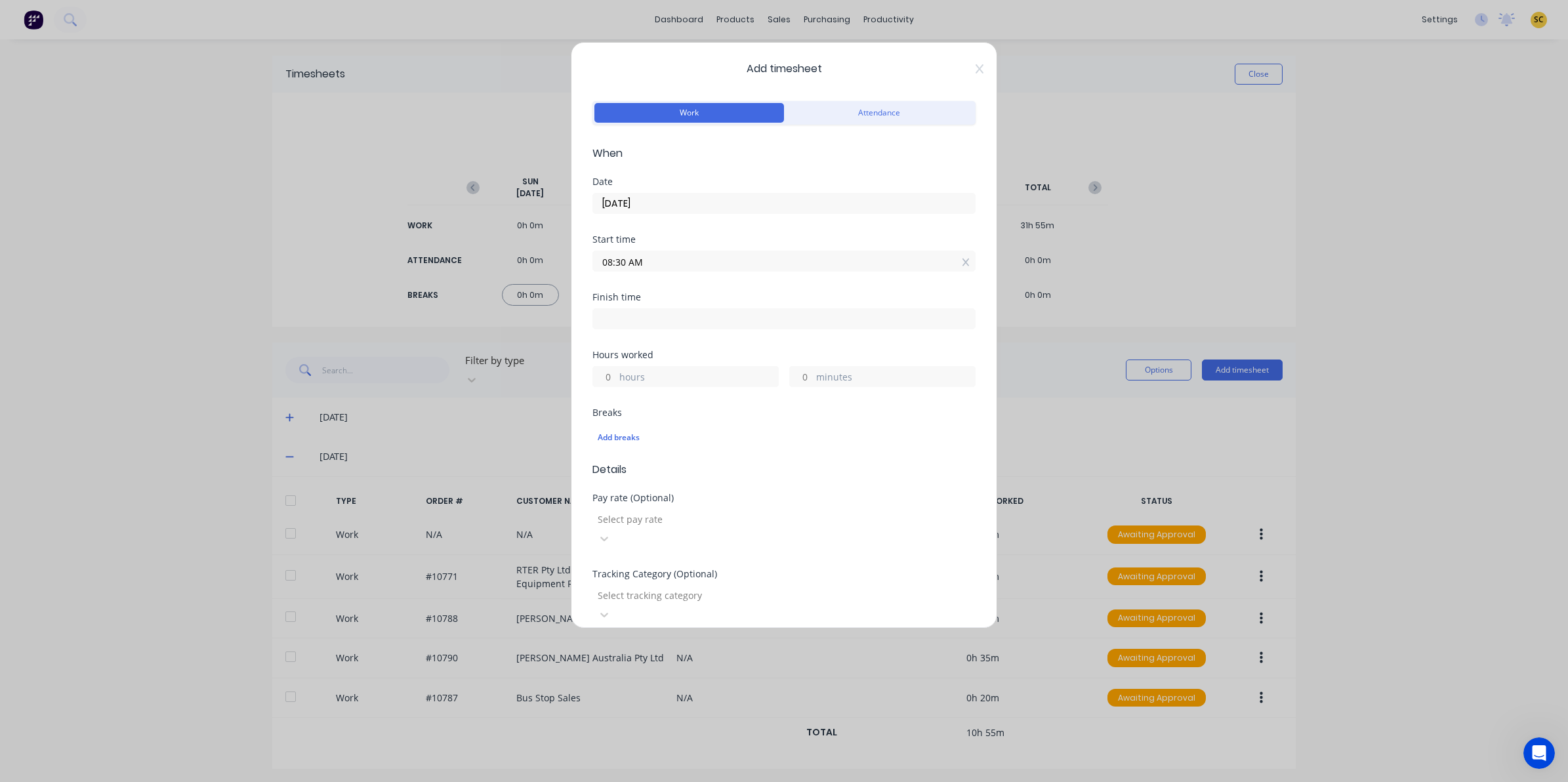
click at [781, 320] on input at bounding box center [784, 318] width 382 height 20
type input "03:14 PM"
type input "6"
type input "44"
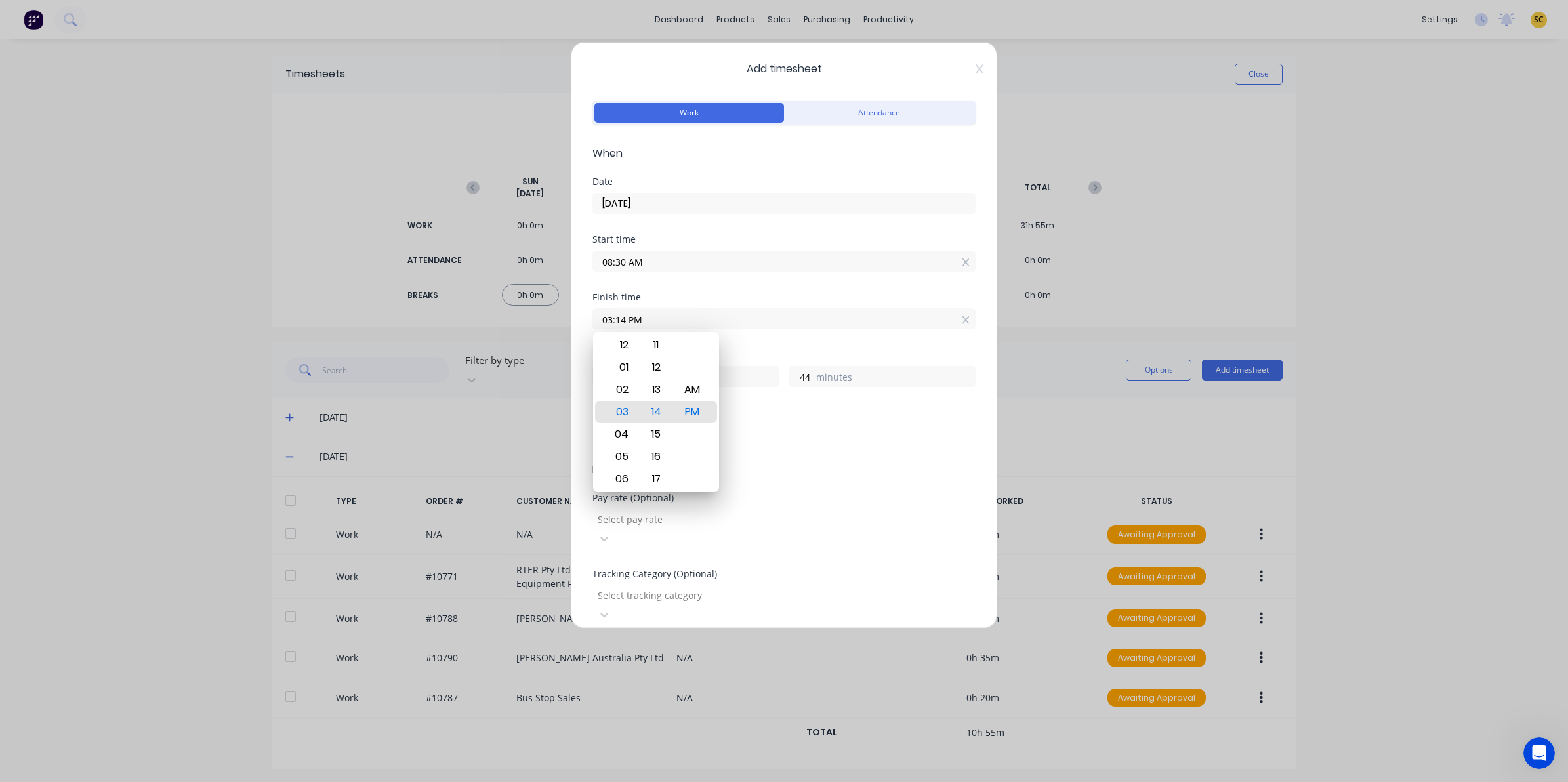
drag, startPoint x: 780, startPoint y: 320, endPoint x: 553, endPoint y: 316, distance: 227.0
click at [553, 316] on div "Add timesheet Work Attendance When Date 25/09/2025 Start time 08:30 AM Finish t…" at bounding box center [784, 391] width 1568 height 782
type input "11:45 AM"
type input "3"
type input "15"
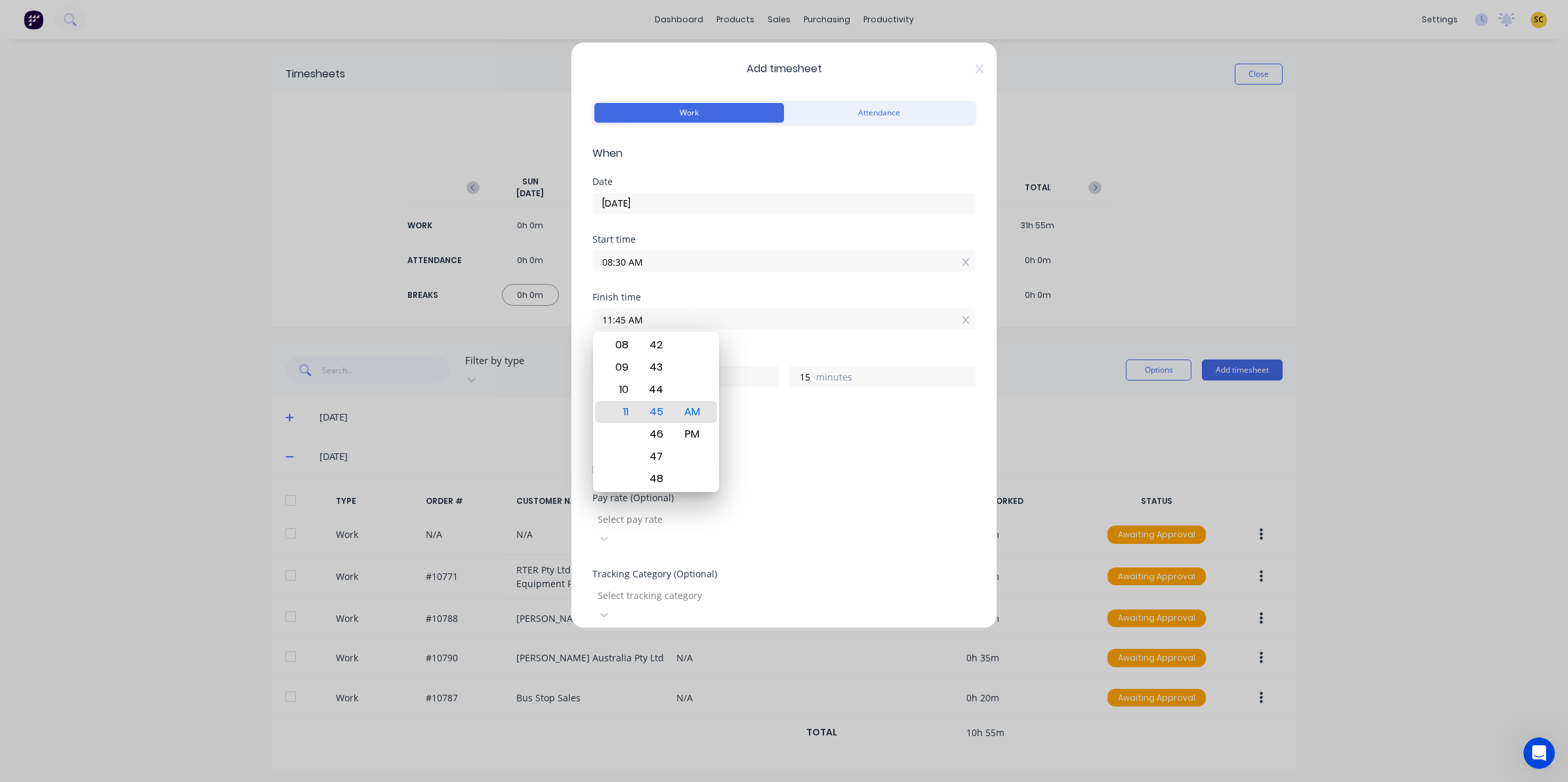
click at [632, 645] on div "Order #" at bounding box center [783, 650] width 383 height 9
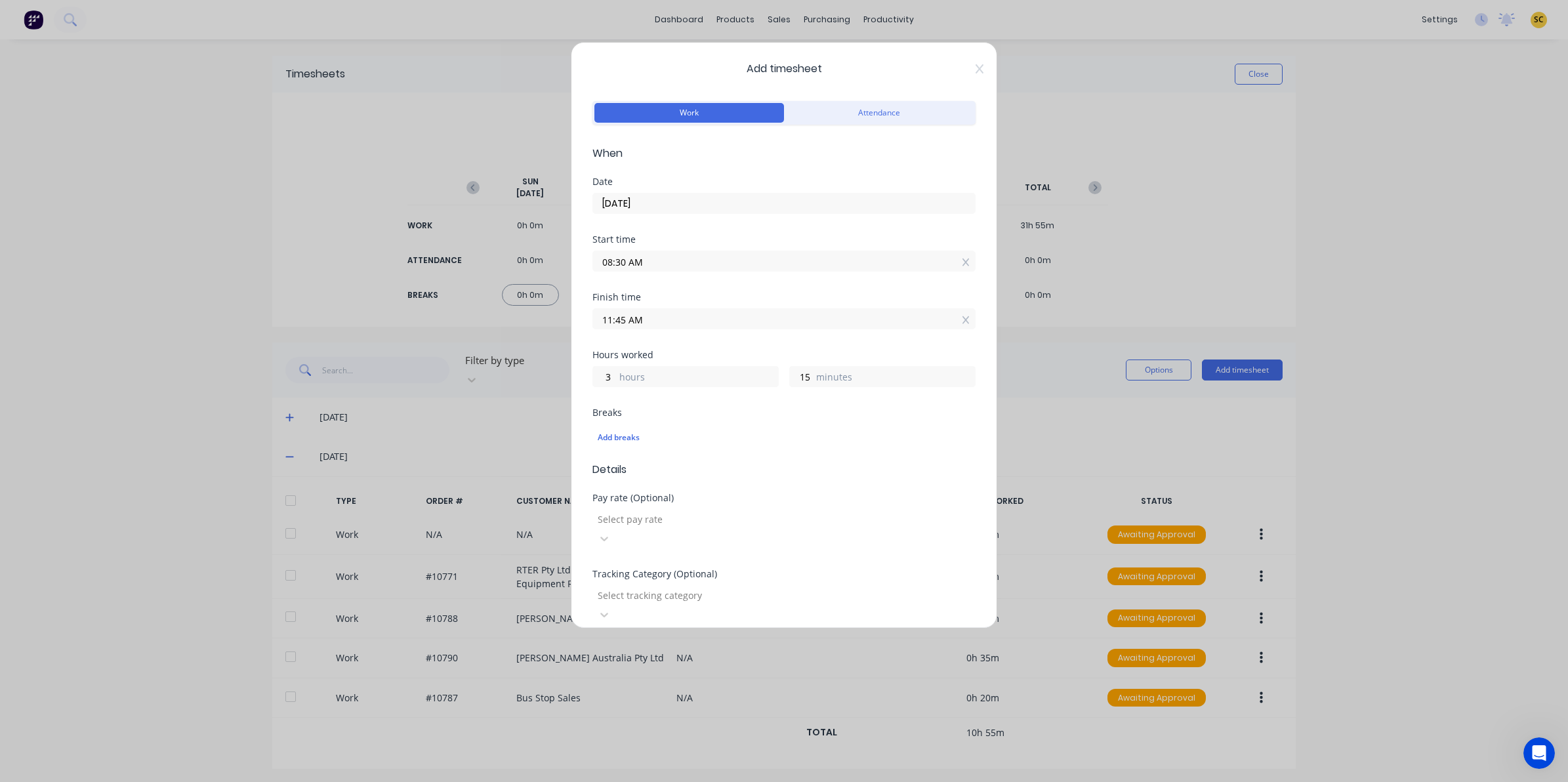
scroll to position [82, 0]
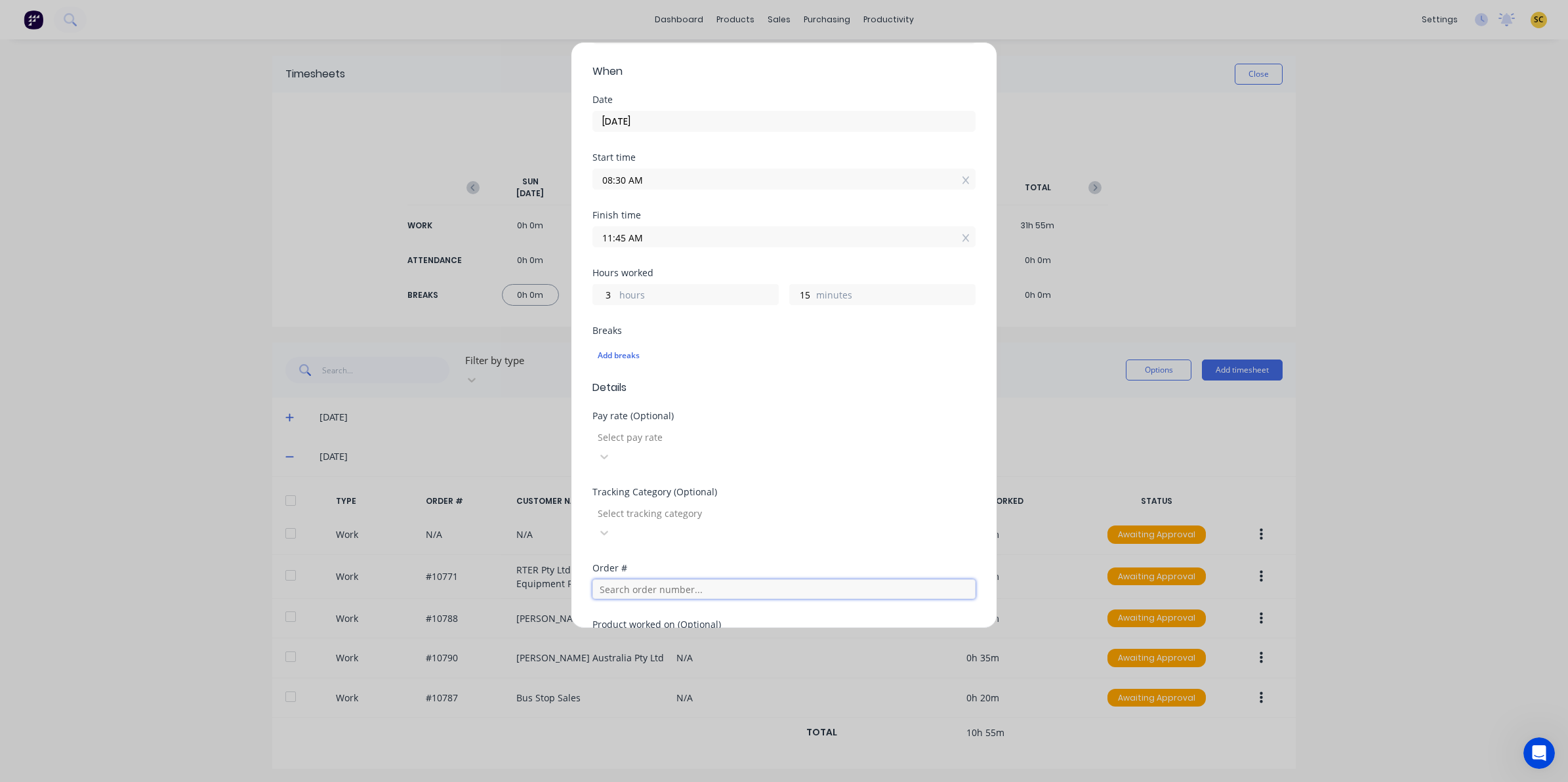
click at [623, 579] on input "text" at bounding box center [783, 588] width 383 height 20
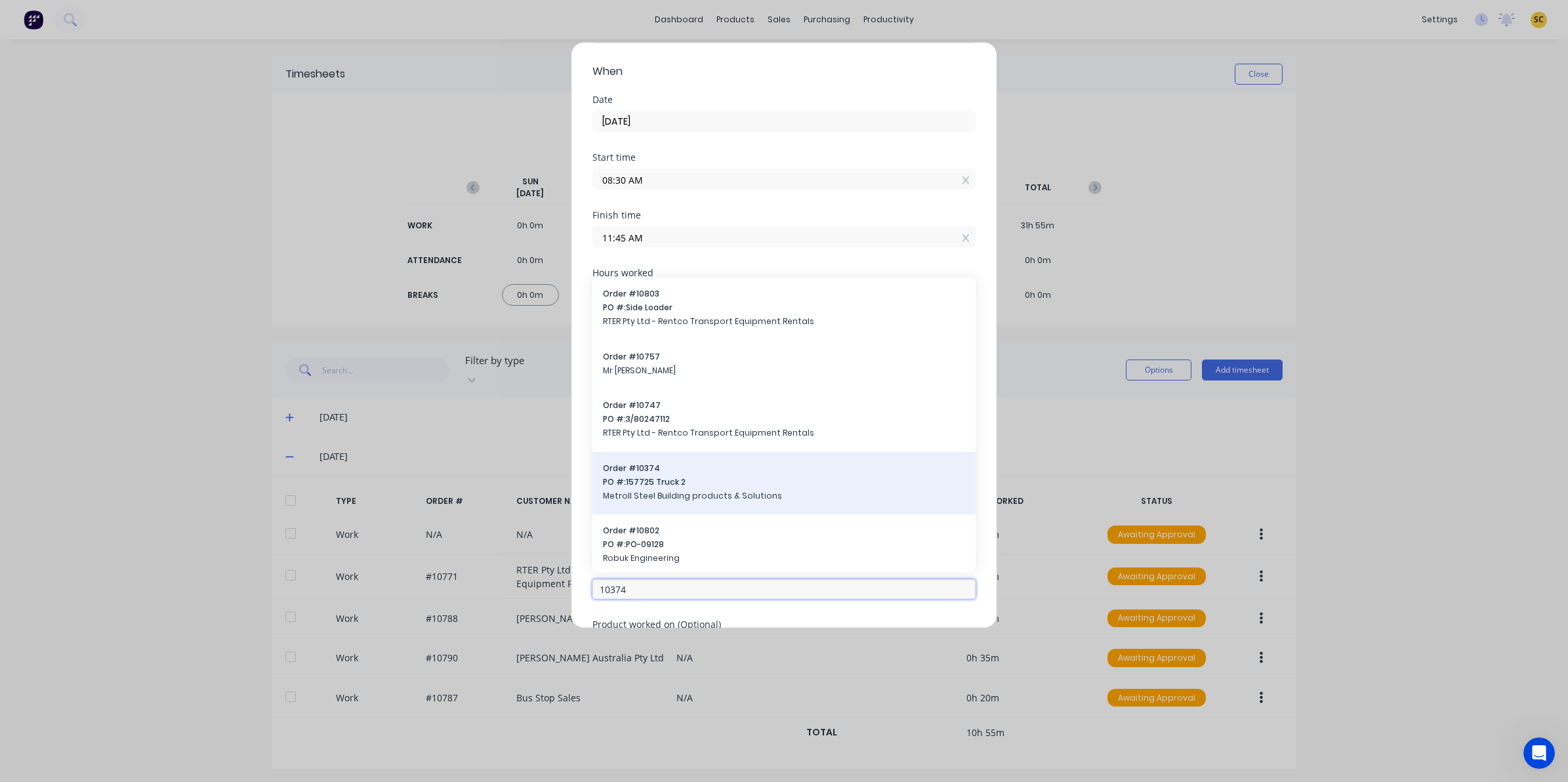
type input "10374"
click at [677, 476] on span "PO #: 157725 Truck 2" at bounding box center [784, 482] width 362 height 12
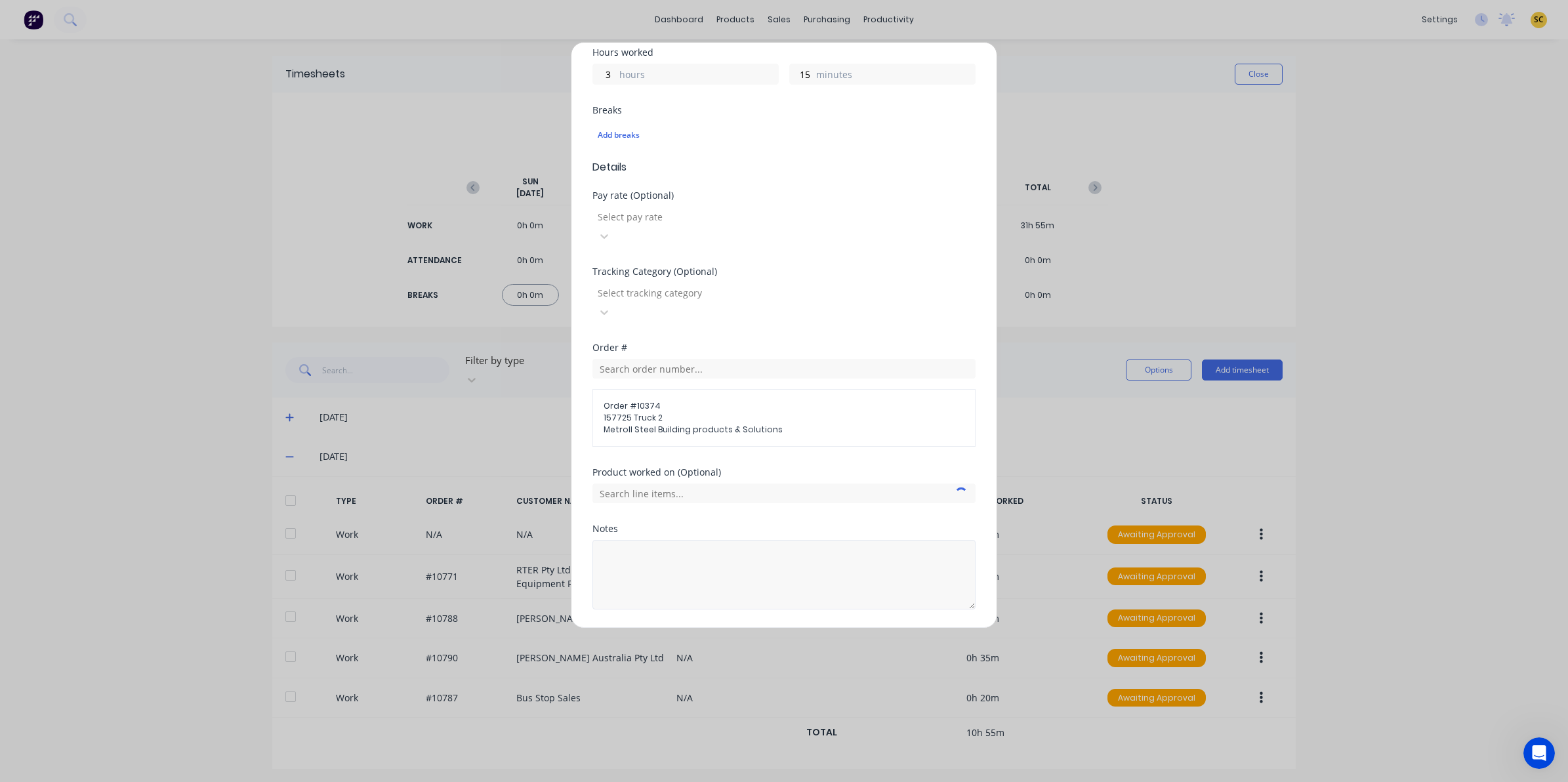
scroll to position [306, 0]
click at [713, 626] on button "Add manual time entry" at bounding box center [752, 637] width 111 height 21
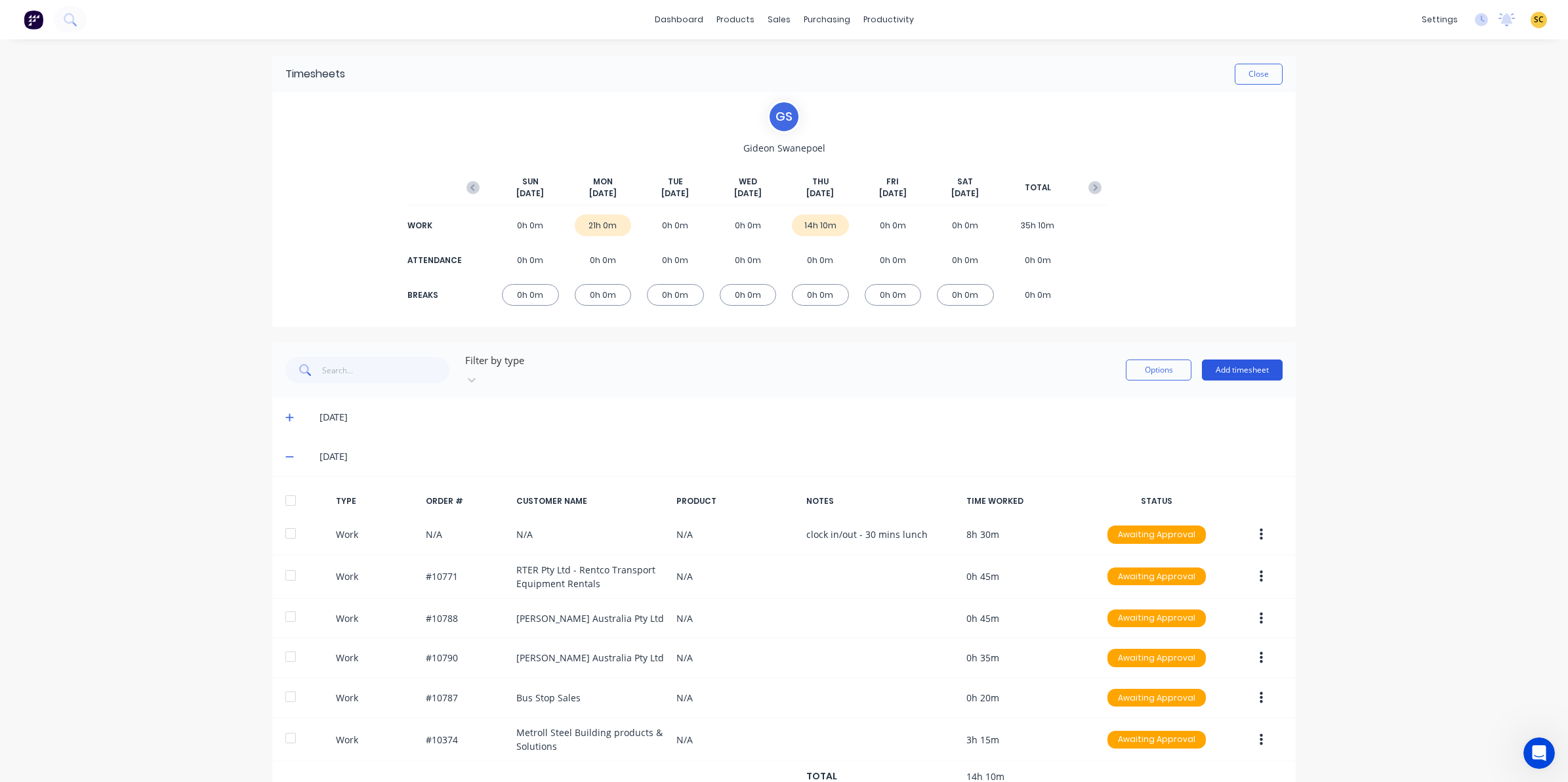
click at [1235, 368] on button "Add timesheet" at bounding box center [1243, 370] width 81 height 21
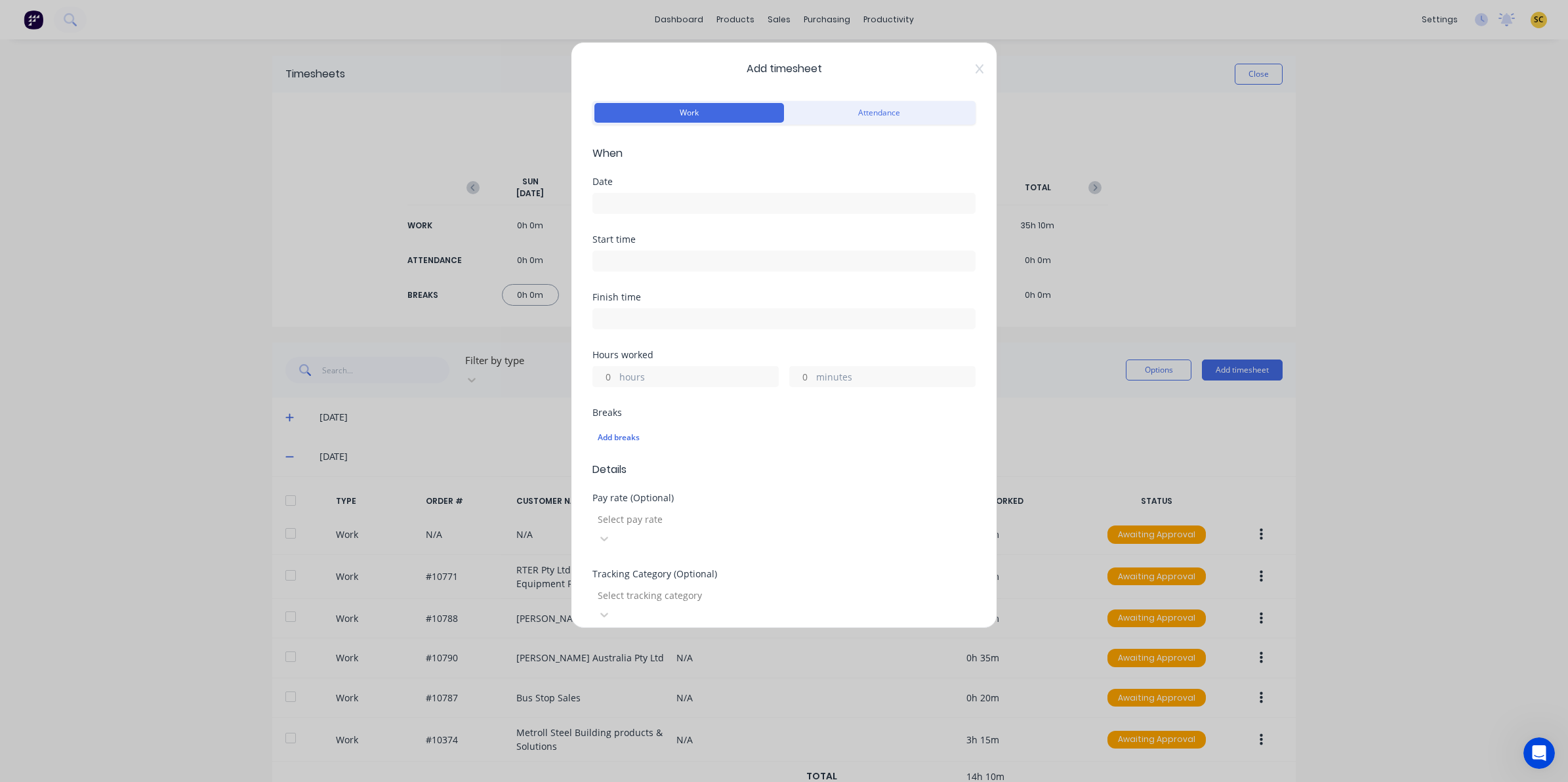
click at [634, 201] on input at bounding box center [784, 203] width 382 height 20
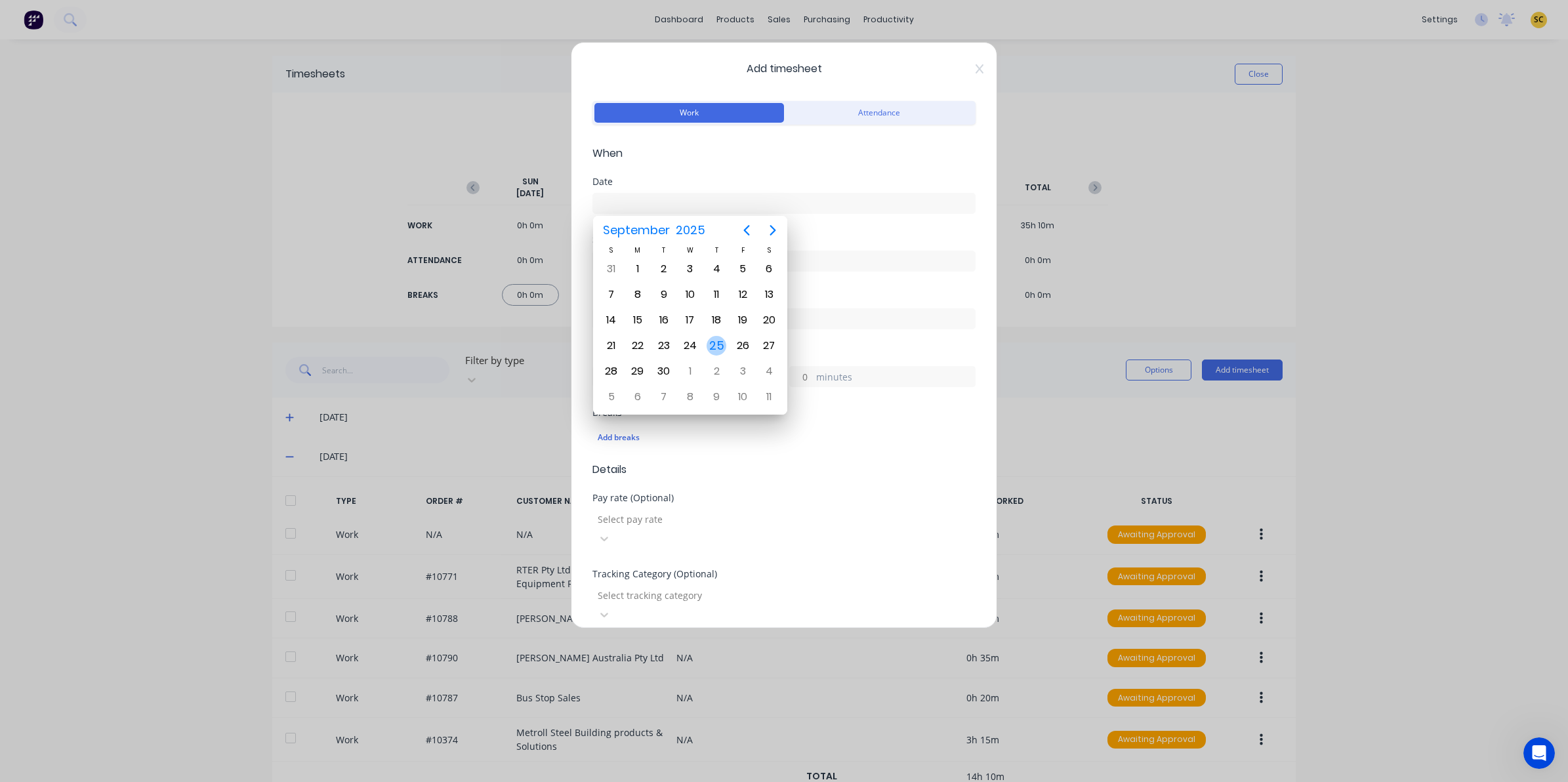
click at [713, 346] on div "25" at bounding box center [716, 345] width 20 height 20
type input "[DATE]"
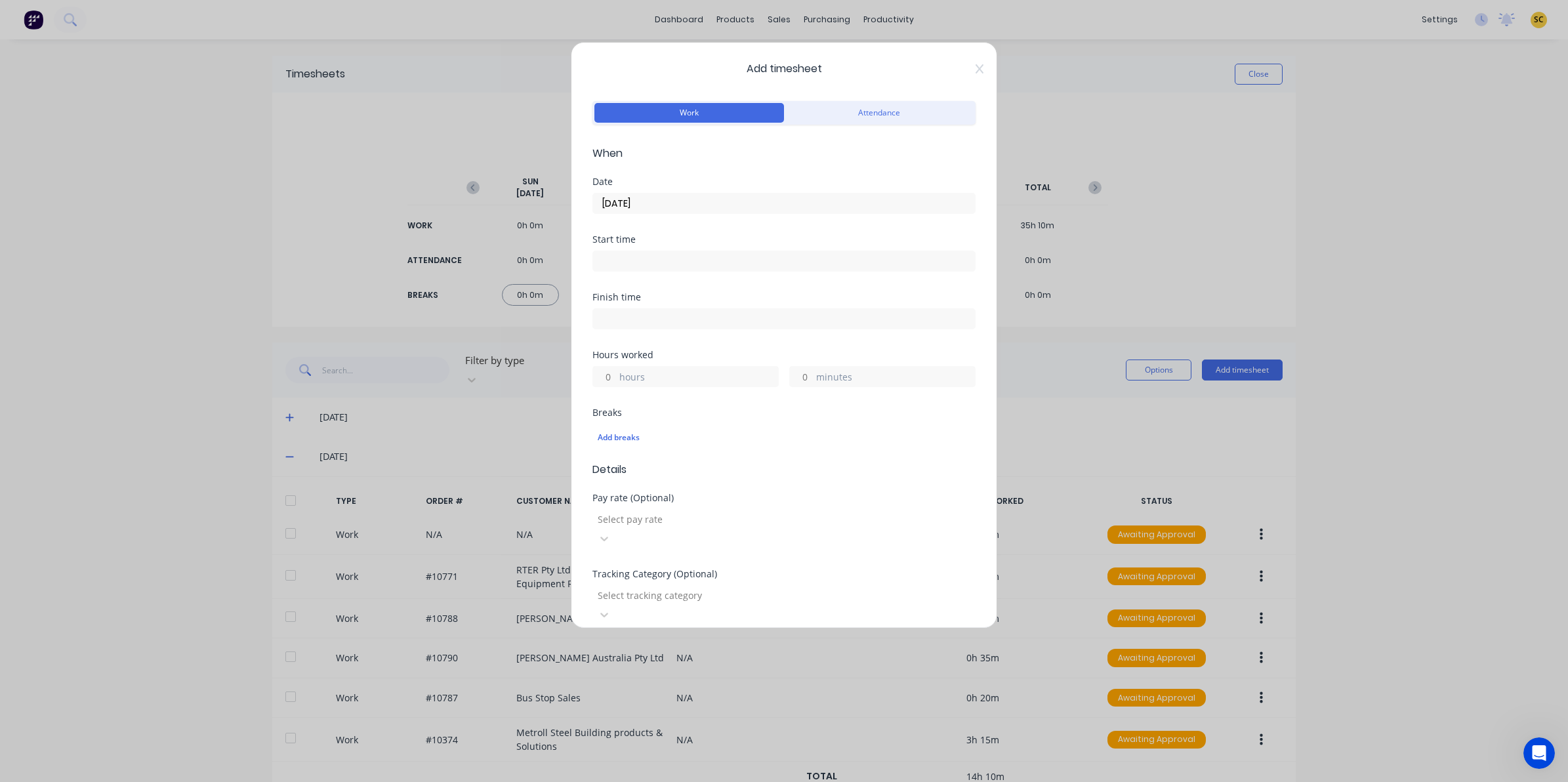
click at [659, 256] on input at bounding box center [784, 261] width 382 height 20
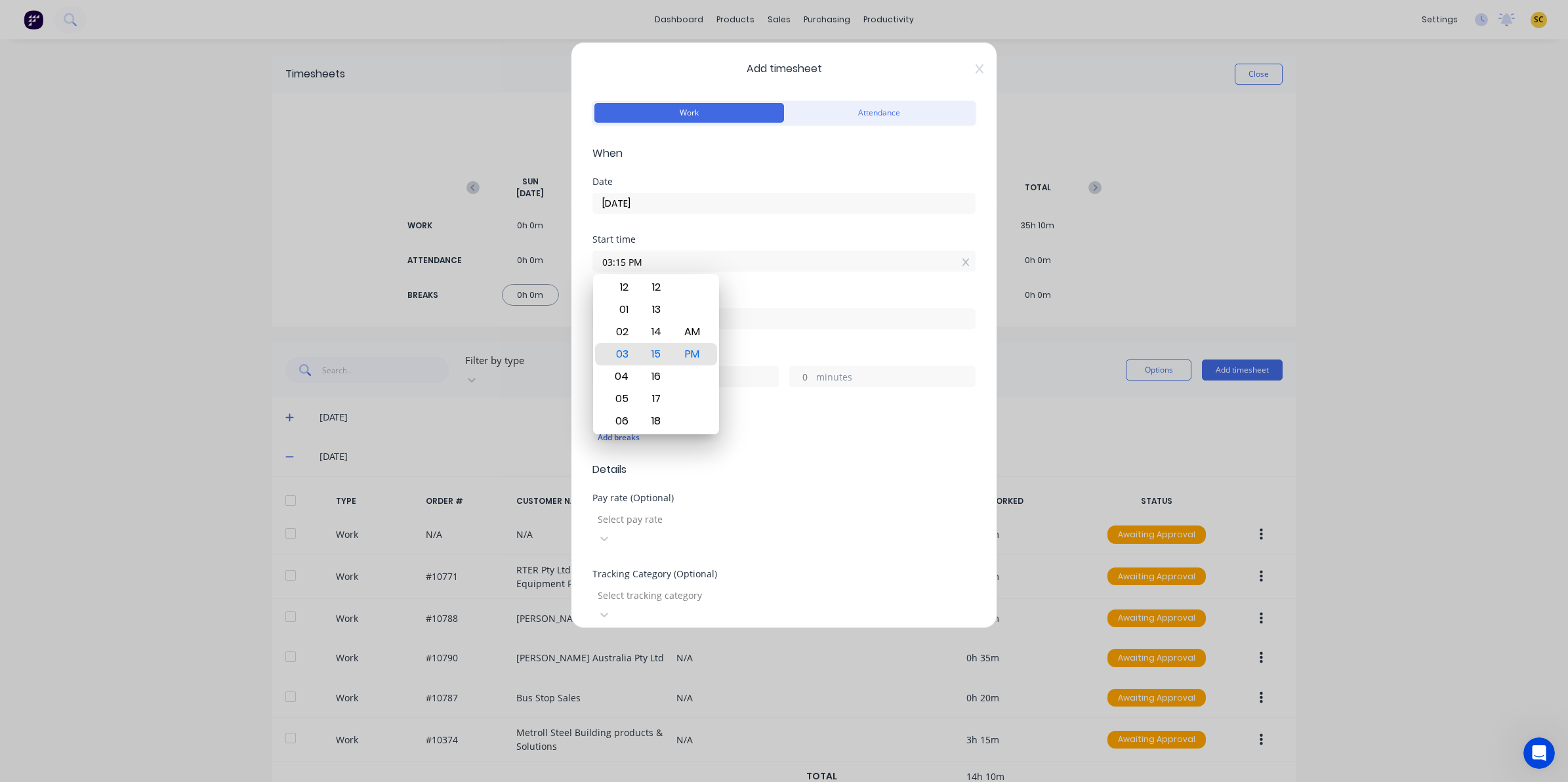
drag, startPoint x: 658, startPoint y: 260, endPoint x: 443, endPoint y: 267, distance: 215.1
click at [443, 267] on div "Add timesheet Work Attendance When Date 25/09/2025 Start time 03:15 PM Finish t…" at bounding box center [784, 391] width 1568 height 782
type input "01:00 AM"
click at [764, 323] on input at bounding box center [784, 318] width 382 height 20
type input "03:15 PM"
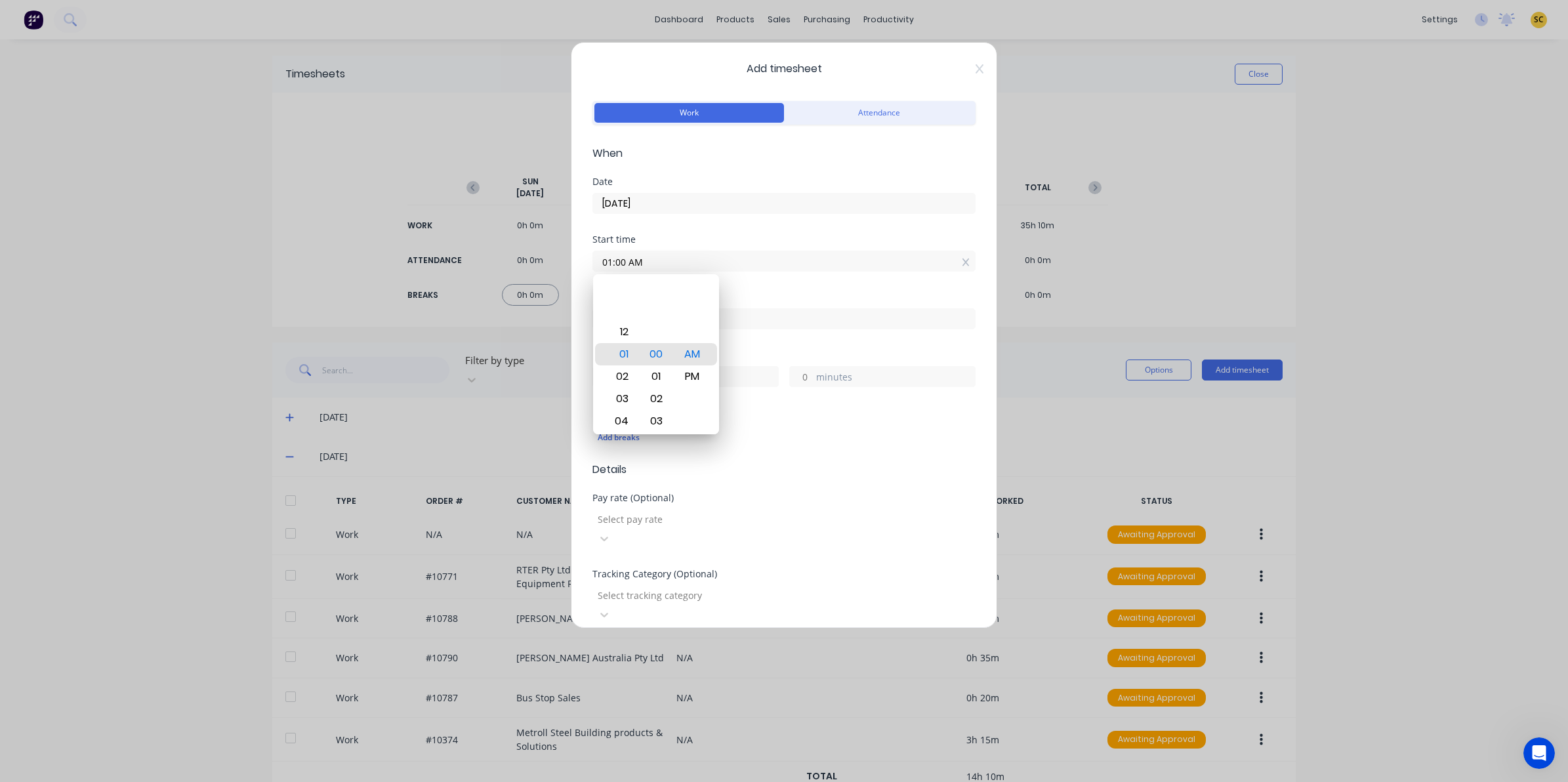
type input "14"
type input "15"
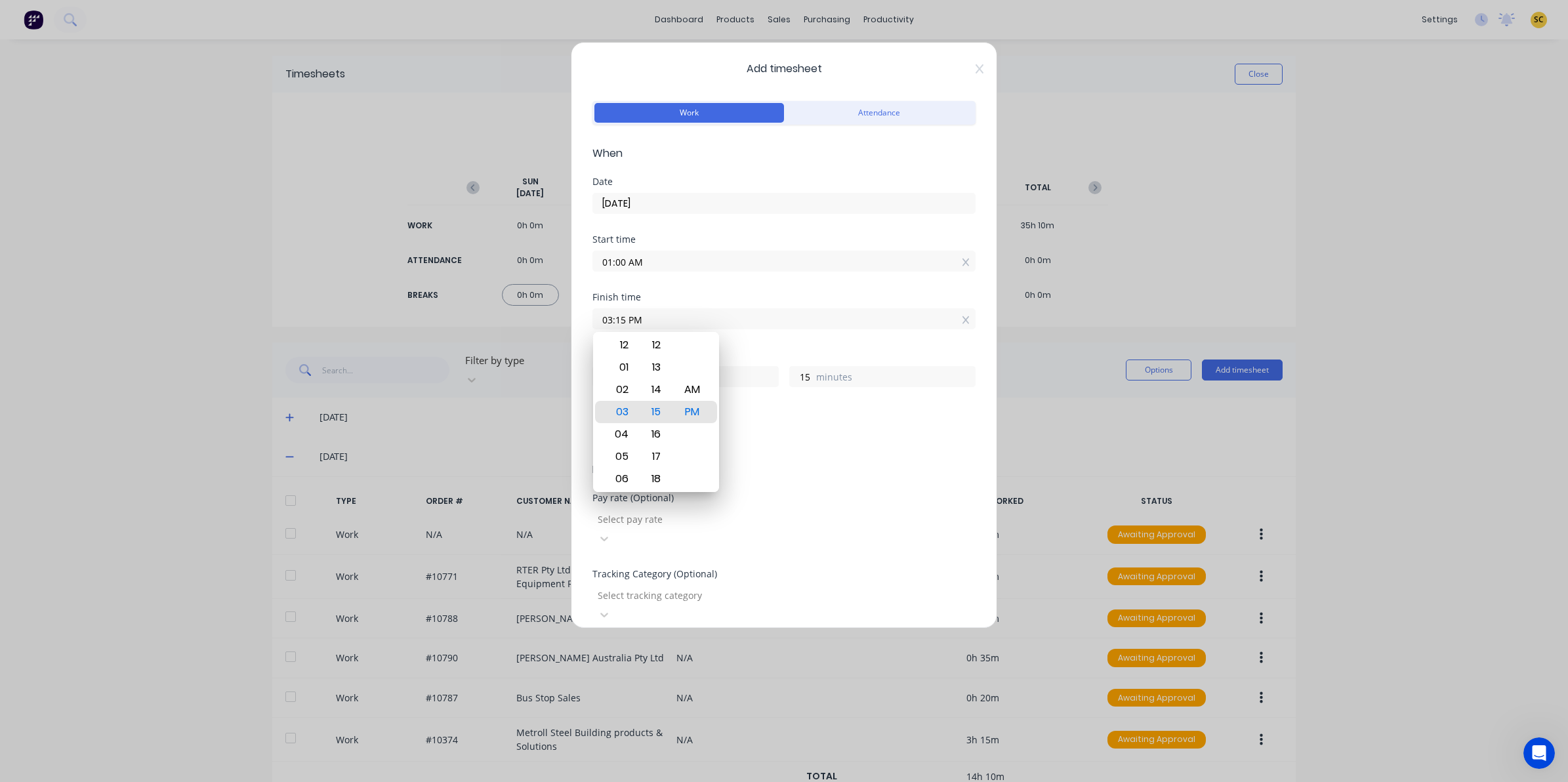
click at [676, 267] on input "01:00 AM" at bounding box center [784, 261] width 382 height 20
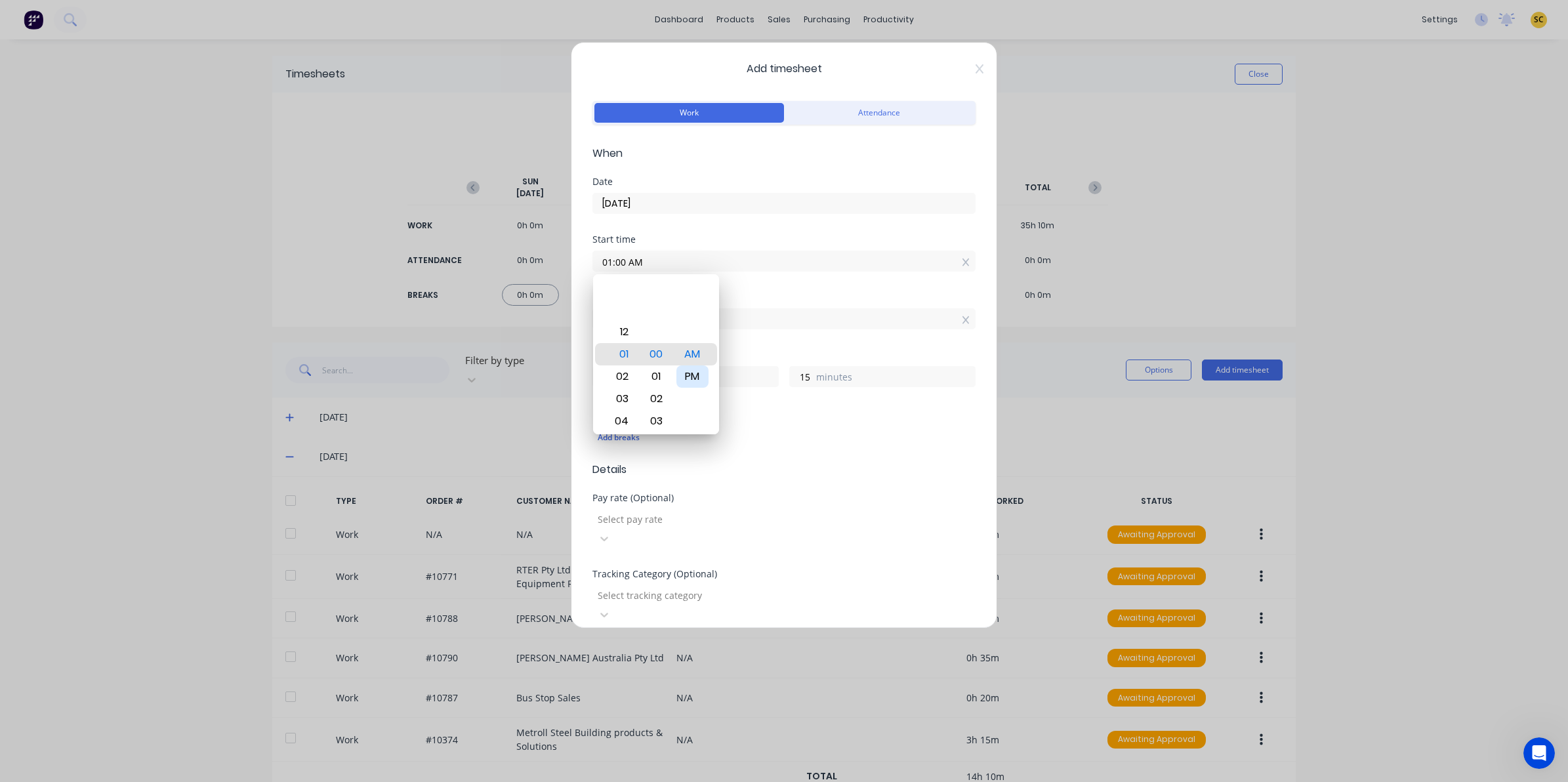
drag, startPoint x: 692, startPoint y: 372, endPoint x: 692, endPoint y: 362, distance: 10.0
click at [691, 372] on div "PM" at bounding box center [692, 377] width 32 height 22
type input "01:00 PM"
type input "2"
click at [741, 322] on input "03:15 PM" at bounding box center [784, 318] width 382 height 20
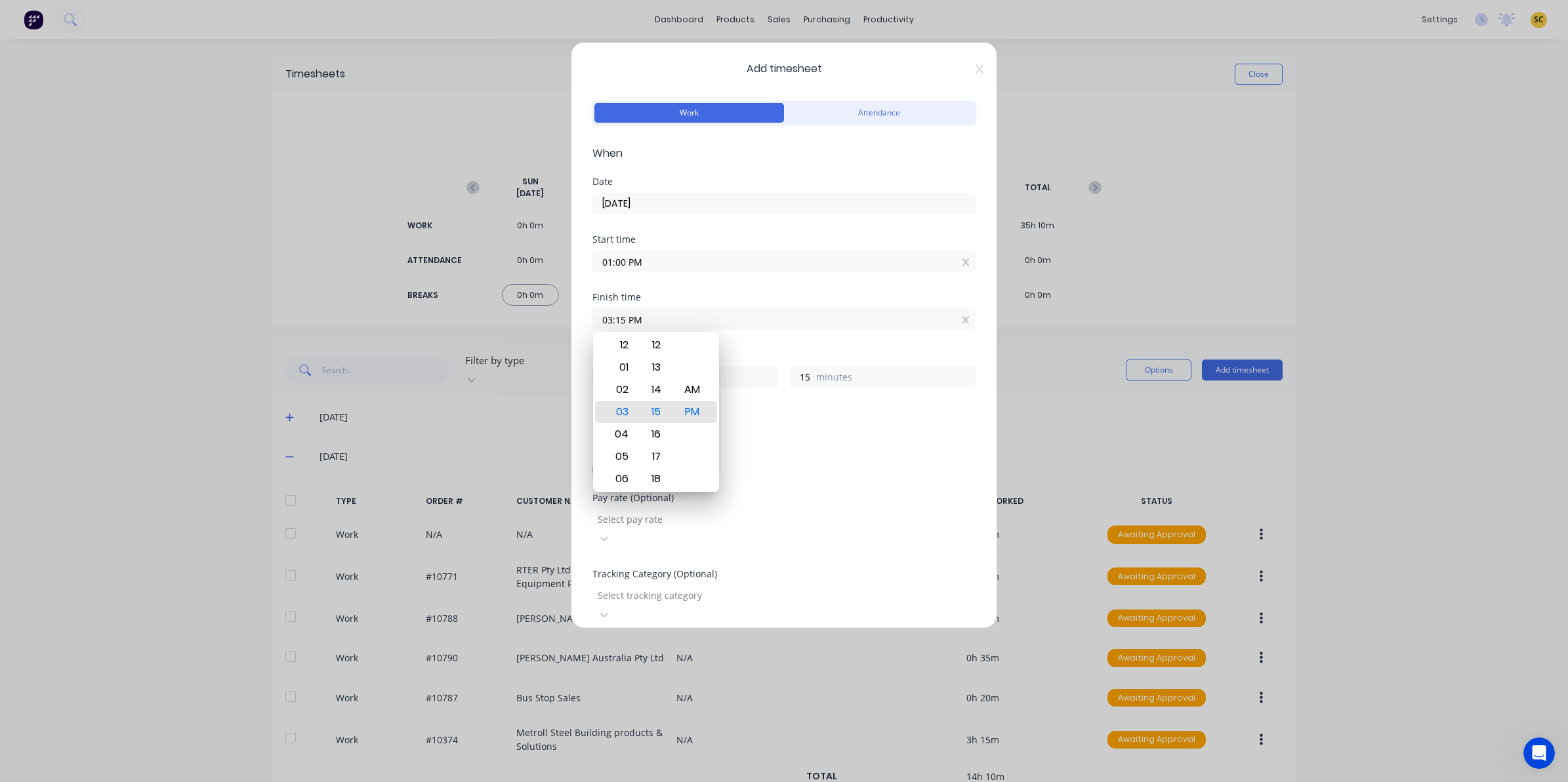
drag, startPoint x: 750, startPoint y: 324, endPoint x: 346, endPoint y: 289, distance: 405.5
click at [348, 289] on div "Add timesheet Work Attendance When Date 25/09/2025 Start time 01:00 PM Finish t…" at bounding box center [784, 391] width 1568 height 782
type input "02:30 PM"
type input "1"
type input "30"
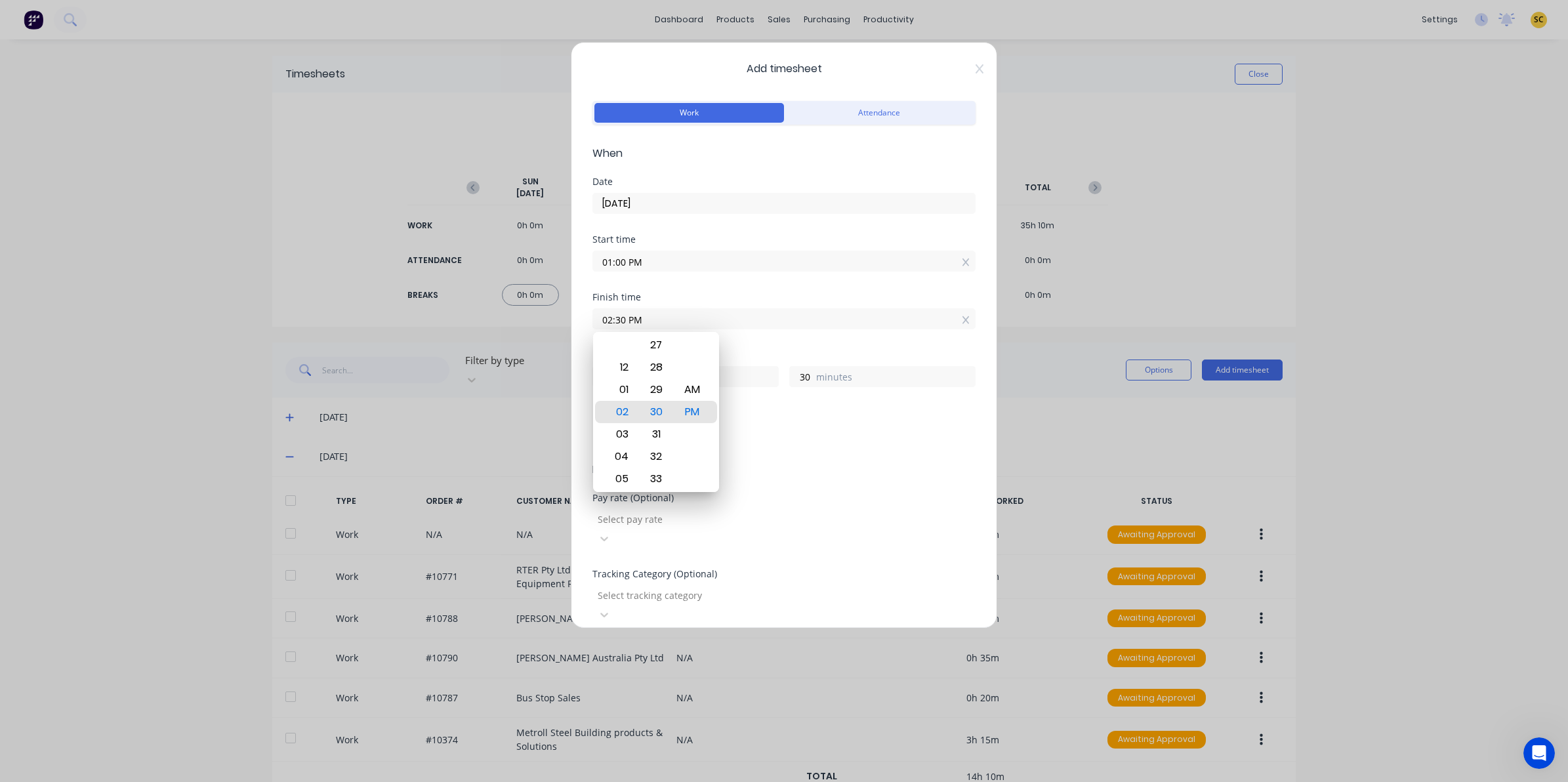
click at [661, 605] on div "Tracking Category (Optional) Select tracking category" at bounding box center [783, 607] width 383 height 76
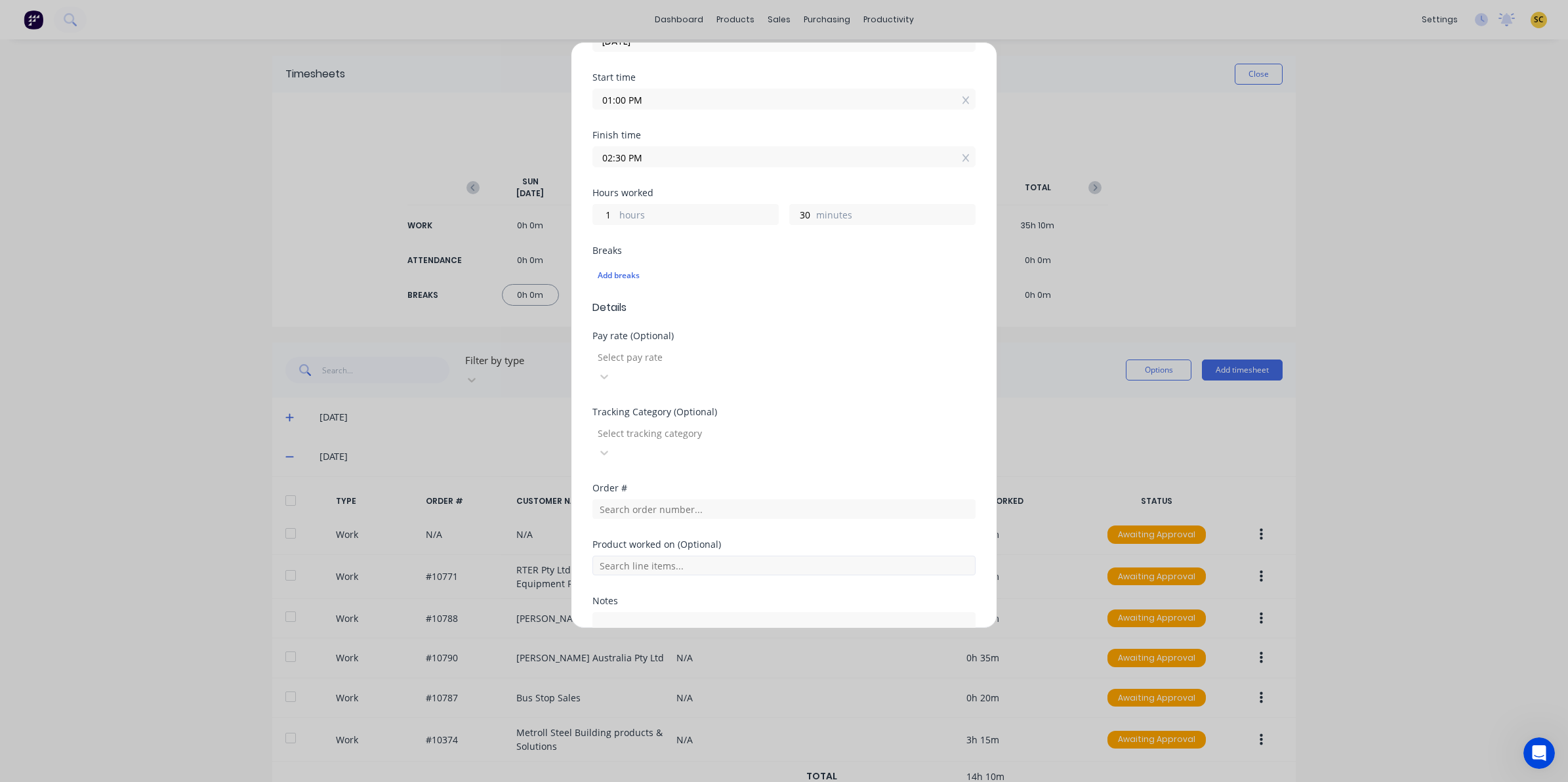
scroll to position [164, 0]
click at [666, 497] on input "text" at bounding box center [783, 507] width 383 height 20
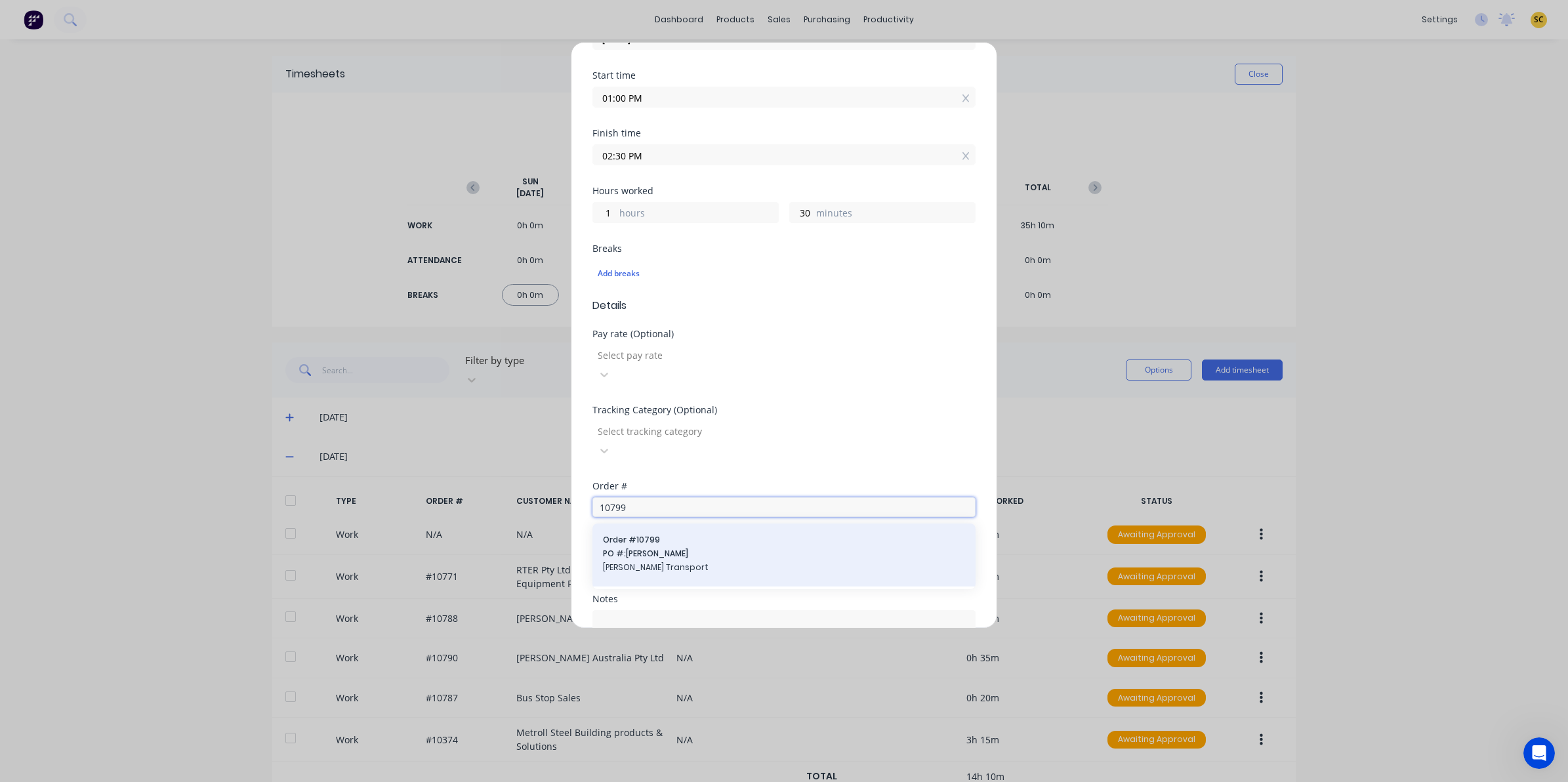
type input "10799"
click at [653, 534] on div "Order # 10799 PO #: Frauhoff Todd Transport" at bounding box center [784, 555] width 362 height 42
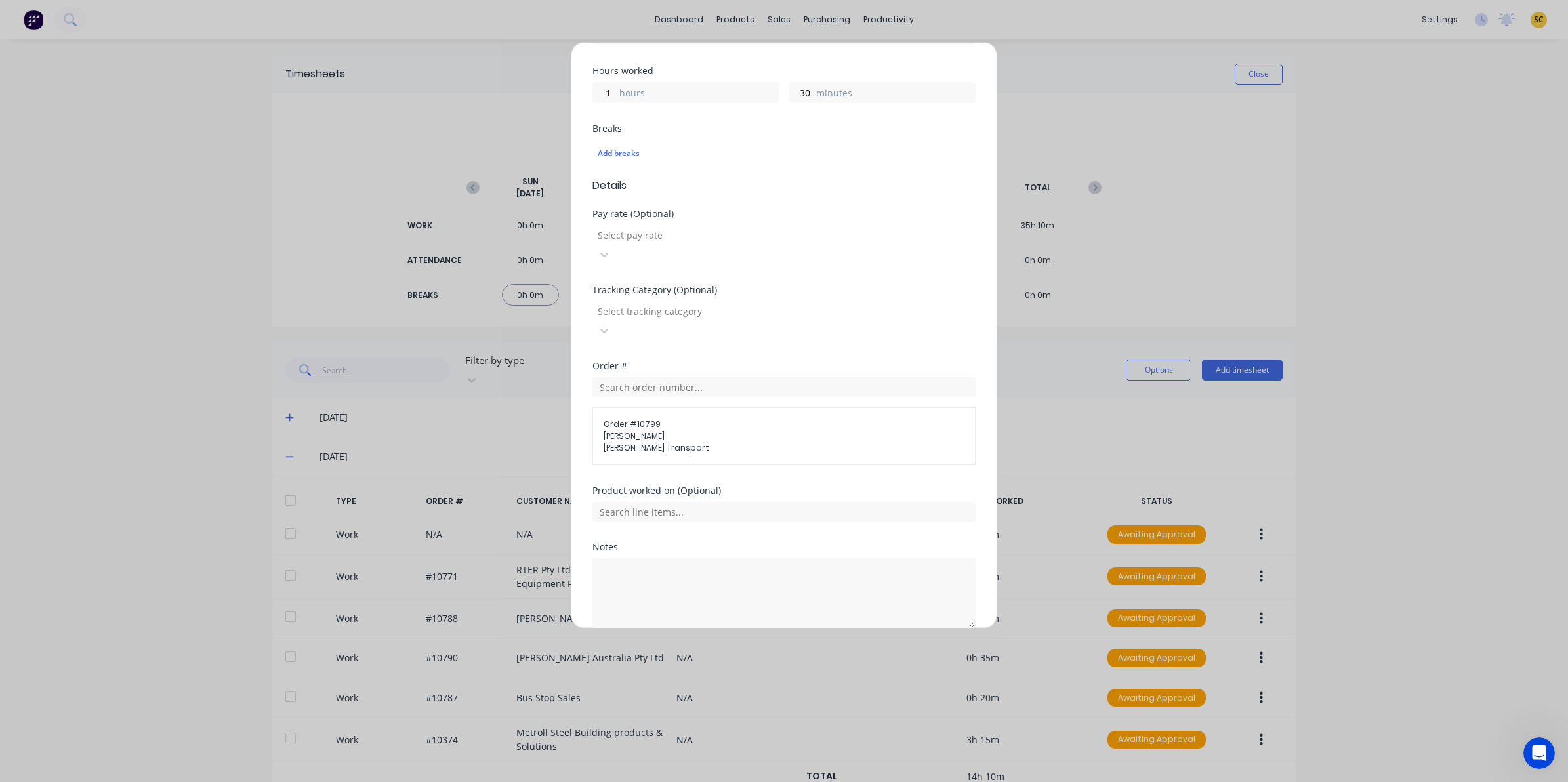
scroll to position [306, 0]
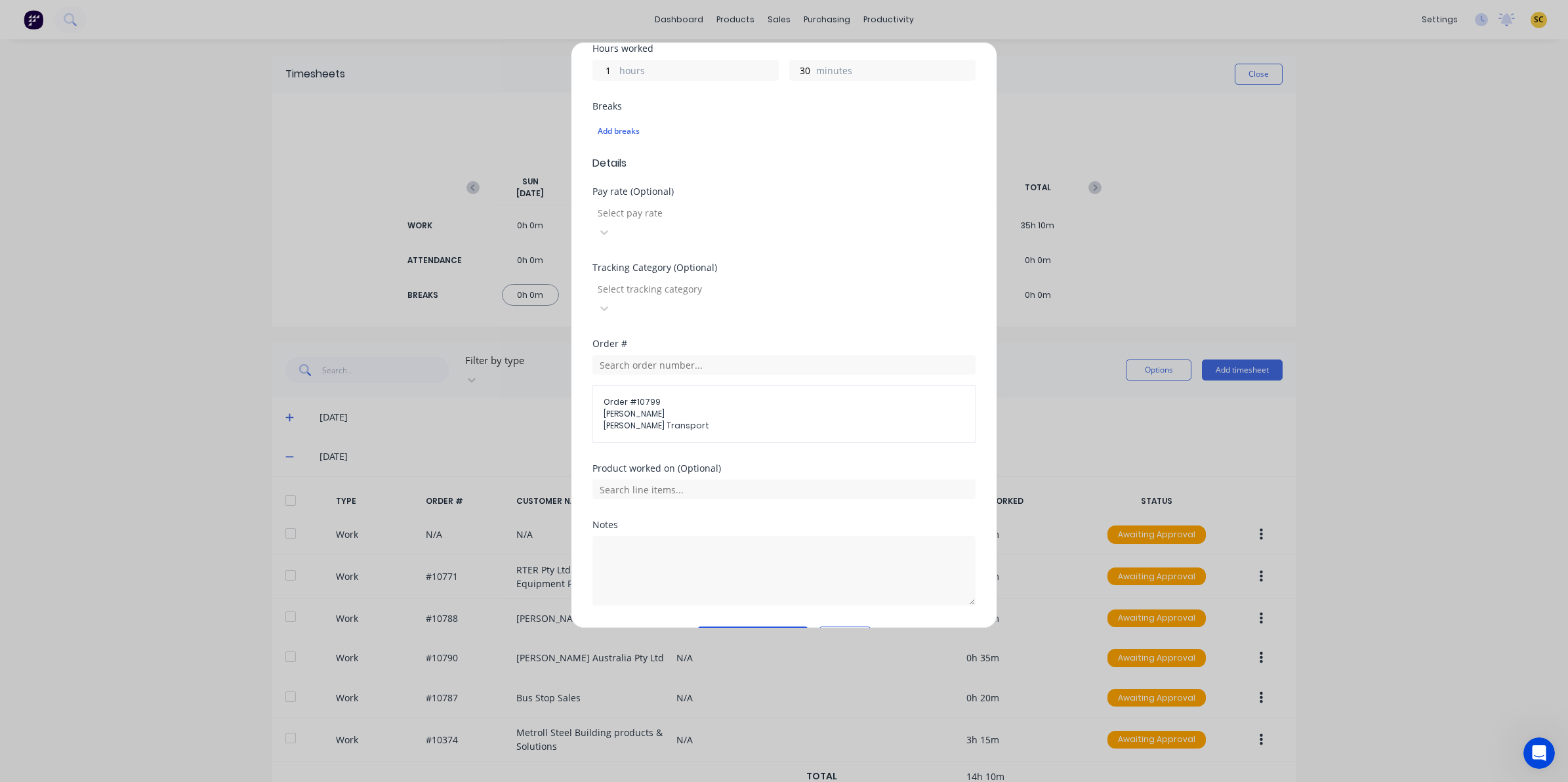
click at [725, 626] on button "Add manual time entry" at bounding box center [752, 637] width 111 height 21
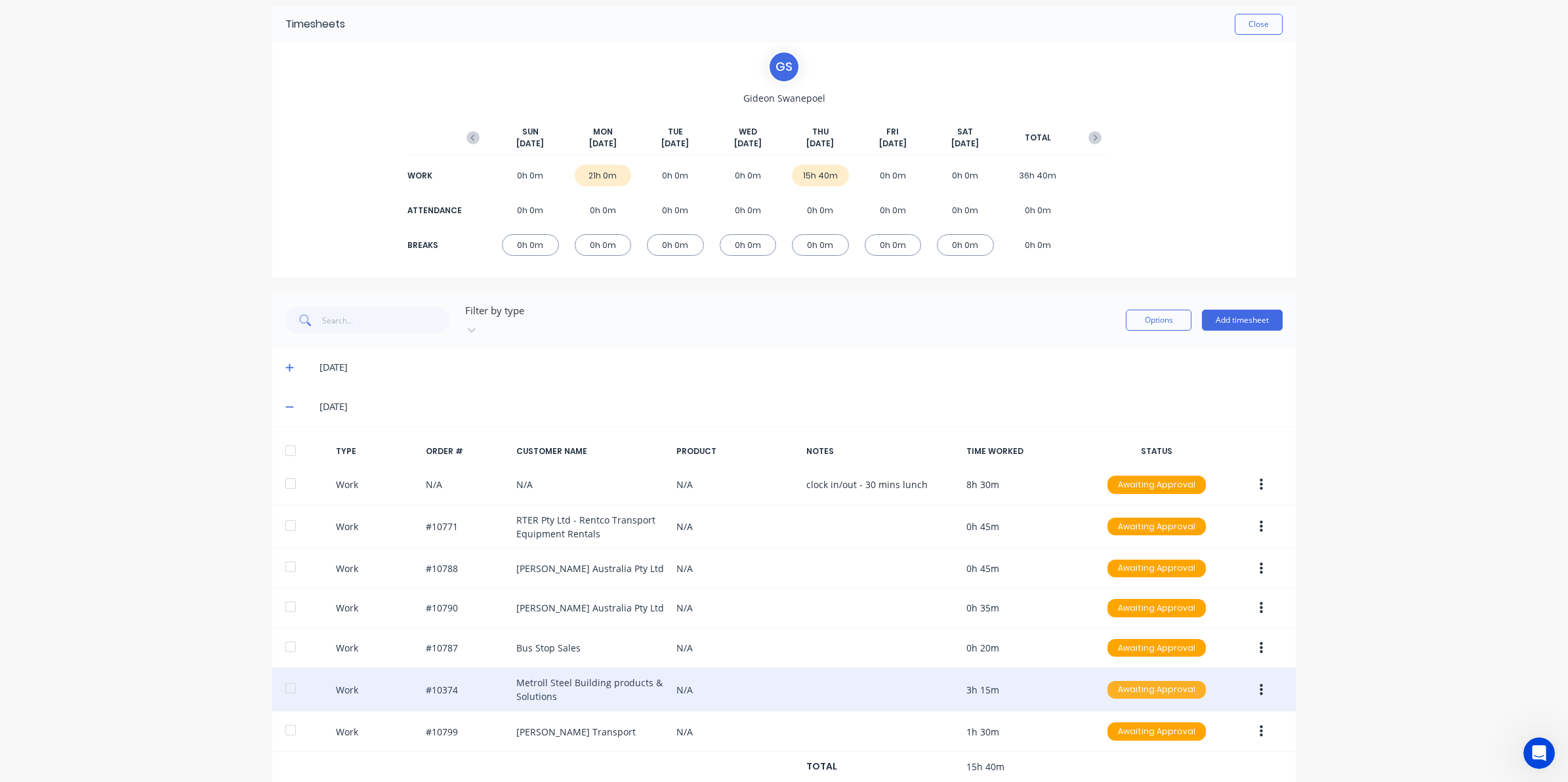
scroll to position [77, 0]
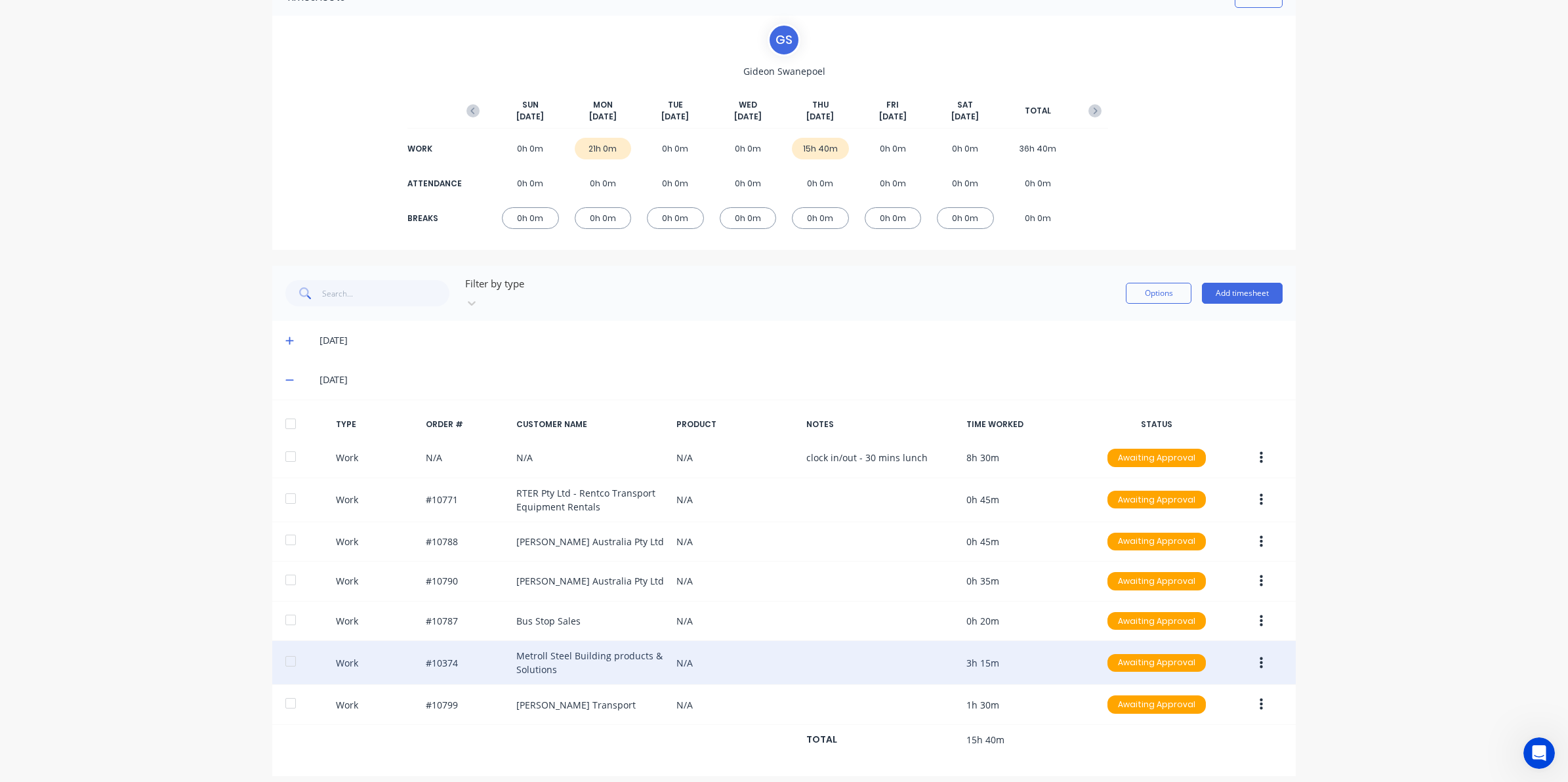
click at [1253, 651] on button "button" at bounding box center [1262, 662] width 31 height 23
click at [1178, 604] on div "Edit" at bounding box center [1213, 613] width 101 height 19
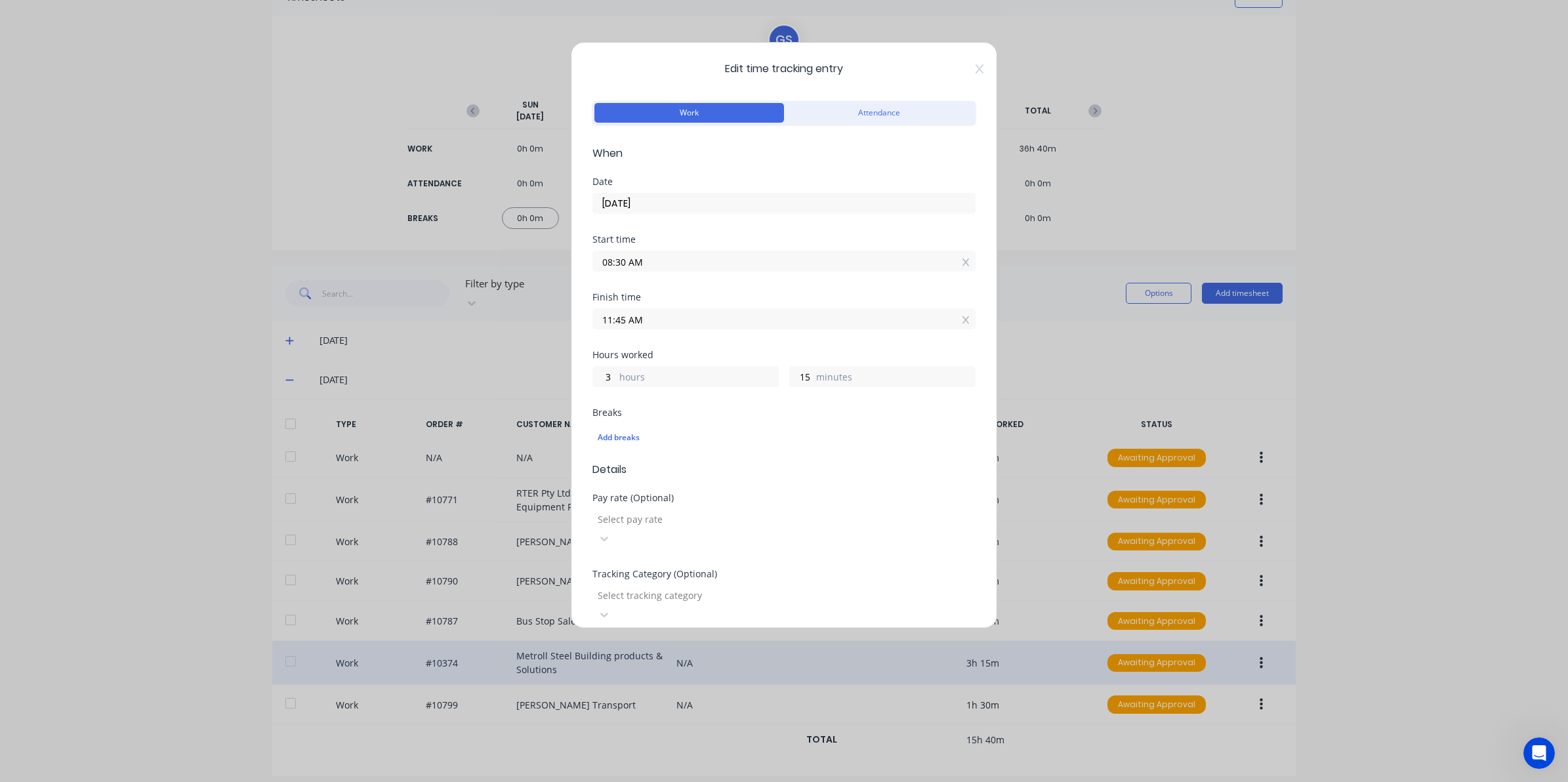
drag, startPoint x: 661, startPoint y: 322, endPoint x: 573, endPoint y: 326, distance: 88.1
click at [573, 326] on div "Edit time tracking entry Work Attendance When Date 25/09/2025 Start time 08:30 …" at bounding box center [784, 336] width 427 height 587
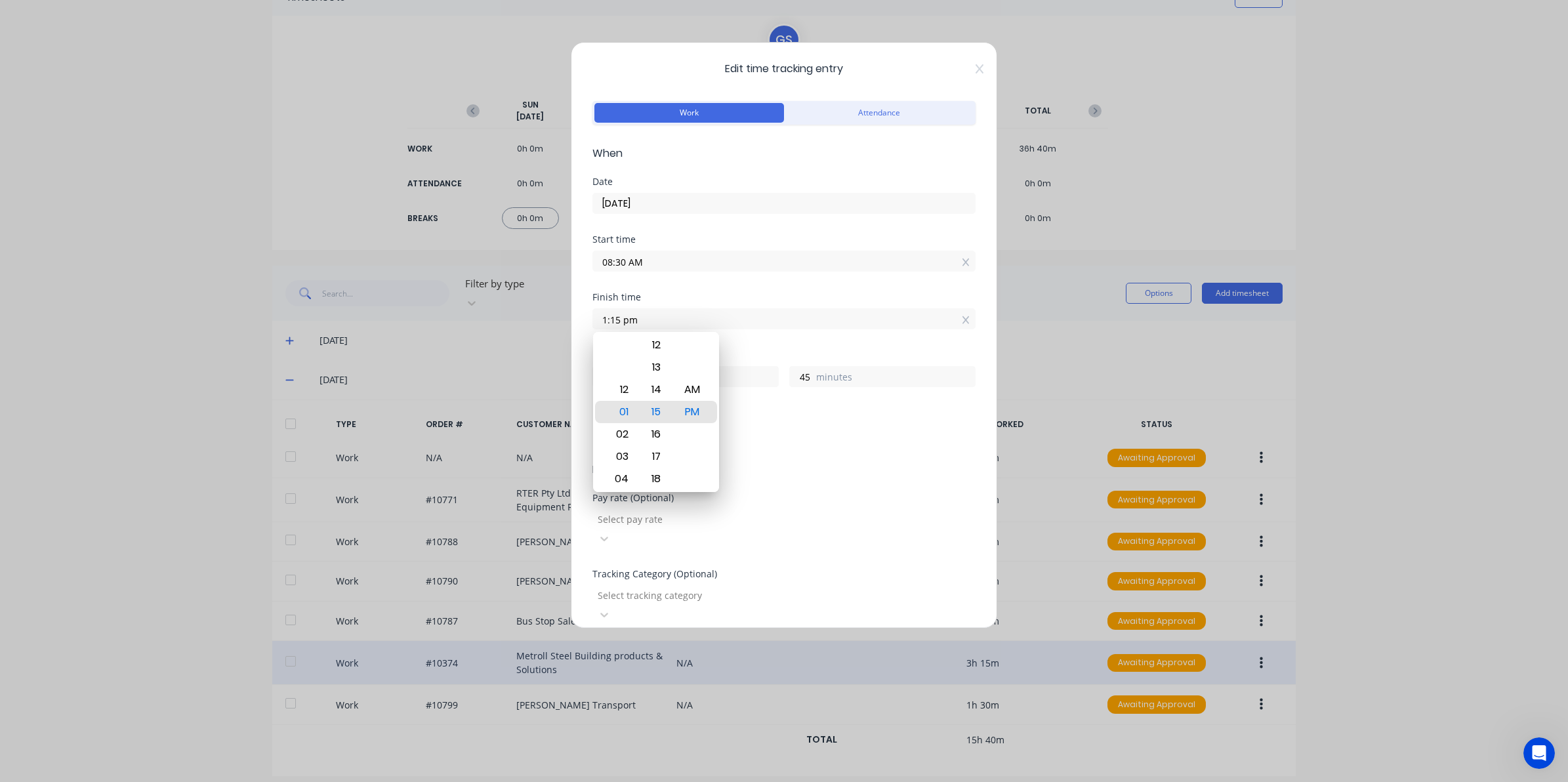
type input "01:15 PM"
type input "4"
type input "45"
click at [789, 512] on div "Select pay rate" at bounding box center [690, 519] width 197 height 20
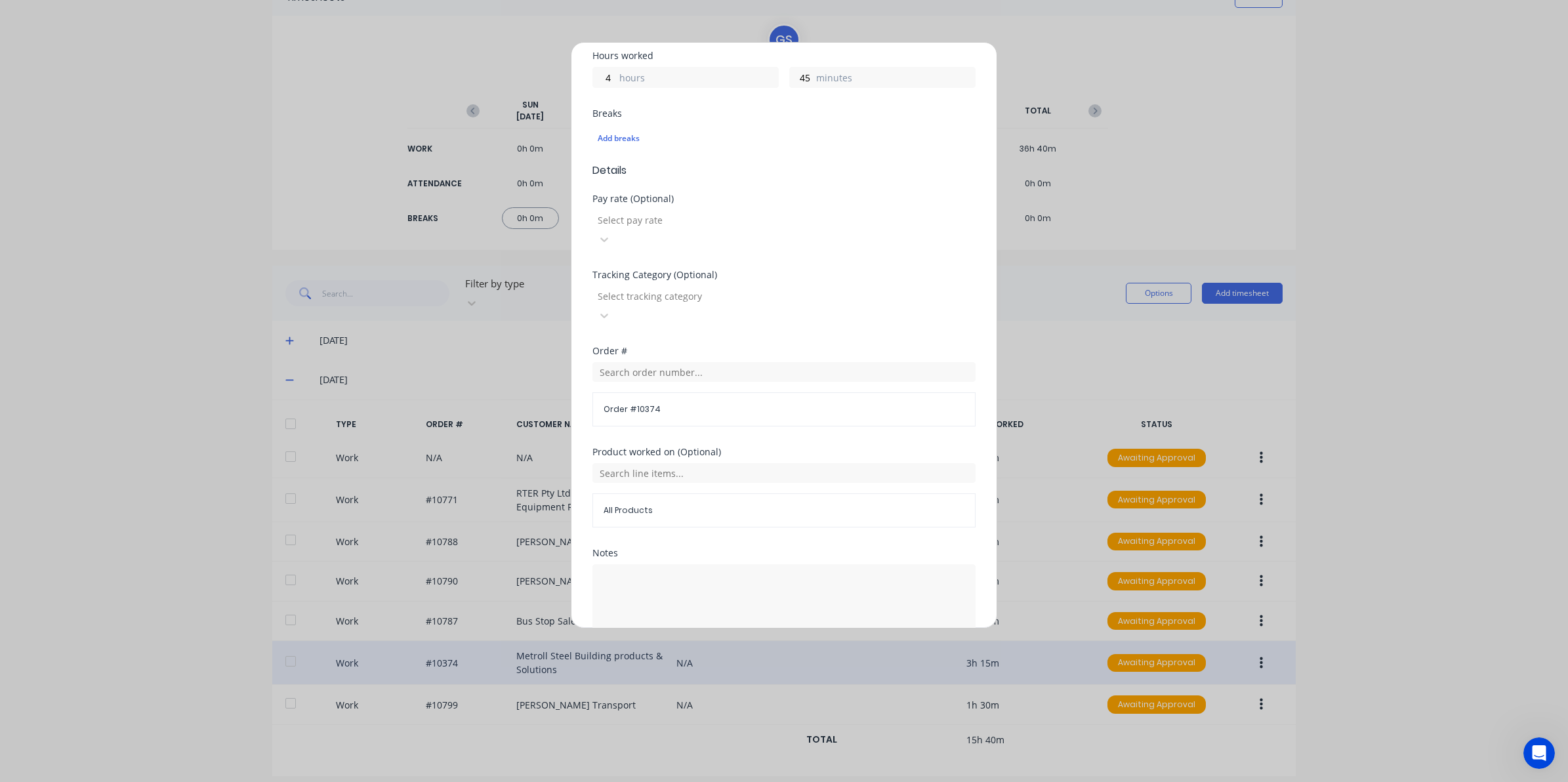
scroll to position [328, 0]
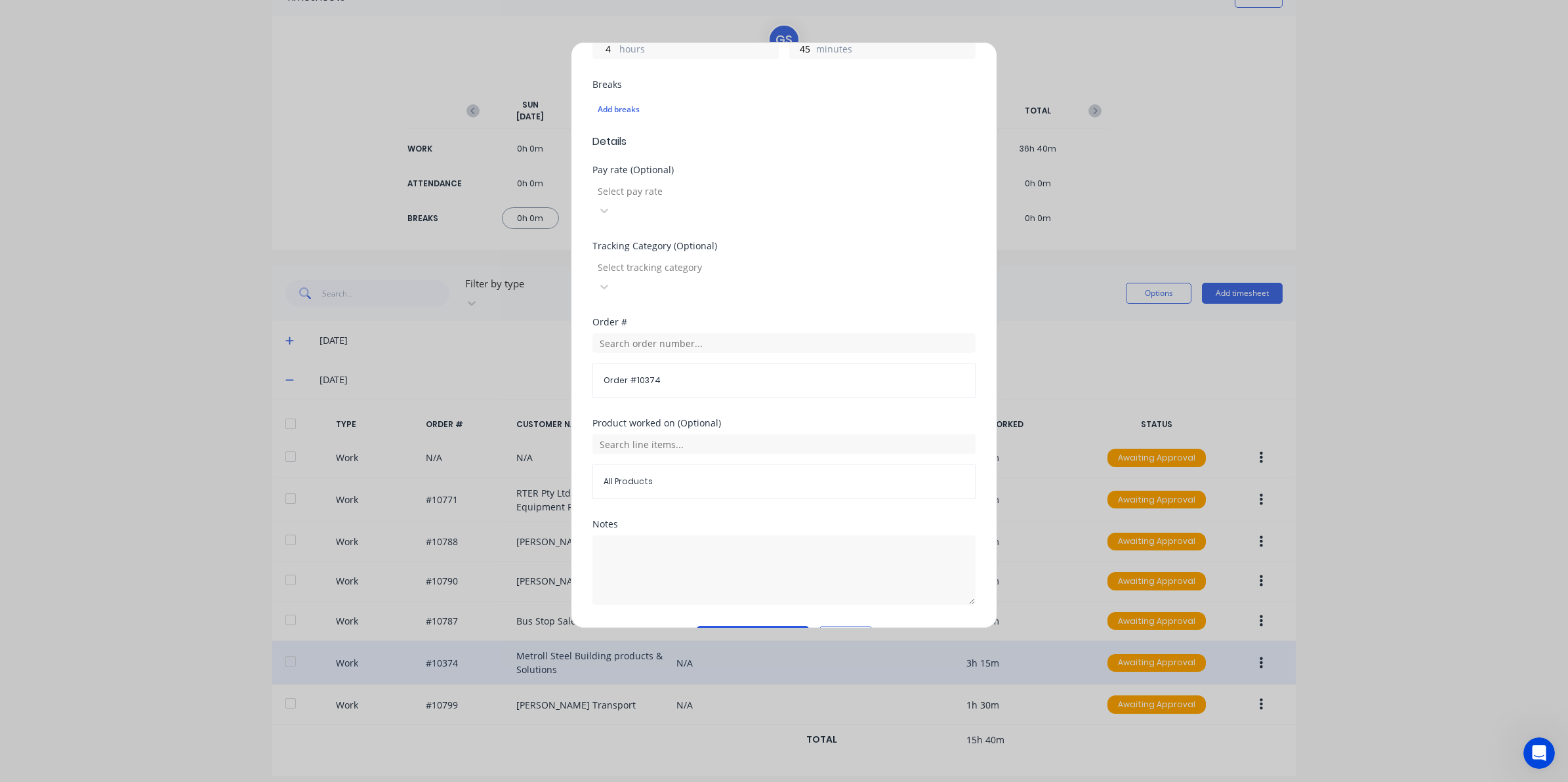
click at [758, 625] on button "Edit time tracking entry" at bounding box center [753, 636] width 112 height 21
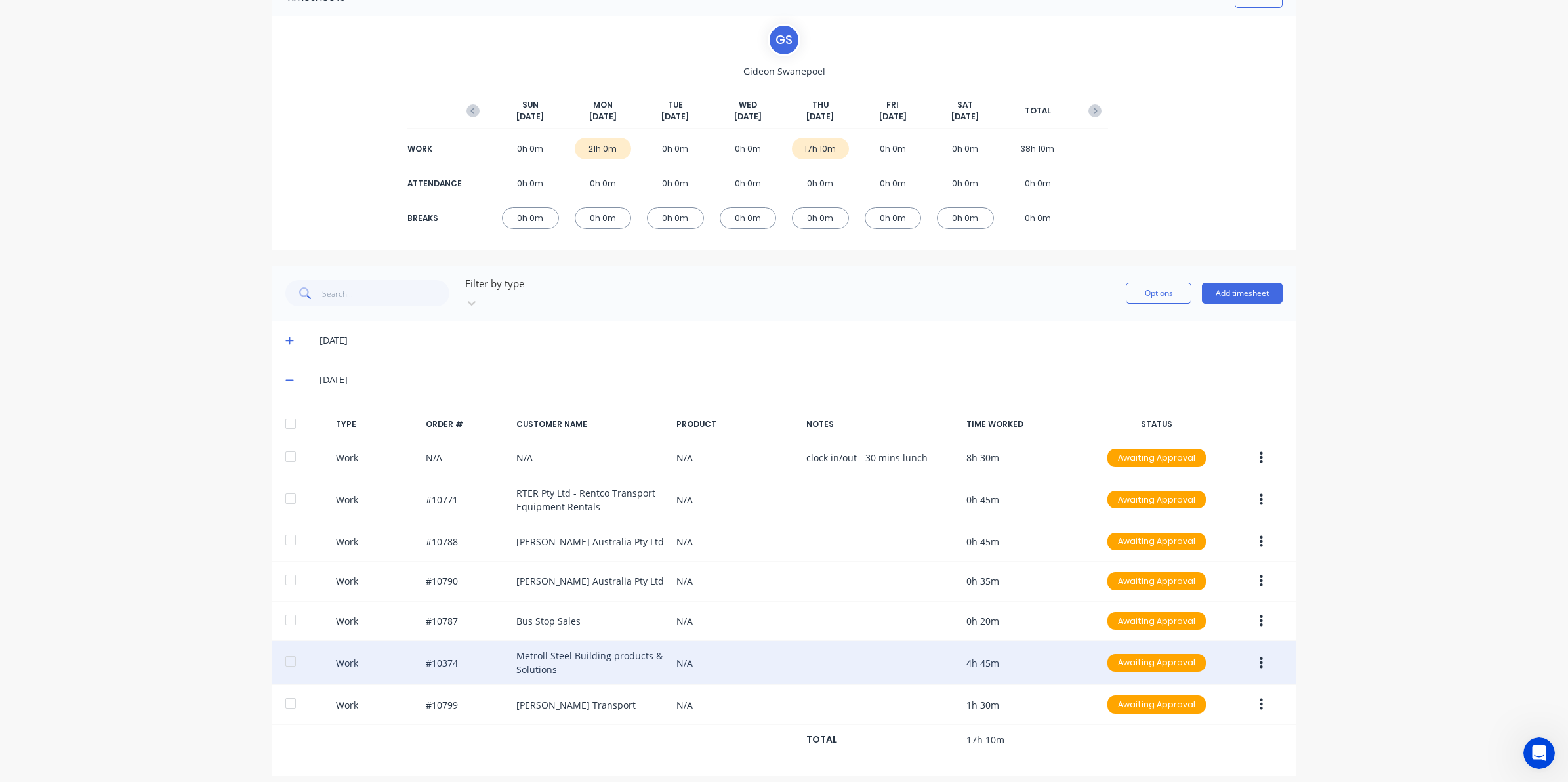
click at [1257, 270] on div "Filter by type Options Add timesheet" at bounding box center [783, 293] width 1023 height 55
click at [1261, 283] on button "Add timesheet" at bounding box center [1243, 293] width 81 height 21
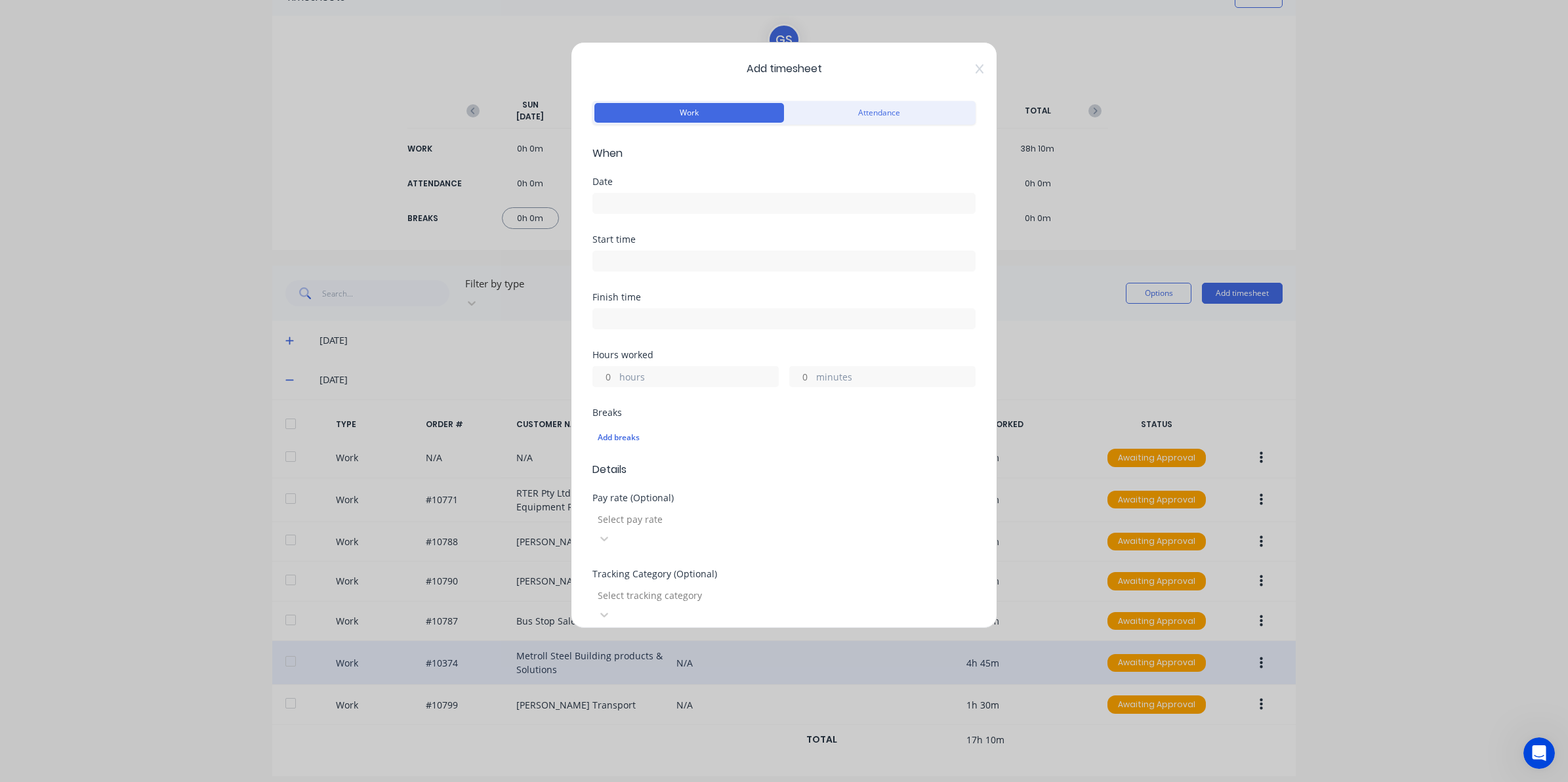
click at [664, 197] on input at bounding box center [784, 203] width 382 height 20
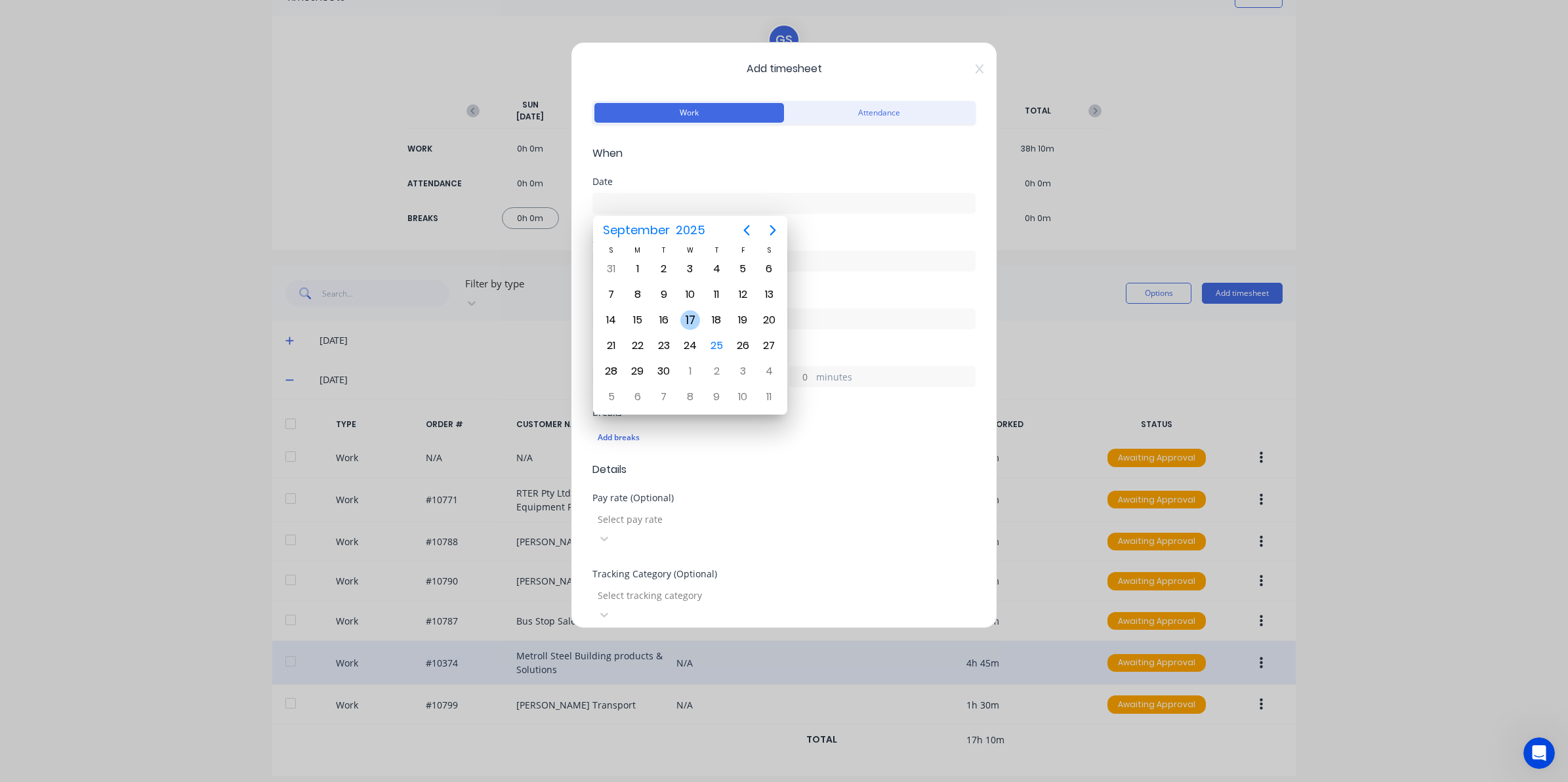
click at [694, 333] on div "24" at bounding box center [690, 345] width 26 height 25
type input "24/09/2025"
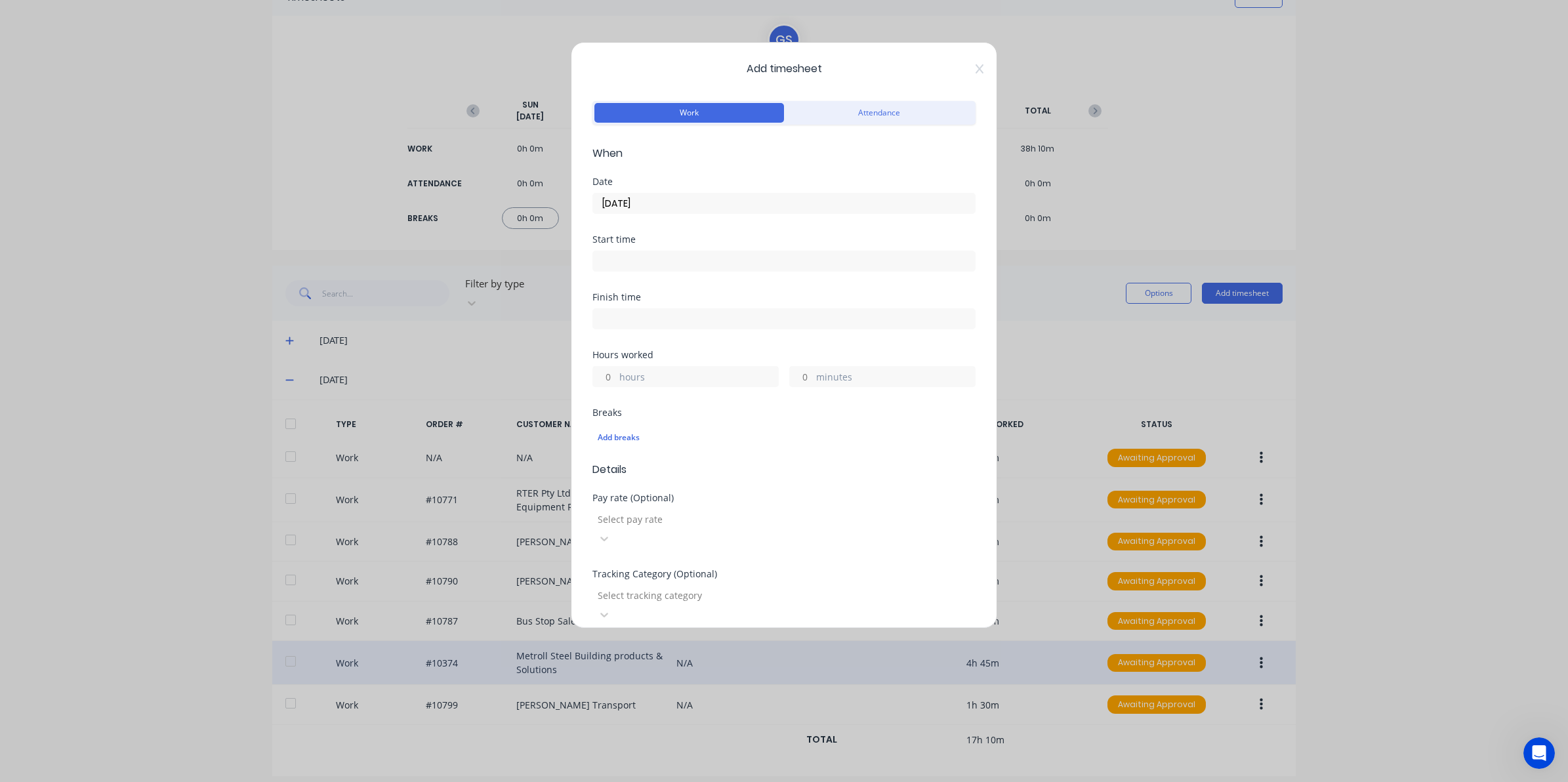
click at [683, 247] on div "Start time" at bounding box center [783, 253] width 383 height 37
click at [695, 256] on input at bounding box center [784, 261] width 382 height 20
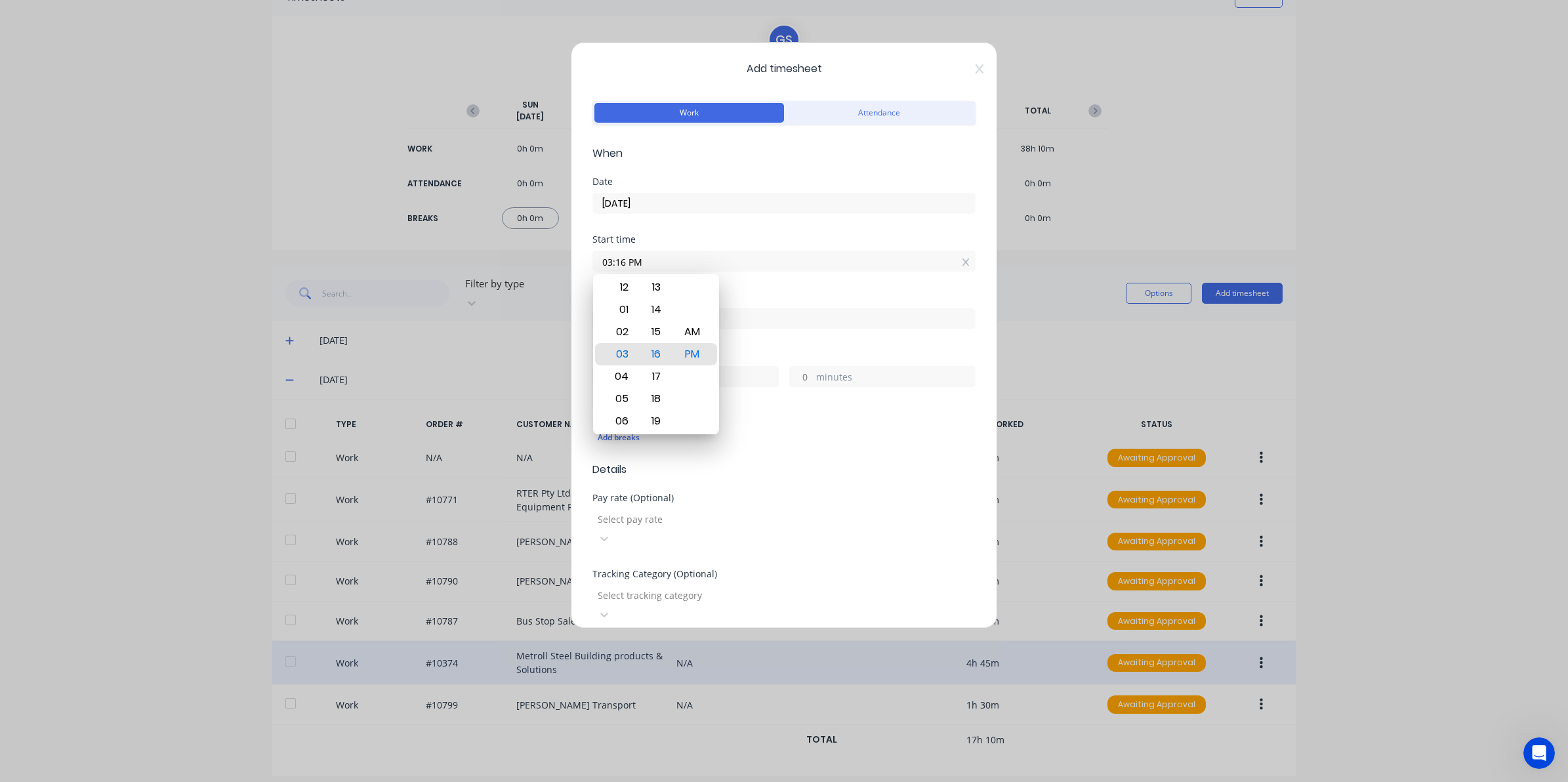
drag, startPoint x: 695, startPoint y: 257, endPoint x: 433, endPoint y: 267, distance: 262.2
click at [443, 266] on div "Add timesheet Work Attendance When Date 24/09/2025 Start time 03:16 PM Finish t…" at bounding box center [784, 391] width 1568 height 782
type input "06:00 AM"
click at [713, 570] on div "Tracking Category (Optional)" at bounding box center [783, 574] width 383 height 9
click at [631, 318] on input at bounding box center [784, 318] width 382 height 20
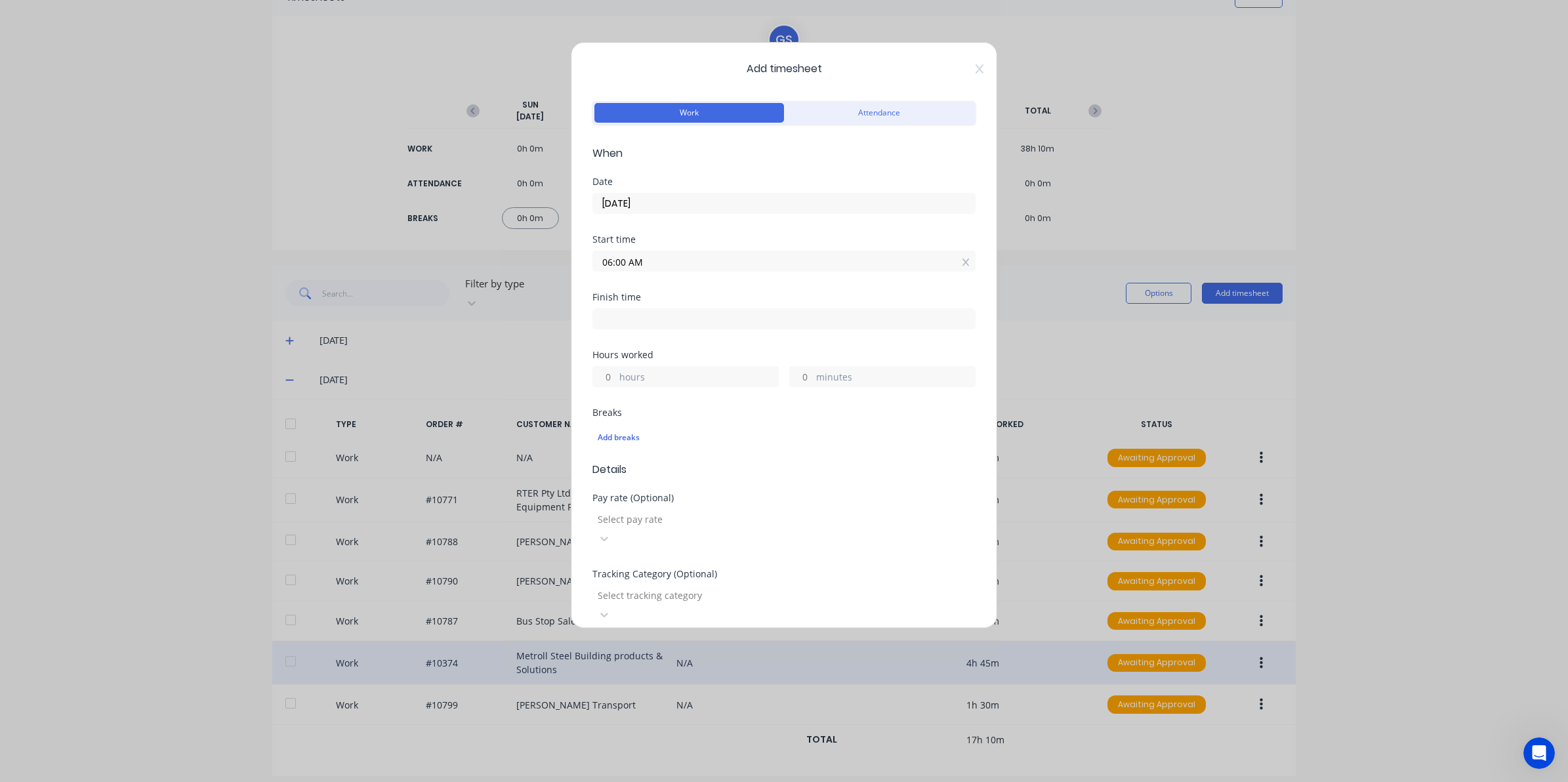
type input "03:16 PM"
type input "9"
type input "16"
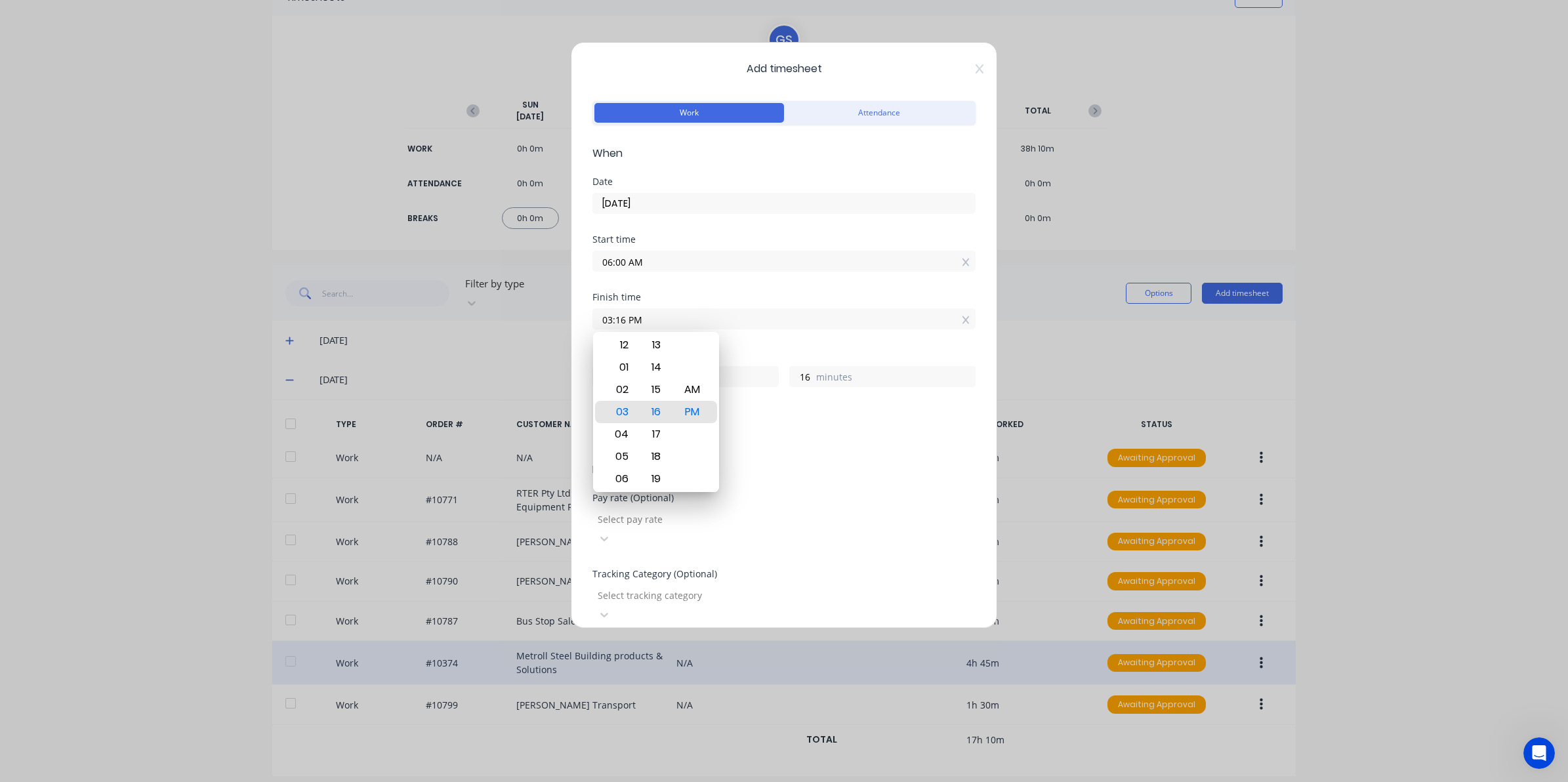
drag, startPoint x: 631, startPoint y: 318, endPoint x: 342, endPoint y: 336, distance: 289.6
click at [355, 336] on div "Add timesheet Work Attendance When Date 24/09/2025 Start time 06:00 AM Finish t…" at bounding box center [784, 391] width 1568 height 782
type input "04:30 PM"
type input "10"
type input "30"
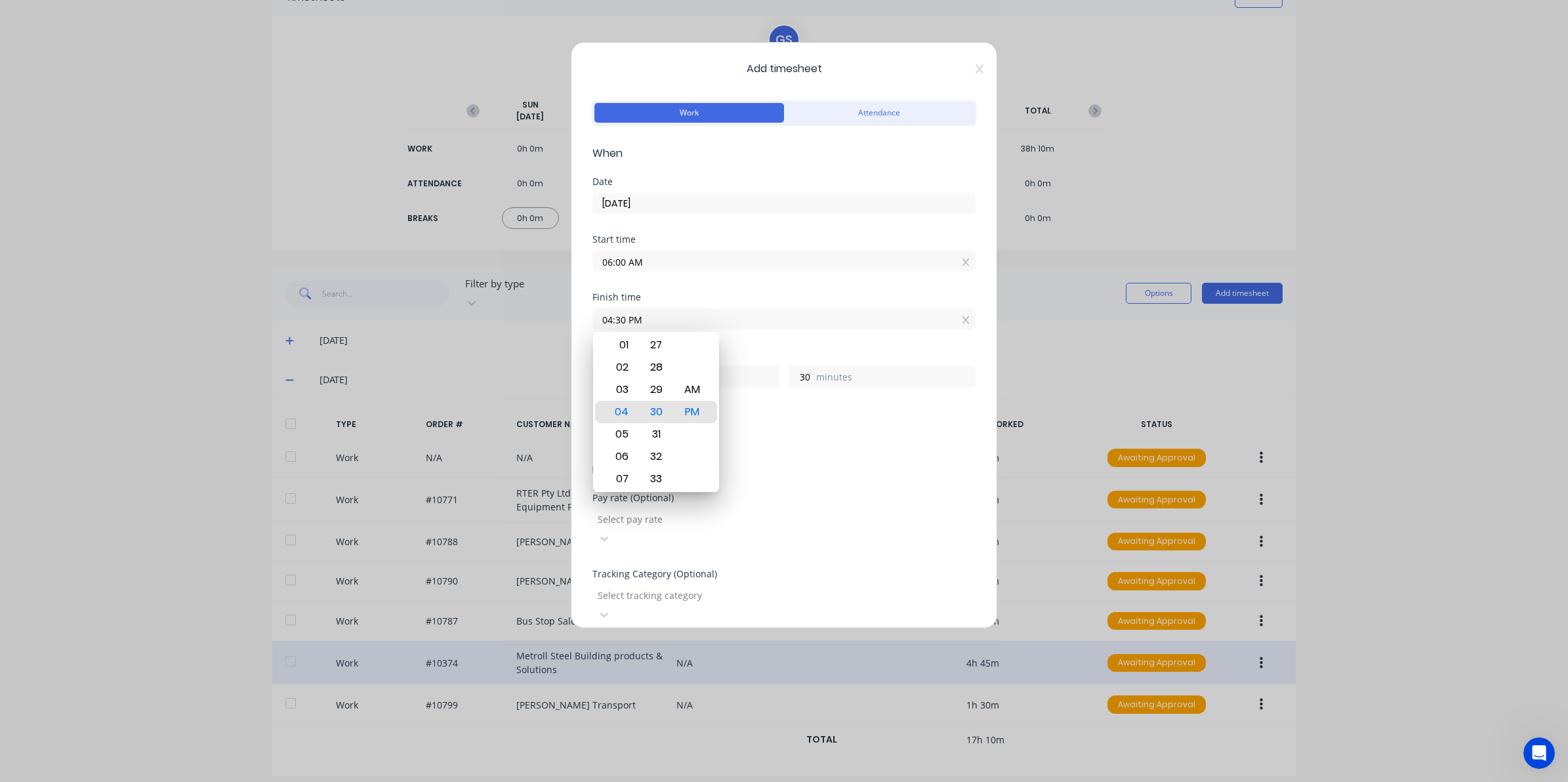
click at [711, 533] on div "Pay rate (Optional) Select pay rate" at bounding box center [783, 531] width 383 height 76
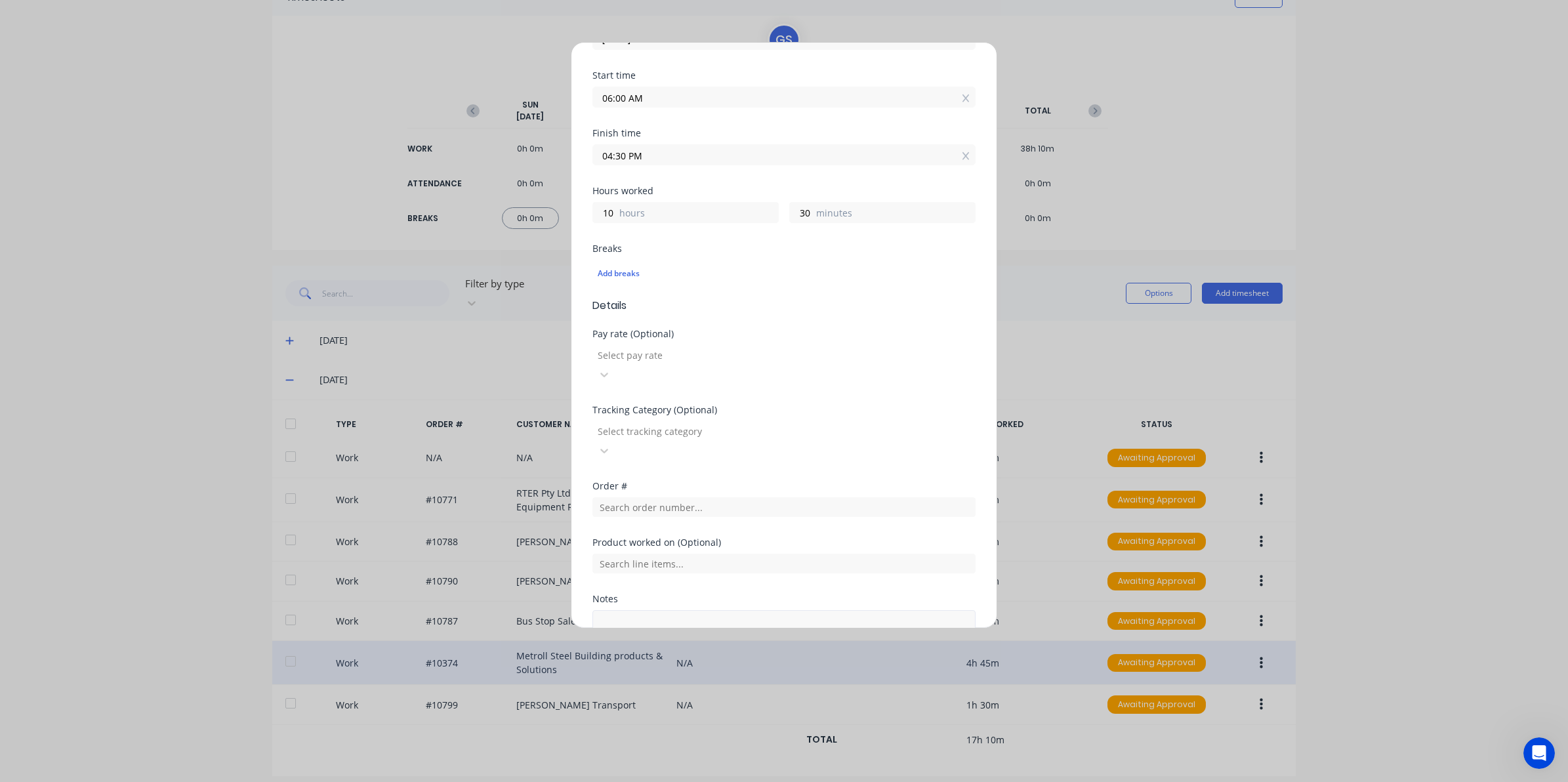
scroll to position [237, 0]
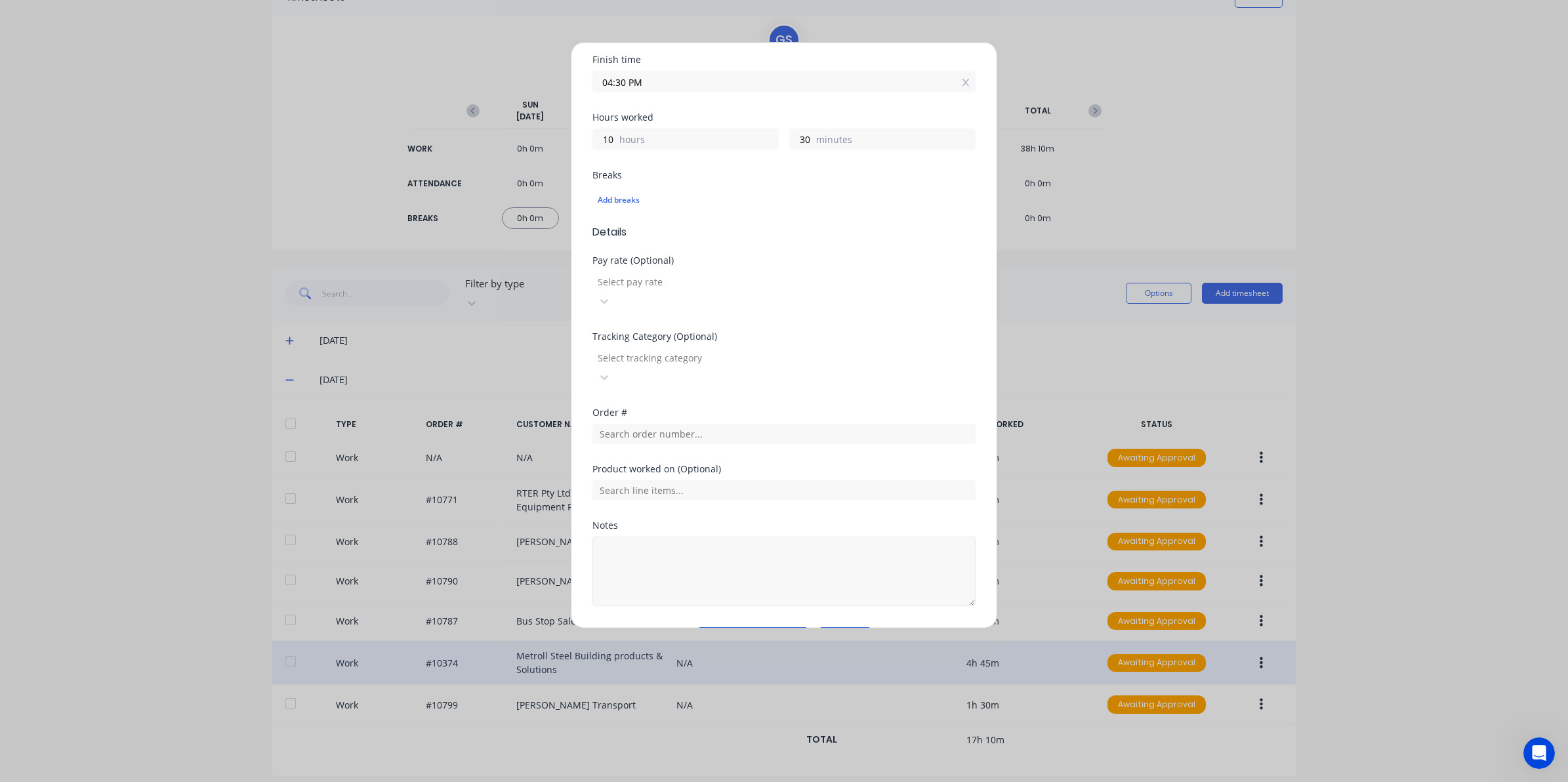
click at [719, 582] on div "Notes" at bounding box center [783, 573] width 383 height 106
drag, startPoint x: 704, startPoint y: 507, endPoint x: 707, endPoint y: 514, distance: 7.6
click at [706, 537] on textarea at bounding box center [783, 571] width 383 height 70
click at [708, 537] on textarea at bounding box center [783, 571] width 383 height 70
paste textarea "clock in/out - 30 mins lunch"
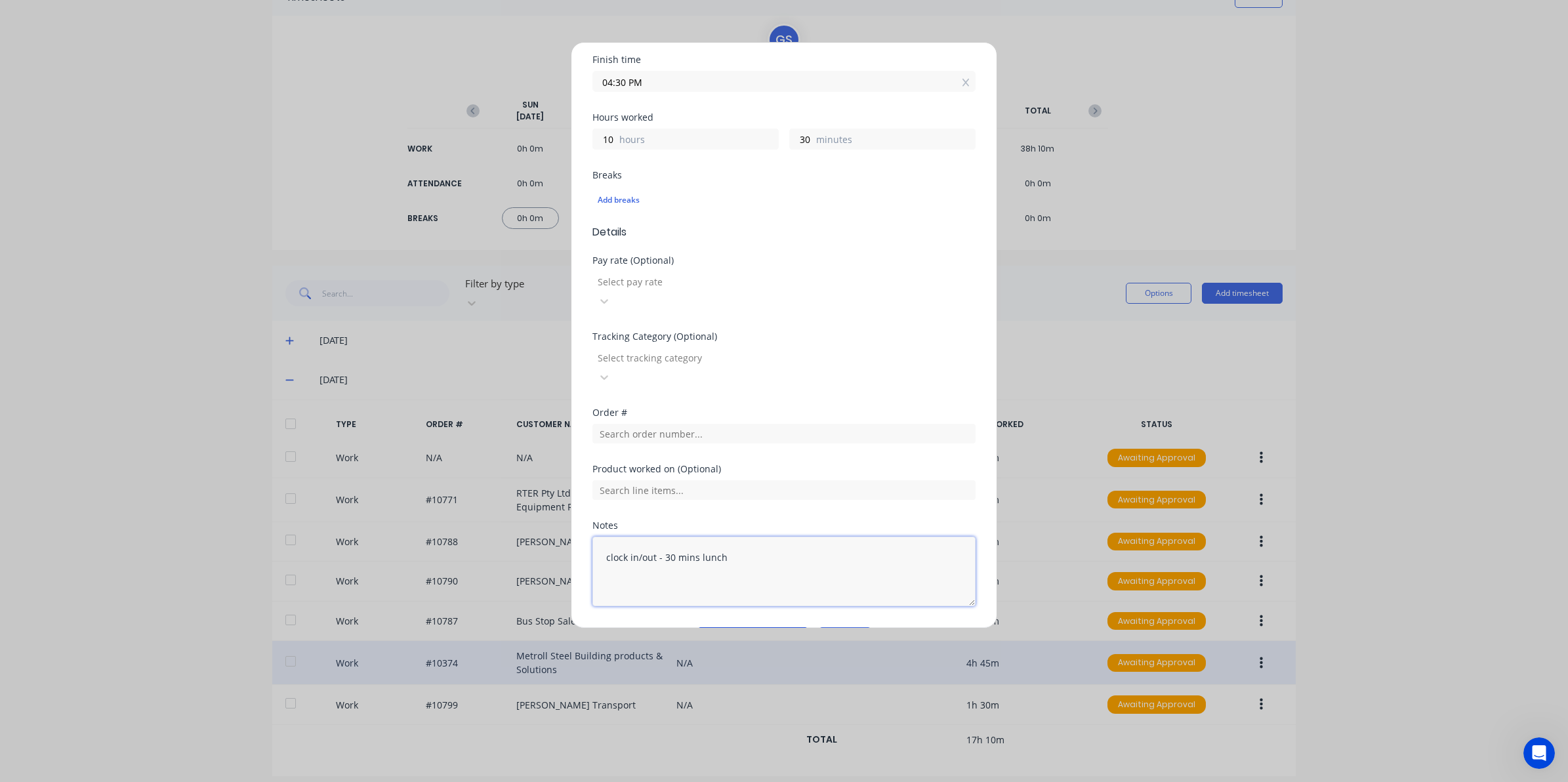
type textarea "clock in/out - 30 mins lunch"
click at [750, 627] on button "Add manual time entry" at bounding box center [752, 637] width 111 height 21
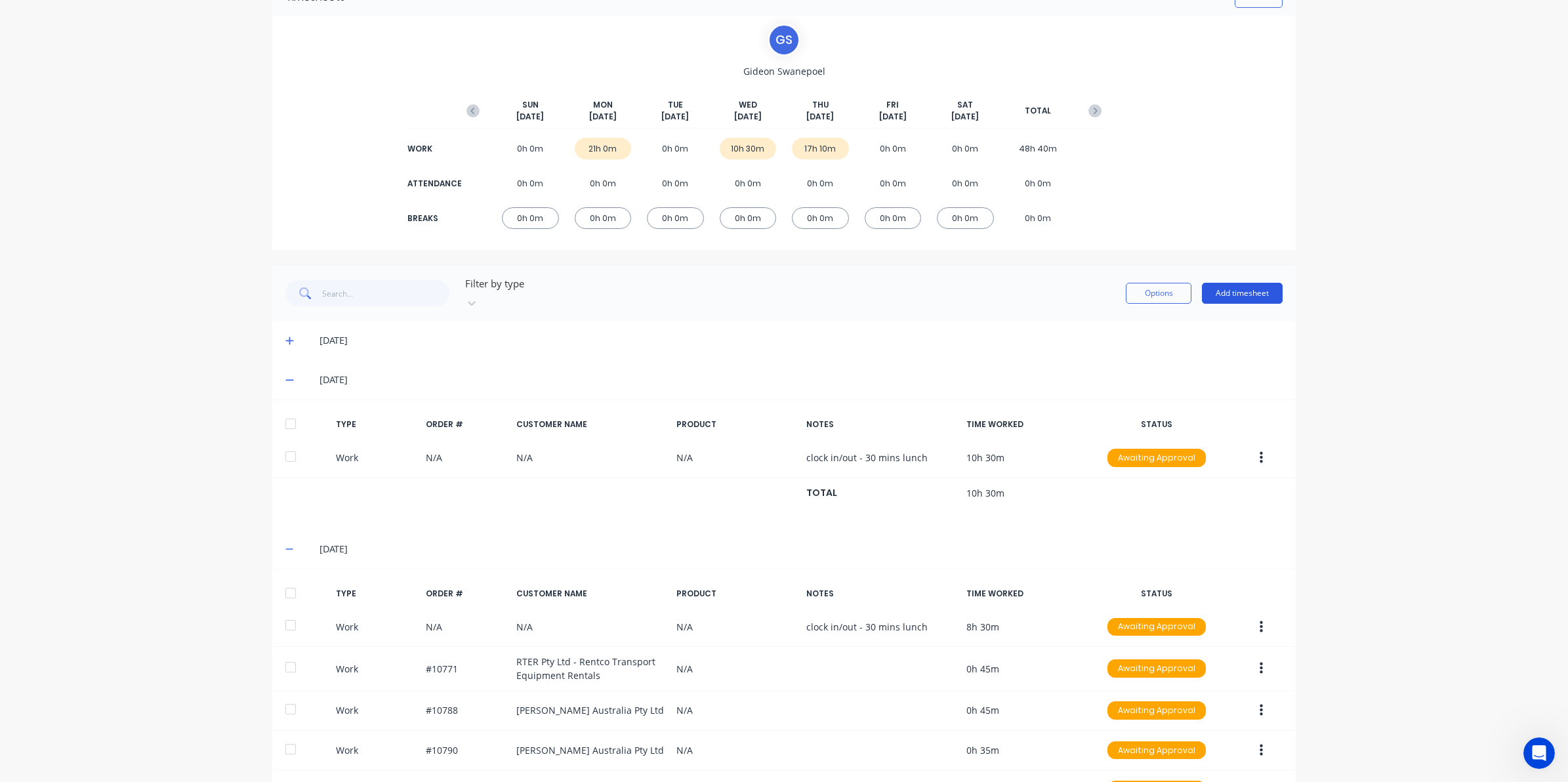
click at [1258, 283] on button "Add timesheet" at bounding box center [1243, 293] width 81 height 21
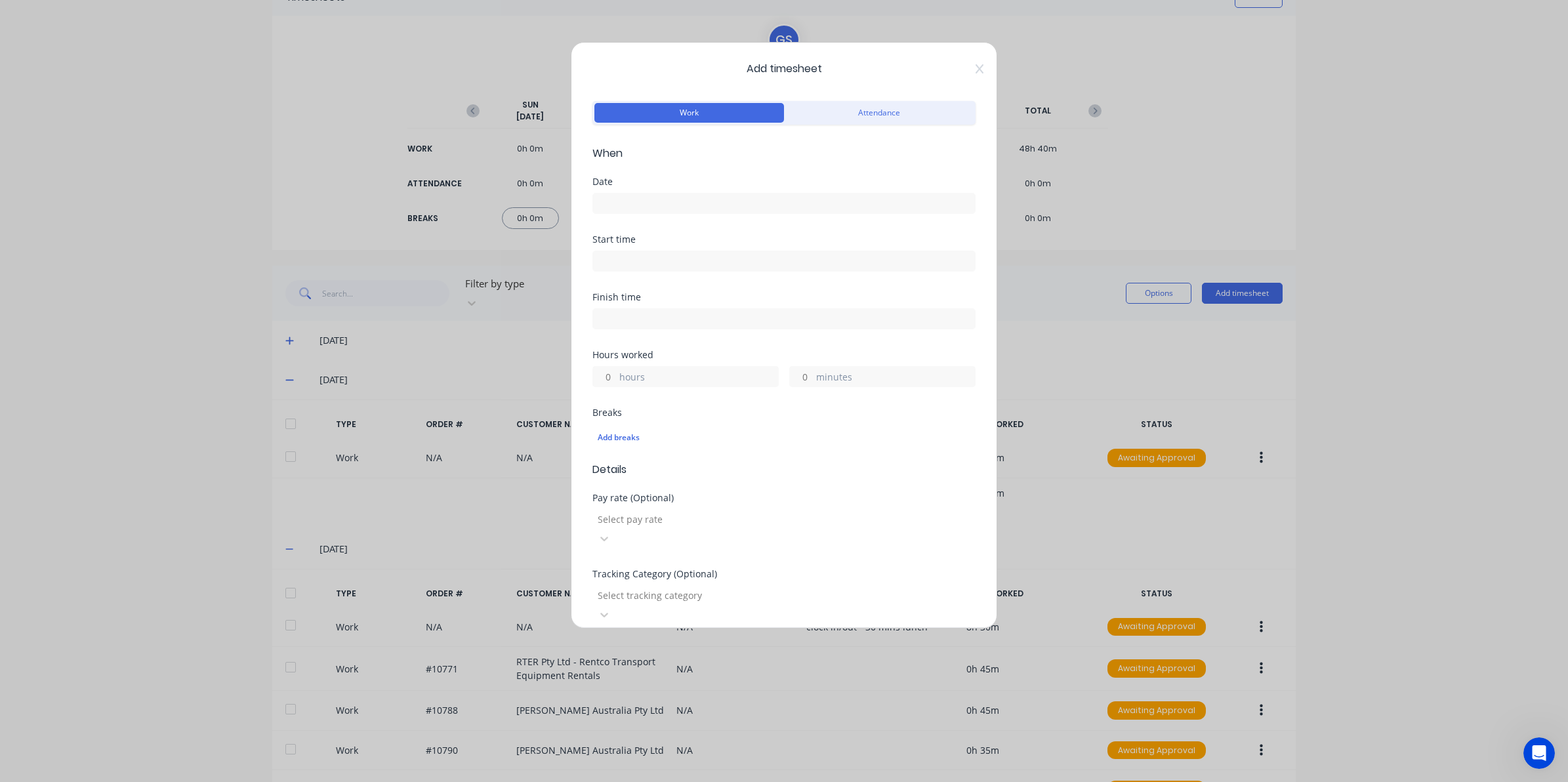
drag, startPoint x: 661, startPoint y: 186, endPoint x: 664, endPoint y: 194, distance: 8.5
click at [663, 189] on div "Date" at bounding box center [783, 195] width 383 height 37
click at [664, 194] on label at bounding box center [783, 203] width 383 height 21
click at [664, 194] on input at bounding box center [784, 203] width 382 height 20
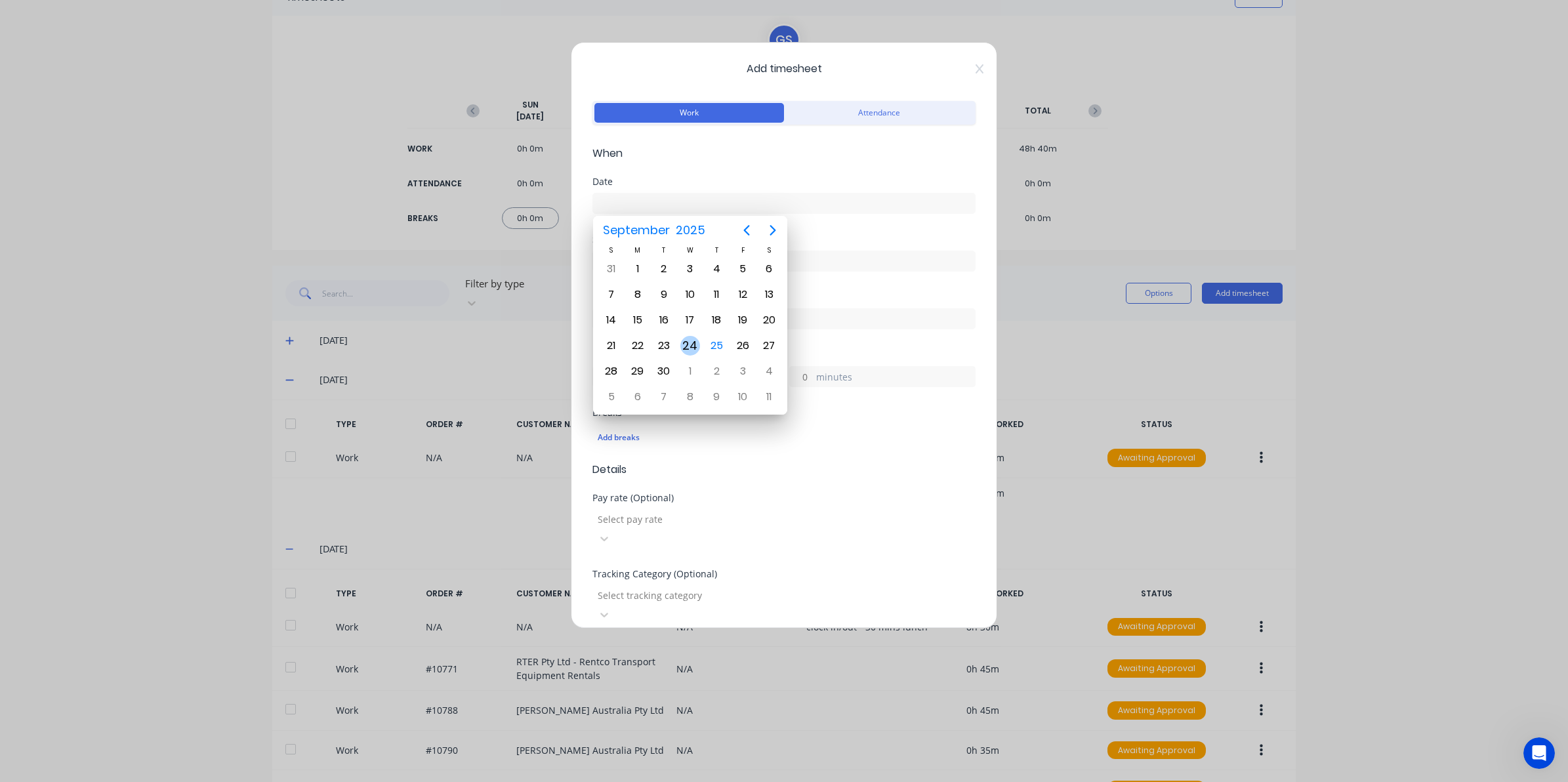
click at [701, 342] on div "24" at bounding box center [690, 345] width 26 height 25
type input "24/09/2025"
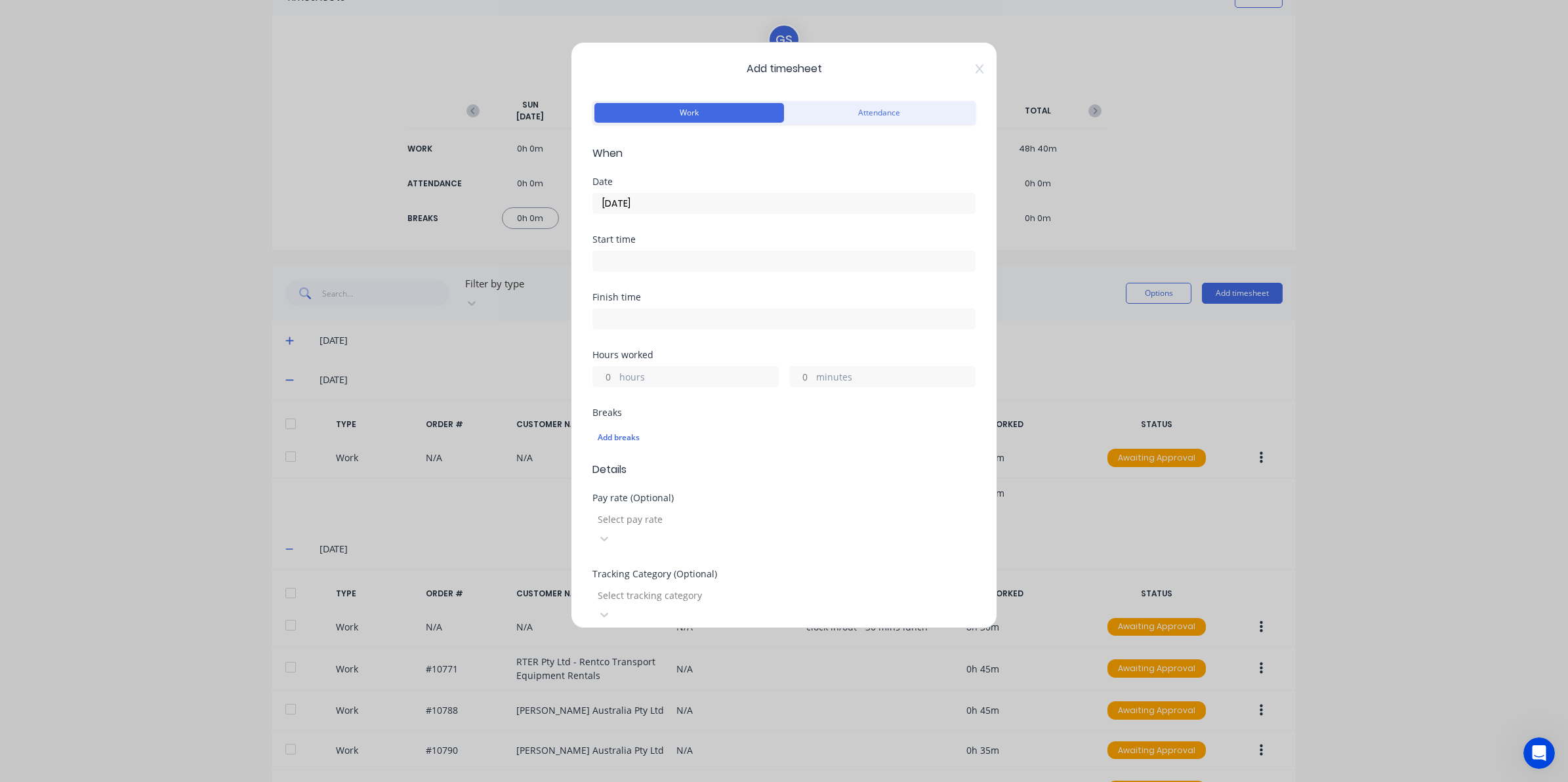
click at [654, 268] on input at bounding box center [784, 261] width 382 height 20
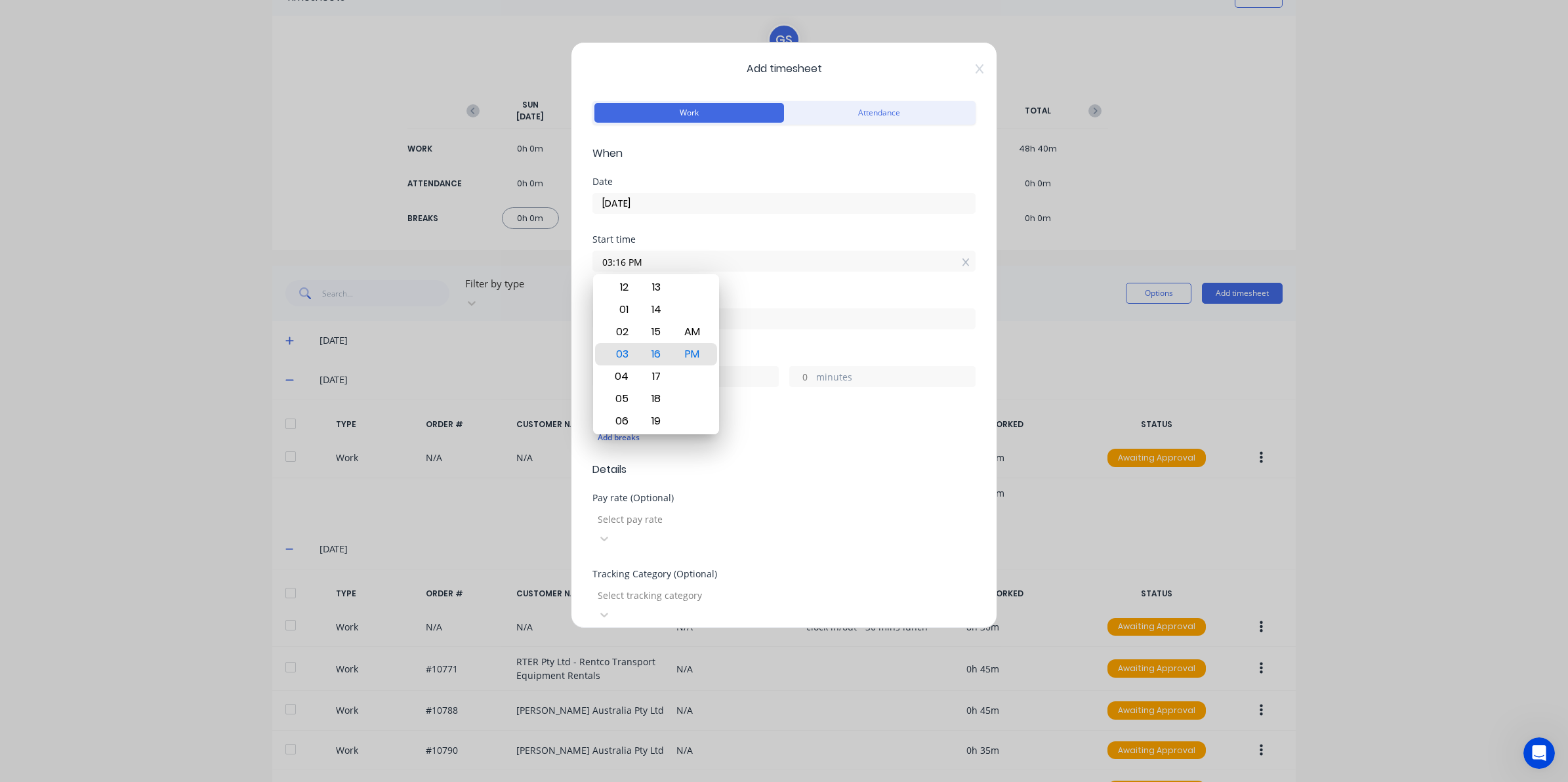
drag, startPoint x: 568, startPoint y: 267, endPoint x: 503, endPoint y: 273, distance: 65.3
click at [503, 273] on div "Add timesheet Work Attendance When Date 24/09/2025 Start time 03:16 PM Finish t…" at bounding box center [784, 391] width 1568 height 782
type input "06:00 AM"
click at [842, 307] on div at bounding box center [783, 317] width 383 height 24
click at [713, 320] on input at bounding box center [784, 318] width 382 height 20
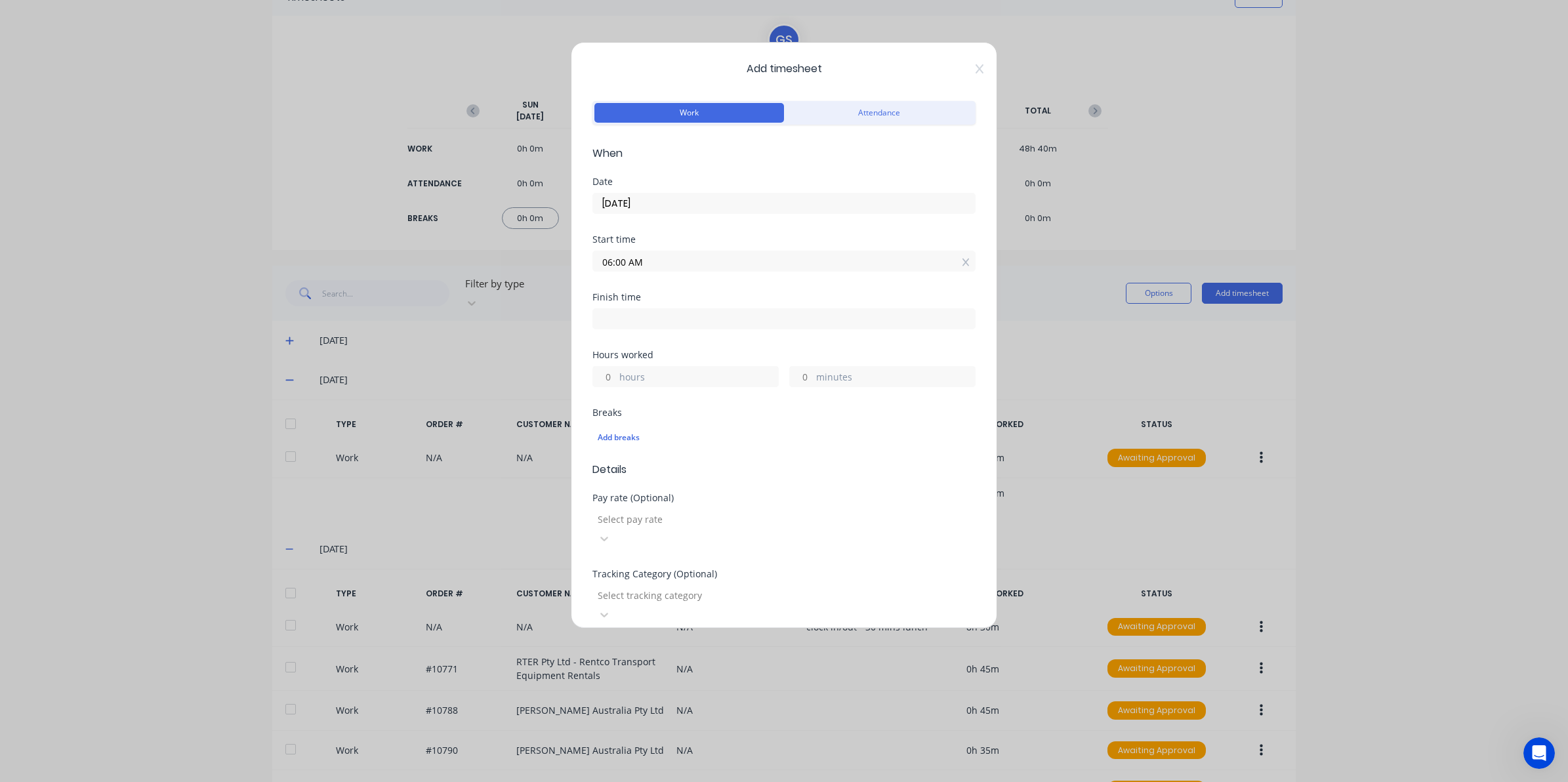
type input "03:16 PM"
type input "9"
type input "16"
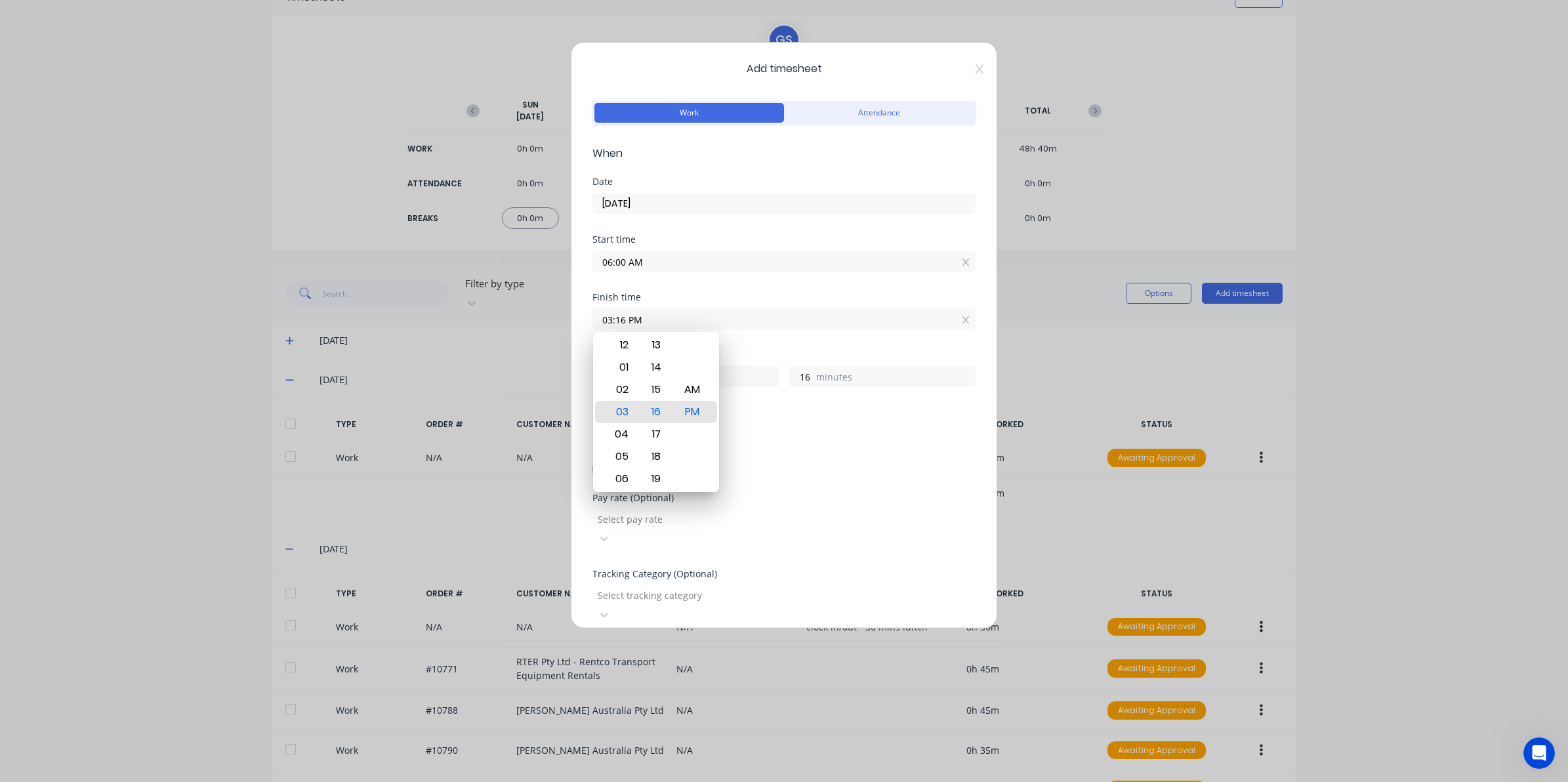
drag, startPoint x: 713, startPoint y: 320, endPoint x: 484, endPoint y: 319, distance: 229.0
click at [484, 319] on div "Add timesheet Work Attendance When Date 24/09/2025 Start time 06:00 AM Finish t…" at bounding box center [784, 391] width 1568 height 782
type input "08:30 AM"
type input "2"
type input "30"
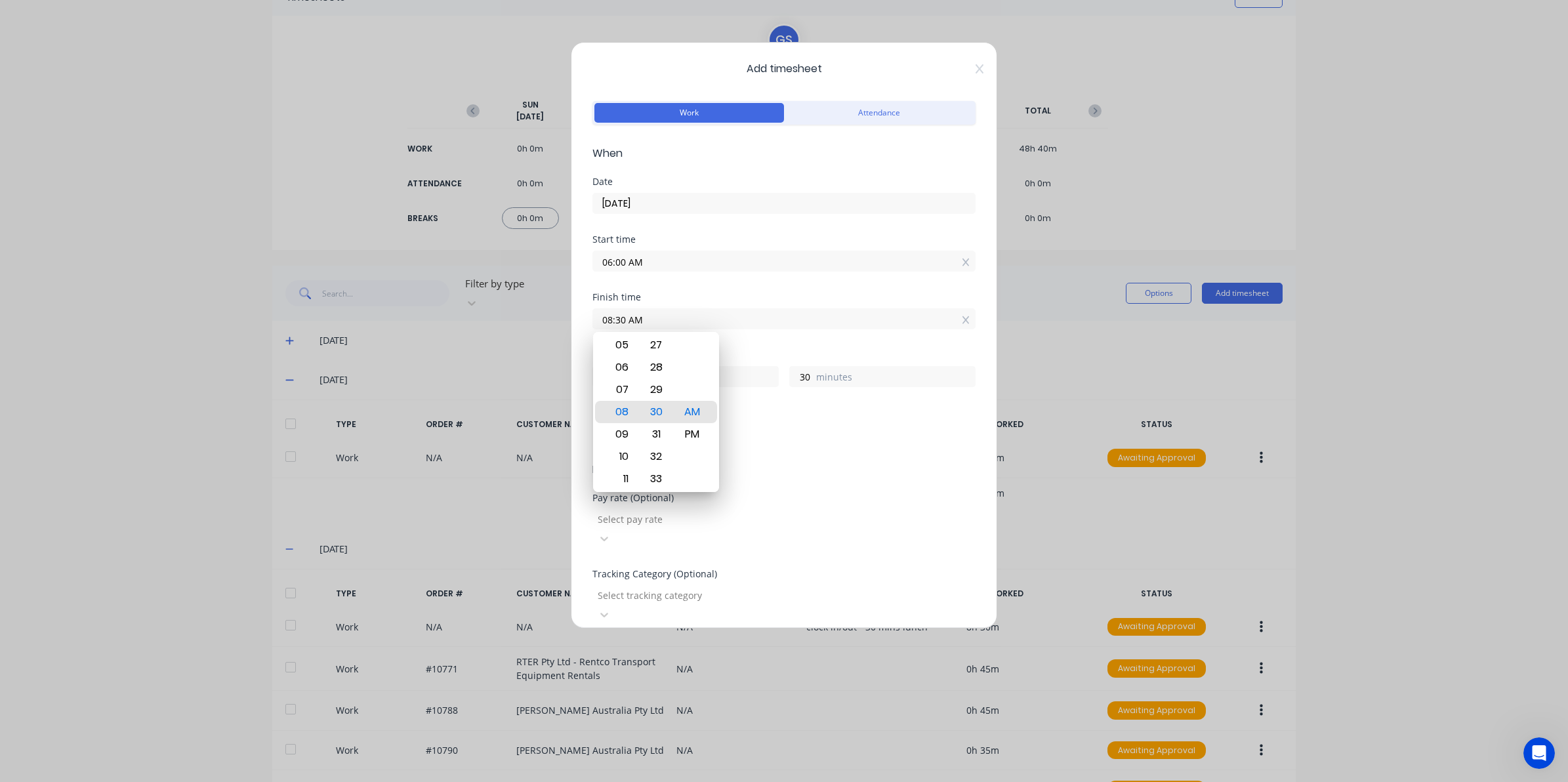
click at [693, 594] on div "Tracking Category (Optional) Select tracking category" at bounding box center [783, 607] width 383 height 76
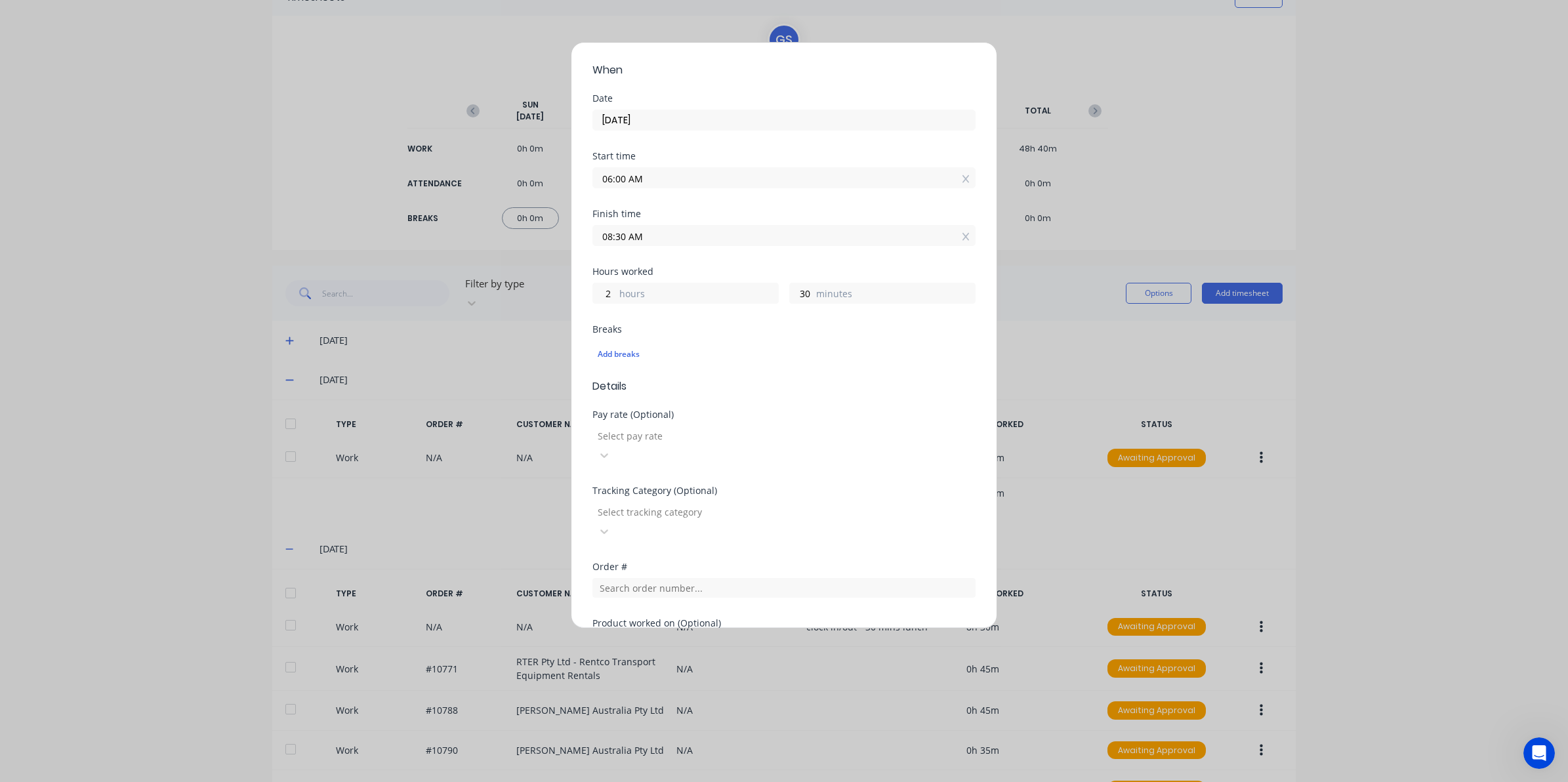
scroll to position [164, 0]
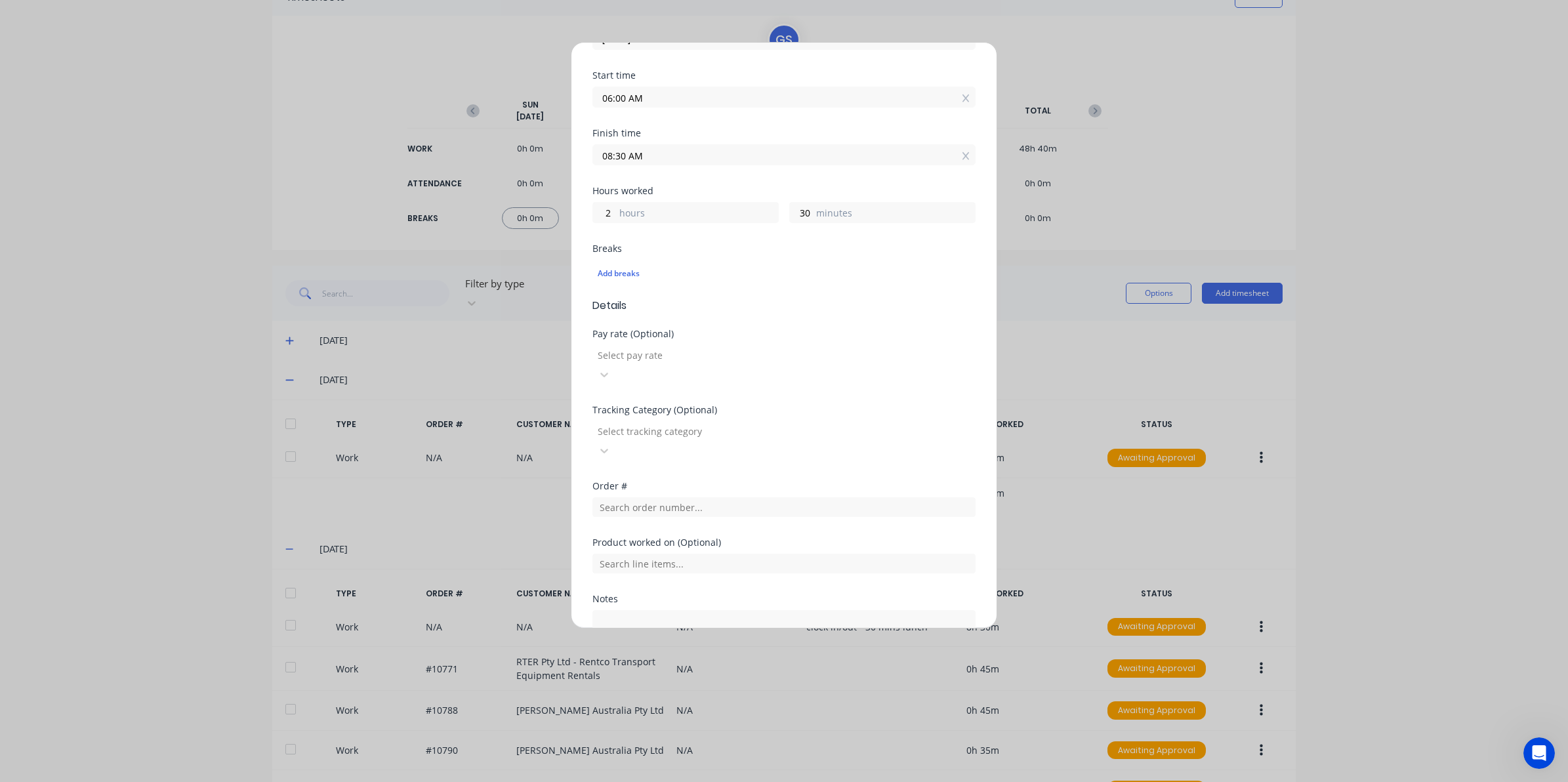
click at [646, 482] on div "Order #" at bounding box center [783, 510] width 383 height 57
click at [645, 497] on input "text" at bounding box center [783, 507] width 383 height 20
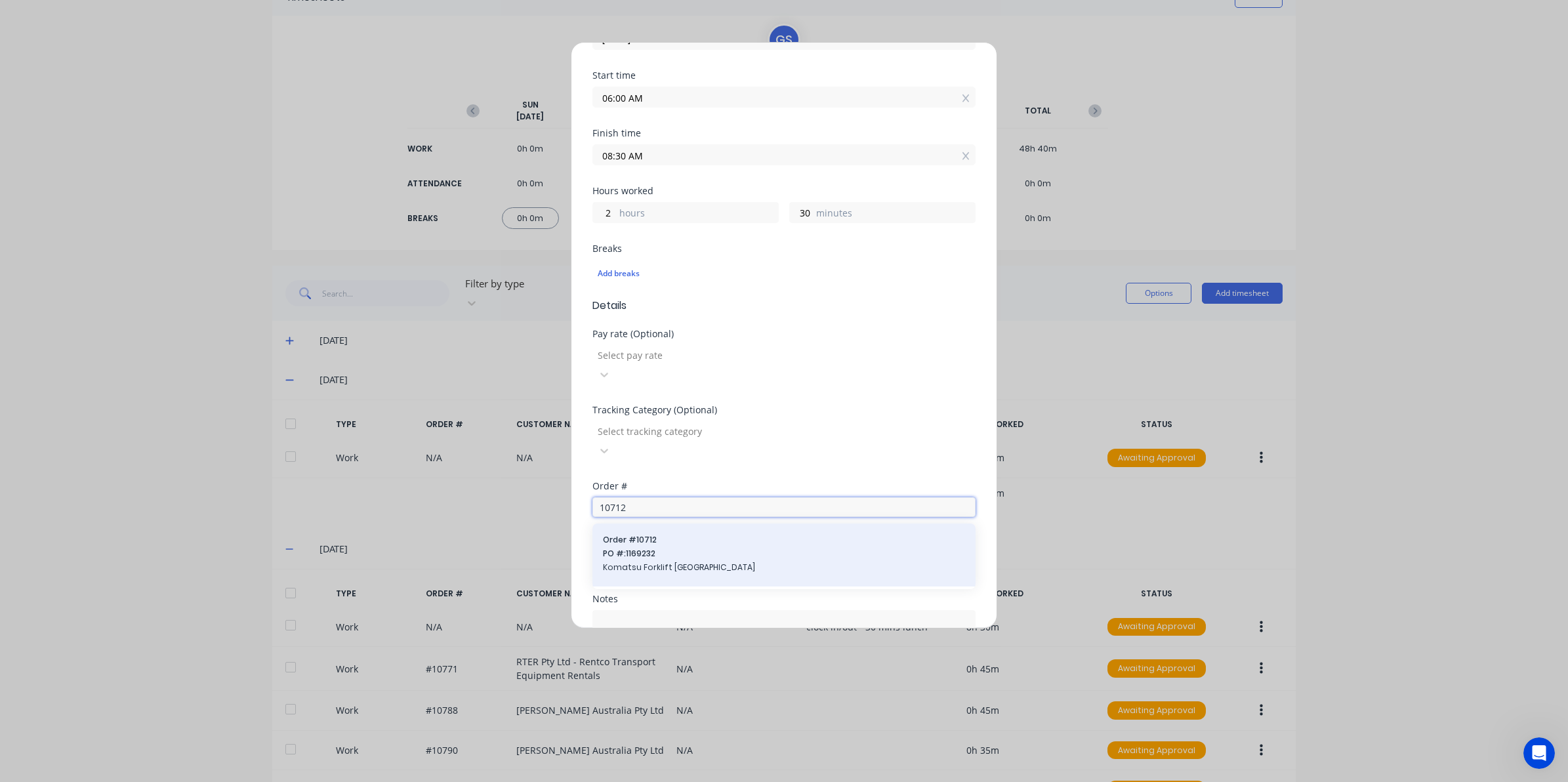
type input "10712"
click at [640, 534] on span "Order # 10712" at bounding box center [784, 540] width 362 height 12
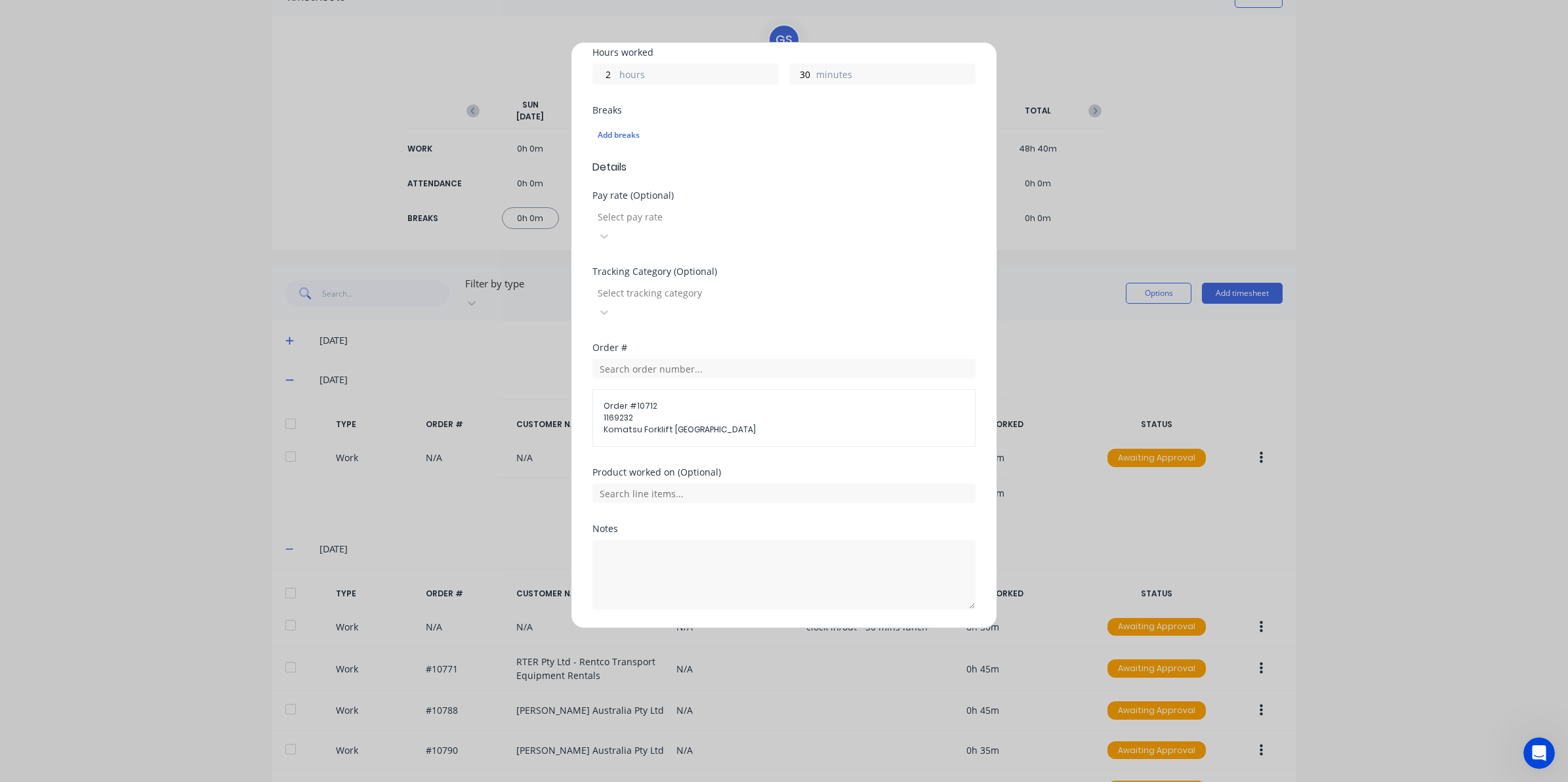
scroll to position [306, 0]
click at [730, 626] on button "Add manual time entry" at bounding box center [752, 637] width 111 height 21
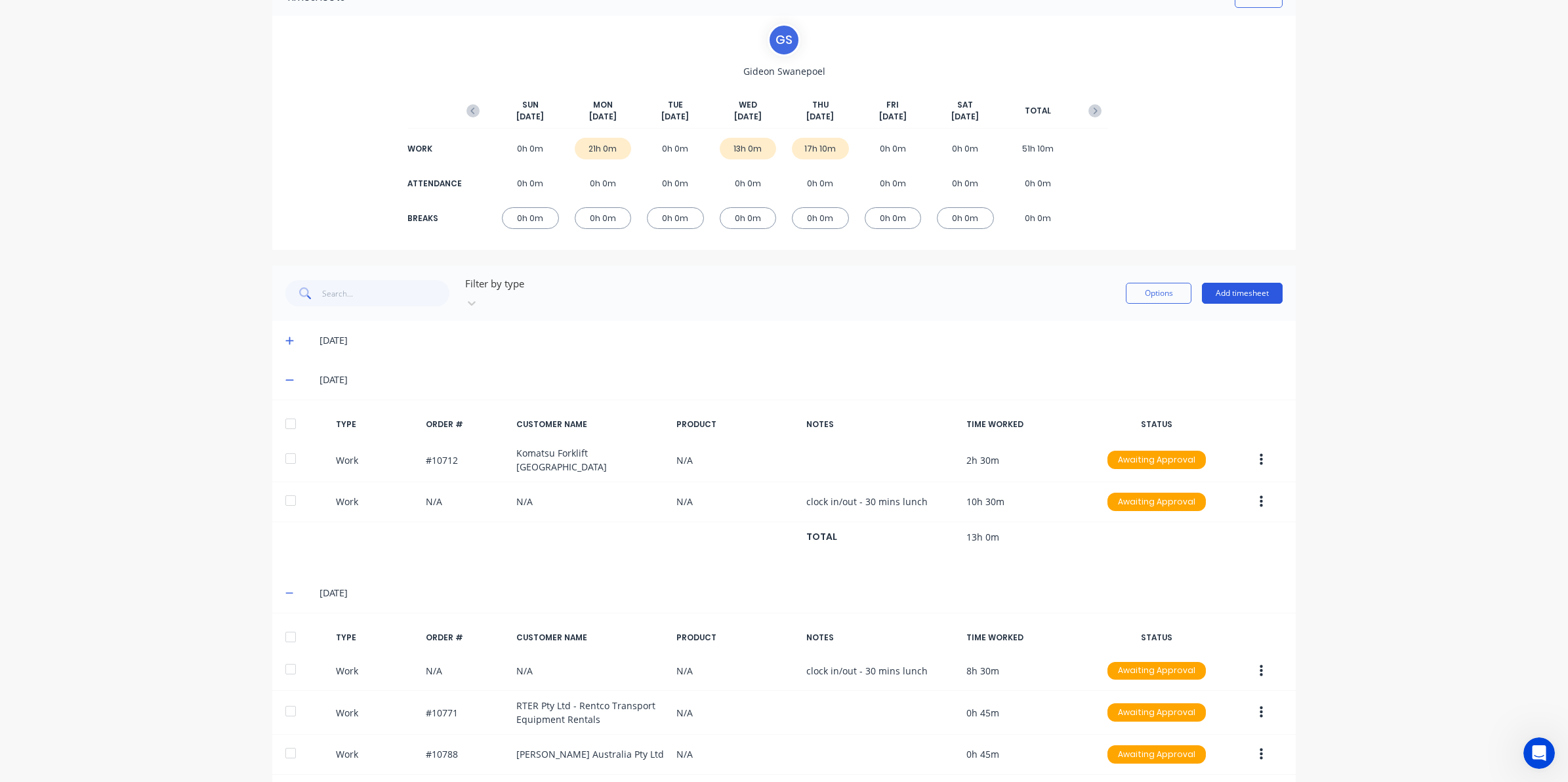
click at [1224, 286] on button "Add timesheet" at bounding box center [1243, 293] width 81 height 21
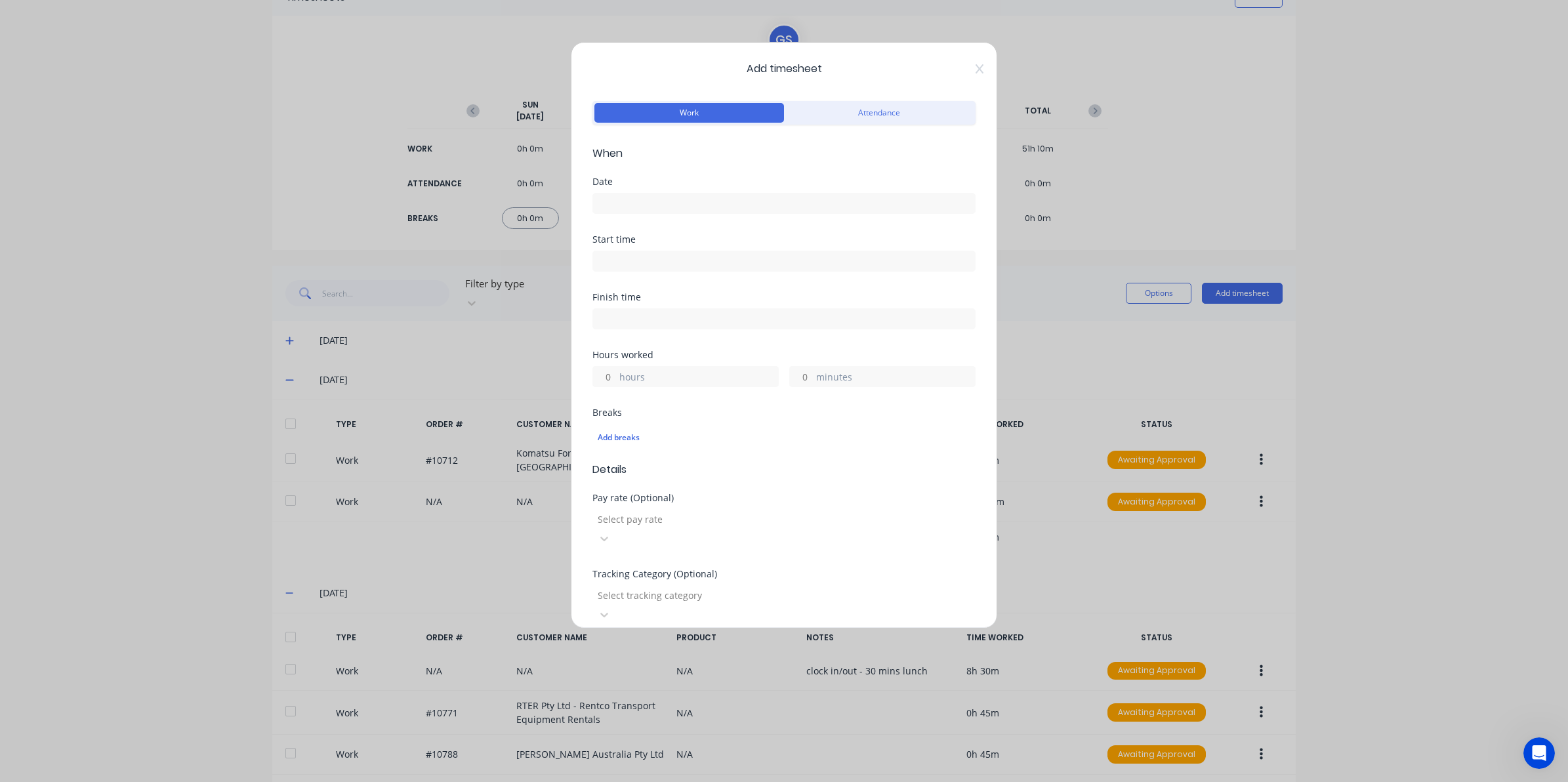
click at [713, 183] on div "Date" at bounding box center [783, 182] width 383 height 9
click at [713, 197] on input at bounding box center [784, 203] width 382 height 20
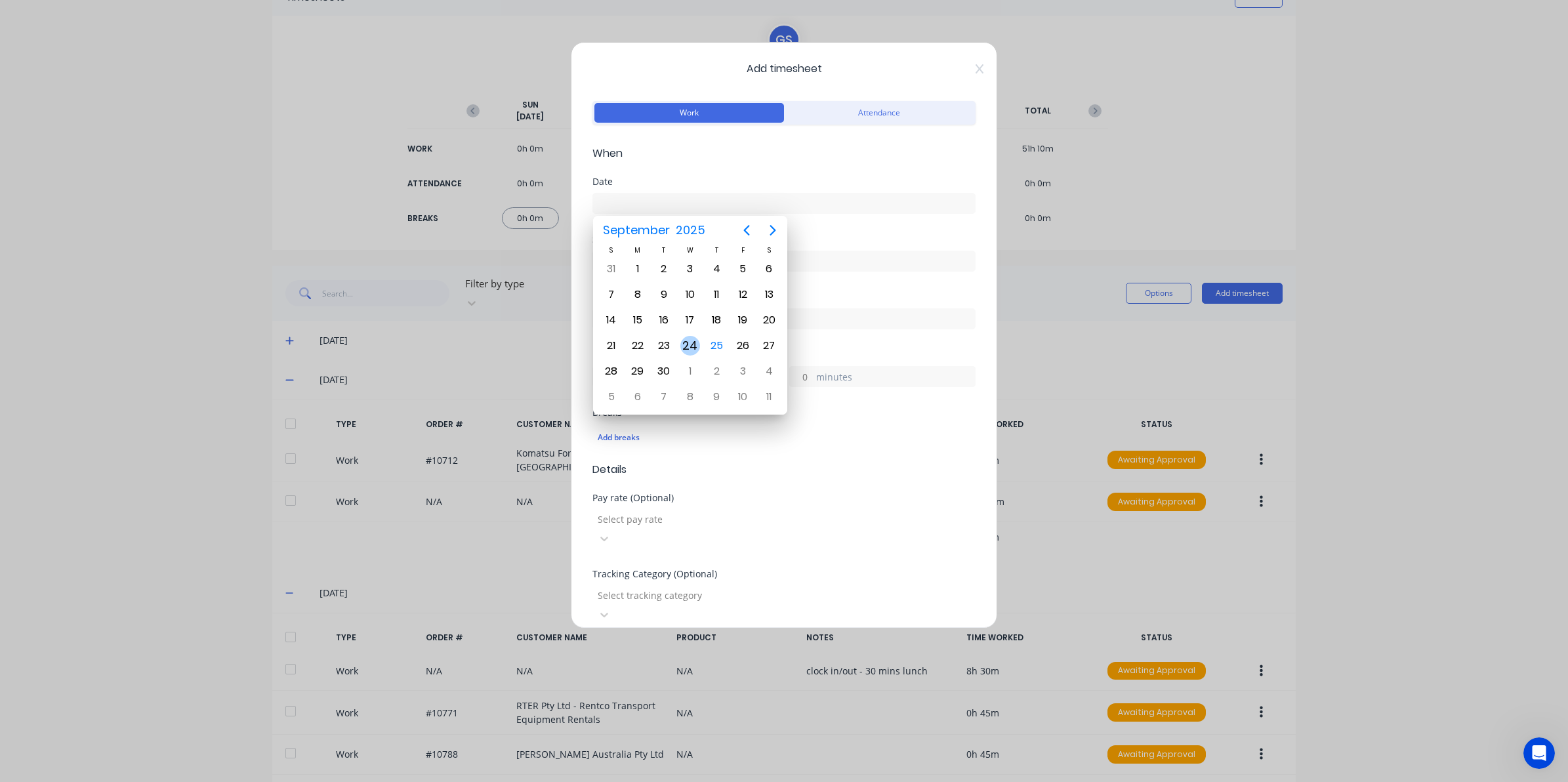
click at [692, 351] on div "24" at bounding box center [690, 345] width 20 height 20
type input "[DATE]"
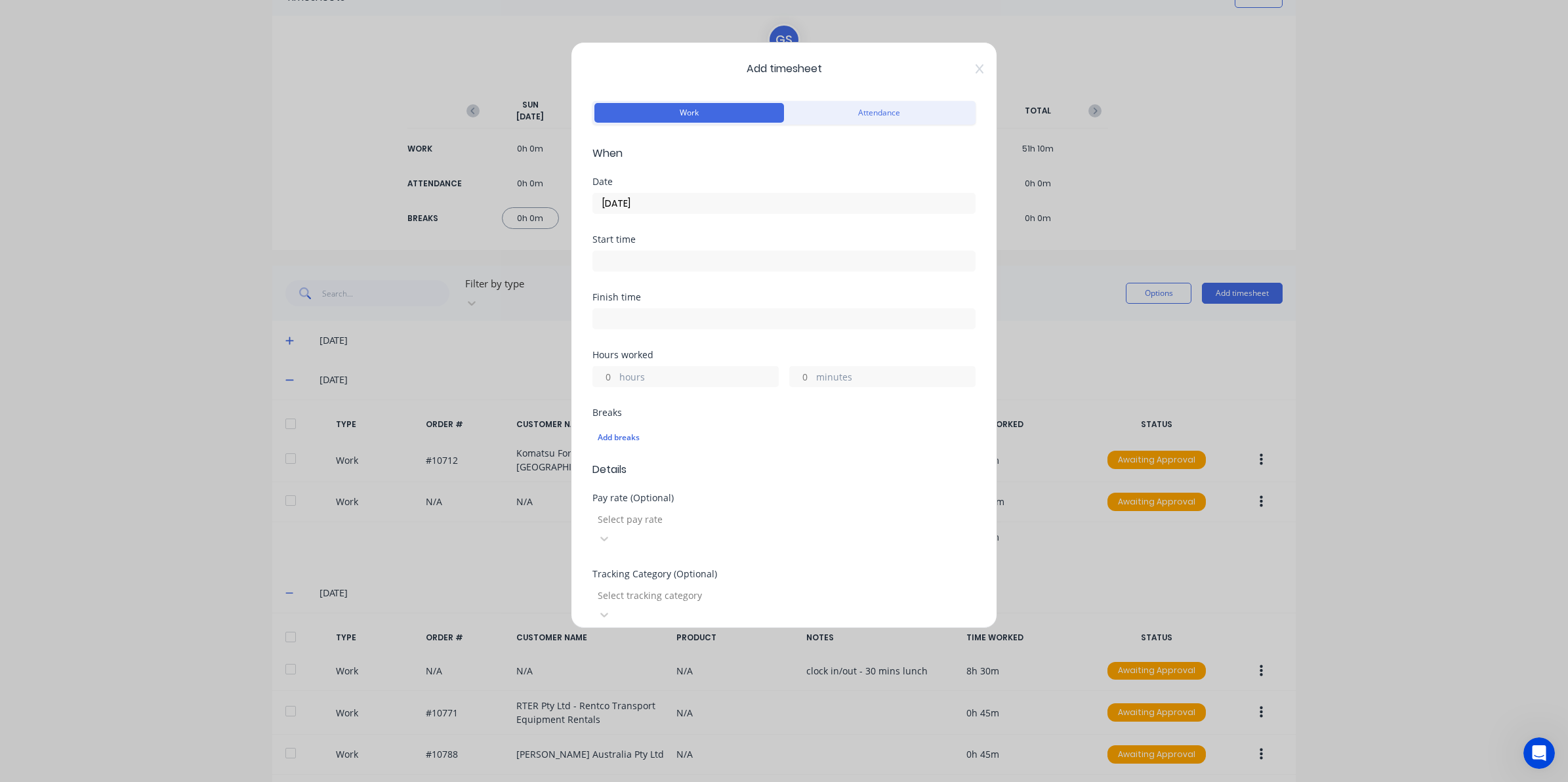
click at [677, 268] on input at bounding box center [784, 261] width 382 height 20
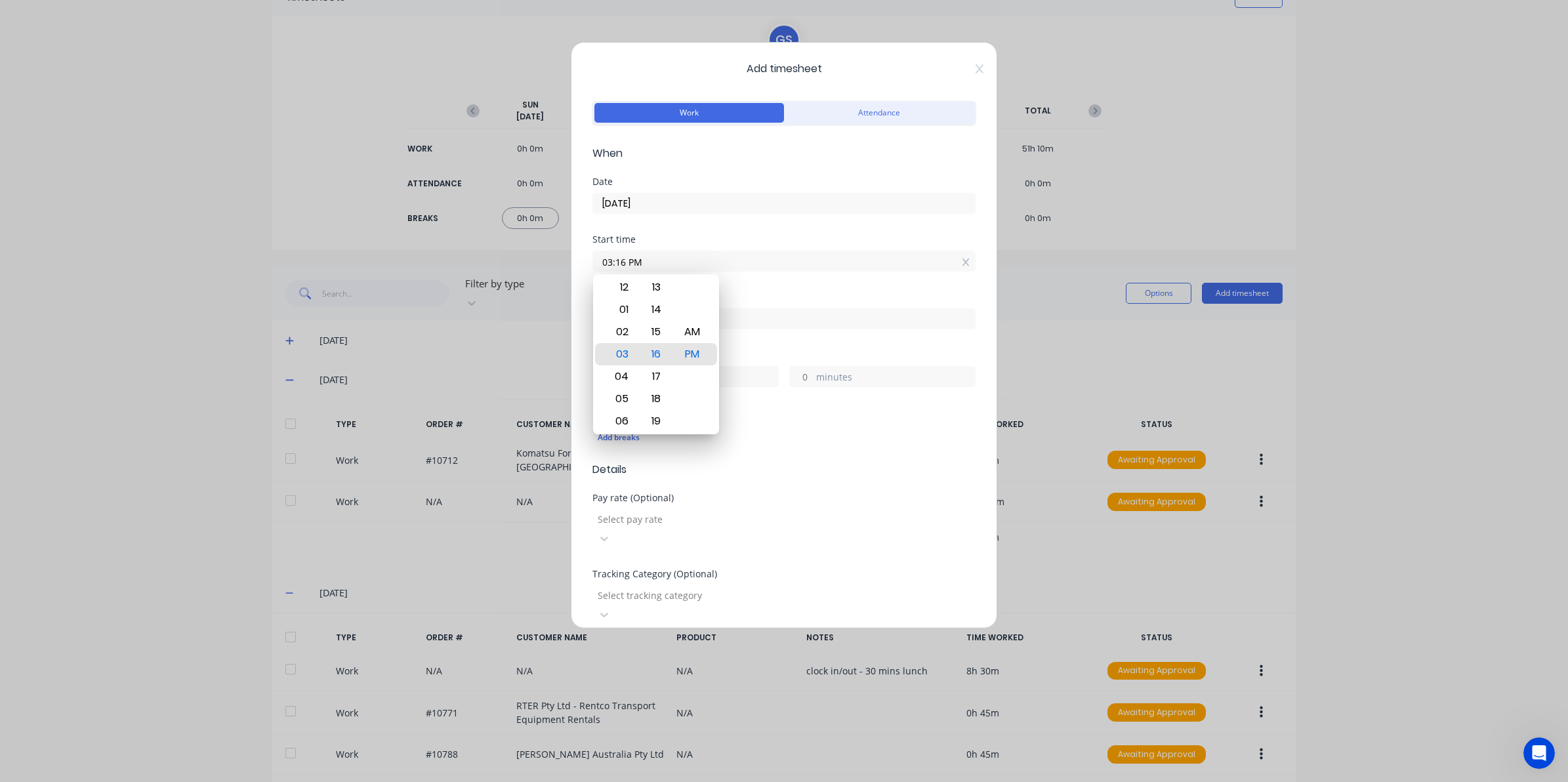
drag, startPoint x: 672, startPoint y: 266, endPoint x: 534, endPoint y: 262, distance: 138.1
click at [534, 262] on div "Add timesheet Work Attendance When Date 24/09/2025 Start time 03:16 PM Finish t…" at bounding box center [784, 391] width 1568 height 782
type input "08:40 AM"
click at [818, 500] on div "Pay rate (Optional)" at bounding box center [783, 497] width 383 height 9
click at [640, 313] on input at bounding box center [784, 318] width 382 height 20
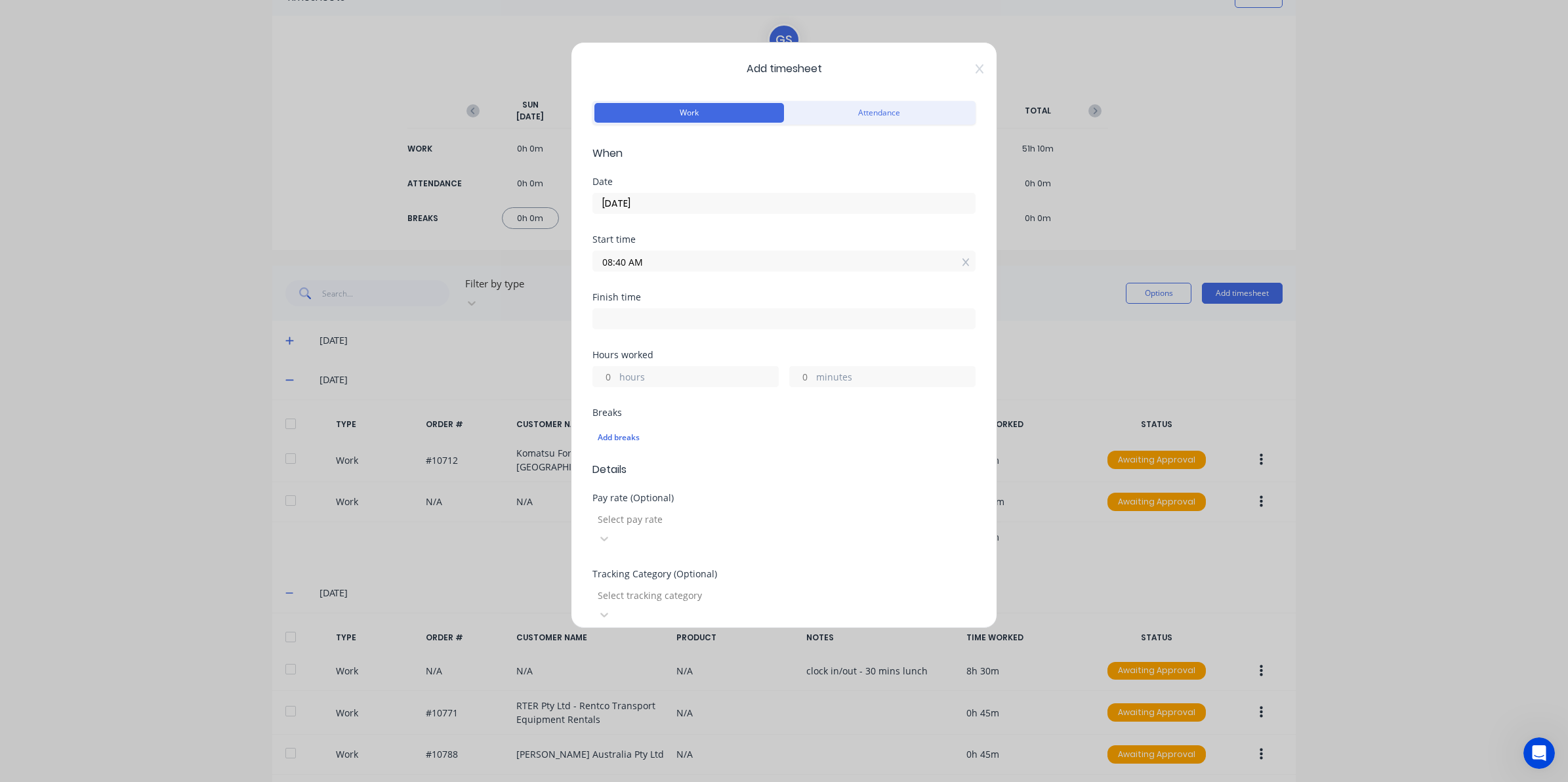
type input "03:16 PM"
type input "6"
type input "36"
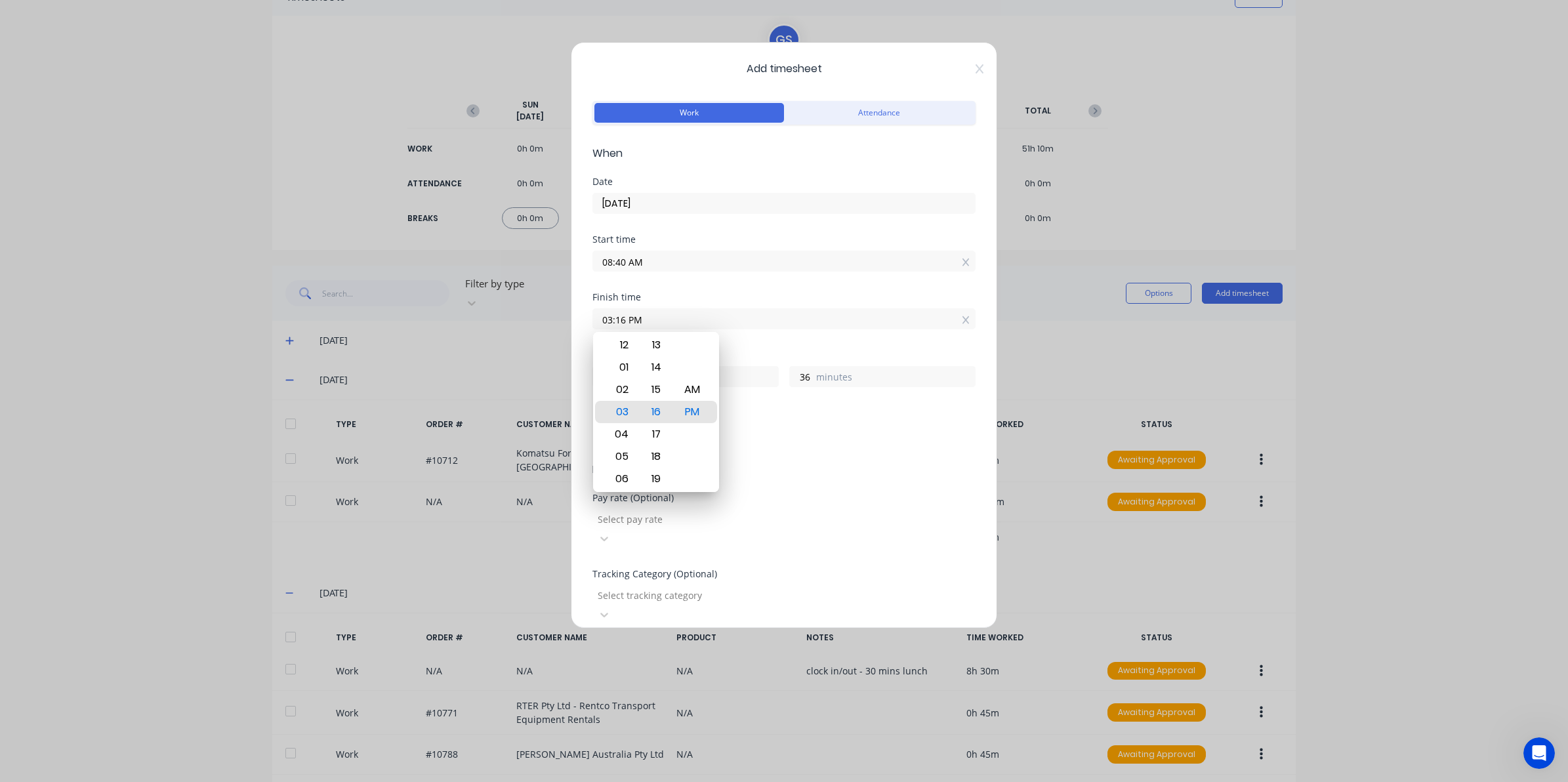
drag, startPoint x: 674, startPoint y: 324, endPoint x: 477, endPoint y: 325, distance: 197.0
click at [477, 325] on div "Add timesheet Work Attendance When Date 24/09/2025 Start time 08:40 AM Finish t…" at bounding box center [784, 391] width 1568 height 782
type input "10:30 AM"
type input "1"
type input "50"
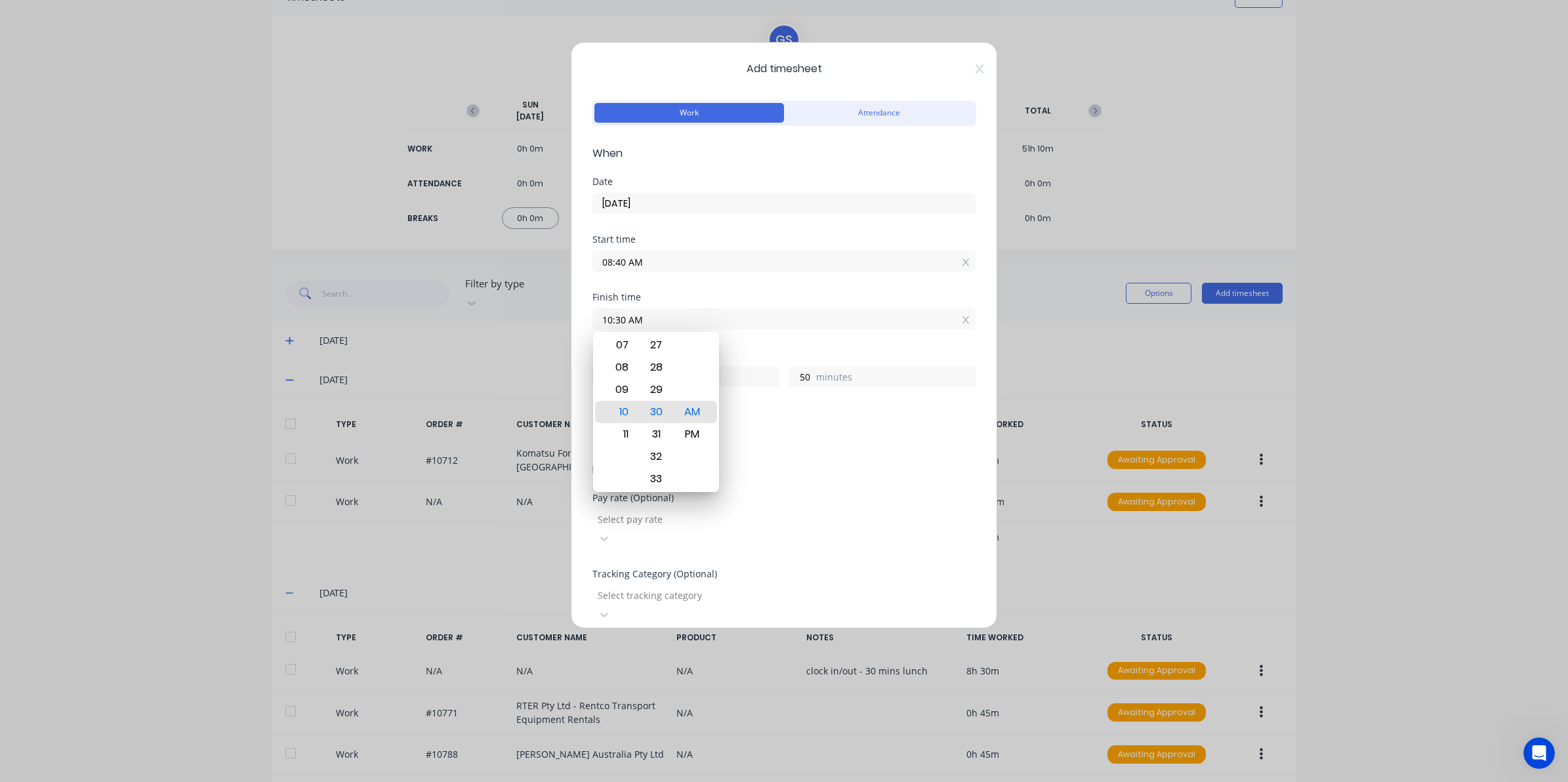
click at [812, 462] on form "Work Attendance When Date 24/09/2025 Start time 08:40 AM Finish time 10:30 AM H…" at bounding box center [783, 492] width 383 height 788
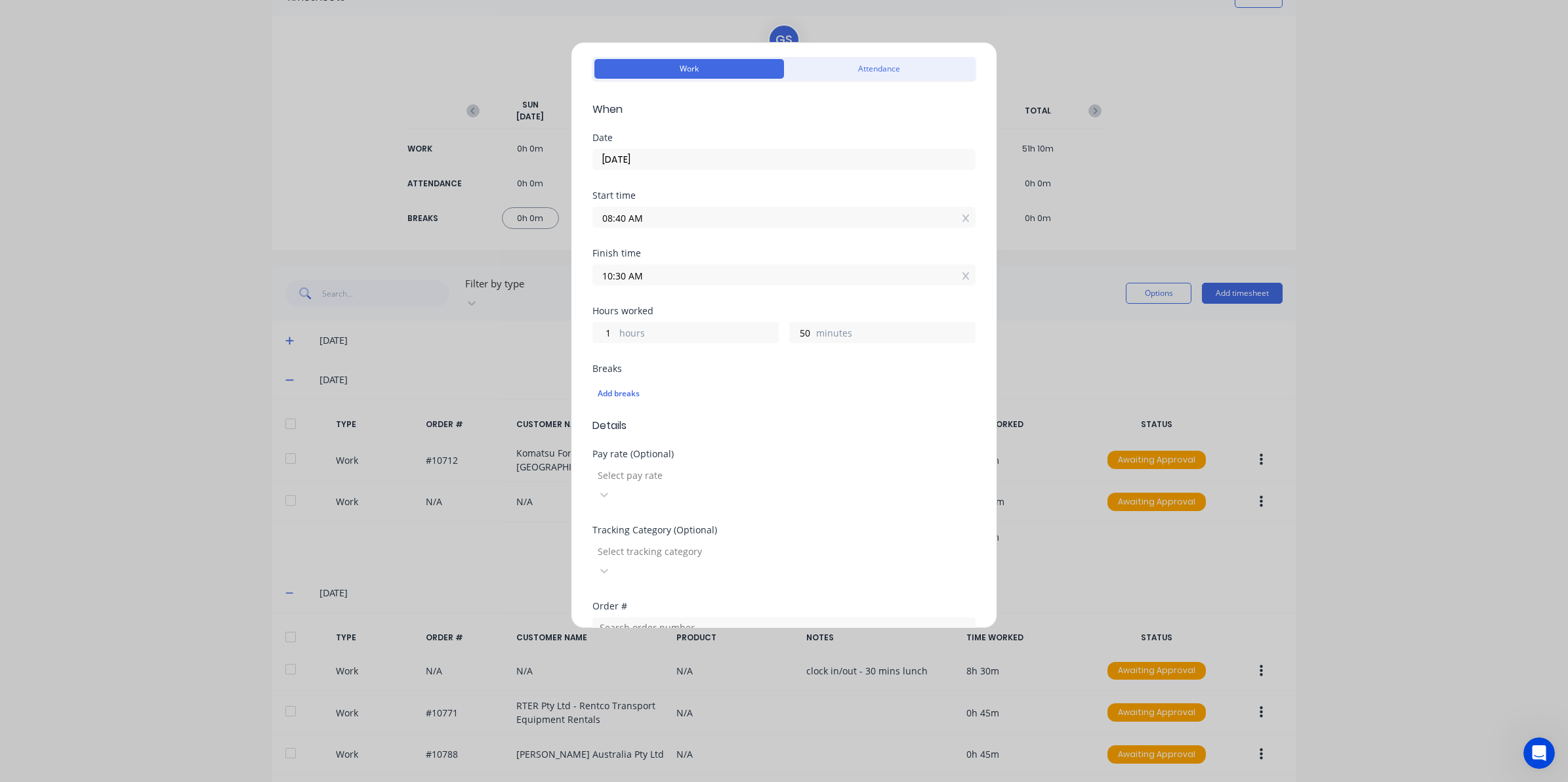
scroll to position [82, 0]
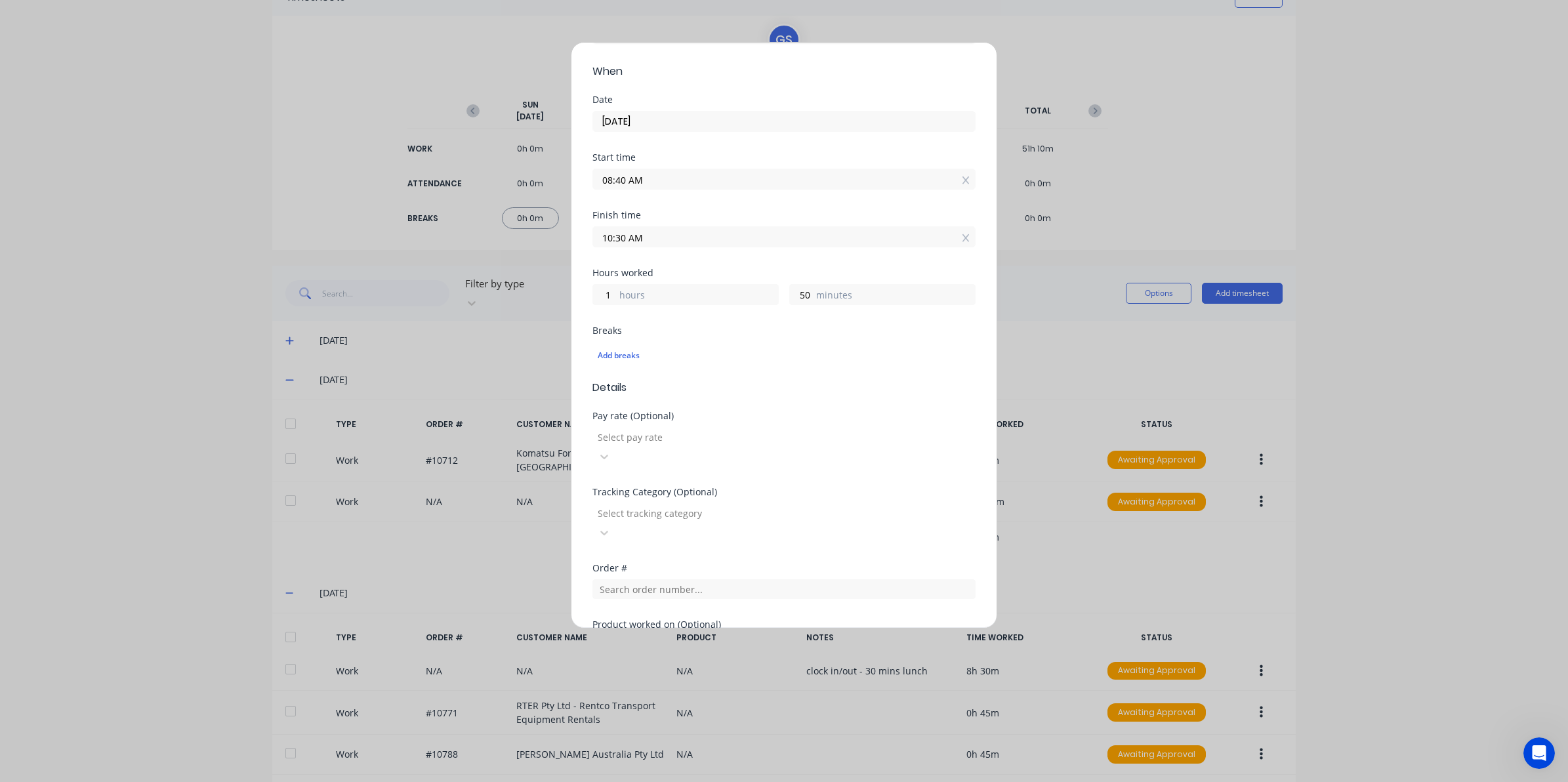
click at [664, 586] on form "Work Attendance When Date 24/09/2025 Start time 08:40 AM Finish time 10:30 AM H…" at bounding box center [783, 409] width 383 height 788
click at [654, 576] on div at bounding box center [783, 587] width 383 height 23
click at [657, 579] on input "text" at bounding box center [783, 588] width 383 height 20
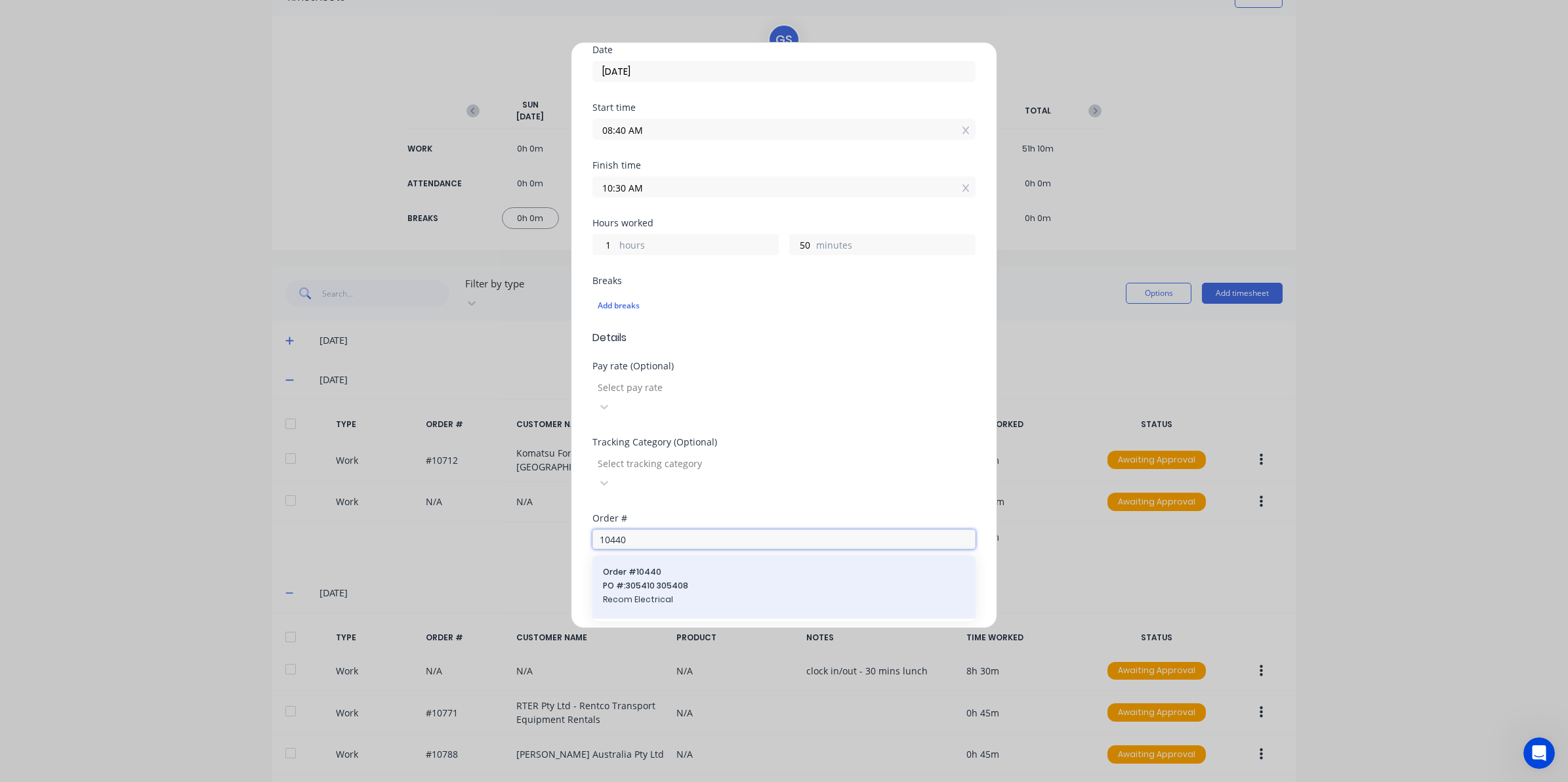
scroll to position [237, 0]
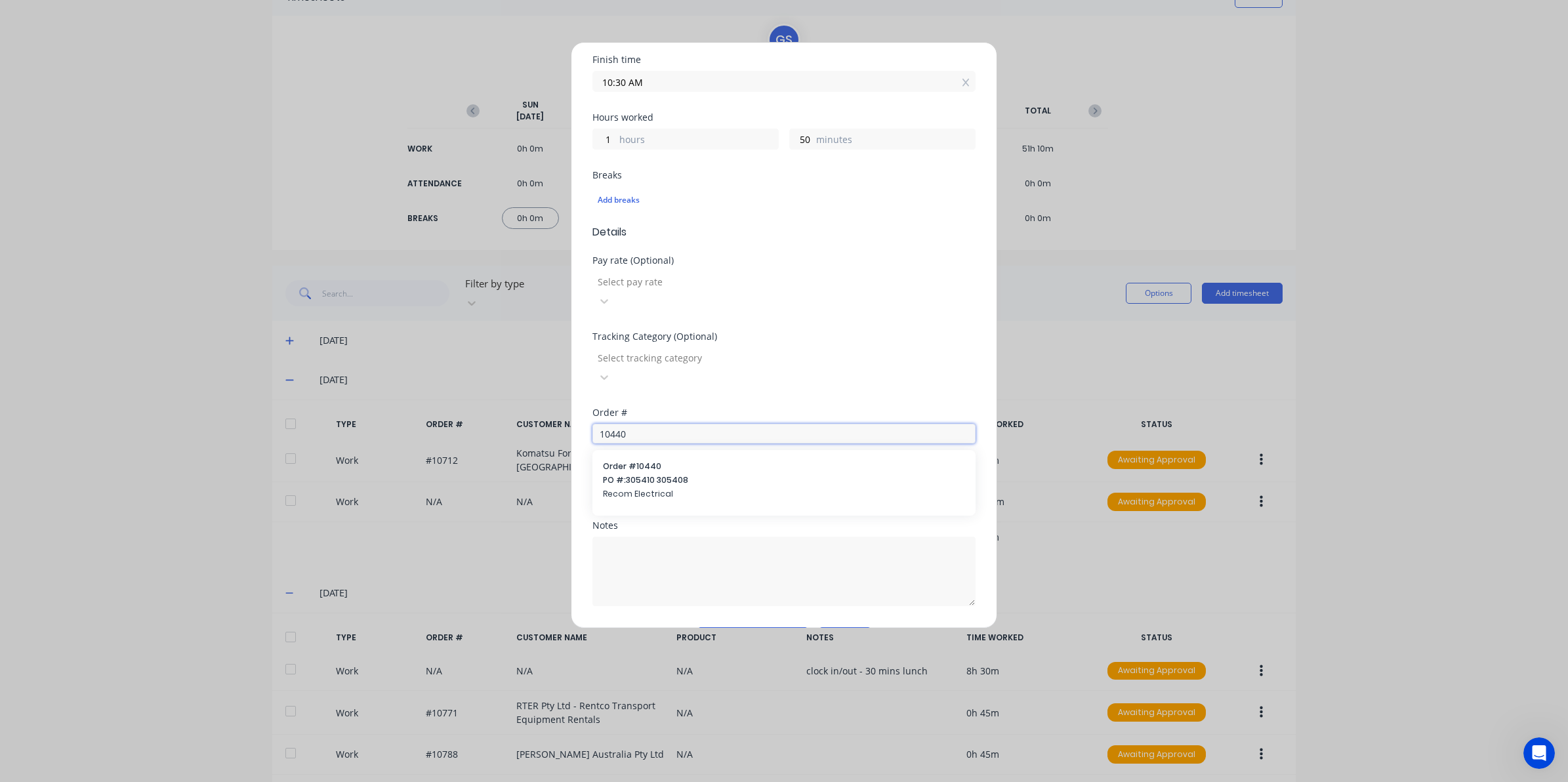
click at [688, 423] on input "10440" at bounding box center [783, 433] width 383 height 20
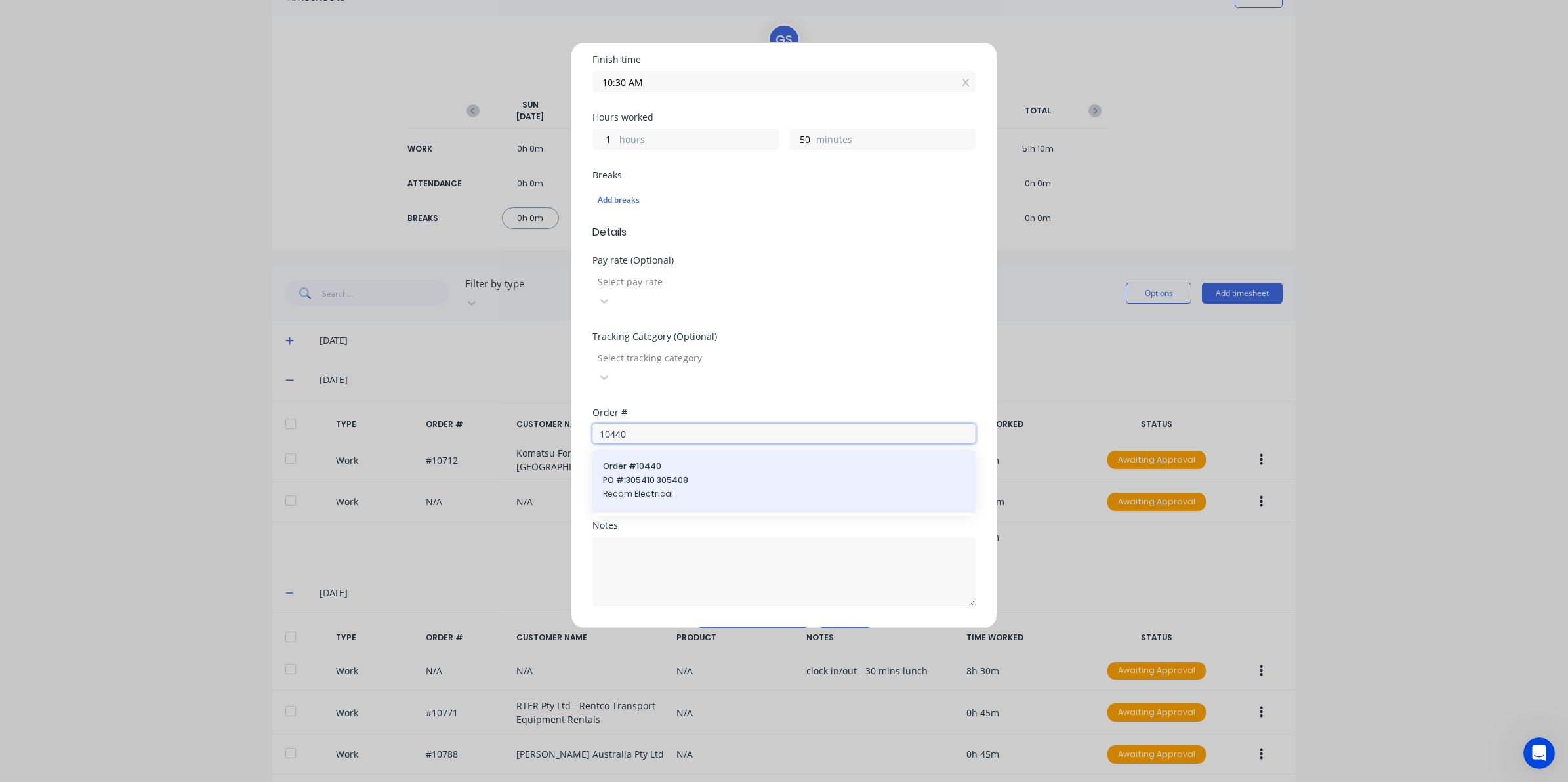
type input "10440"
click at [660, 474] on span "PO #: 305410 305408" at bounding box center [784, 480] width 362 height 12
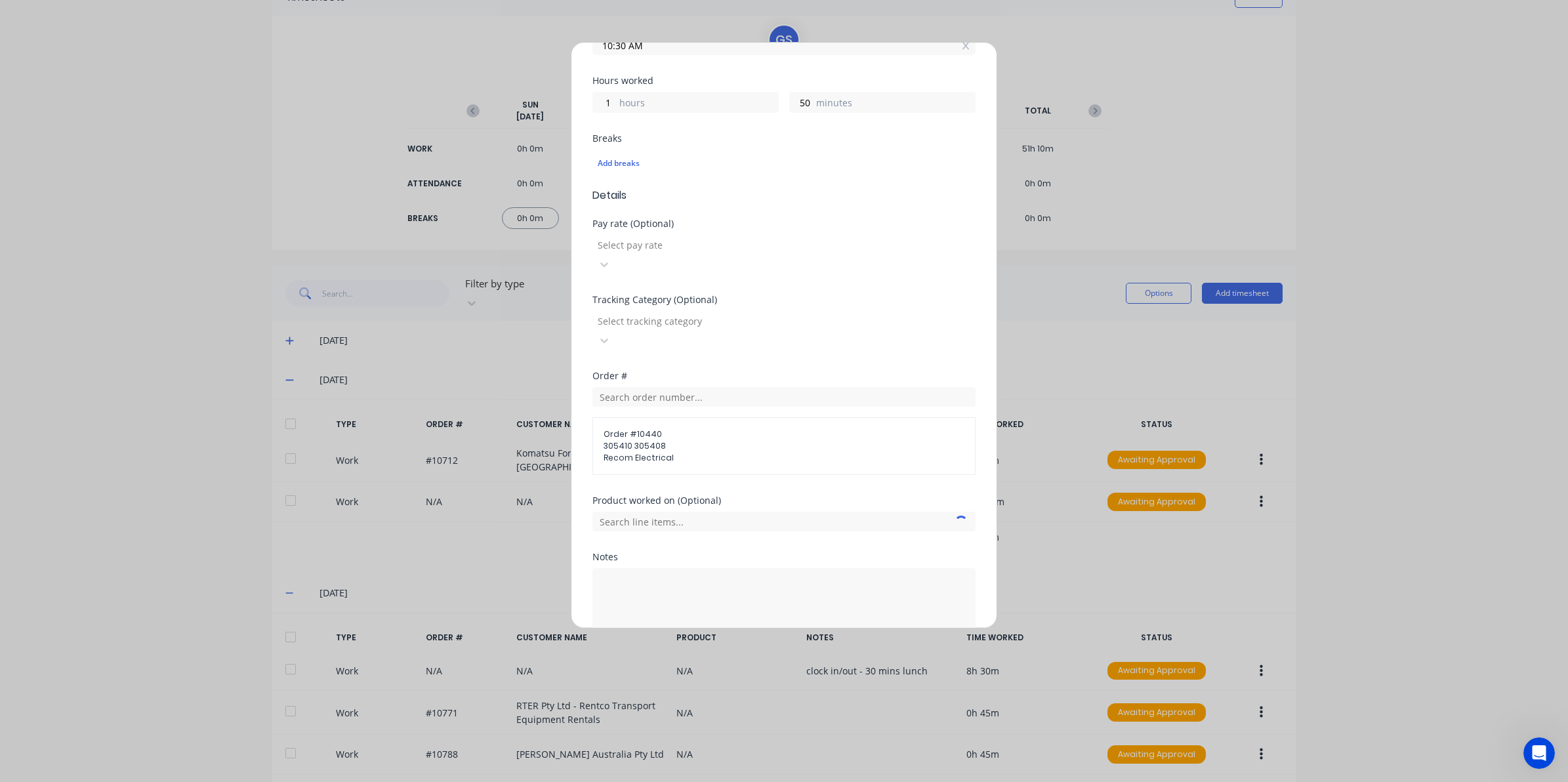
scroll to position [306, 0]
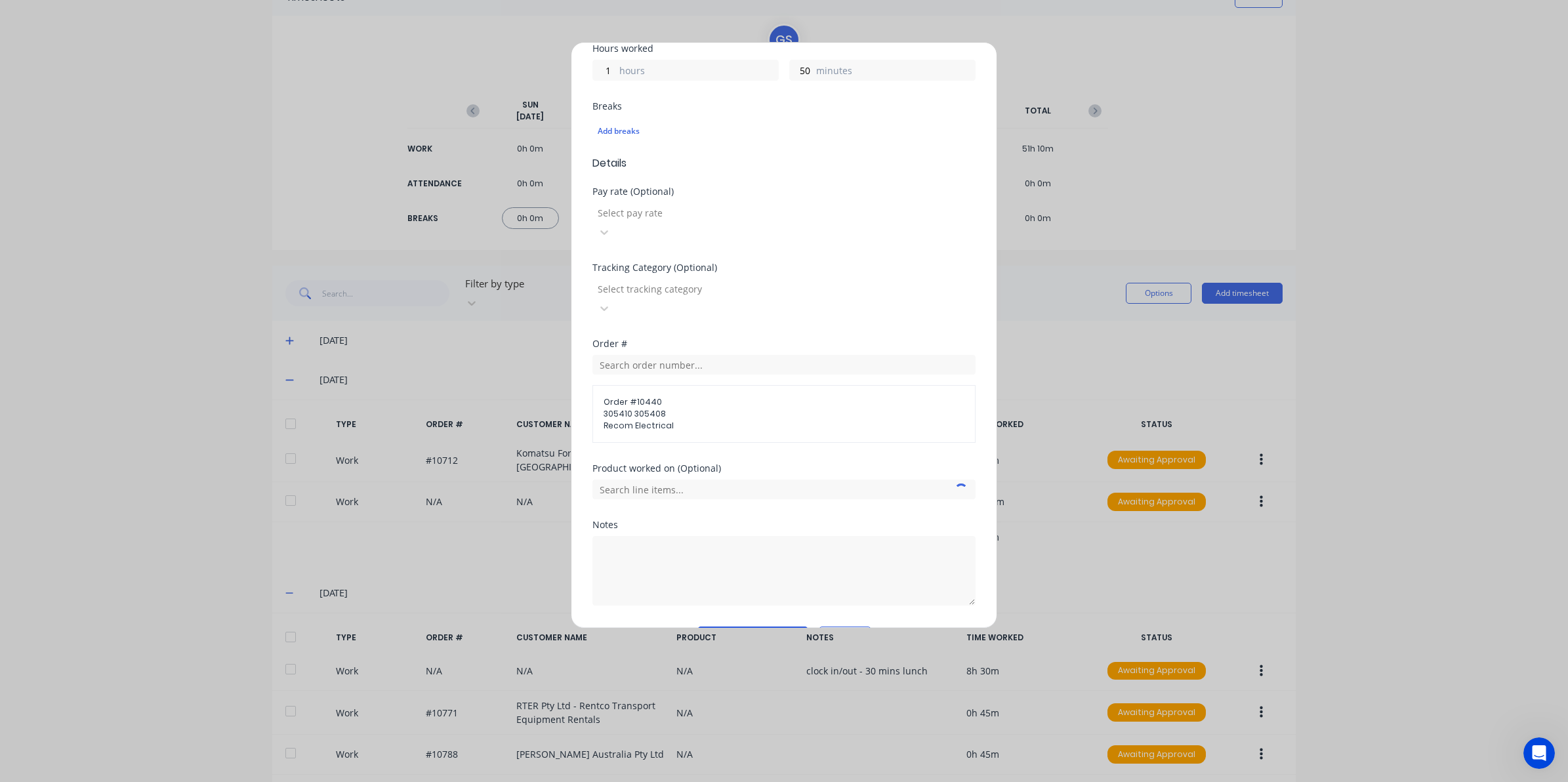
click at [755, 626] on button "Add manual time entry" at bounding box center [752, 637] width 111 height 21
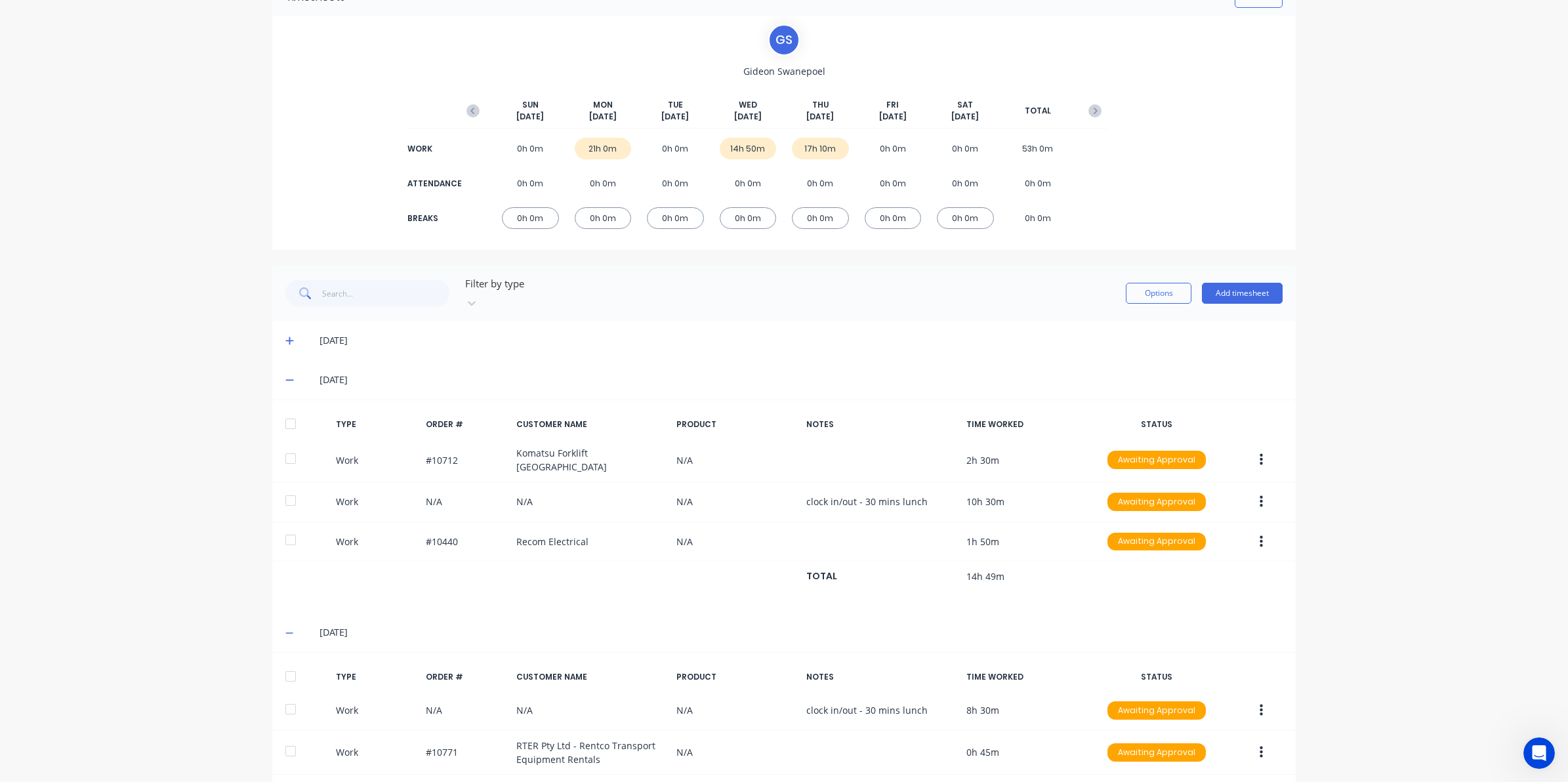
click at [1242, 283] on button "Add timesheet" at bounding box center [1243, 293] width 81 height 21
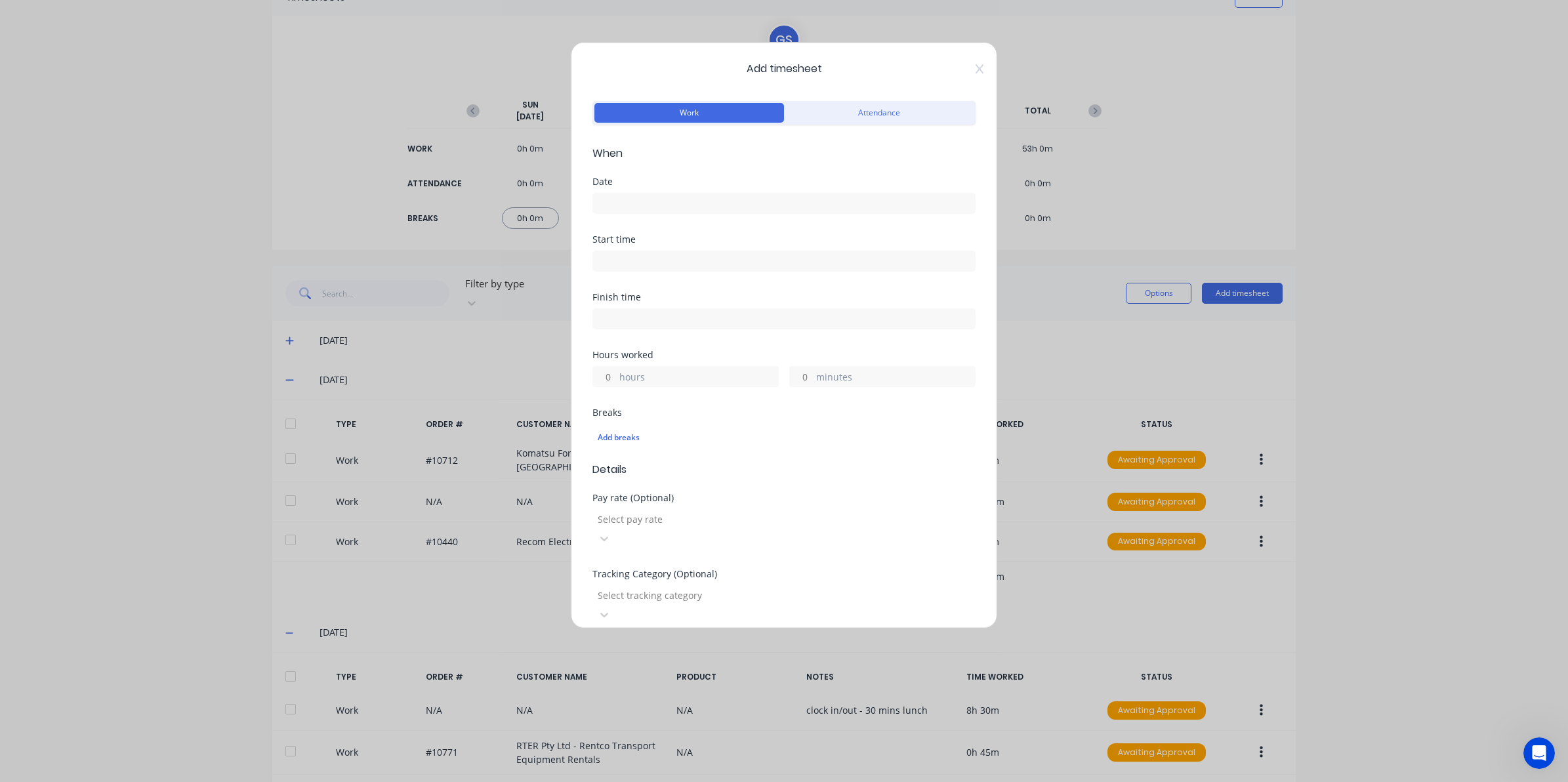
click at [680, 211] on input at bounding box center [784, 203] width 382 height 20
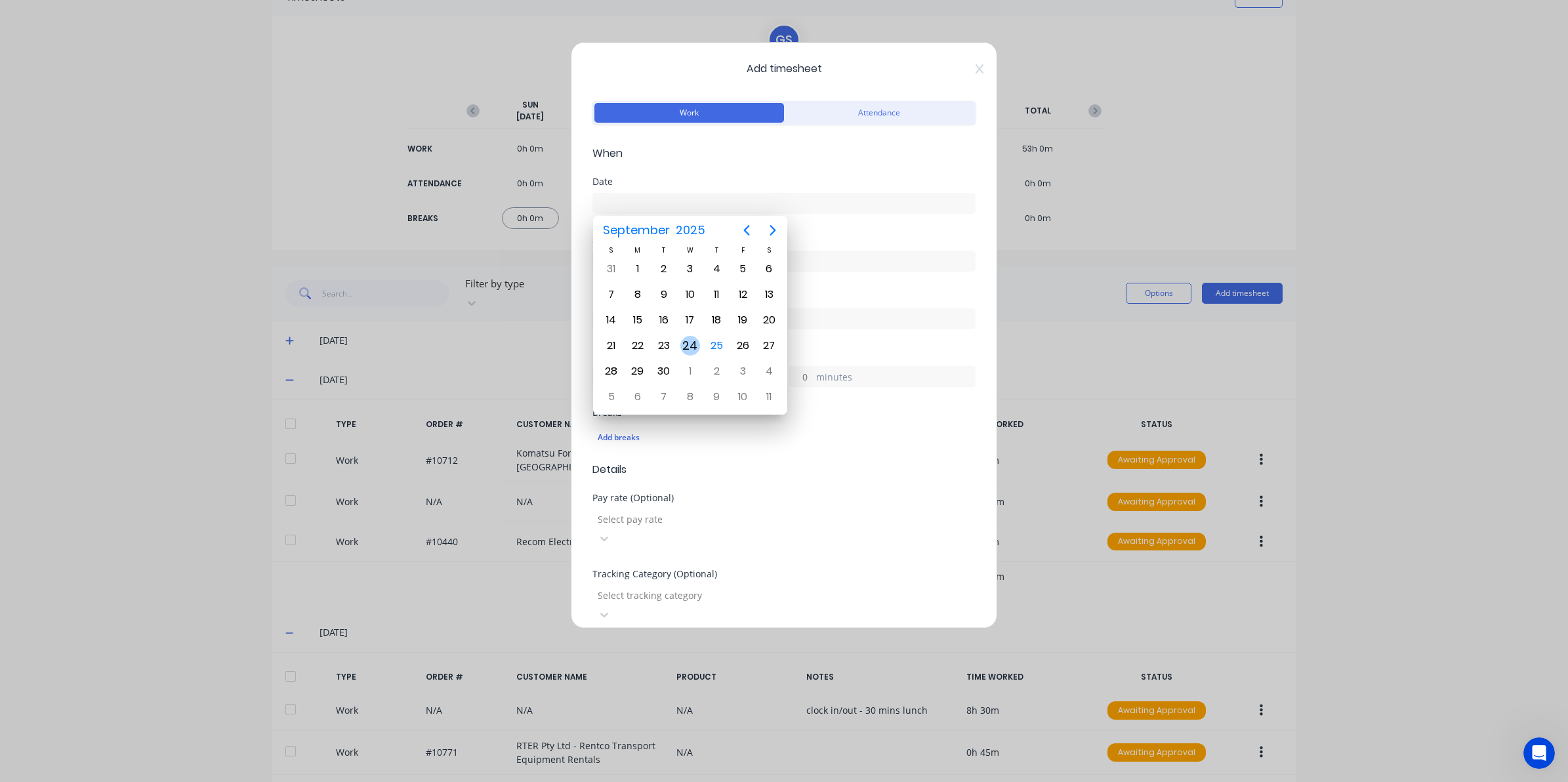
click at [696, 347] on div "24" at bounding box center [690, 345] width 20 height 20
type input "[DATE]"
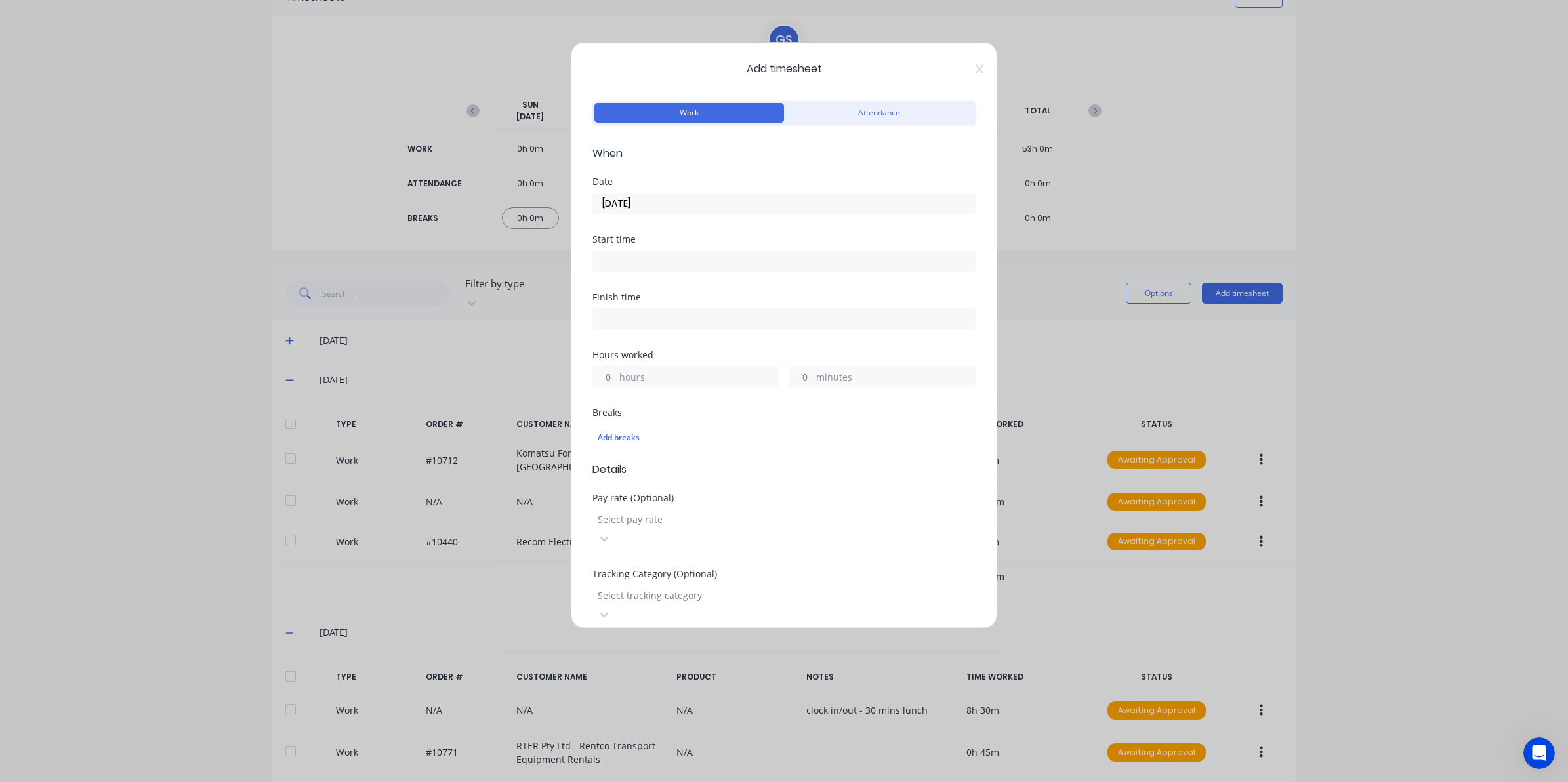
click at [664, 267] on input at bounding box center [784, 261] width 382 height 20
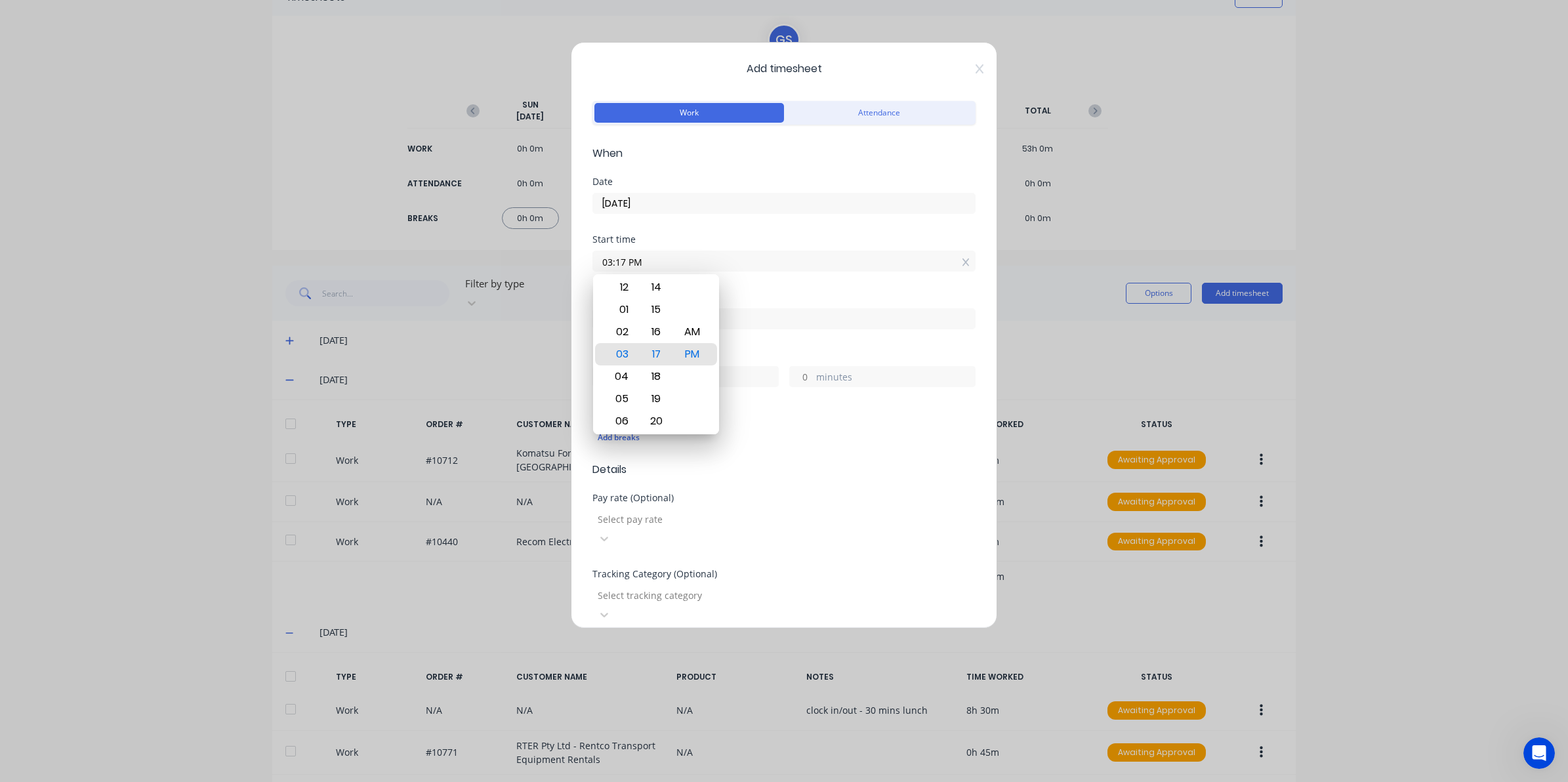
drag, startPoint x: 655, startPoint y: 267, endPoint x: 546, endPoint y: 264, distance: 109.0
click at [546, 264] on div "Add timesheet Work Attendance When Date 24/09/2025 Start time 03:17 PM Finish t…" at bounding box center [784, 391] width 1568 height 782
type input "10:30 AM"
click at [824, 440] on div "Add breaks" at bounding box center [783, 438] width 373 height 17
click at [749, 329] on div "Finish time" at bounding box center [783, 321] width 383 height 58
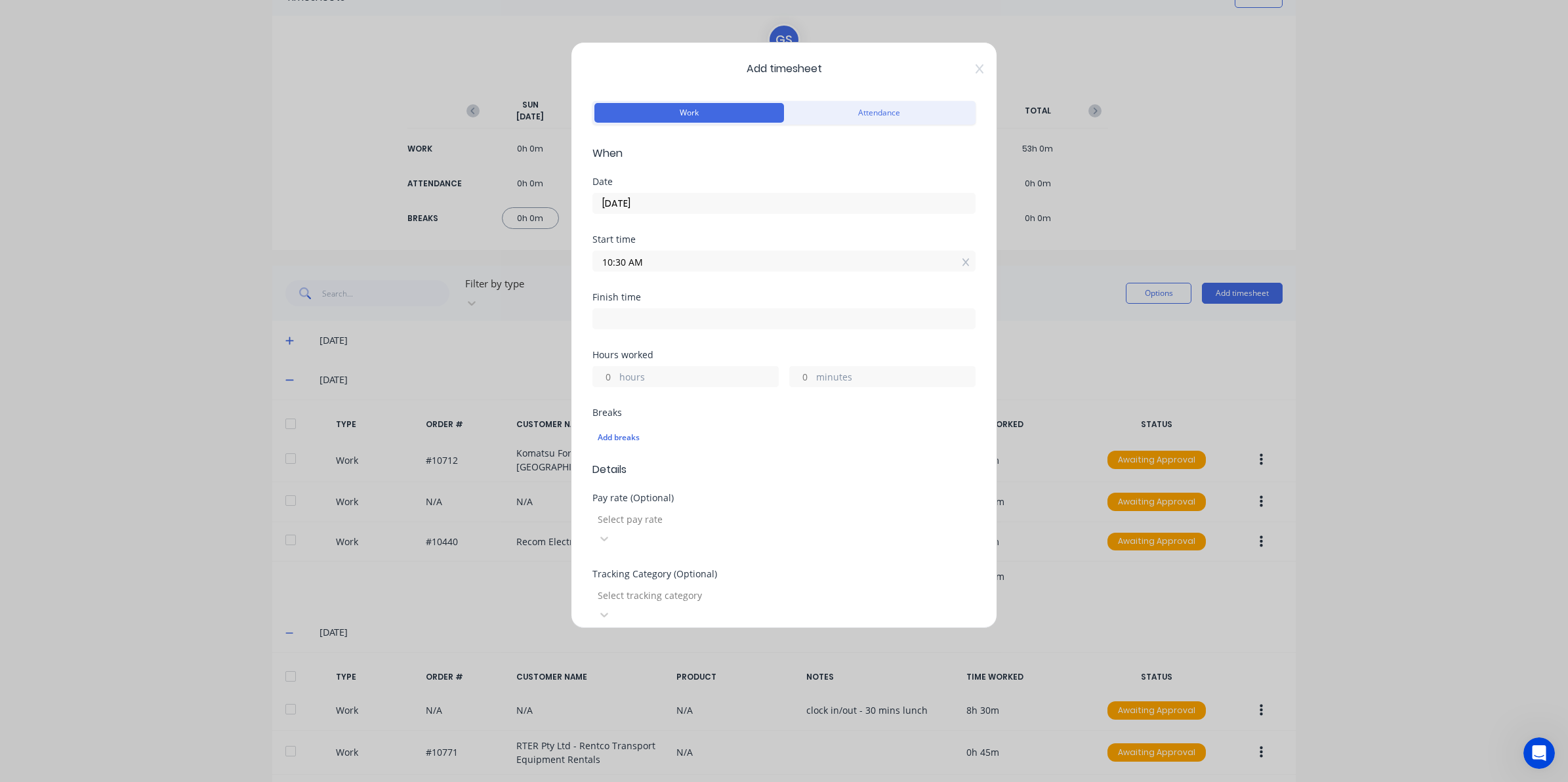
click at [740, 318] on input at bounding box center [784, 318] width 382 height 20
type input "03:17 PM"
type input "4"
type input "47"
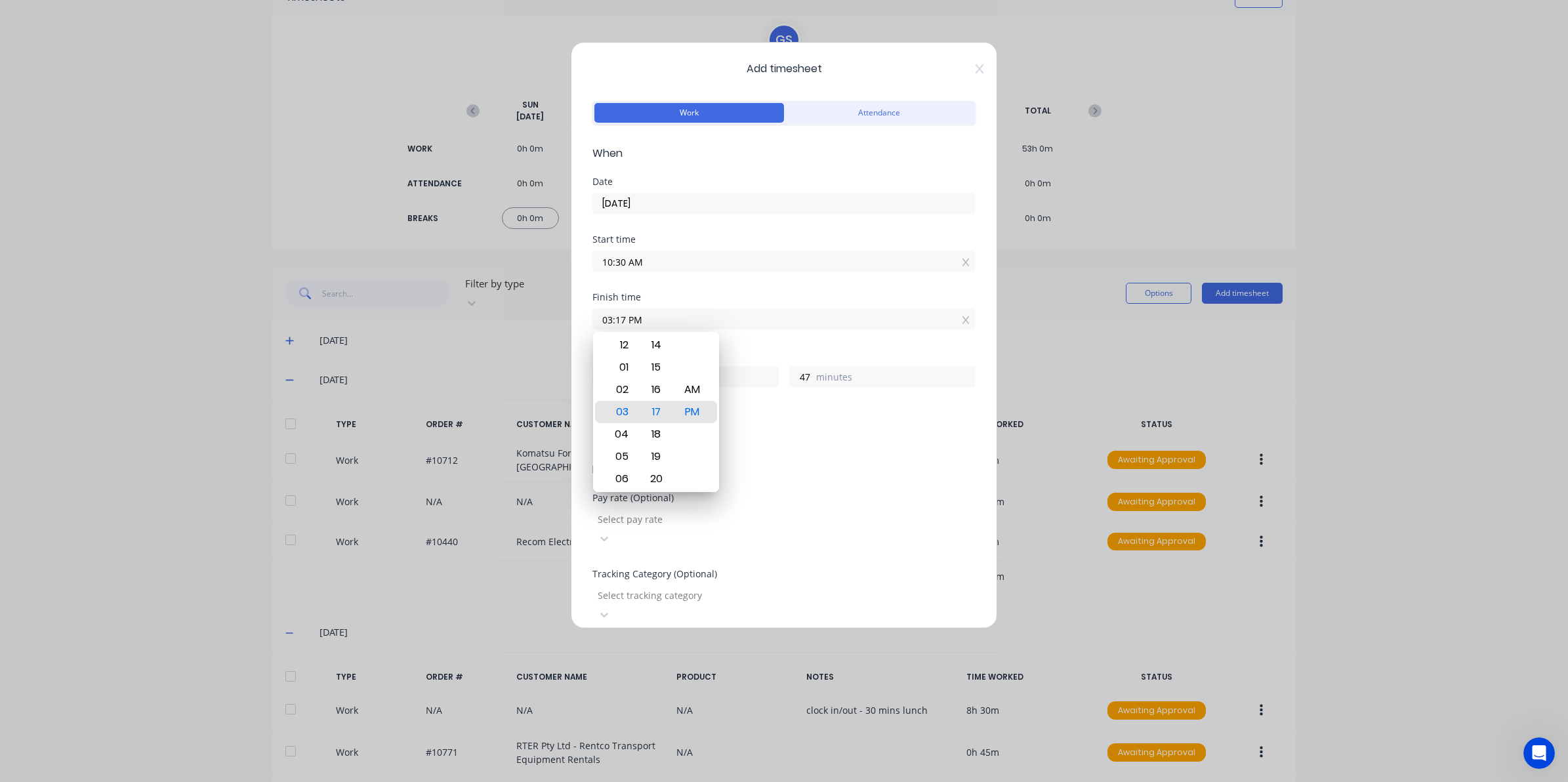
drag, startPoint x: 594, startPoint y: 302, endPoint x: 230, endPoint y: 280, distance: 364.7
click at [246, 280] on div "Add timesheet Work Attendance When Date 24/09/2025 Start time 10:30 AM Finish t…" at bounding box center [784, 391] width 1568 height 782
type input "02:00 AM"
type input "15"
type input "30"
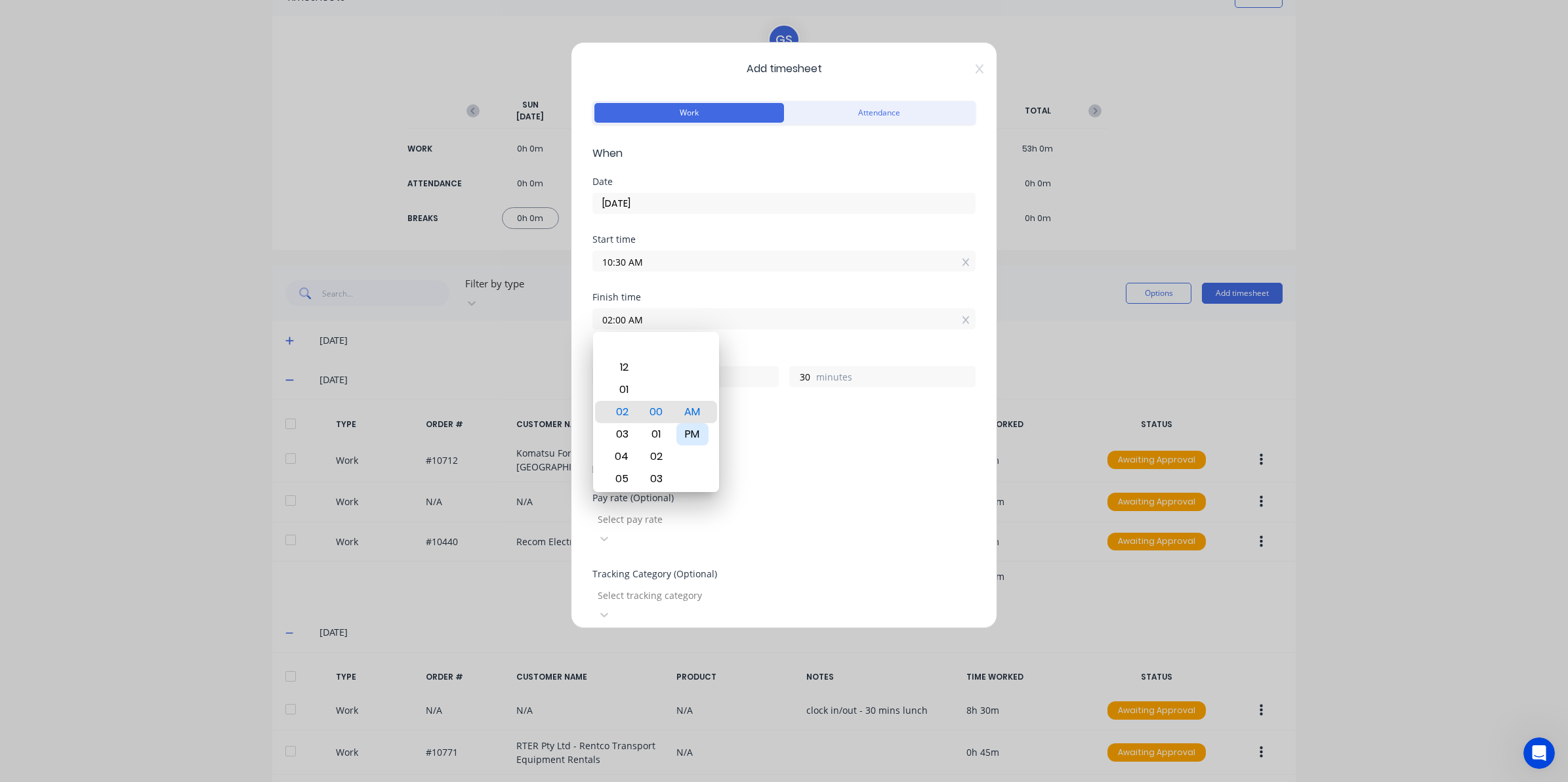
click at [697, 437] on div "PM" at bounding box center [692, 434] width 32 height 22
type input "02:00 PM"
type input "3"
click at [788, 582] on div "Select tracking category" at bounding box center [783, 603] width 383 height 43
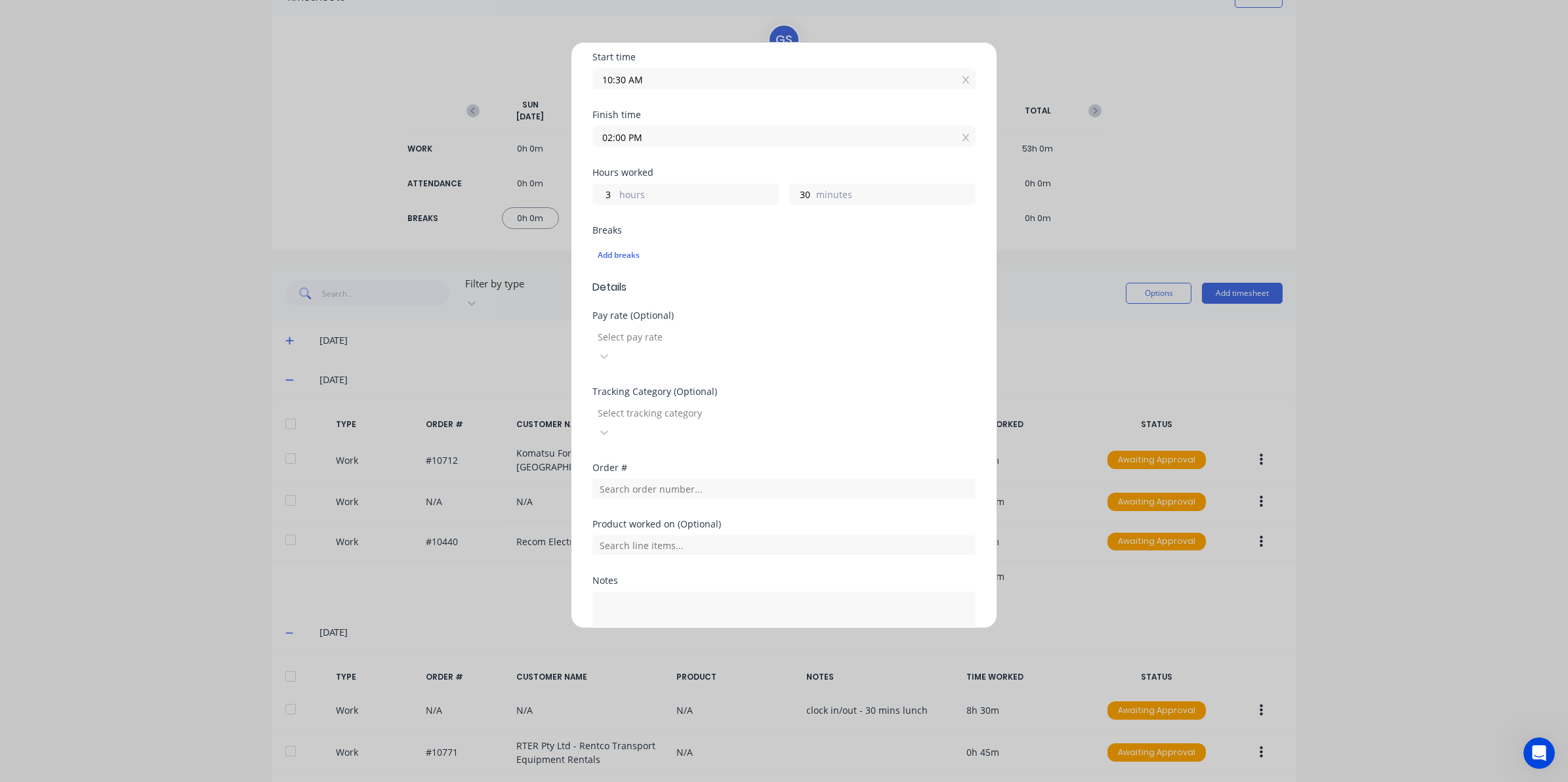
scroll to position [237, 0]
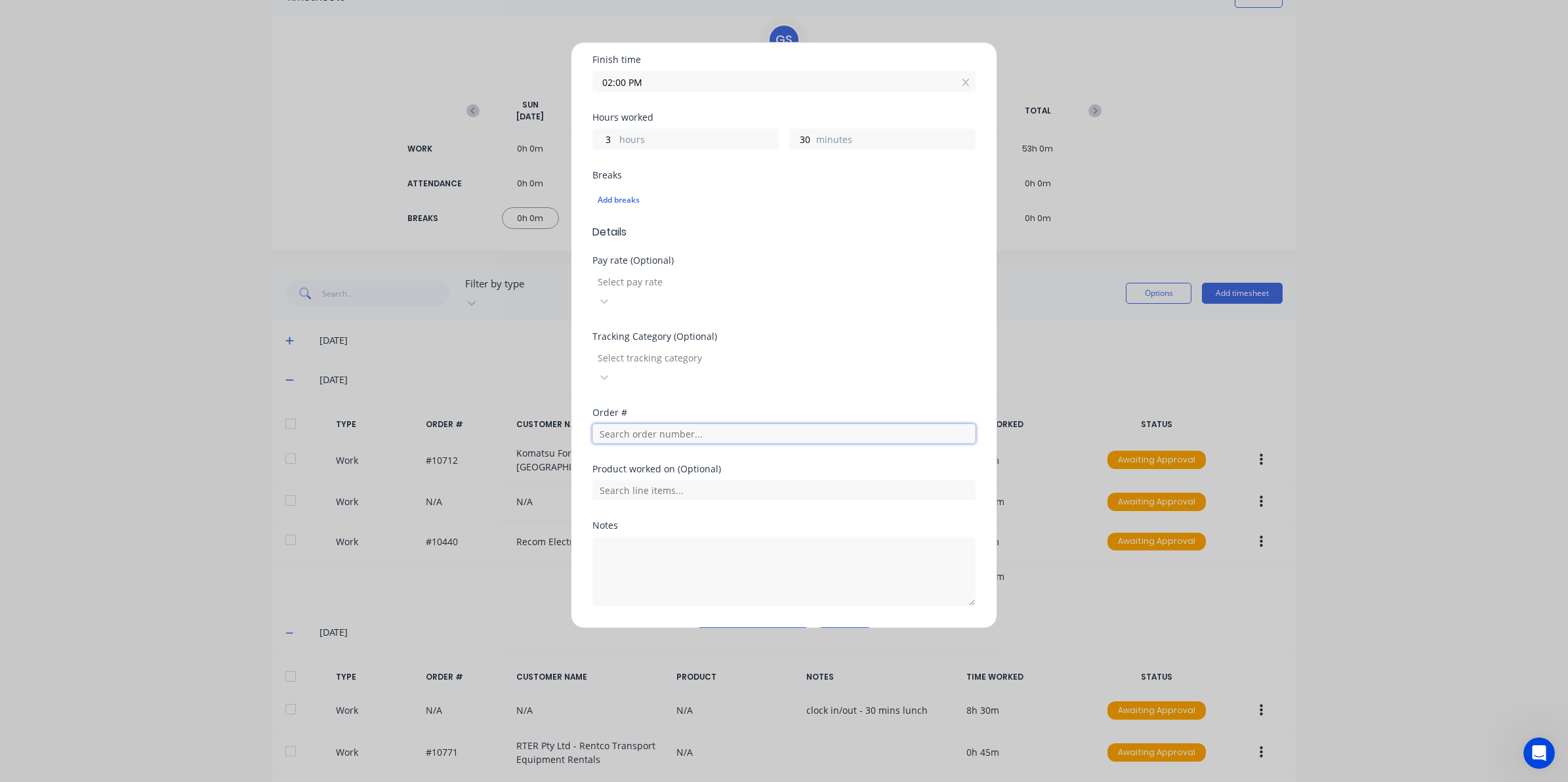
click at [637, 423] on input "text" at bounding box center [783, 433] width 383 height 20
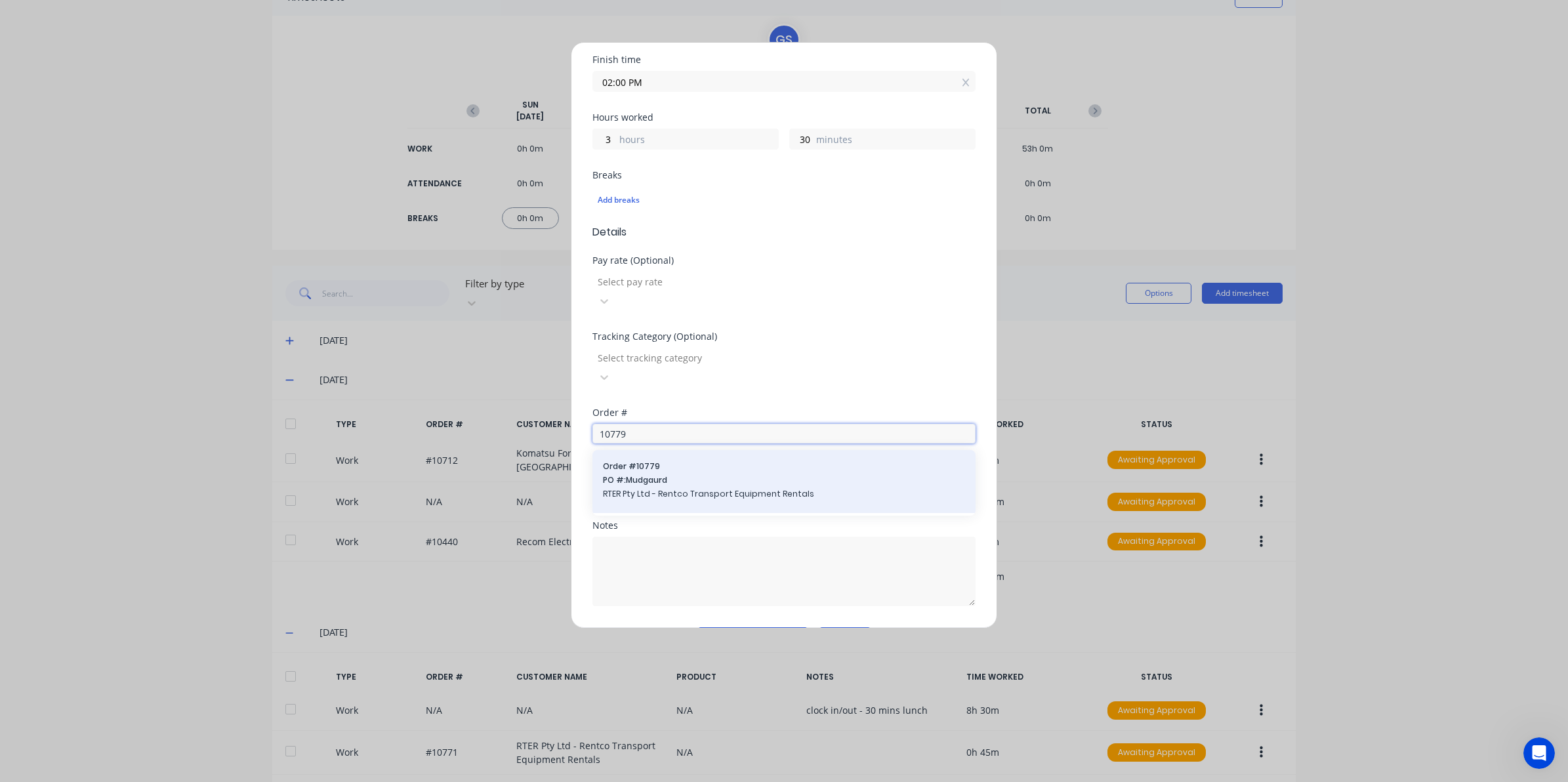
type input "10779"
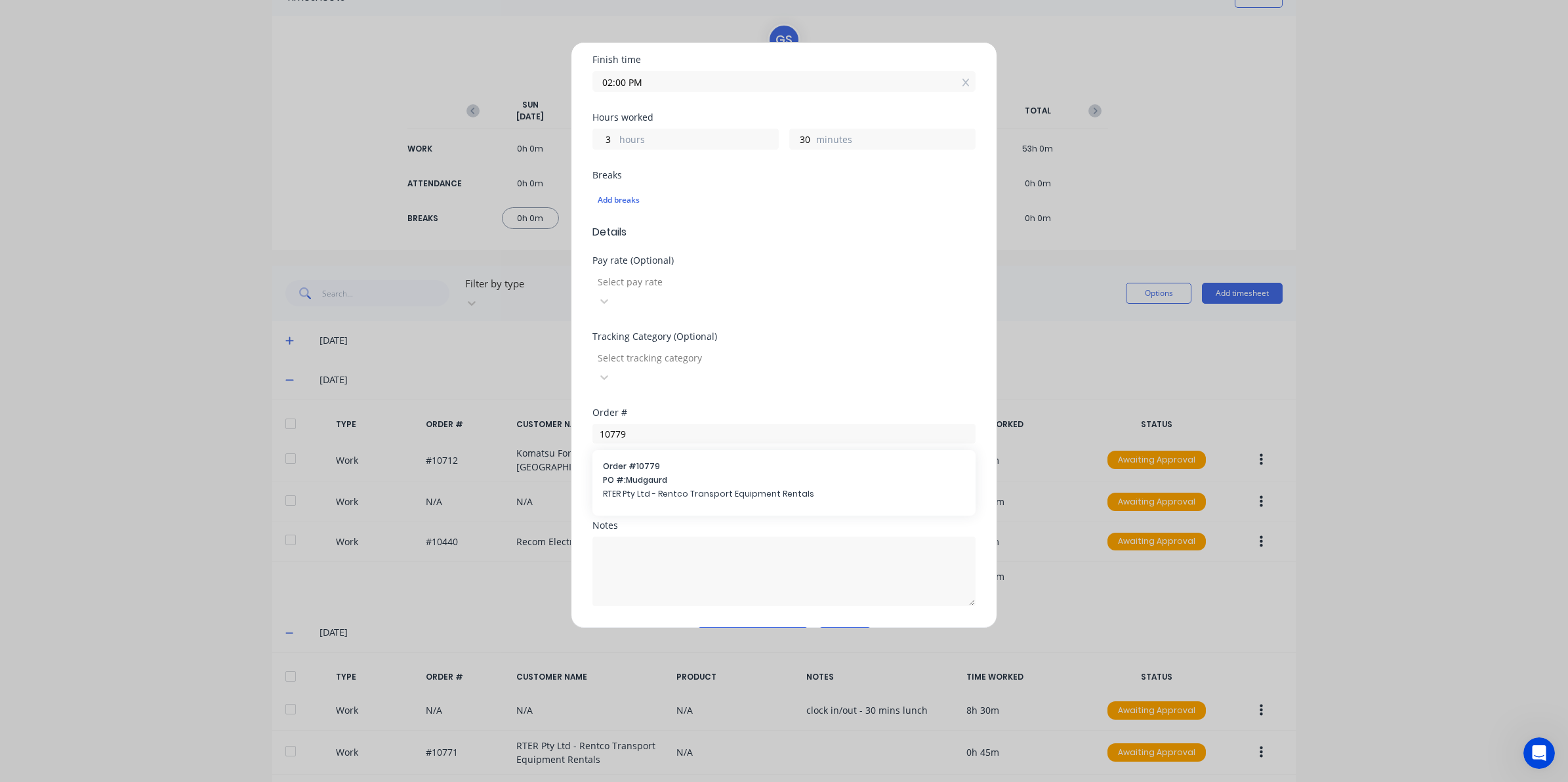
drag, startPoint x: 700, startPoint y: 421, endPoint x: 716, endPoint y: 486, distance: 66.9
click at [700, 460] on span "Order # 10779" at bounding box center [784, 466] width 362 height 12
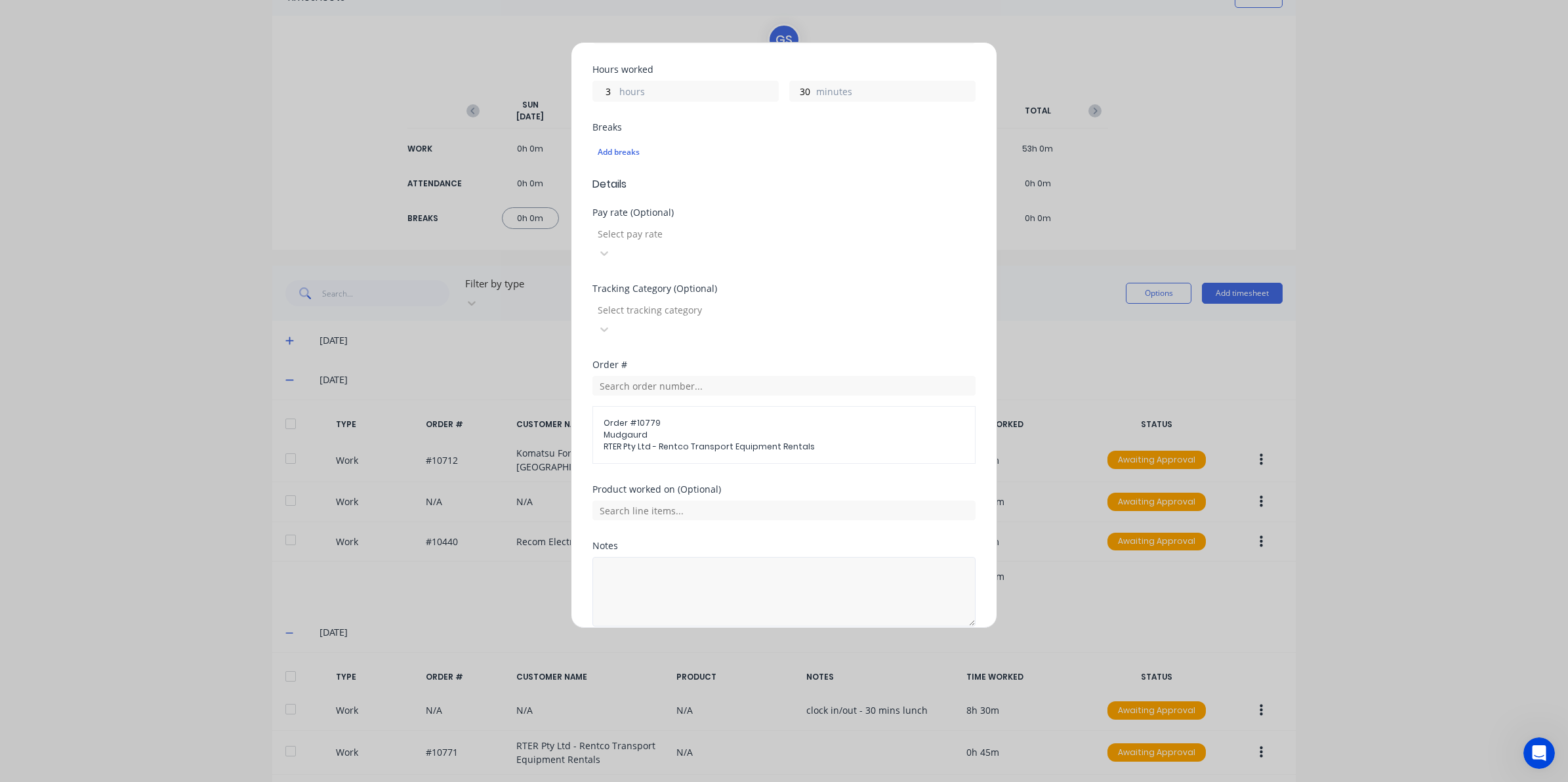
scroll to position [306, 0]
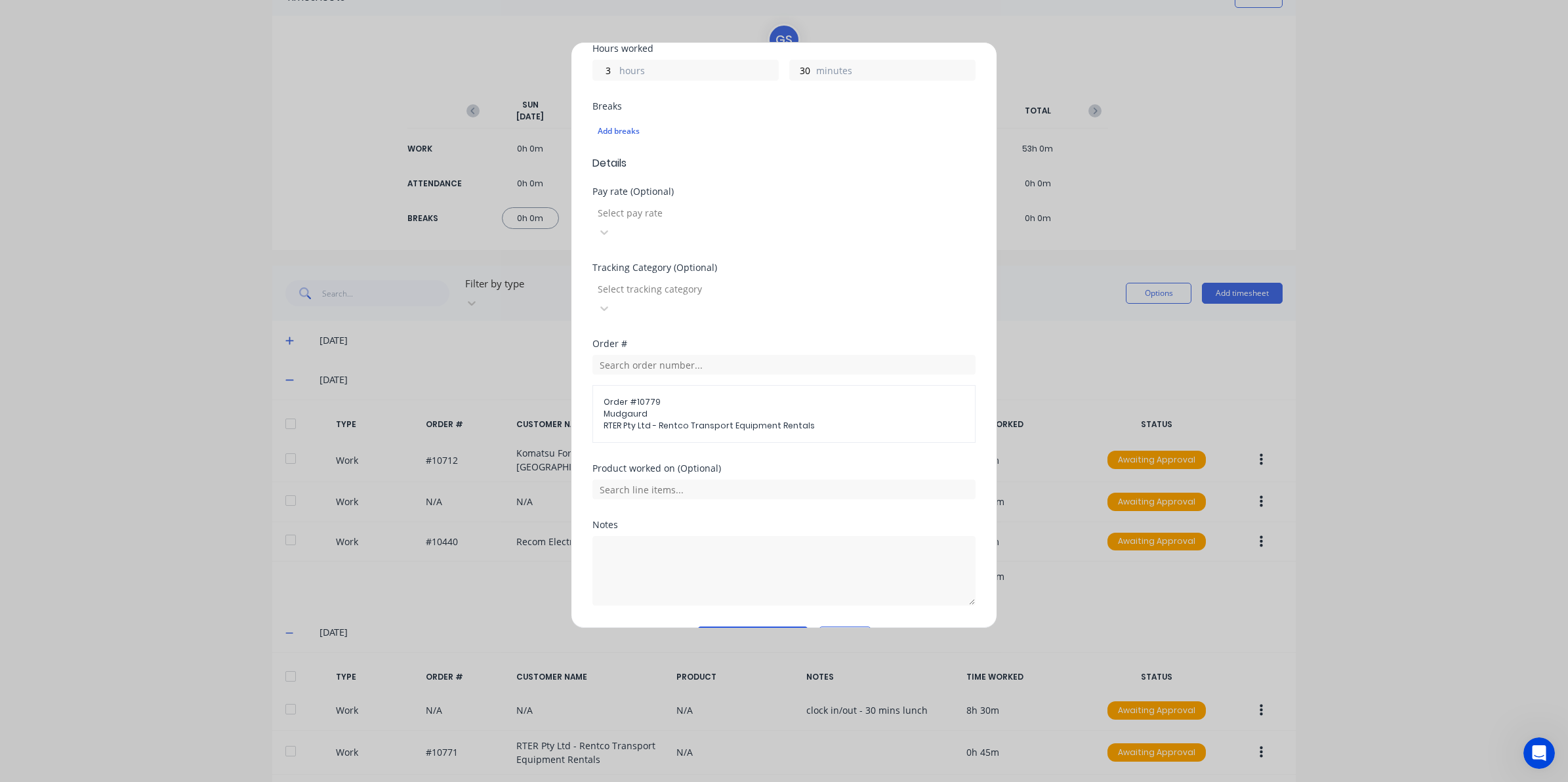
drag, startPoint x: 749, startPoint y: 595, endPoint x: 752, endPoint y: 589, distance: 6.7
click at [750, 626] on button "Add manual time entry" at bounding box center [752, 637] width 111 height 21
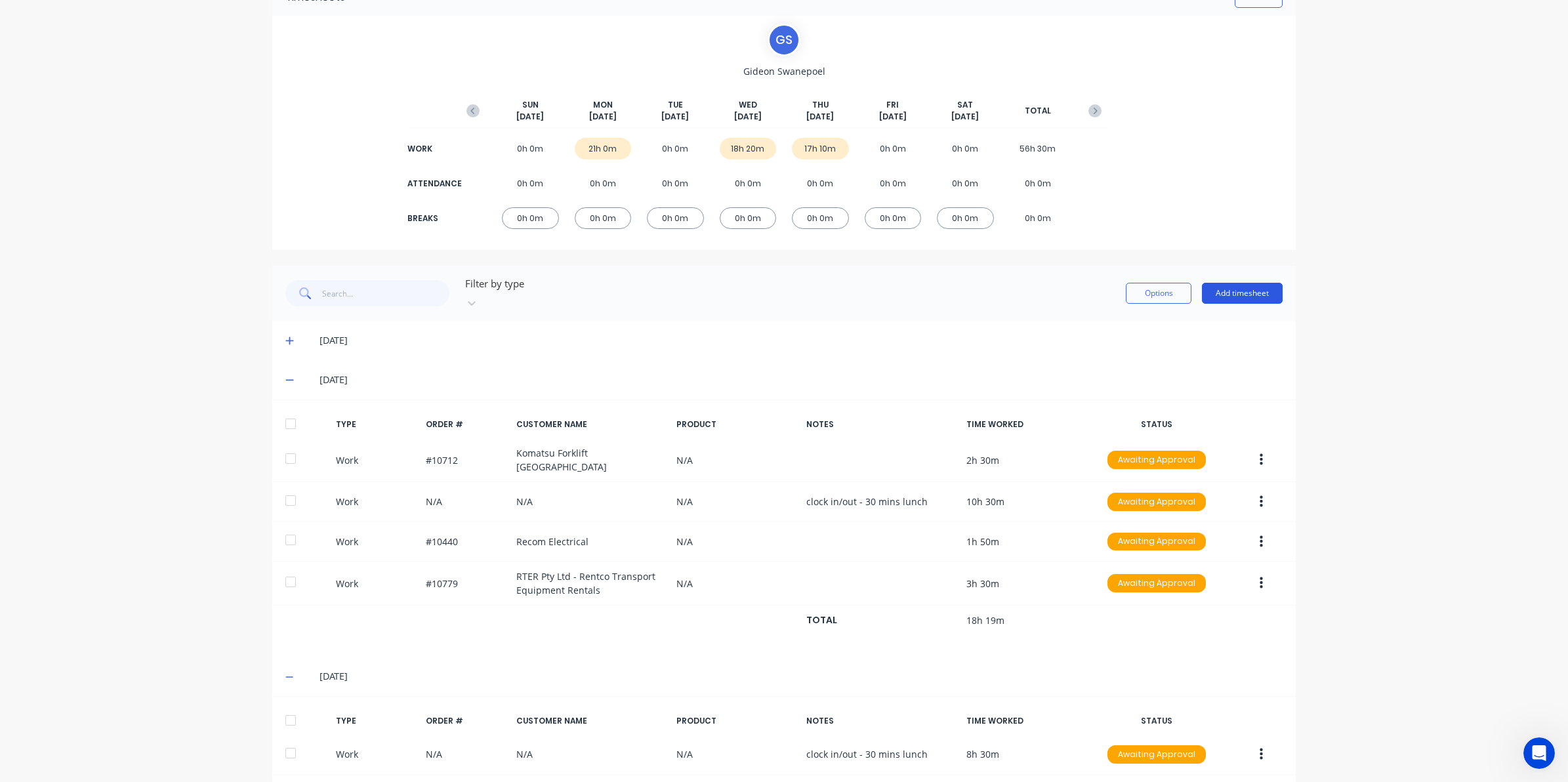
click at [1232, 286] on button "Add timesheet" at bounding box center [1243, 293] width 81 height 21
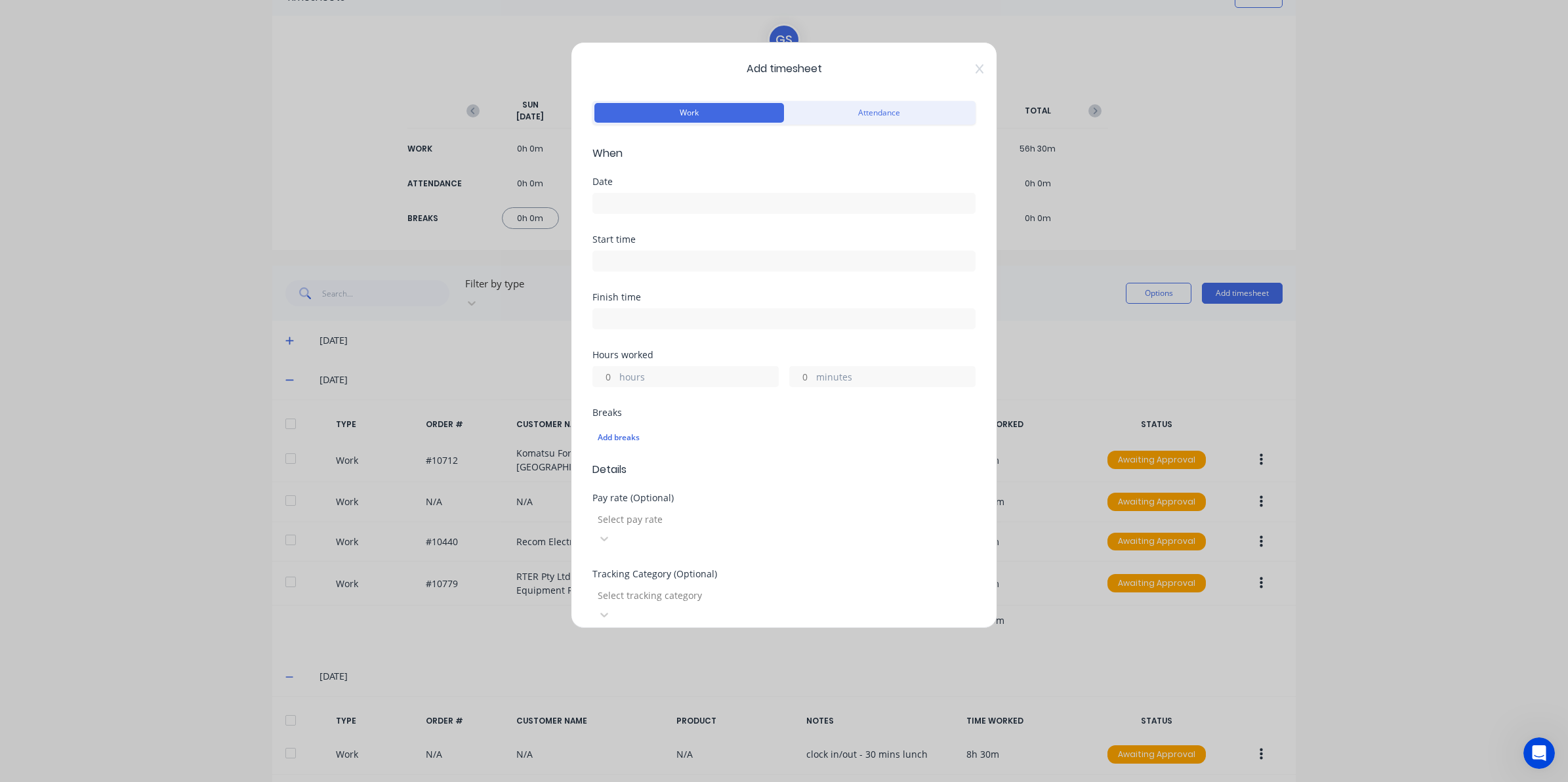
click at [676, 202] on input at bounding box center [784, 203] width 382 height 20
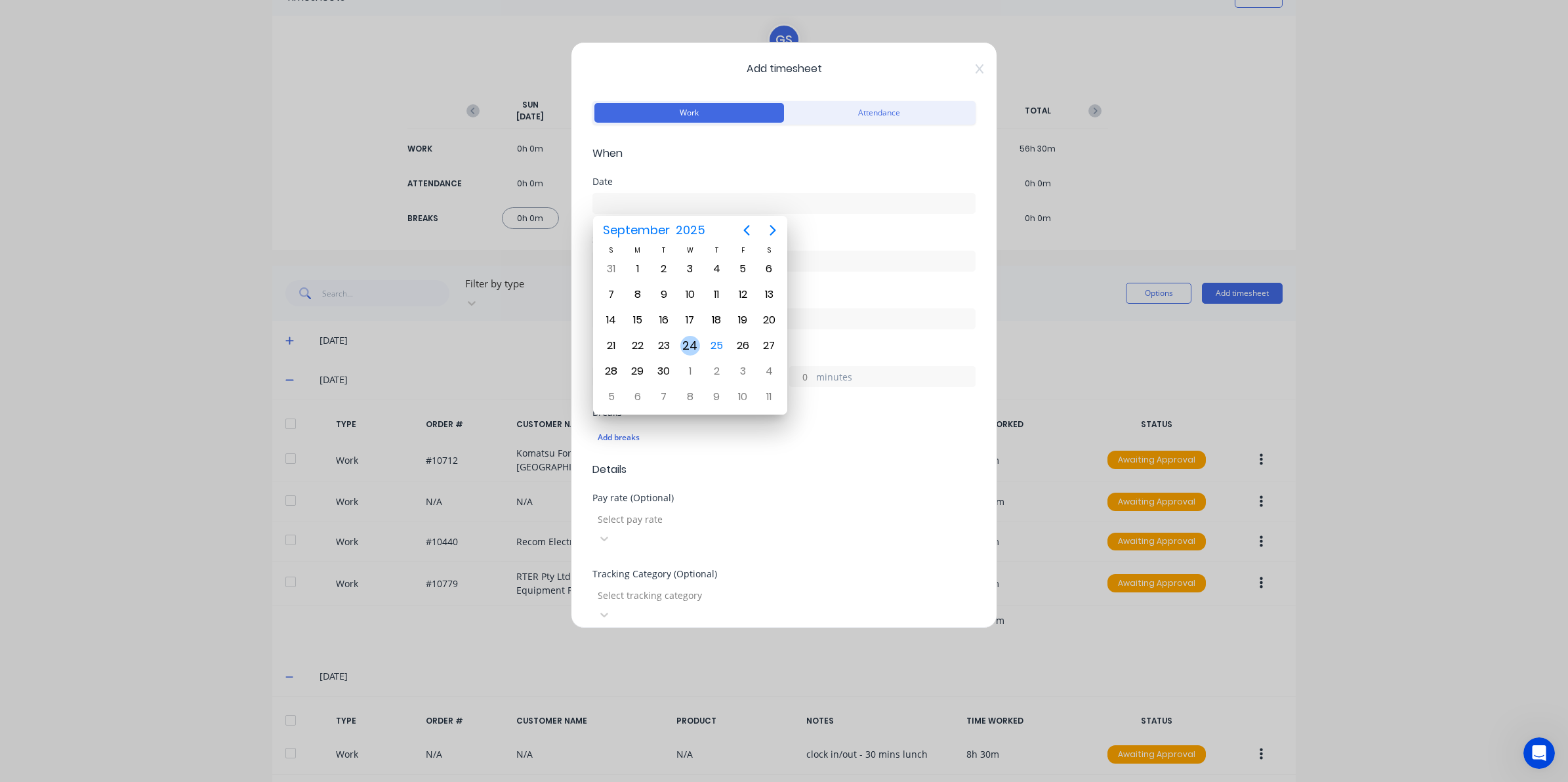
click at [691, 342] on div "24" at bounding box center [690, 345] width 20 height 20
type input "[DATE]"
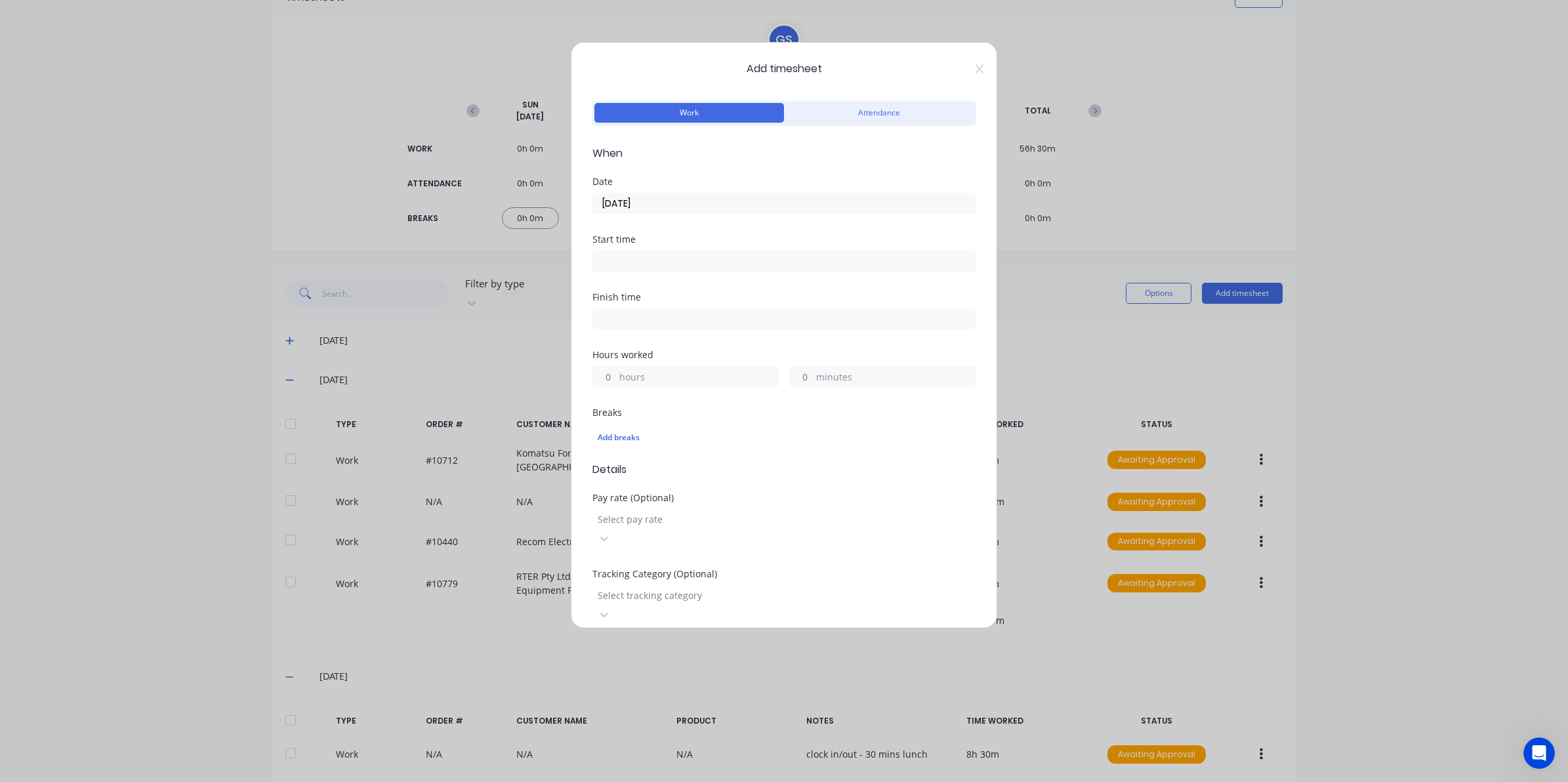
click at [661, 272] on label at bounding box center [783, 261] width 383 height 21
click at [661, 271] on input at bounding box center [784, 261] width 382 height 20
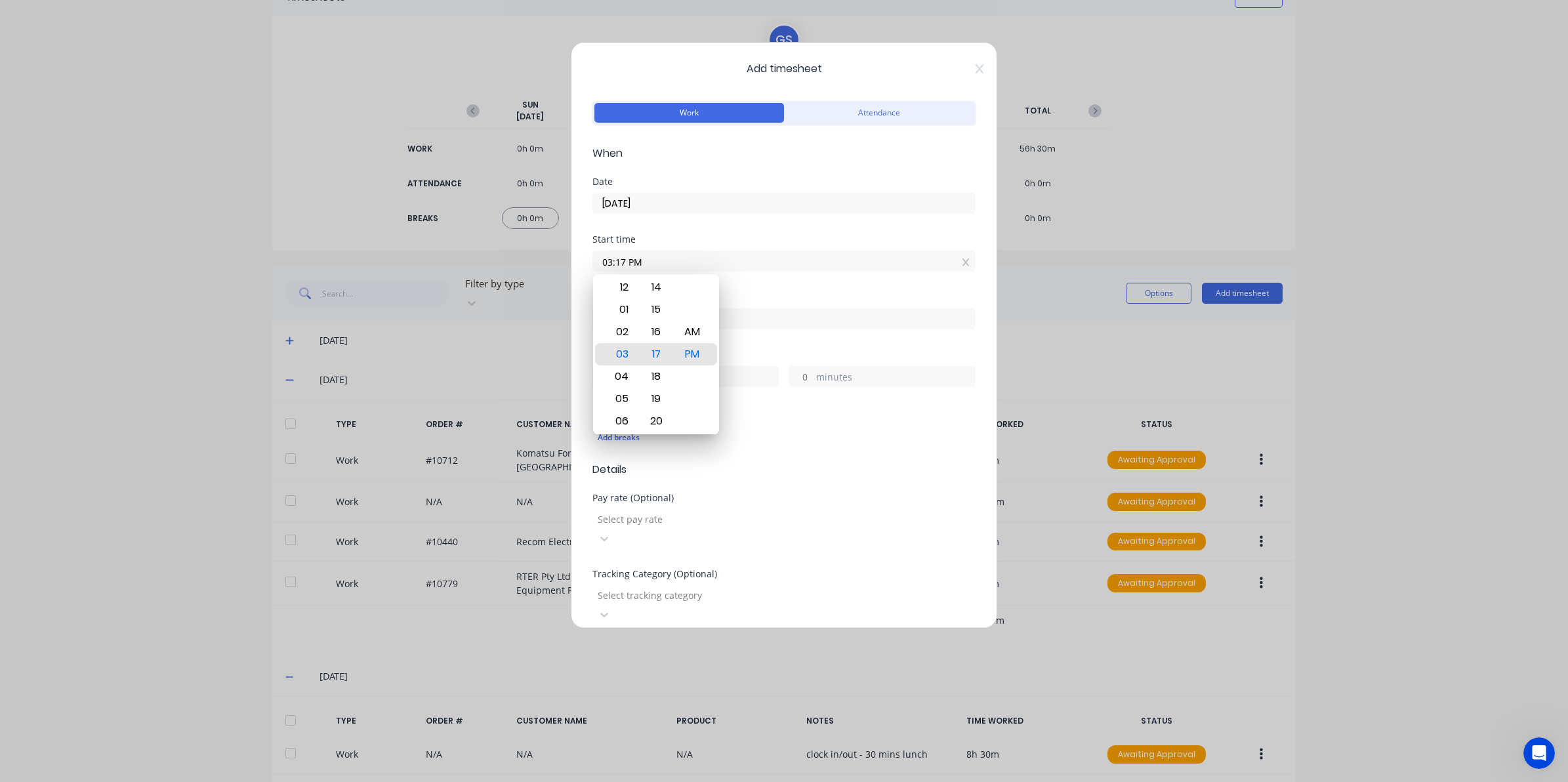
drag, startPoint x: 667, startPoint y: 264, endPoint x: 553, endPoint y: 261, distance: 114.0
click at [554, 261] on div "Add timesheet Work Attendance When Date 24/09/2025 Start time 03:17 PM Finish t…" at bounding box center [784, 391] width 1568 height 782
click at [700, 375] on div "PM" at bounding box center [692, 377] width 32 height 22
type input "02:30 PM"
click at [766, 323] on input at bounding box center [784, 318] width 382 height 20
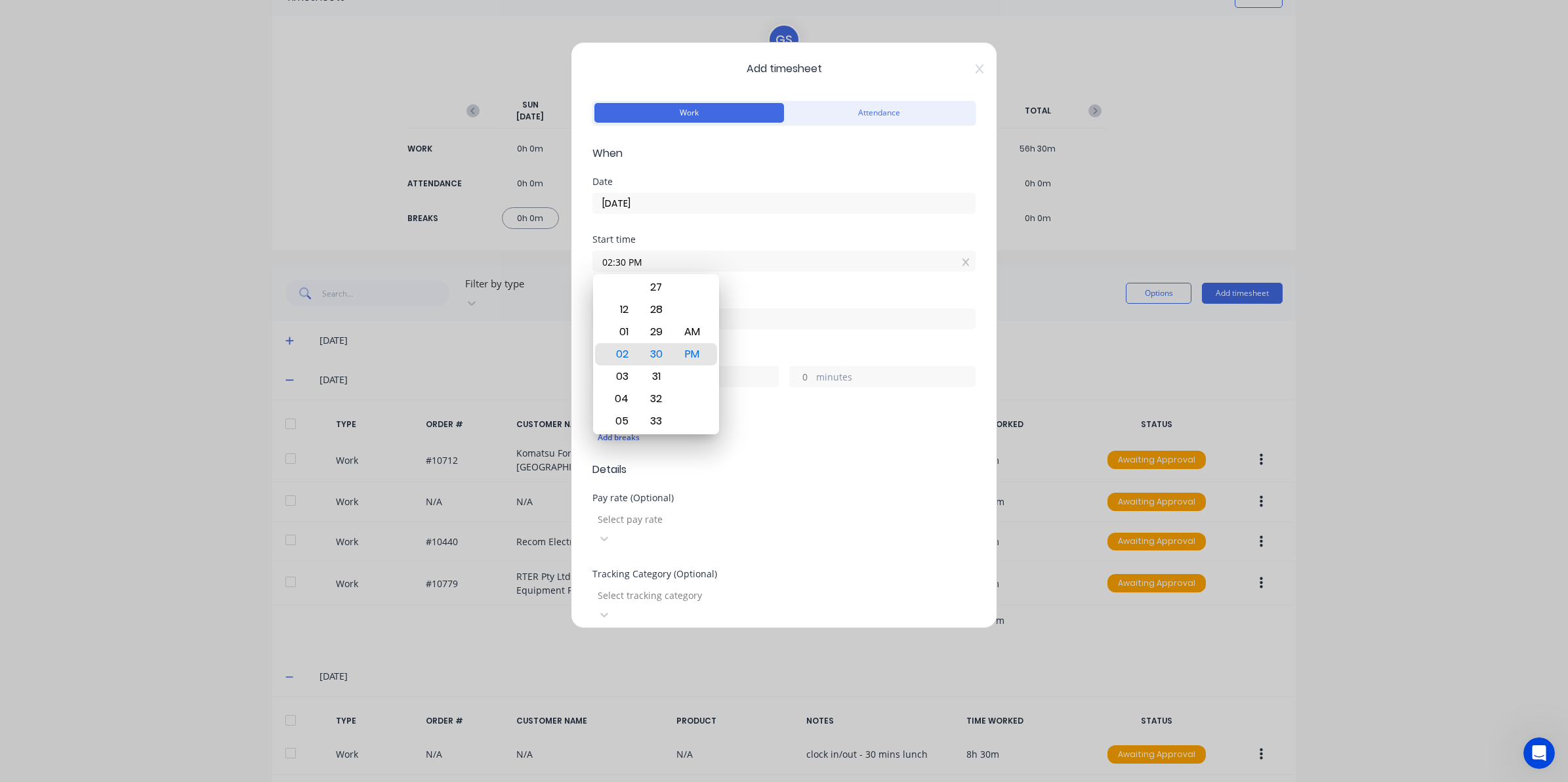
type input "03:17 PM"
type input "0"
type input "47"
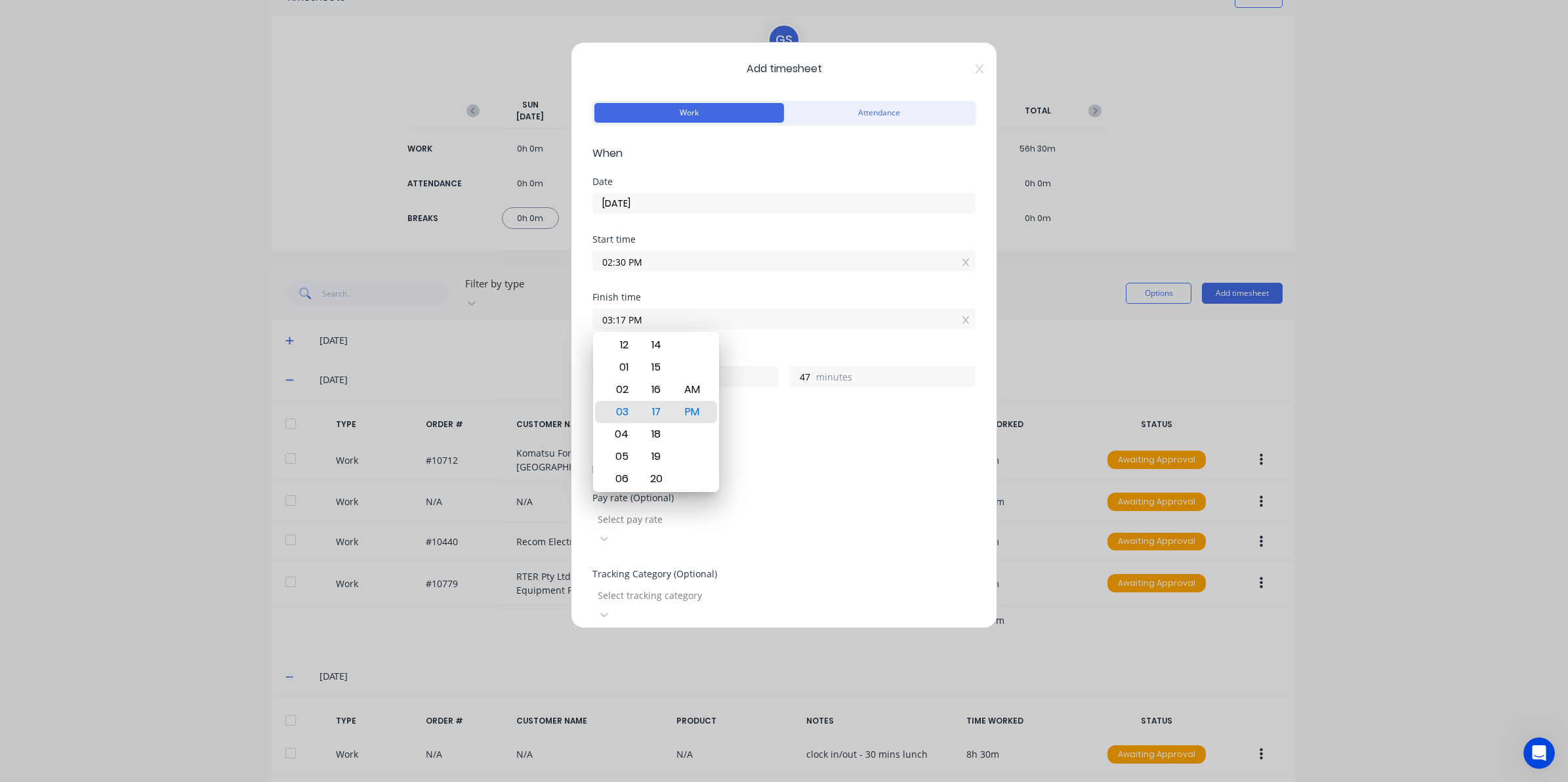
drag, startPoint x: 768, startPoint y: 320, endPoint x: 482, endPoint y: 306, distance: 286.3
click at [487, 306] on div "Add timesheet Work Attendance When Date 24/09/2025 Start time 02:30 PM Finish t…" at bounding box center [784, 391] width 1568 height 782
type input "04:30 AM"
type input "14"
type input "0"
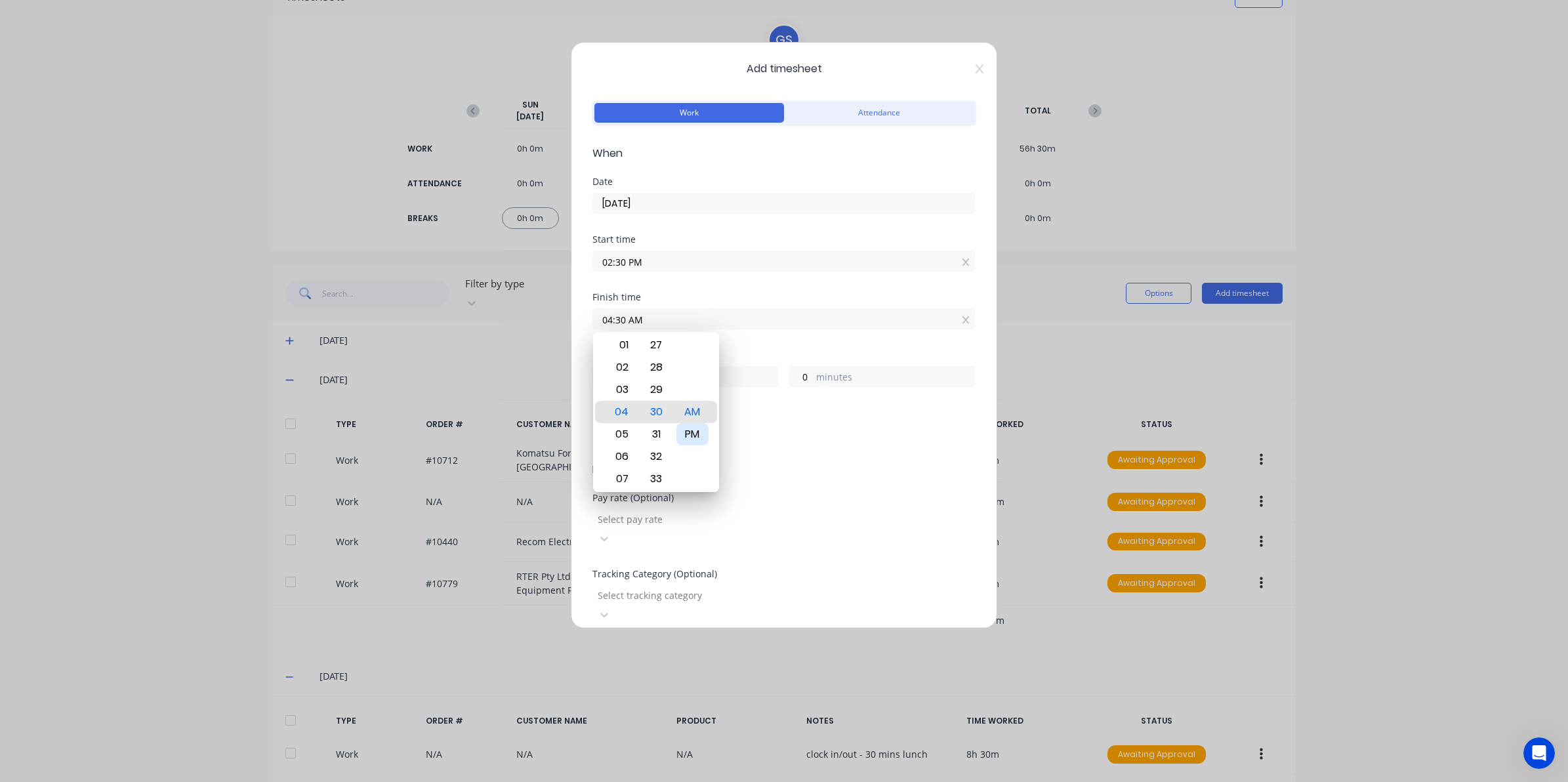
click at [702, 429] on div "PM" at bounding box center [692, 434] width 32 height 22
type input "04:30 PM"
type input "2"
click at [788, 465] on span "Details" at bounding box center [783, 470] width 383 height 15
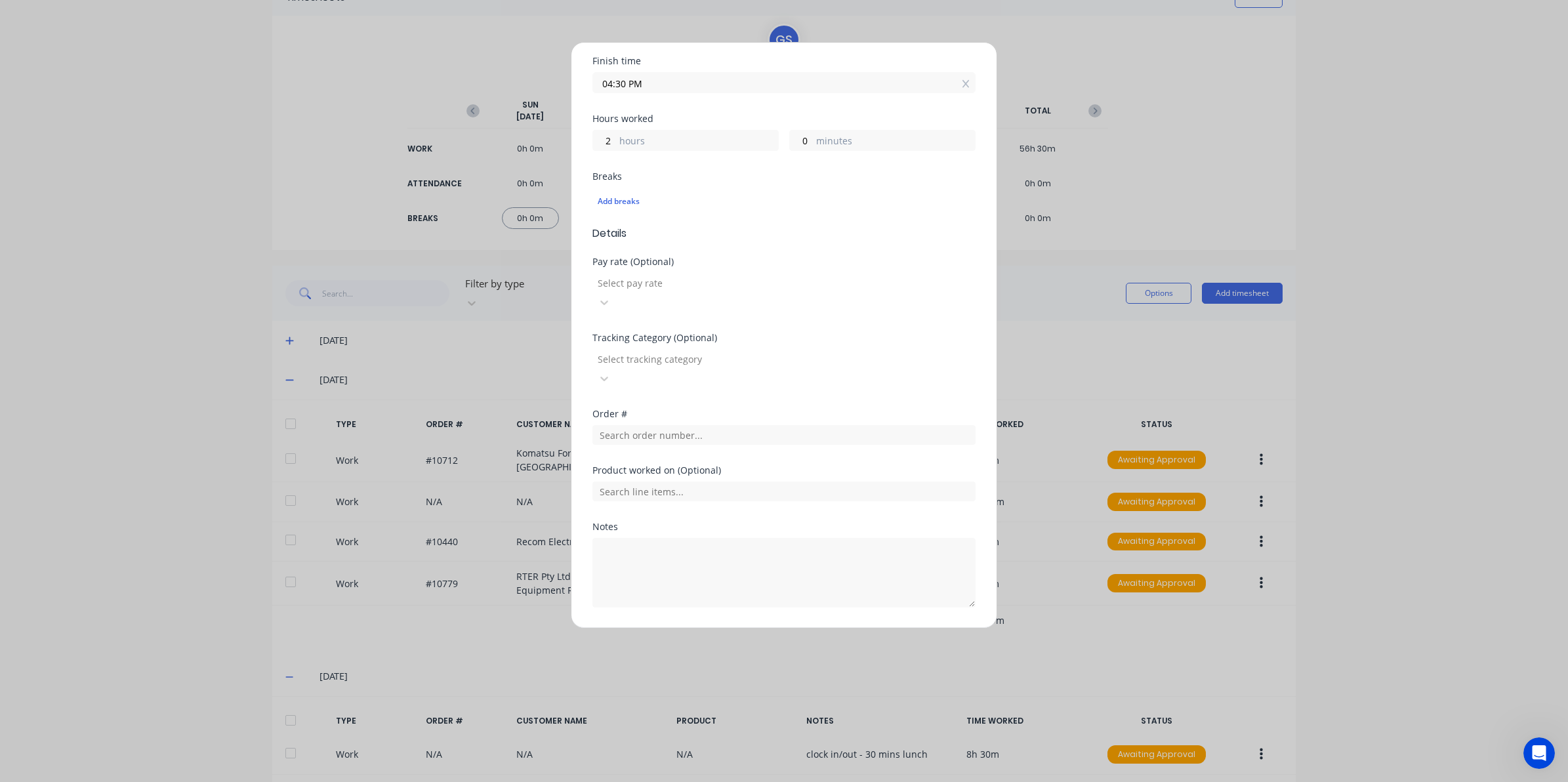
scroll to position [237, 0]
click at [657, 480] on input "text" at bounding box center [783, 490] width 383 height 20
click at [627, 423] on input "text" at bounding box center [783, 433] width 383 height 20
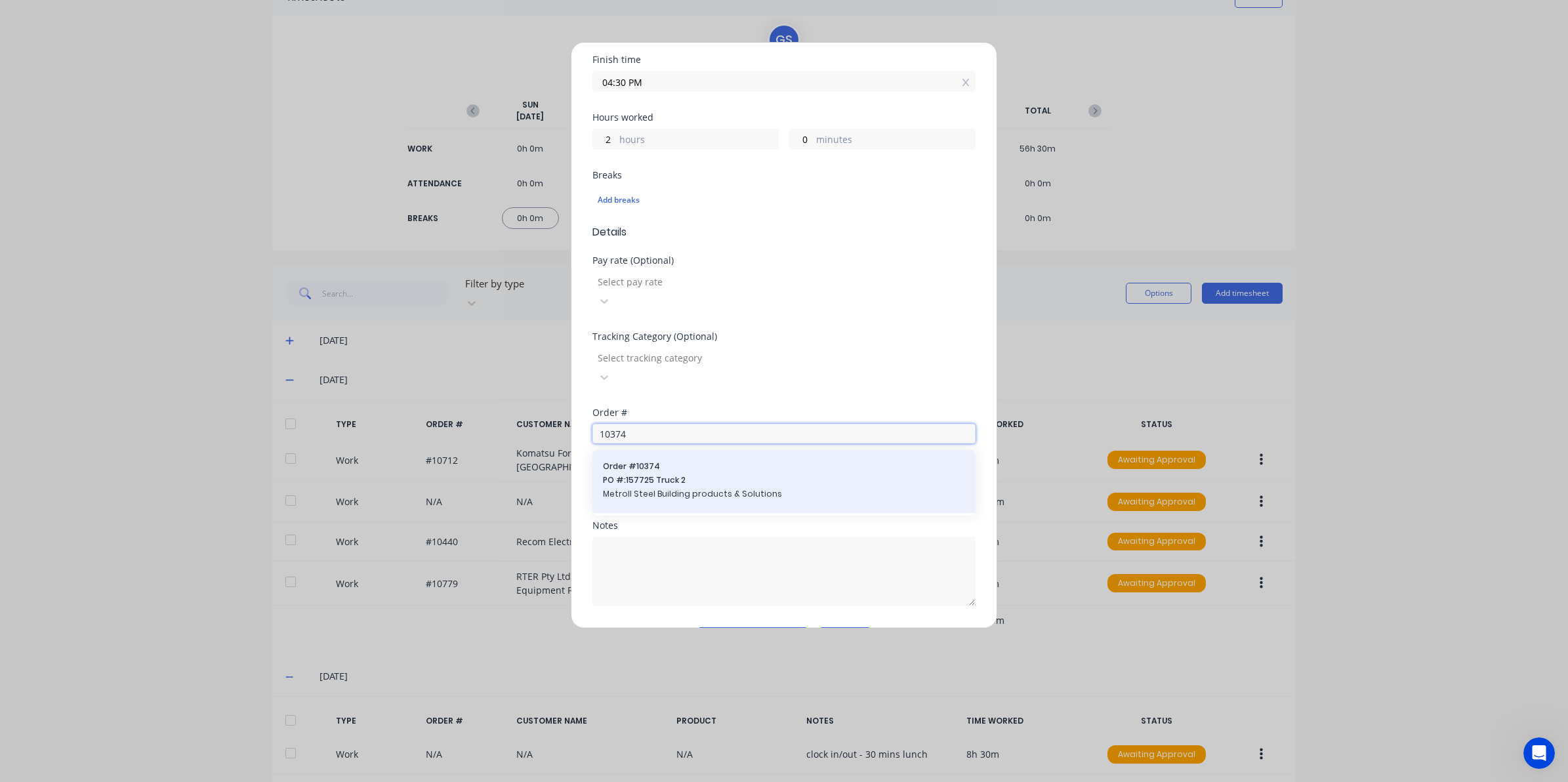
type input "10374"
click at [650, 474] on span "PO #: 157725 Truck 2" at bounding box center [784, 480] width 362 height 12
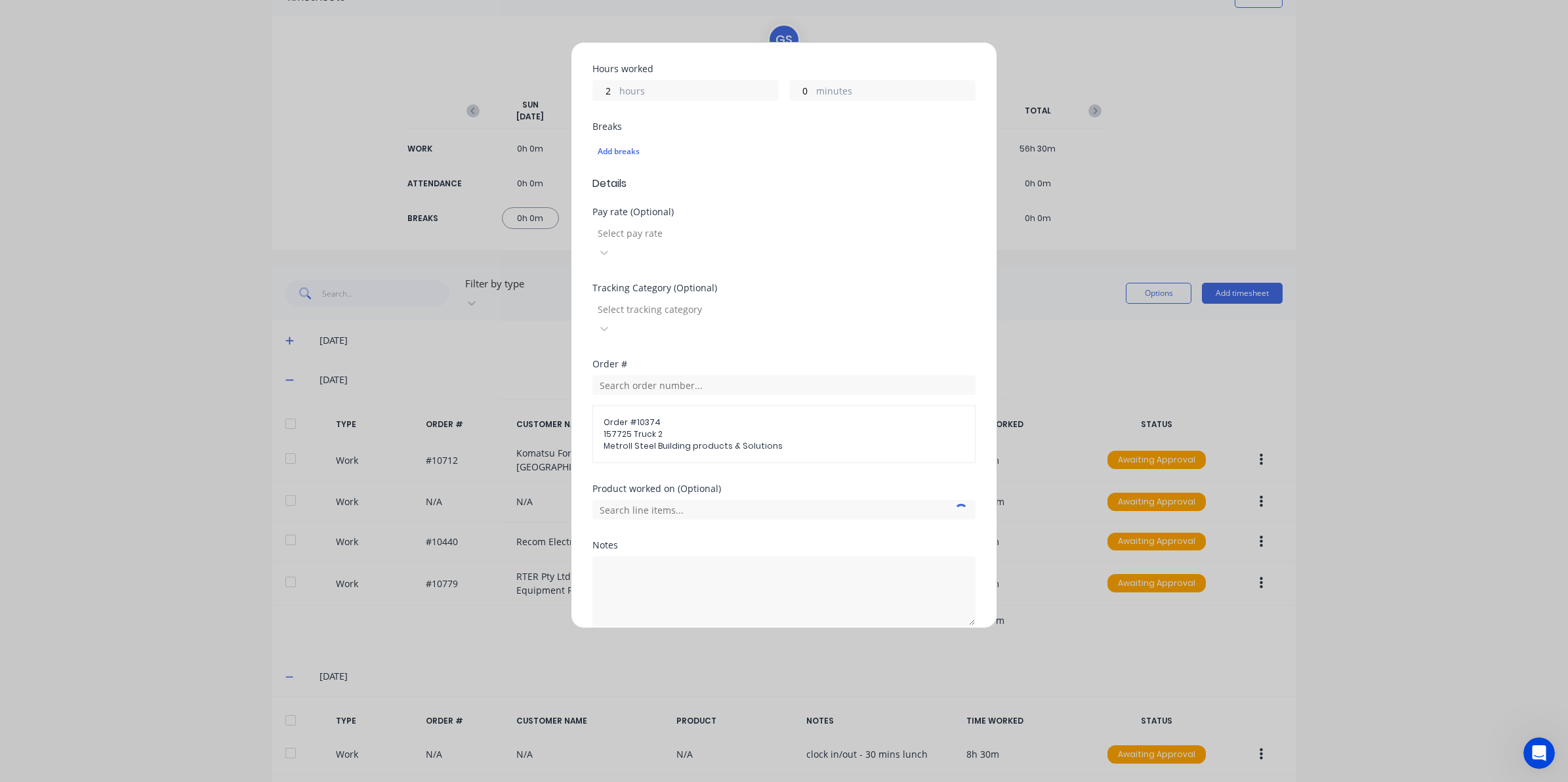
scroll to position [306, 0]
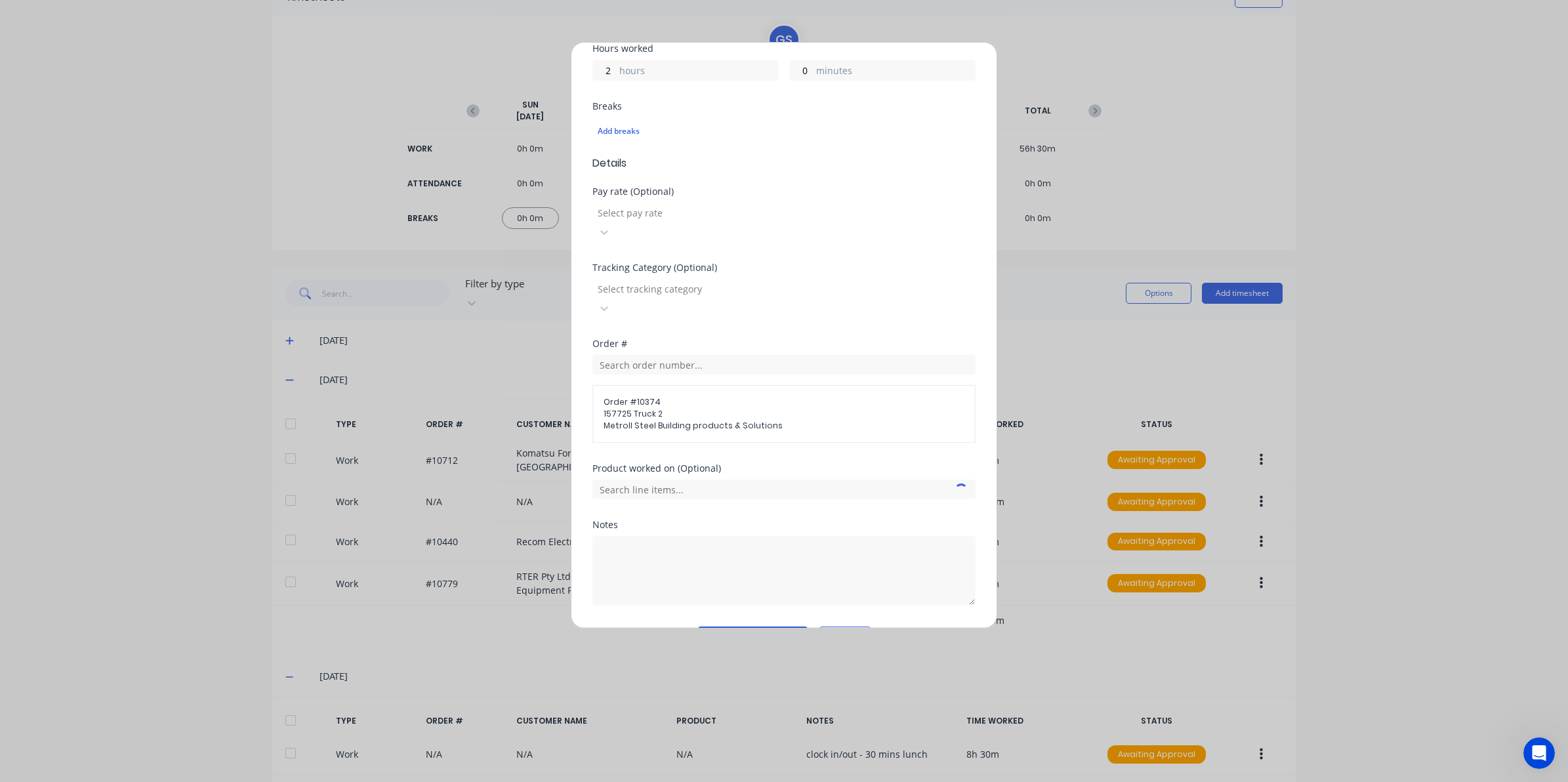
click at [763, 626] on button "Add manual time entry" at bounding box center [752, 637] width 111 height 21
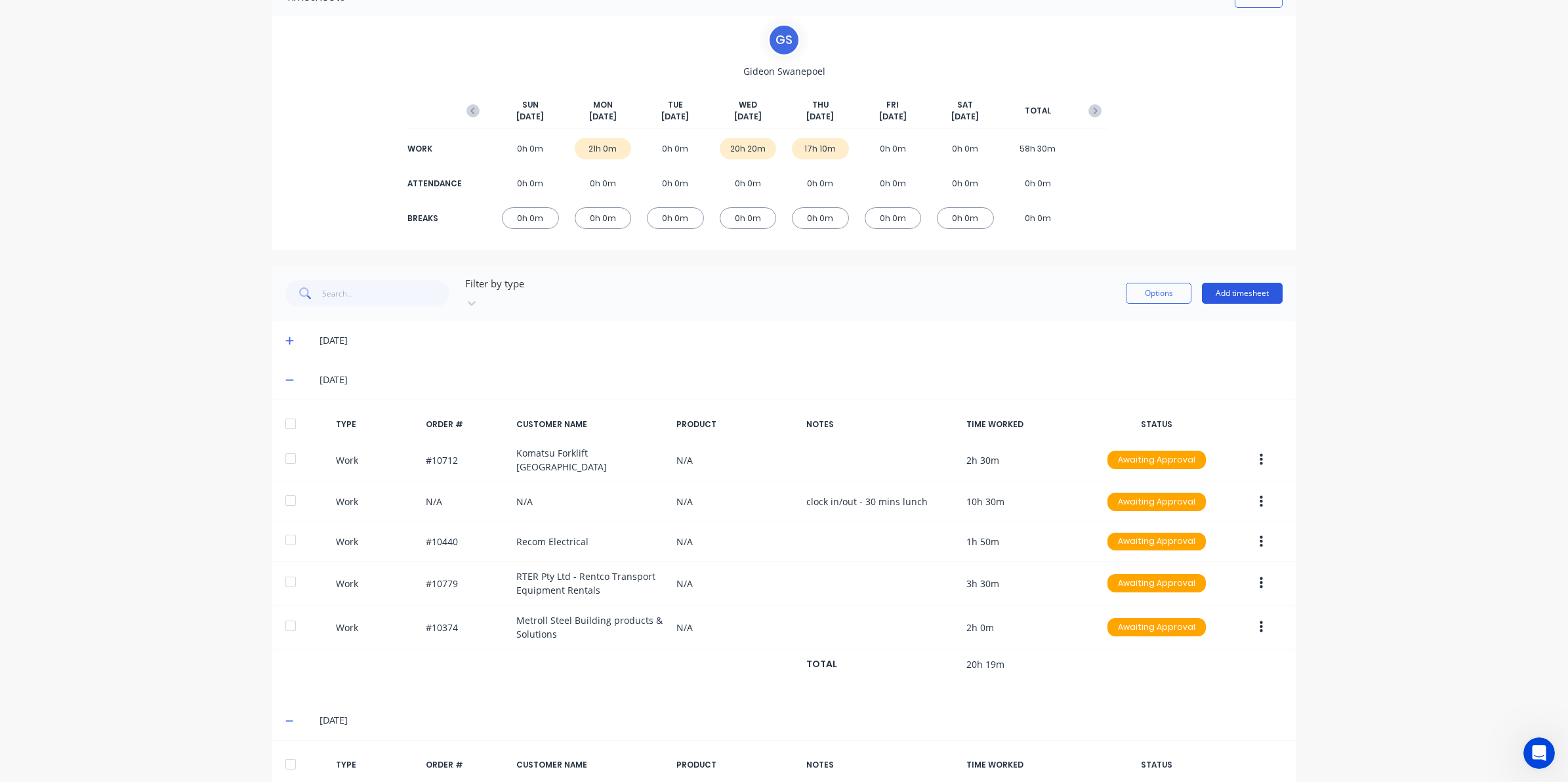
click at [1227, 283] on button "Add timesheet" at bounding box center [1243, 293] width 81 height 21
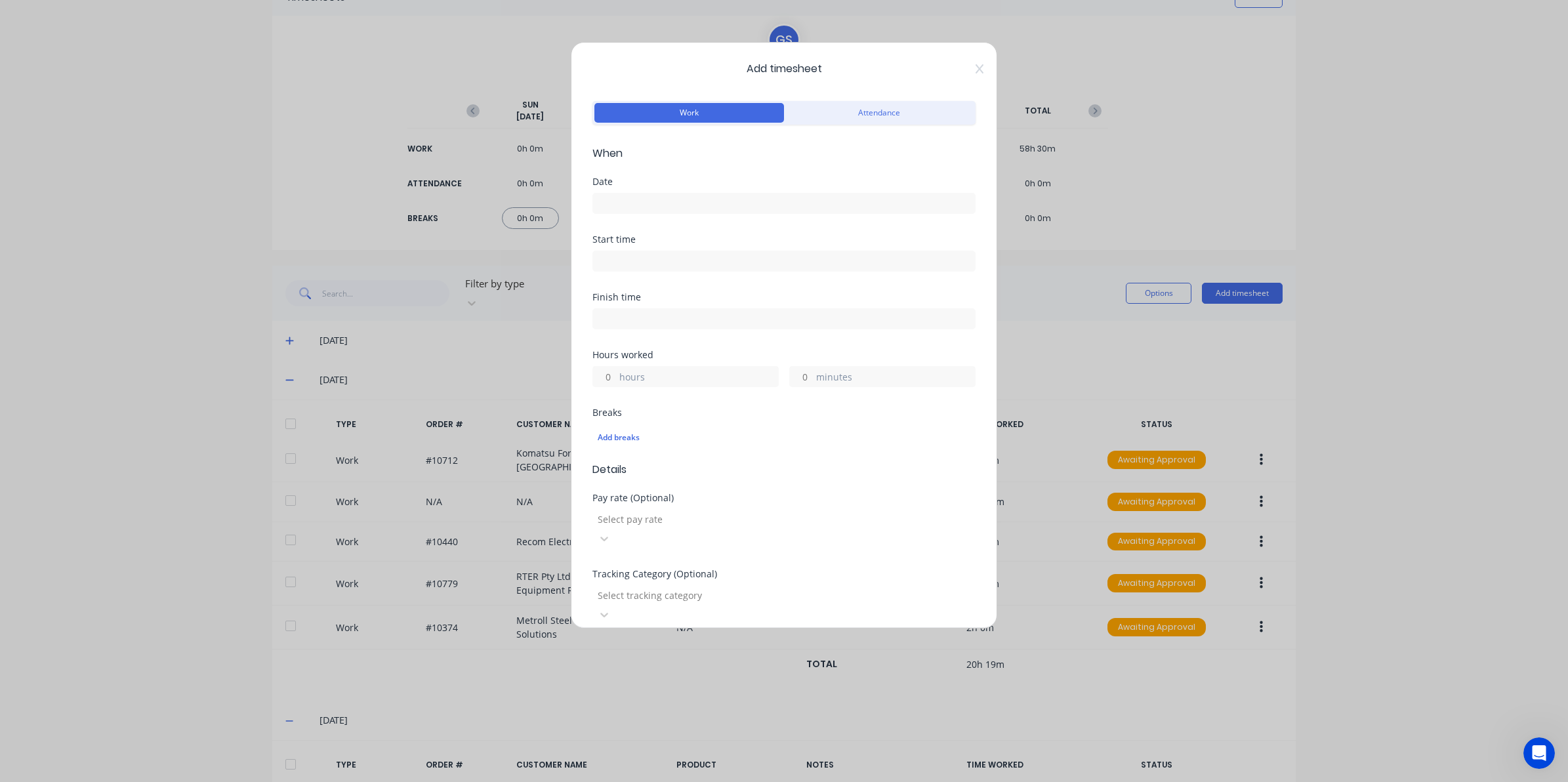
click at [658, 205] on input at bounding box center [784, 203] width 382 height 20
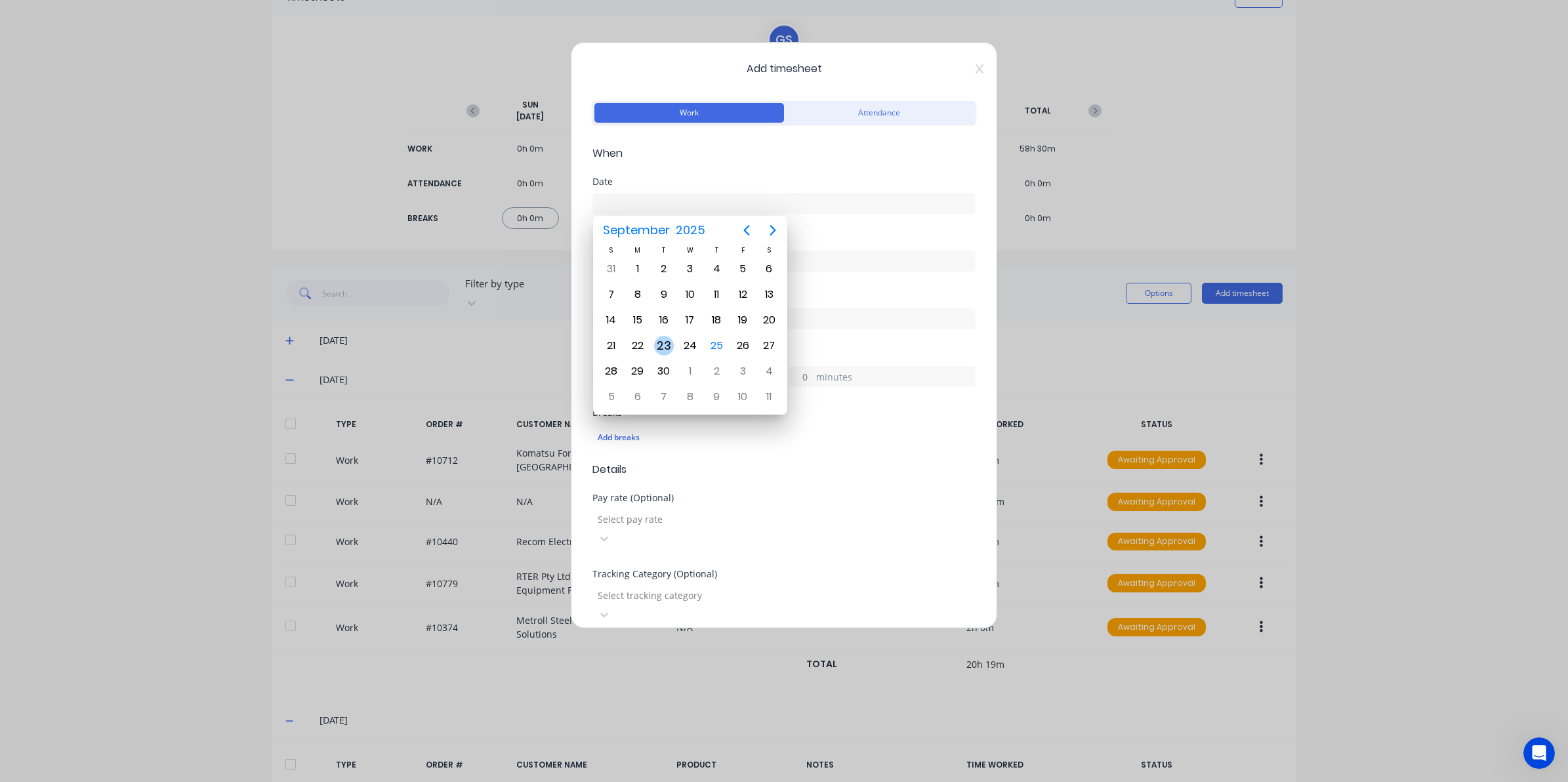
drag, startPoint x: 666, startPoint y: 342, endPoint x: 660, endPoint y: 303, distance: 39.5
click at [667, 342] on div "23" at bounding box center [664, 345] width 20 height 20
type input "[DATE]"
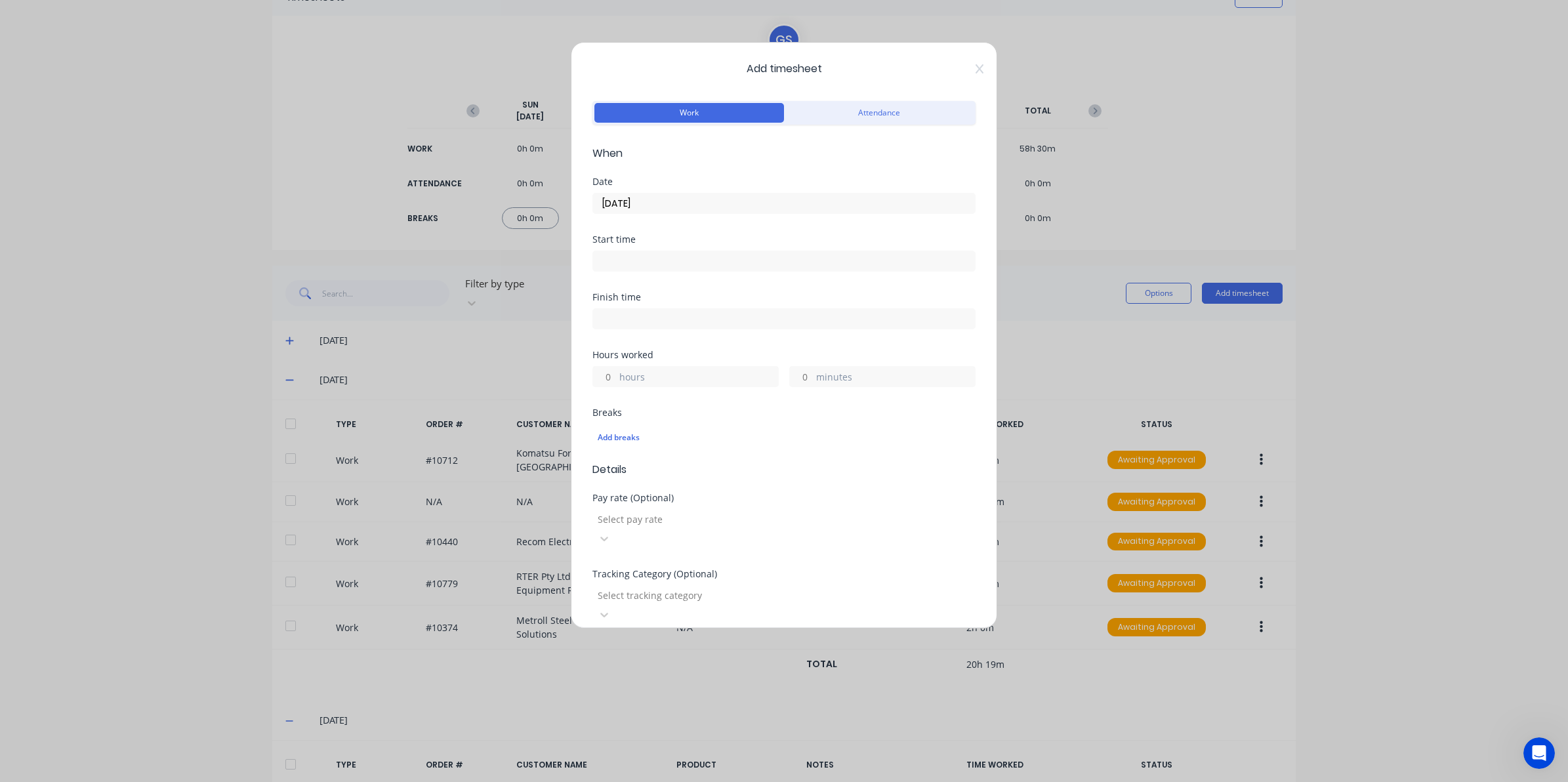
drag, startPoint x: 641, startPoint y: 243, endPoint x: 656, endPoint y: 268, distance: 29.2
click at [645, 249] on div "Start time" at bounding box center [783, 253] width 383 height 37
click at [660, 269] on input at bounding box center [784, 261] width 382 height 20
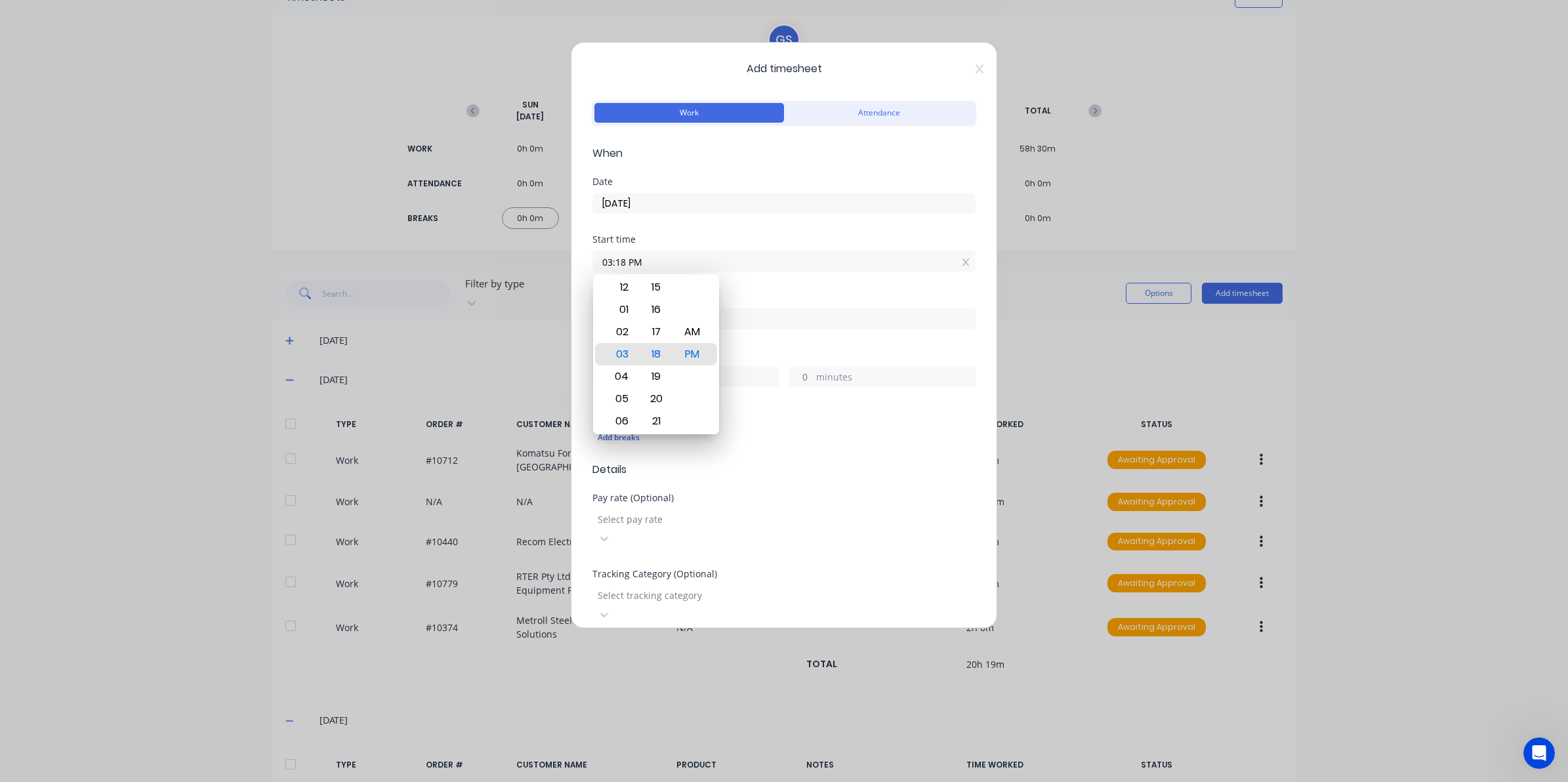
drag, startPoint x: 676, startPoint y: 268, endPoint x: 491, endPoint y: 249, distance: 186.0
click at [491, 249] on div "Add timesheet Work Attendance When Date 23/09/2025 Start time 03:18 PM Finish t…" at bounding box center [784, 391] width 1568 height 782
type input "06:00 AM"
drag, startPoint x: 799, startPoint y: 348, endPoint x: 782, endPoint y: 319, distance: 33.6
click at [797, 342] on div "Finish time" at bounding box center [783, 321] width 383 height 58
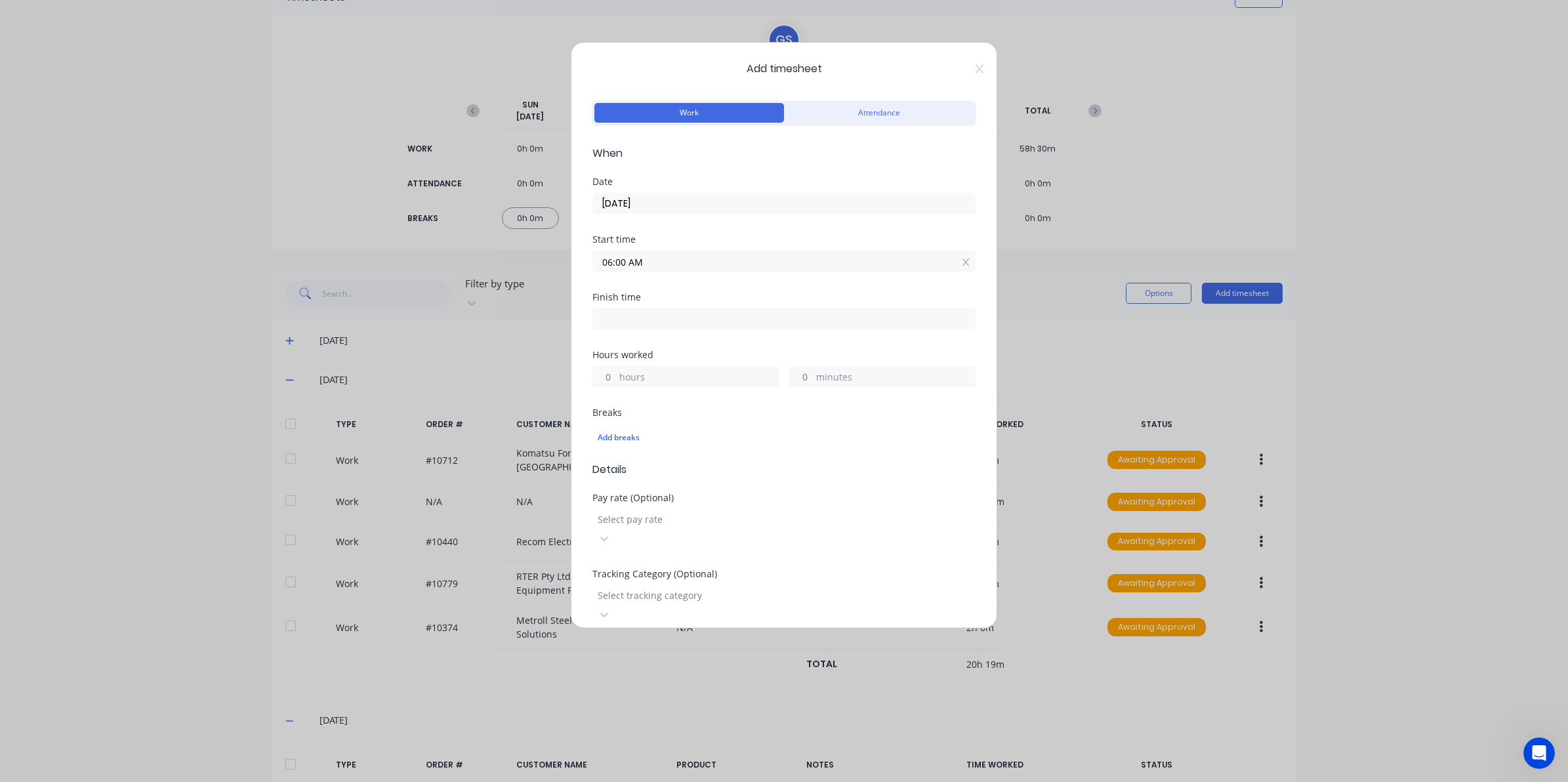
click at [782, 317] on input at bounding box center [784, 318] width 382 height 20
type input "03:18 PM"
type input "9"
type input "18"
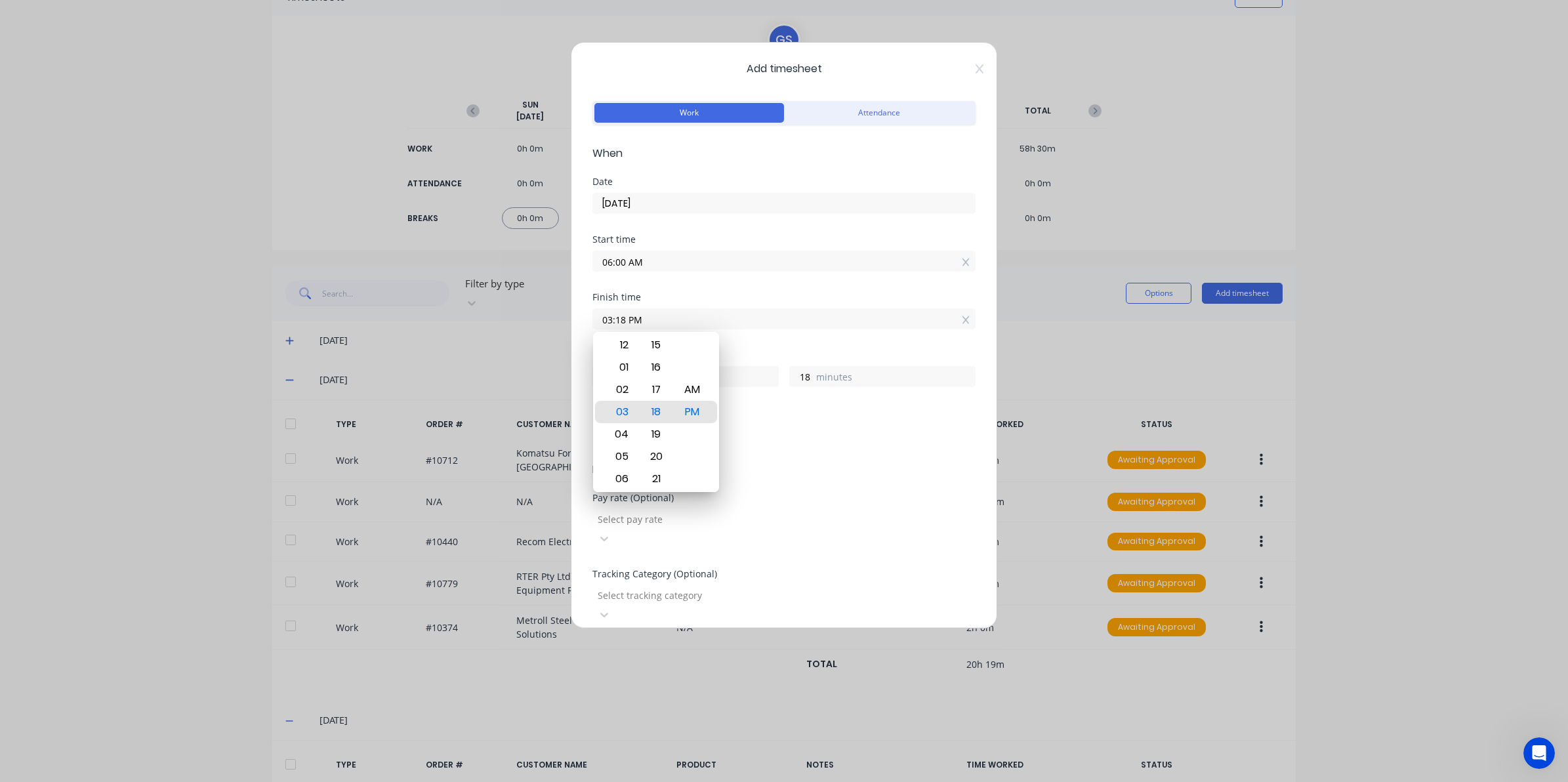
drag, startPoint x: 779, startPoint y: 318, endPoint x: 540, endPoint y: 312, distance: 239.1
click at [545, 313] on div "Add timesheet Work Attendance When Date 23/09/2025 Start time 06:00 AM Finish t…" at bounding box center [784, 391] width 1568 height 782
type input "04:30 AM"
type input "22"
type input "30"
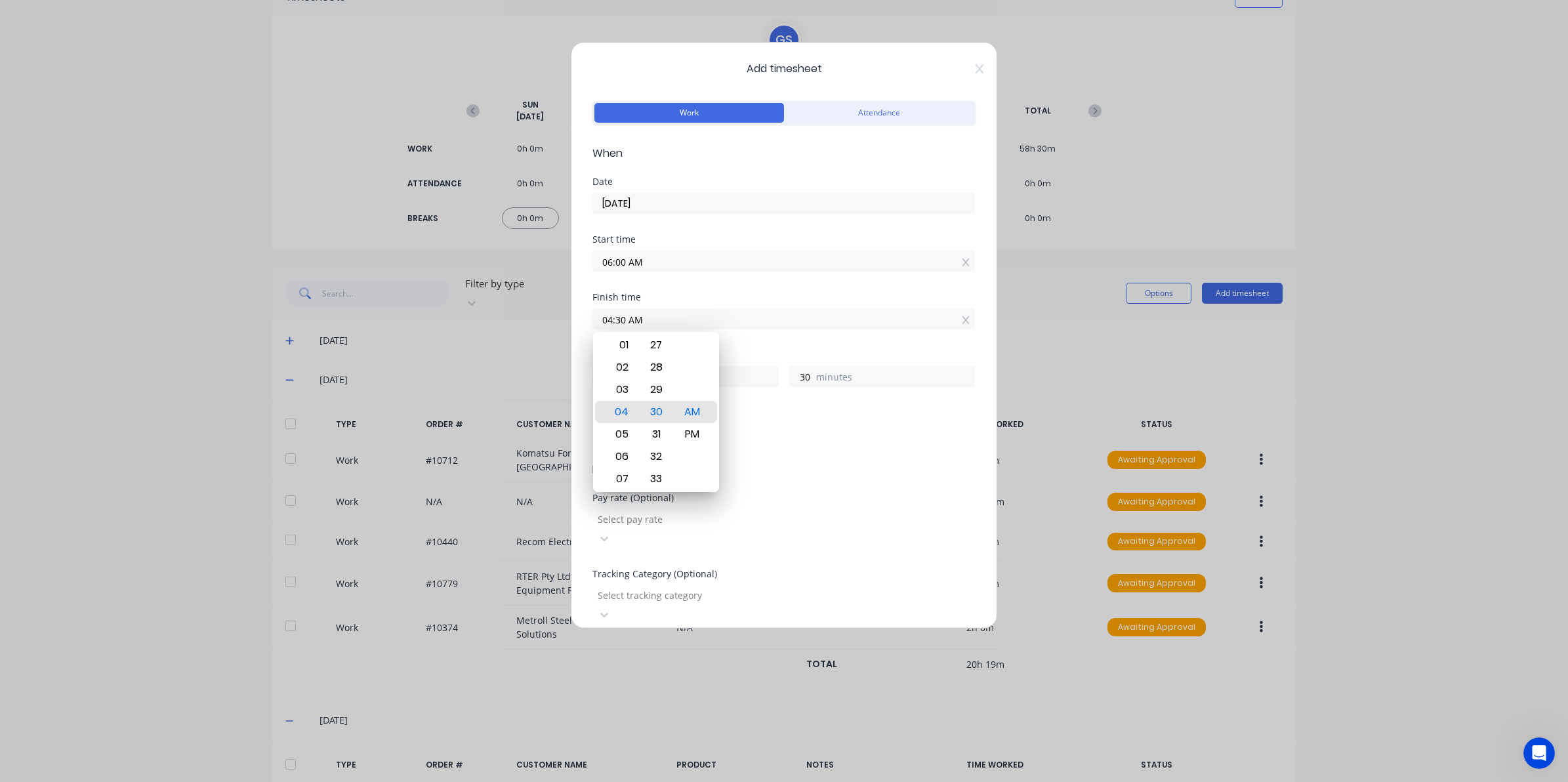
click at [788, 482] on form "Work Attendance When Date 23/09/2025 Start time 06:00 AM Finish time 04:30 AM H…" at bounding box center [783, 492] width 383 height 788
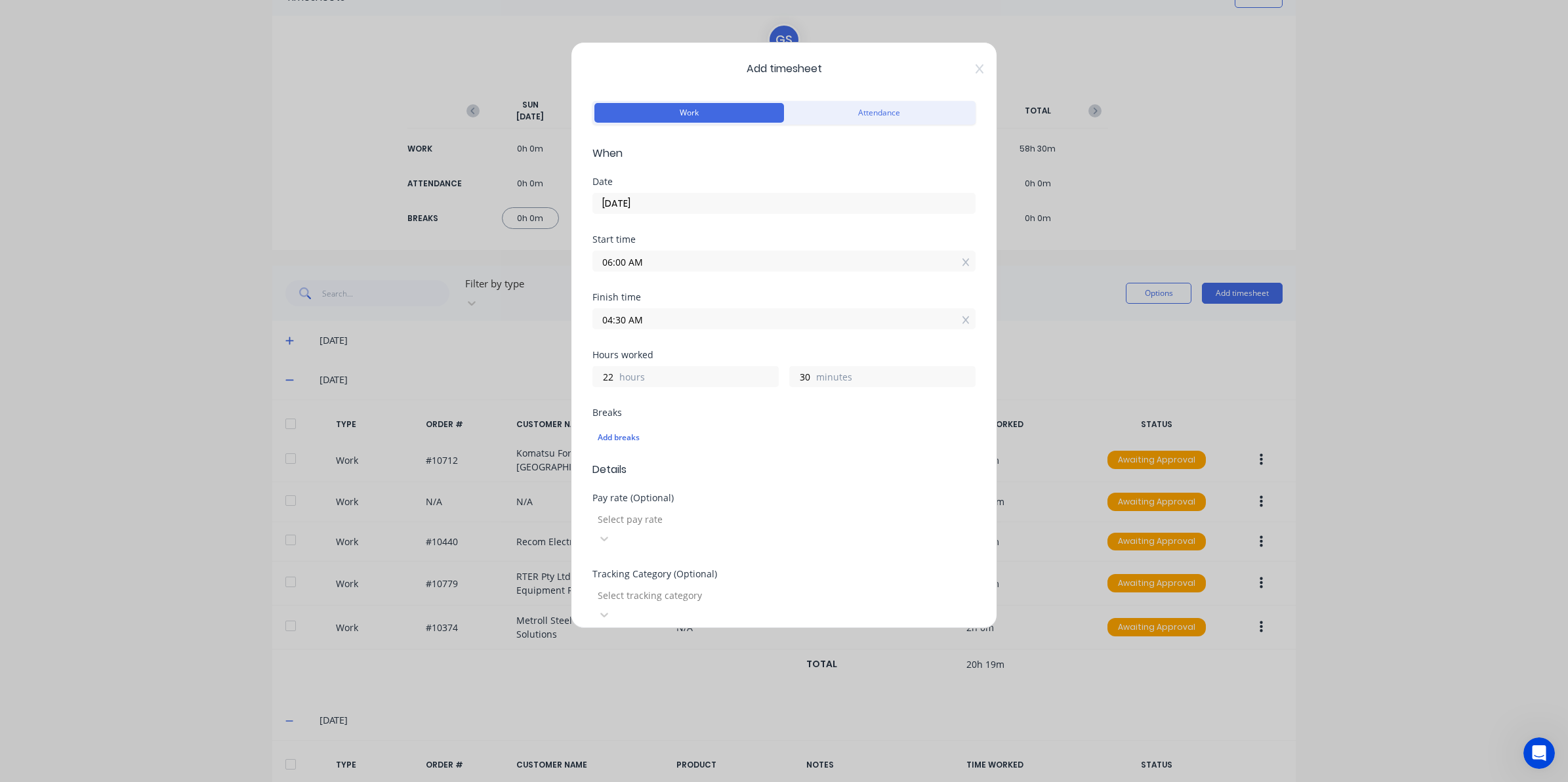
click at [679, 307] on div "04:30 AM" at bounding box center [783, 317] width 383 height 24
click at [683, 315] on input "04:30 AM" at bounding box center [784, 318] width 382 height 20
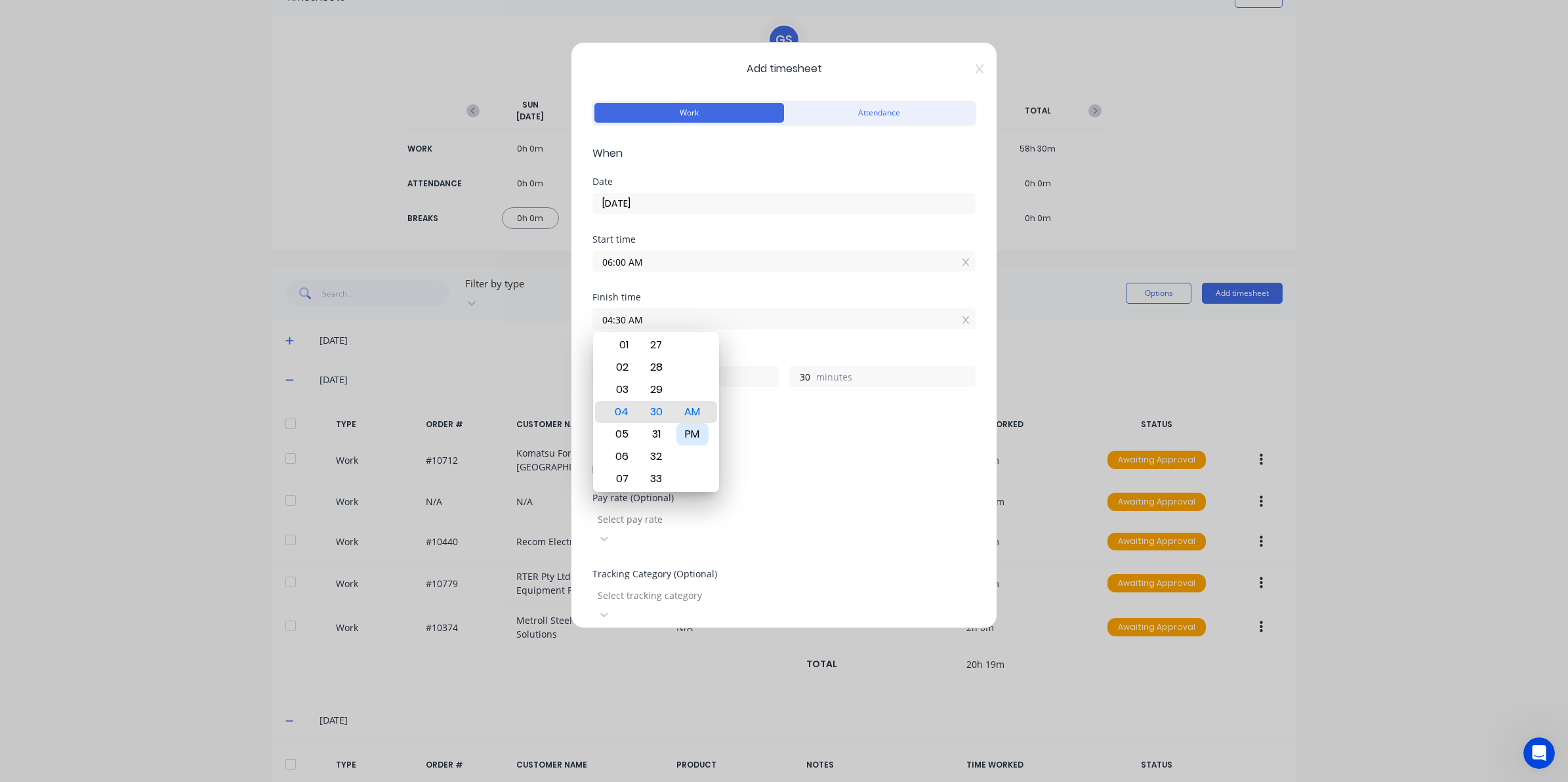
click at [696, 437] on div "PM" at bounding box center [692, 434] width 32 height 22
type input "04:30 PM"
type input "10"
click at [757, 502] on div "Pay rate (Optional)" at bounding box center [783, 497] width 383 height 9
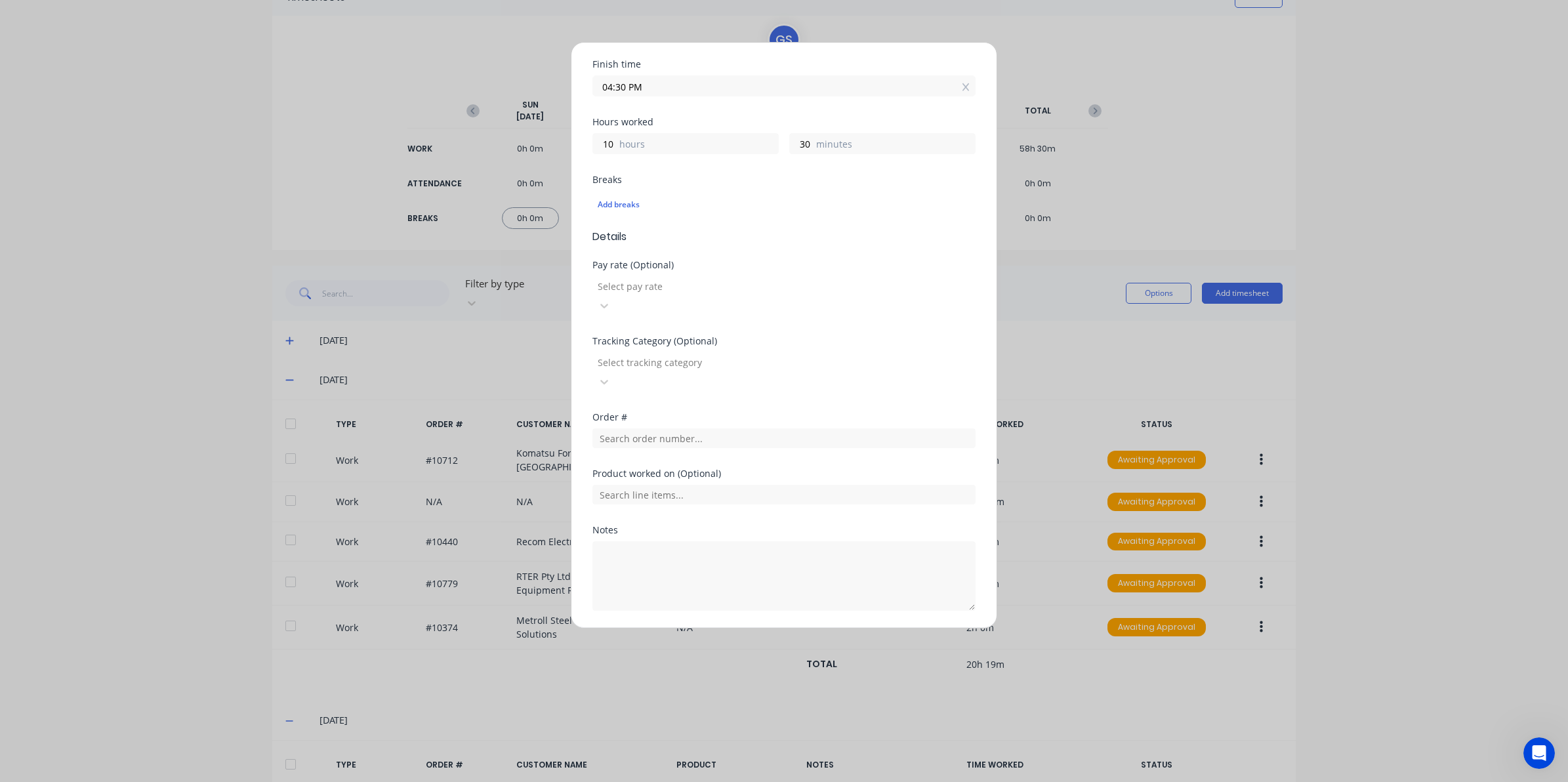
scroll to position [237, 0]
drag, startPoint x: 631, startPoint y: 535, endPoint x: 620, endPoint y: 545, distance: 14.9
click at [631, 537] on textarea at bounding box center [783, 571] width 383 height 70
paste textarea "clock in/out - 30 mins lunch"
type textarea "clock in/out - 30 mins lunch"
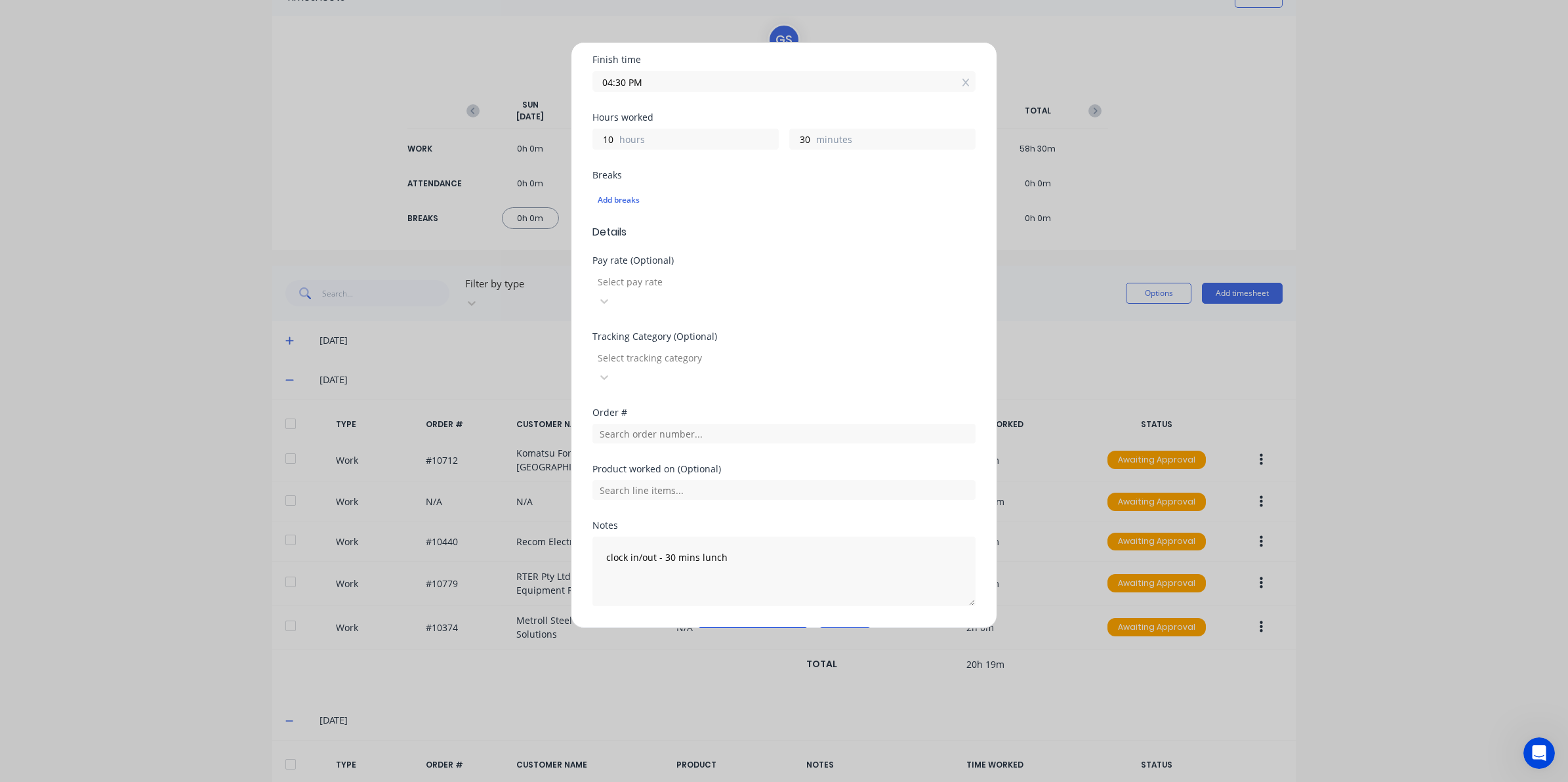
click at [730, 627] on button "Add manual time entry" at bounding box center [752, 637] width 111 height 21
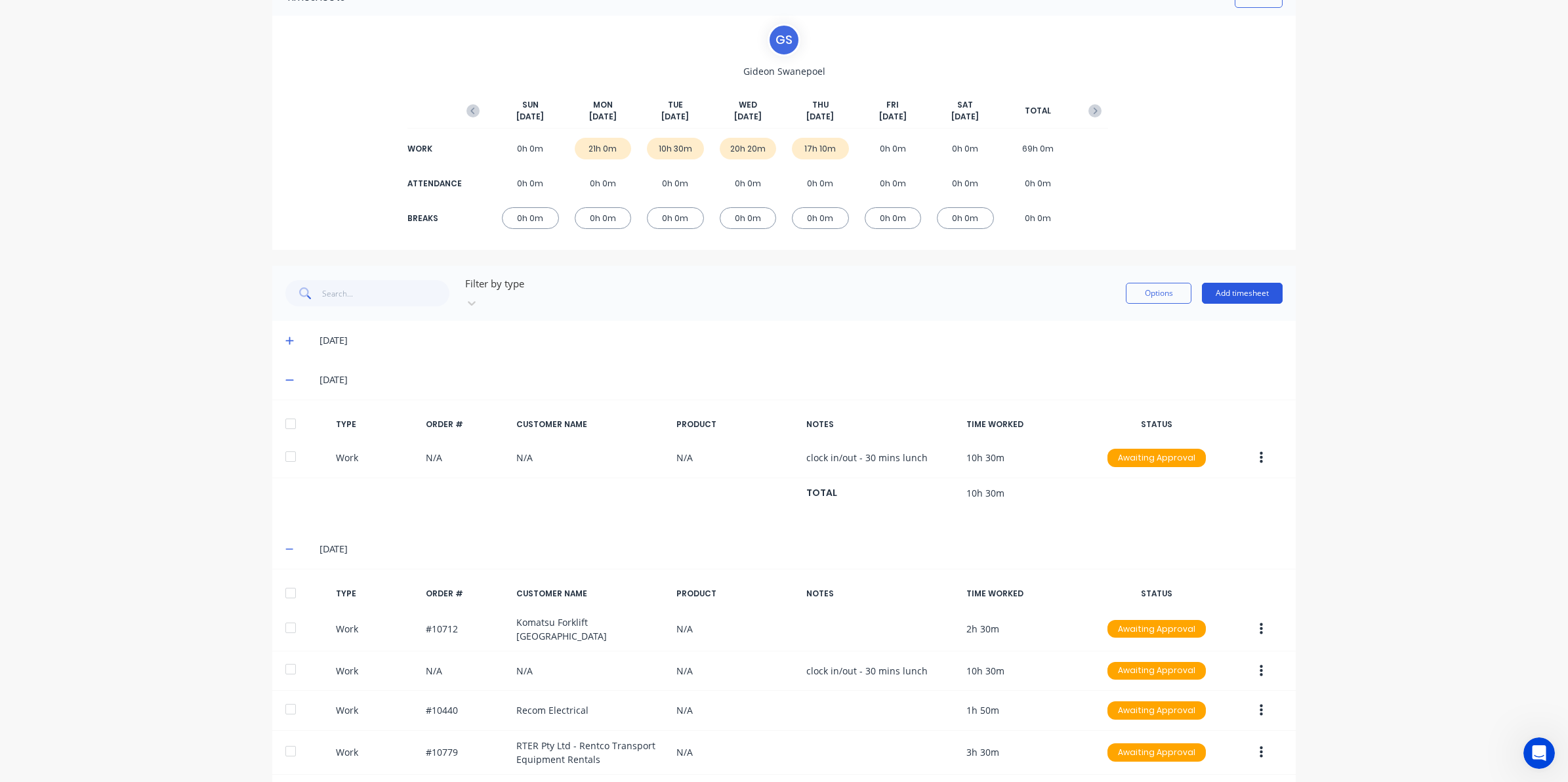
click at [1238, 290] on button "Add timesheet" at bounding box center [1243, 293] width 81 height 21
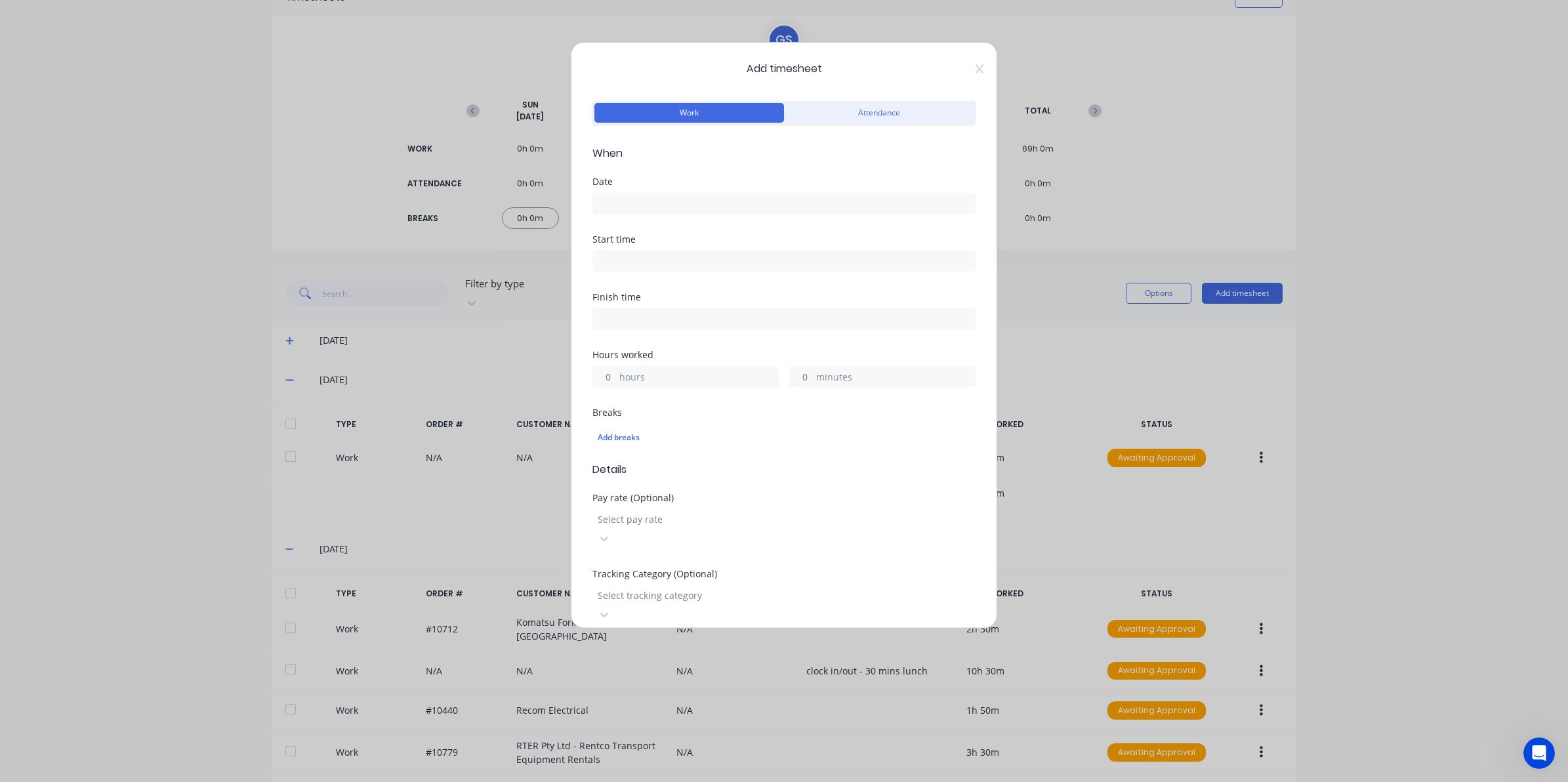
click at [679, 210] on input at bounding box center [784, 203] width 382 height 20
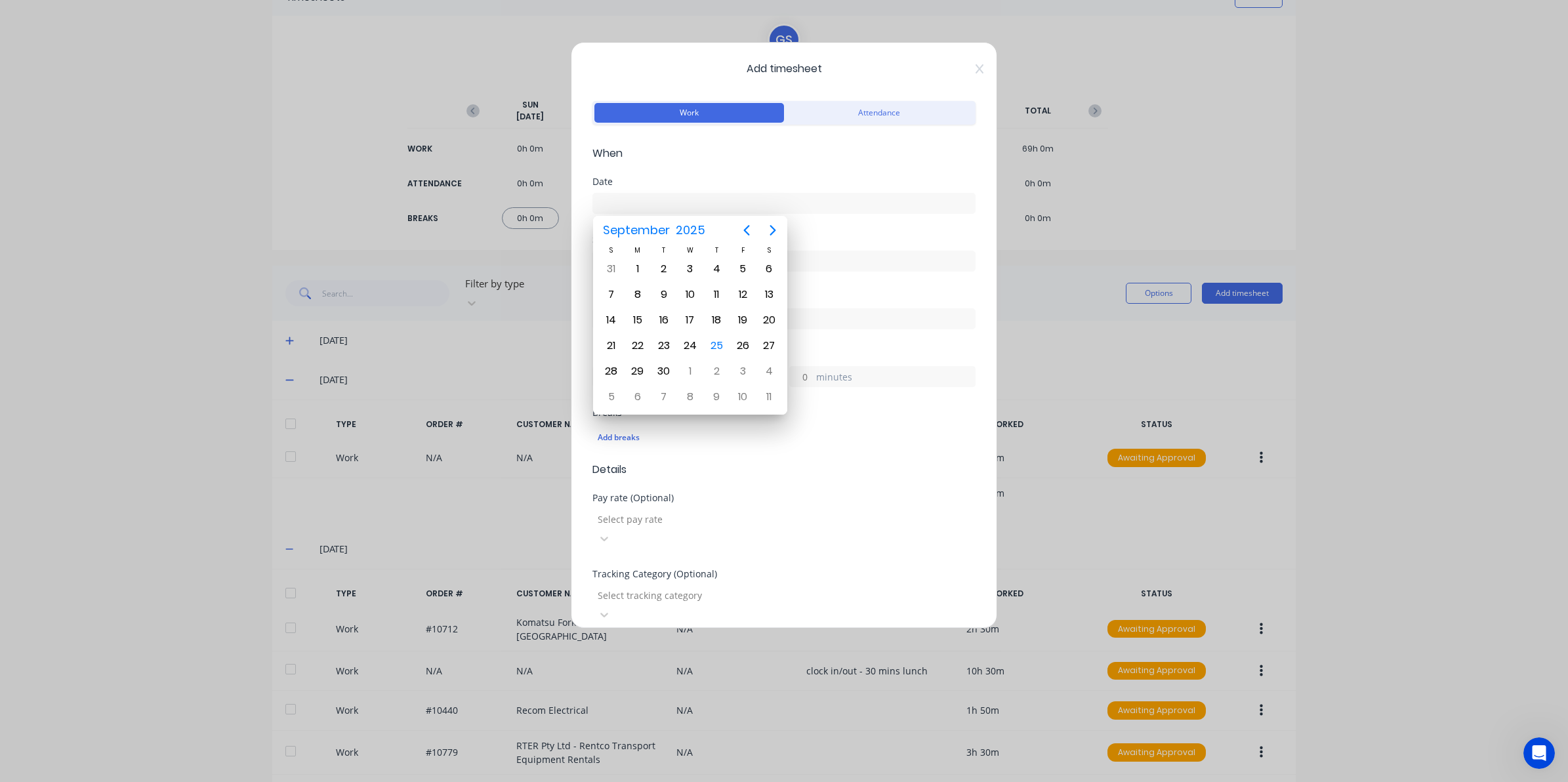
drag, startPoint x: 657, startPoint y: 205, endPoint x: 497, endPoint y: 223, distance: 161.0
click at [497, 222] on div "Add timesheet Work Attendance When Date Start time Finish time Hours worked hou…" at bounding box center [784, 391] width 1568 height 782
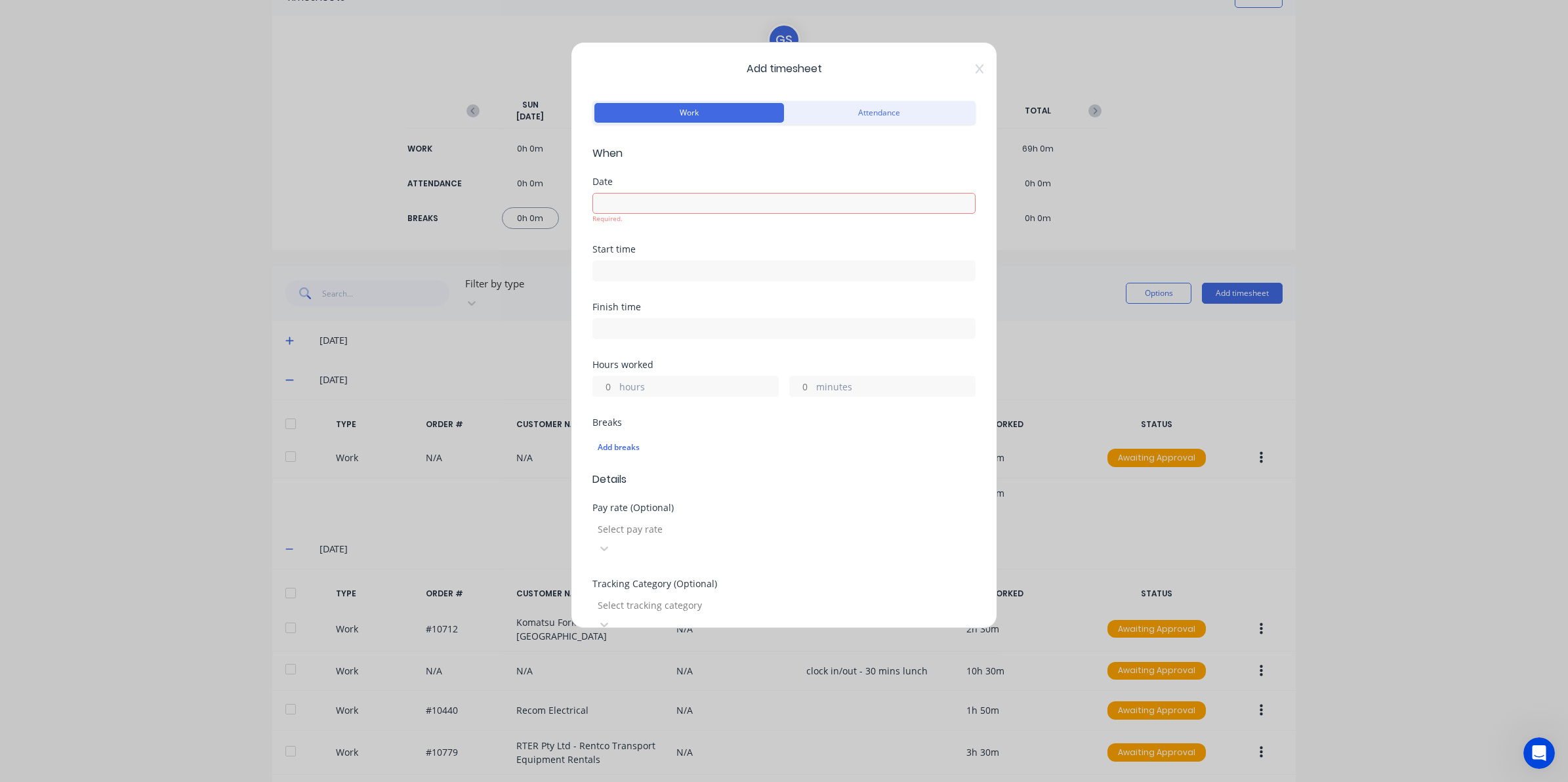
click at [611, 206] on input at bounding box center [784, 203] width 382 height 20
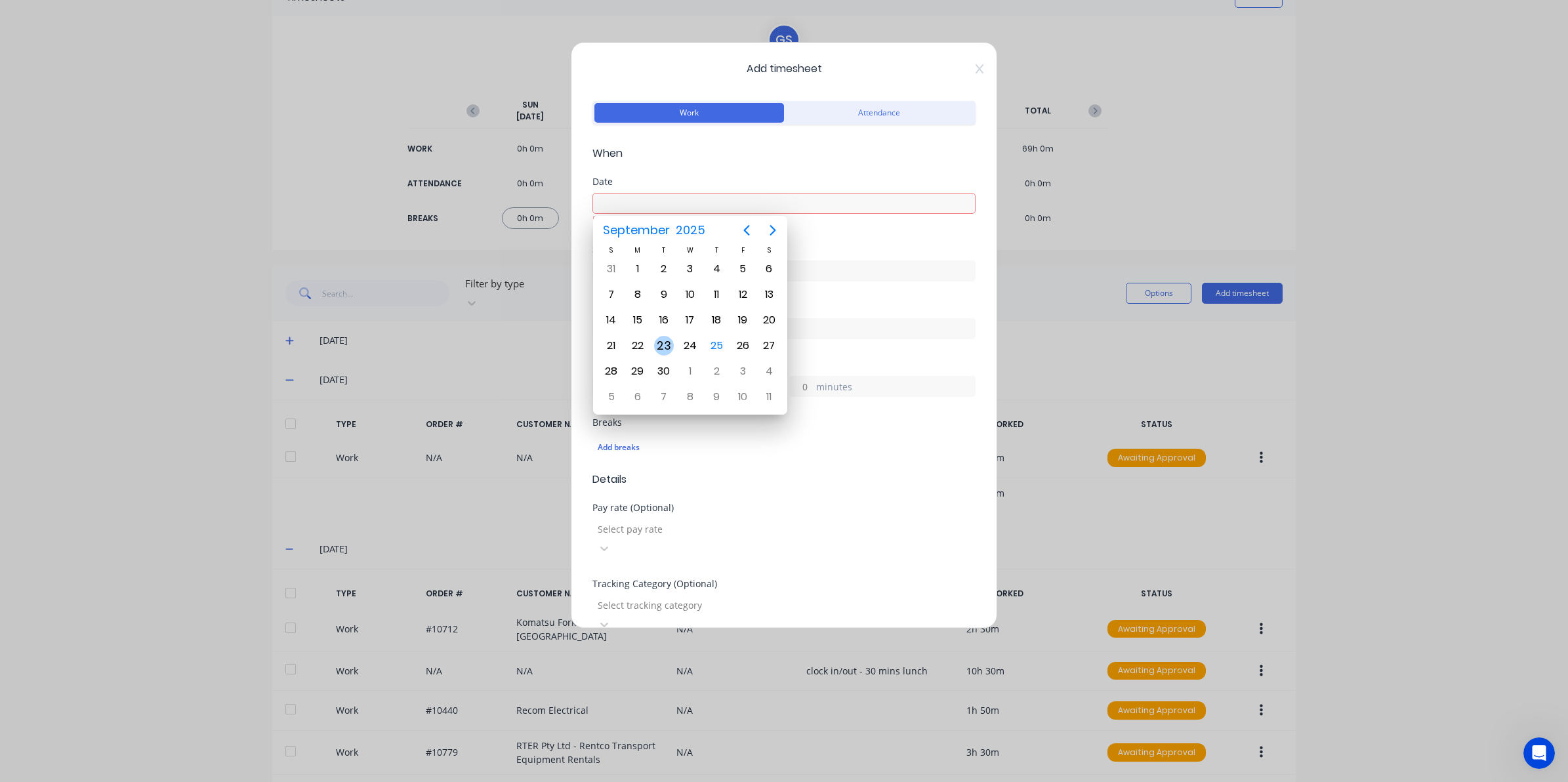
click at [670, 342] on div "23" at bounding box center [664, 345] width 20 height 20
type input "23/09/2025"
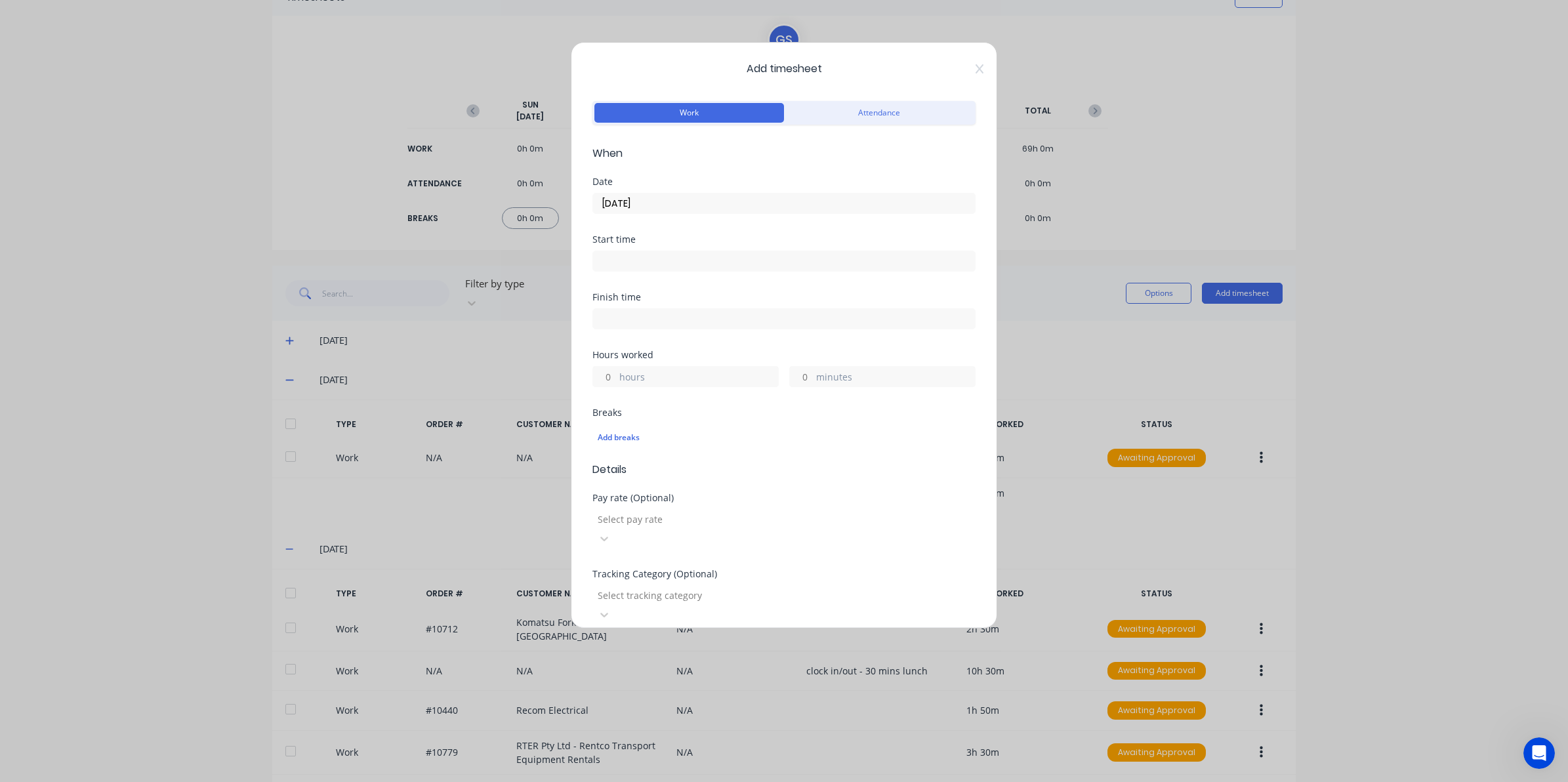
drag, startPoint x: 650, startPoint y: 247, endPoint x: 664, endPoint y: 267, distance: 24.4
click at [650, 248] on div at bounding box center [783, 259] width 383 height 24
click at [664, 267] on input at bounding box center [784, 261] width 382 height 20
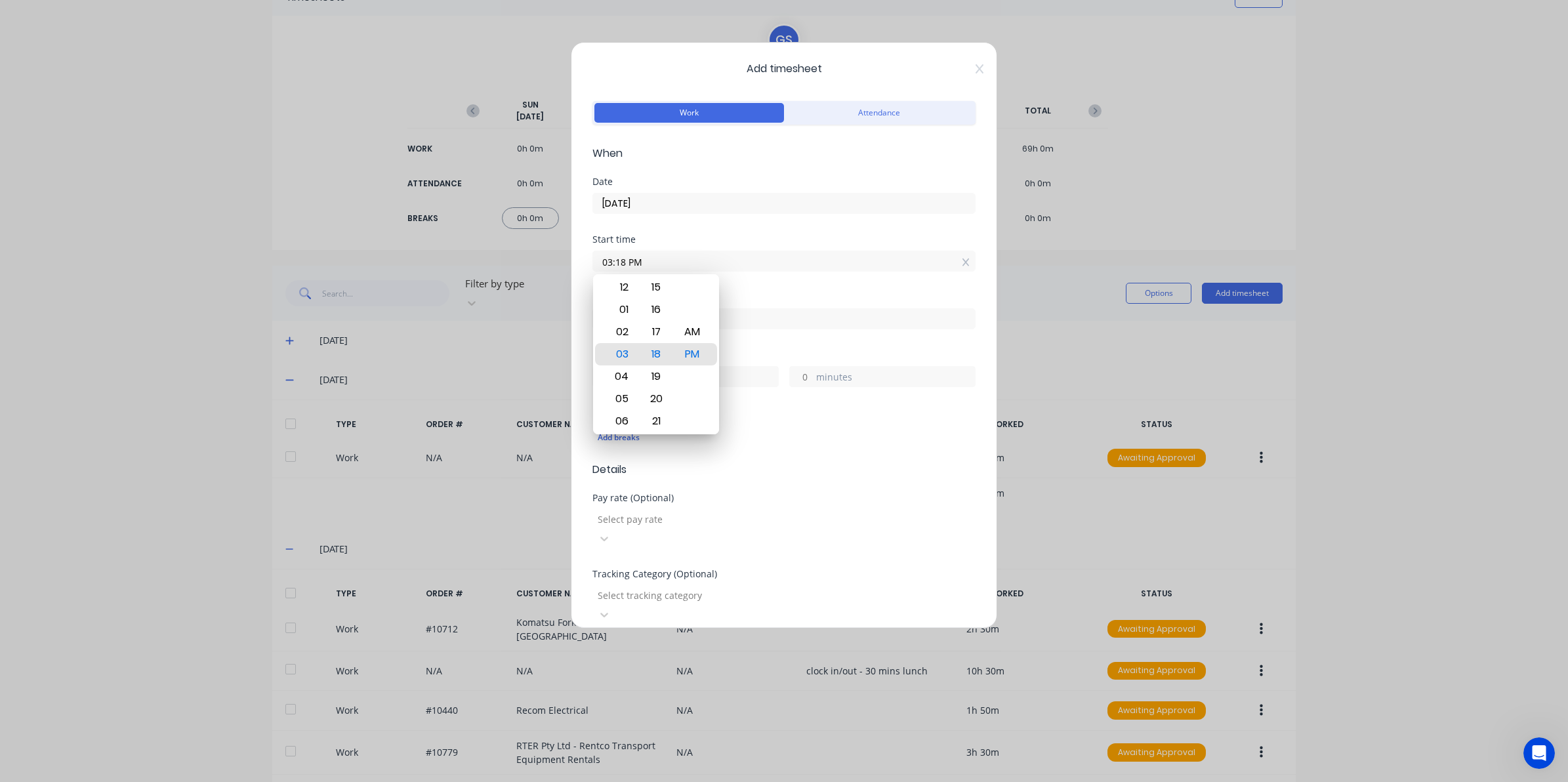
drag, startPoint x: 664, startPoint y: 266, endPoint x: 415, endPoint y: 267, distance: 249.0
click at [428, 274] on div "Add timesheet Work Attendance When Date 23/09/2025 Start time 03:18 PM Finish t…" at bounding box center [784, 391] width 1568 height 782
type input "06:00 AM"
click at [849, 360] on div "Hours worked hours minutes" at bounding box center [783, 368] width 383 height 37
click at [777, 323] on input at bounding box center [784, 318] width 382 height 20
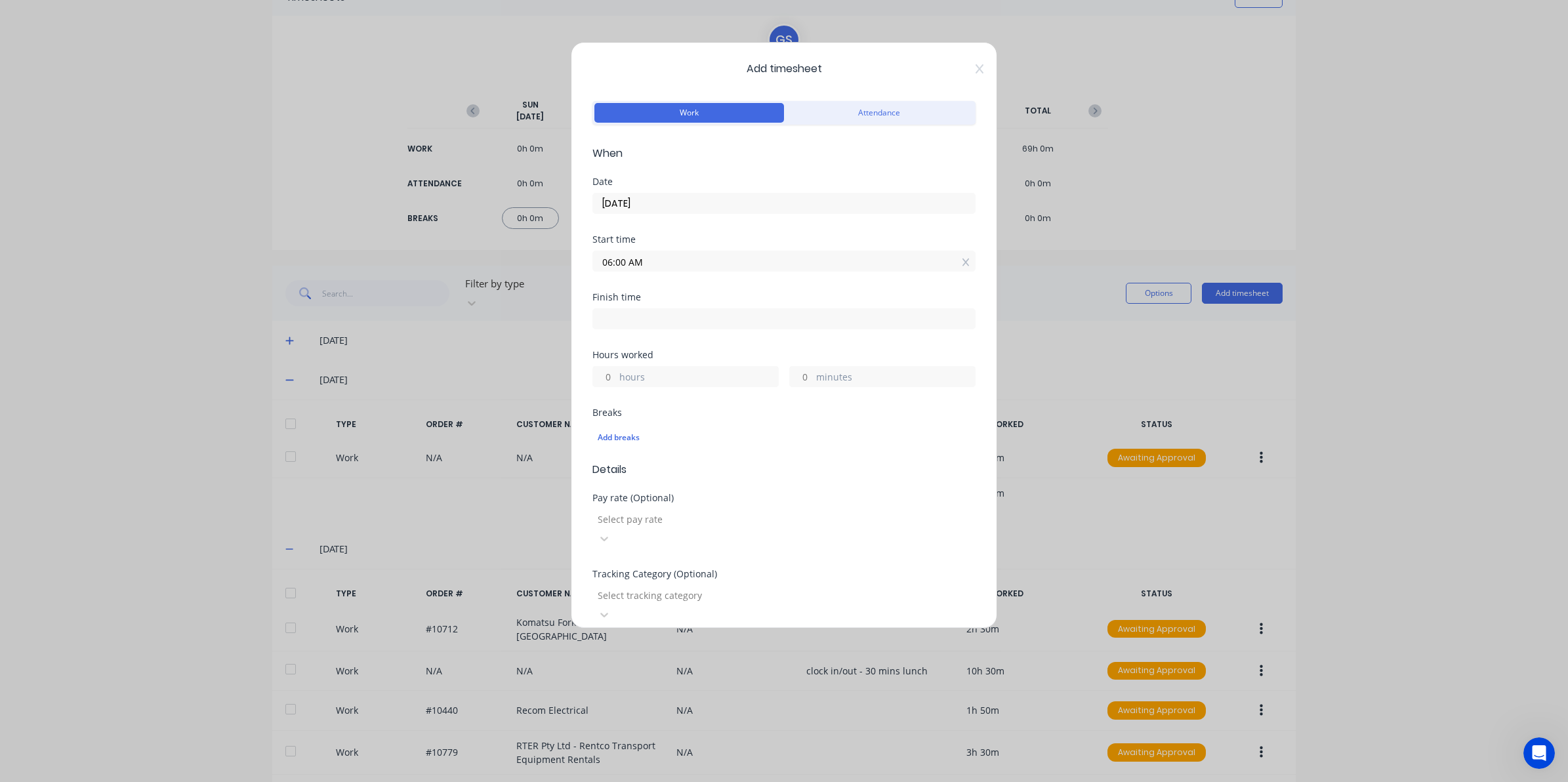
type input "03:18 PM"
type input "9"
type input "18"
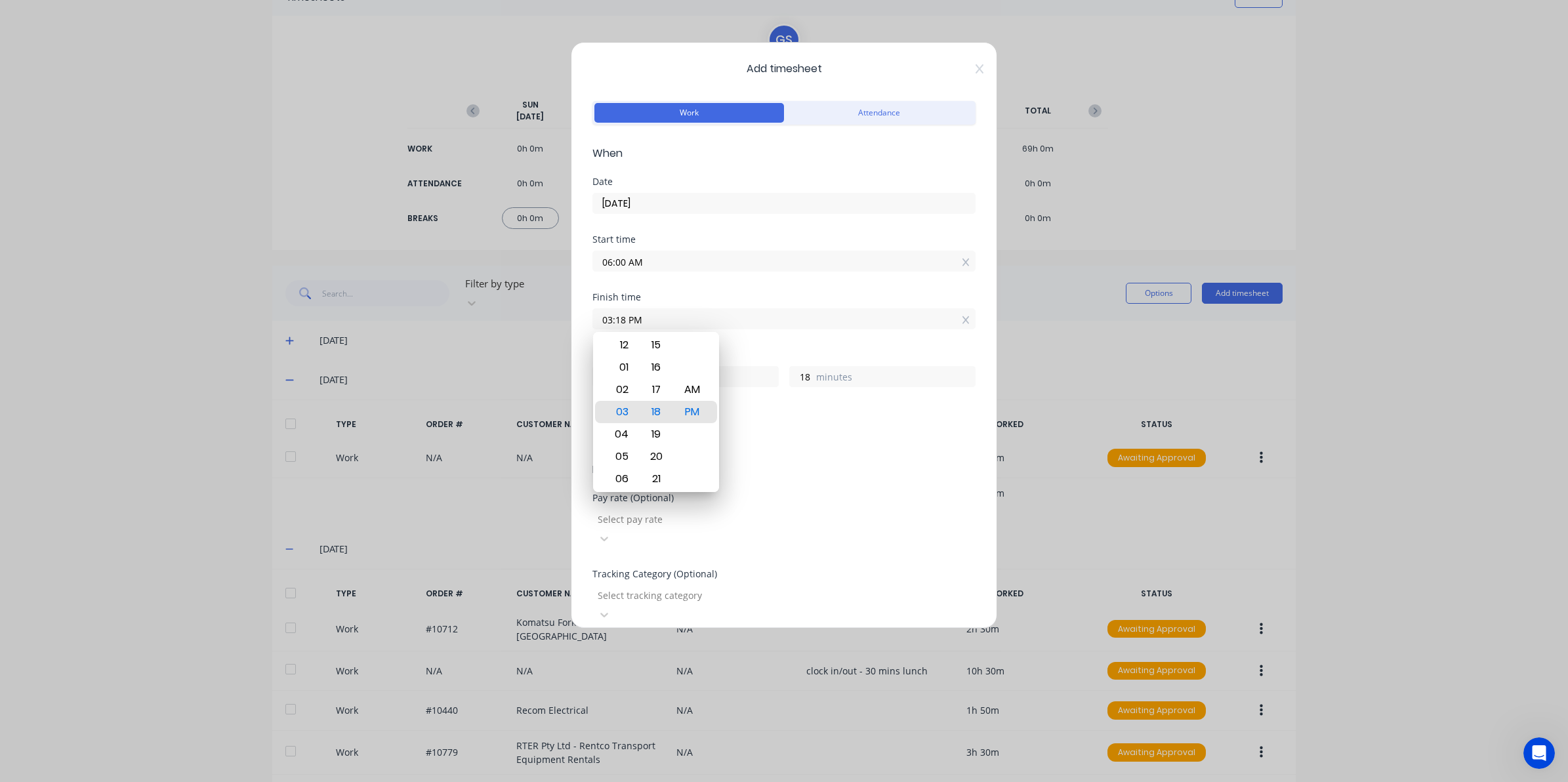
drag, startPoint x: 777, startPoint y: 323, endPoint x: 330, endPoint y: 318, distance: 447.0
click at [338, 319] on div "Add timesheet Work Attendance When Date 23/09/2025 Start time 06:00 AM Finish t…" at bounding box center [784, 391] width 1568 height 782
type input "08:00 AM"
type input "2"
type input "0"
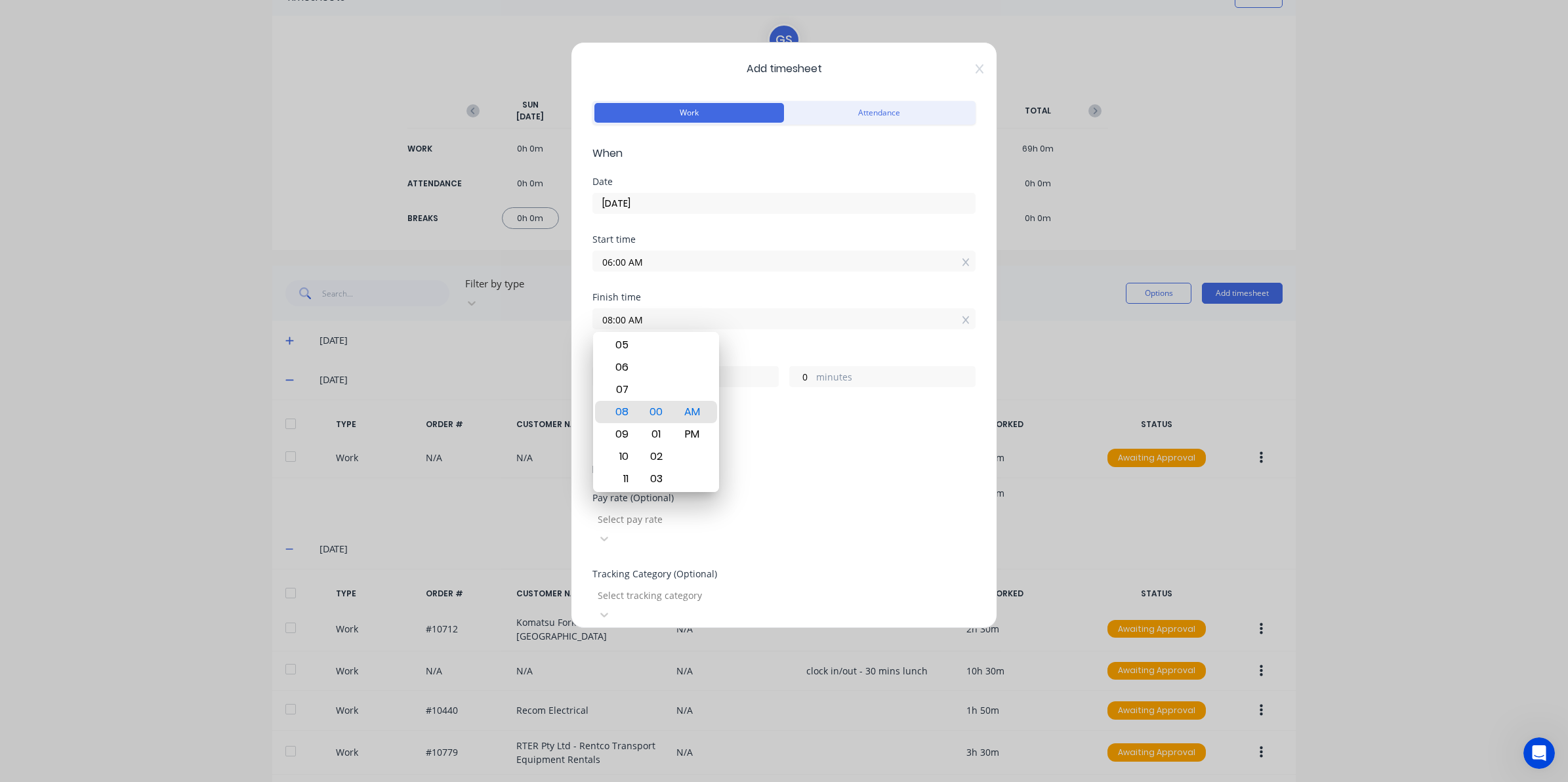
click at [850, 466] on span "Details" at bounding box center [783, 470] width 383 height 15
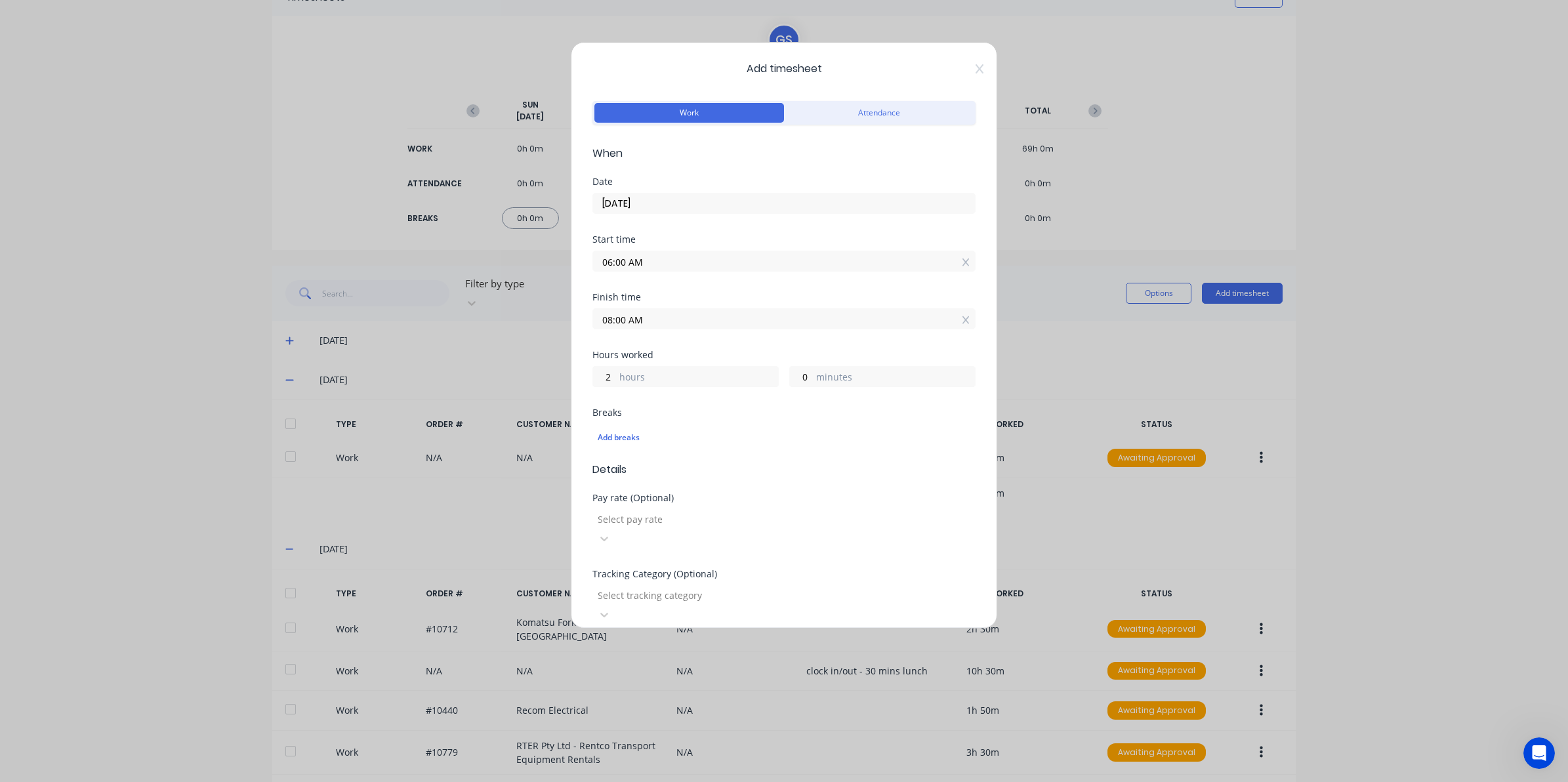
drag, startPoint x: 638, startPoint y: 617, endPoint x: 633, endPoint y: 592, distance: 25.5
click at [637, 645] on div "Order #" at bounding box center [783, 650] width 383 height 9
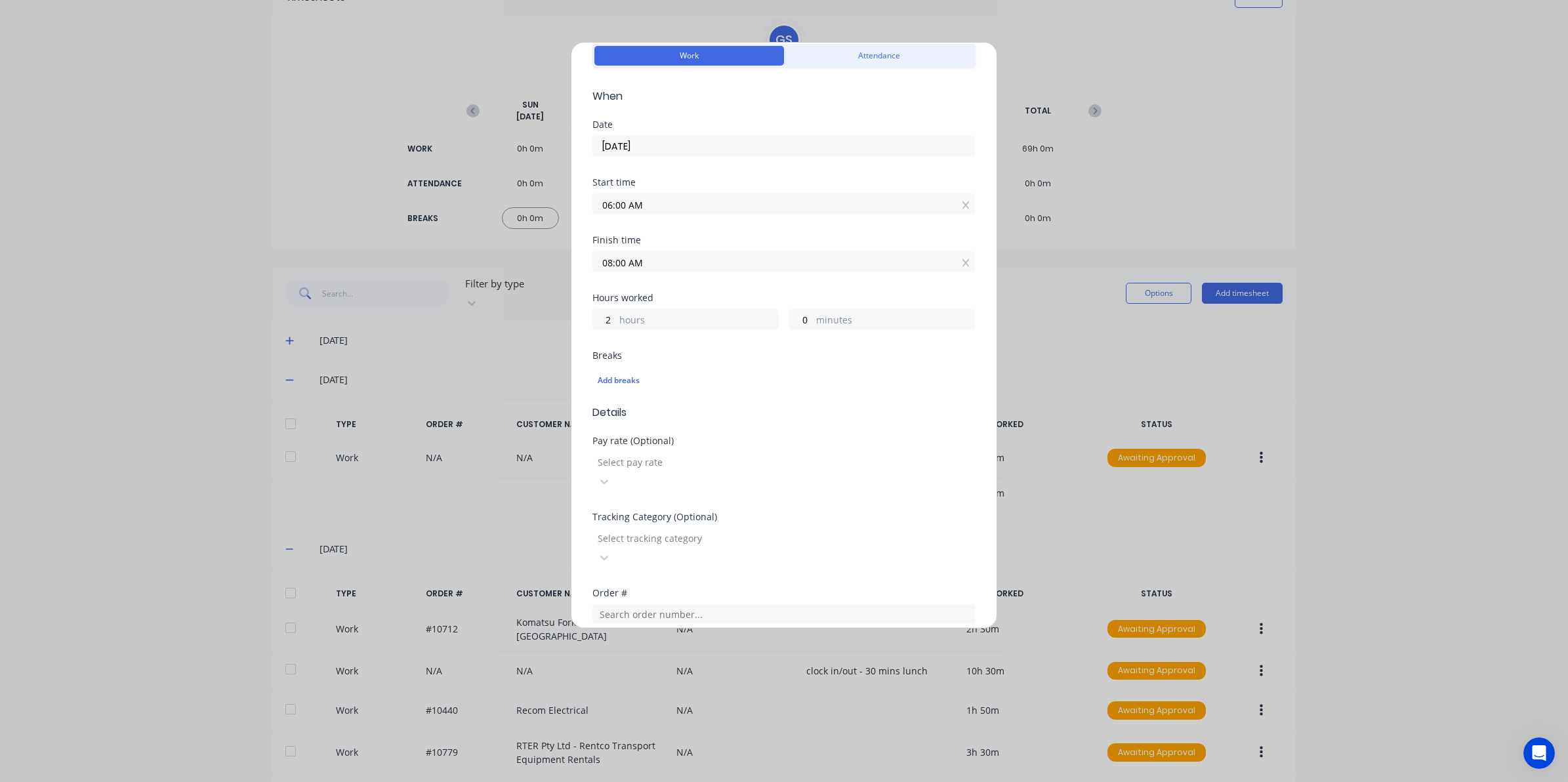
scroll to position [164, 0]
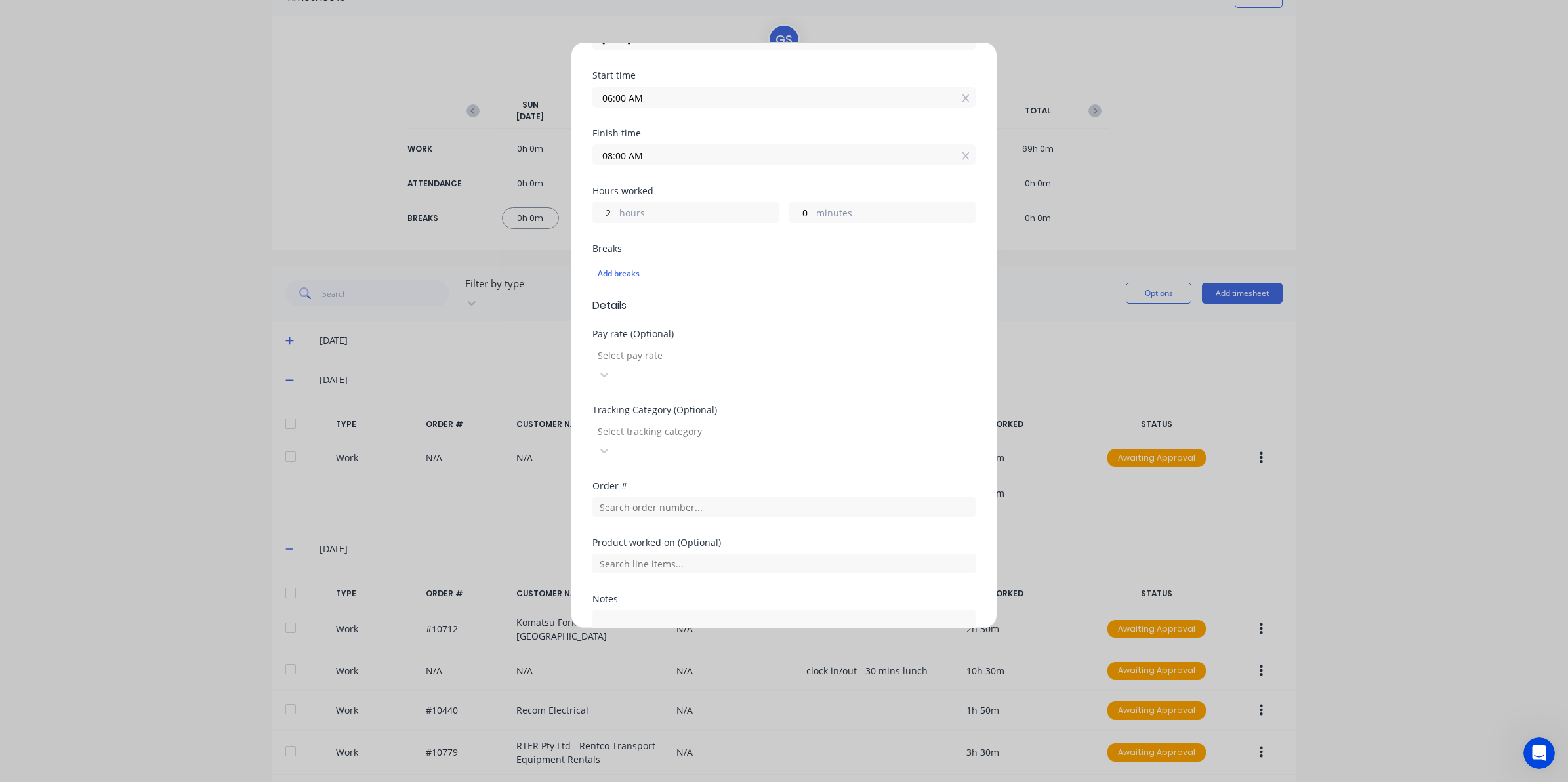
click at [630, 482] on div "Order #" at bounding box center [783, 510] width 383 height 57
click at [624, 497] on input "text" at bounding box center [783, 507] width 383 height 20
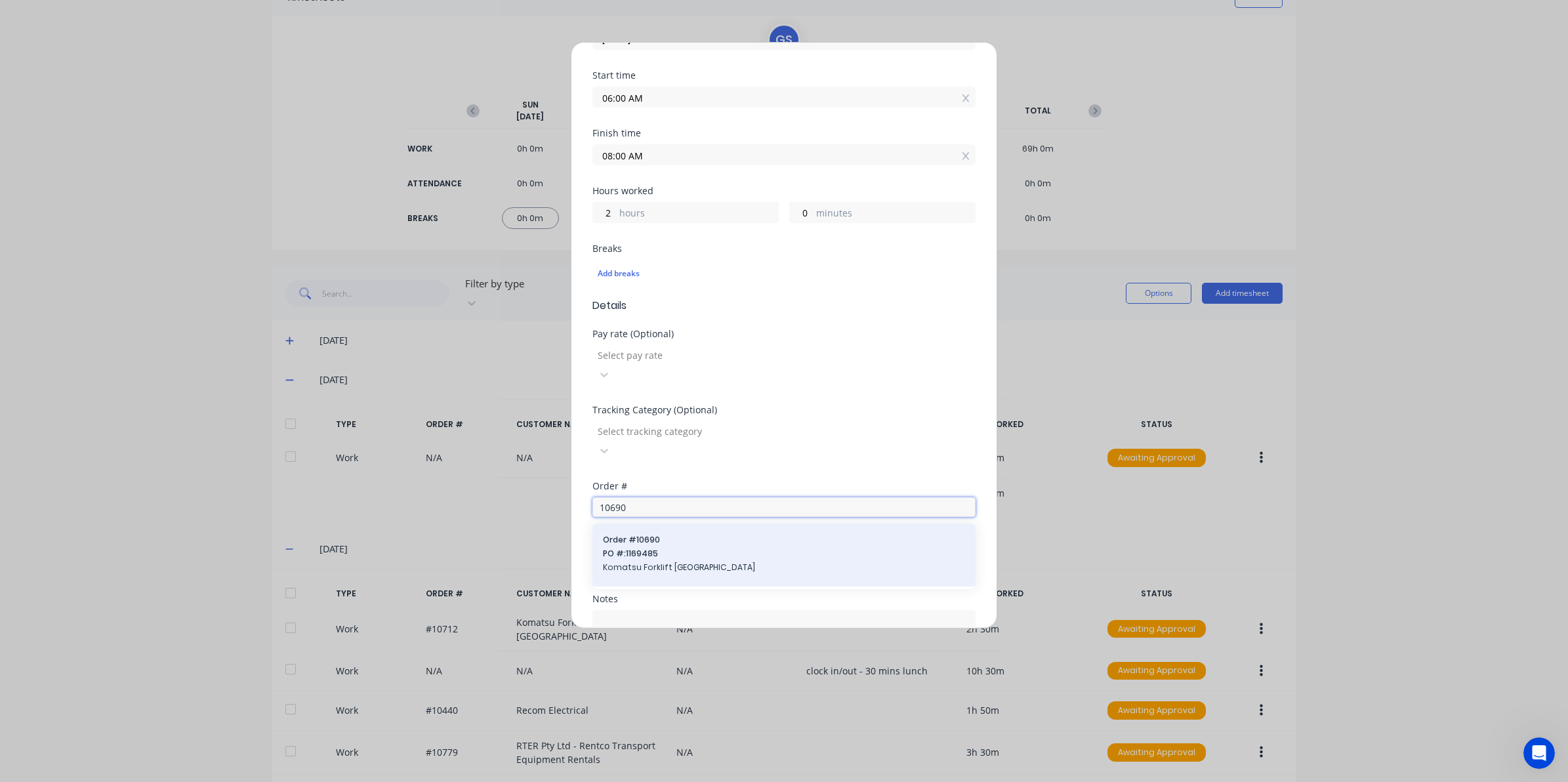
type input "10690"
click at [623, 562] on span "Komatsu Forklift [GEOGRAPHIC_DATA]" at bounding box center [784, 568] width 362 height 12
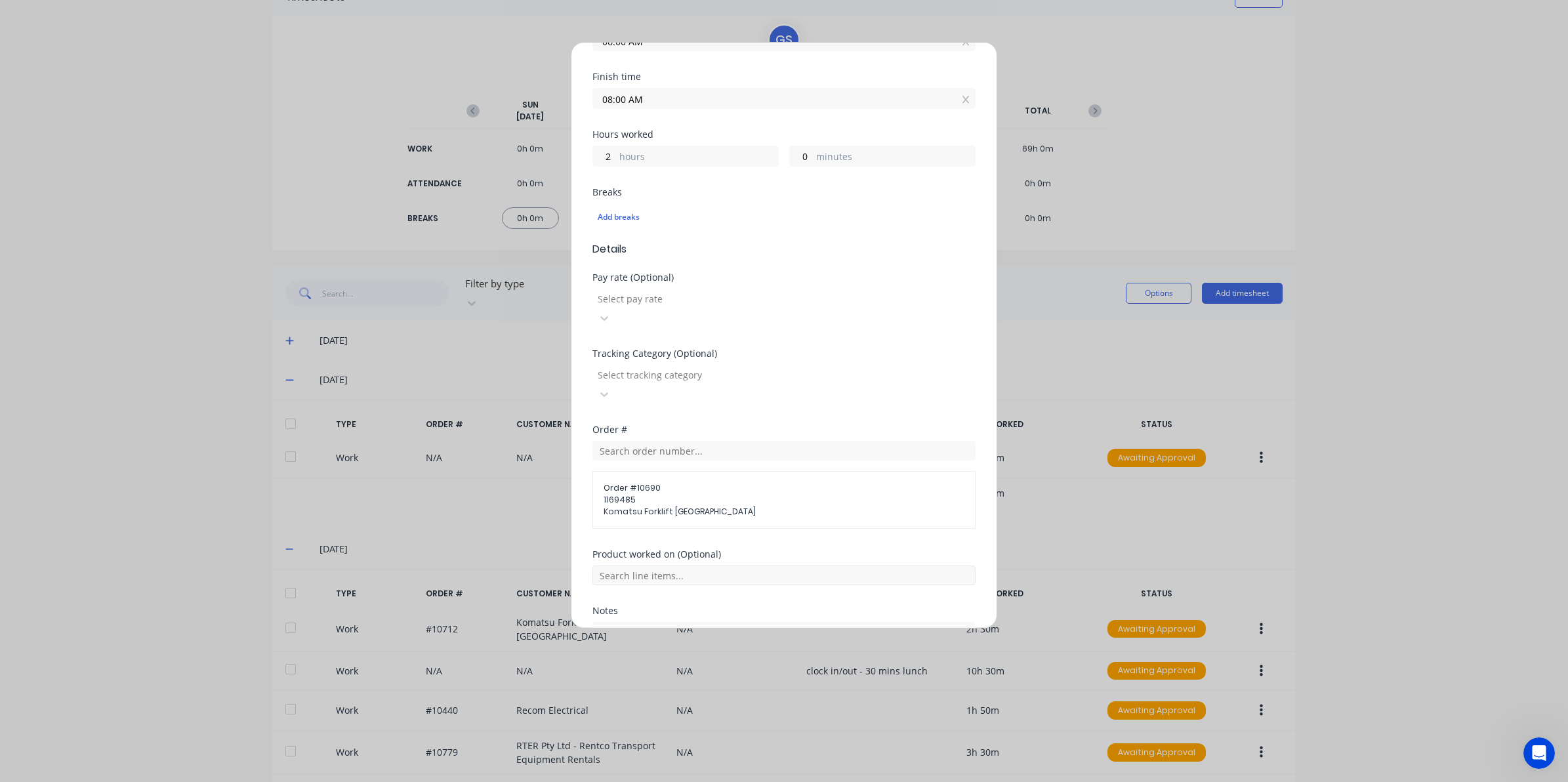
scroll to position [246, 0]
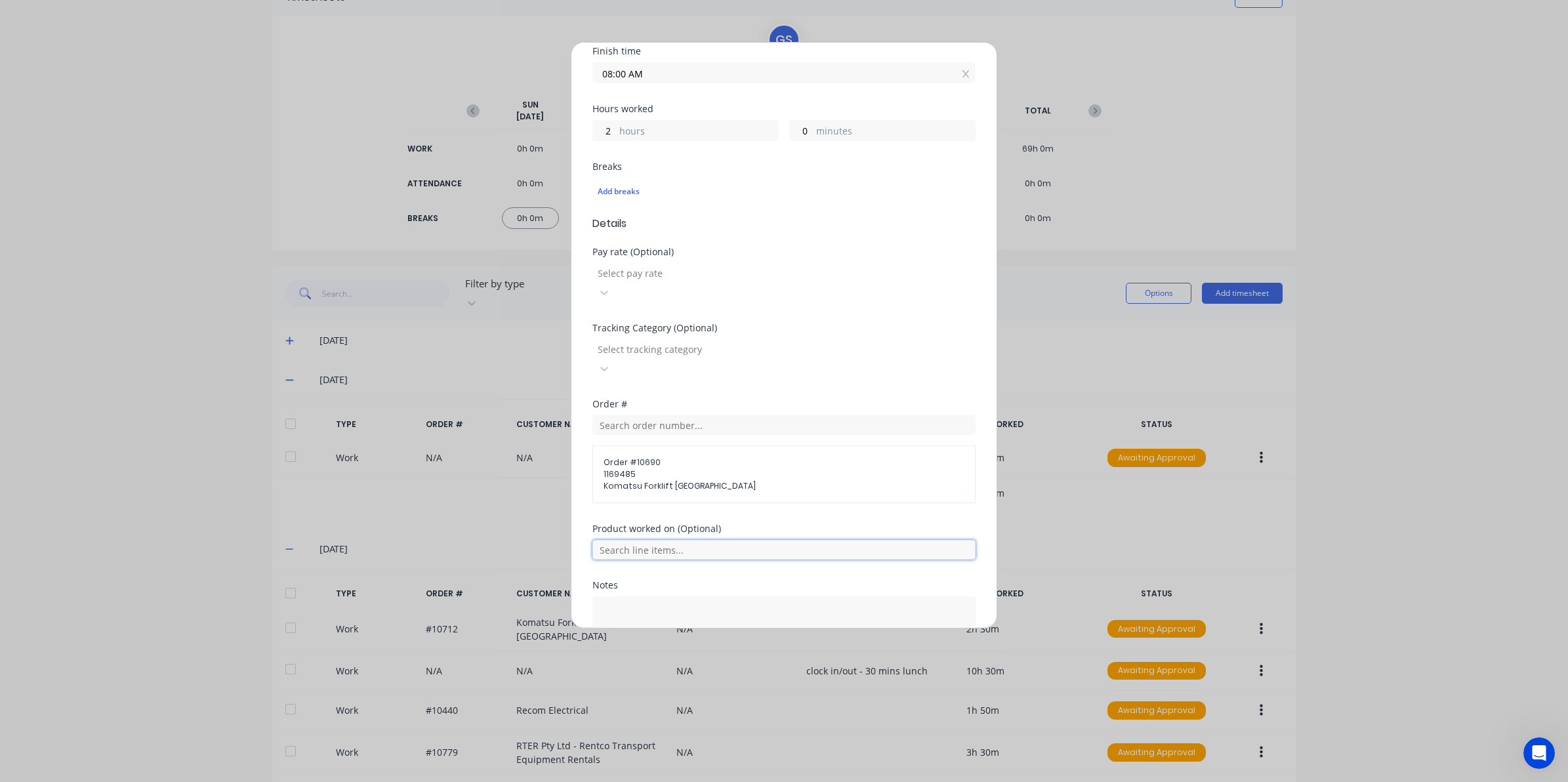
click at [623, 539] on input "text" at bounding box center [783, 549] width 383 height 20
click at [657, 609] on span "KOM-FGBH Fold Down Gas Bottle Holder with added locator pin and stronger gas li…" at bounding box center [794, 620] width 341 height 23
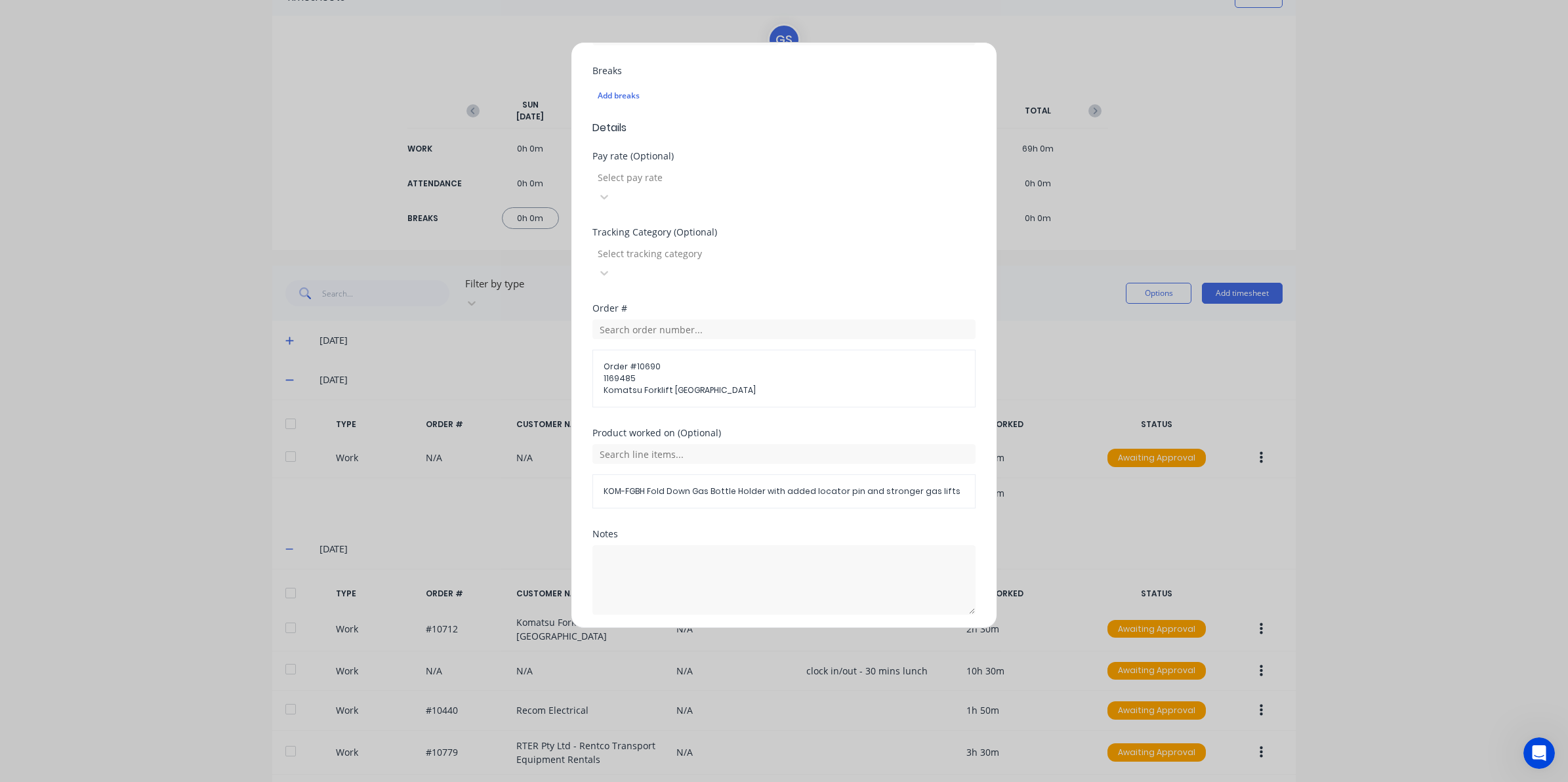
scroll to position [352, 0]
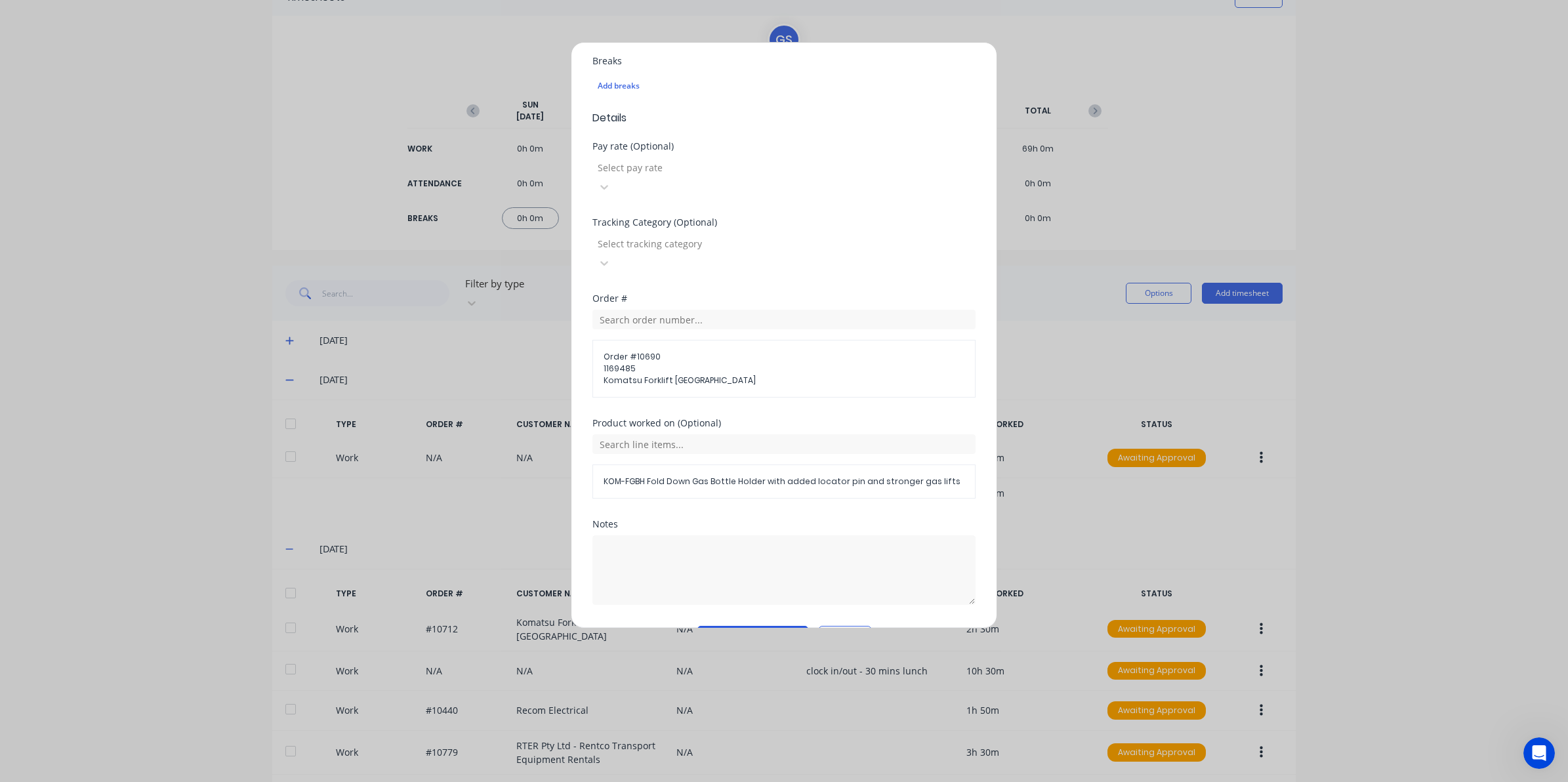
click at [755, 625] on button "Add manual time entry" at bounding box center [752, 636] width 111 height 21
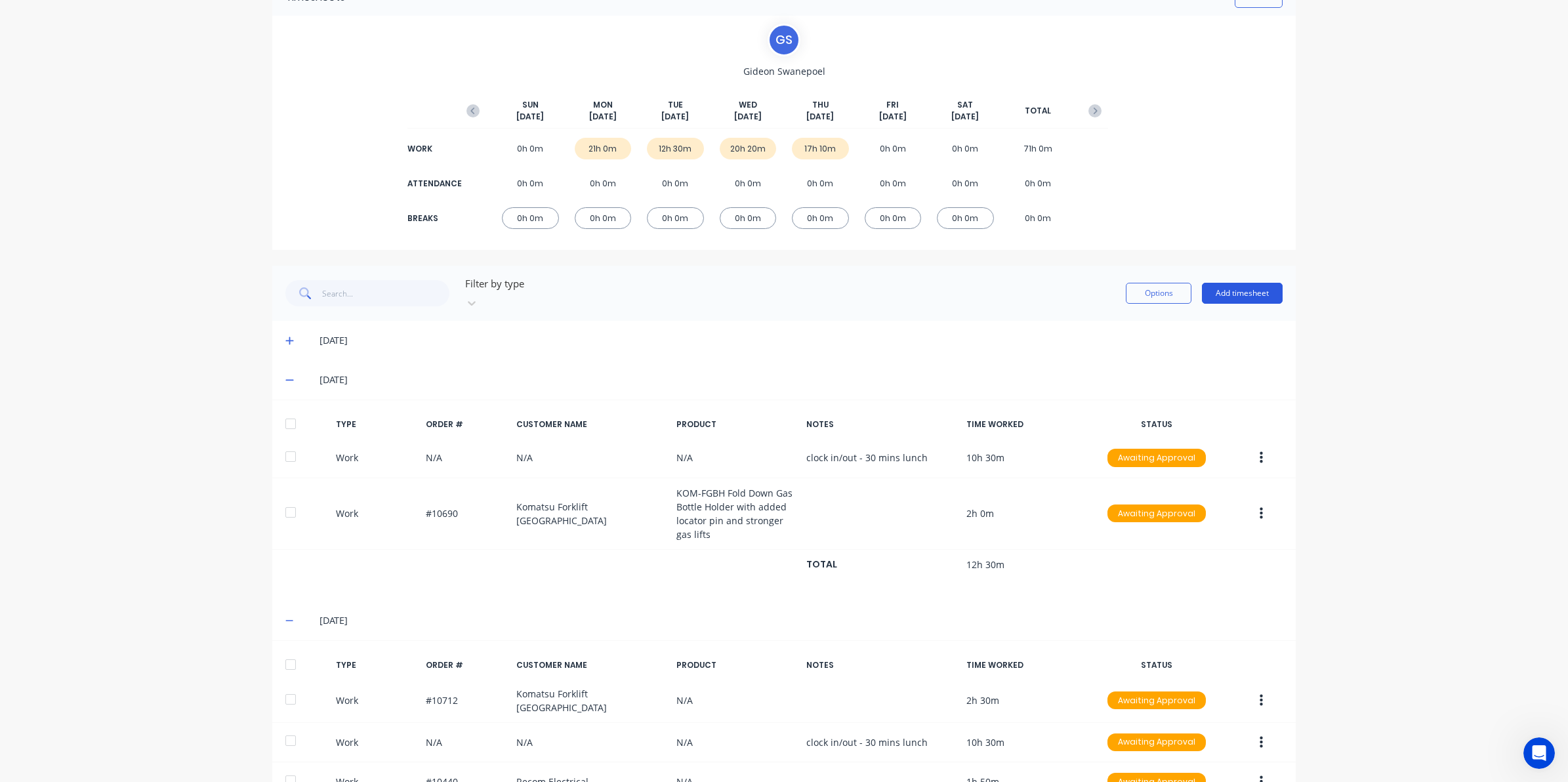
click at [1229, 286] on button "Add timesheet" at bounding box center [1243, 293] width 81 height 21
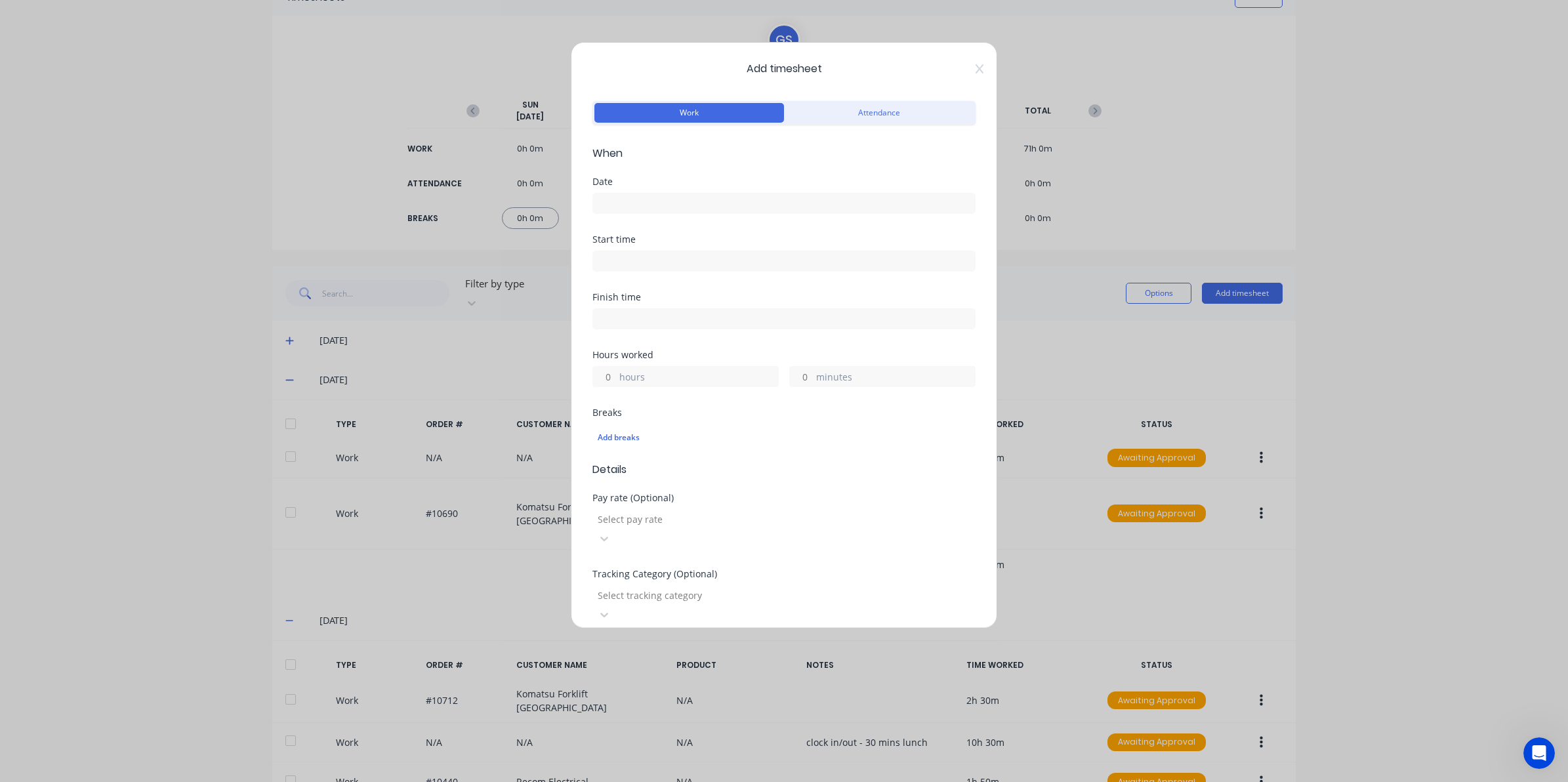
drag, startPoint x: 702, startPoint y: 184, endPoint x: 702, endPoint y: 195, distance: 11.0
click at [702, 185] on div "Date" at bounding box center [783, 182] width 383 height 9
drag, startPoint x: 702, startPoint y: 195, endPoint x: 701, endPoint y: 214, distance: 19.0
click at [702, 197] on input at bounding box center [784, 203] width 382 height 20
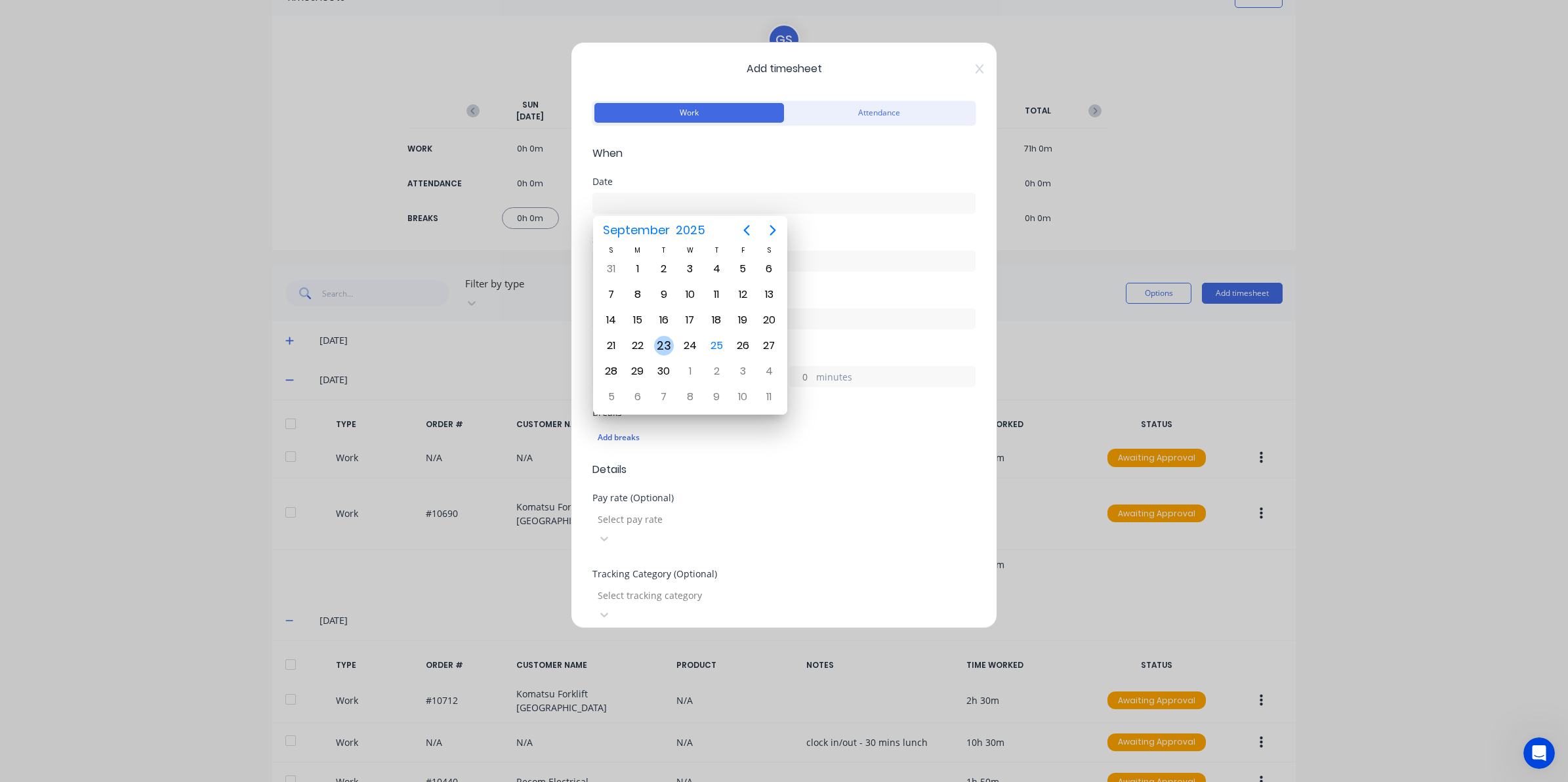
drag, startPoint x: 661, startPoint y: 342, endPoint x: 655, endPoint y: 323, distance: 19.9
click at [661, 342] on div "23" at bounding box center [664, 345] width 20 height 20
type input "23/09/2025"
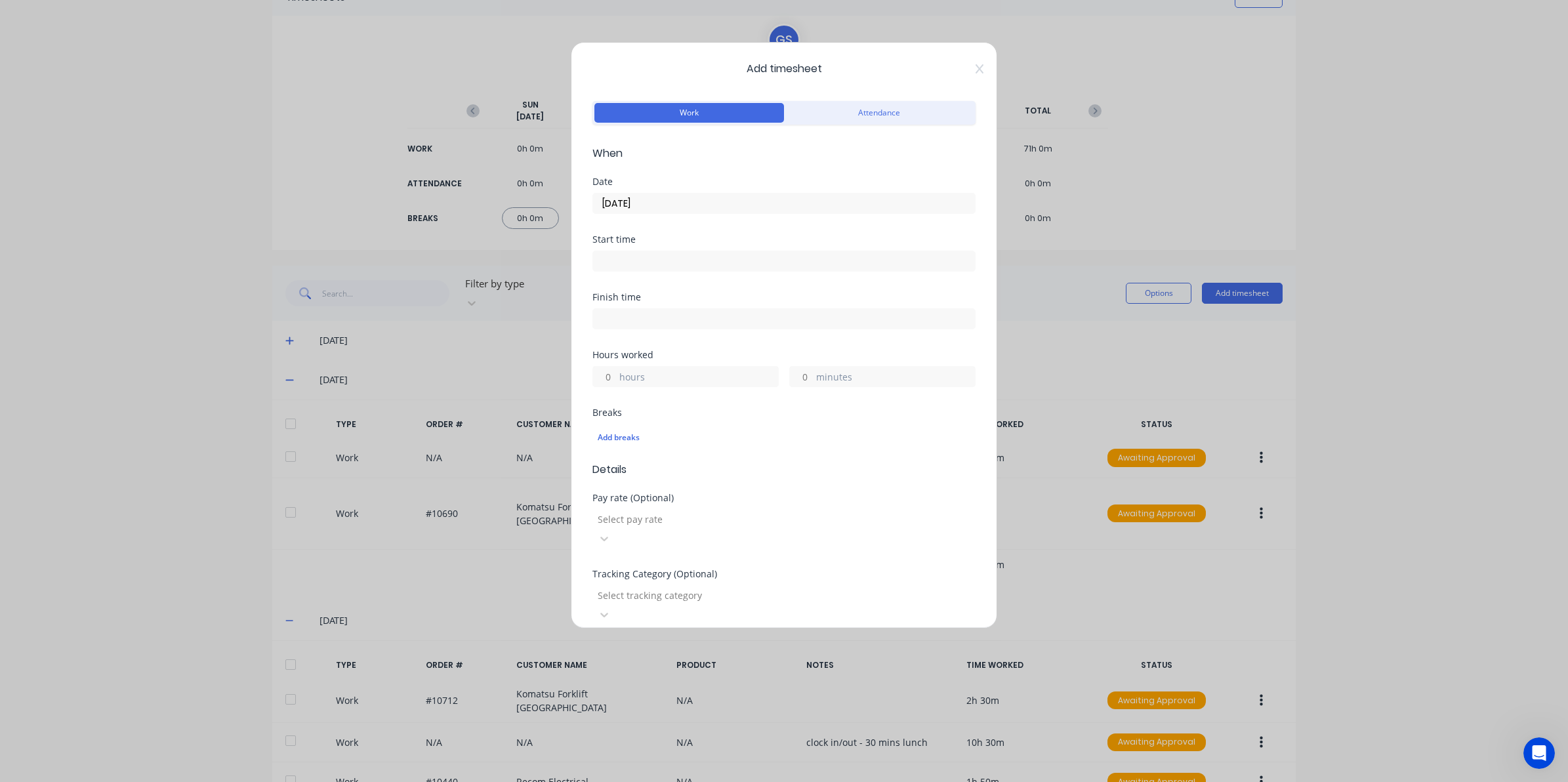
click at [645, 258] on input at bounding box center [784, 261] width 382 height 20
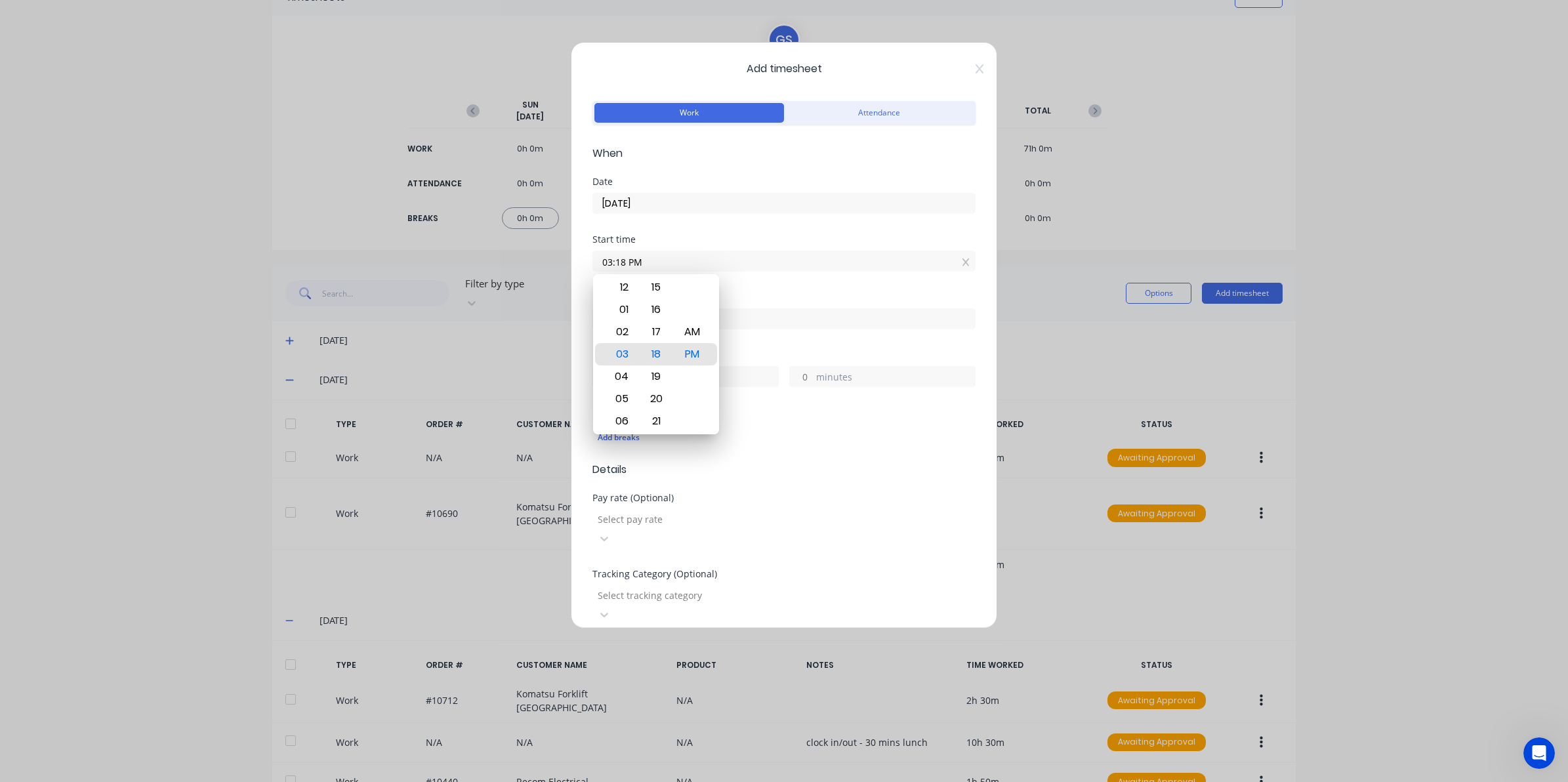
drag, startPoint x: 646, startPoint y: 257, endPoint x: 472, endPoint y: 256, distance: 174.0
click at [472, 256] on div "Add timesheet Work Attendance When Date 23/09/2025 Start time 03:18 PM Finish t…" at bounding box center [784, 391] width 1568 height 782
type input "08:00 AM"
click at [821, 320] on input at bounding box center [784, 318] width 382 height 20
type input "03:19 PM"
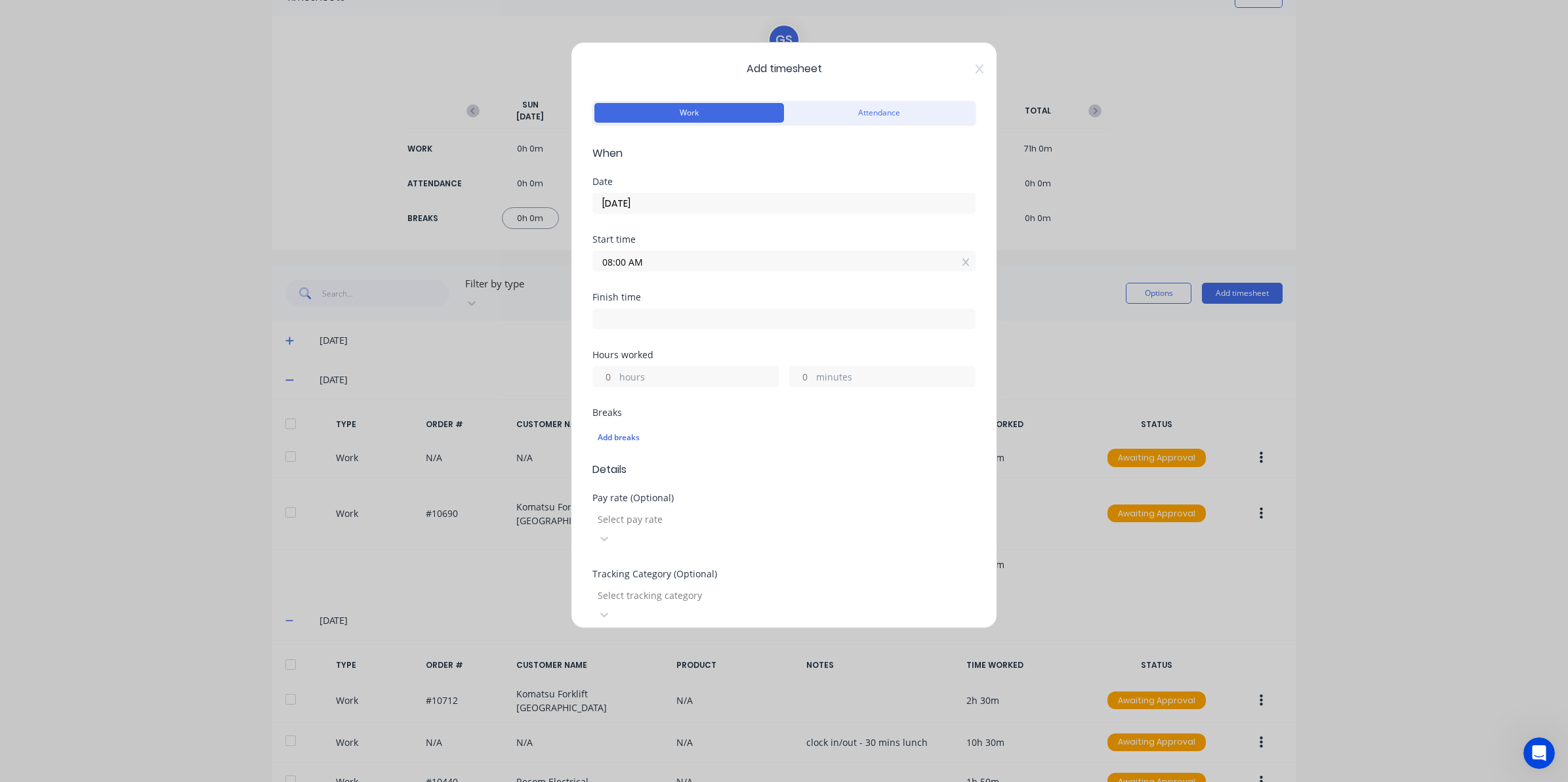
type input "7"
type input "19"
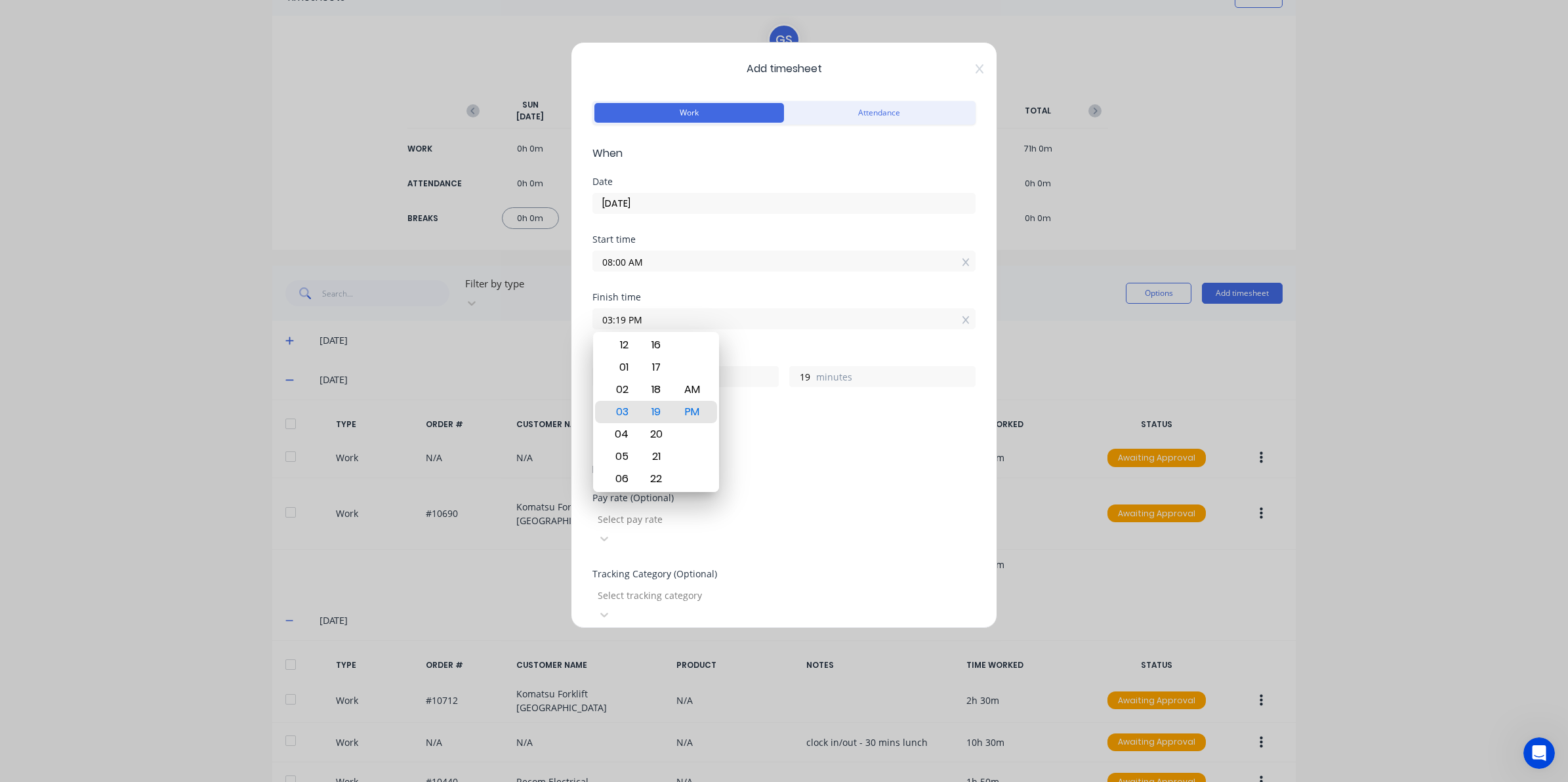
drag, startPoint x: 821, startPoint y: 326, endPoint x: 252, endPoint y: 288, distance: 570.3
click at [252, 288] on div "Add timesheet Work Attendance When Date 23/09/2025 Start time 08:00 AM Finish t…" at bounding box center [784, 391] width 1568 height 782
type input "08:15 AM"
type input "0"
type input "15"
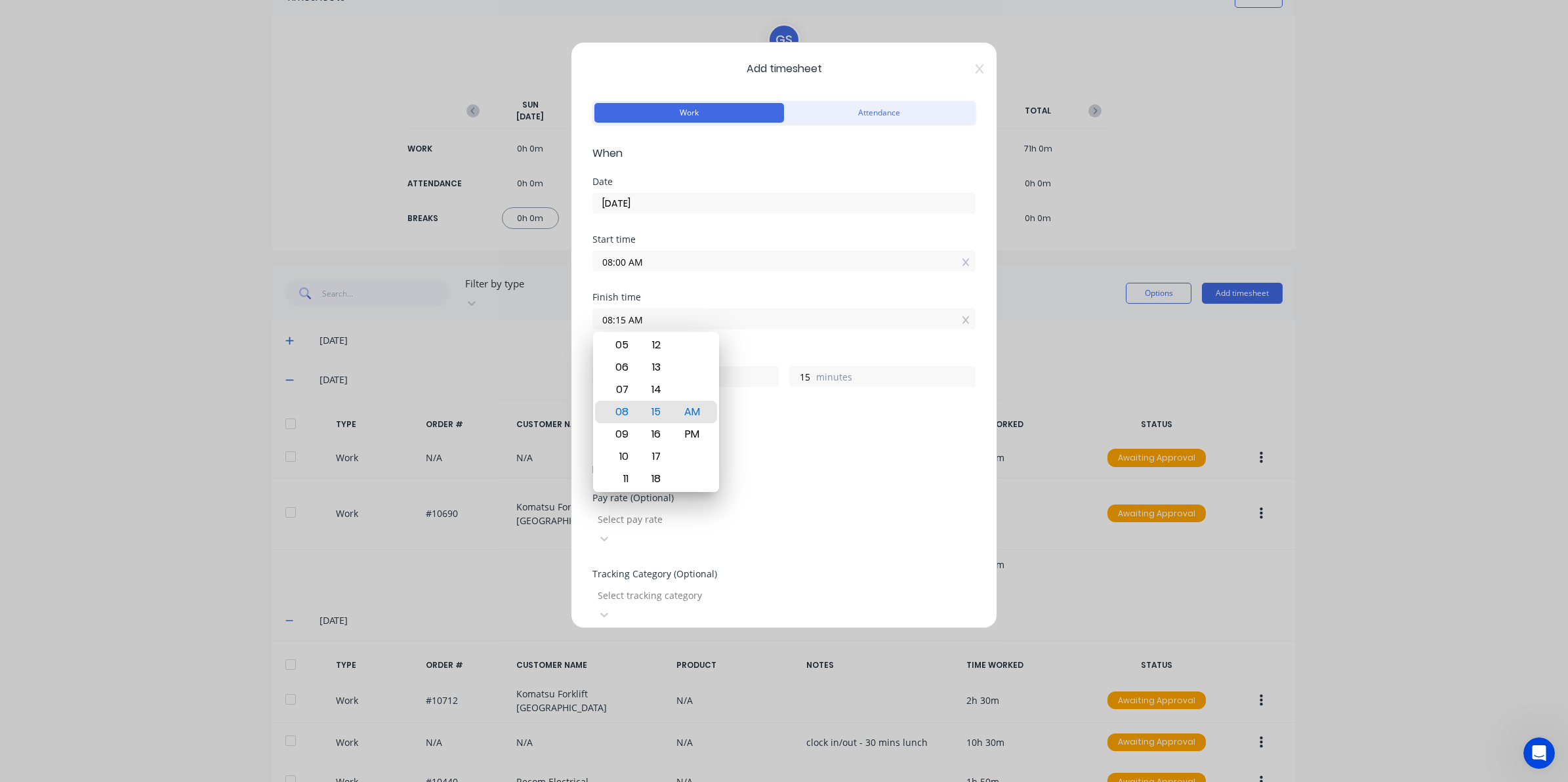
click at [815, 474] on span "Details" at bounding box center [783, 470] width 383 height 15
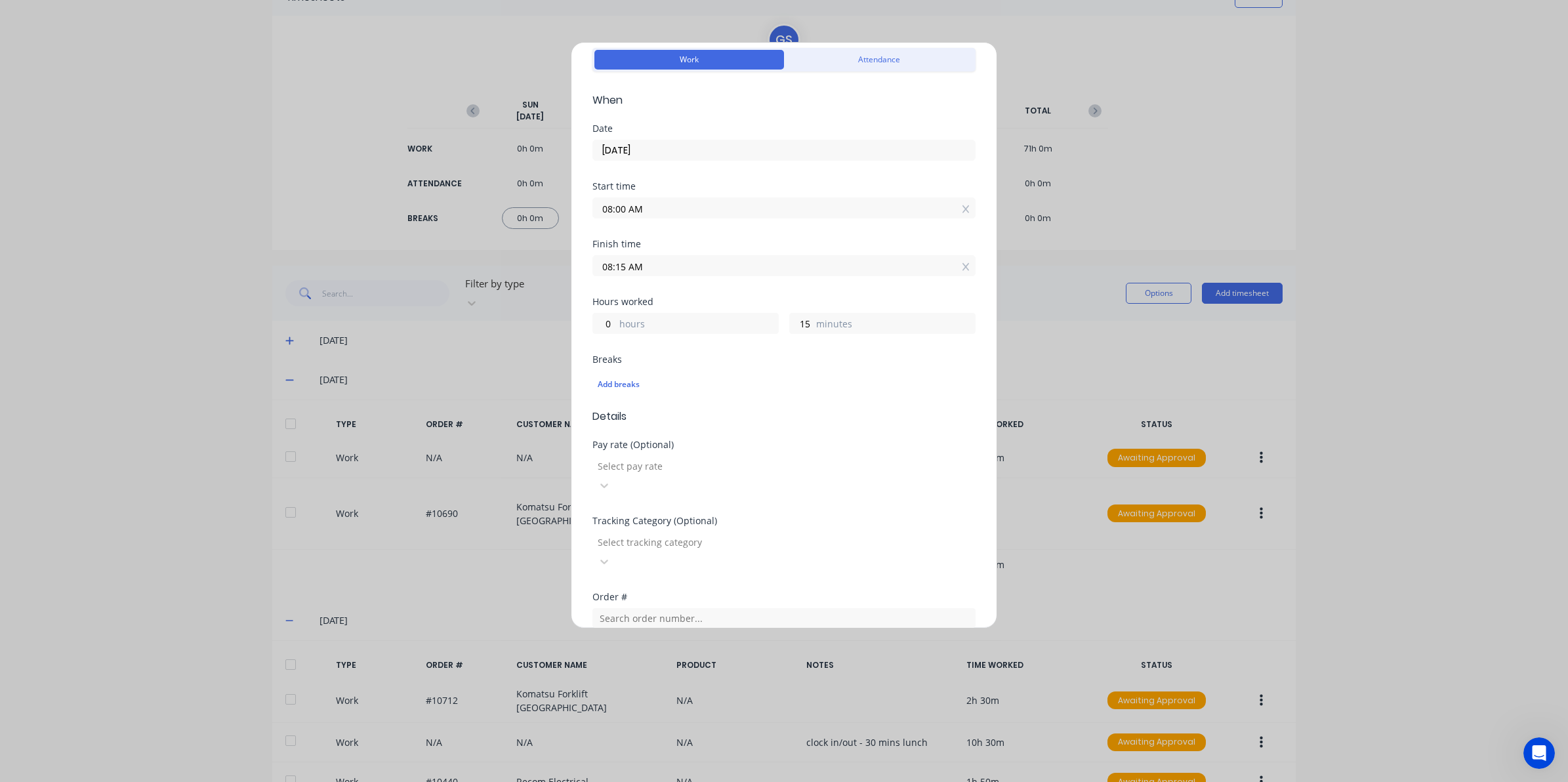
scroll to position [82, 0]
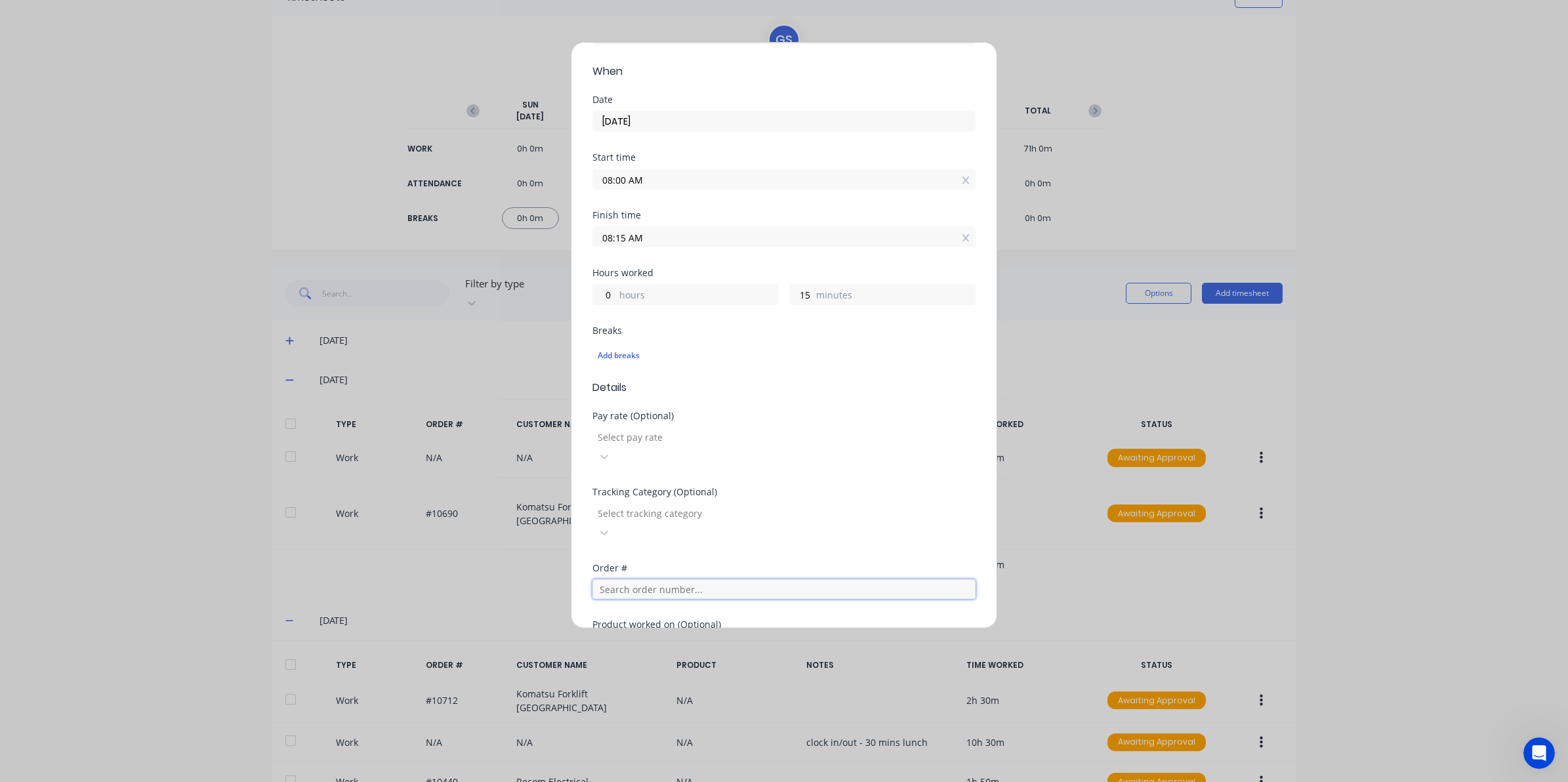
click at [617, 579] on input "text" at bounding box center [783, 588] width 383 height 20
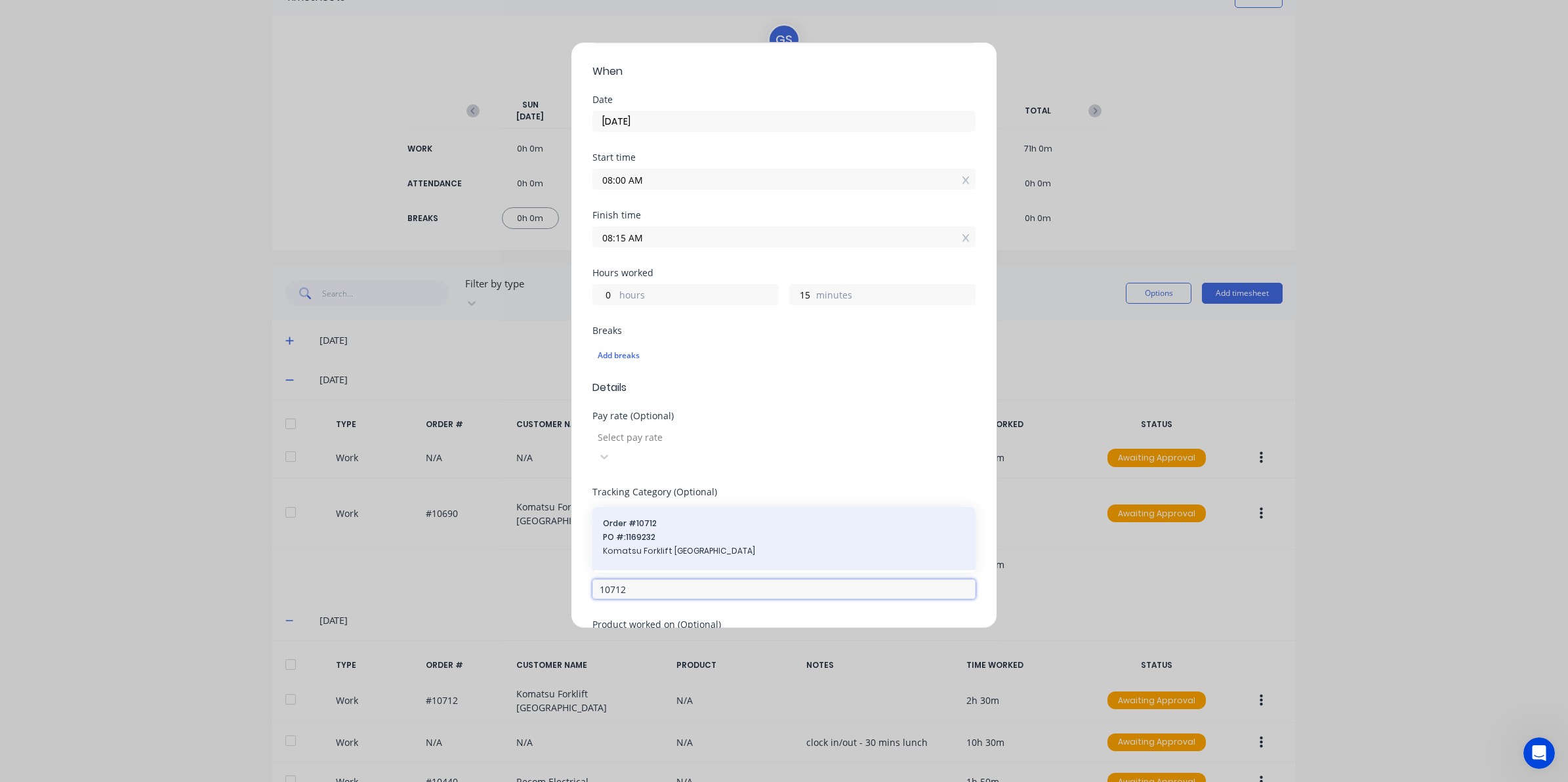
type input "10712"
click at [599, 507] on div "Order # 10712 PO #: 1169232 Komatsu Forklift Australia" at bounding box center [783, 538] width 383 height 63
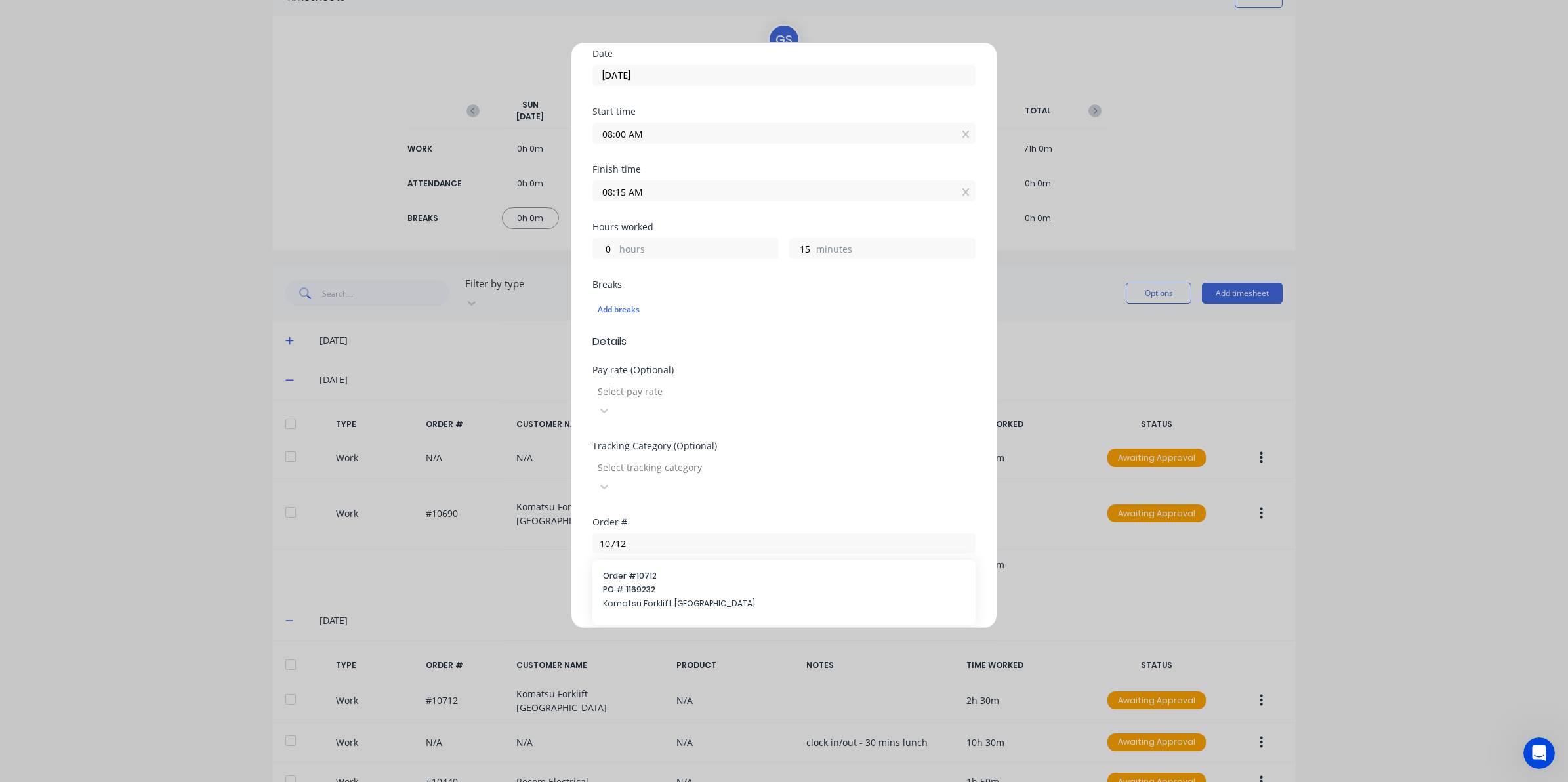
scroll to position [164, 0]
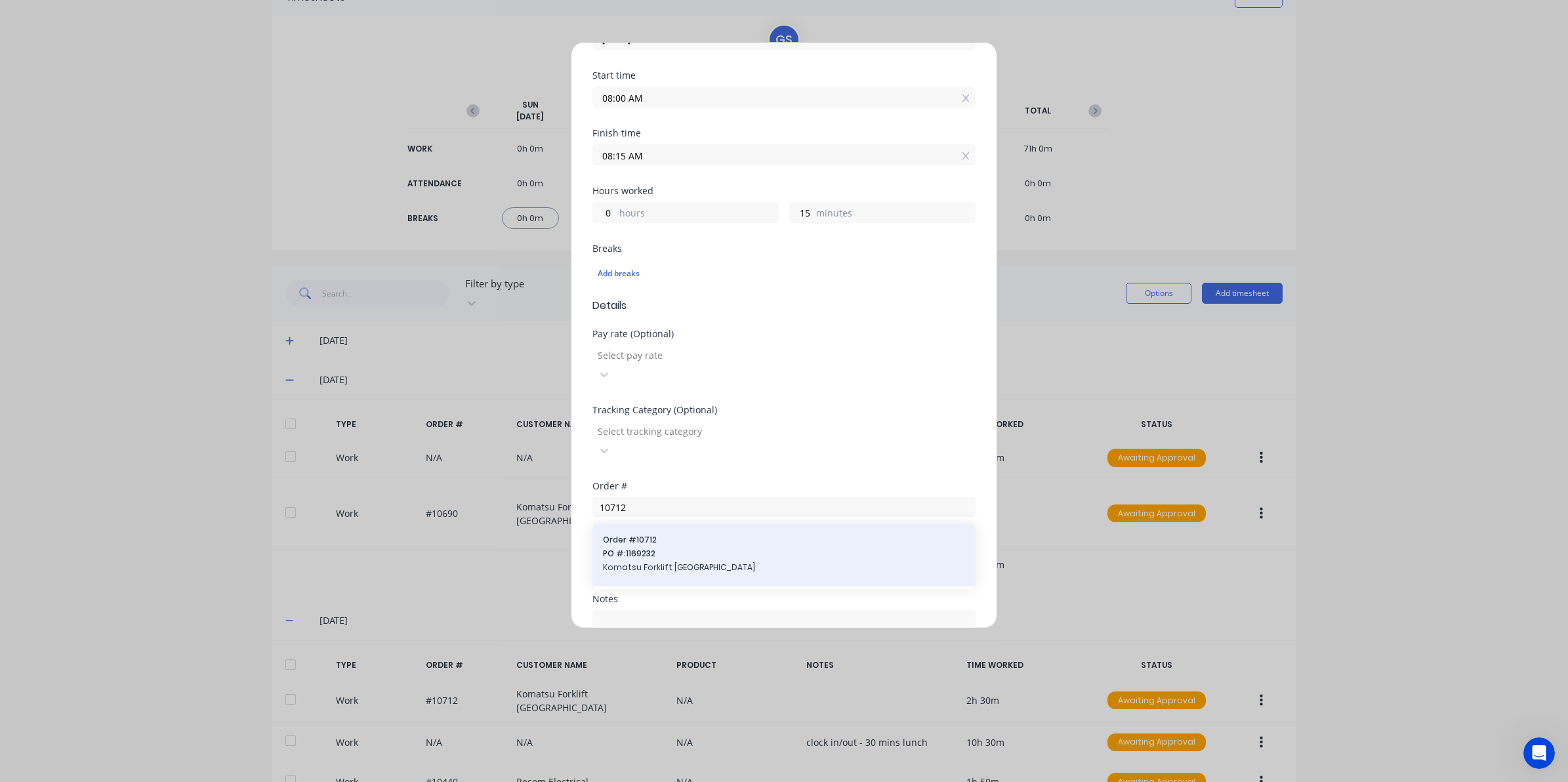
click at [633, 548] on span "PO #: 1169232" at bounding box center [784, 554] width 362 height 12
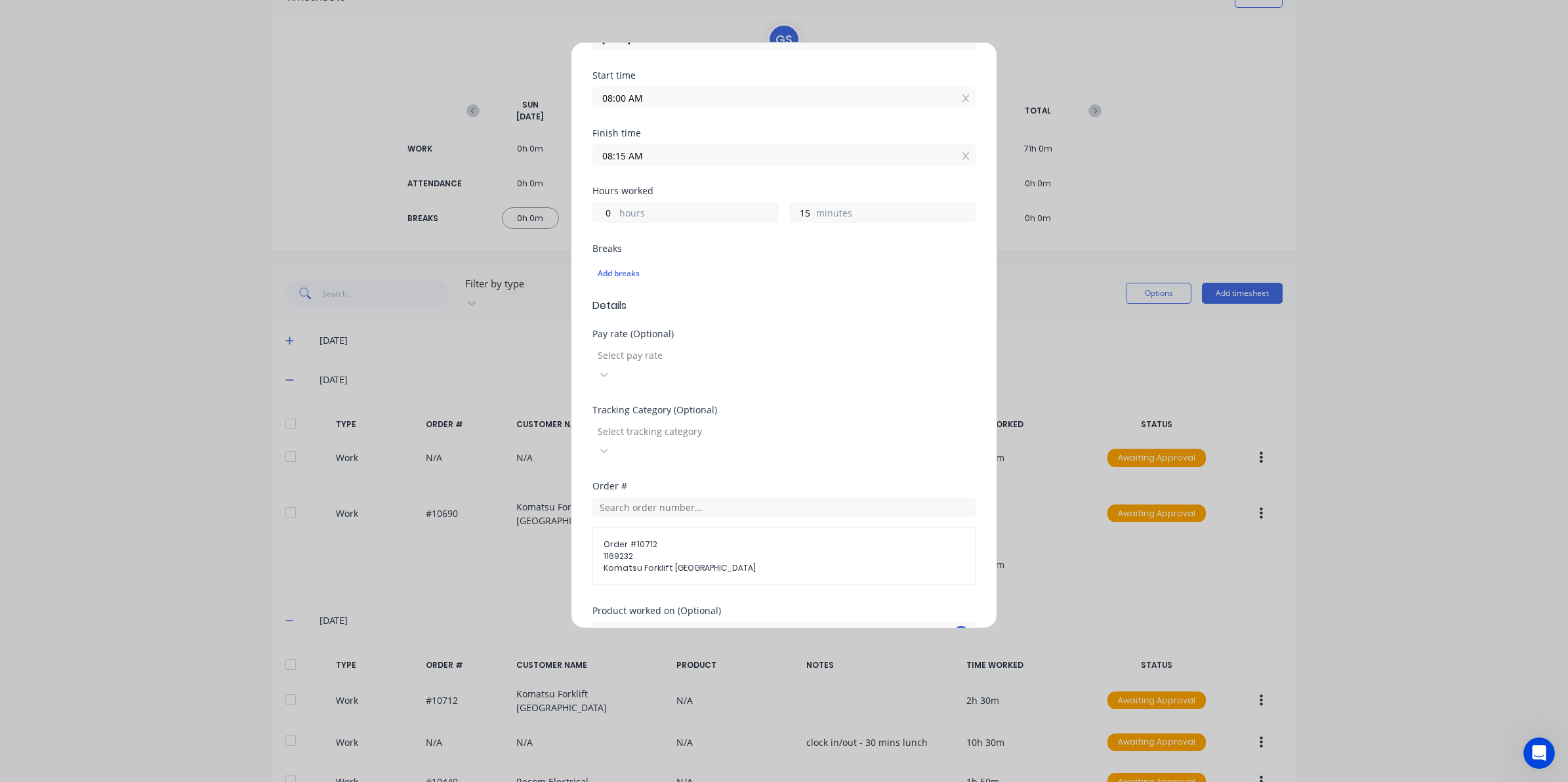
scroll to position [306, 0]
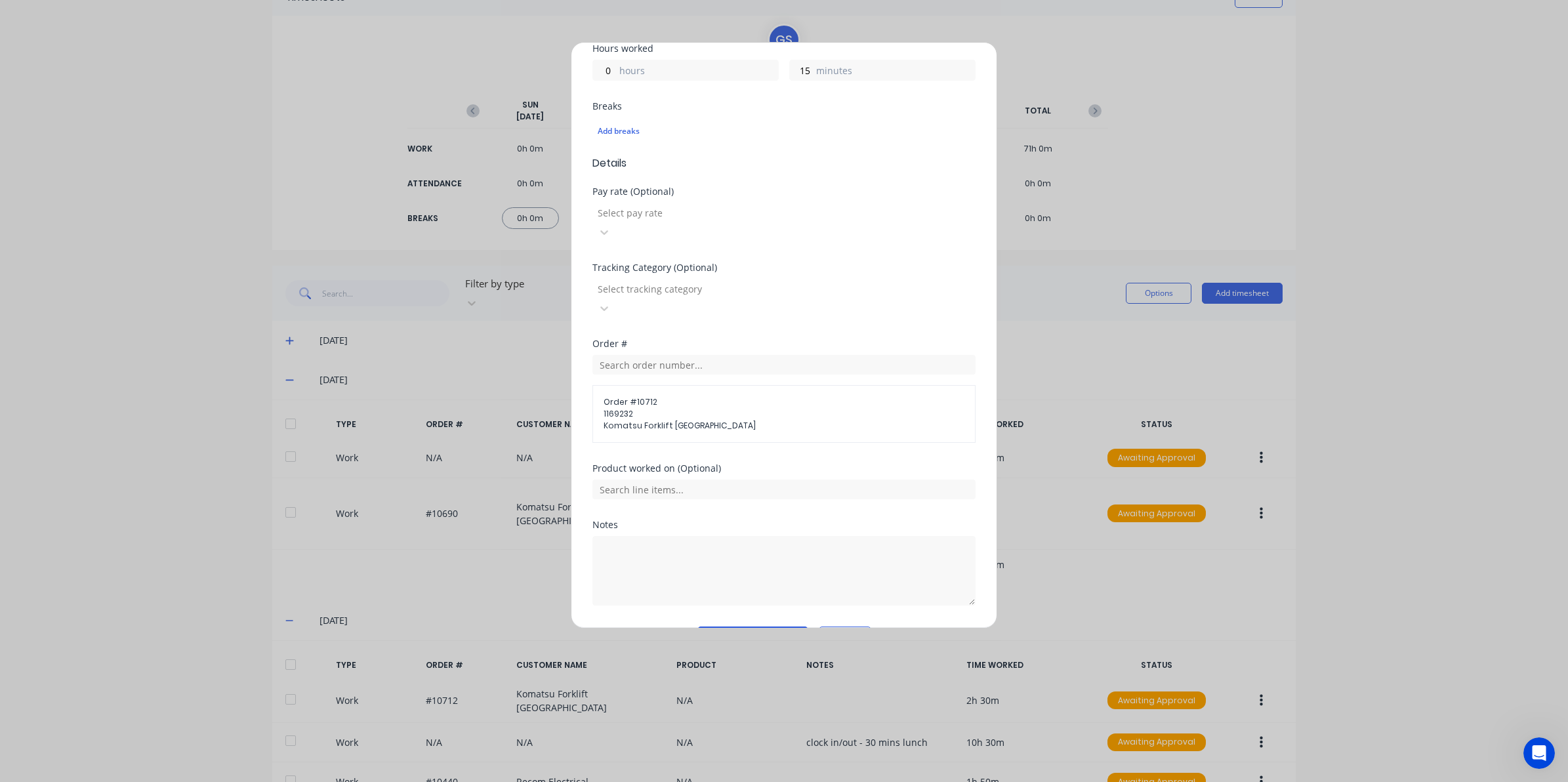
click at [719, 626] on button "Add manual time entry" at bounding box center [752, 637] width 111 height 21
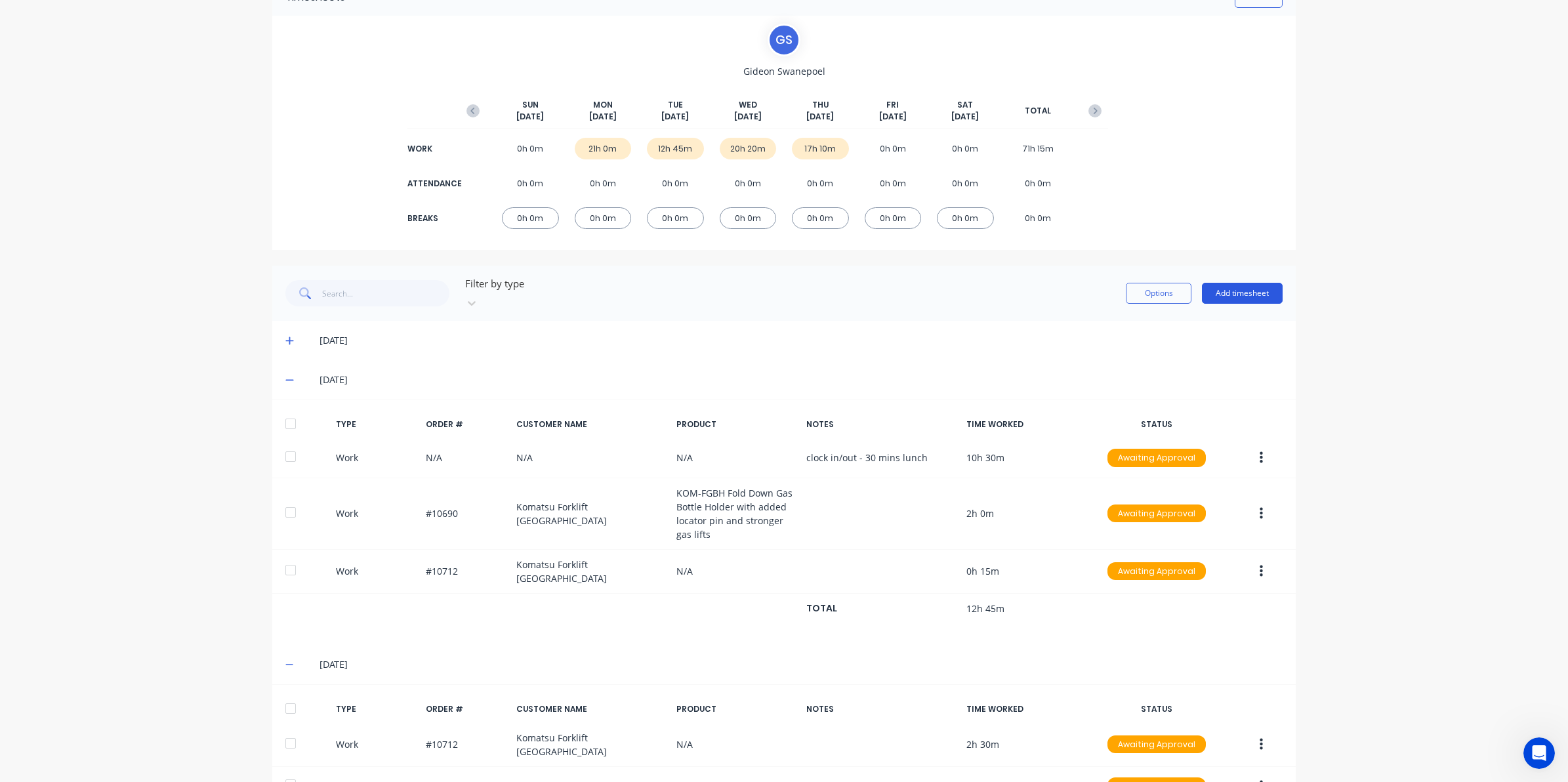
click at [1207, 286] on button "Add timesheet" at bounding box center [1243, 293] width 81 height 21
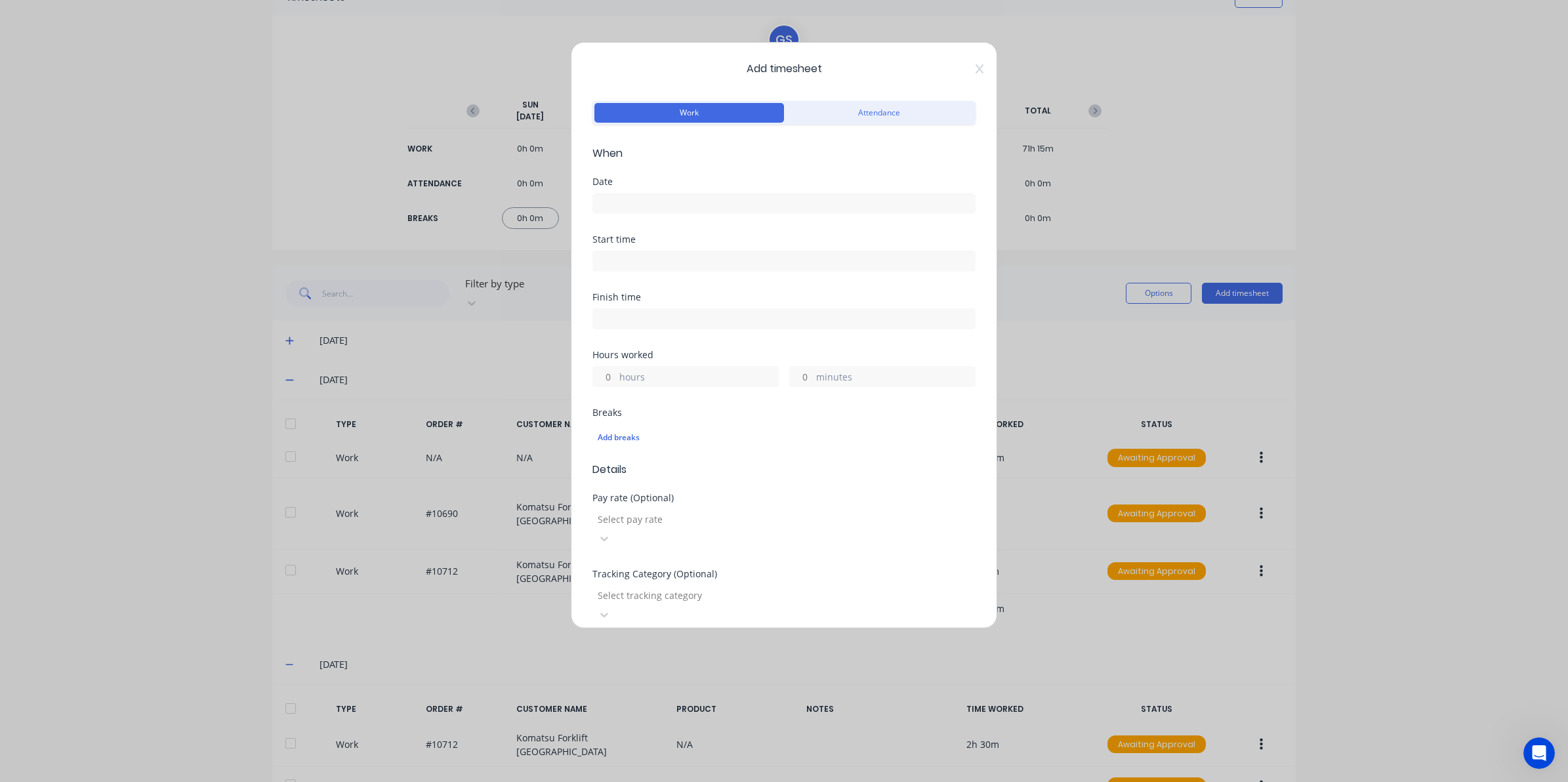
click at [787, 210] on input at bounding box center [784, 203] width 382 height 20
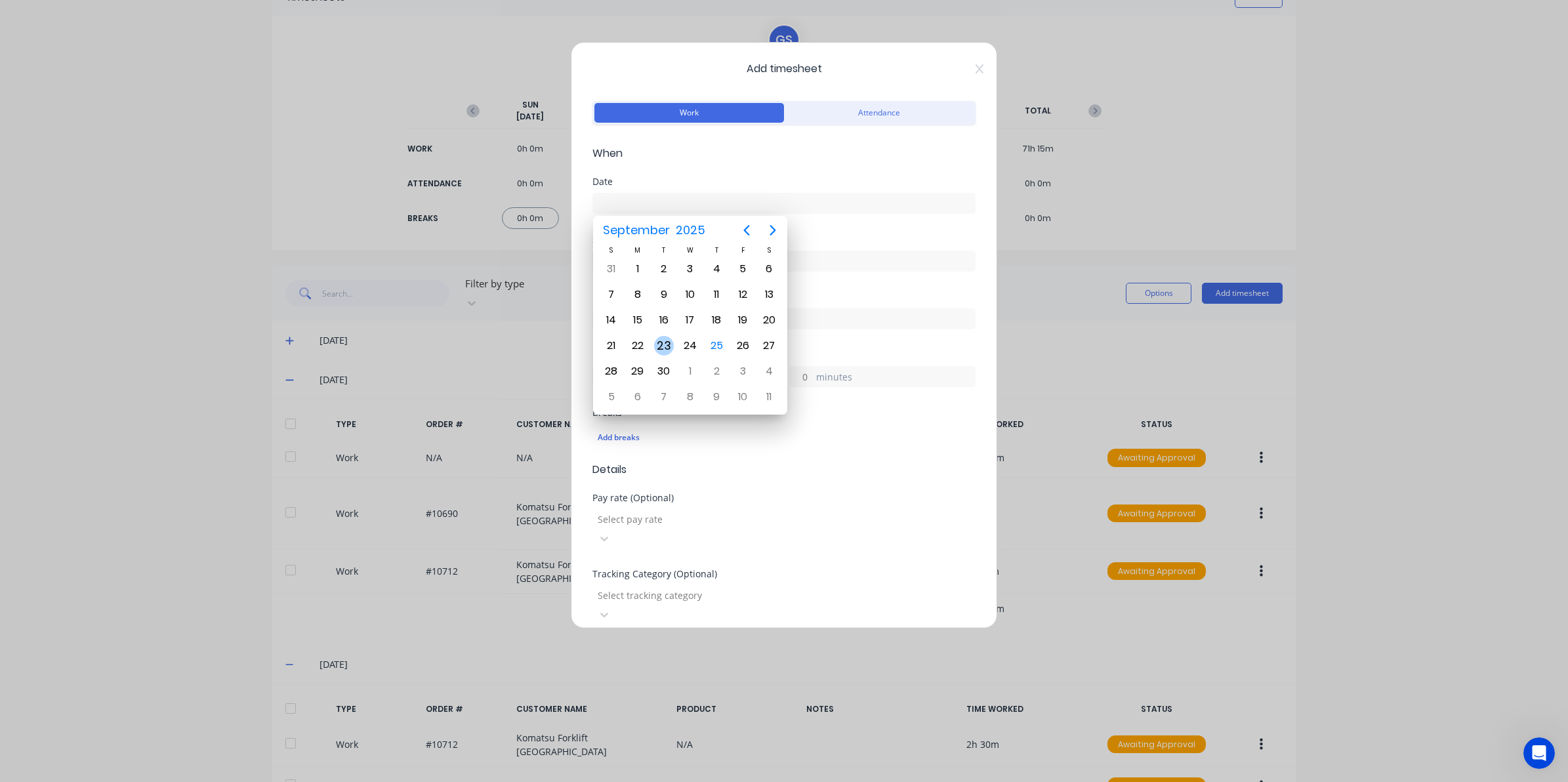
click at [664, 340] on div "23" at bounding box center [664, 345] width 20 height 20
type input "23/09/2025"
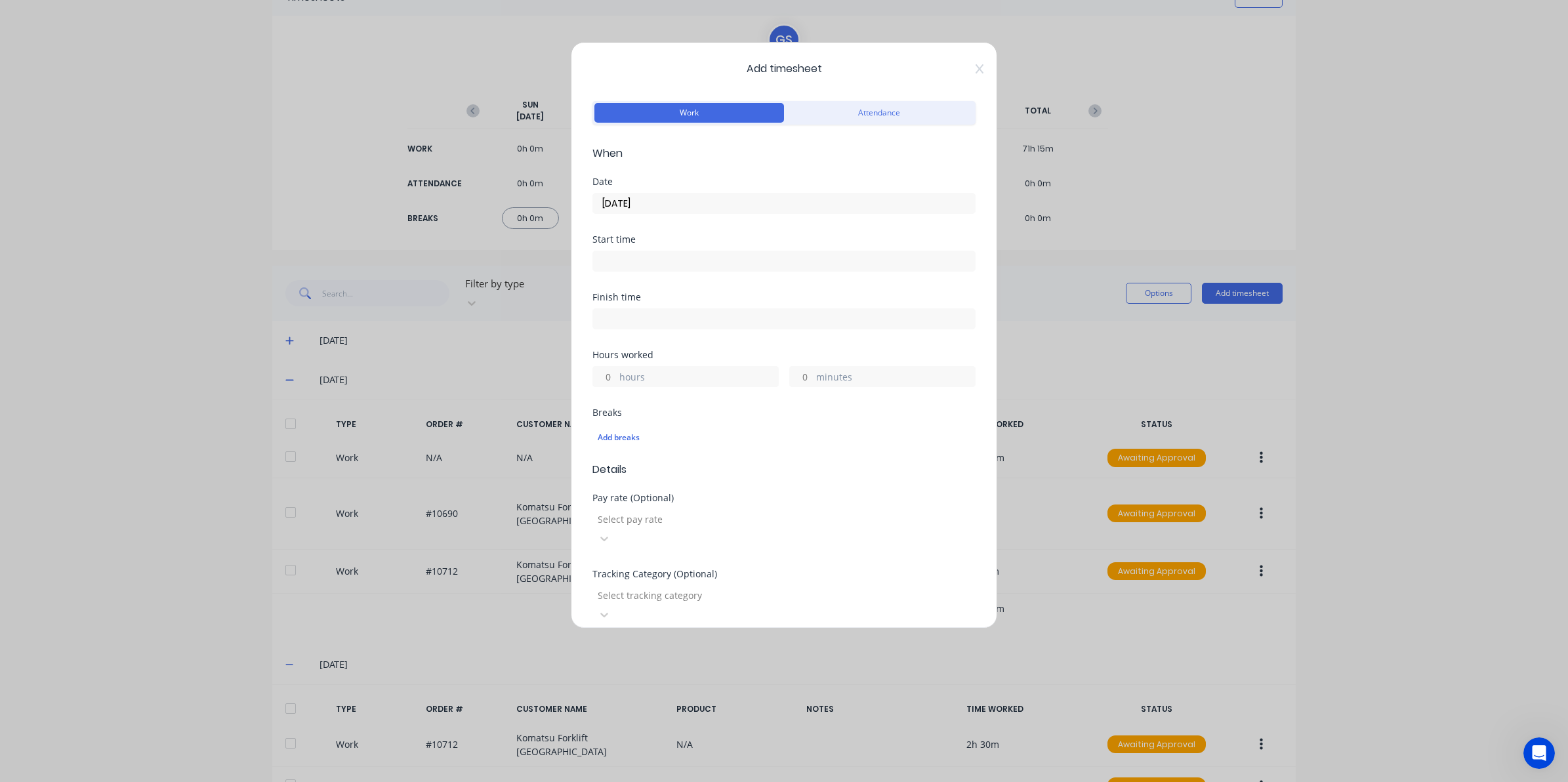
click at [691, 269] on input at bounding box center [784, 261] width 382 height 20
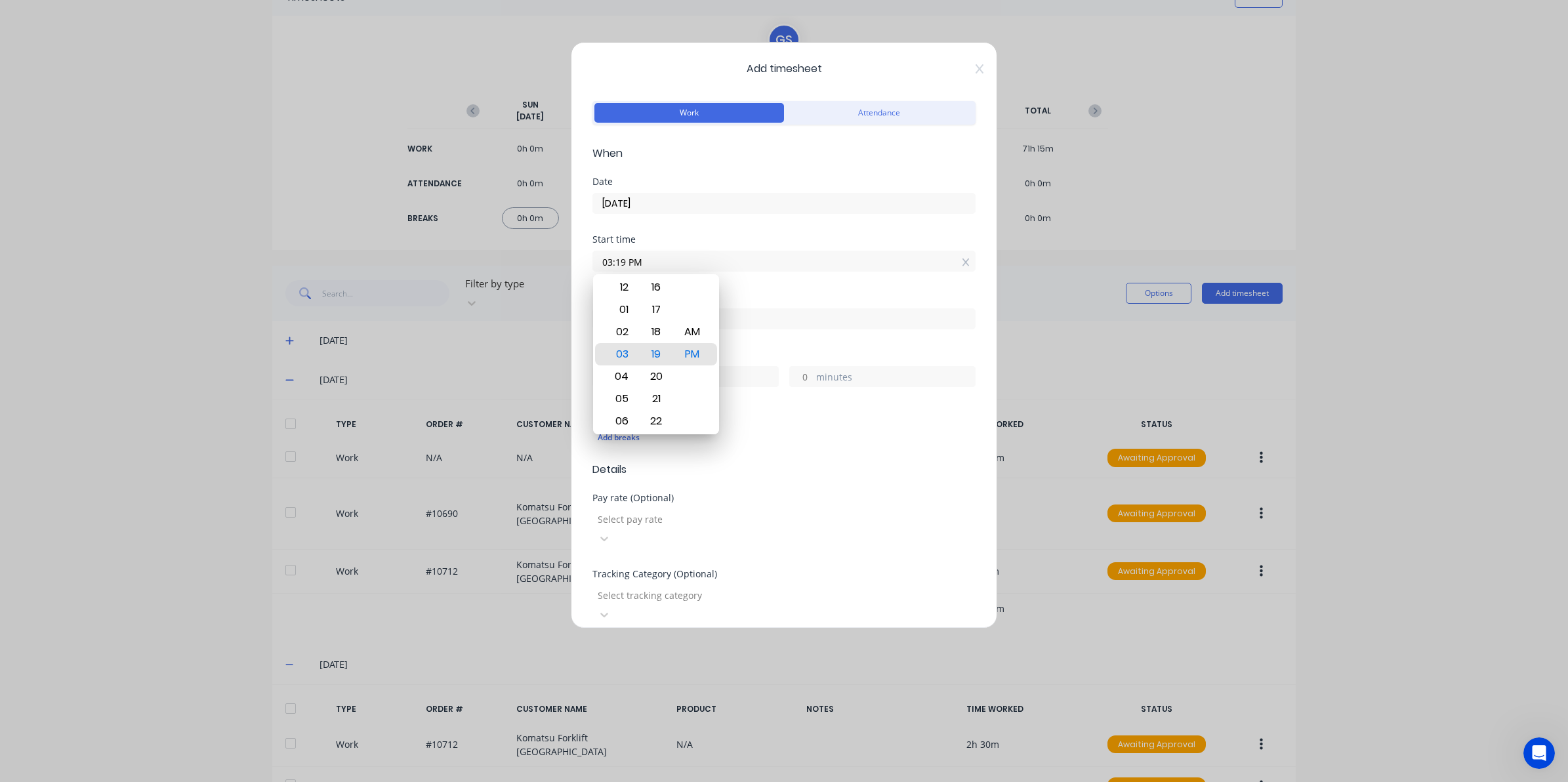
drag, startPoint x: 691, startPoint y: 268, endPoint x: 496, endPoint y: 267, distance: 195.0
click at [509, 267] on div "Add timesheet Work Attendance When Date 23/09/2025 Start time 03:19 PM Finish t…" at bounding box center [784, 391] width 1568 height 782
type input "08:15 AM"
click at [857, 332] on div "Finish time" at bounding box center [783, 321] width 383 height 58
click at [845, 323] on input at bounding box center [784, 318] width 382 height 20
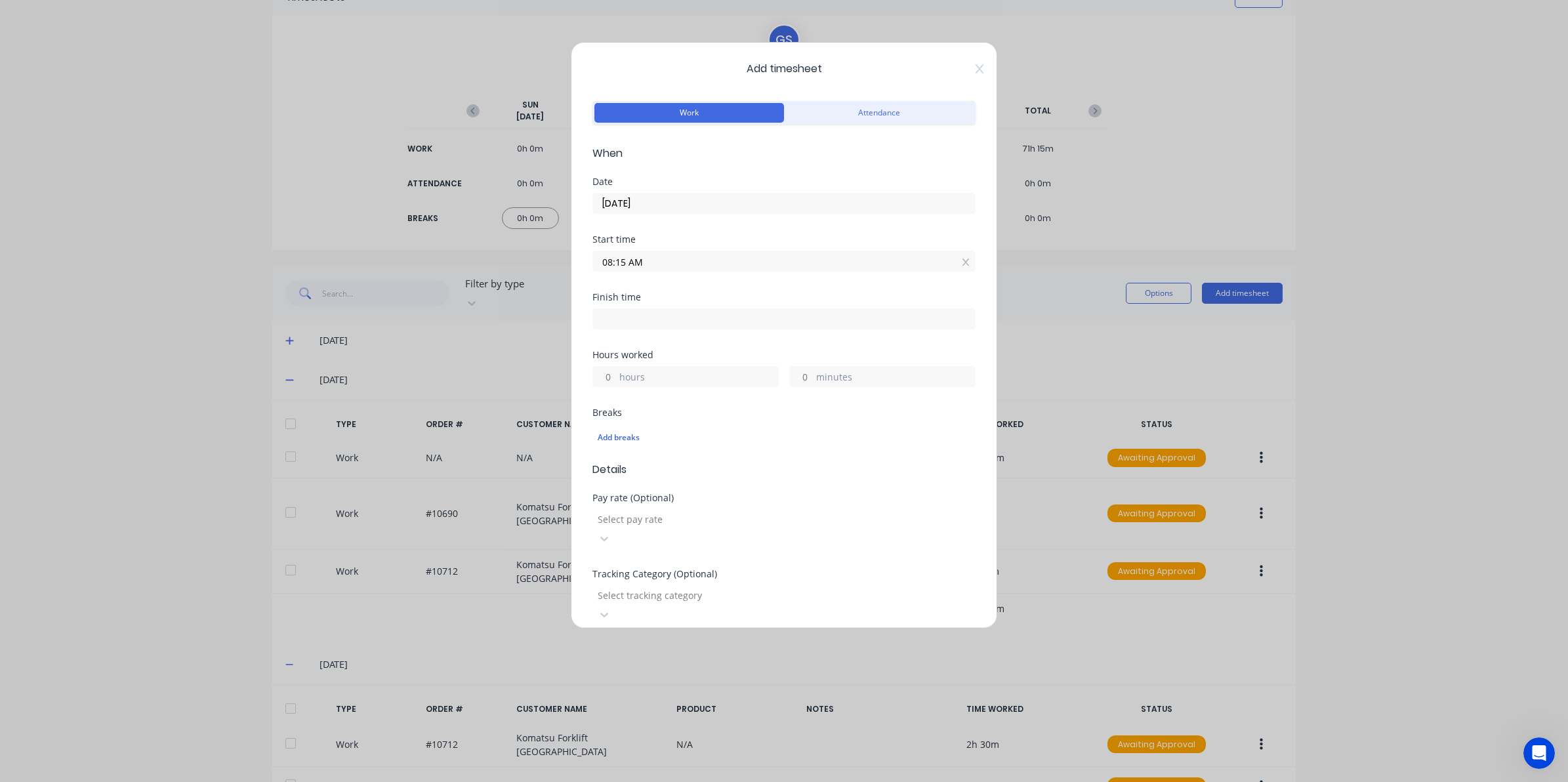
type input "03:19 PM"
type input "7"
type input "4"
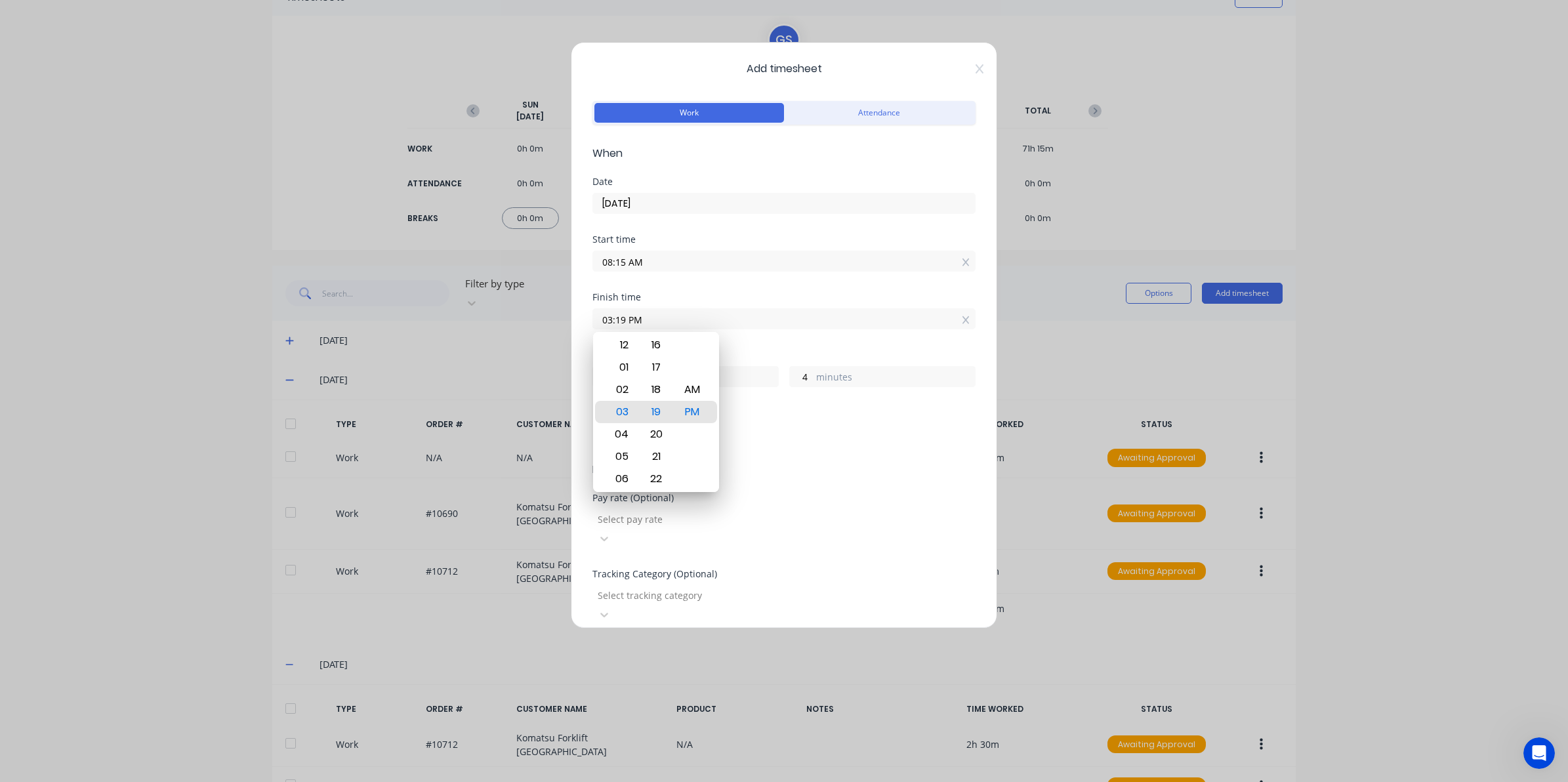
drag, startPoint x: 689, startPoint y: 316, endPoint x: 528, endPoint y: 320, distance: 161.0
click at [559, 316] on div "Add timesheet Work Attendance When Date 23/09/2025 Start time 08:15 AM Finish t…" at bounding box center [784, 391] width 1568 height 782
type input "08:30 AM"
type input "0"
type input "15"
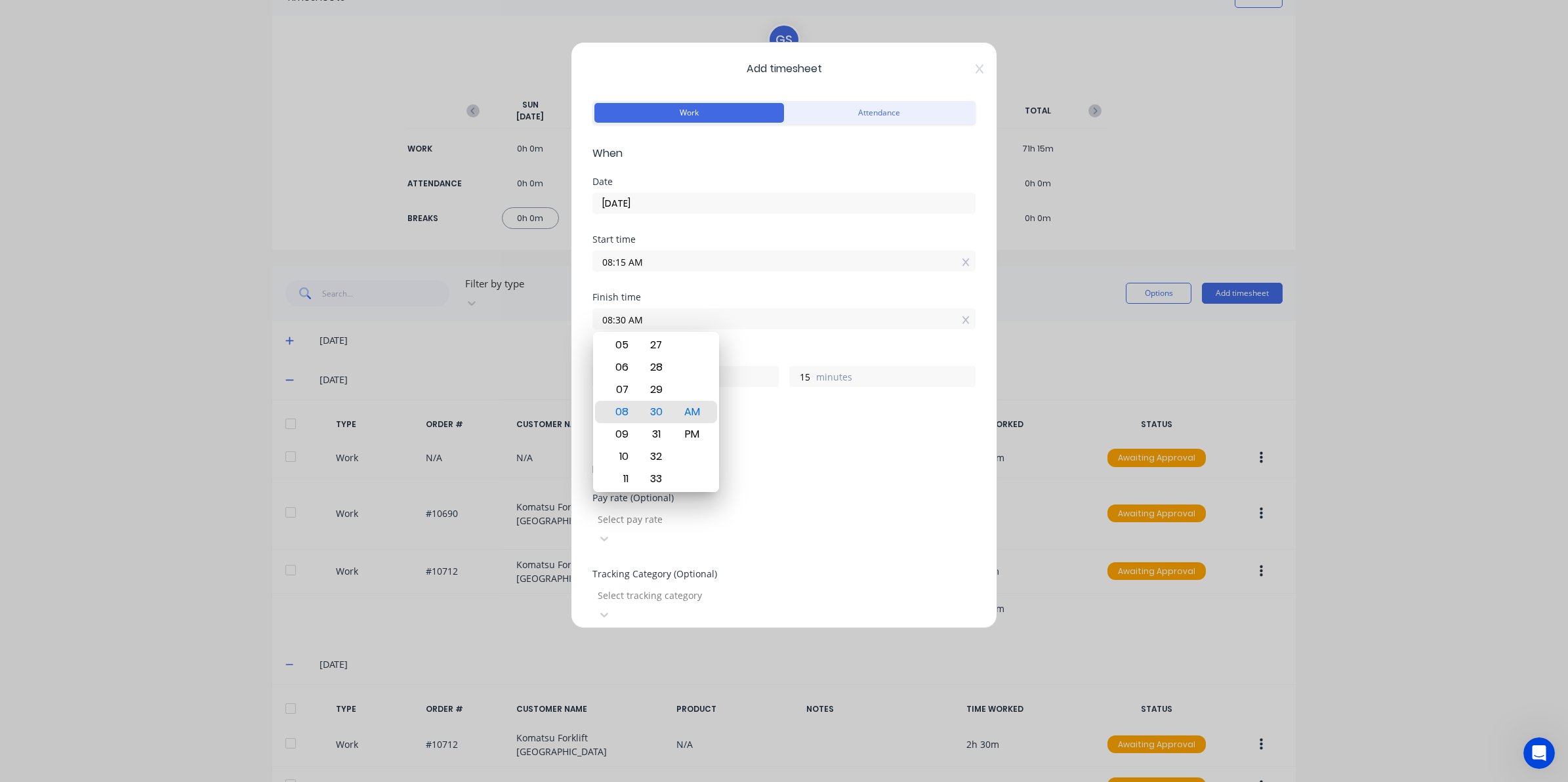
click at [799, 467] on span "Details" at bounding box center [783, 470] width 383 height 15
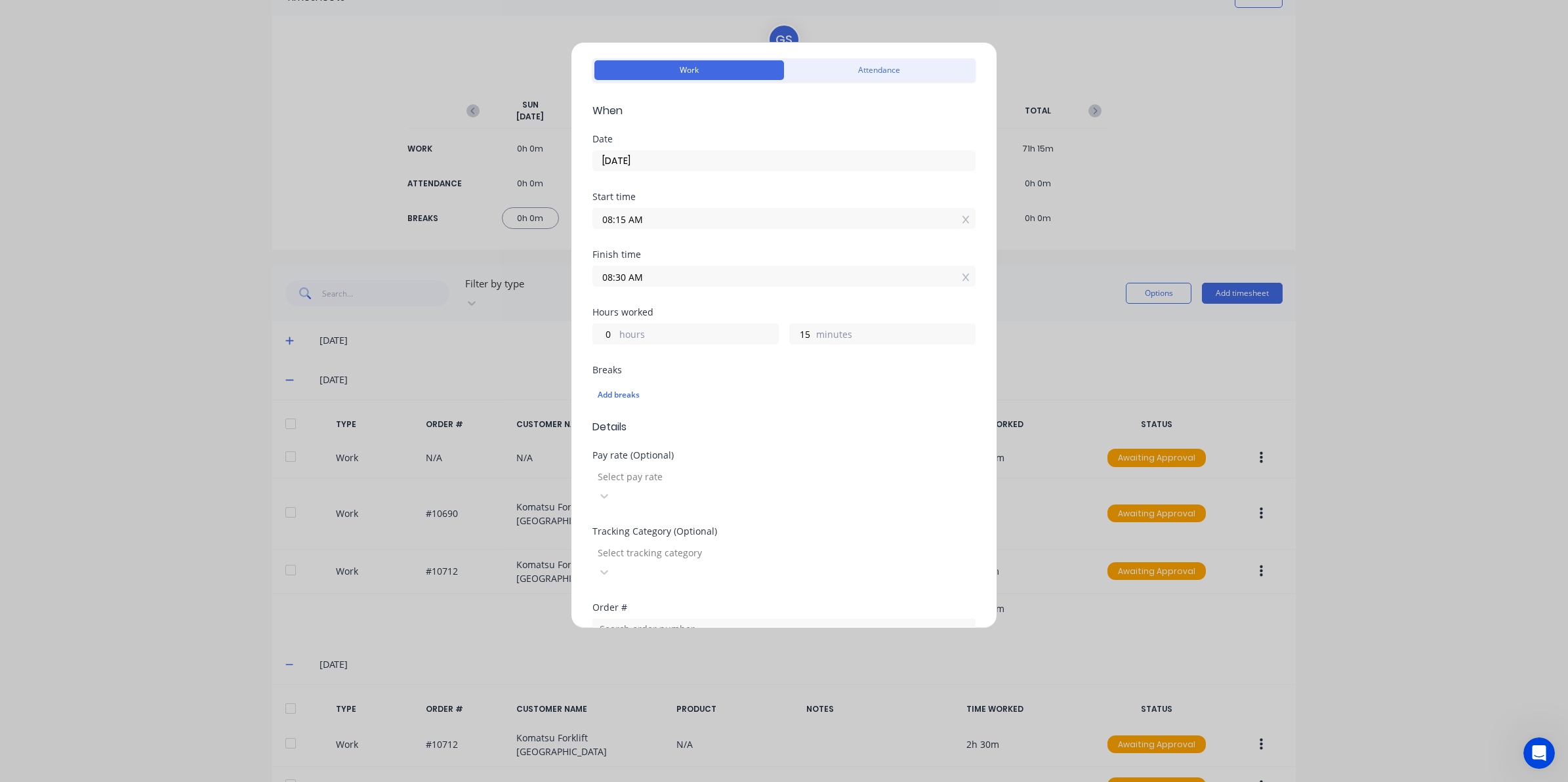
scroll to position [82, 0]
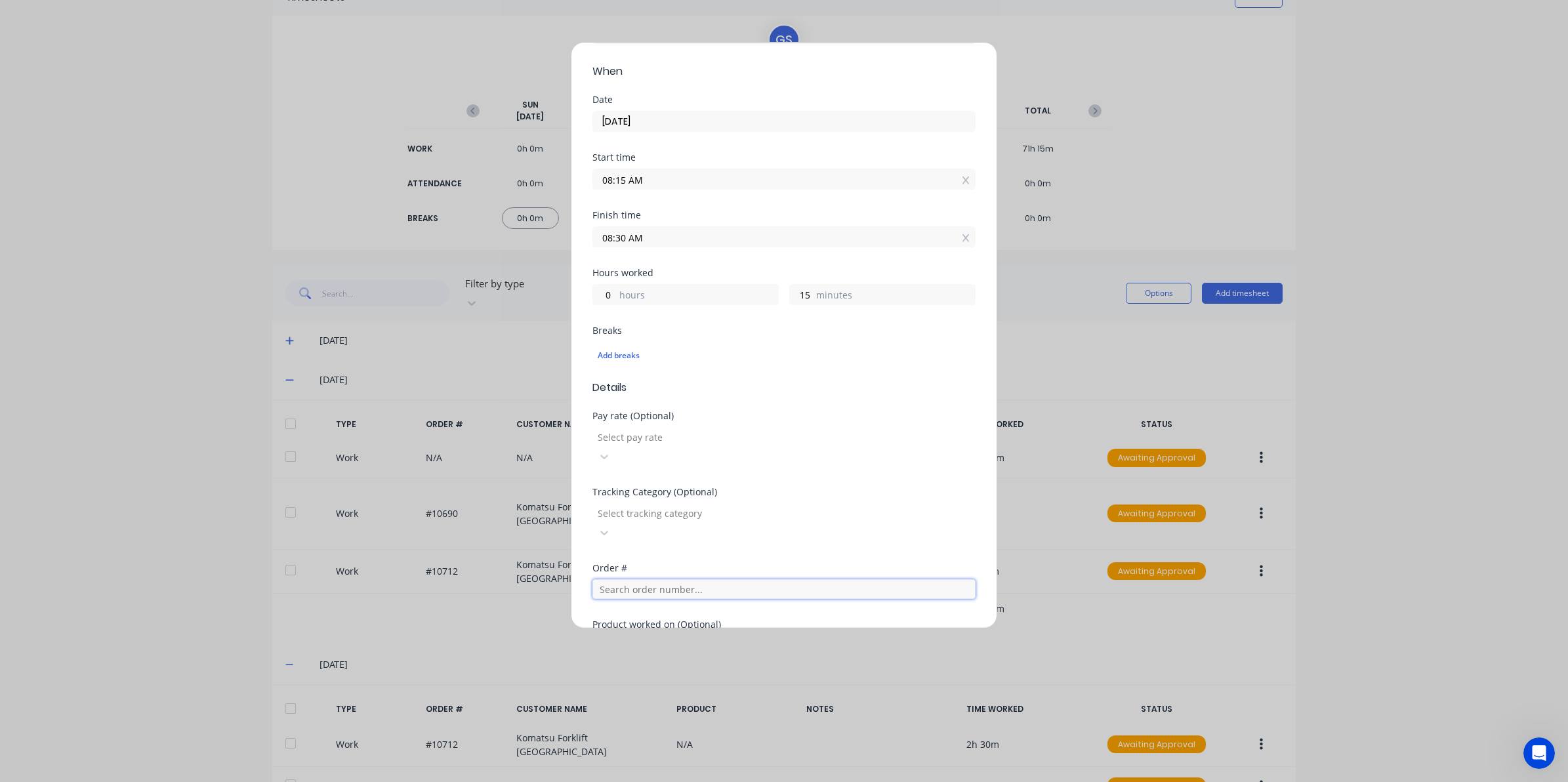
click at [650, 579] on input "text" at bounding box center [783, 588] width 383 height 20
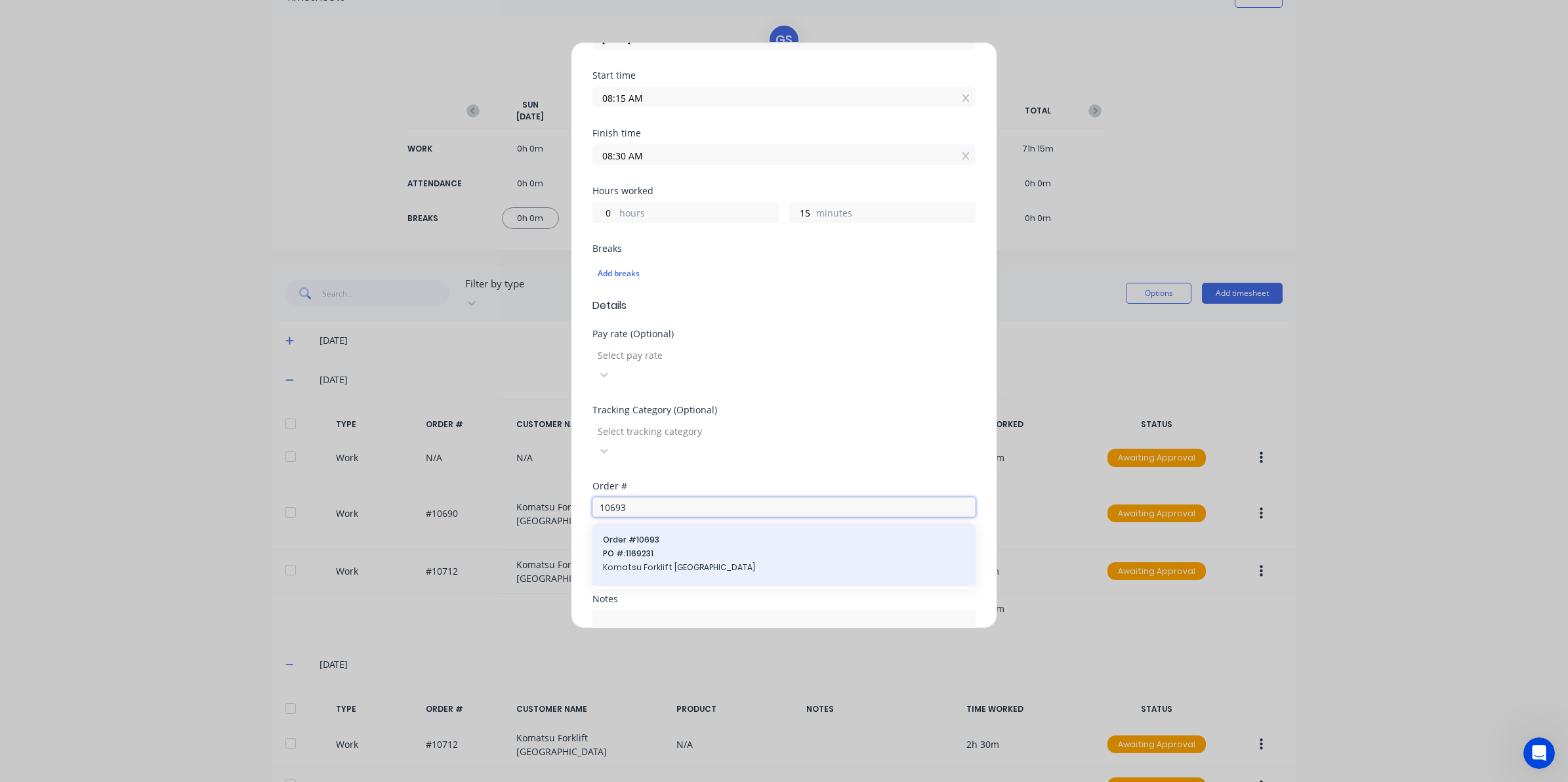
type input "10693"
click at [670, 548] on span "PO #: 1169231" at bounding box center [784, 554] width 362 height 12
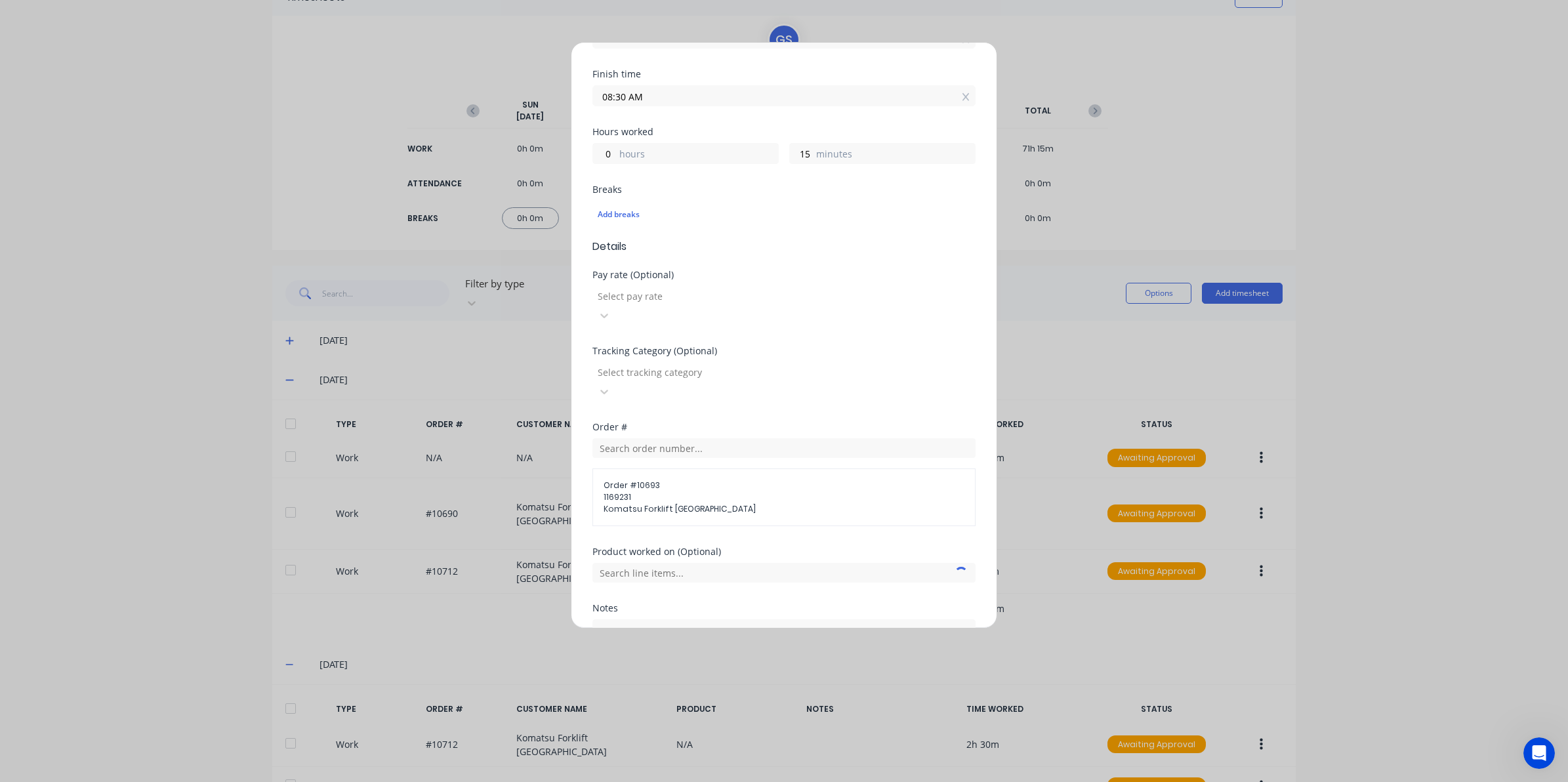
scroll to position [306, 0]
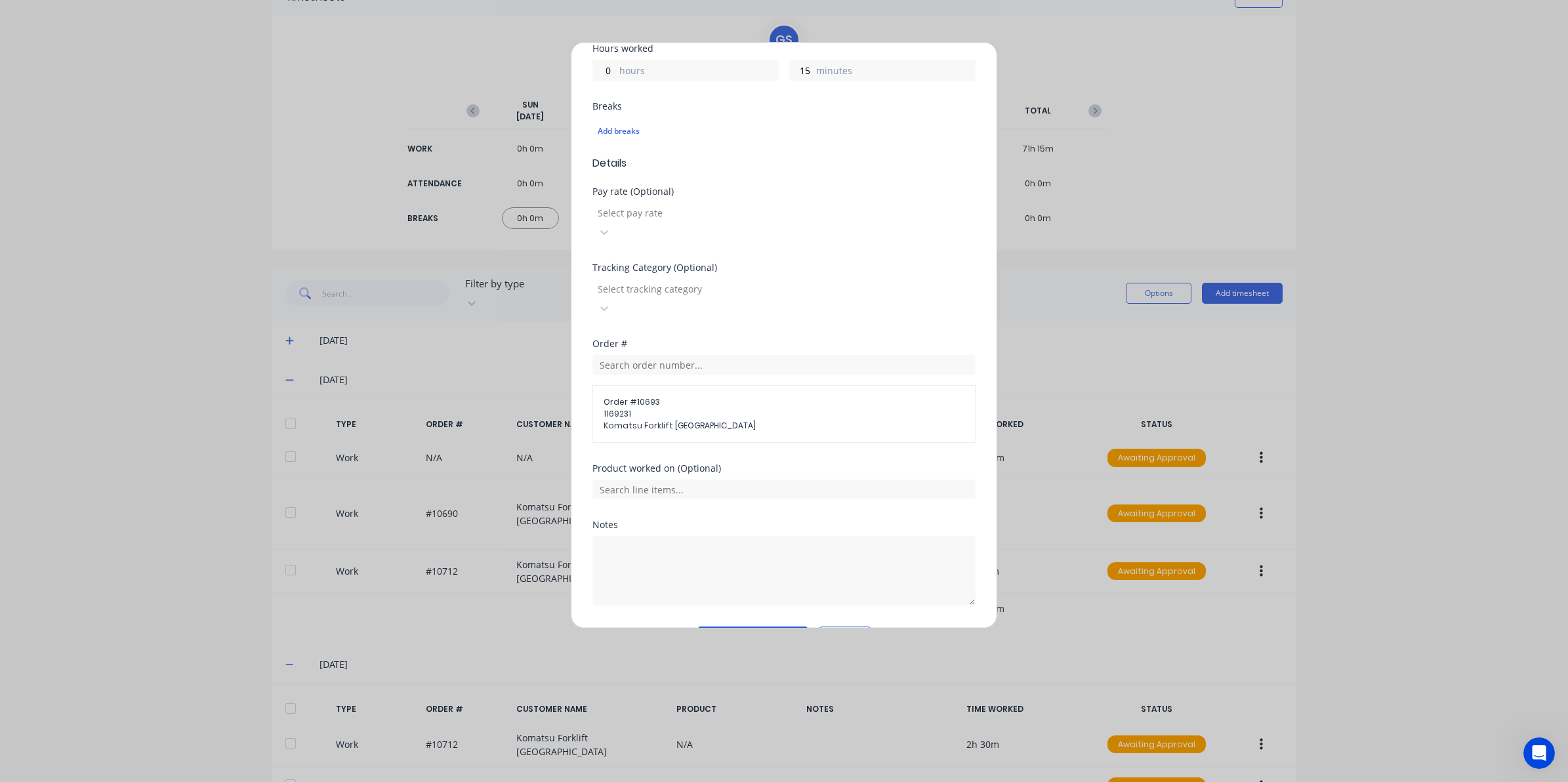
click at [753, 626] on button "Add manual time entry" at bounding box center [752, 637] width 111 height 21
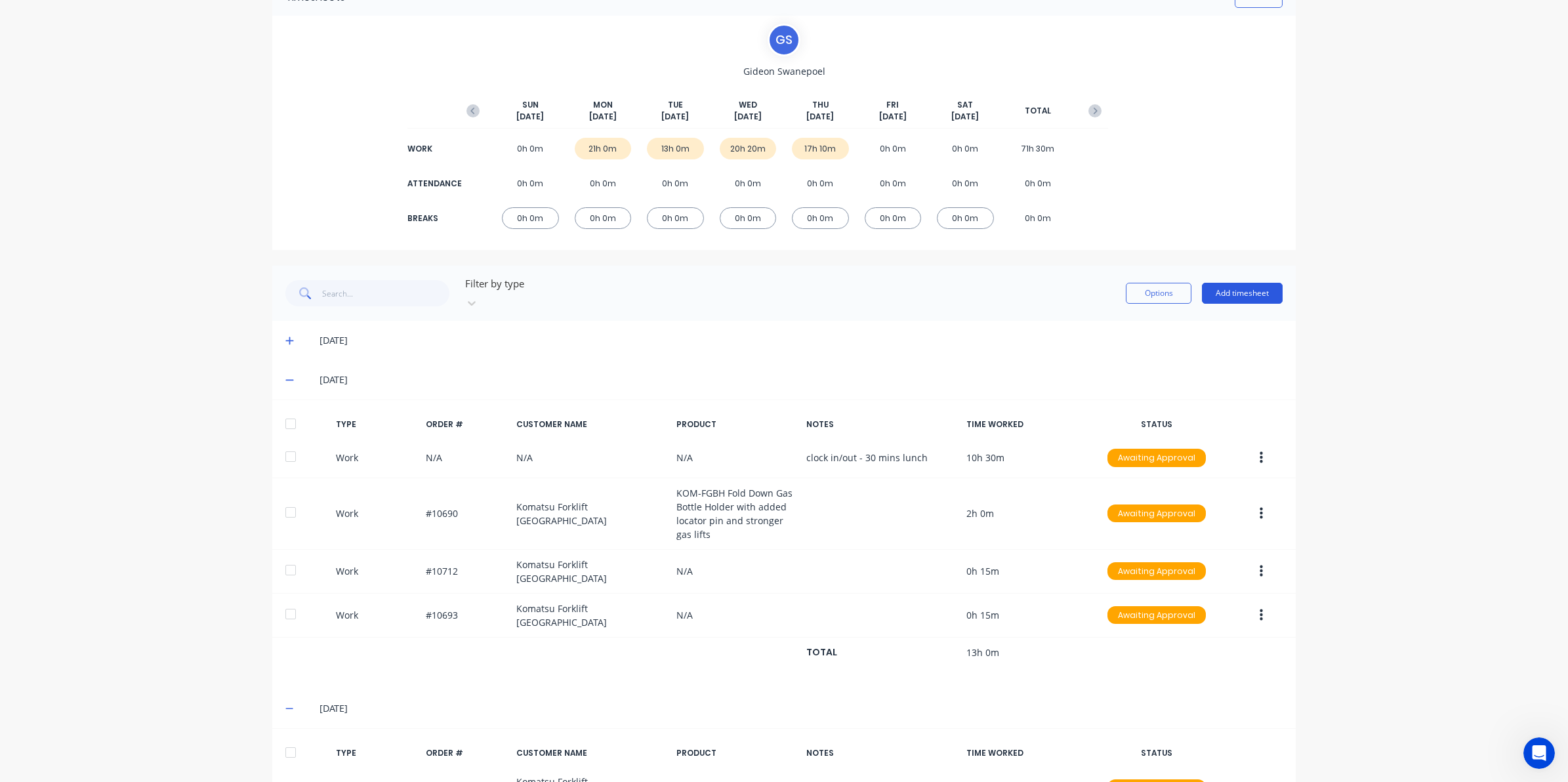
click at [1235, 283] on button "Add timesheet" at bounding box center [1243, 293] width 81 height 21
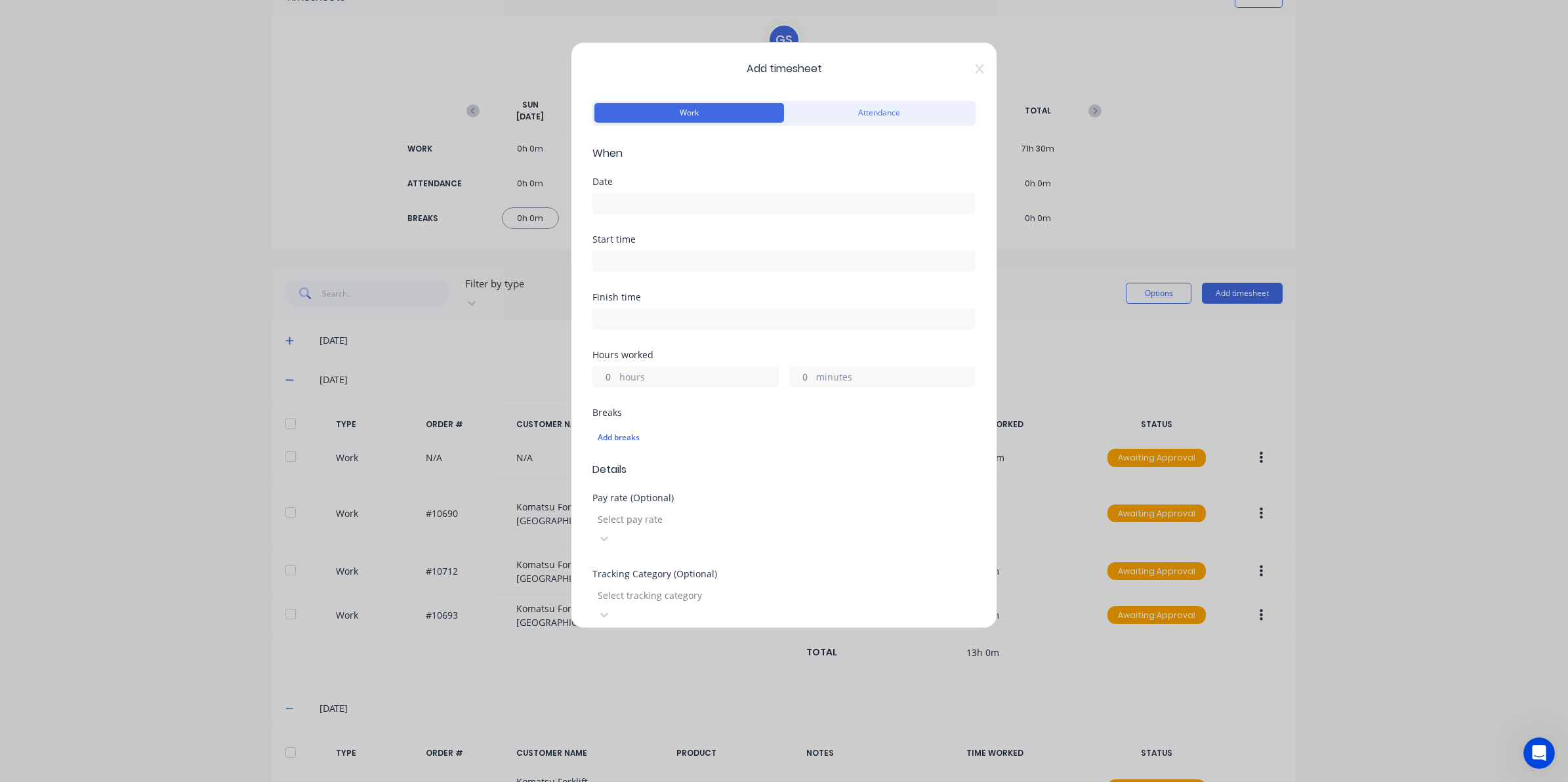
click at [640, 202] on input at bounding box center [784, 203] width 382 height 20
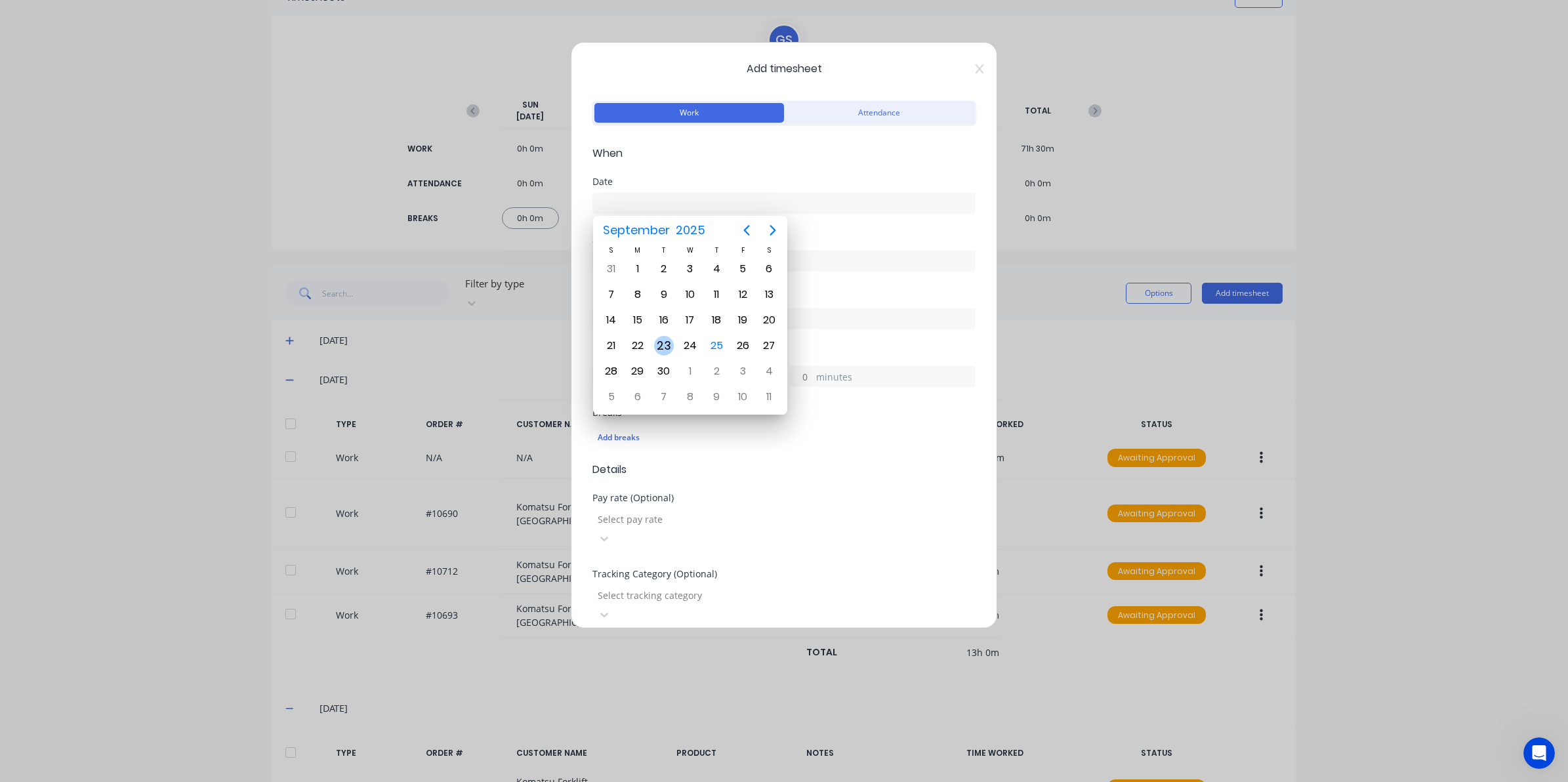
click at [656, 346] on div "23" at bounding box center [664, 345] width 20 height 20
type input "23/09/2025"
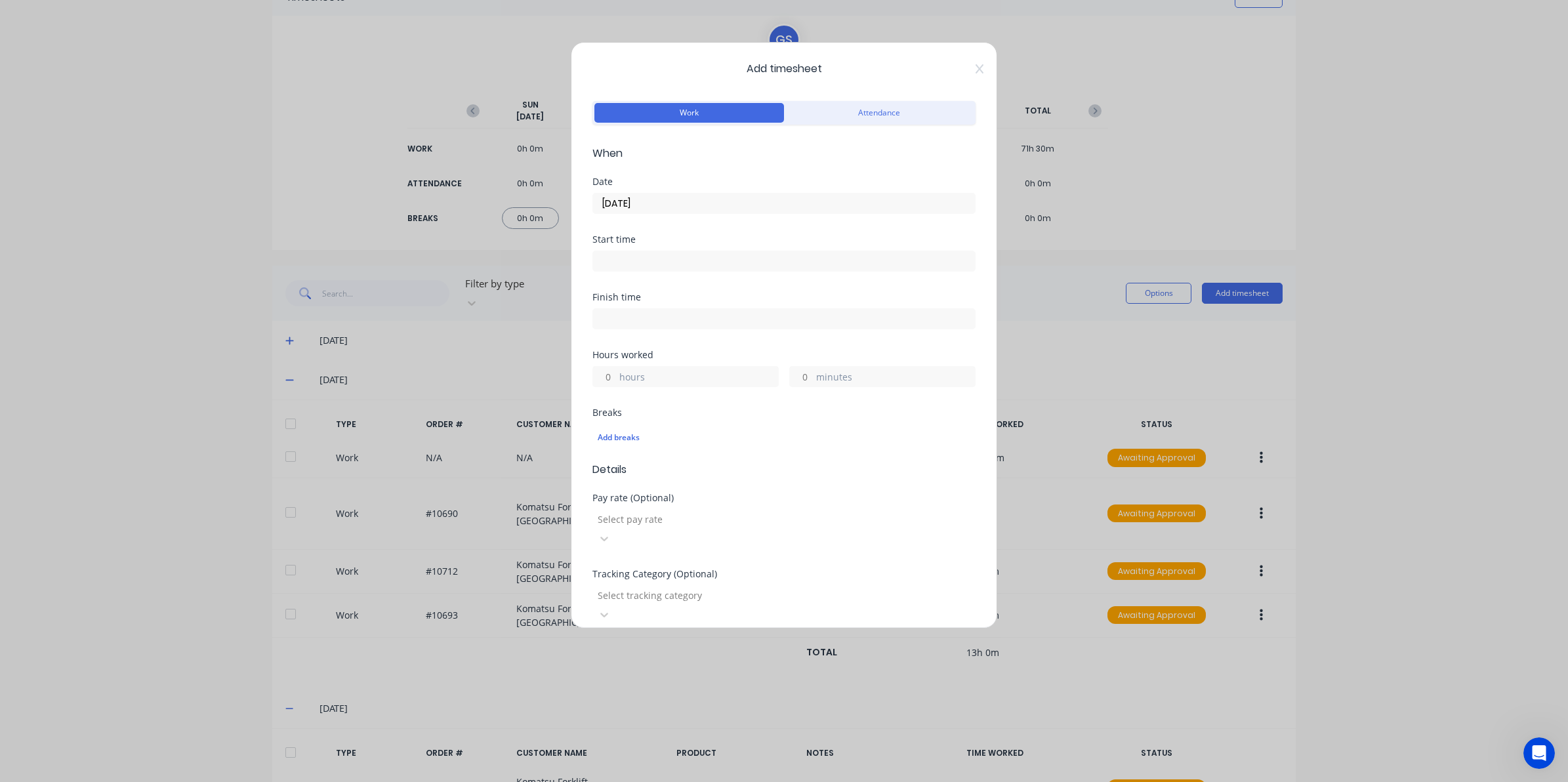
click at [657, 261] on input at bounding box center [784, 261] width 382 height 20
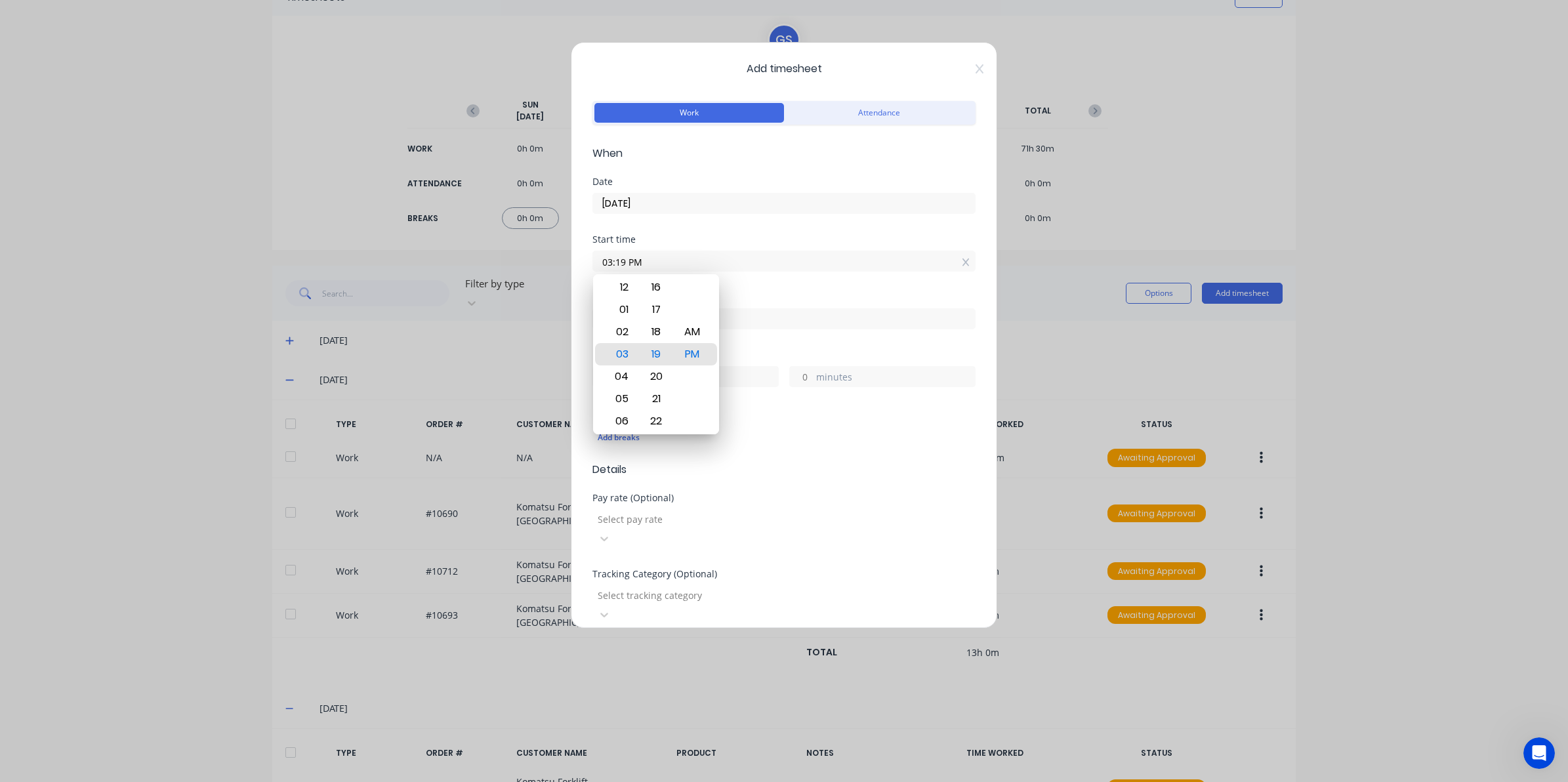
drag, startPoint x: 650, startPoint y: 260, endPoint x: 521, endPoint y: 264, distance: 129.1
click at [522, 263] on div "Add timesheet Work Attendance When Date 23/09/2025 Start time 03:19 PM Finish t…" at bounding box center [784, 391] width 1568 height 782
type input "08:40 AM"
click at [815, 316] on input at bounding box center [784, 318] width 382 height 20
type input "03:19 PM"
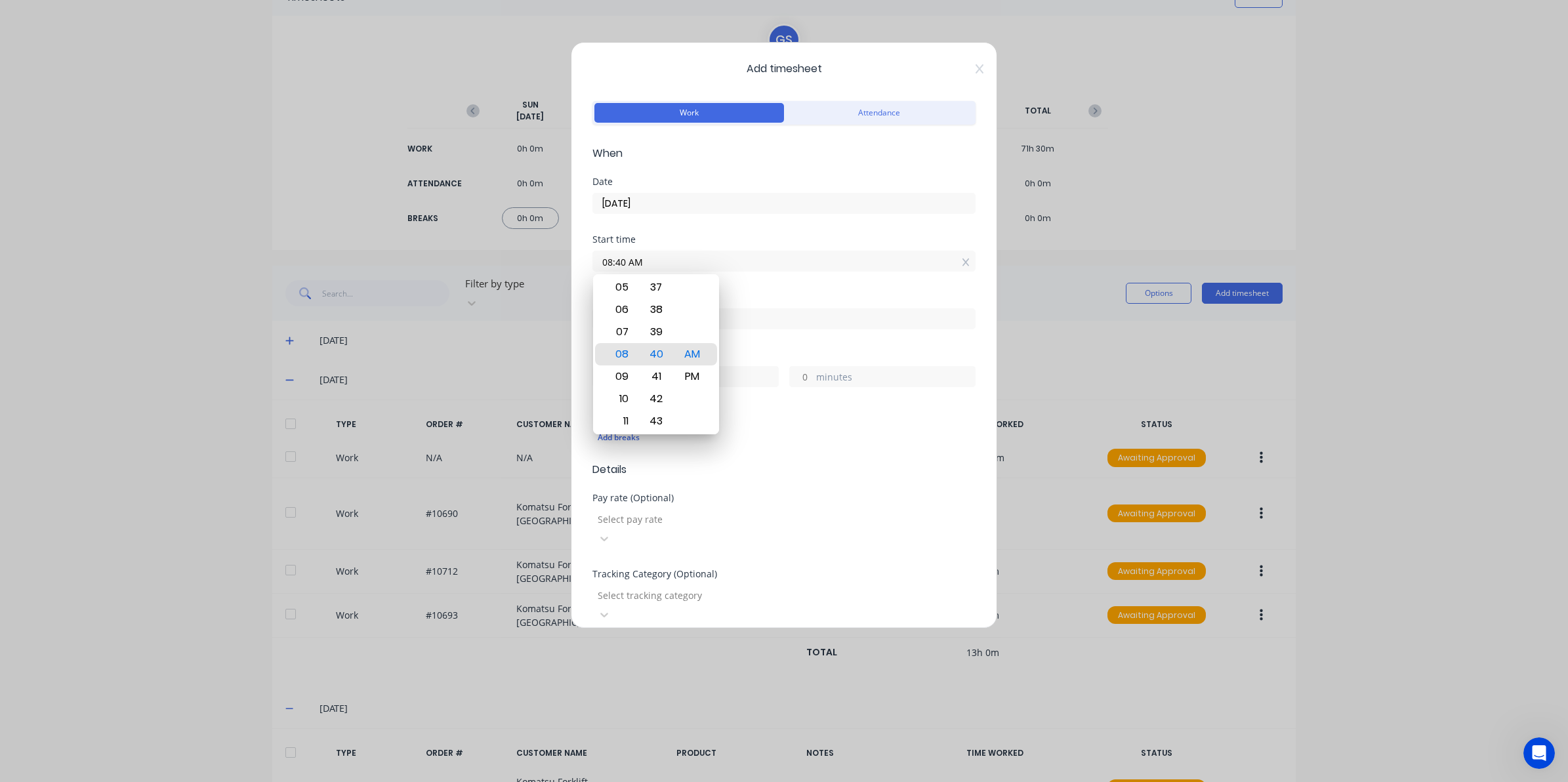
type input "6"
type input "39"
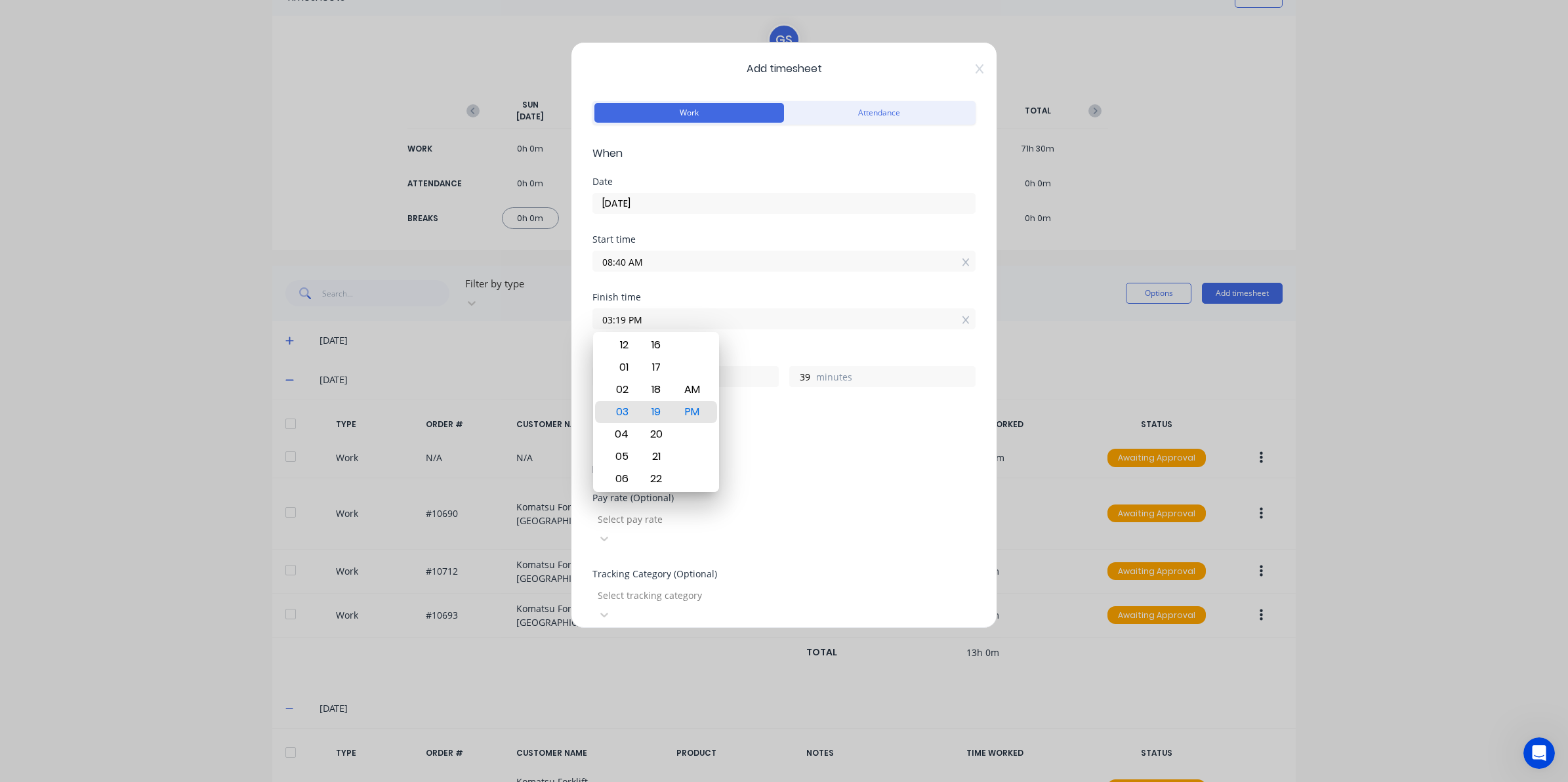
click at [713, 320] on input "03:19 PM" at bounding box center [784, 318] width 382 height 20
drag, startPoint x: 701, startPoint y: 318, endPoint x: 596, endPoint y: 300, distance: 106.5
click at [608, 300] on div "Finish time 03:19 PM" at bounding box center [783, 311] width 383 height 37
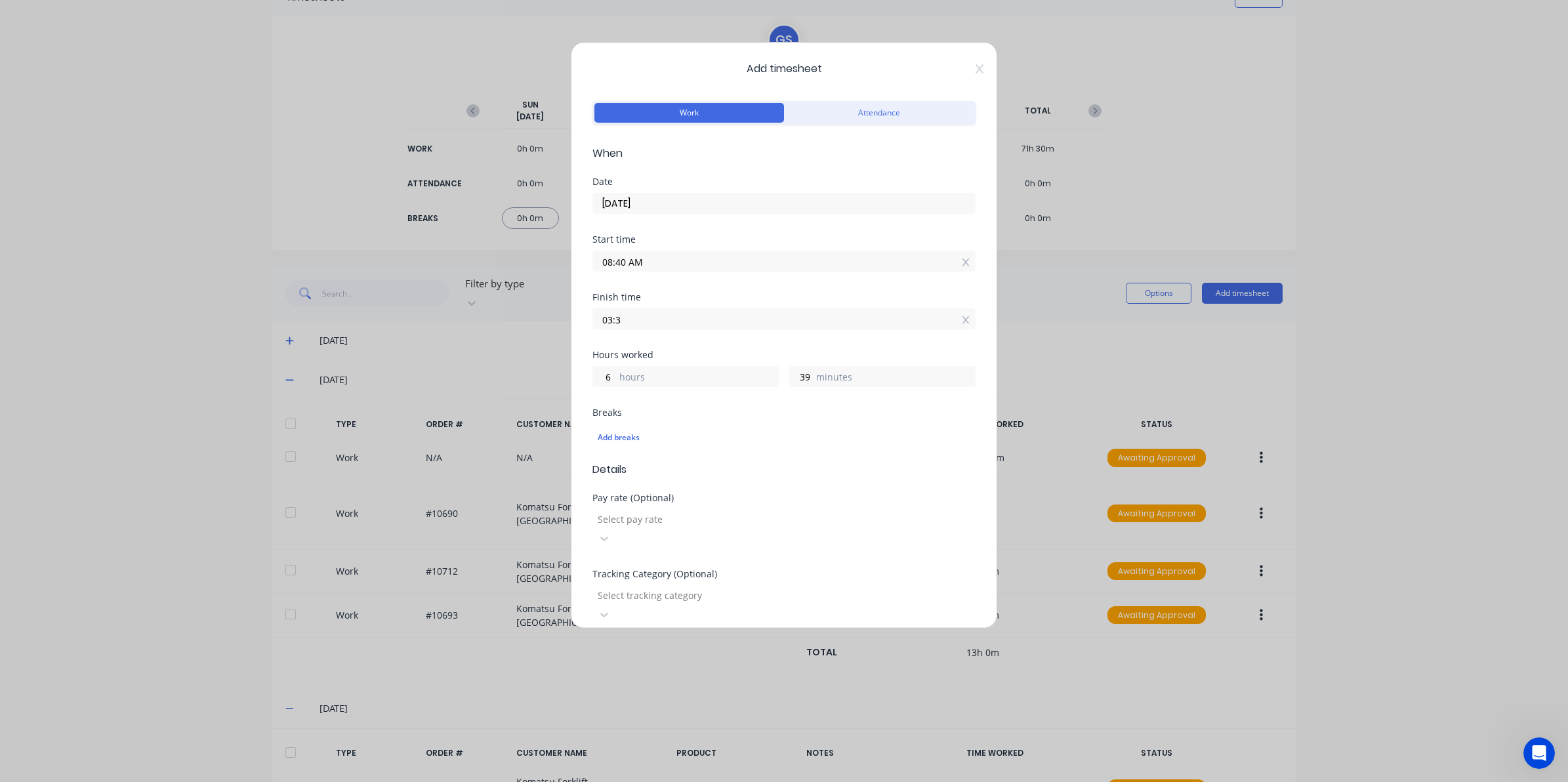
type input "03:03 AM"
type input "18"
type input "23"
type input "03:03 AM0"
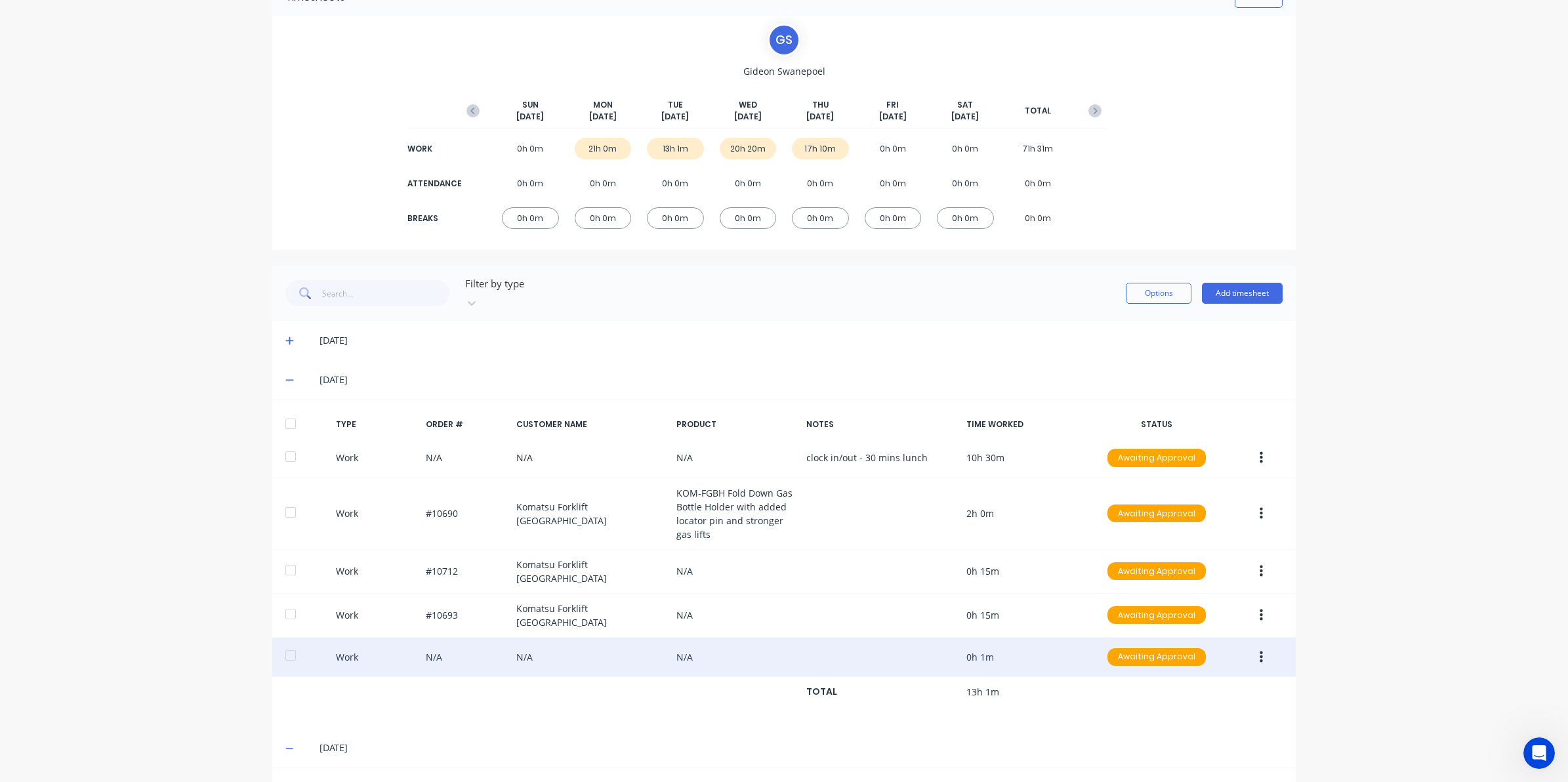
click at [1249, 645] on button "button" at bounding box center [1262, 656] width 31 height 23
click at [1185, 598] on div "Edit" at bounding box center [1213, 607] width 101 height 19
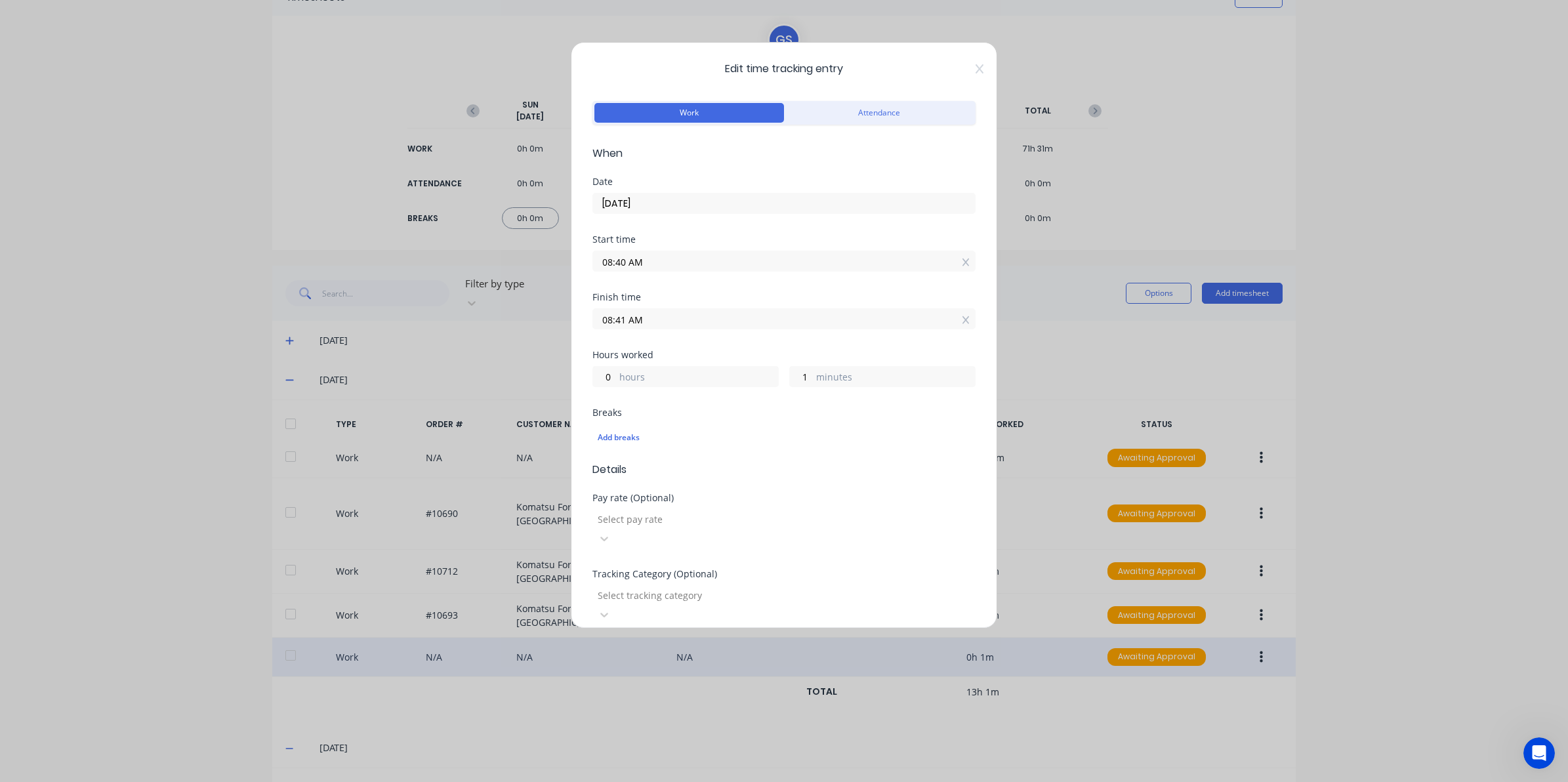
drag, startPoint x: 672, startPoint y: 320, endPoint x: 509, endPoint y: 323, distance: 163.0
click at [509, 323] on div "Edit time tracking entry Work Attendance When Date 23/09/2025 Start time 08:40 …" at bounding box center [784, 391] width 1568 height 782
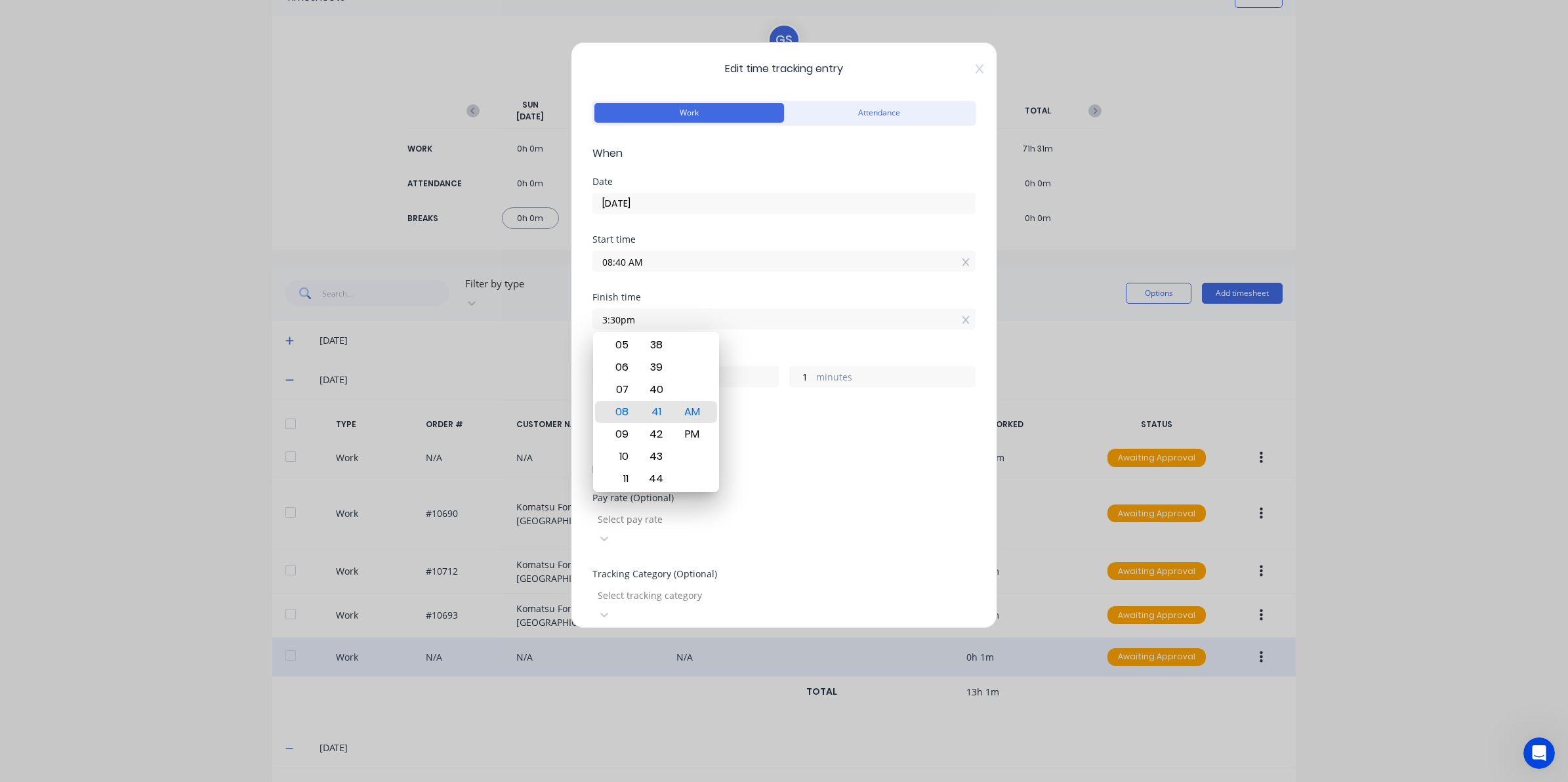
type input "03:30 AM"
type input "18"
type input "50"
drag, startPoint x: 696, startPoint y: 446, endPoint x: 694, endPoint y: 434, distance: 12.2
click at [694, 446] on div at bounding box center [692, 457] width 32 height 22
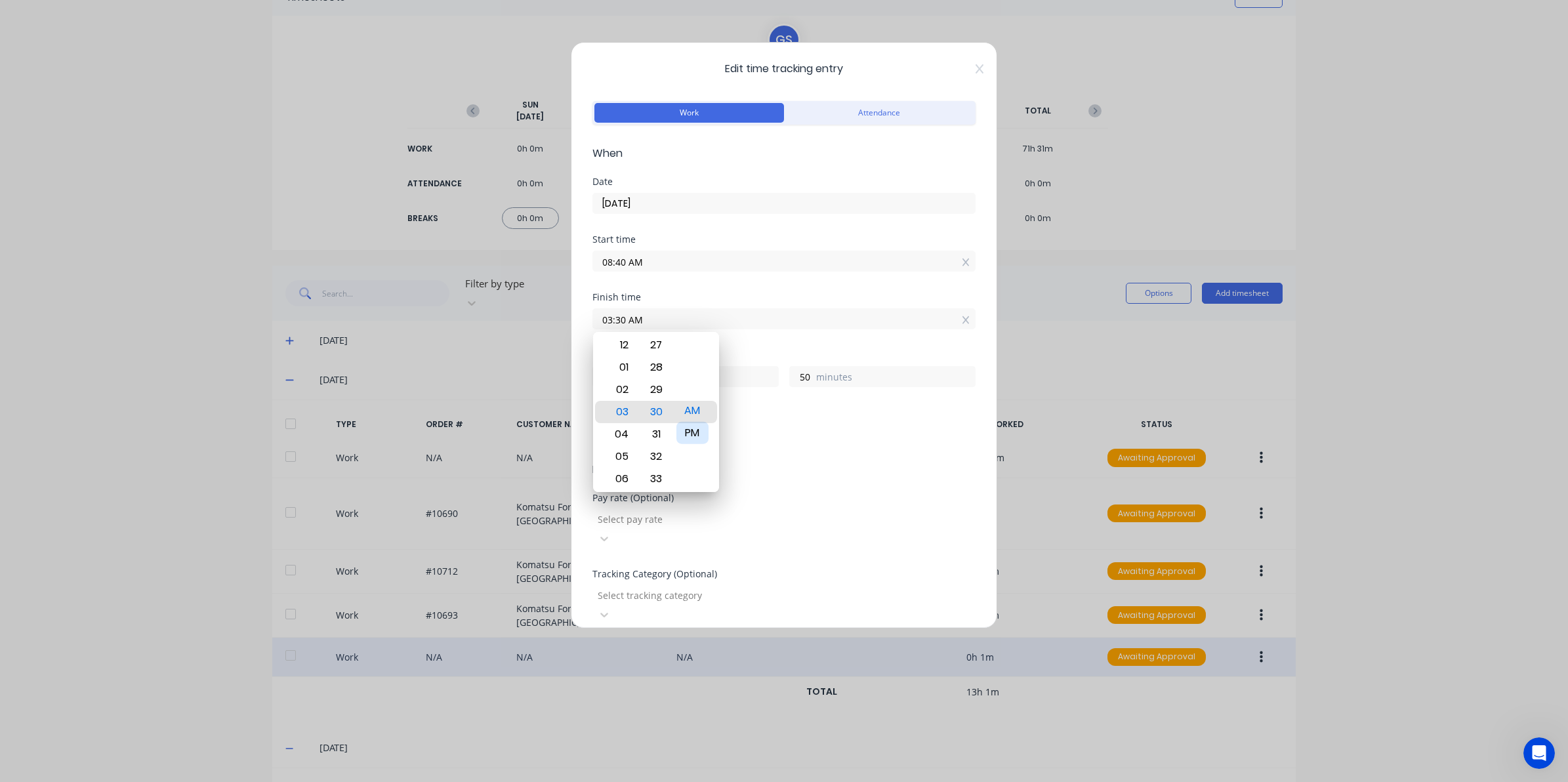
click at [694, 434] on div "PM" at bounding box center [692, 433] width 32 height 22
click at [690, 431] on div "PM" at bounding box center [692, 434] width 32 height 22
type input "03:30 PM"
type input "6"
click at [769, 498] on div "Pay rate (Optional)" at bounding box center [783, 497] width 383 height 9
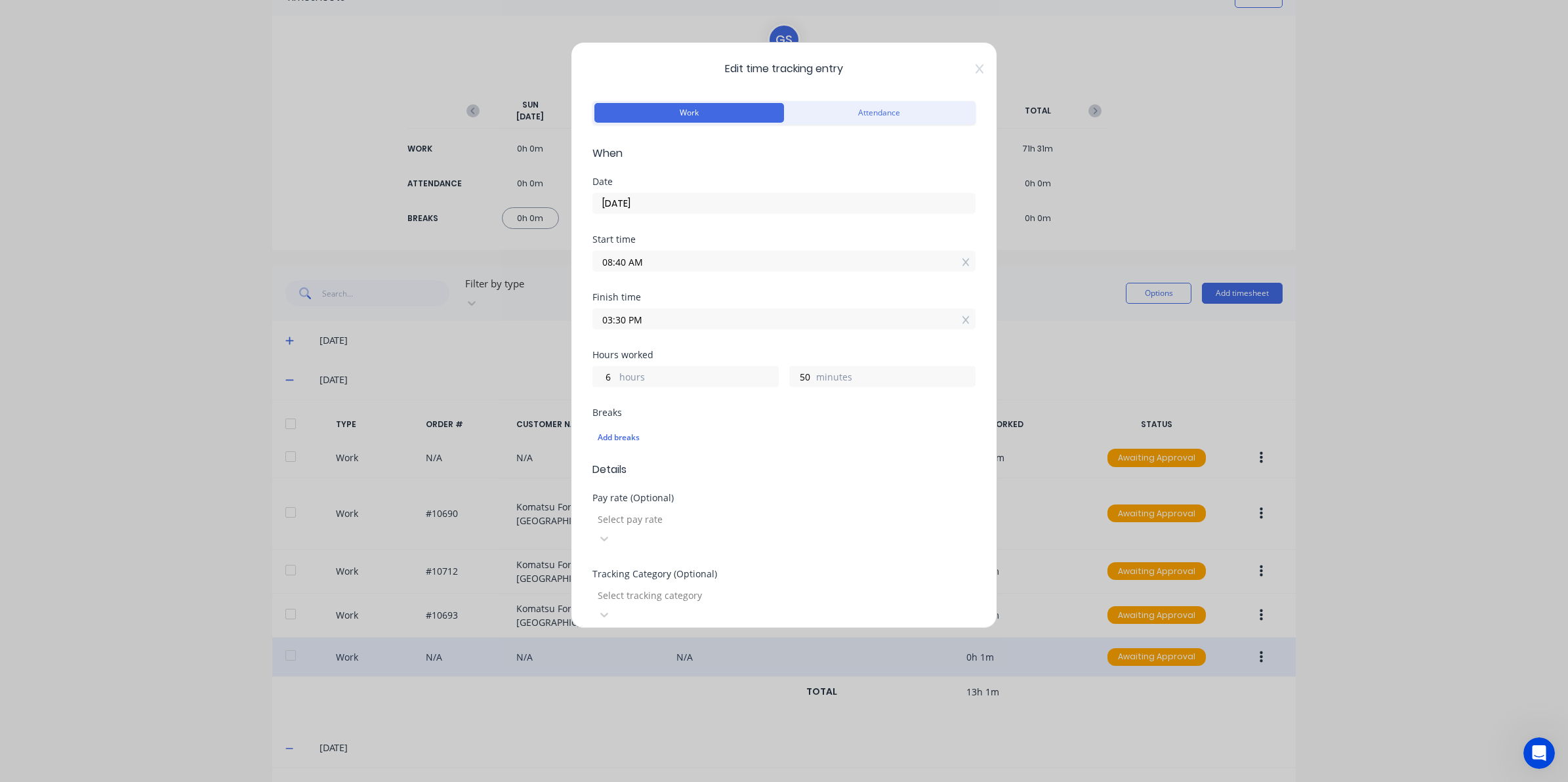
scroll to position [82, 0]
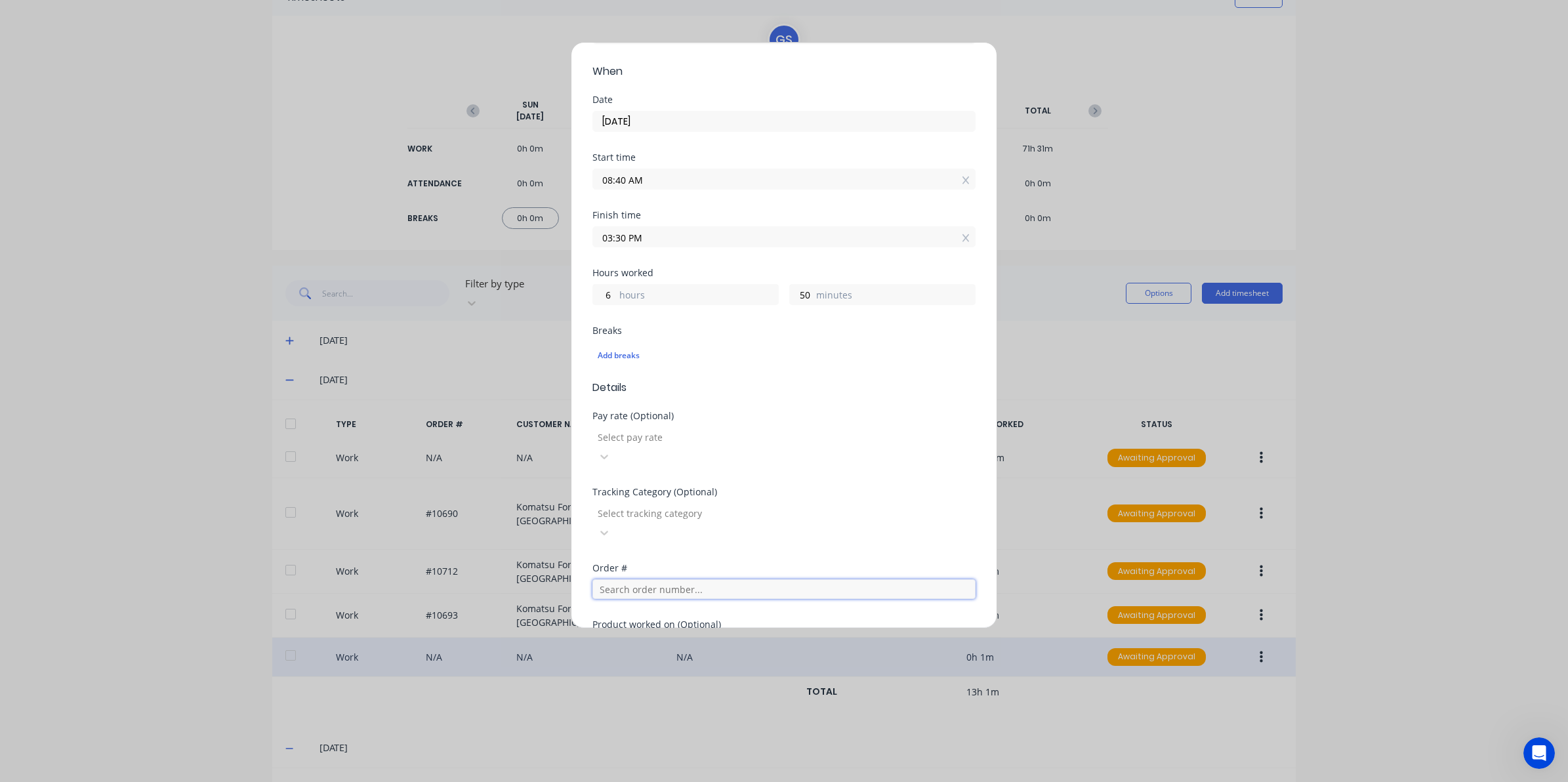
click at [645, 579] on input "text" at bounding box center [783, 588] width 383 height 20
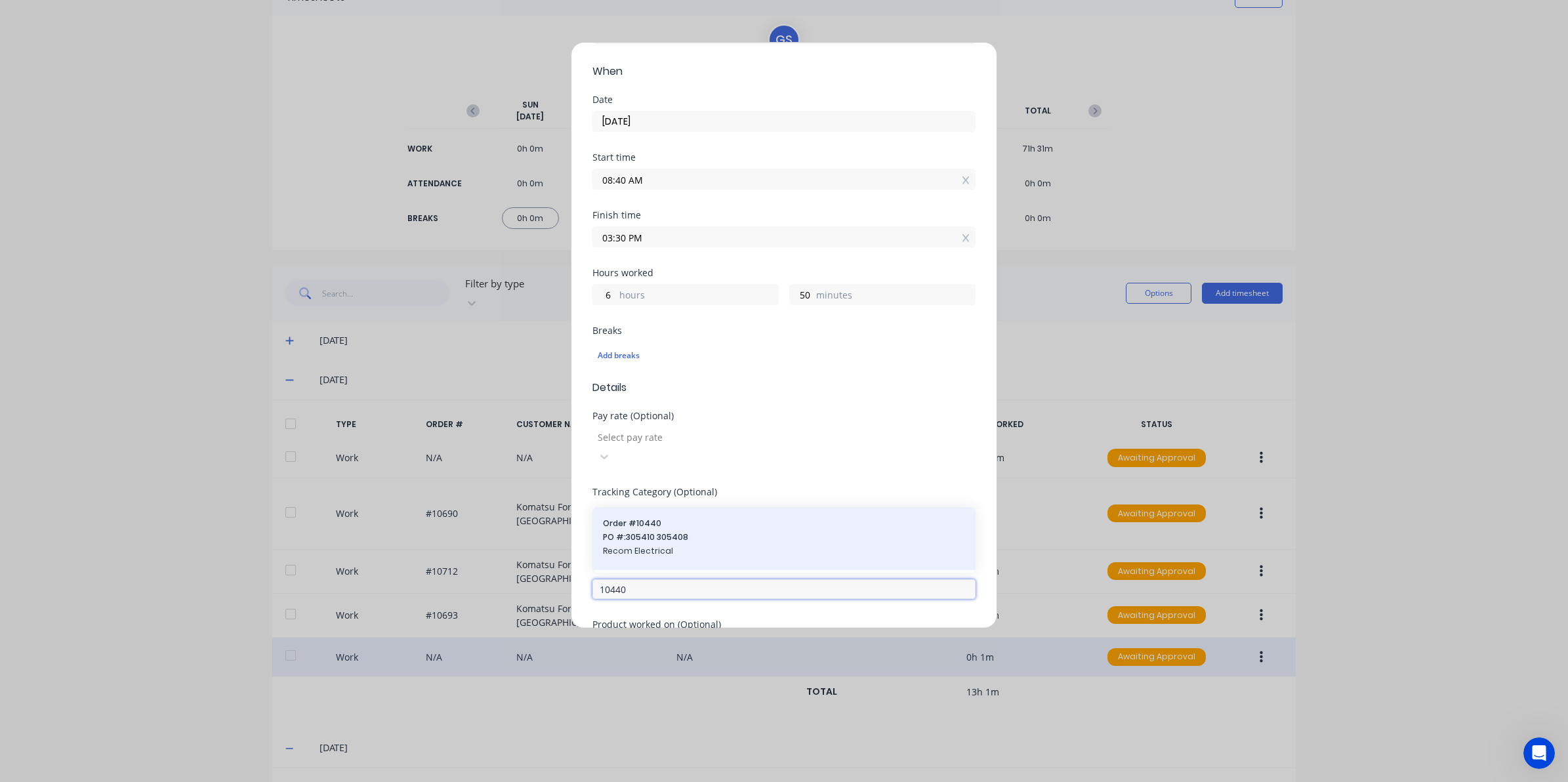
type input "10440"
click at [618, 517] on span "Order # 10440" at bounding box center [784, 523] width 362 height 12
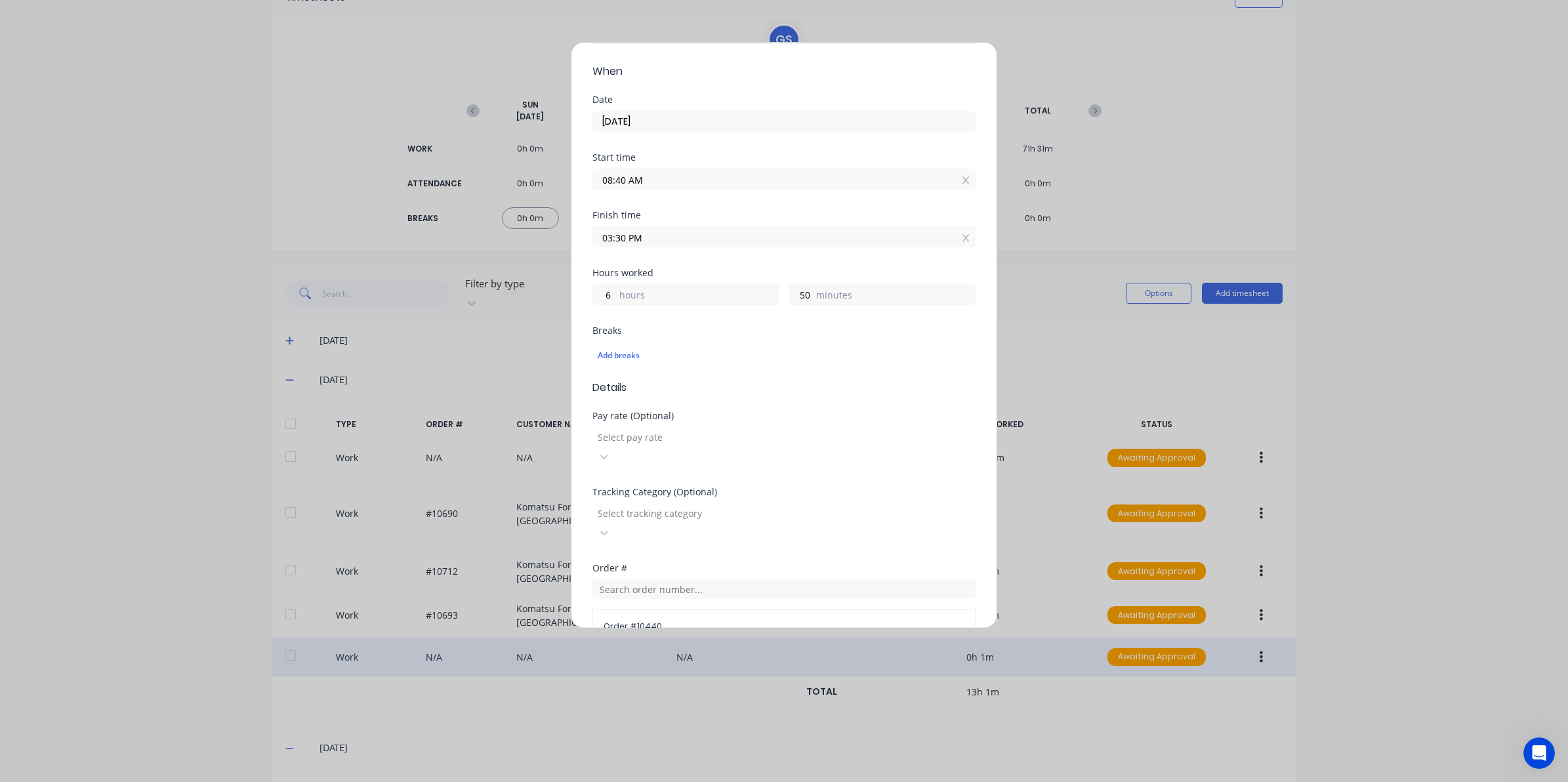
scroll to position [306, 0]
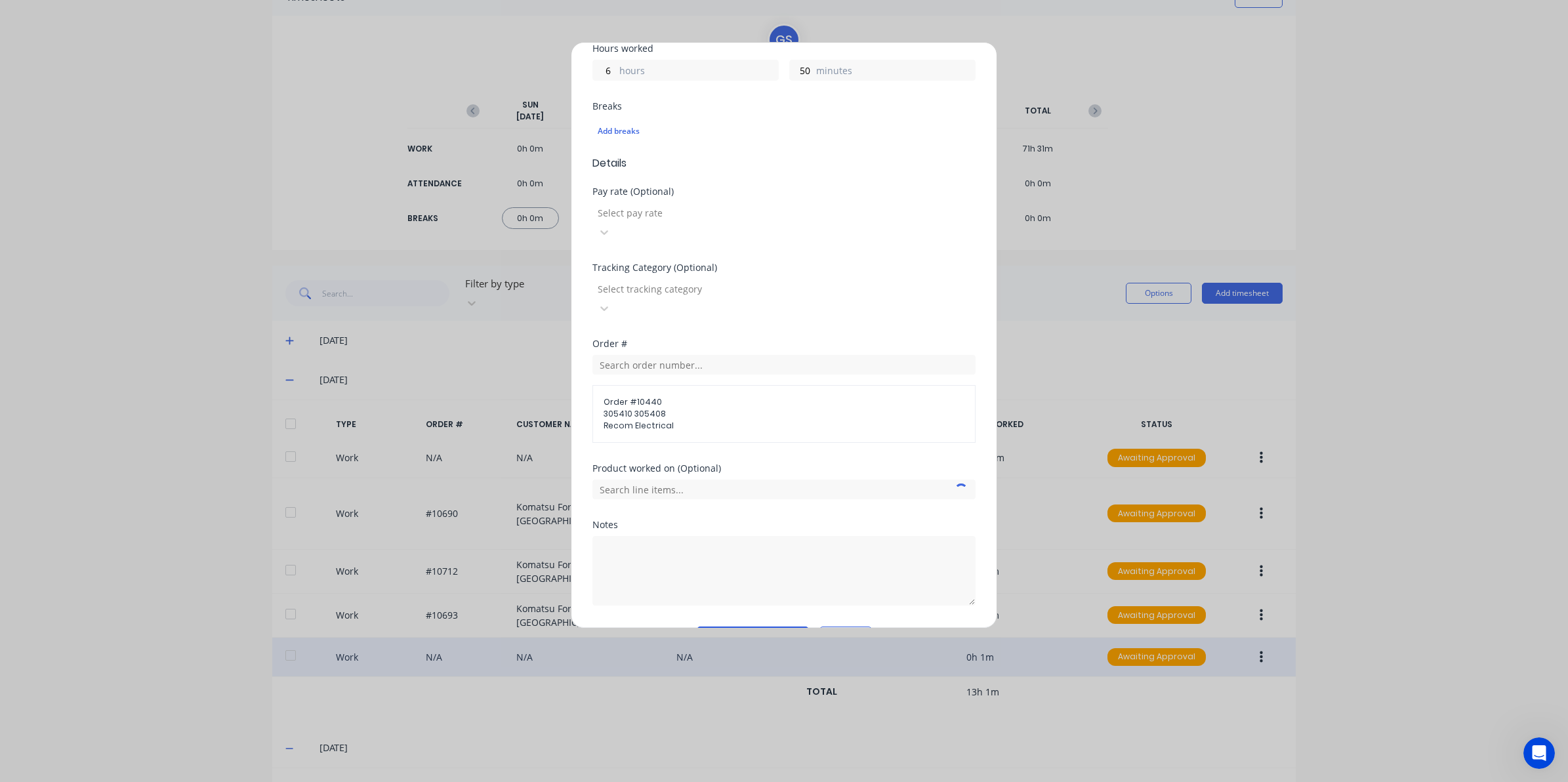
click at [752, 626] on button "Edit time tracking entry" at bounding box center [753, 637] width 112 height 21
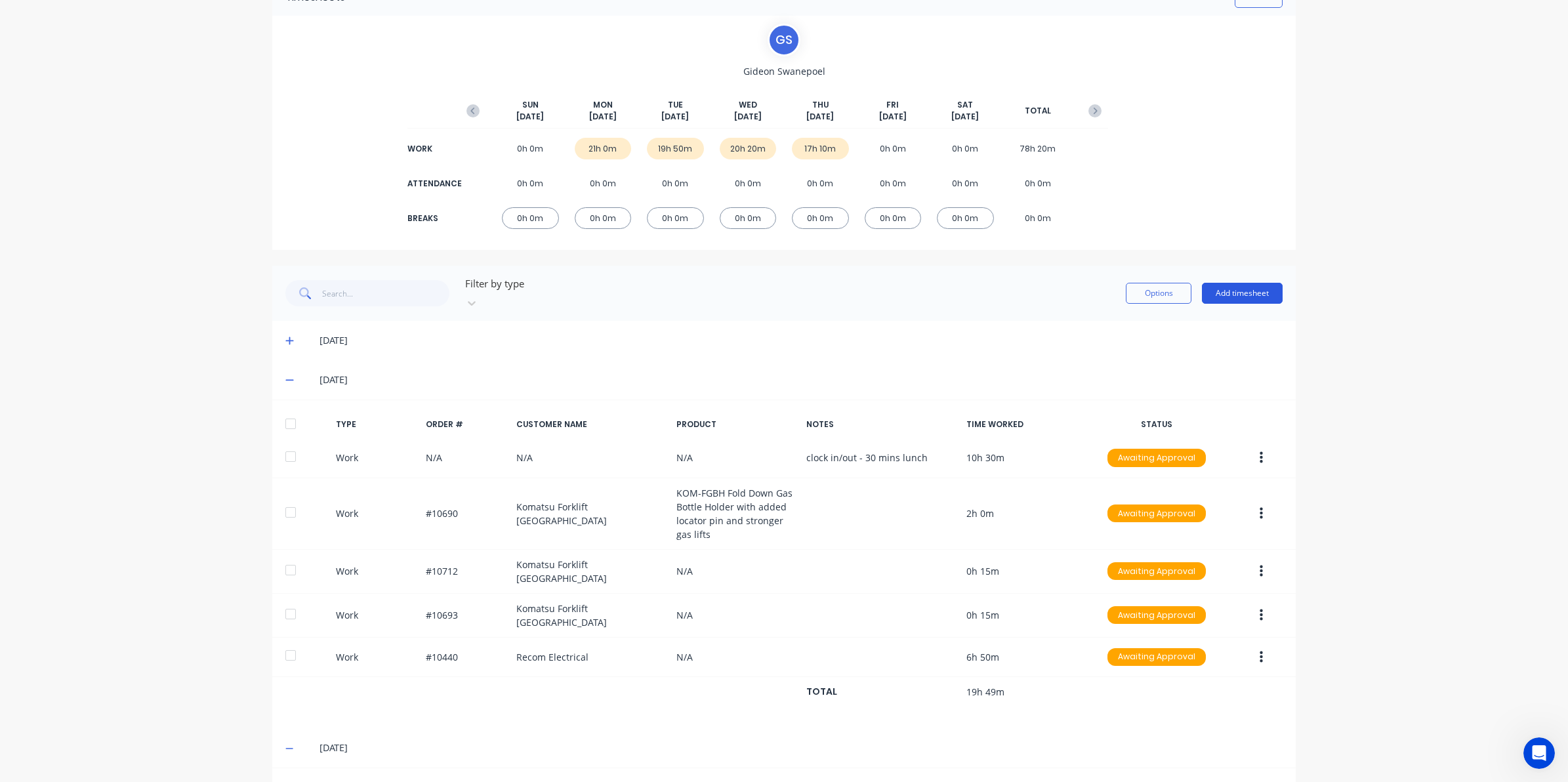
click at [1225, 286] on button "Add timesheet" at bounding box center [1243, 293] width 81 height 21
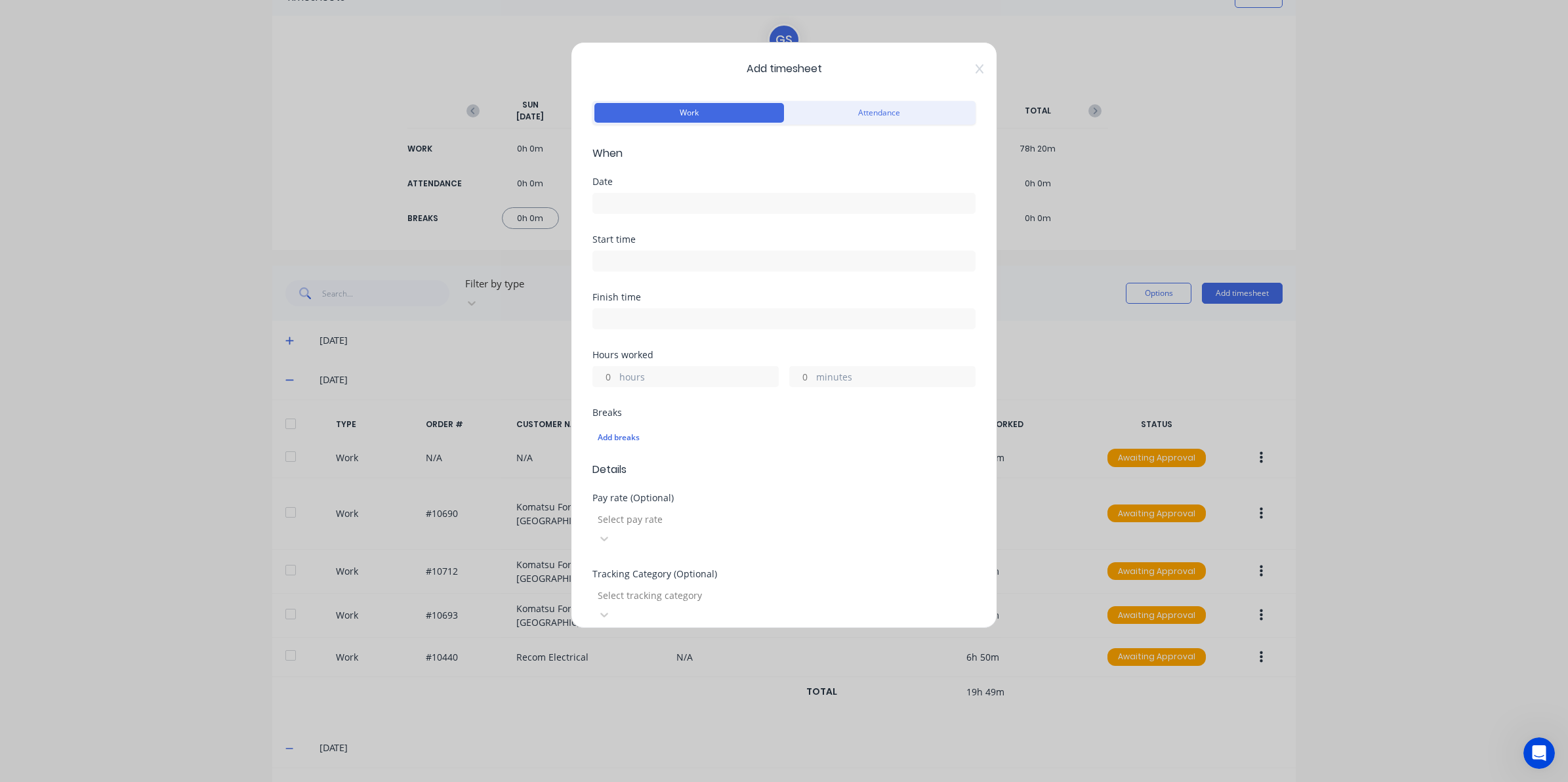
click at [715, 205] on input at bounding box center [784, 203] width 382 height 20
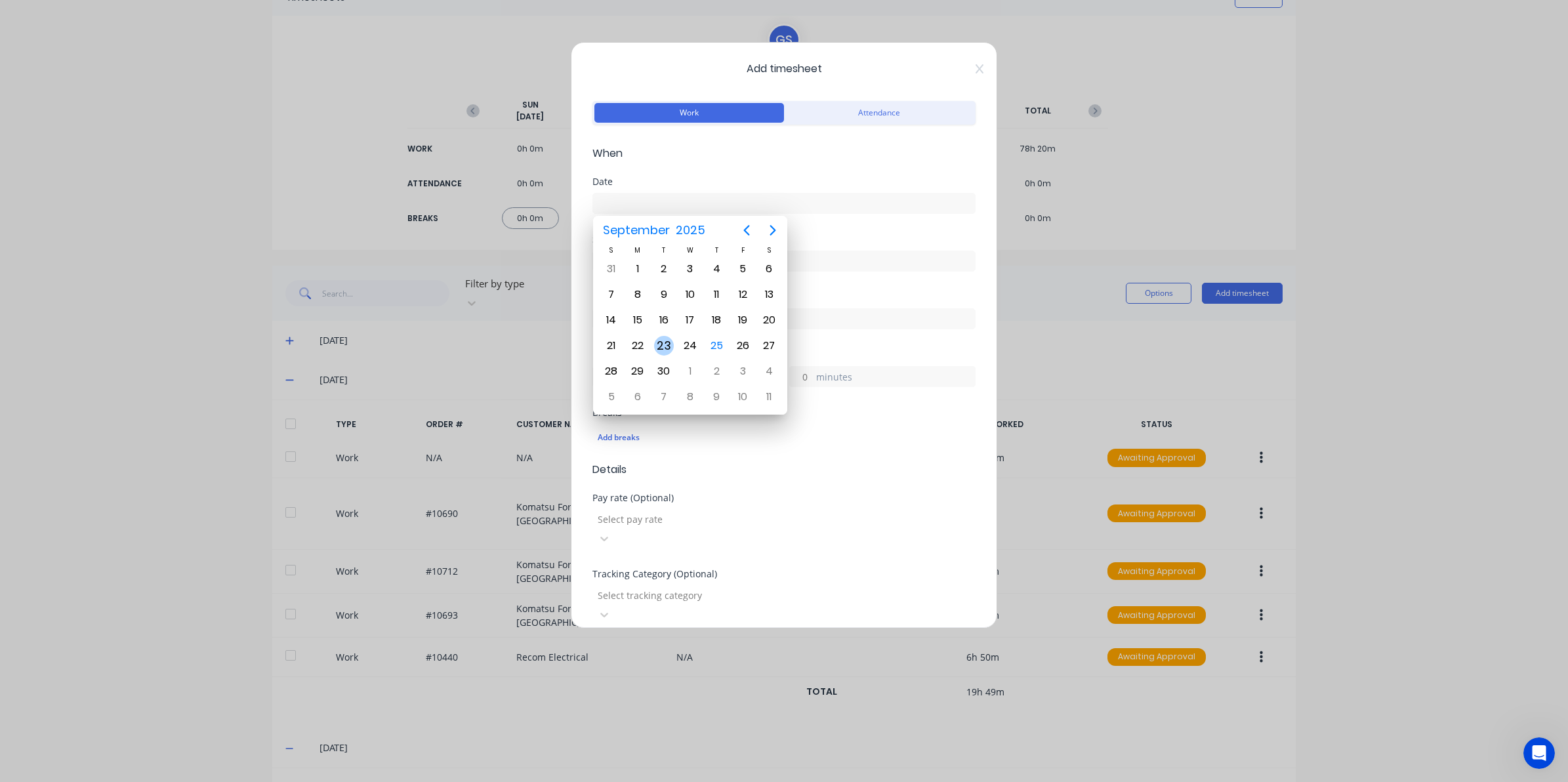
click at [659, 339] on div "23" at bounding box center [664, 345] width 20 height 20
type input "23/09/2025"
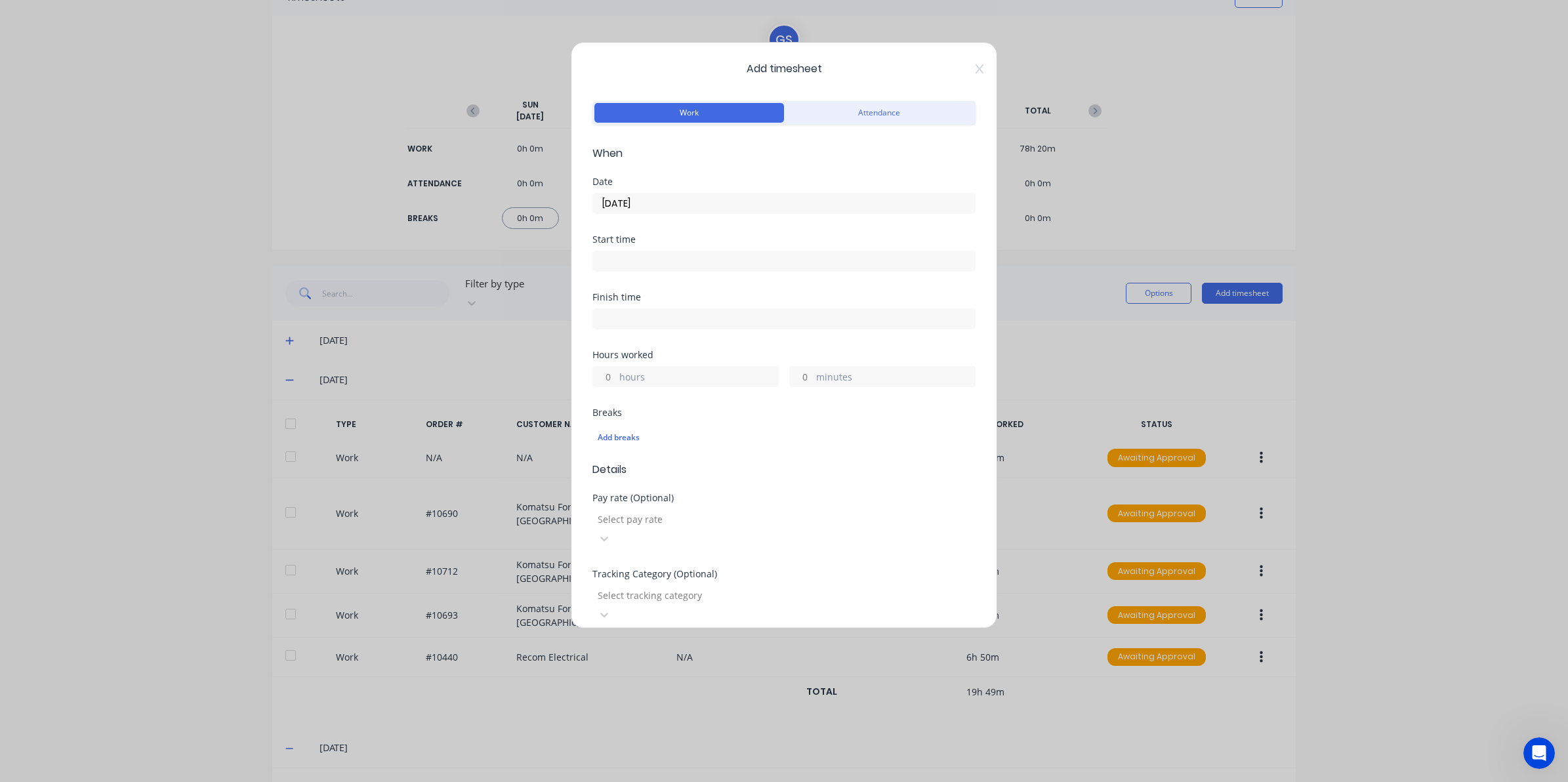
click at [664, 277] on div "Start time" at bounding box center [783, 263] width 383 height 58
click at [673, 258] on input at bounding box center [784, 261] width 382 height 20
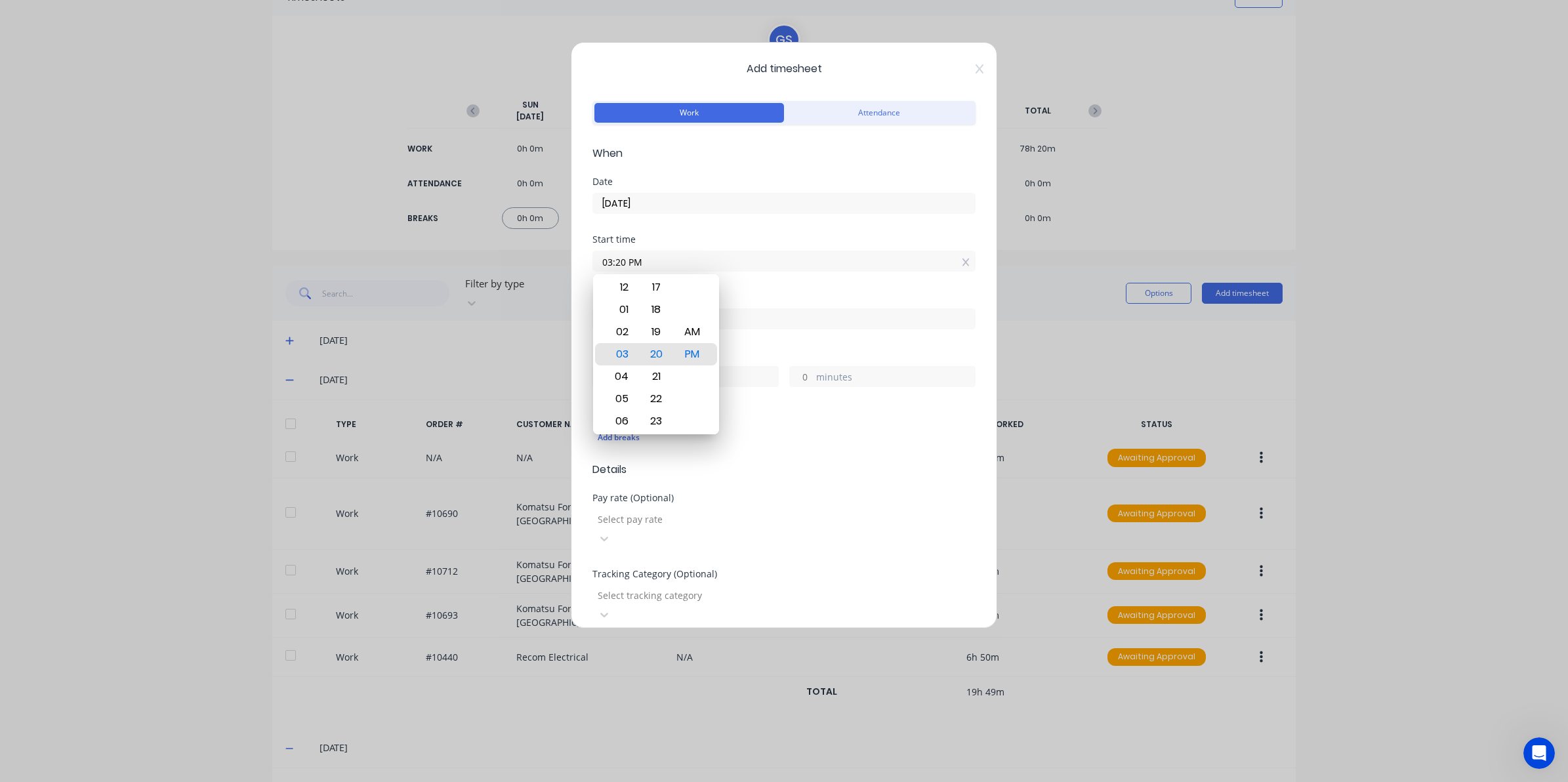
drag, startPoint x: 675, startPoint y: 259, endPoint x: 501, endPoint y: 262, distance: 174.0
click at [501, 262] on div "Add timesheet Work Attendance When Date 23/09/2025 Start time 03:20 PM Finish t…" at bounding box center [784, 391] width 1568 height 782
type input "09:00 AM"
click at [756, 325] on input at bounding box center [784, 318] width 382 height 20
type input "03:20 PM"
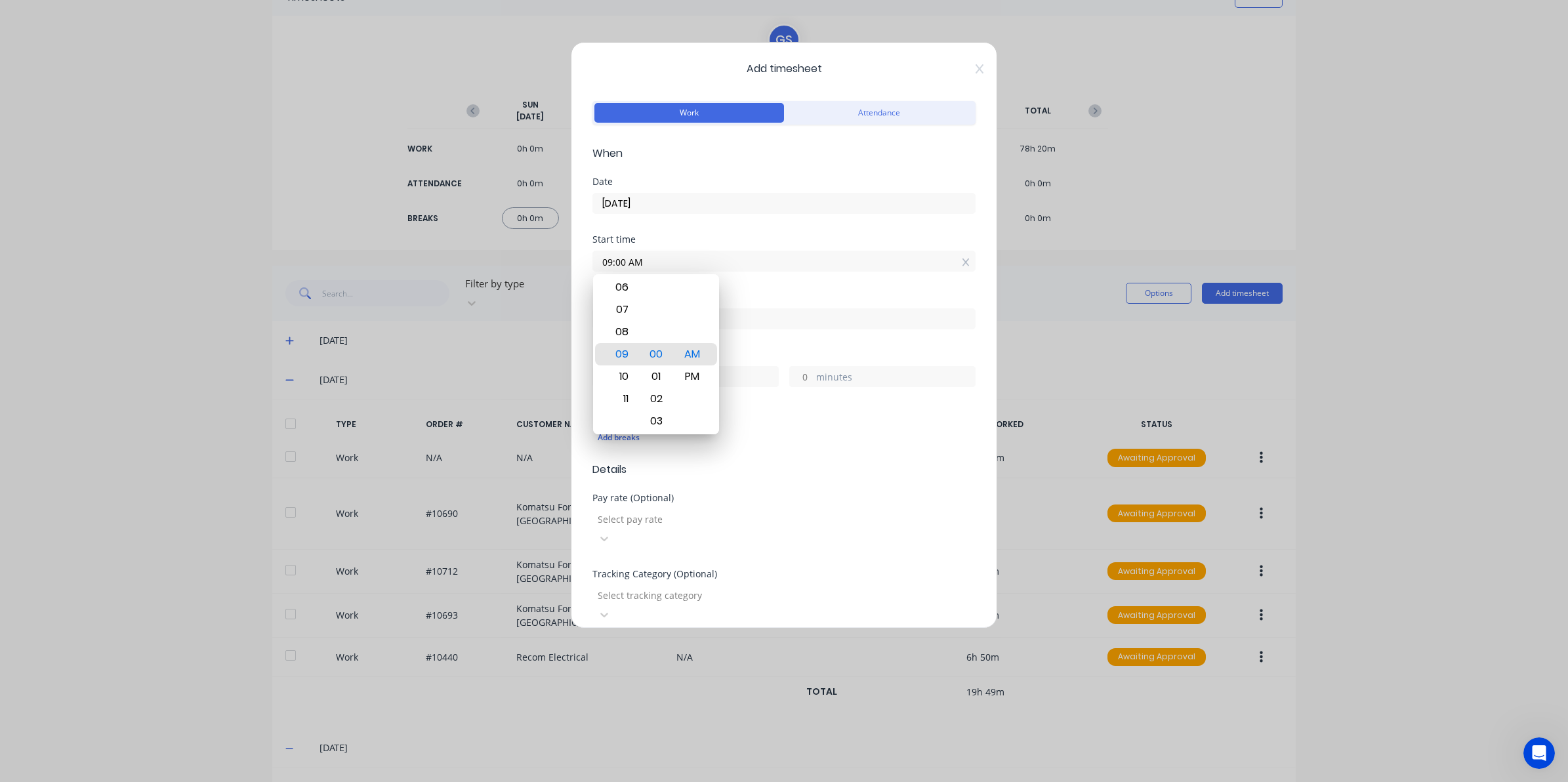
type input "6"
type input "20"
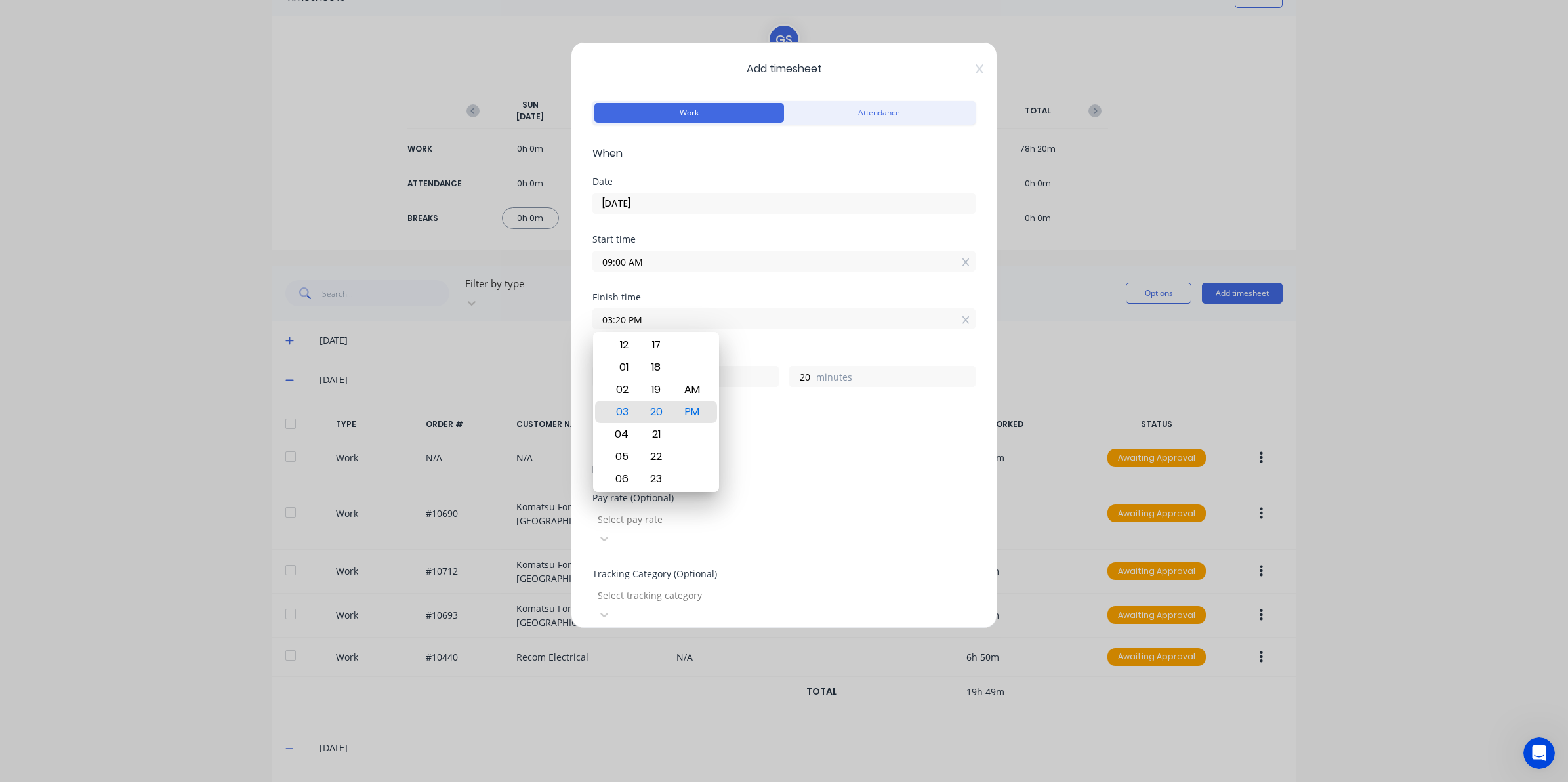
drag, startPoint x: 748, startPoint y: 322, endPoint x: 715, endPoint y: 323, distance: 33.0
click at [716, 322] on input "03:20 PM" at bounding box center [784, 318] width 382 height 20
drag, startPoint x: 617, startPoint y: 316, endPoint x: 211, endPoint y: 312, distance: 406.0
click at [217, 312] on div "Add timesheet Work Attendance When Date 23/09/2025 Start time 09:00 AM Finish t…" at bounding box center [784, 391] width 1568 height 782
type input "09:30 AM"
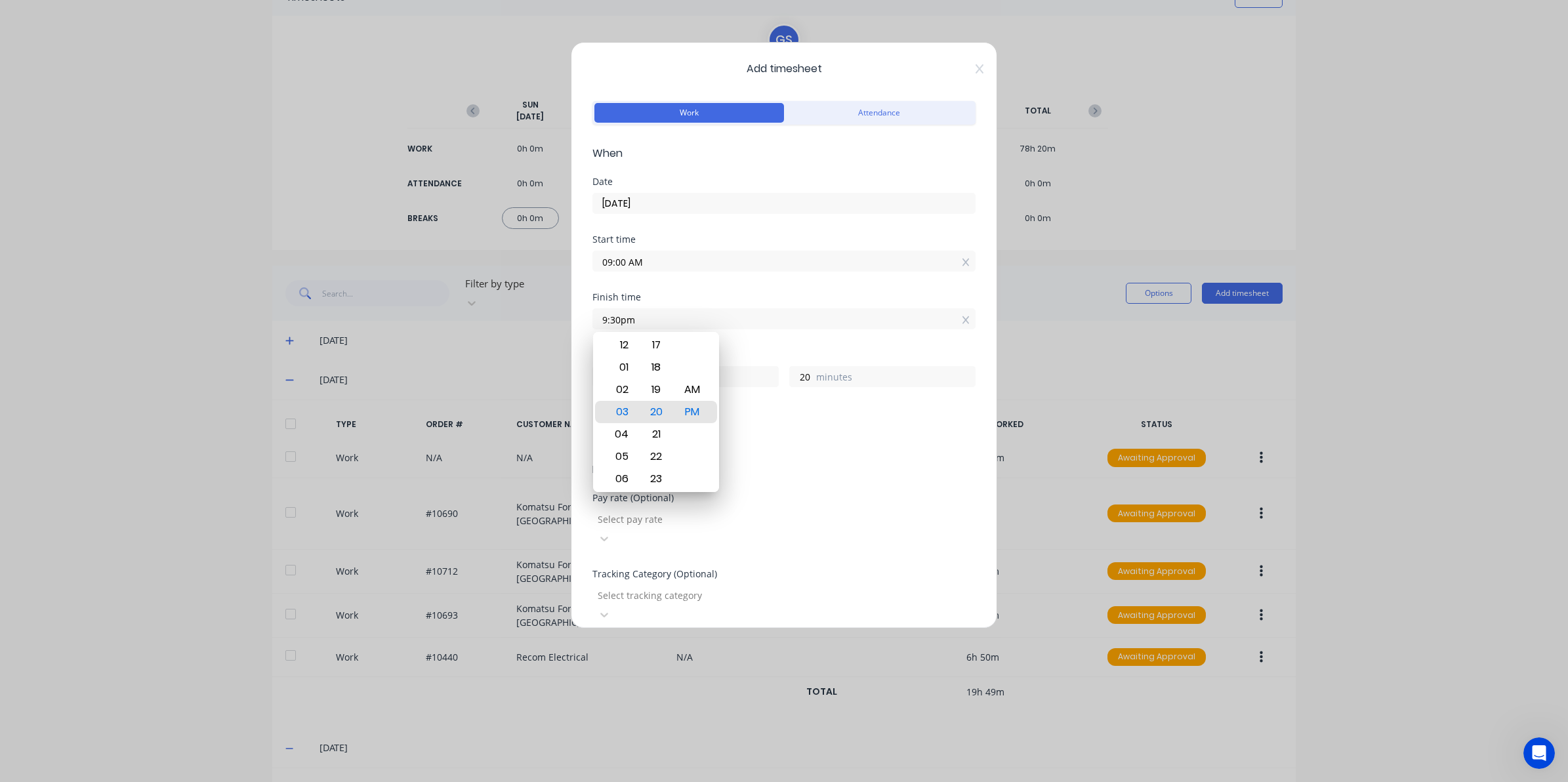
type input "0"
type input "30"
click at [902, 487] on form "Work Attendance When Date 23/09/2025 Start time 09:00 AM Finish time 09:30 AM H…" at bounding box center [783, 492] width 383 height 788
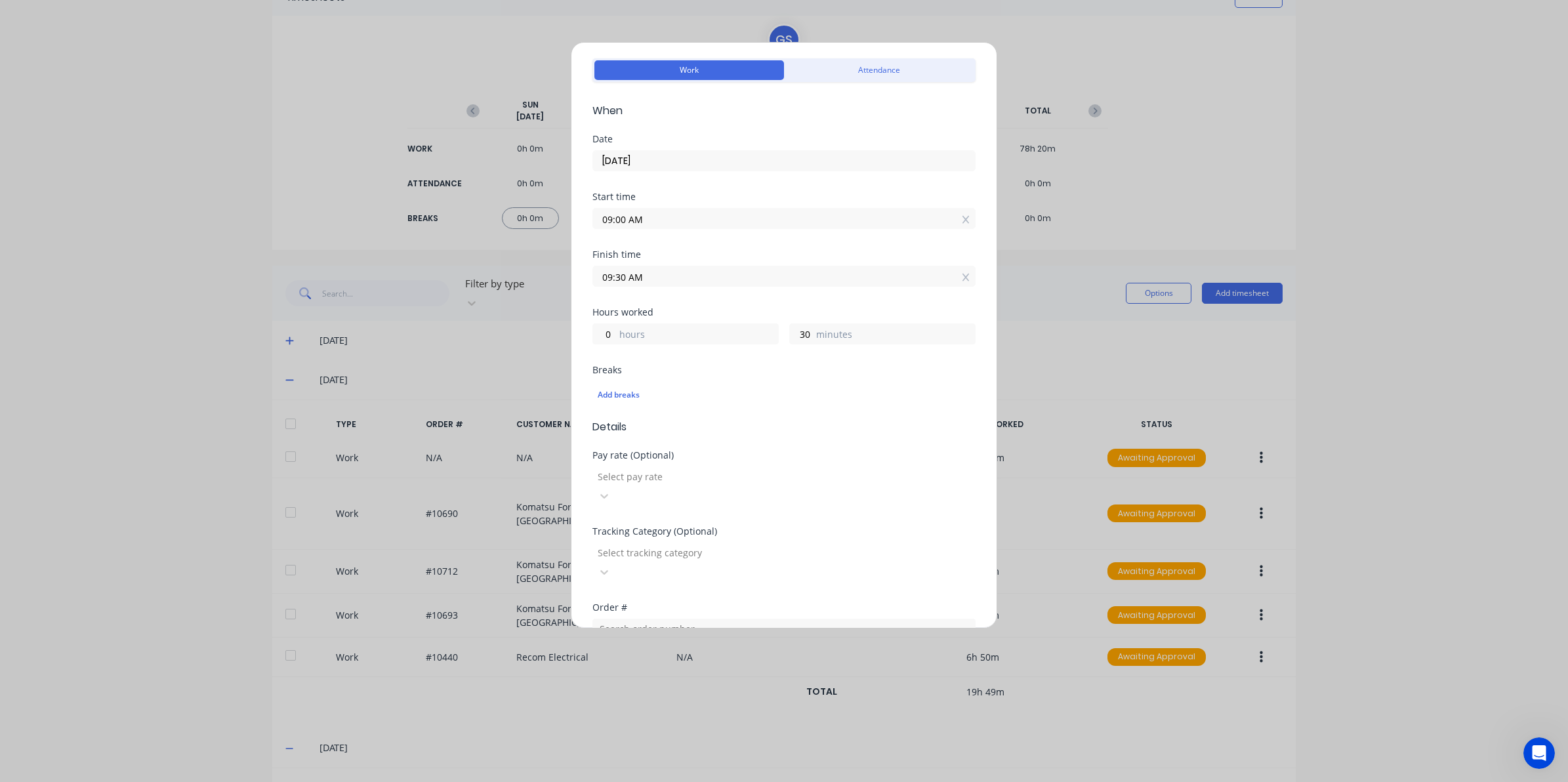
scroll to position [82, 0]
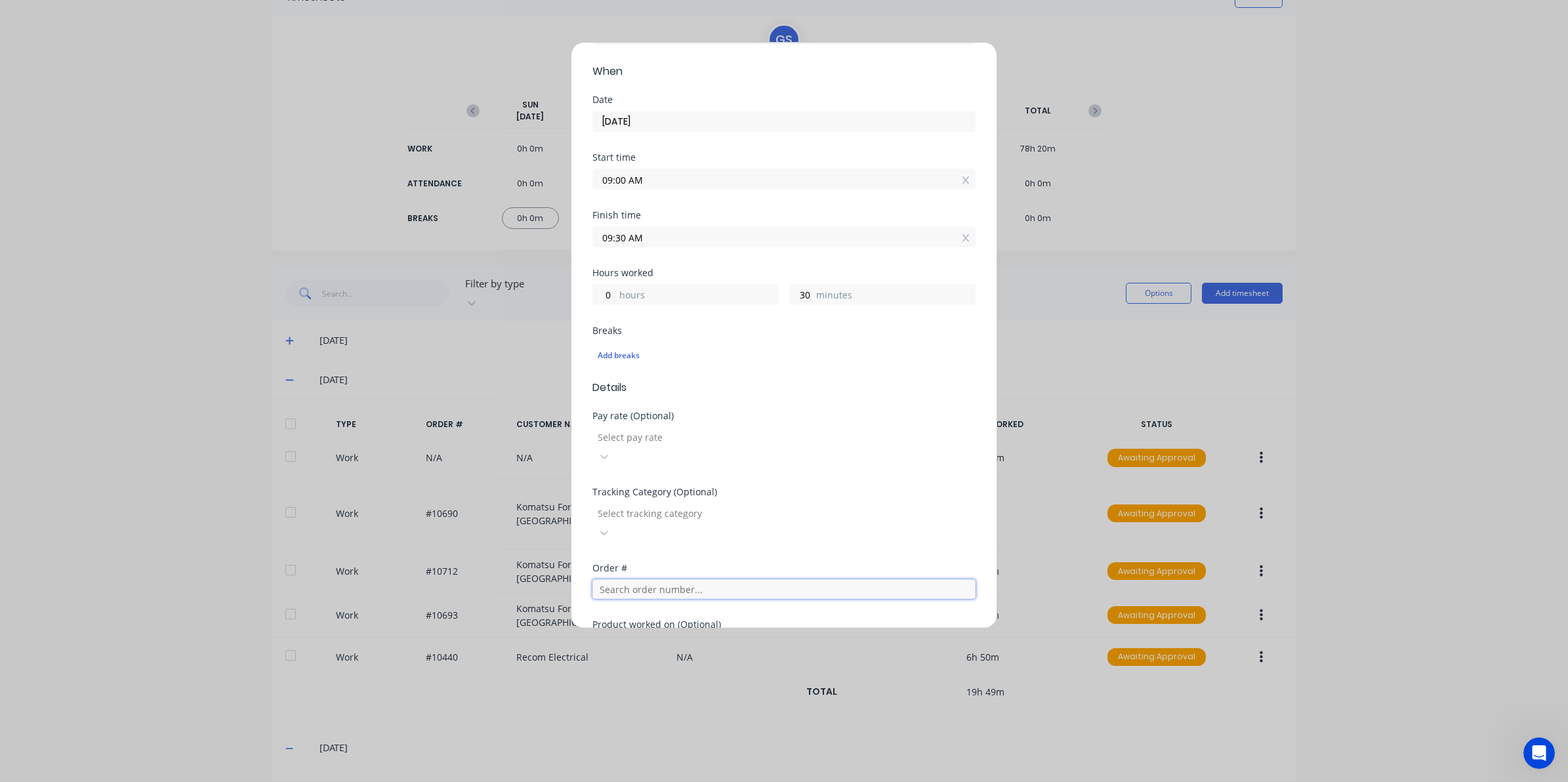
click at [639, 579] on input "text" at bounding box center [783, 588] width 383 height 20
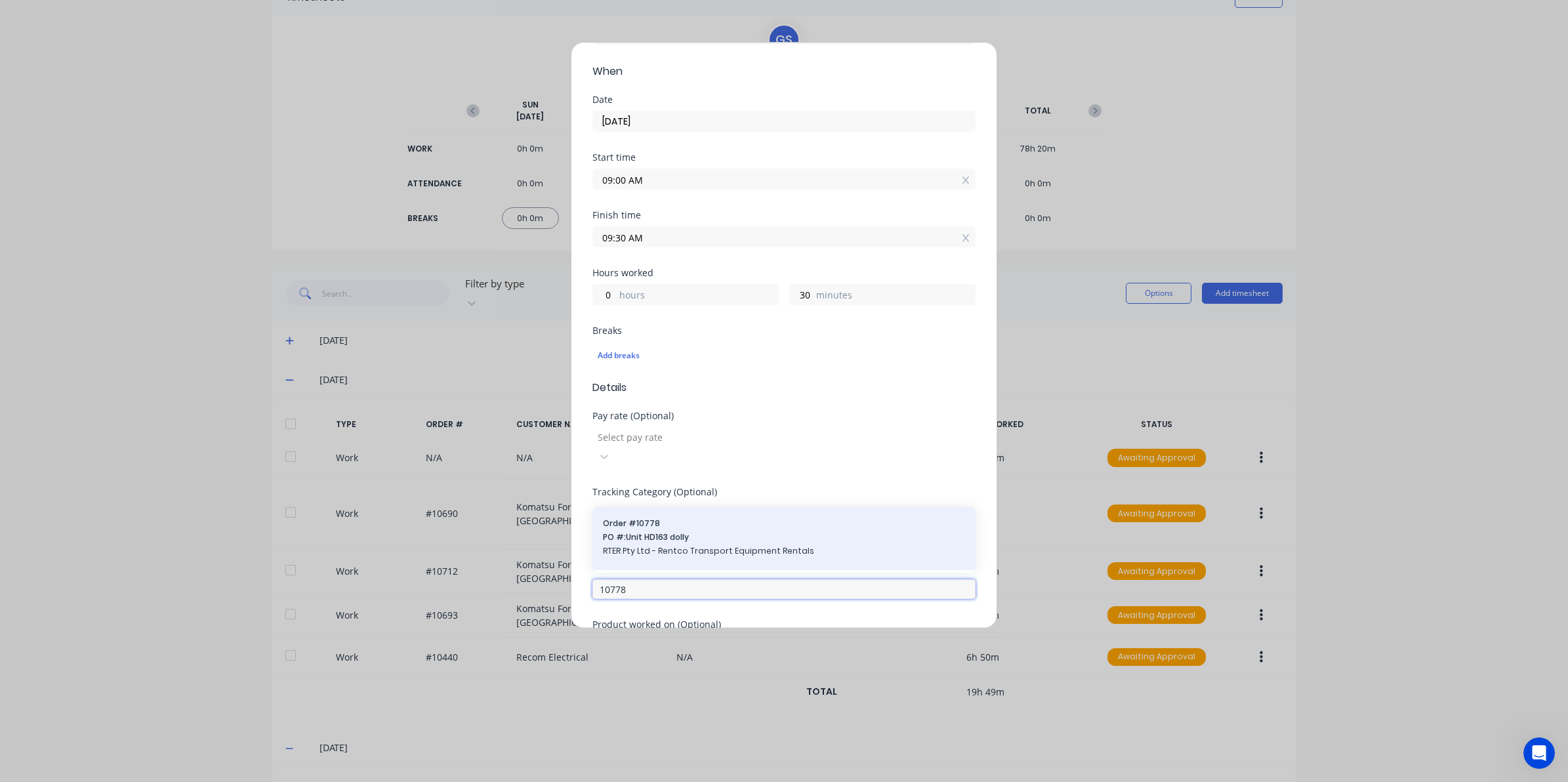
type input "10778"
click at [764, 517] on span "Order # 10778" at bounding box center [784, 523] width 362 height 12
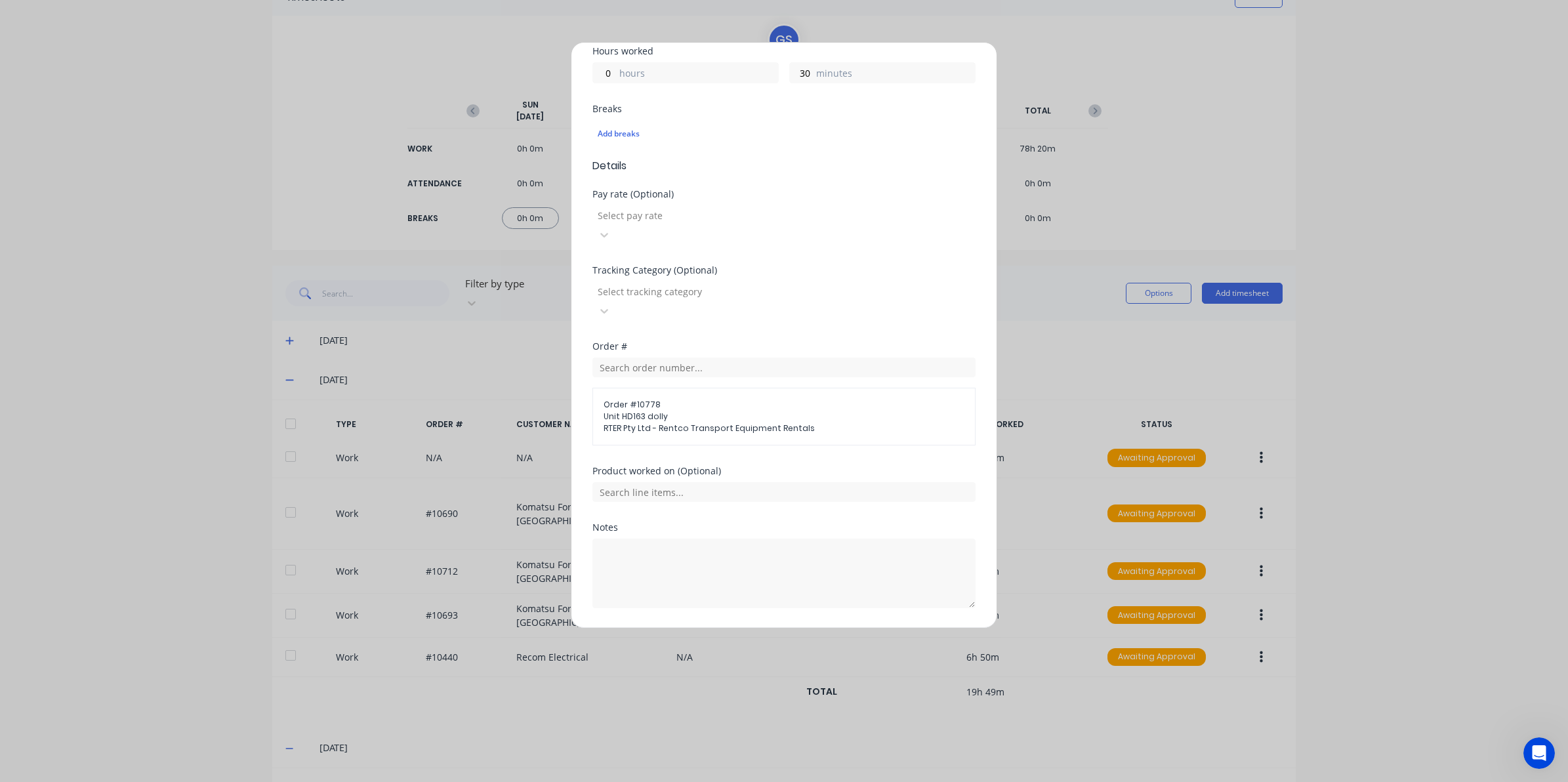
scroll to position [306, 0]
click at [726, 539] on textarea at bounding box center [783, 570] width 383 height 70
type textarea "put trailer away"
click at [760, 581] on div "Notes put trailer away" at bounding box center [783, 573] width 383 height 106
click at [765, 626] on button "Add manual time entry" at bounding box center [752, 637] width 111 height 21
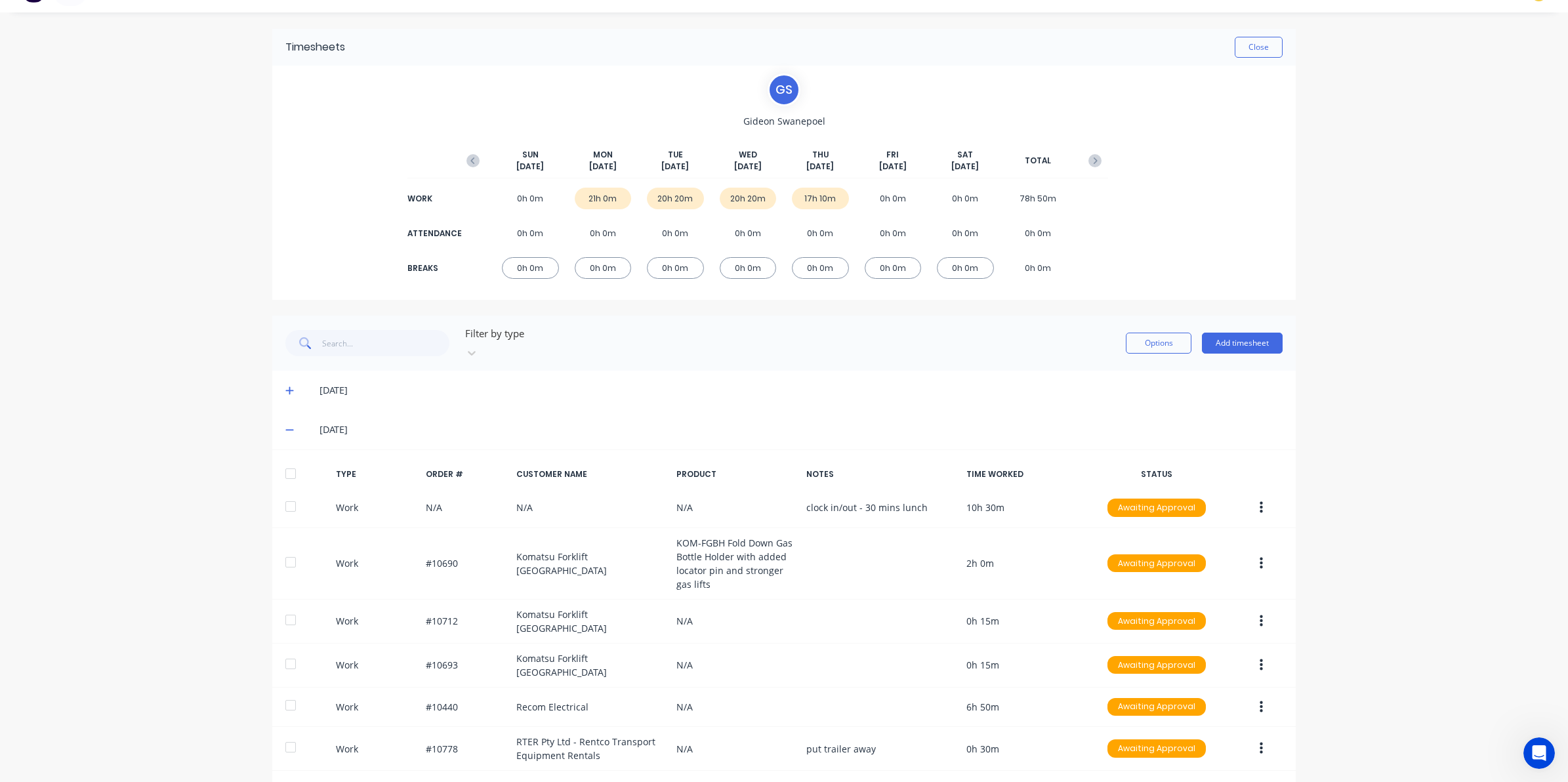
scroll to position [0, 0]
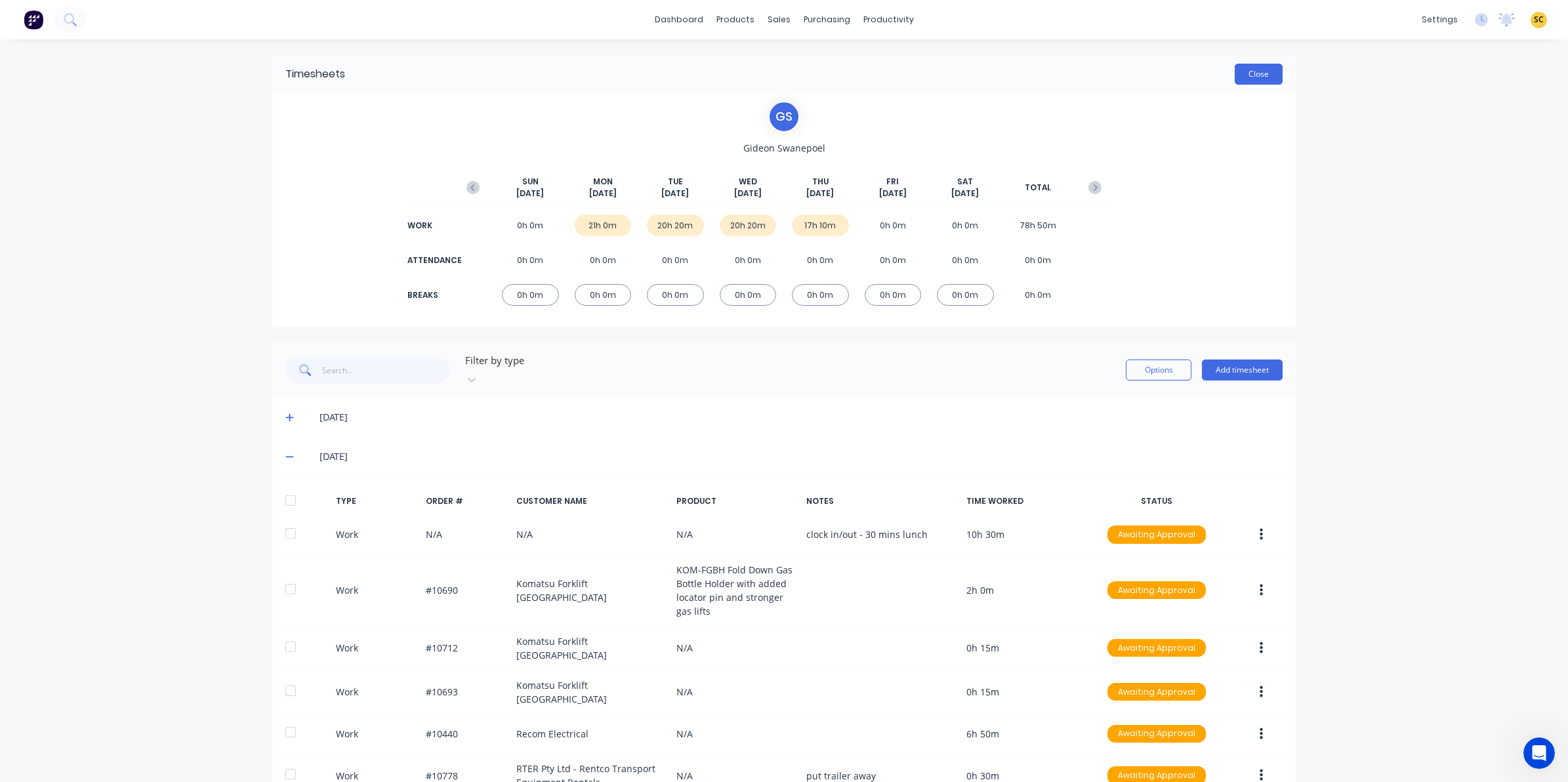
click at [1235, 80] on button "Close" at bounding box center [1259, 74] width 48 height 21
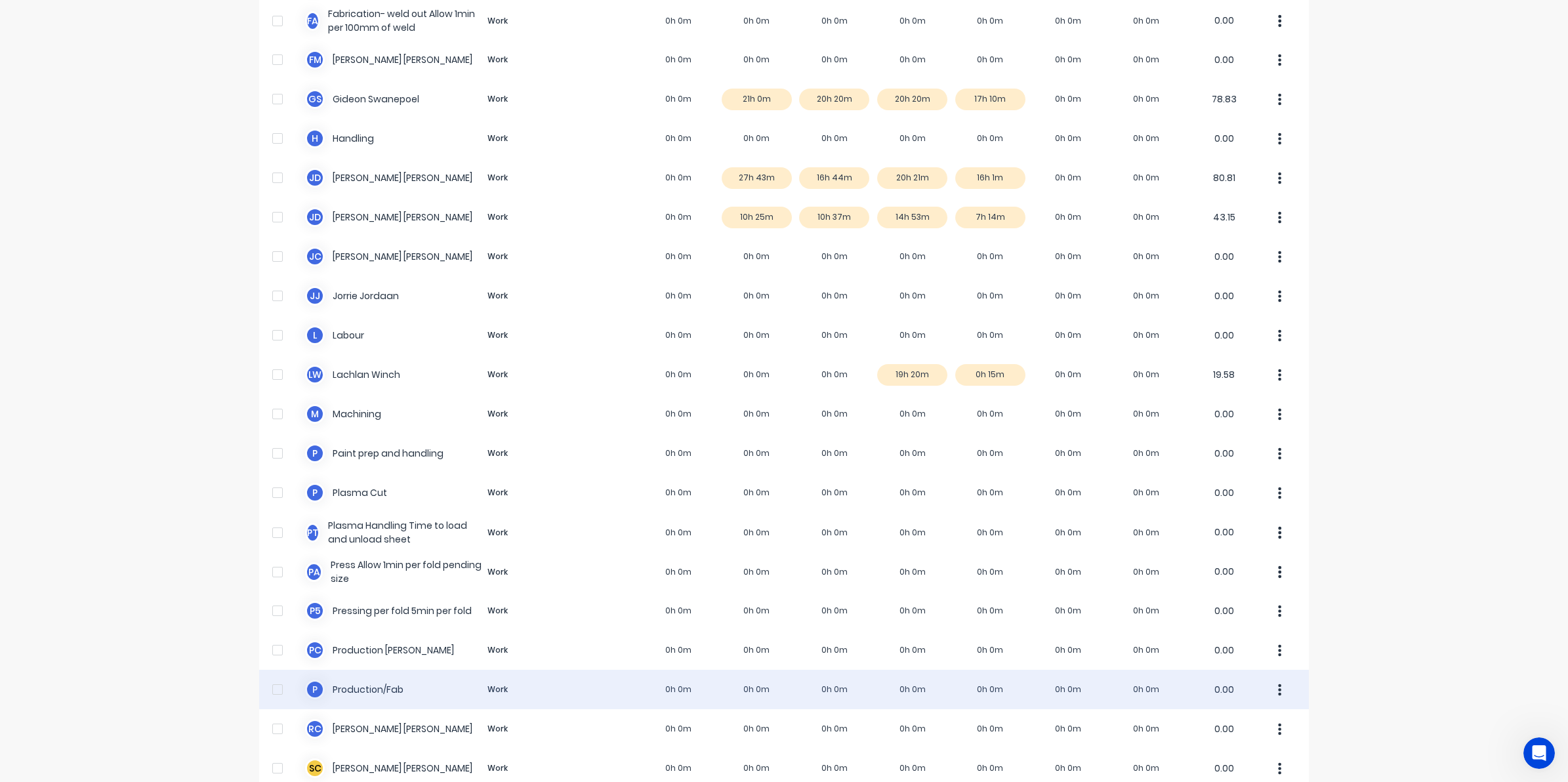
scroll to position [492, 0]
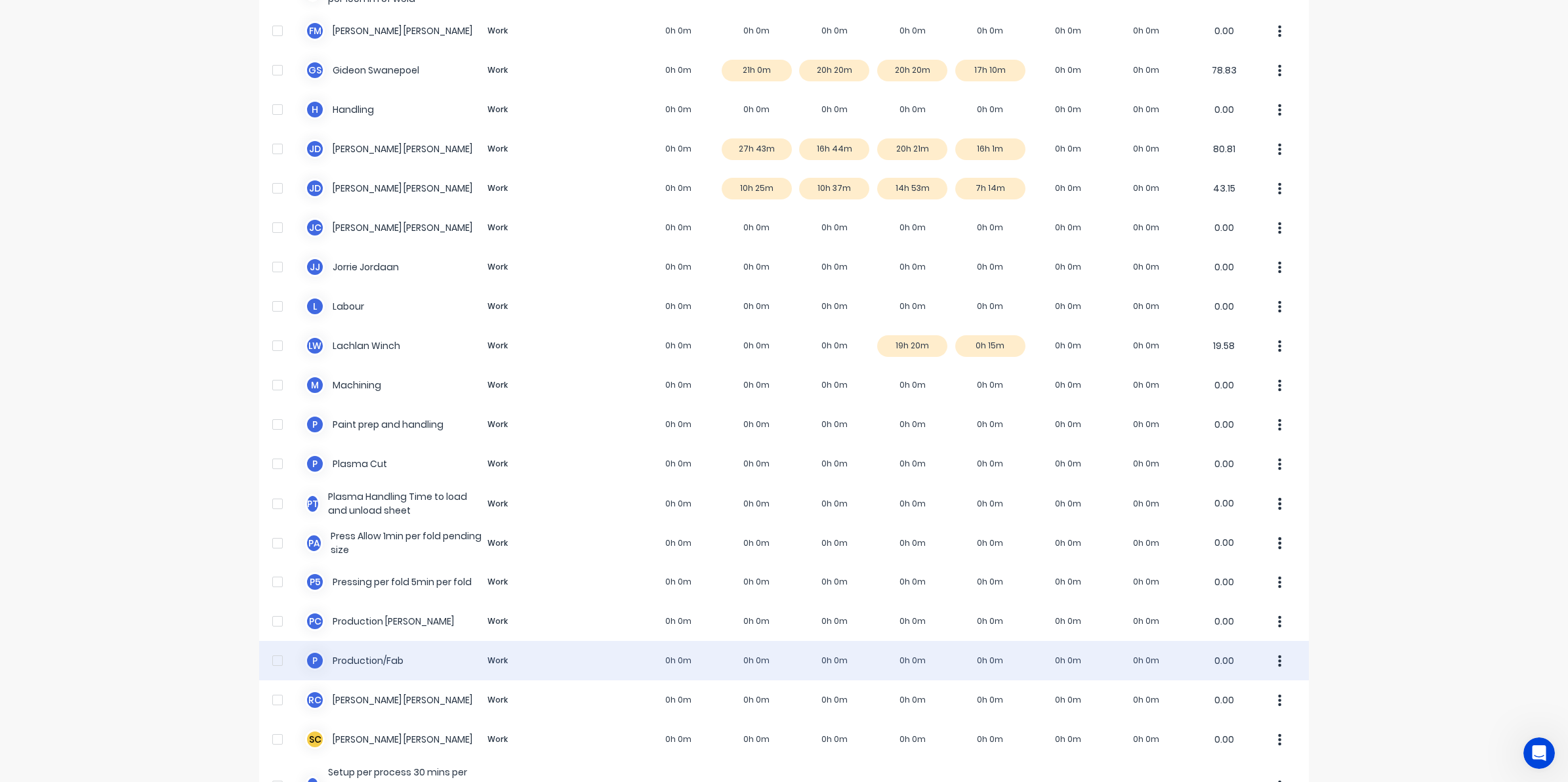
click at [736, 650] on div "P Production/Fab Work 0h 0m 0h 0m 0h 0m 0h 0m 0h 0m 0h 0m 0h 0m 0.00" at bounding box center [784, 661] width 1050 height 40
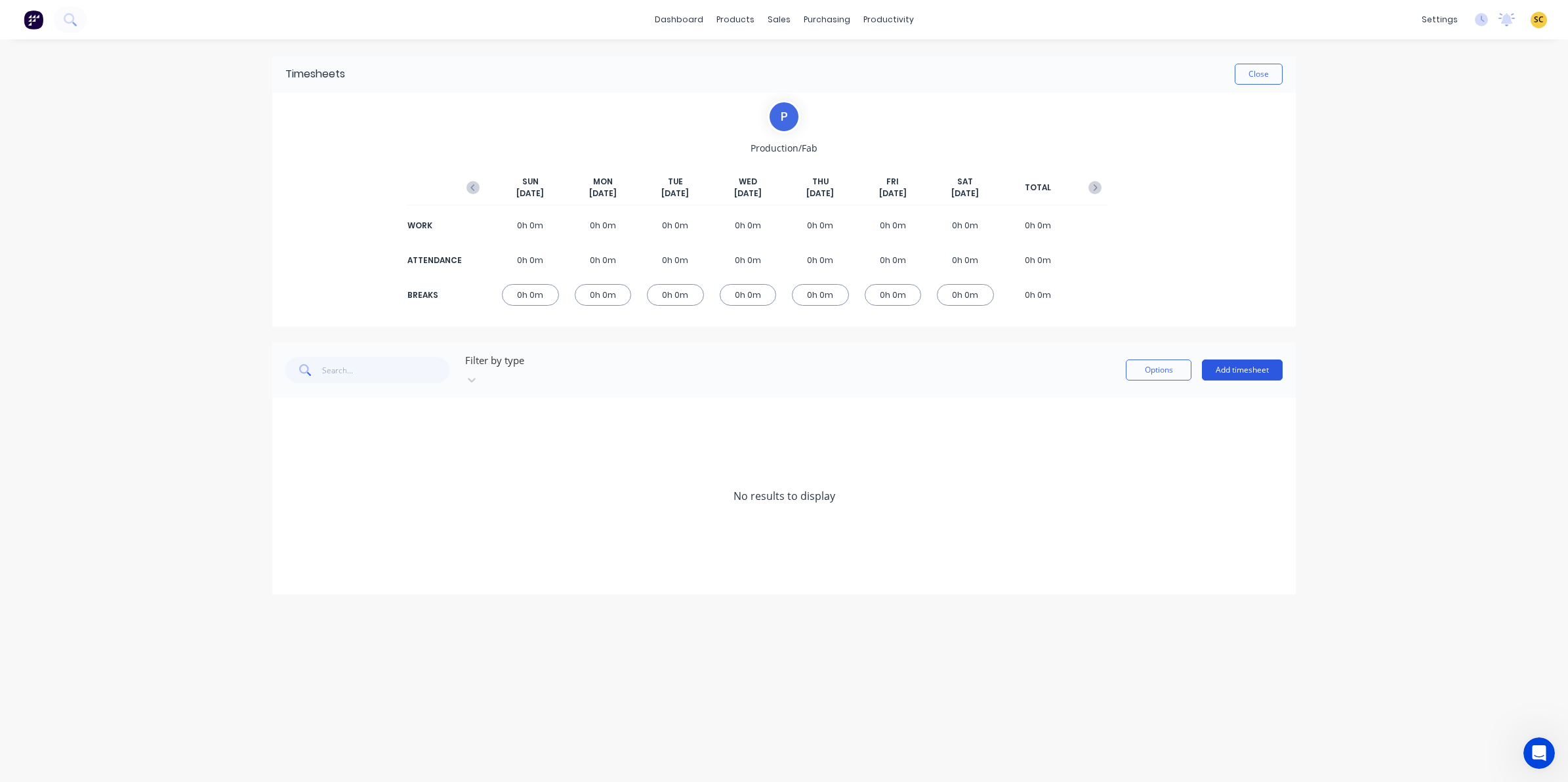
click at [1263, 363] on button "Add timesheet" at bounding box center [1243, 370] width 81 height 21
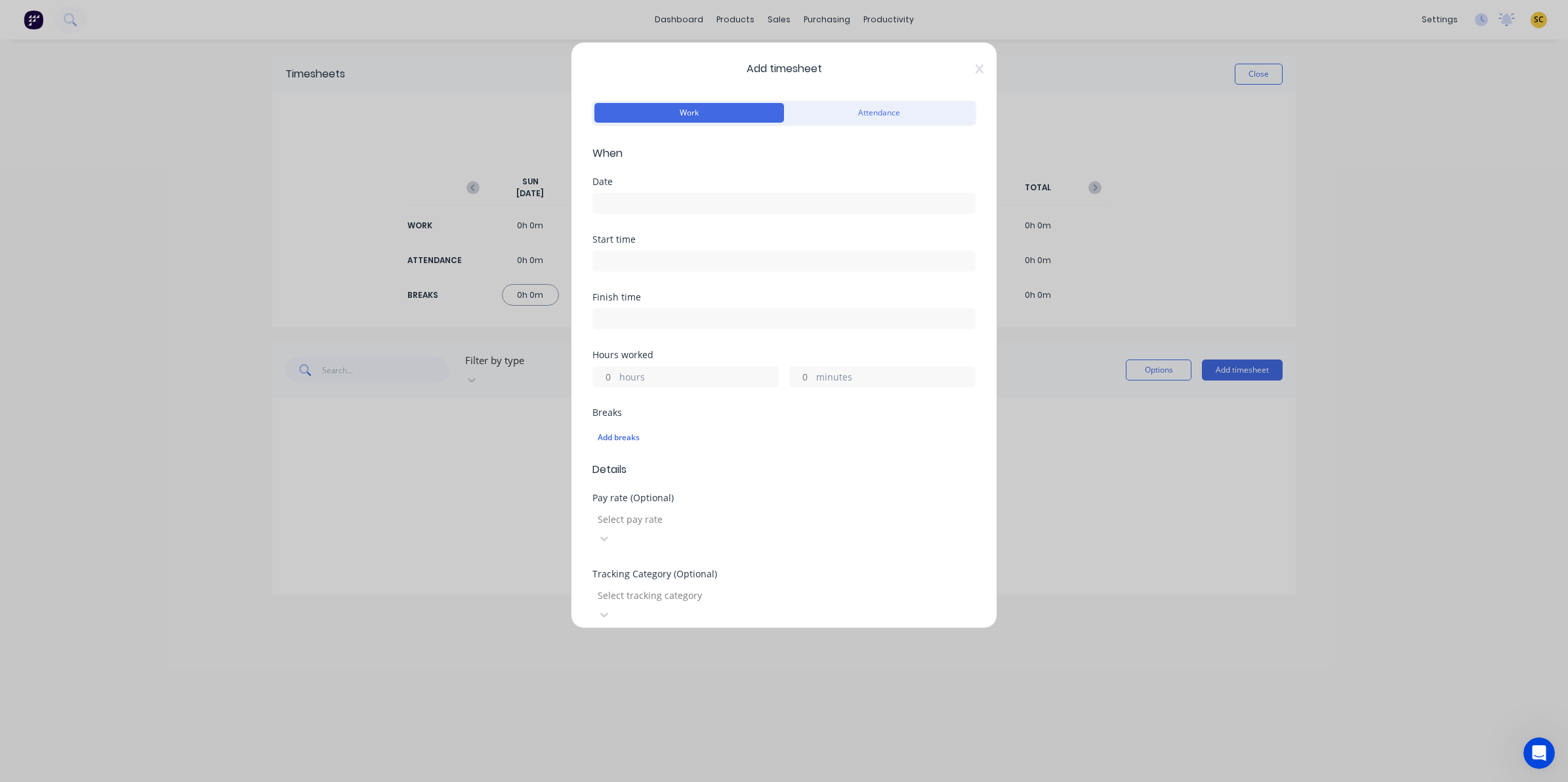
click at [604, 205] on input at bounding box center [784, 203] width 382 height 20
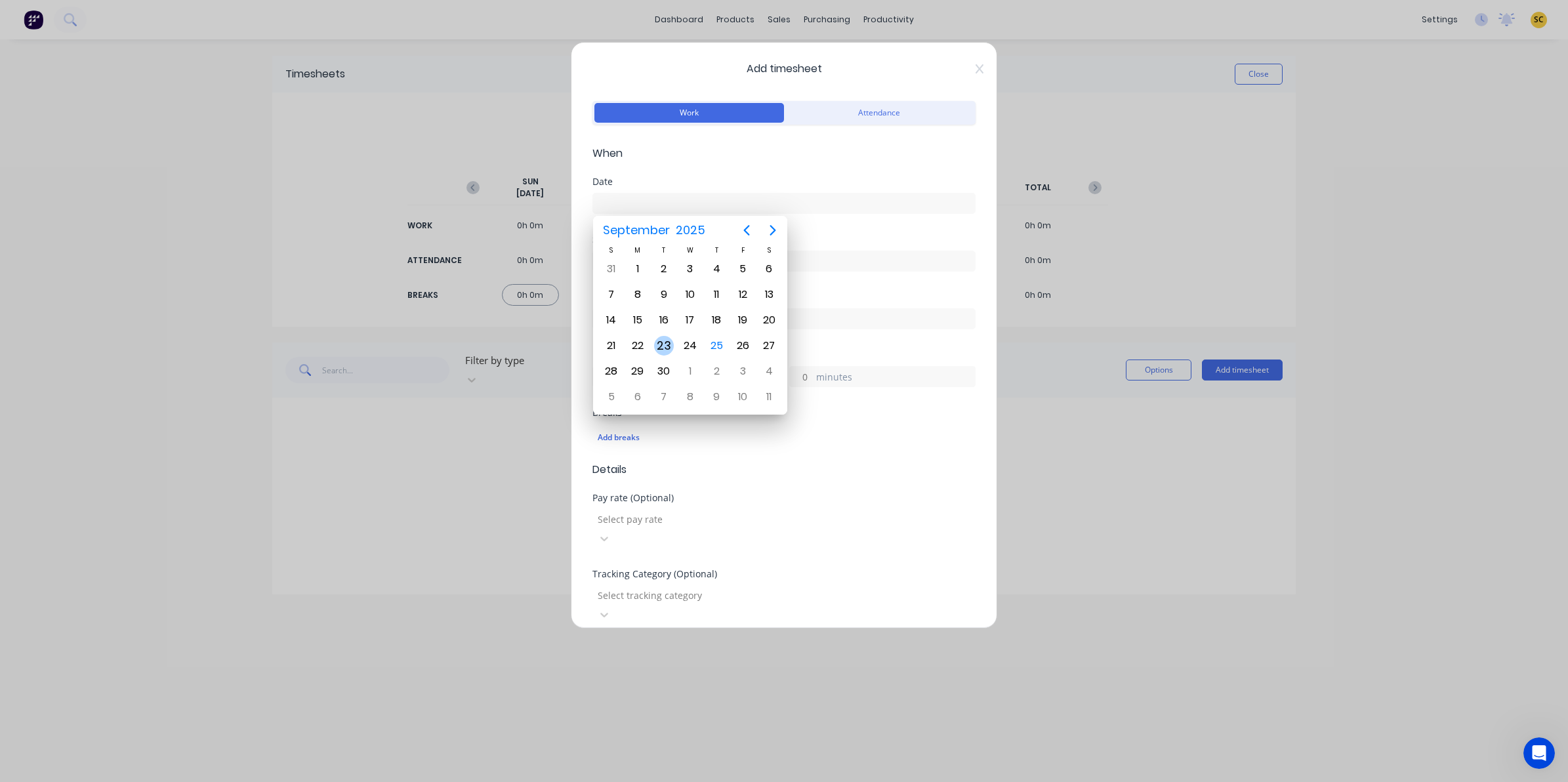
click at [670, 342] on div "23" at bounding box center [664, 345] width 20 height 20
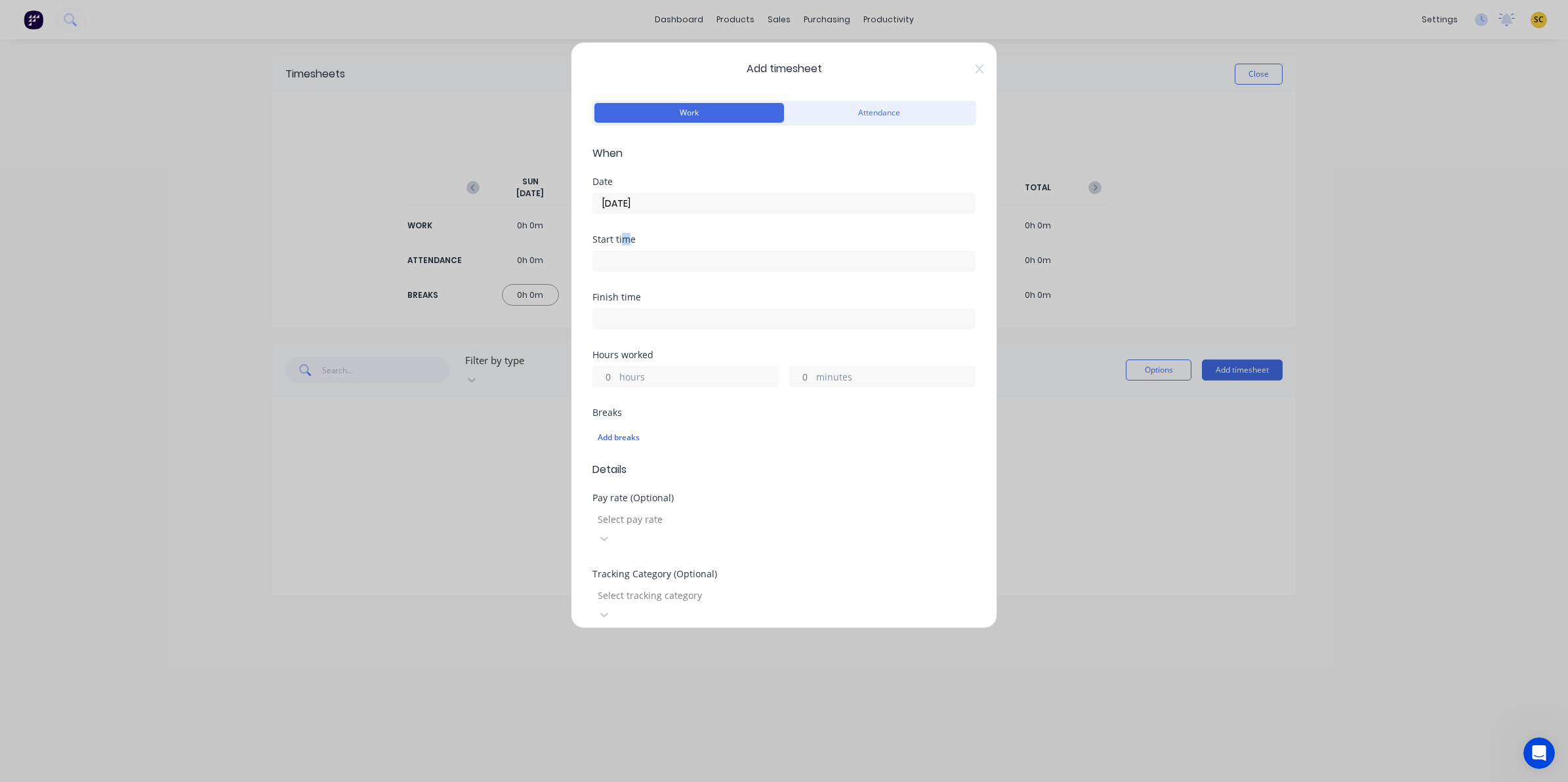
click at [628, 243] on div "Start time" at bounding box center [783, 239] width 383 height 9
drag, startPoint x: 628, startPoint y: 243, endPoint x: 639, endPoint y: 256, distance: 17.0
click at [639, 256] on input at bounding box center [784, 261] width 382 height 20
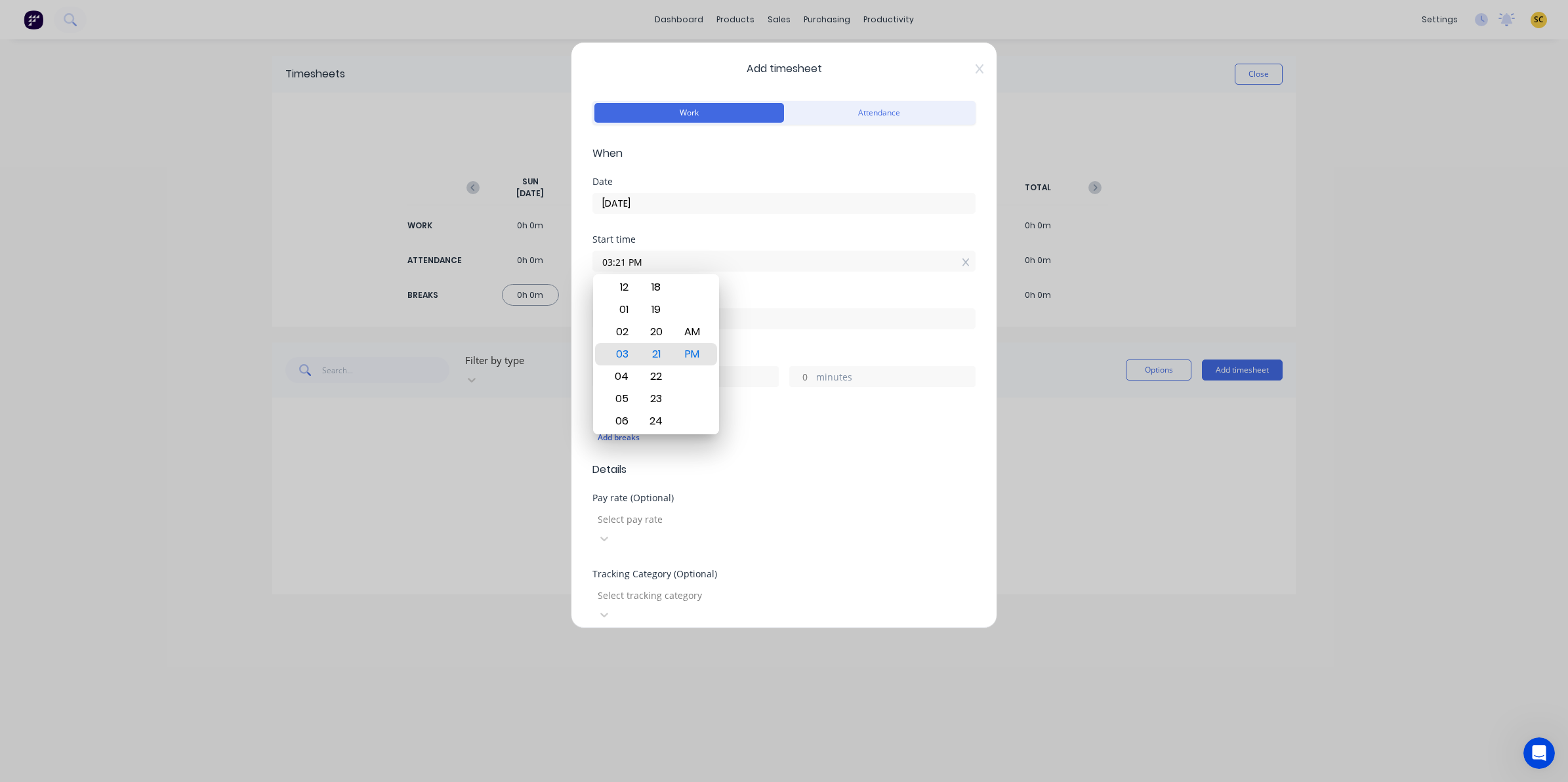
drag, startPoint x: 627, startPoint y: 260, endPoint x: 554, endPoint y: 263, distance: 73.1
click at [554, 263] on div "Add timesheet Work Attendance When Date 23/09/2025 Start time 03:21 PM Finish t…" at bounding box center [784, 391] width 1568 height 782
drag, startPoint x: 726, startPoint y: 247, endPoint x: 720, endPoint y: 263, distance: 17.1
click at [727, 260] on div "Start time 09:30 AM" at bounding box center [783, 253] width 383 height 37
drag, startPoint x: 720, startPoint y: 264, endPoint x: 464, endPoint y: 267, distance: 256.0
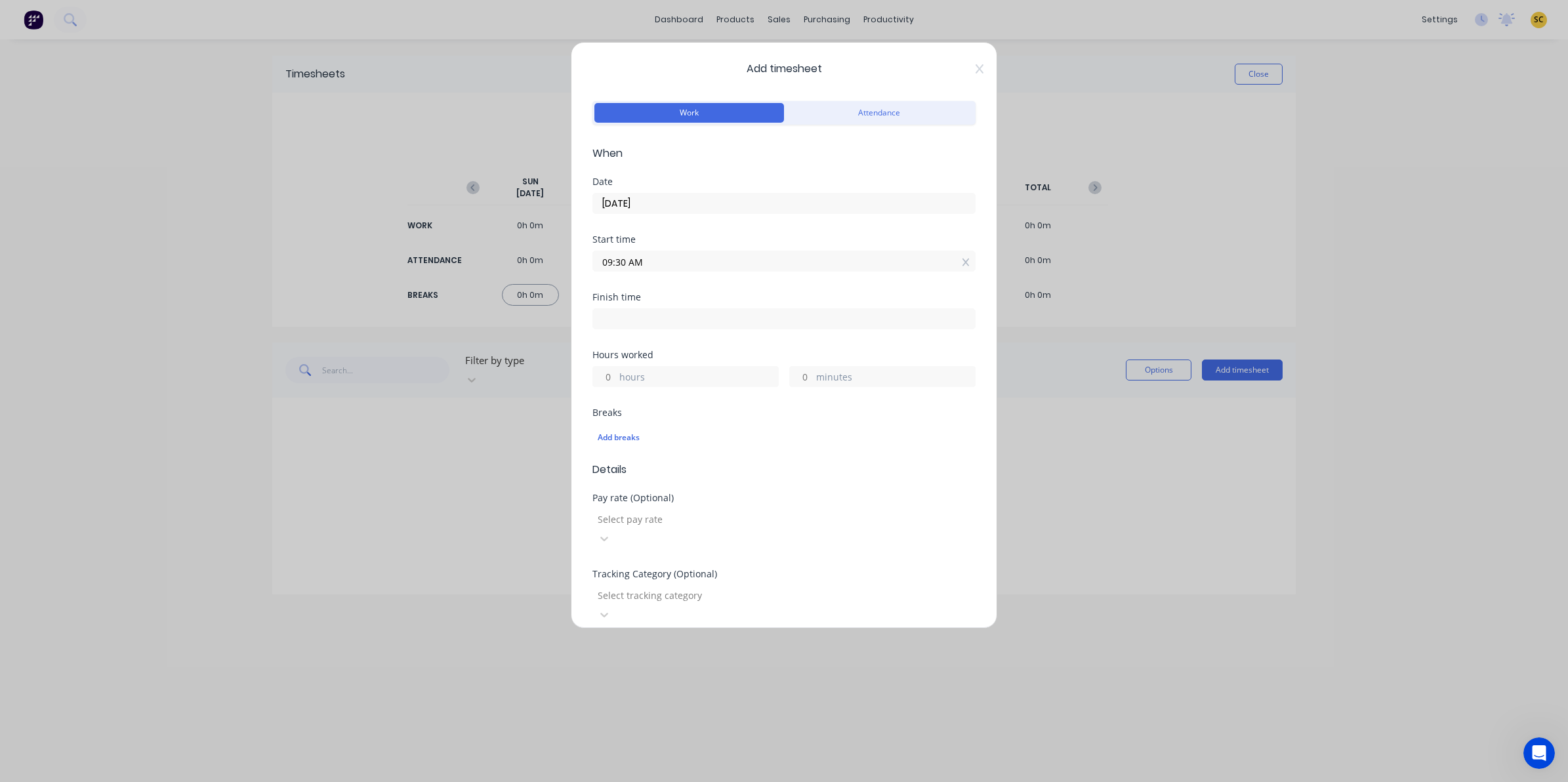
click at [464, 266] on div "Add timesheet Work Attendance When Date 23/09/2025 Start time 09:30 AM Finish t…" at bounding box center [784, 391] width 1568 height 782
click at [812, 294] on div "Finish time" at bounding box center [783, 297] width 383 height 9
click at [818, 305] on div at bounding box center [783, 317] width 383 height 24
drag, startPoint x: 795, startPoint y: 305, endPoint x: 702, endPoint y: 312, distance: 93.3
click at [741, 305] on div at bounding box center [783, 317] width 383 height 24
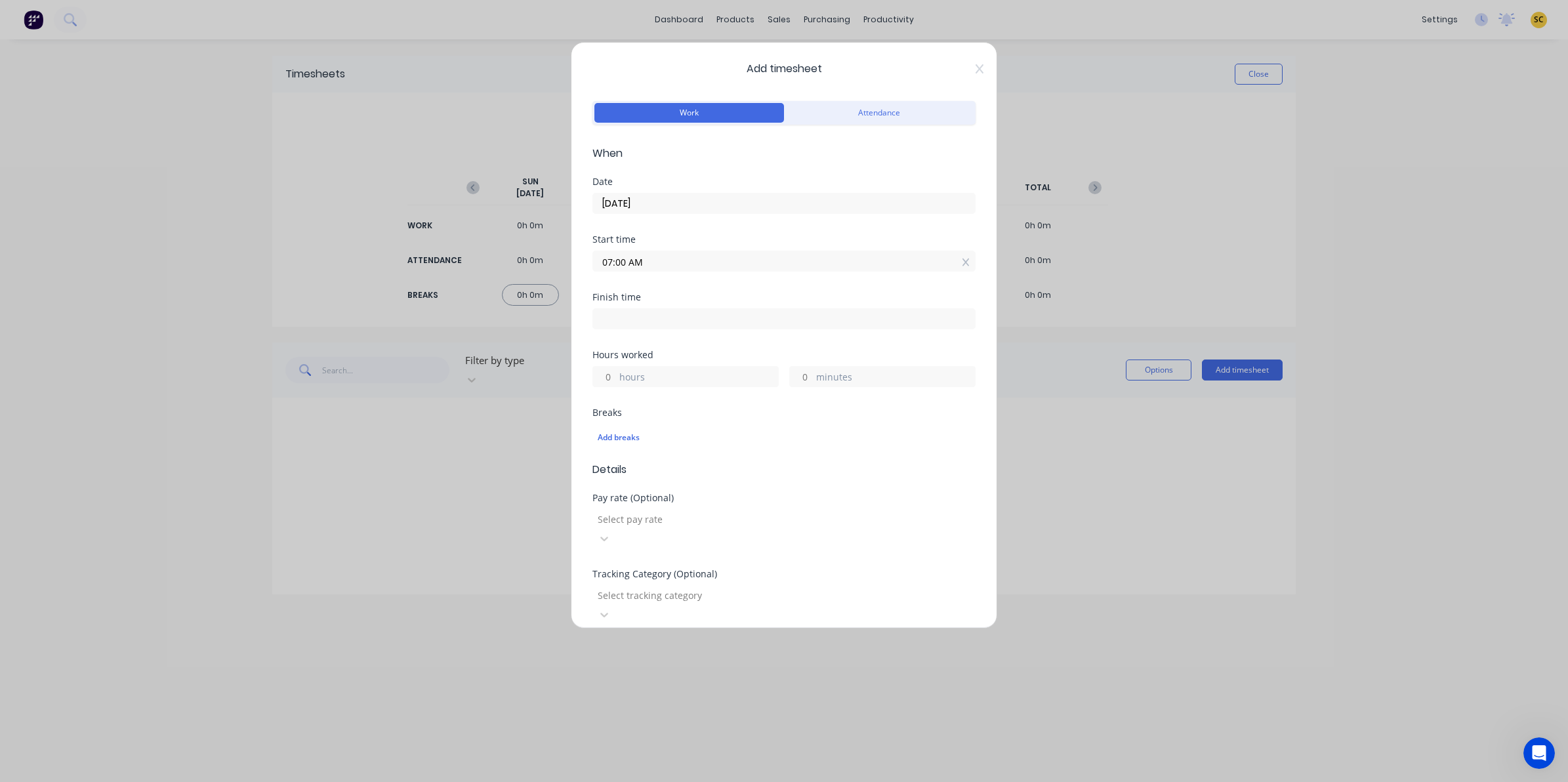
click at [694, 317] on input at bounding box center [784, 318] width 382 height 20
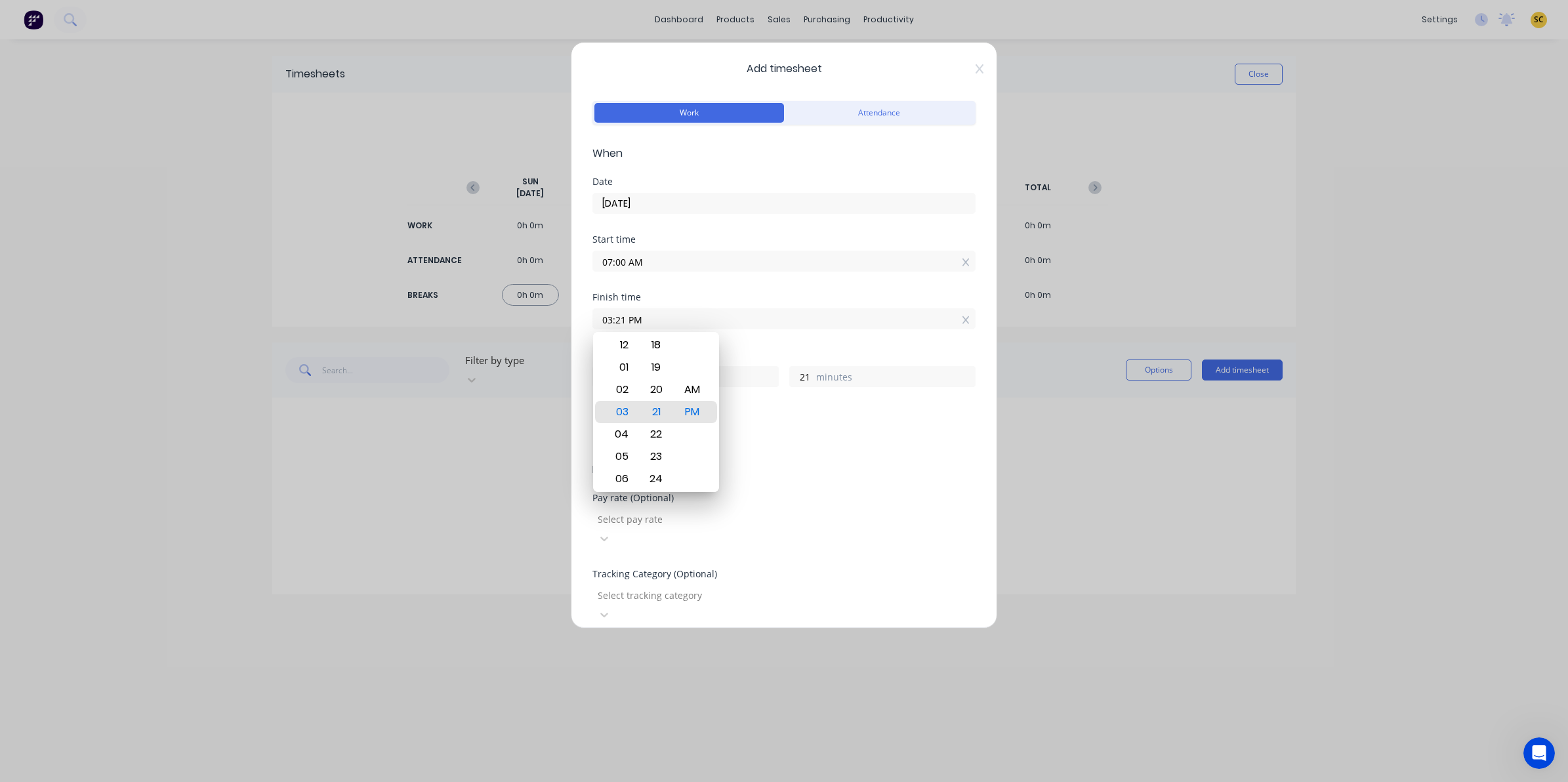
drag, startPoint x: 694, startPoint y: 317, endPoint x: 493, endPoint y: 300, distance: 201.7
click at [498, 300] on div "Add timesheet Work Attendance When Date 23/09/2025 Start time 07:00 AM Finish t…" at bounding box center [784, 391] width 1568 height 782
click at [786, 525] on div at bounding box center [691, 519] width 189 height 16
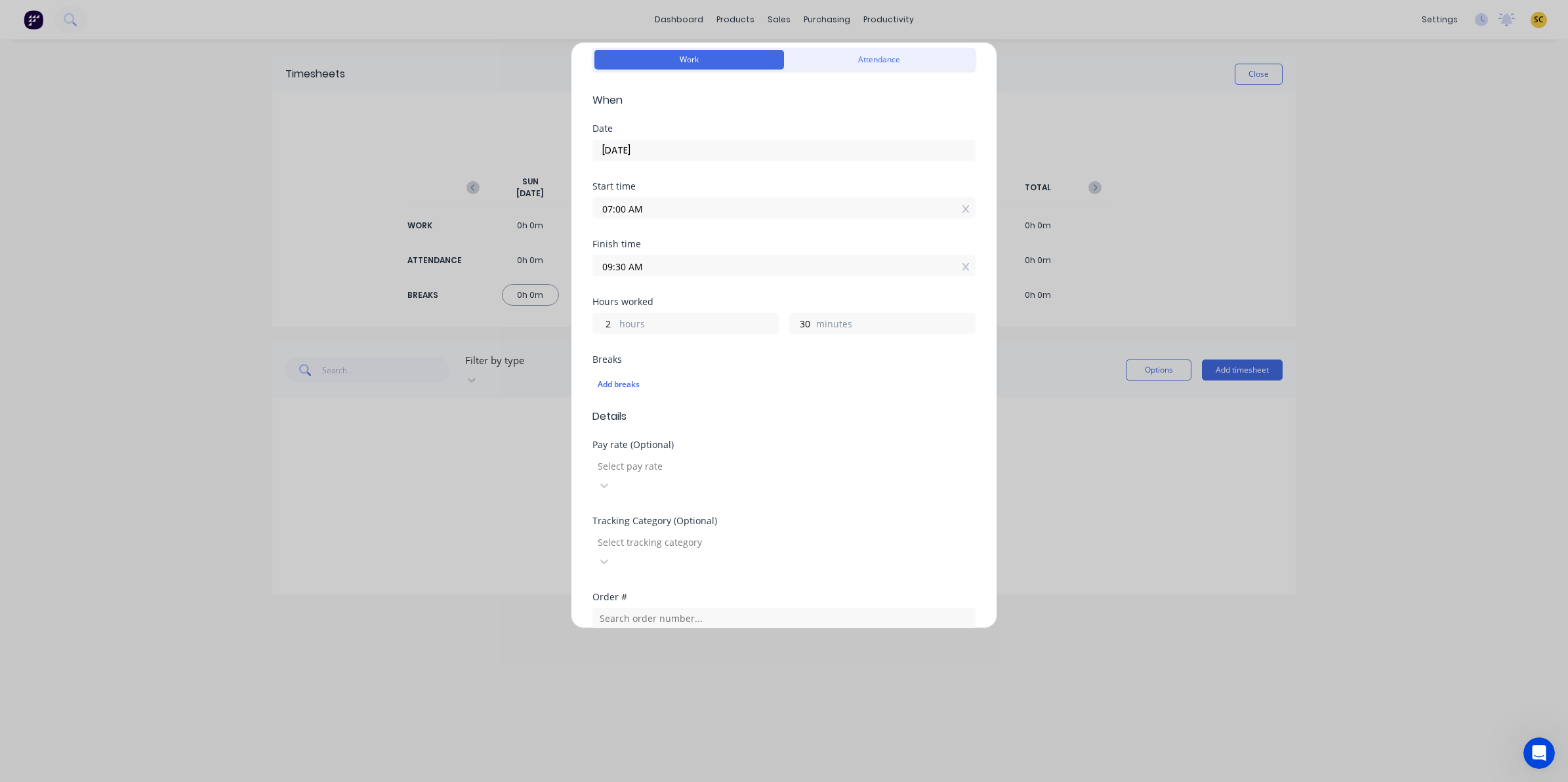
scroll to position [82, 0]
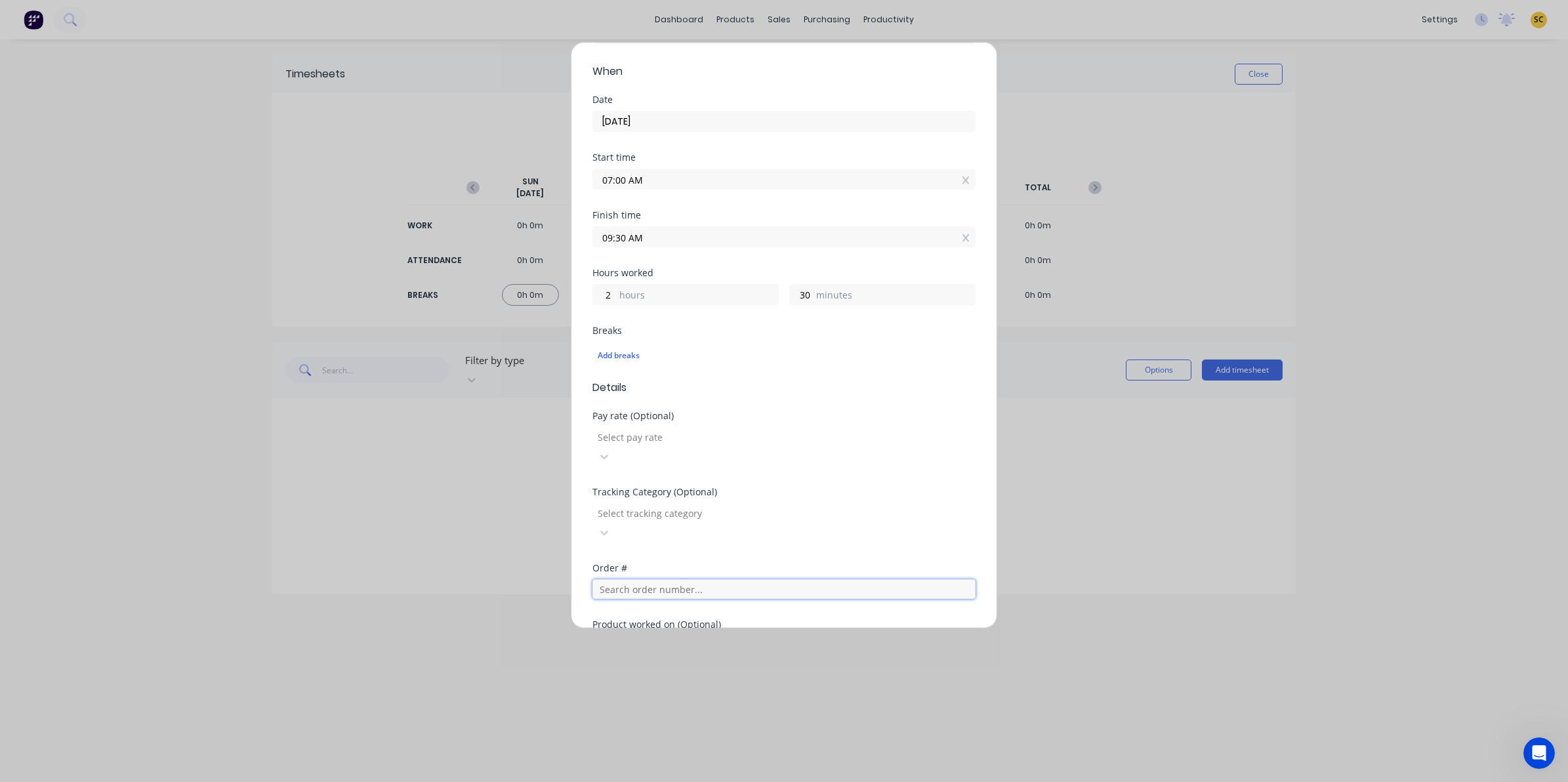
click at [632, 579] on input "text" at bounding box center [783, 588] width 383 height 20
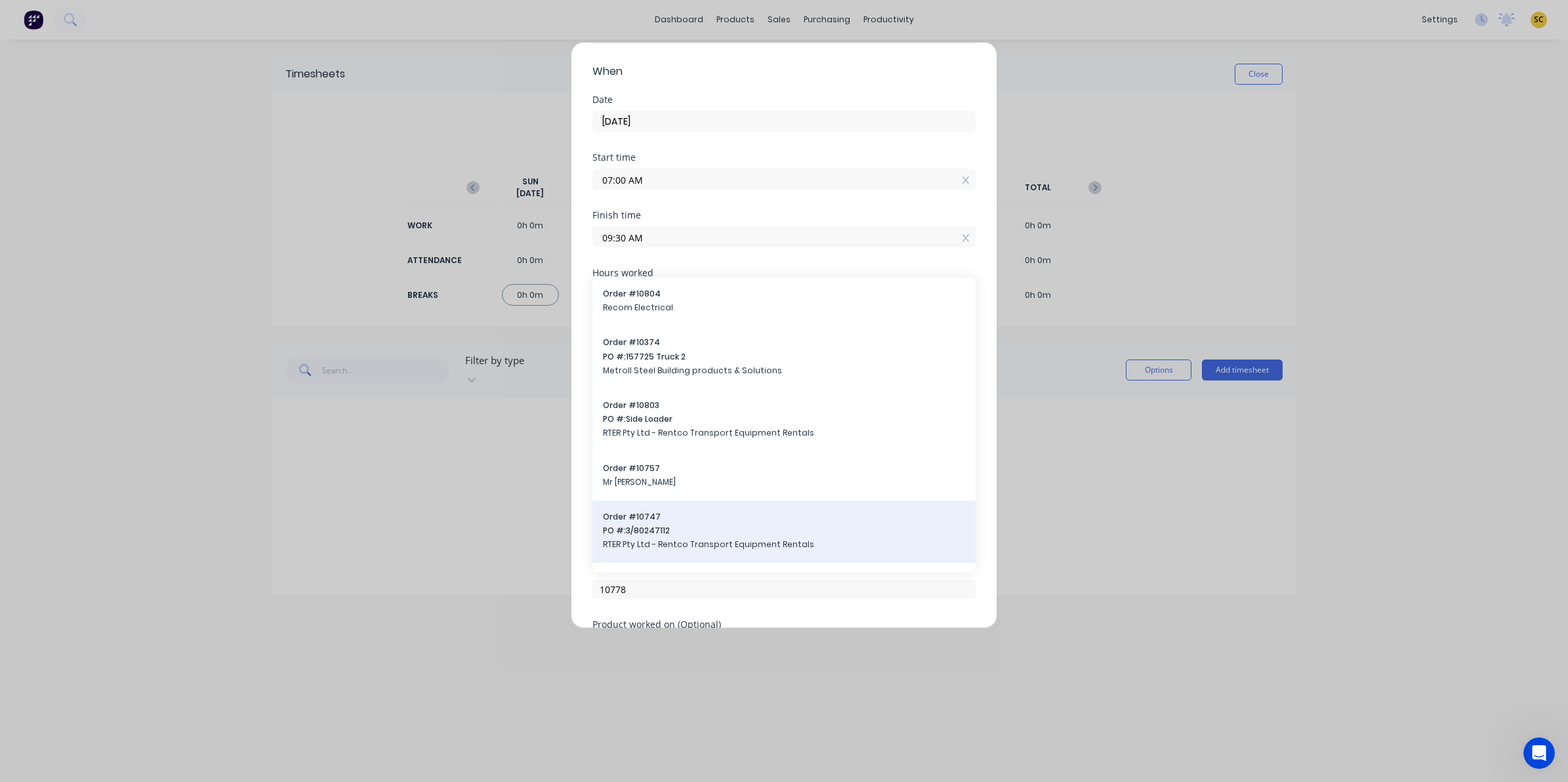
click at [637, 539] on span "RTER Pty Ltd - Rentco Transport Equipment Rentals" at bounding box center [784, 545] width 362 height 12
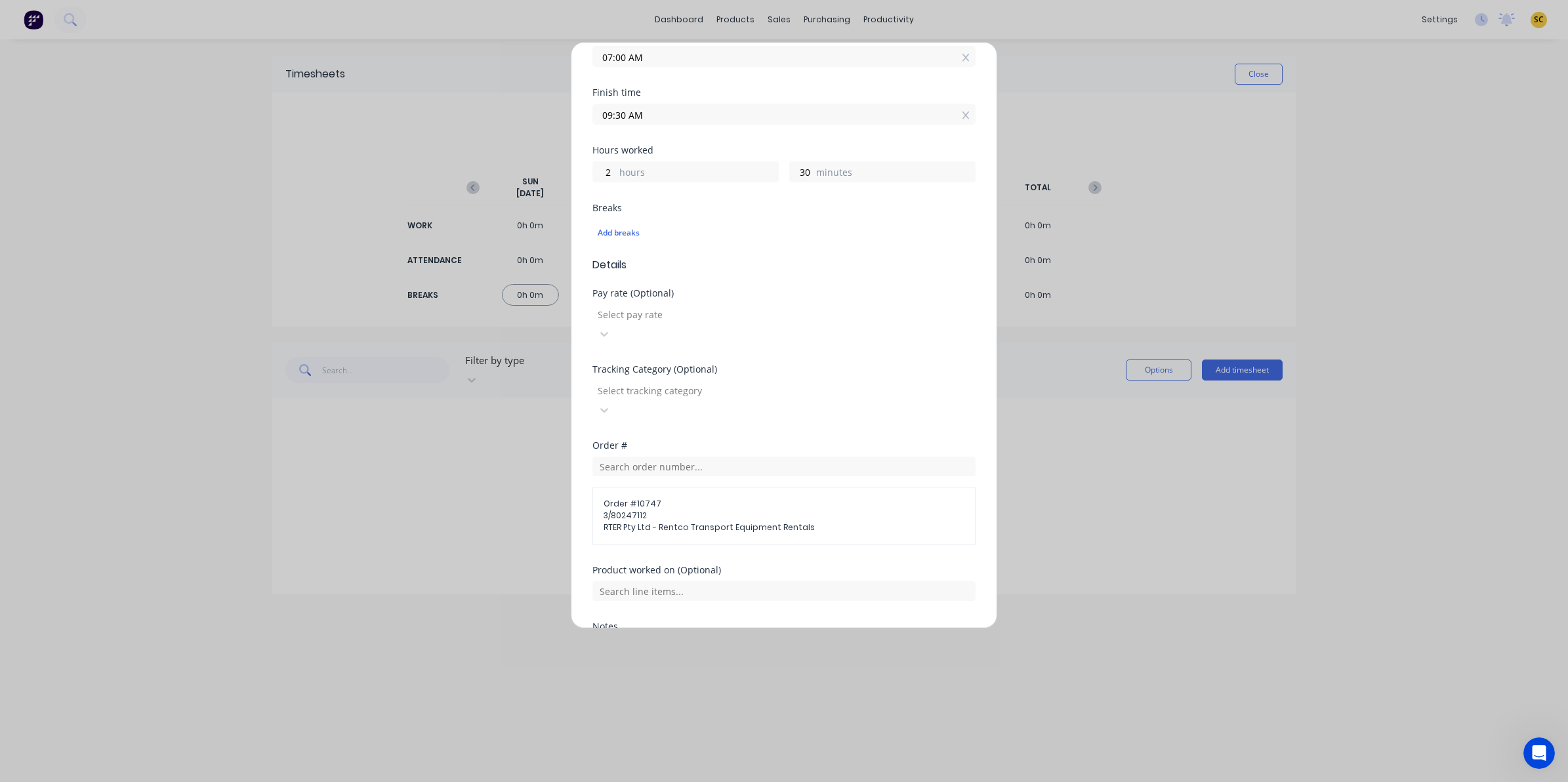
scroll to position [246, 0]
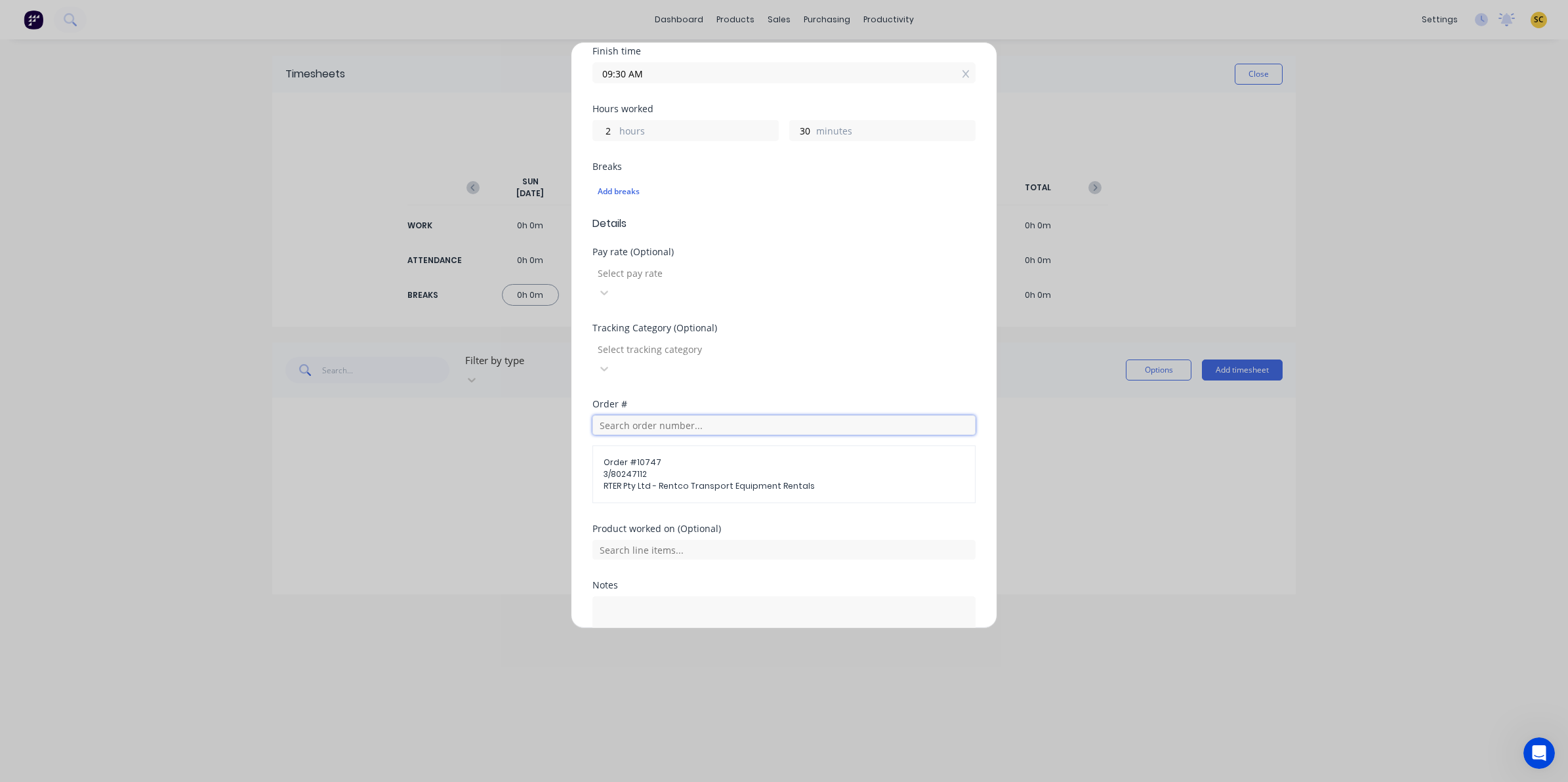
click at [712, 416] on input "text" at bounding box center [783, 425] width 383 height 20
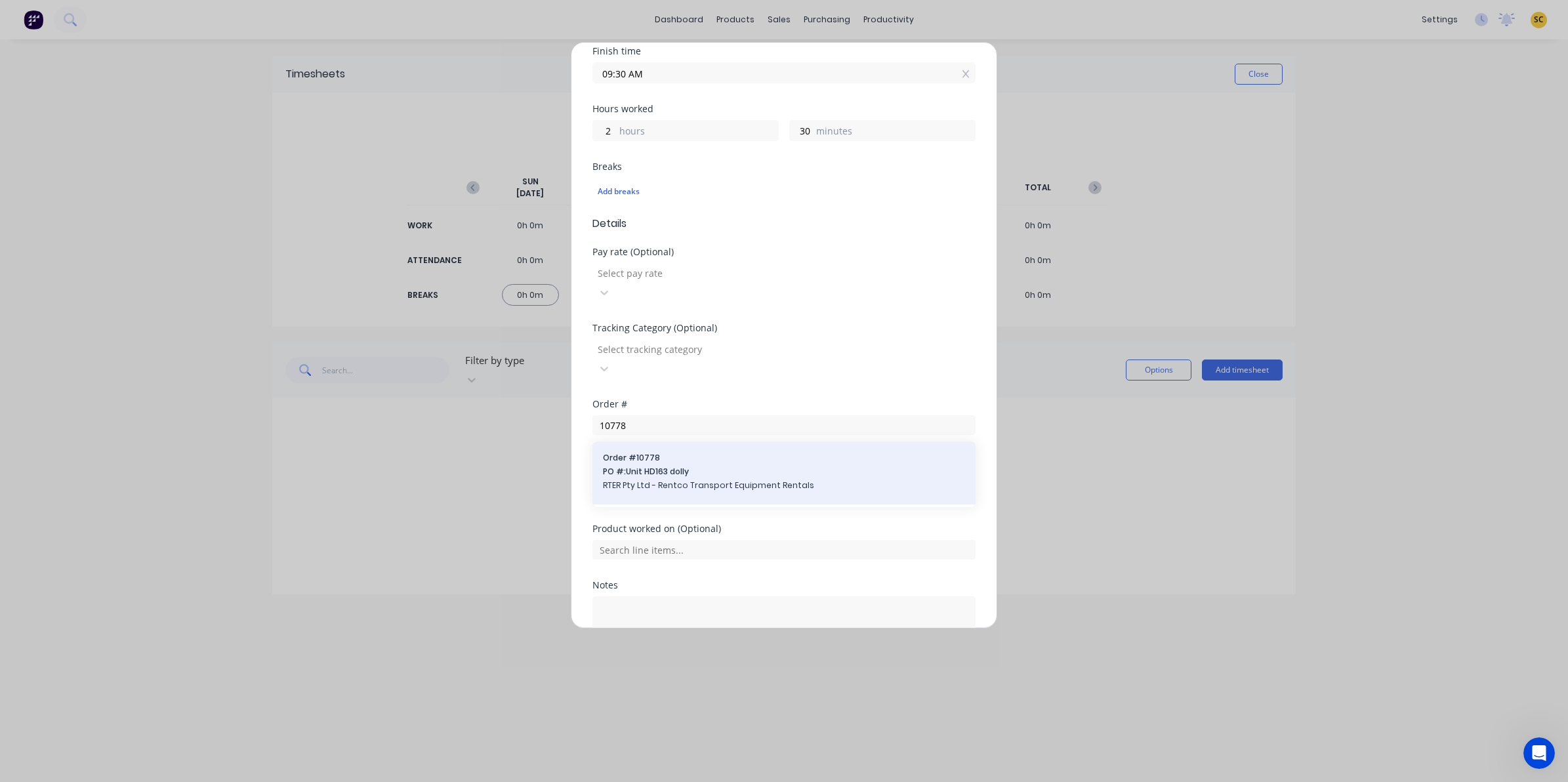
click at [688, 465] on span "PO #: Unit HD163 dolly" at bounding box center [784, 471] width 362 height 12
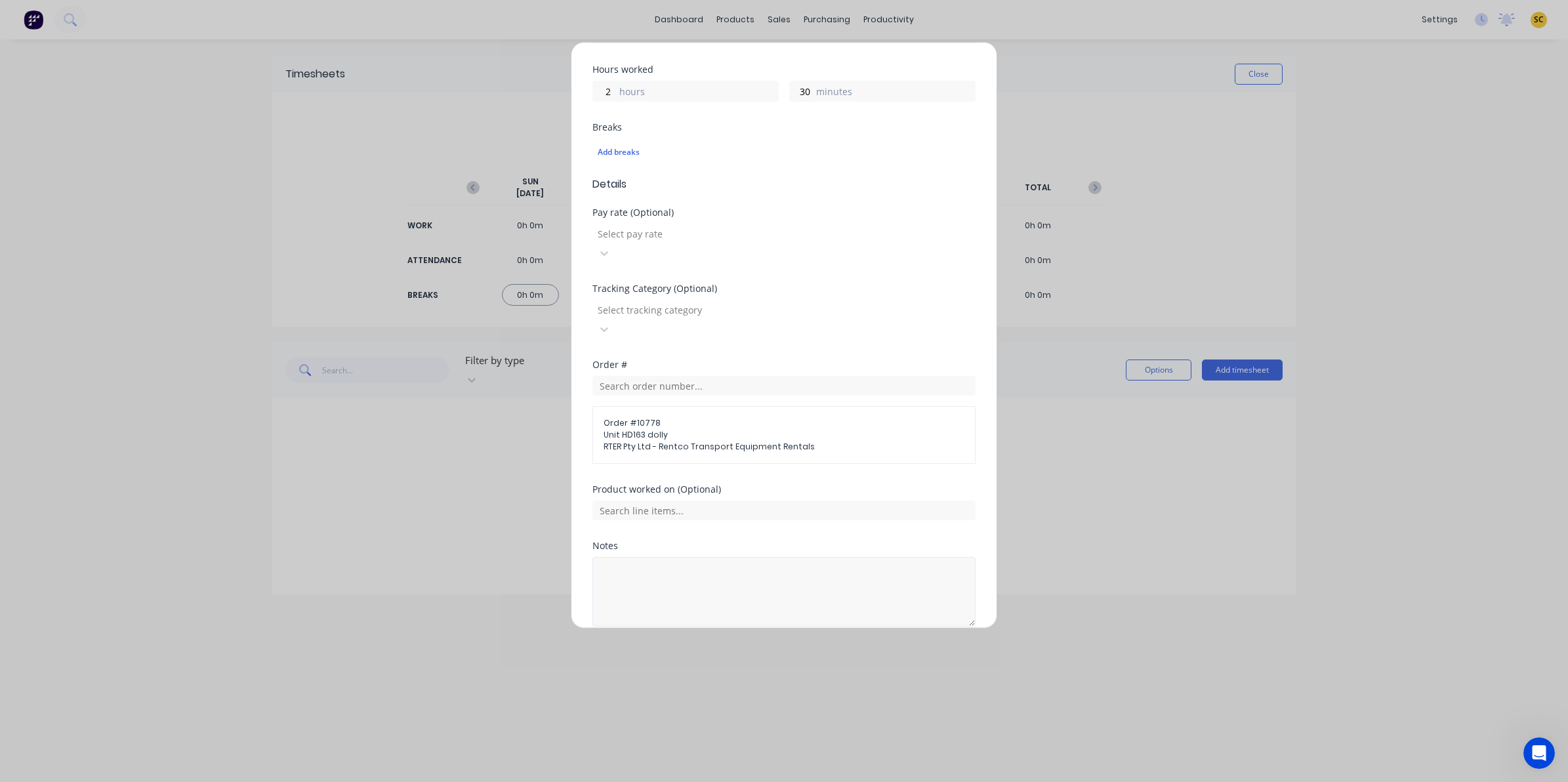
scroll to position [306, 0]
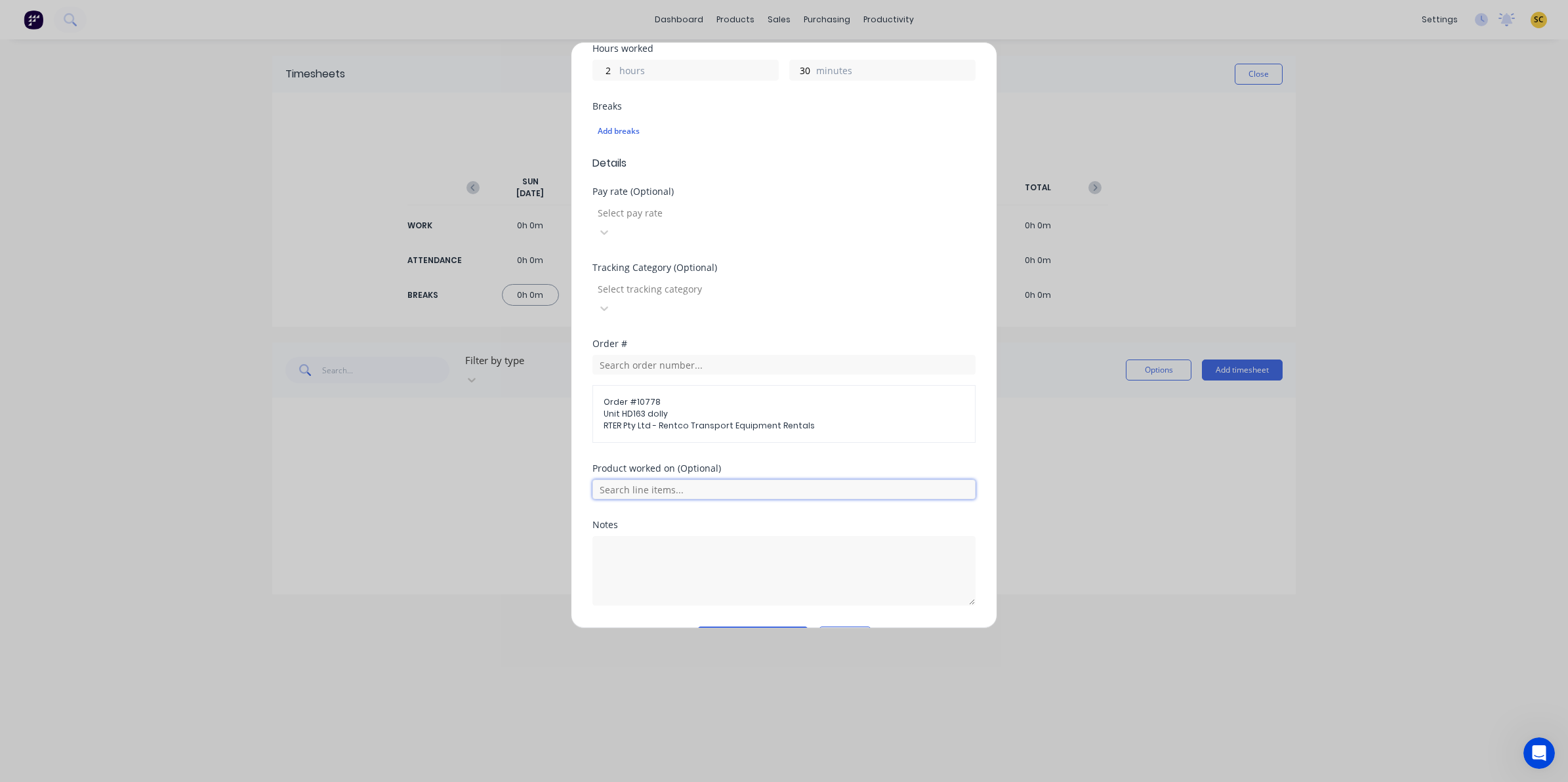
click at [645, 479] on input "text" at bounding box center [783, 489] width 383 height 20
click at [640, 549] on span "Dolly repairs - HD163 Repairs chassis" at bounding box center [794, 555] width 341 height 12
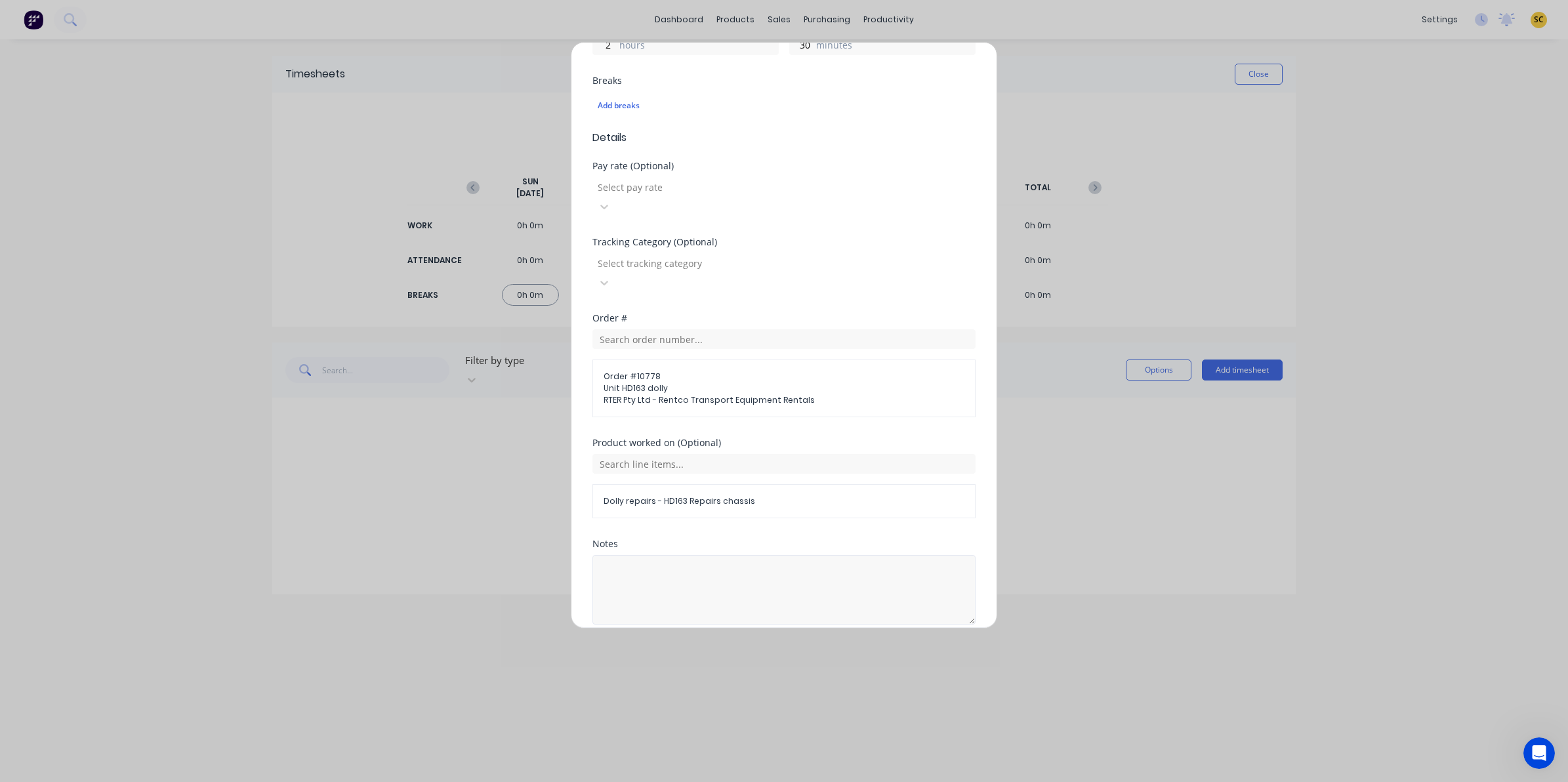
scroll to position [352, 0]
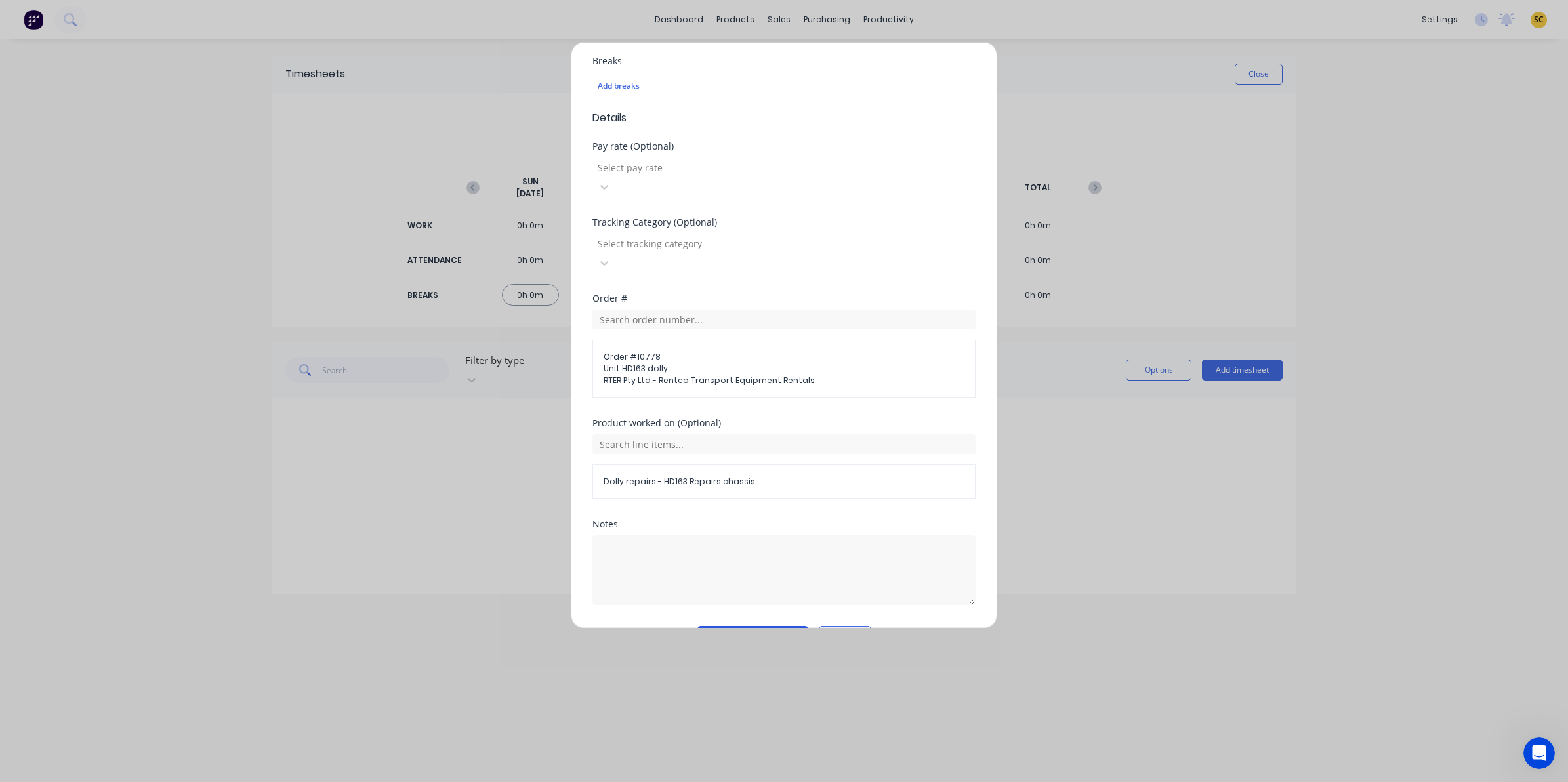
click at [733, 625] on button "Add manual time entry" at bounding box center [752, 636] width 111 height 21
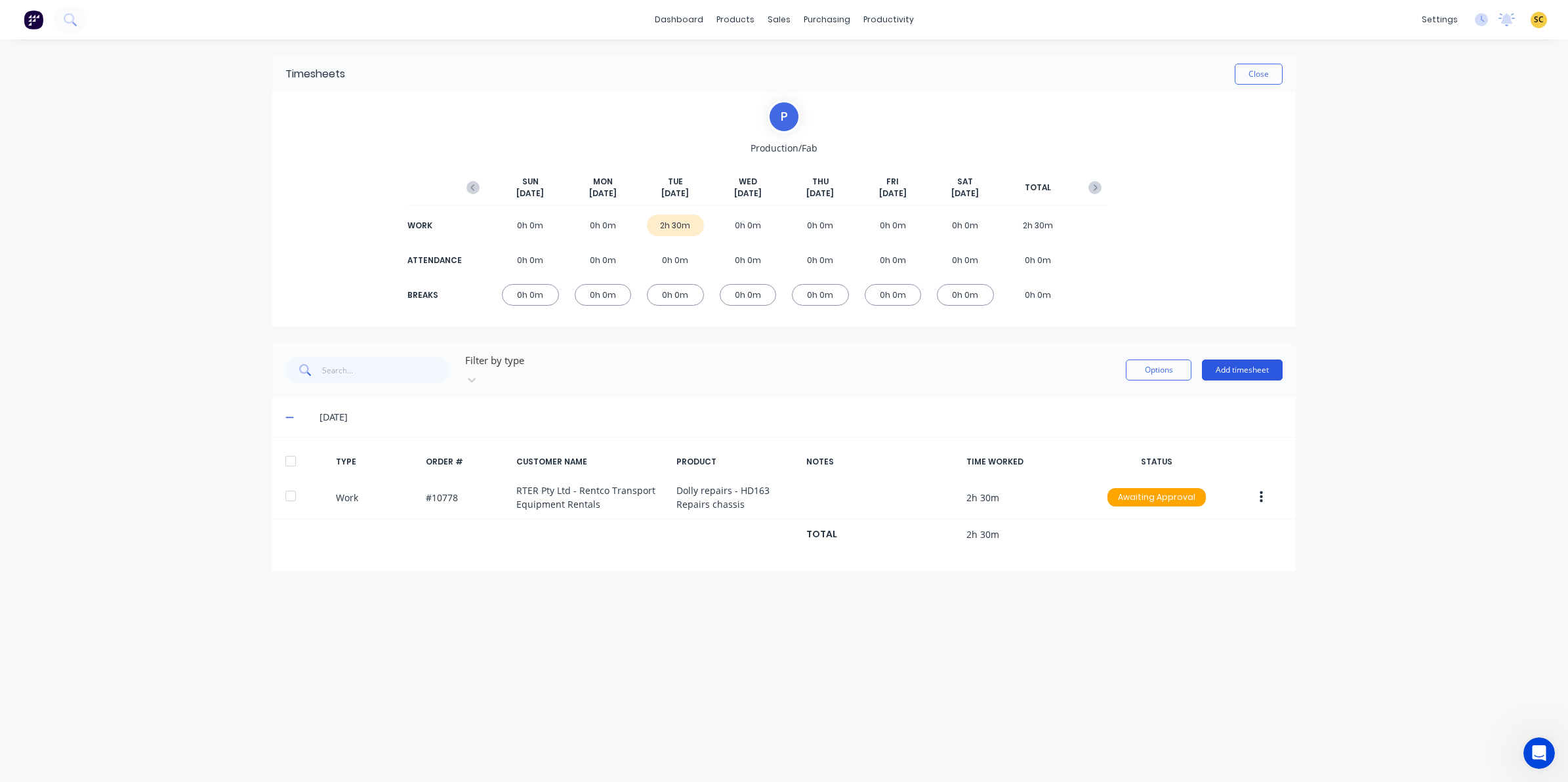
click at [1235, 371] on button "Add timesheet" at bounding box center [1243, 370] width 81 height 21
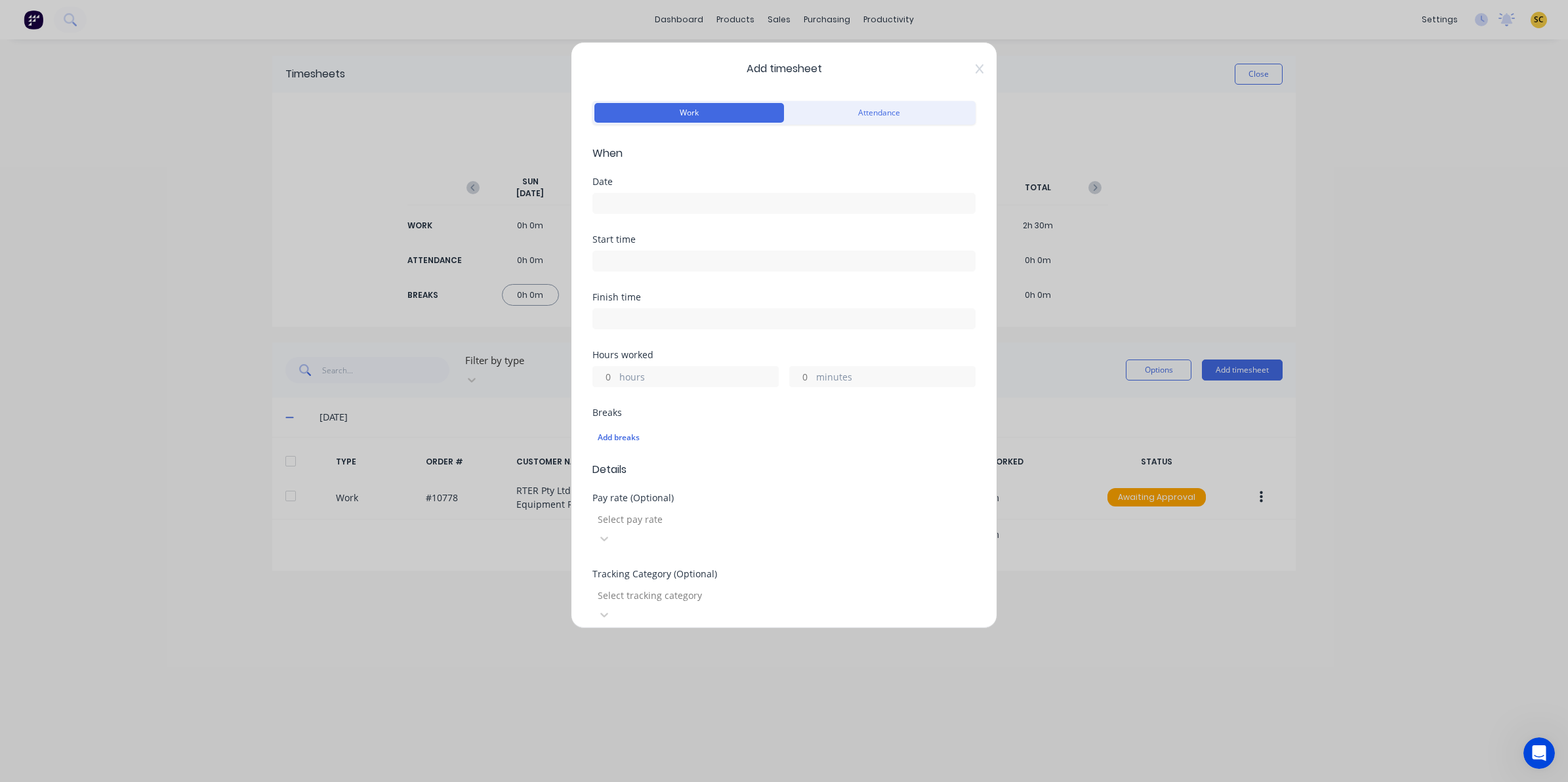
click at [628, 207] on input at bounding box center [784, 203] width 382 height 20
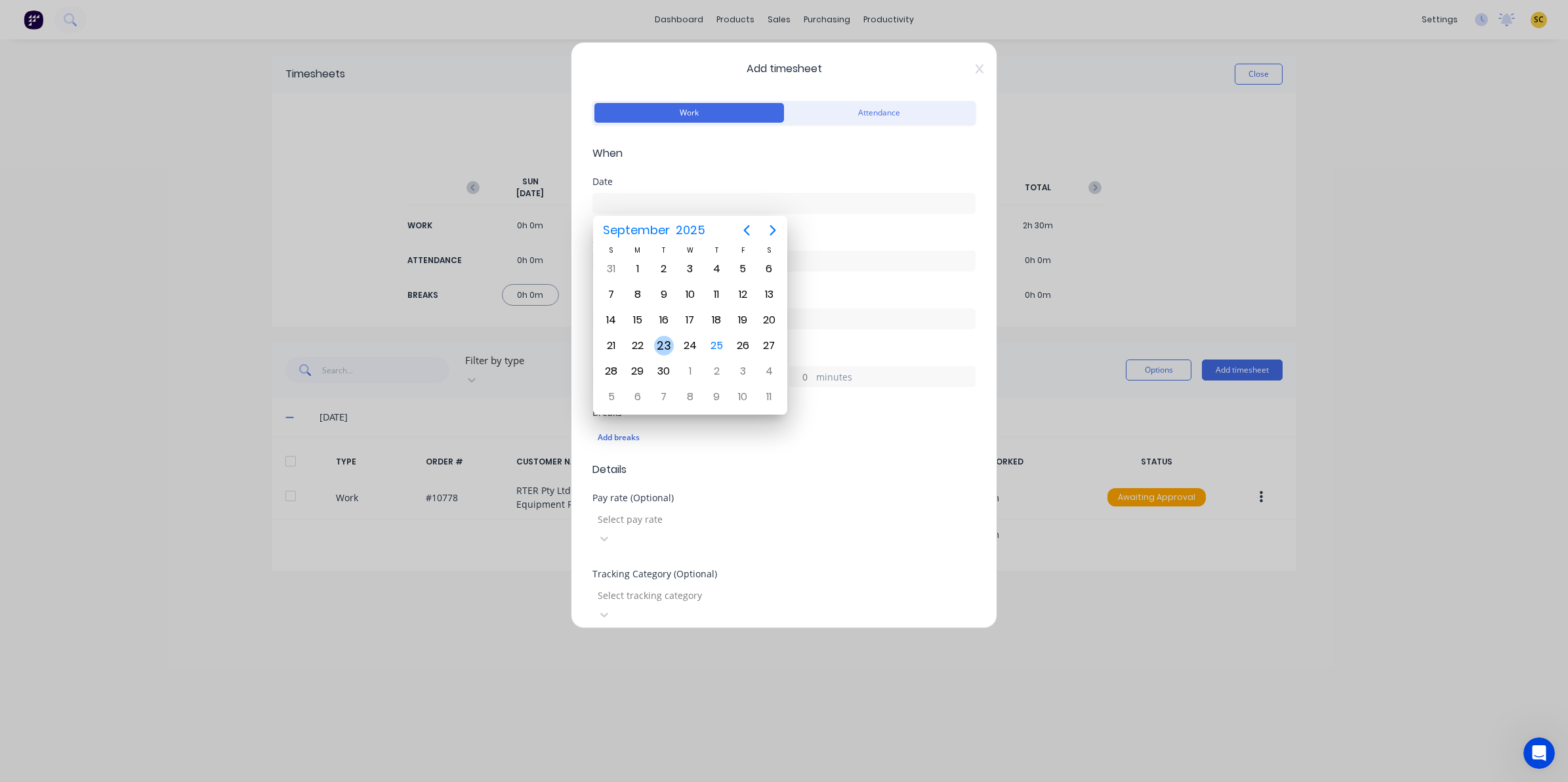
drag, startPoint x: 667, startPoint y: 348, endPoint x: 664, endPoint y: 338, distance: 10.4
click at [667, 348] on div "23" at bounding box center [664, 345] width 20 height 20
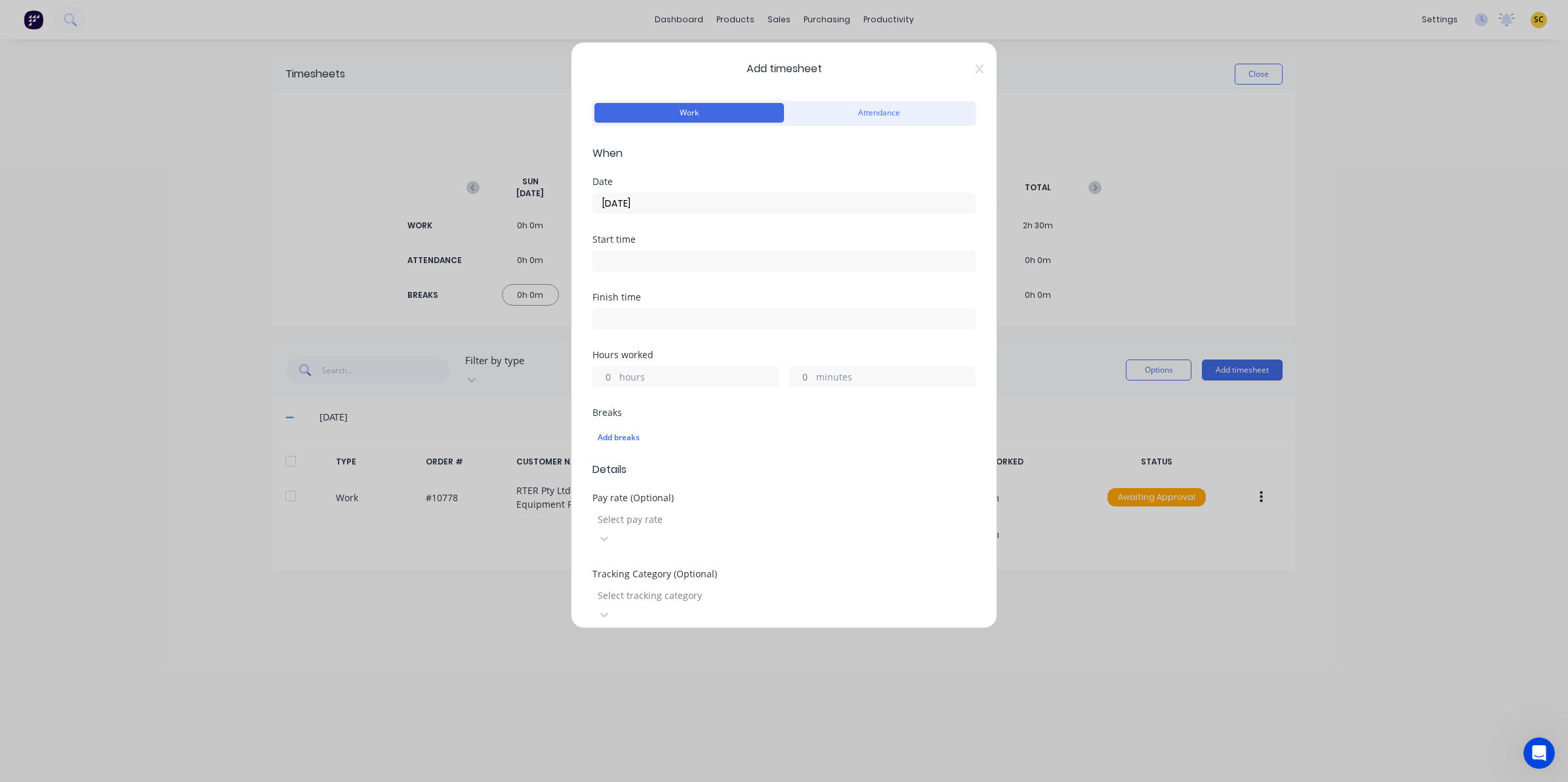
click at [643, 263] on input at bounding box center [784, 261] width 382 height 20
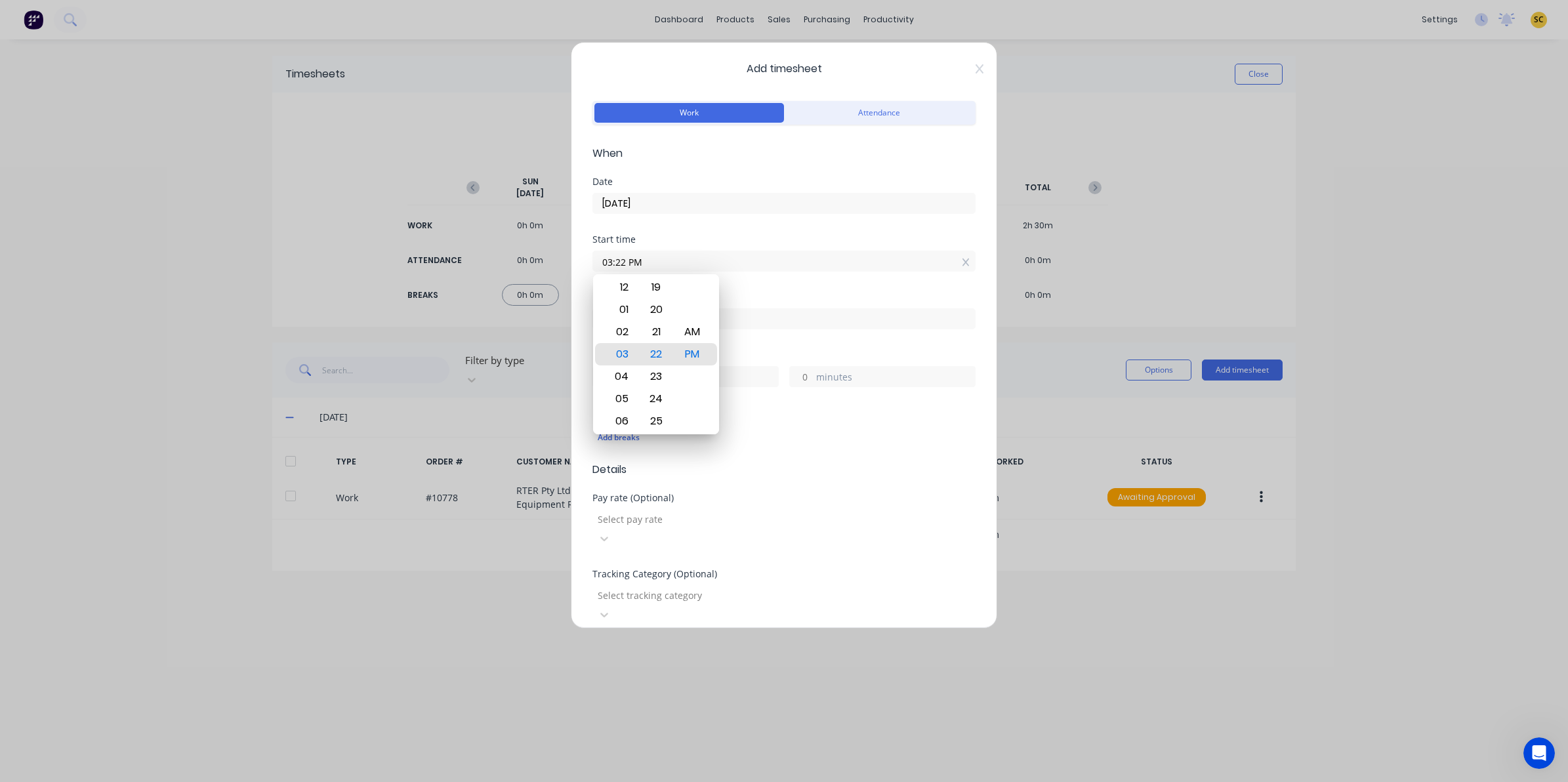
drag, startPoint x: 642, startPoint y: 258, endPoint x: 562, endPoint y: 256, distance: 80.0
click at [562, 256] on div "Add timesheet Work Attendance When Date 23/09/2025 Start time 03:22 PM Finish t…" at bounding box center [784, 391] width 1568 height 782
click at [748, 313] on input at bounding box center [784, 318] width 382 height 20
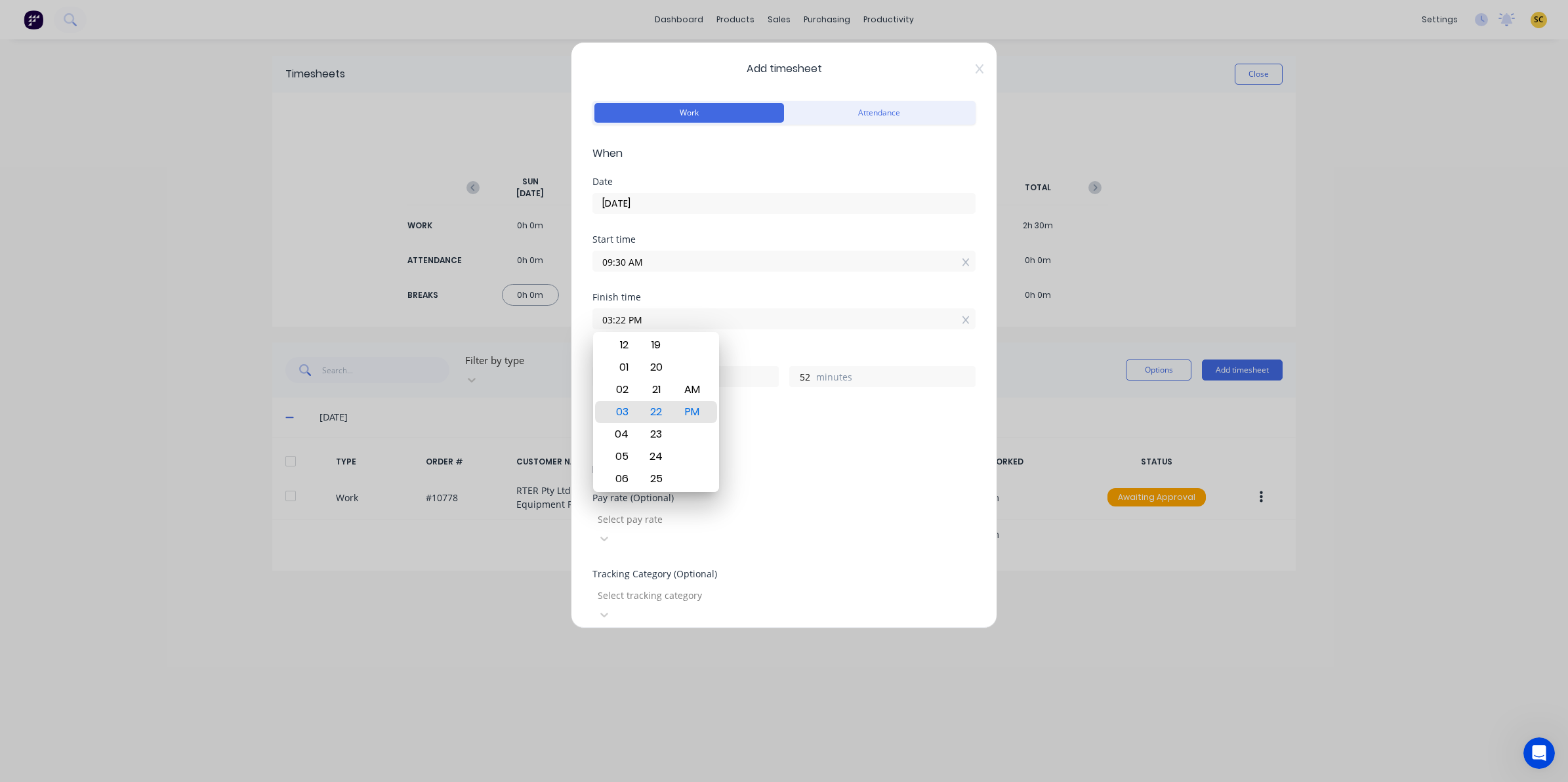
drag, startPoint x: 746, startPoint y: 313, endPoint x: 489, endPoint y: 313, distance: 257.0
click at [493, 313] on div "Add timesheet Work Attendance When Date 23/09/2025 Start time 09:30 AM Finish t…" at bounding box center [784, 391] width 1568 height 782
click at [708, 436] on div "AM PM" at bounding box center [693, 411] width 36 height 1806
click at [701, 431] on div "PM" at bounding box center [692, 434] width 32 height 22
click at [786, 519] on div at bounding box center [691, 519] width 189 height 16
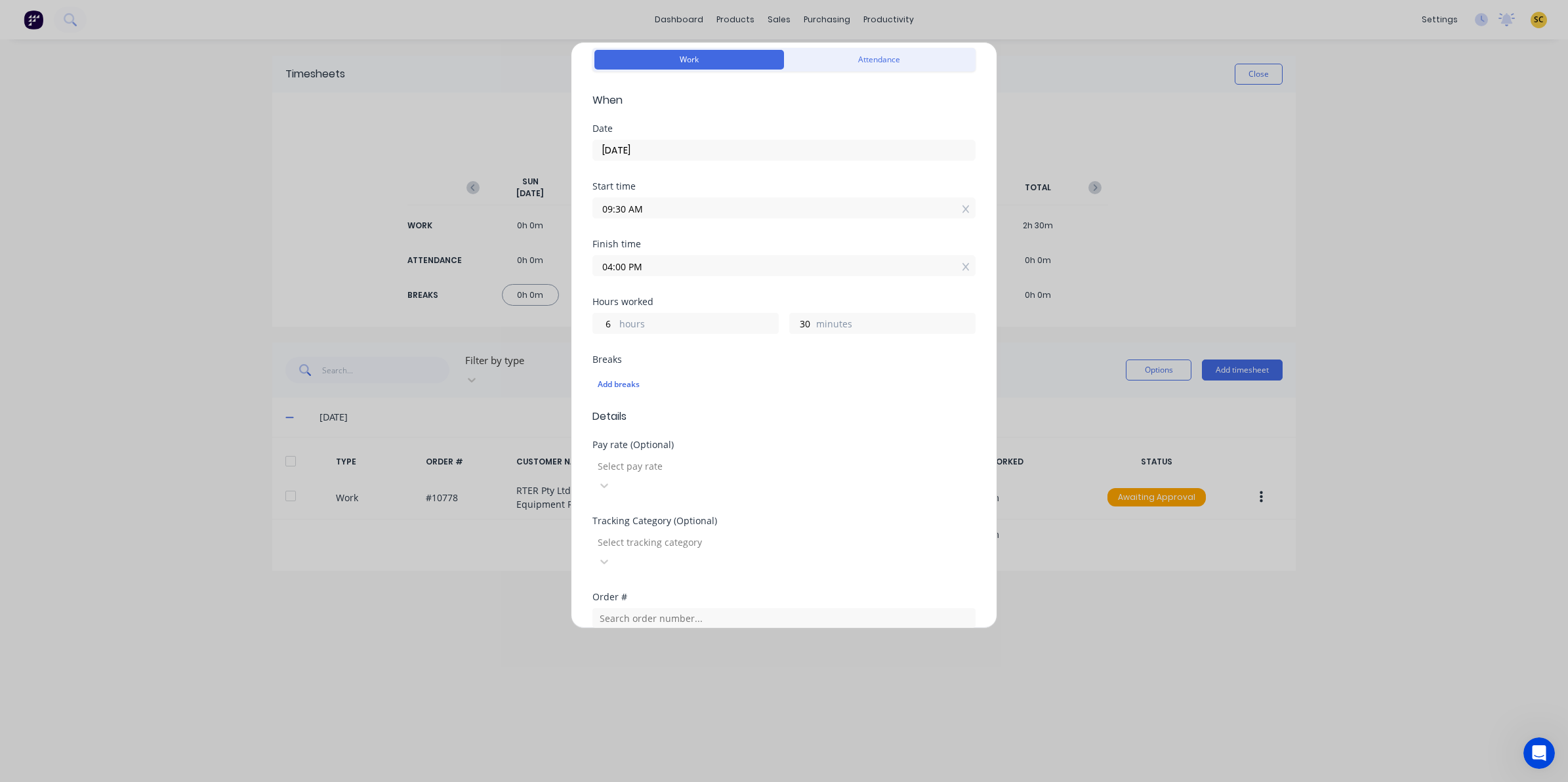
scroll to position [82, 0]
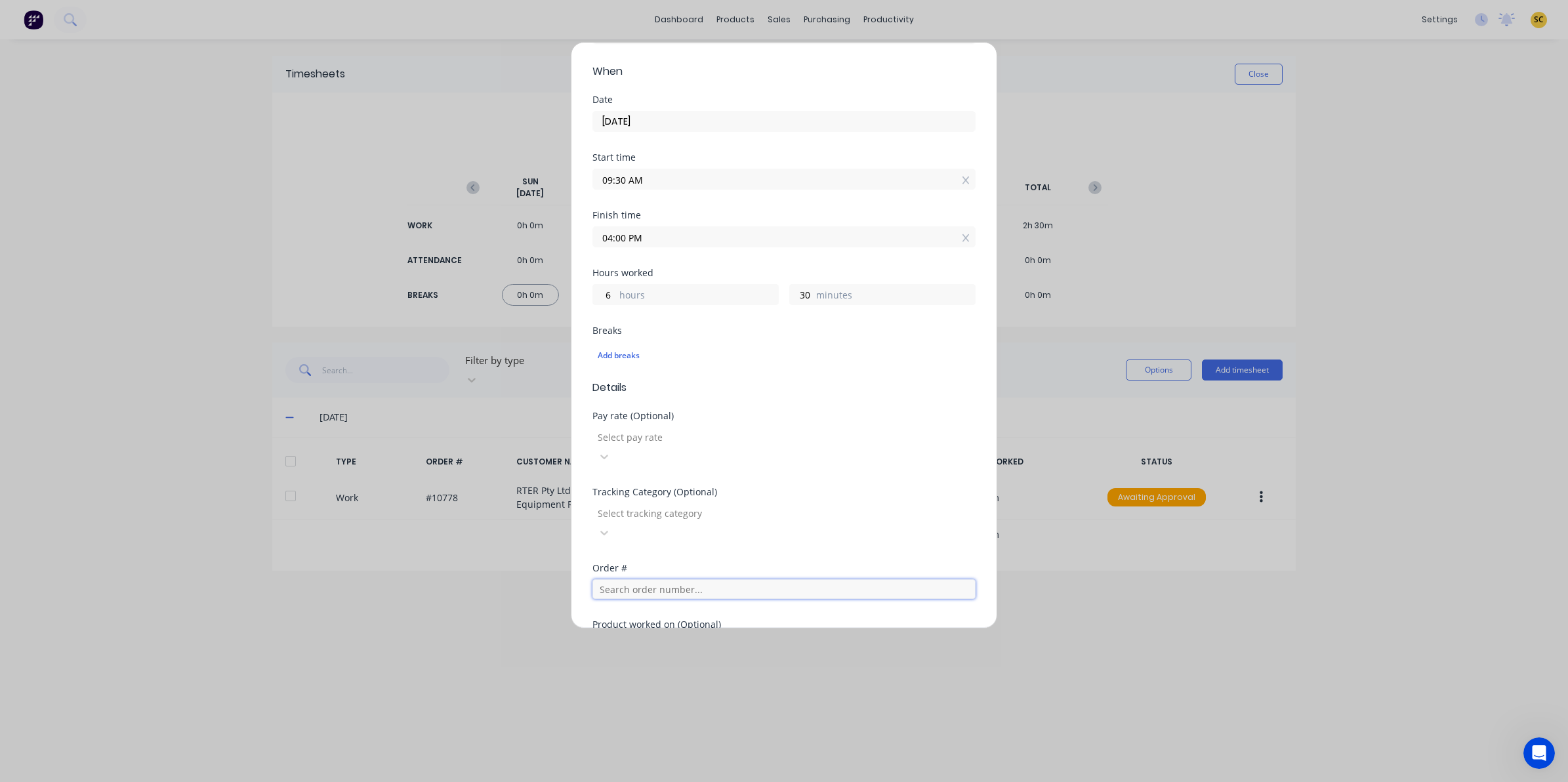
click at [664, 579] on input "text" at bounding box center [783, 588] width 383 height 20
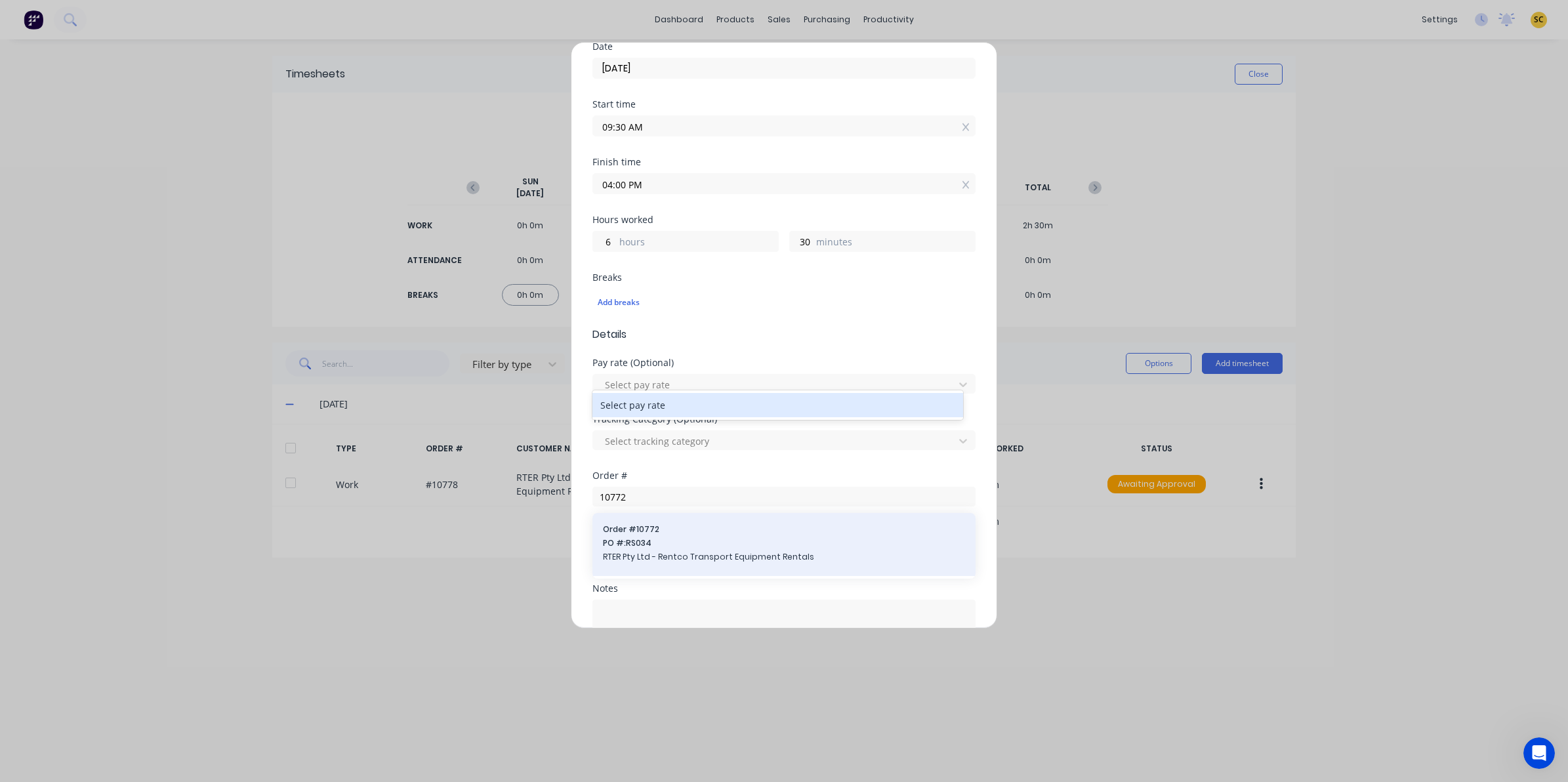
scroll to position [164, 0]
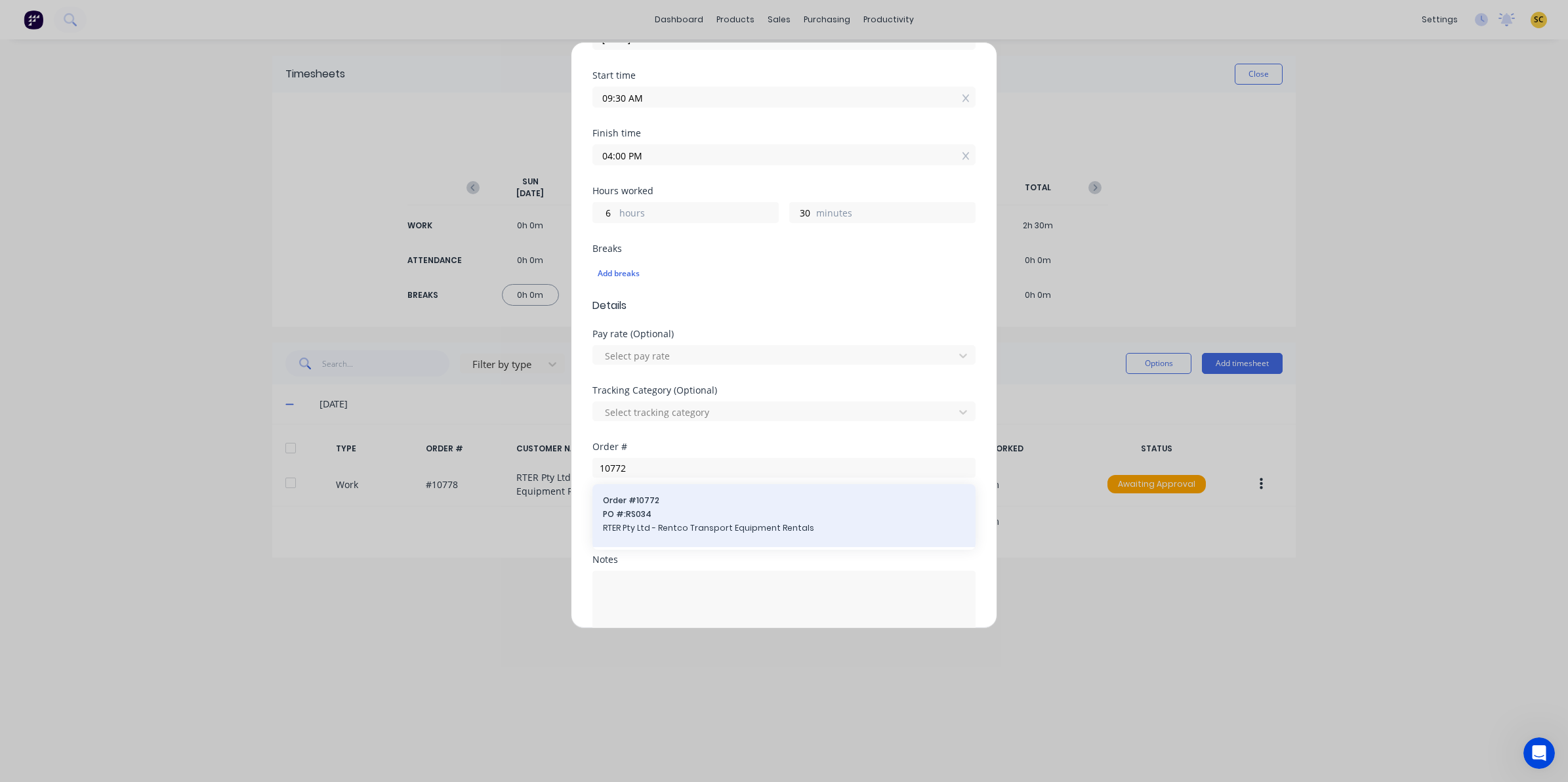
type input "10772"
click at [658, 509] on div "Order # 10772 PO #: RS034 RTER Pty Ltd - Rentco Transport Equipment Rentals" at bounding box center [784, 515] width 362 height 42
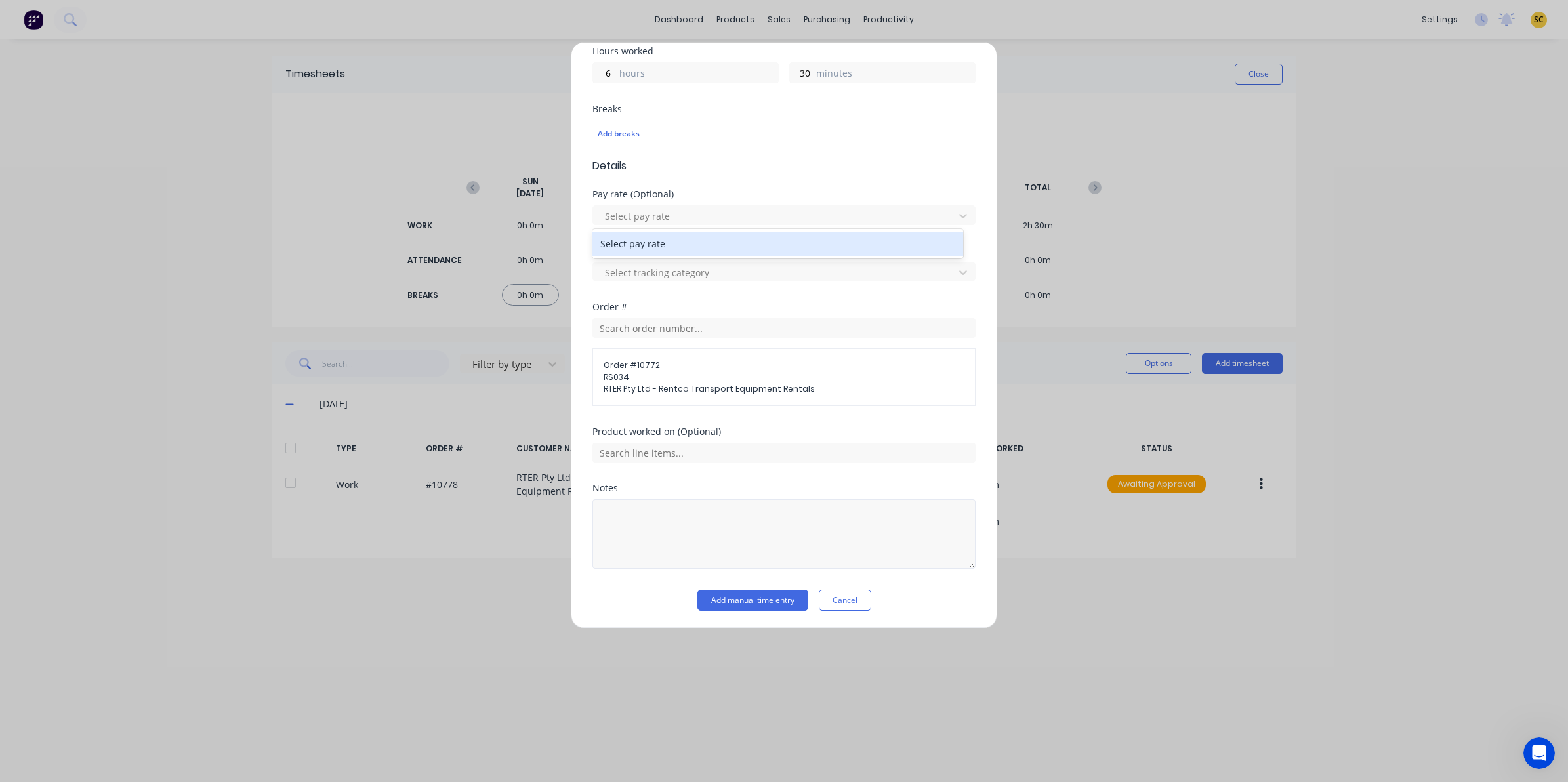
scroll to position [306, 0]
click at [614, 453] on input "text" at bounding box center [783, 451] width 383 height 20
drag, startPoint x: 620, startPoint y: 507, endPoint x: 661, endPoint y: 545, distance: 55.9
click at [620, 507] on div "Remove skid plate, repair rust, manufacture and replace skid plate" at bounding box center [783, 517] width 383 height 33
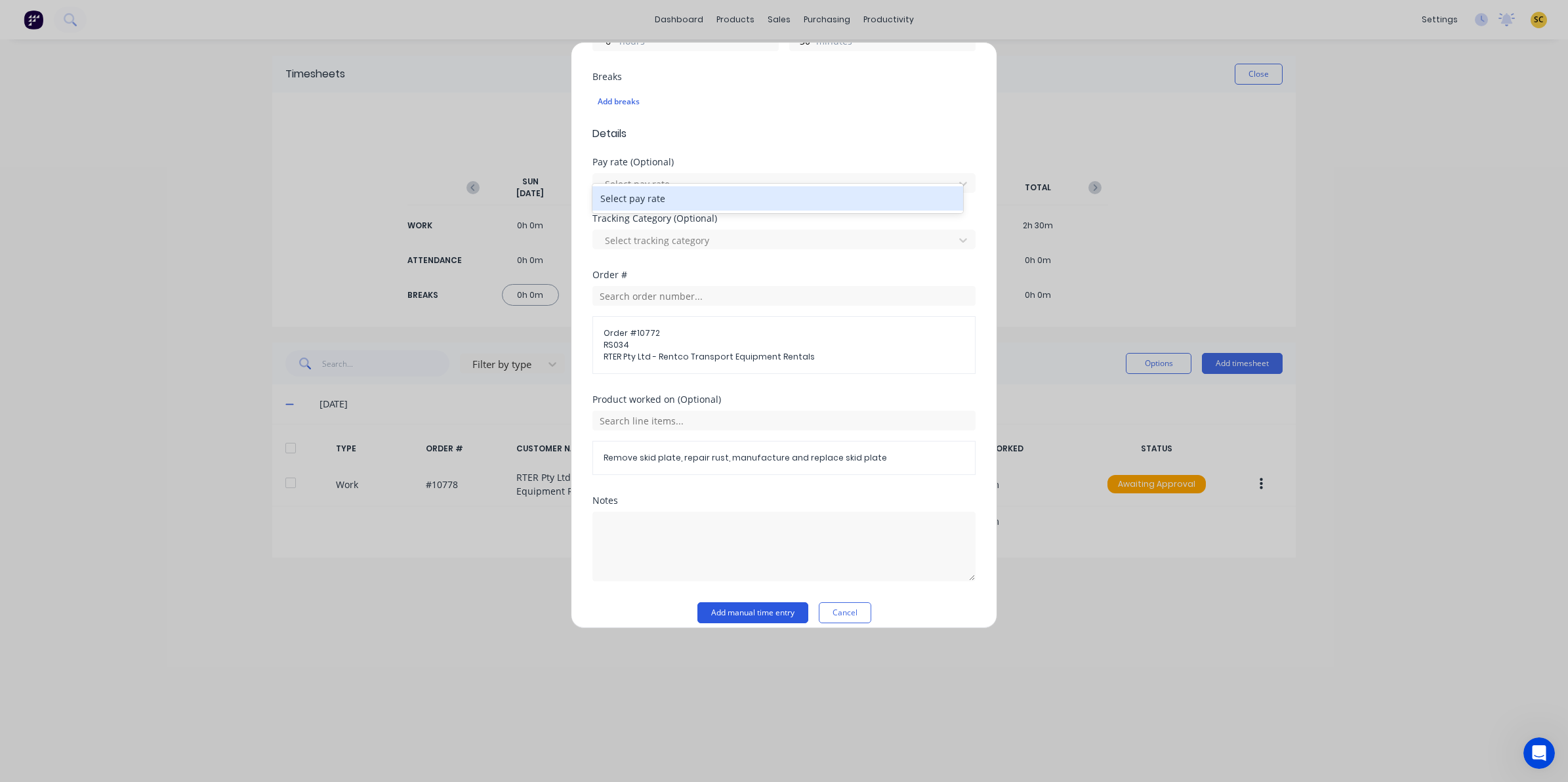
scroll to position [352, 0]
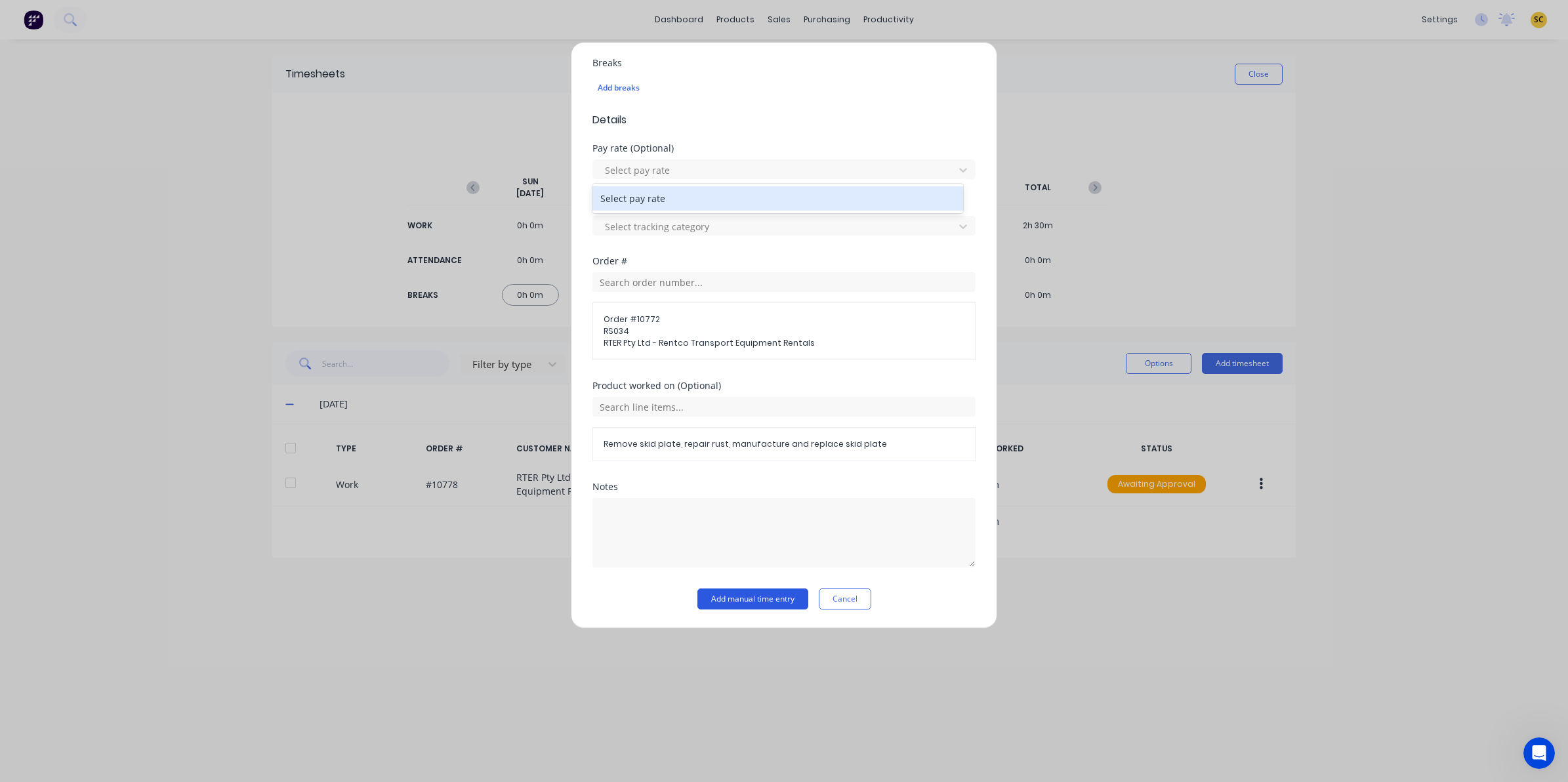
click at [769, 594] on button "Add manual time entry" at bounding box center [752, 599] width 111 height 21
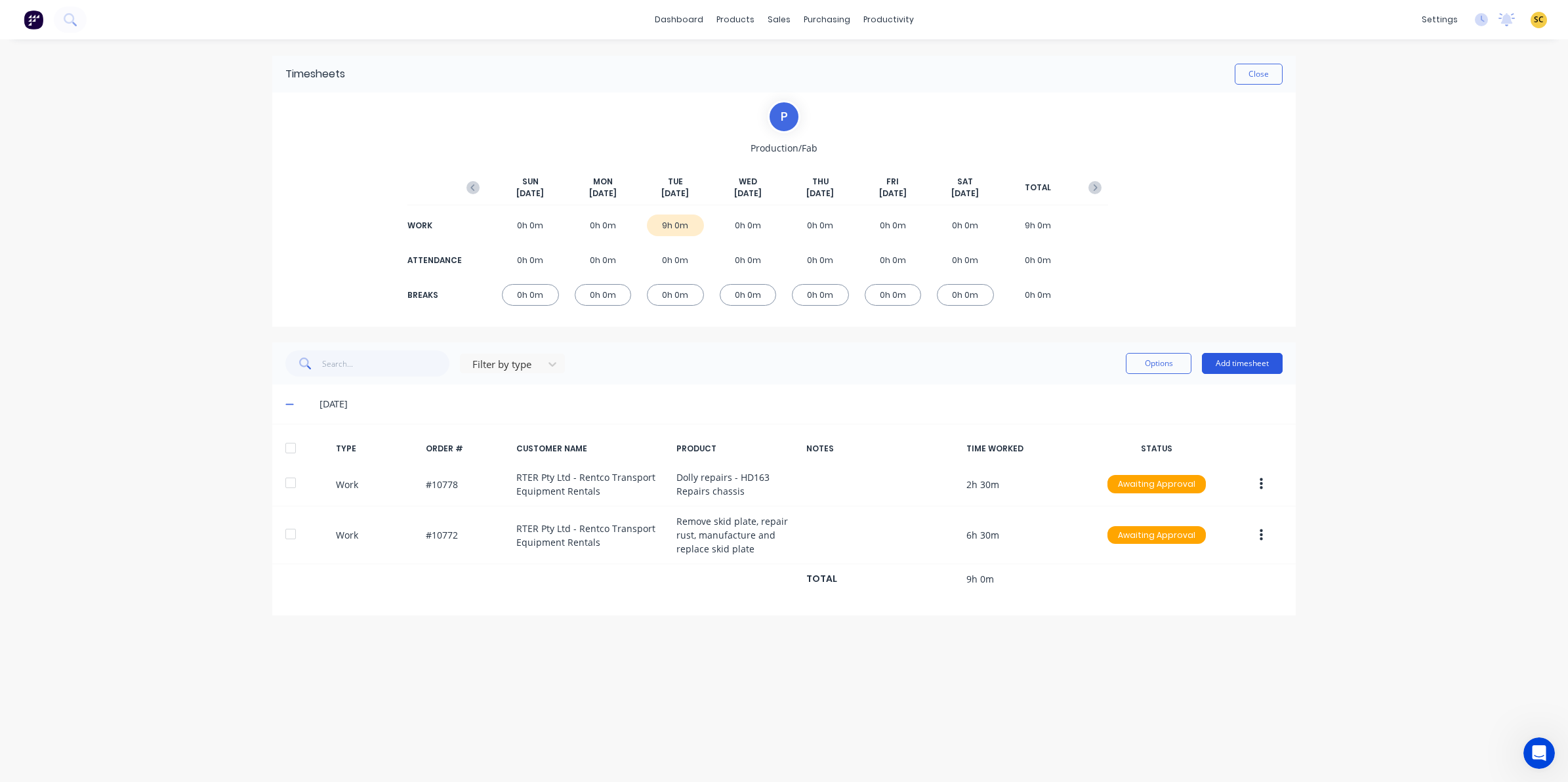
click at [1260, 360] on button "Add timesheet" at bounding box center [1243, 363] width 81 height 21
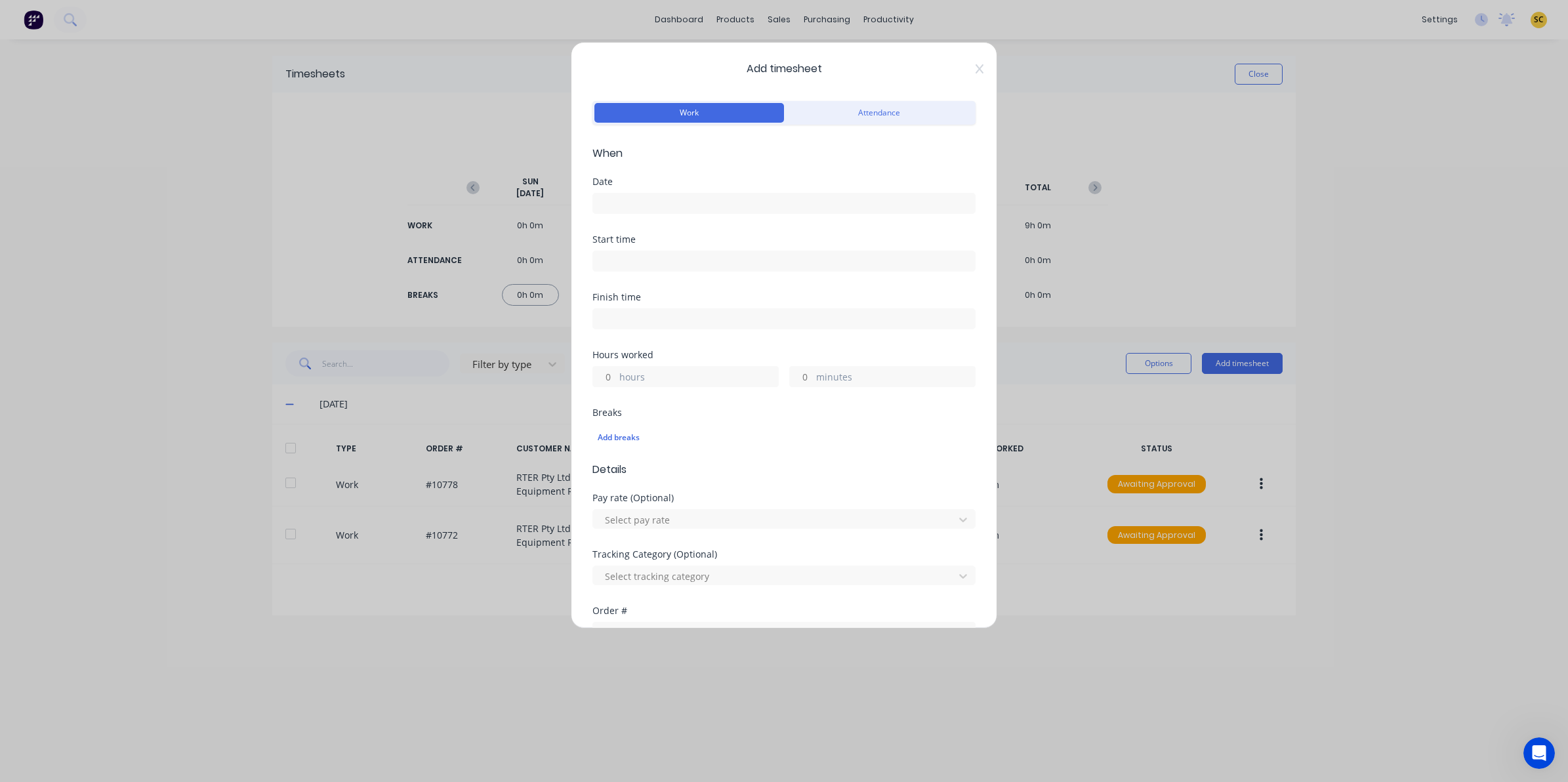
click at [625, 204] on input at bounding box center [784, 203] width 382 height 20
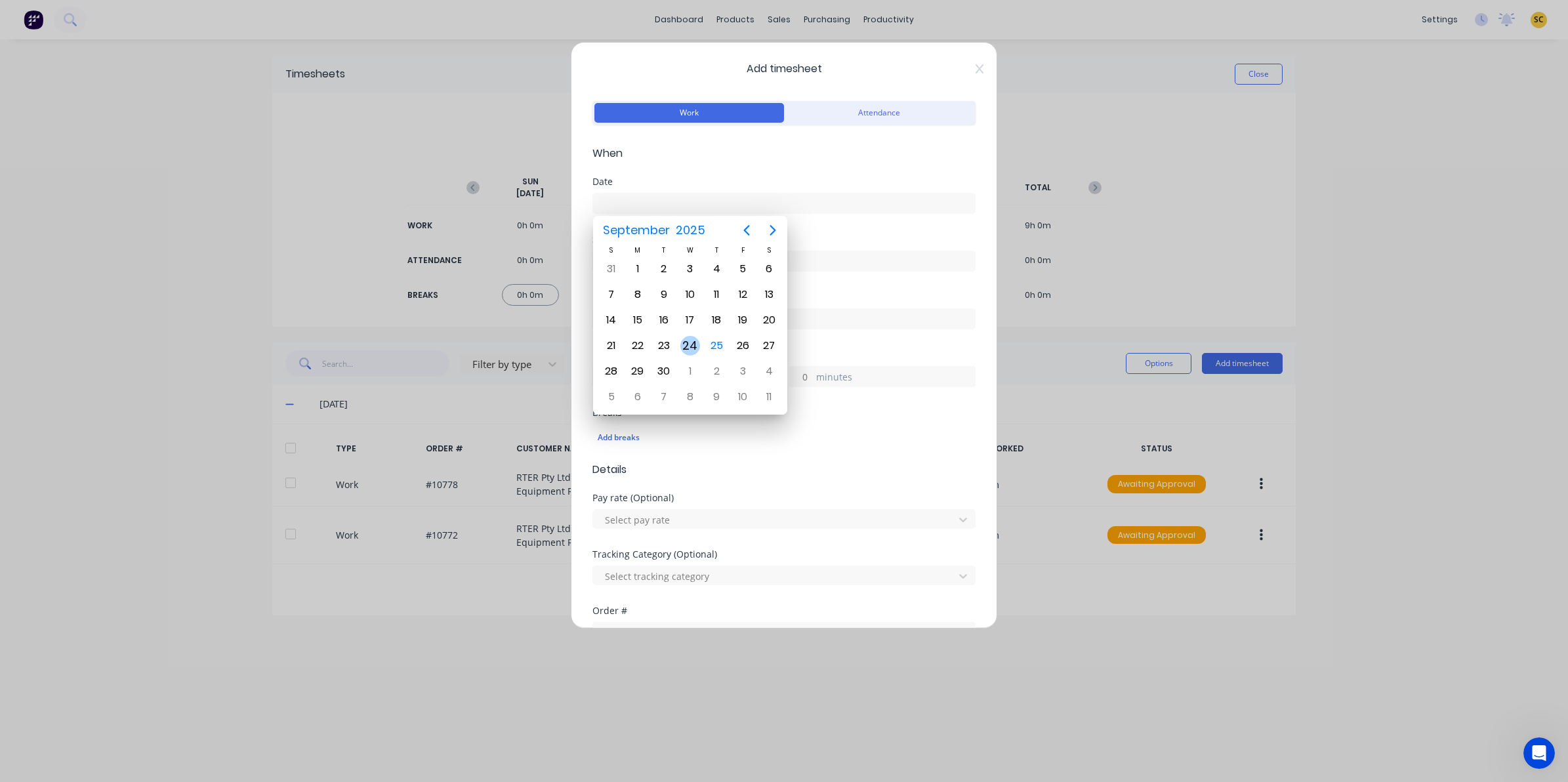
click at [688, 342] on div "24" at bounding box center [690, 345] width 20 height 20
type input "24/09/2025"
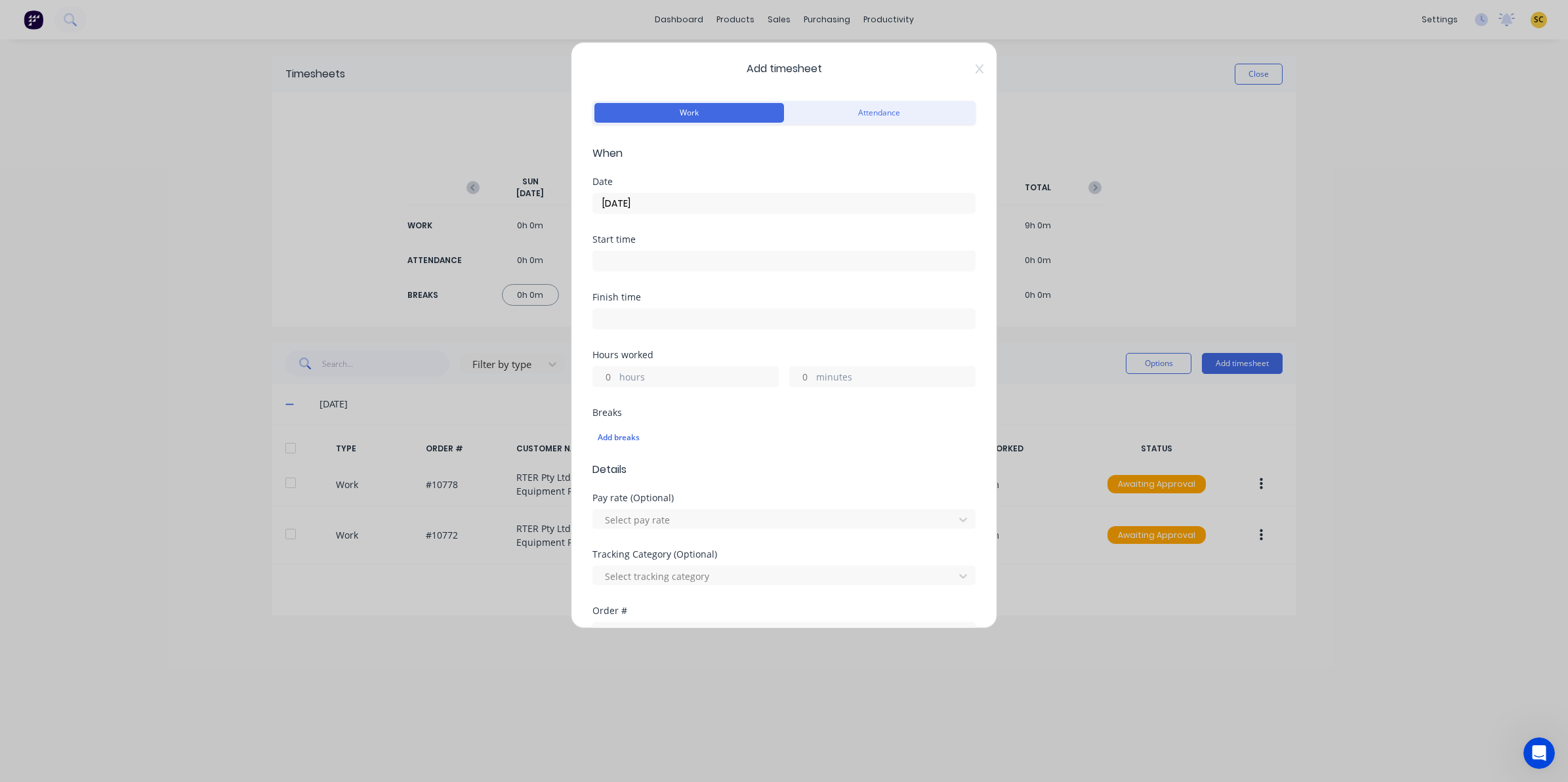
drag, startPoint x: 640, startPoint y: 267, endPoint x: 641, endPoint y: 260, distance: 7.1
click at [639, 266] on input at bounding box center [784, 261] width 382 height 20
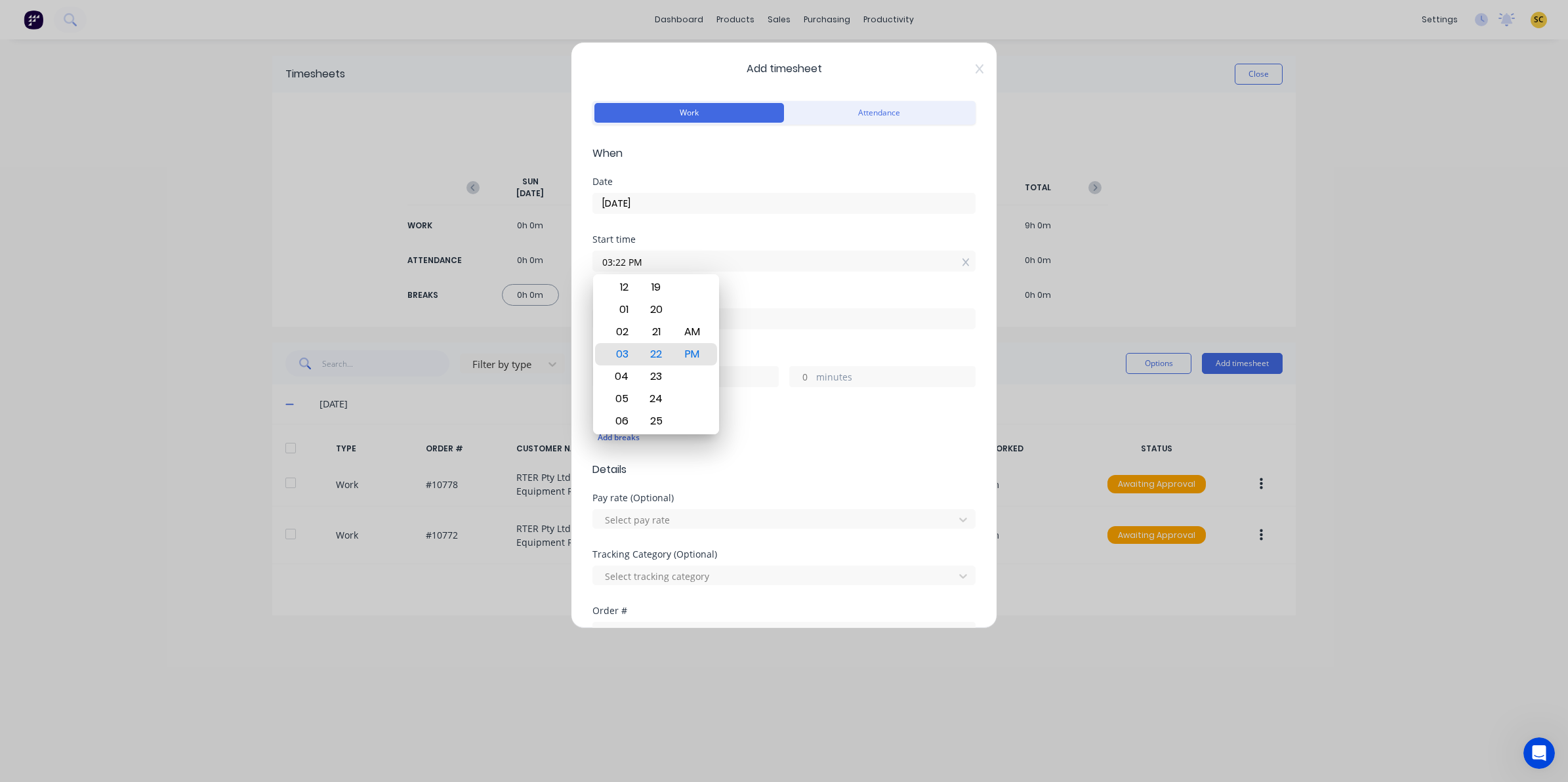
drag, startPoint x: 656, startPoint y: 267, endPoint x: 555, endPoint y: 256, distance: 101.6
click at [555, 256] on div "Add timesheet Work Attendance When Date 24/09/2025 Start time 03:22 PM Finish t…" at bounding box center [784, 391] width 1568 height 782
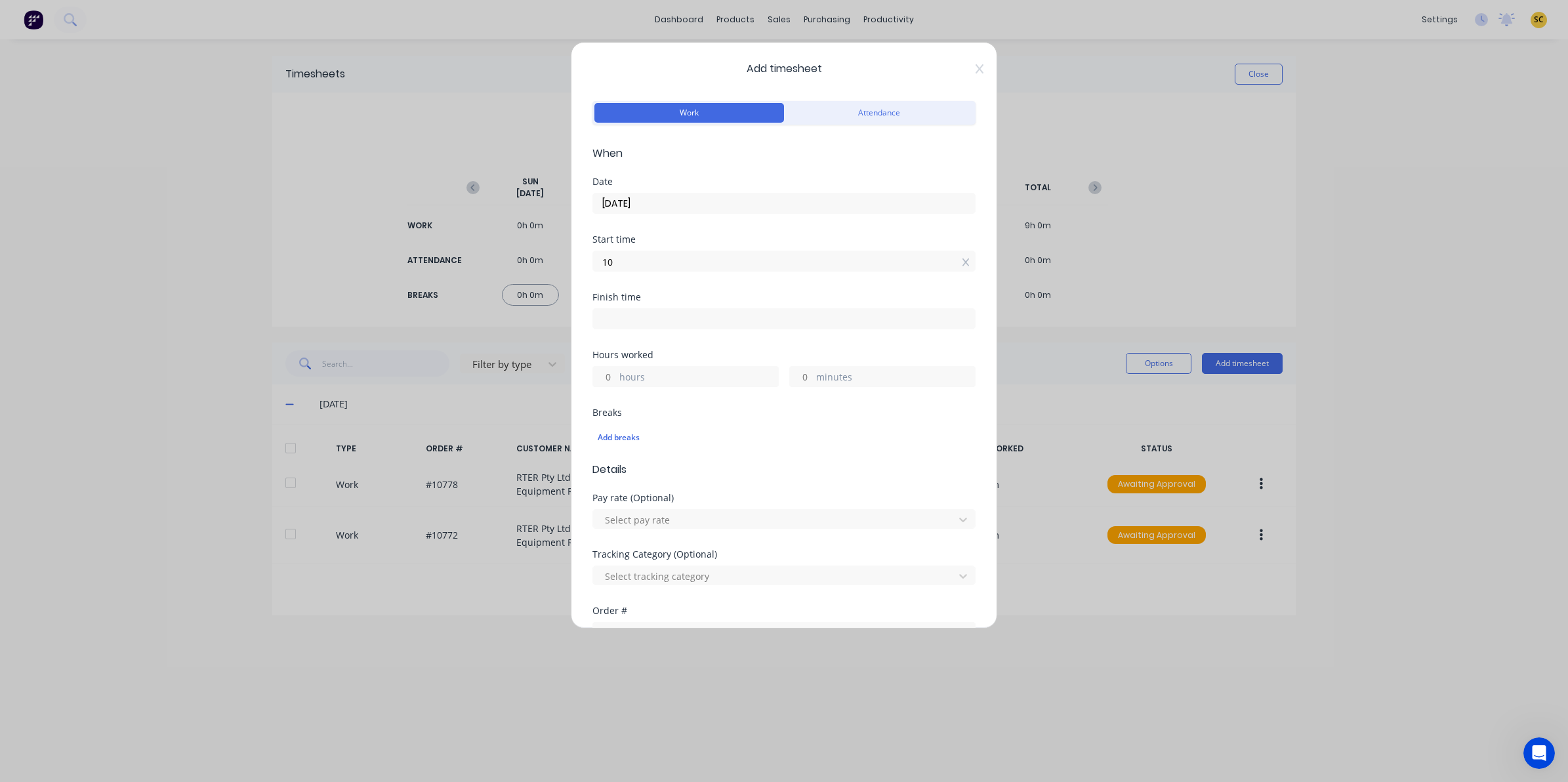
type input "1"
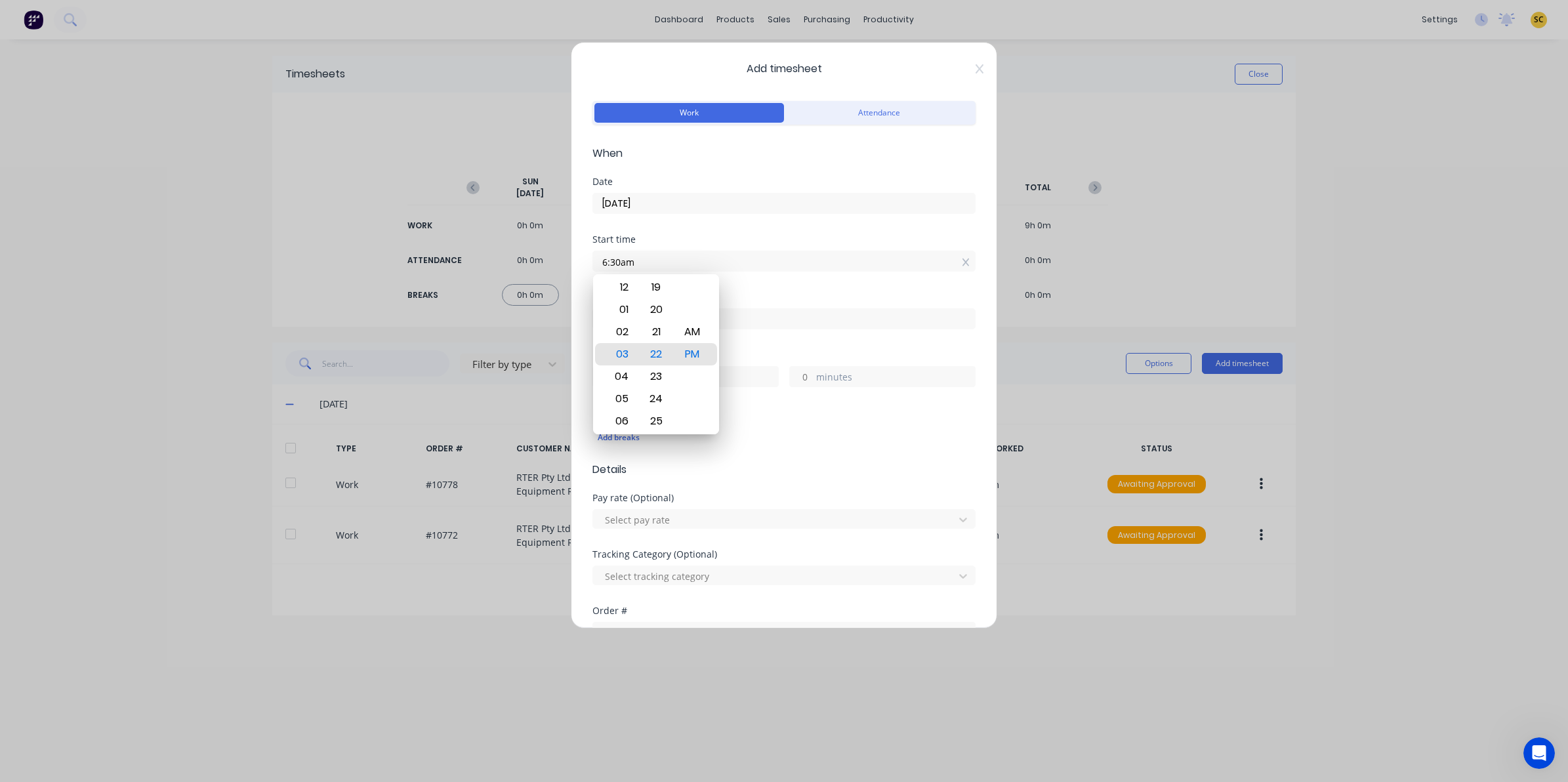
type input "06:30 AM"
click at [802, 344] on div "Finish time" at bounding box center [783, 321] width 383 height 58
click at [785, 327] on input at bounding box center [784, 318] width 382 height 20
type input "03:22 PM"
type input "8"
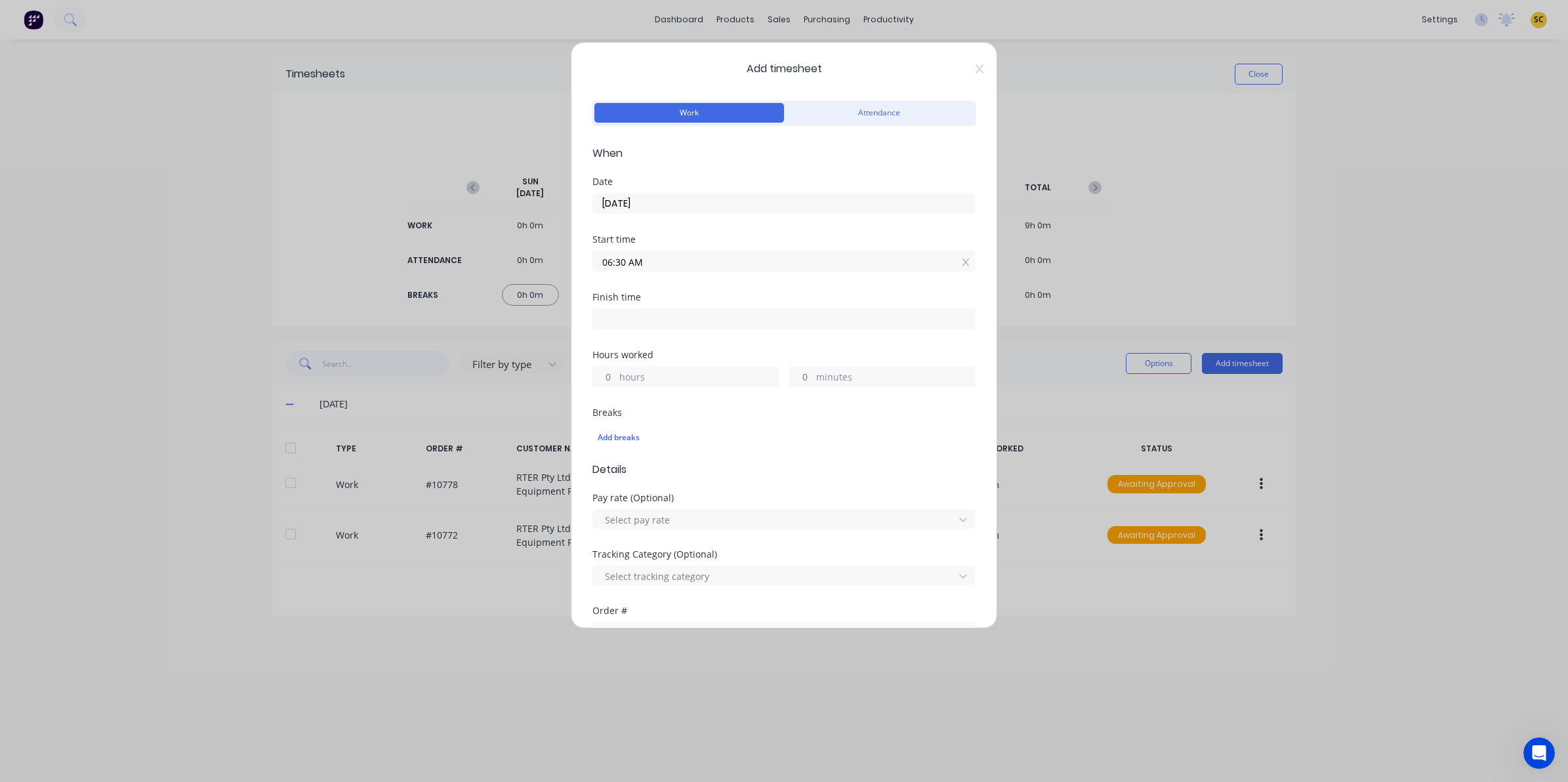
type input "52"
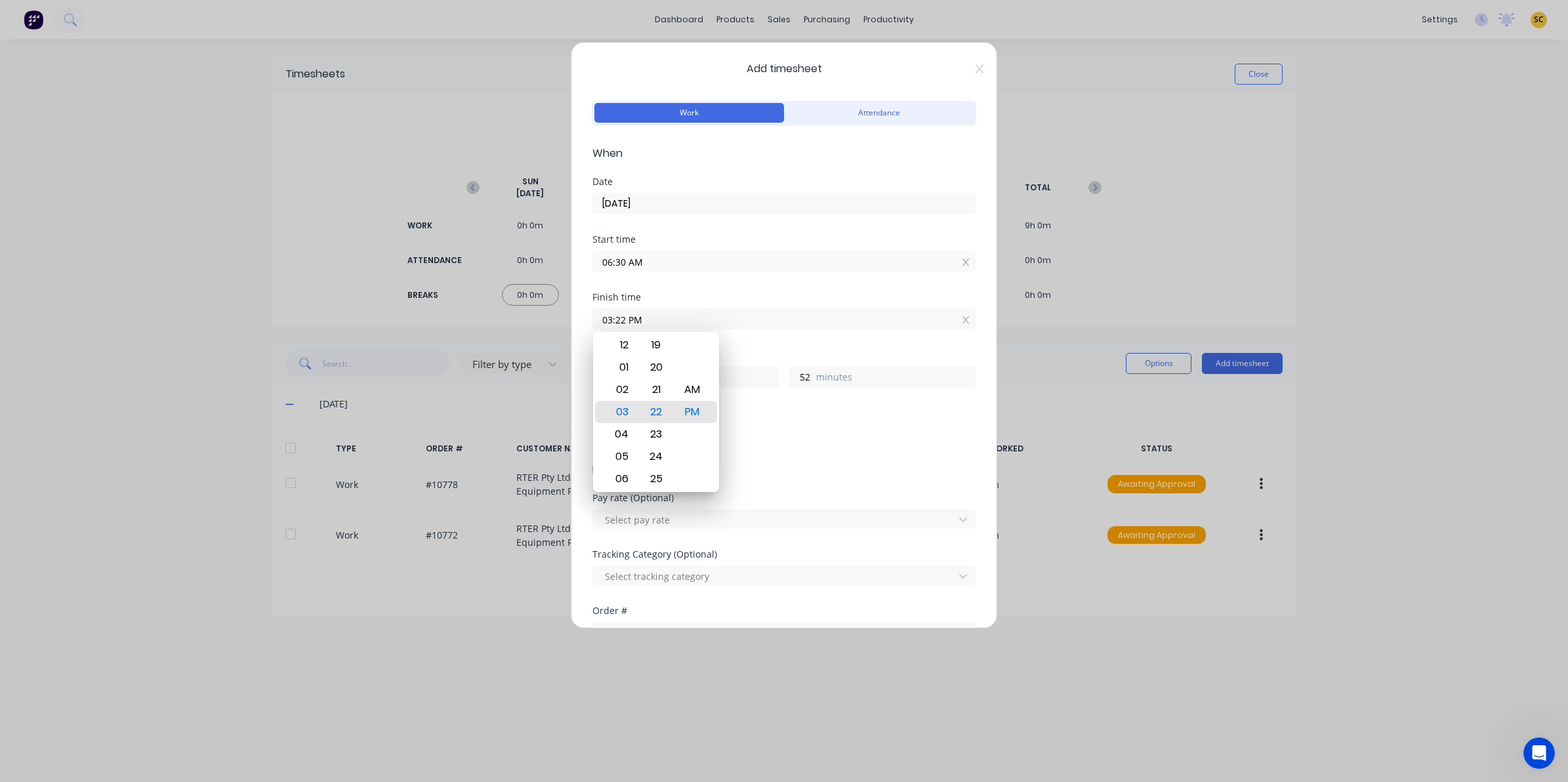
drag, startPoint x: 730, startPoint y: 320, endPoint x: 503, endPoint y: 296, distance: 228.3
click at [503, 296] on div "Add timesheet Work Attendance When Date 24/09/2025 Start time 06:30 AM Finish t…" at bounding box center [784, 391] width 1568 height 782
type input "03:30 AM"
type input "21"
type input "0"
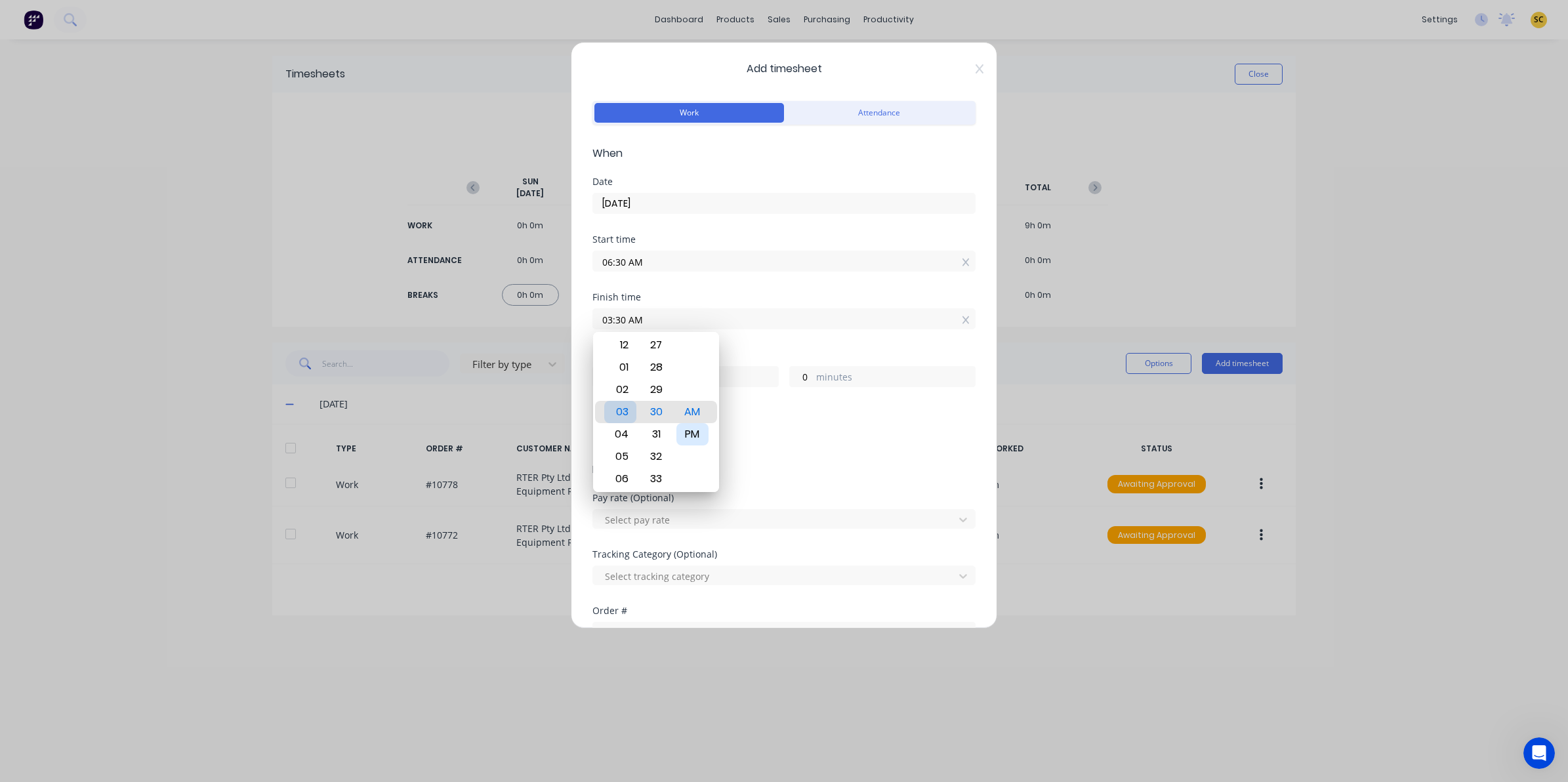
drag, startPoint x: 700, startPoint y: 428, endPoint x: 722, endPoint y: 453, distance: 33.3
click at [700, 428] on div "PM" at bounding box center [692, 434] width 32 height 22
type input "03:30 PM"
type input "9"
click at [801, 498] on div "Pay rate (Optional)" at bounding box center [783, 497] width 383 height 9
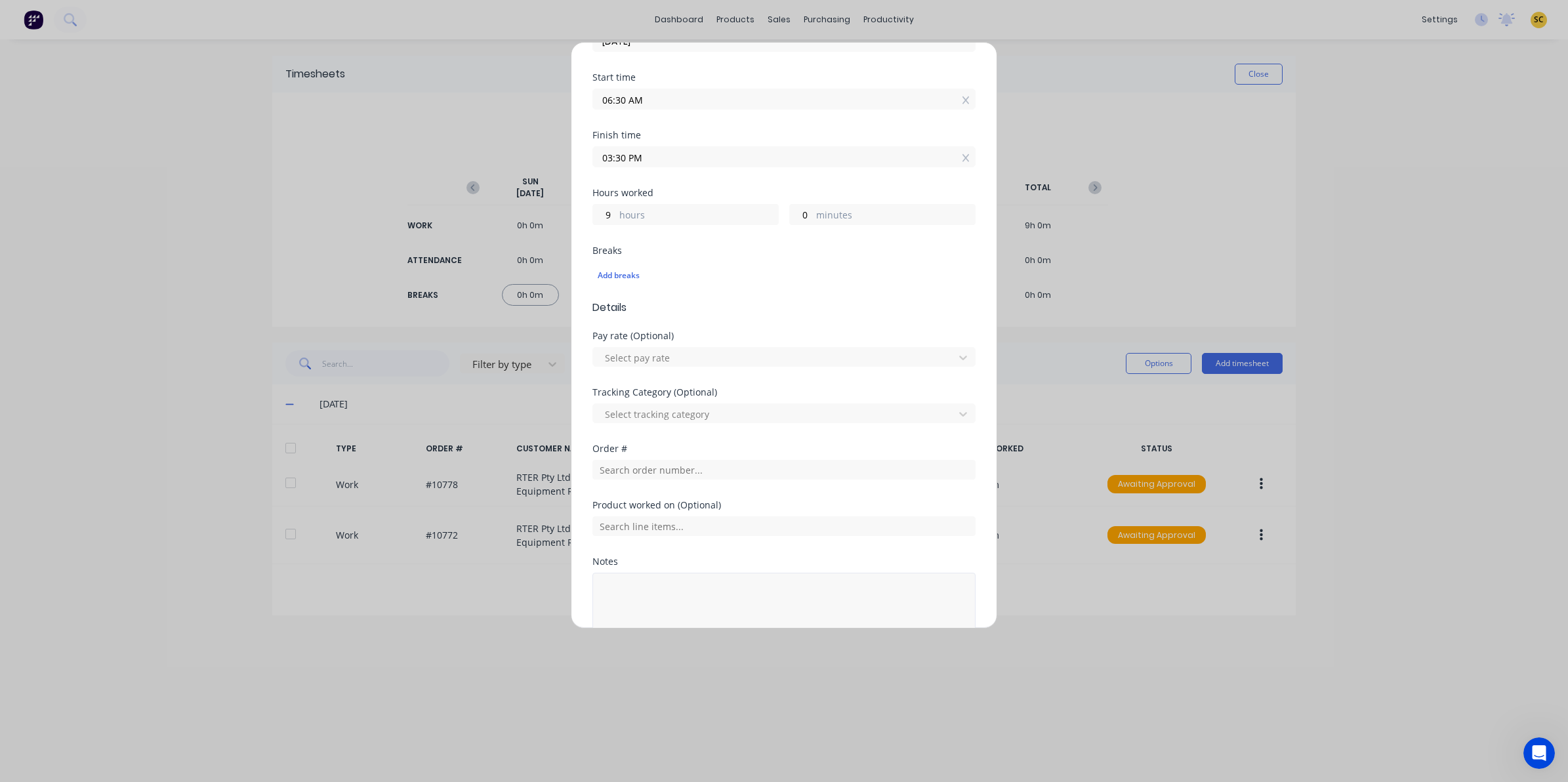
scroll to position [164, 0]
click at [633, 523] on input "text" at bounding box center [783, 524] width 383 height 20
click at [602, 476] on input "text" at bounding box center [783, 467] width 383 height 20
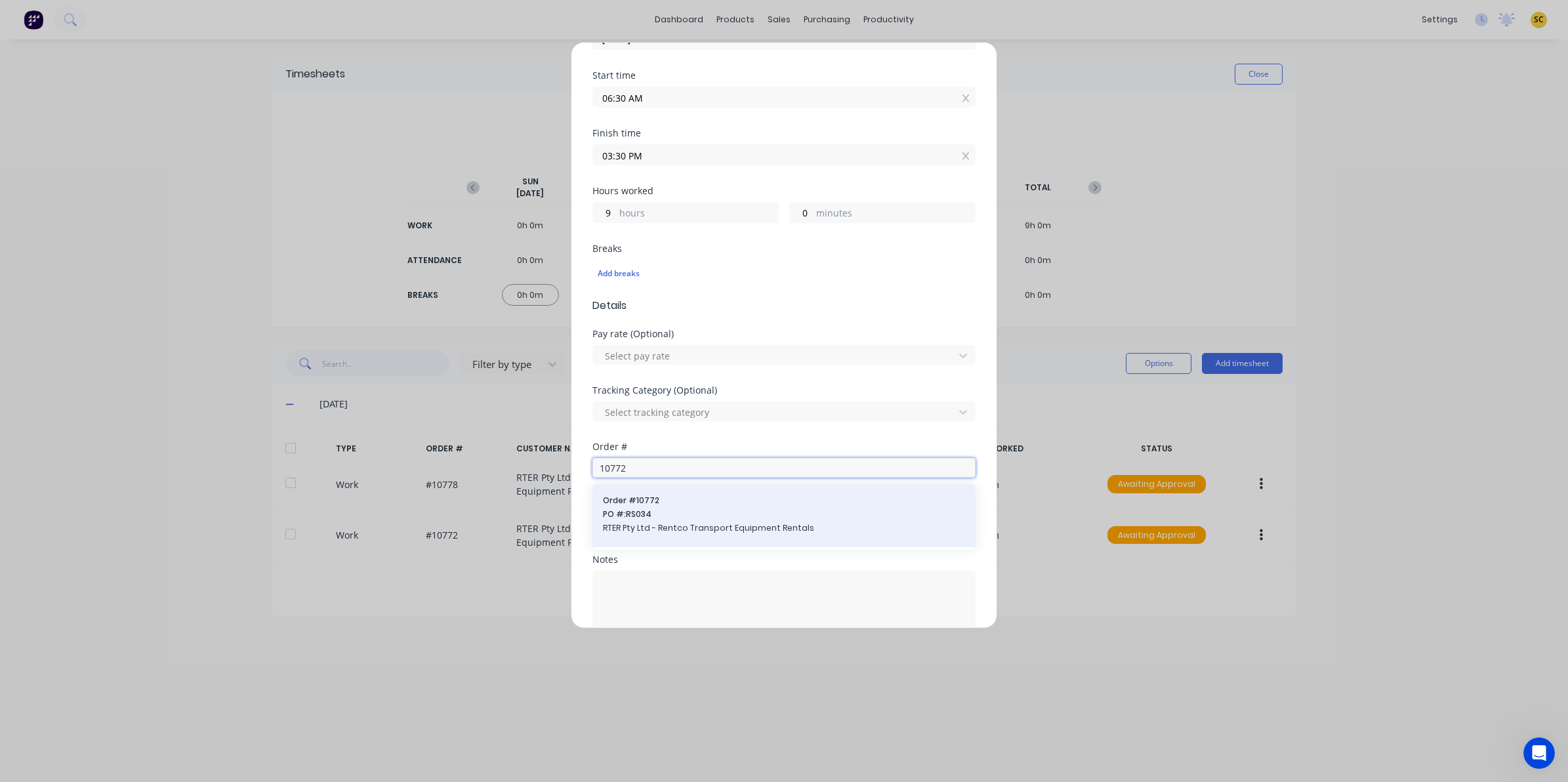
type input "10772"
drag, startPoint x: 699, startPoint y: 543, endPoint x: 690, endPoint y: 528, distance: 17.5
click at [697, 542] on div "Order # 10772 PO #: RS034 RTER Pty Ltd - Rentco Transport Equipment Rentals" at bounding box center [783, 515] width 383 height 63
click at [688, 526] on span "RTER Pty Ltd - Rentco Transport Equipment Rentals" at bounding box center [784, 528] width 362 height 12
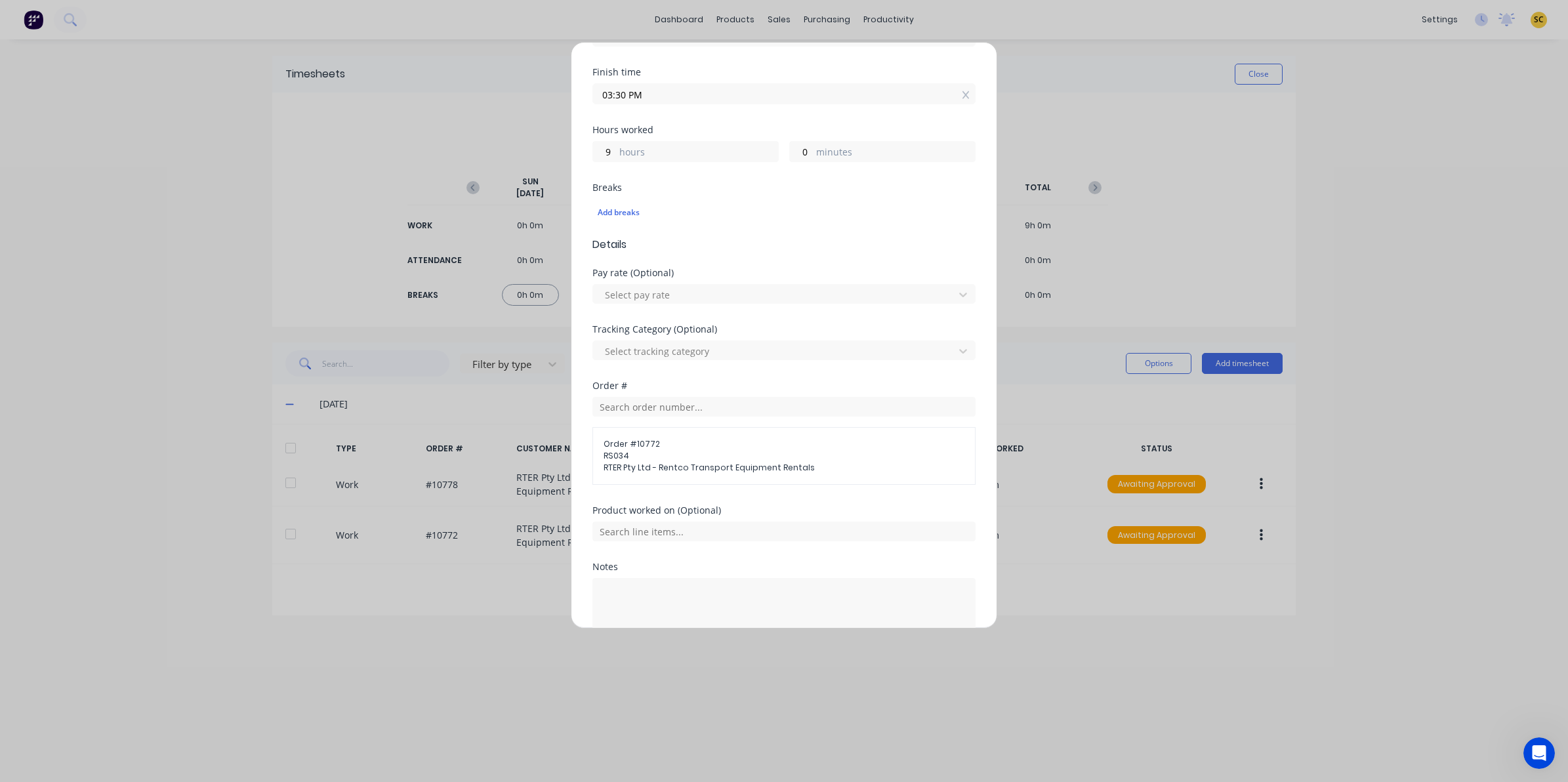
scroll to position [306, 0]
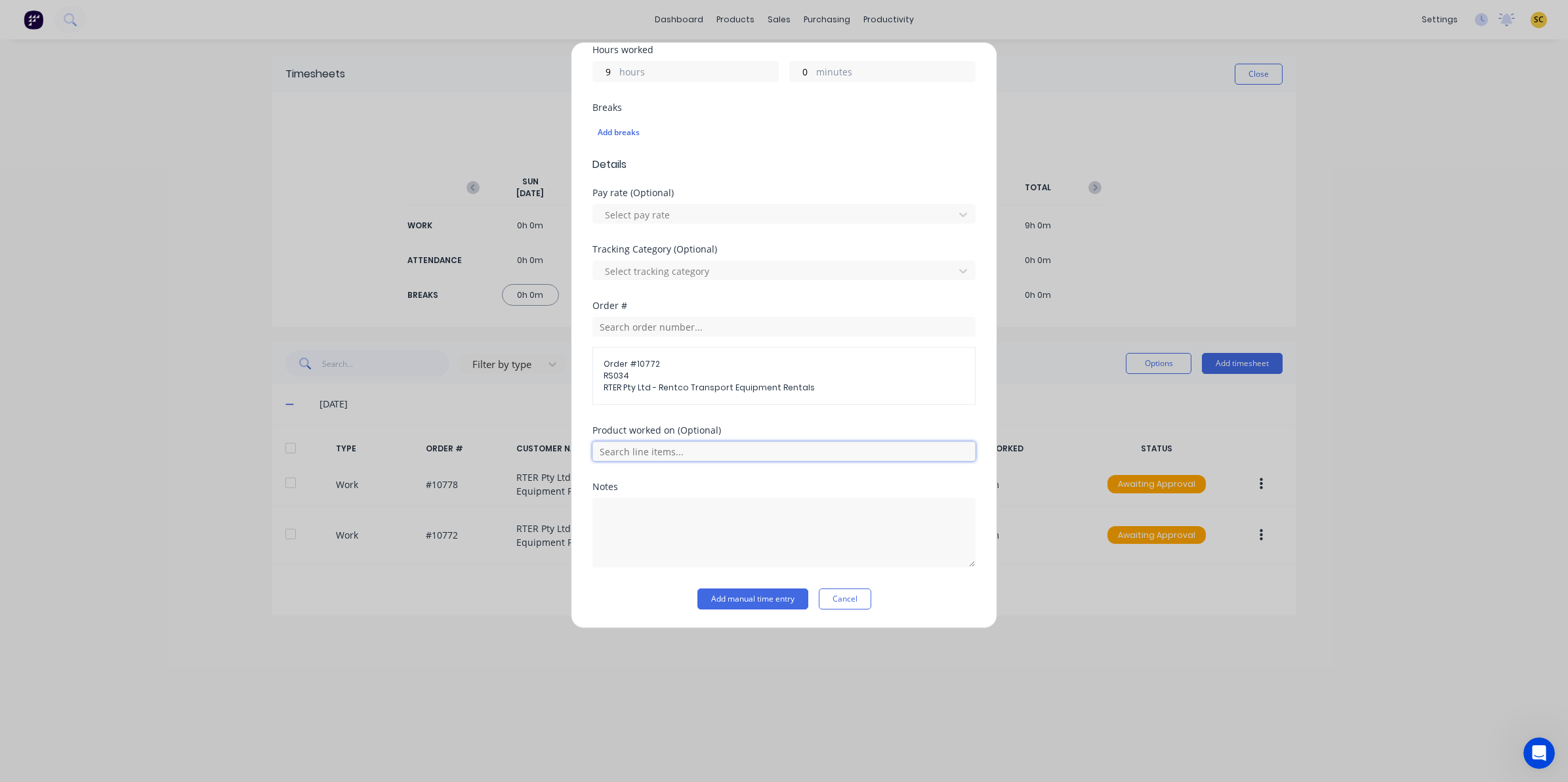
click at [667, 443] on input "text" at bounding box center [783, 451] width 383 height 20
click at [664, 503] on div "Remove skid plate, repair rust, manufacture and replace skid plate" at bounding box center [783, 517] width 383 height 33
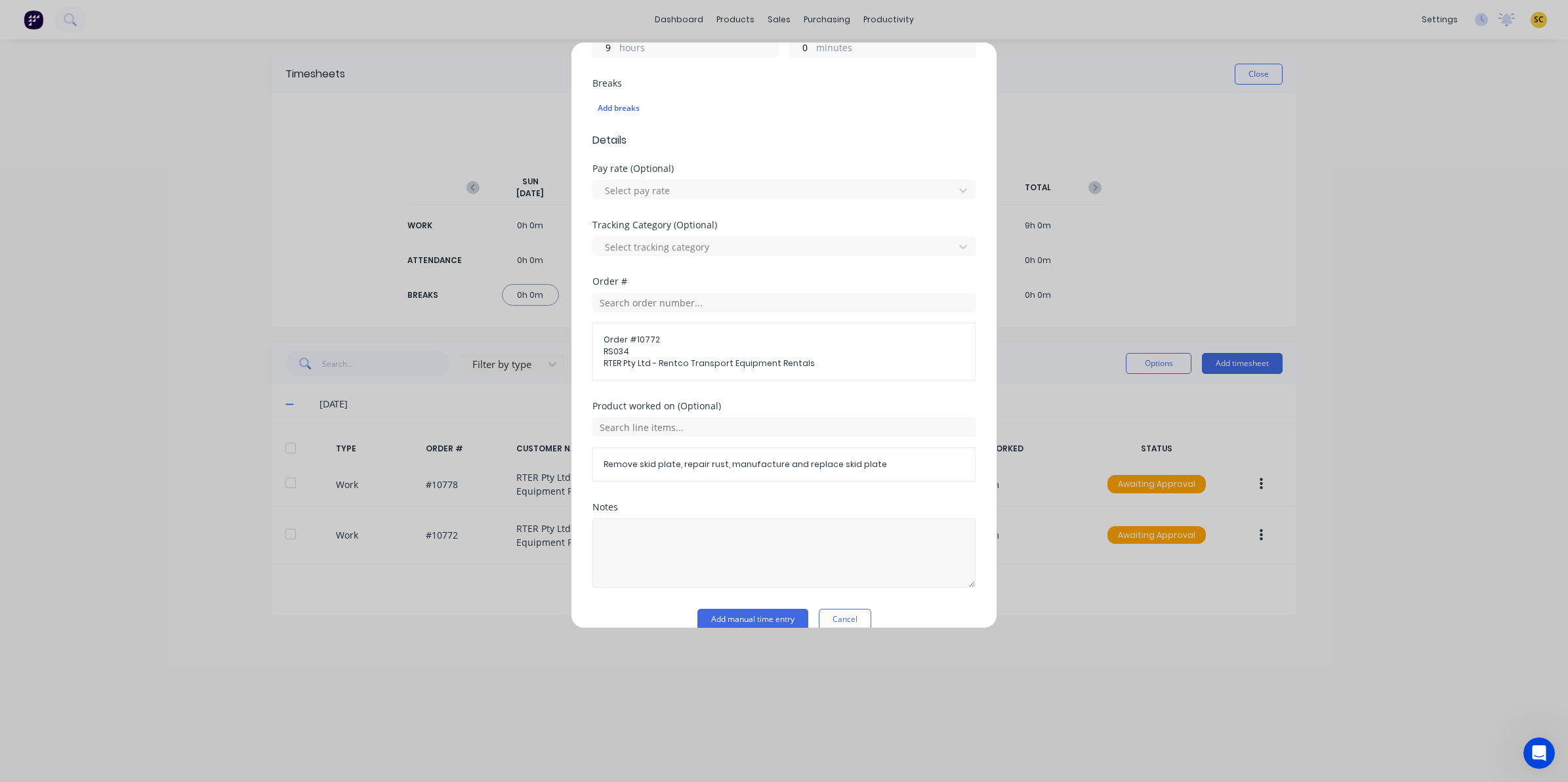
scroll to position [352, 0]
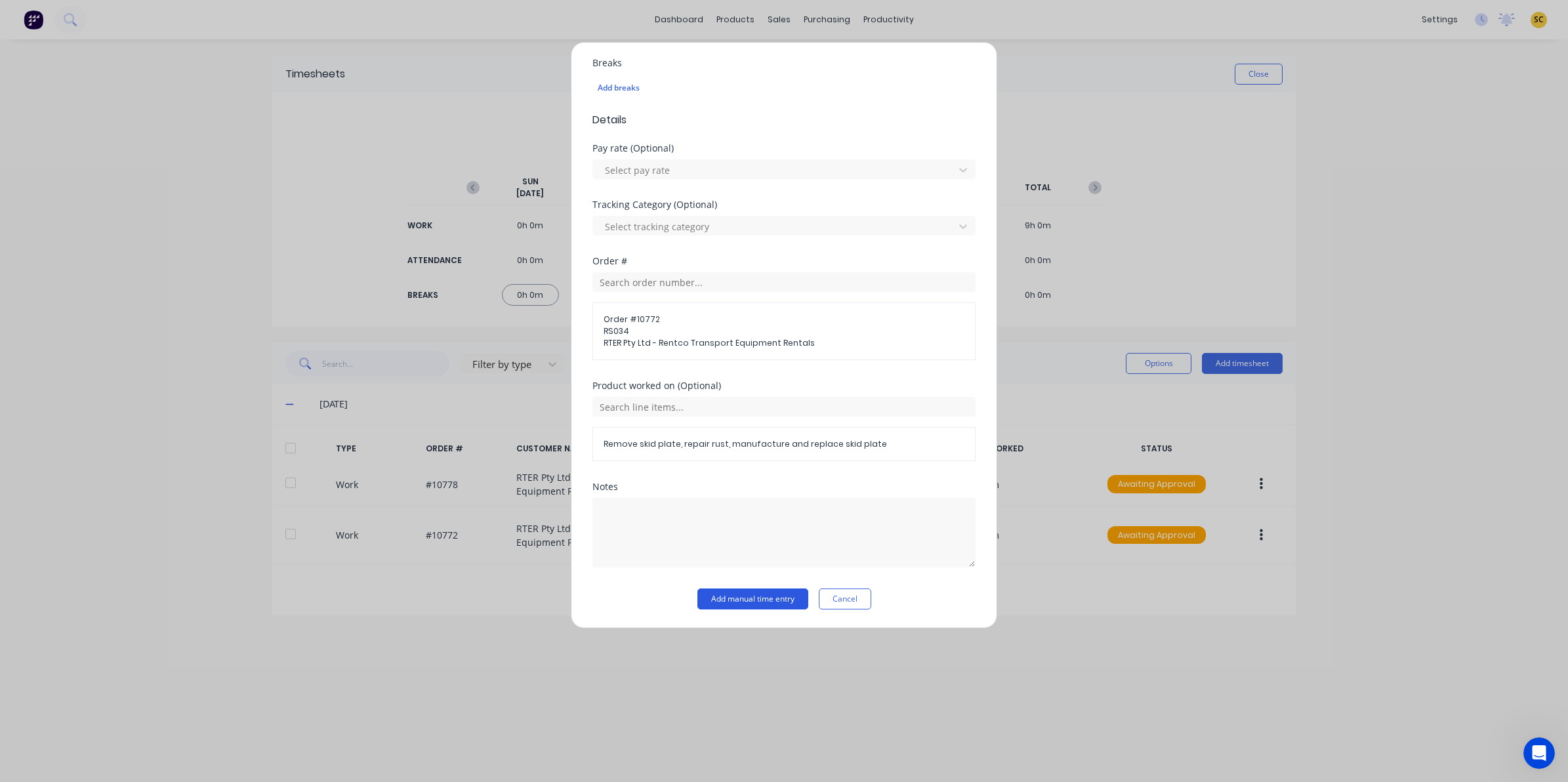
click at [746, 600] on button "Add manual time entry" at bounding box center [752, 599] width 111 height 21
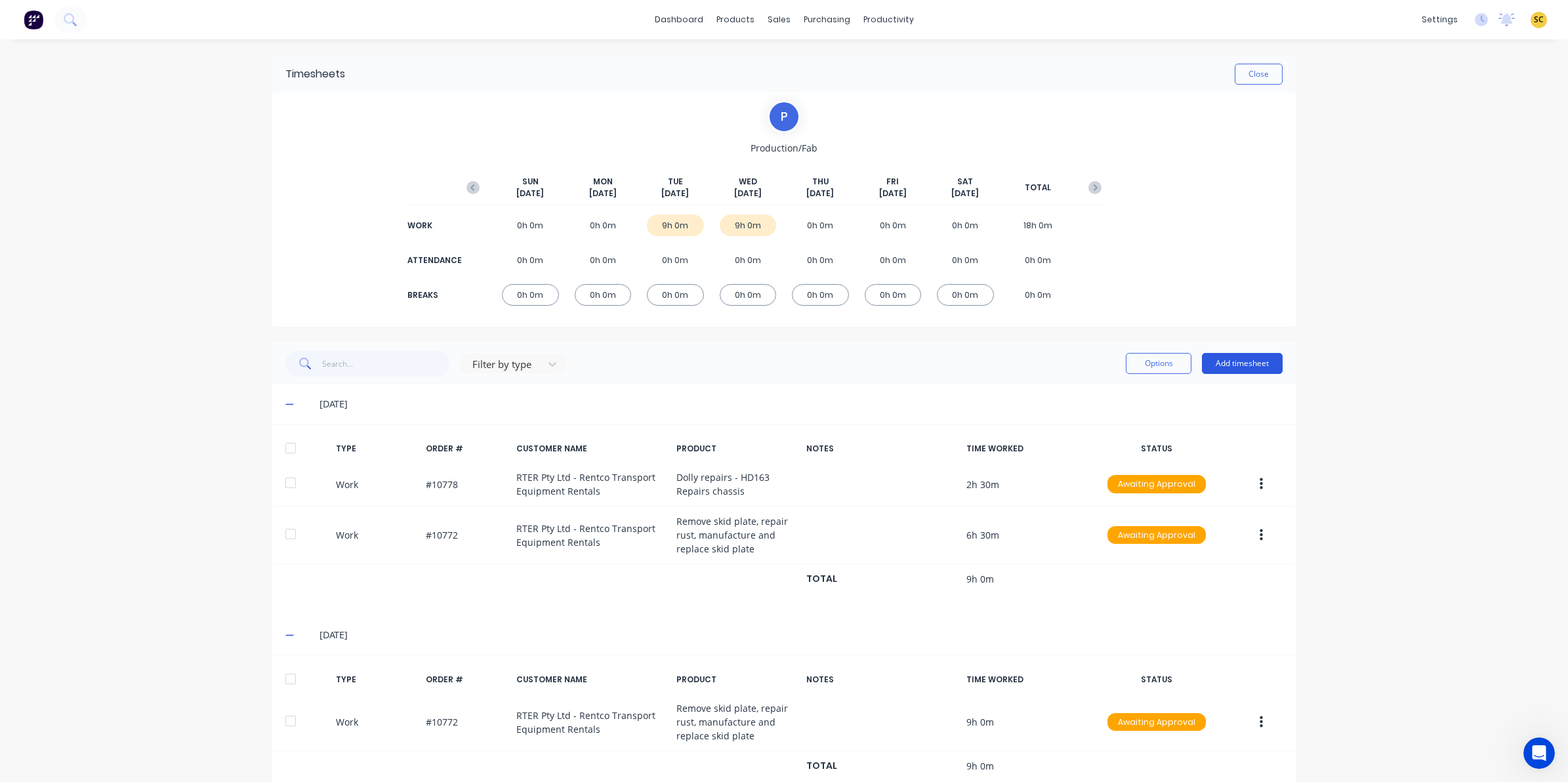
click at [1225, 369] on button "Add timesheet" at bounding box center [1243, 363] width 81 height 21
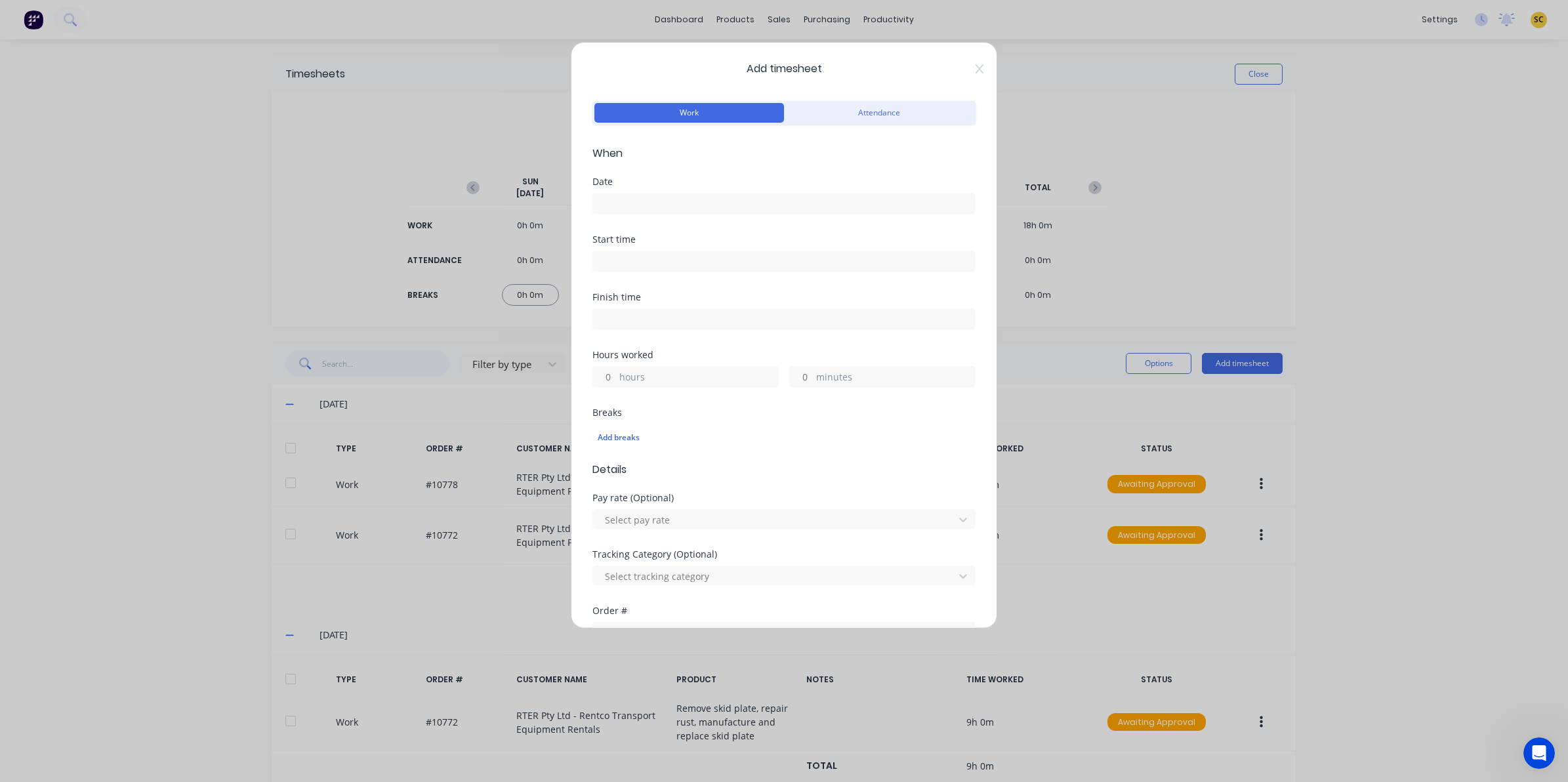
click at [622, 208] on input at bounding box center [784, 203] width 382 height 20
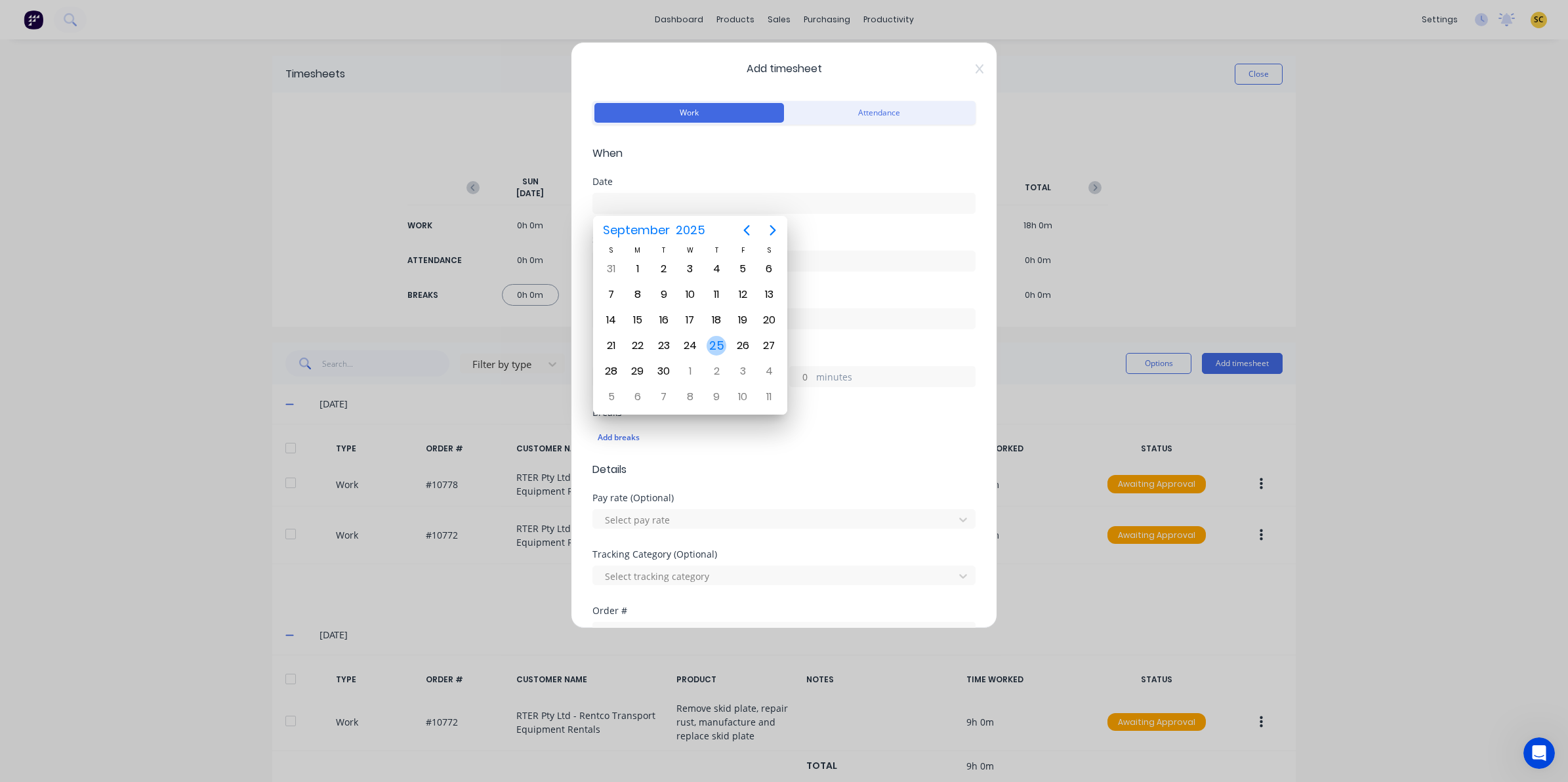
click at [716, 348] on div "25" at bounding box center [716, 345] width 20 height 20
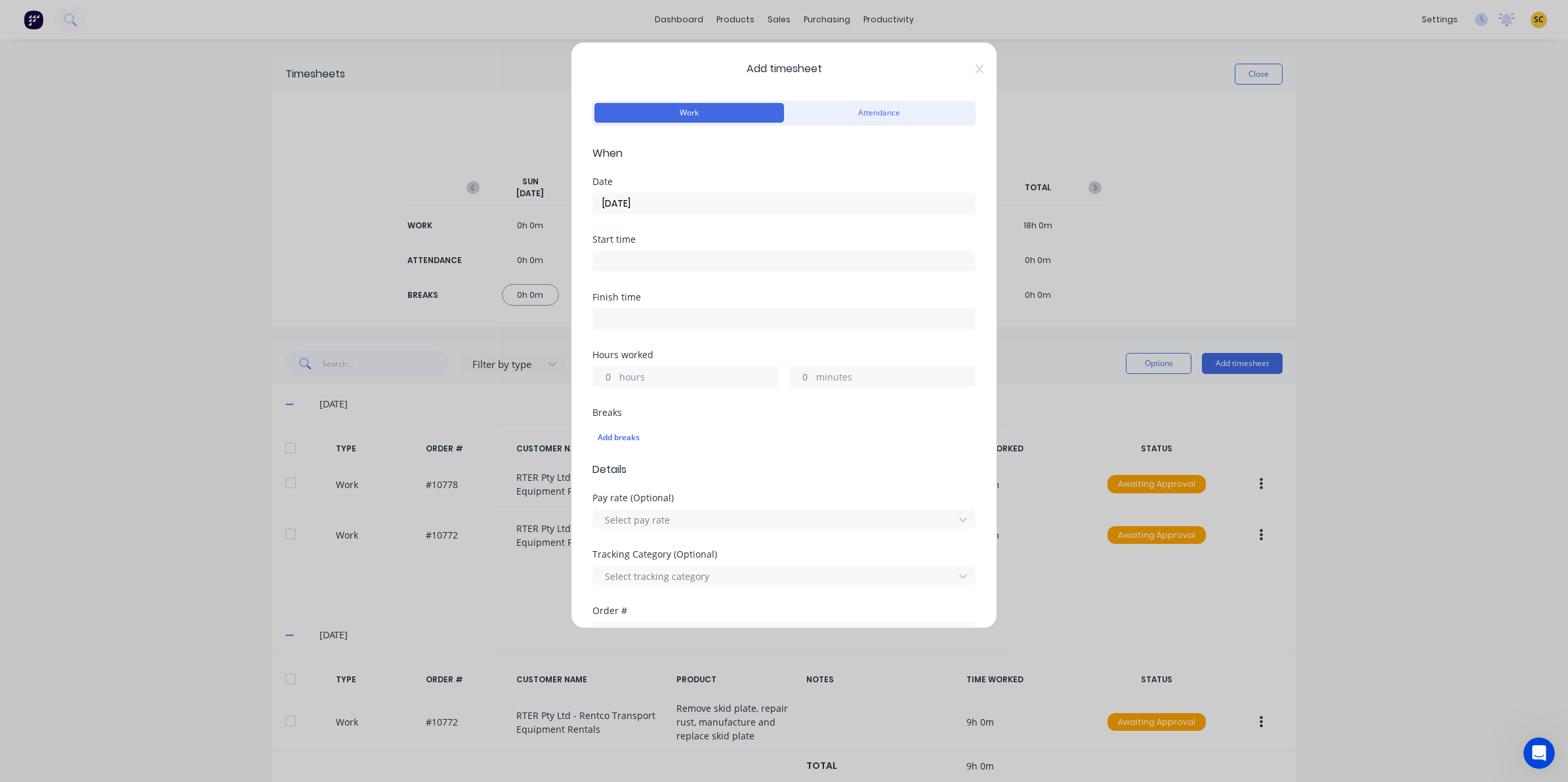
type input "25/09/2025"
click at [648, 290] on div "Start time" at bounding box center [783, 263] width 383 height 58
drag, startPoint x: 645, startPoint y: 269, endPoint x: 642, endPoint y: 259, distance: 10.4
click at [642, 259] on label at bounding box center [783, 261] width 383 height 21
click at [642, 259] on input at bounding box center [784, 261] width 382 height 20
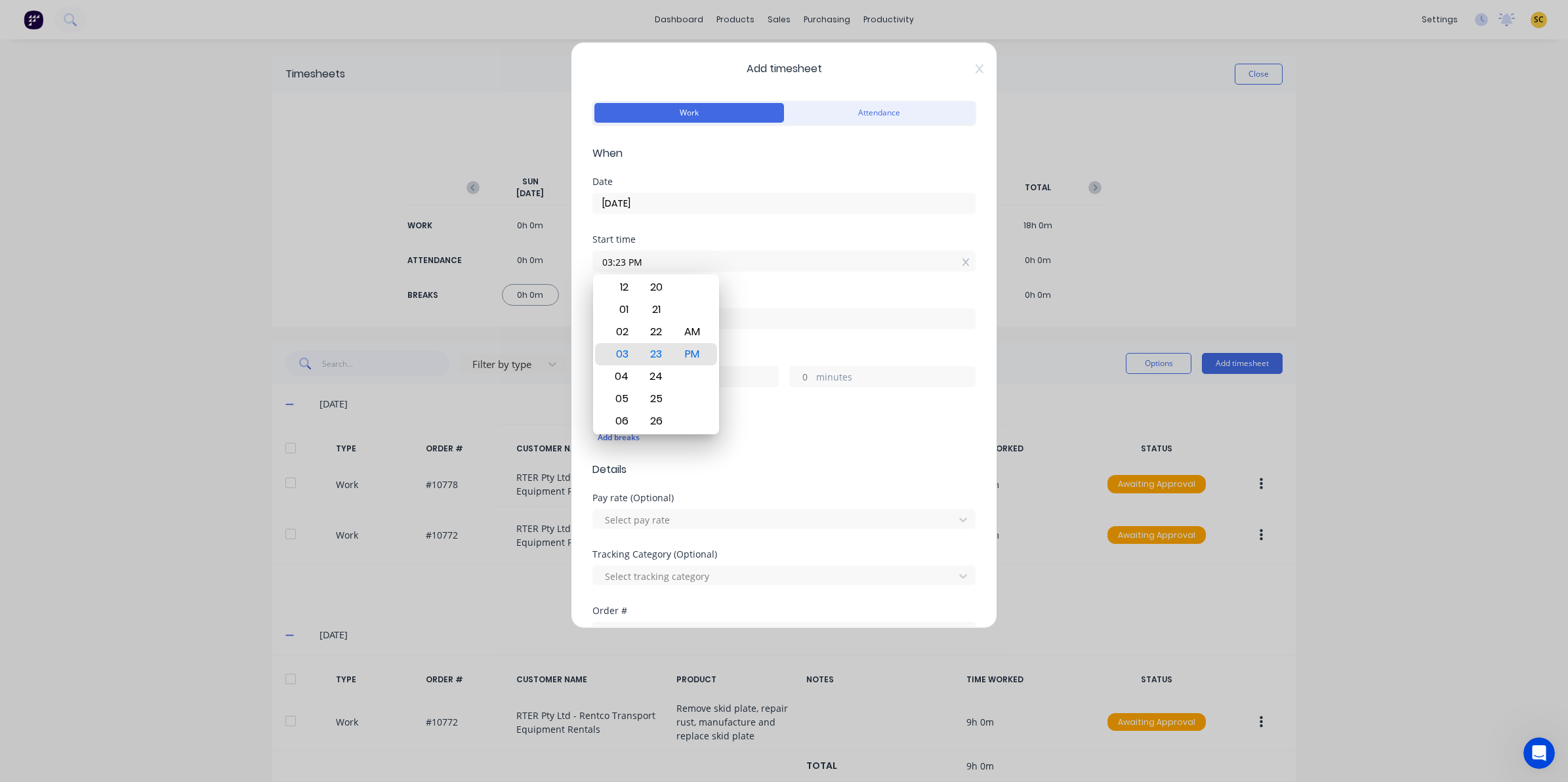
drag, startPoint x: 642, startPoint y: 259, endPoint x: 515, endPoint y: 255, distance: 127.1
click at [515, 255] on div "Add timesheet Work Attendance When Date 25/09/2025 Start time 03:23 PM Finish t…" at bounding box center [784, 391] width 1568 height 782
type input "06:30 AM"
drag, startPoint x: 746, startPoint y: 339, endPoint x: 741, endPoint y: 324, distance: 15.8
click at [744, 333] on div "Finish time" at bounding box center [783, 321] width 383 height 58
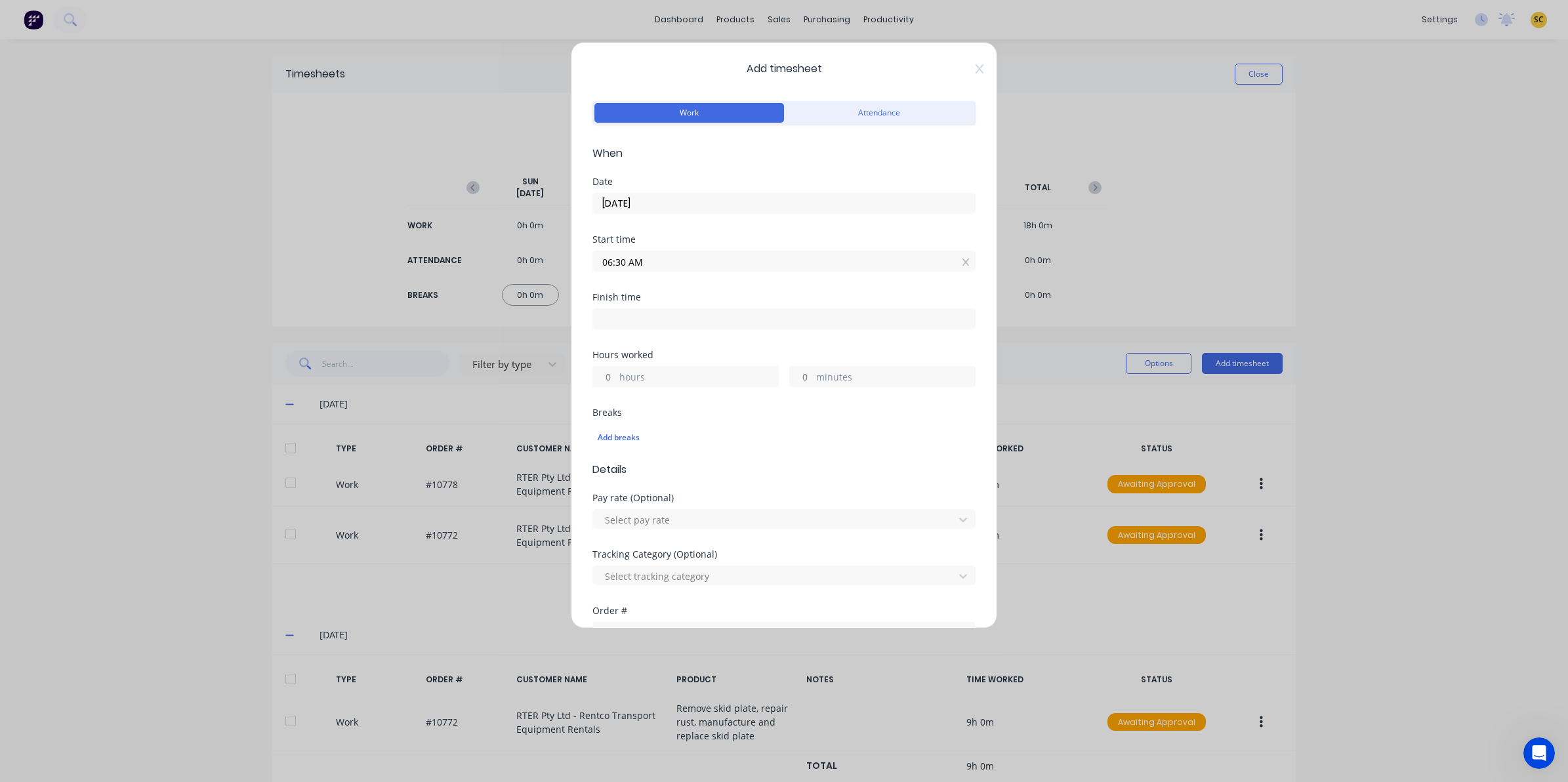
click at [739, 318] on input at bounding box center [784, 318] width 382 height 20
type input "03:23 PM"
type input "8"
type input "53"
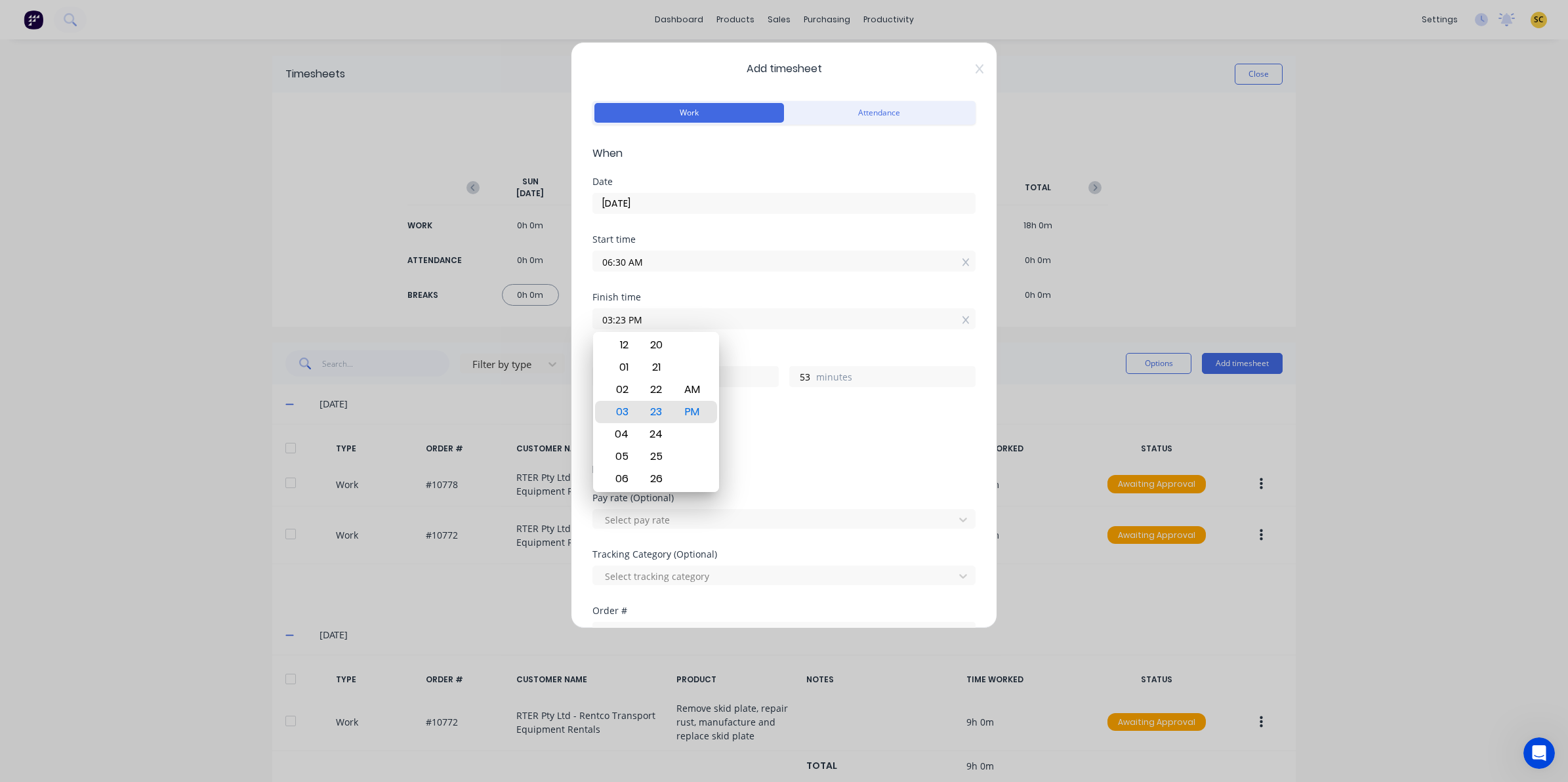
drag, startPoint x: 739, startPoint y: 318, endPoint x: 487, endPoint y: 306, distance: 252.3
click at [487, 306] on div "Add timesheet Work Attendance When Date 25/09/2025 Start time 06:30 AM Finish t…" at bounding box center [784, 391] width 1568 height 782
type input "10:00 AM"
type input "3"
type input "30"
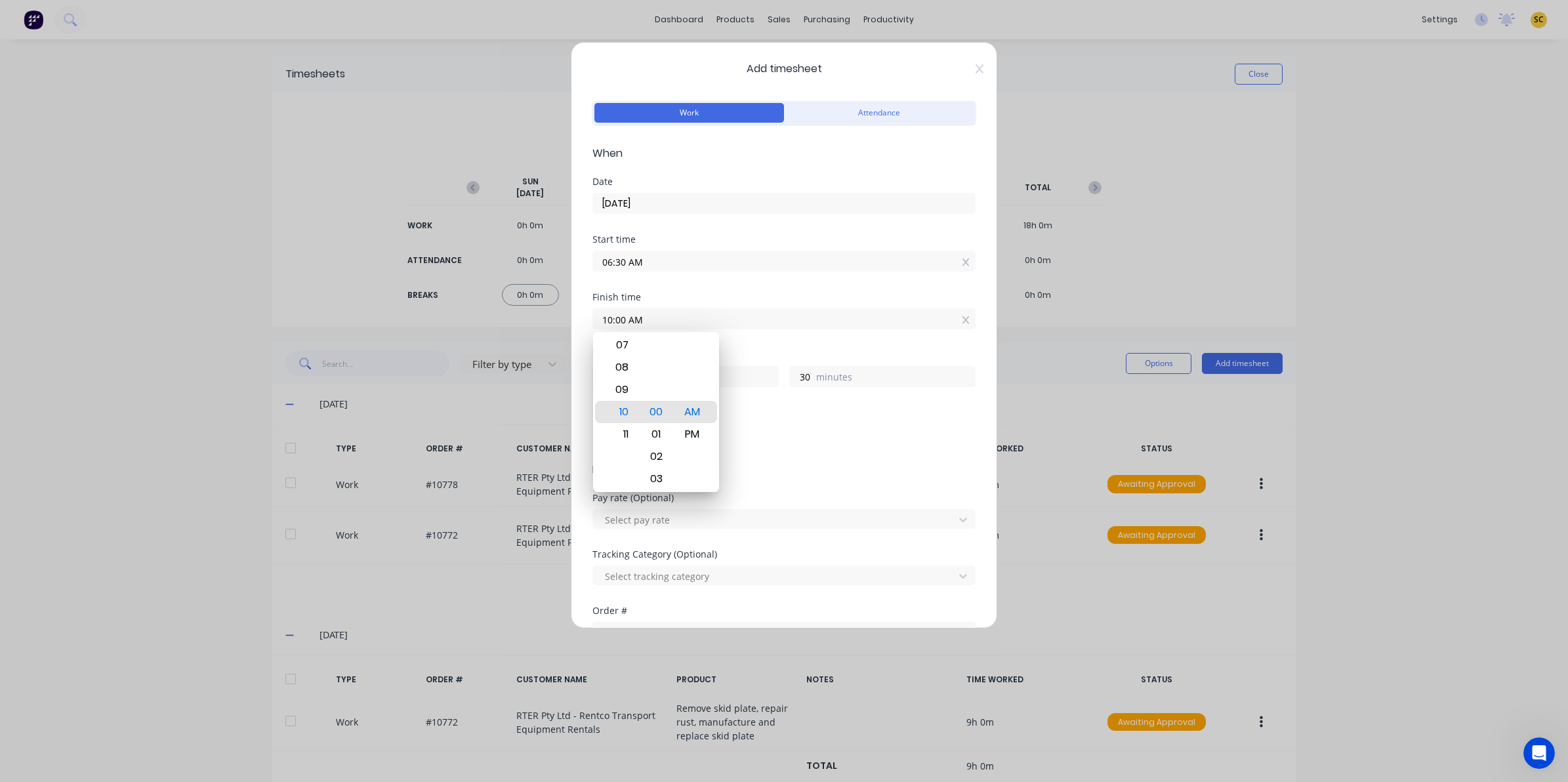
click at [923, 551] on div "Tracking Category (Optional)" at bounding box center [783, 554] width 383 height 9
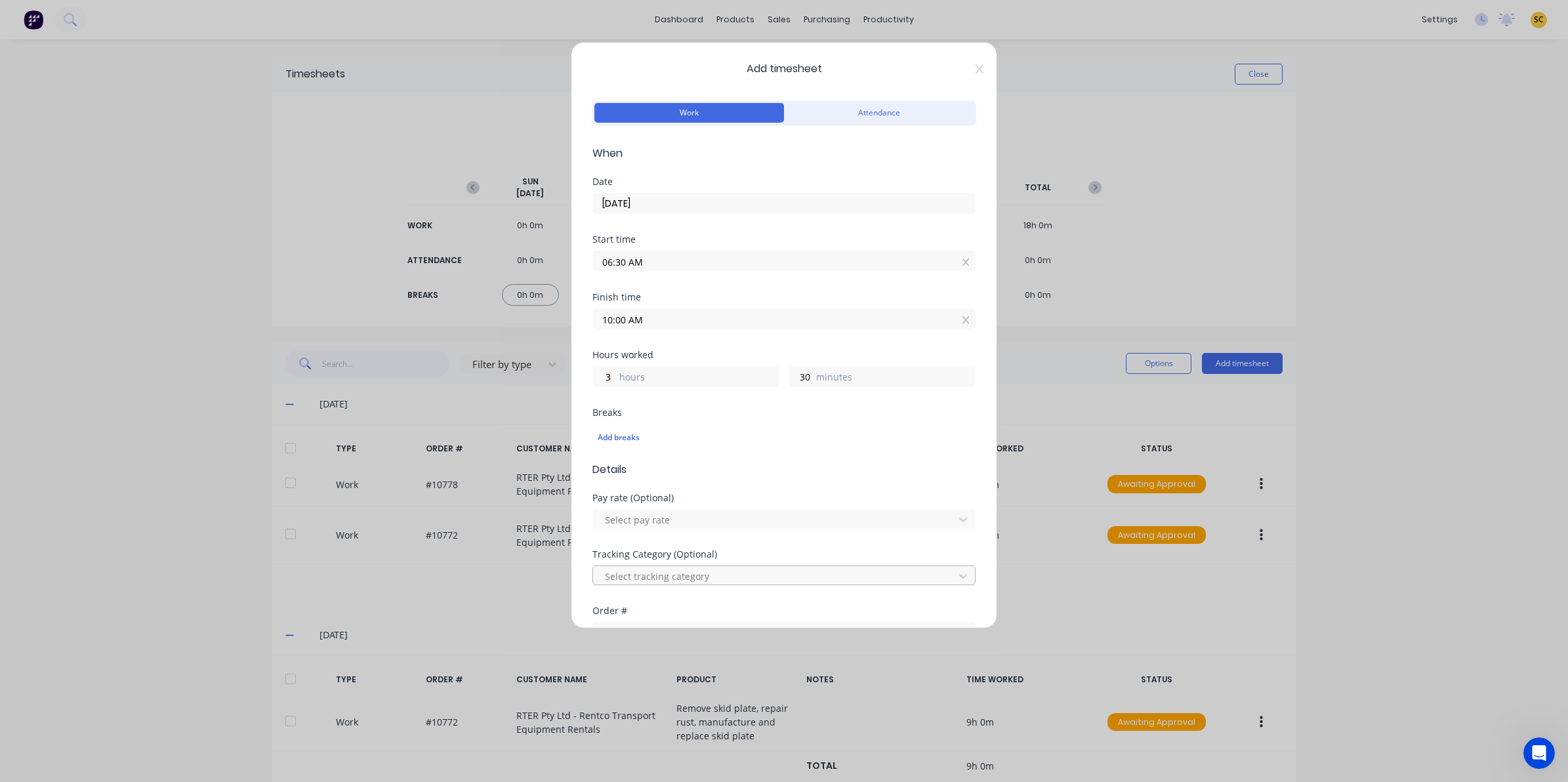
scroll to position [82, 0]
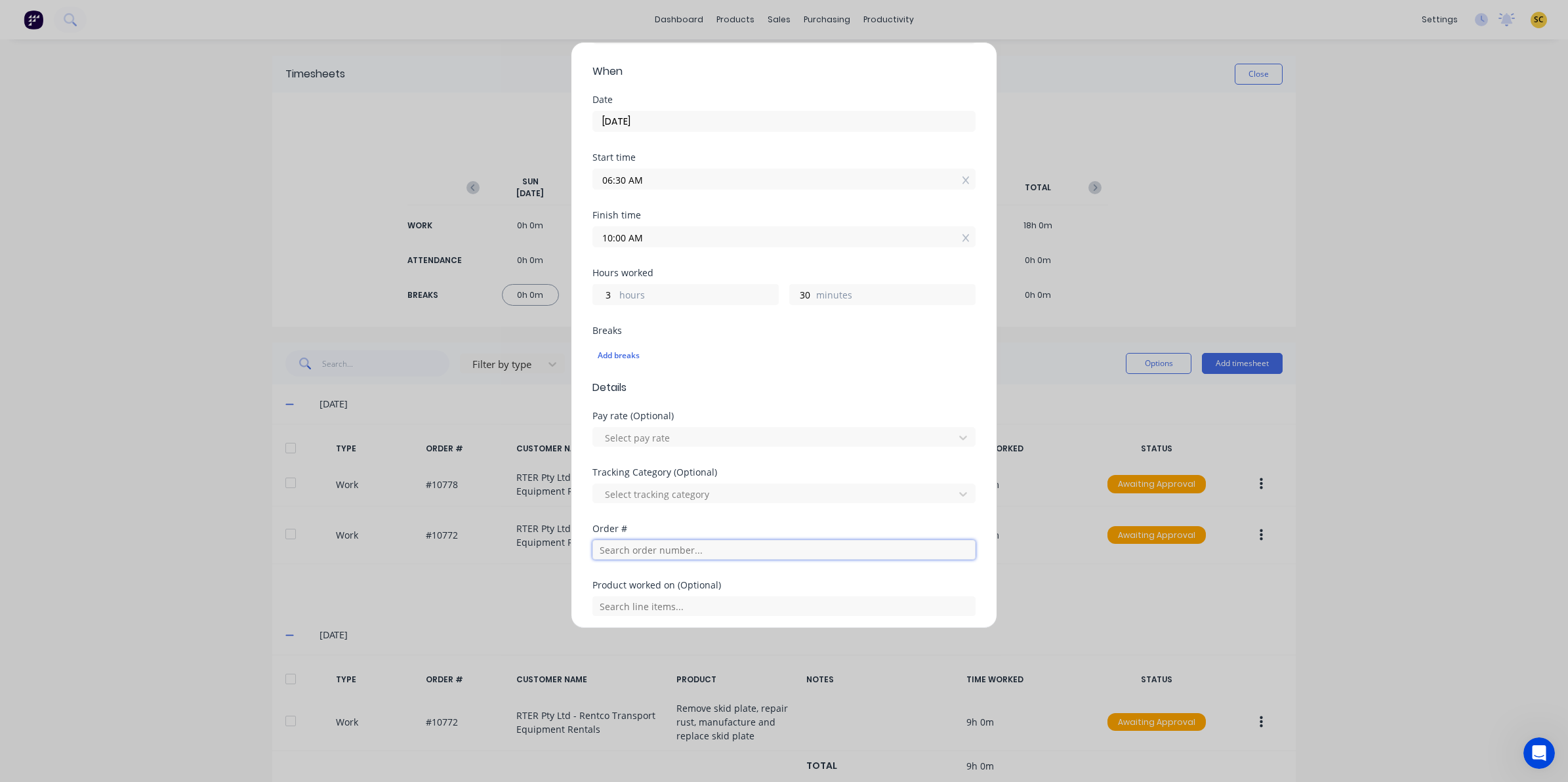
click at [648, 548] on input "text" at bounding box center [783, 549] width 383 height 20
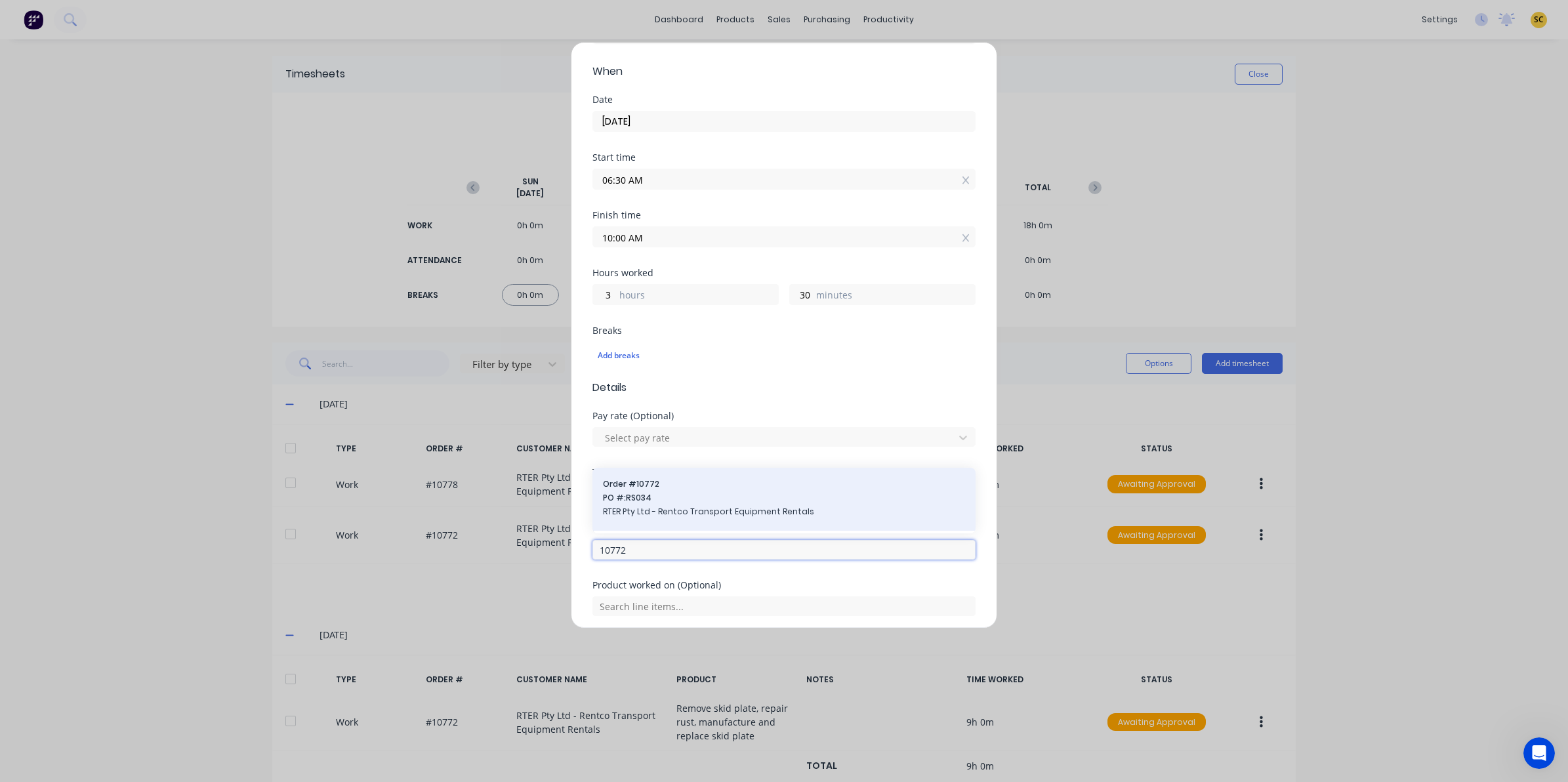
type input "10772"
click at [765, 501] on span "PO #: RS034" at bounding box center [784, 498] width 362 height 12
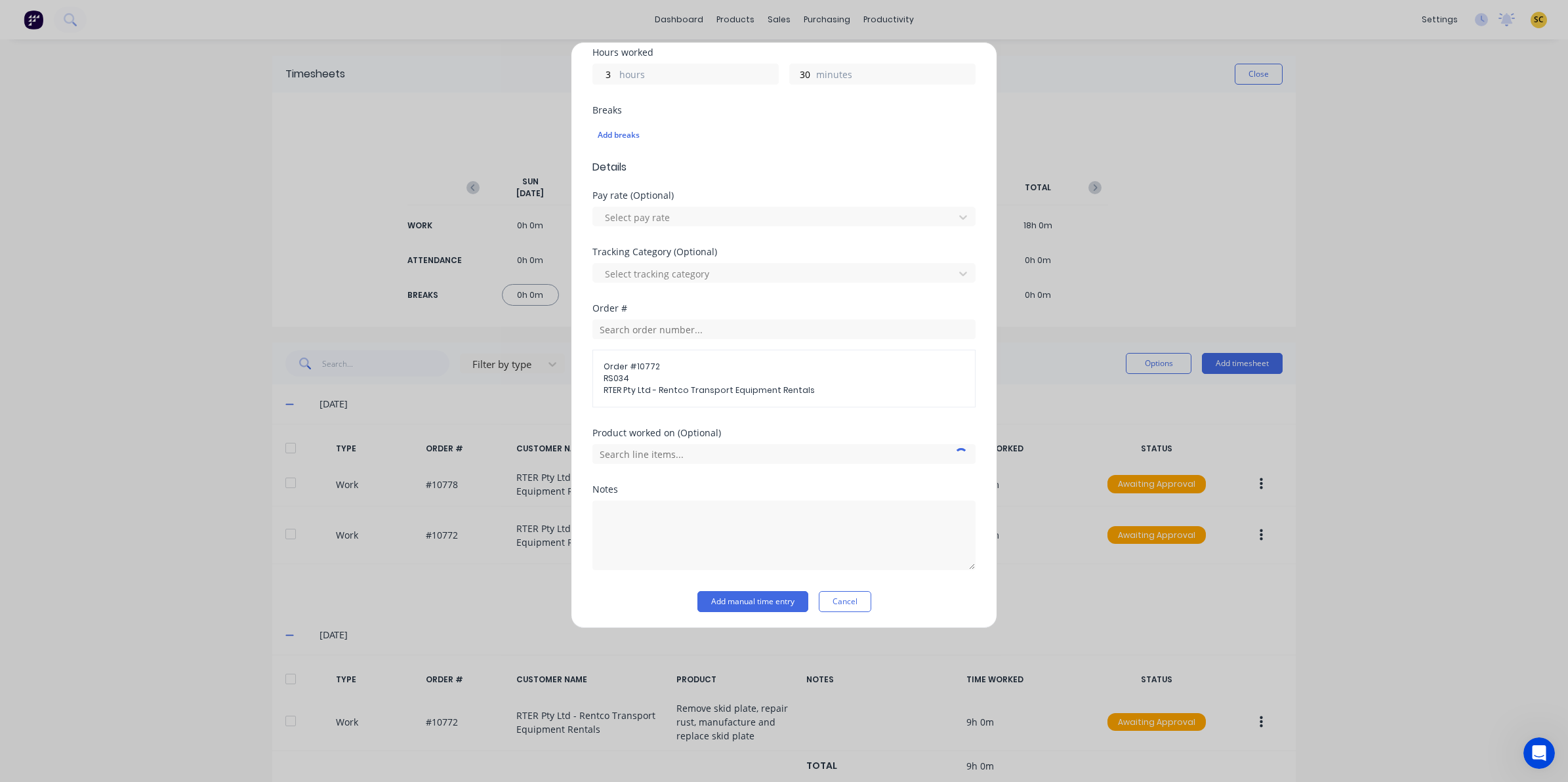
scroll to position [306, 0]
click at [668, 441] on input "text" at bounding box center [783, 451] width 383 height 20
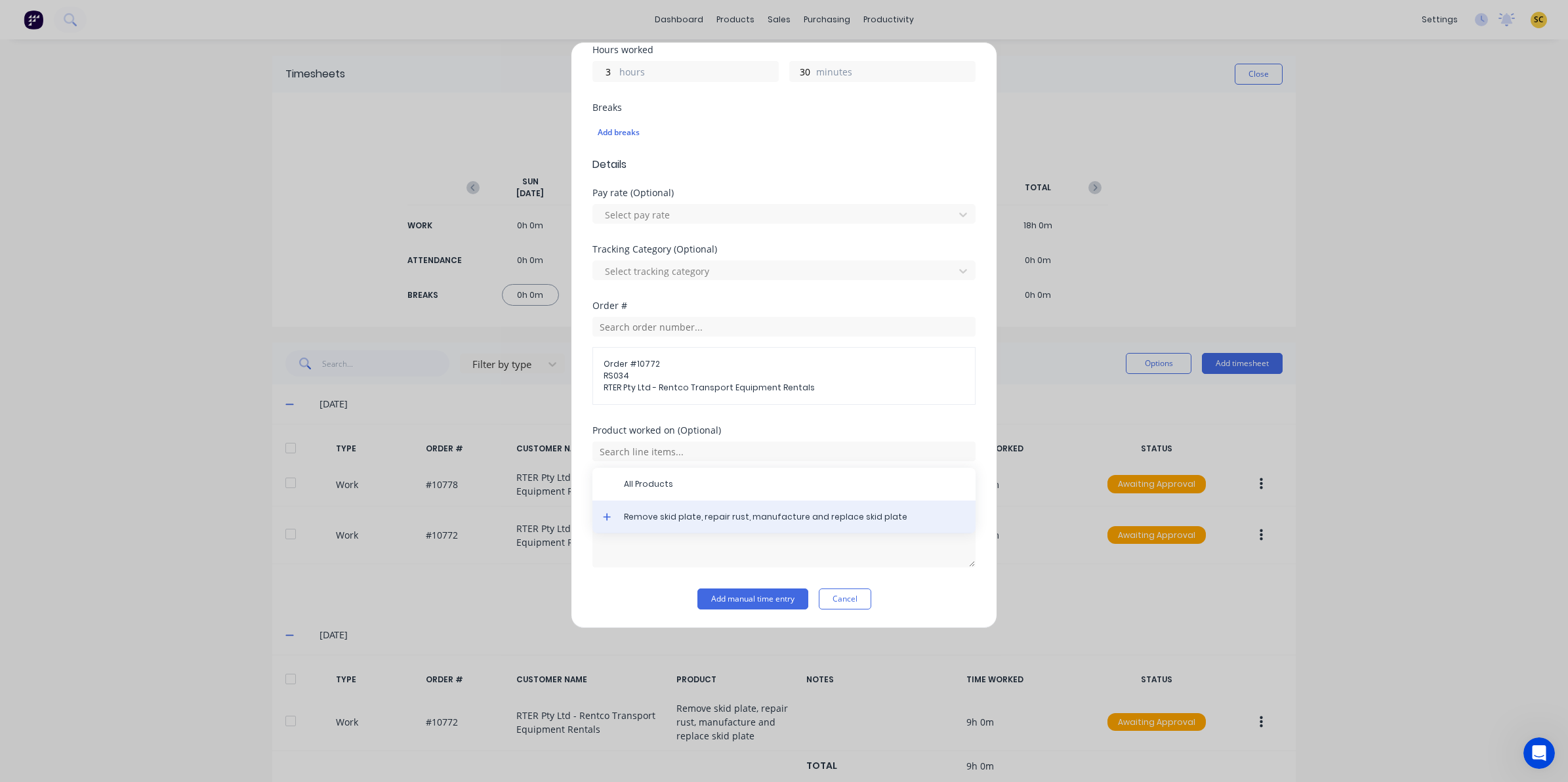
click at [674, 500] on div "All Products Remove skid plate, repair rust, manufacture and replace skid plate" at bounding box center [783, 501] width 383 height 65
drag, startPoint x: 674, startPoint y: 500, endPoint x: 676, endPoint y: 512, distance: 12.2
click at [676, 510] on div "Remove skid plate, repair rust, manufacture and replace skid plate" at bounding box center [783, 517] width 383 height 33
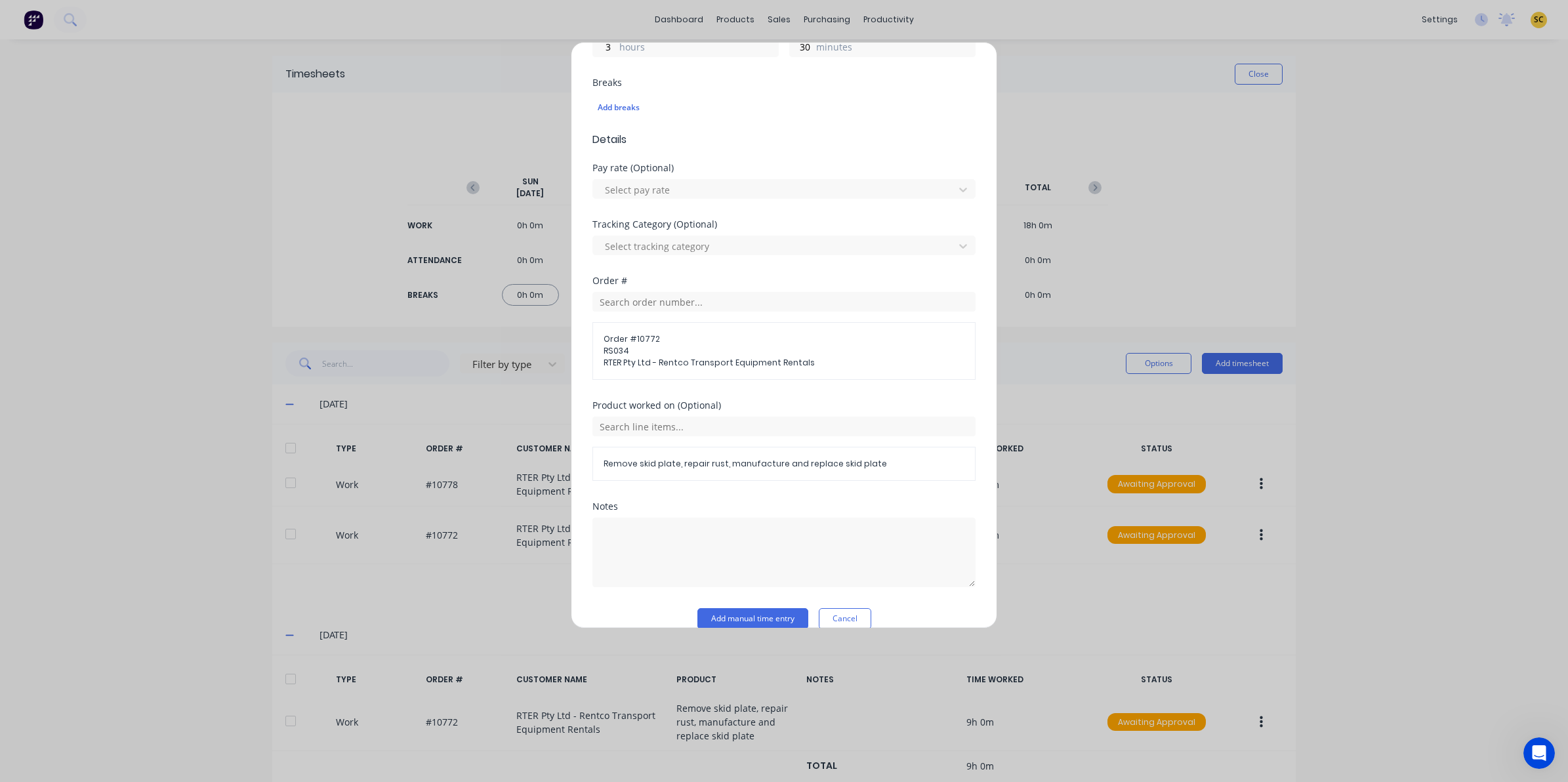
scroll to position [352, 0]
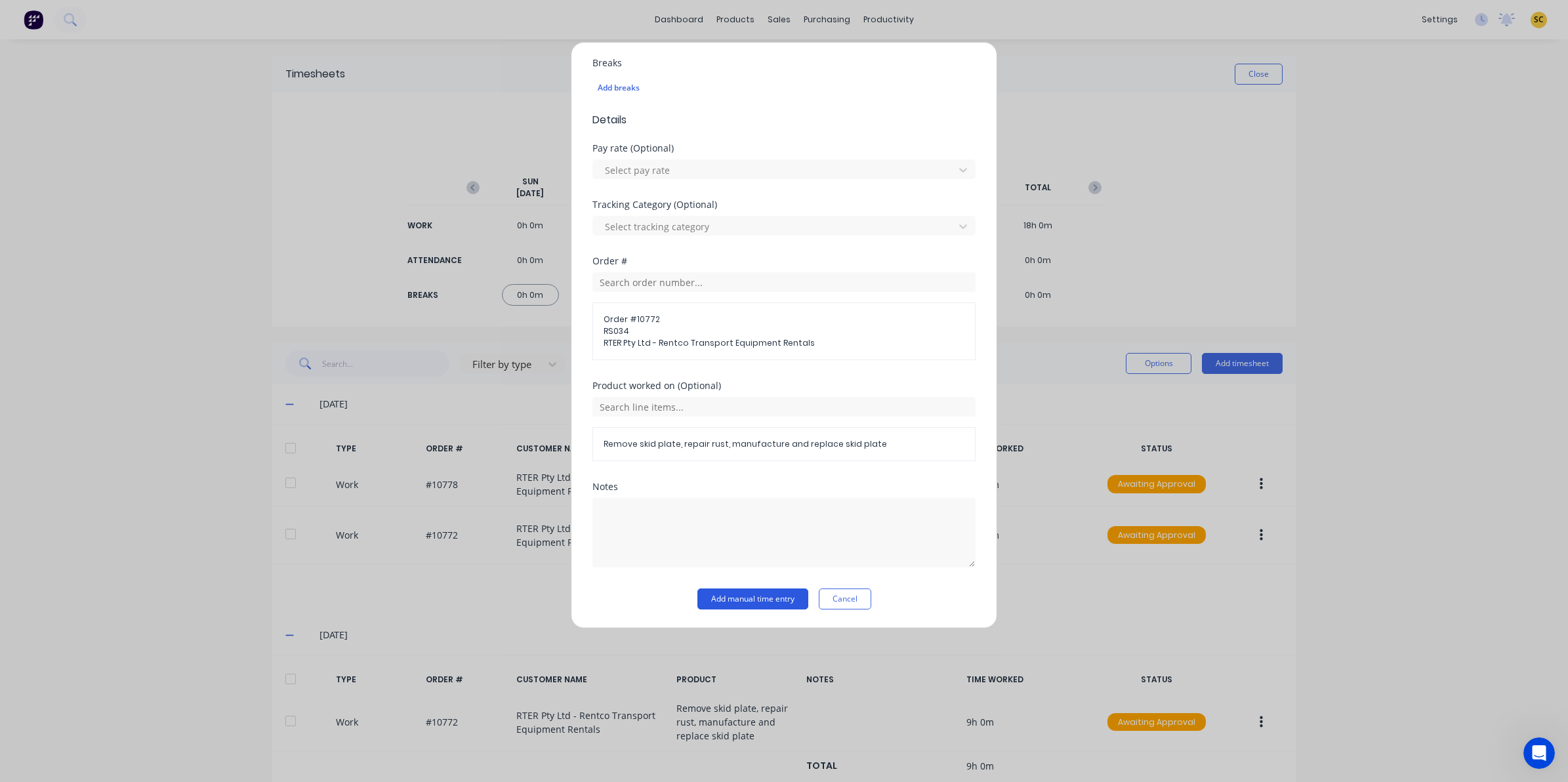
click at [740, 595] on button "Add manual time entry" at bounding box center [752, 599] width 111 height 21
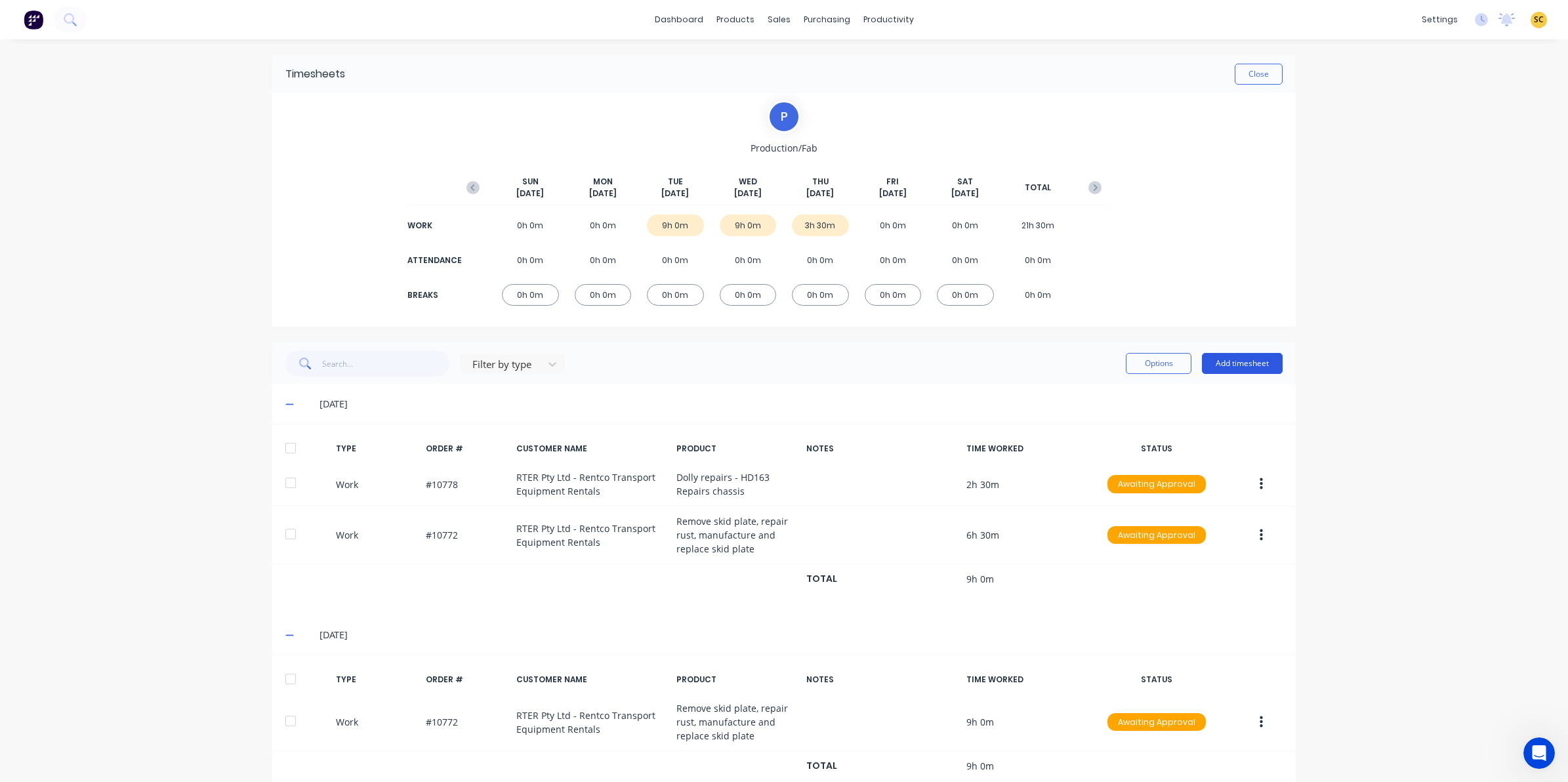
click at [1247, 359] on button "Add timesheet" at bounding box center [1243, 363] width 81 height 21
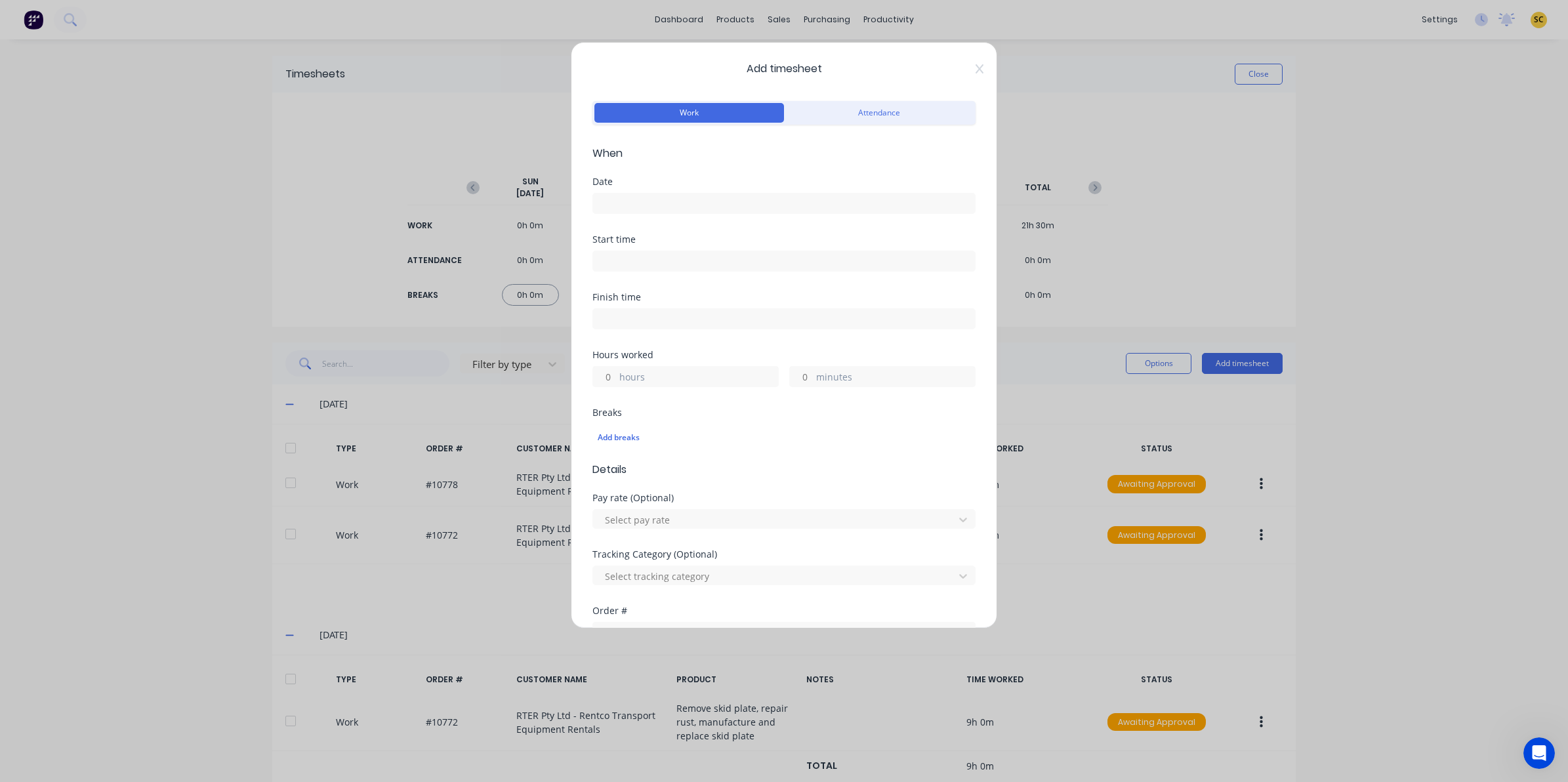
click at [702, 207] on input at bounding box center [784, 203] width 382 height 20
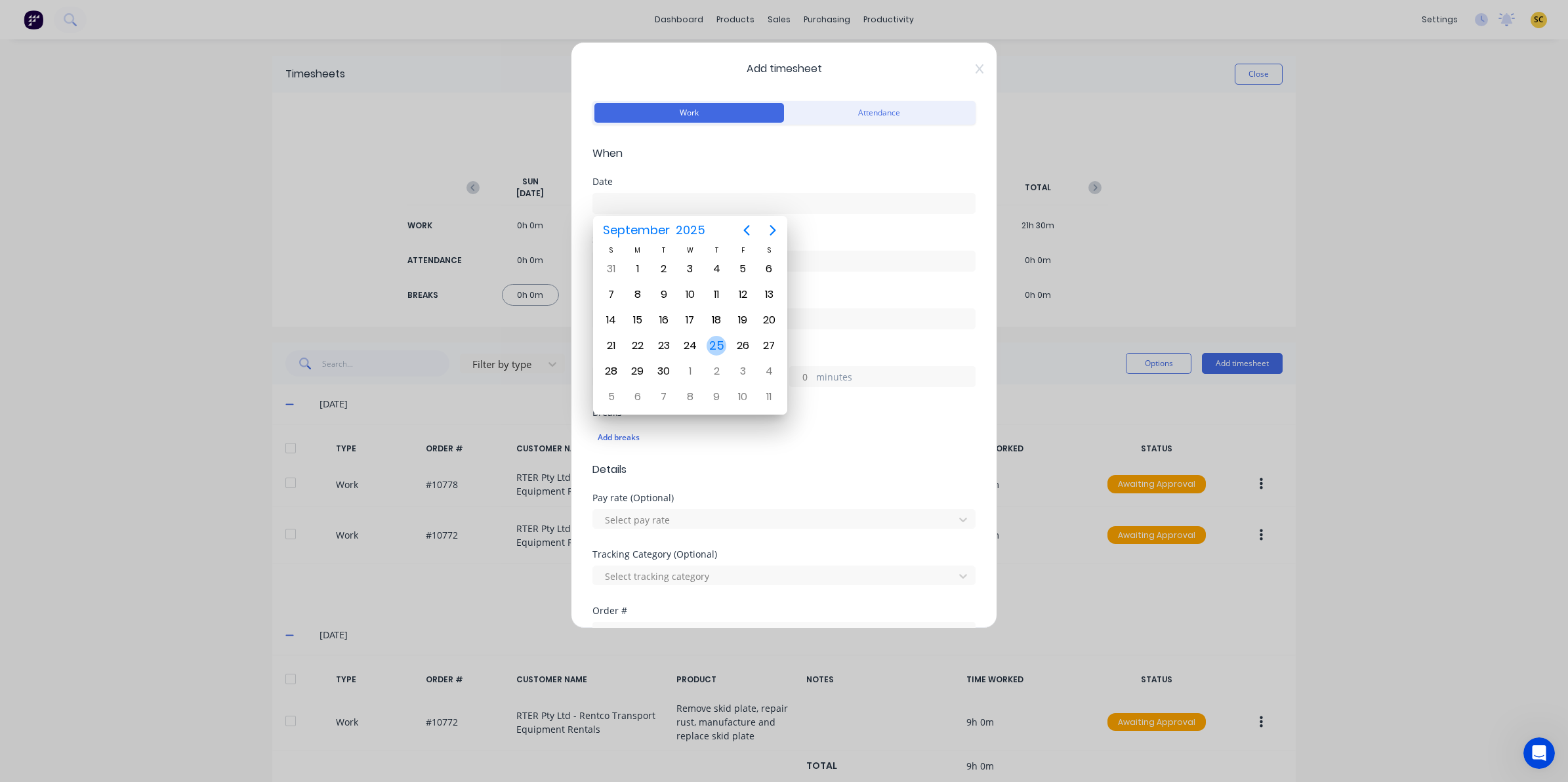
click at [711, 336] on div "25" at bounding box center [716, 345] width 20 height 20
type input "25/09/2025"
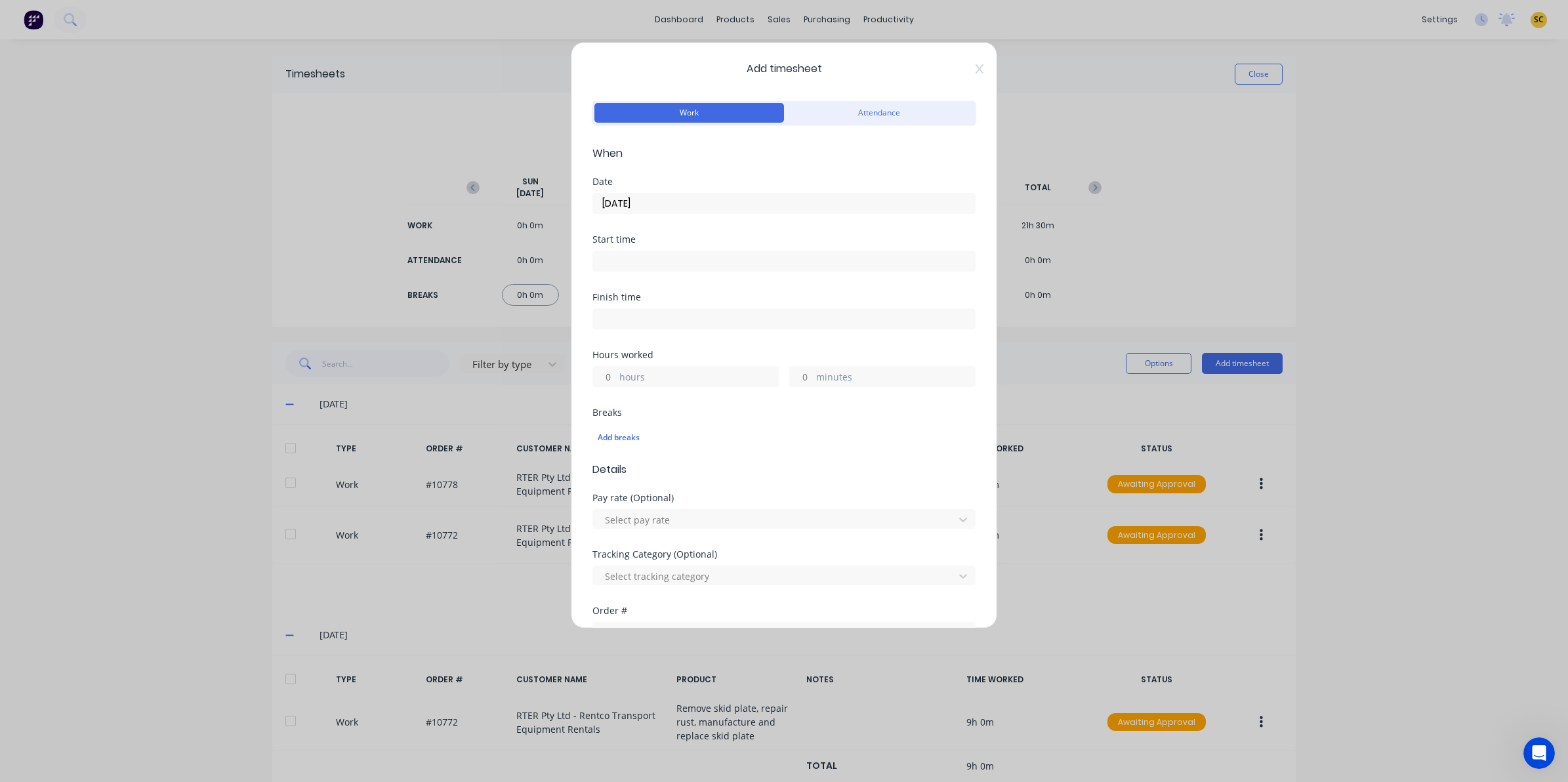
click at [661, 263] on input at bounding box center [784, 261] width 382 height 20
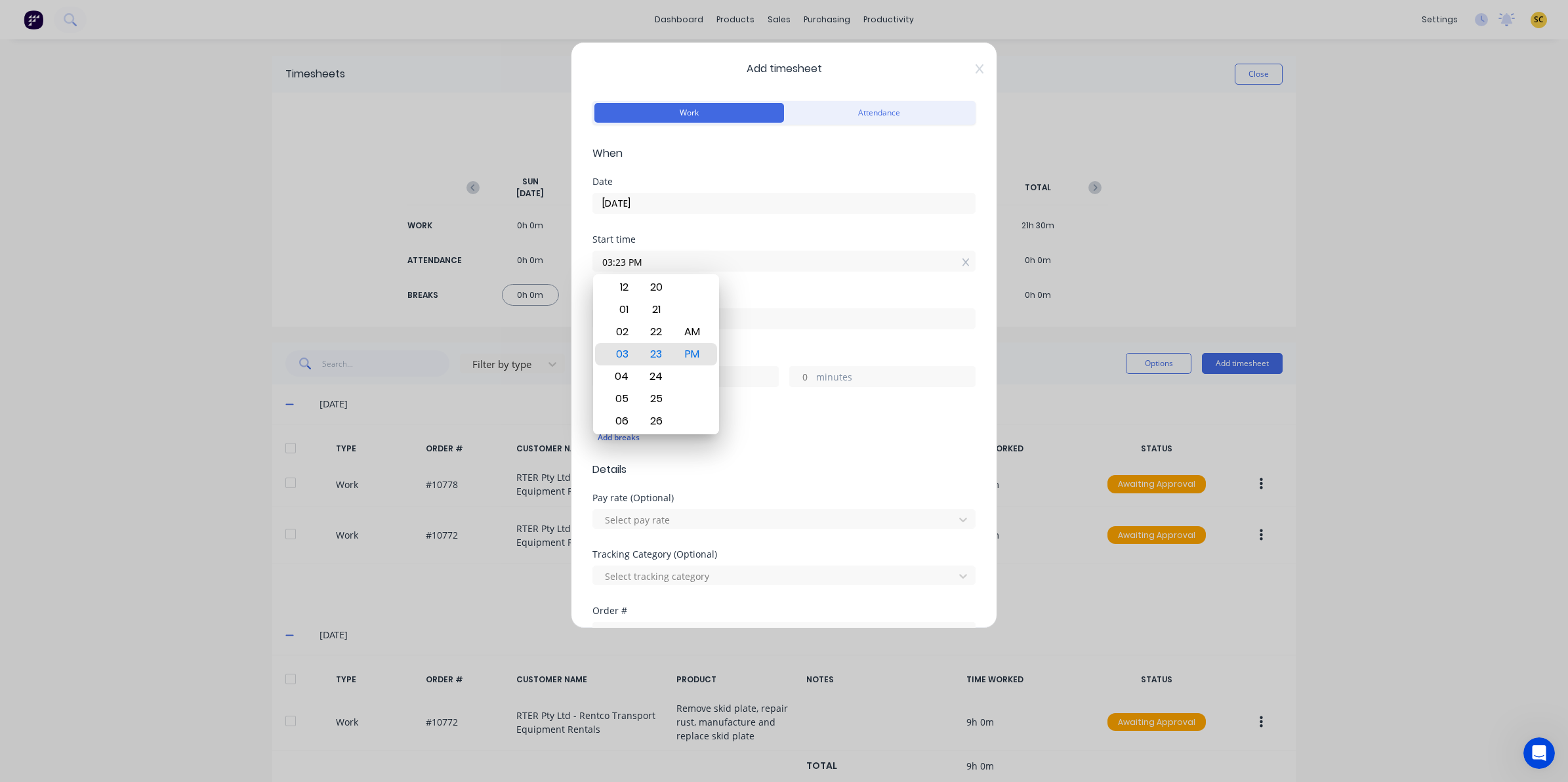
drag, startPoint x: 667, startPoint y: 263, endPoint x: 400, endPoint y: 214, distance: 271.5
click at [400, 214] on div "Add timesheet Work Attendance When Date 25/09/2025 Start time 03:23 PM Finish t…" at bounding box center [784, 391] width 1568 height 782
type input "10:00 AM"
click at [785, 317] on input at bounding box center [784, 318] width 382 height 20
type input "03:23 PM"
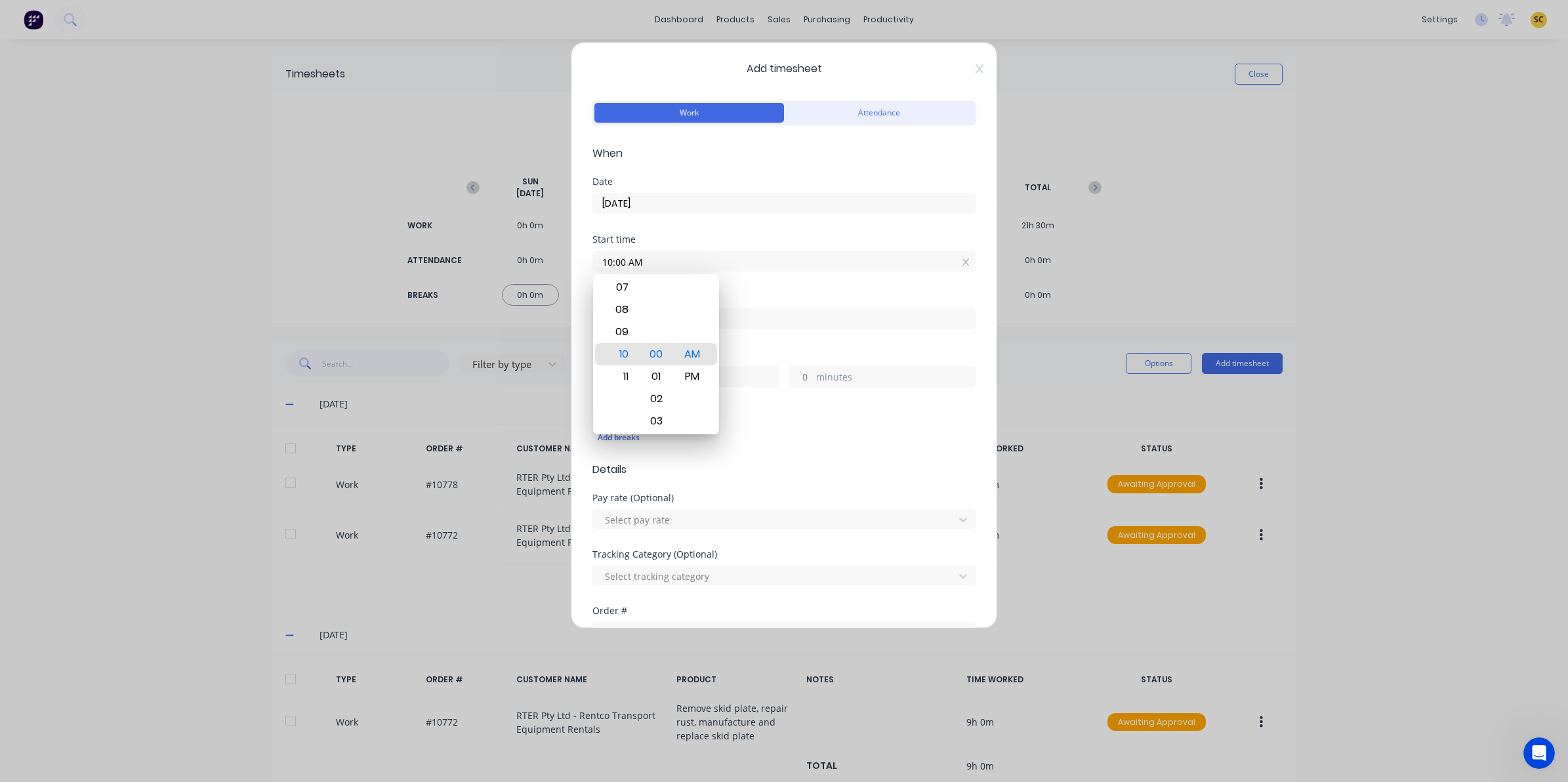
type input "5"
type input "23"
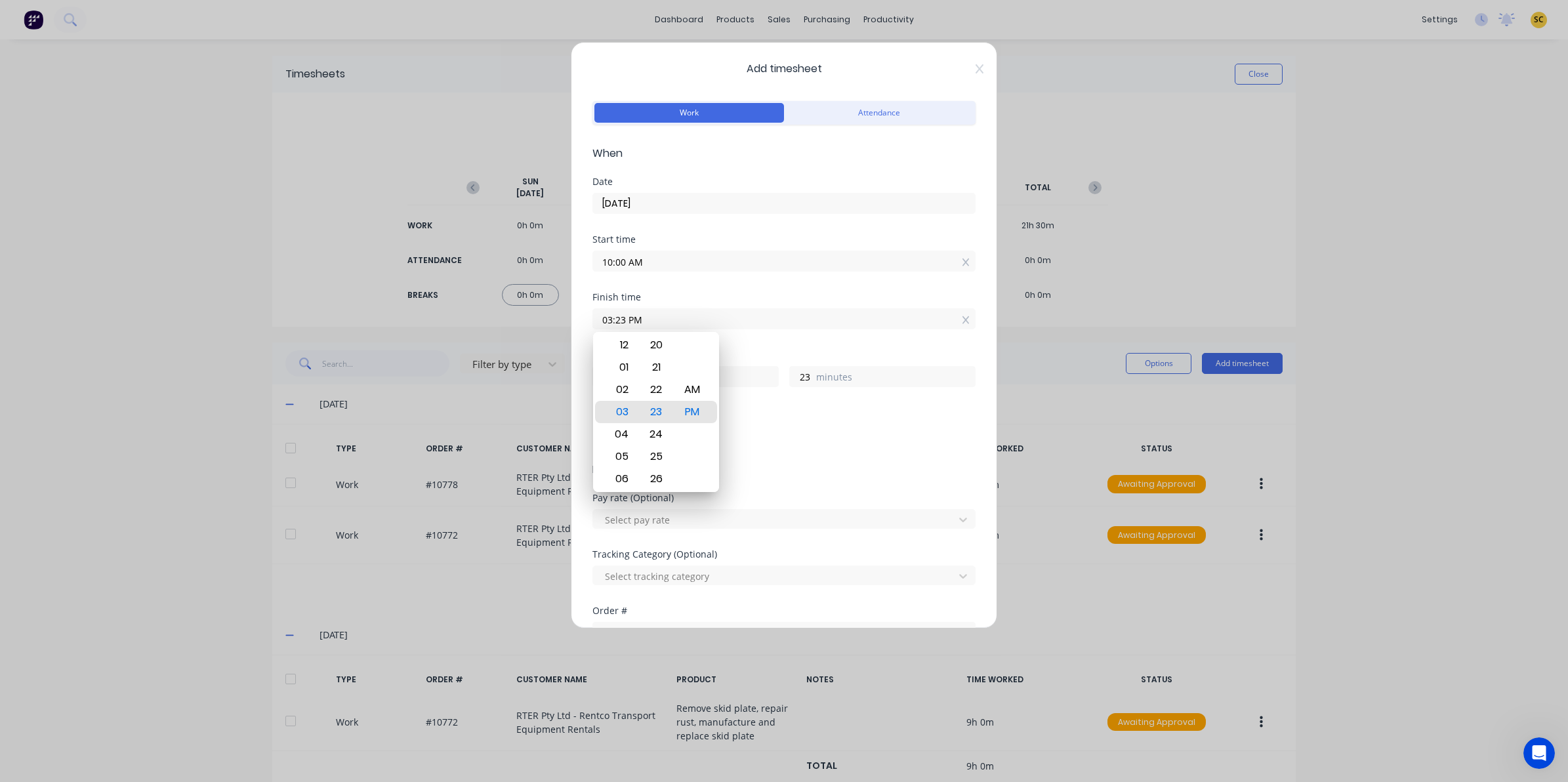
drag, startPoint x: 785, startPoint y: 317, endPoint x: 324, endPoint y: 259, distance: 464.6
click at [324, 259] on div "Add timesheet Work Attendance When Date 25/09/2025 Start time 10:00 AM Finish t…" at bounding box center [784, 391] width 1568 height 782
type input "02:30 PM"
type input "4"
type input "30"
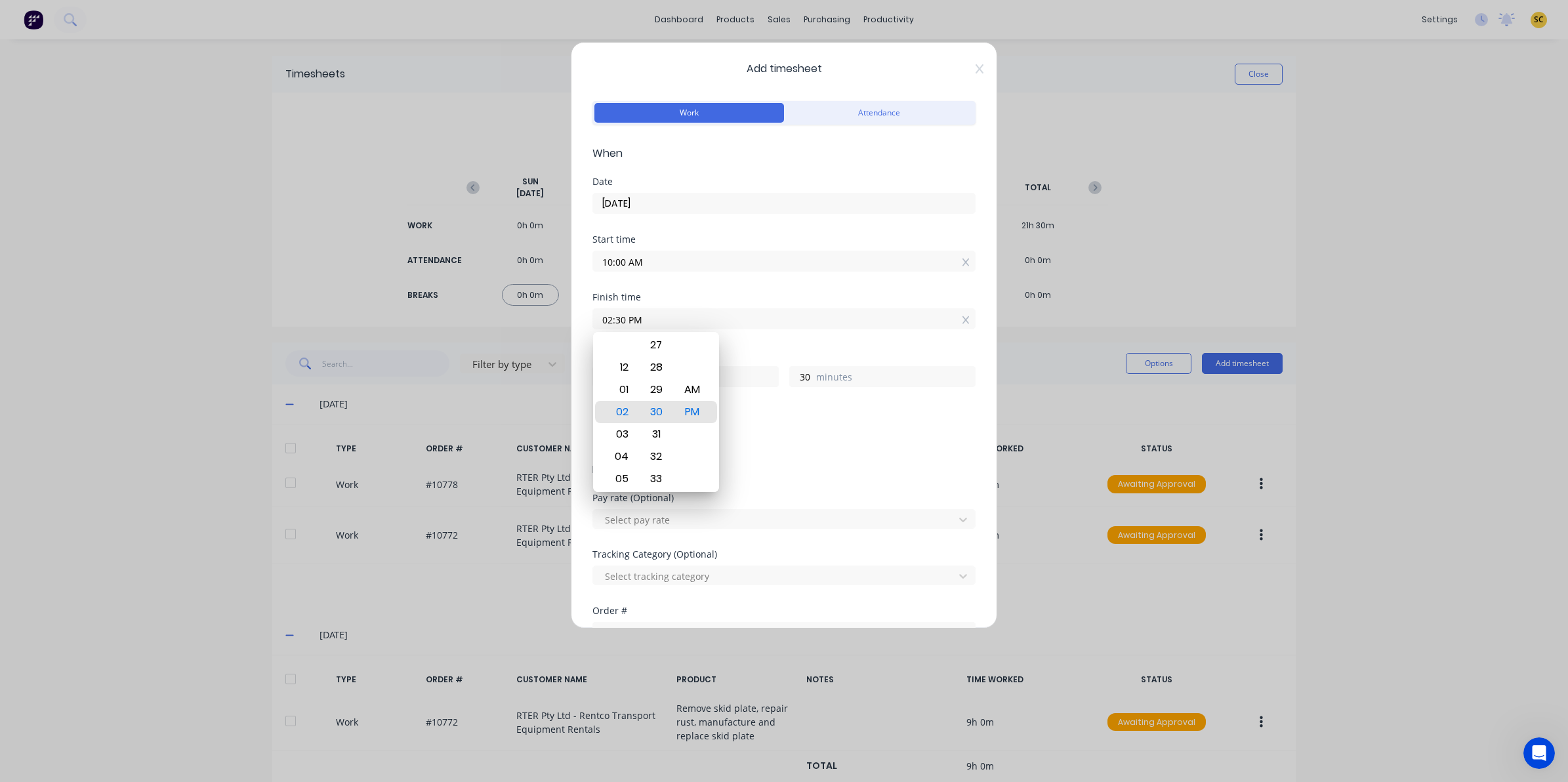
click at [756, 483] on form "Work Attendance When Date 25/09/2025 Start time 10:00 AM Finish time 02:30 PM H…" at bounding box center [783, 472] width 383 height 748
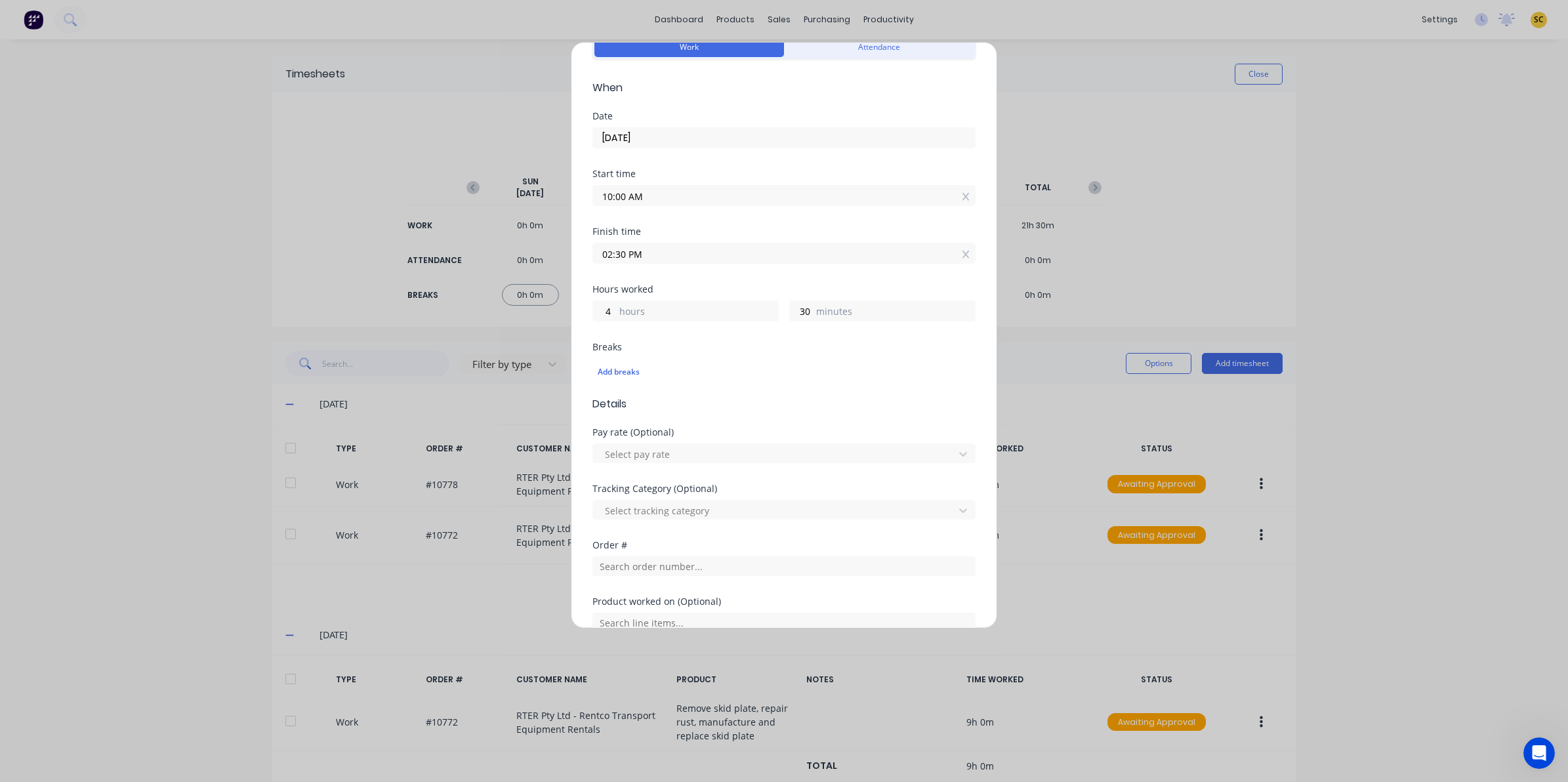
scroll to position [164, 0]
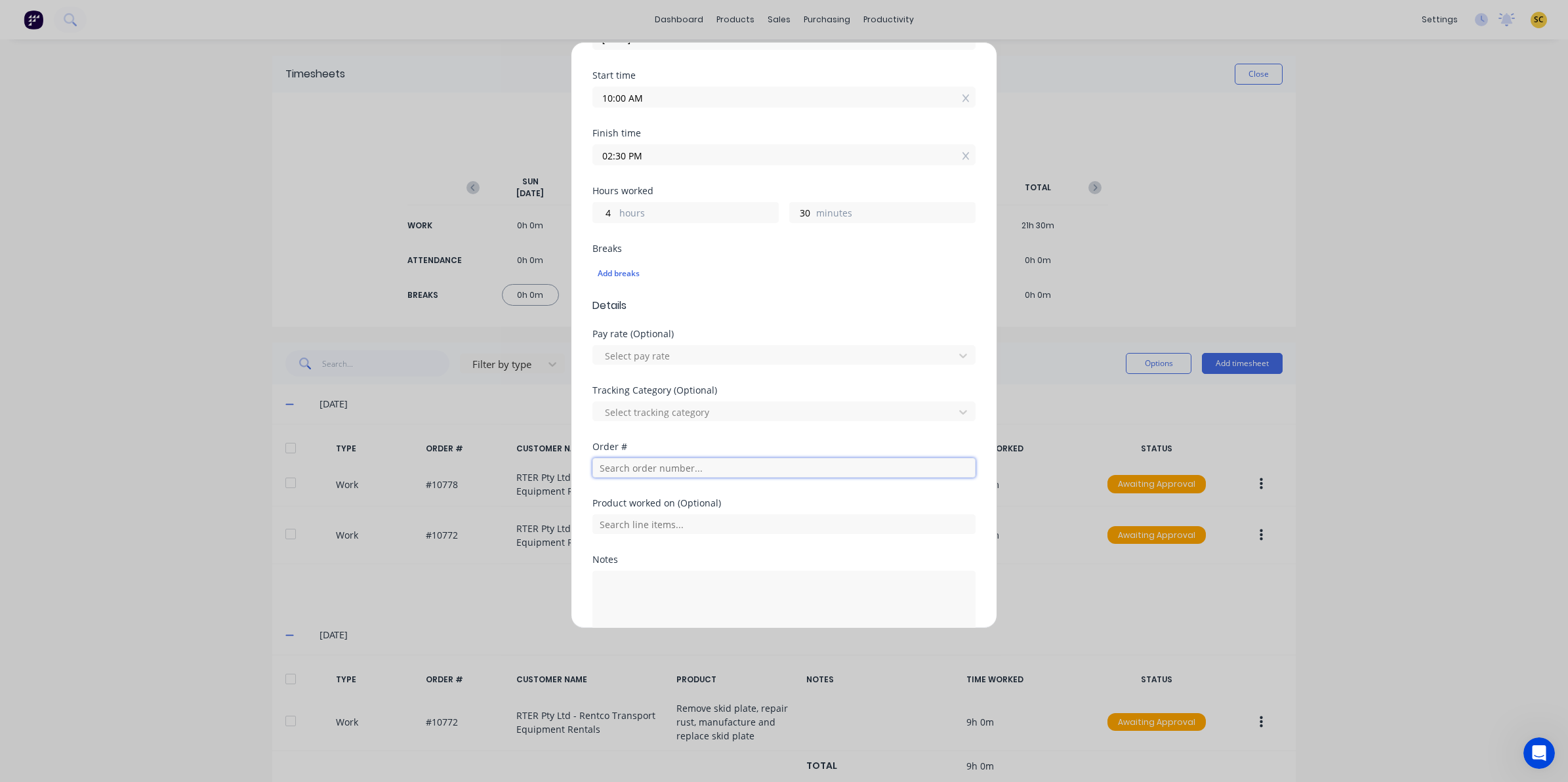
click at [645, 463] on input "text" at bounding box center [783, 467] width 383 height 20
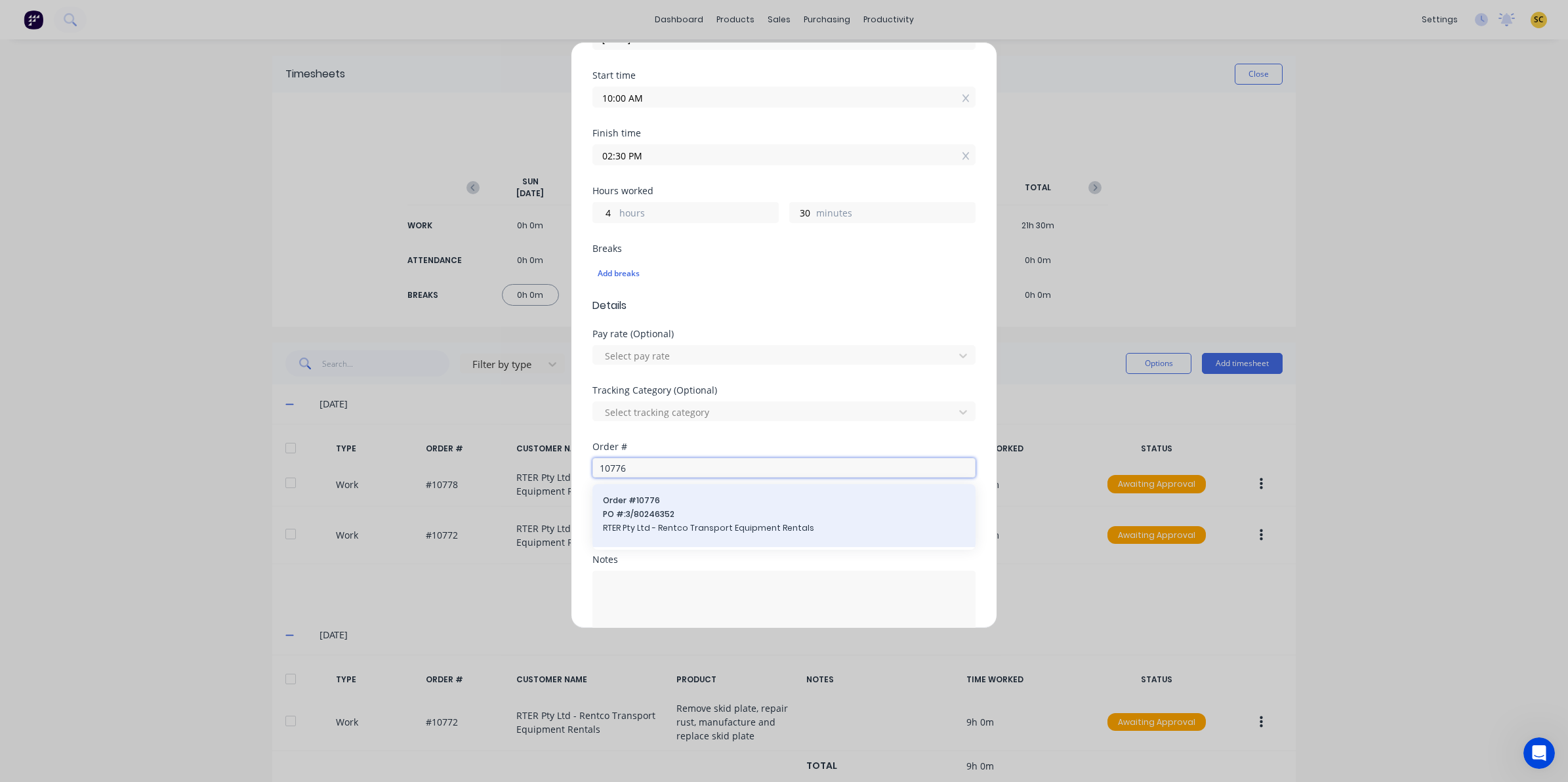
type input "10776"
click at [674, 518] on span "PO #: 3/80246352" at bounding box center [784, 514] width 362 height 12
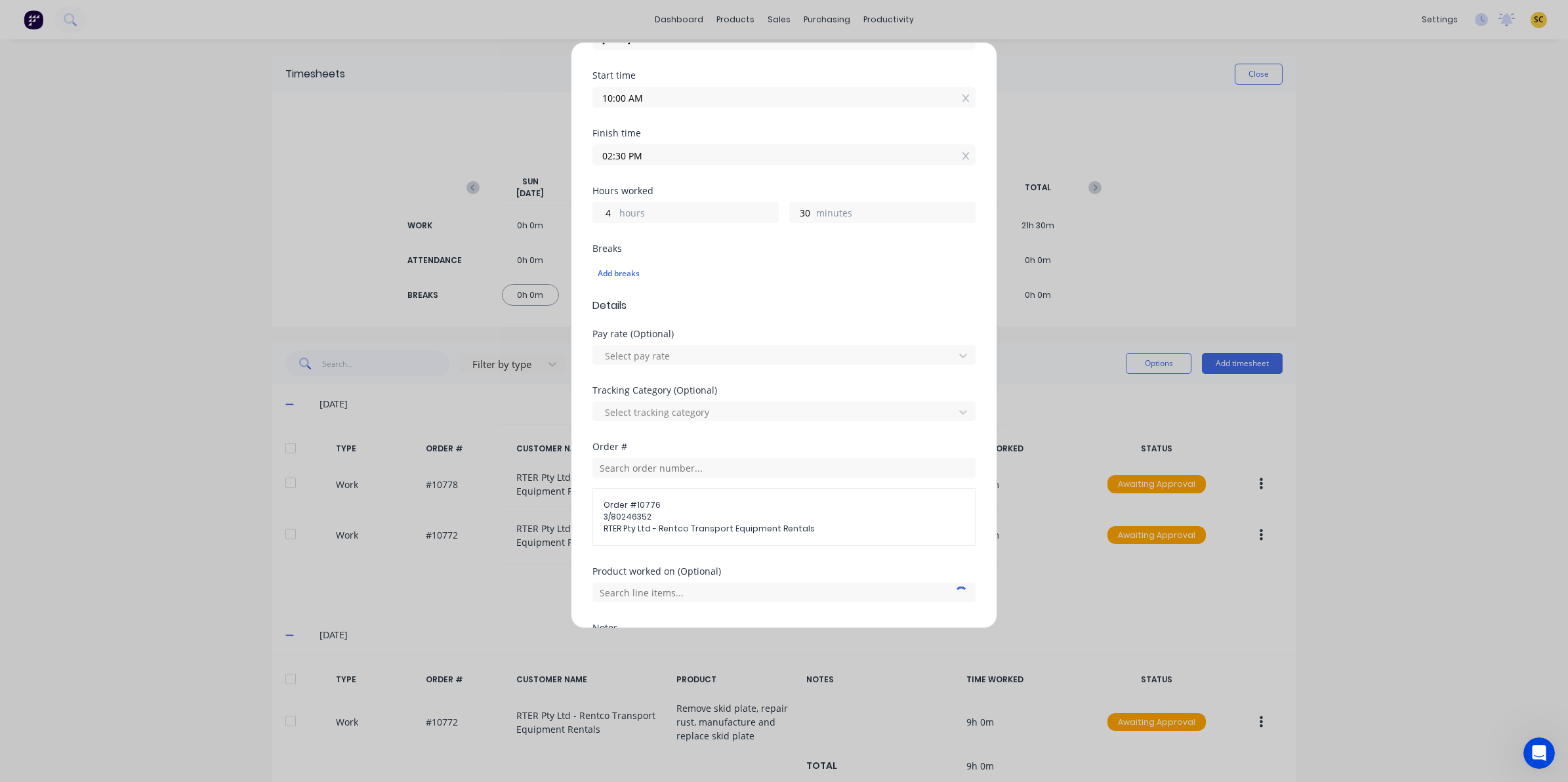
scroll to position [246, 0]
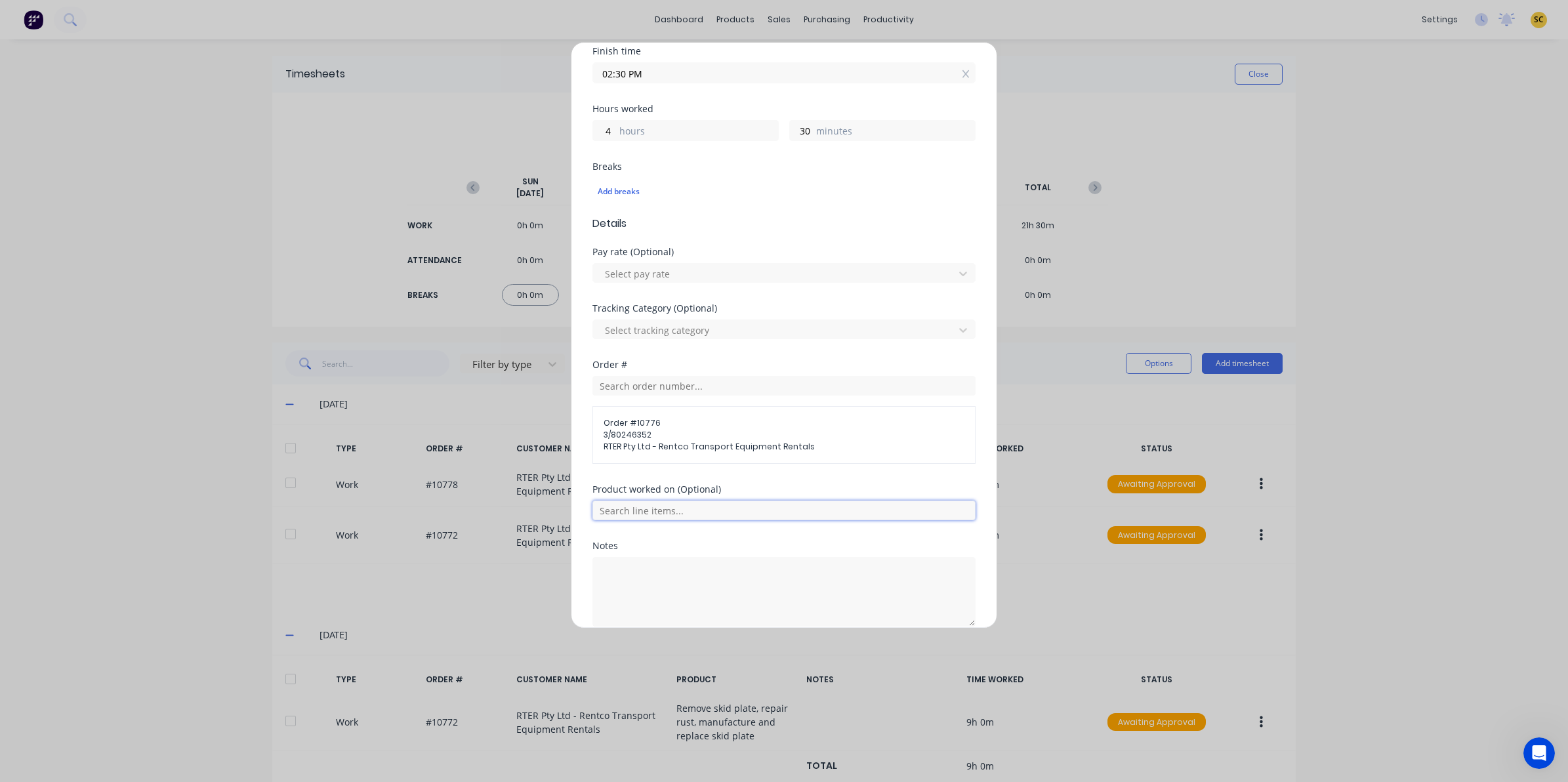
click at [646, 505] on input "text" at bounding box center [783, 510] width 383 height 20
click at [664, 570] on div "Drawbar HD176" at bounding box center [783, 576] width 383 height 33
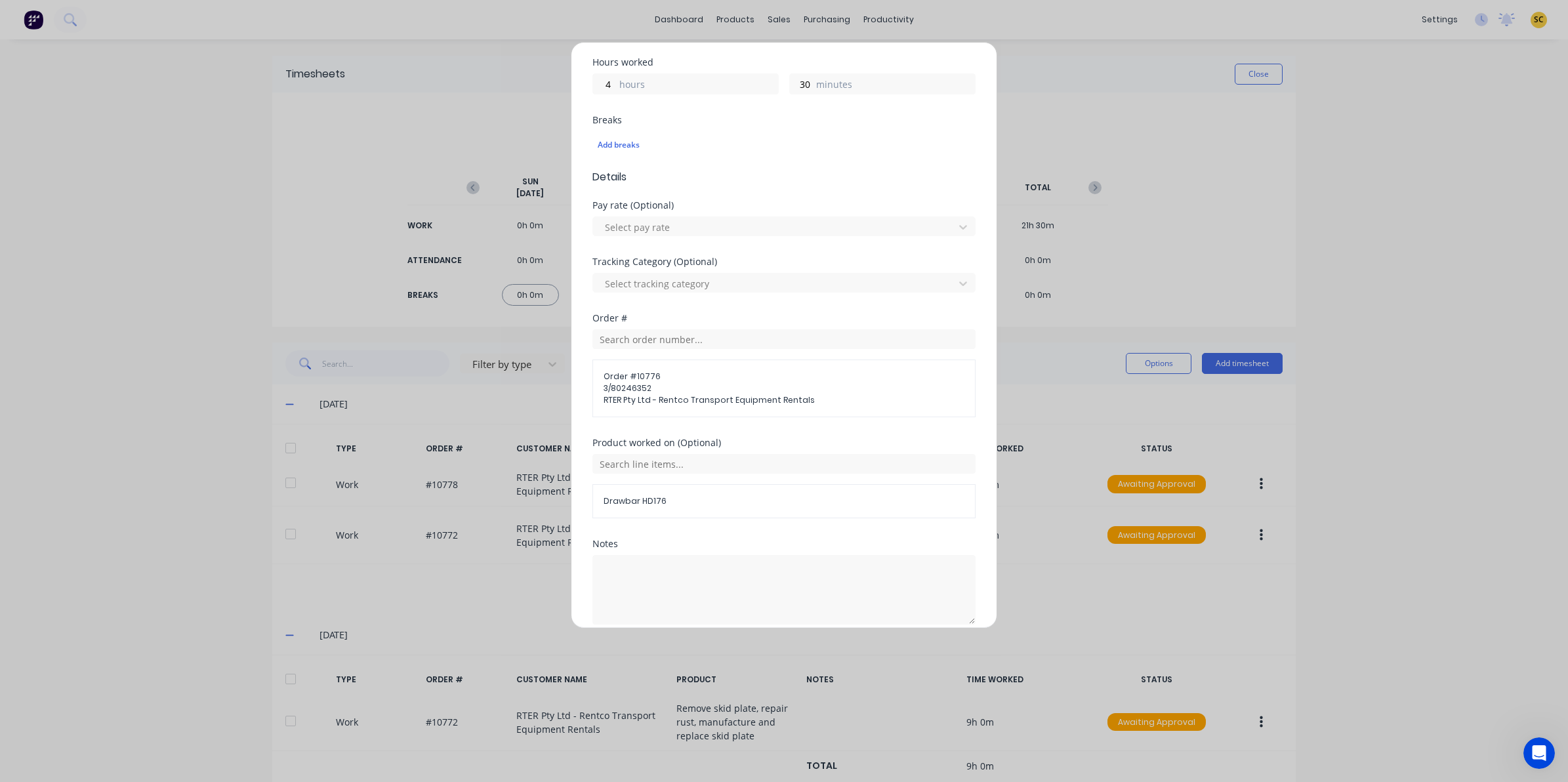
scroll to position [328, 0]
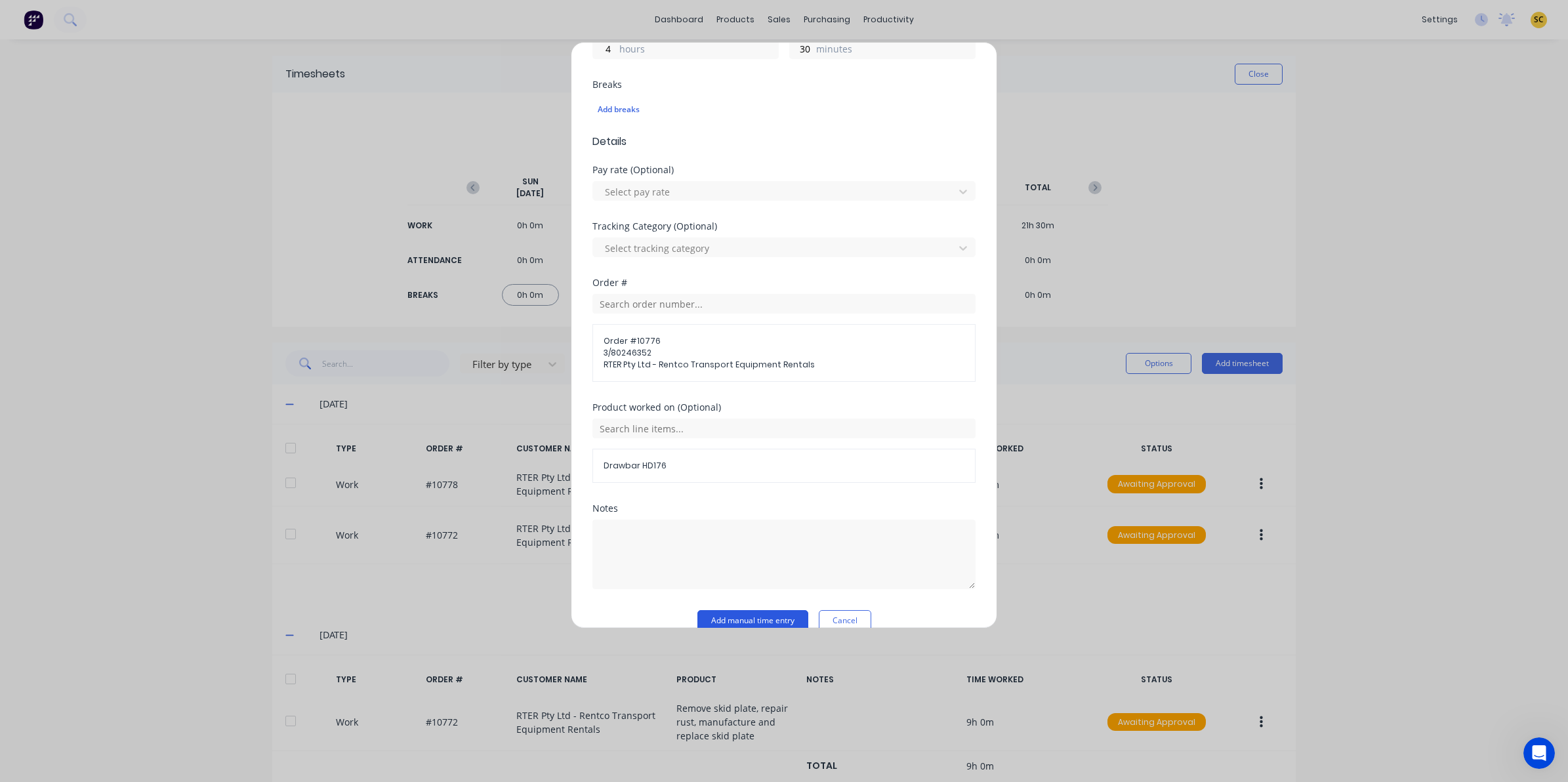
click at [736, 626] on button "Add manual time entry" at bounding box center [752, 620] width 111 height 21
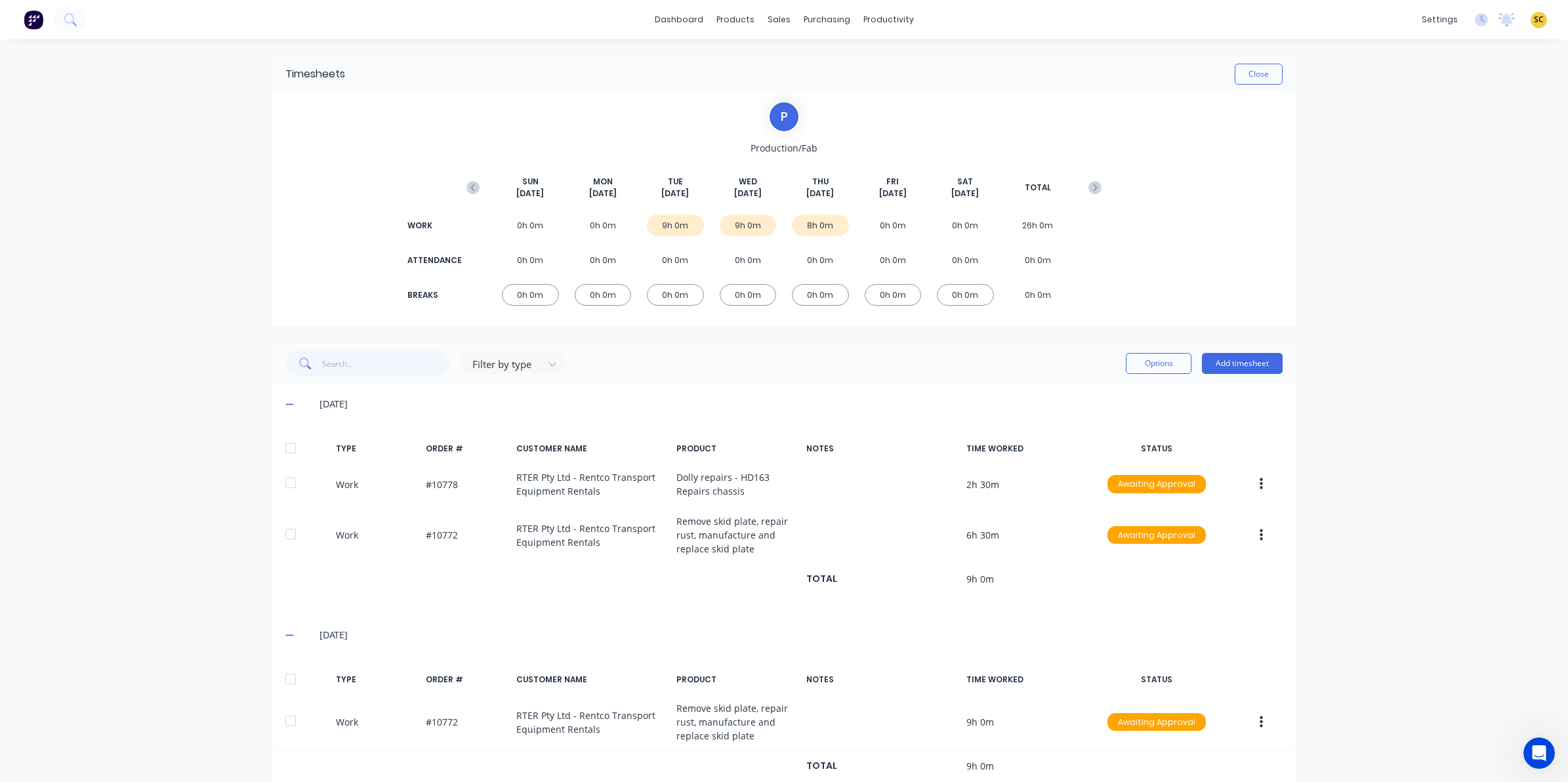
click at [286, 404] on icon at bounding box center [289, 405] width 8 height 2
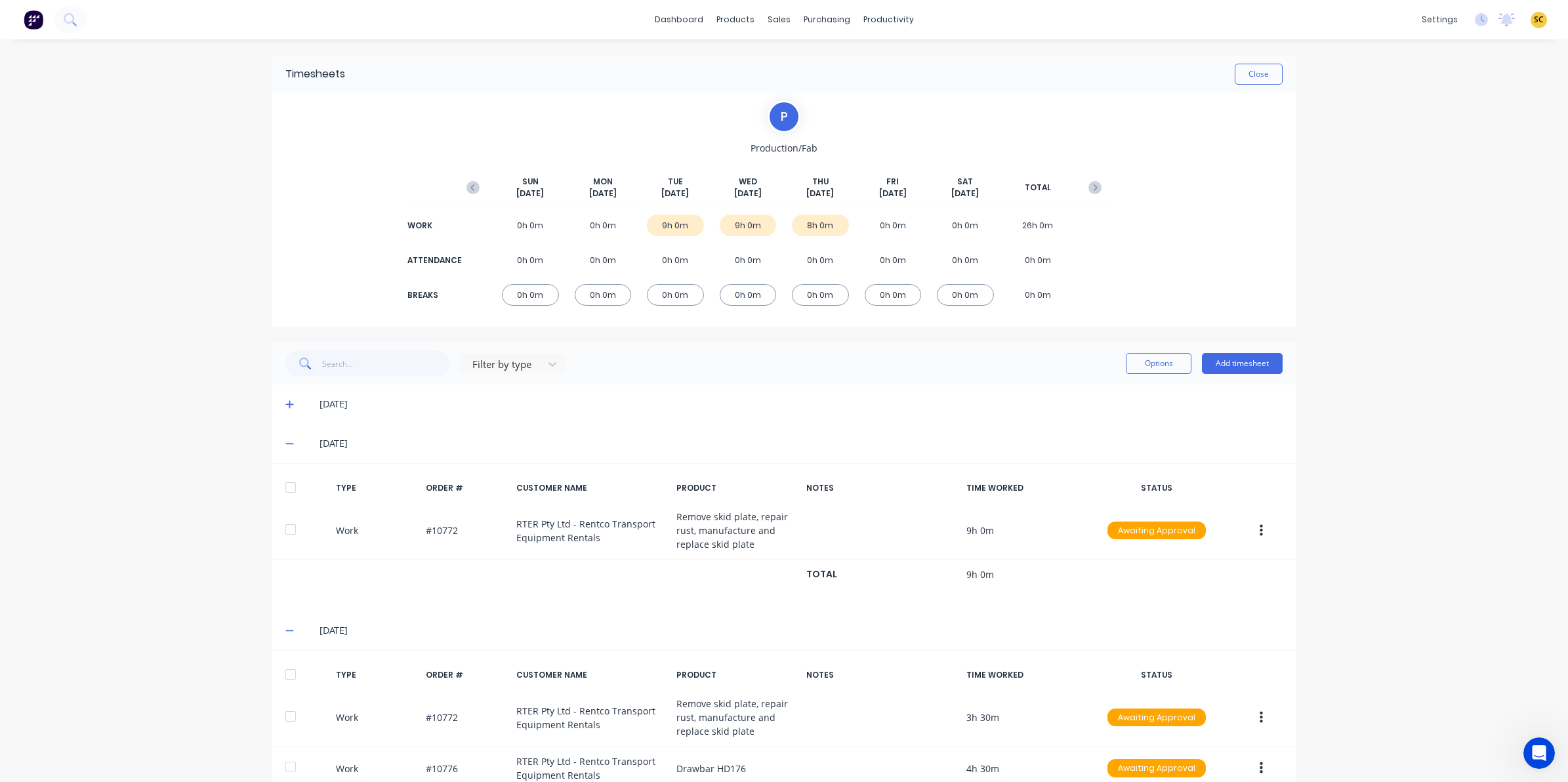
click at [288, 438] on span at bounding box center [292, 443] width 13 height 13
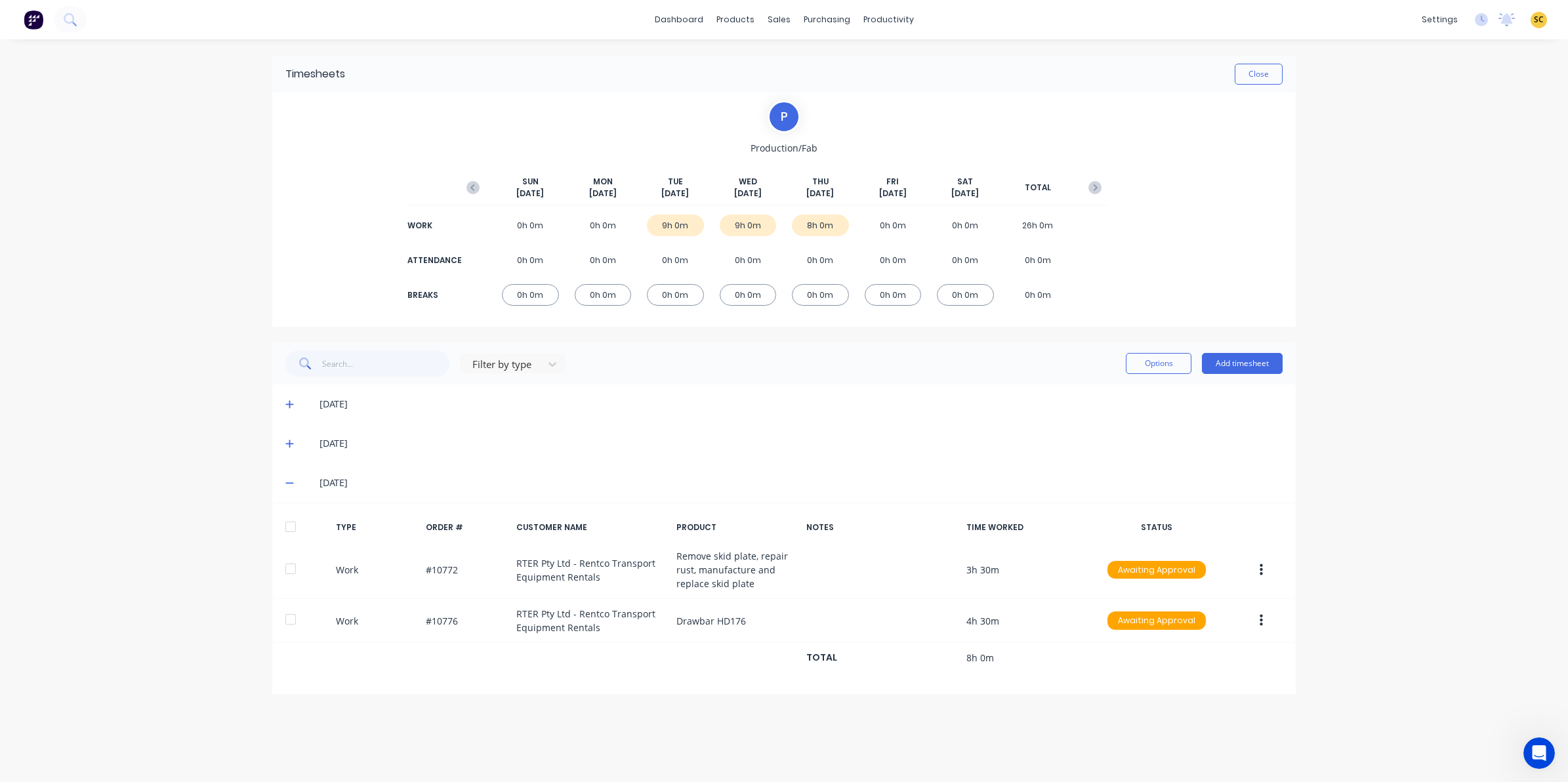
click at [289, 483] on icon at bounding box center [289, 483] width 8 height 2
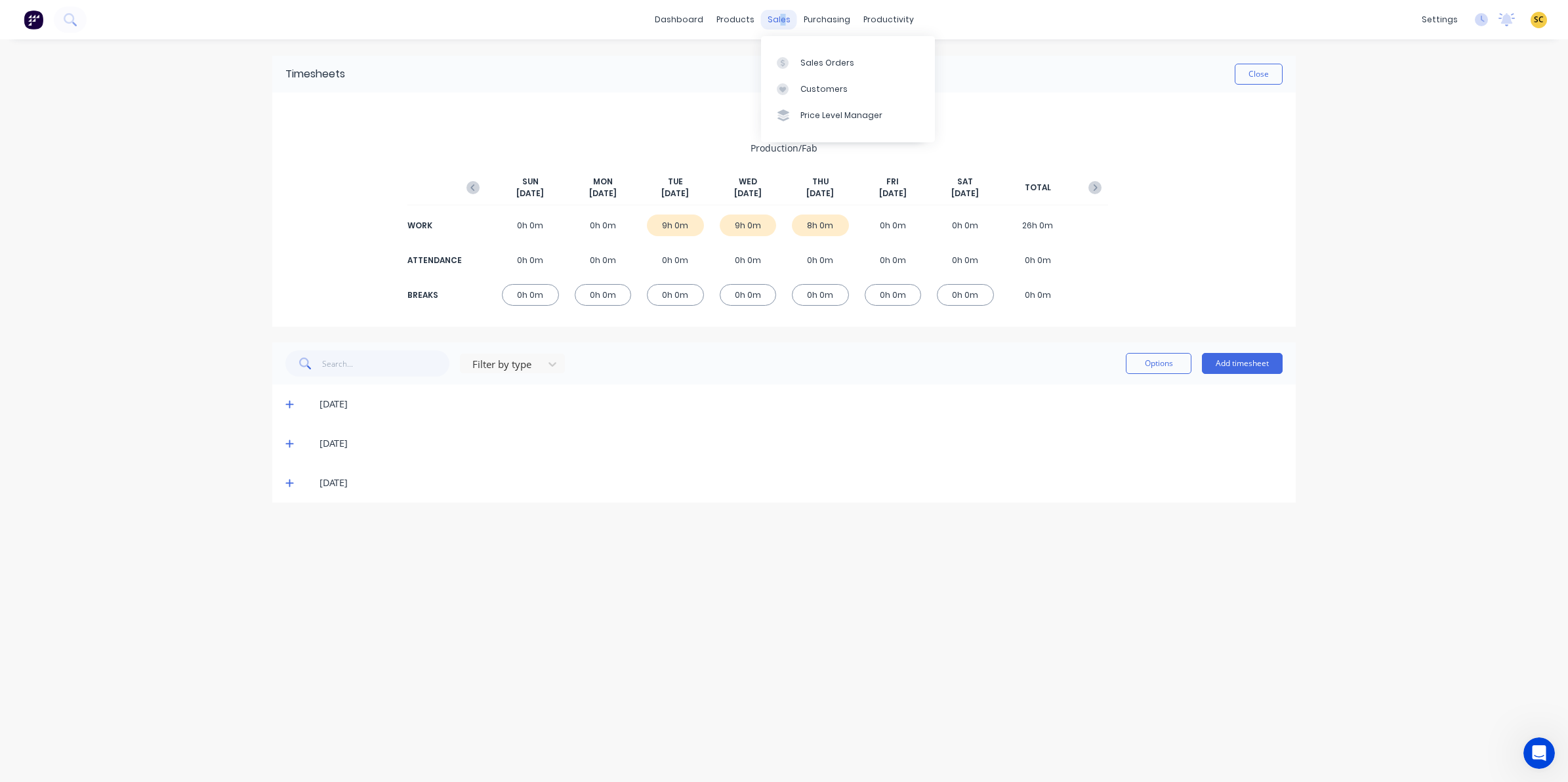
click at [782, 21] on div "sales" at bounding box center [779, 19] width 36 height 20
drag, startPoint x: 782, startPoint y: 21, endPoint x: 785, endPoint y: 59, distance: 38.1
click at [785, 59] on icon at bounding box center [783, 63] width 12 height 12
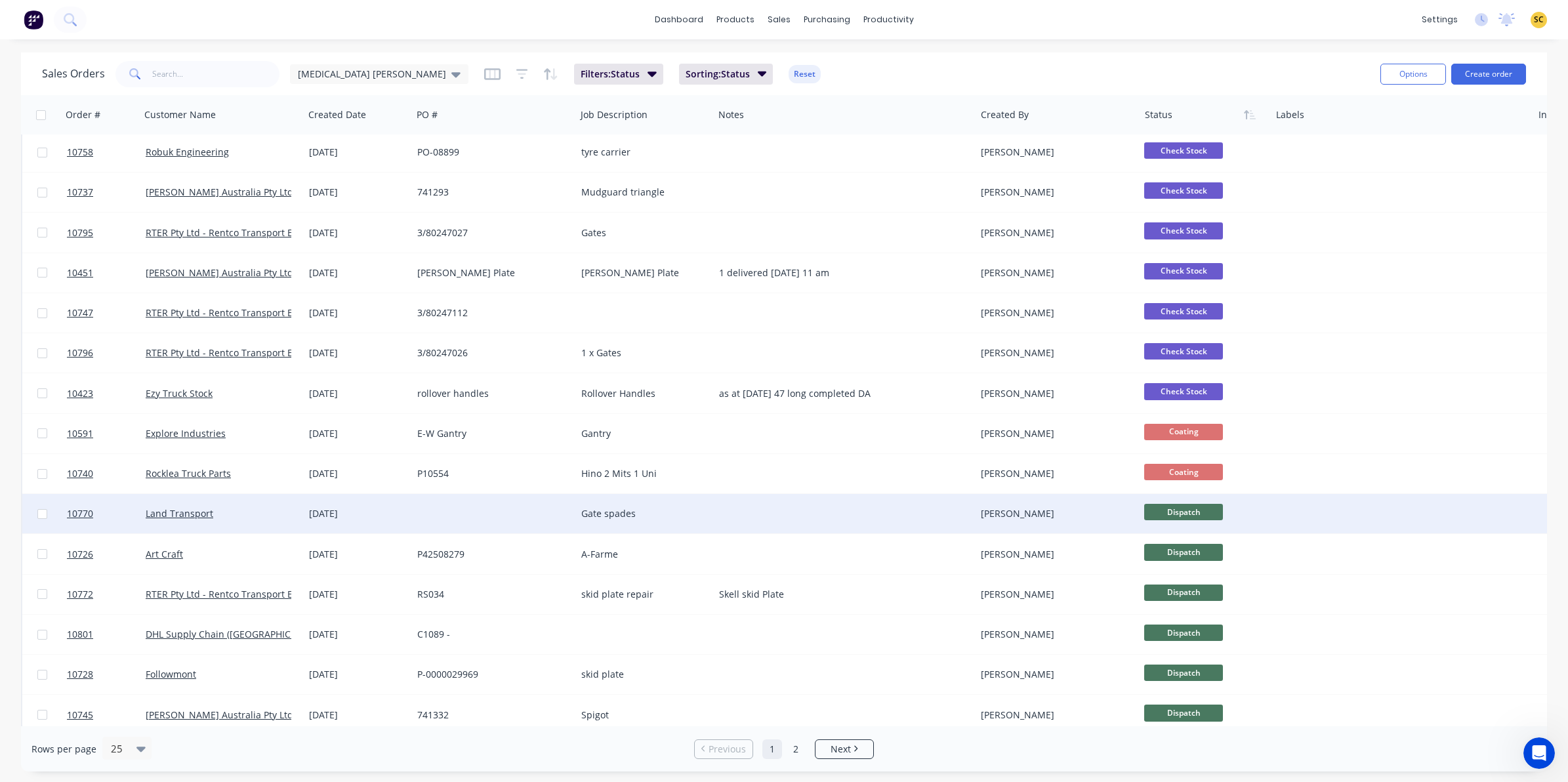
scroll to position [328, 0]
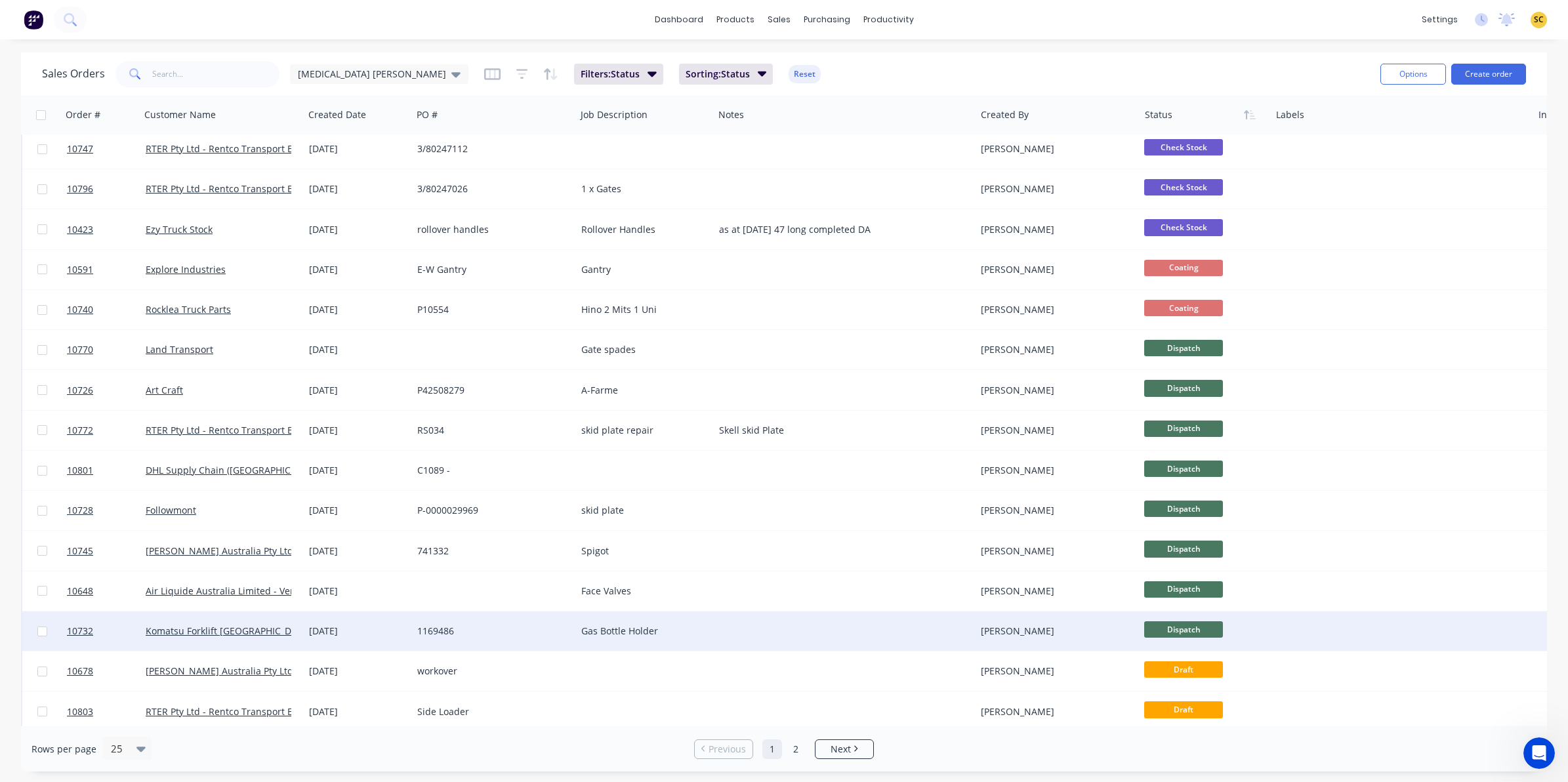
click at [1171, 623] on span "Dispatch" at bounding box center [1183, 629] width 78 height 16
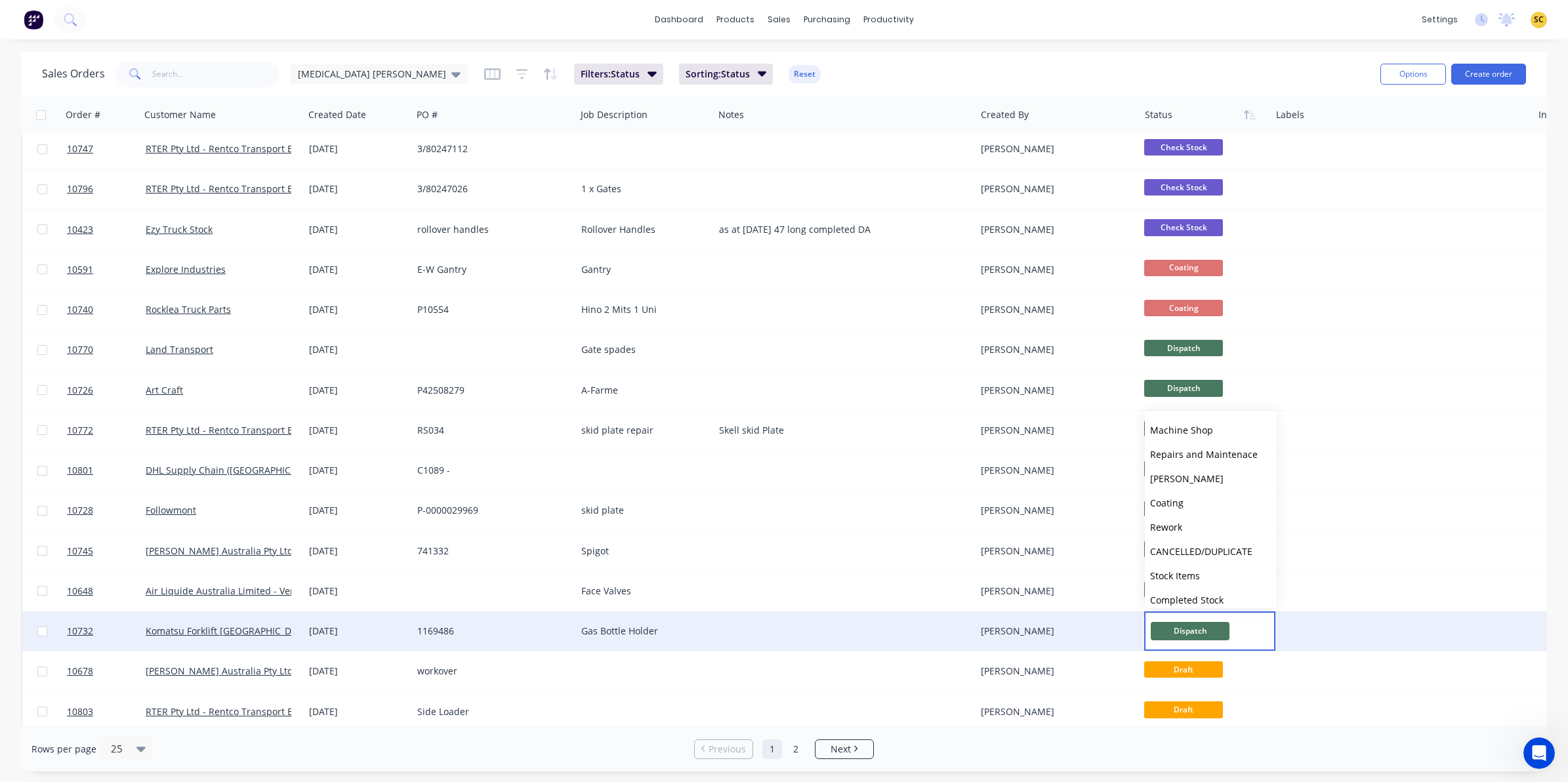
scroll to position [323, 0]
click at [1193, 565] on button "Delivered" at bounding box center [1210, 566] width 131 height 24
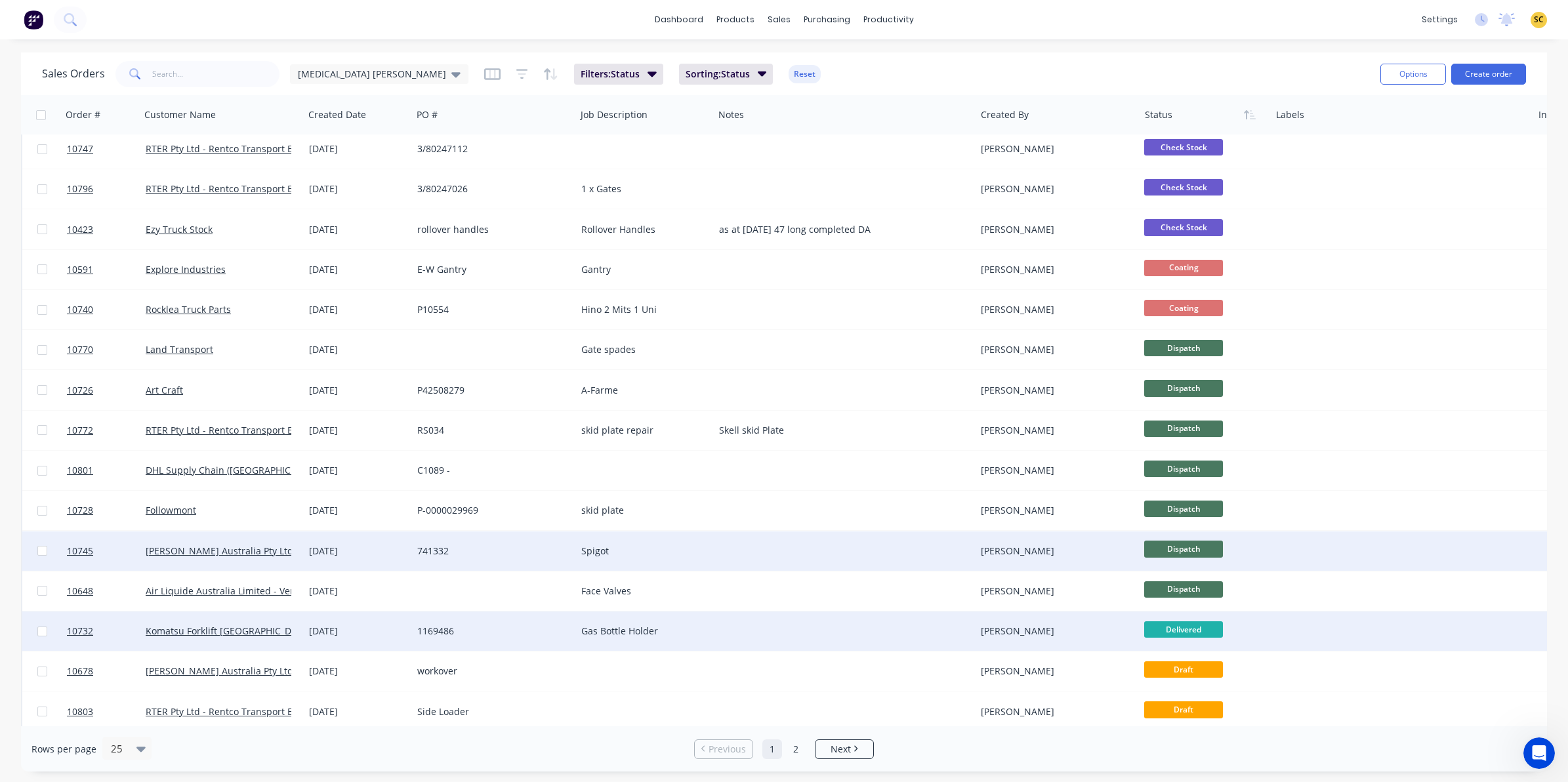
click at [1184, 555] on span "Dispatch" at bounding box center [1183, 548] width 78 height 16
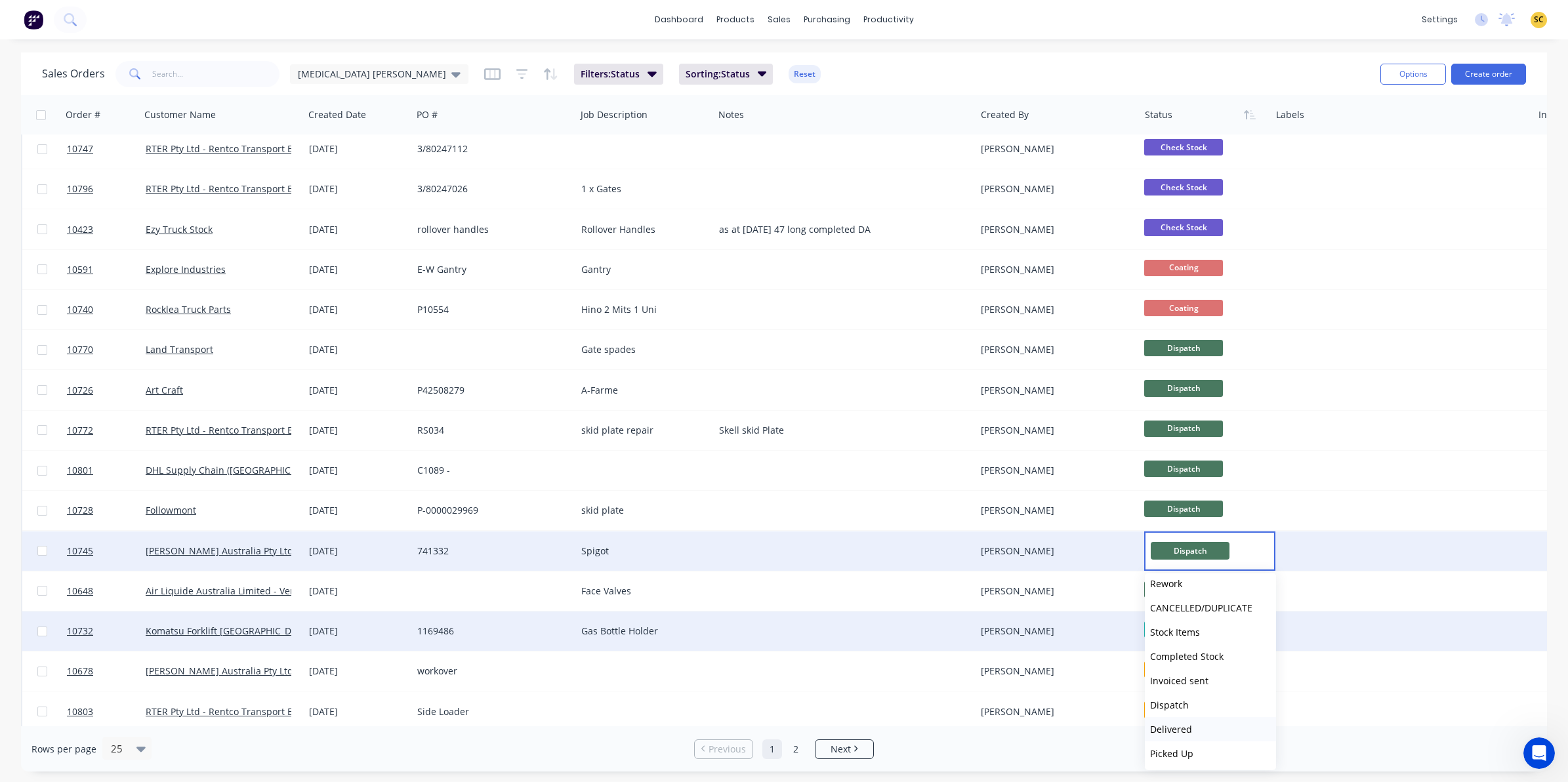
click at [1186, 728] on span "Delivered" at bounding box center [1170, 729] width 42 height 12
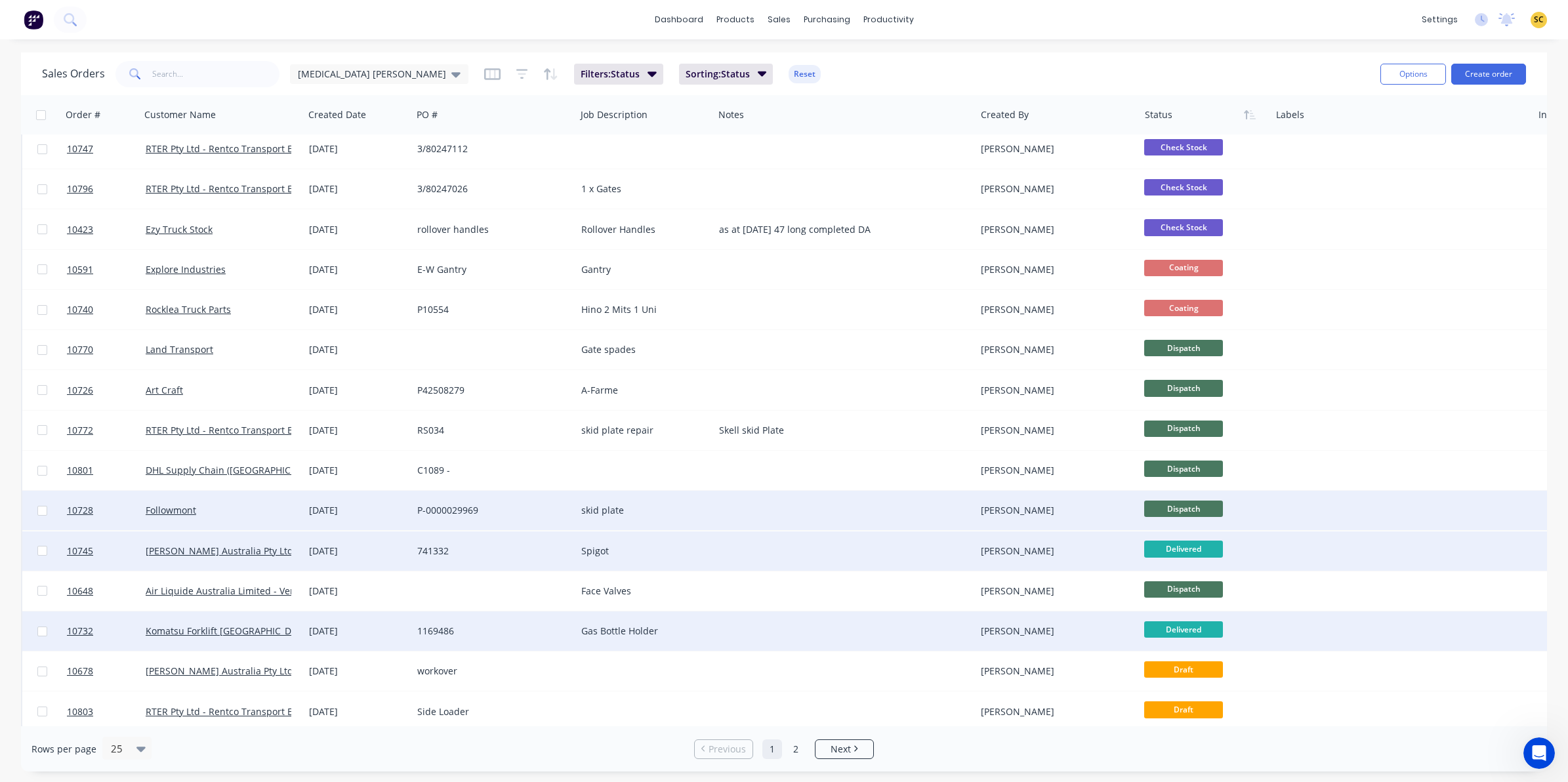
click at [1176, 503] on span "Dispatch" at bounding box center [1183, 508] width 78 height 16
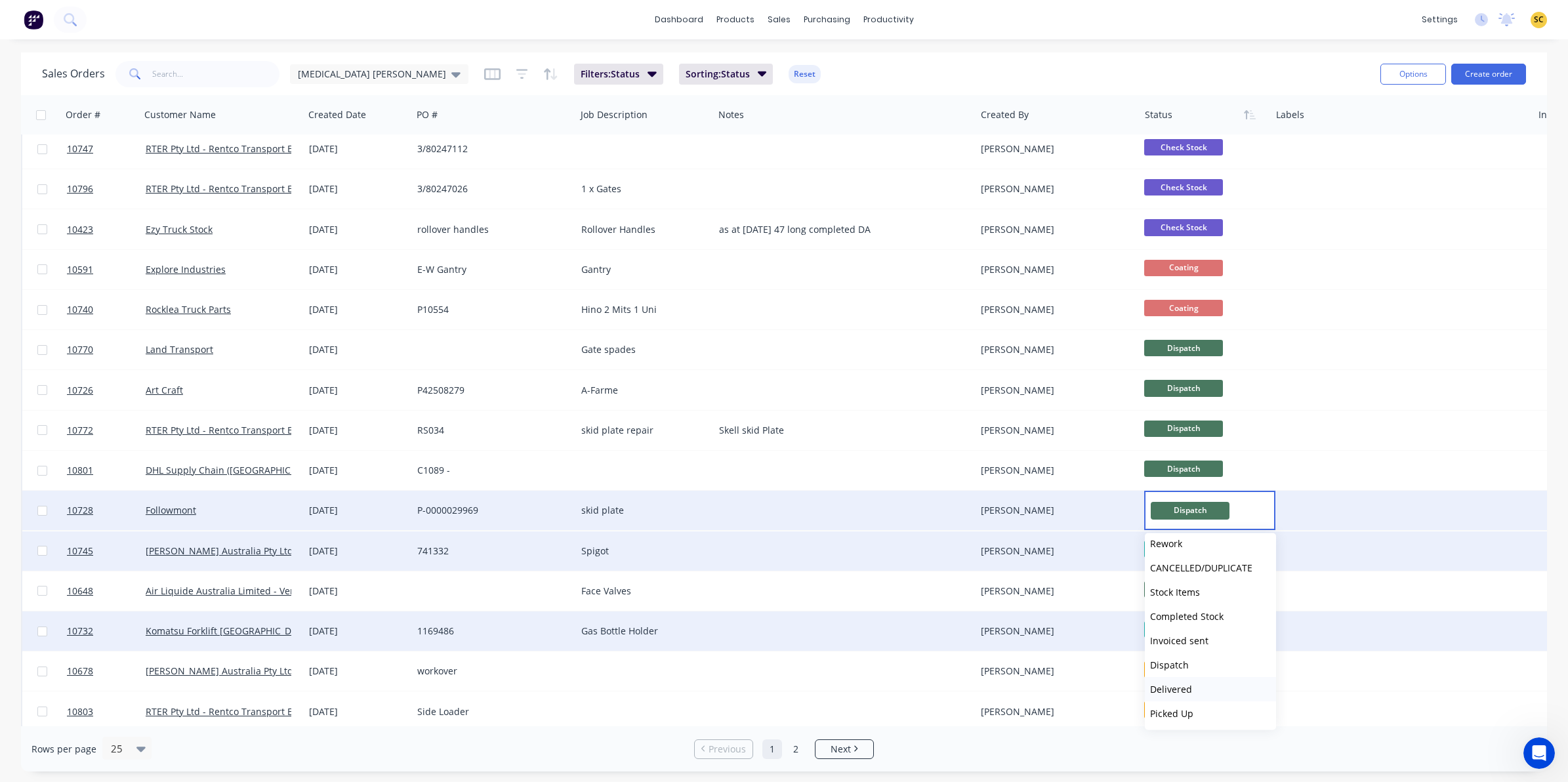
click at [1188, 683] on span "Delivered" at bounding box center [1170, 689] width 42 height 12
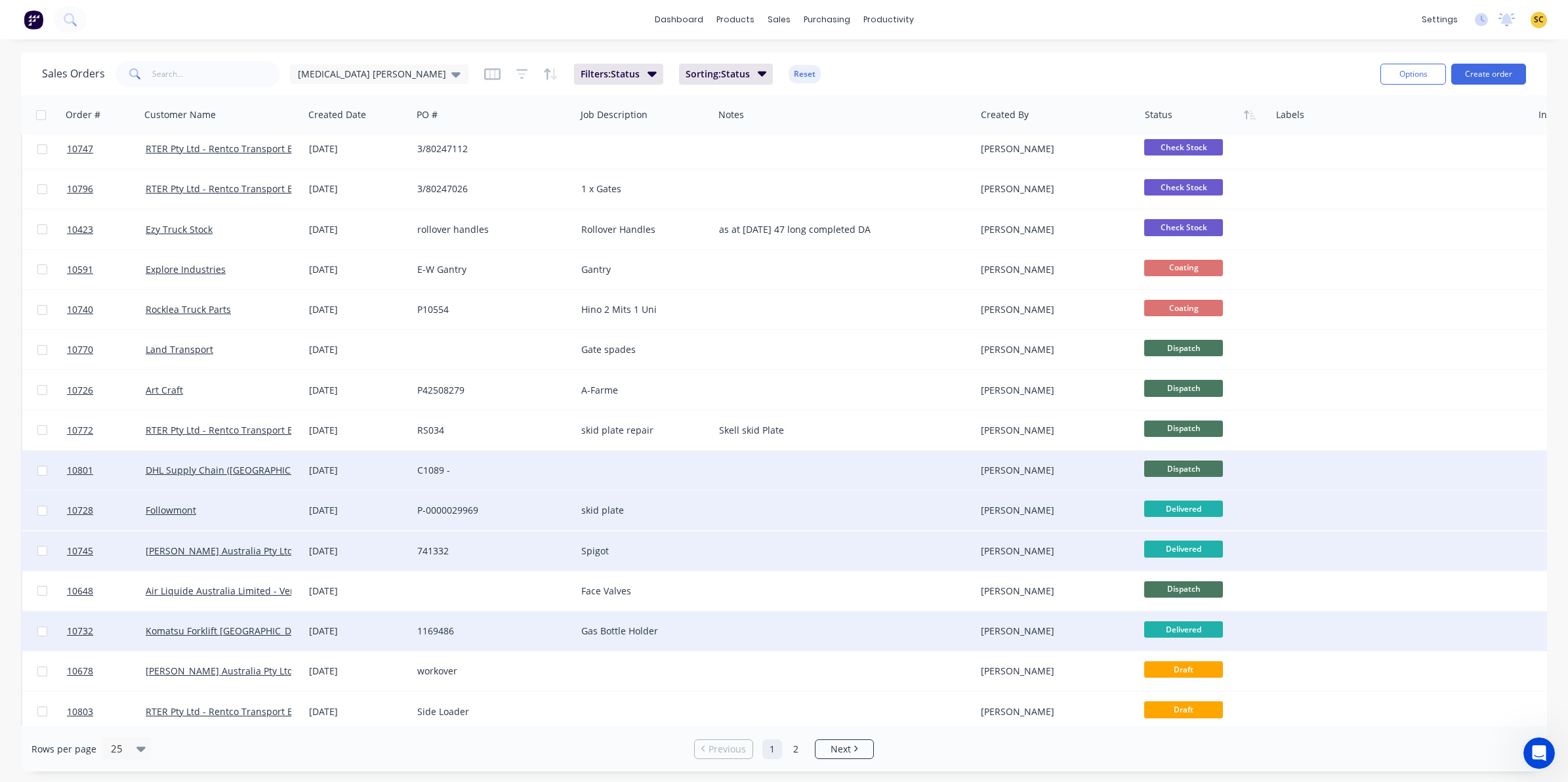
click at [1175, 465] on span "Dispatch" at bounding box center [1183, 468] width 78 height 16
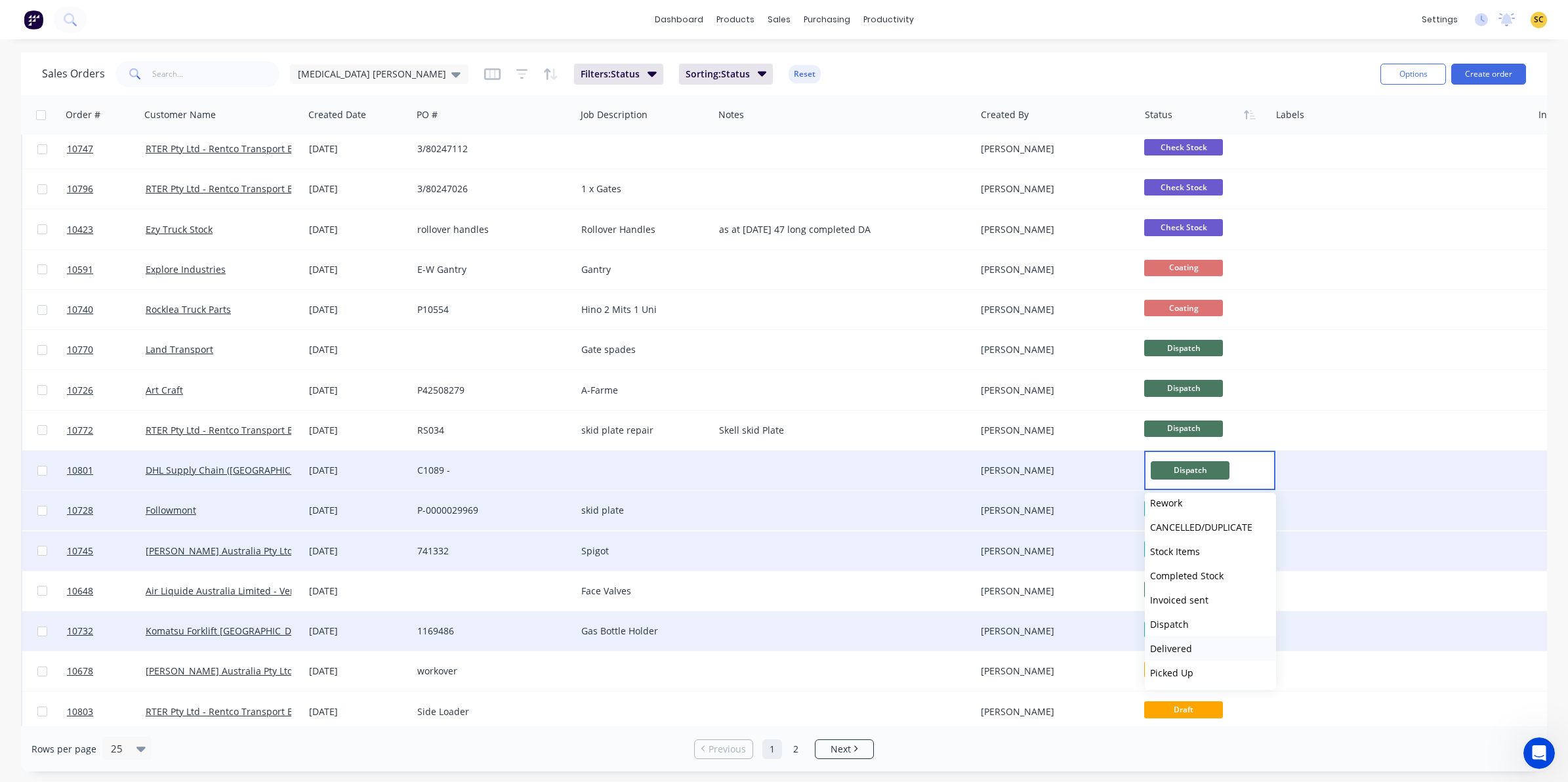
click at [1169, 646] on span "Delivered" at bounding box center [1170, 648] width 42 height 12
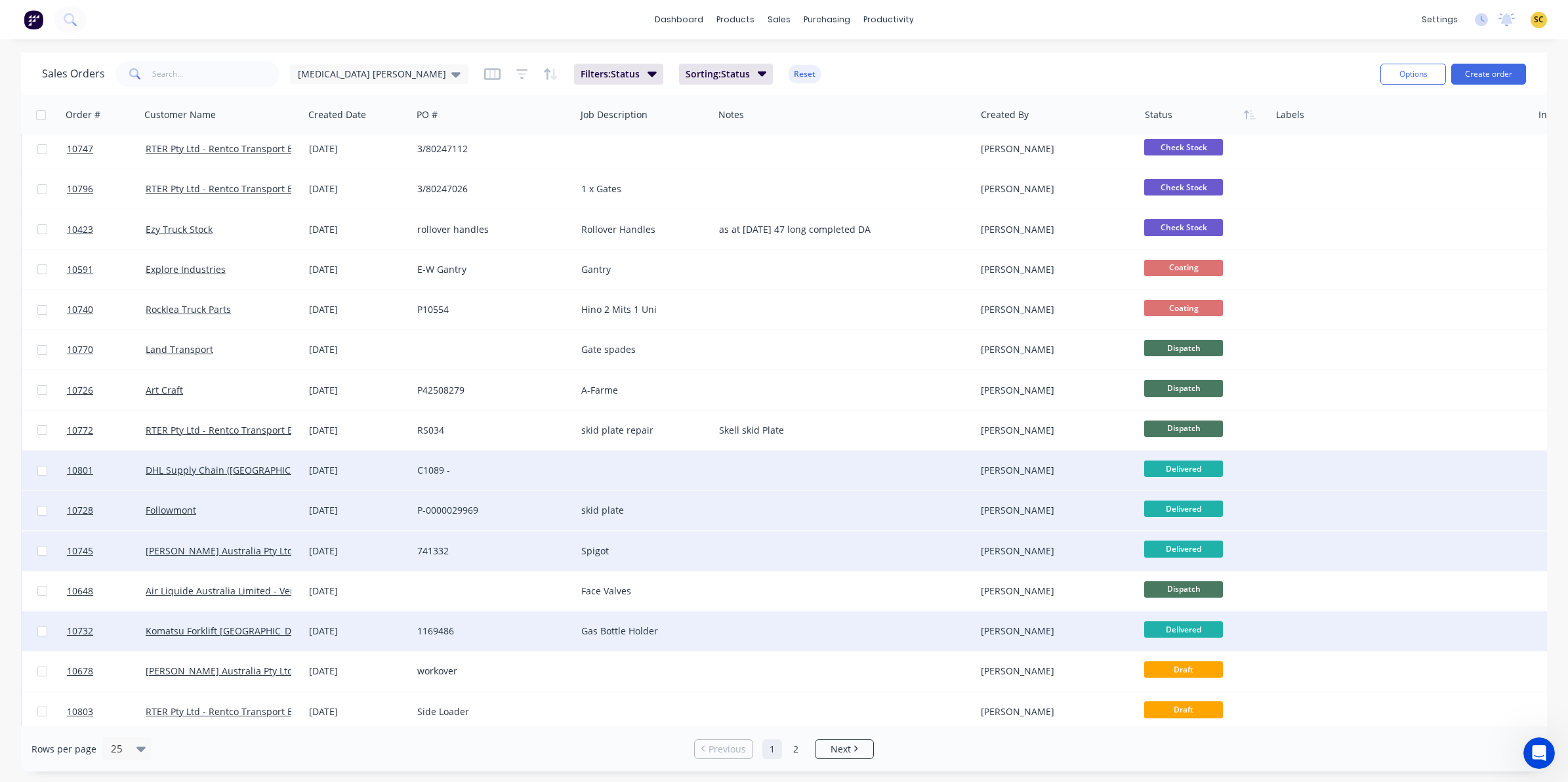
click at [1207, 464] on span "Delivered" at bounding box center [1183, 468] width 78 height 16
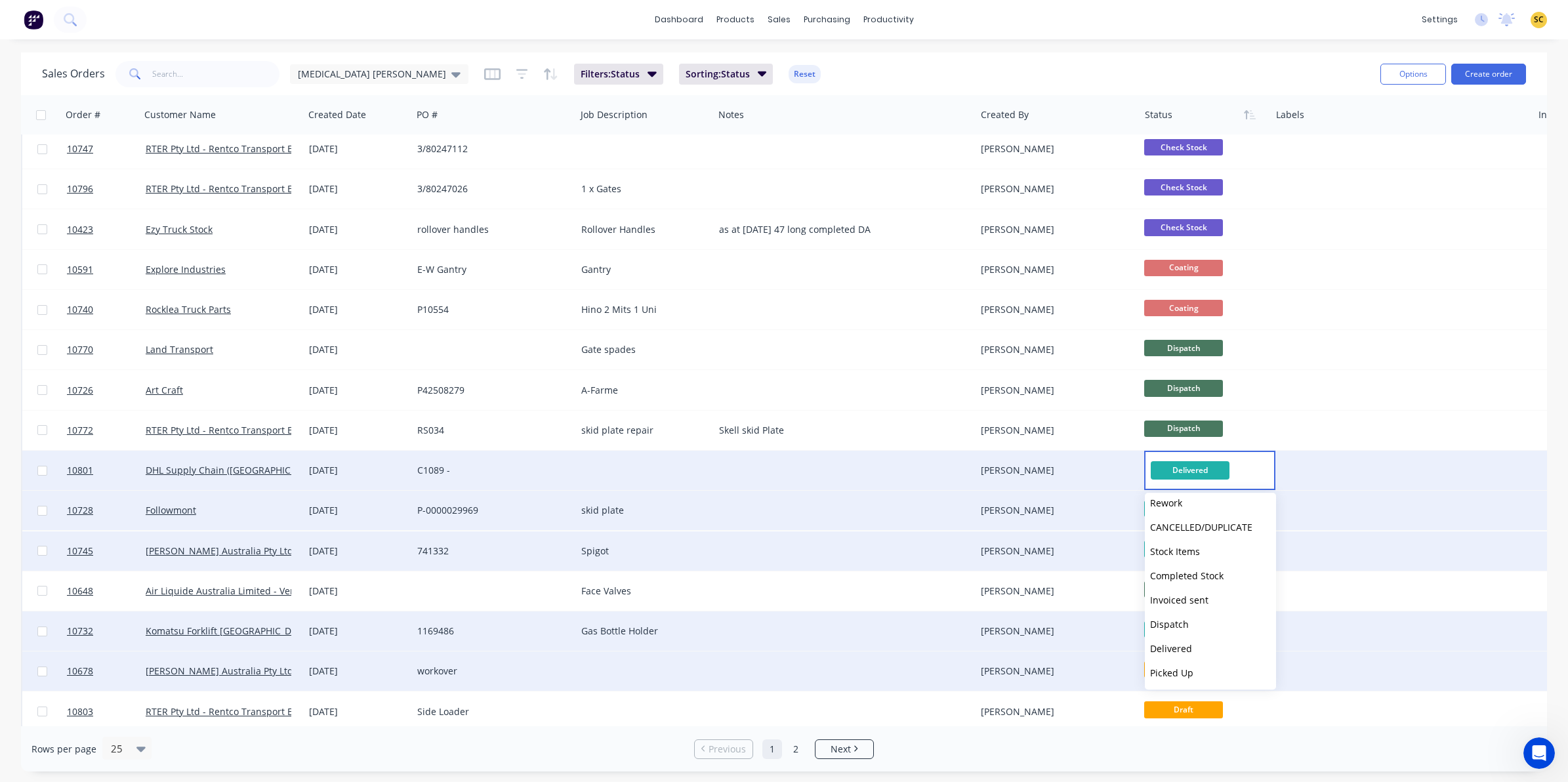
click at [1158, 671] on span "Picked Up" at bounding box center [1171, 673] width 43 height 12
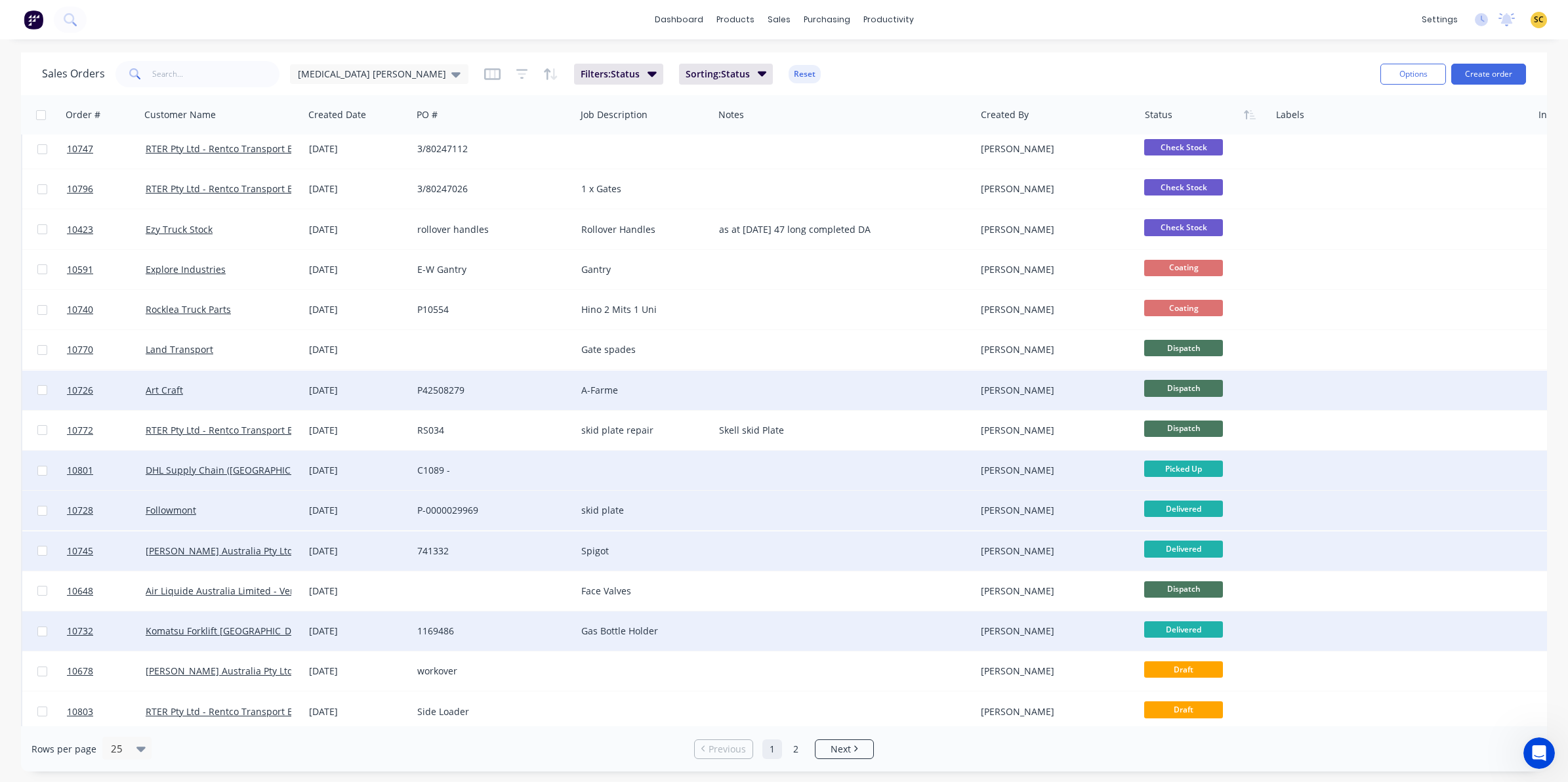
click at [1191, 384] on span "Dispatch" at bounding box center [1183, 387] width 78 height 16
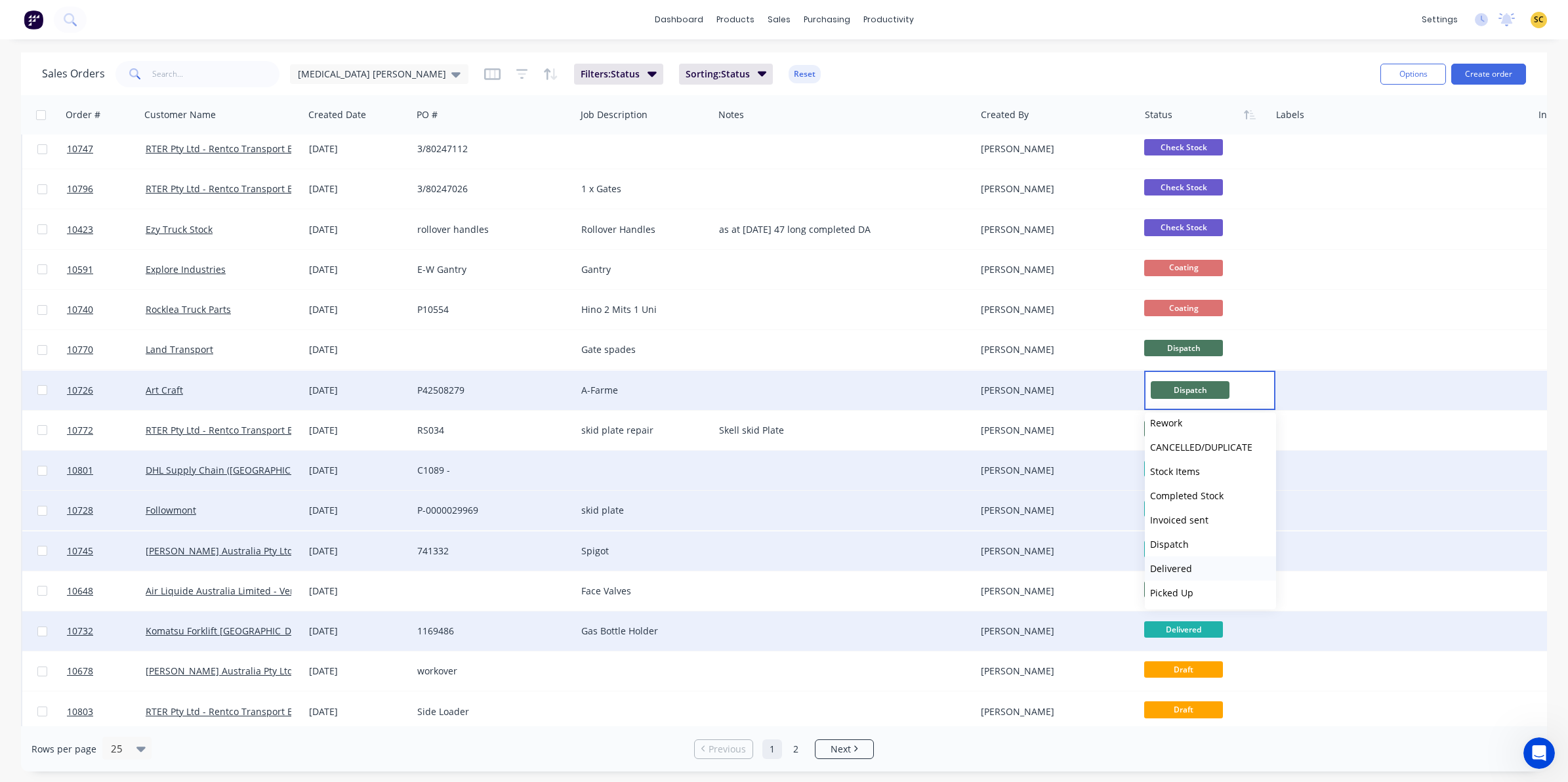
click at [1186, 563] on span "Delivered" at bounding box center [1170, 568] width 42 height 12
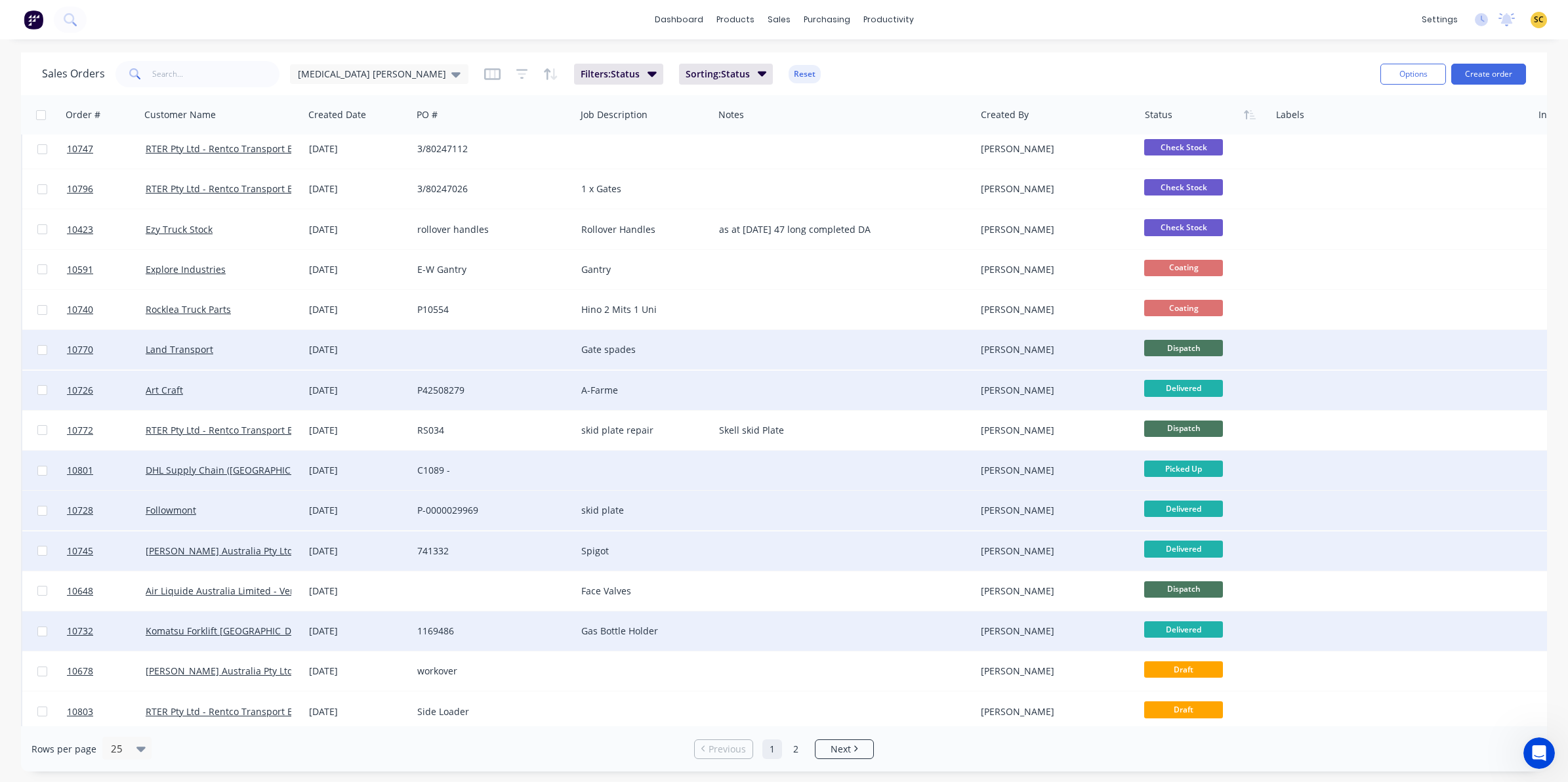
click at [1175, 351] on span "Dispatch" at bounding box center [1183, 348] width 78 height 16
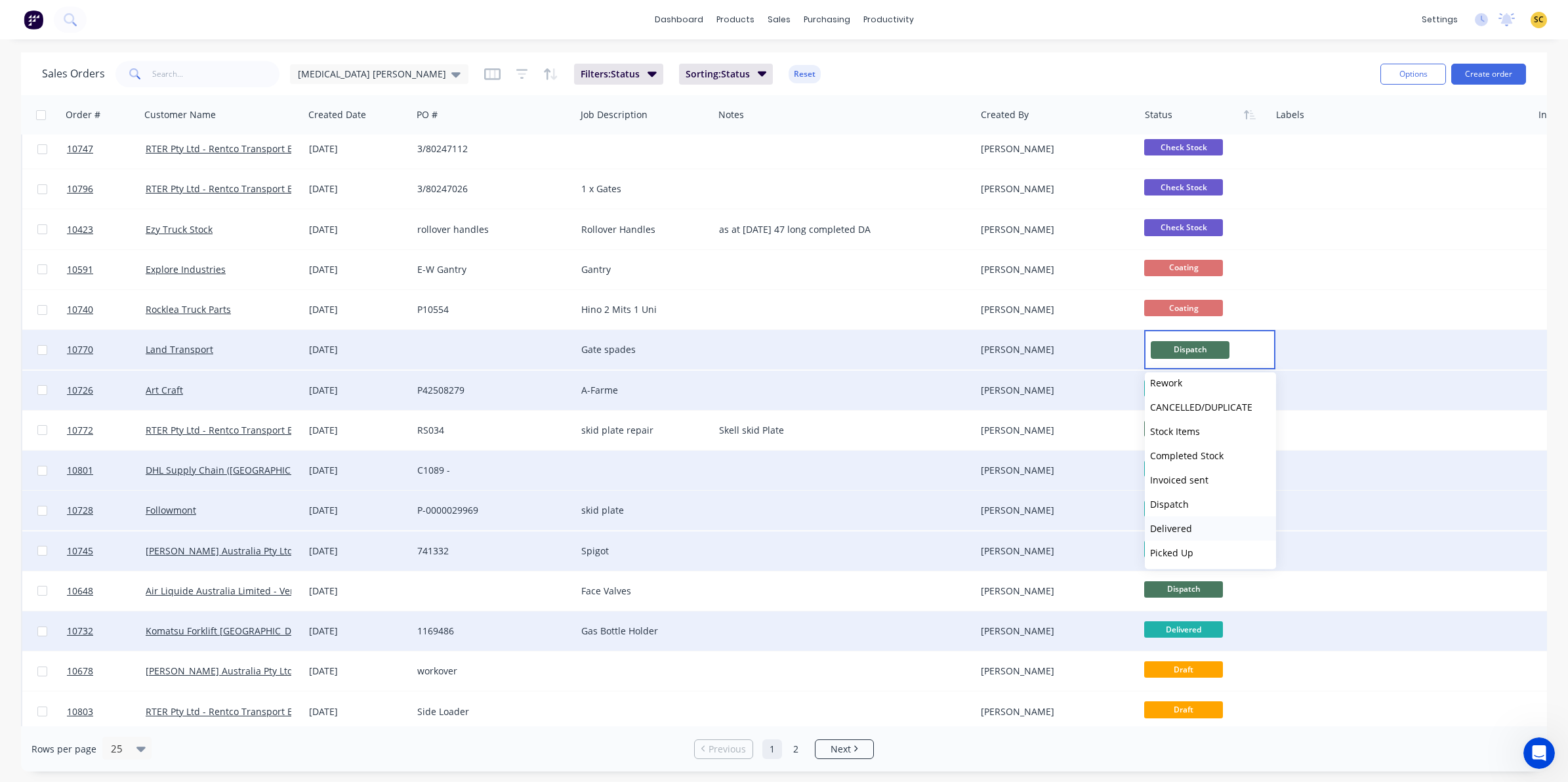
click at [1177, 522] on span "Delivered" at bounding box center [1170, 528] width 42 height 12
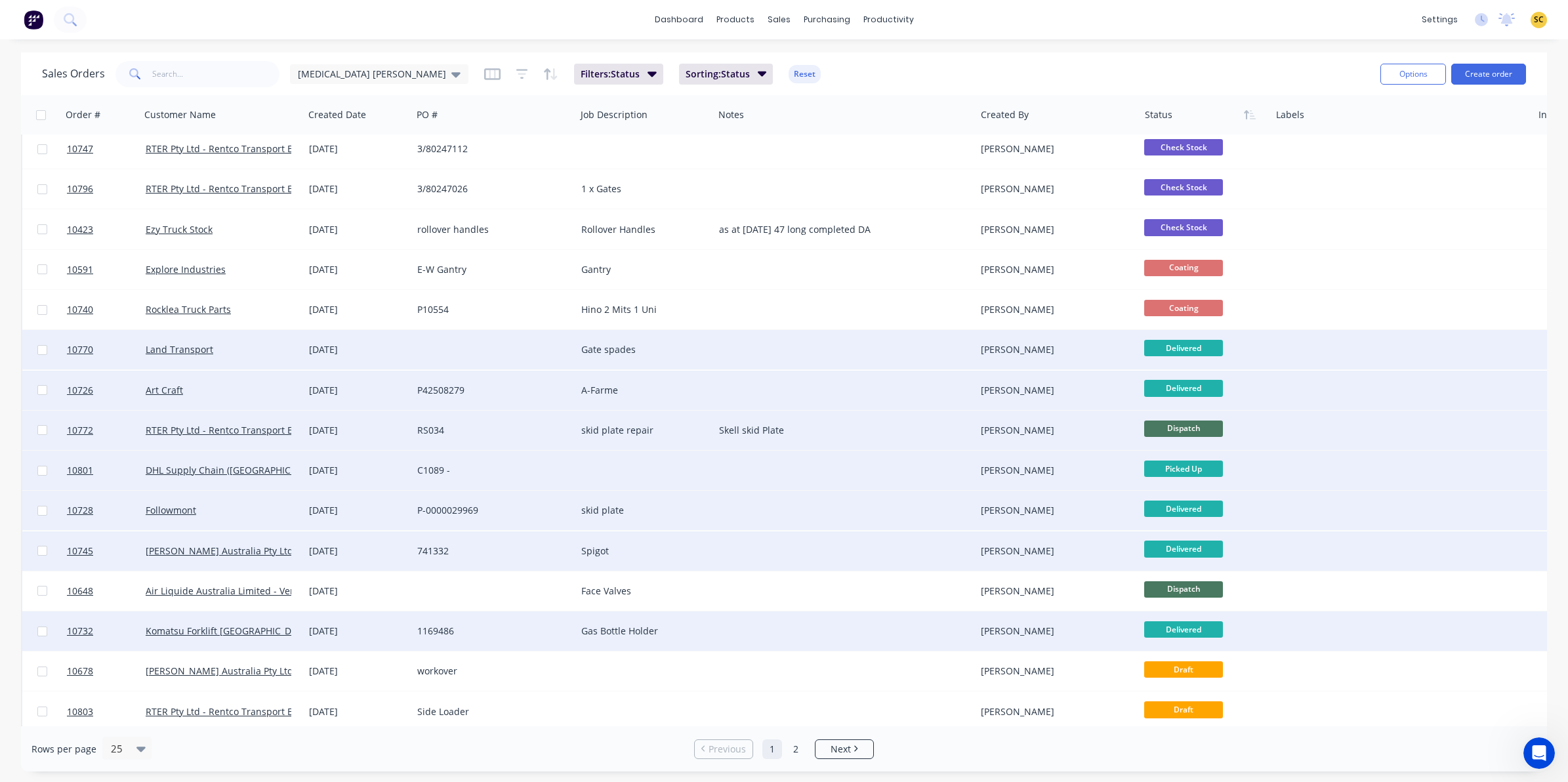
click at [1301, 427] on div at bounding box center [1401, 430] width 262 height 40
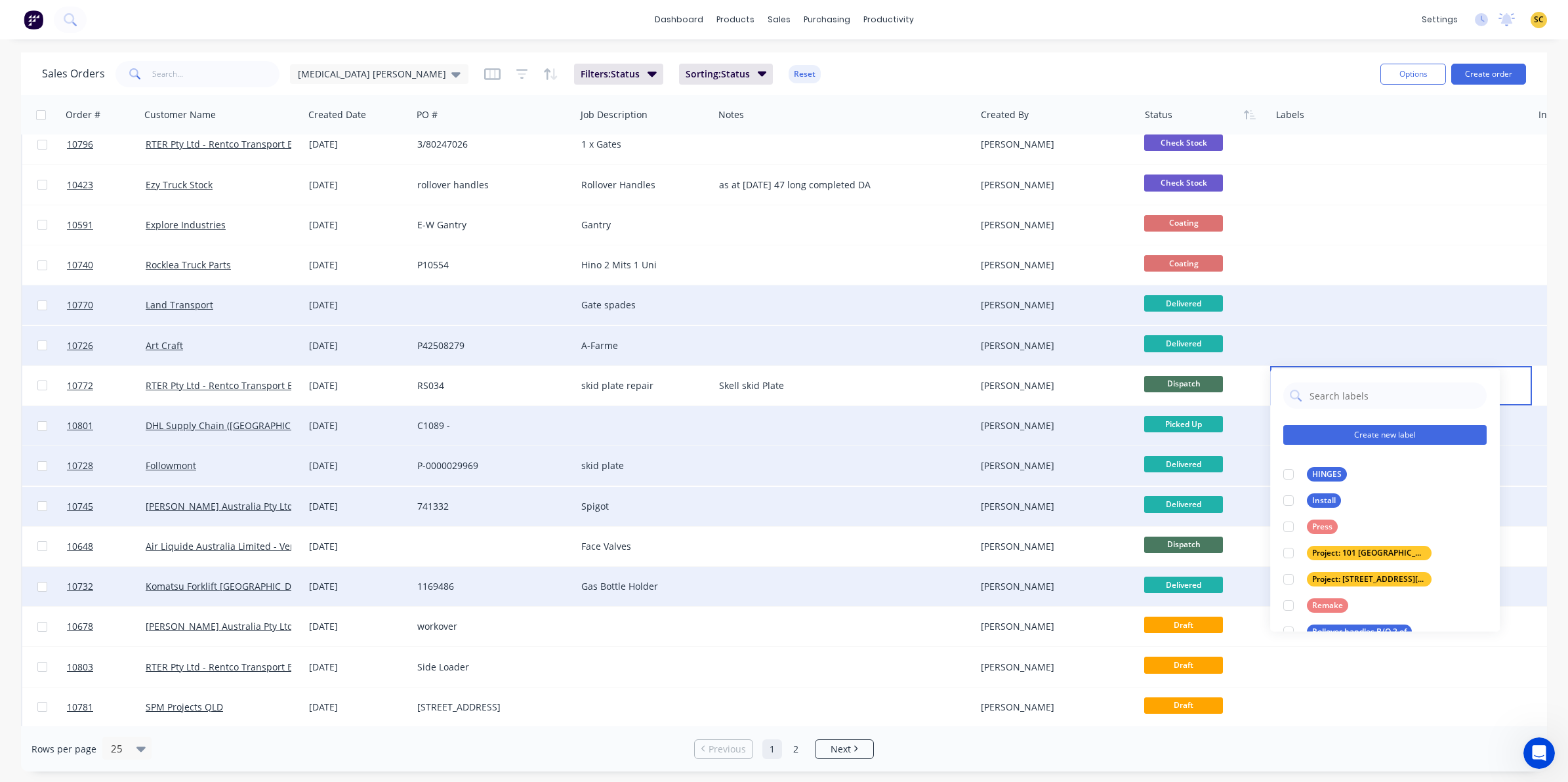
scroll to position [418, 0]
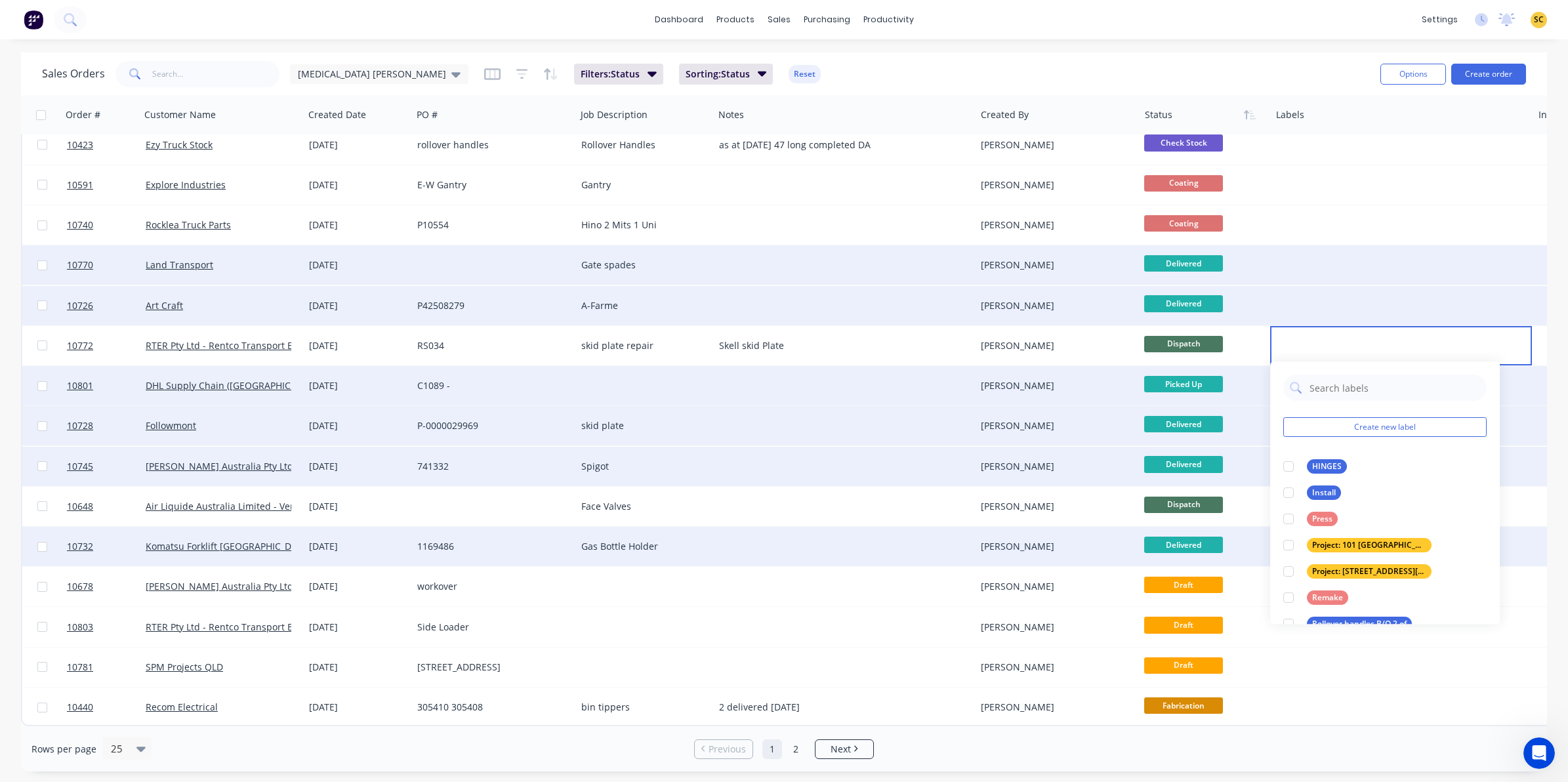
click at [299, 421] on div "Followmont" at bounding box center [222, 426] width 164 height 40
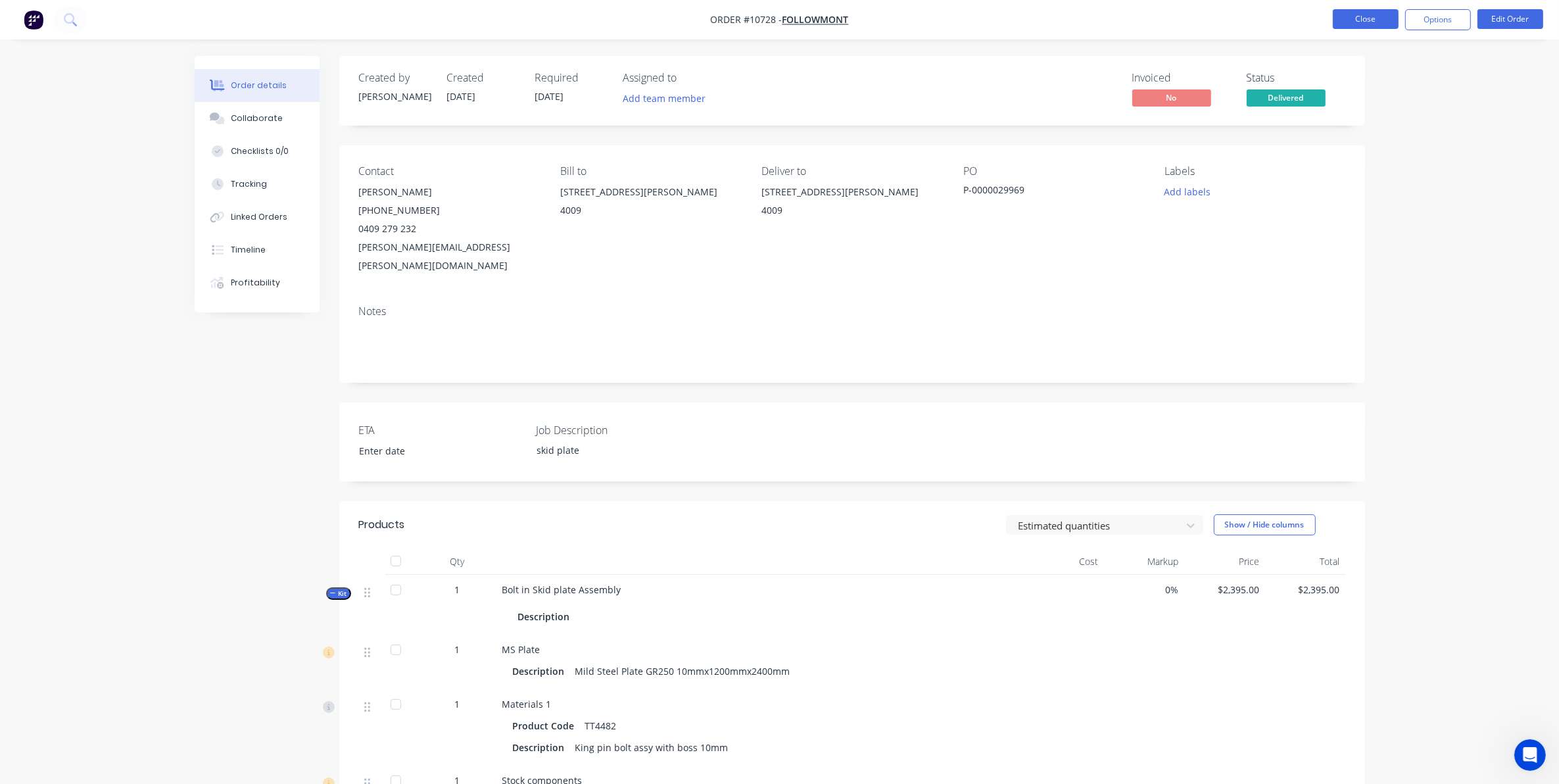
click at [1382, 21] on button "Close" at bounding box center [1366, 19] width 66 height 20
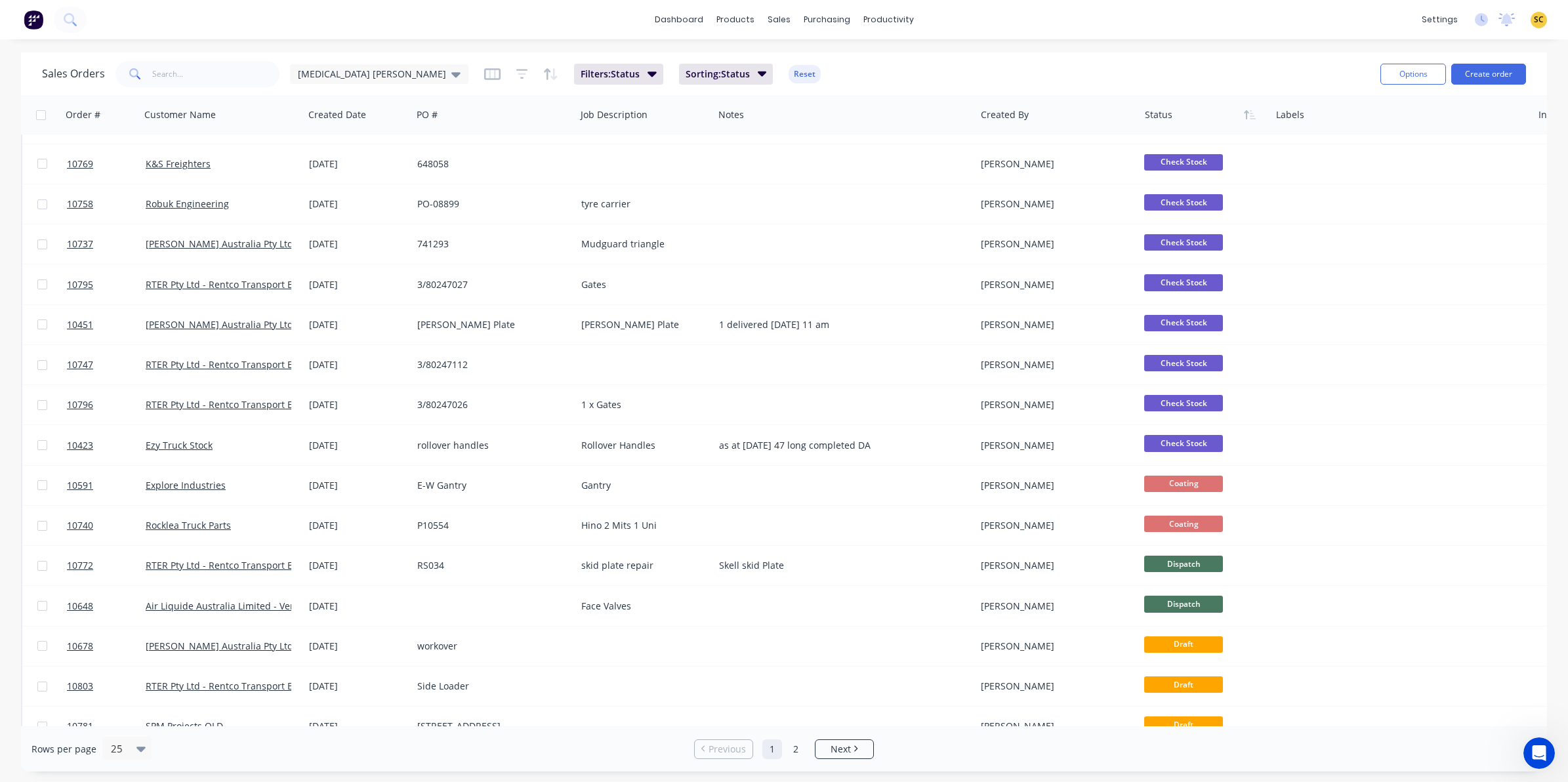
scroll to position [418, 0]
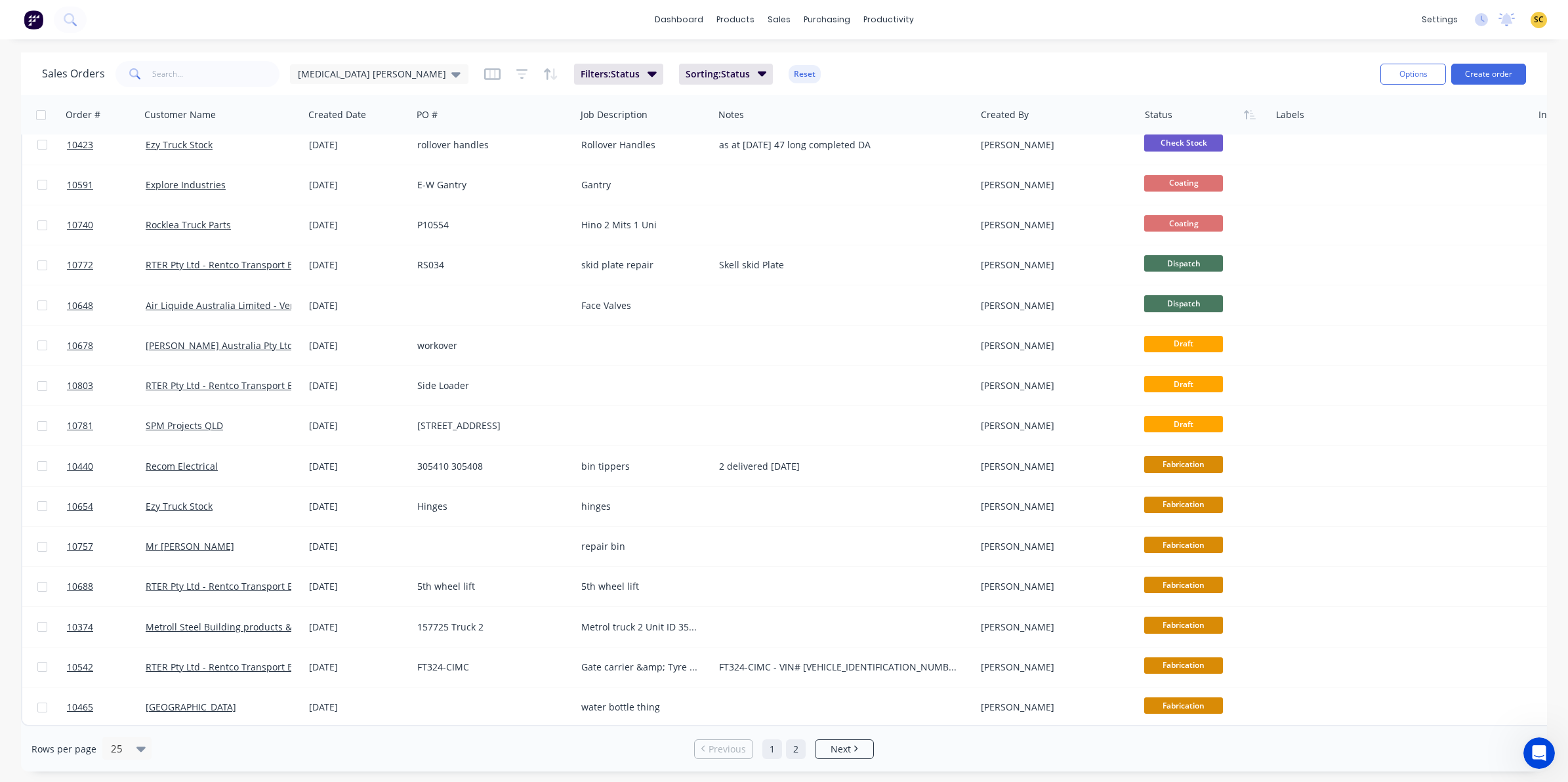
click at [799, 752] on link "2" at bounding box center [795, 748] width 20 height 20
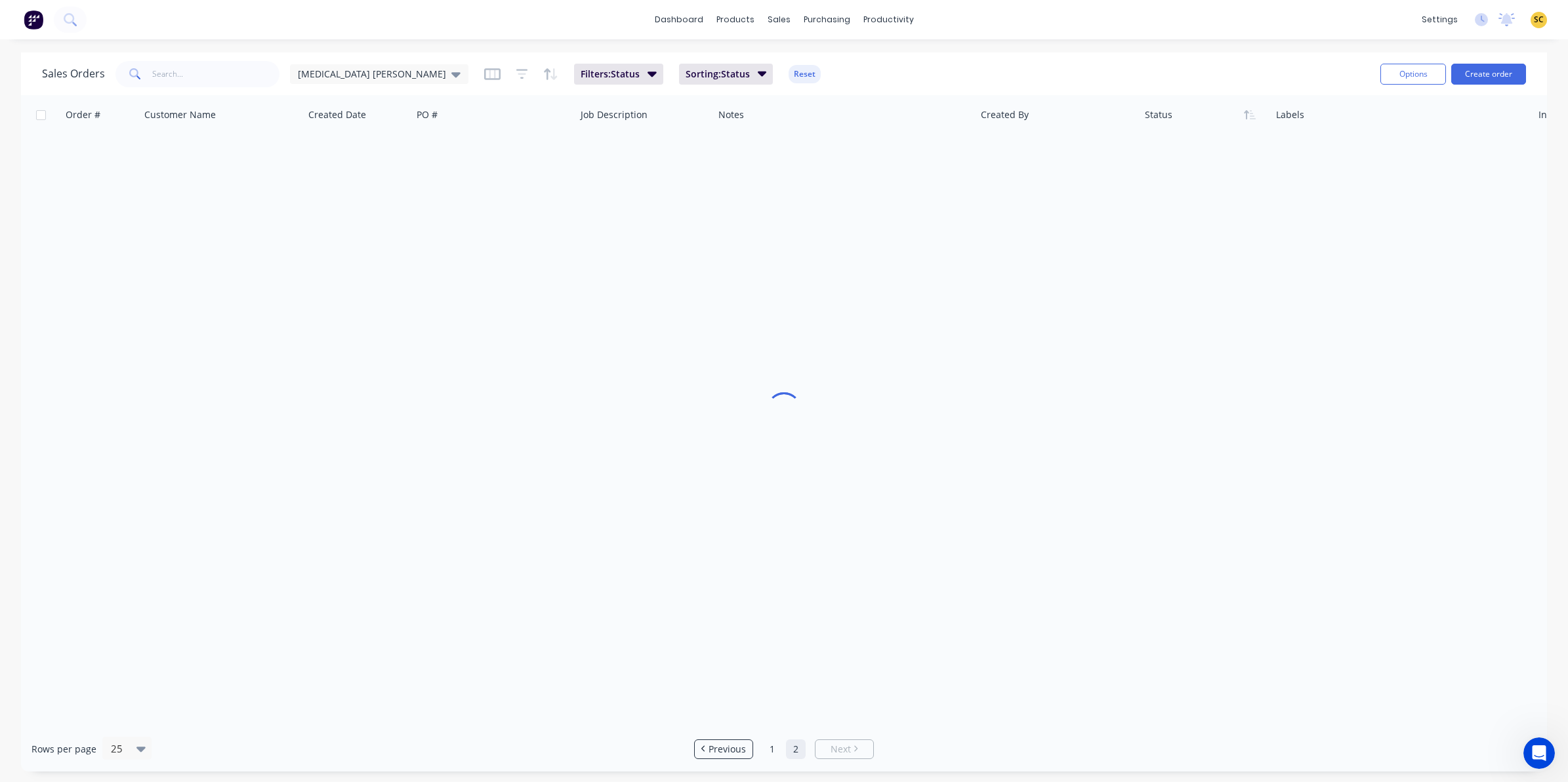
scroll to position [0, 0]
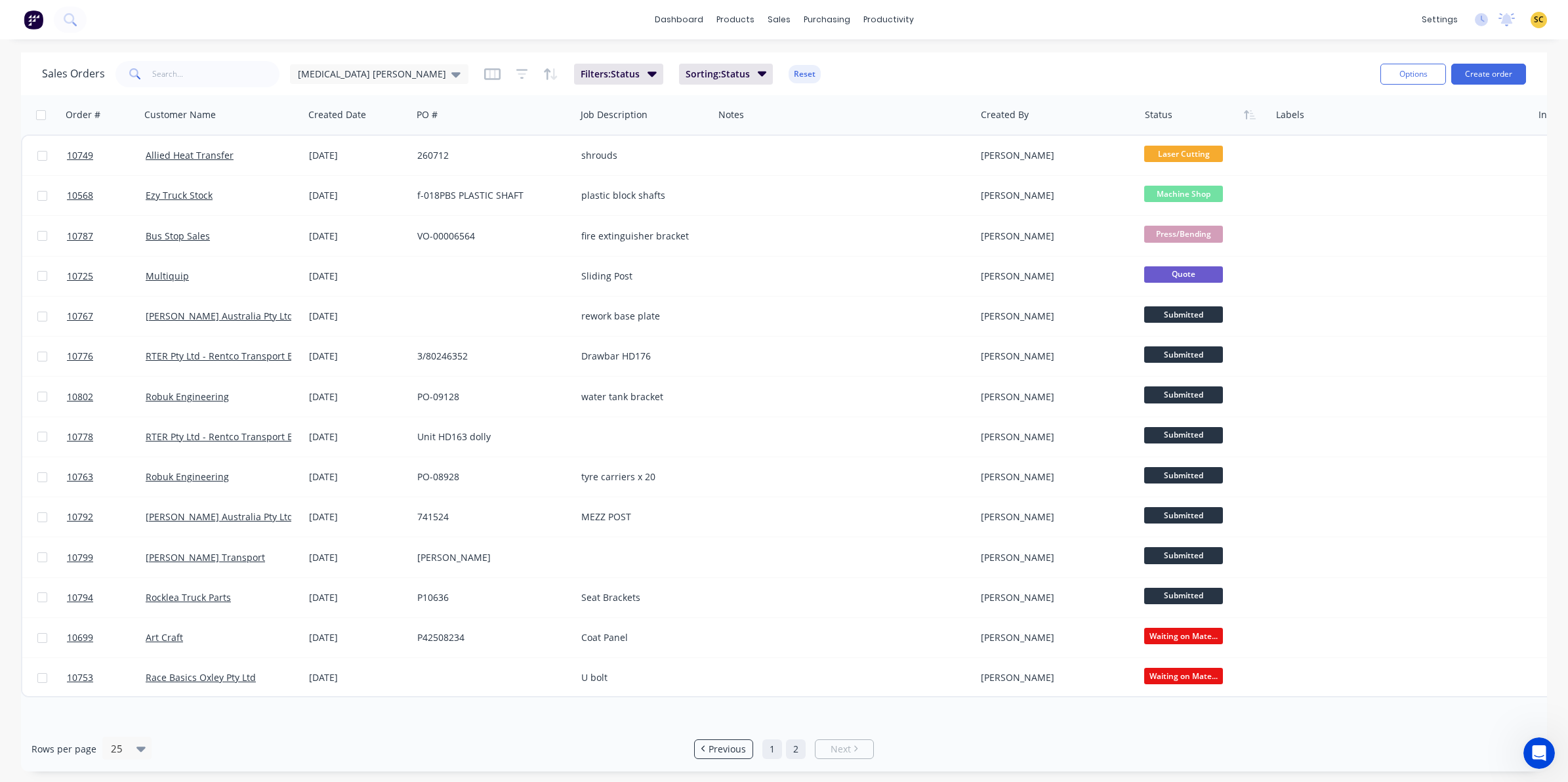
click at [773, 747] on link "1" at bounding box center [772, 748] width 20 height 20
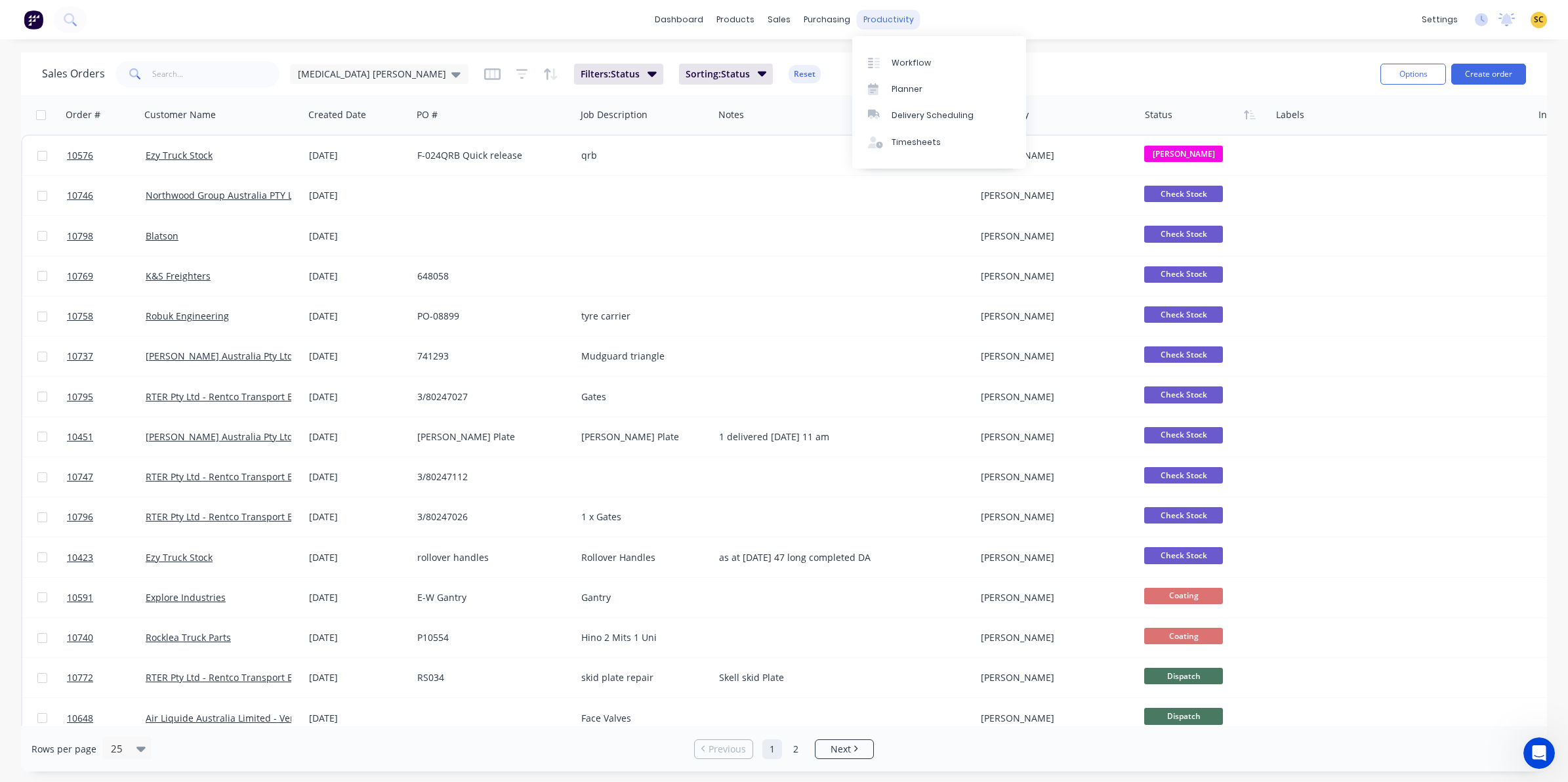
click at [887, 21] on div "productivity" at bounding box center [889, 19] width 64 height 20
click at [923, 139] on div "Timesheets" at bounding box center [916, 143] width 49 height 12
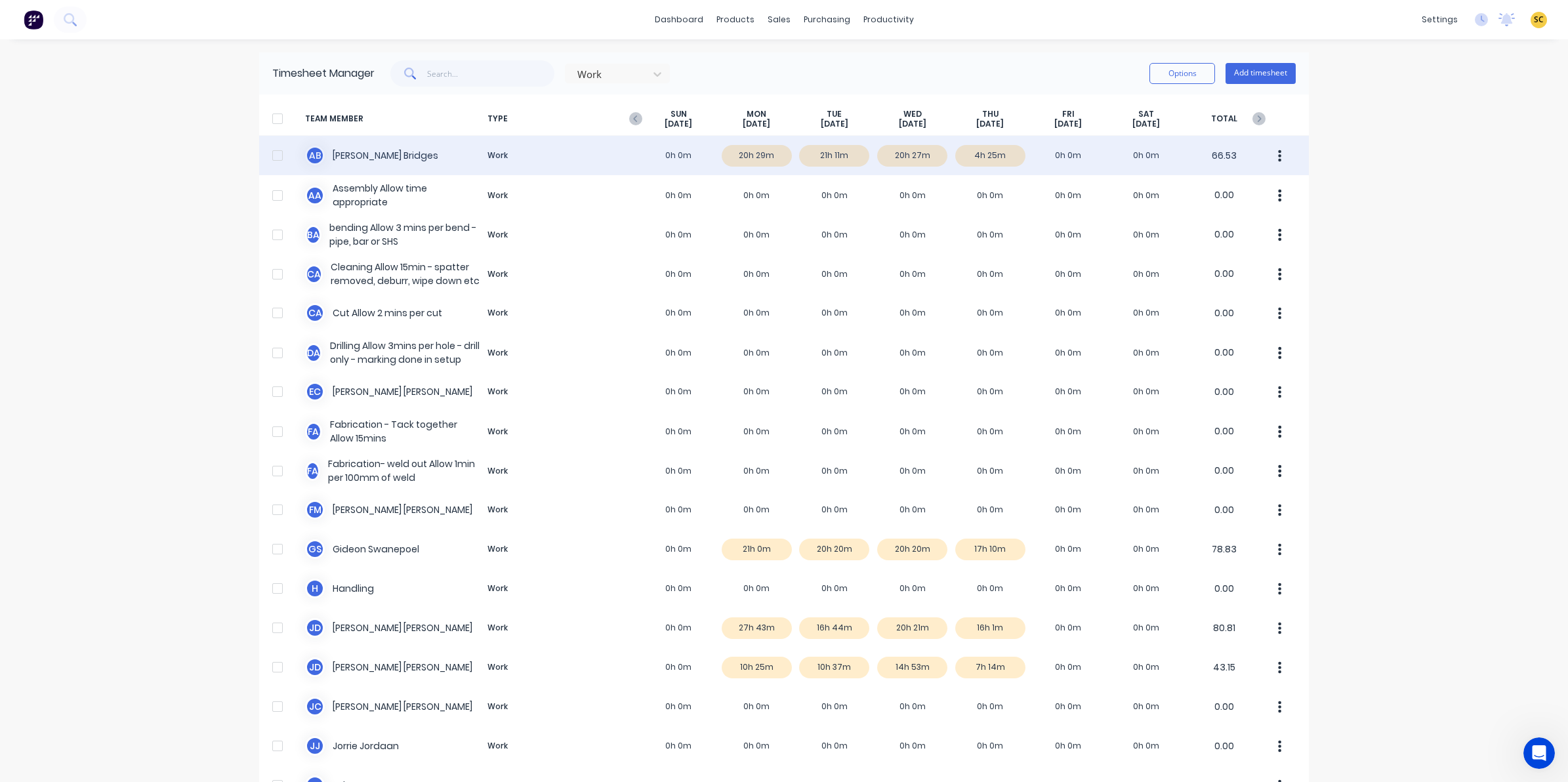
click at [985, 151] on div "A B Ashley Bridges Work 0h 0m 20h 29m 21h 11m 20h 27m 4h 25m 0h 0m 0h 0m 66.53" at bounding box center [784, 156] width 1050 height 40
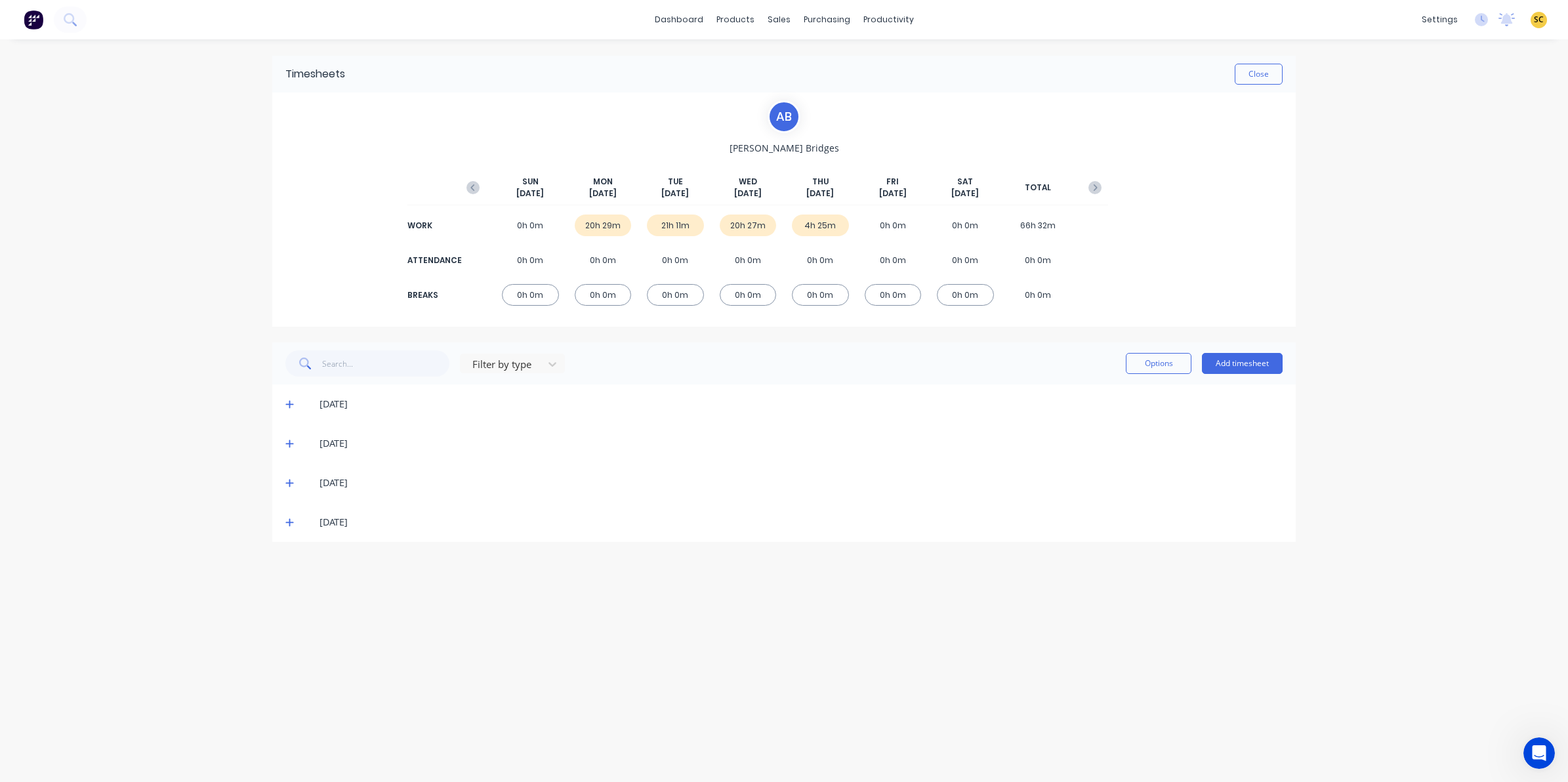
click at [292, 522] on icon at bounding box center [290, 521] width 9 height 9
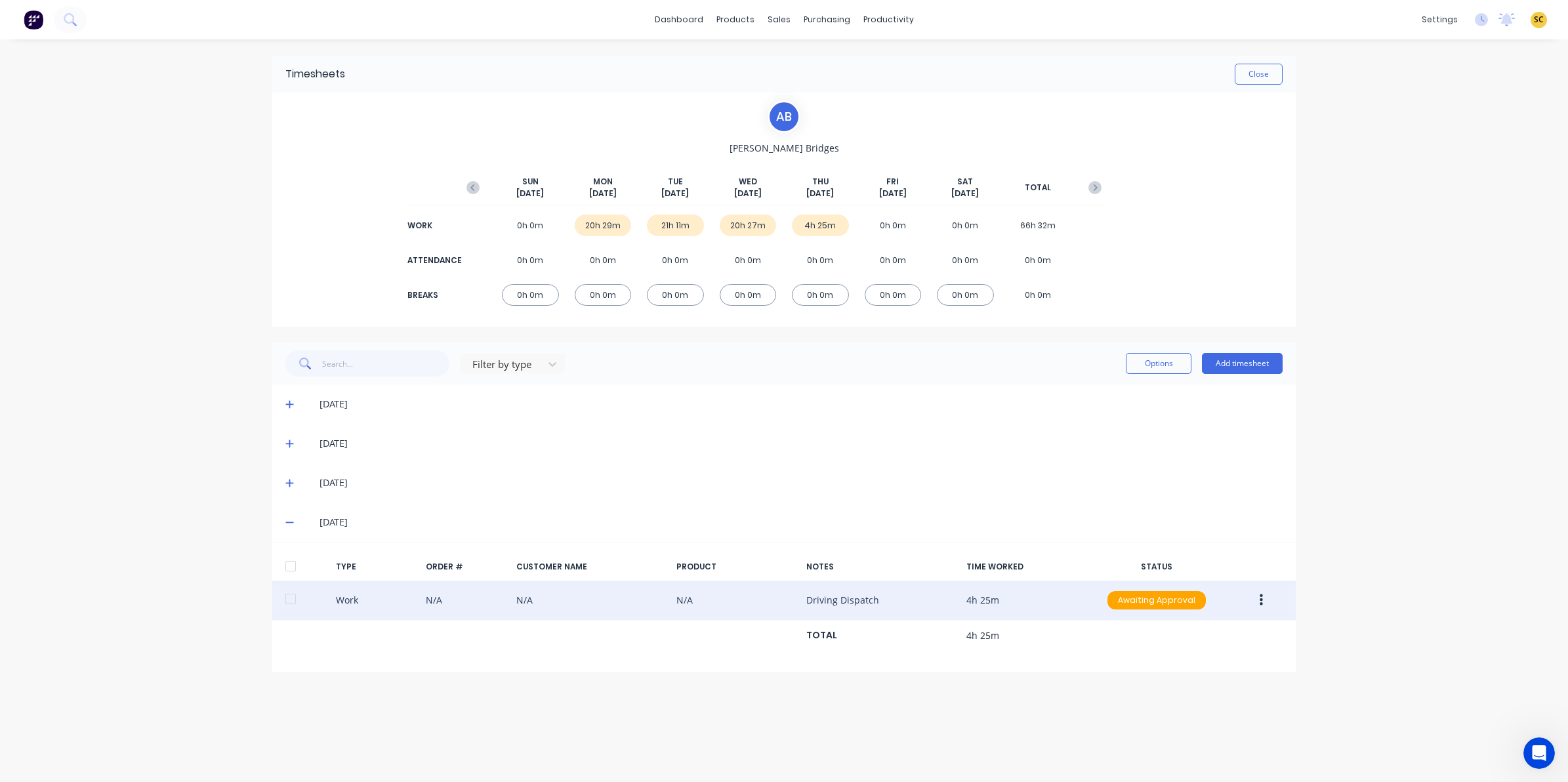
click at [1260, 595] on icon "button" at bounding box center [1262, 600] width 3 height 15
click at [1202, 551] on div "Edit" at bounding box center [1213, 551] width 101 height 19
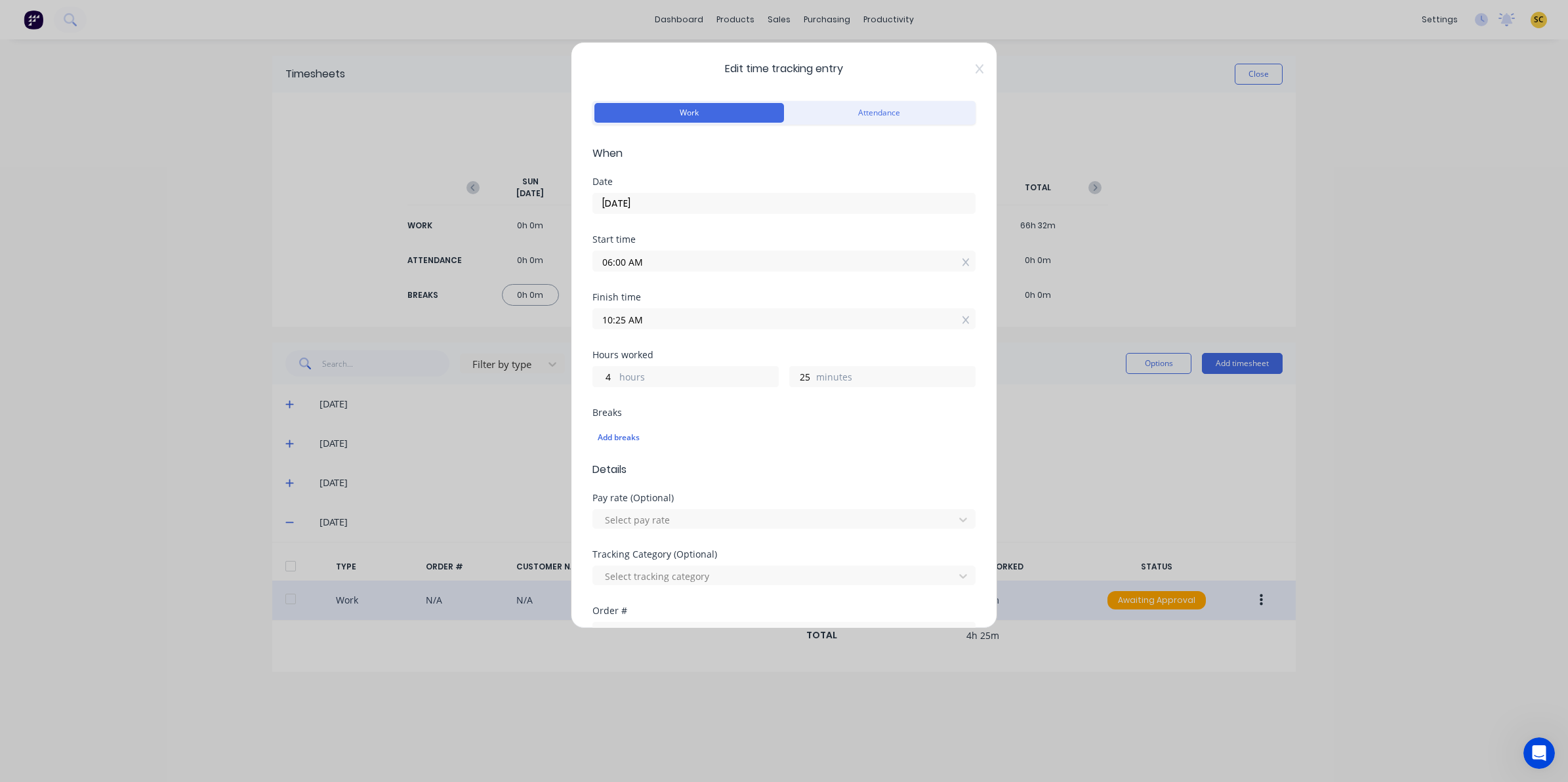
click at [976, 64] on icon at bounding box center [979, 69] width 8 height 10
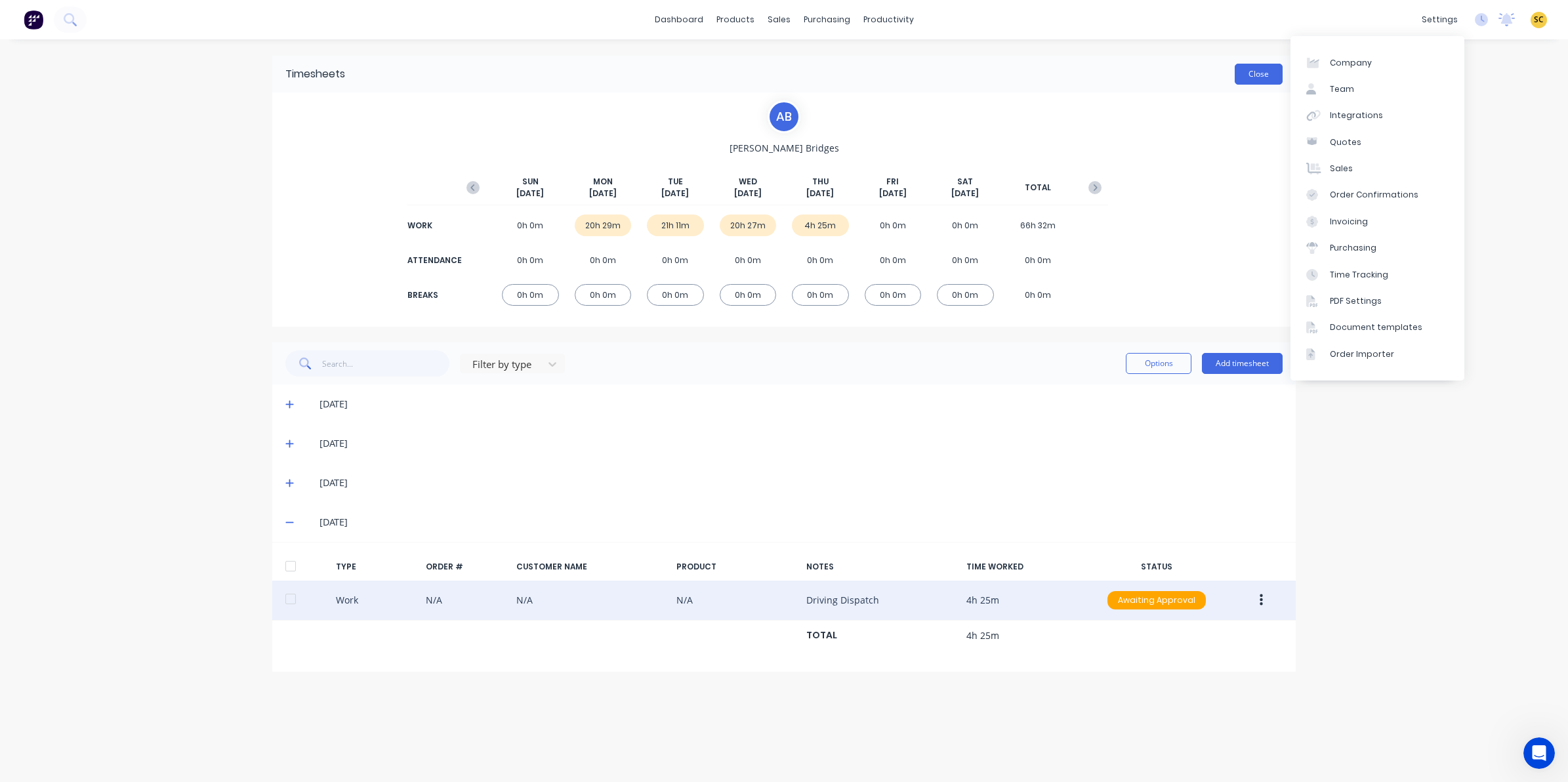
click at [1260, 82] on button "Close" at bounding box center [1259, 74] width 48 height 21
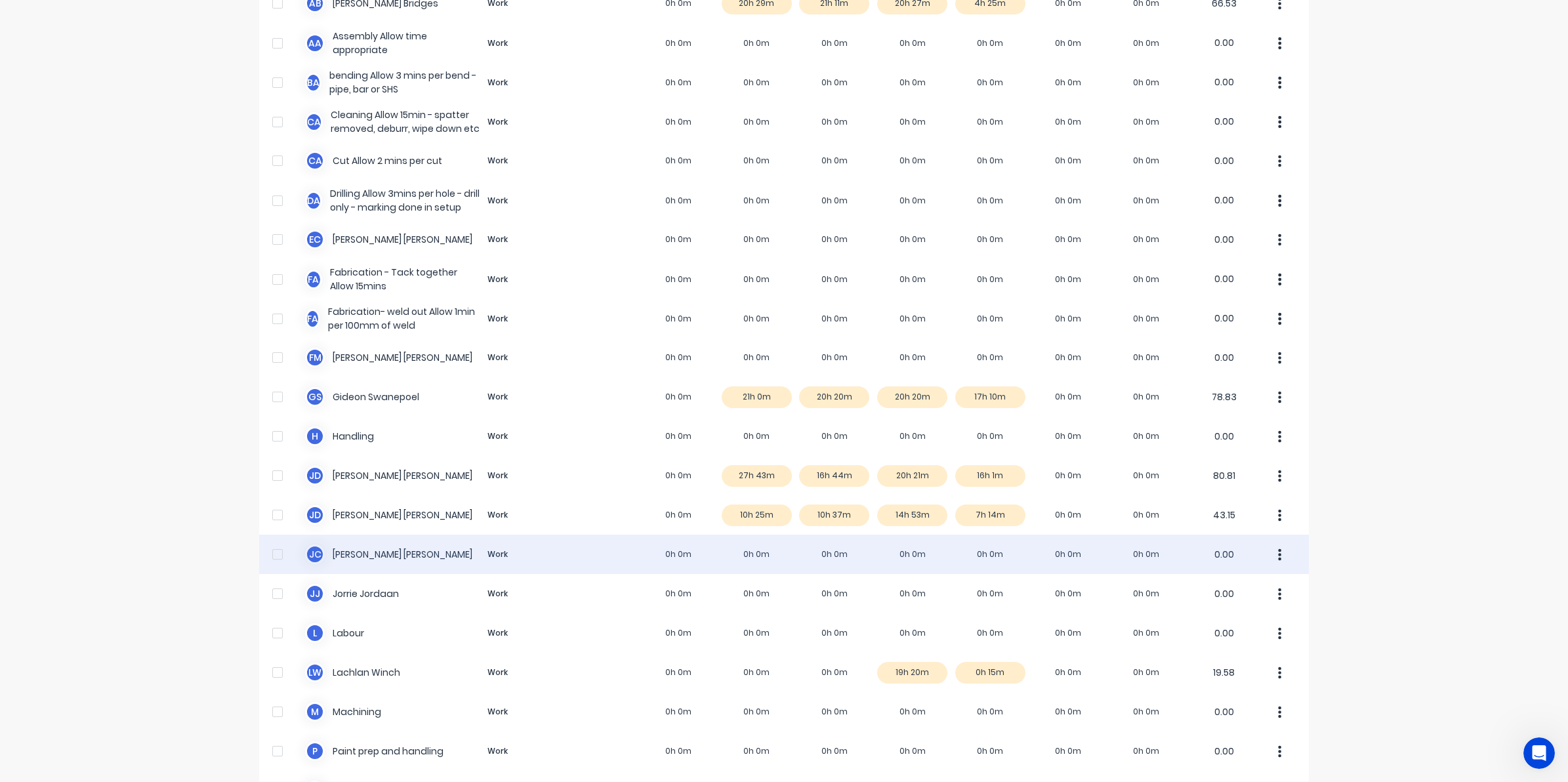
scroll to position [164, 0]
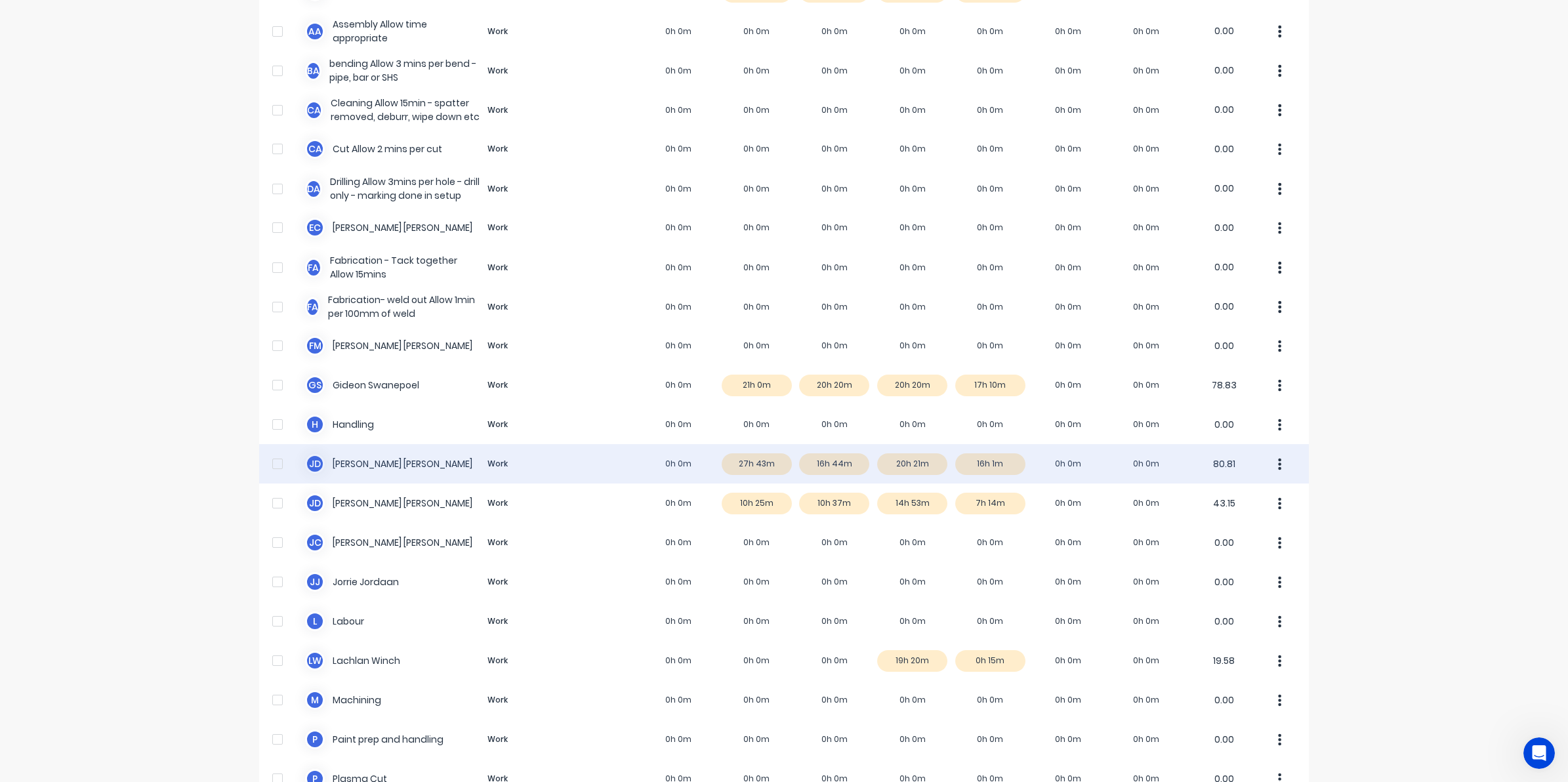
click at [981, 469] on div "J D Joel De Vries Work 0h 0m 27h 43m 16h 44m 20h 21m 16h 1m 0h 0m 0h 0m 80.81" at bounding box center [784, 464] width 1050 height 40
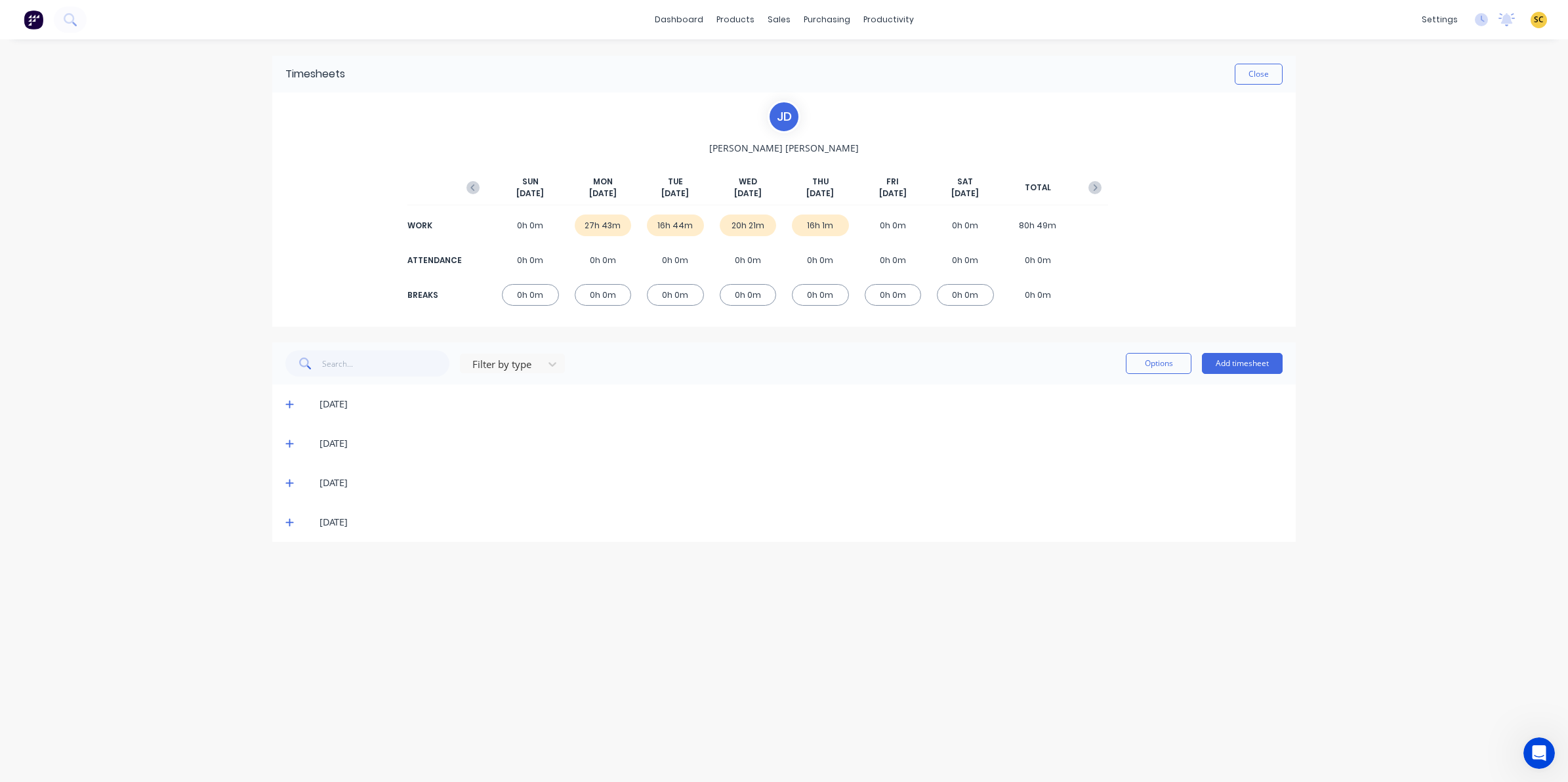
click at [293, 525] on span at bounding box center [292, 521] width 13 height 13
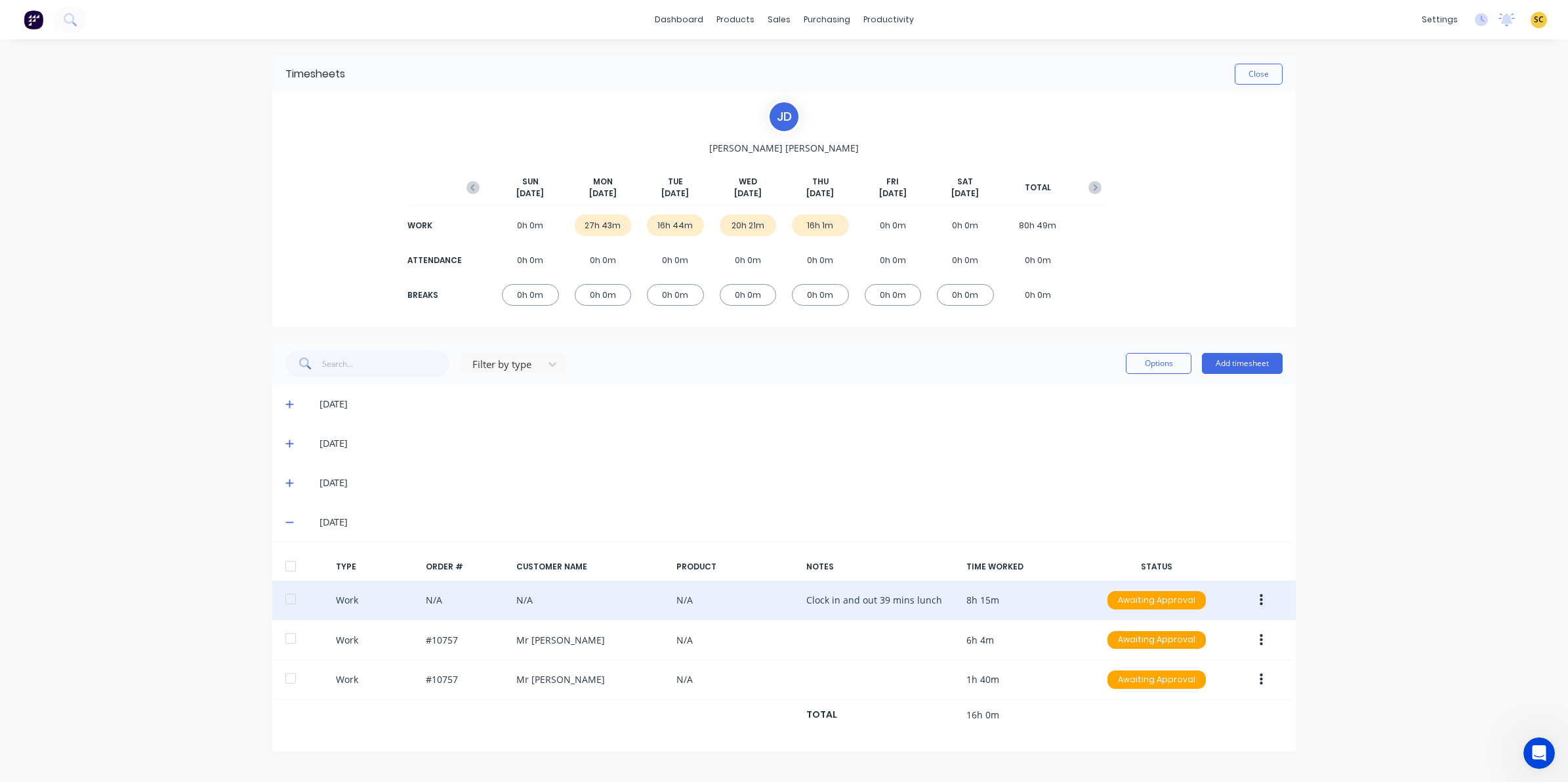
click at [1262, 594] on icon "button" at bounding box center [1262, 600] width 3 height 15
click at [1192, 541] on div "Edit" at bounding box center [1213, 551] width 101 height 19
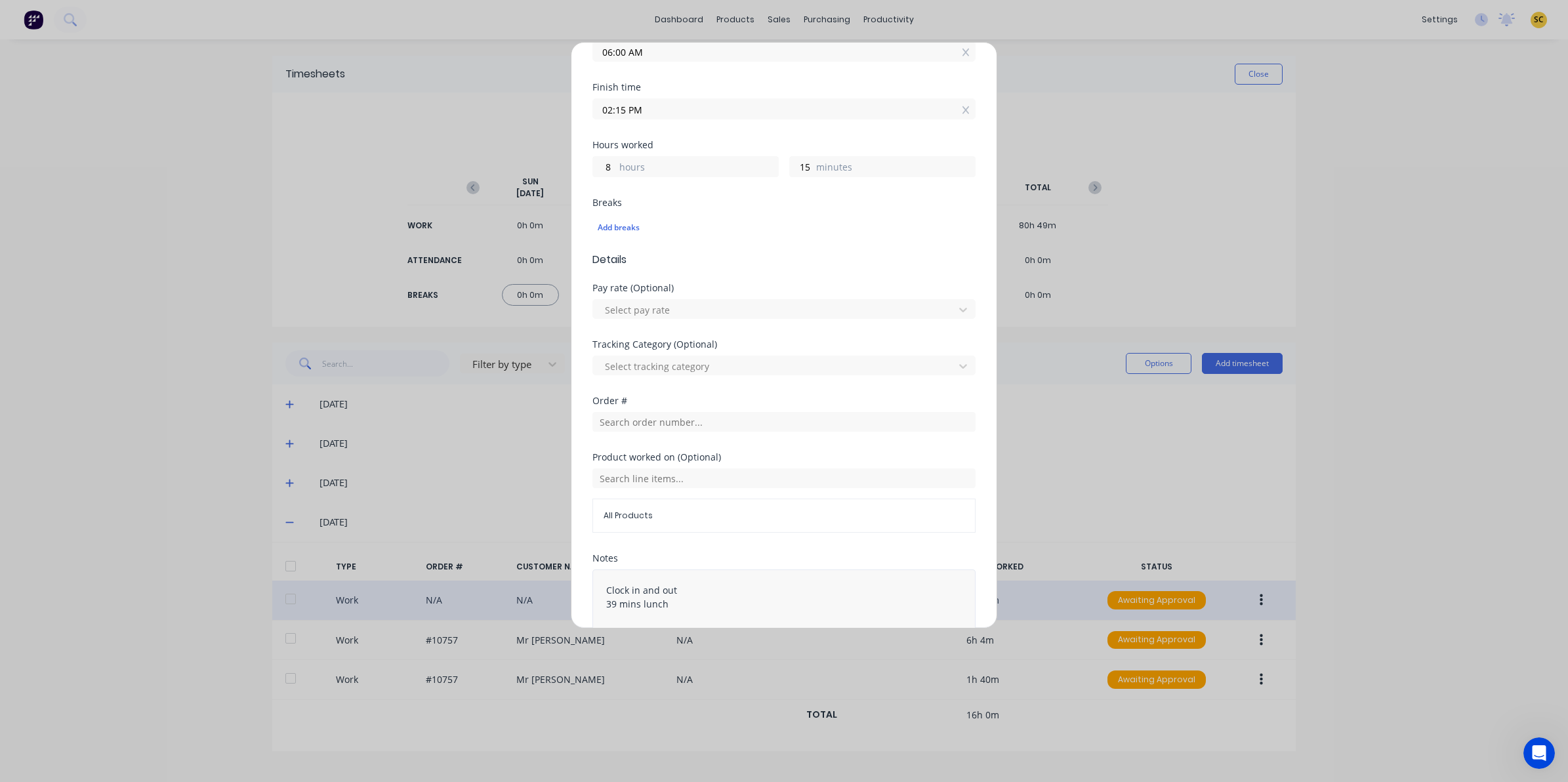
scroll to position [283, 0]
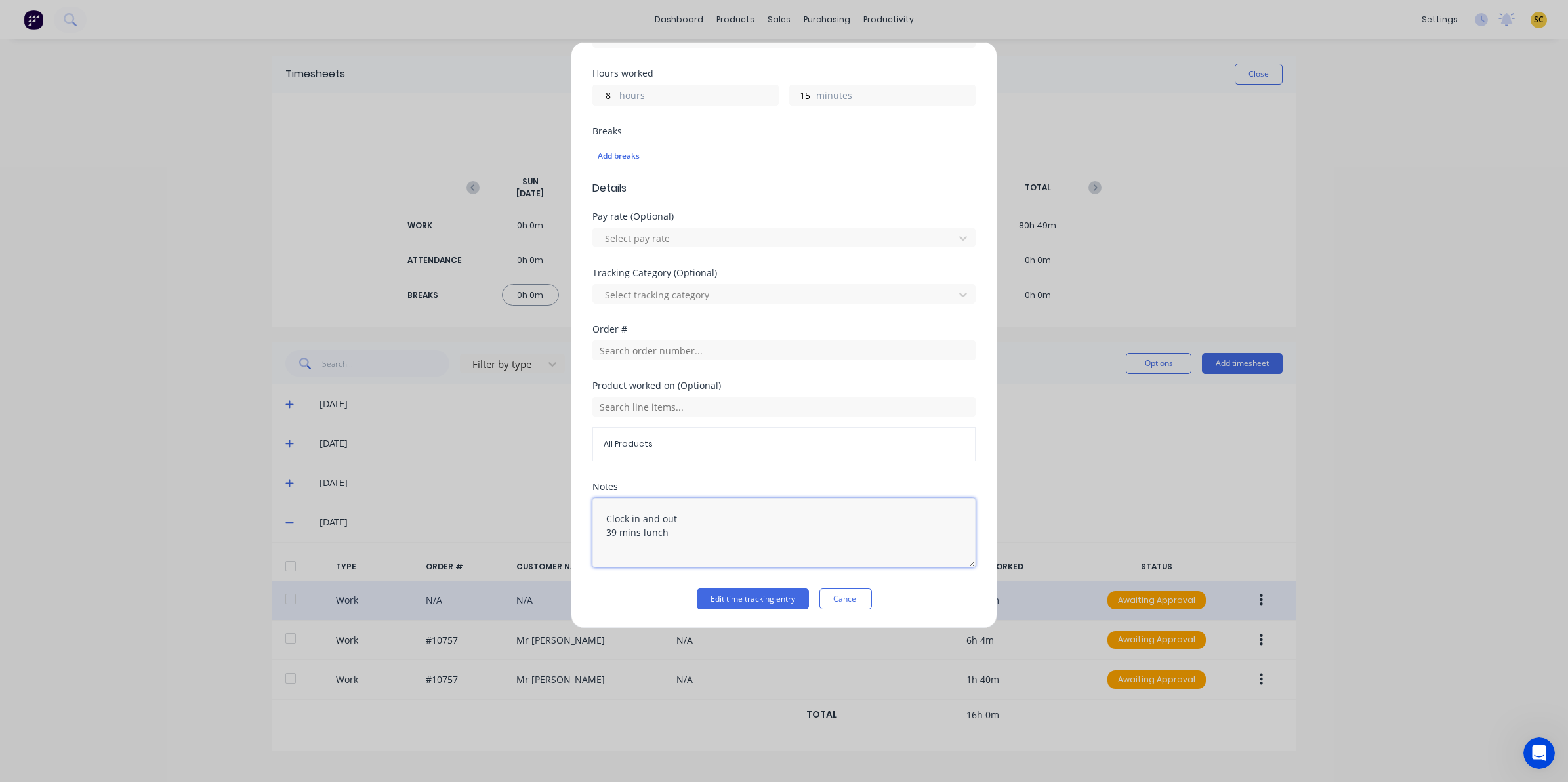
click at [615, 539] on textarea "Clock in and out 39 mins lunch" at bounding box center [783, 533] width 383 height 70
type textarea "Clock in and out 30 mins lunch"
click at [729, 598] on button "Edit time tracking entry" at bounding box center [753, 599] width 112 height 21
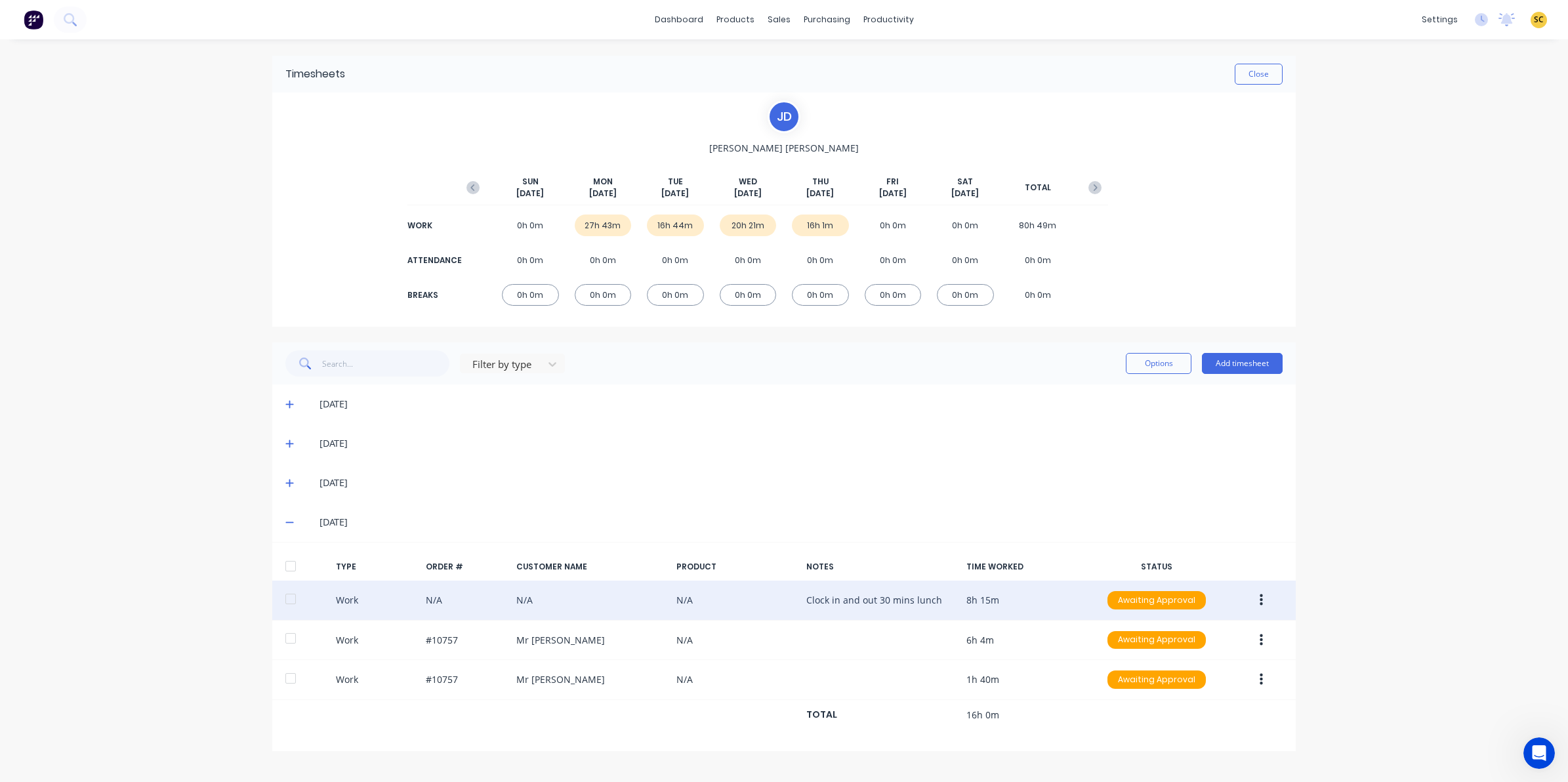
click at [1256, 602] on button "button" at bounding box center [1262, 600] width 31 height 23
click at [1181, 554] on div "Edit" at bounding box center [1213, 551] width 101 height 19
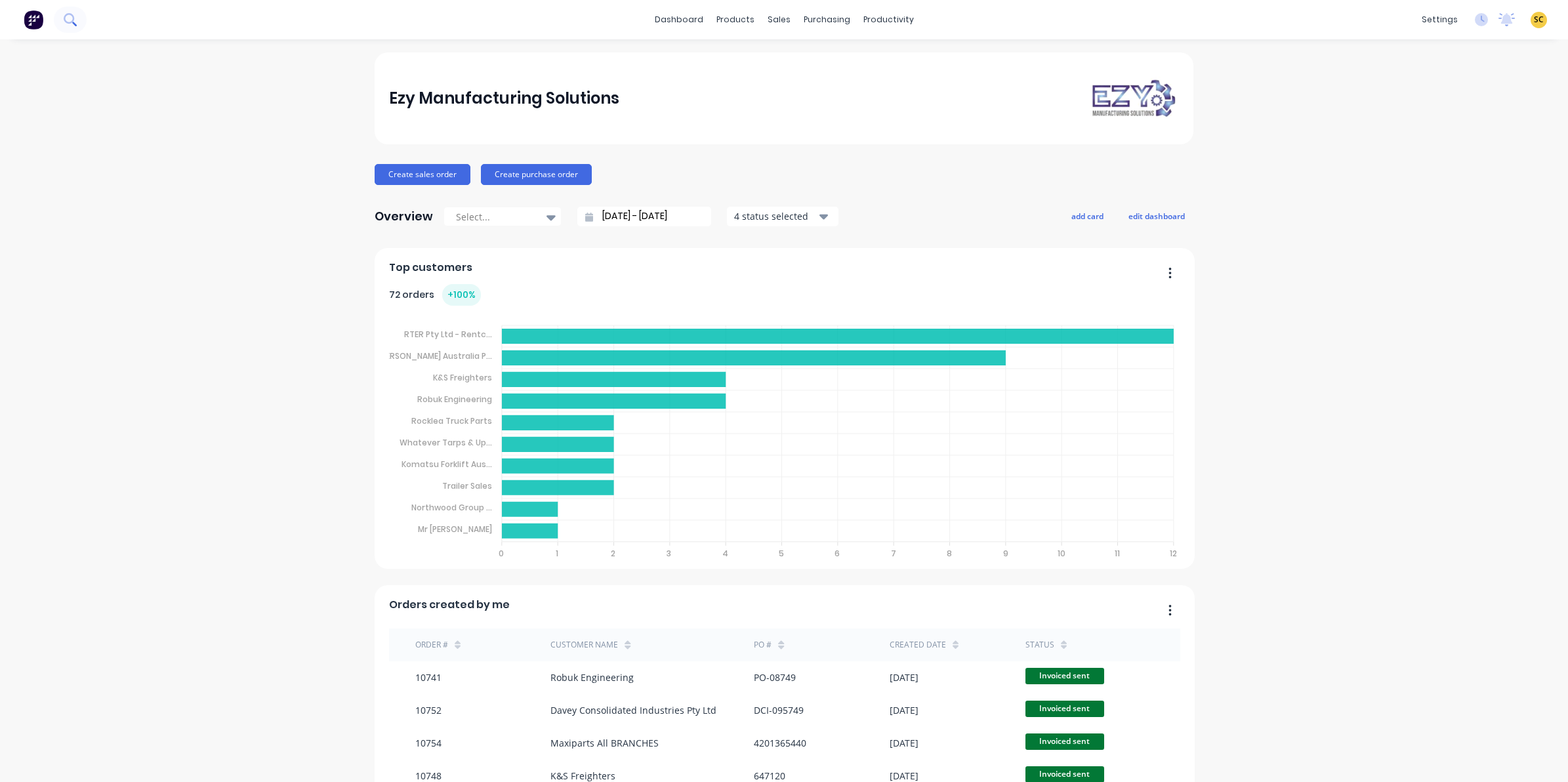
click at [66, 15] on icon at bounding box center [70, 19] width 12 height 12
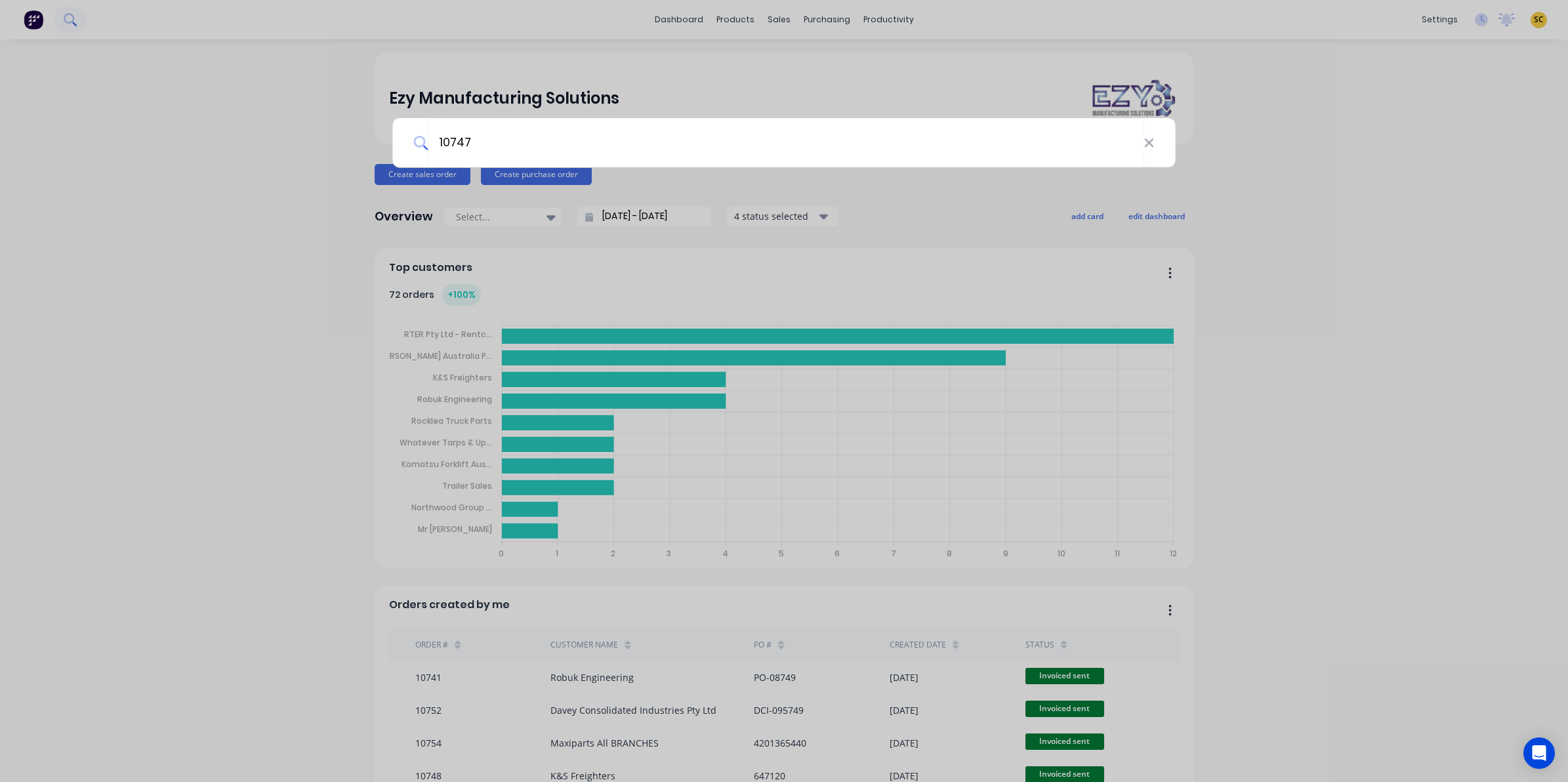
type input "10747"
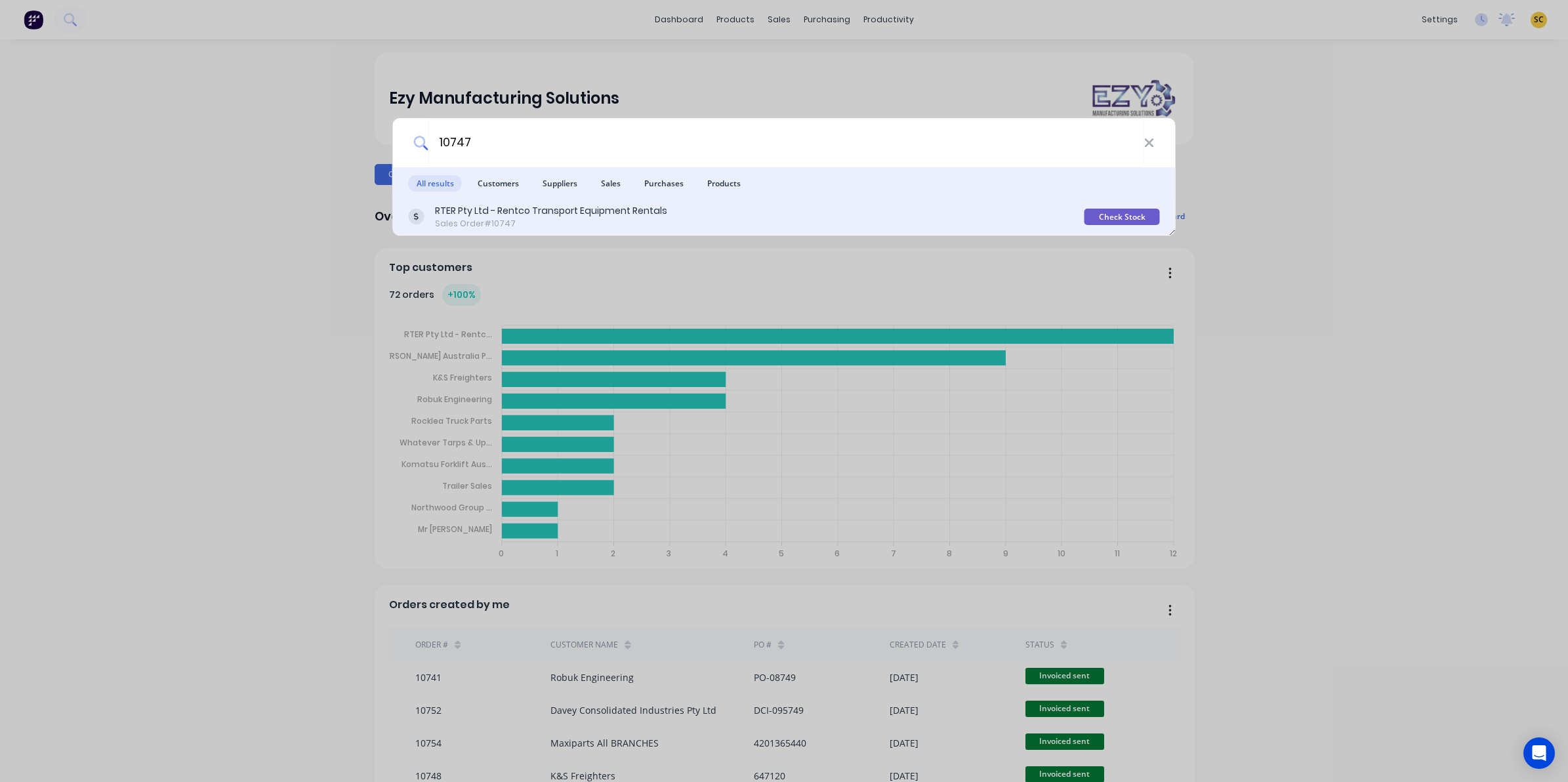
click at [670, 213] on div "RTER Pty Ltd - Rentco Transport Equipment Rentals Sales Order #10747" at bounding box center [746, 217] width 676 height 26
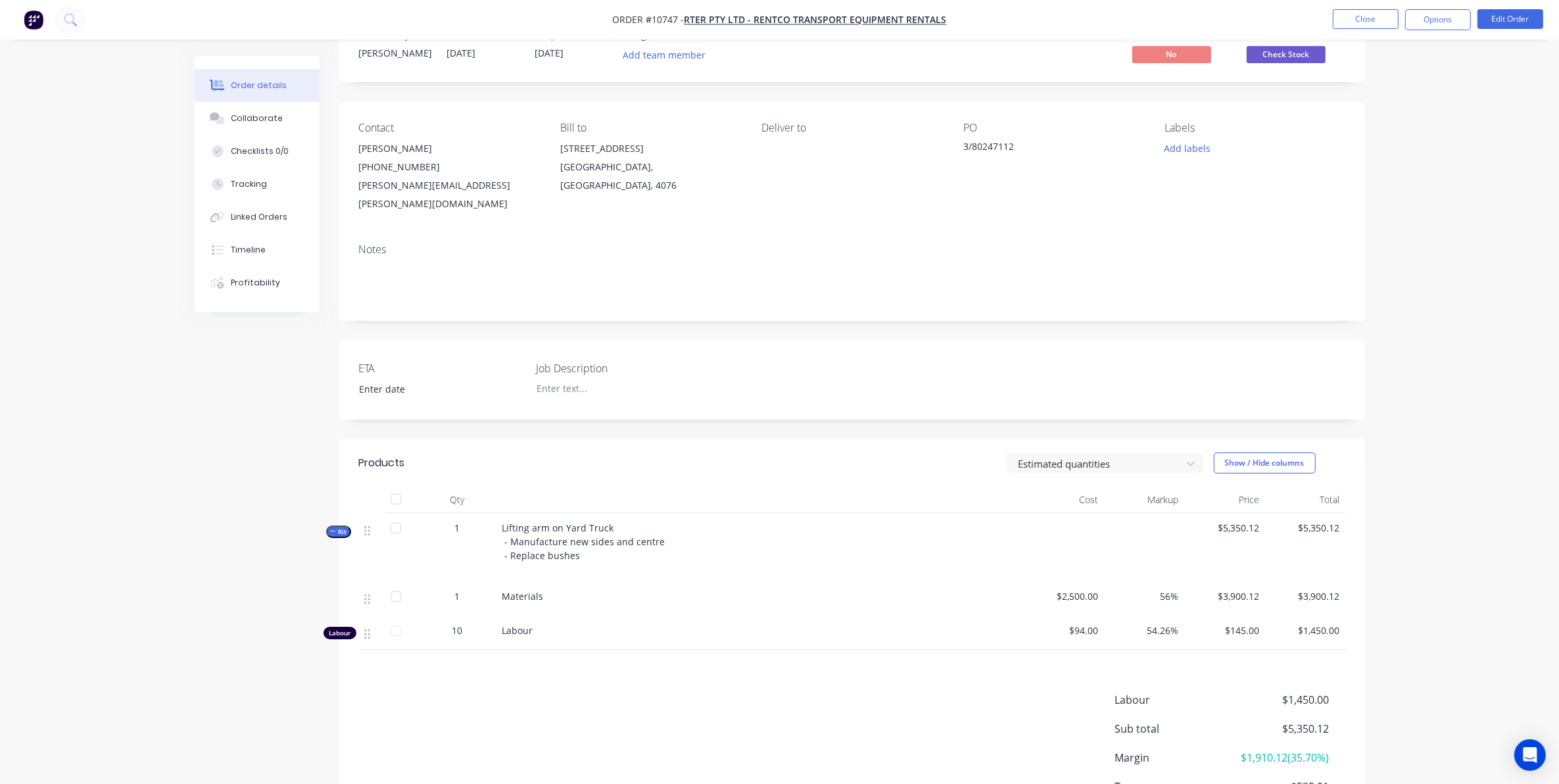
scroll to position [82, 0]
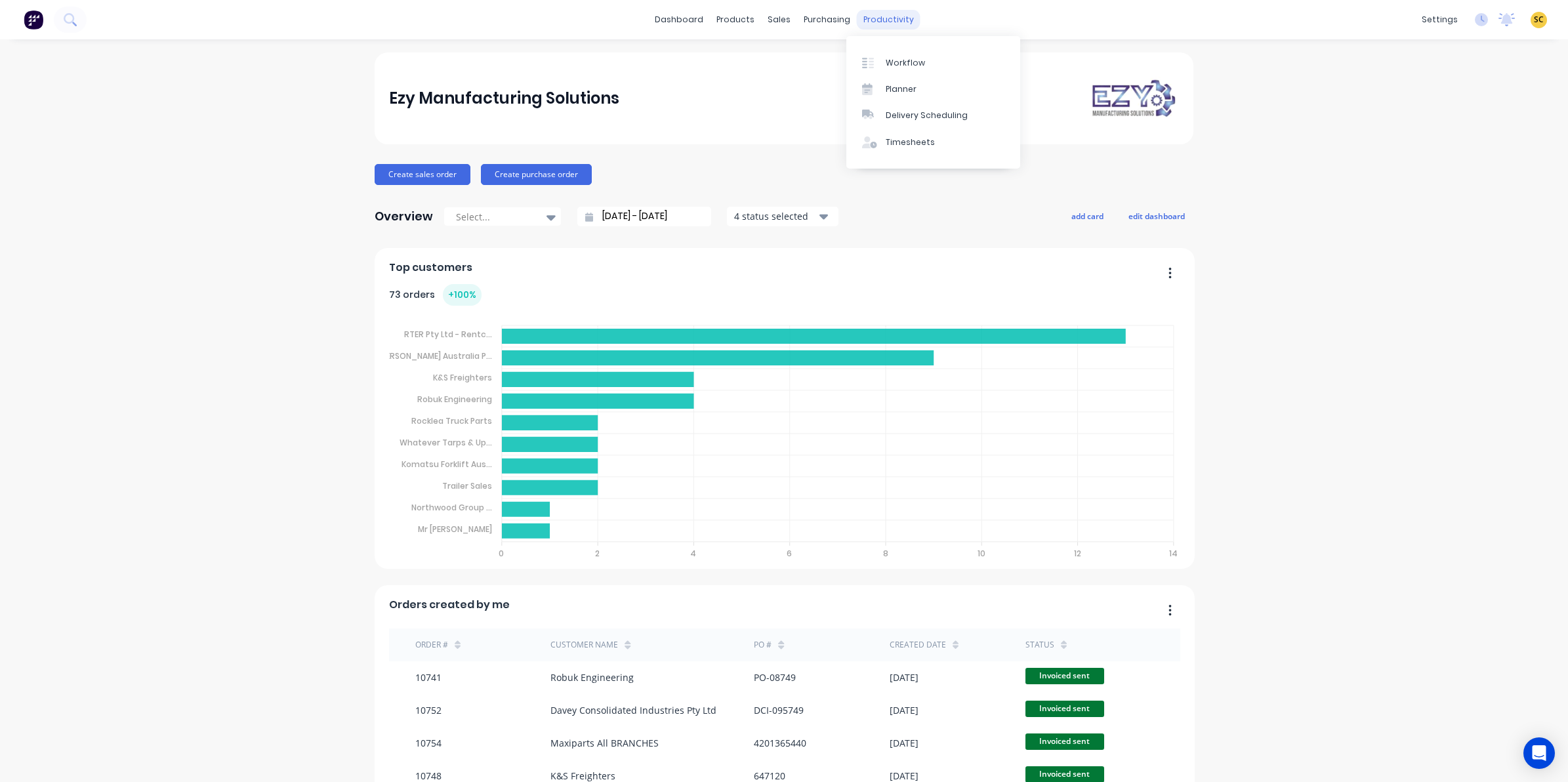
click at [889, 18] on div "productivity" at bounding box center [889, 19] width 64 height 20
click at [914, 143] on div "Timesheets" at bounding box center [910, 143] width 49 height 12
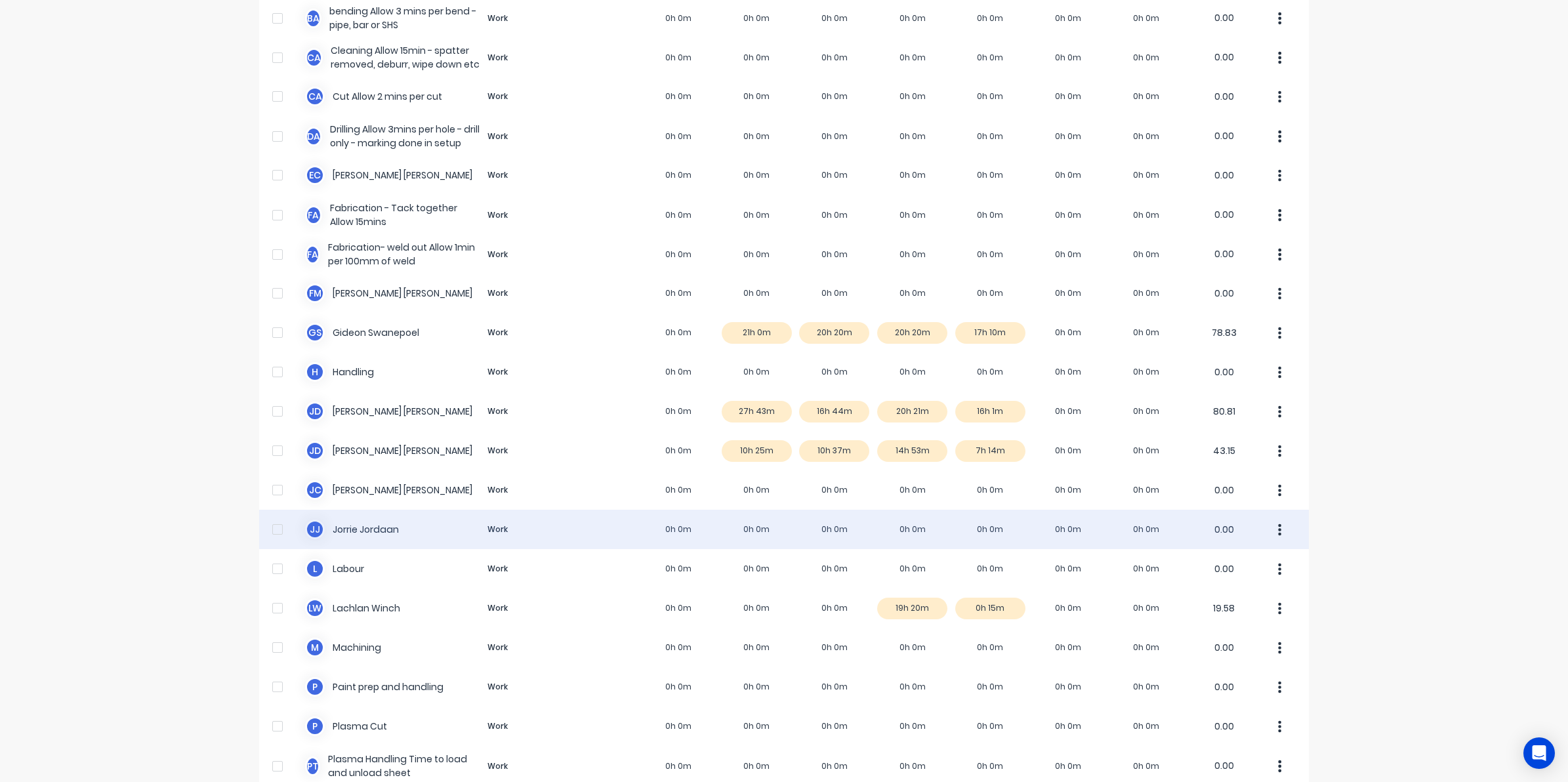
scroll to position [246, 0]
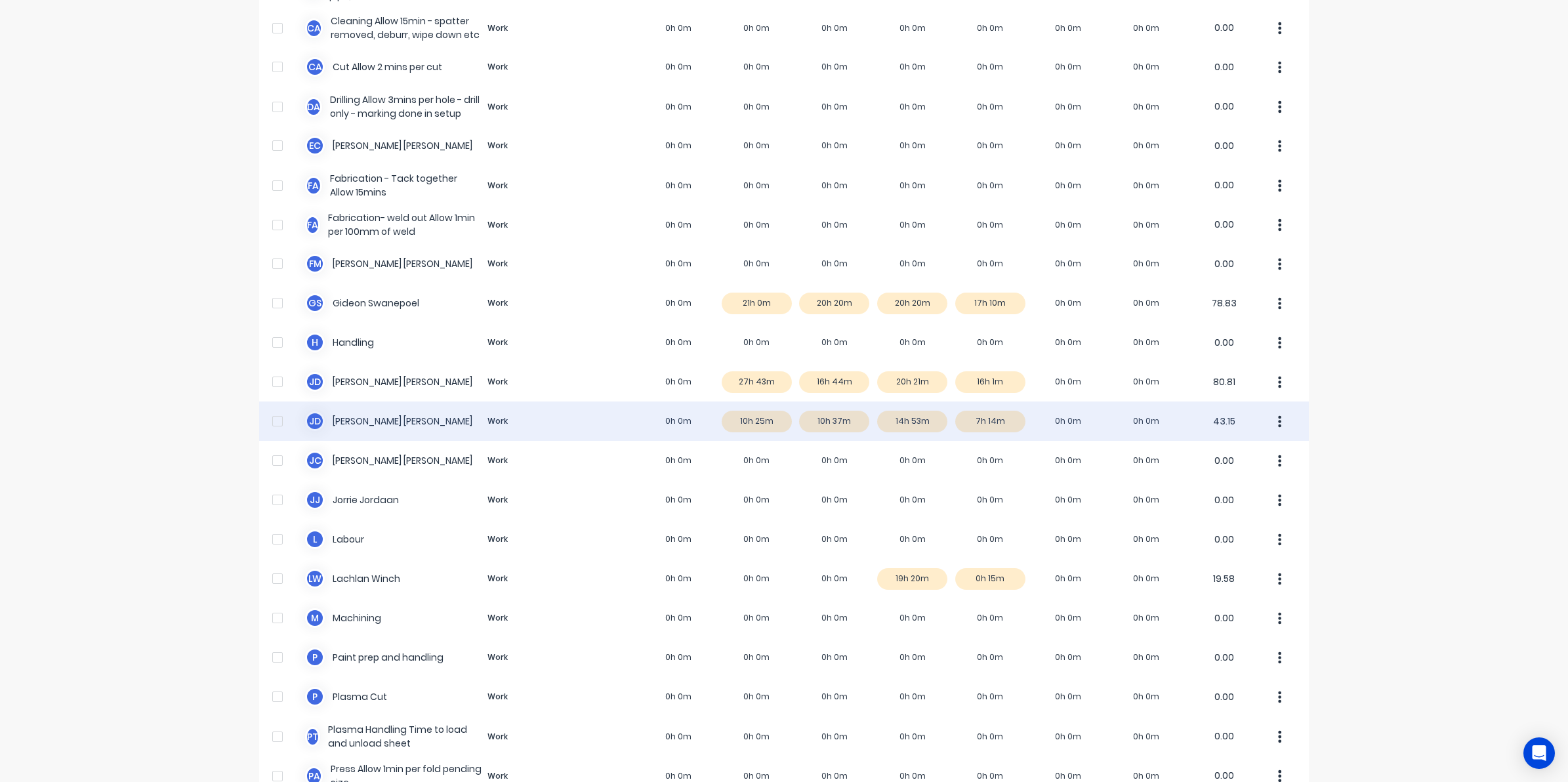
click at [753, 418] on div "J d [PERSON_NAME] Work 0h 0m 10h 25m 10h 37m 14h 53m 7h 14m 0h 0m 0h 0m 43.15" at bounding box center [784, 422] width 1050 height 40
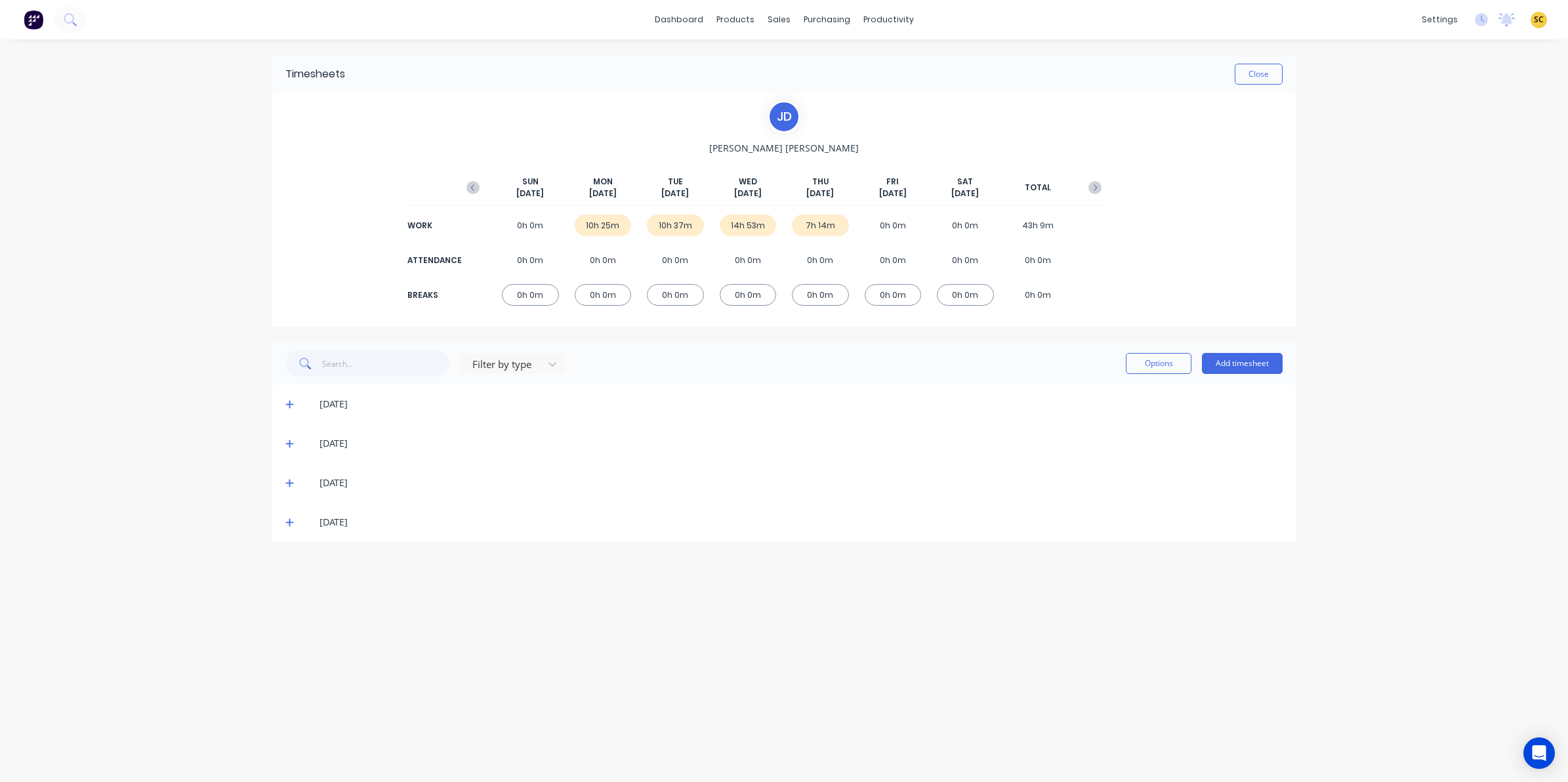
click at [290, 401] on icon at bounding box center [290, 403] width 9 height 9
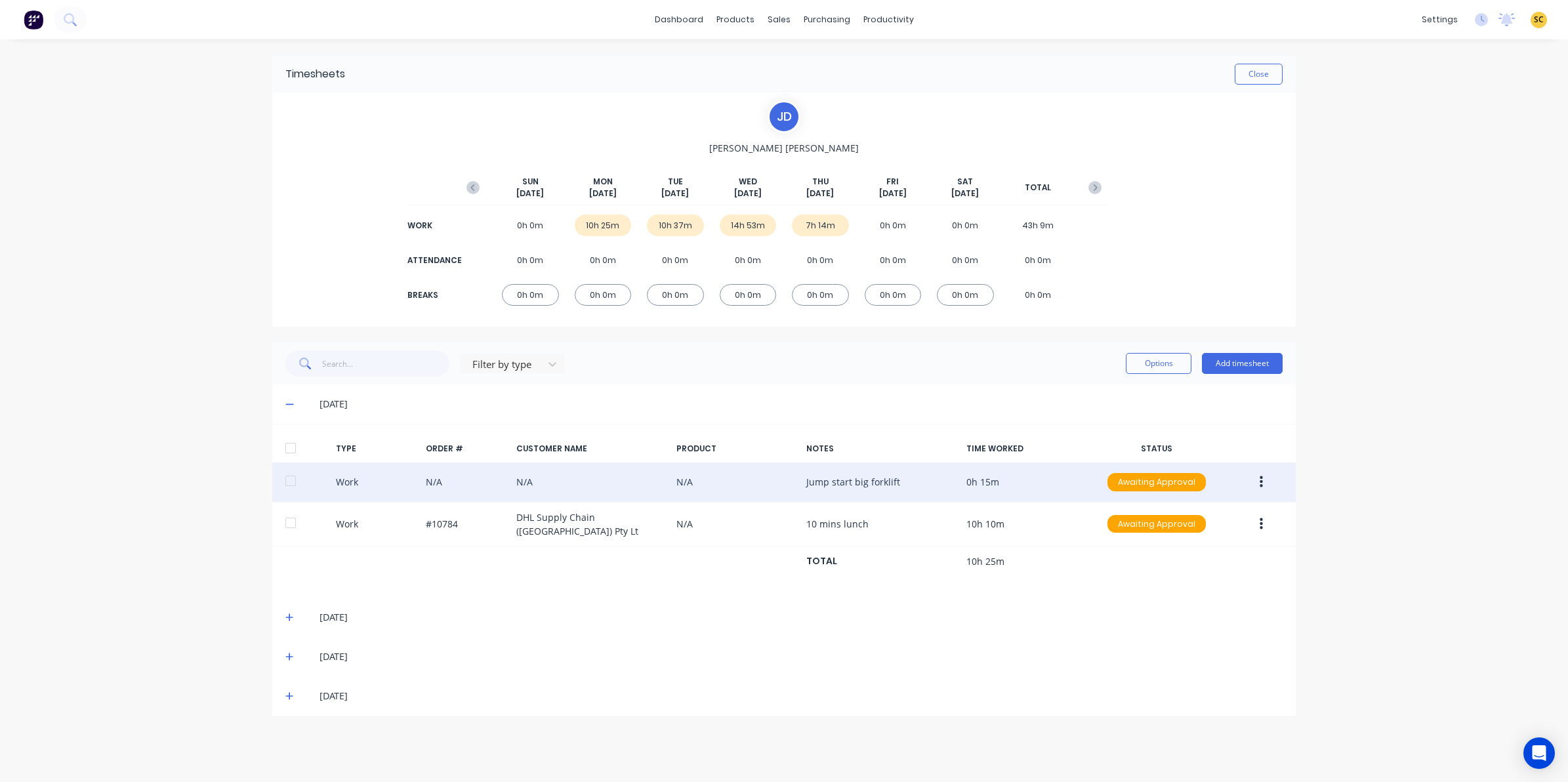
click at [1260, 477] on icon "button" at bounding box center [1262, 482] width 3 height 12
click at [1176, 431] on div "Edit" at bounding box center [1213, 433] width 101 height 19
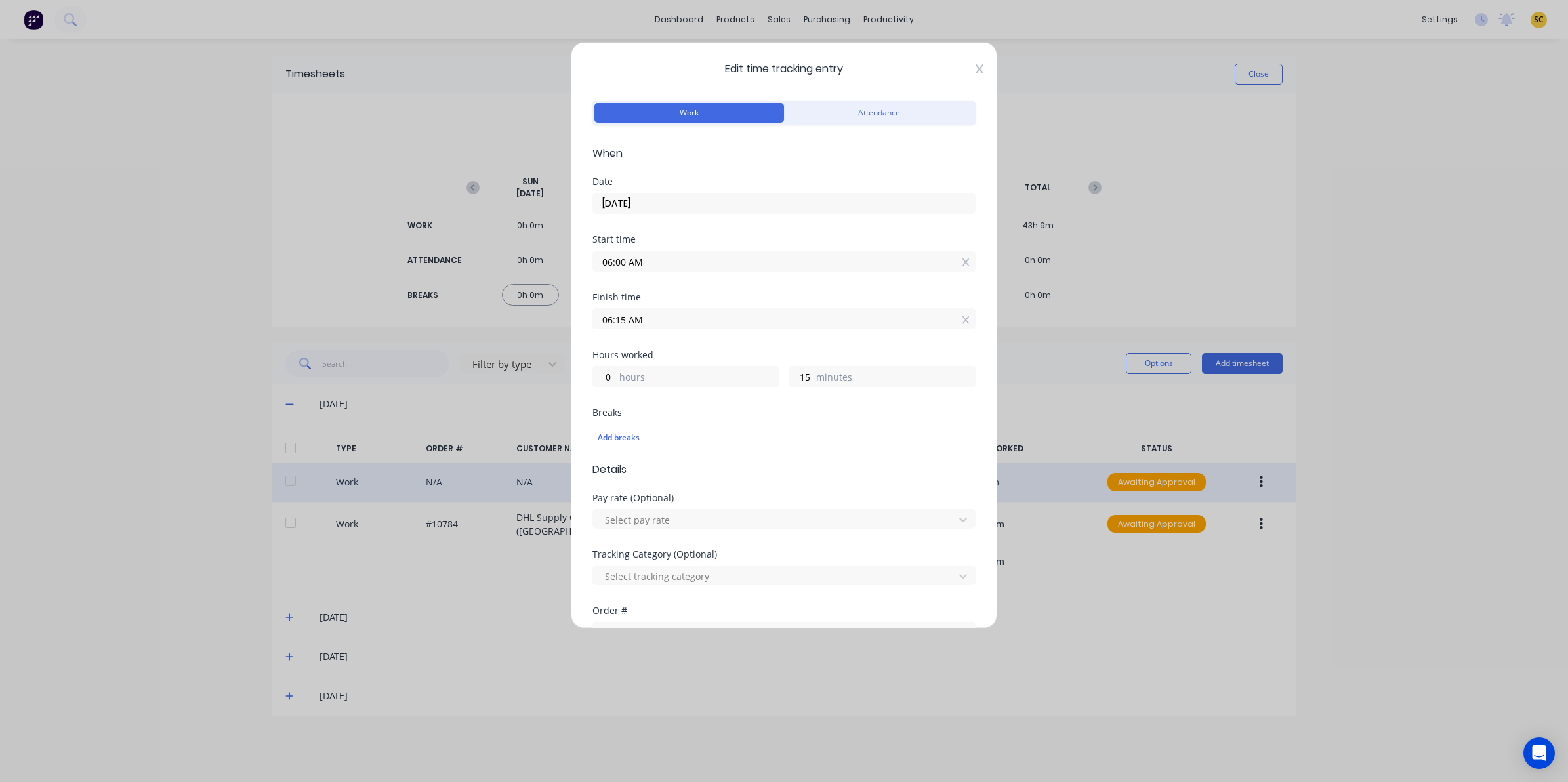
click at [976, 68] on icon at bounding box center [979, 69] width 8 height 9
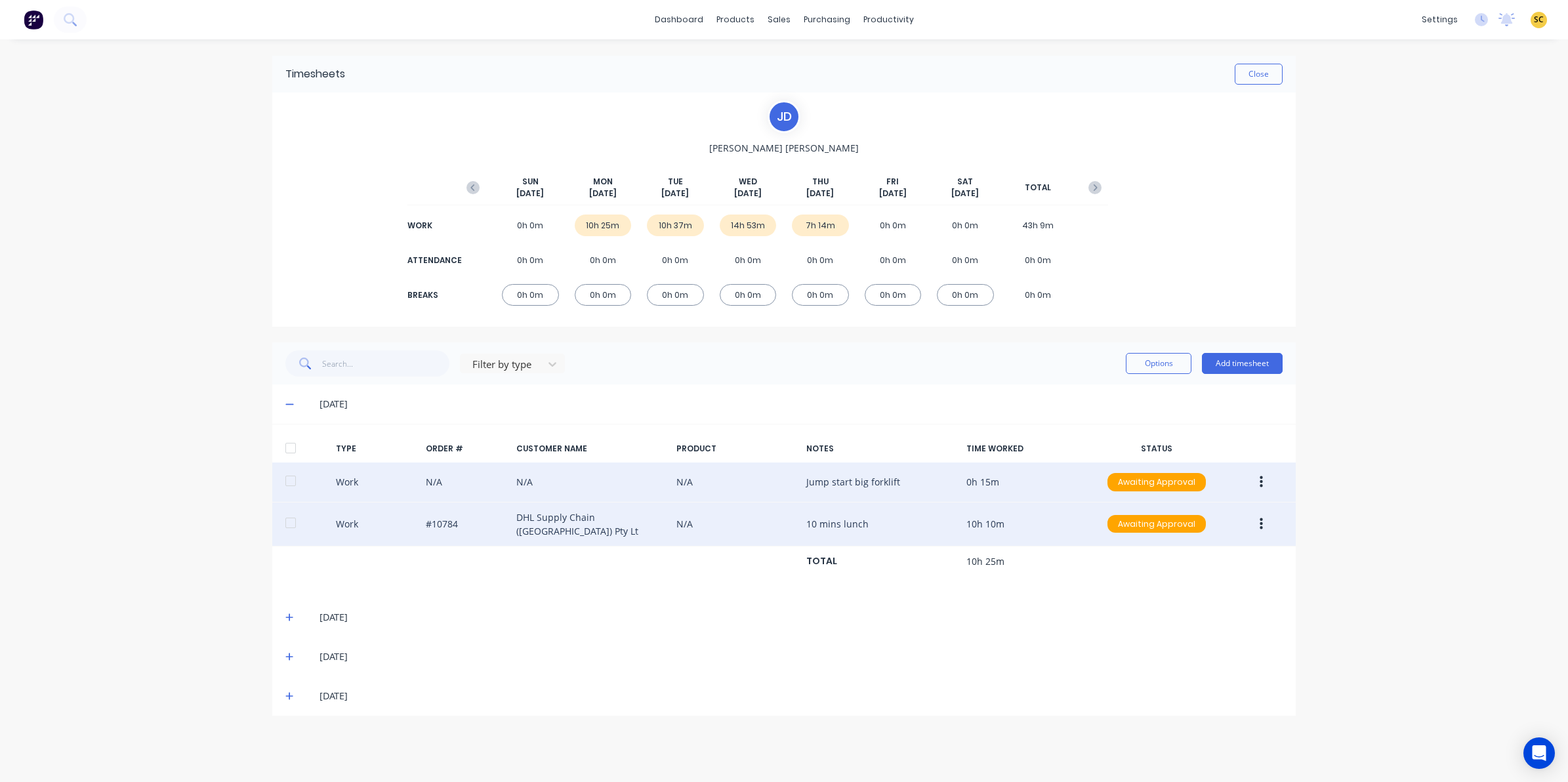
click at [1267, 514] on button "button" at bounding box center [1262, 523] width 31 height 23
click at [1225, 471] on div "Edit" at bounding box center [1213, 474] width 101 height 19
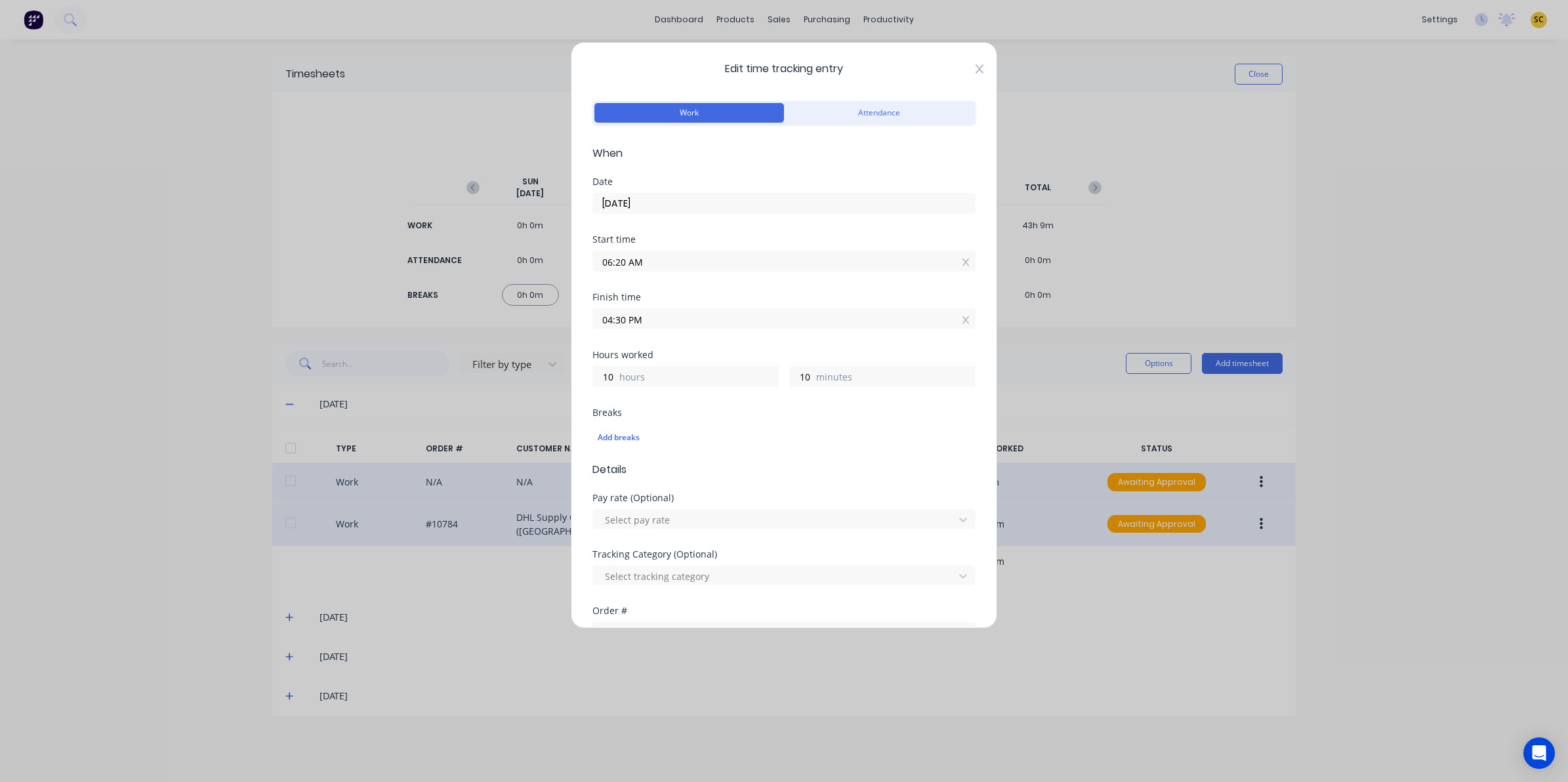
click at [976, 71] on icon at bounding box center [979, 69] width 8 height 10
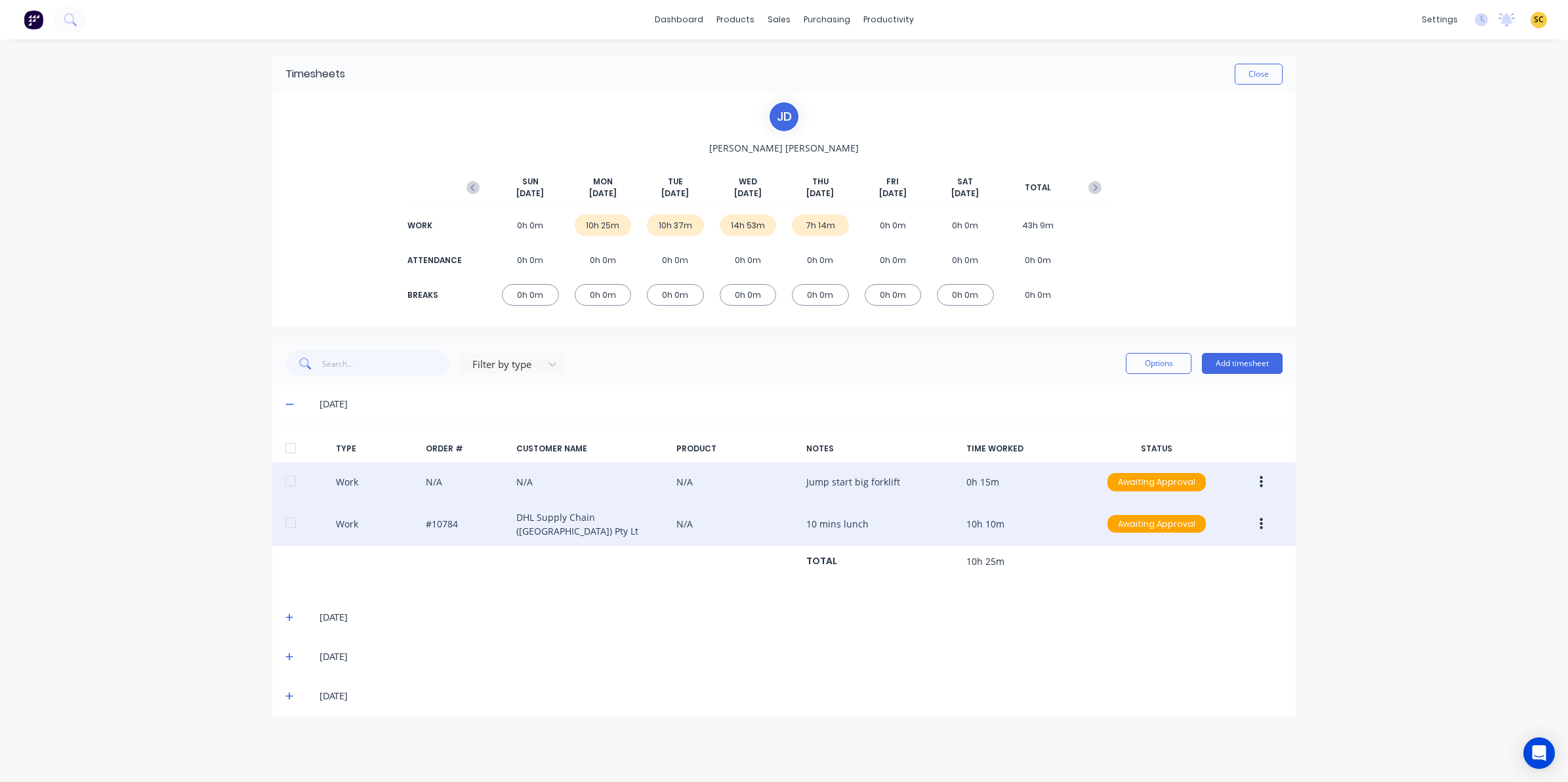
click at [288, 402] on icon at bounding box center [290, 403] width 9 height 9
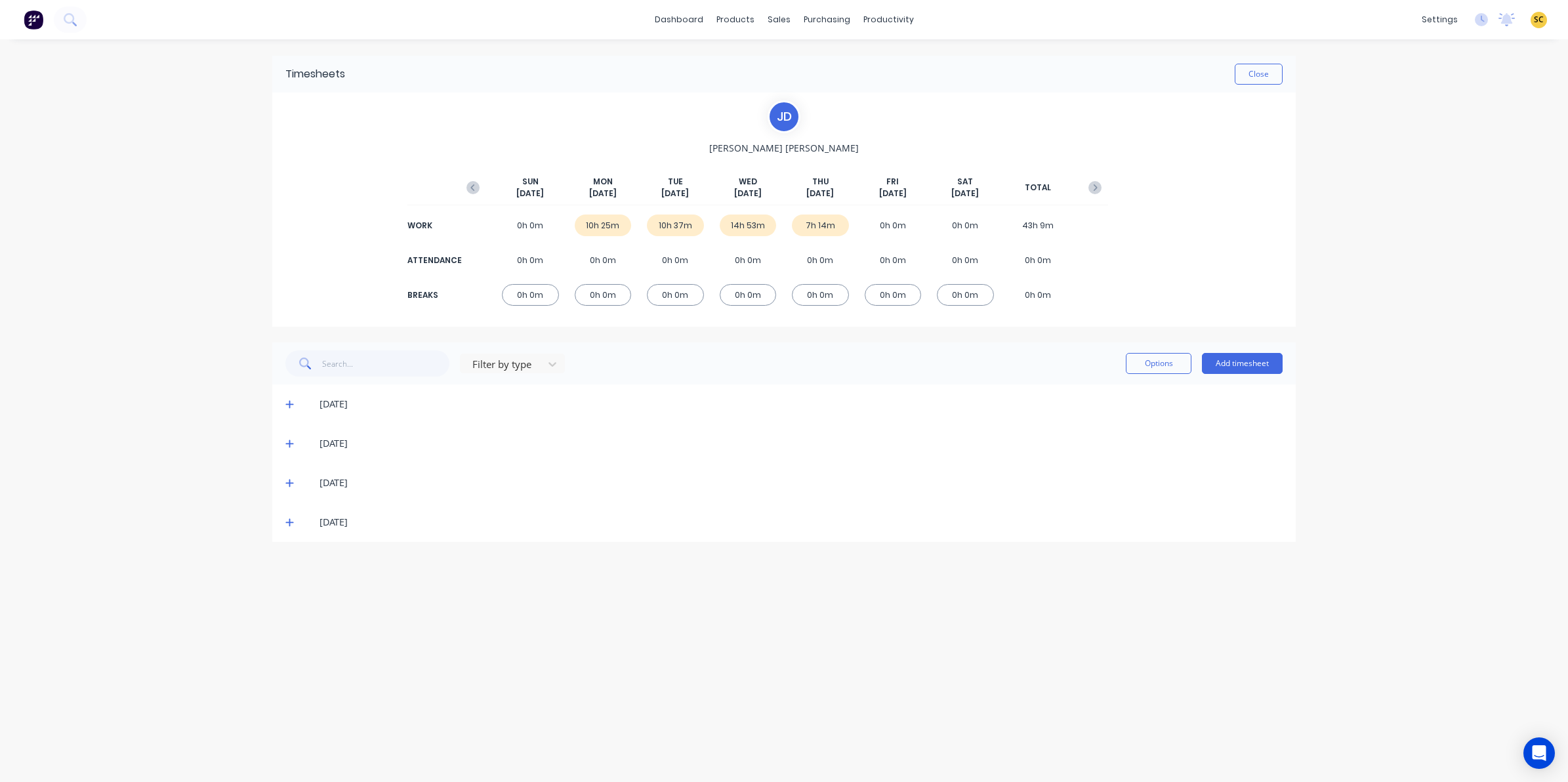
click at [289, 443] on icon at bounding box center [289, 444] width 8 height 8
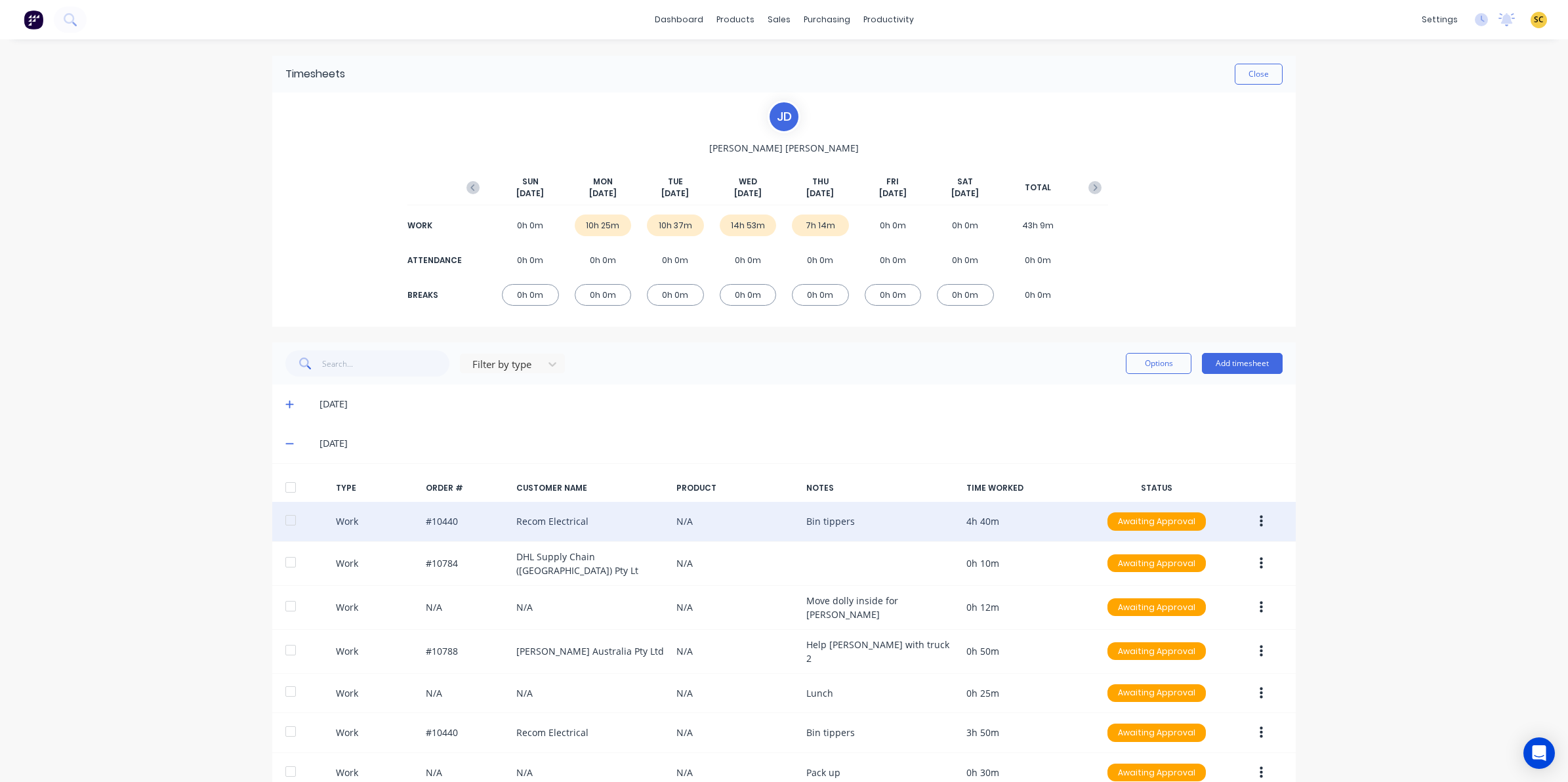
scroll to position [82, 0]
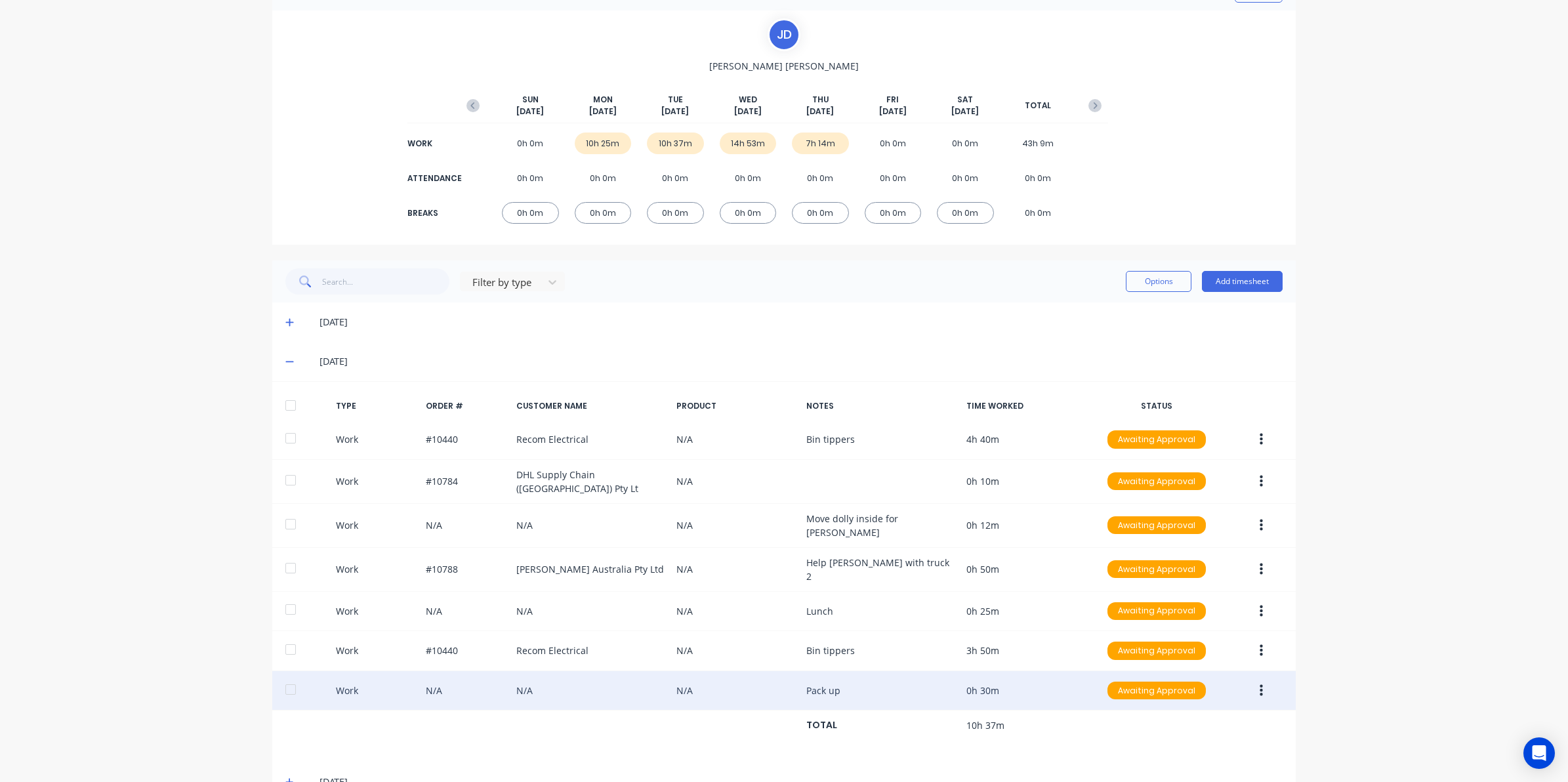
click at [1260, 683] on icon "button" at bounding box center [1262, 690] width 3 height 15
click at [1211, 631] on div "Edit" at bounding box center [1213, 641] width 101 height 19
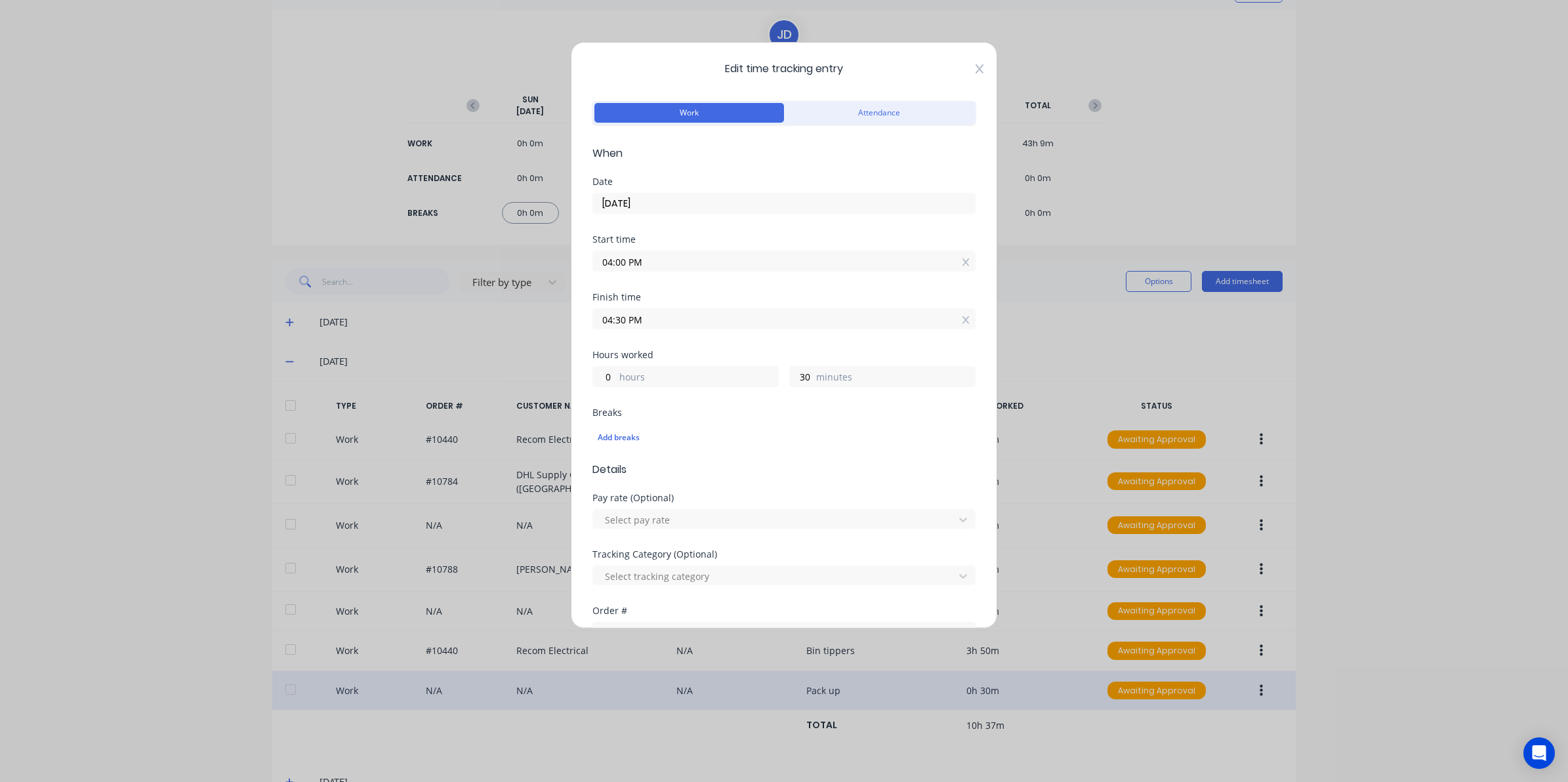
click at [976, 73] on icon at bounding box center [979, 69] width 8 height 10
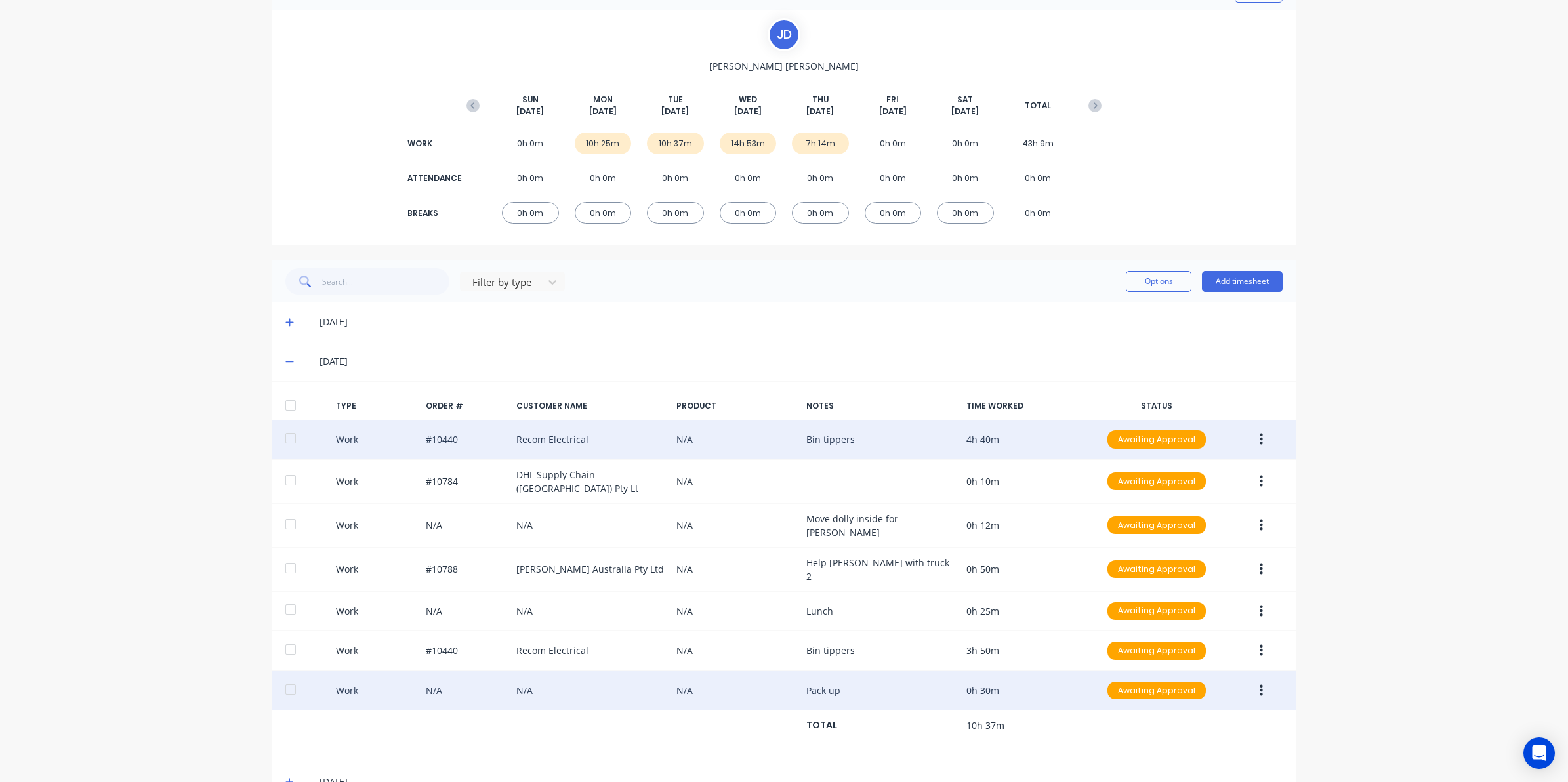
click at [1260, 437] on icon "button" at bounding box center [1262, 439] width 3 height 15
click at [1204, 394] on div "Edit" at bounding box center [1213, 390] width 101 height 19
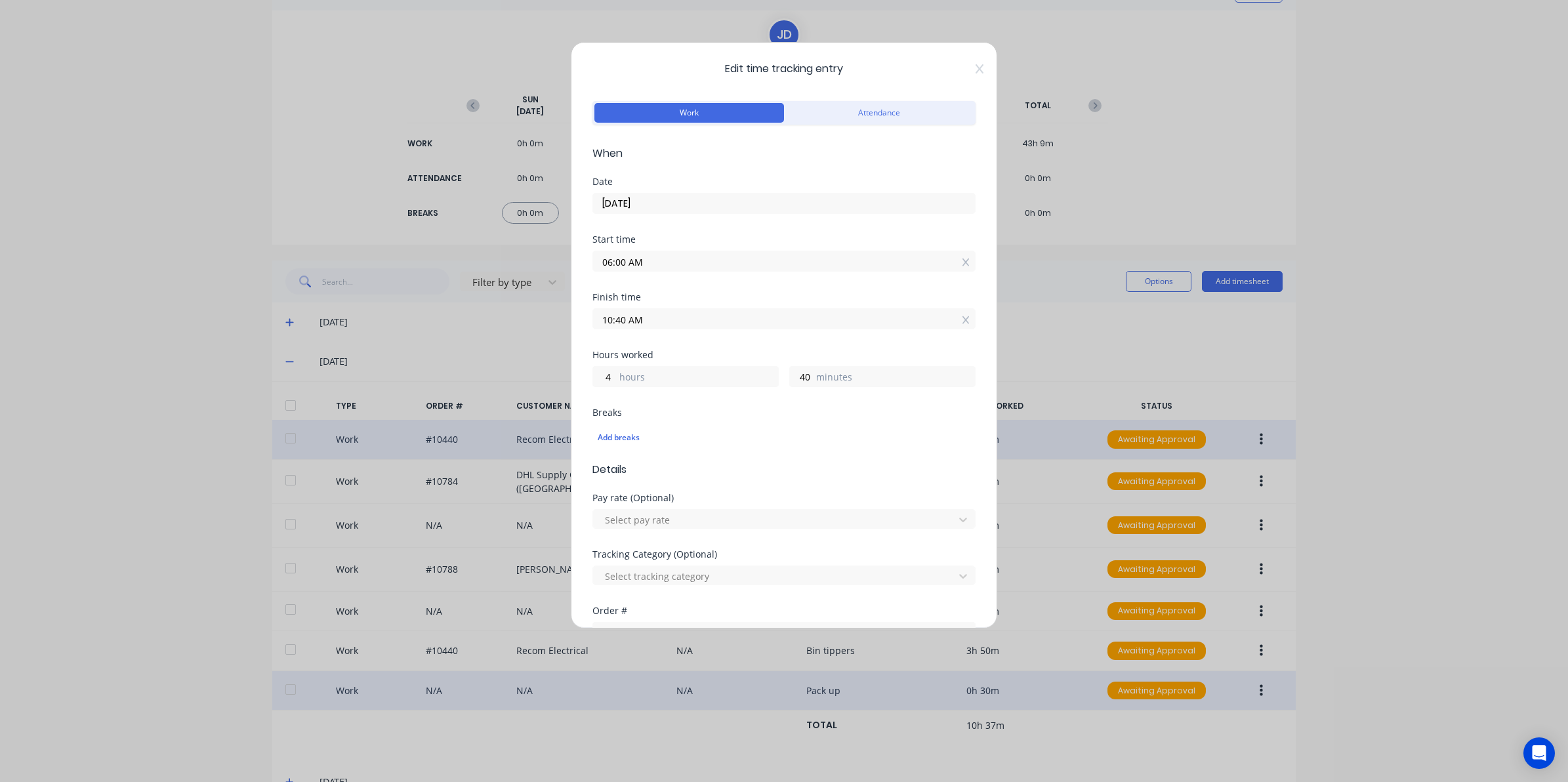
click at [972, 62] on div "Edit time tracking entry Work Attendance When Date [DATE] Start time 06:00 AM F…" at bounding box center [784, 336] width 427 height 587
click at [970, 62] on div "Edit time tracking entry Work Attendance When Date [DATE] Start time 06:00 AM F…" at bounding box center [784, 336] width 427 height 587
click at [976, 72] on icon at bounding box center [979, 69] width 8 height 10
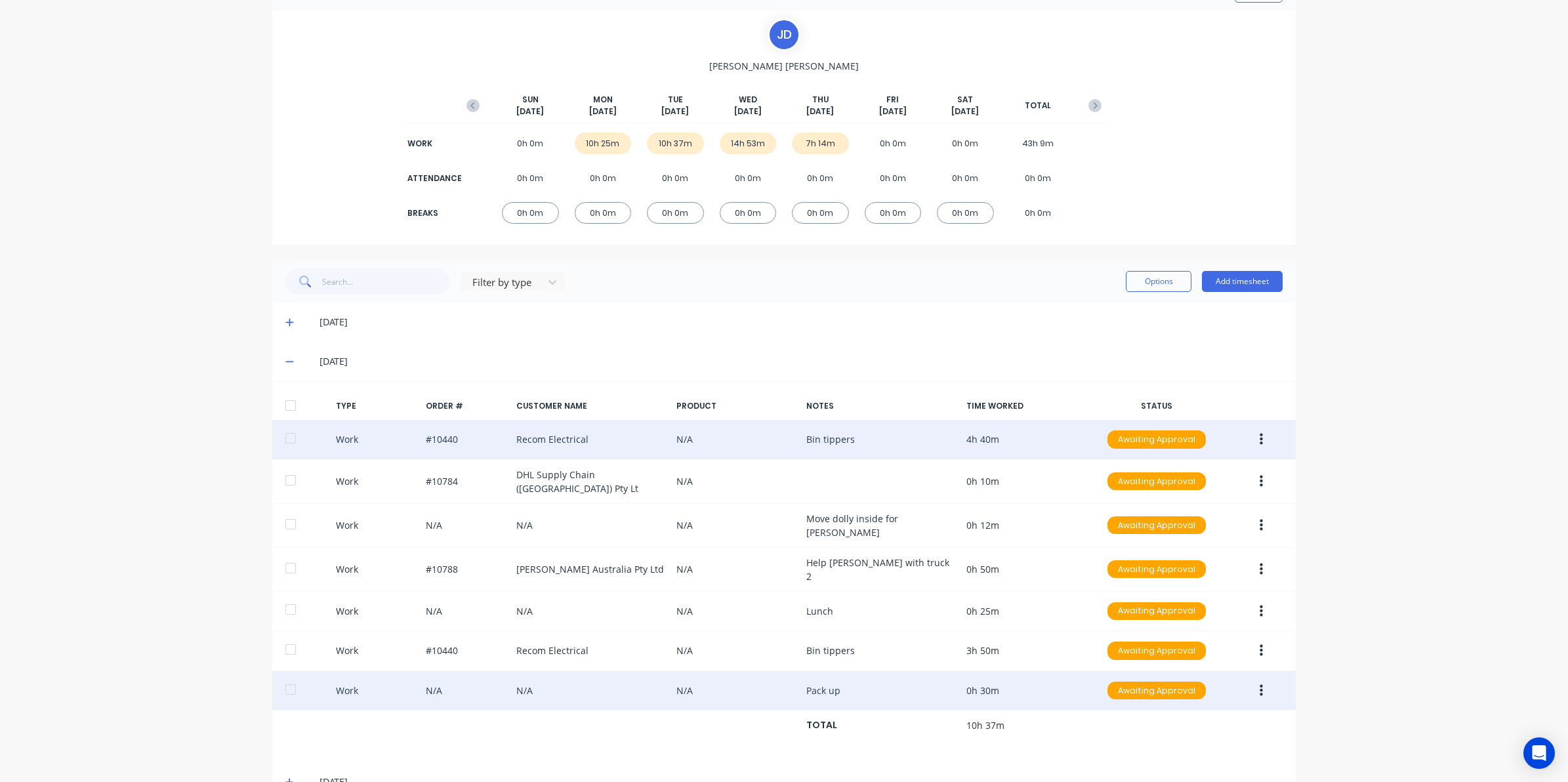
click at [287, 358] on span at bounding box center [292, 360] width 13 height 13
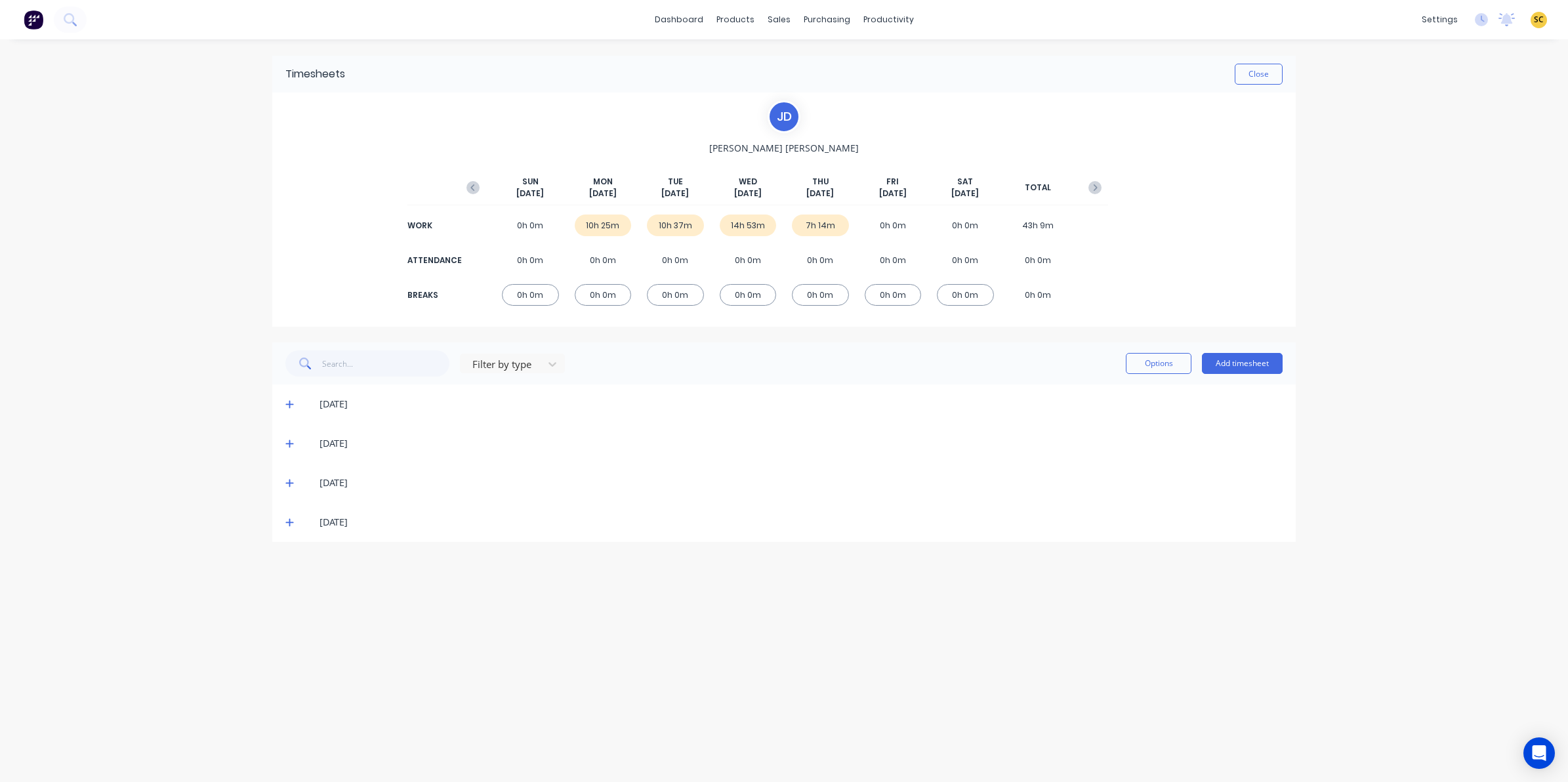
scroll to position [0, 0]
click at [292, 479] on icon at bounding box center [290, 483] width 9 height 9
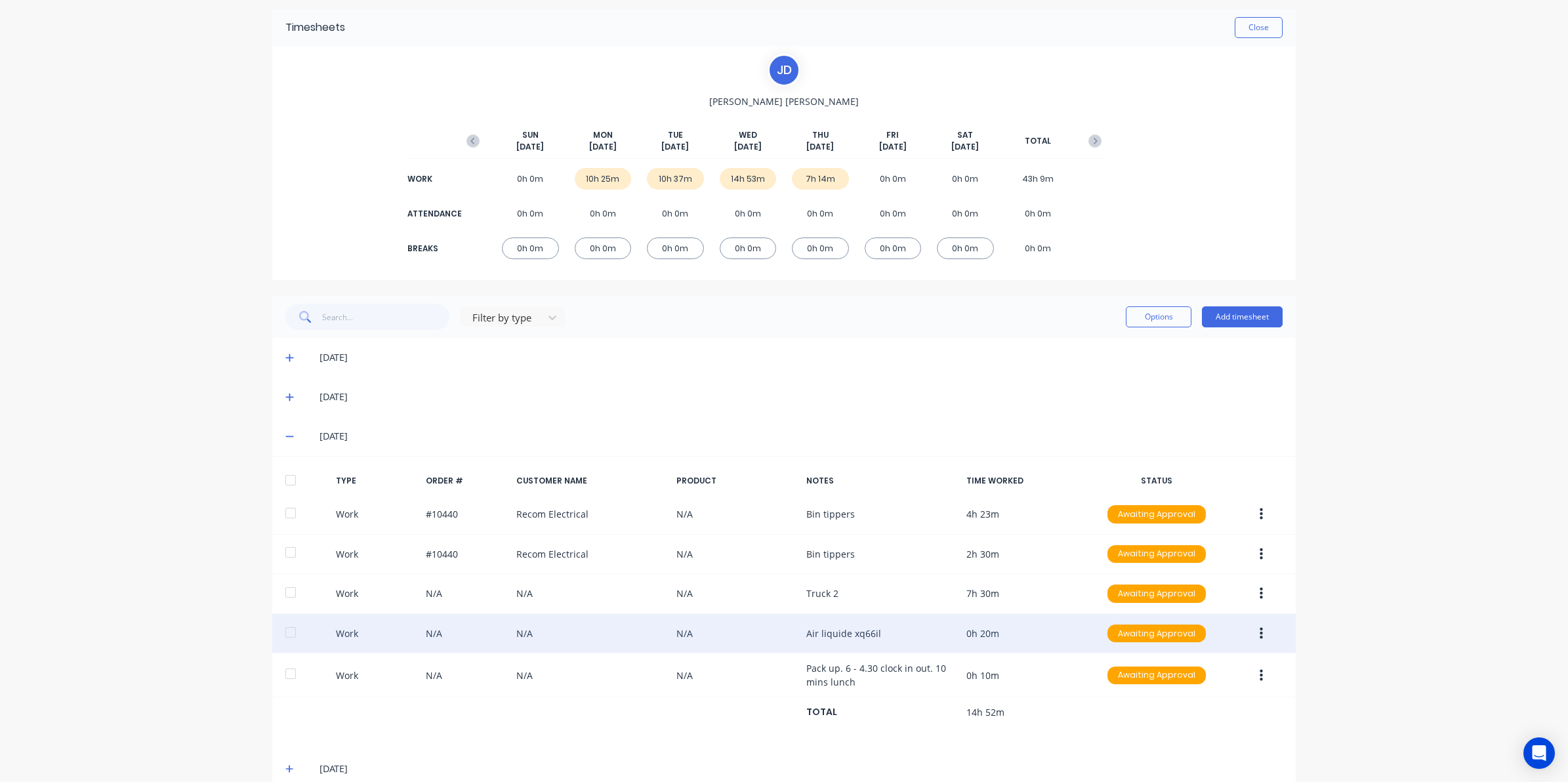
scroll to position [71, 0]
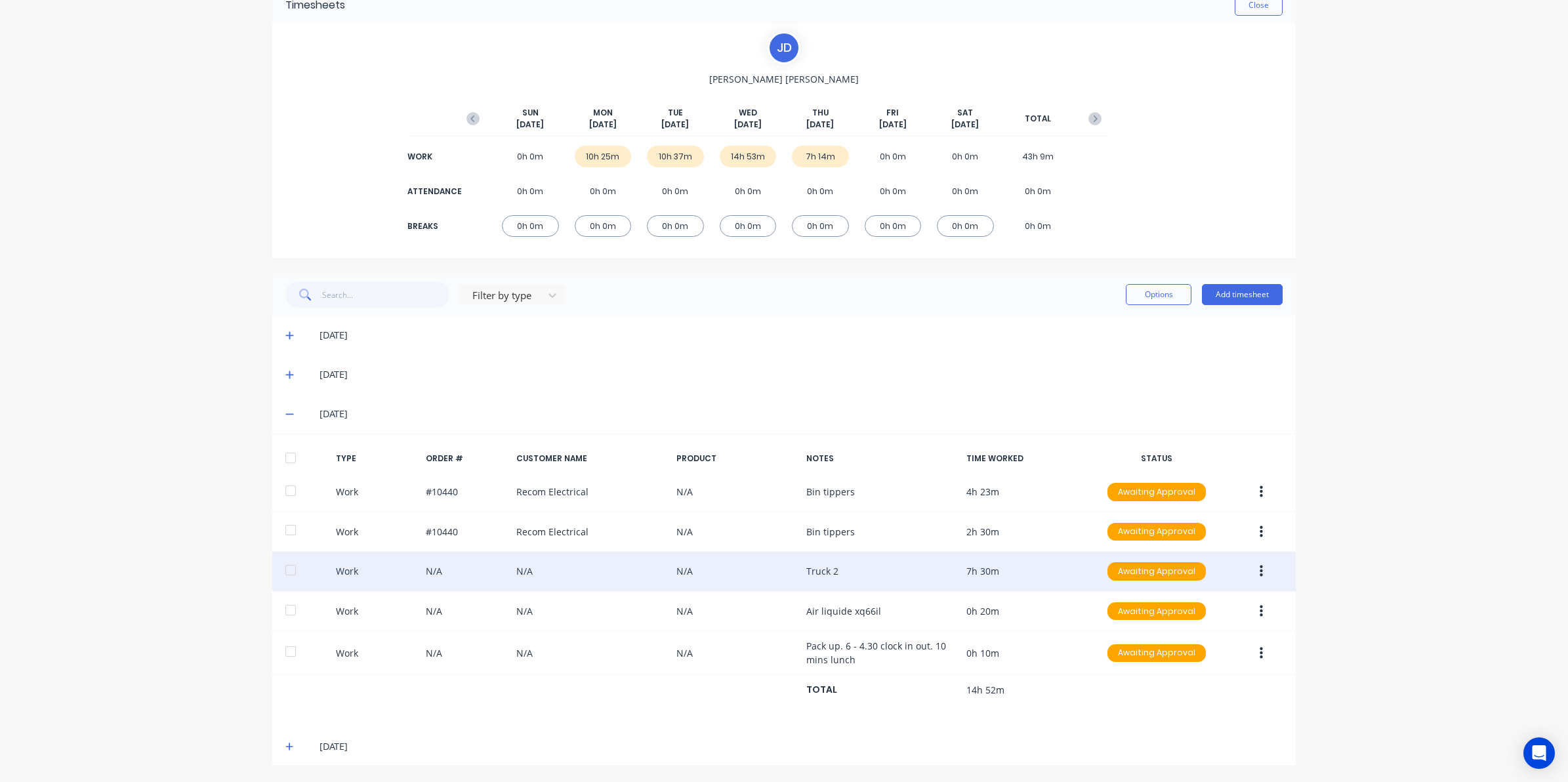
click at [1251, 564] on button "button" at bounding box center [1262, 570] width 31 height 23
click at [1206, 523] on div "Edit" at bounding box center [1213, 521] width 101 height 19
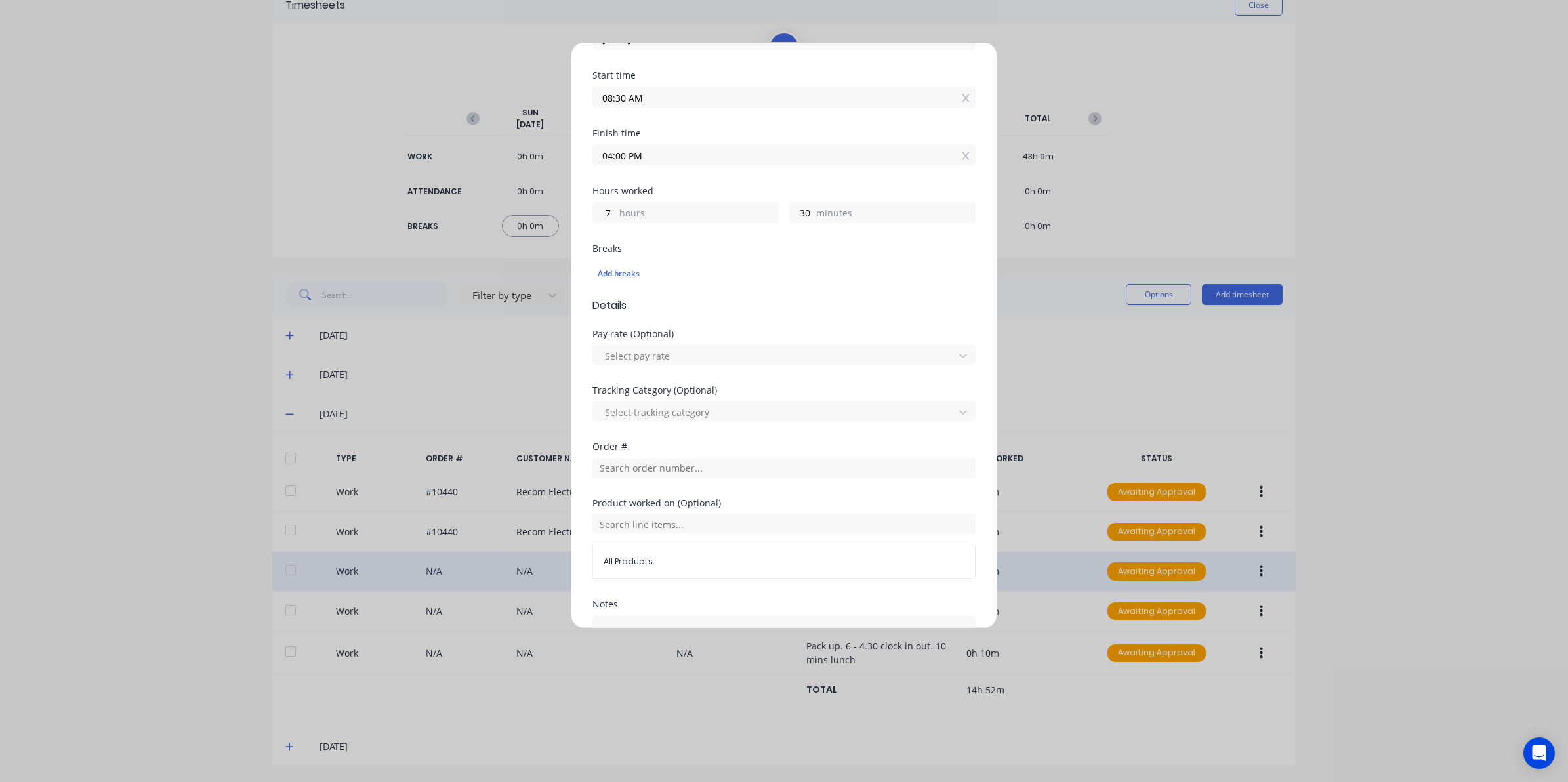
scroll to position [246, 0]
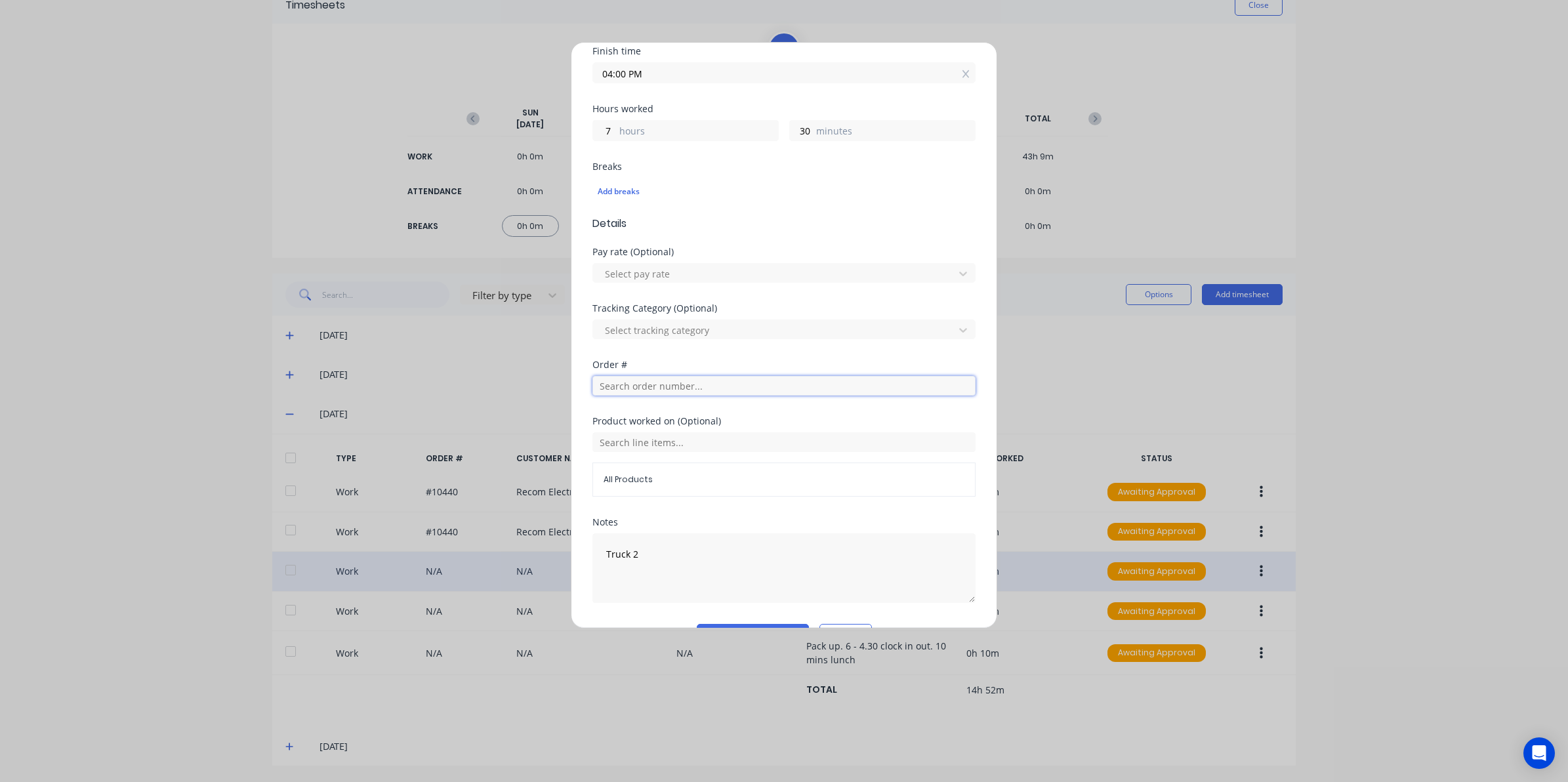
click at [617, 381] on input "text" at bounding box center [783, 385] width 383 height 20
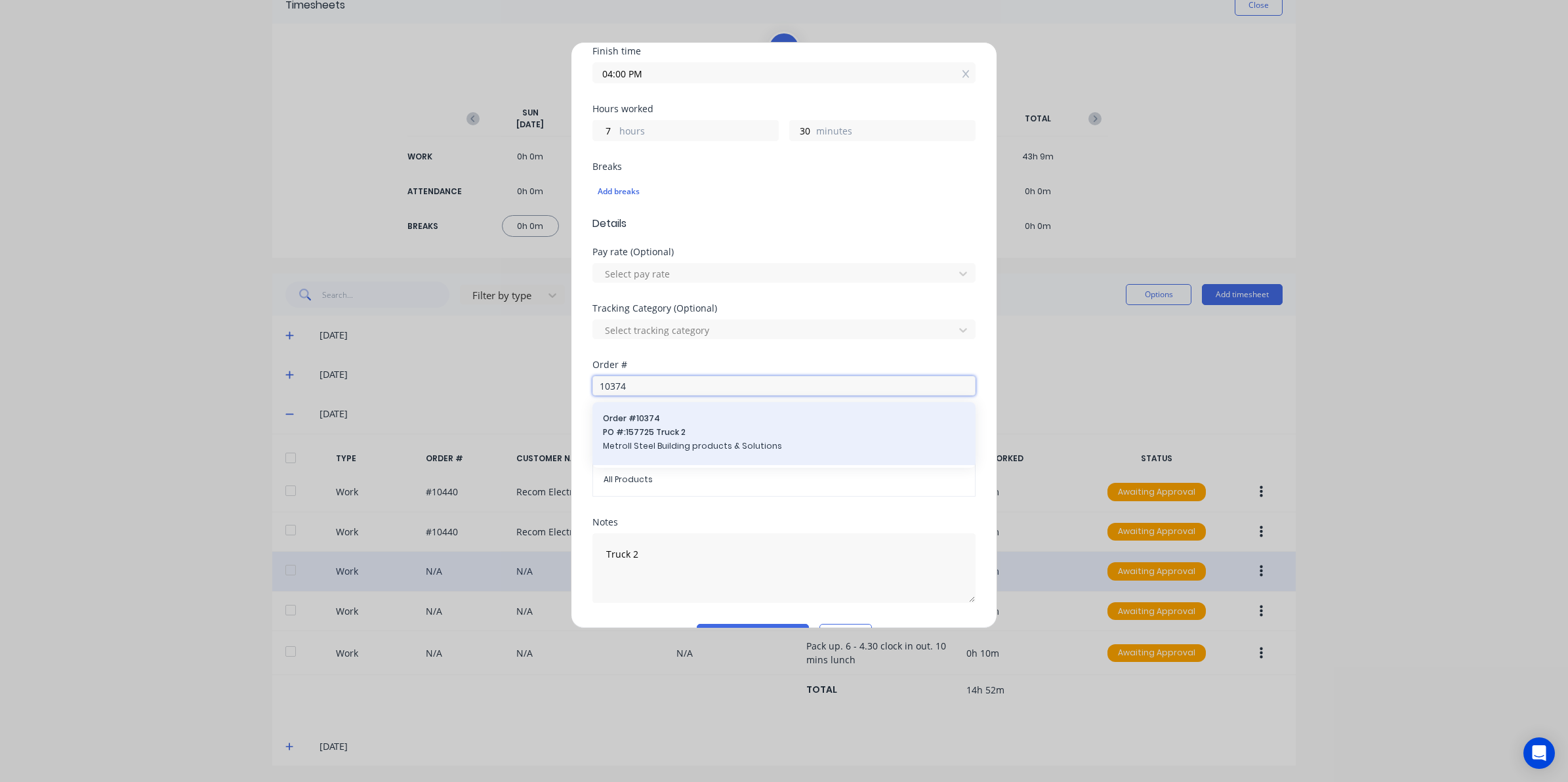
type input "10374"
click at [631, 434] on span "PO #: 157725 Truck 2" at bounding box center [784, 433] width 362 height 12
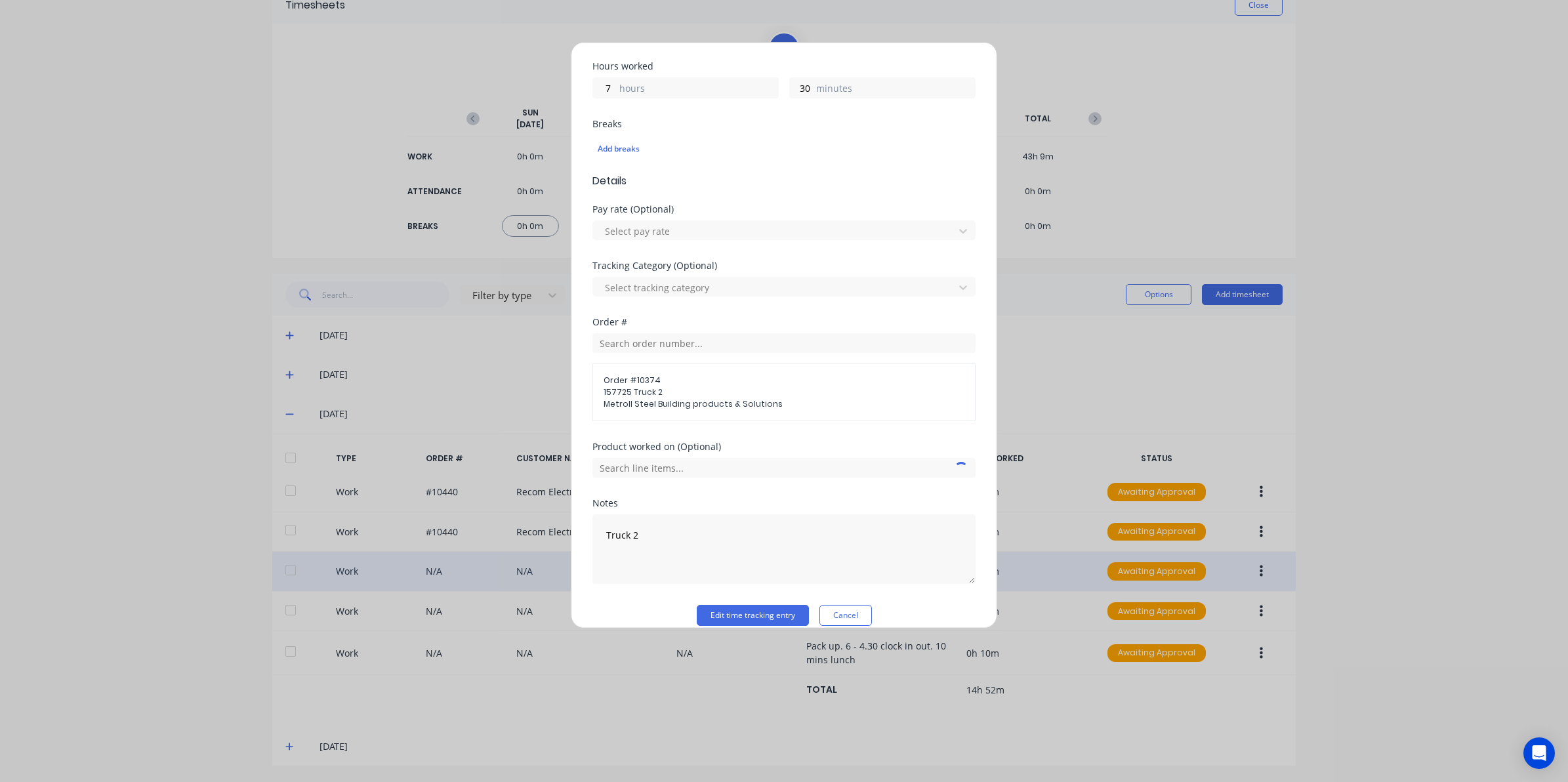
scroll to position [306, 0]
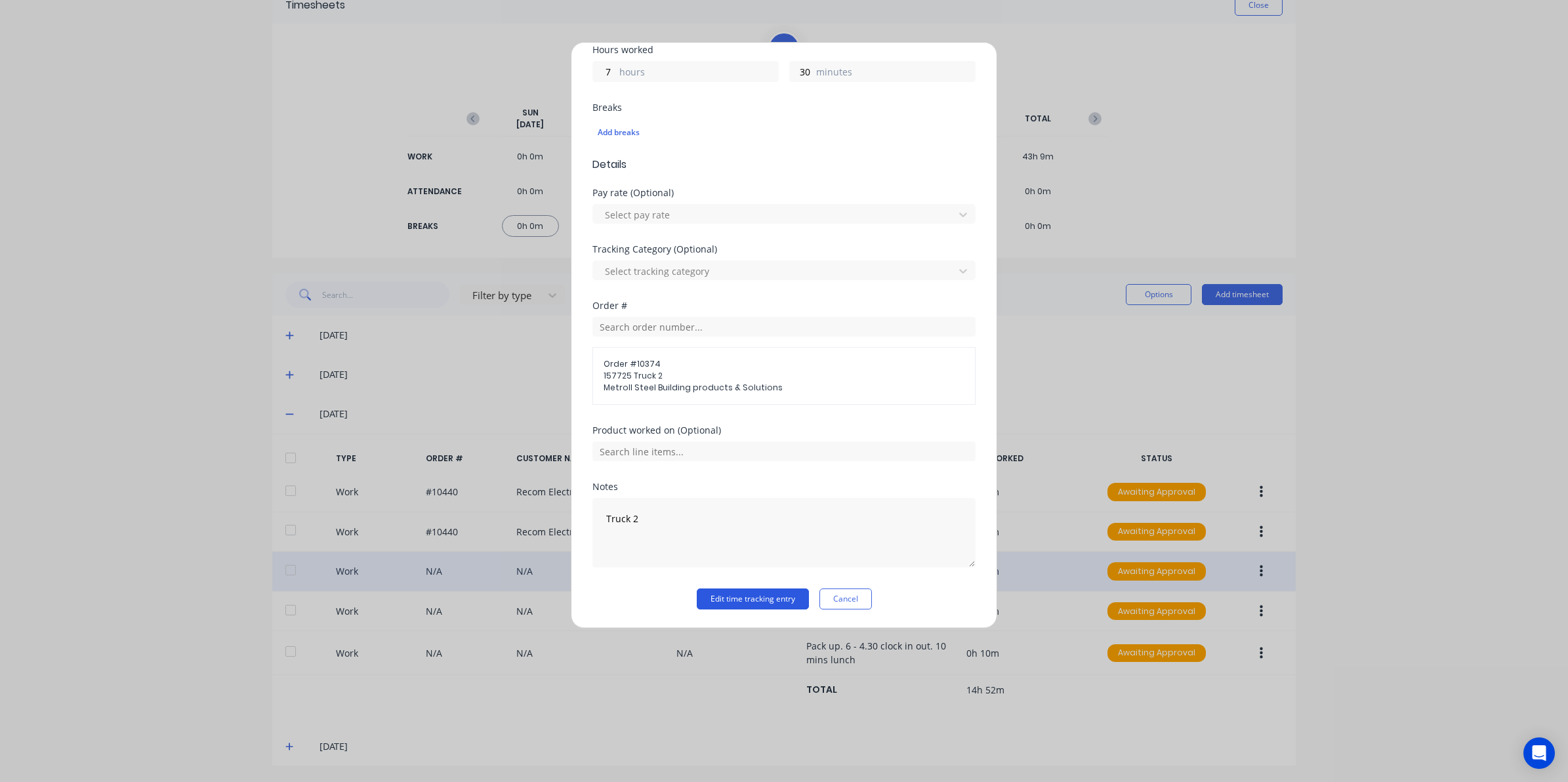
click at [732, 594] on button "Edit time tracking entry" at bounding box center [753, 599] width 112 height 21
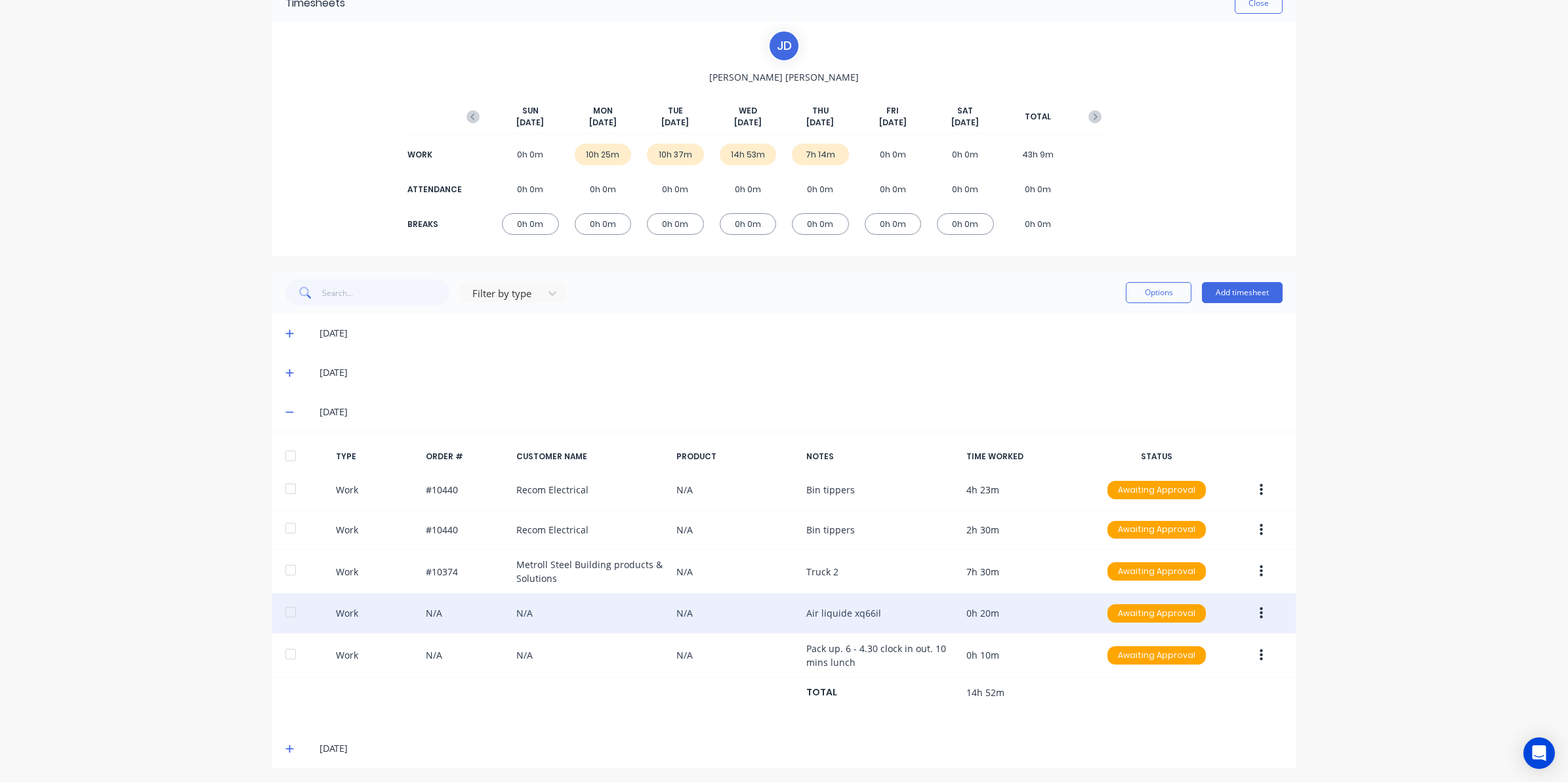
click at [1260, 613] on icon "button" at bounding box center [1262, 613] width 3 height 12
click at [1152, 559] on button "Edit" at bounding box center [1214, 563] width 125 height 26
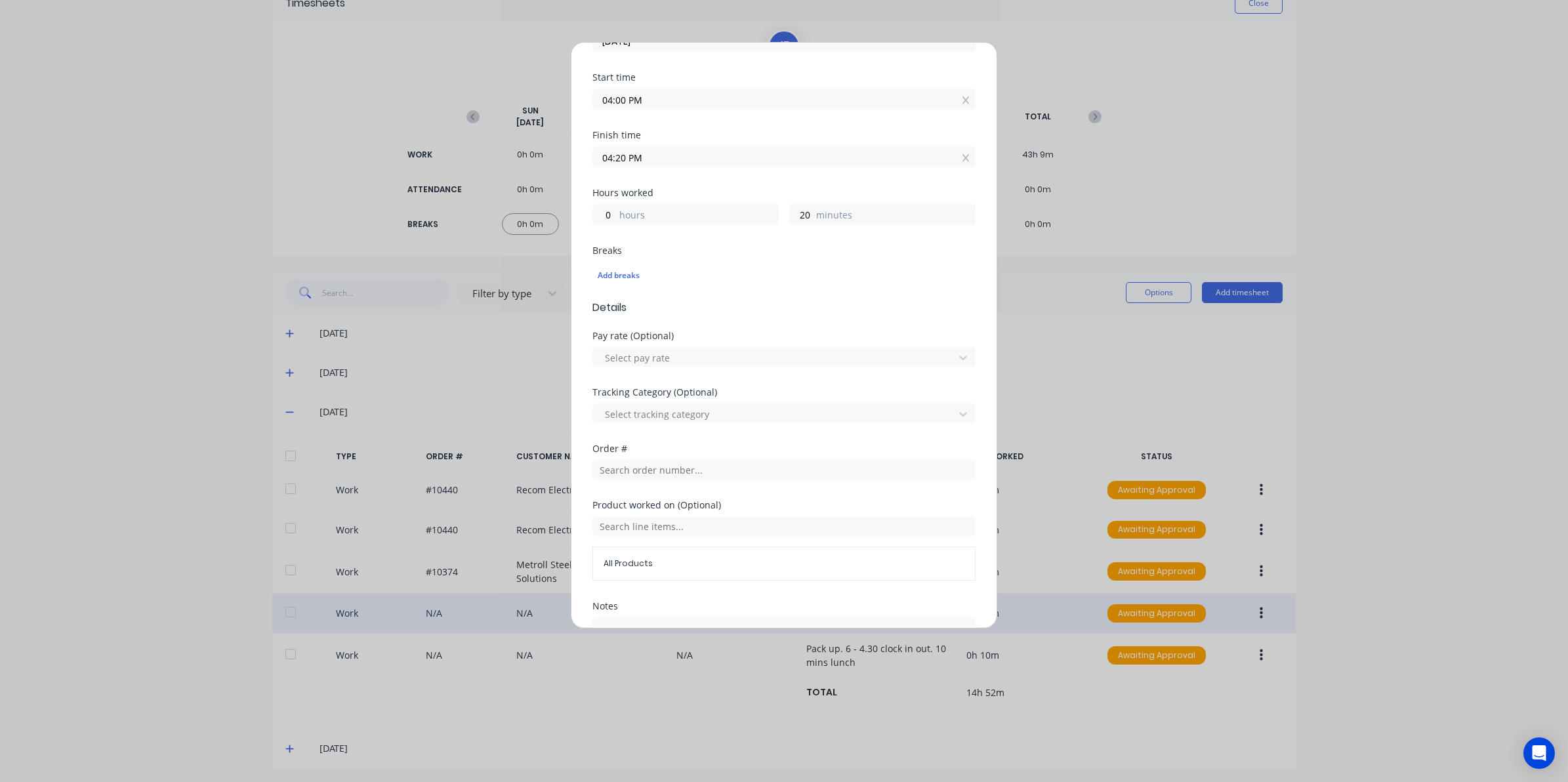
scroll to position [164, 0]
click at [628, 474] on input "text" at bounding box center [783, 467] width 383 height 20
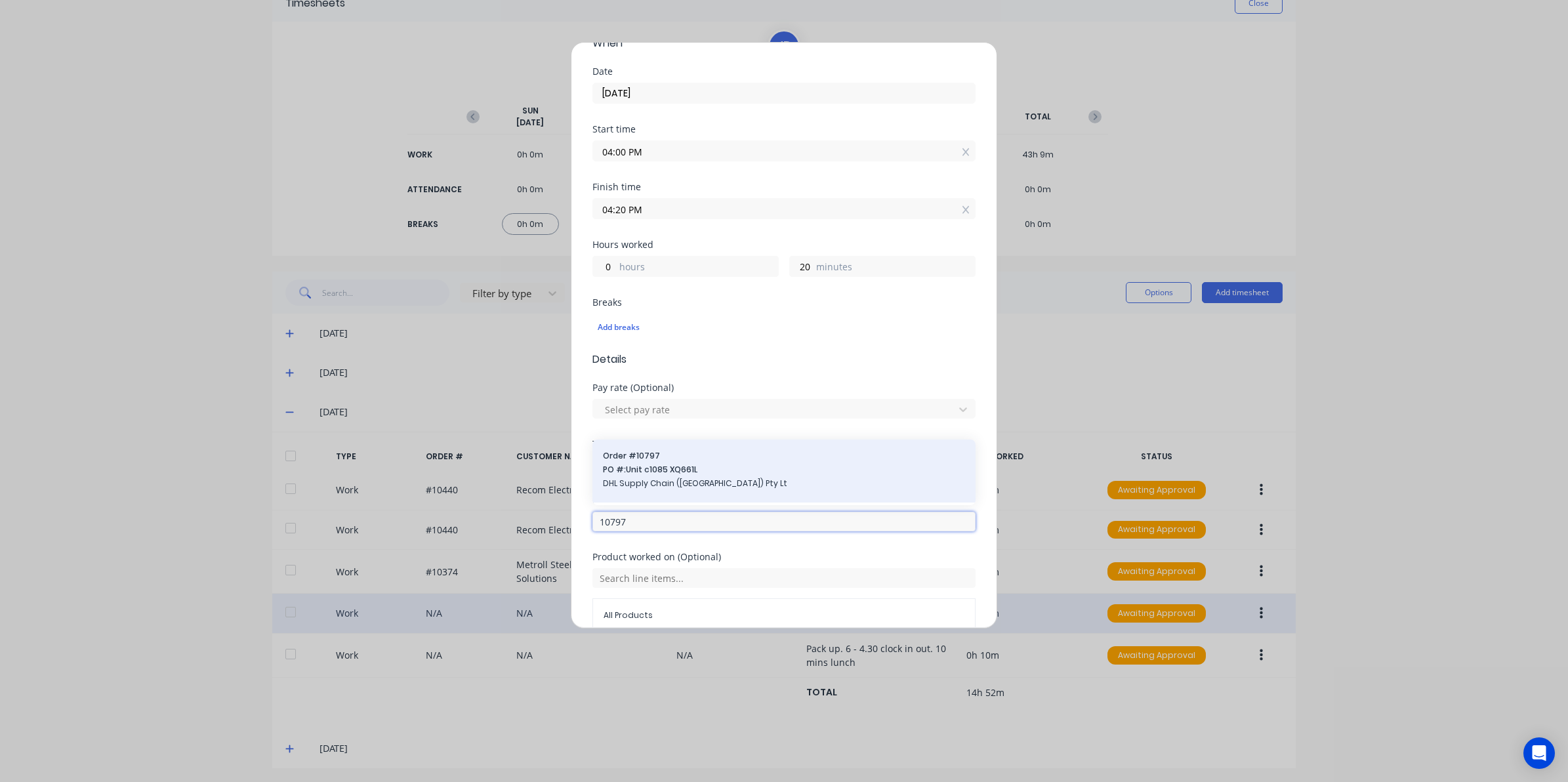
scroll to position [82, 0]
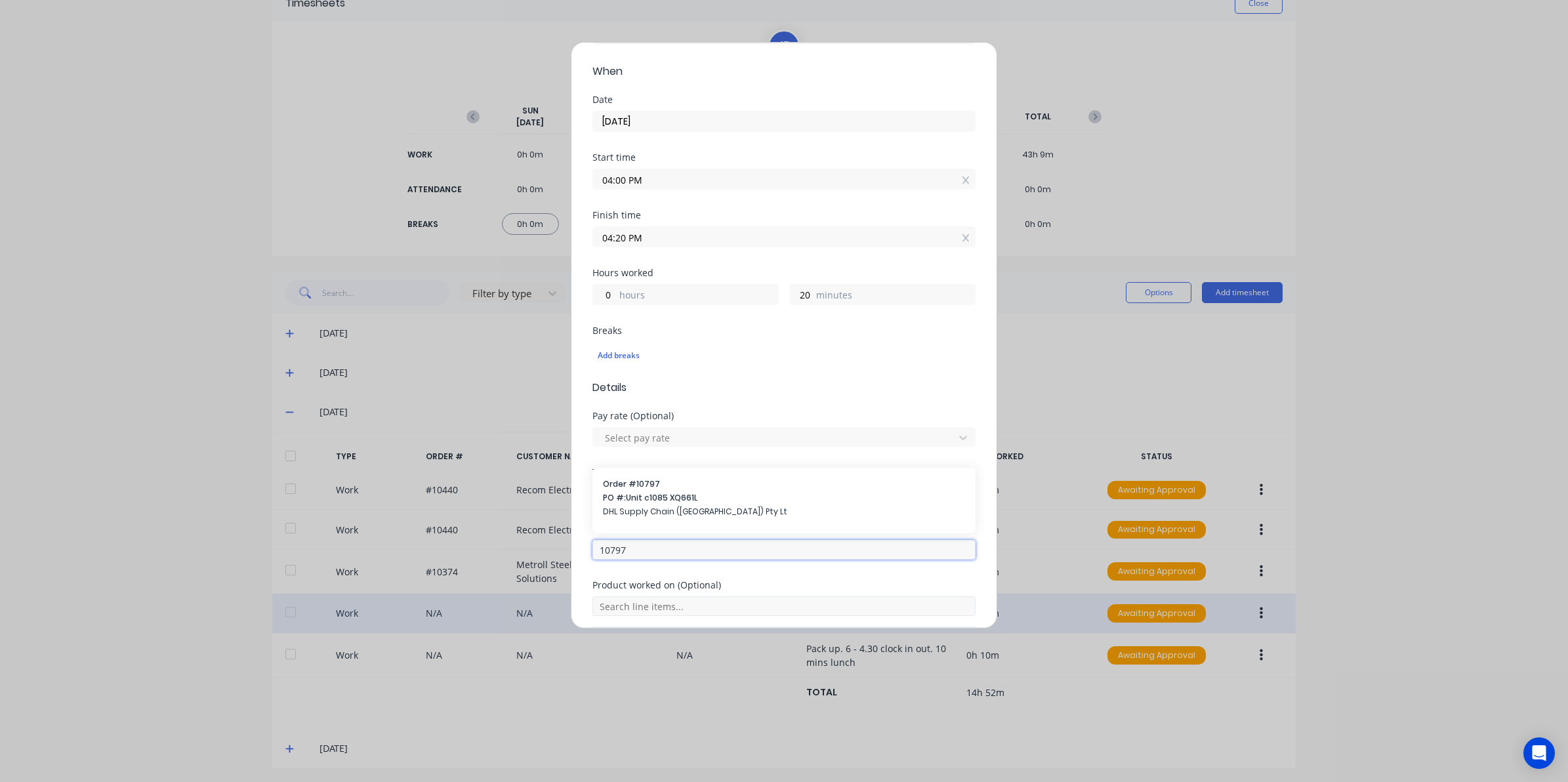
type input "10797"
click at [650, 602] on input "text" at bounding box center [783, 606] width 383 height 20
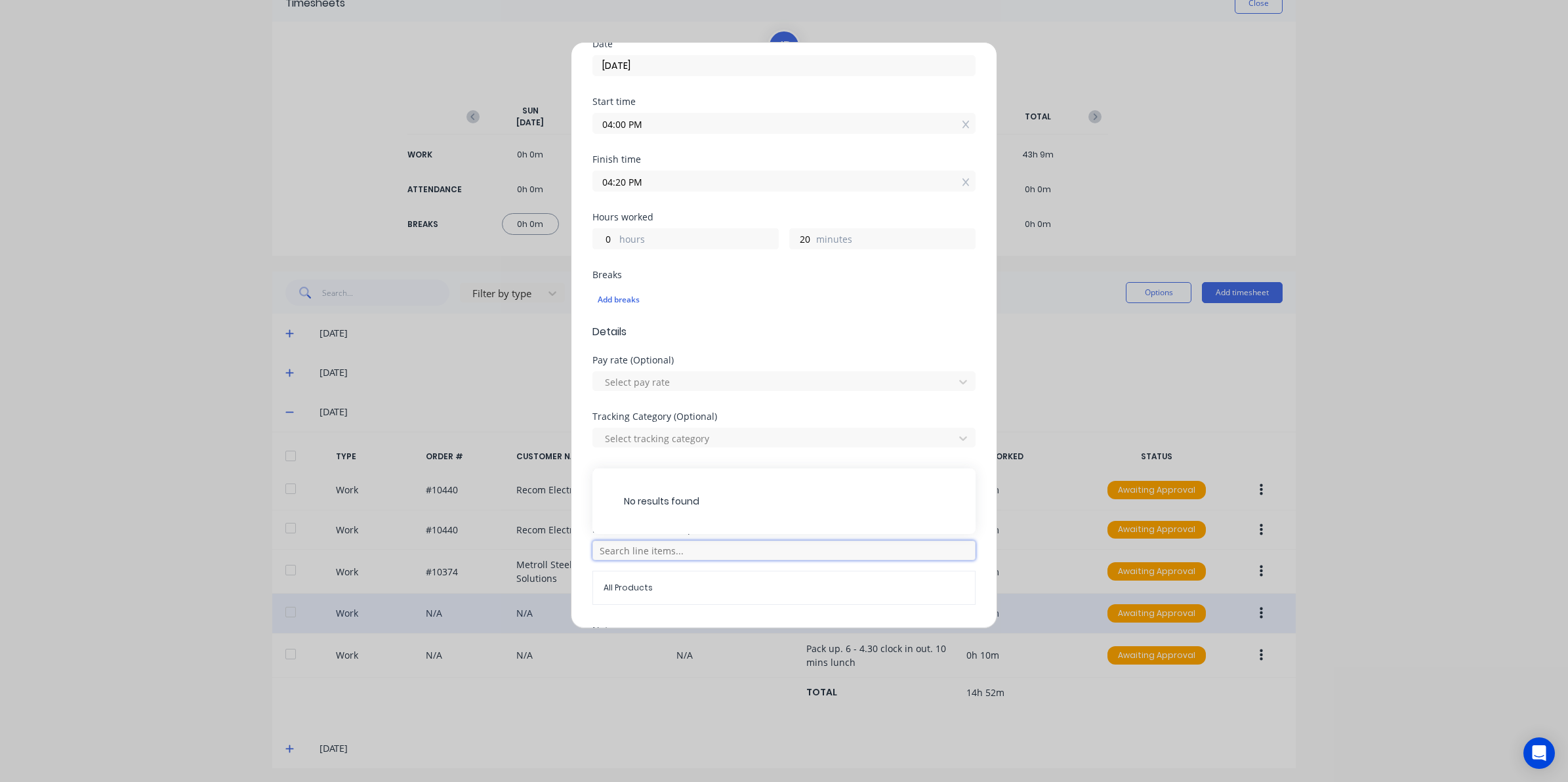
scroll to position [164, 0]
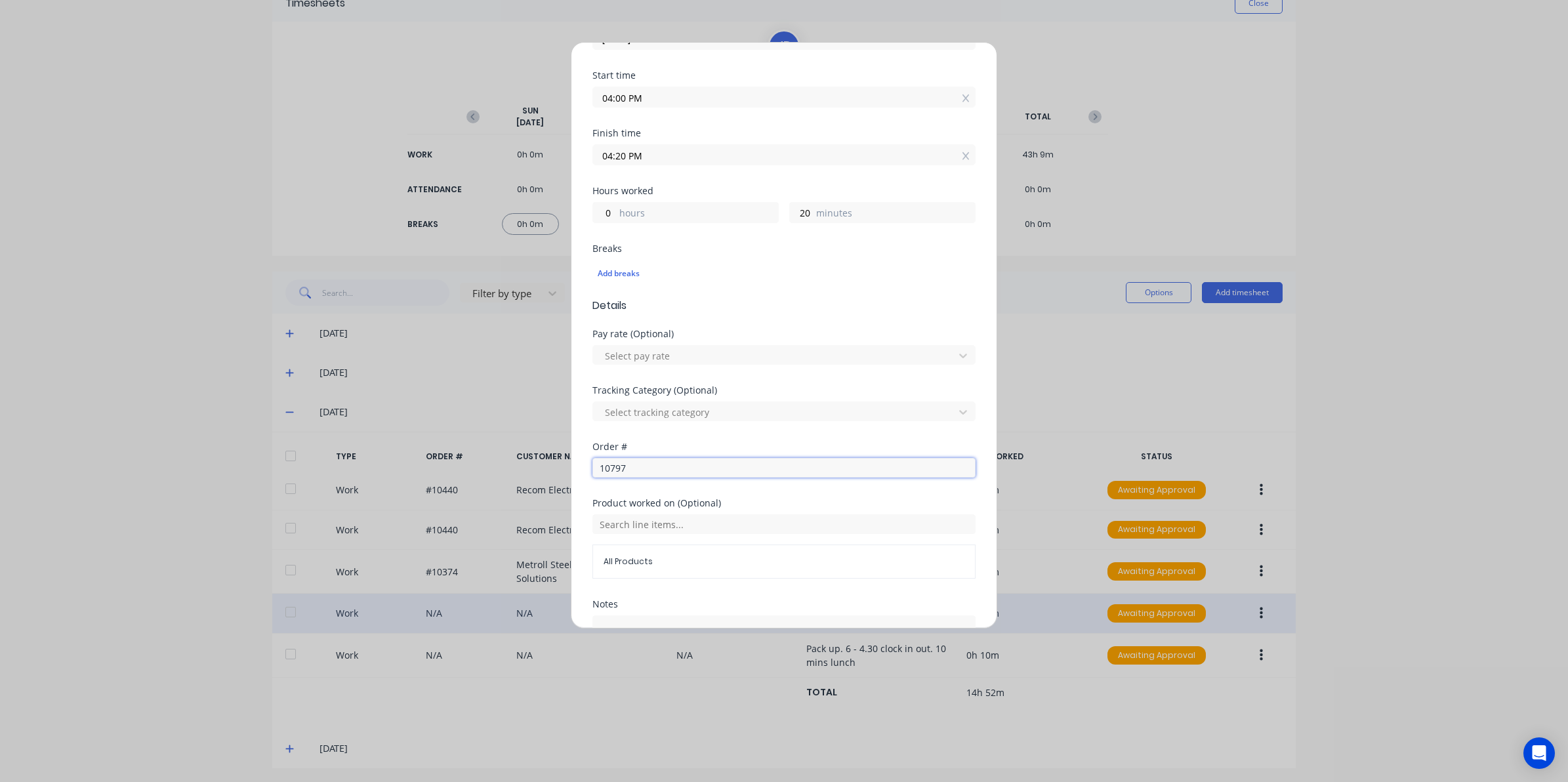
click at [640, 474] on input "10797" at bounding box center [783, 467] width 383 height 20
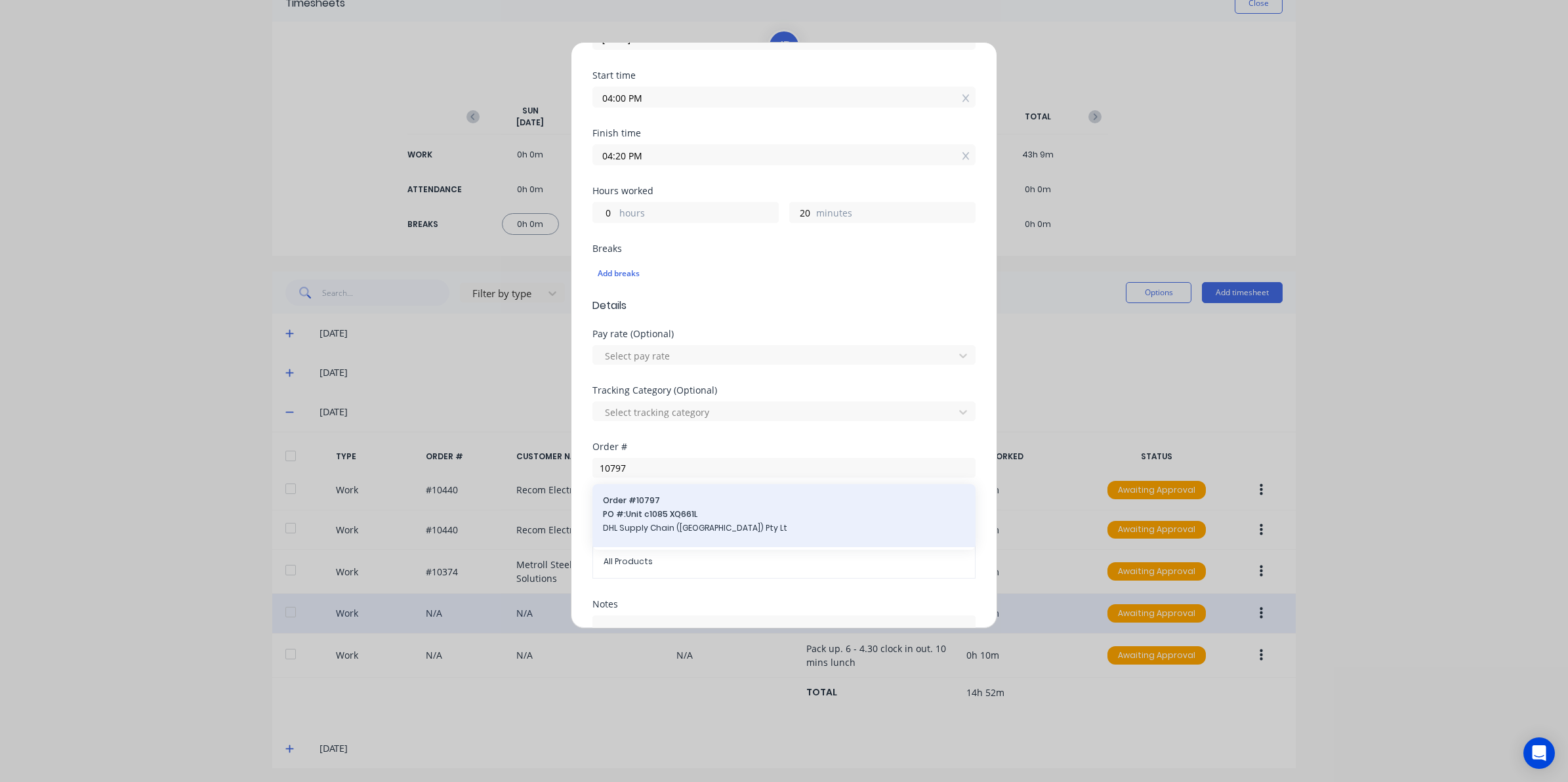
click at [647, 518] on span "PO #: Unit c1085 XQ661L" at bounding box center [784, 514] width 362 height 12
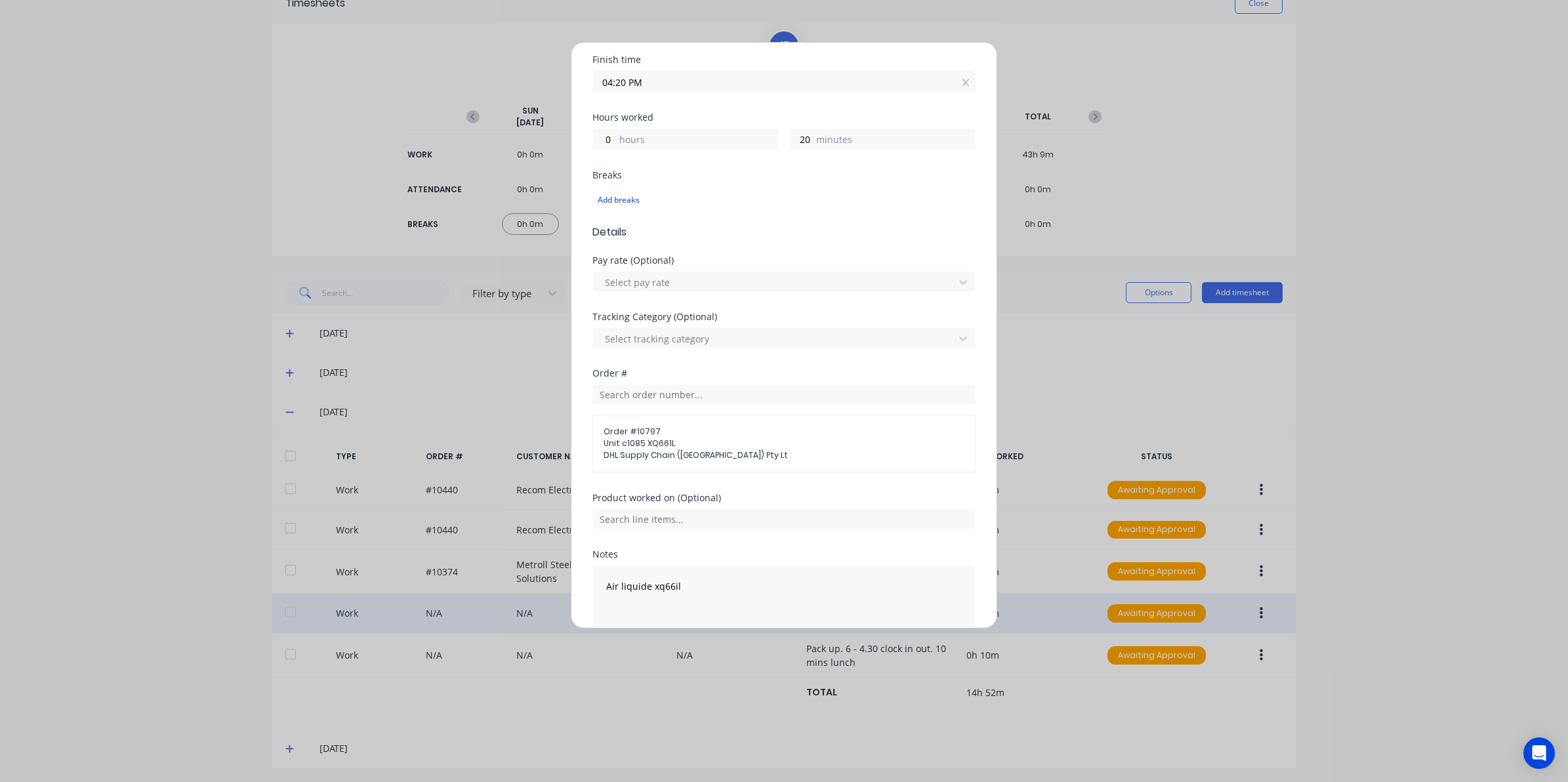
scroll to position [306, 0]
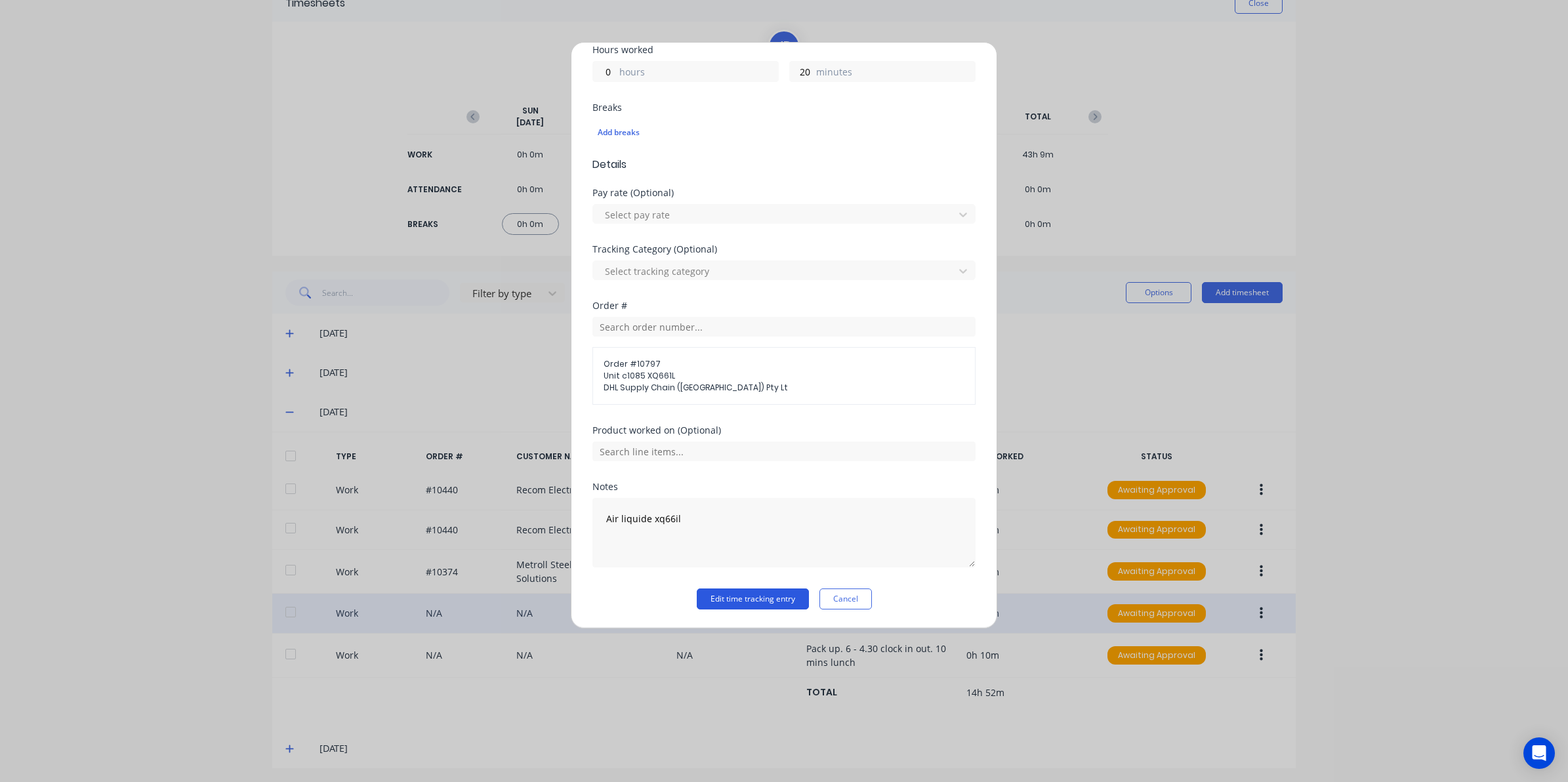
click at [738, 607] on button "Edit time tracking entry" at bounding box center [753, 599] width 112 height 21
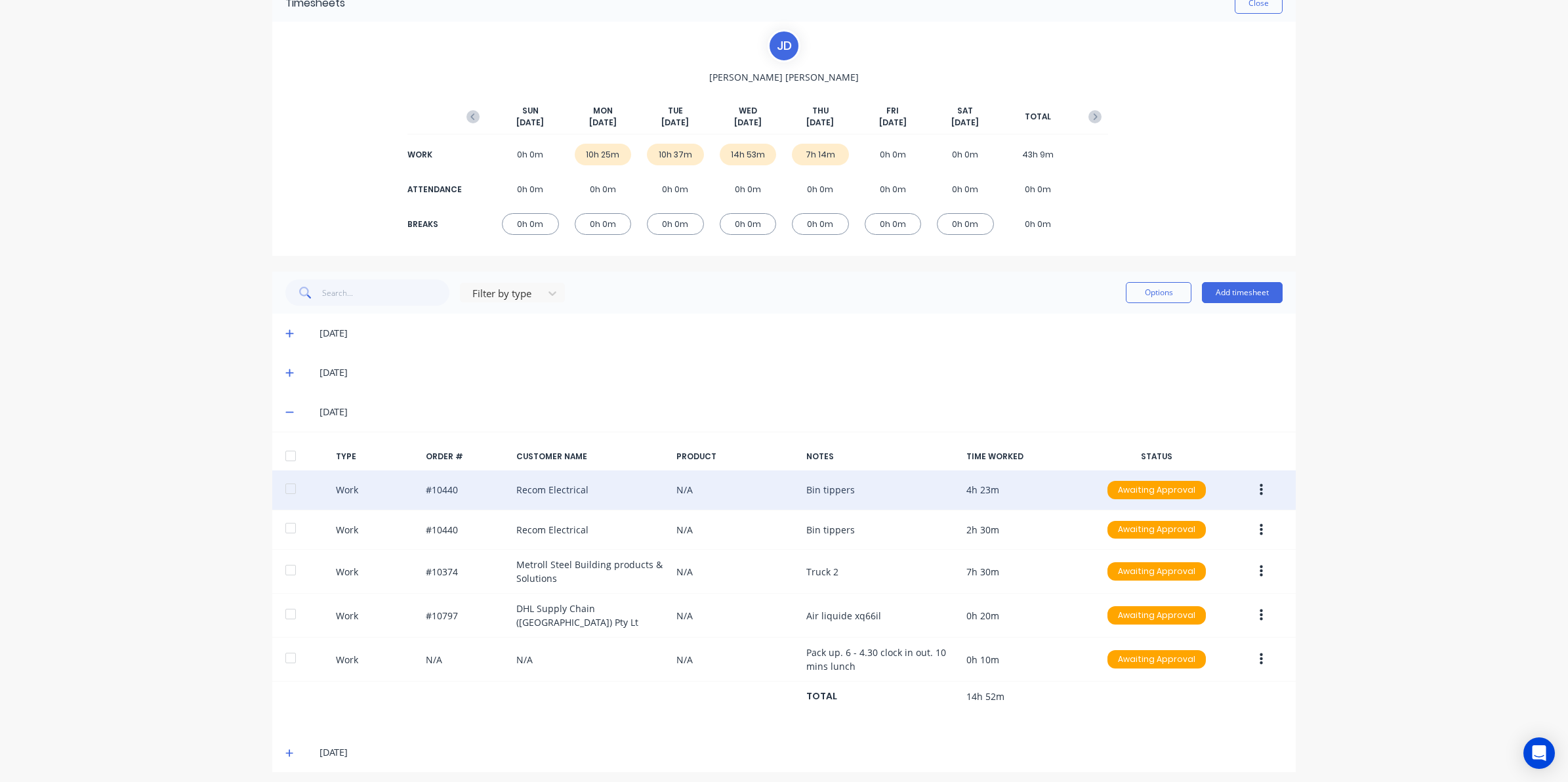
click at [1260, 489] on button "button" at bounding box center [1262, 490] width 31 height 23
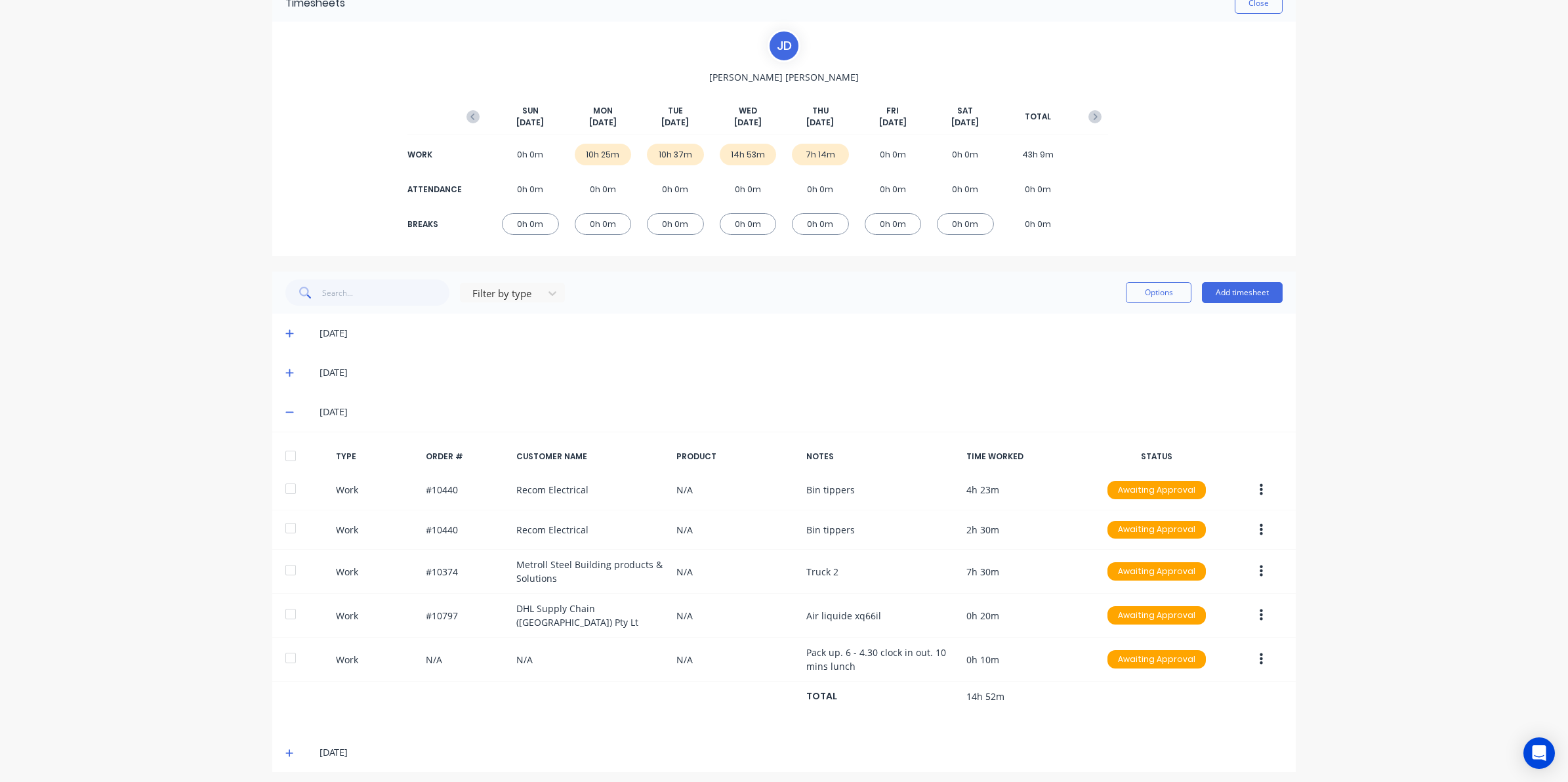
click at [276, 411] on div "[DATE]" at bounding box center [783, 412] width 1023 height 40
click at [286, 412] on icon at bounding box center [289, 413] width 8 height 2
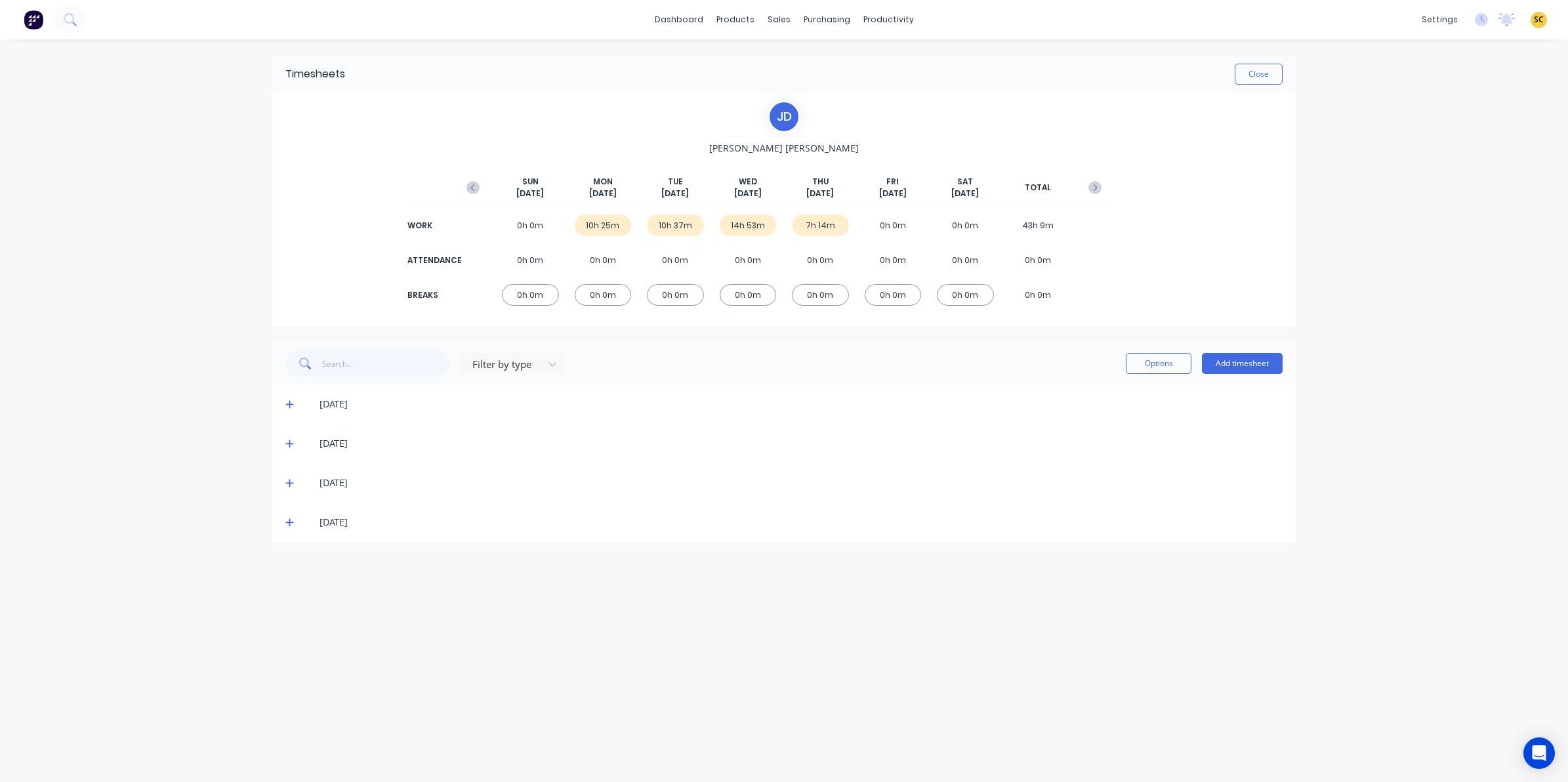
click at [288, 520] on icon at bounding box center [290, 521] width 9 height 9
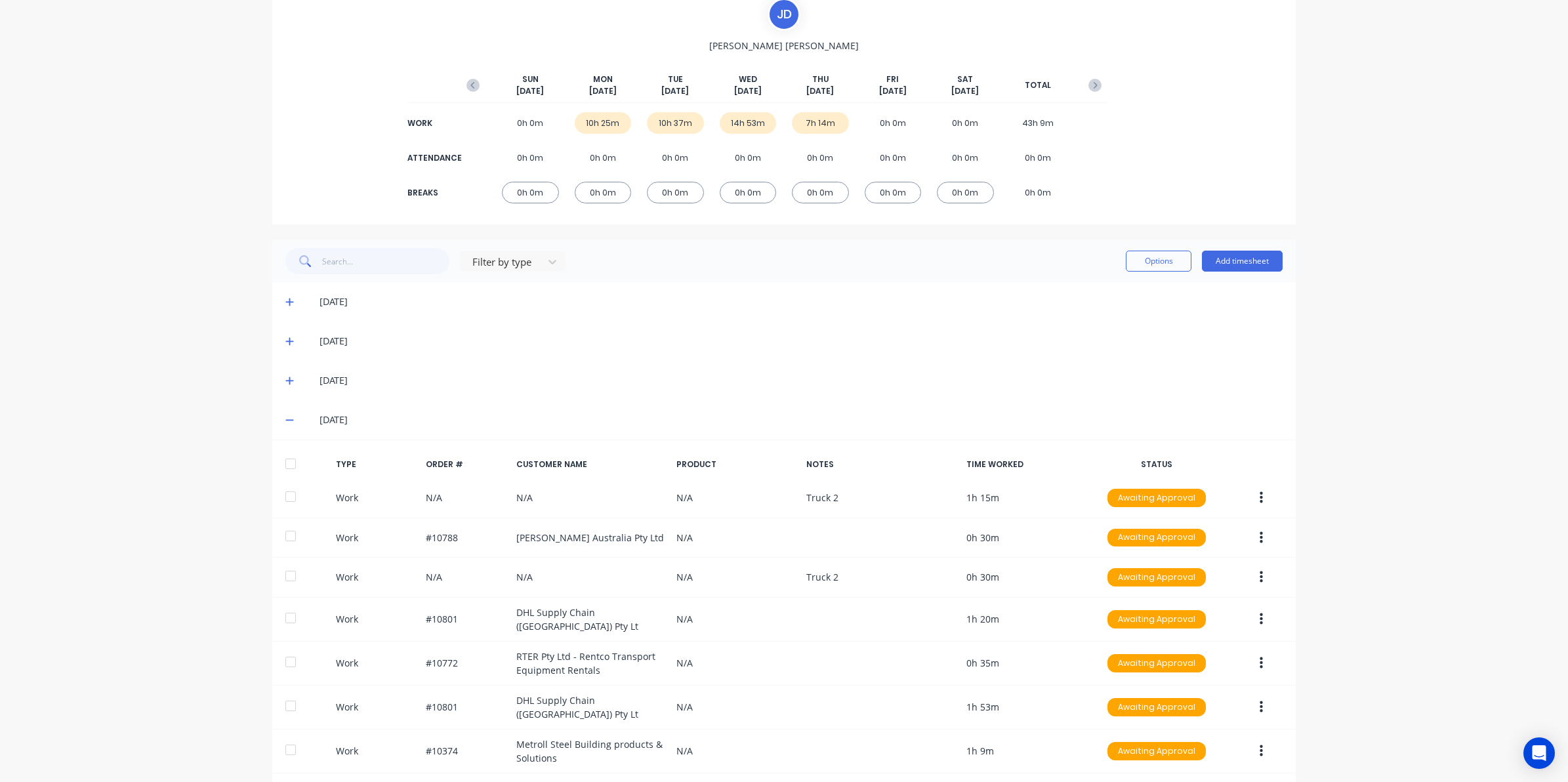
scroll to position [164, 0]
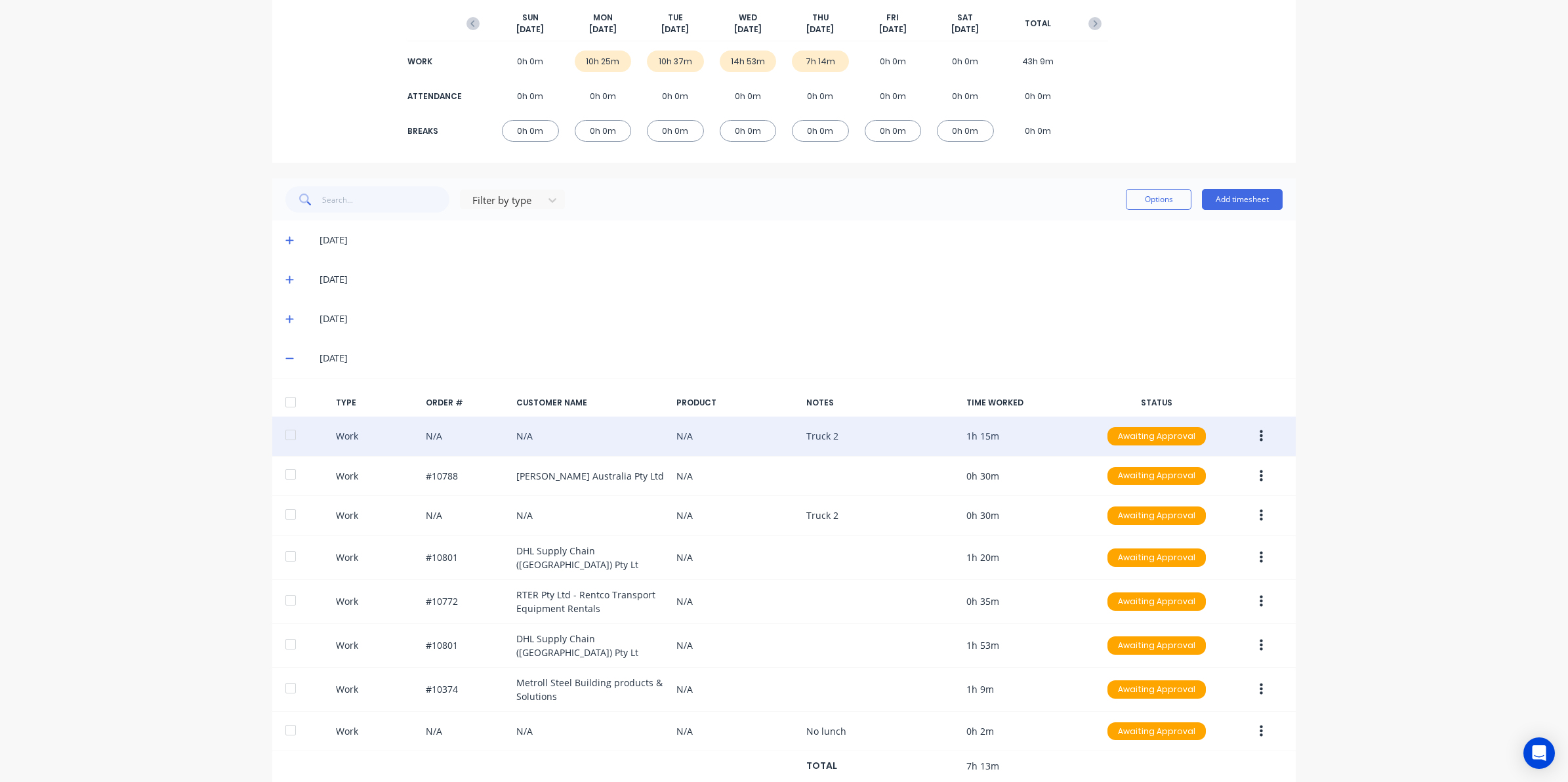
click at [1262, 431] on button "button" at bounding box center [1262, 435] width 31 height 23
click at [1152, 391] on button "Edit" at bounding box center [1214, 387] width 125 height 26
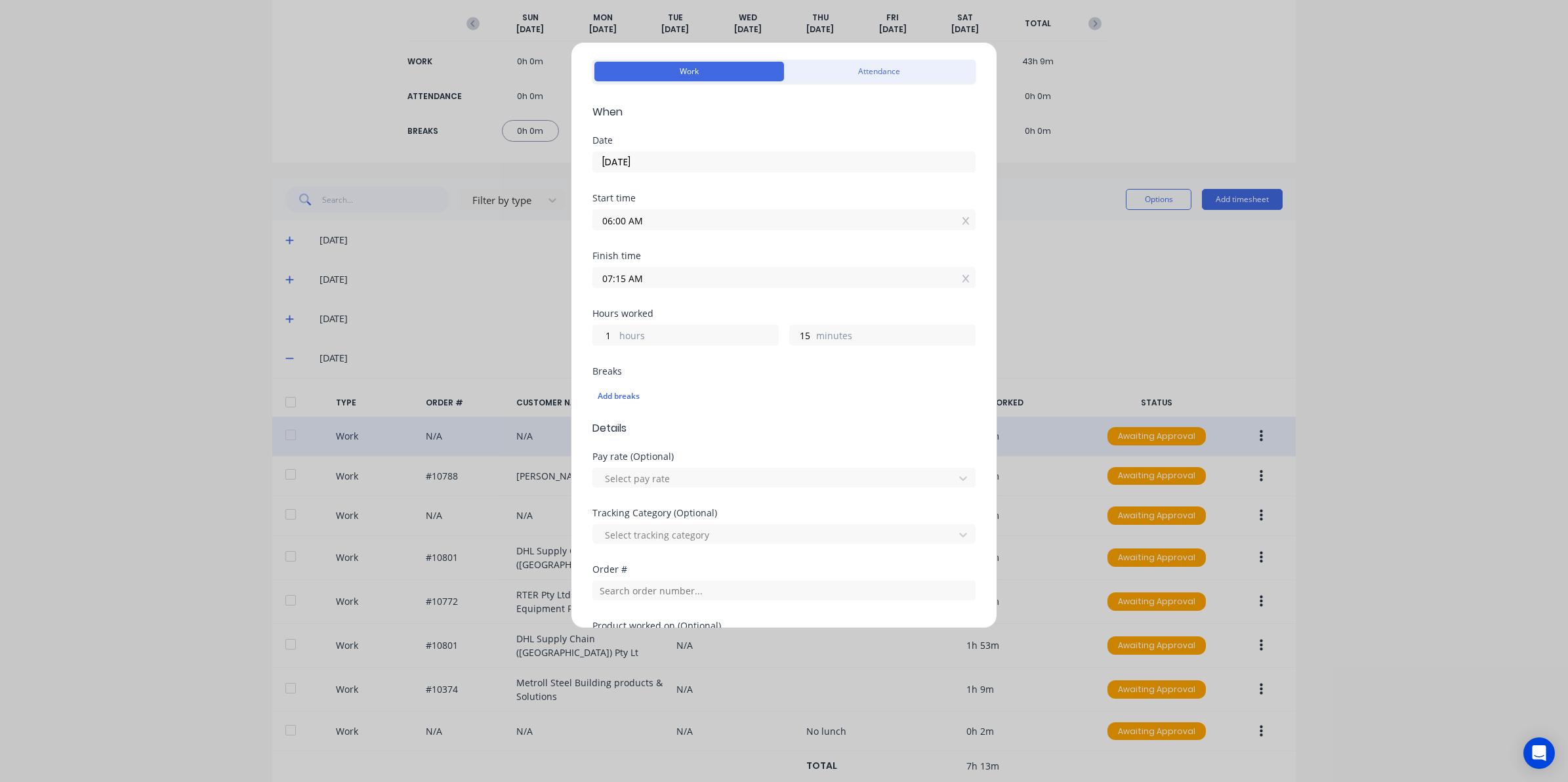
scroll to position [82, 0]
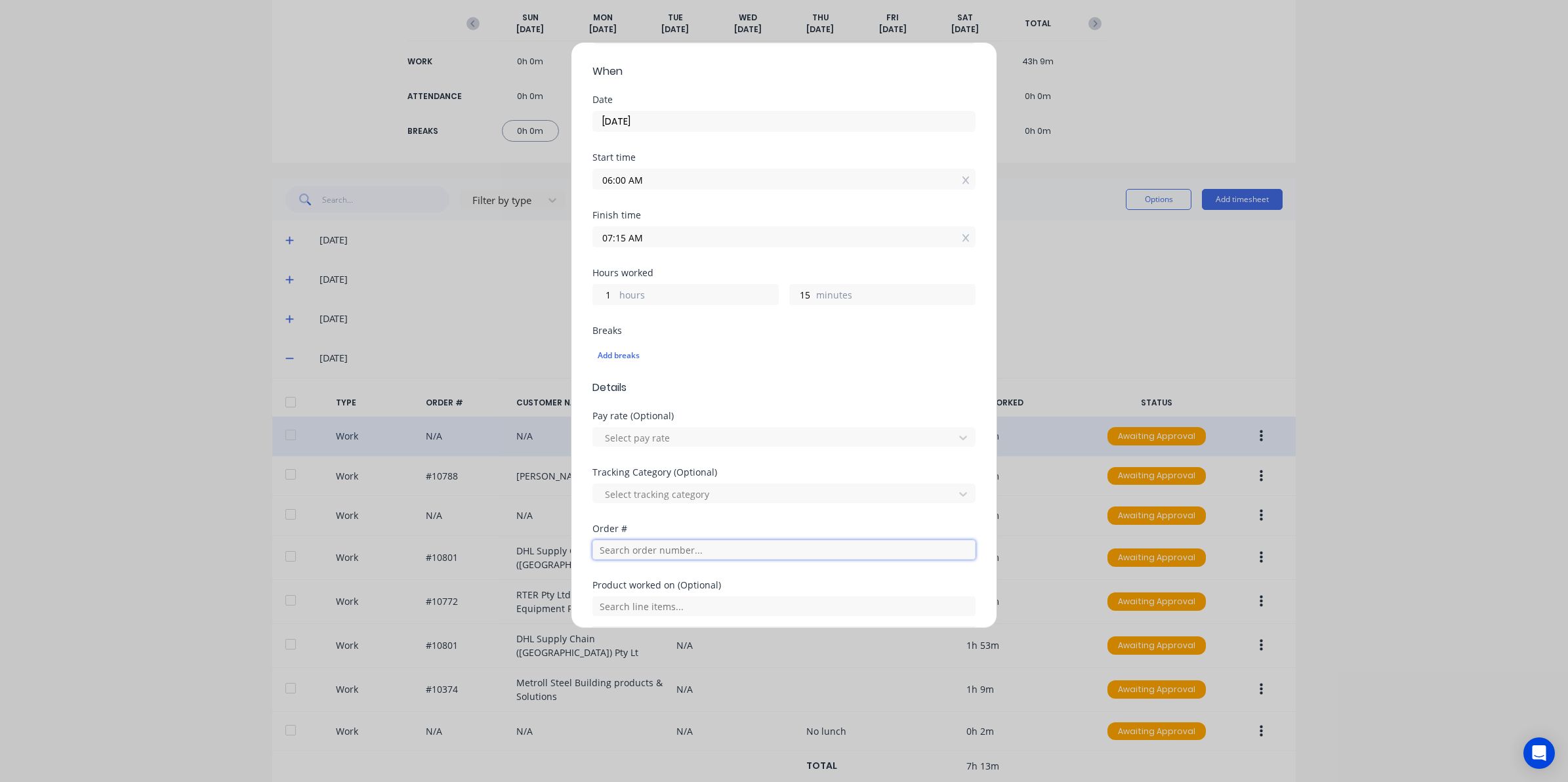
click at [624, 559] on input "text" at bounding box center [783, 549] width 383 height 20
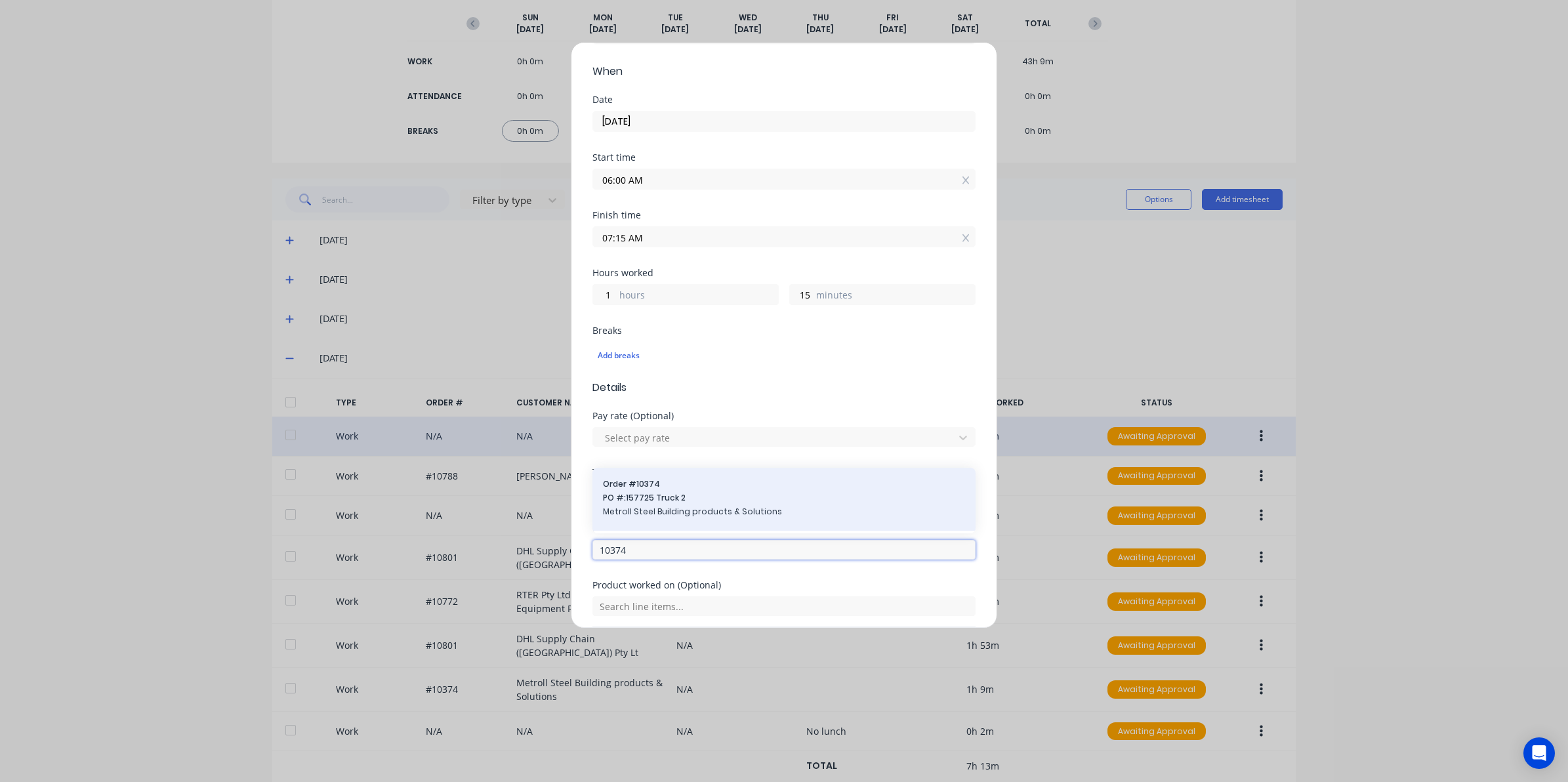
type input "10374"
click at [653, 514] on span "Metroll Steel Building products & Solutions" at bounding box center [784, 512] width 362 height 12
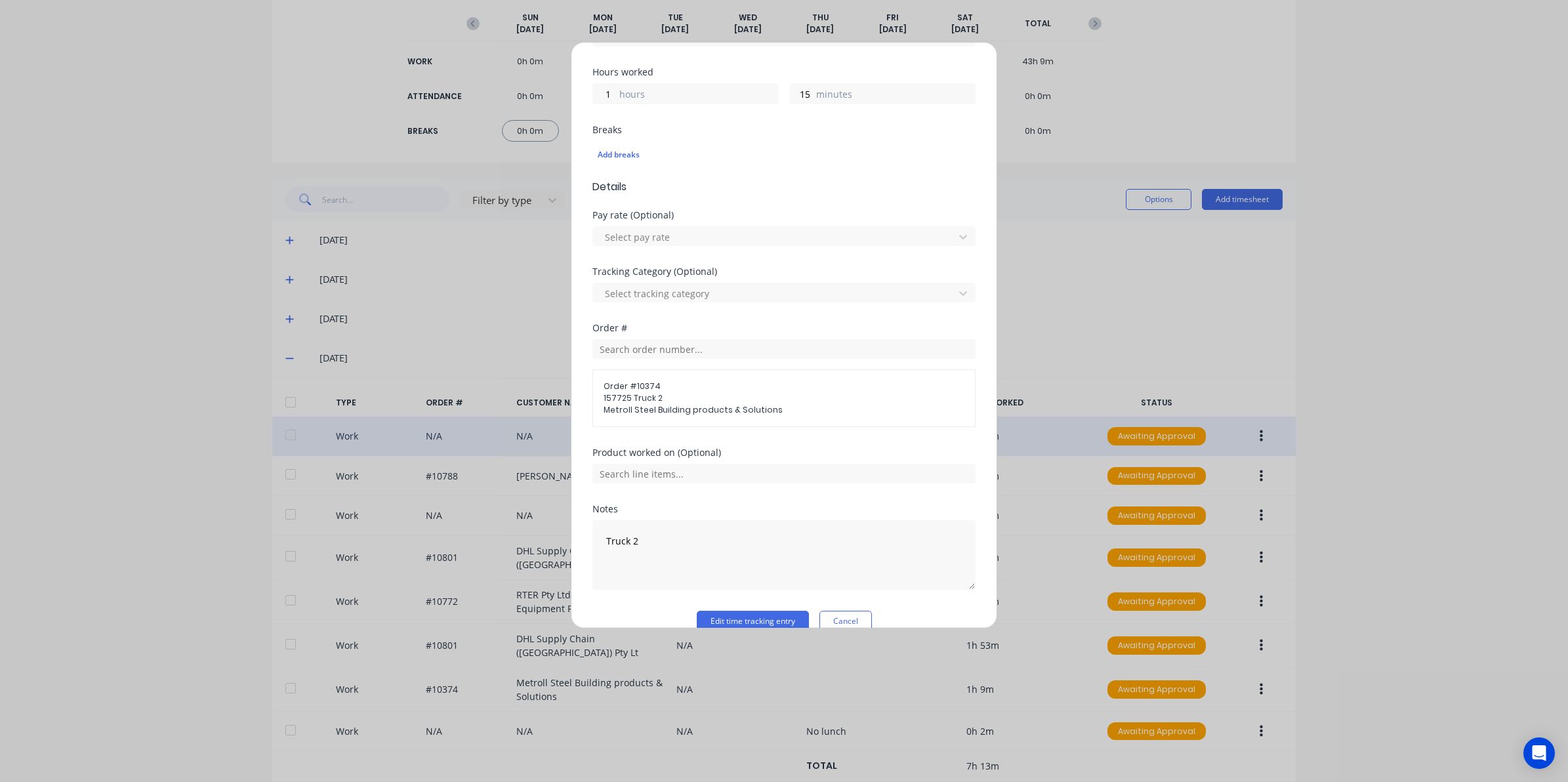
scroll to position [306, 0]
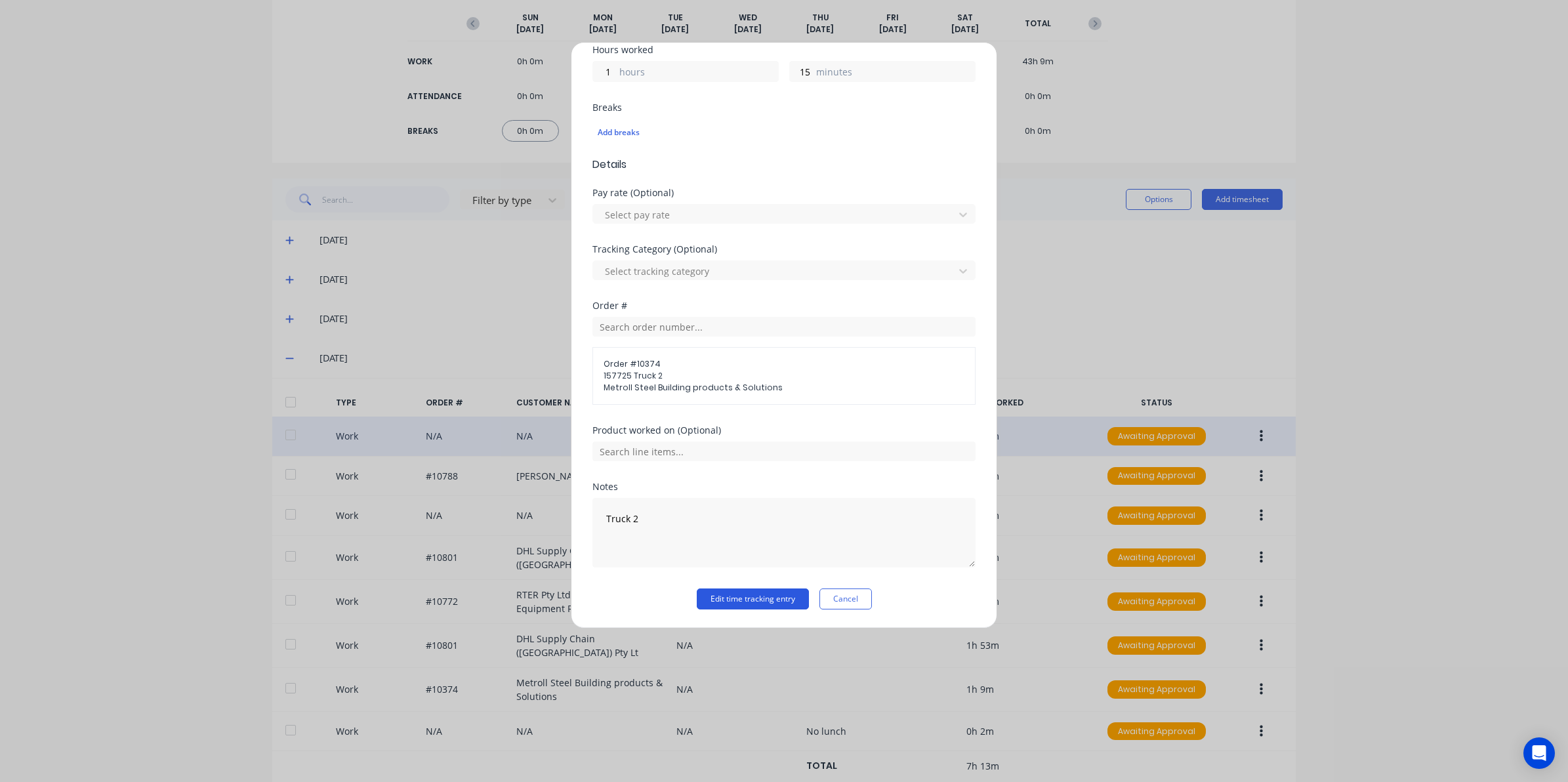
click at [713, 592] on button "Edit time tracking entry" at bounding box center [753, 599] width 112 height 21
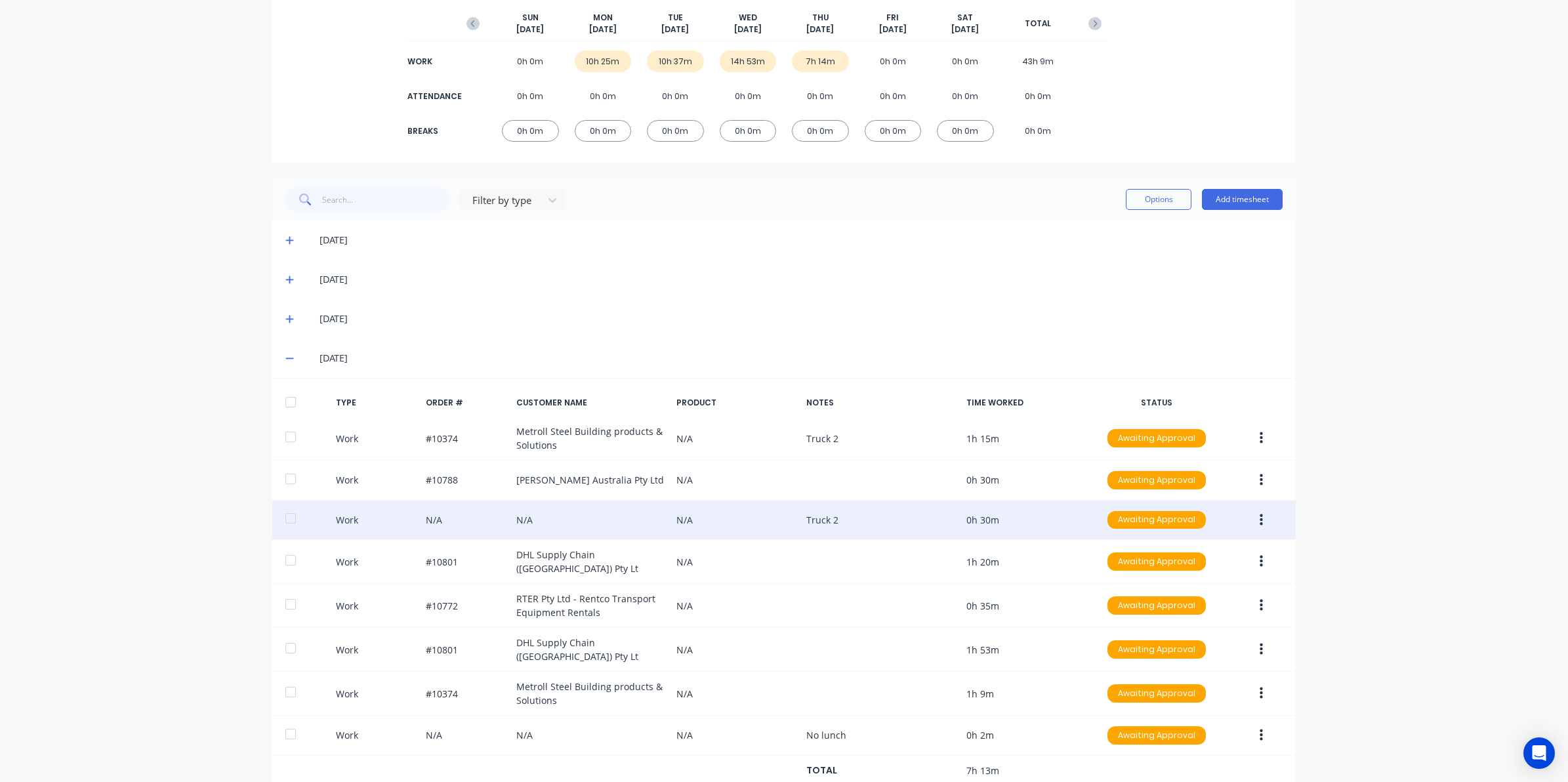
click at [1257, 514] on button "button" at bounding box center [1262, 520] width 31 height 23
click at [1218, 468] on div "Edit" at bounding box center [1213, 471] width 101 height 19
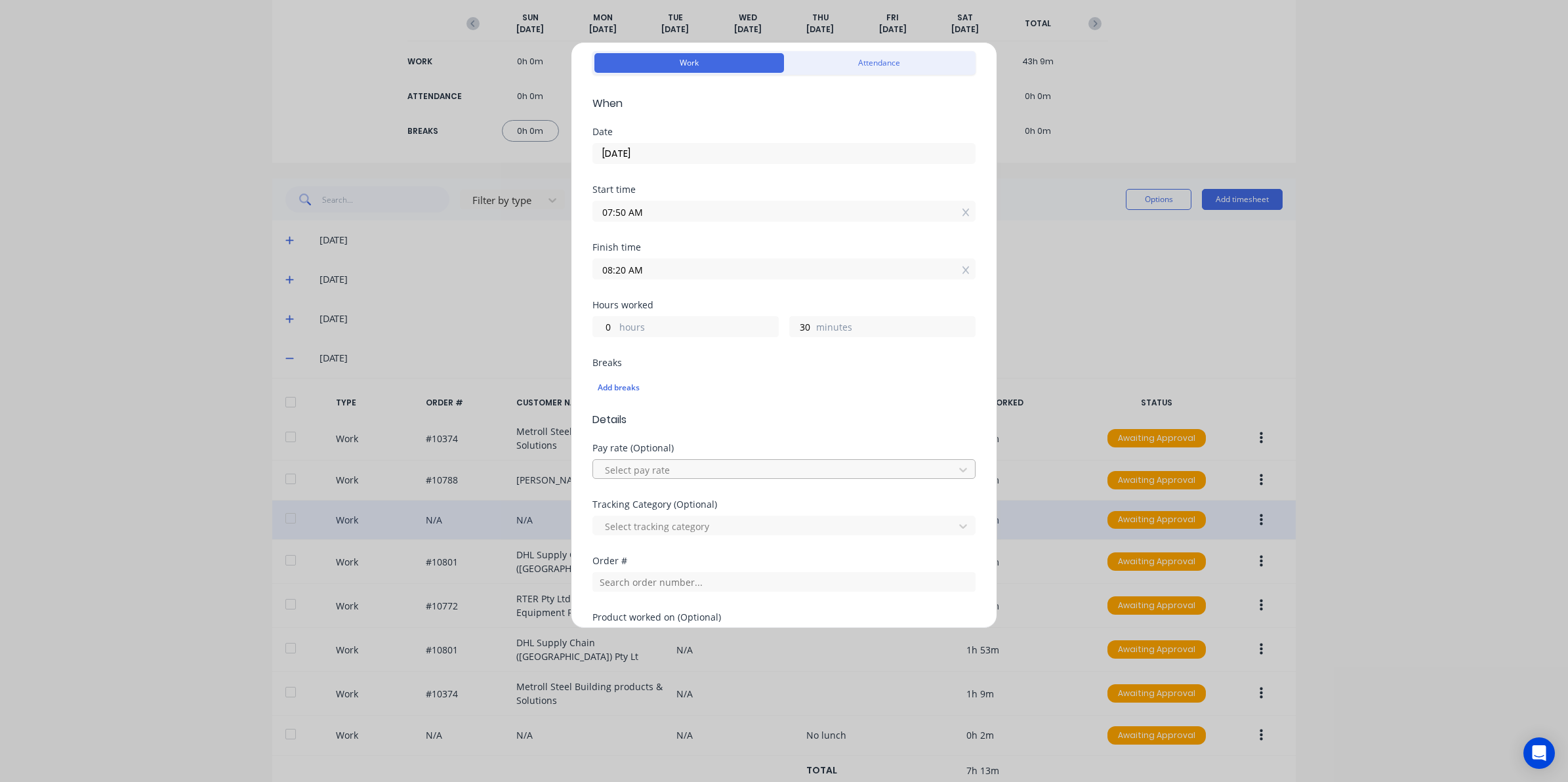
scroll to position [246, 0]
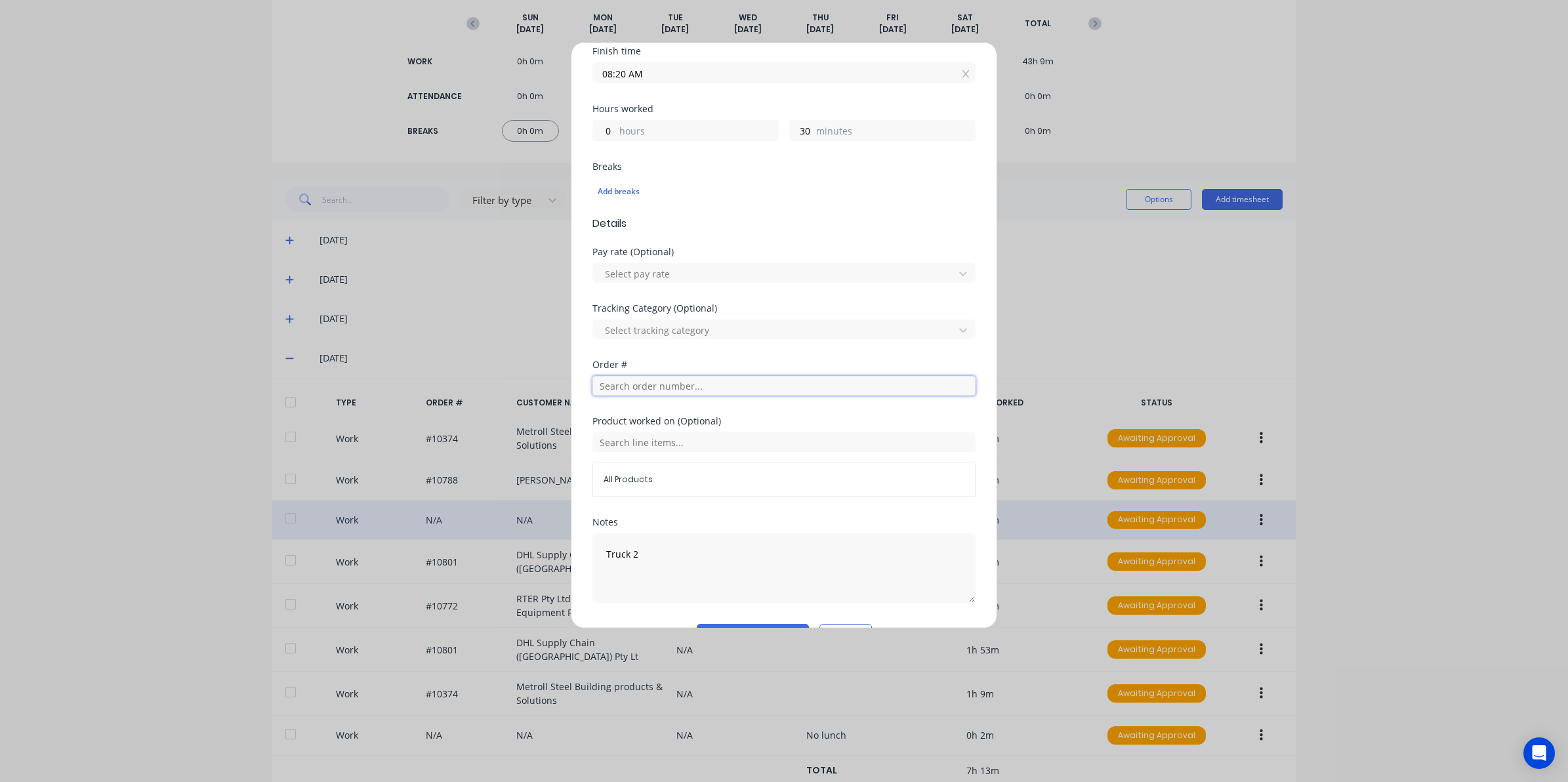
click at [615, 396] on input "text" at bounding box center [783, 385] width 383 height 20
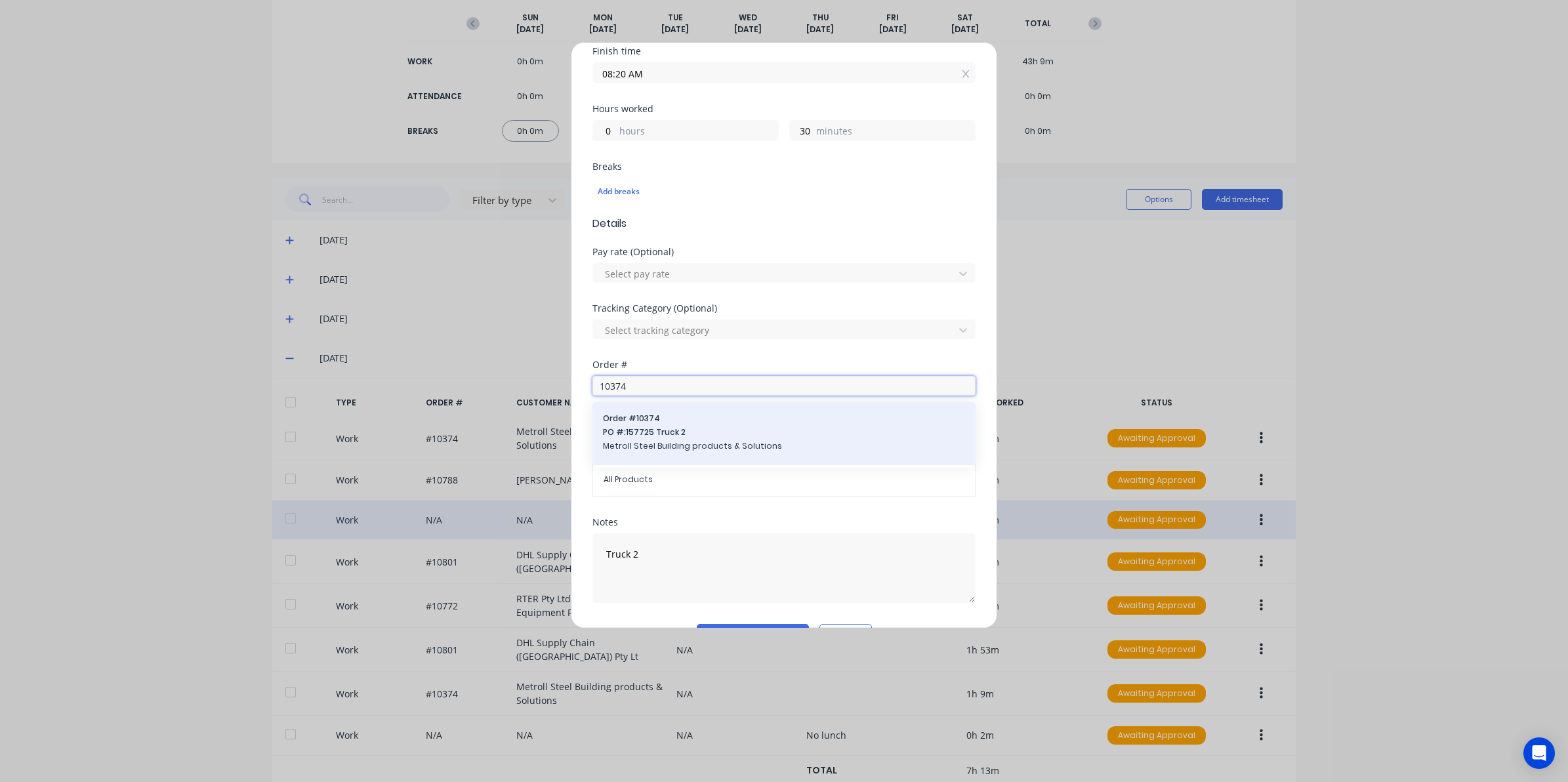
type input "10374"
click at [630, 423] on span "Order # 10374" at bounding box center [784, 419] width 362 height 12
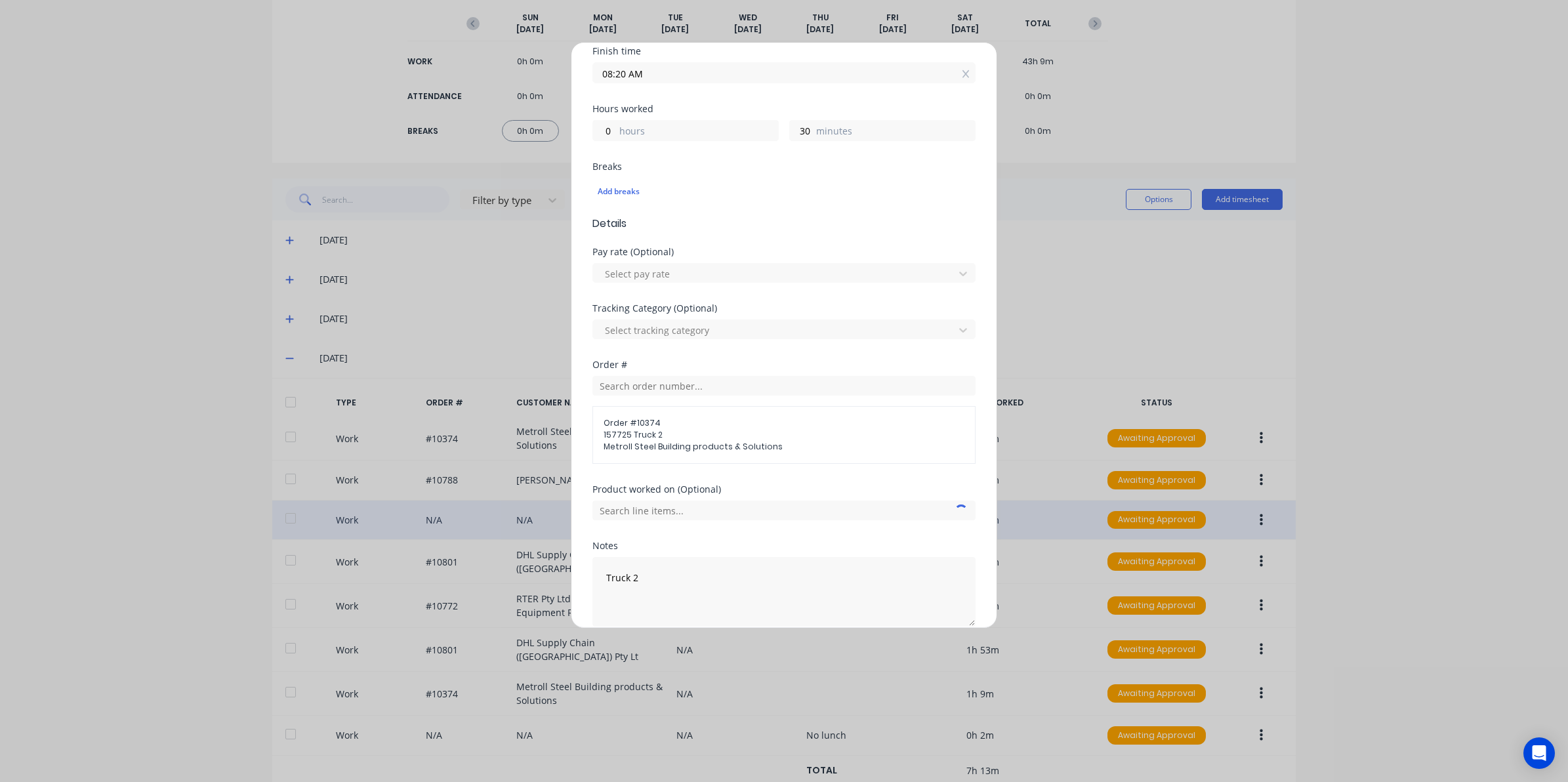
scroll to position [306, 0]
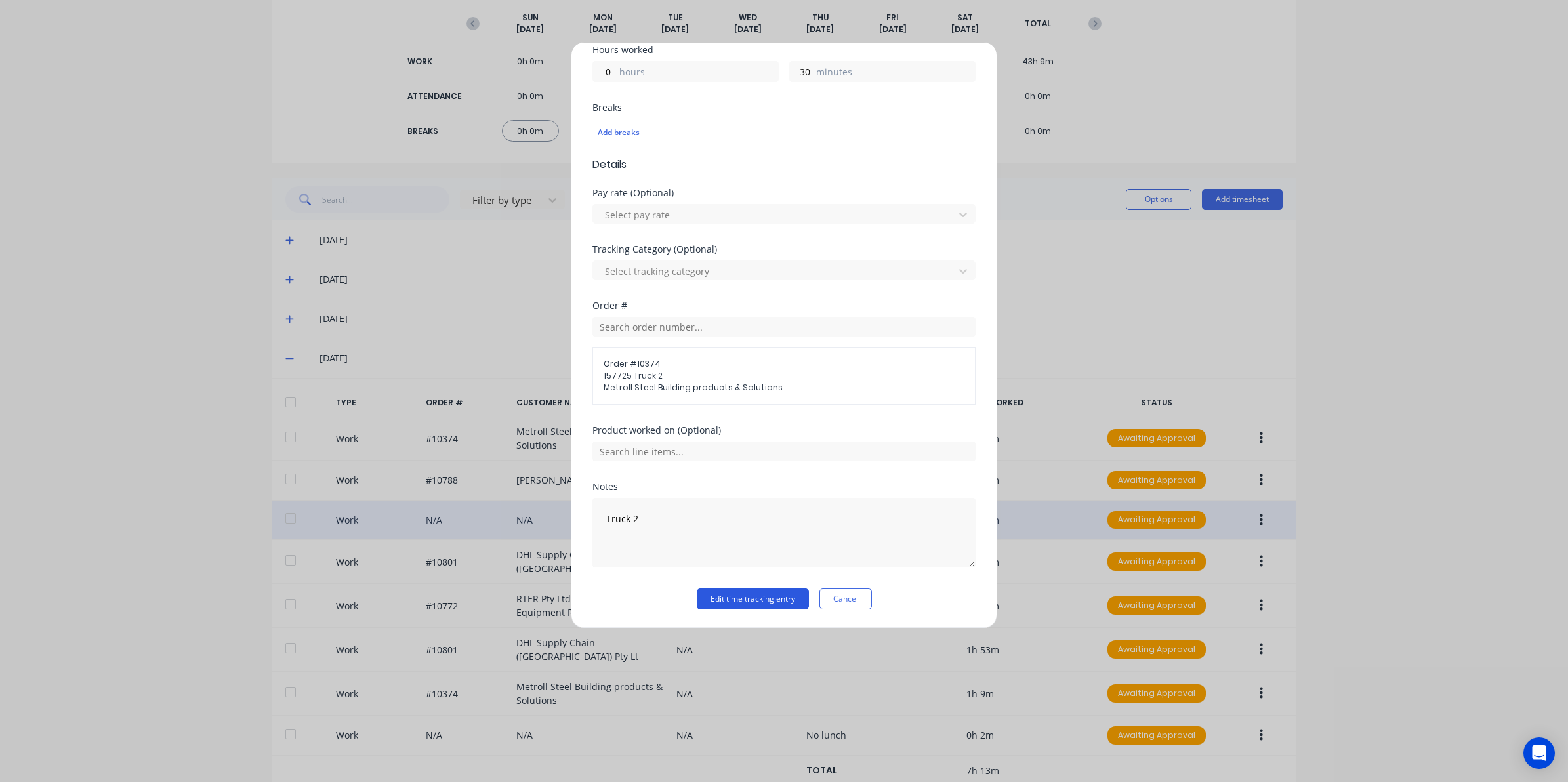
click at [750, 592] on button "Edit time tracking entry" at bounding box center [753, 599] width 112 height 21
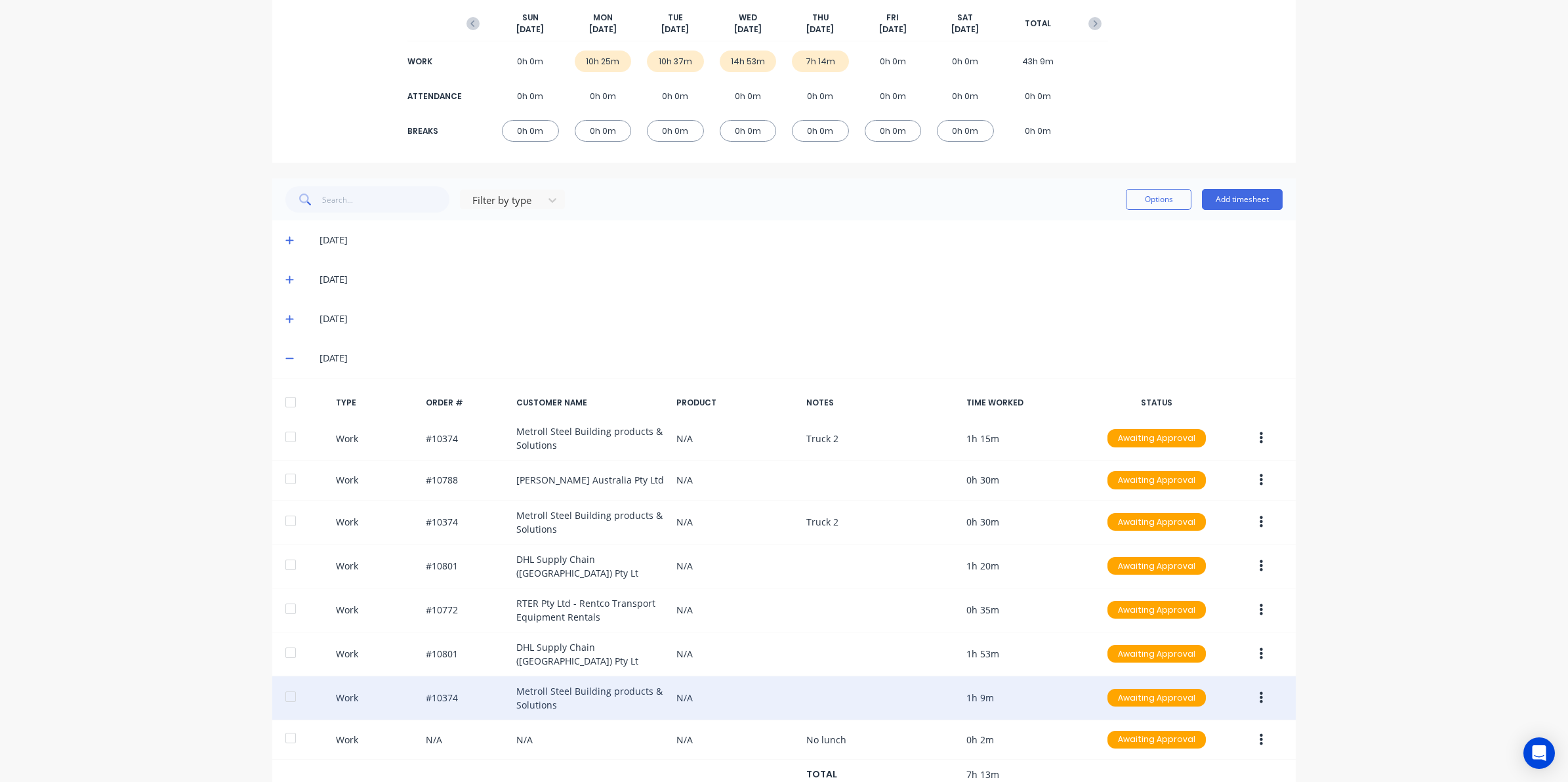
click at [1258, 689] on button "button" at bounding box center [1262, 697] width 31 height 23
click at [1182, 643] on div "Edit" at bounding box center [1213, 649] width 101 height 19
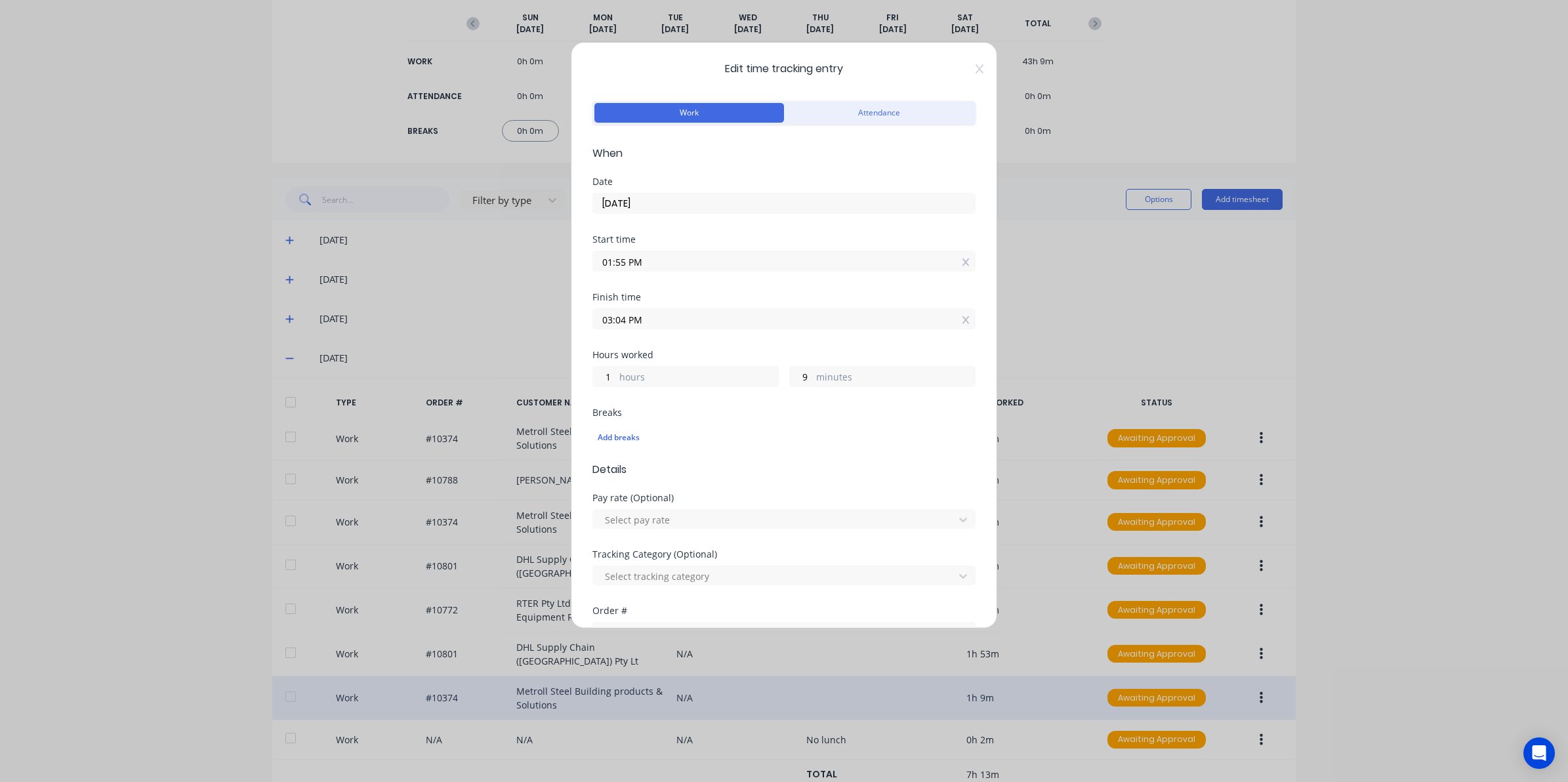
click at [972, 65] on div "Edit time tracking entry Work Attendance When Date [DATE] Start time 01:55 PM F…" at bounding box center [784, 336] width 427 height 587
click at [972, 66] on div "Edit time tracking entry Work Attendance When Date [DATE] Start time 01:55 PM F…" at bounding box center [784, 336] width 427 height 587
click at [972, 70] on div "Edit time tracking entry Work Attendance When Date [DATE] Start time 01:55 PM F…" at bounding box center [784, 336] width 427 height 587
click at [976, 71] on icon at bounding box center [979, 69] width 8 height 9
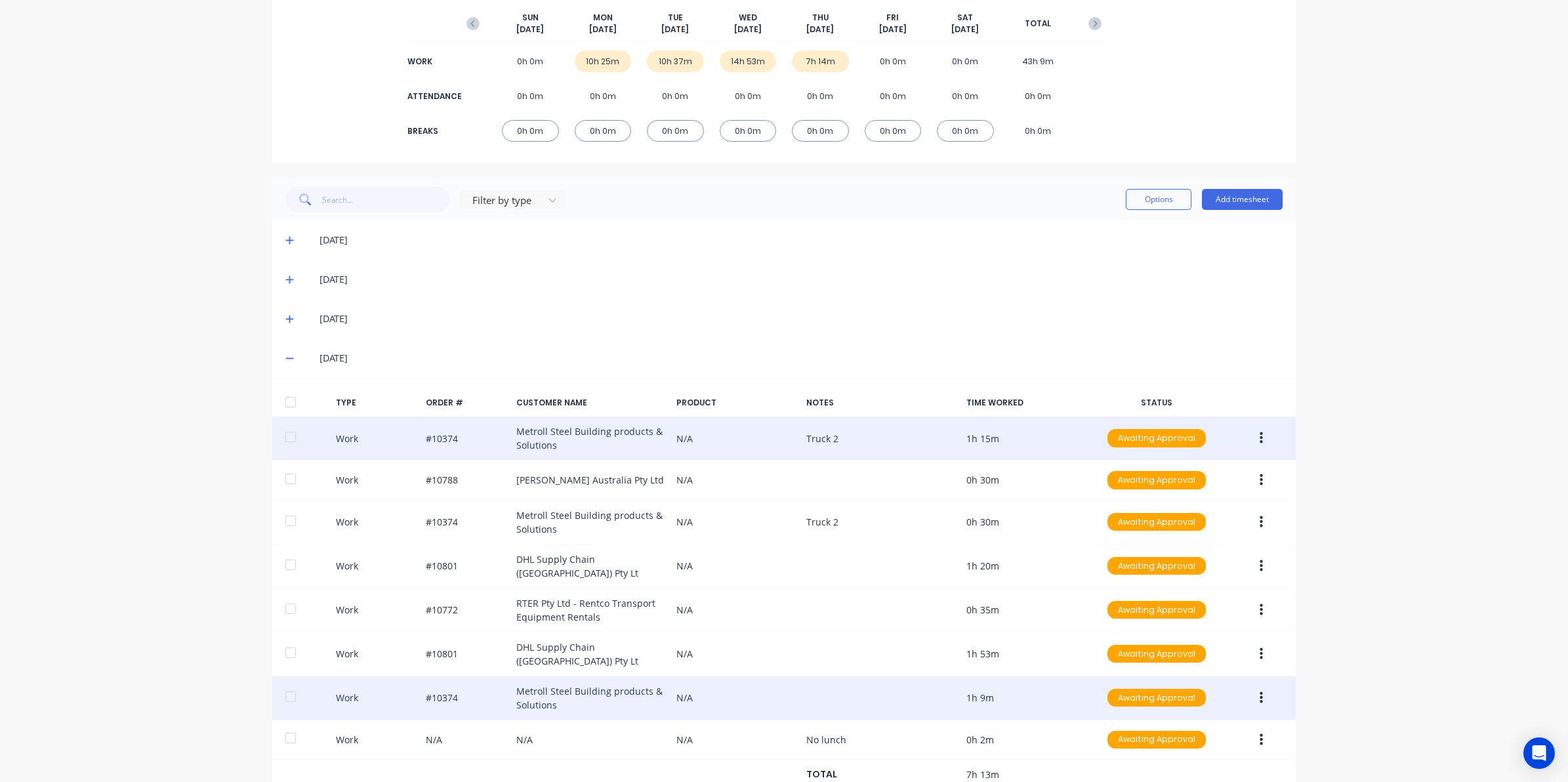
click at [1260, 438] on icon "button" at bounding box center [1262, 438] width 3 height 12
click at [1178, 378] on button "Edit" at bounding box center [1214, 389] width 125 height 26
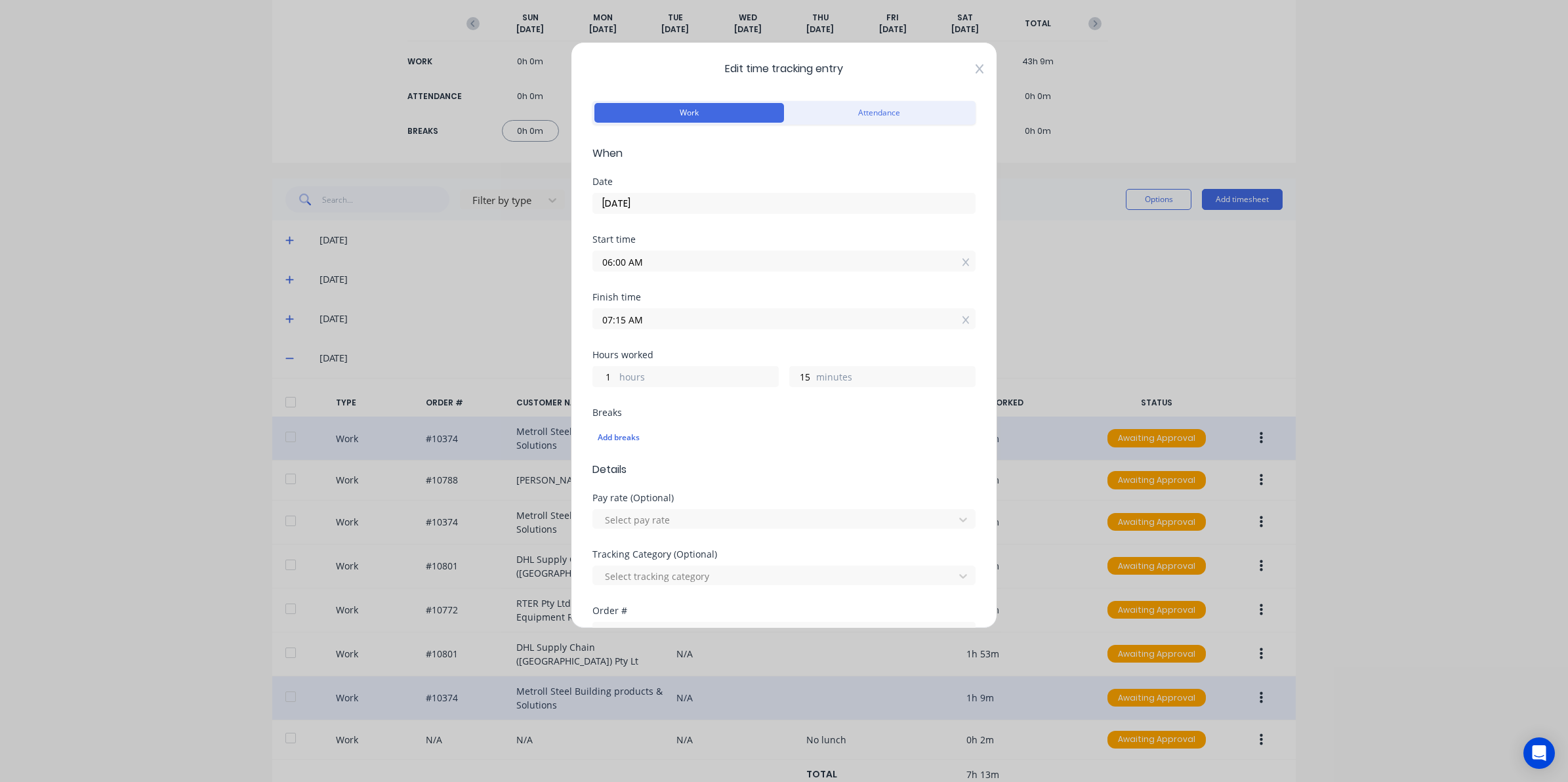
click at [976, 69] on icon at bounding box center [979, 69] width 8 height 10
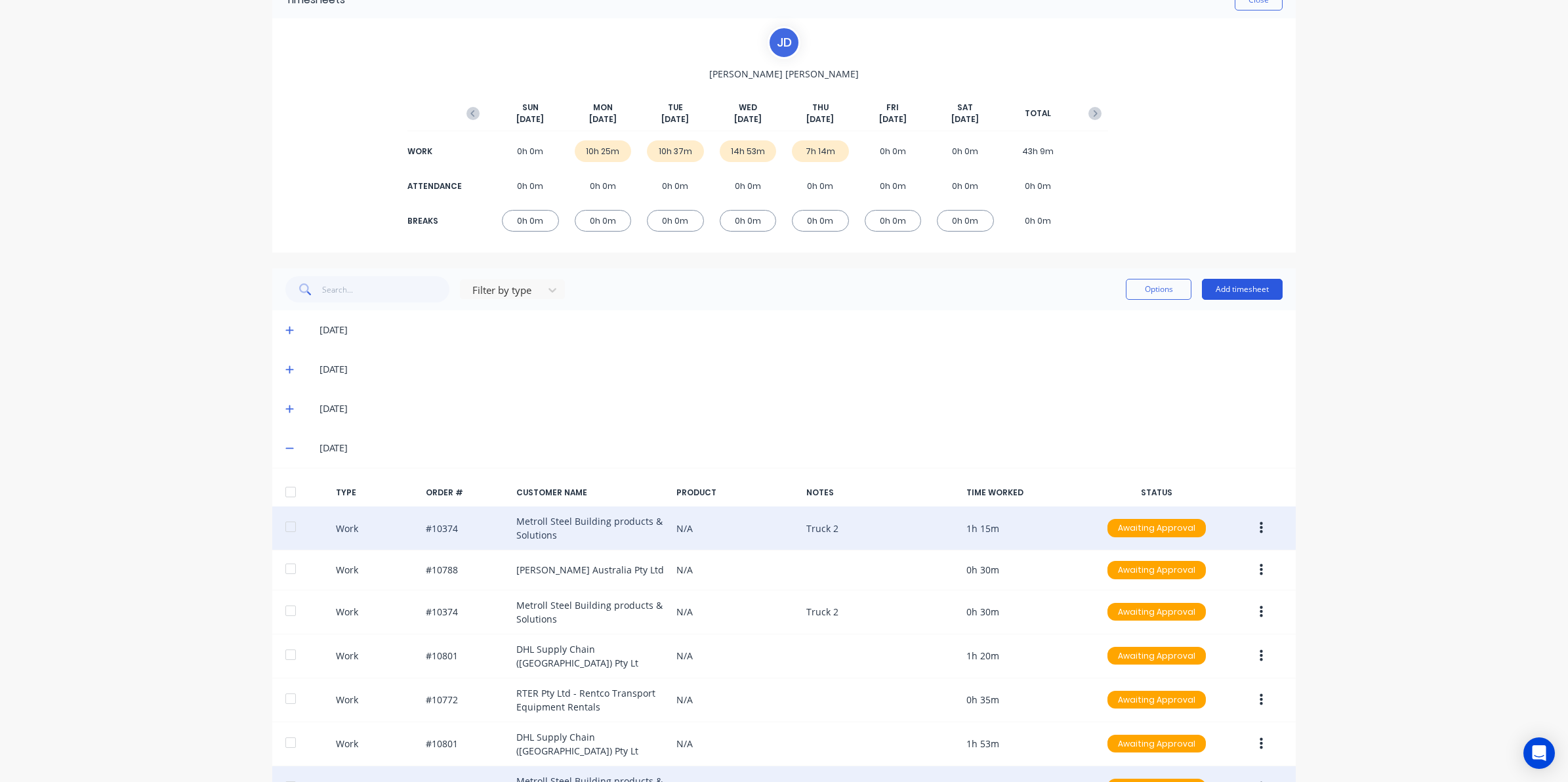
scroll to position [0, 0]
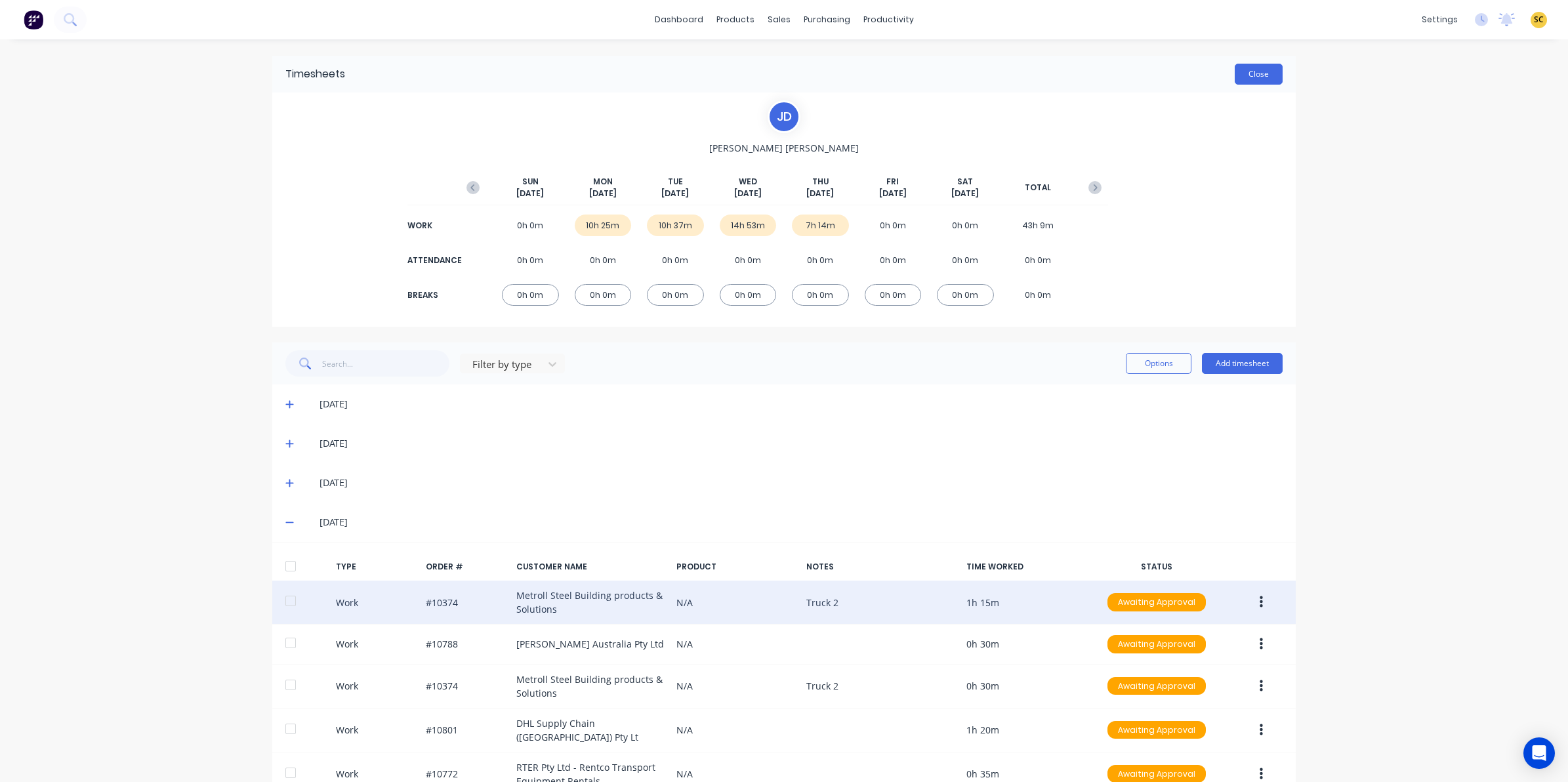
click at [1269, 77] on button "Close" at bounding box center [1259, 74] width 48 height 21
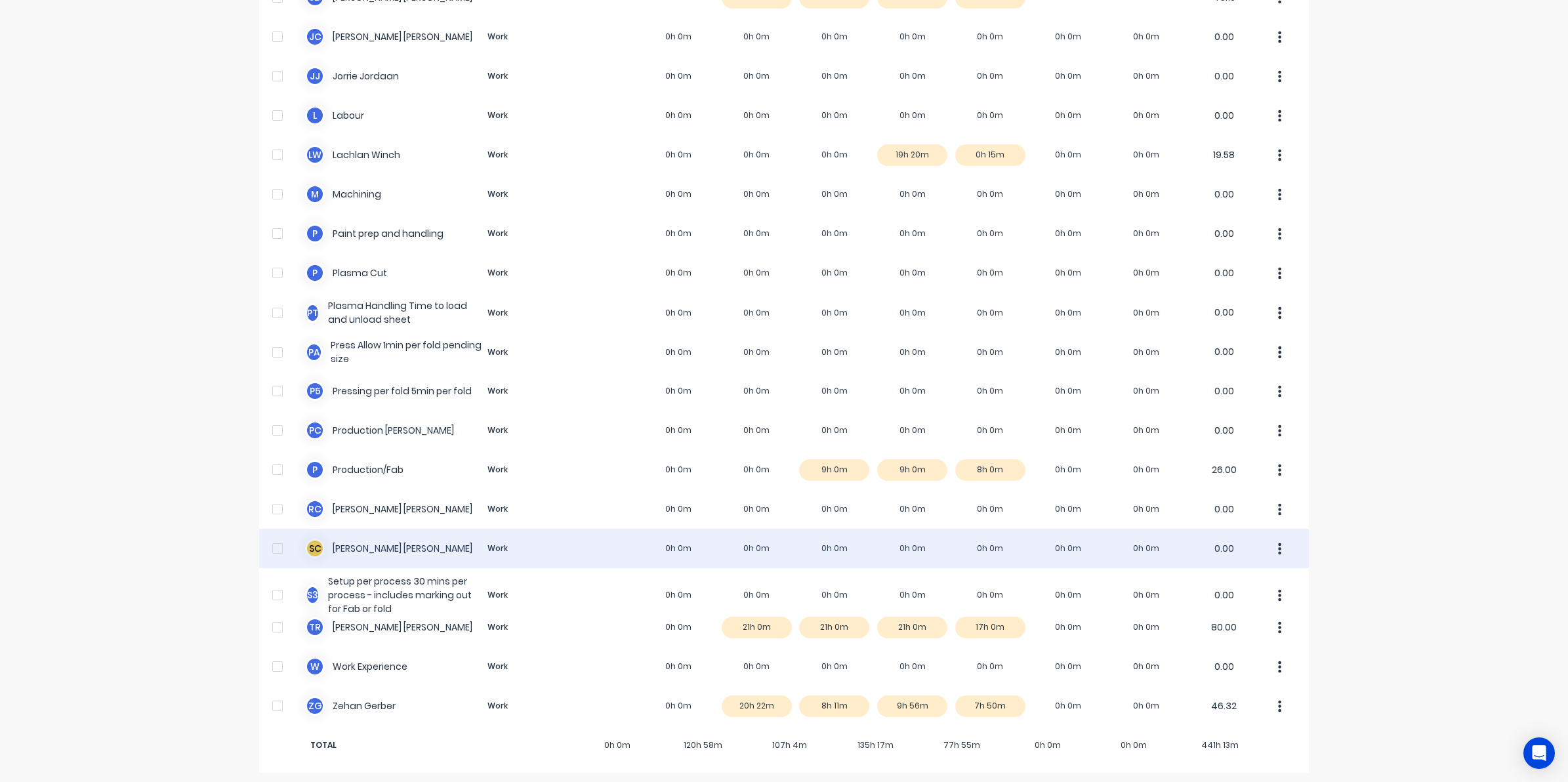
scroll to position [674, 0]
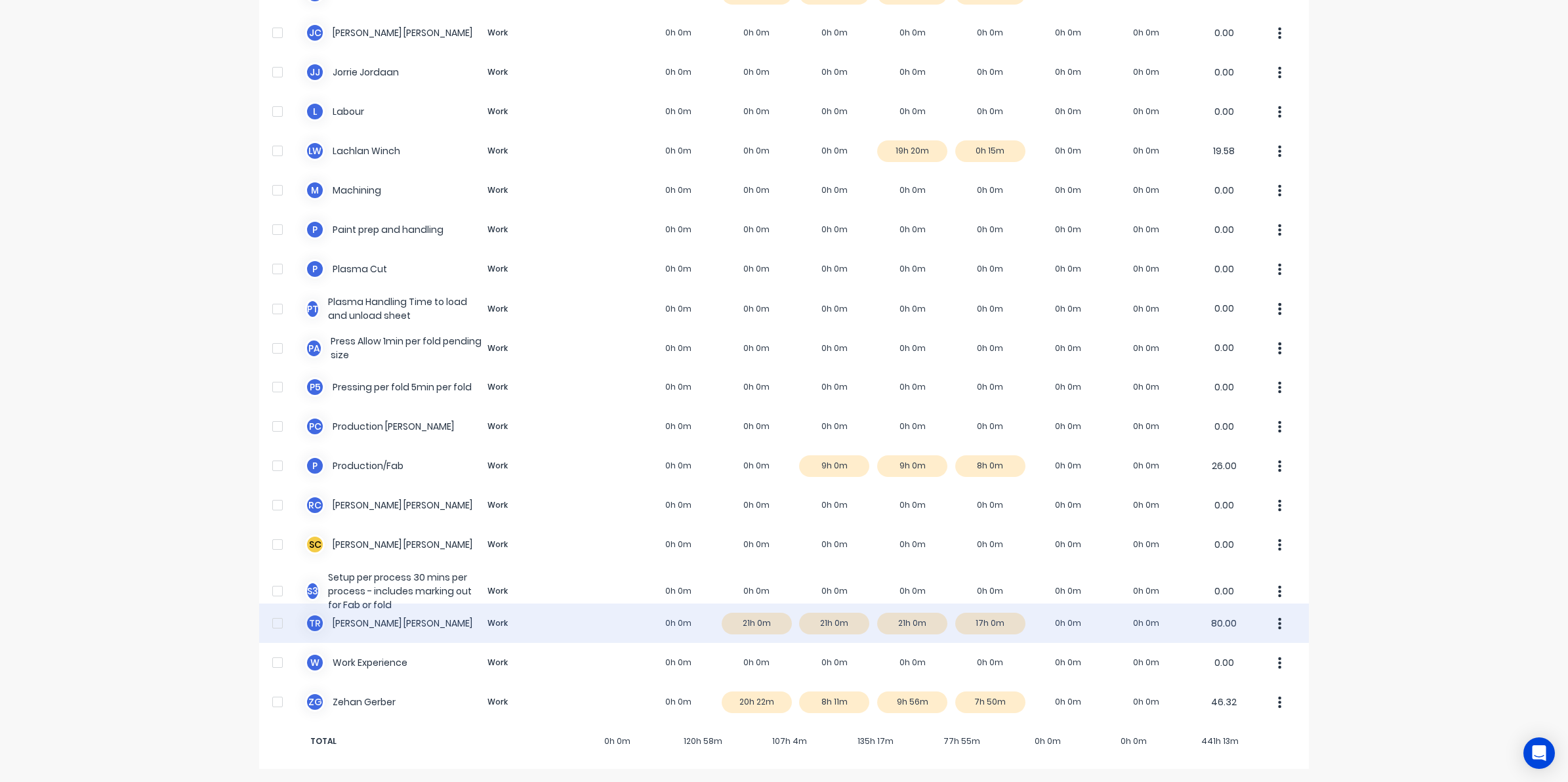
click at [992, 621] on div "T R [PERSON_NAME] Work 0h 0m 21h 0m 21h 0m 21h 0m 17h 0m 0h 0m 0h 0m 80.00" at bounding box center [784, 623] width 1050 height 40
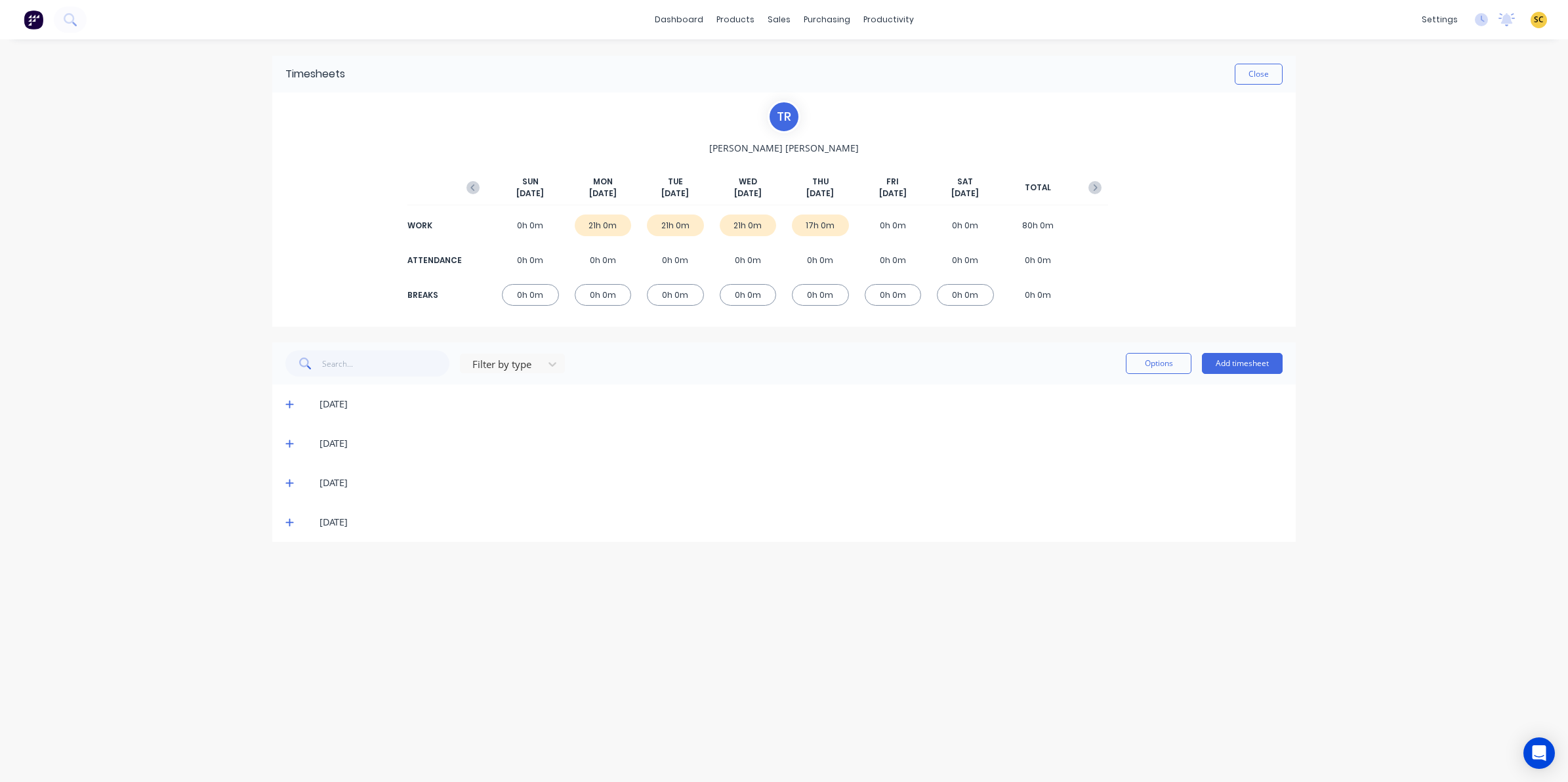
click at [287, 525] on icon at bounding box center [290, 521] width 9 height 9
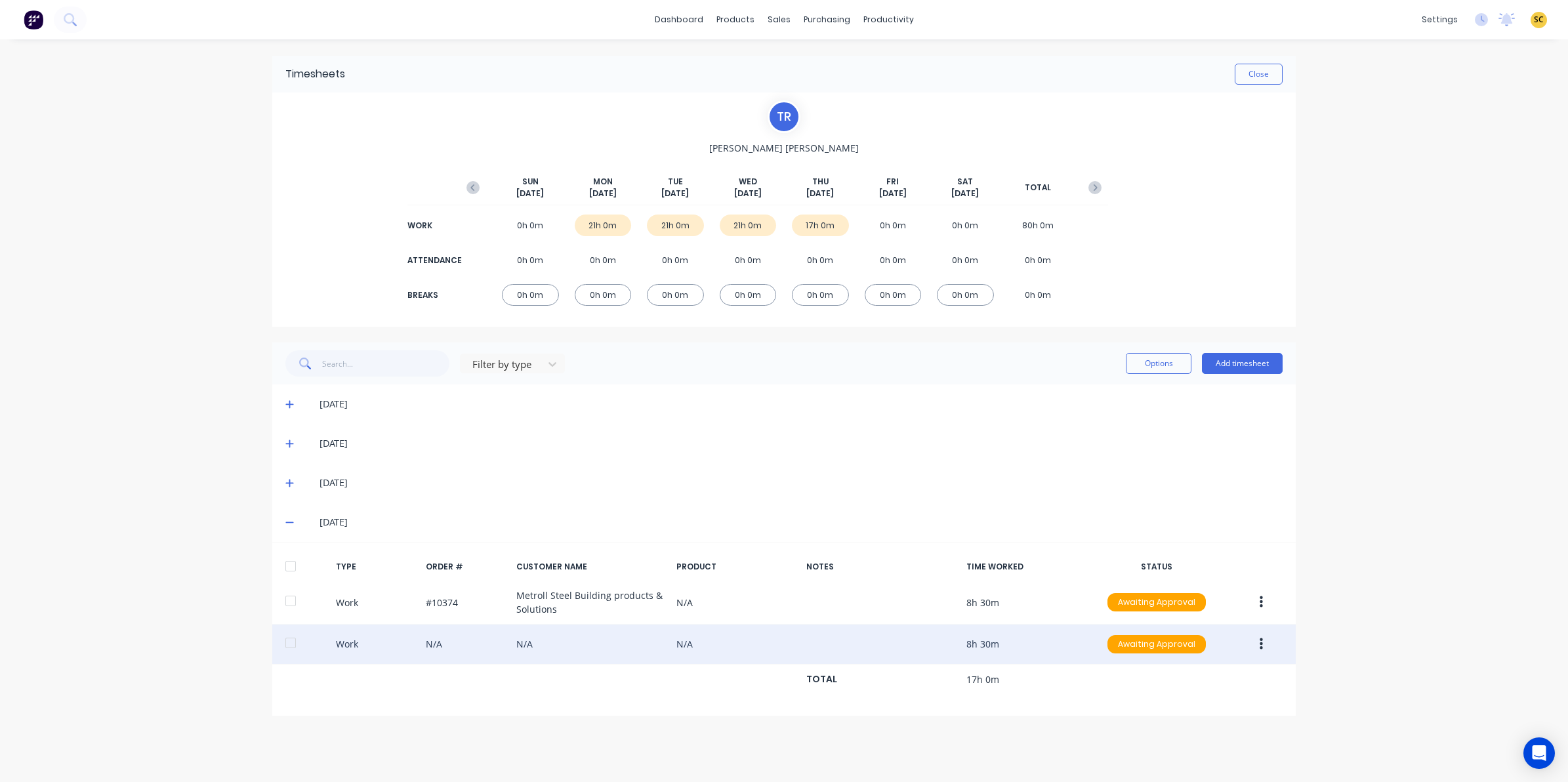
click at [1263, 639] on button "button" at bounding box center [1262, 643] width 31 height 23
click at [1188, 597] on div "Edit" at bounding box center [1213, 594] width 101 height 19
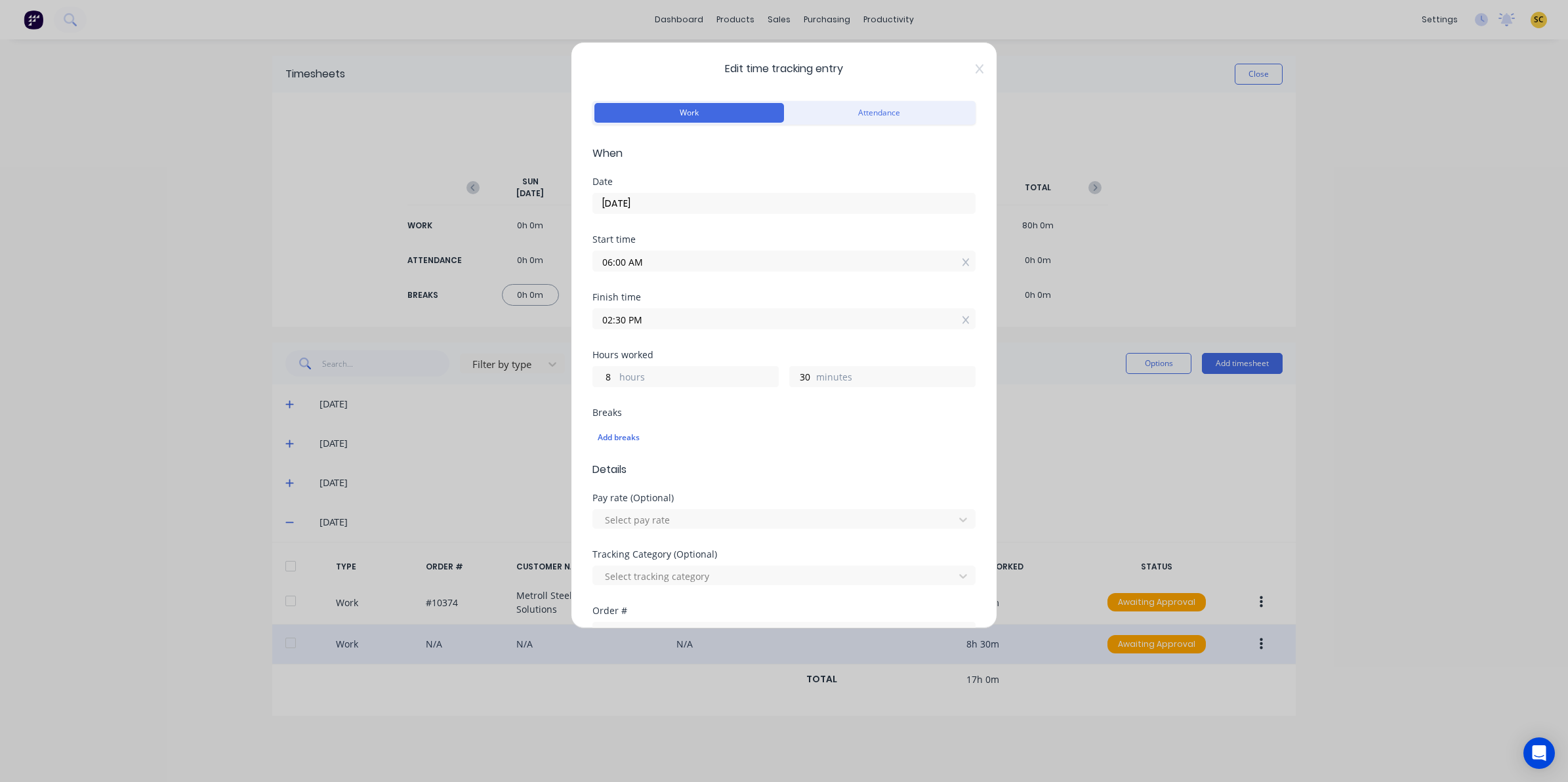
click at [976, 67] on icon at bounding box center [979, 69] width 8 height 10
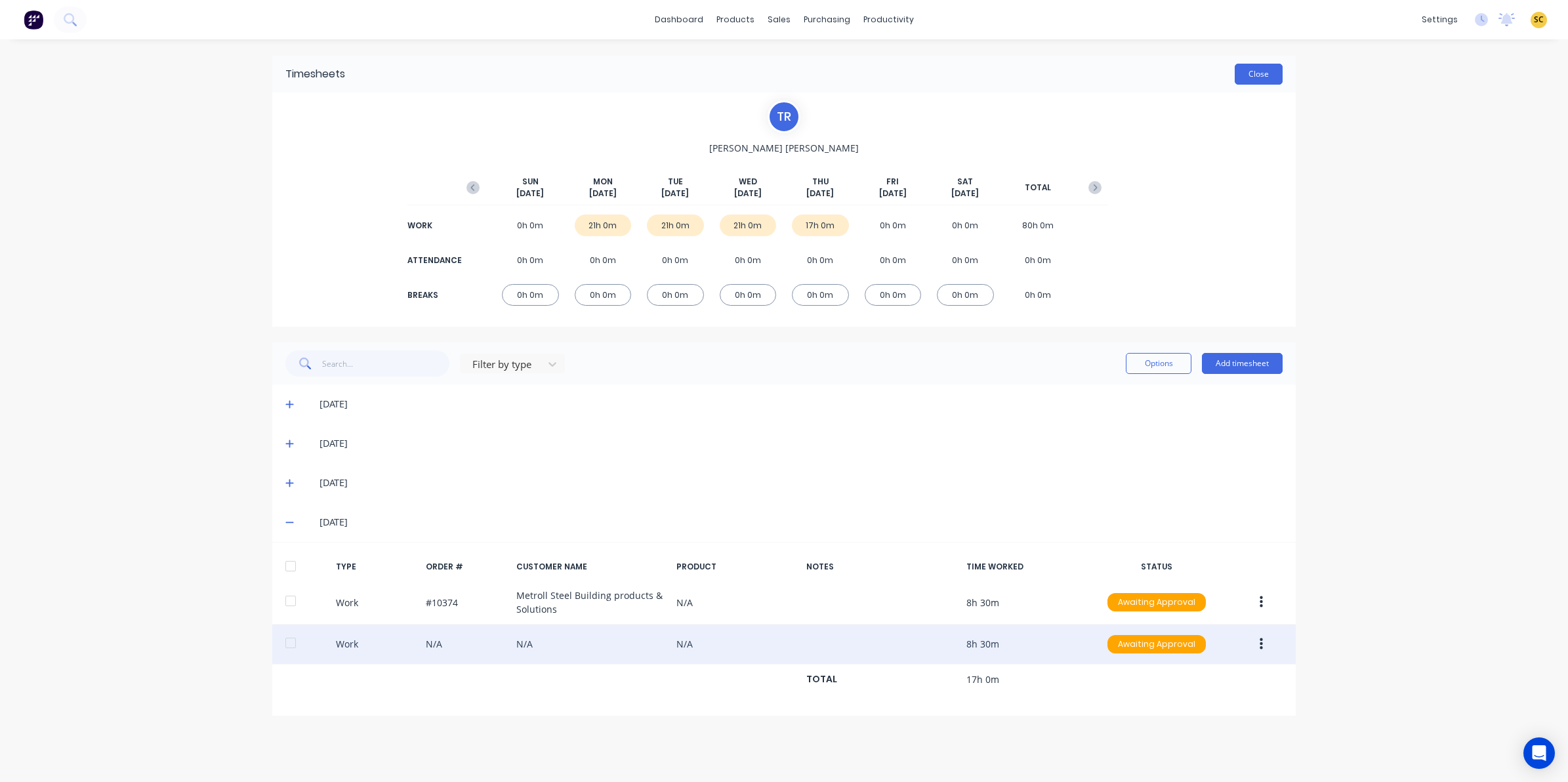
click at [1273, 73] on button "Close" at bounding box center [1259, 74] width 48 height 21
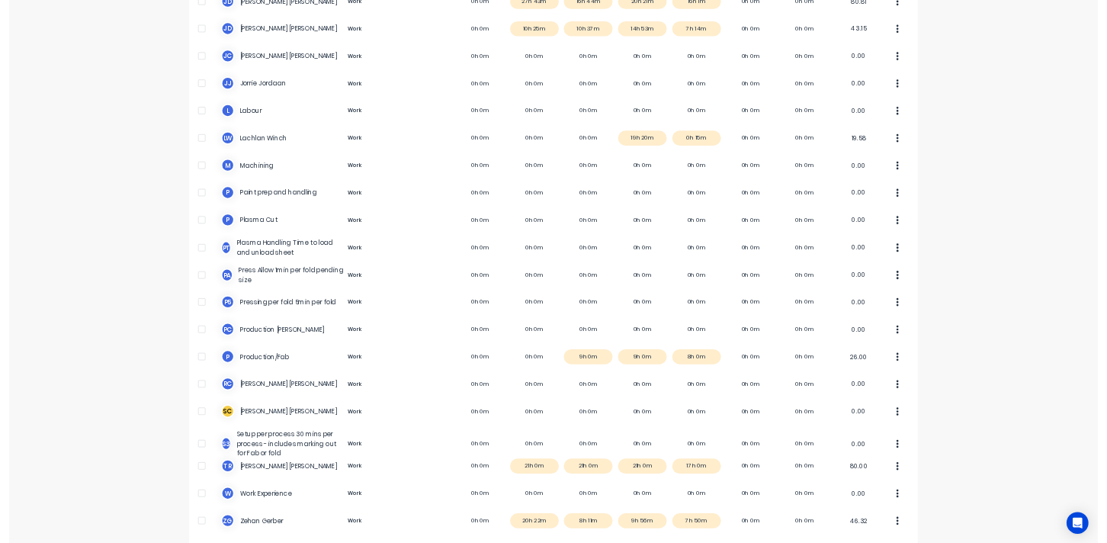
scroll to position [783, 0]
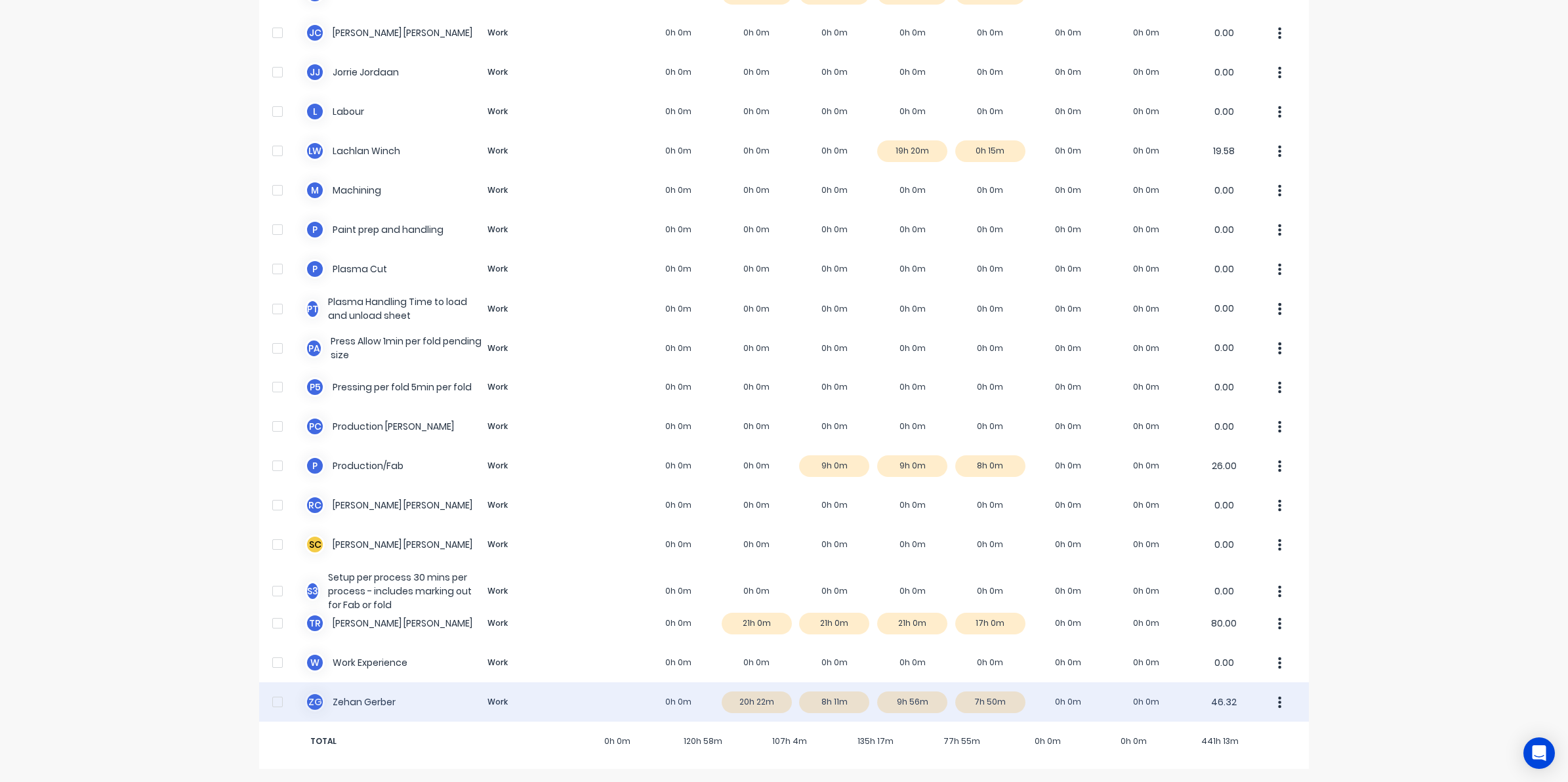
click at [990, 705] on div "Z G [PERSON_NAME] Work 0h 0m 20h 22m 8h 11m 9h 56m 7h 50m 0h 0m 0h 0m 46.32" at bounding box center [784, 702] width 1050 height 40
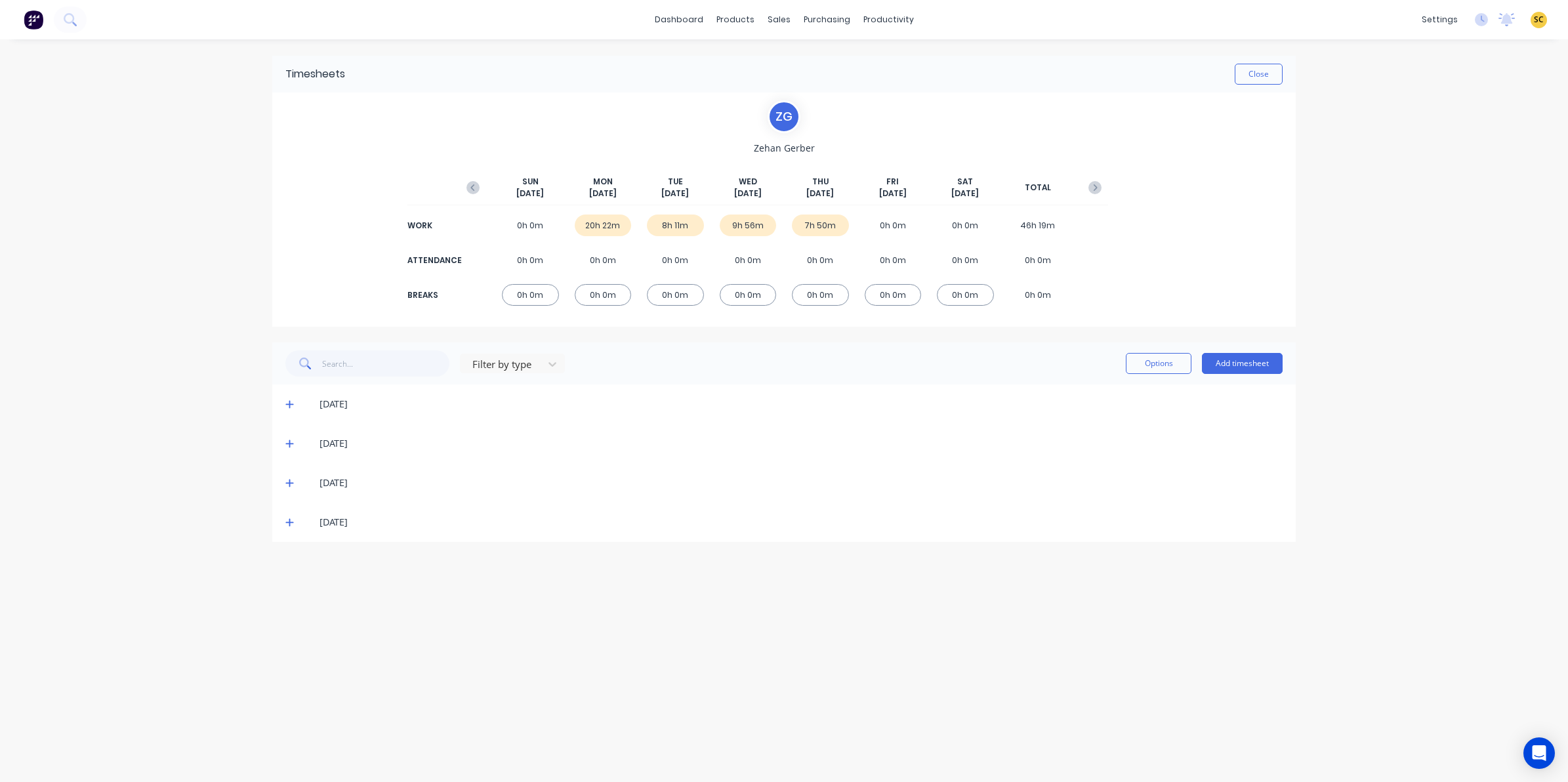
click at [289, 522] on icon at bounding box center [289, 522] width 8 height 8
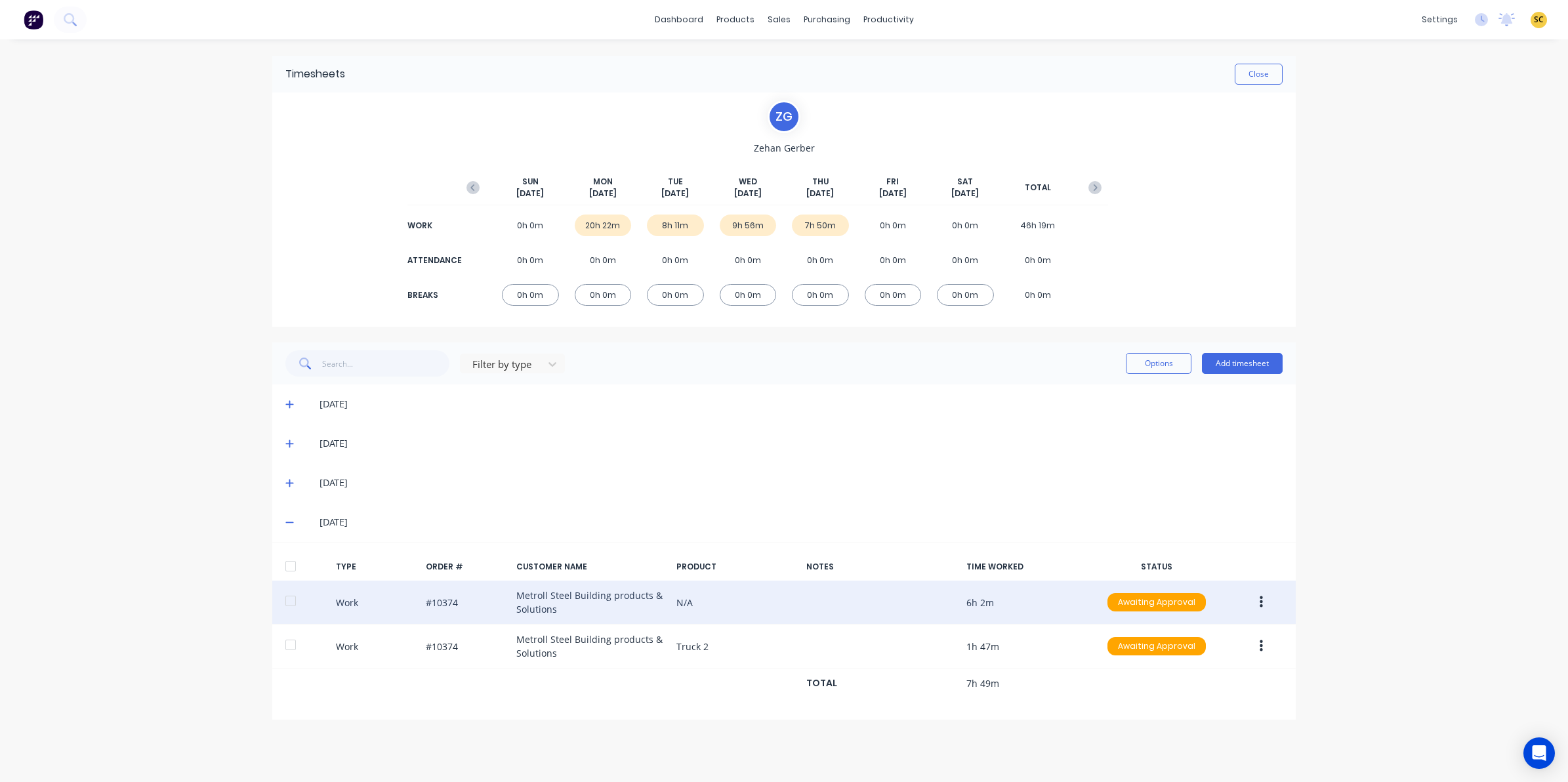
click at [1262, 603] on button "button" at bounding box center [1262, 601] width 31 height 23
click at [1235, 552] on div "Edit" at bounding box center [1213, 553] width 101 height 19
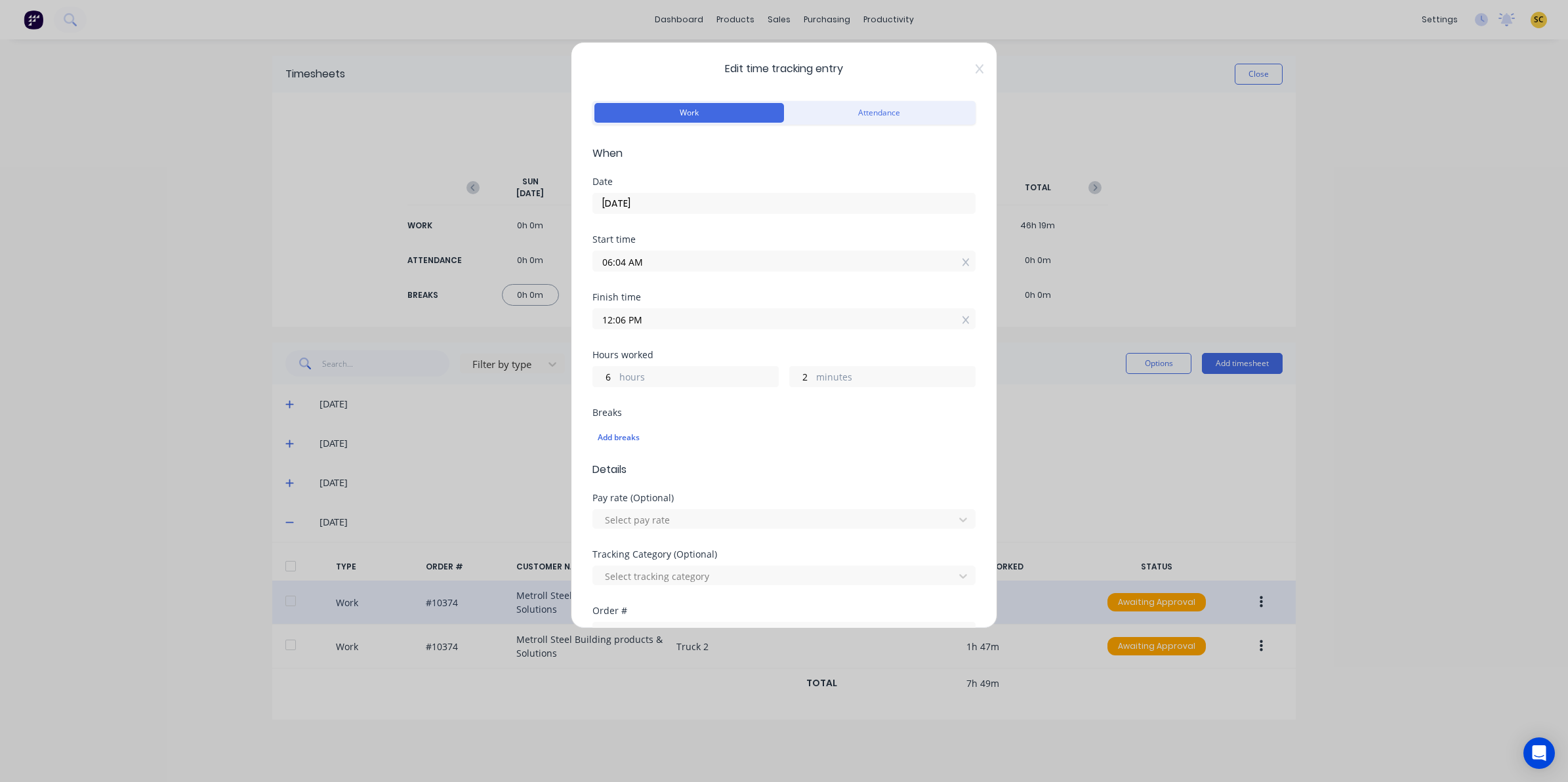
drag, startPoint x: 966, startPoint y: 65, endPoint x: 967, endPoint y: 102, distance: 37.0
click at [976, 65] on icon at bounding box center [979, 69] width 8 height 10
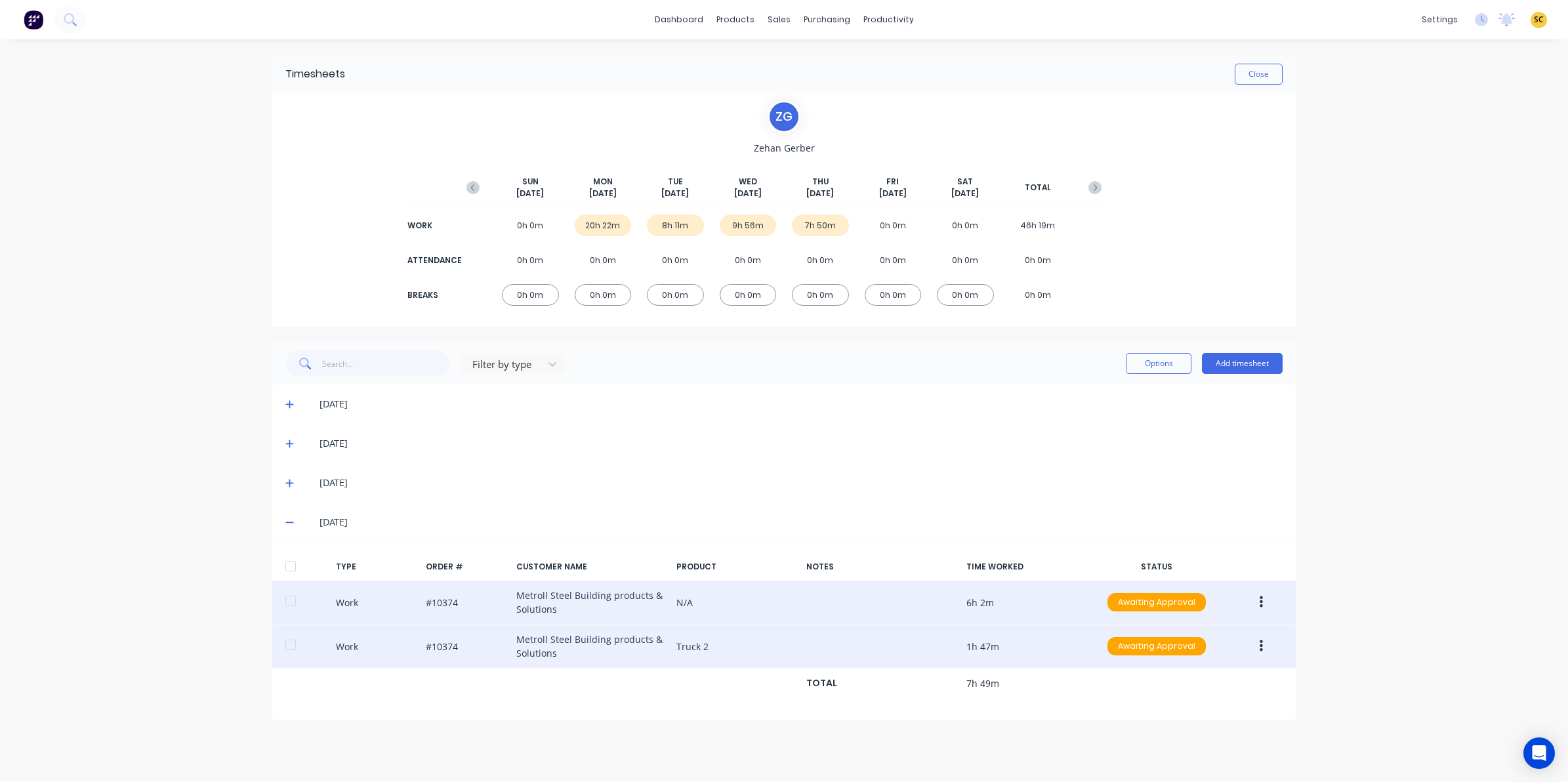
click at [1273, 639] on button "button" at bounding box center [1262, 645] width 31 height 23
click at [1177, 592] on div "Edit" at bounding box center [1213, 597] width 101 height 19
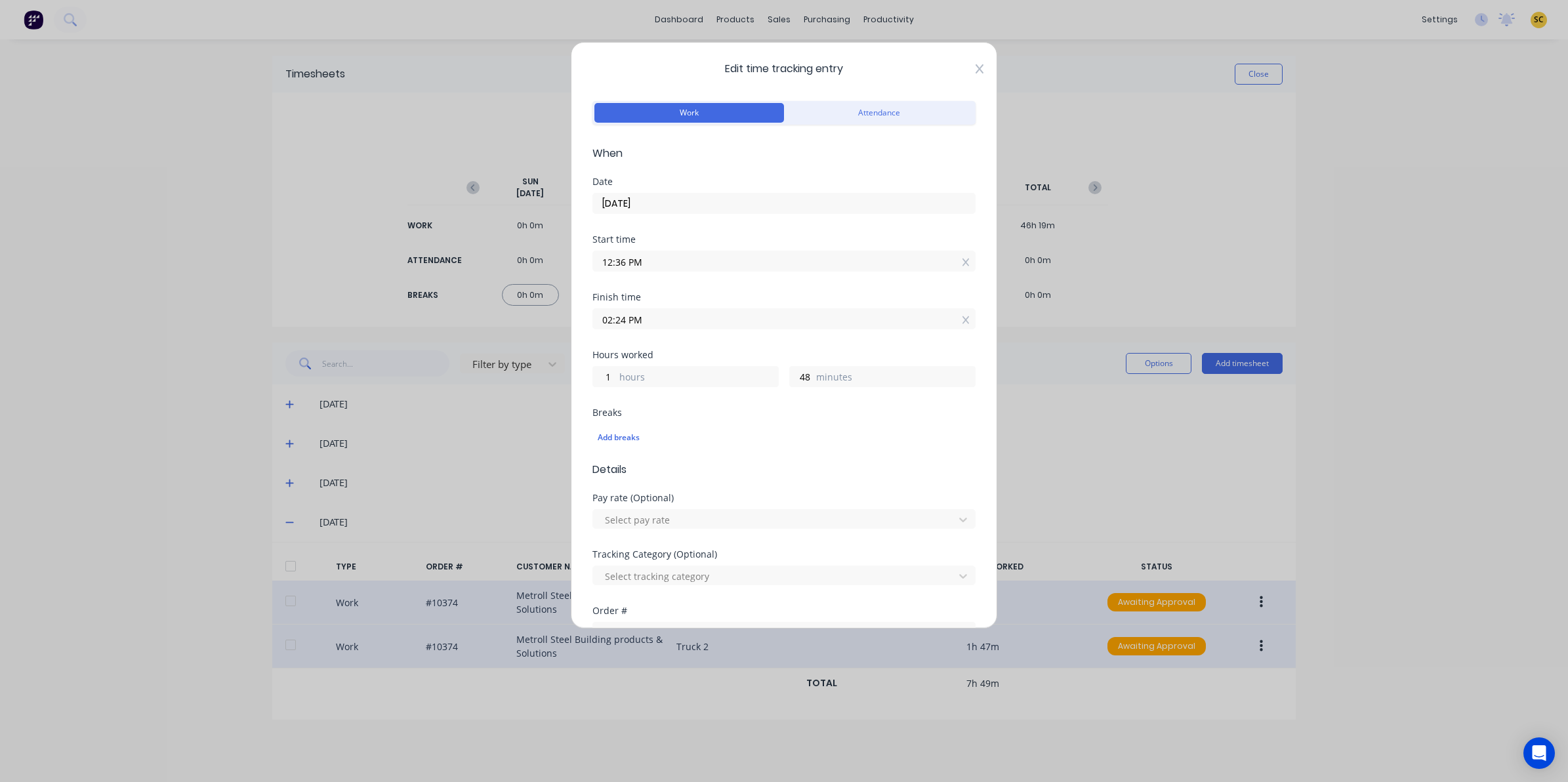
click at [976, 67] on icon at bounding box center [979, 69] width 8 height 9
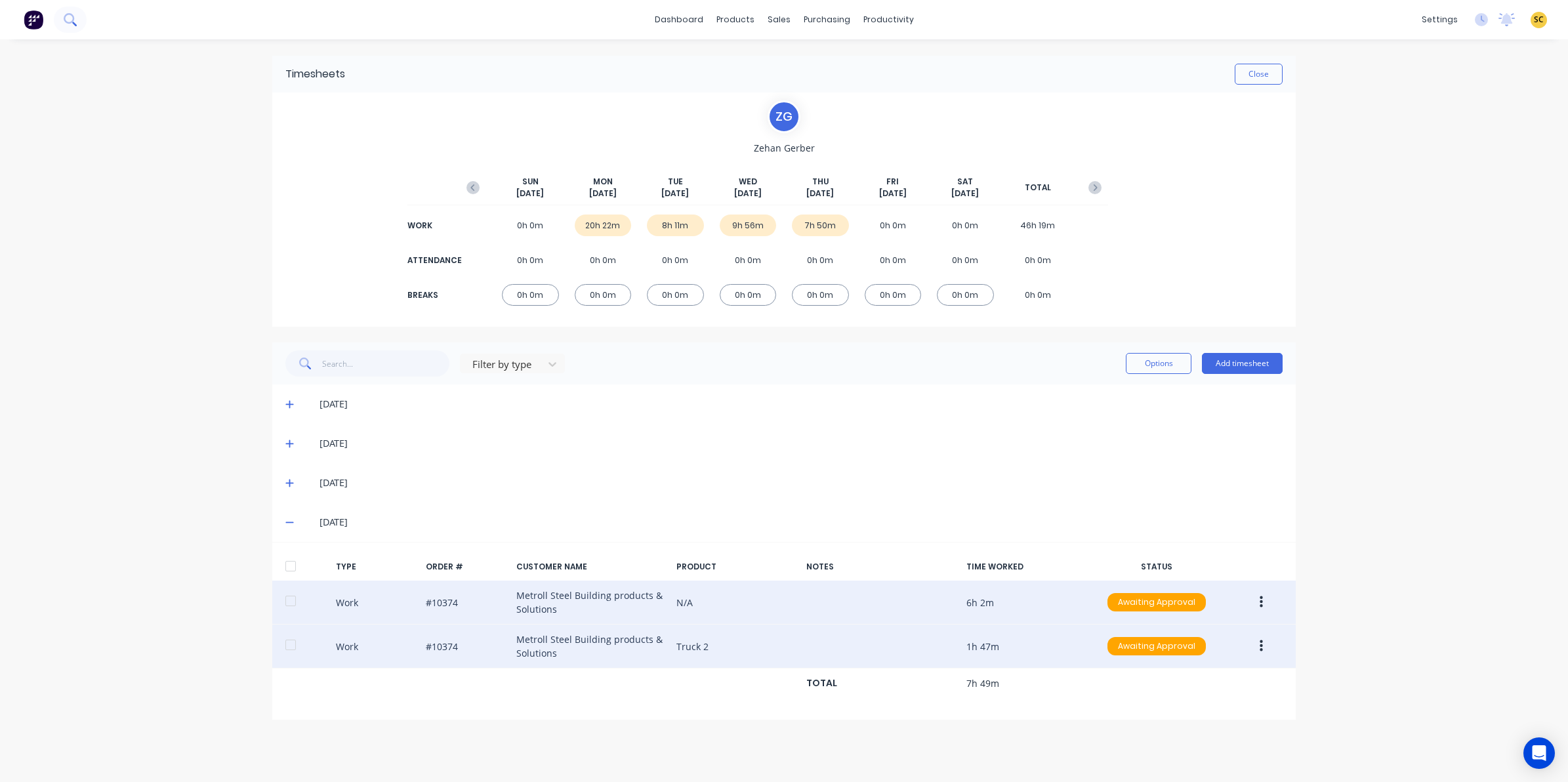
click at [69, 14] on icon at bounding box center [69, 18] width 10 height 10
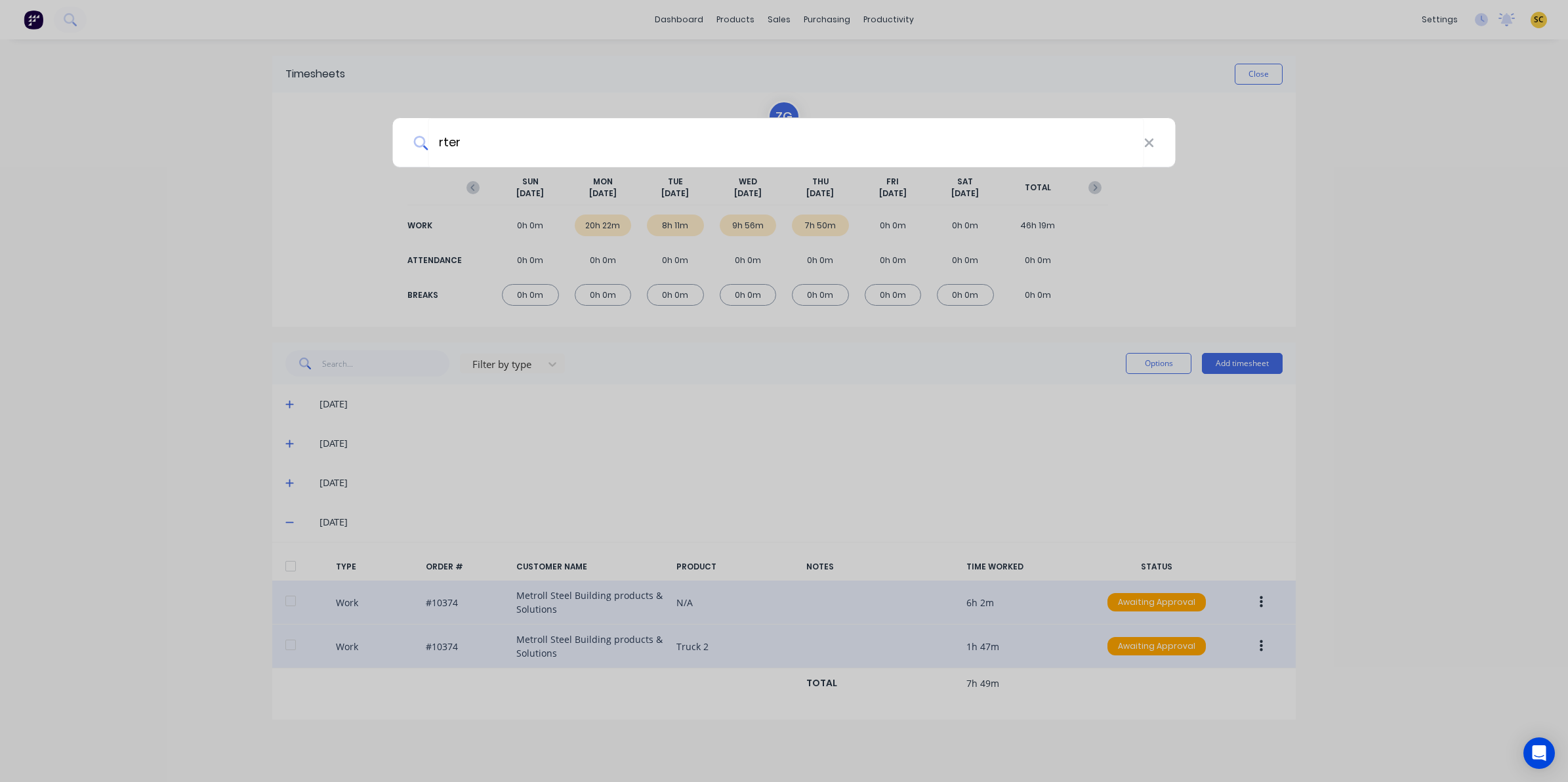
type input "rter"
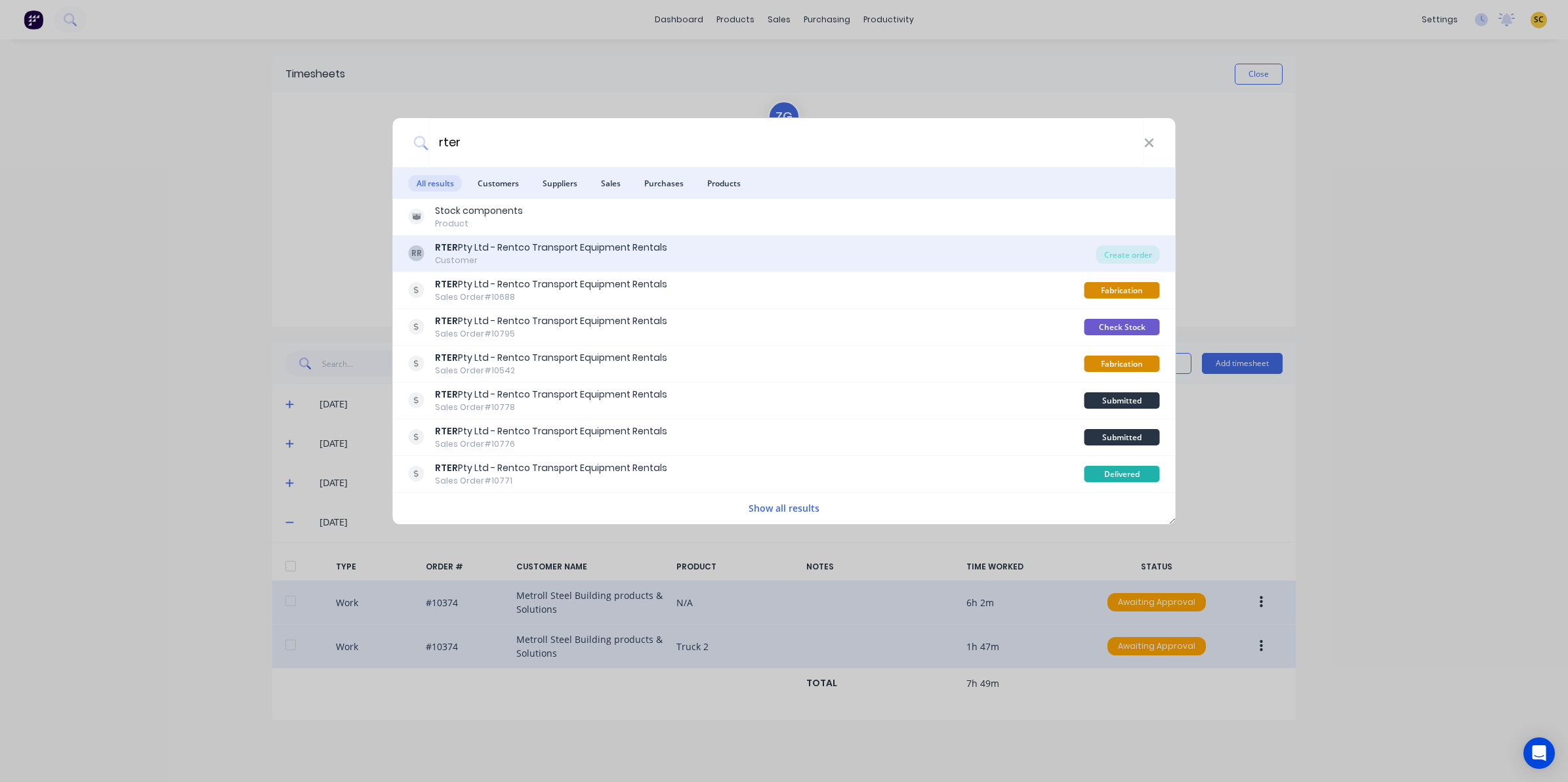
click at [1034, 251] on div "RR RTER Pty Ltd - Rentco Transport Equipment Rentals Customer" at bounding box center [752, 254] width 688 height 26
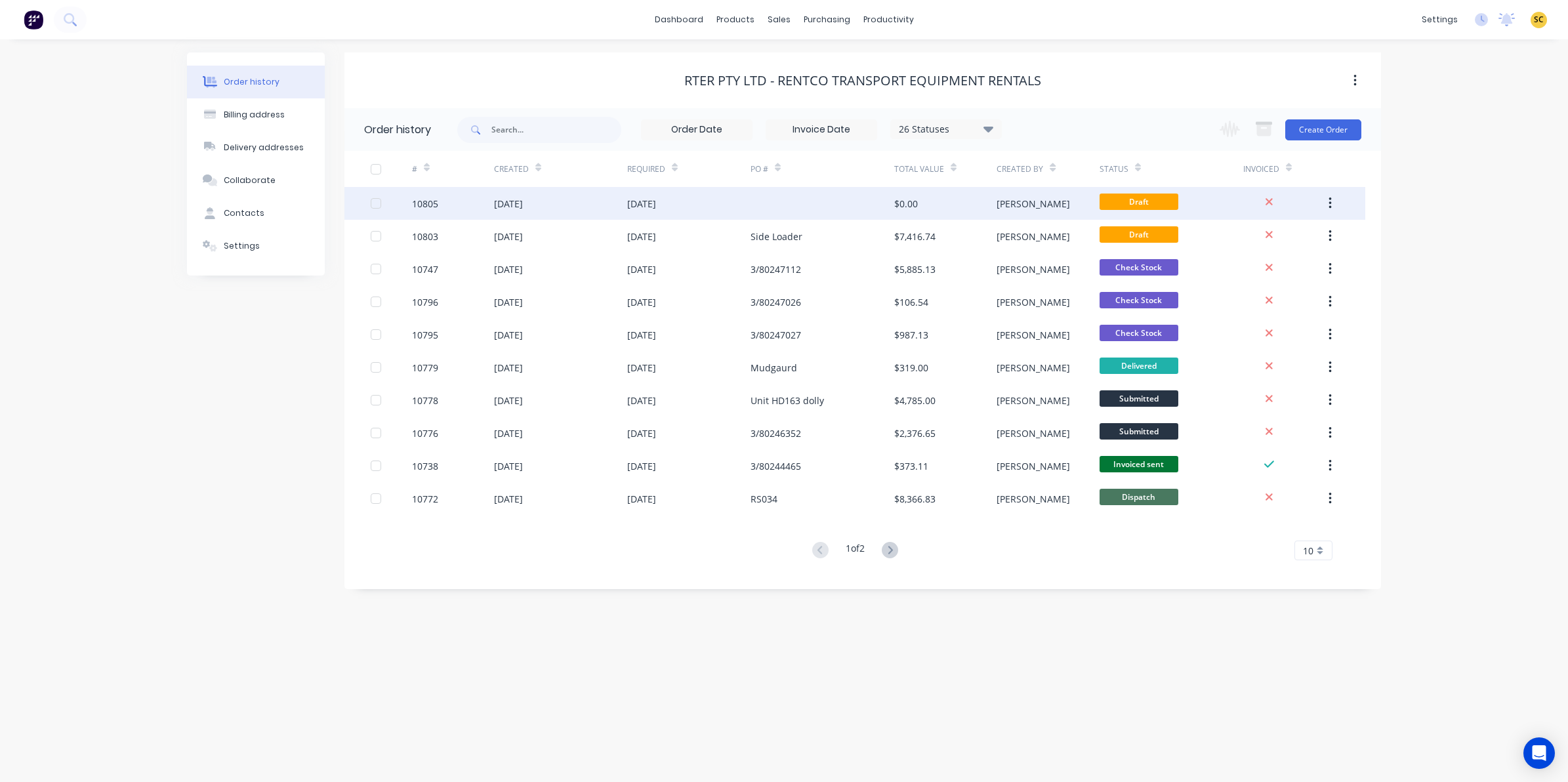
click at [824, 207] on div at bounding box center [822, 203] width 144 height 33
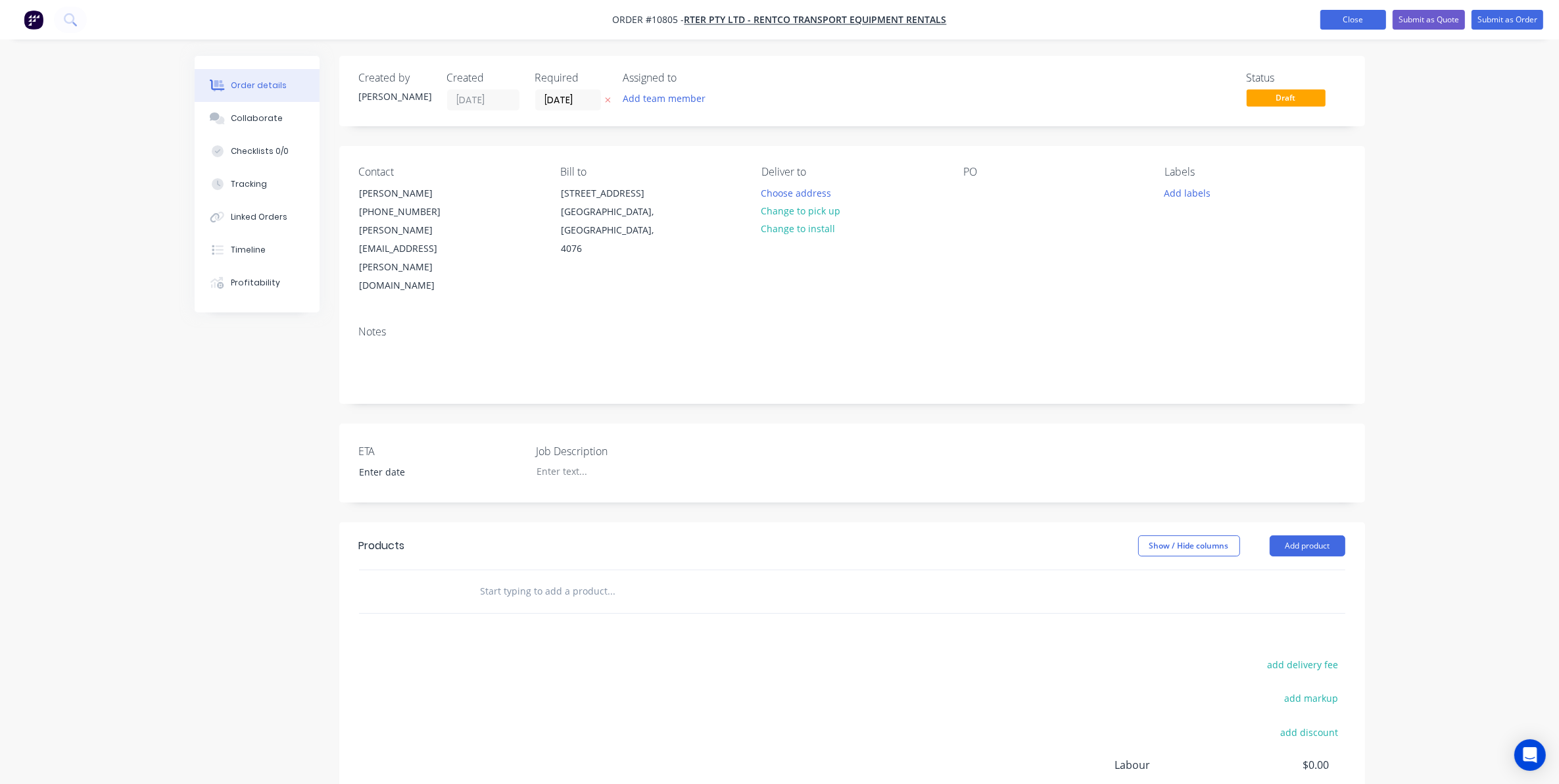
click at [1366, 20] on button "Close" at bounding box center [1354, 19] width 66 height 20
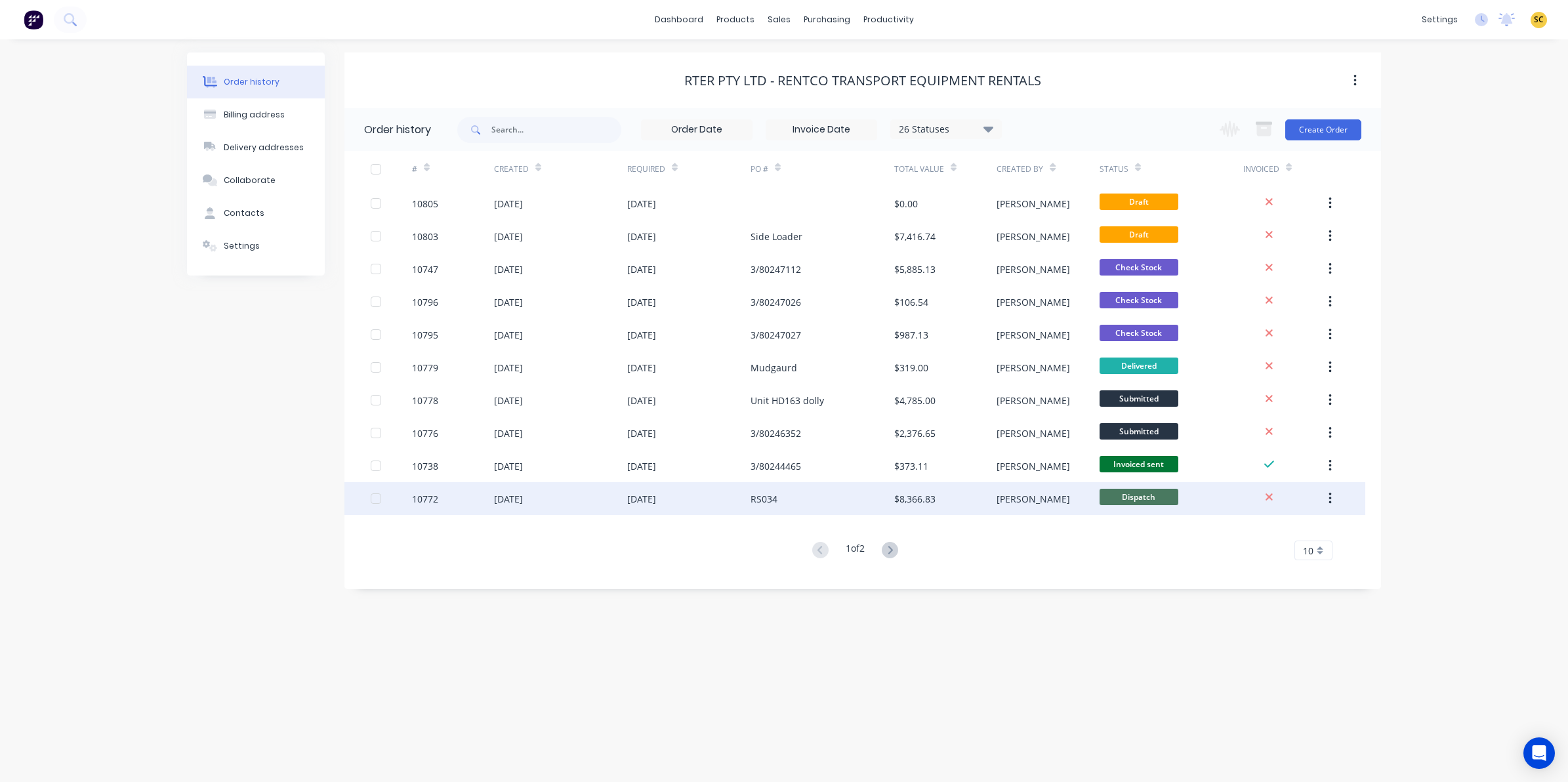
click at [799, 503] on div "RS034" at bounding box center [822, 498] width 144 height 33
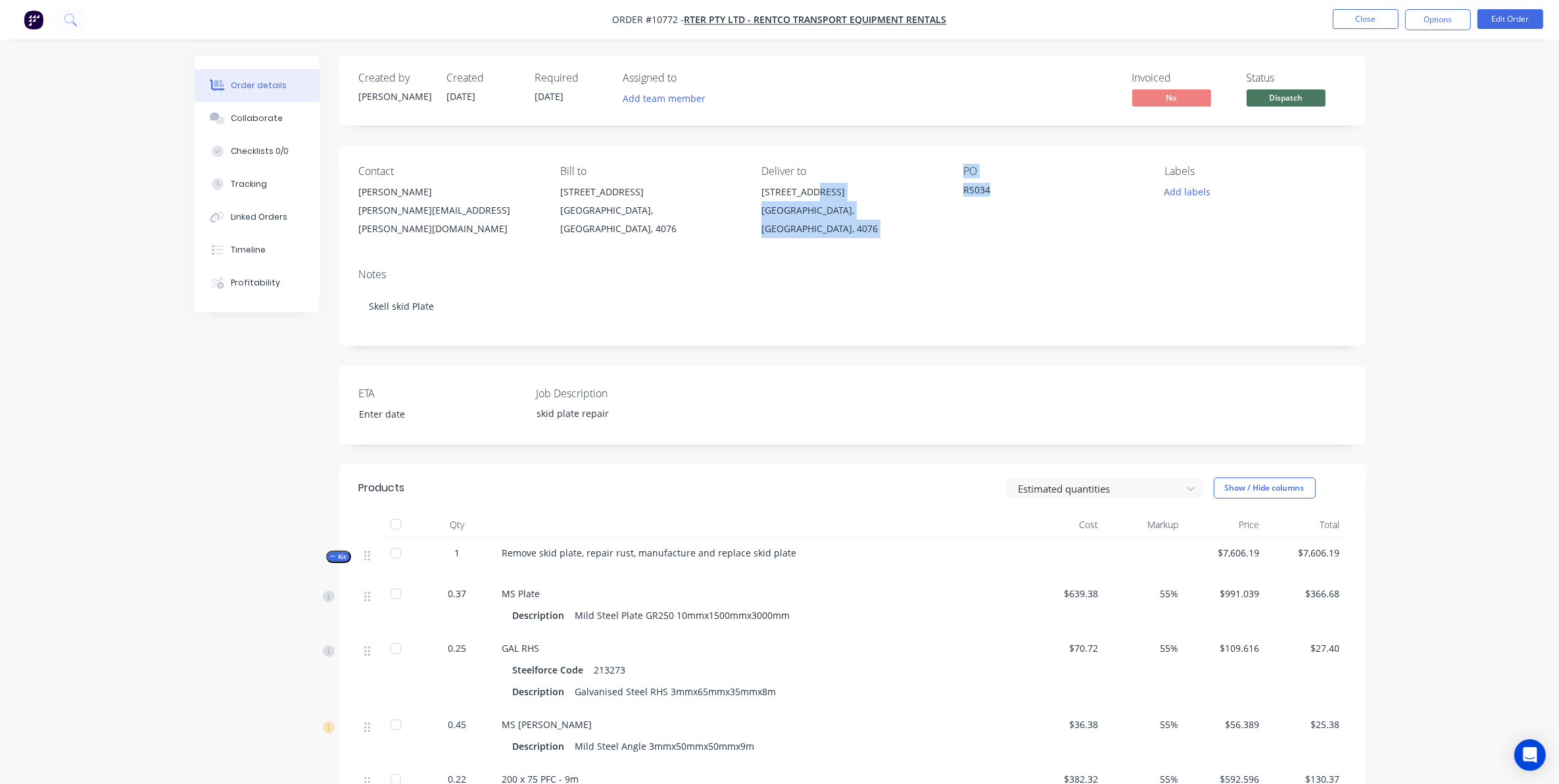
drag, startPoint x: 988, startPoint y: 188, endPoint x: 905, endPoint y: 187, distance: 83.0
click at [905, 187] on div "Contact Paul Anthony [EMAIL_ADDRESS][PERSON_NAME][DOMAIN_NAME] Bill to [STREET_…" at bounding box center [852, 201] width 1026 height 112
click at [971, 195] on div "RS034" at bounding box center [1046, 191] width 165 height 18
click at [995, 189] on div "RS034" at bounding box center [1046, 191] width 165 height 18
drag, startPoint x: 1511, startPoint y: 4, endPoint x: 1512, endPoint y: 18, distance: 14.0
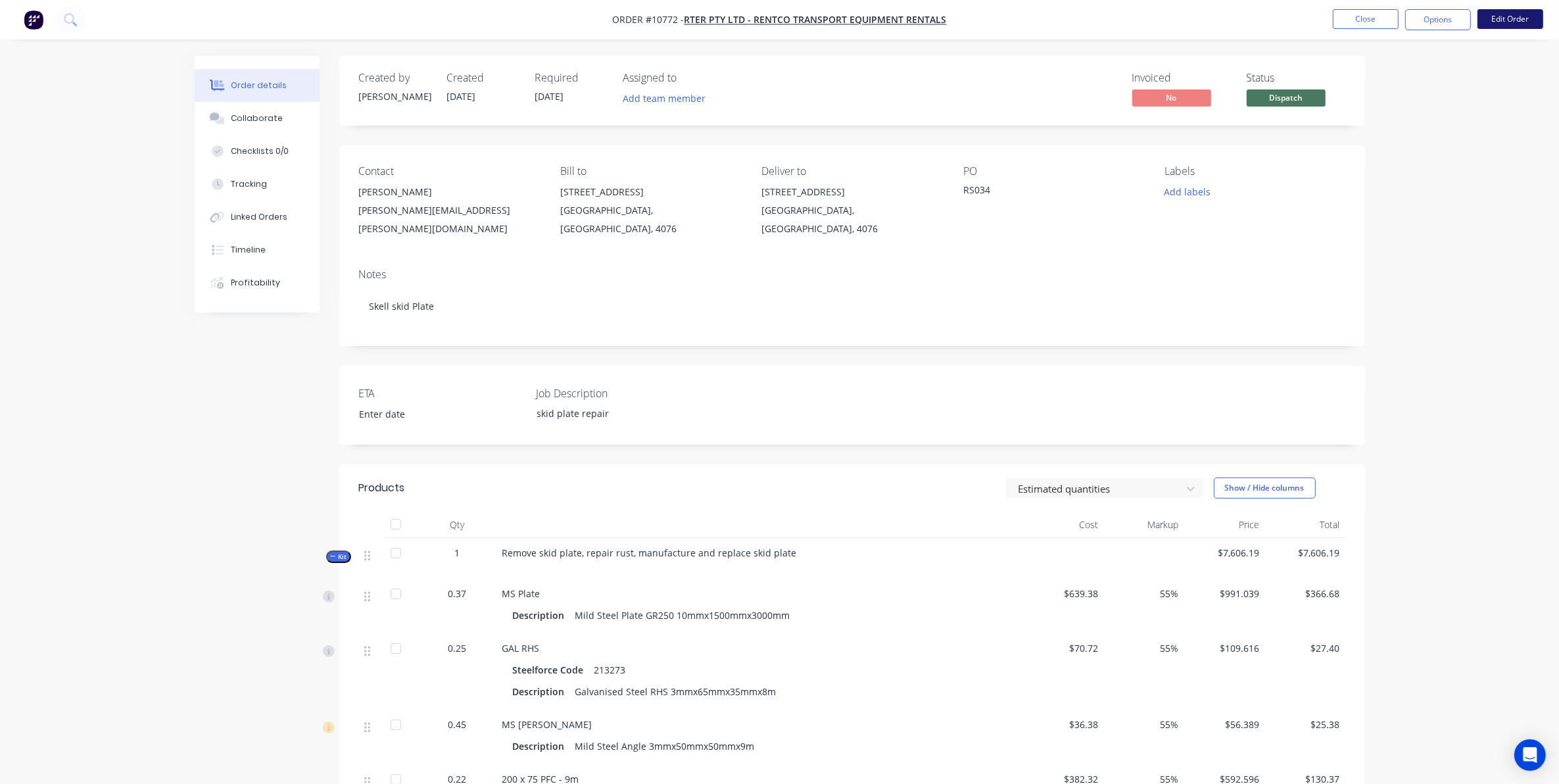
click at [1512, 14] on nav "Order #10772 - RTER Pty Ltd - Rentco Transport Equipment Rentals Close Options …" at bounding box center [779, 20] width 1559 height 40
click at [1512, 18] on button "Edit Order" at bounding box center [1511, 19] width 66 height 20
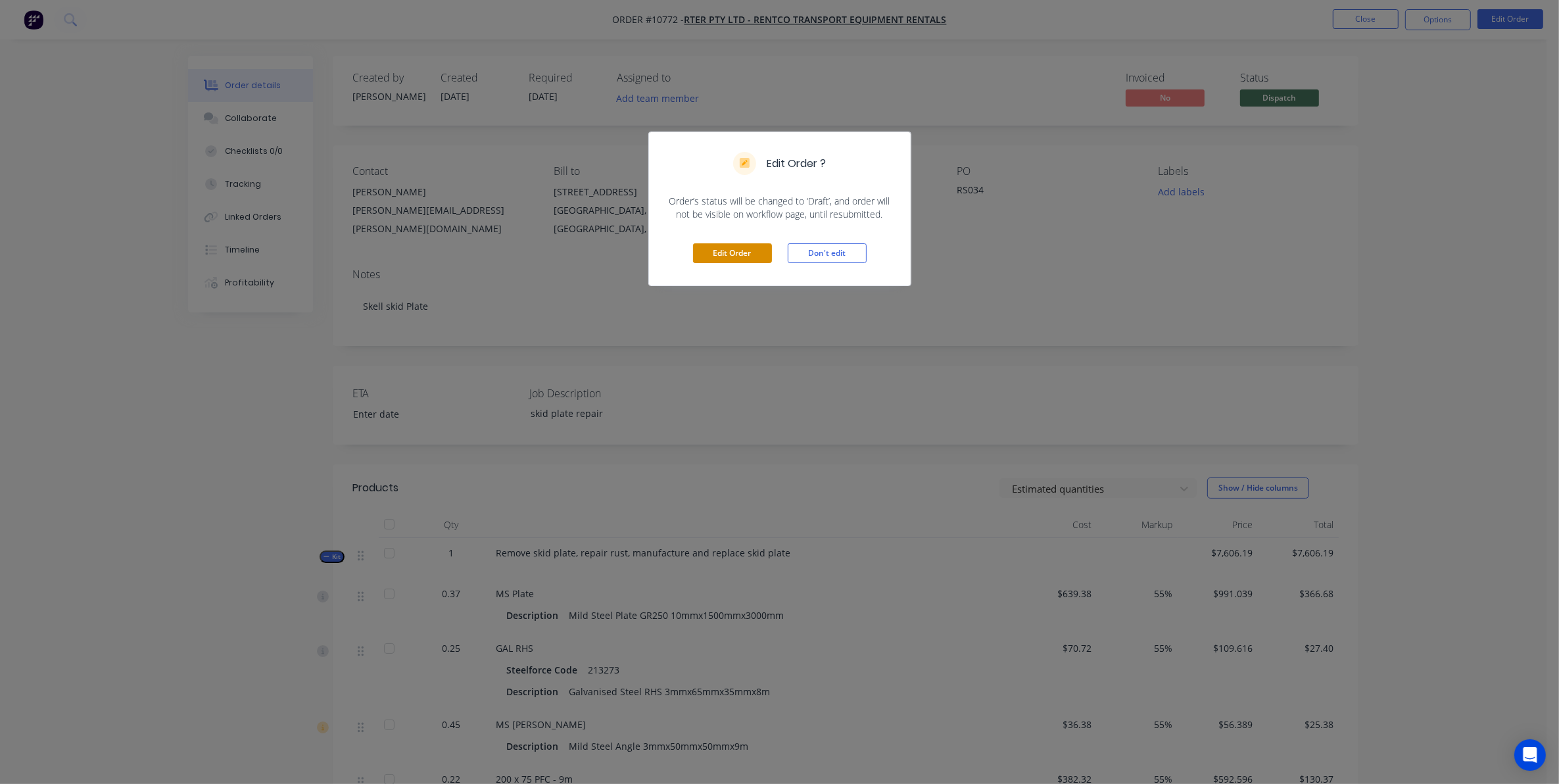
click at [758, 263] on button "Edit Order" at bounding box center [732, 253] width 79 height 20
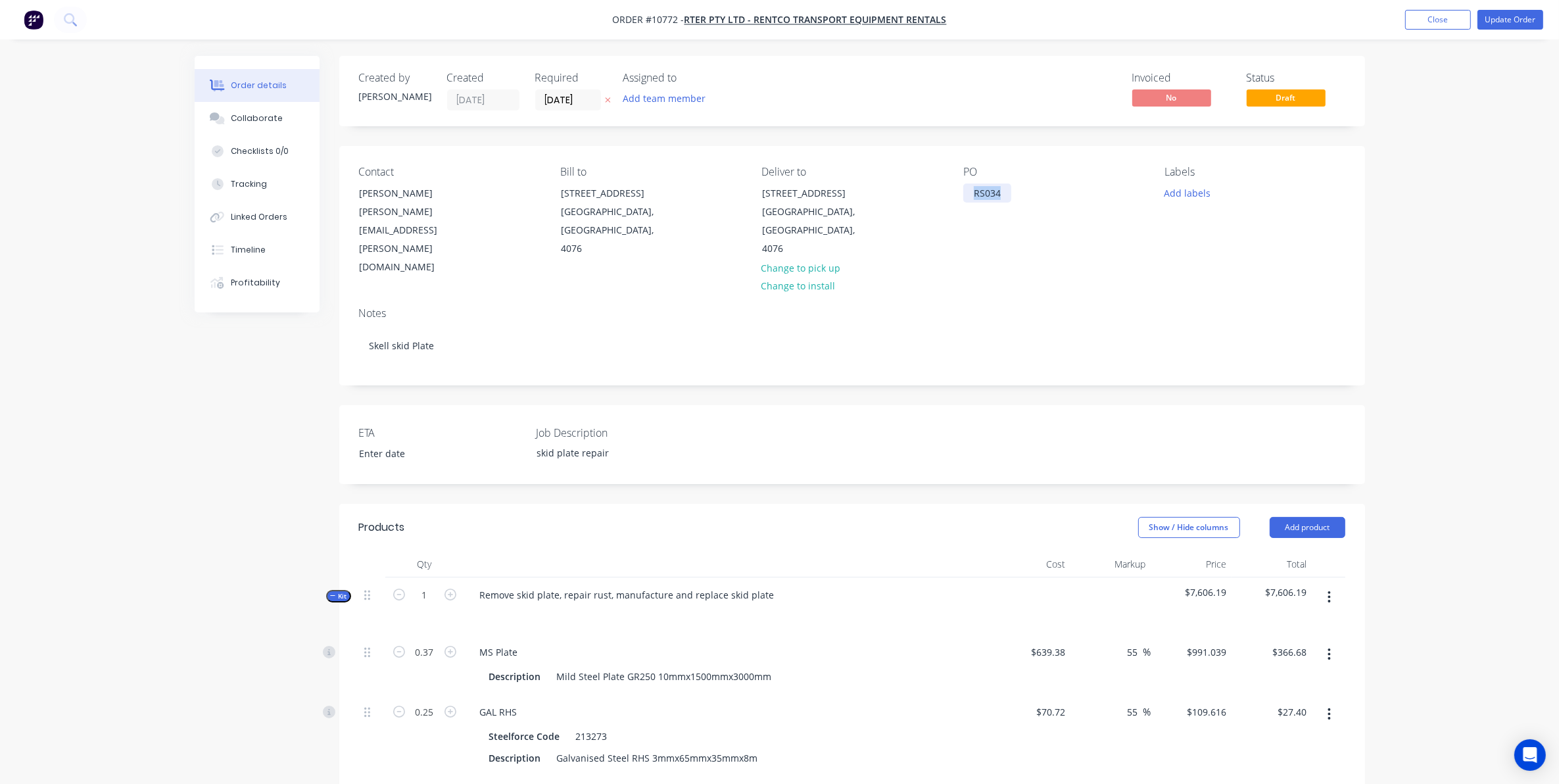
drag, startPoint x: 1004, startPoint y: 190, endPoint x: 939, endPoint y: 198, distance: 65.5
click at [939, 198] on div "Contact Paul Anthony [EMAIL_ADDRESS][PERSON_NAME][DOMAIN_NAME] Bill to [STREET_…" at bounding box center [852, 221] width 1026 height 151
click at [1504, 26] on button "Update Order" at bounding box center [1511, 19] width 66 height 20
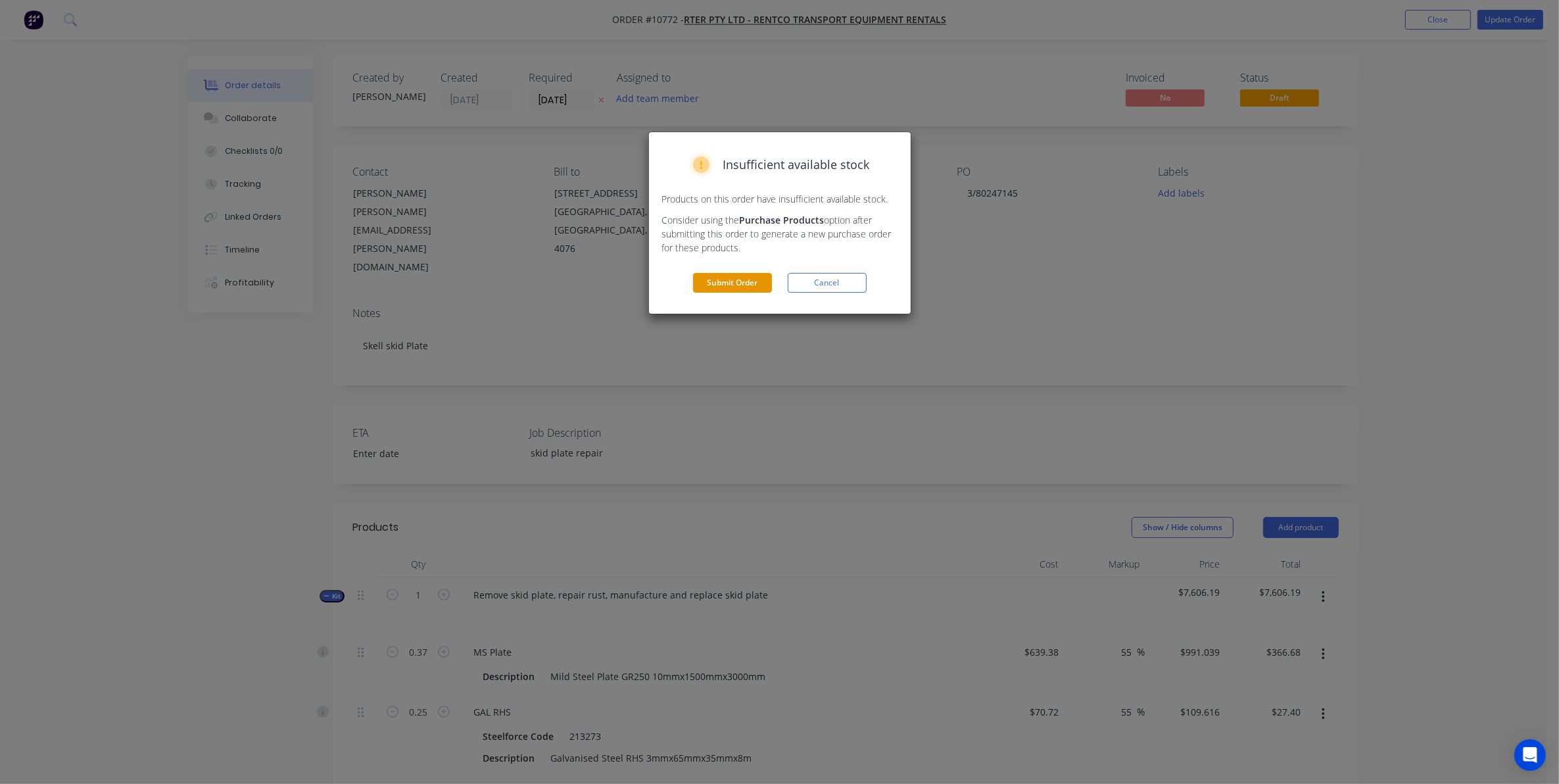
click at [735, 276] on button "Submit Order" at bounding box center [732, 282] width 79 height 20
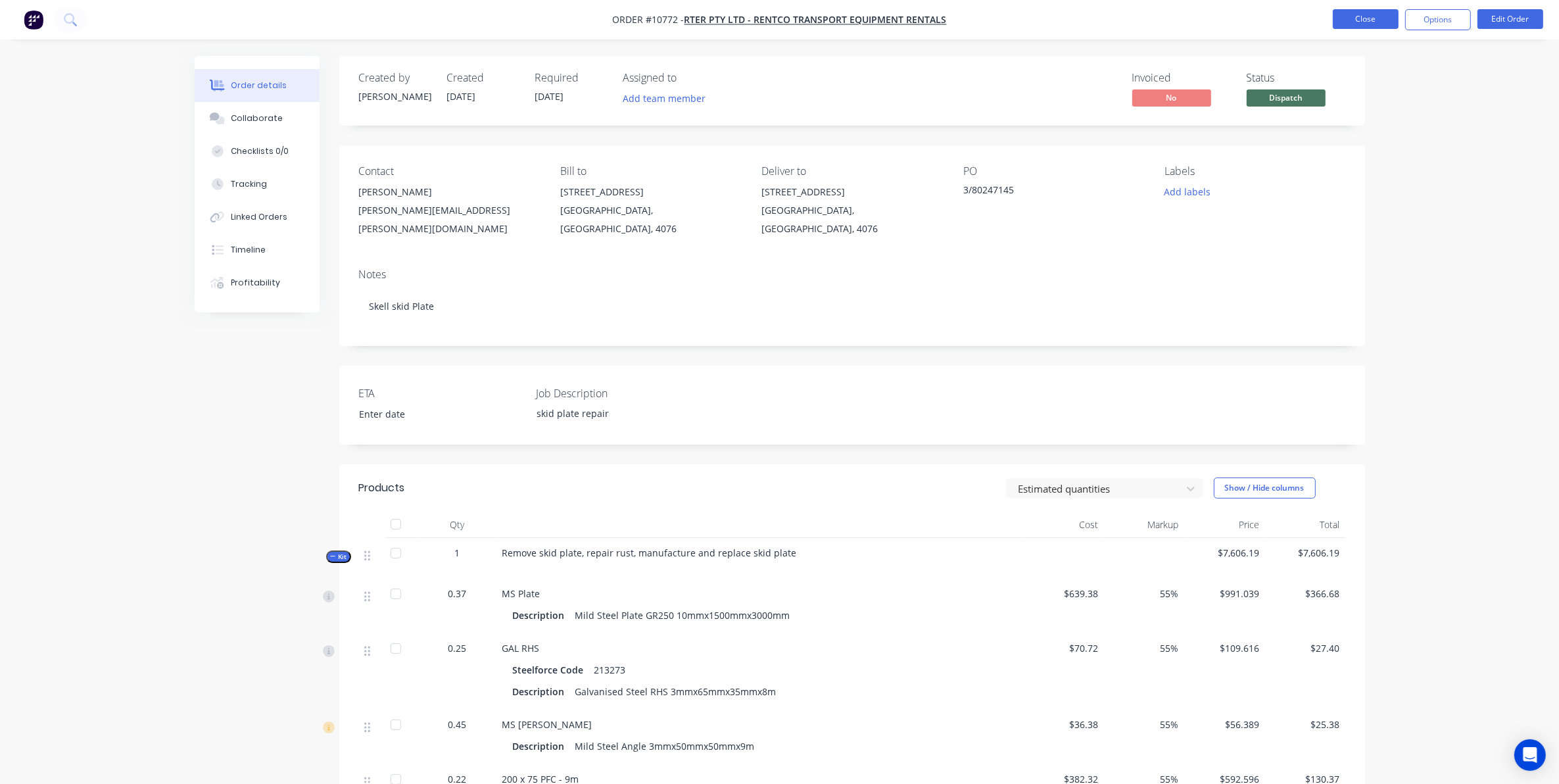
click at [1370, 17] on button "Close" at bounding box center [1366, 19] width 66 height 20
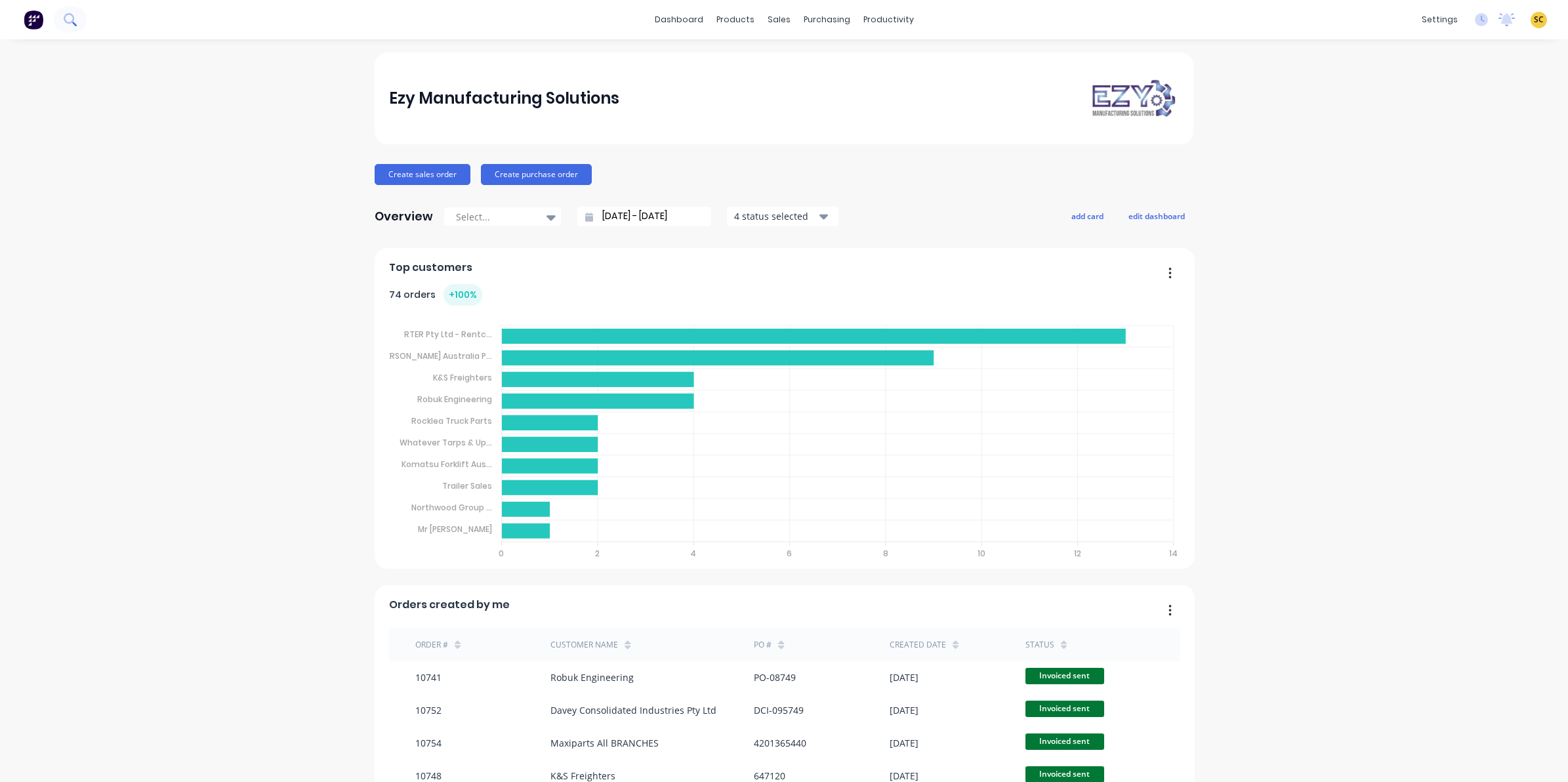
click at [72, 23] on icon at bounding box center [70, 19] width 12 height 12
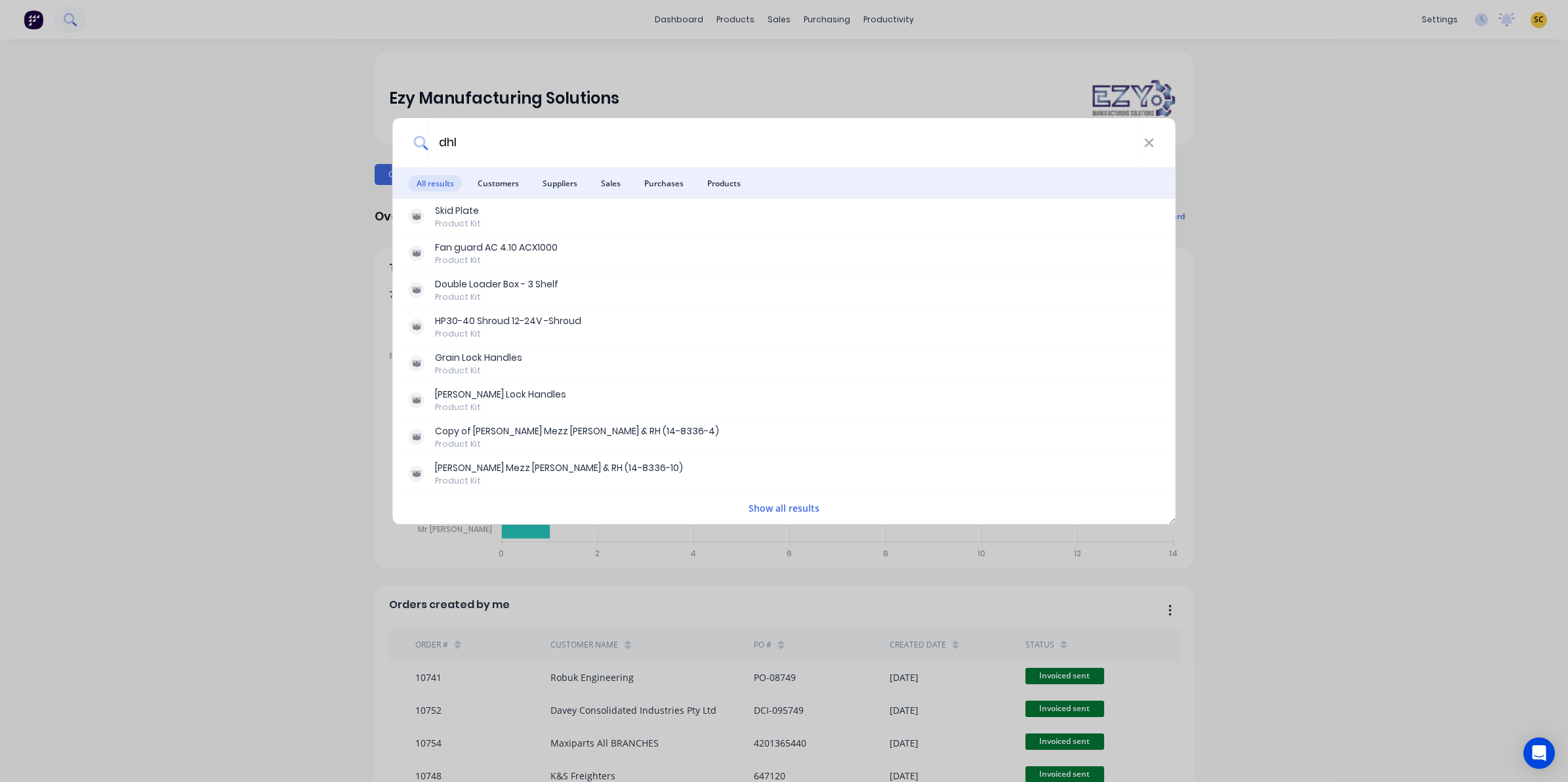
type input "dhl"
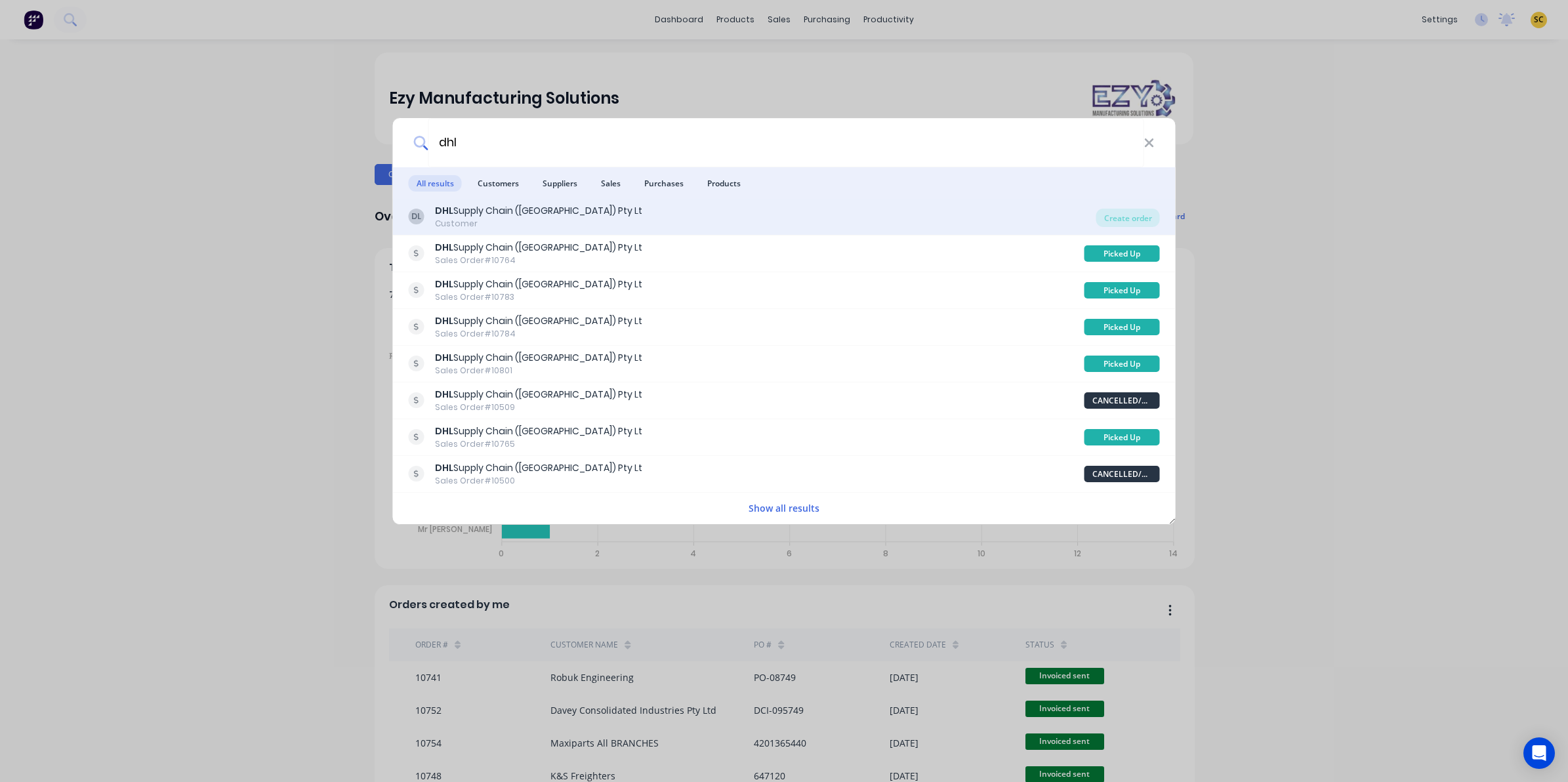
click at [992, 211] on div "DL DHL Supply Chain ([GEOGRAPHIC_DATA]) Pty Lt Customer" at bounding box center [752, 217] width 688 height 26
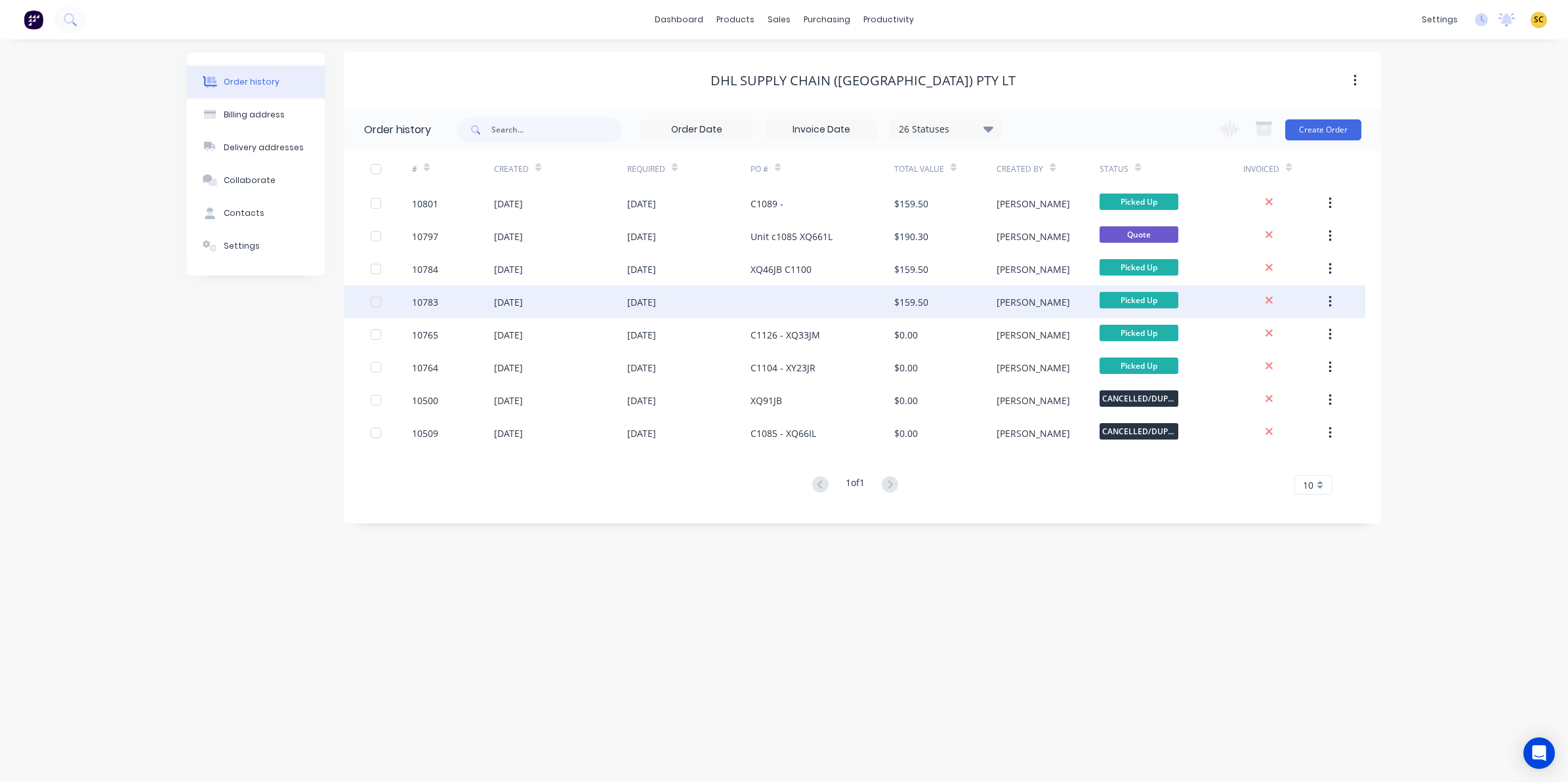
click at [747, 297] on div "[DATE]" at bounding box center [688, 302] width 123 height 33
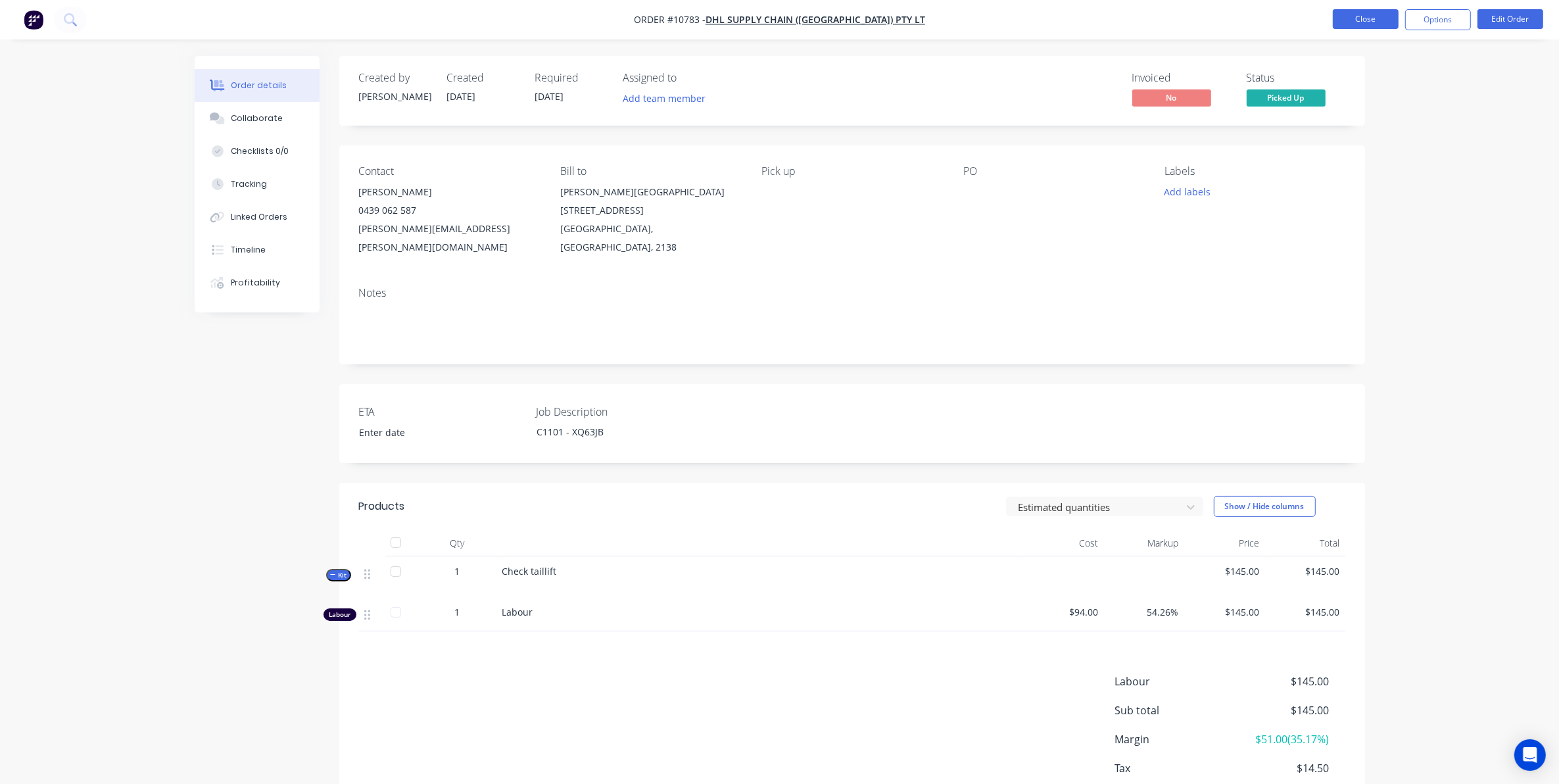
click at [1352, 18] on button "Close" at bounding box center [1366, 19] width 66 height 20
